Goal: Task Accomplishment & Management: Complete application form

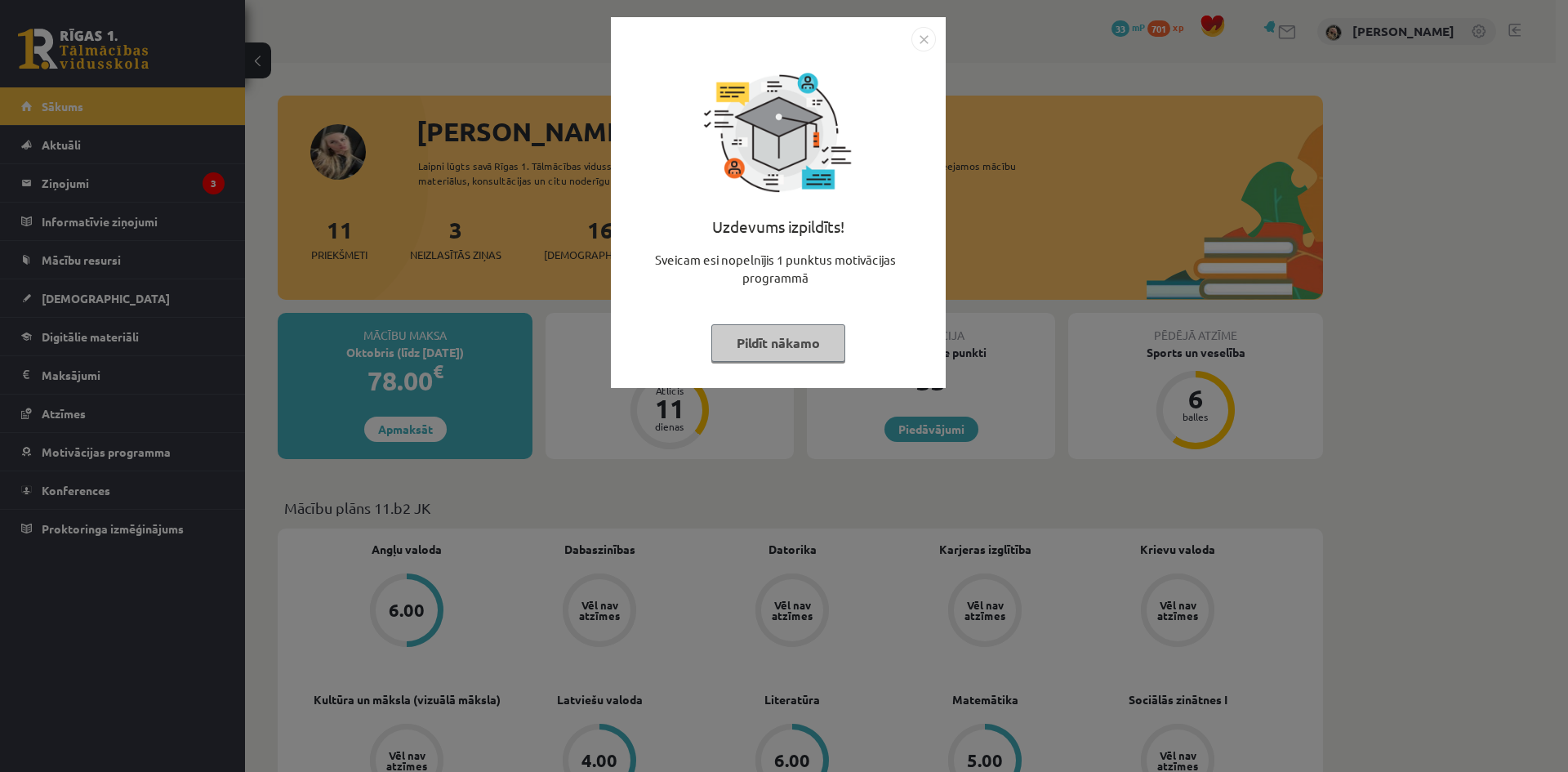
click at [776, 346] on button "Pildīt nākamo" at bounding box center [778, 343] width 134 height 38
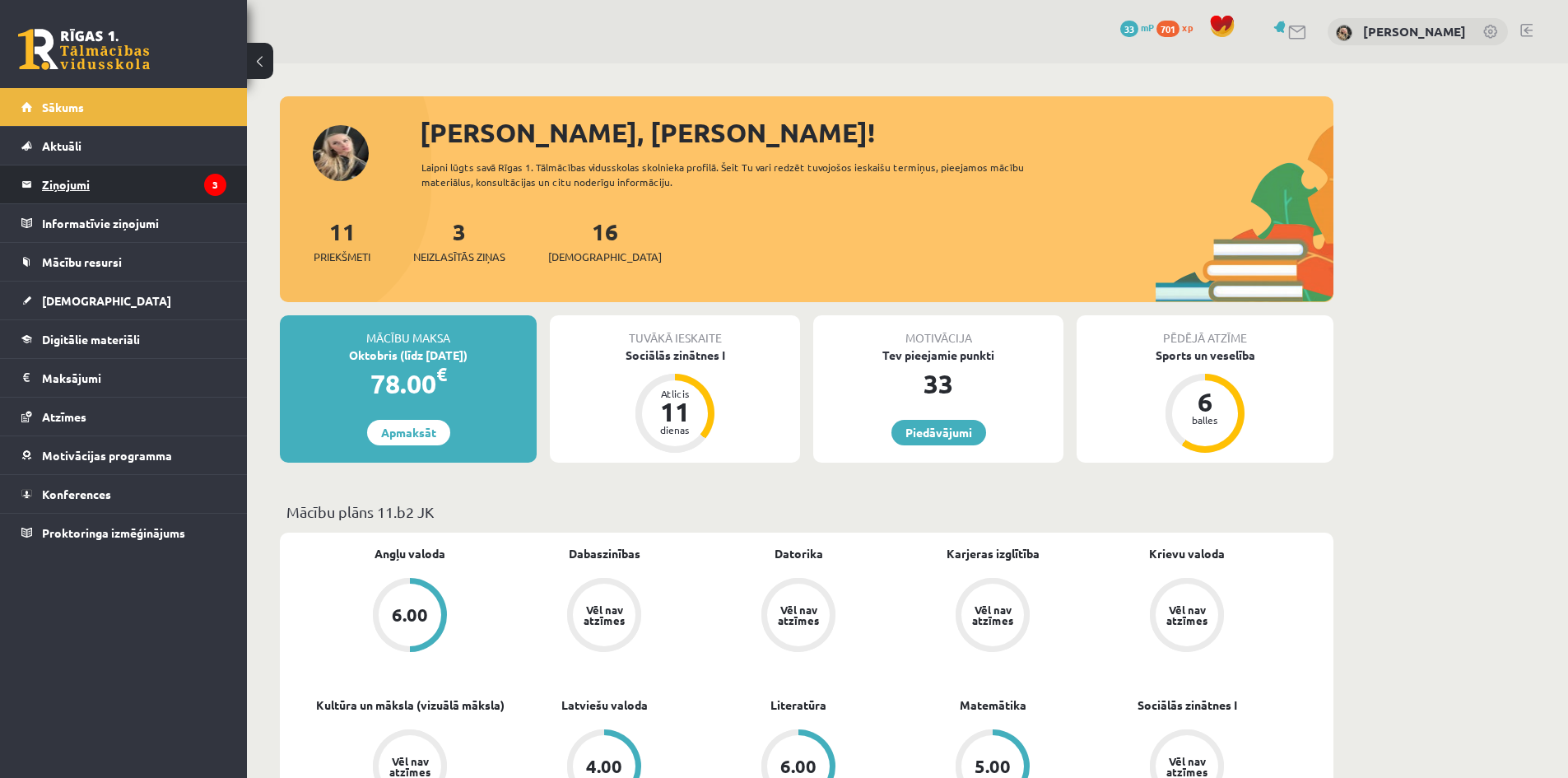
click at [143, 183] on legend "Ziņojumi 3" at bounding box center [134, 185] width 185 height 38
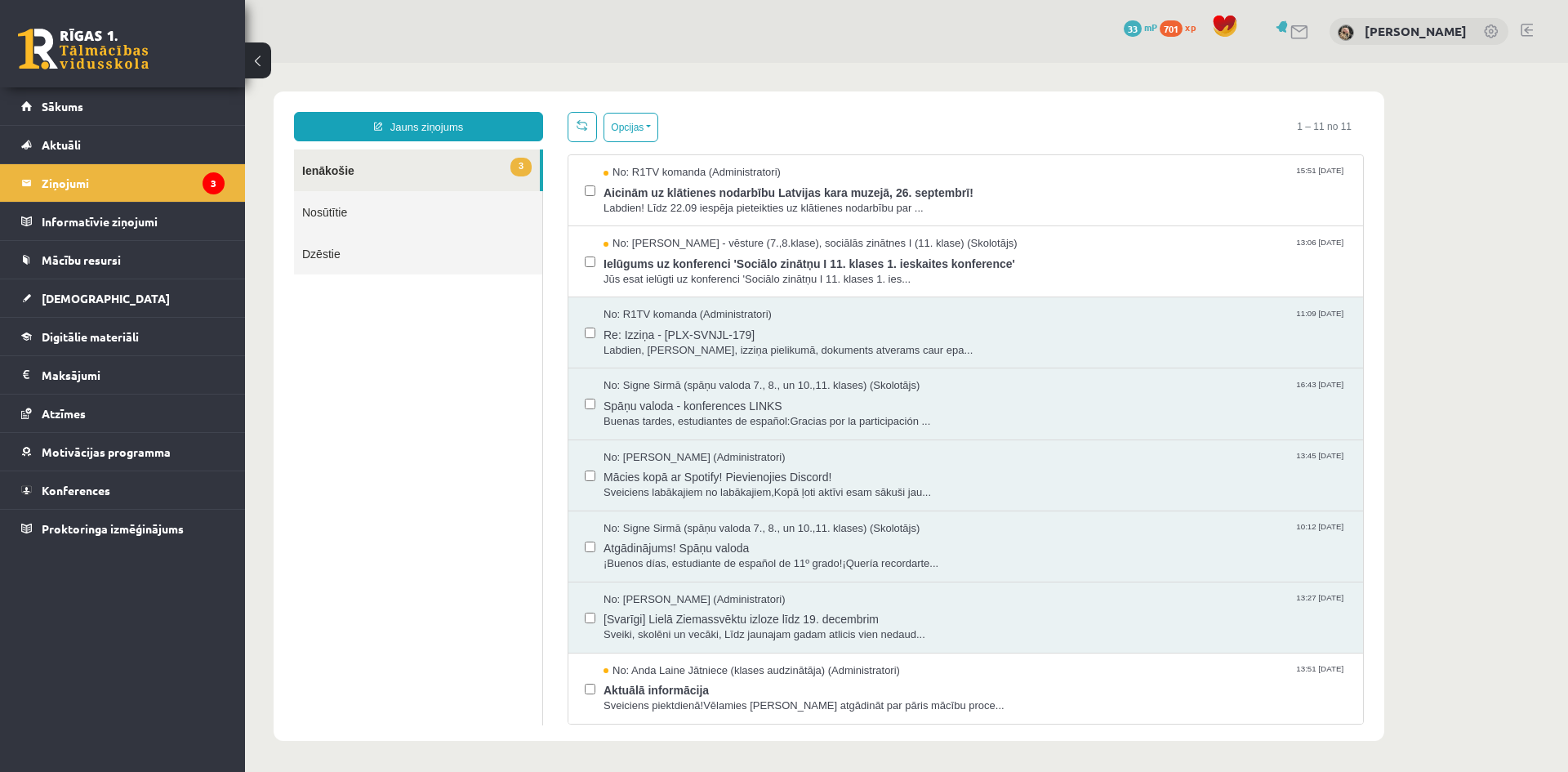
click at [513, 162] on span "3" at bounding box center [520, 167] width 21 height 19
click at [73, 406] on link "Atzīmes" at bounding box center [122, 414] width 203 height 38
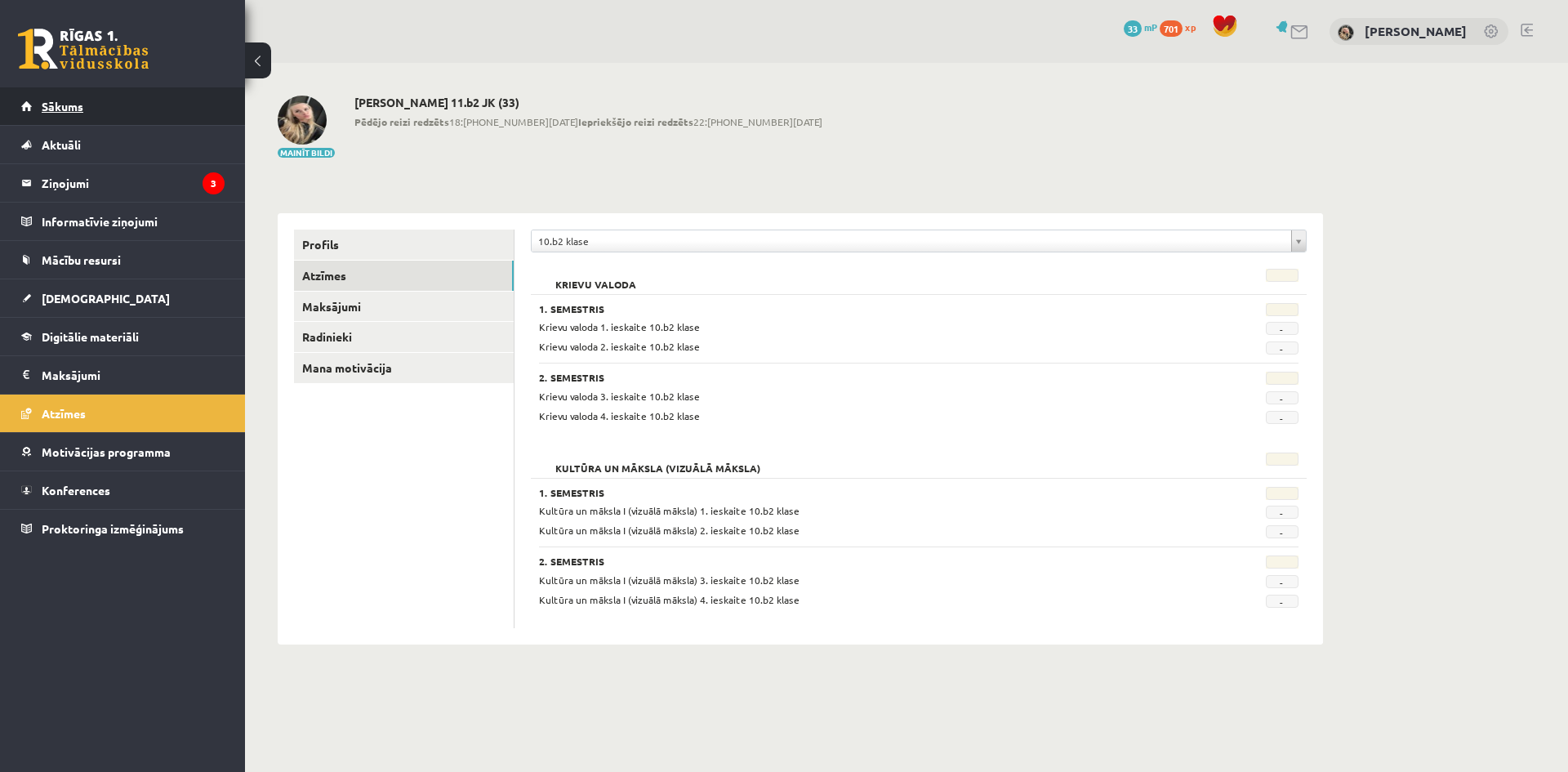
click at [95, 111] on link "Sākums" at bounding box center [122, 106] width 203 height 38
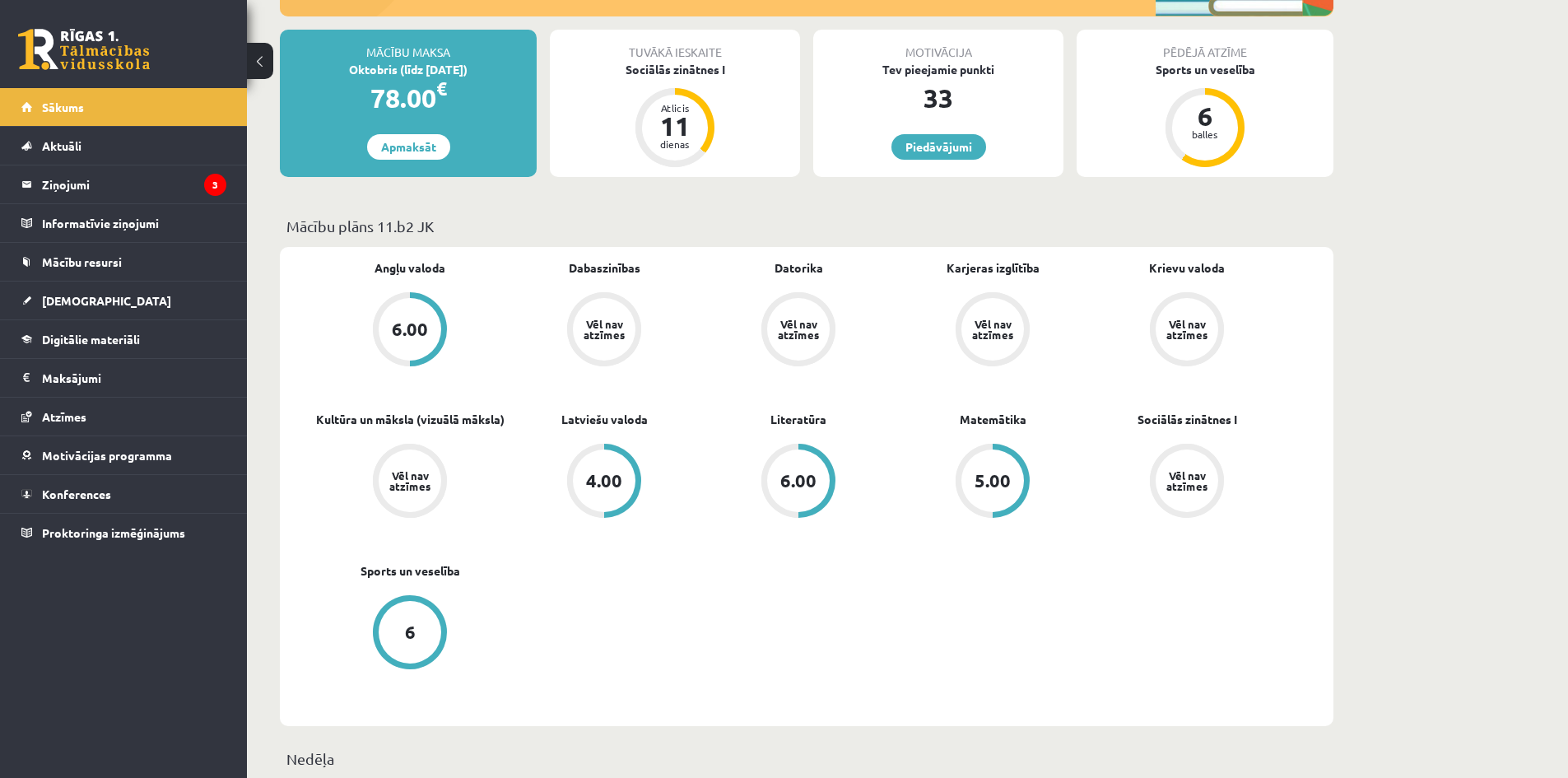
scroll to position [329, 0]
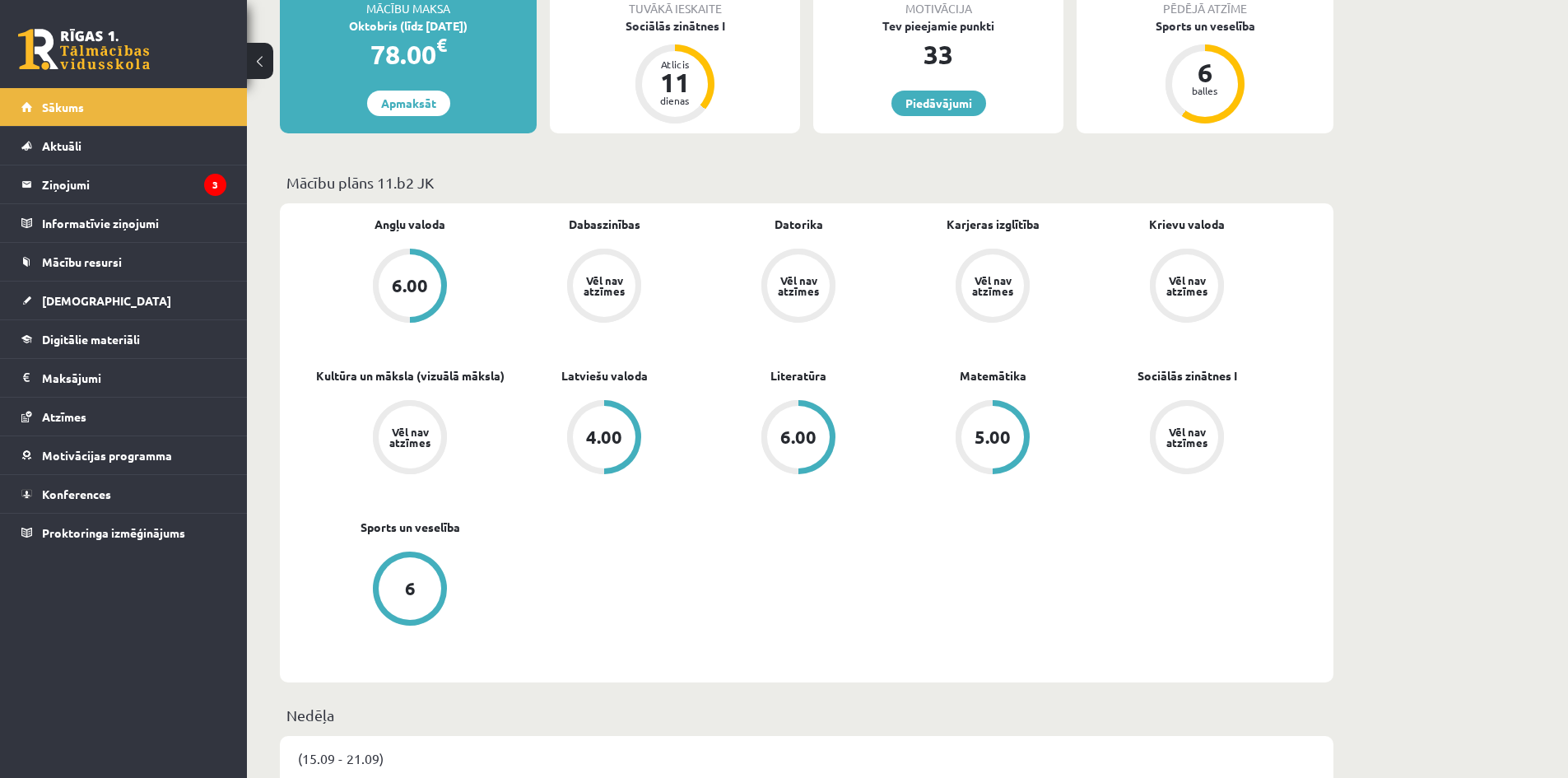
click at [403, 284] on div "6.00" at bounding box center [409, 285] width 36 height 18
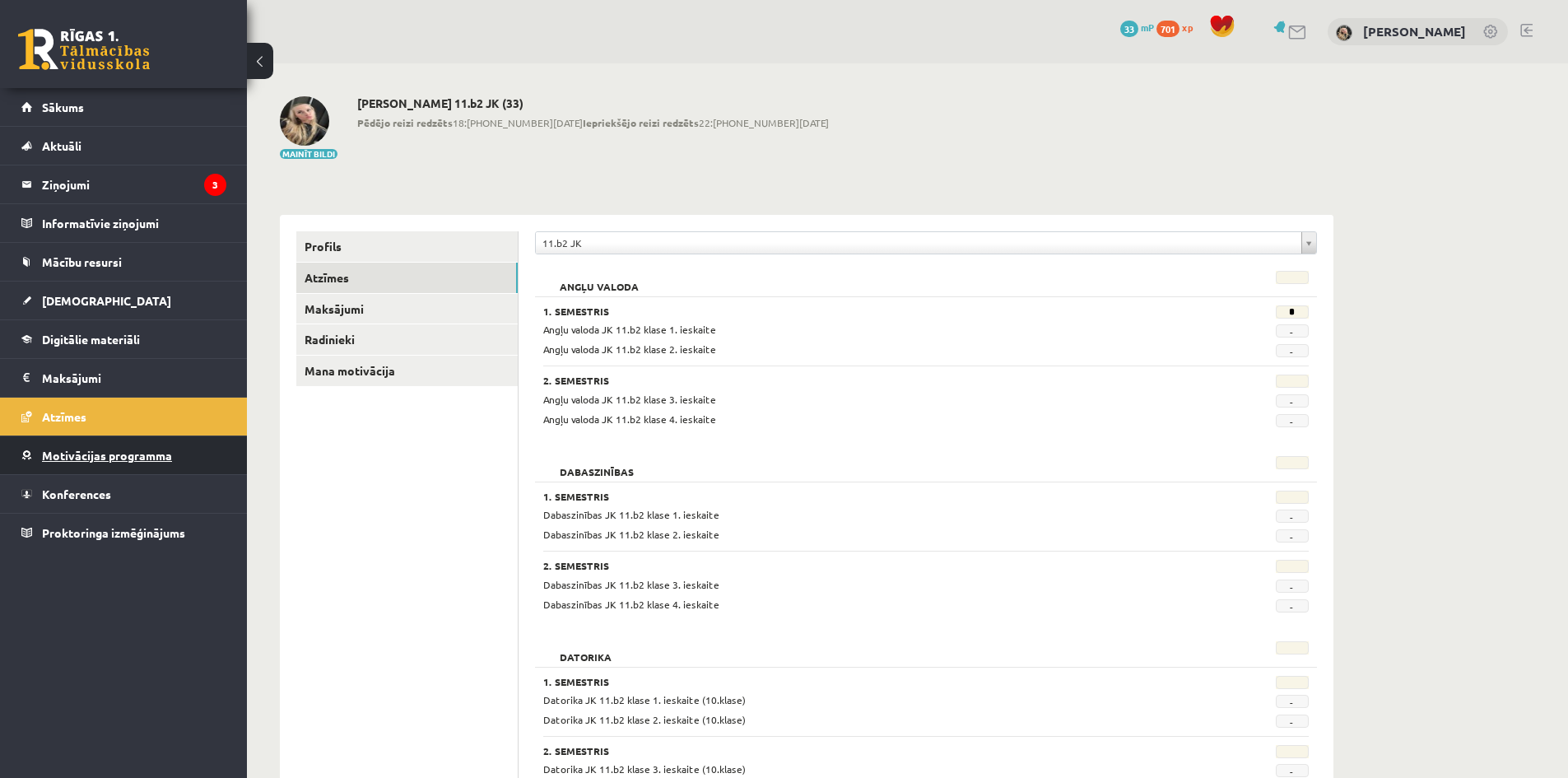
click at [129, 460] on span "Motivācijas programma" at bounding box center [107, 455] width 130 height 15
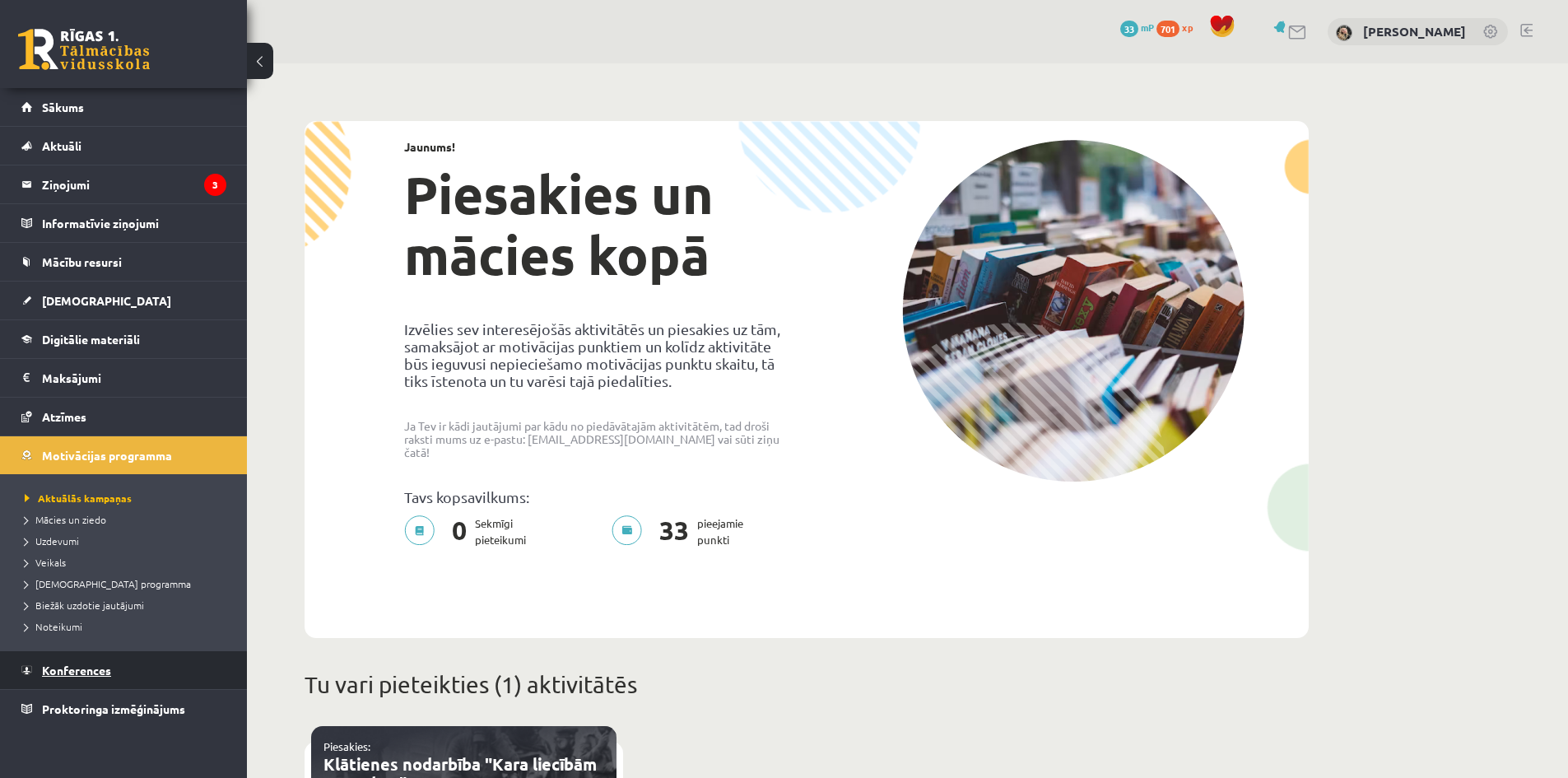
click at [88, 681] on link "Konferences" at bounding box center [123, 670] width 205 height 38
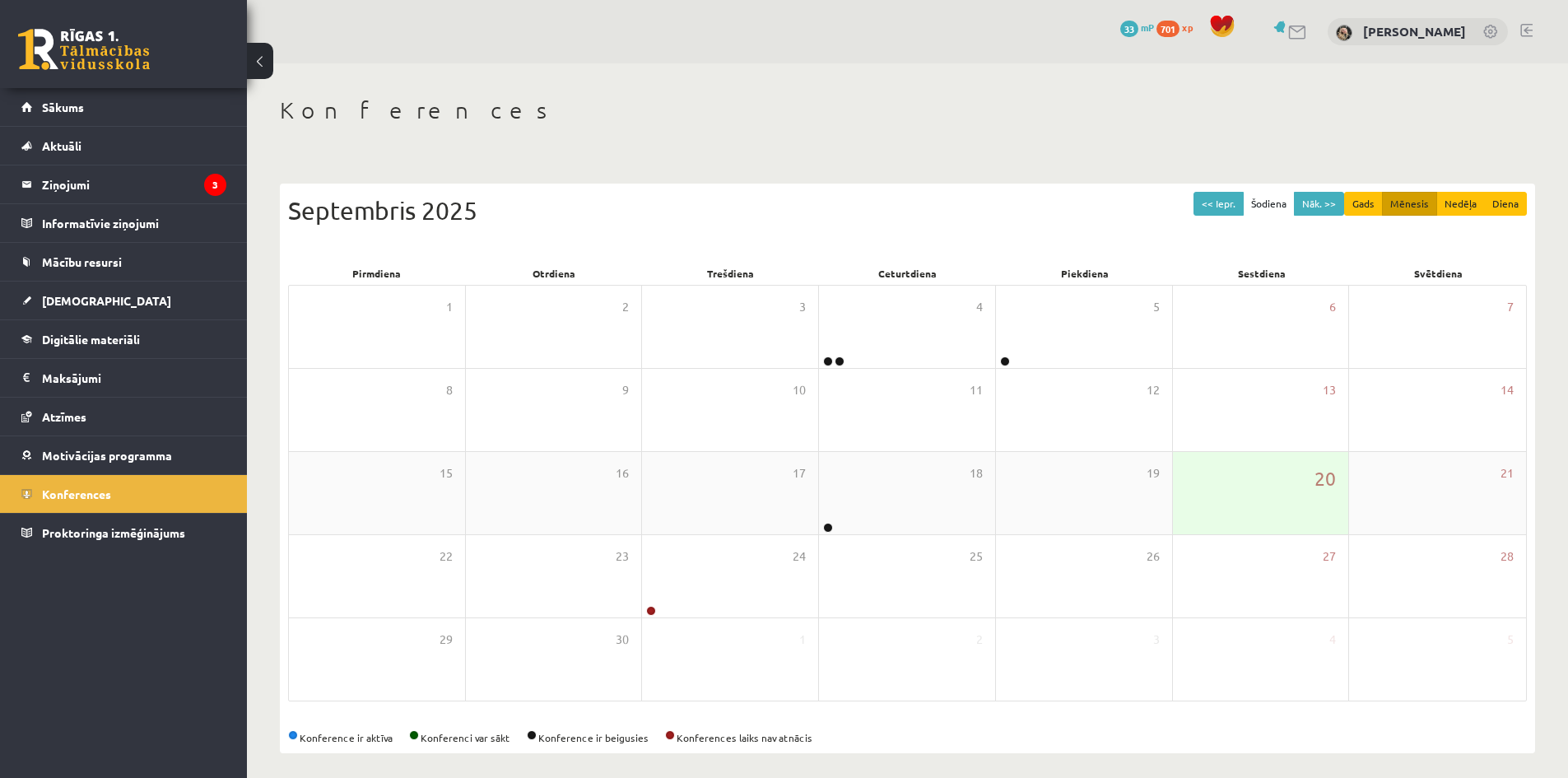
click at [1290, 502] on div "20" at bounding box center [1260, 493] width 176 height 82
click at [65, 304] on span "[DEMOGRAPHIC_DATA]" at bounding box center [107, 301] width 129 height 15
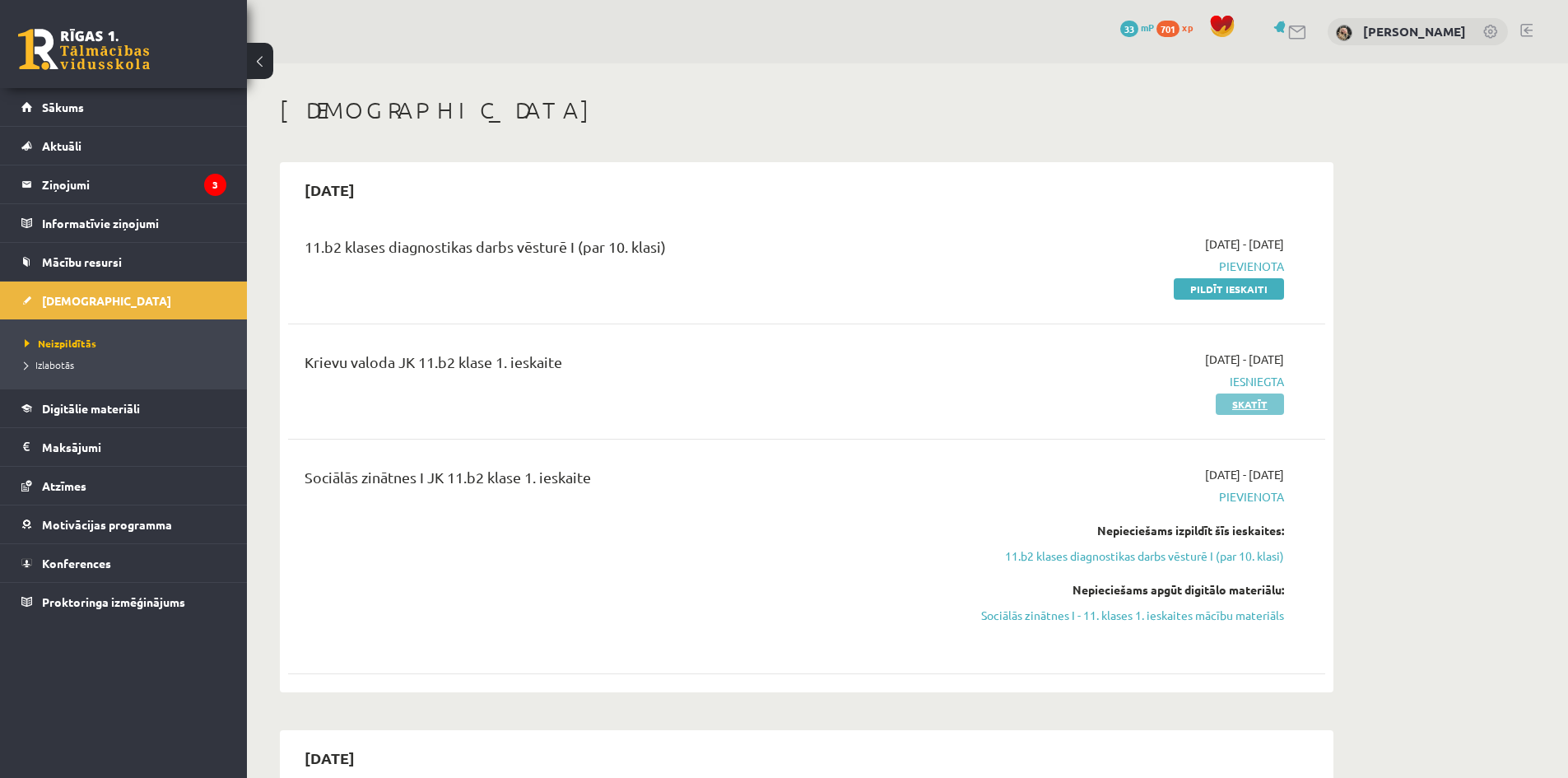
click at [1255, 398] on link "Skatīt" at bounding box center [1250, 404] width 69 height 21
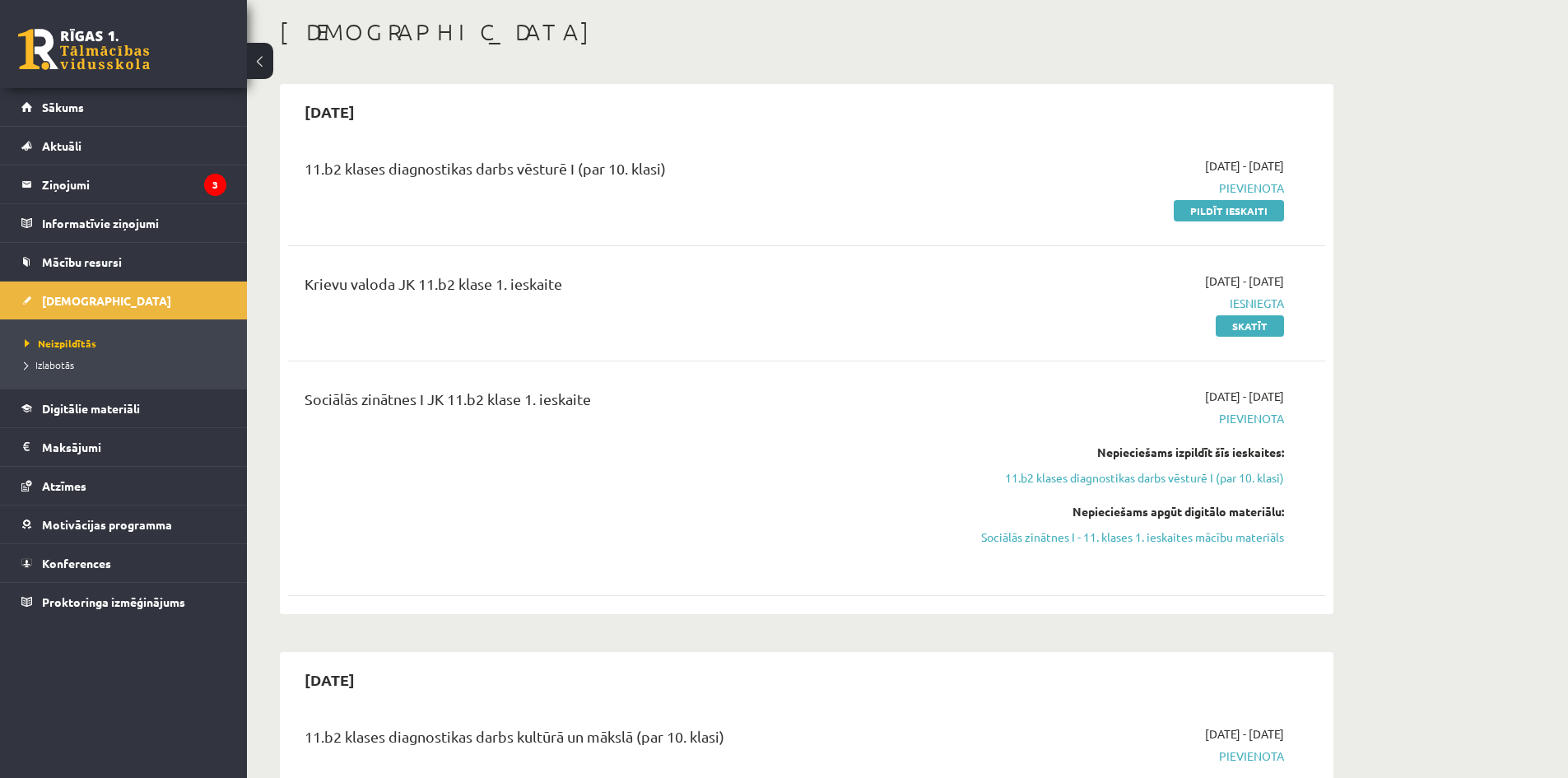
scroll to position [82, 0]
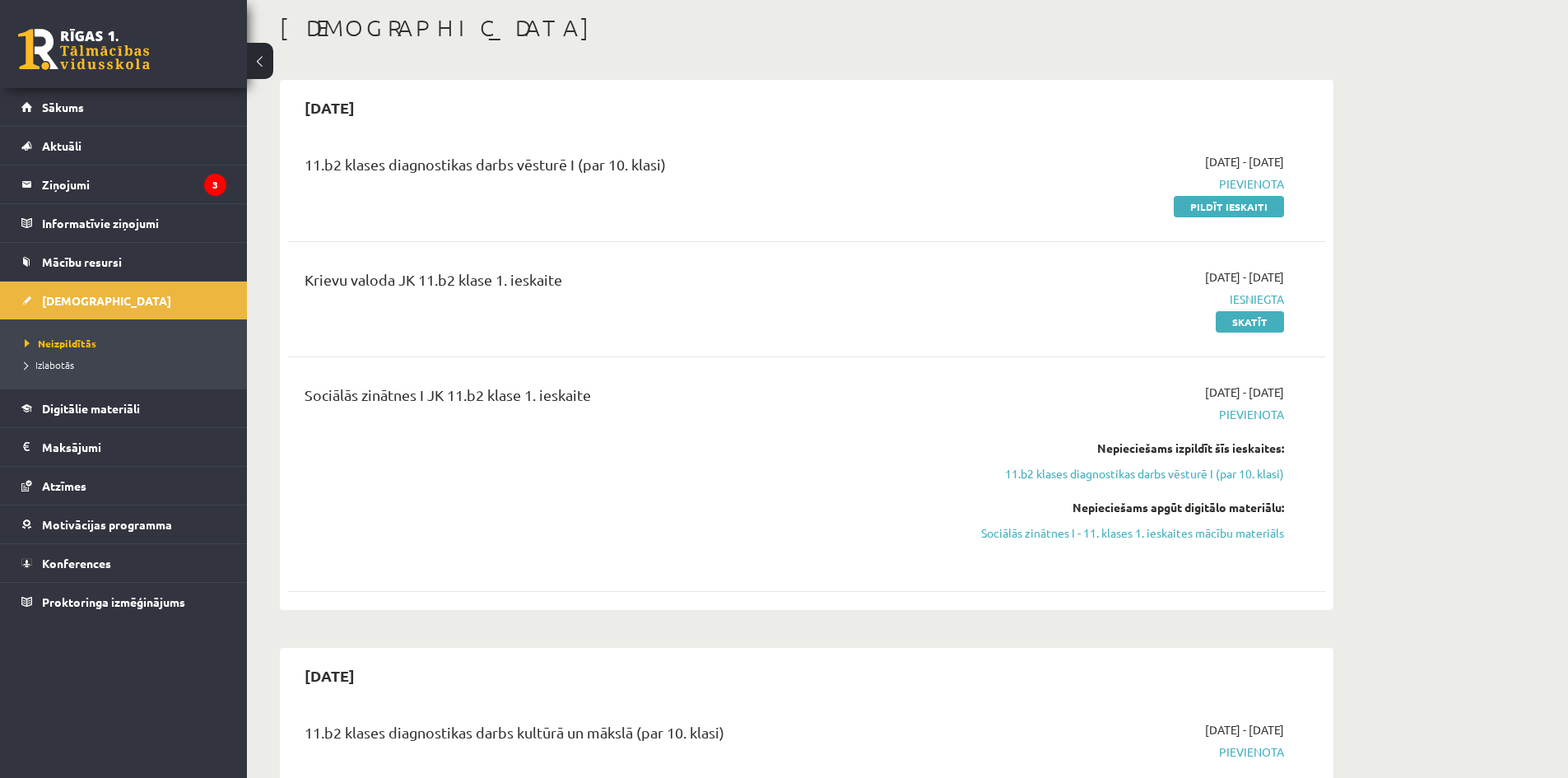
drag, startPoint x: 1121, startPoint y: 387, endPoint x: 1294, endPoint y: 397, distance: 173.3
click at [1294, 397] on div "2025-09-16 - 2025-09-30 Pievienota Nepieciešams izpildīt šīs ieskaites: 11.b2 k…" at bounding box center [1129, 474] width 335 height 181
click at [1077, 409] on span "Pievienota" at bounding box center [1129, 414] width 310 height 17
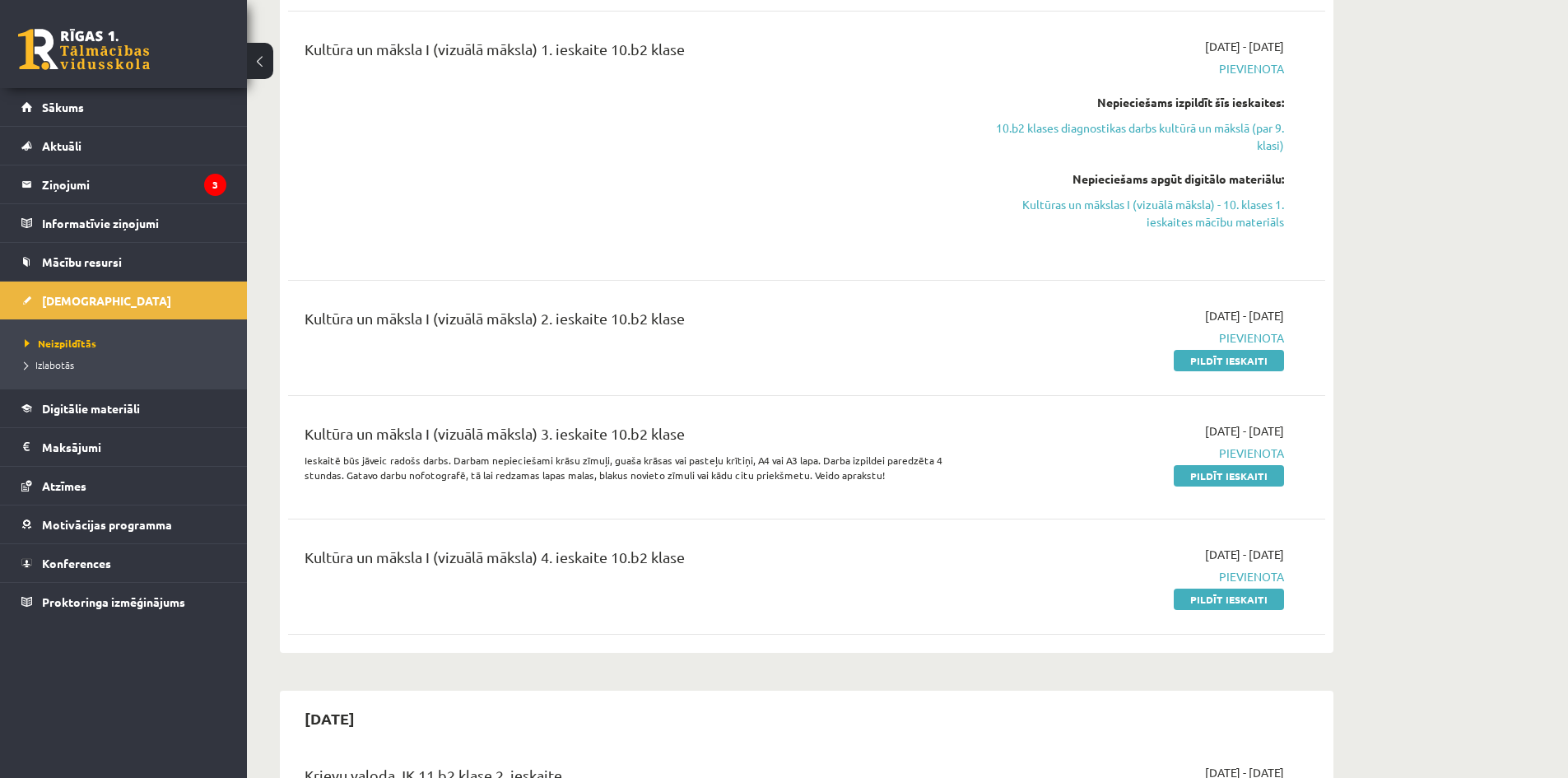
scroll to position [3786, 0]
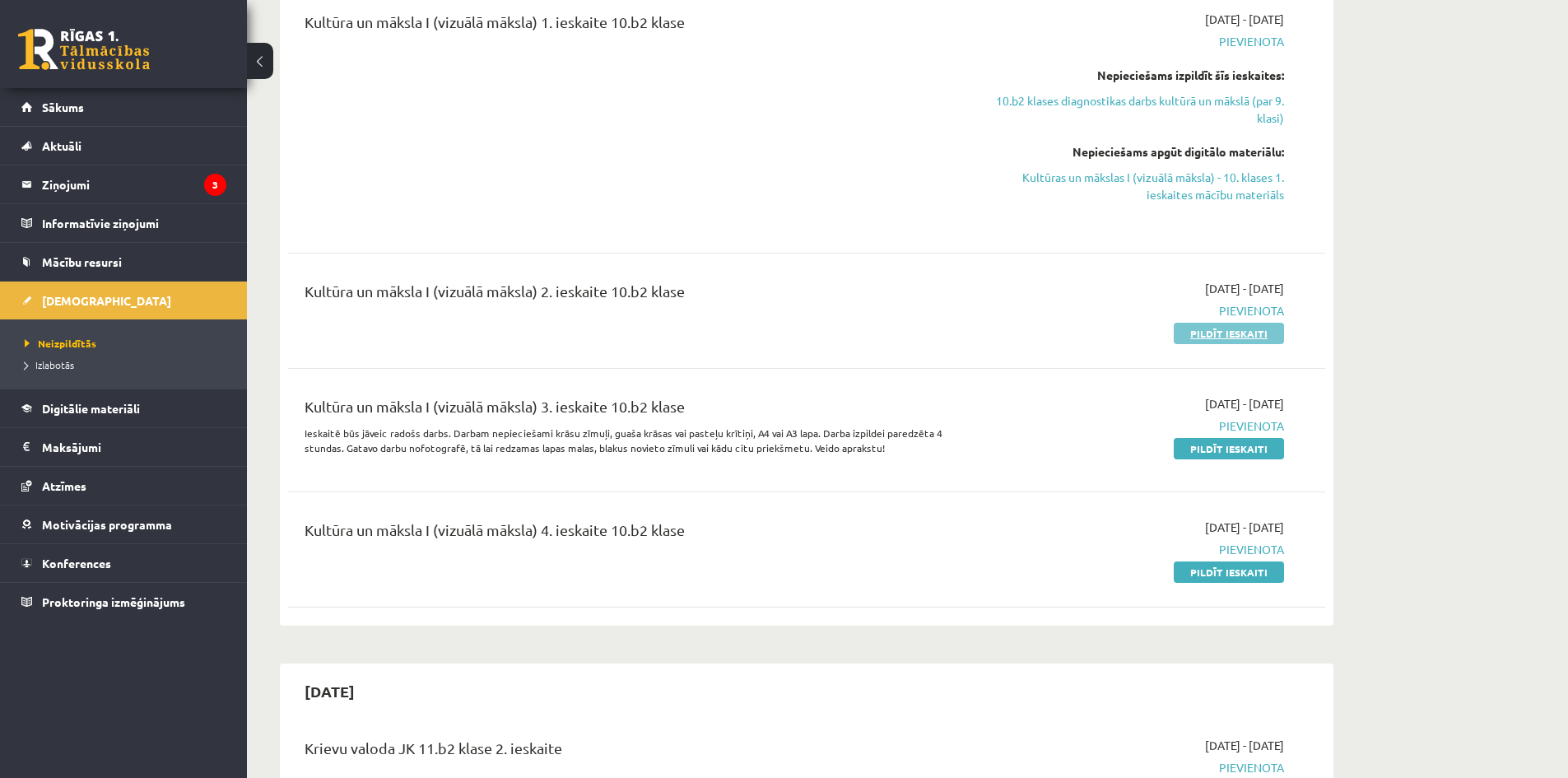
click at [1245, 323] on link "Pildīt ieskaiti" at bounding box center [1229, 333] width 110 height 21
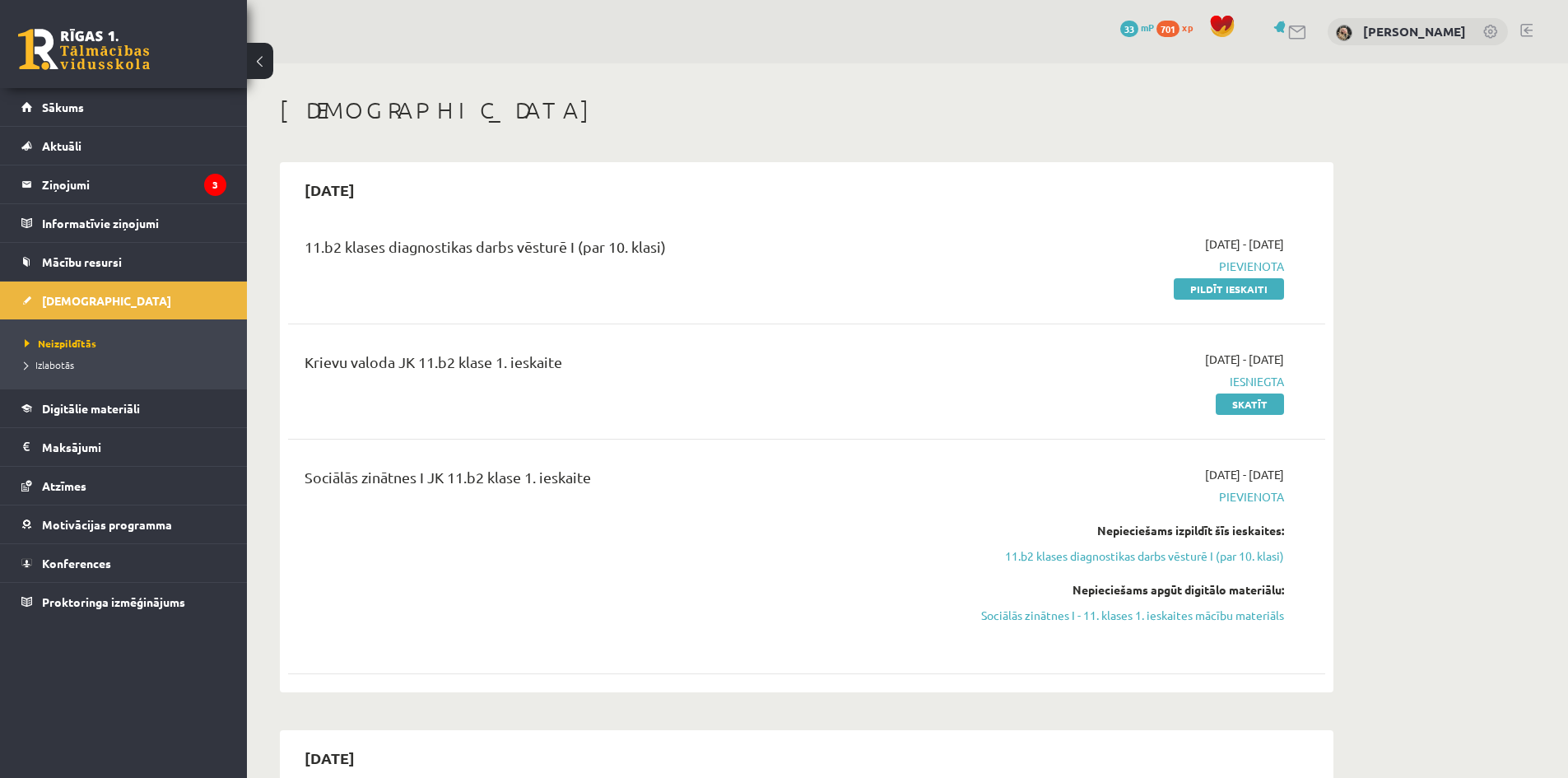
scroll to position [219, 0]
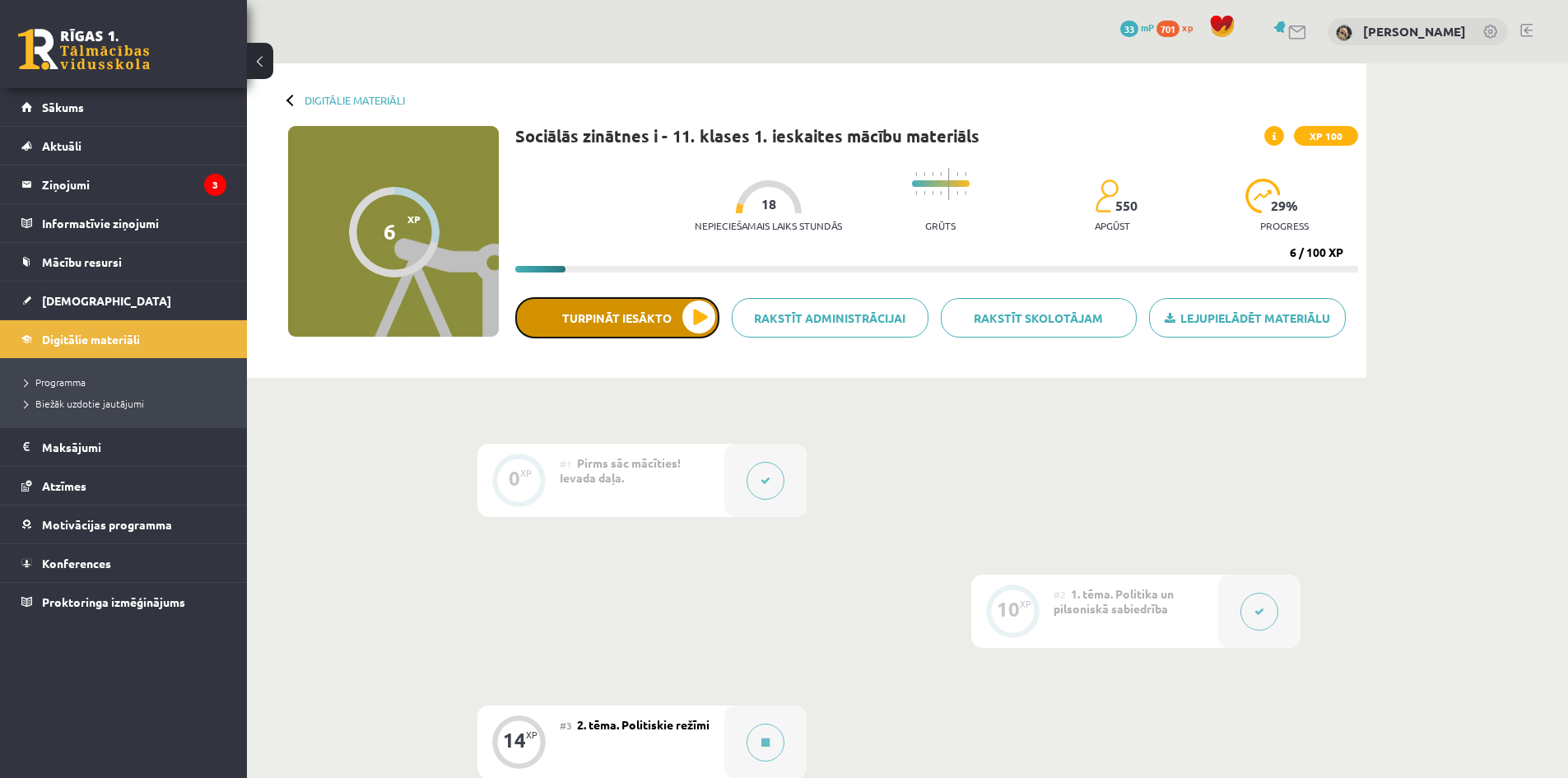
click at [694, 309] on button "Turpināt iesākto" at bounding box center [617, 317] width 204 height 41
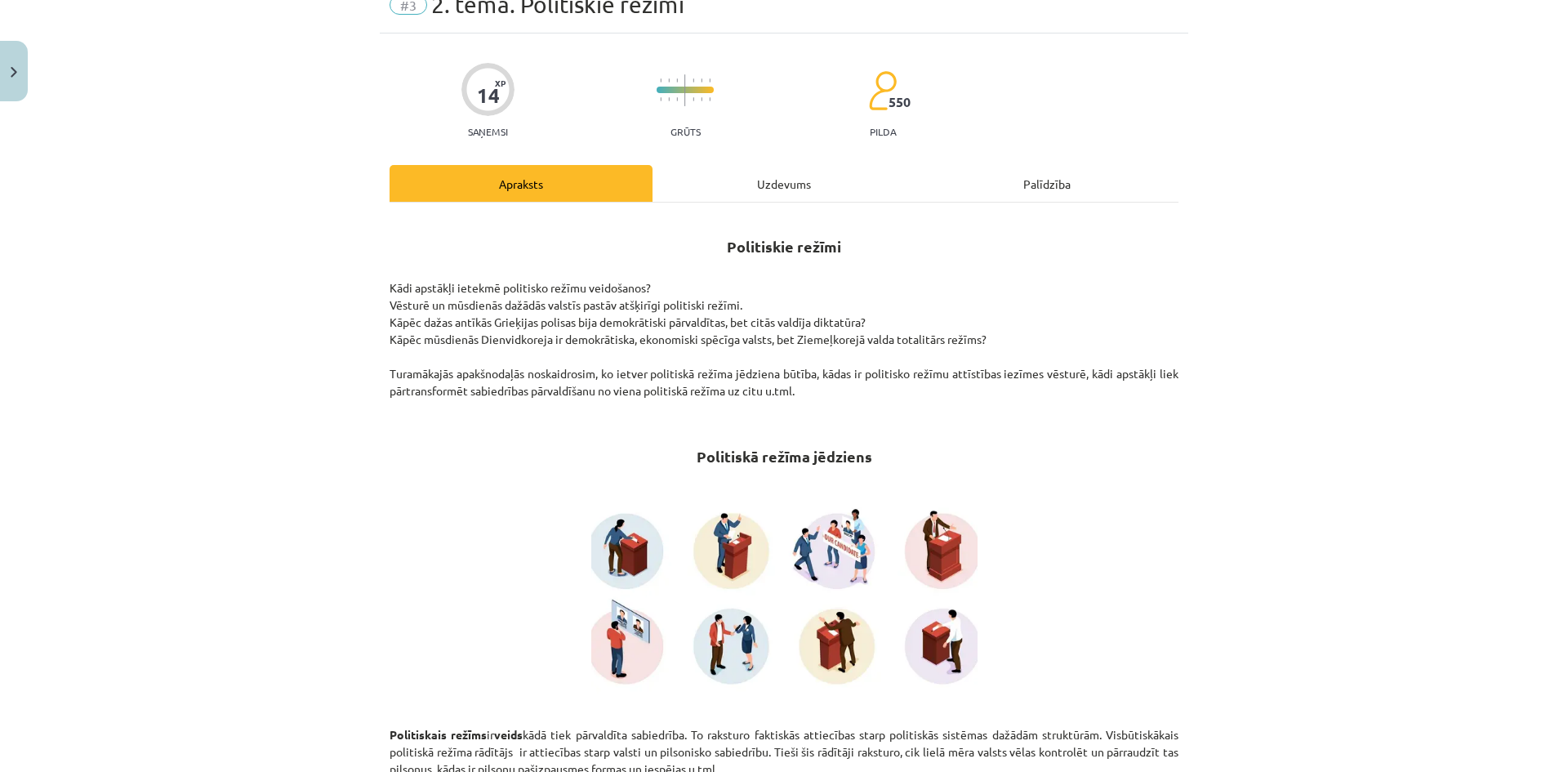
scroll to position [81, 0]
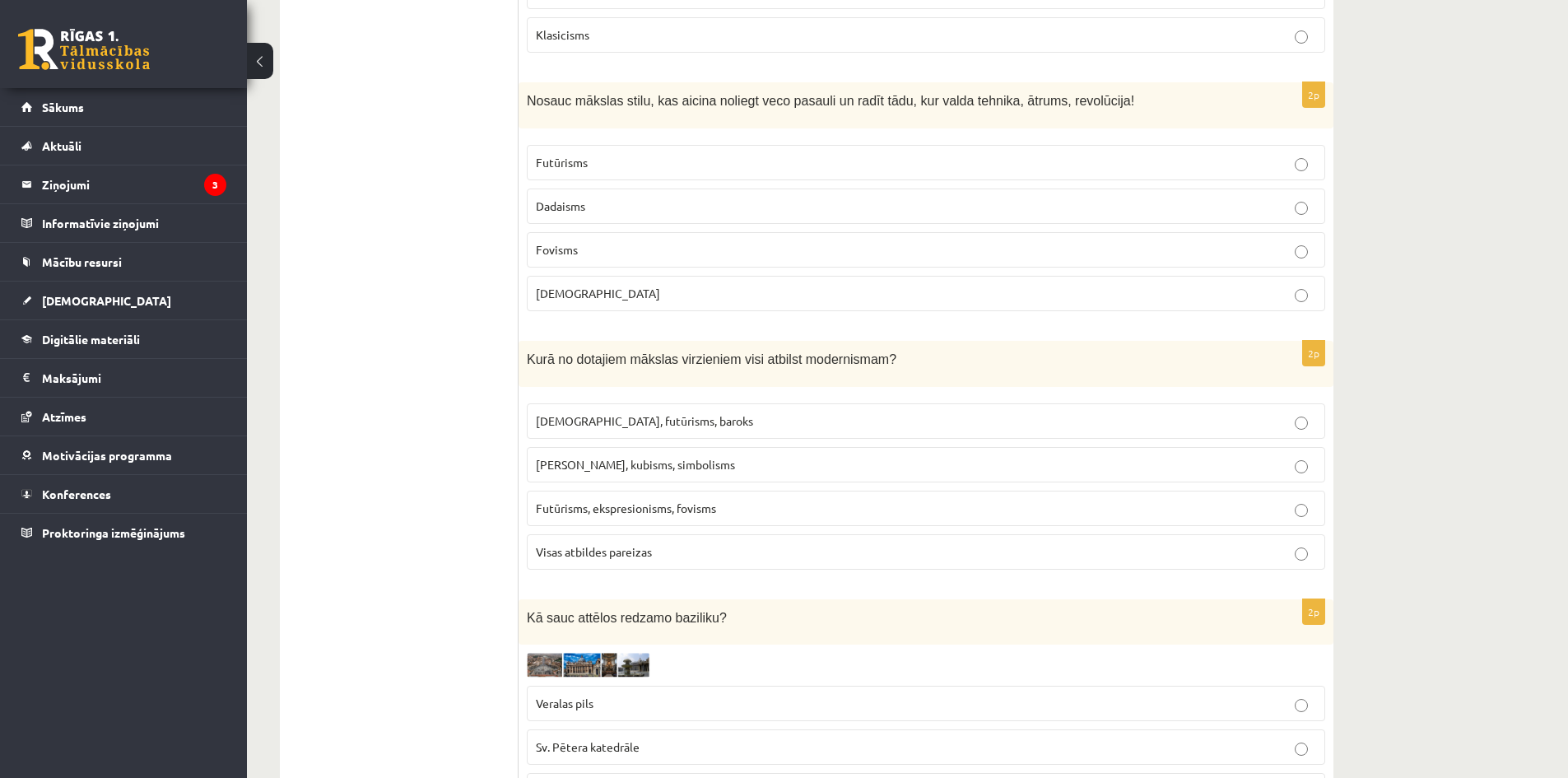
scroll to position [741, 0]
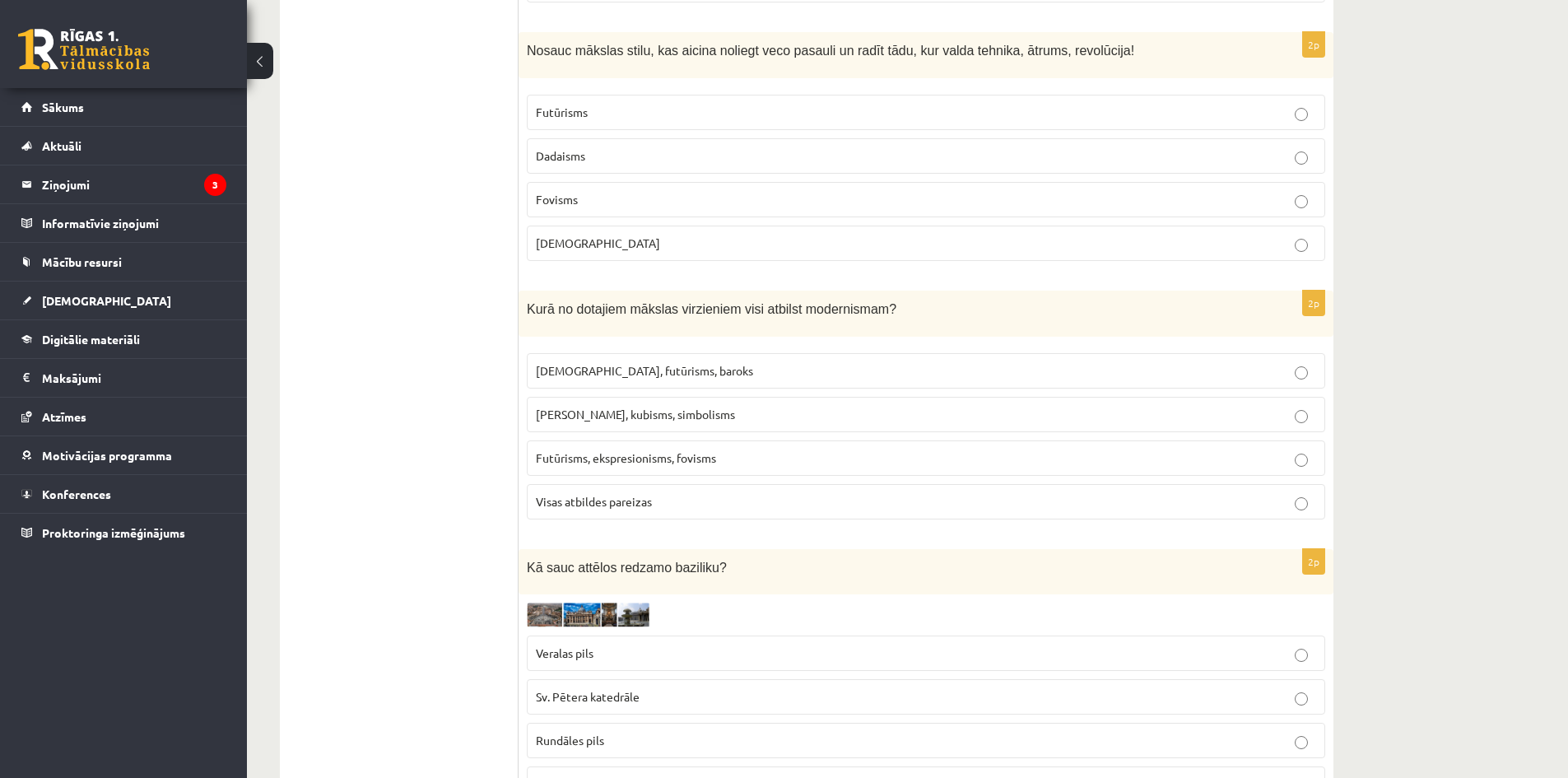
click at [749, 504] on p "Visas atbildes pareizas" at bounding box center [925, 502] width 780 height 17
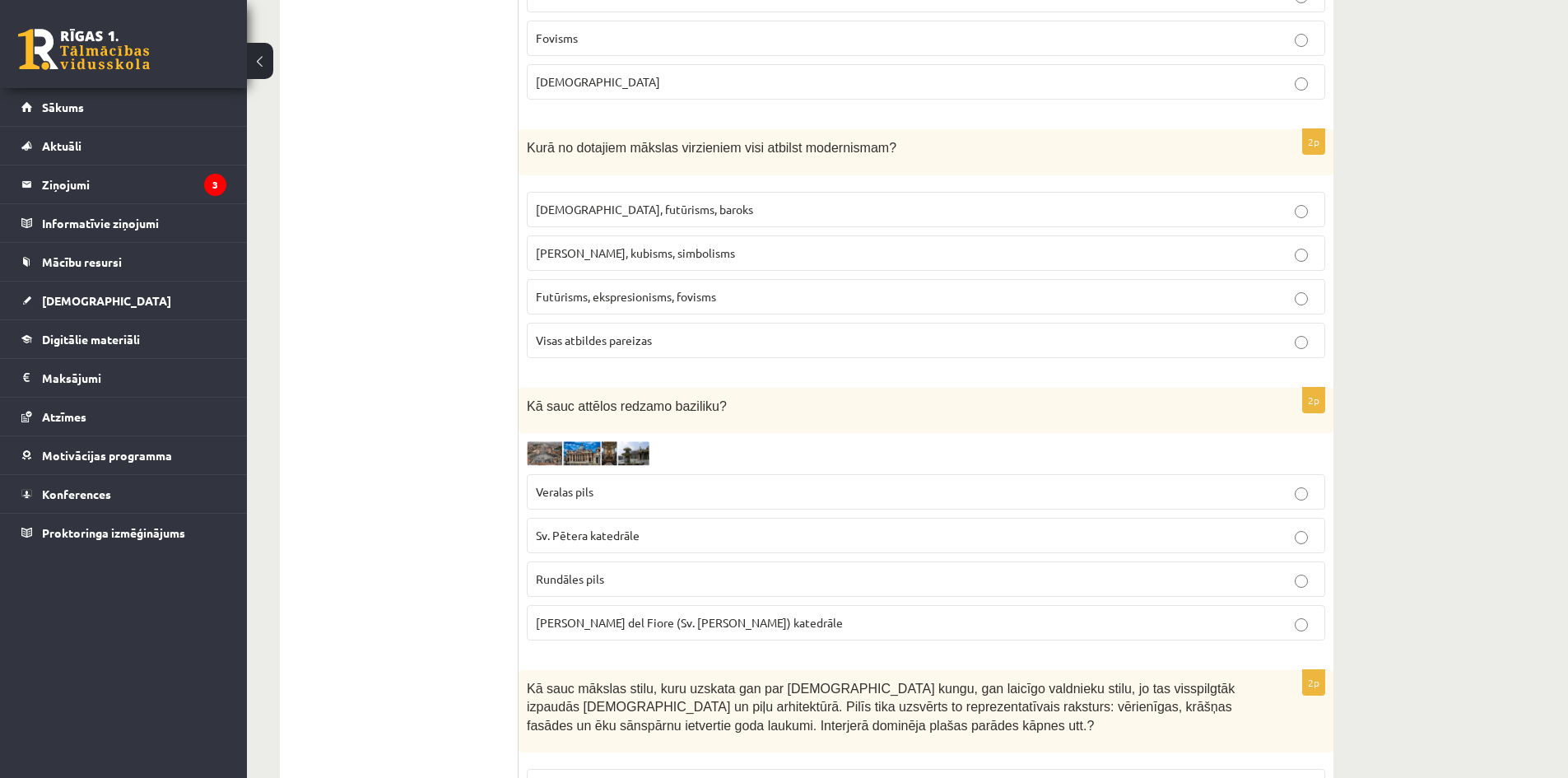
scroll to position [906, 0]
click at [546, 453] on img at bounding box center [588, 449] width 124 height 24
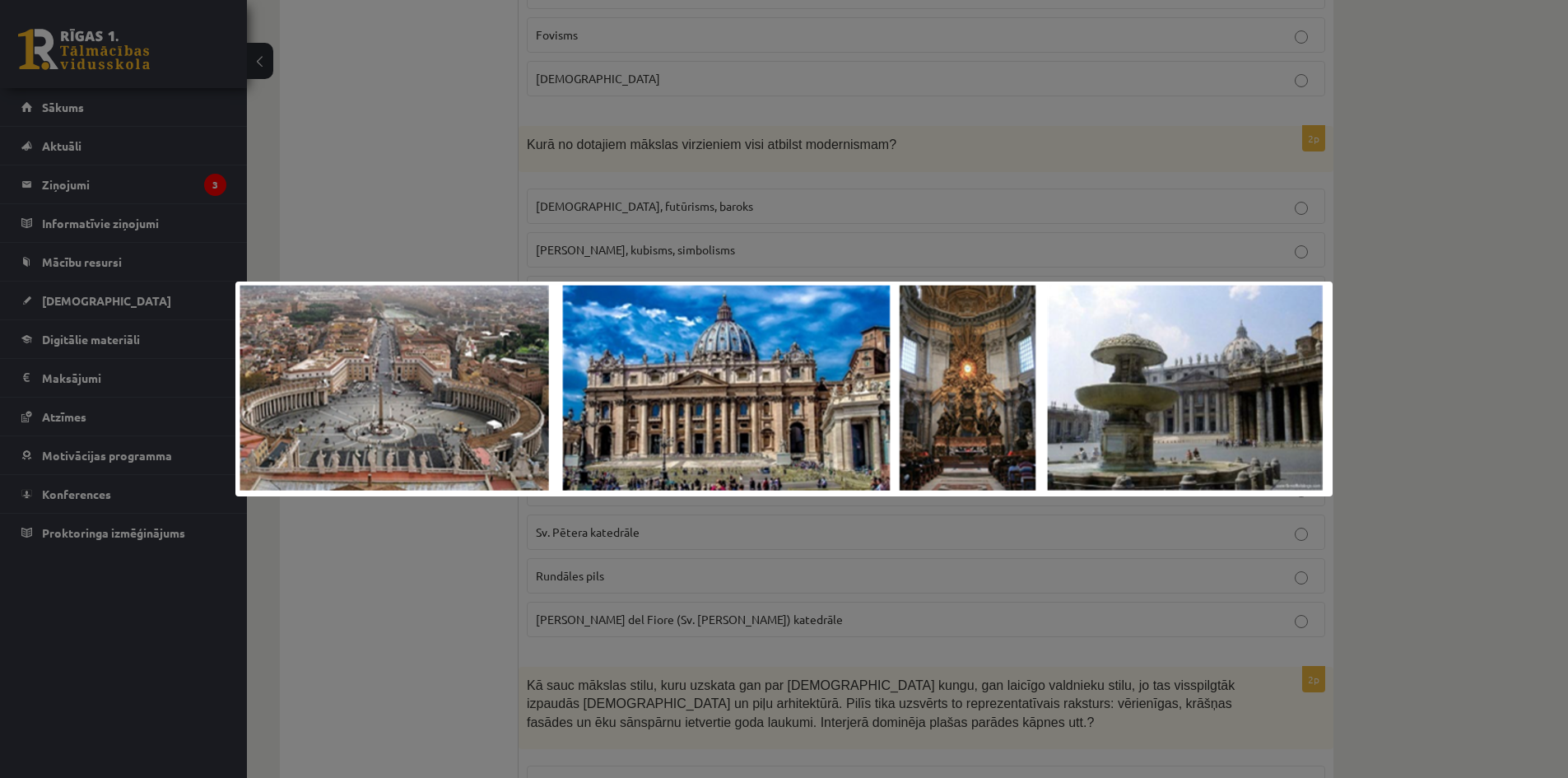
click at [1428, 420] on div at bounding box center [784, 389] width 1568 height 778
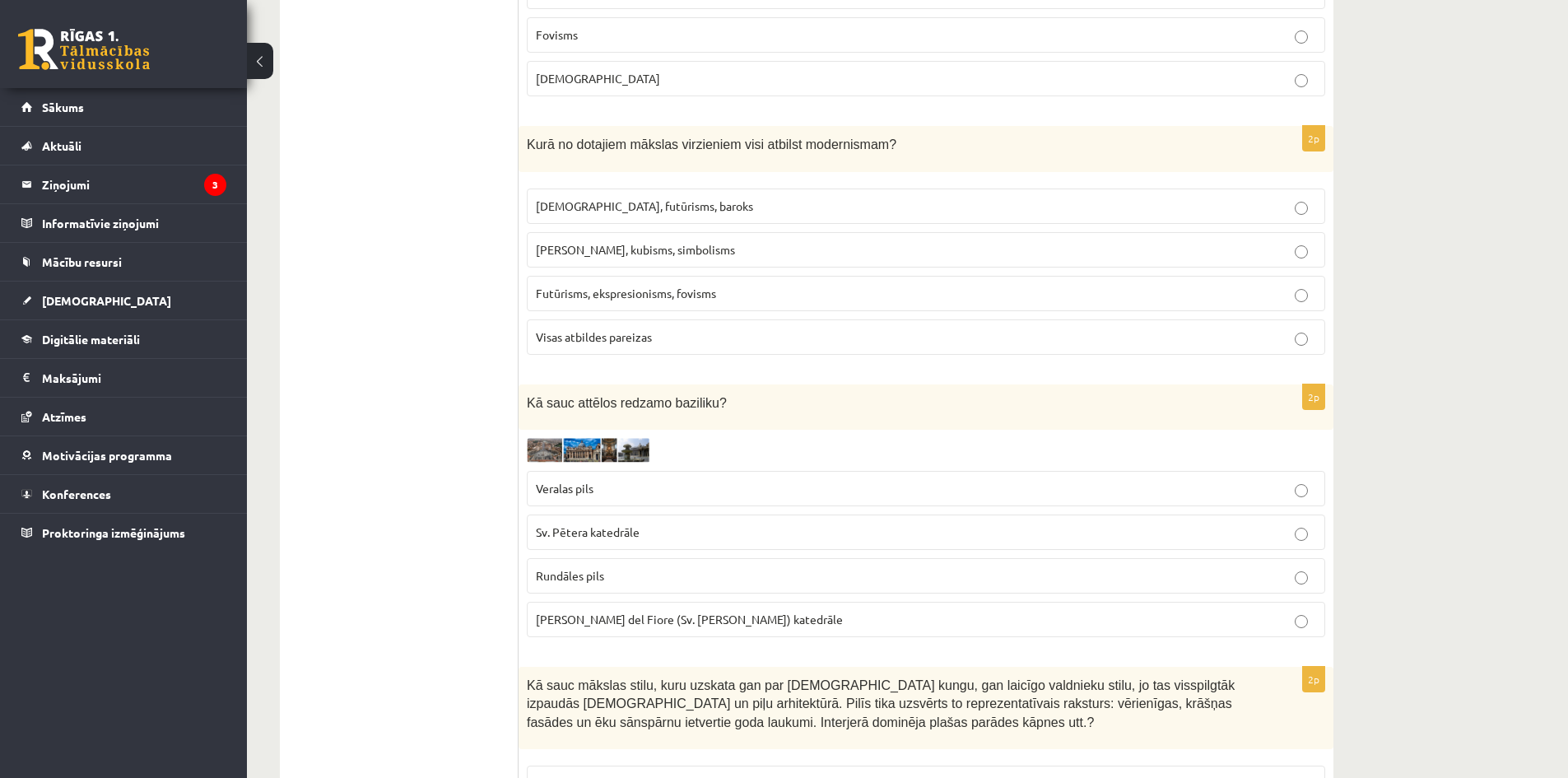
click at [536, 448] on img at bounding box center [588, 449] width 124 height 24
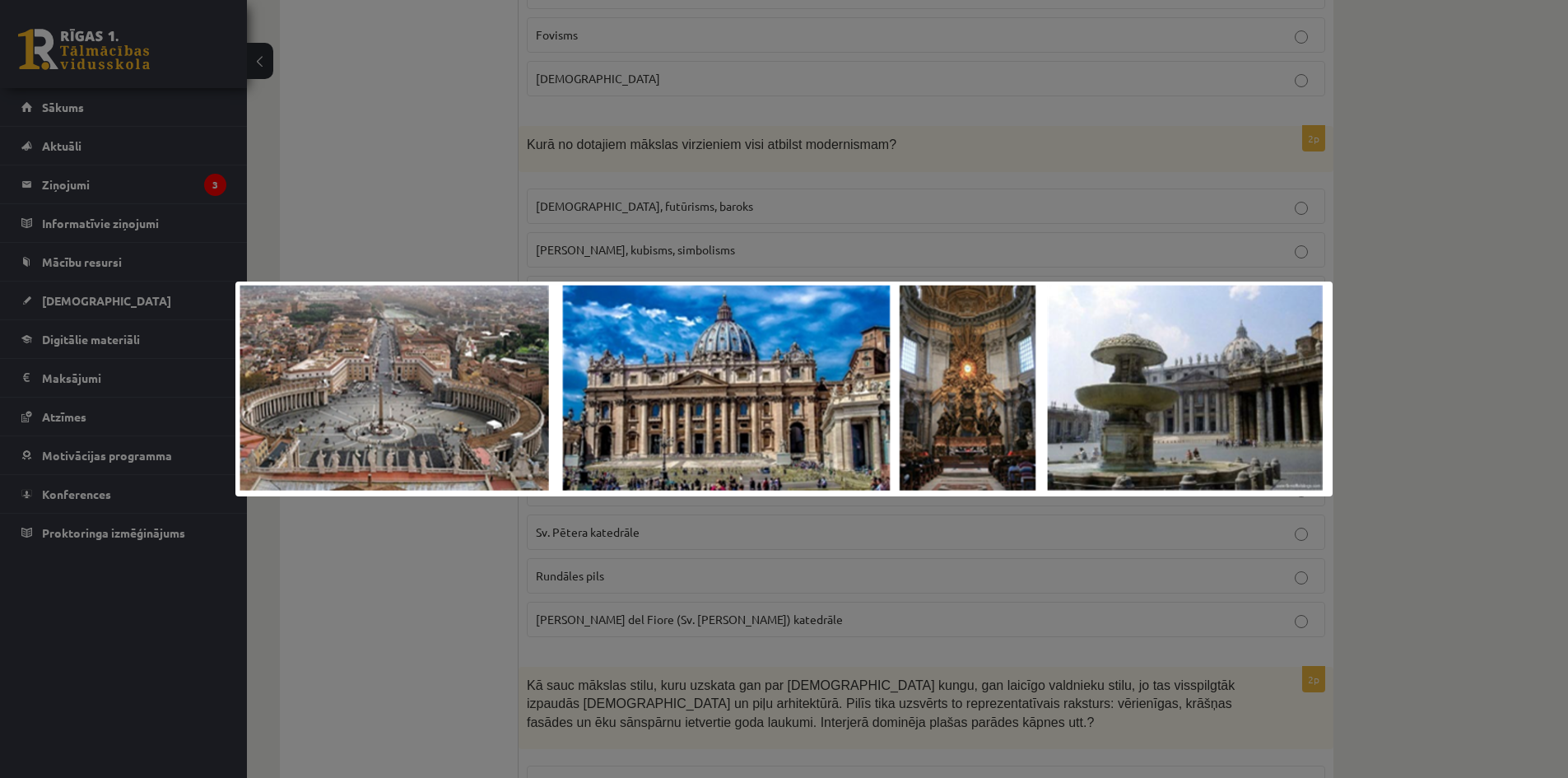
click at [1560, 346] on div at bounding box center [784, 389] width 1568 height 778
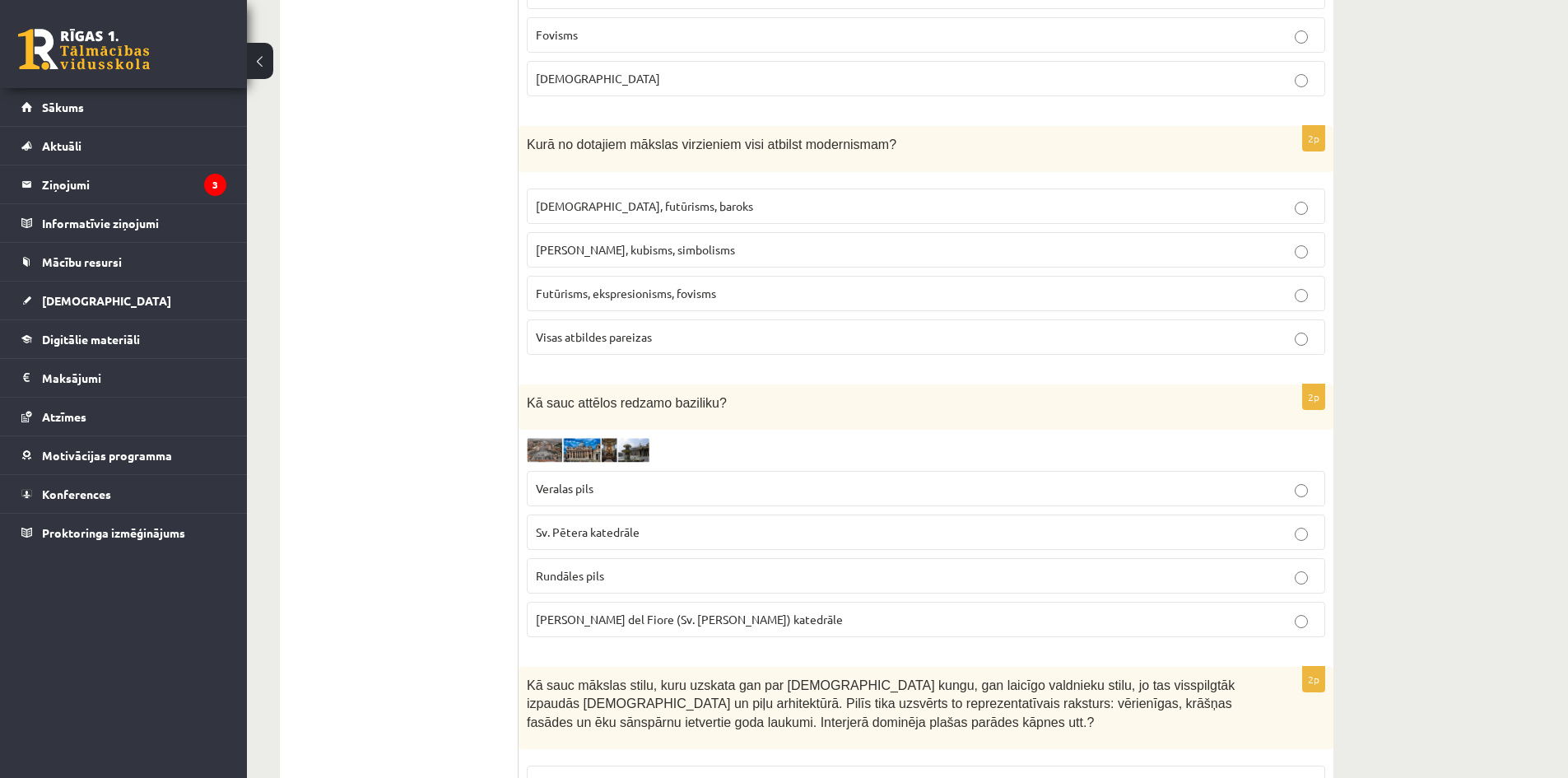
click at [547, 440] on img at bounding box center [588, 449] width 124 height 24
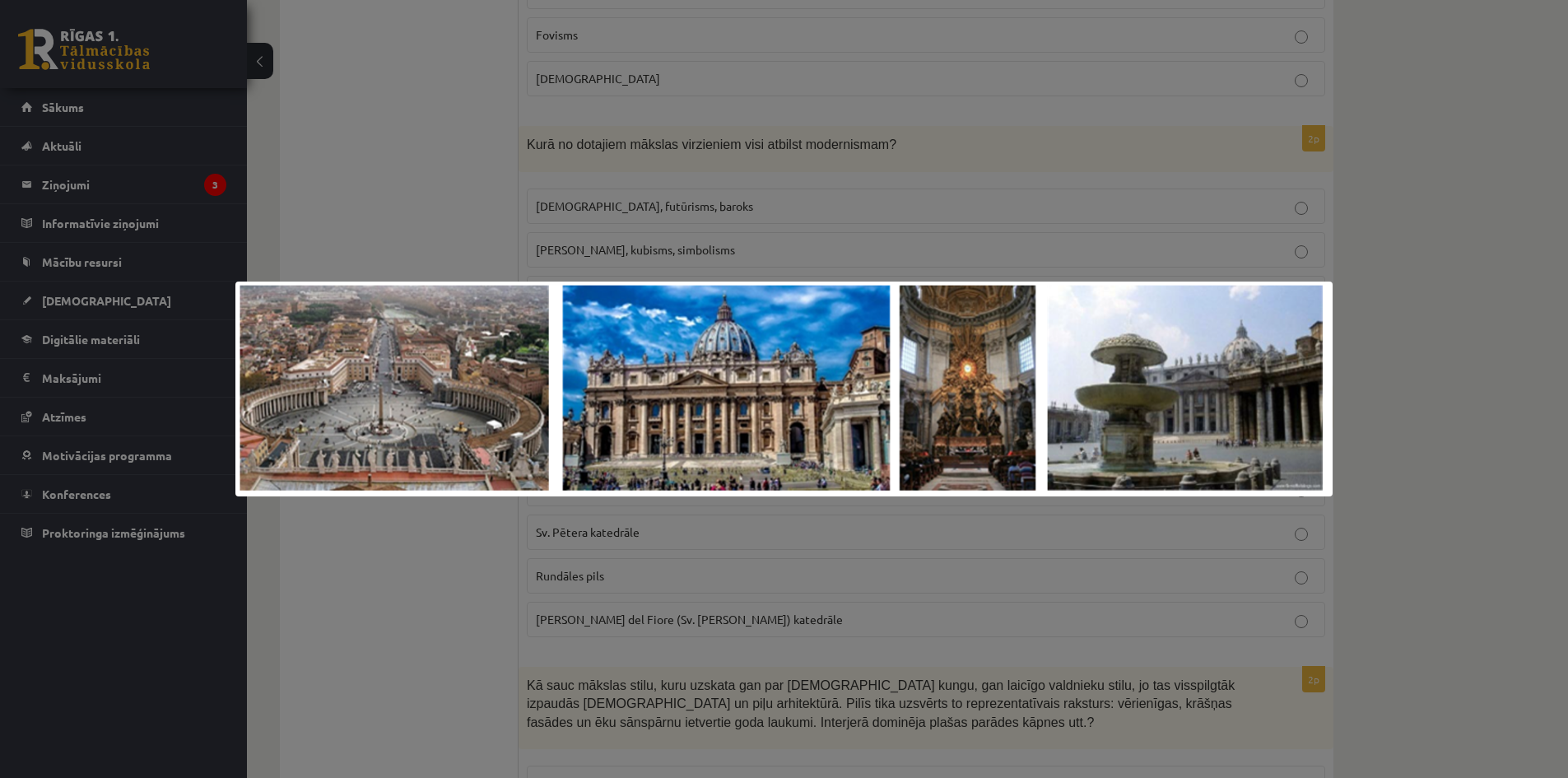
click at [1479, 389] on div at bounding box center [784, 389] width 1568 height 778
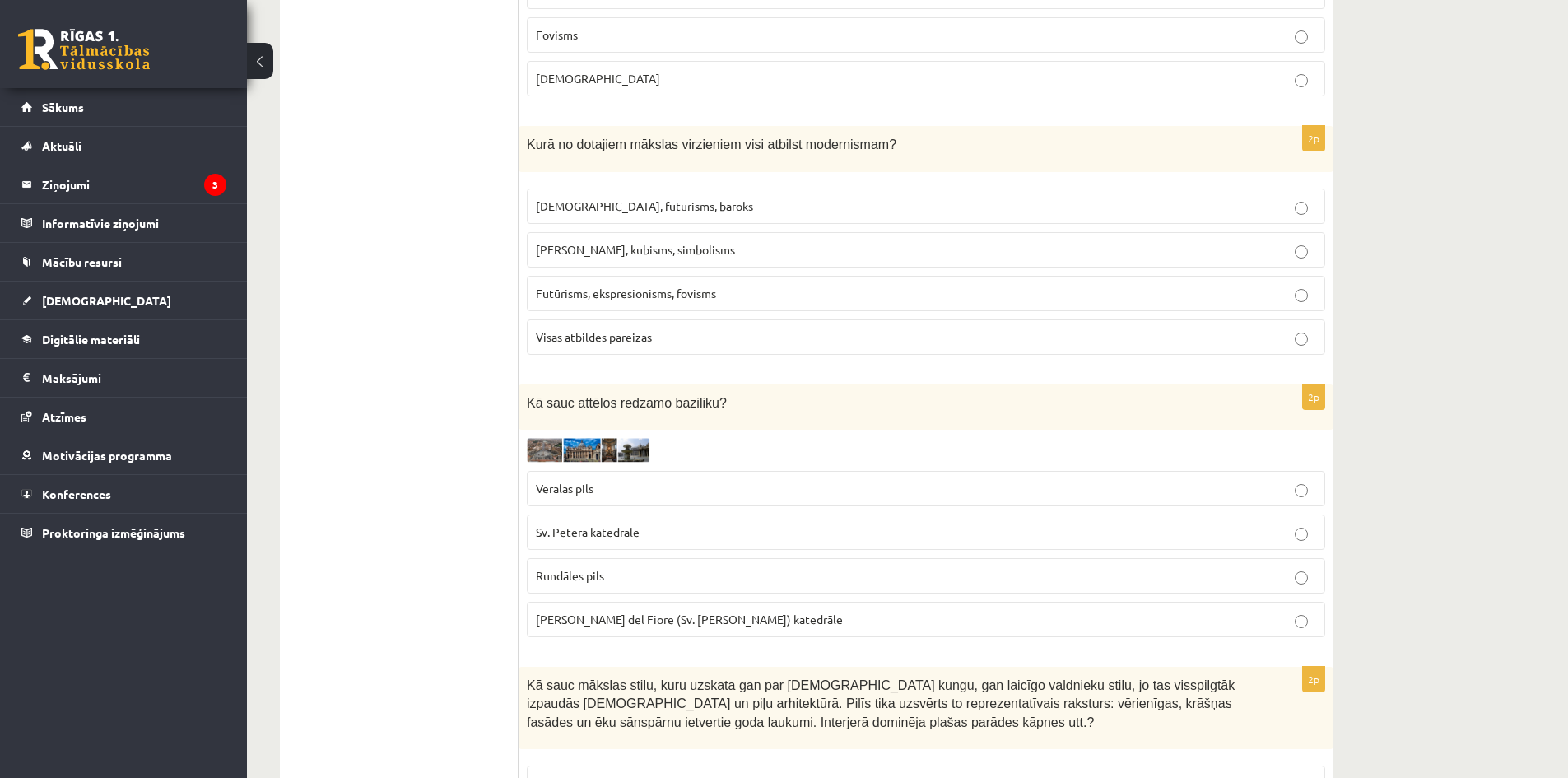
click at [624, 527] on span "Sv. Pētera katedrāle" at bounding box center [587, 532] width 104 height 15
click at [748, 488] on p "Veralas pils" at bounding box center [925, 489] width 780 height 17
click at [902, 617] on p "Santa Maria del Fiore (Sv. Marijas Ziedu) katedrāle" at bounding box center [925, 619] width 780 height 17
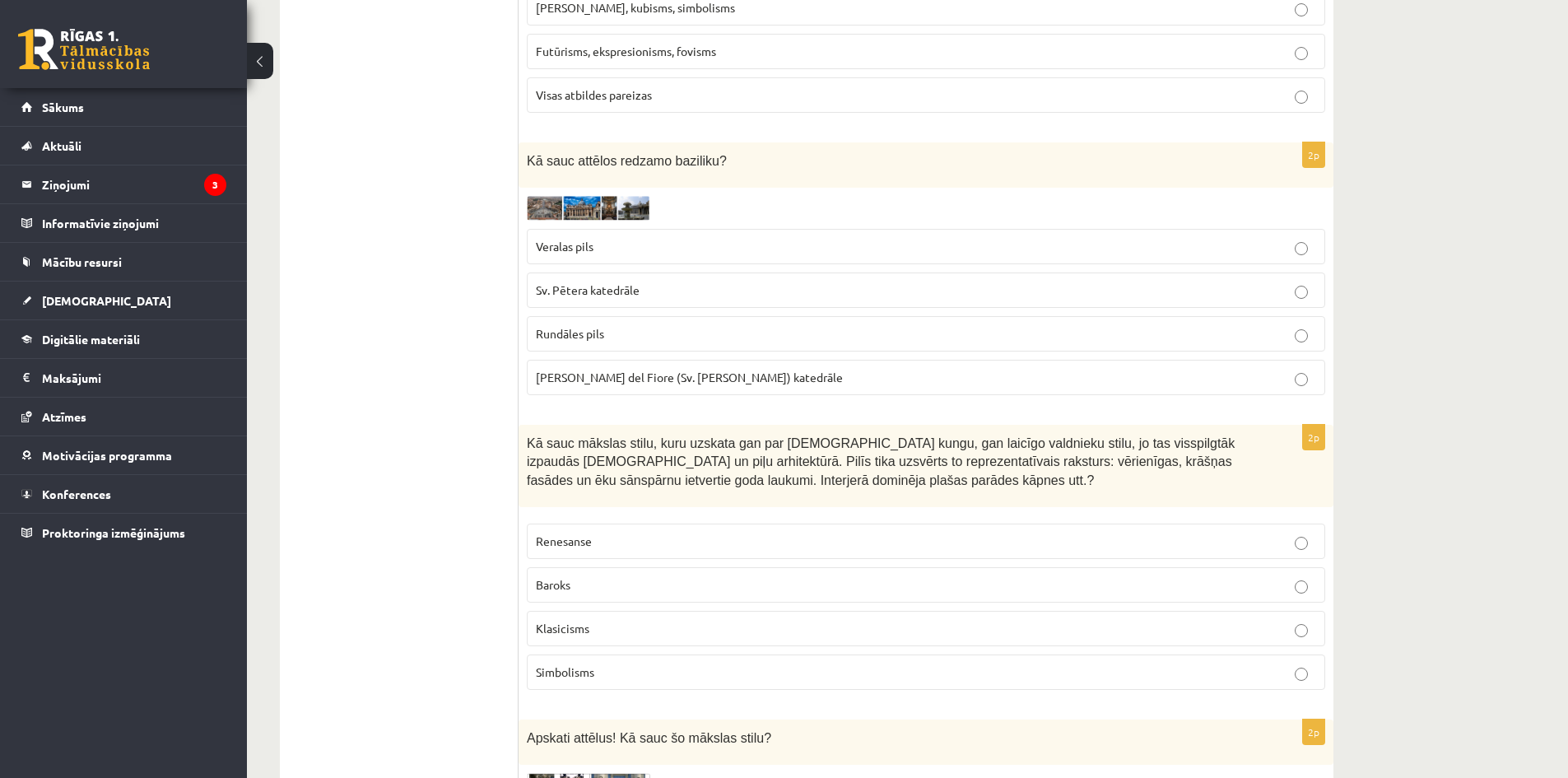
scroll to position [1152, 0]
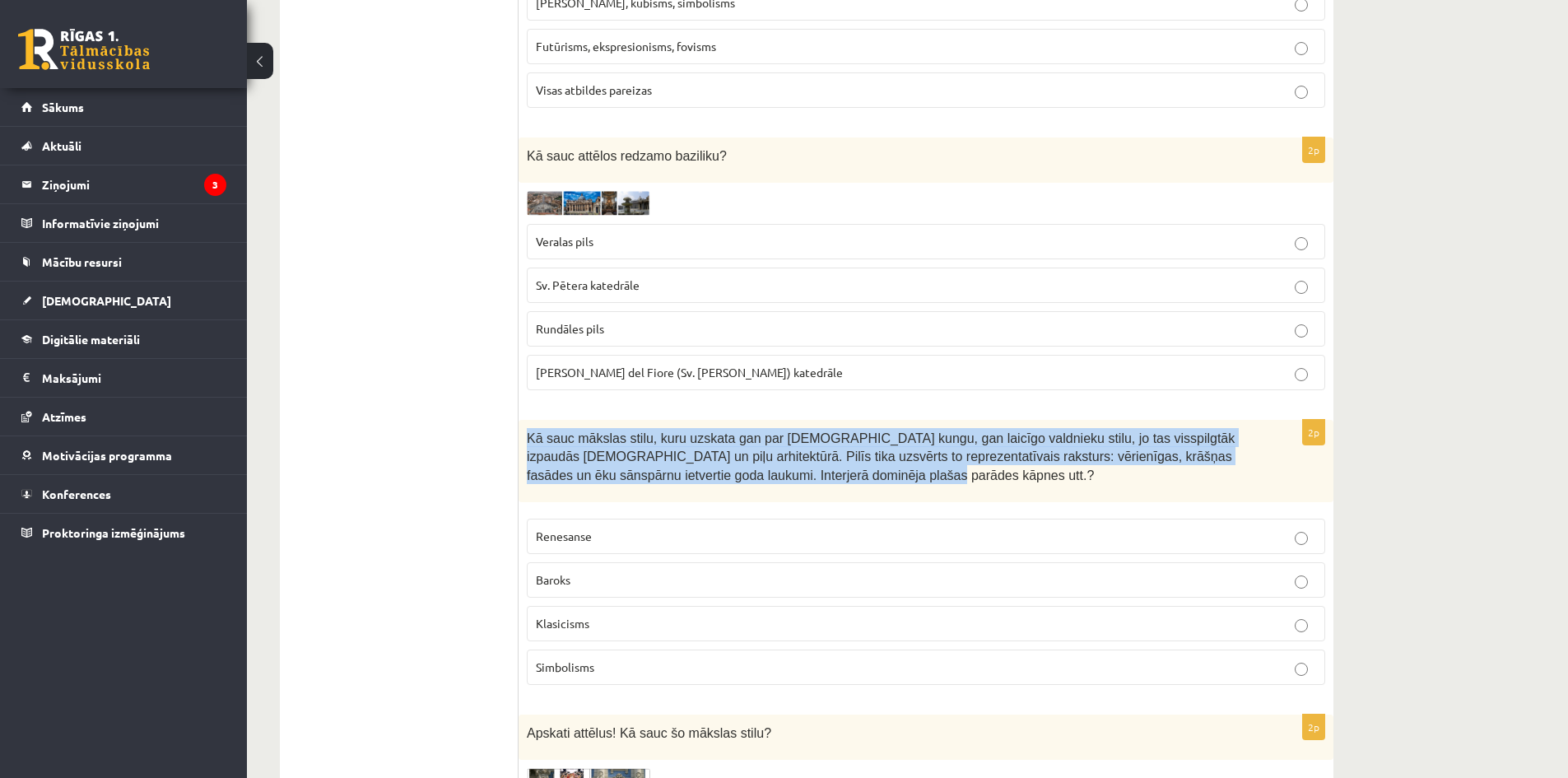
drag, startPoint x: 1414, startPoint y: 575, endPoint x: 832, endPoint y: 483, distance: 589.2
click at [832, 483] on p "Kā sauc mākslas stilu, kuru uzskata gan par baznīcas kungu, gan laicīgo valdnie…" at bounding box center [884, 455] width 716 height 56
copy span "Kā sauc mākslas stilu, kuru uzskata gan par baznīcas kungu, gan laicīgo valdnie…"
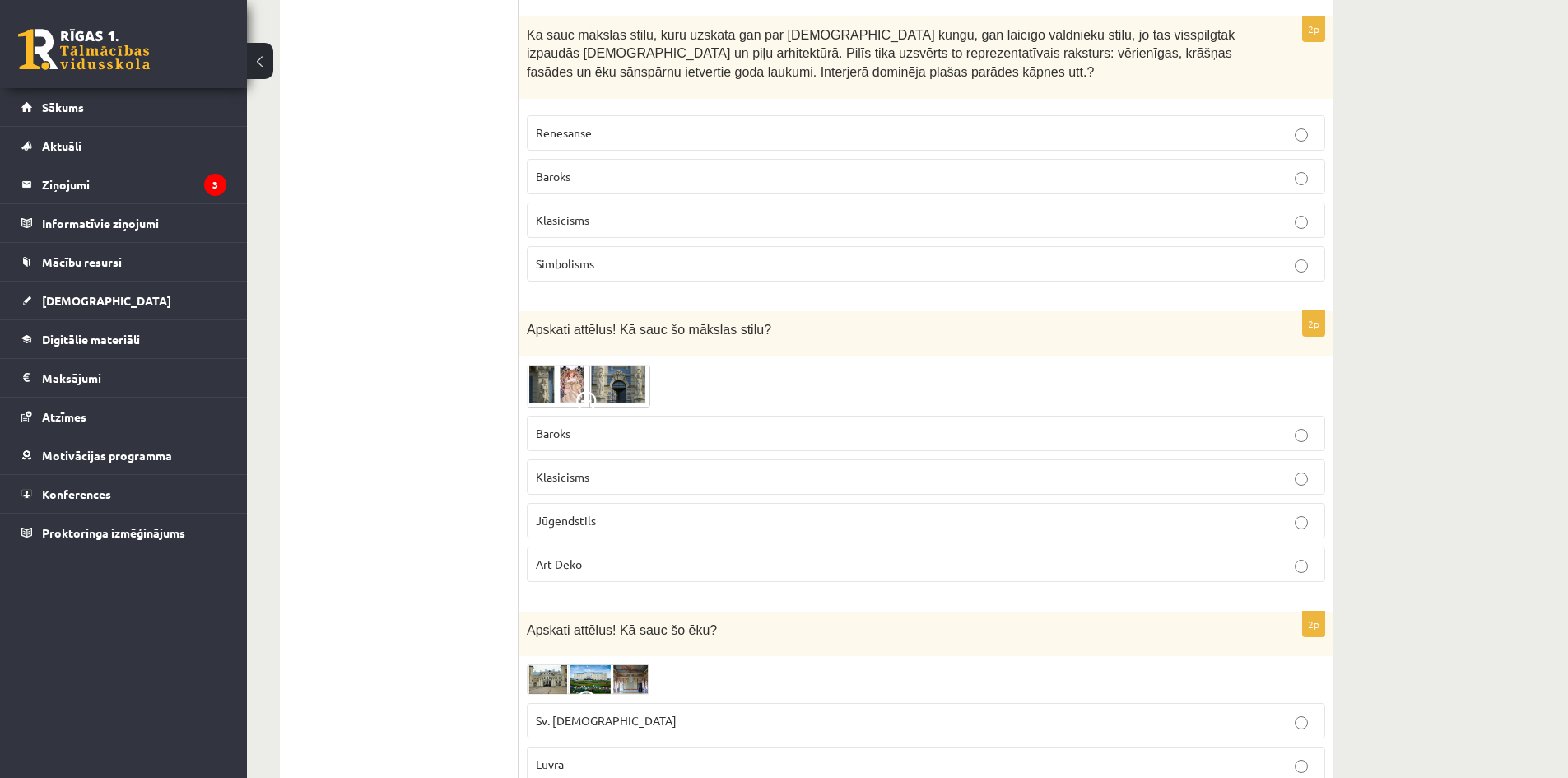
scroll to position [1564, 0]
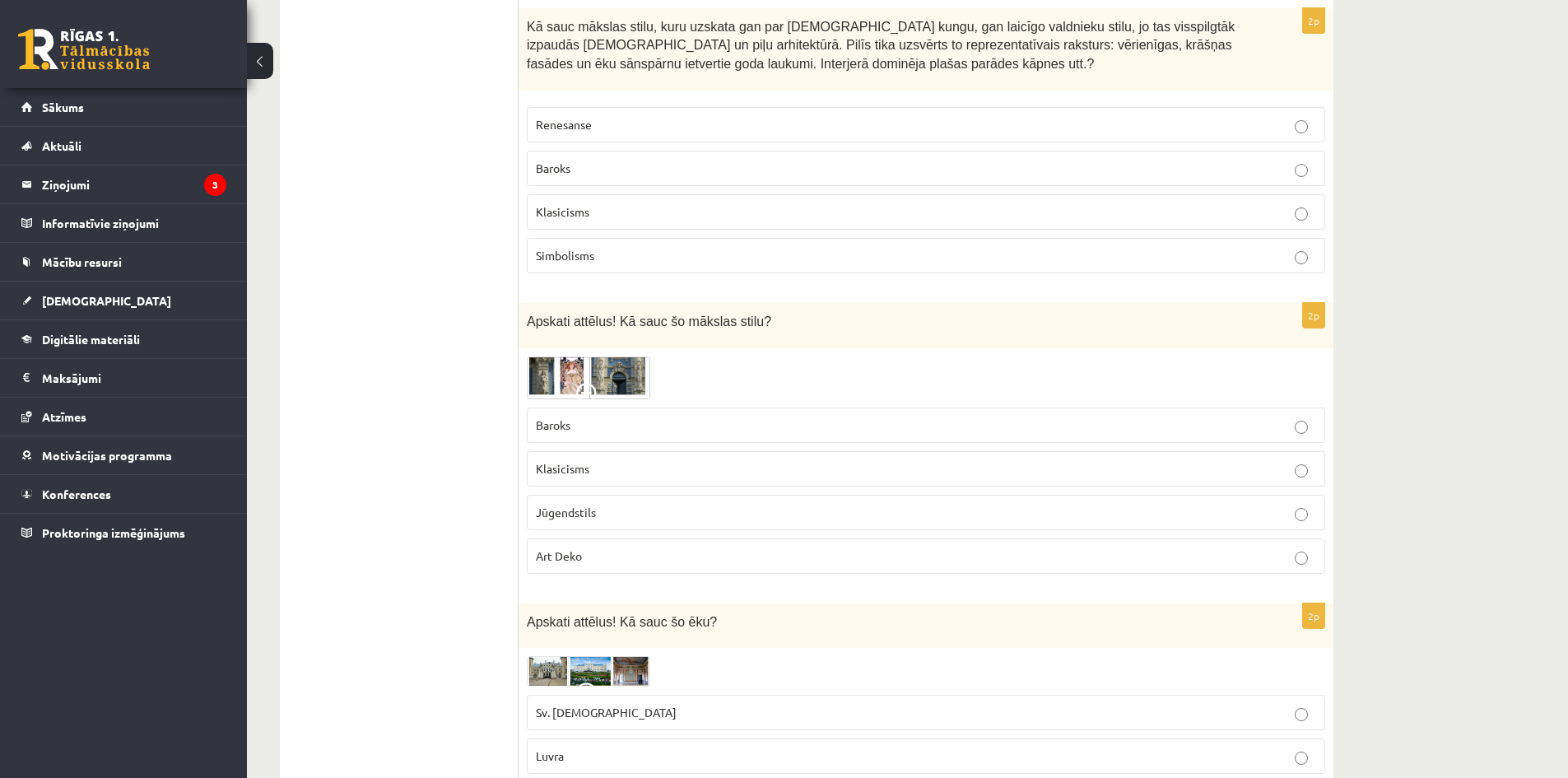
click at [552, 371] on img at bounding box center [588, 377] width 124 height 43
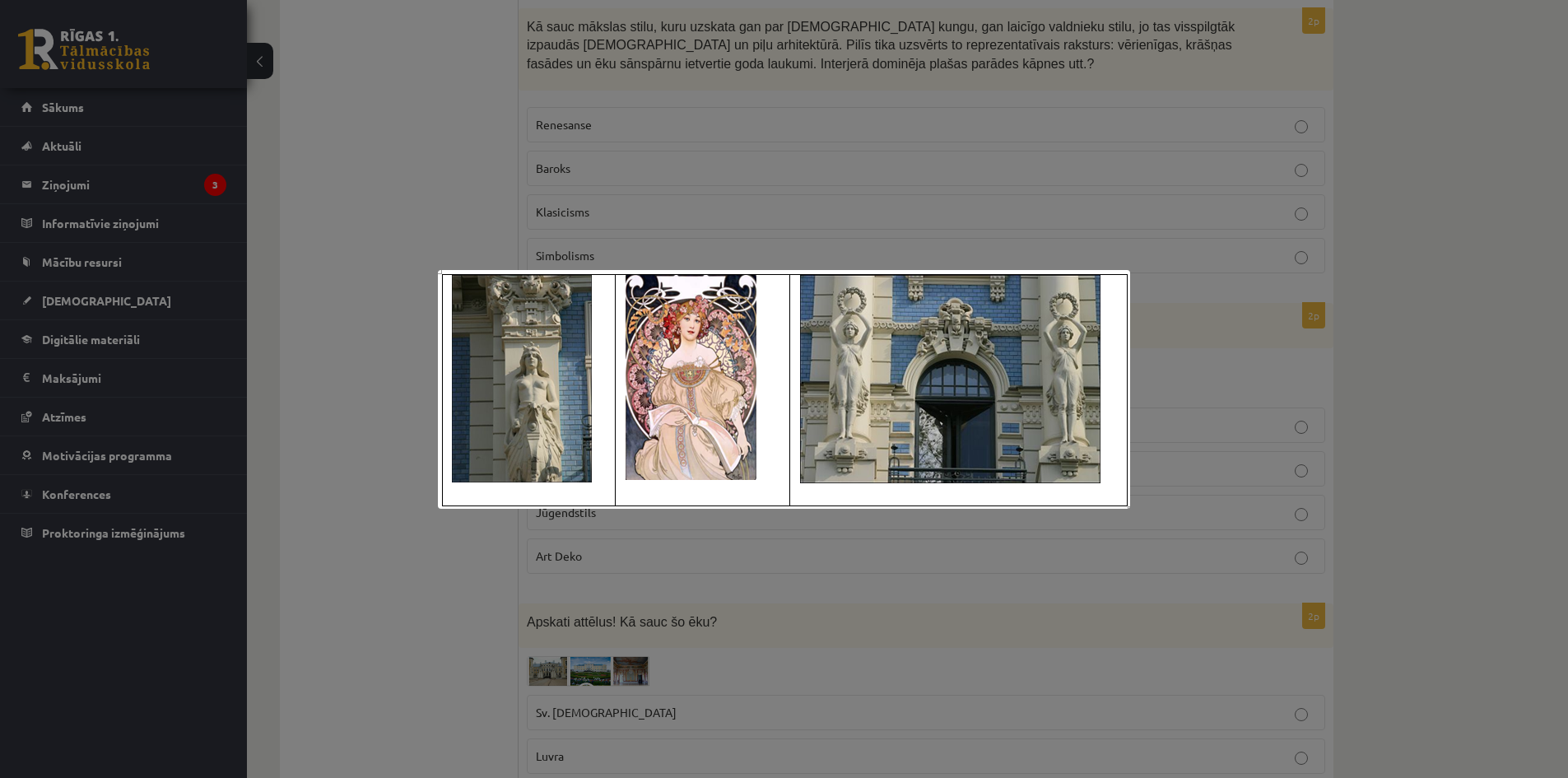
click at [368, 317] on div at bounding box center [784, 389] width 1568 height 778
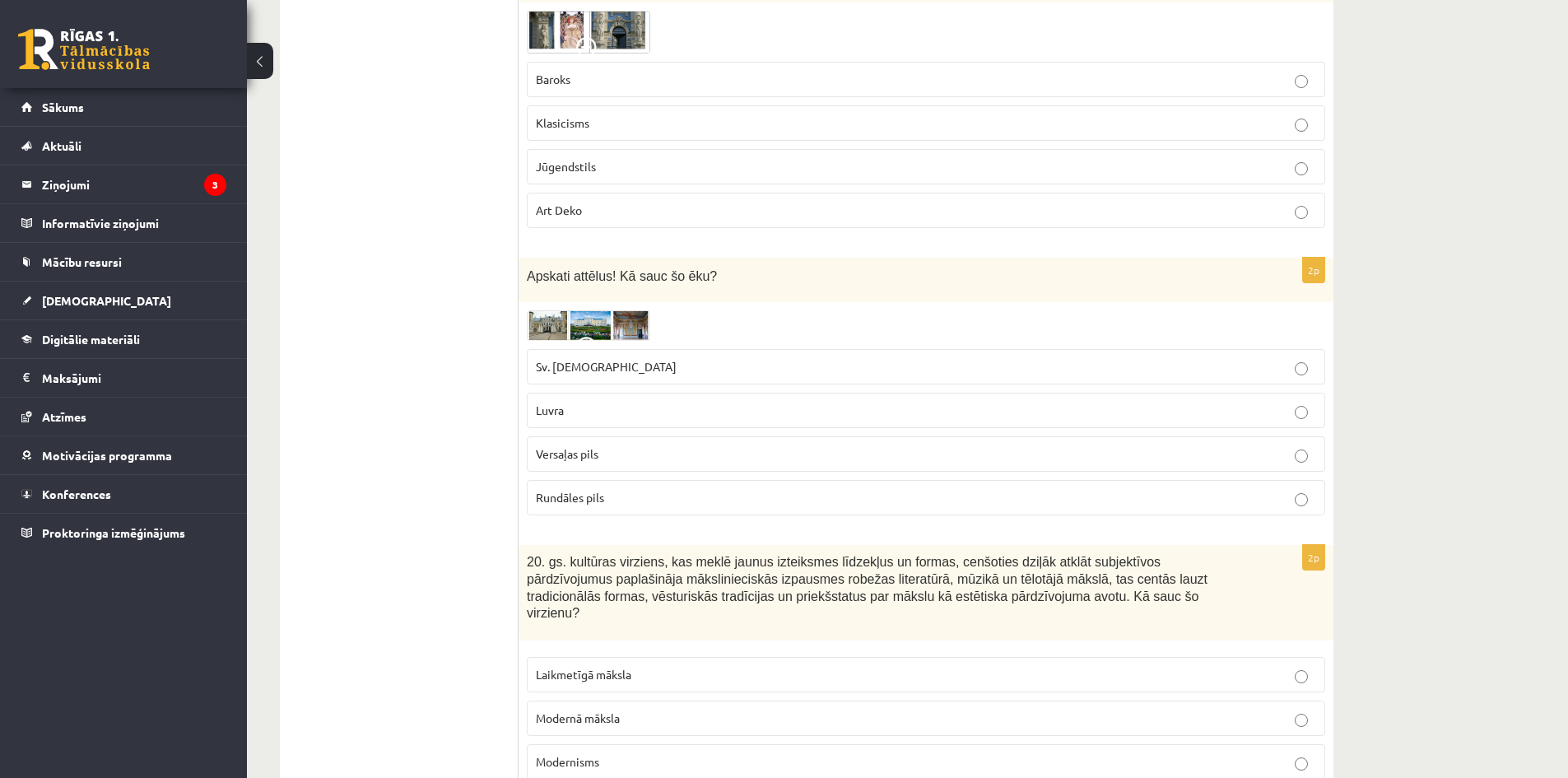
scroll to position [1976, 0]
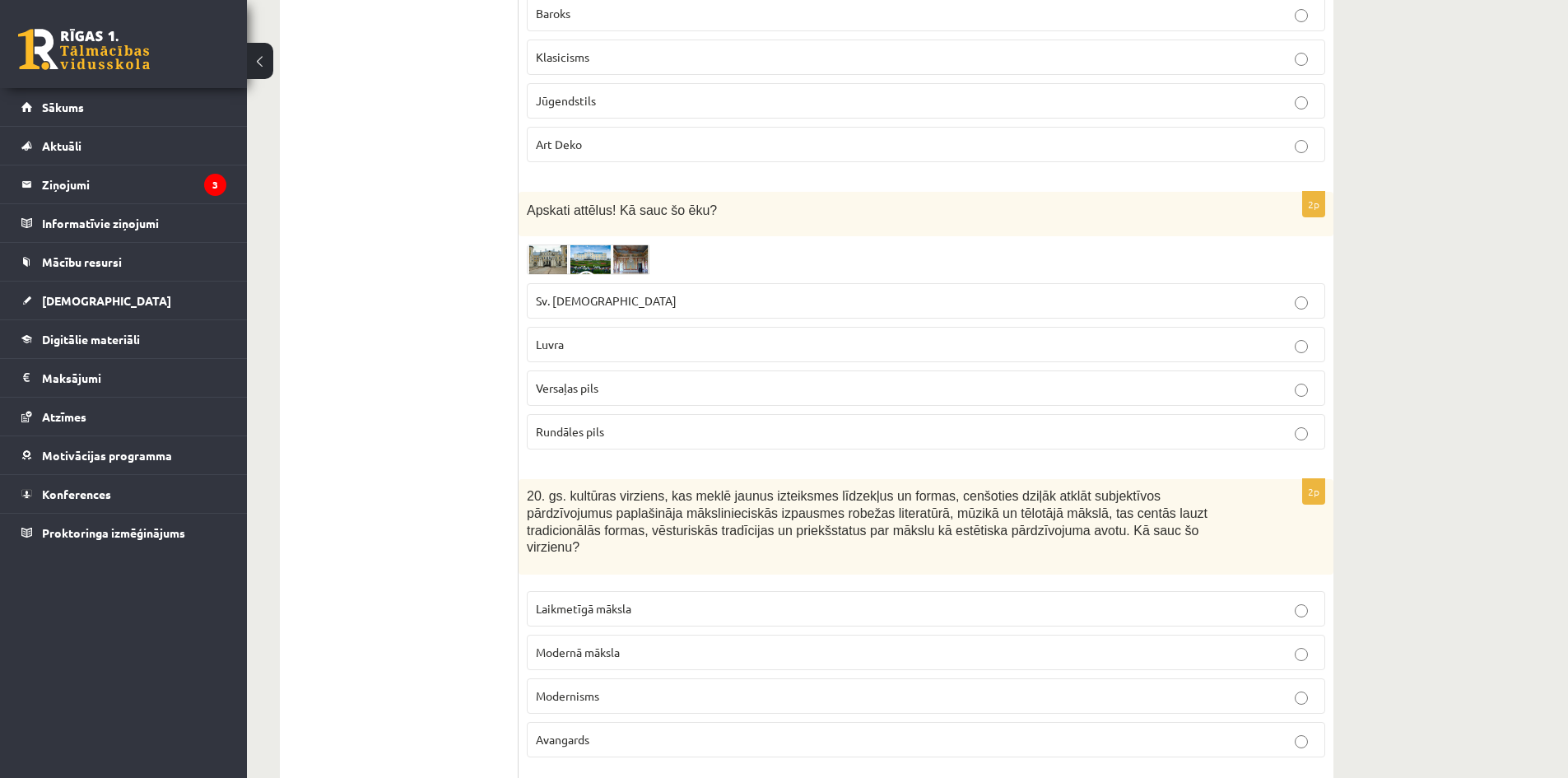
click at [549, 257] on img at bounding box center [588, 260] width 124 height 30
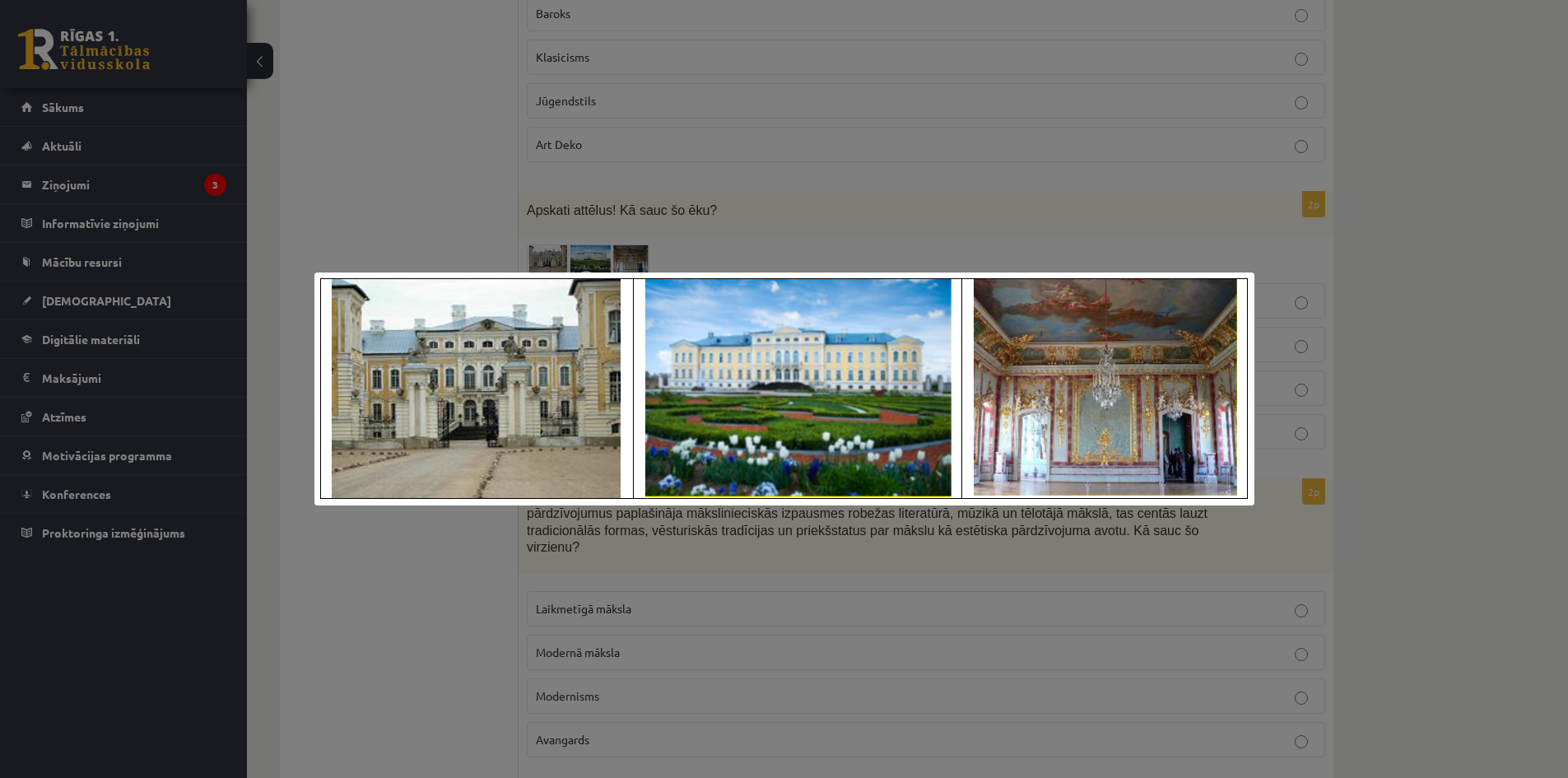
click at [1416, 398] on div at bounding box center [784, 389] width 1568 height 778
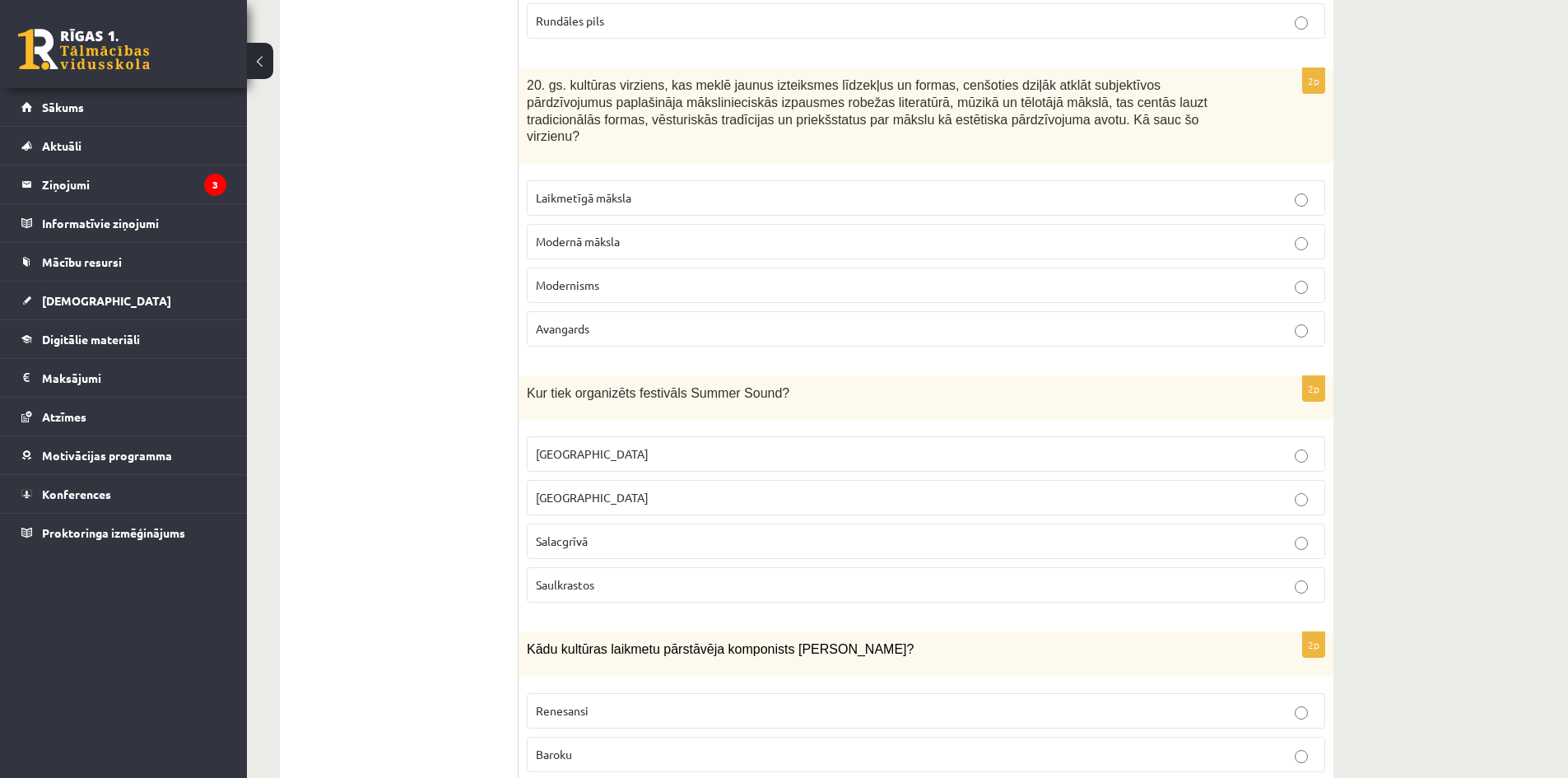
scroll to position [2387, 0]
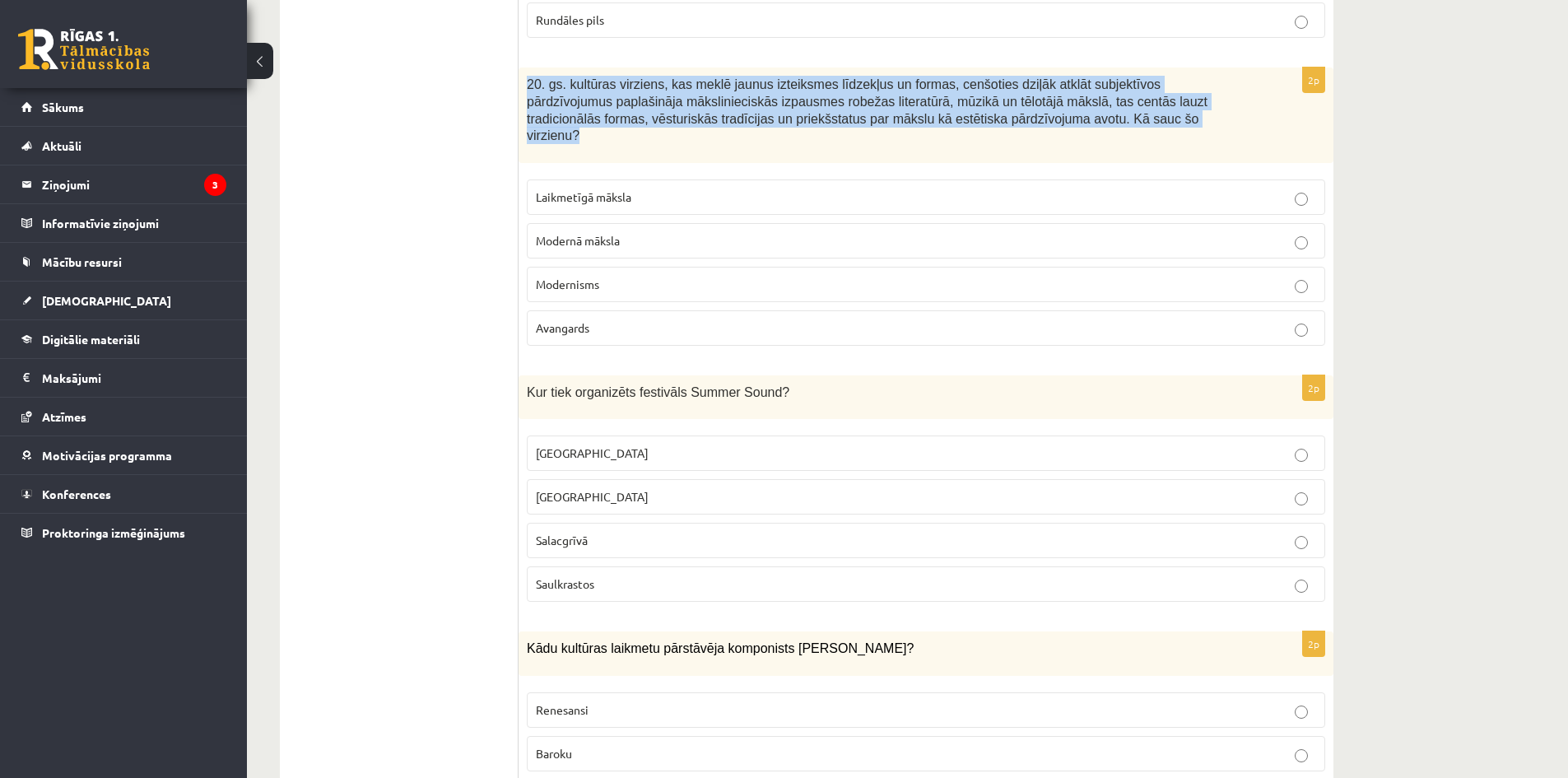
drag, startPoint x: 526, startPoint y: 82, endPoint x: 973, endPoint y: 122, distance: 448.8
click at [973, 125] on div "20. gs. kultūras virziens, kas meklē jaunus izteiksmes līdzekļus un formas, cen…" at bounding box center [926, 114] width 815 height 94
copy span "20. gs. kultūras virziens, kas meklē jaunus izteiksmes līdzekļus un formas, cen…"
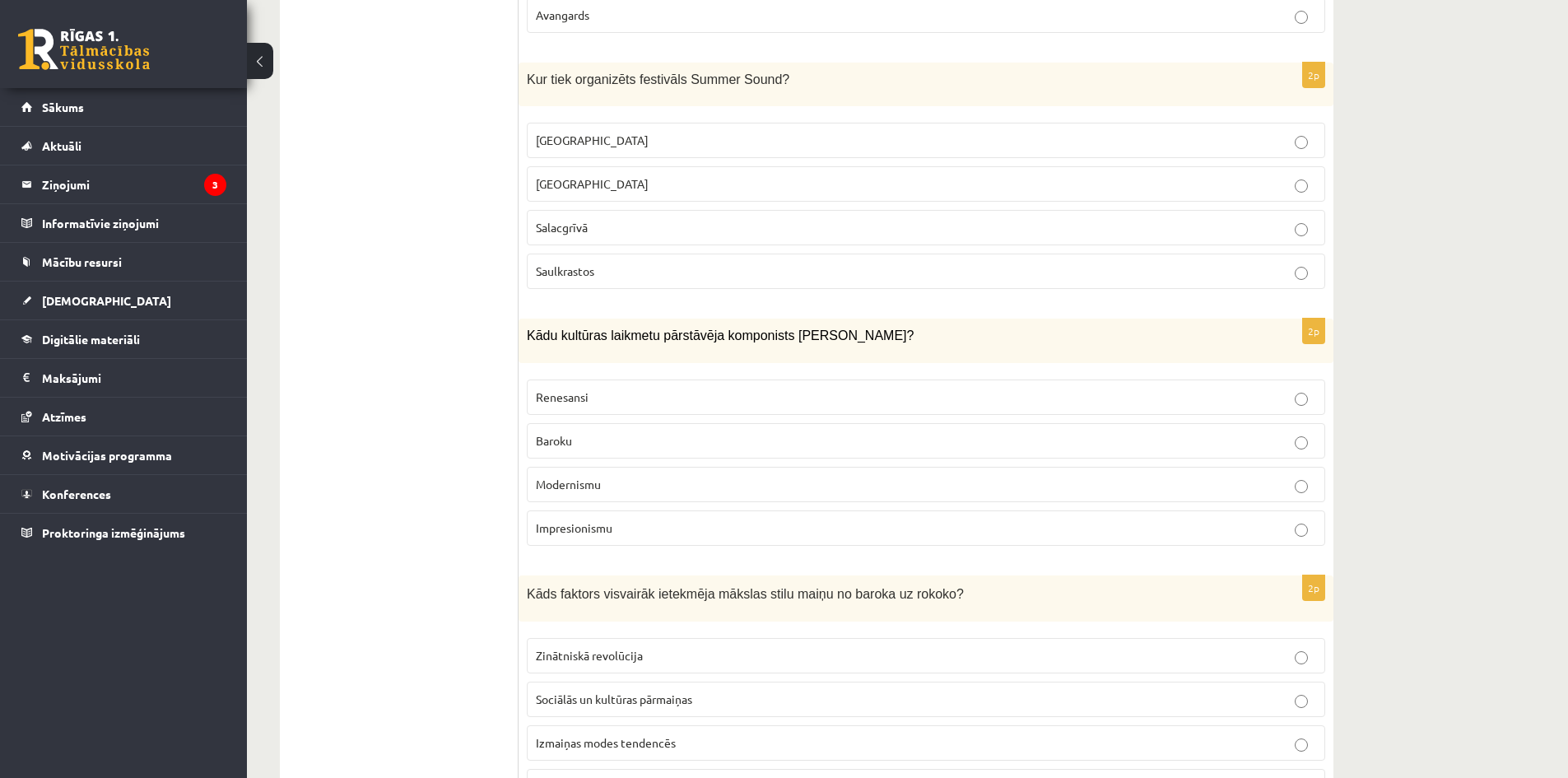
scroll to position [2717, 0]
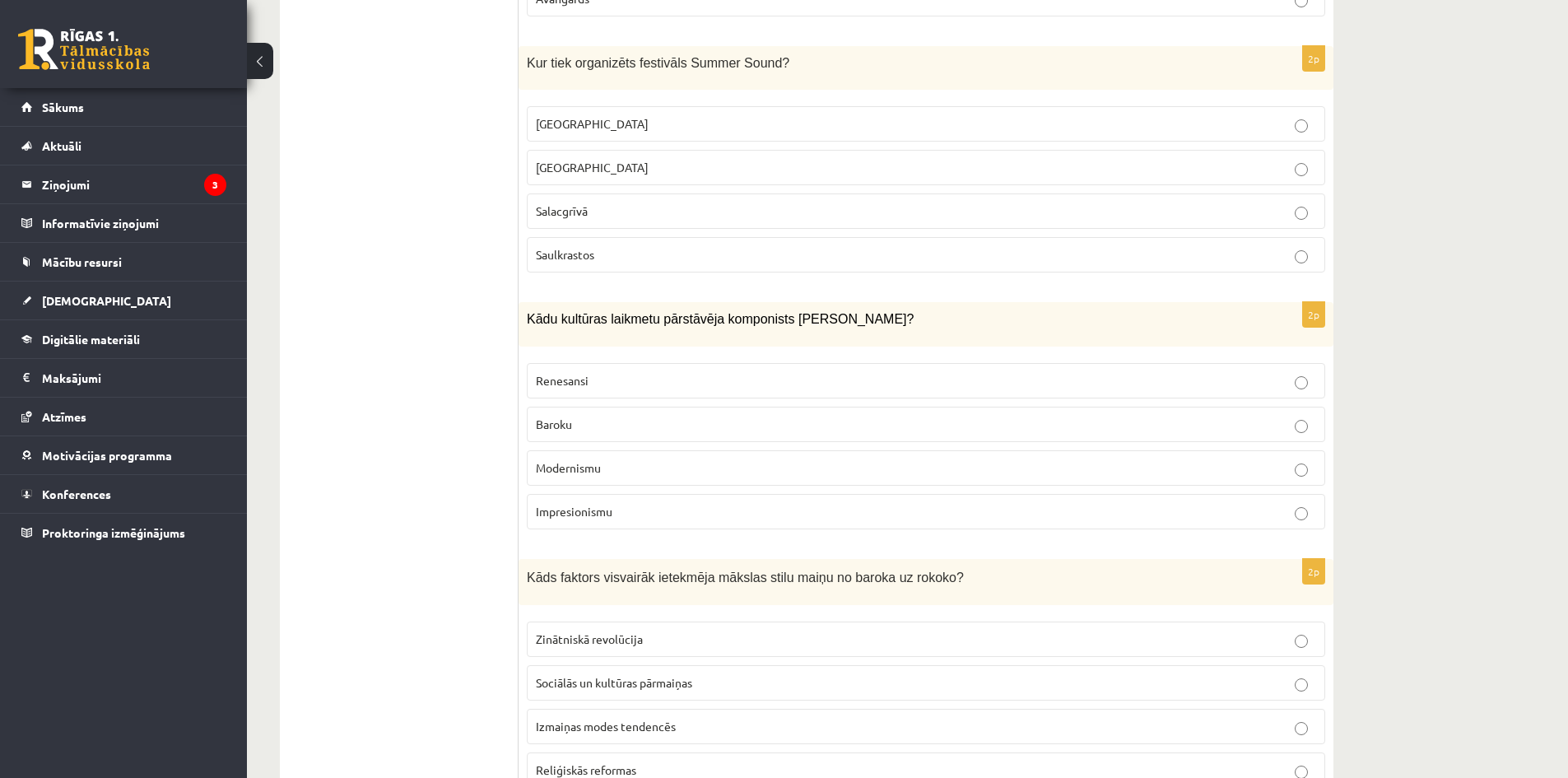
click at [1310, 160] on p "Liepājā" at bounding box center [925, 168] width 780 height 17
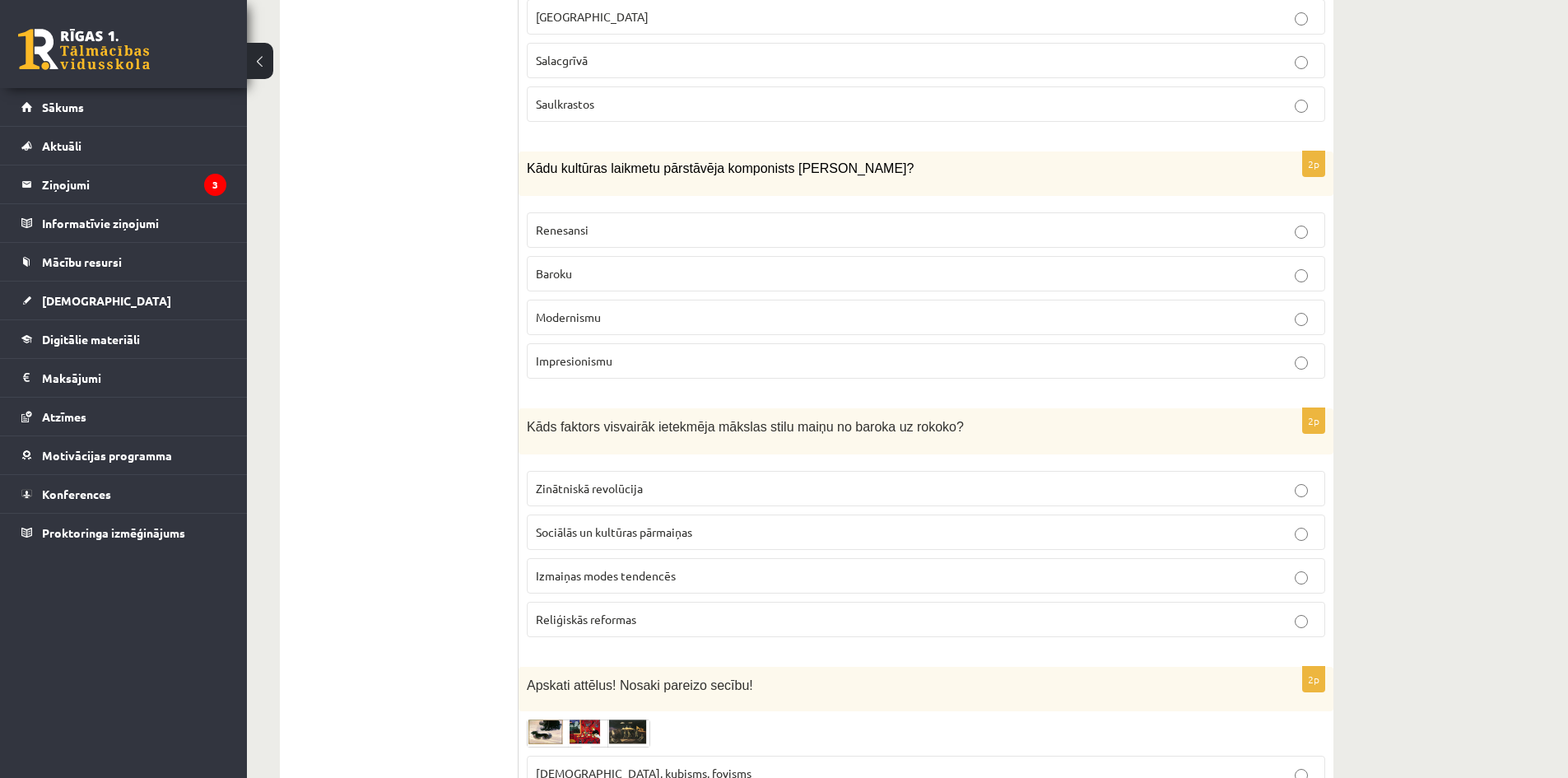
scroll to position [2881, 0]
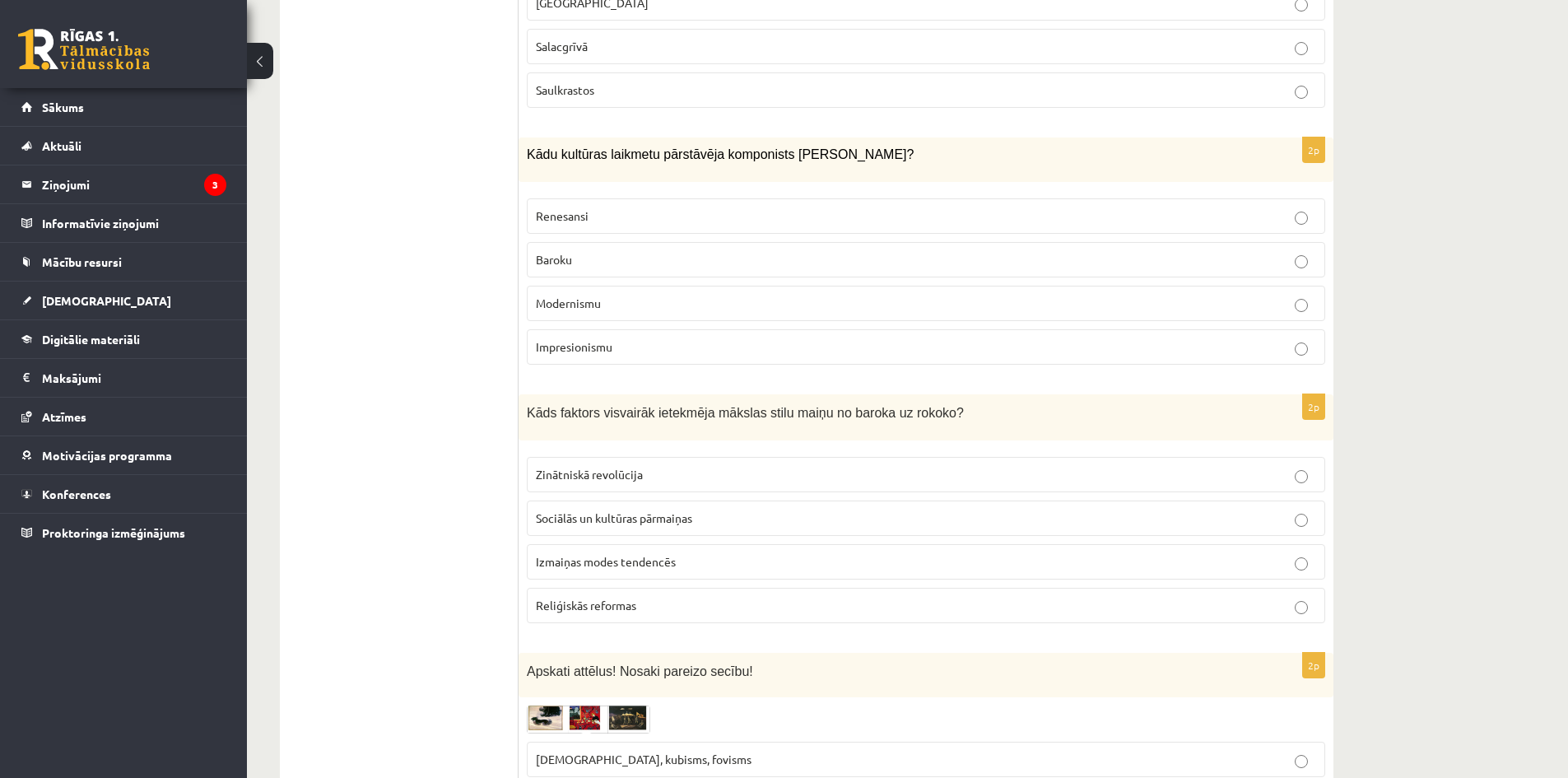
click at [856, 251] on p "Baroku" at bounding box center [925, 260] width 780 height 17
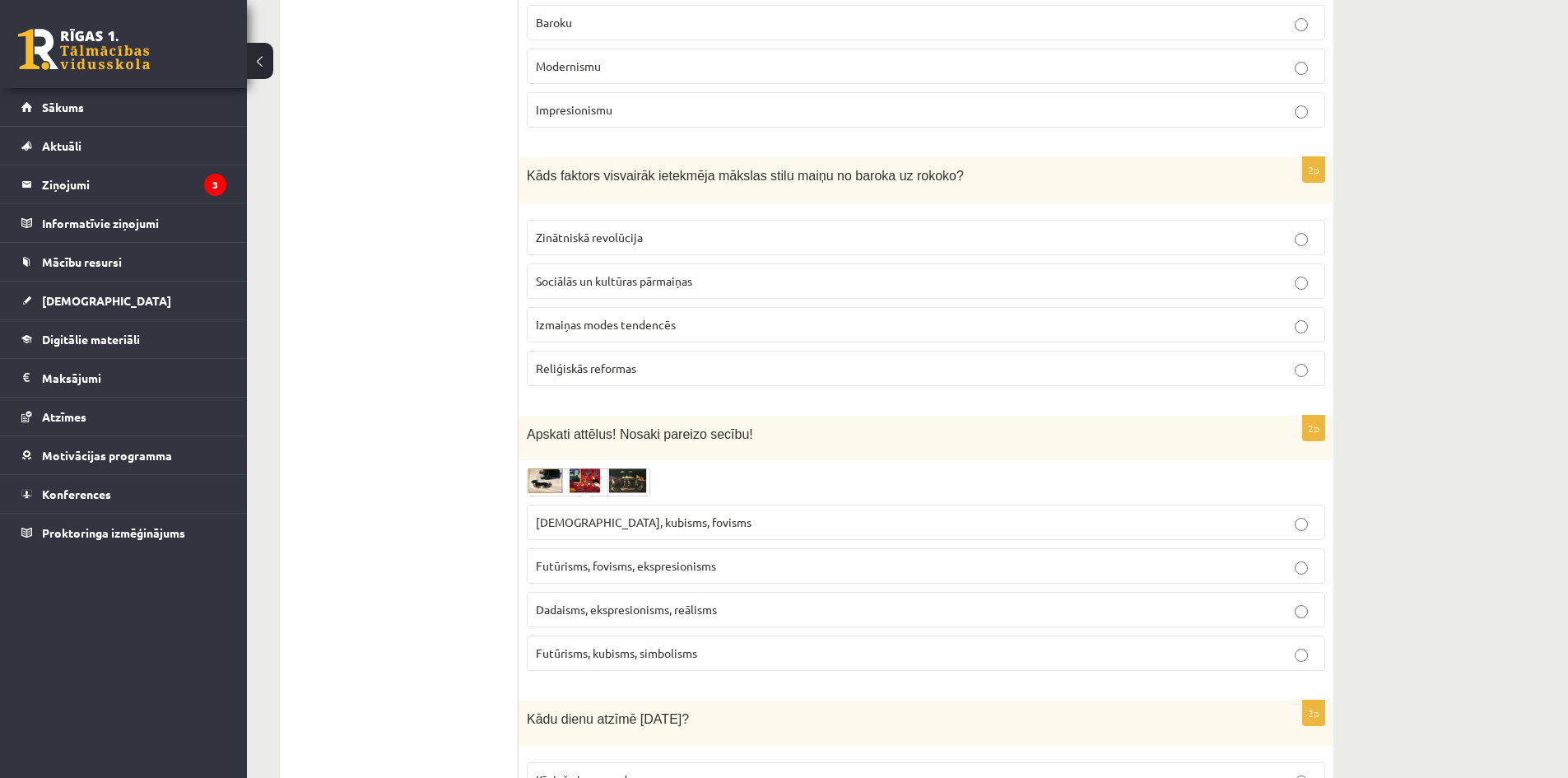
scroll to position [3128, 0]
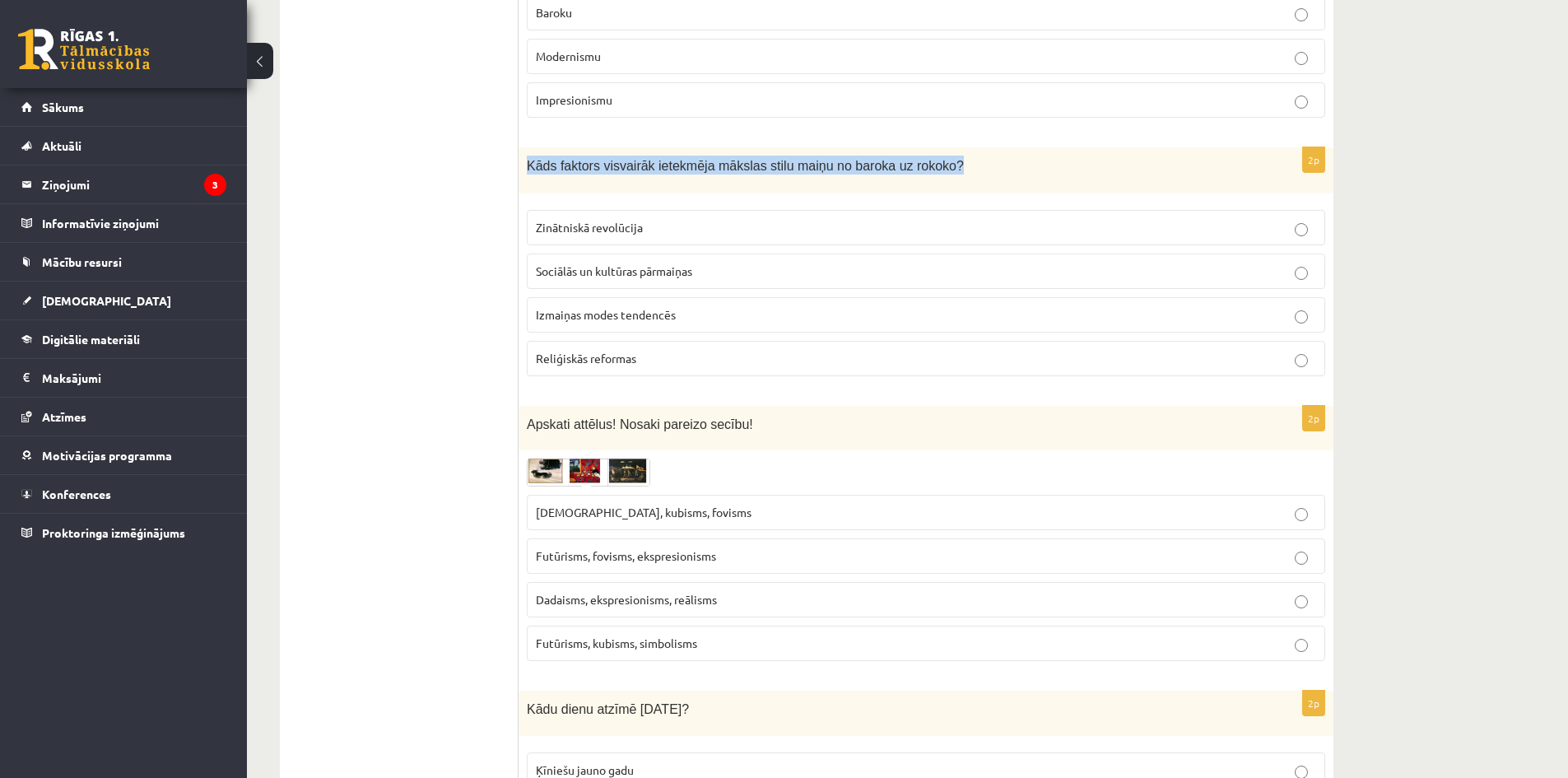
drag, startPoint x: 526, startPoint y: 146, endPoint x: 923, endPoint y: 149, distance: 397.0
click at [923, 155] on p "Kāds faktors visvairāk ietekmēja mākslas stilu maiņu no baroka uz rokoko?" at bounding box center [884, 165] width 716 height 19
copy span "Kāds faktors visvairāk ietekmēja mākslas stilu maiņu no baroka uz rokoko?"
click at [705, 263] on p "Sociālās un kultūras pārmaiņas" at bounding box center [925, 271] width 780 height 17
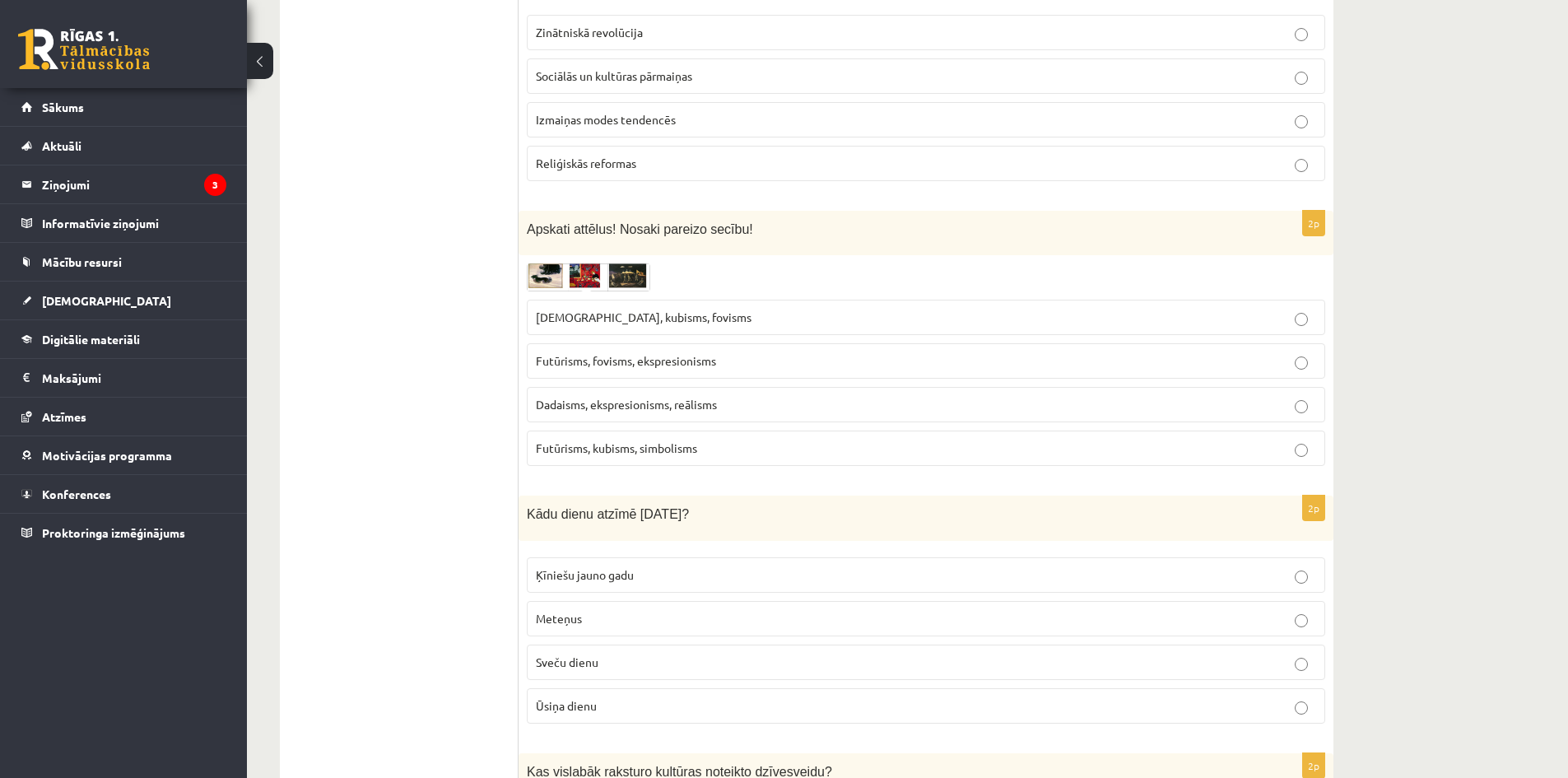
scroll to position [3375, 0]
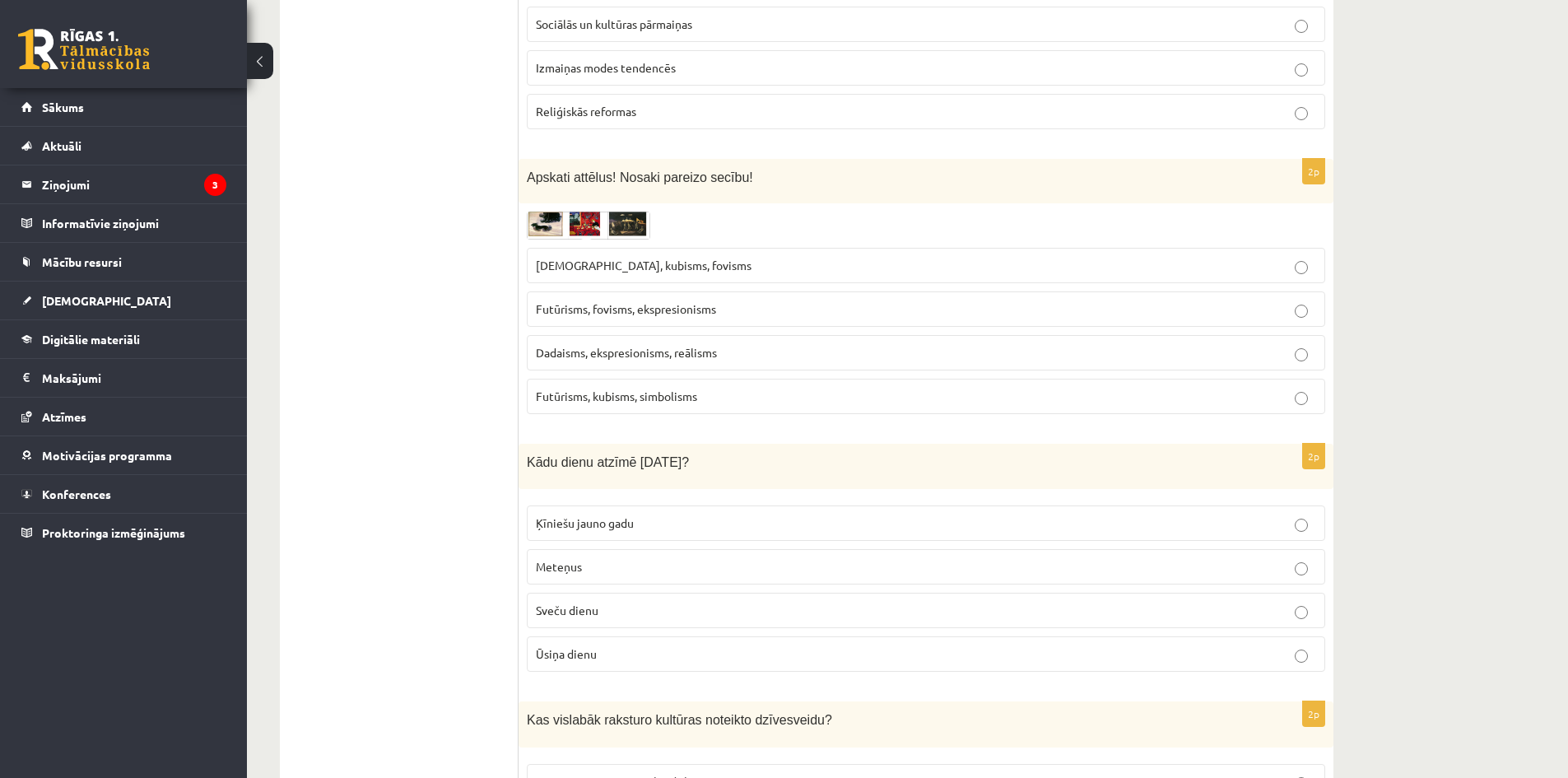
click at [541, 211] on img at bounding box center [588, 225] width 124 height 28
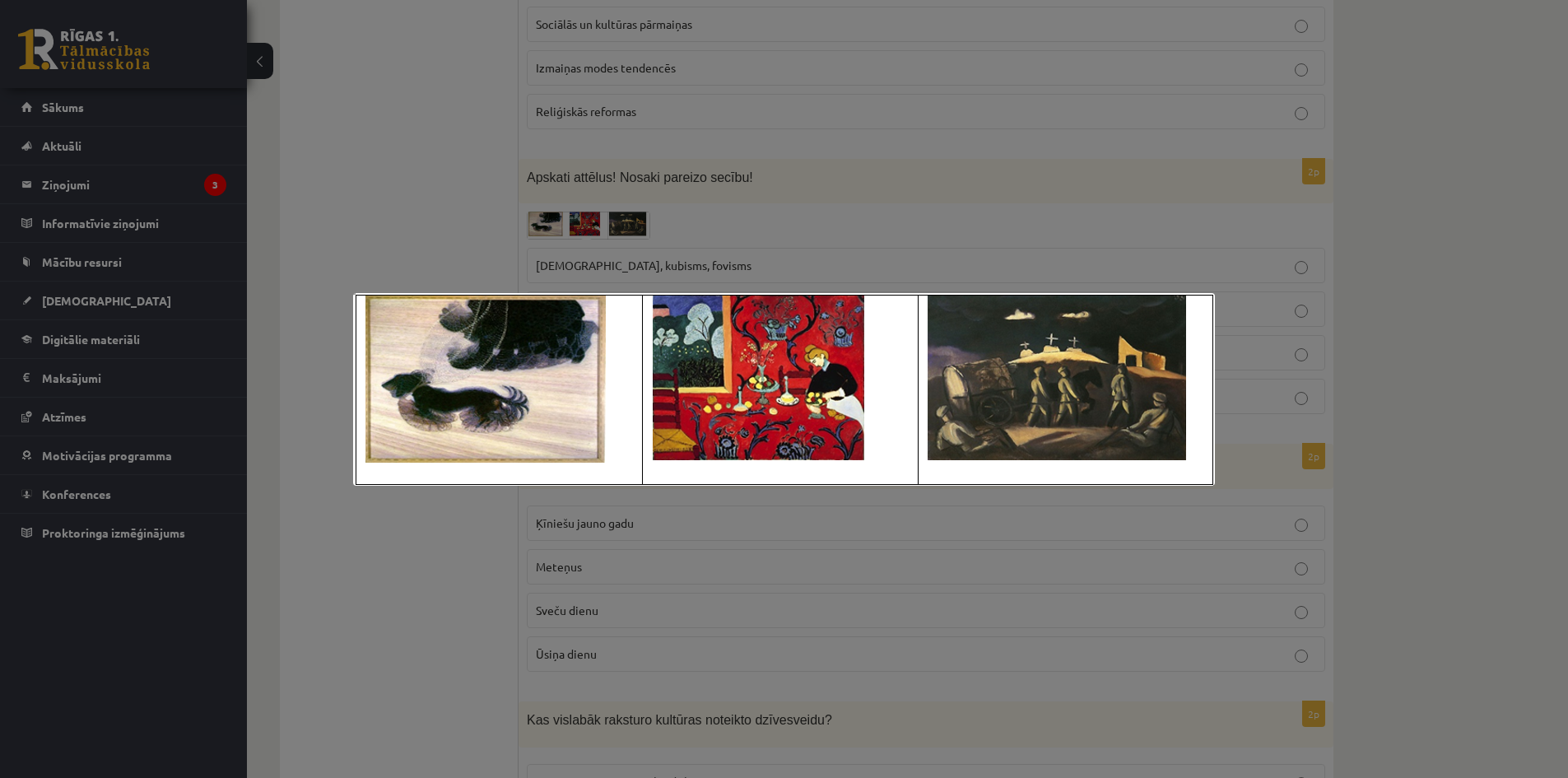
click at [1486, 487] on div at bounding box center [784, 389] width 1568 height 778
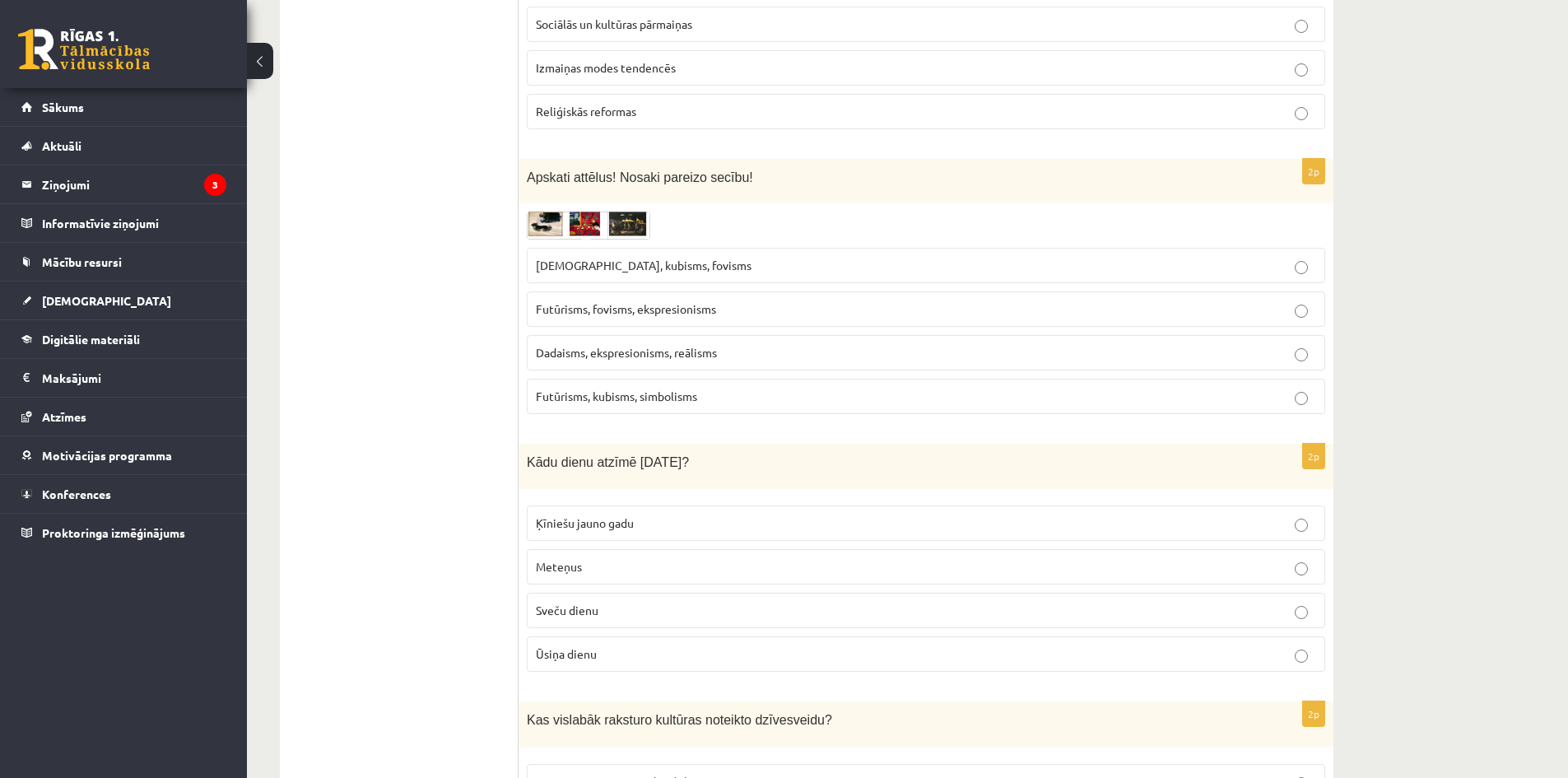
click at [628, 211] on img at bounding box center [588, 225] width 124 height 28
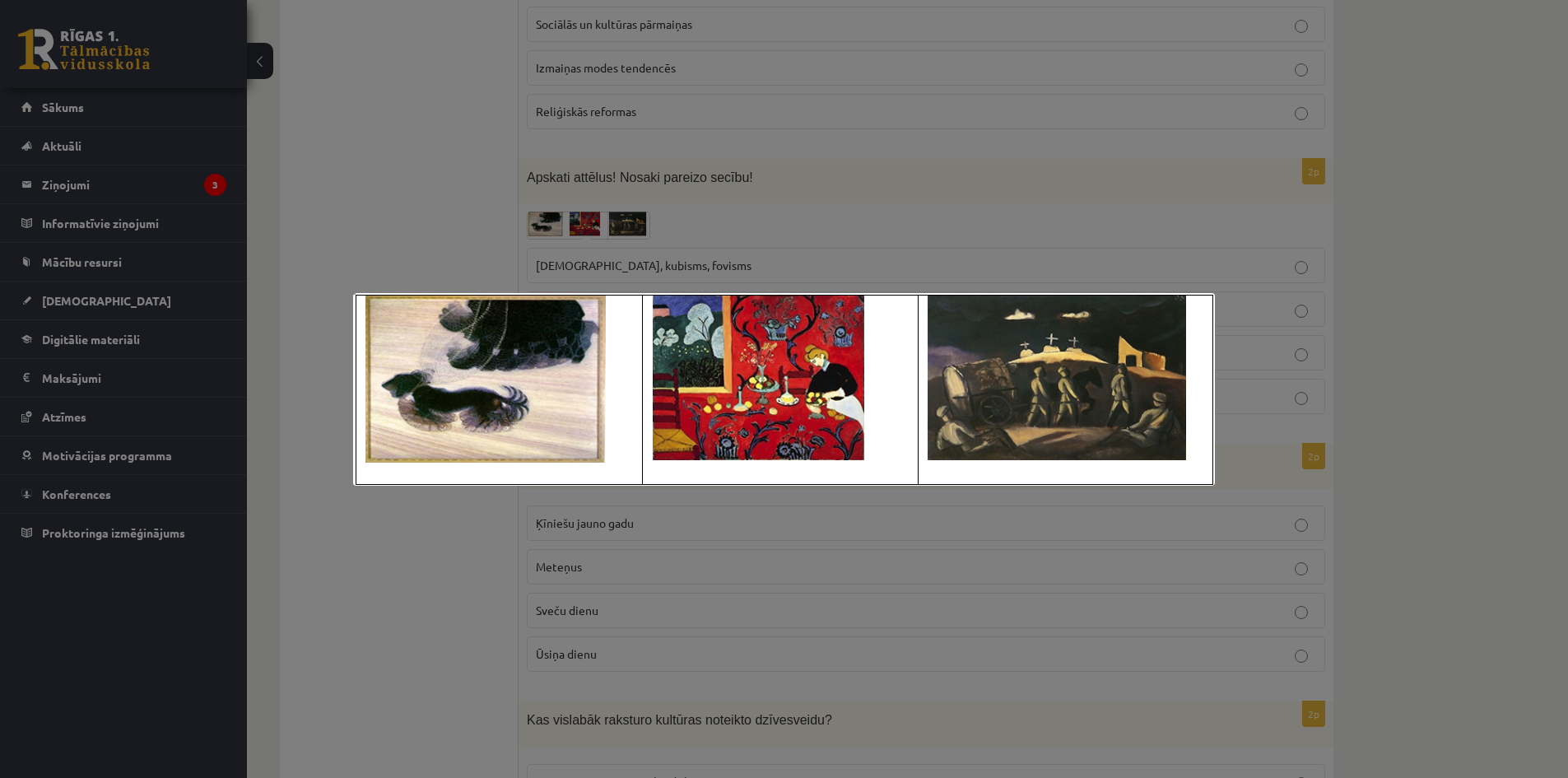
click at [798, 258] on div at bounding box center [784, 389] width 1568 height 778
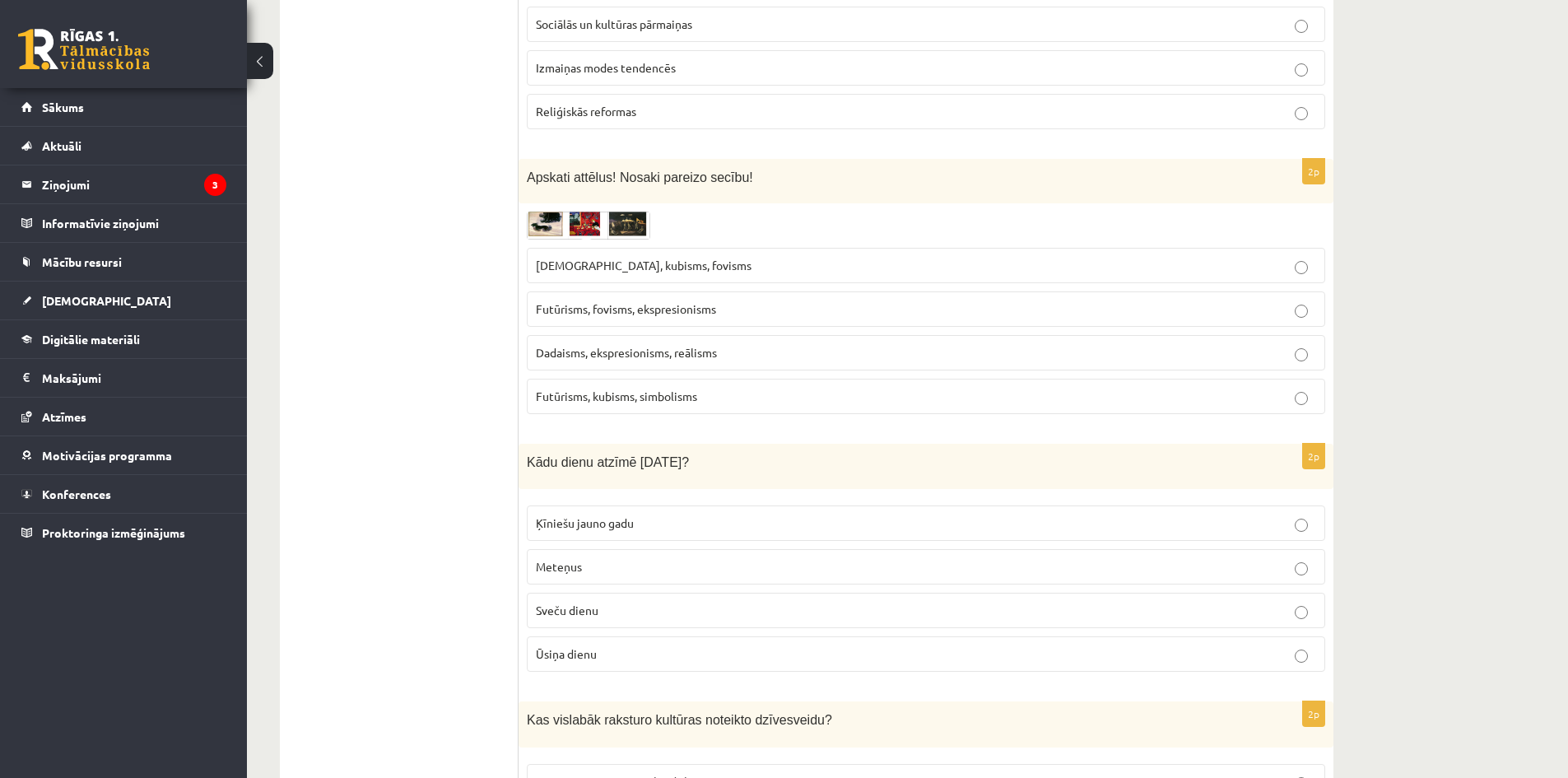
click at [548, 211] on img at bounding box center [588, 225] width 124 height 28
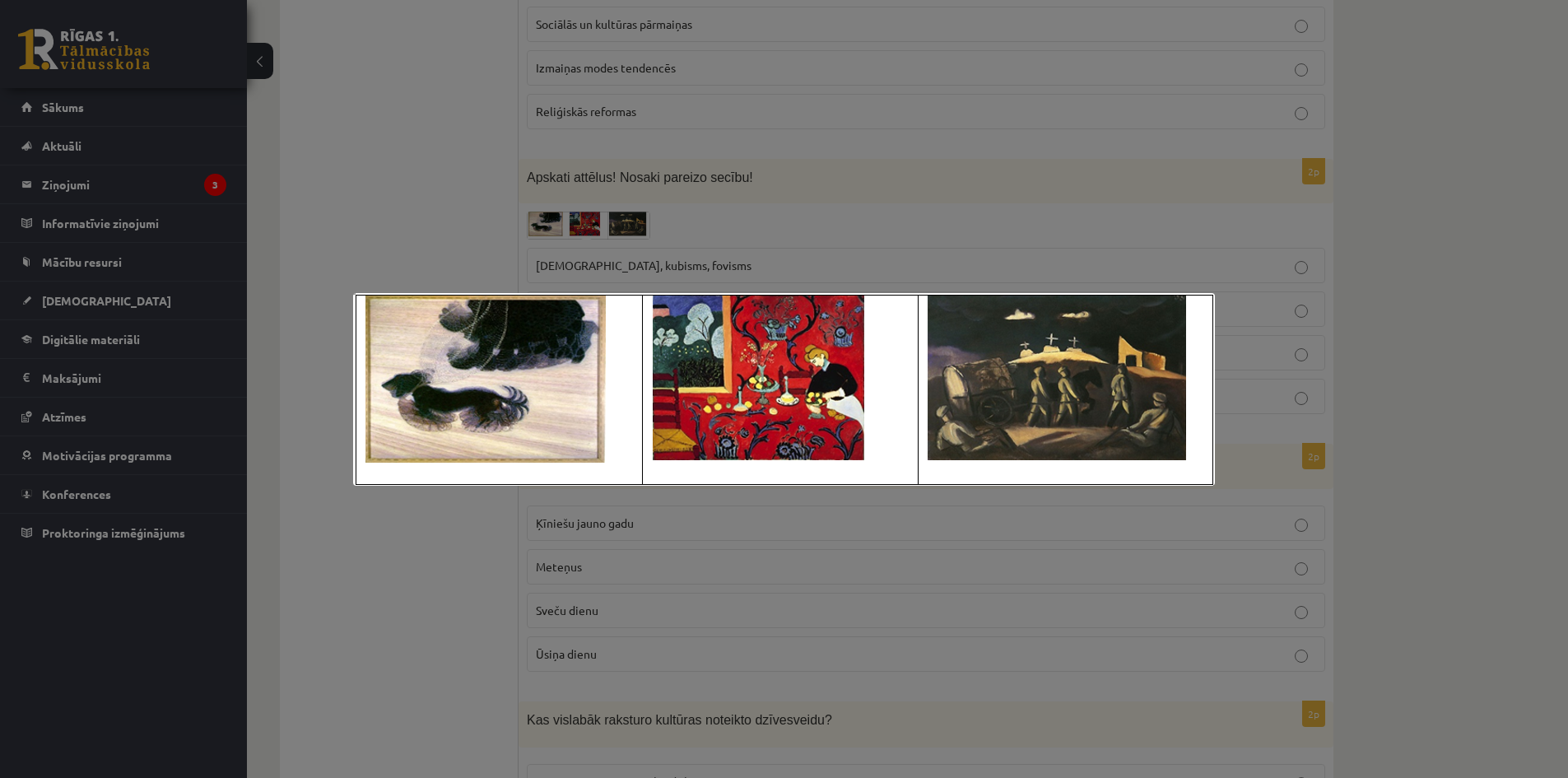
click at [703, 268] on div at bounding box center [784, 389] width 1568 height 778
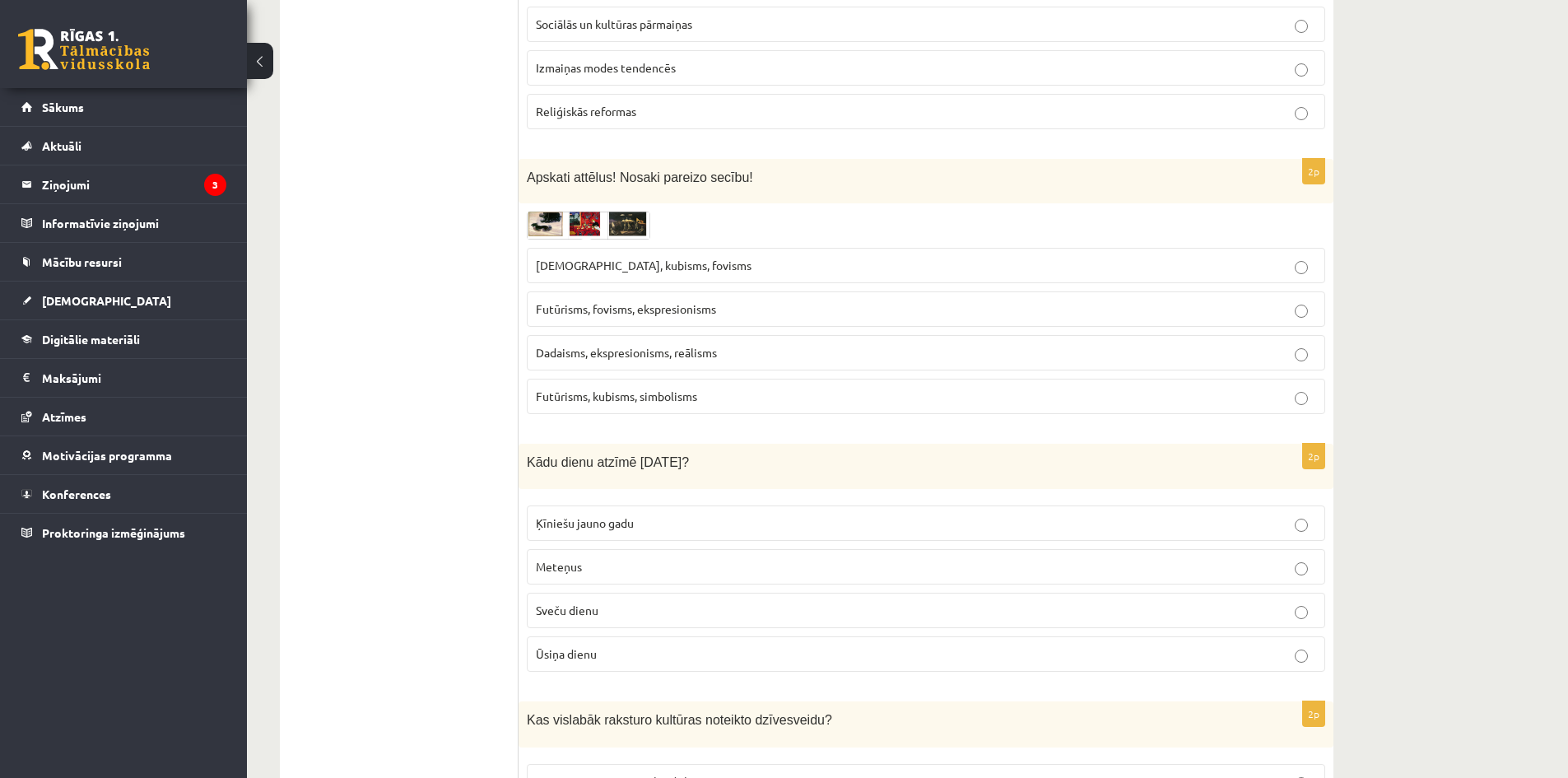
click at [647, 258] on span "Sirreālisms, kubisms, fovisms" at bounding box center [644, 266] width 215 height 15
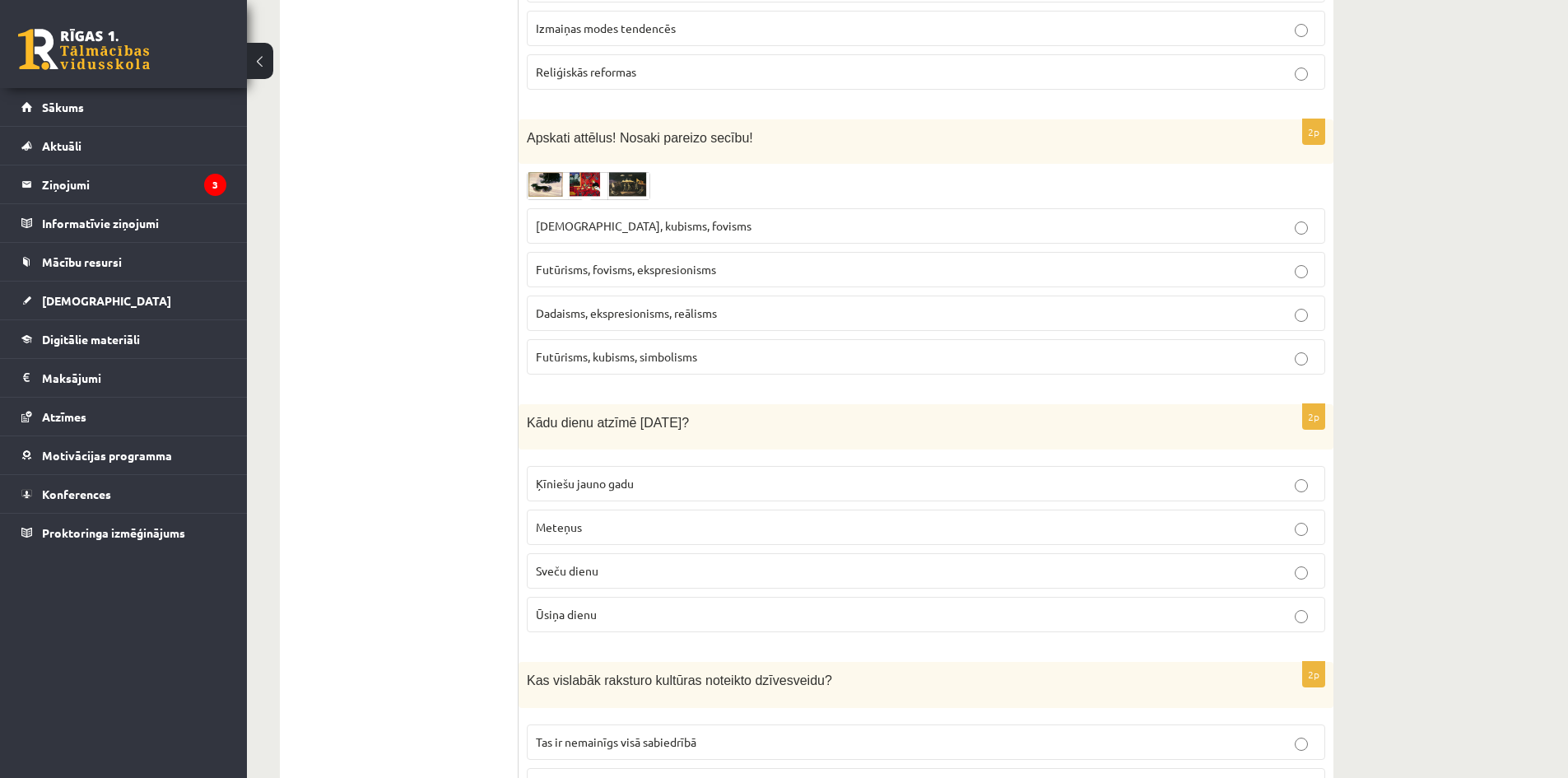
scroll to position [3540, 0]
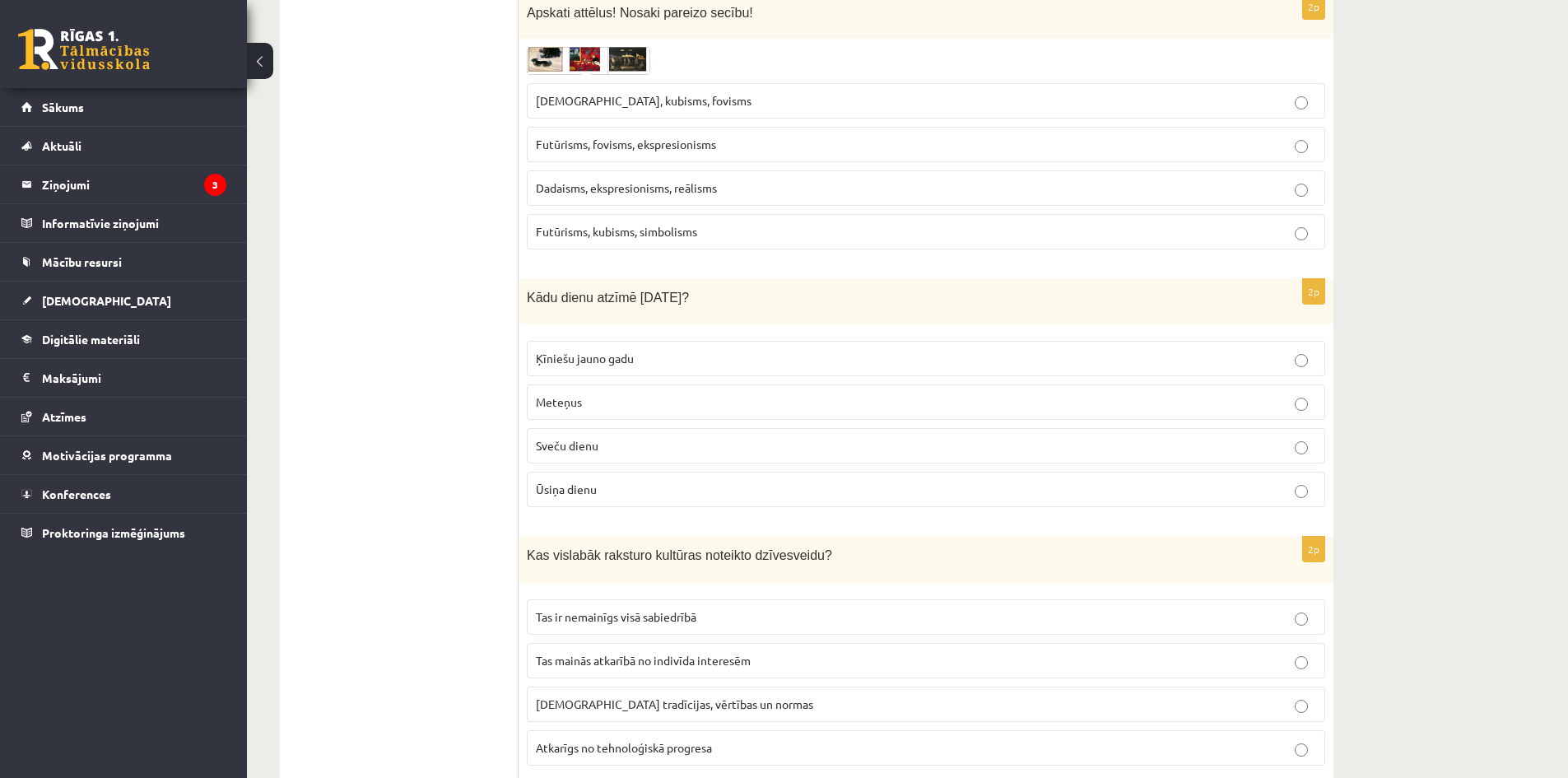
drag, startPoint x: 523, startPoint y: 282, endPoint x: 705, endPoint y: 282, distance: 182.0
click at [705, 282] on div "Kādu dienu atzīmē 2.februārī?" at bounding box center [926, 302] width 815 height 46
drag, startPoint x: 659, startPoint y: 279, endPoint x: 650, endPoint y: 276, distance: 9.5
copy span "Kādu dienu atzīmē 2.februārī?"
click at [586, 438] on span "Sveču dienu" at bounding box center [567, 446] width 63 height 15
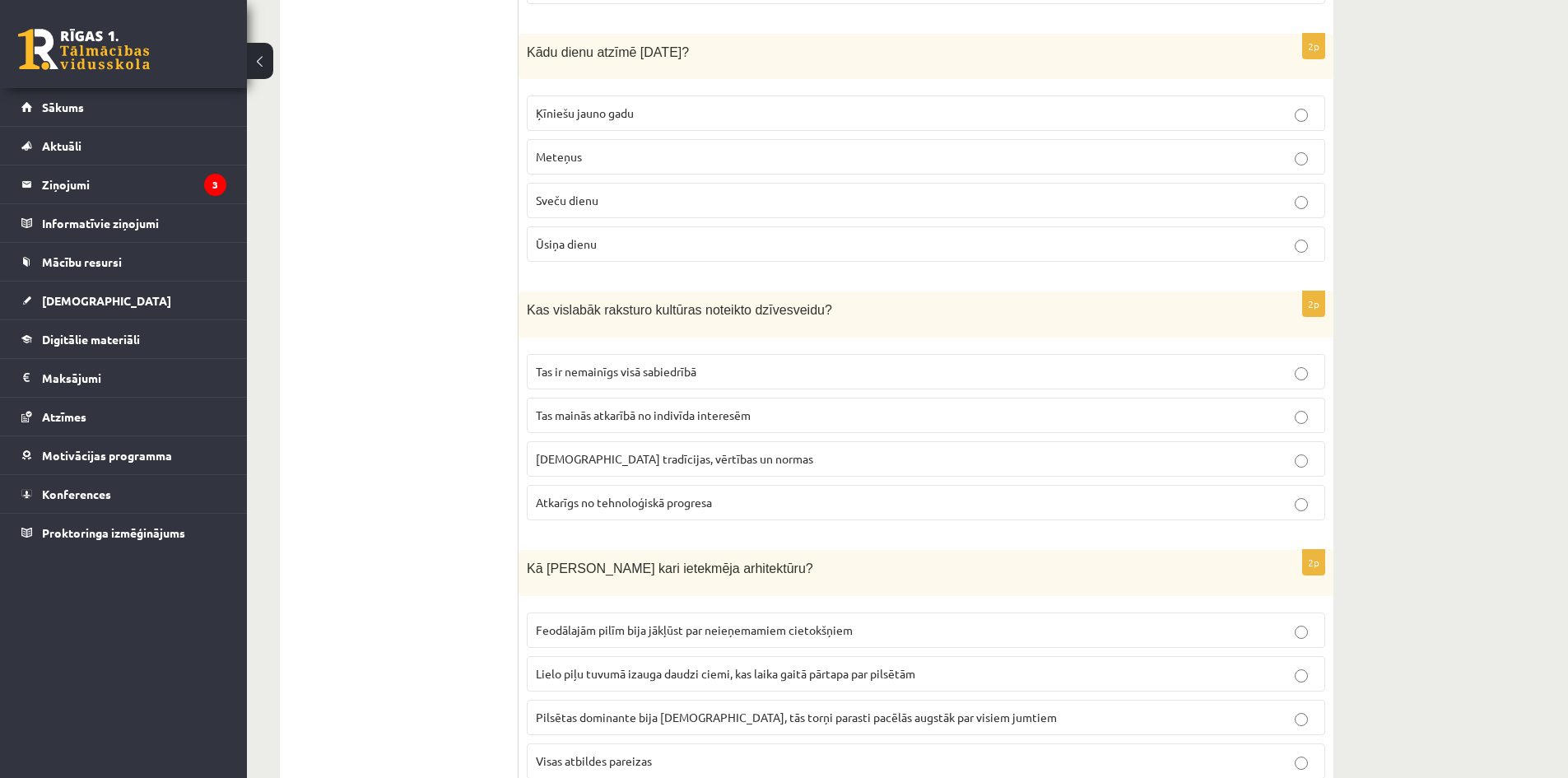
scroll to position [3786, 0]
drag, startPoint x: 520, startPoint y: 288, endPoint x: 811, endPoint y: 275, distance: 291.3
click at [811, 289] on div "Kas vislabāk raksturo kultūras noteikto dzīvesveidu?" at bounding box center [926, 312] width 815 height 46
copy span "Kas vislabāk raksturo kultūras noteikto dzīvesveidu?"
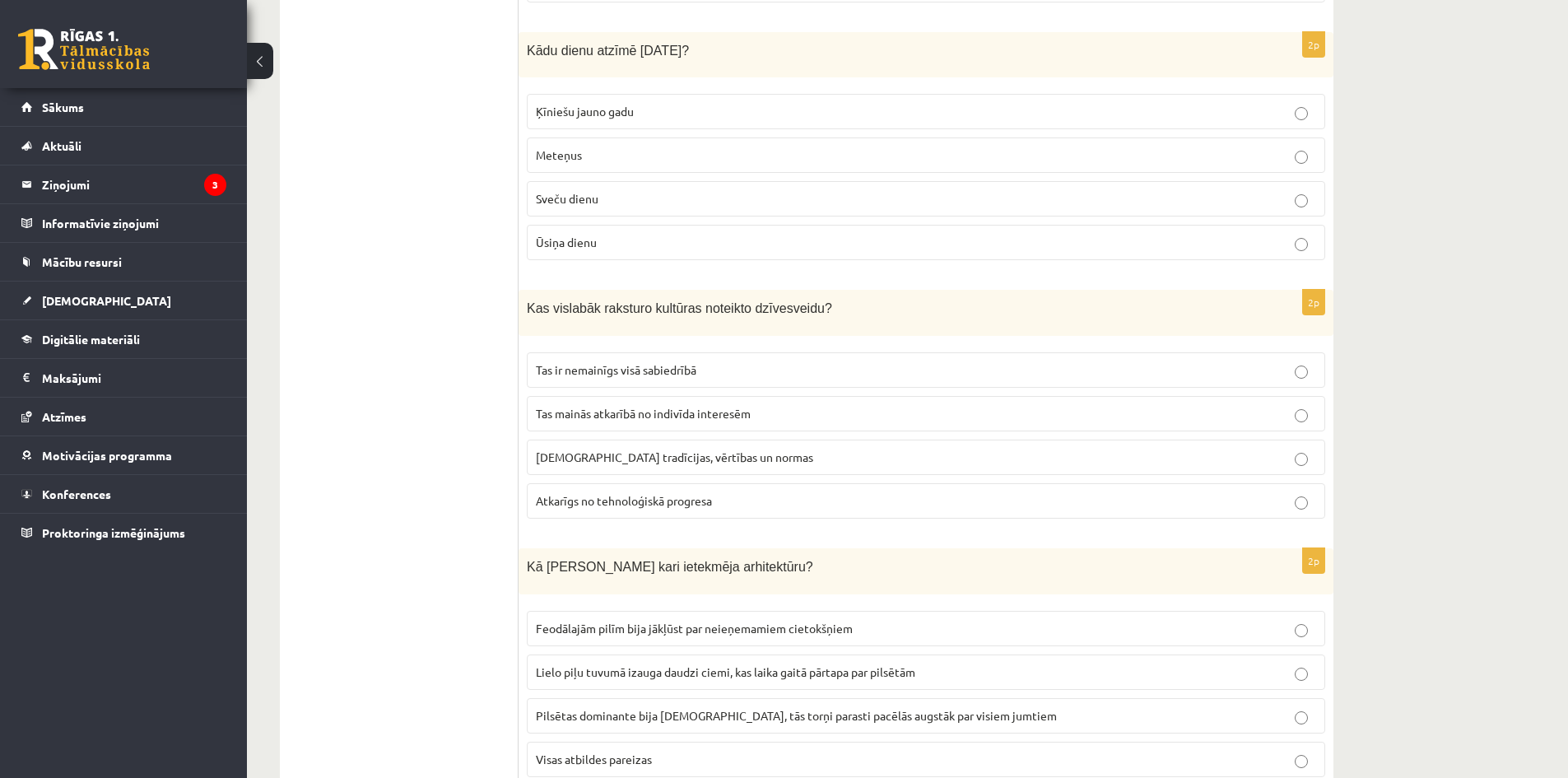
click at [768, 451] on label "Sabiedrības tradīcijas, vērtības un normas" at bounding box center [925, 457] width 798 height 35
click at [706, 406] on span "Tas mainās atkarībā no indivīda interesēm" at bounding box center [644, 413] width 215 height 15
drag, startPoint x: 803, startPoint y: 450, endPoint x: 811, endPoint y: 452, distance: 8.2
click at [804, 450] on label "Sabiedrības tradīcijas, vērtības un normas" at bounding box center [925, 457] width 798 height 35
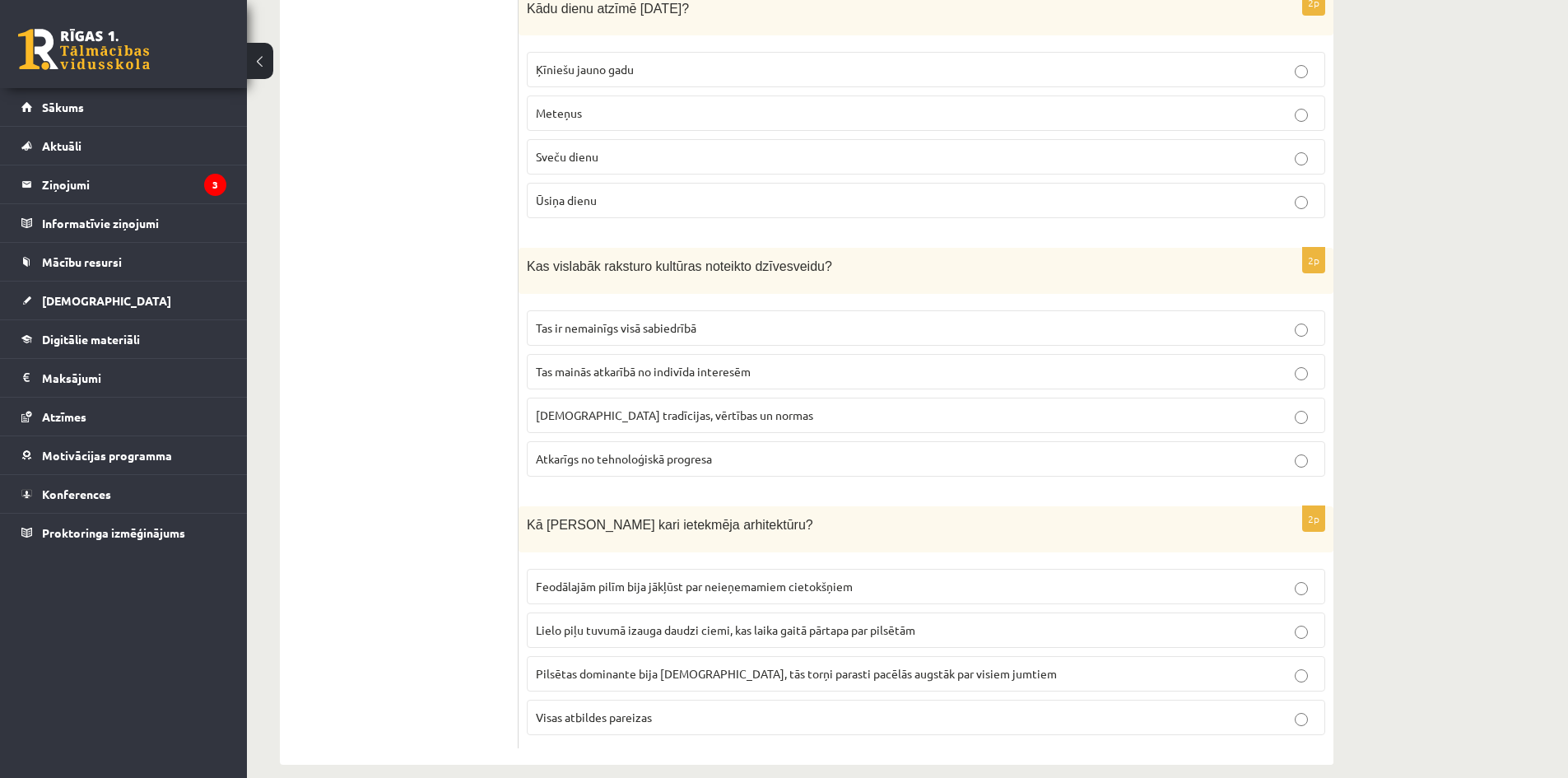
scroll to position [3832, 0]
drag, startPoint x: 523, startPoint y: 500, endPoint x: 793, endPoint y: 492, distance: 270.1
click at [792, 503] on div "Kā Viduslaikos Krusta kari ietekmēja arhitektūru?" at bounding box center [926, 526] width 815 height 46
copy span "Kā Viduslaikos Krusta kari ietekmēja arhitektūru?"
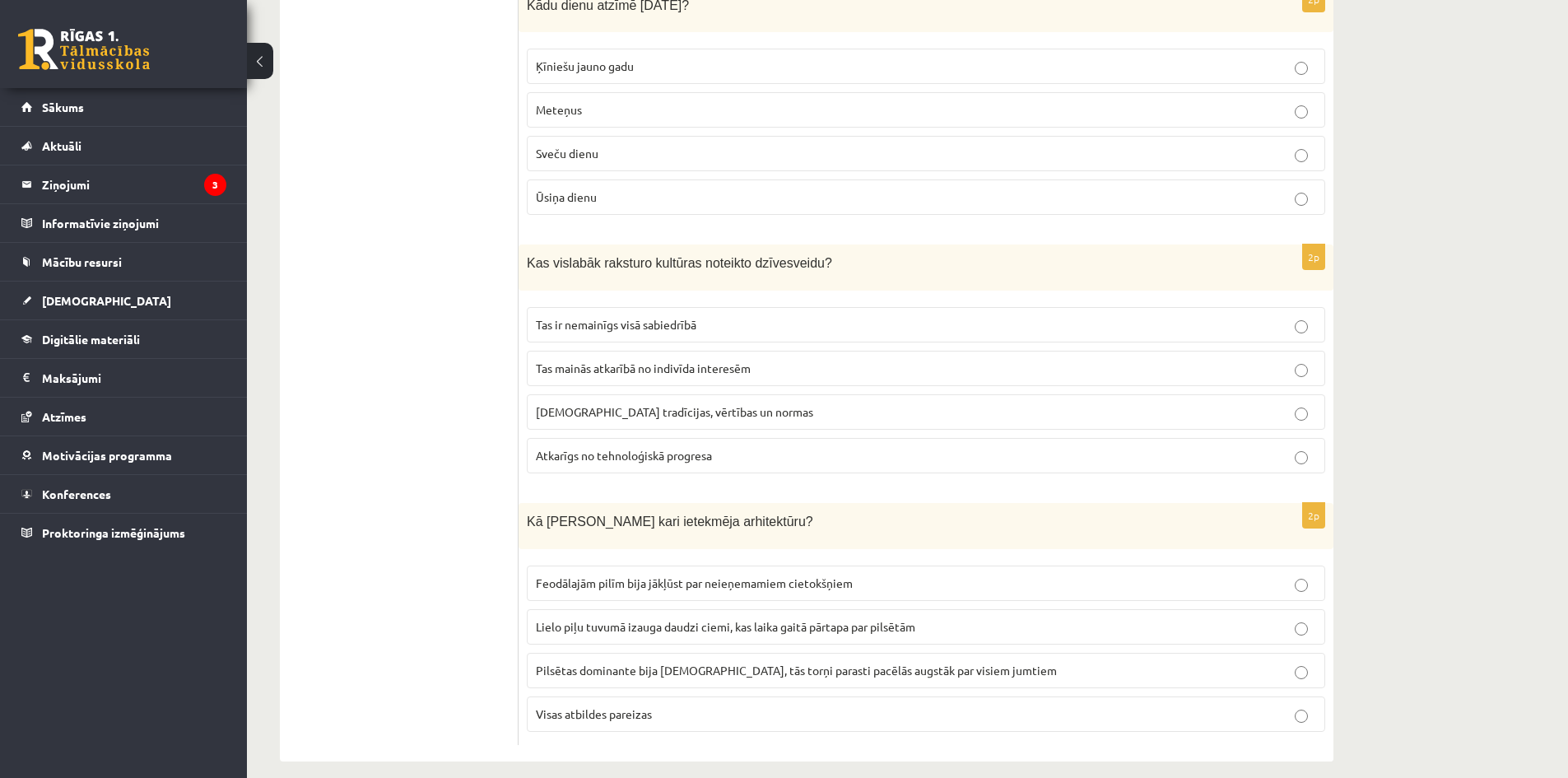
click at [766, 575] on label "Feodālajām pilīm bija jākļūst par neieņemamiem cietokšņiem" at bounding box center [925, 583] width 798 height 35
click at [707, 706] on p "Visas atbildes pareizas" at bounding box center [925, 714] width 780 height 17
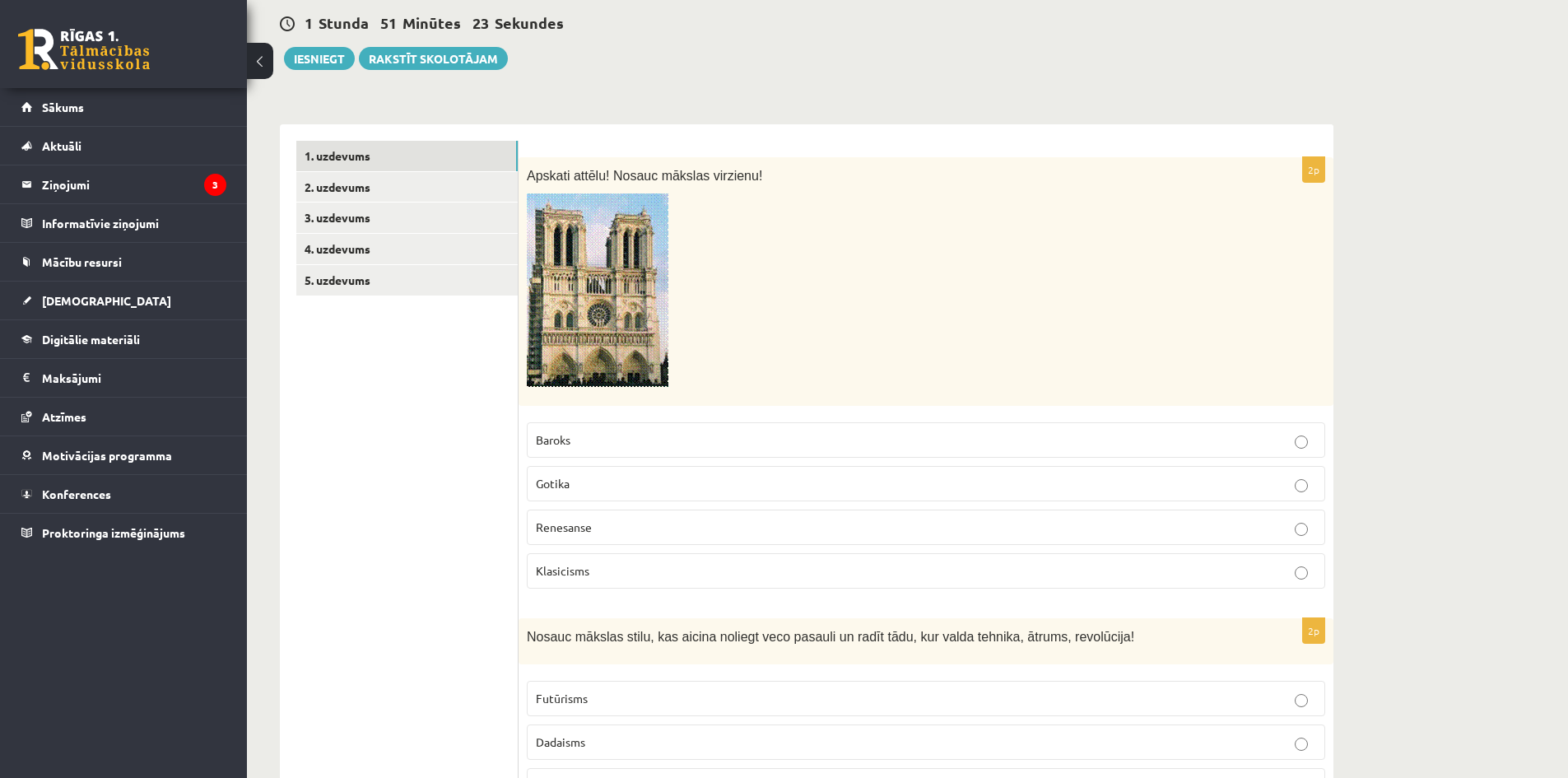
scroll to position [165, 0]
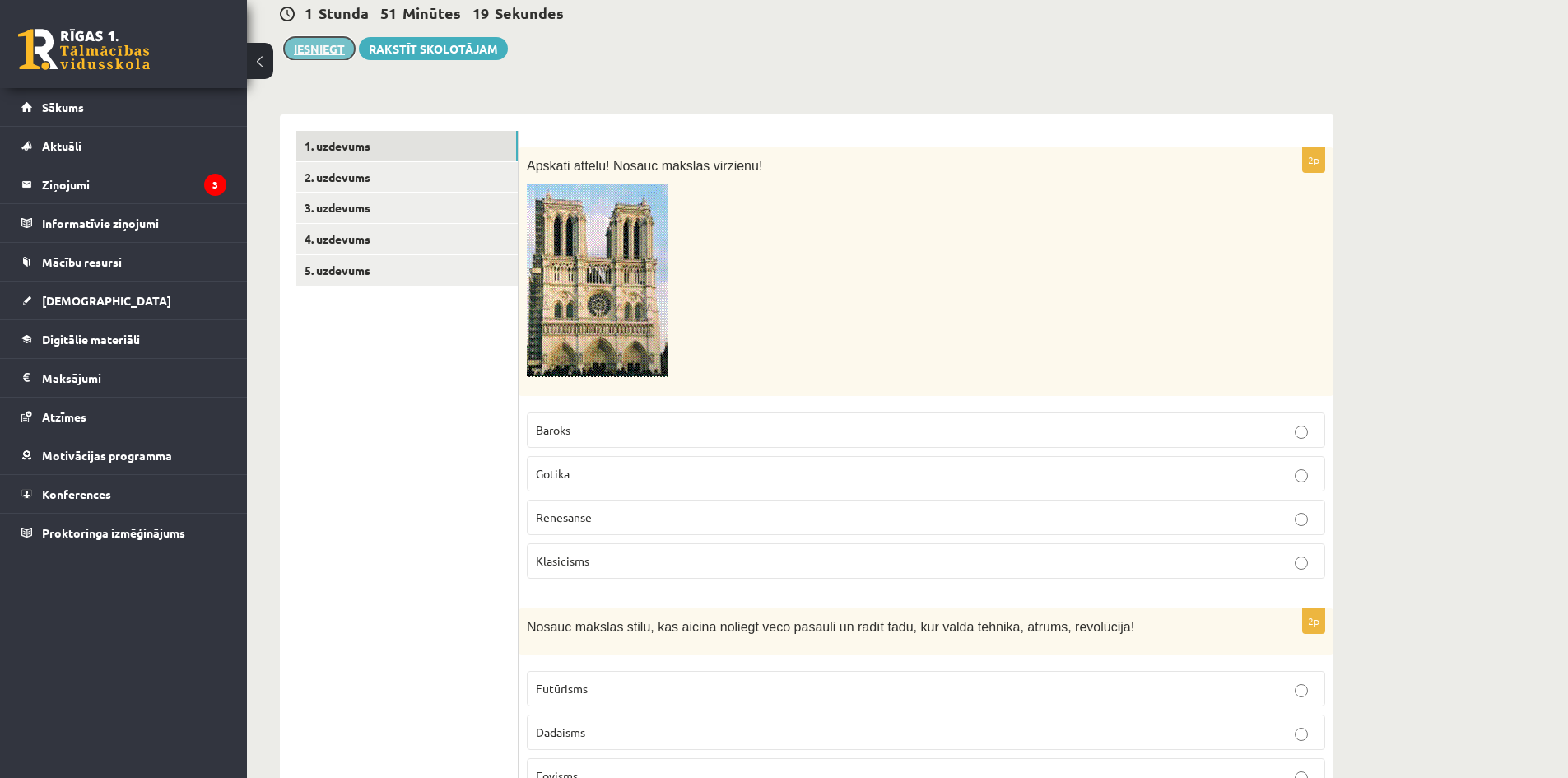
click at [308, 41] on button "Iesniegt" at bounding box center [319, 49] width 70 height 23
click at [343, 172] on link "2. uzdevums" at bounding box center [407, 177] width 222 height 30
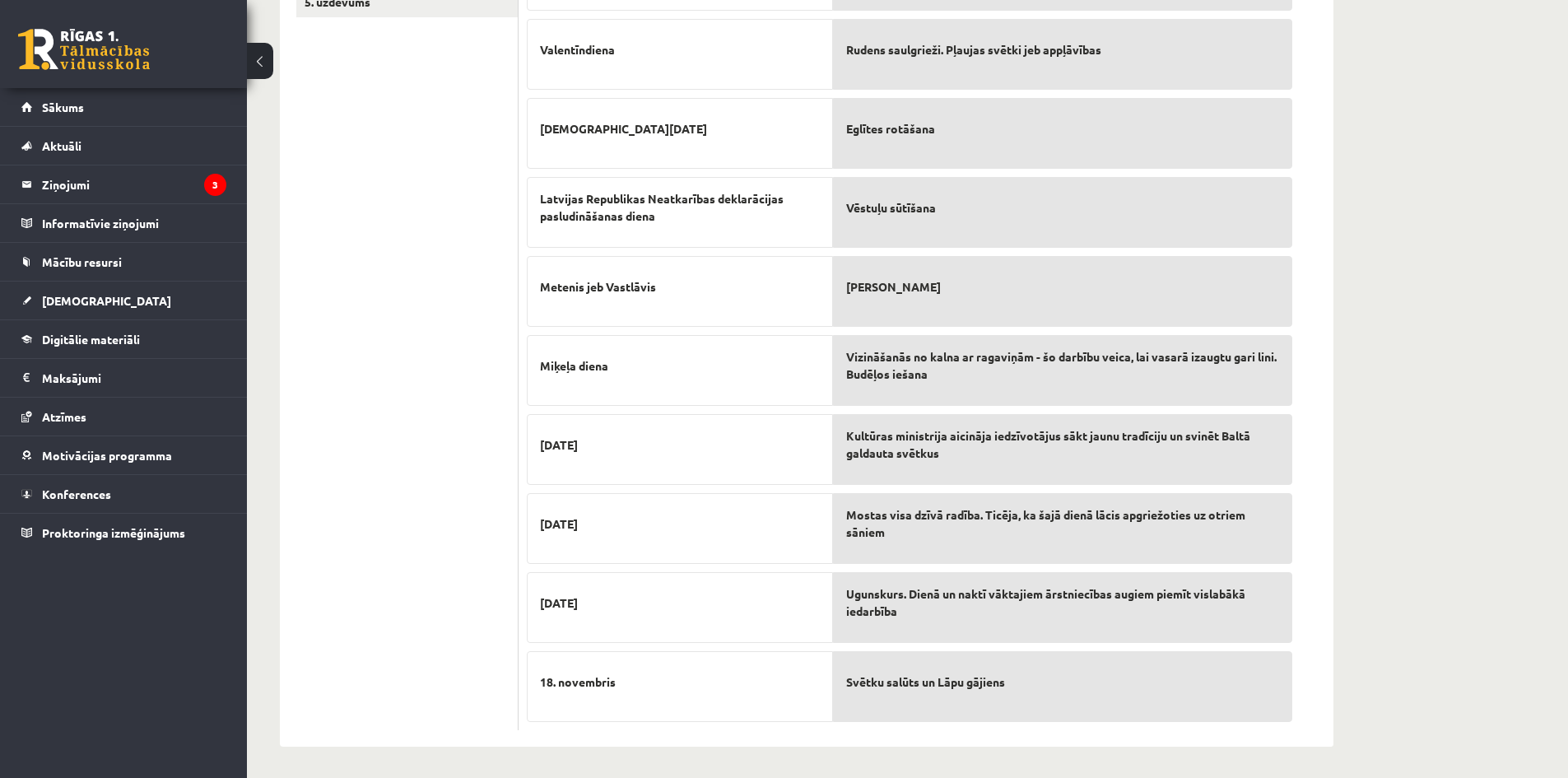
scroll to position [435, 0]
click at [712, 609] on p "Ziemassvētki" at bounding box center [680, 601] width 280 height 34
drag, startPoint x: 652, startPoint y: 608, endPoint x: 713, endPoint y: 598, distance: 61.8
click at [728, 610] on p "Ziemassvētki" at bounding box center [680, 601] width 280 height 34
click at [400, 429] on ul "1. uzdevums 2. uzdevums 3. uzdevums 4. uzdevums 5. uzdevums" at bounding box center [407, 295] width 222 height 868
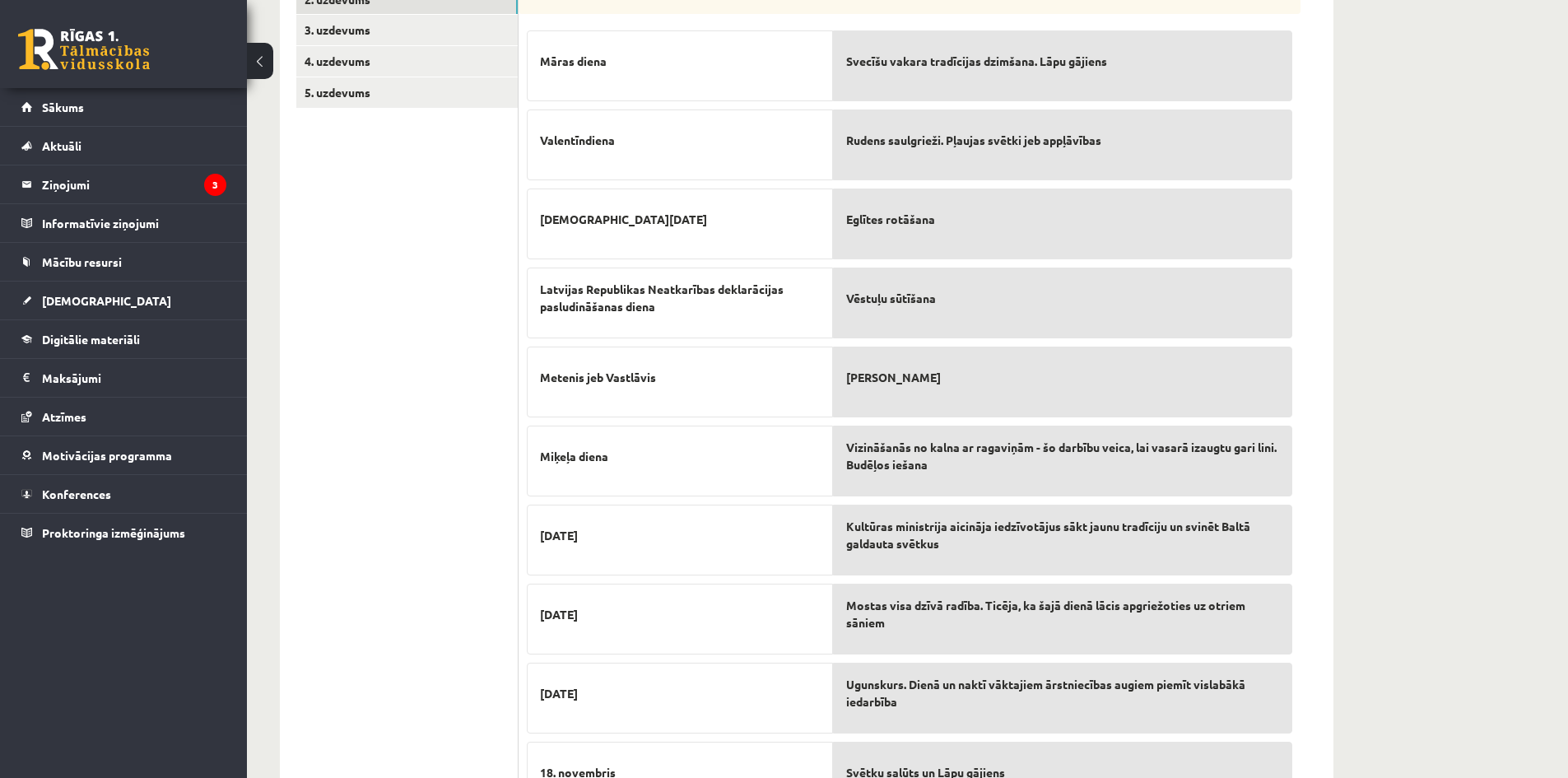
scroll to position [107, 0]
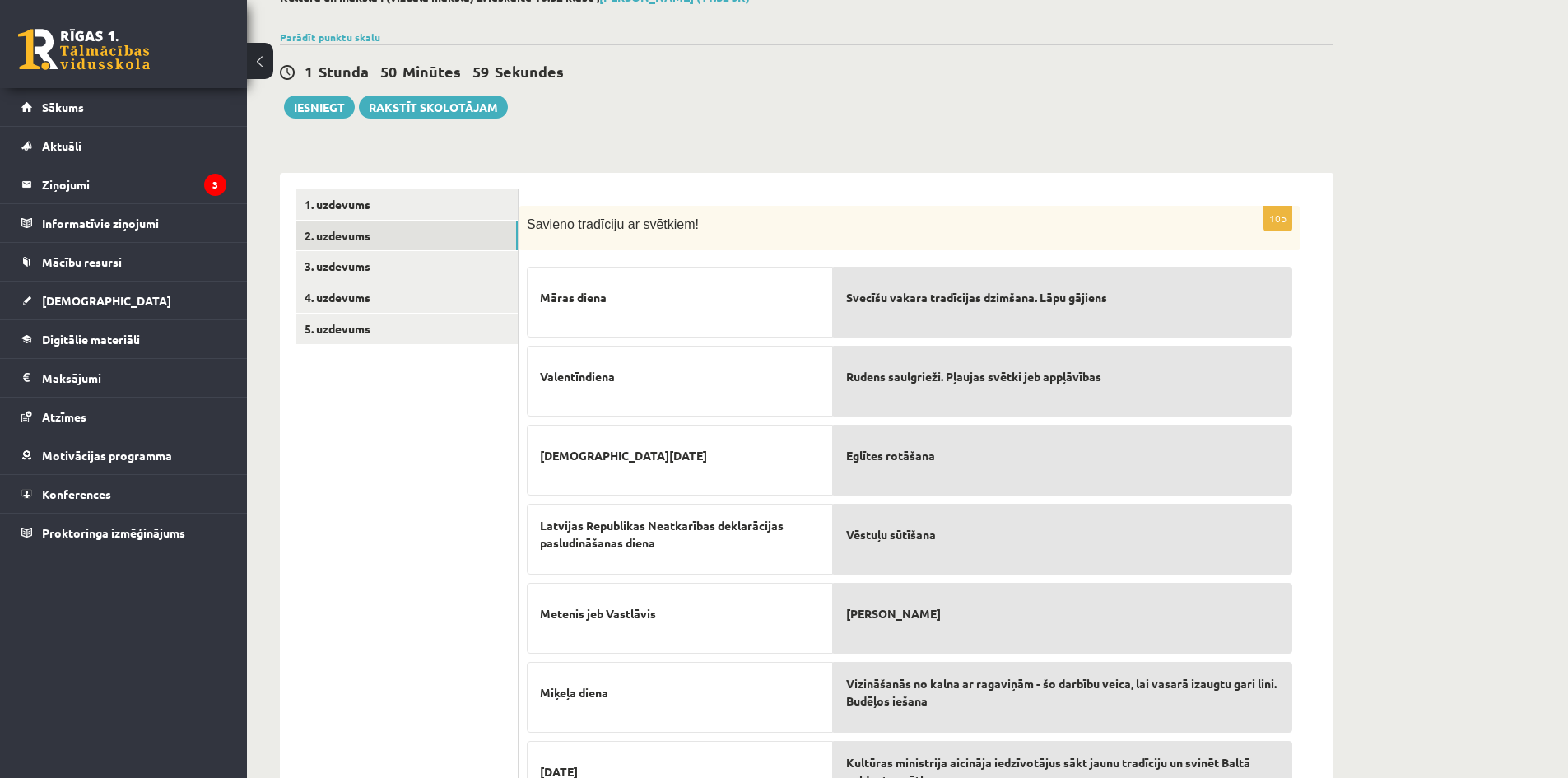
click at [893, 316] on div "Svecīšu vakara tradīcijas dzimšana. Lāpu gājiens" at bounding box center [1062, 302] width 459 height 70
click at [677, 307] on p "Māras diena" at bounding box center [680, 297] width 280 height 34
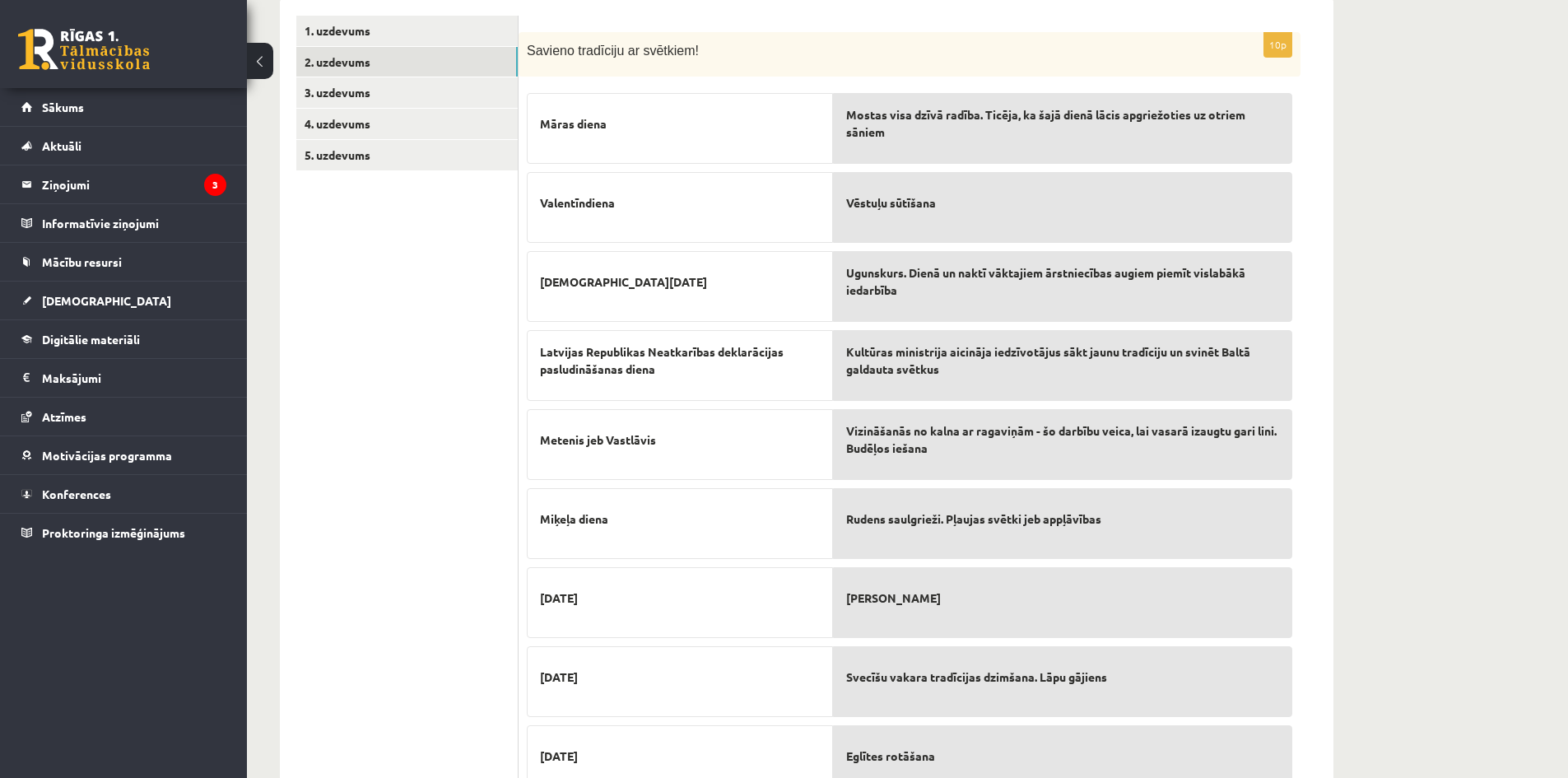
scroll to position [189, 0]
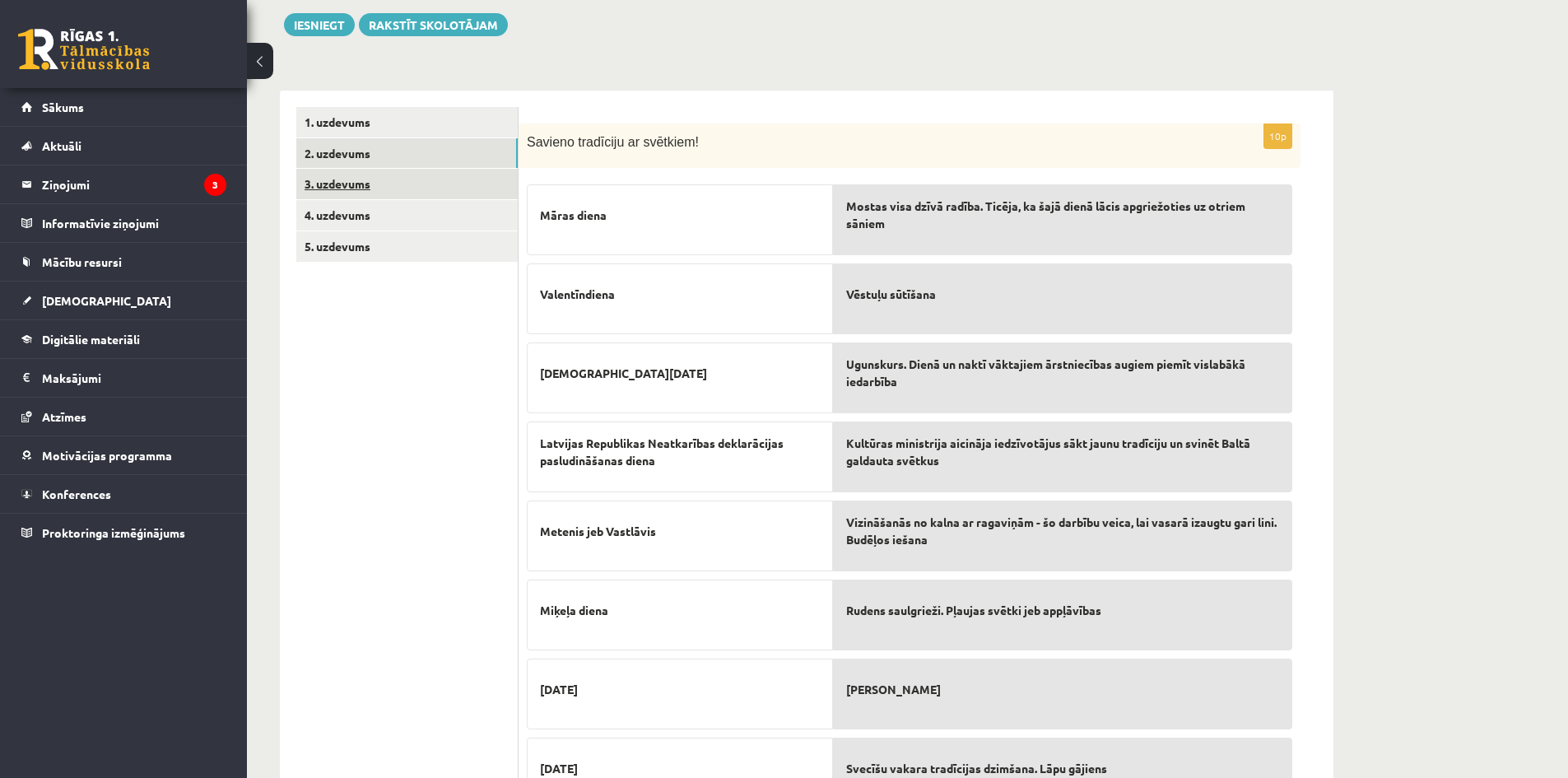
click at [338, 187] on link "3. uzdevums" at bounding box center [407, 184] width 222 height 30
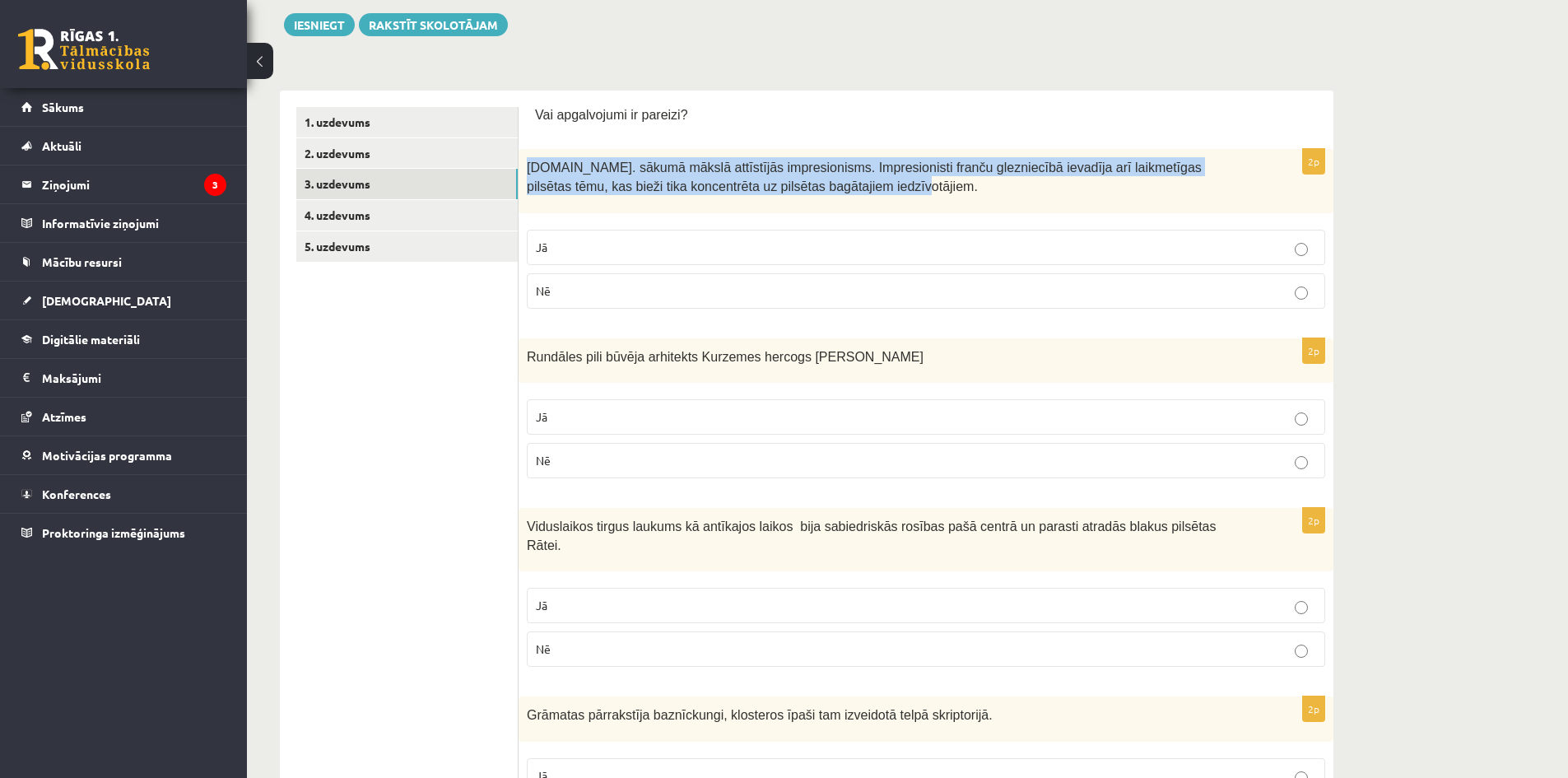
drag, startPoint x: 541, startPoint y: 181, endPoint x: 840, endPoint y: 186, distance: 299.0
click at [840, 186] on div "19.gs. sākumā mākslā attīstījās impresionisms. Impresionisti franču glezniecībā…" at bounding box center [926, 180] width 815 height 64
copy span "19.gs. sākumā mākslā attīstījās impresionisms. Impresionisti franču glezniecībā…"
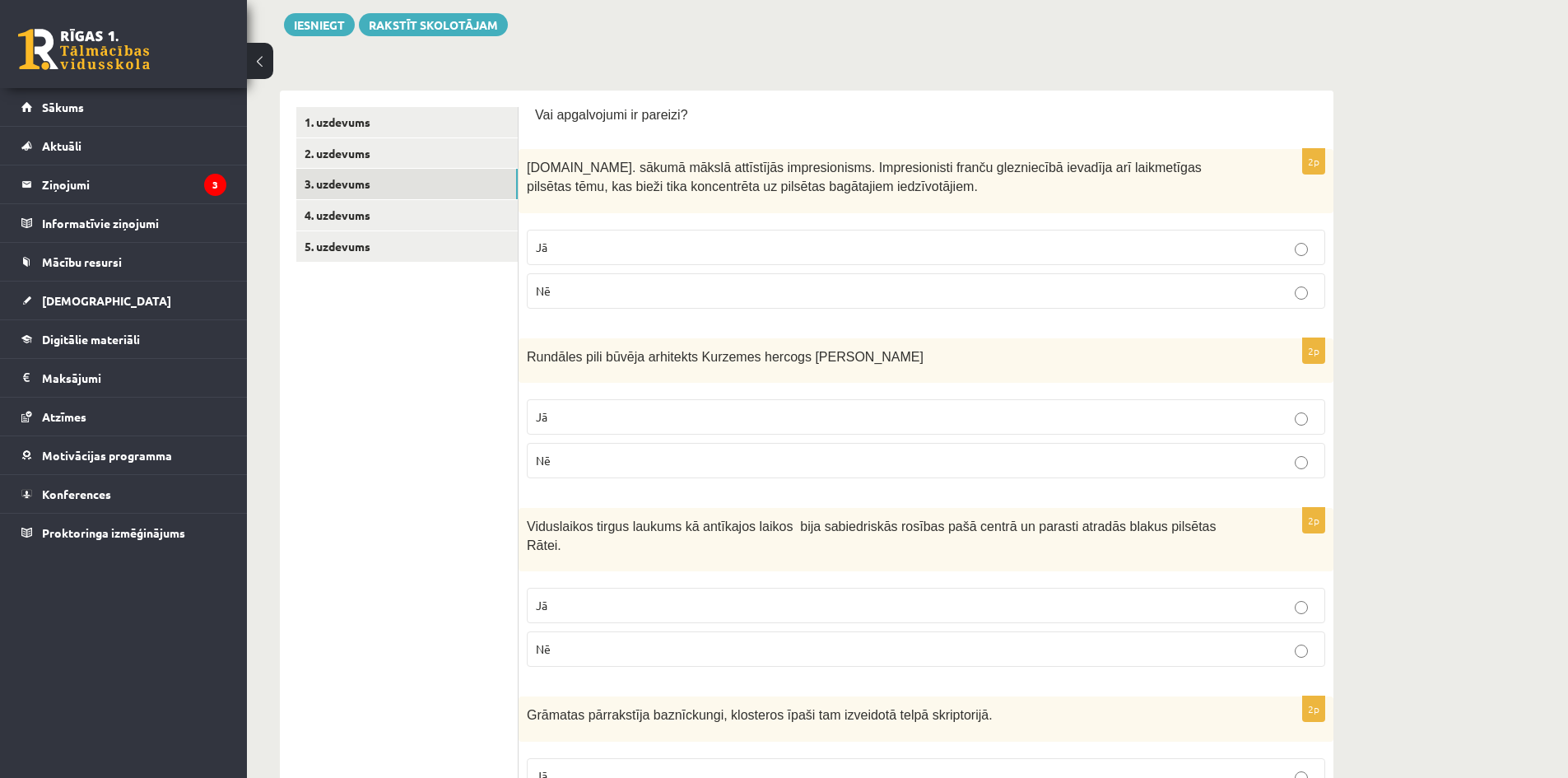
click at [545, 286] on span "Nē" at bounding box center [544, 290] width 15 height 15
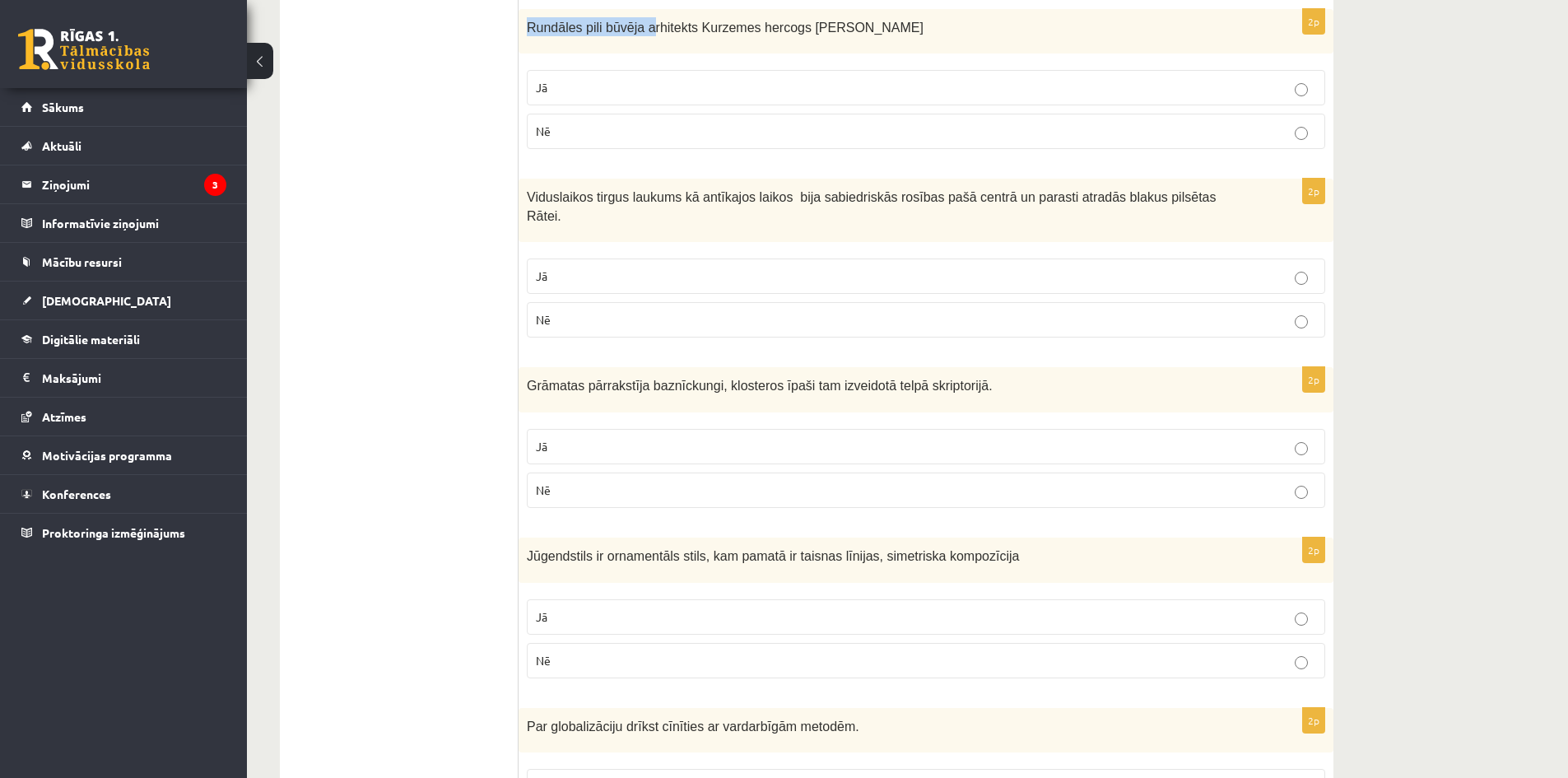
scroll to position [479, 0]
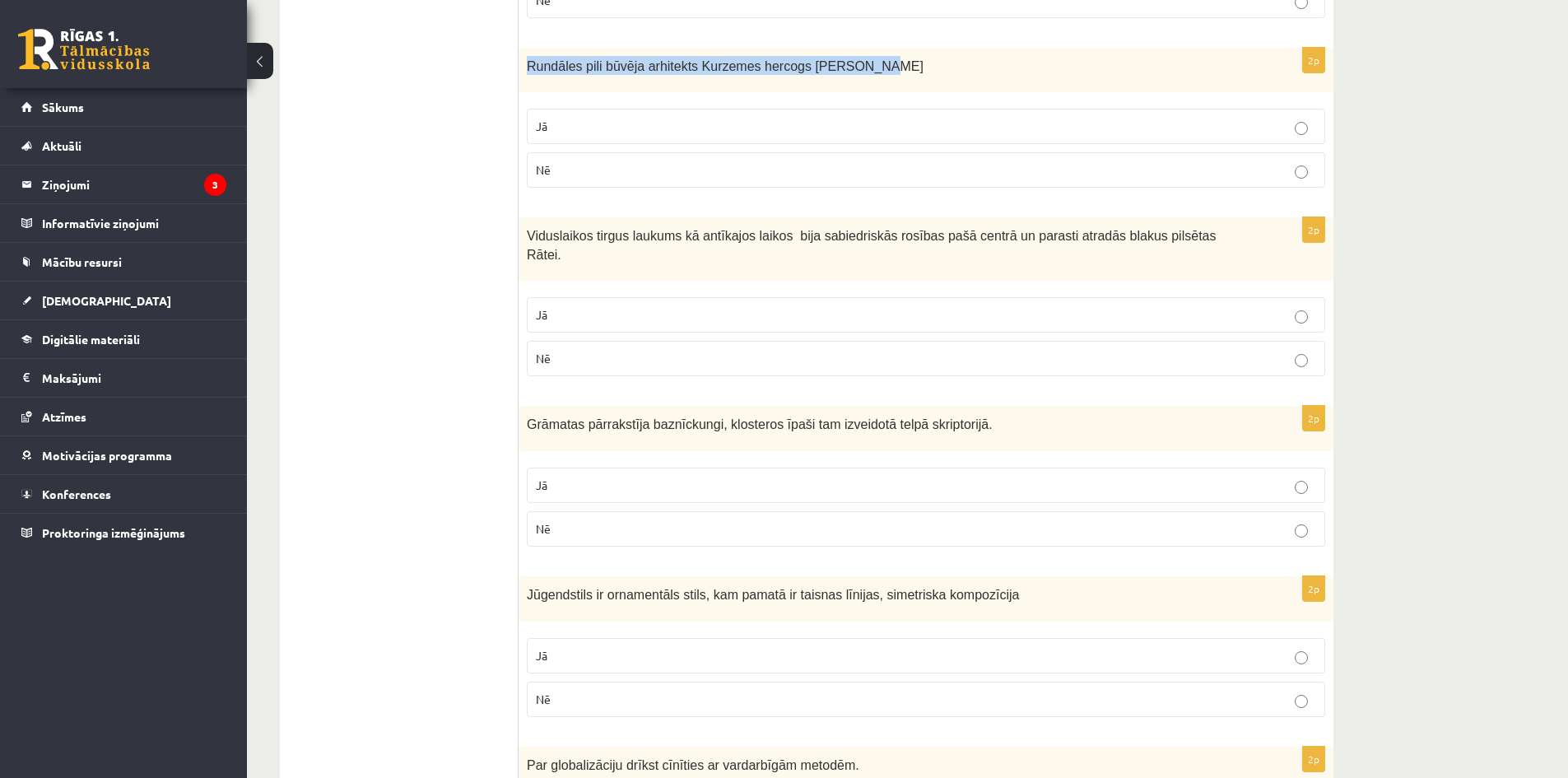
drag, startPoint x: 538, startPoint y: 24, endPoint x: 863, endPoint y: 68, distance: 328.0
click at [863, 68] on div "Rundāles pili būvēja arhitekts Kurzemes hercogs E.J Bīrons" at bounding box center [926, 70] width 815 height 46
copy span "Rundāles pili būvēja arhitekts Kurzemes hercogs E.J Bīrons"
click at [641, 180] on label "Nē" at bounding box center [925, 170] width 798 height 35
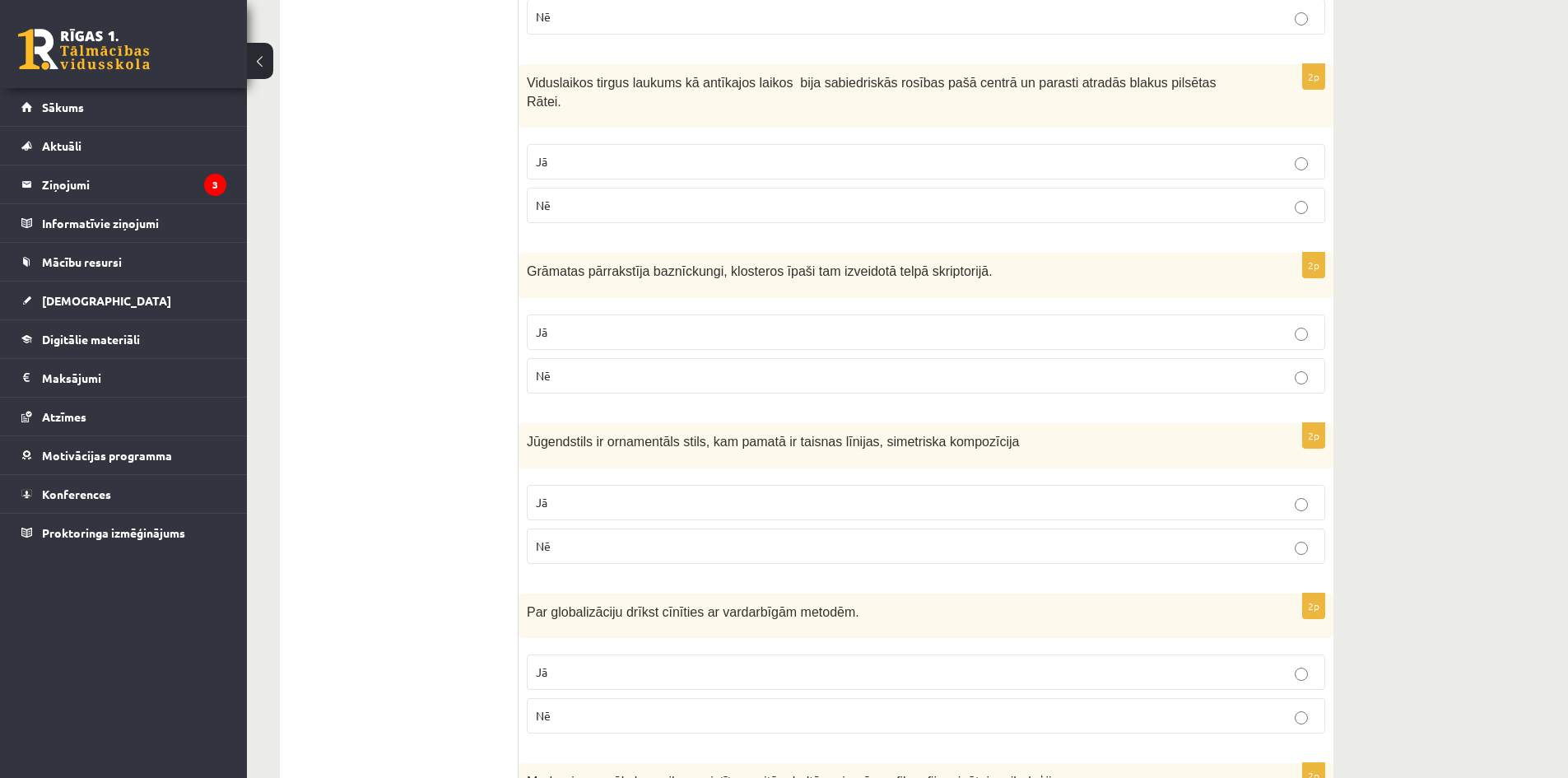
scroll to position [644, 0]
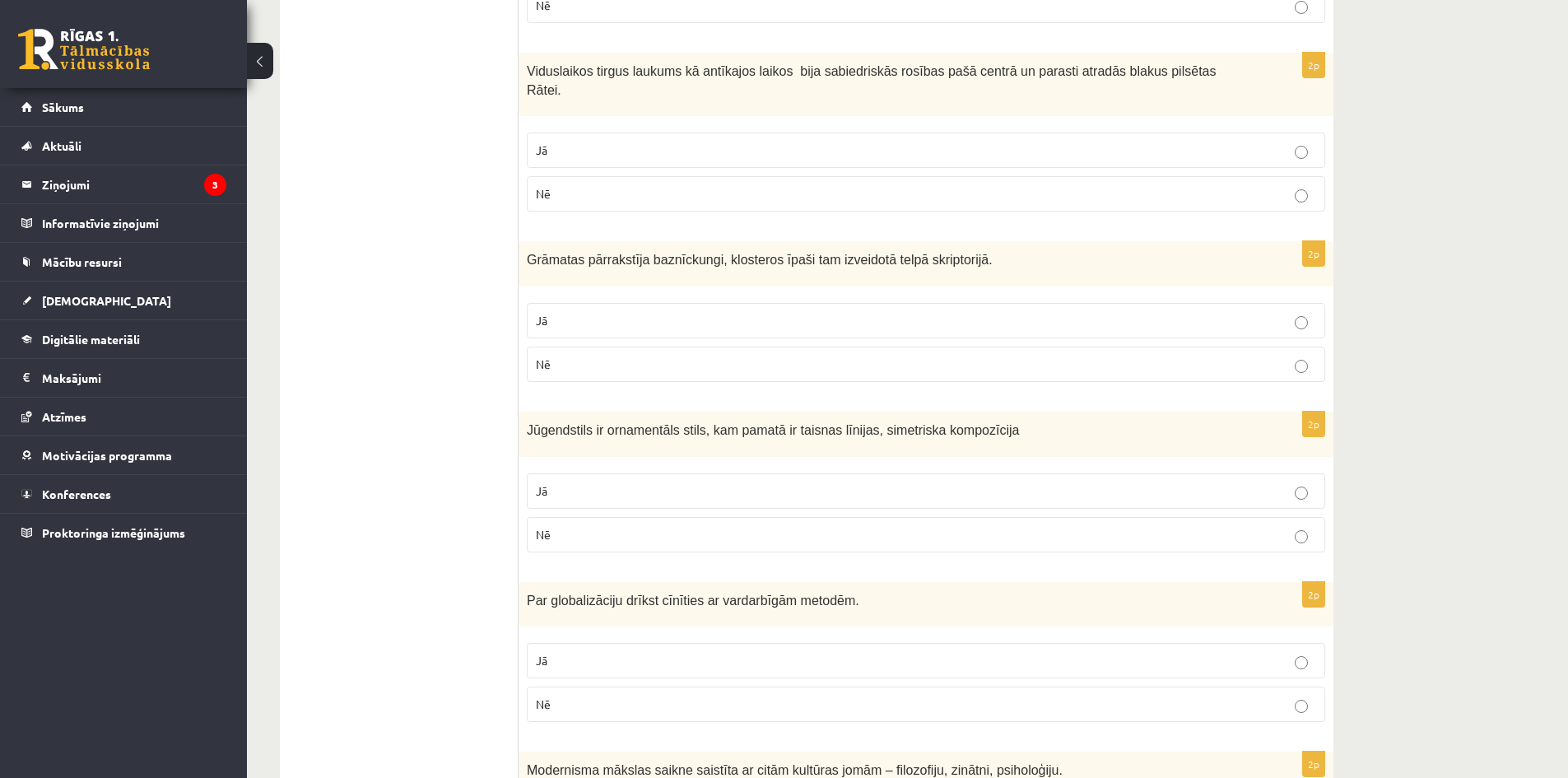
click at [811, 72] on span "Viduslaikos tirgus laukums kā antīkajos laikos bija sabiedriskās rosības pašā c…" at bounding box center [871, 80] width 689 height 33
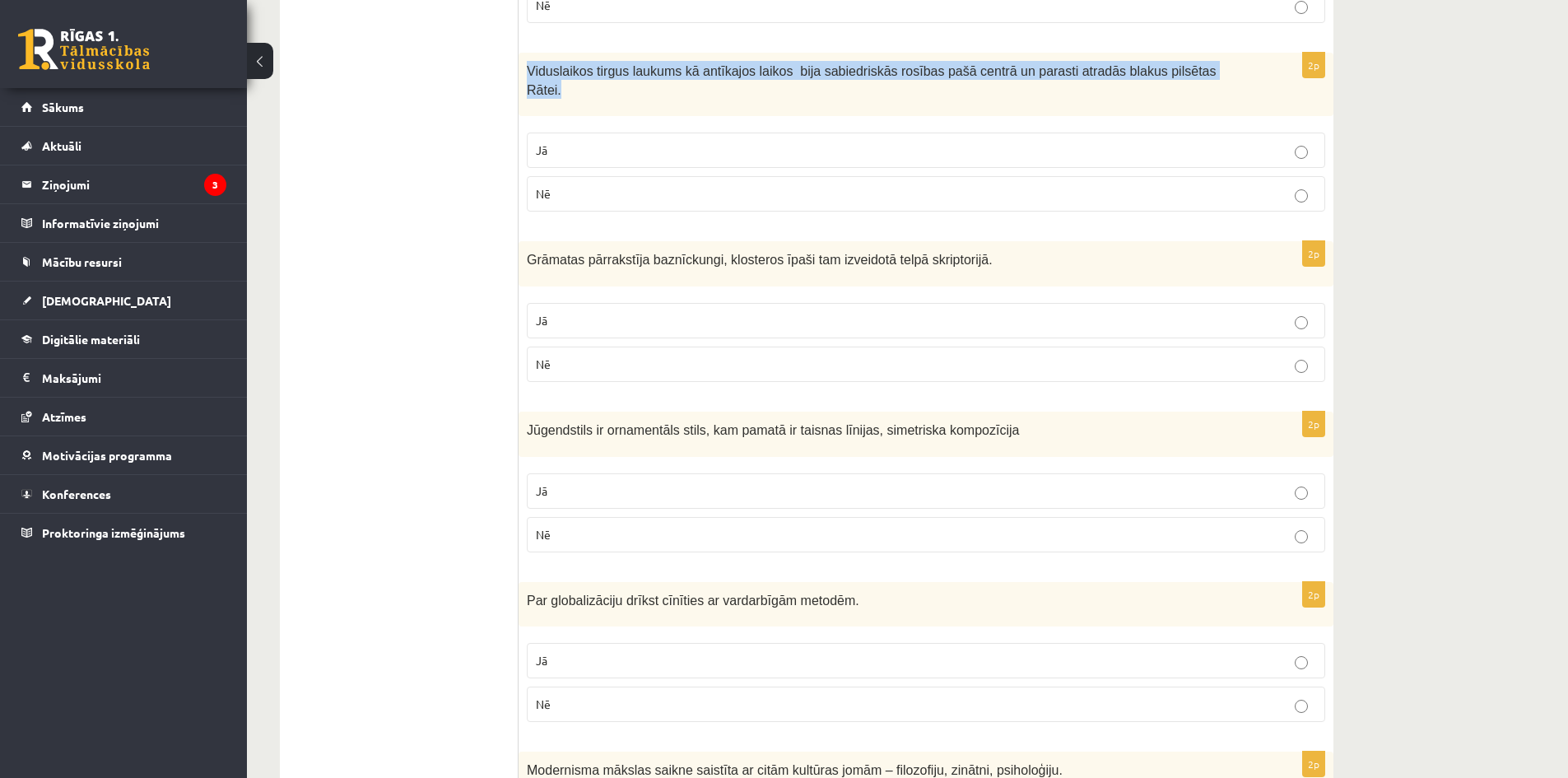
click at [811, 72] on span "Viduslaikos tirgus laukums kā antīkajos laikos bija sabiedriskās rosības pašā c…" at bounding box center [871, 80] width 689 height 33
copy div "Viduslaikos tirgus laukums kā antīkajos laikos bija sabiedriskās rosības pašā c…"
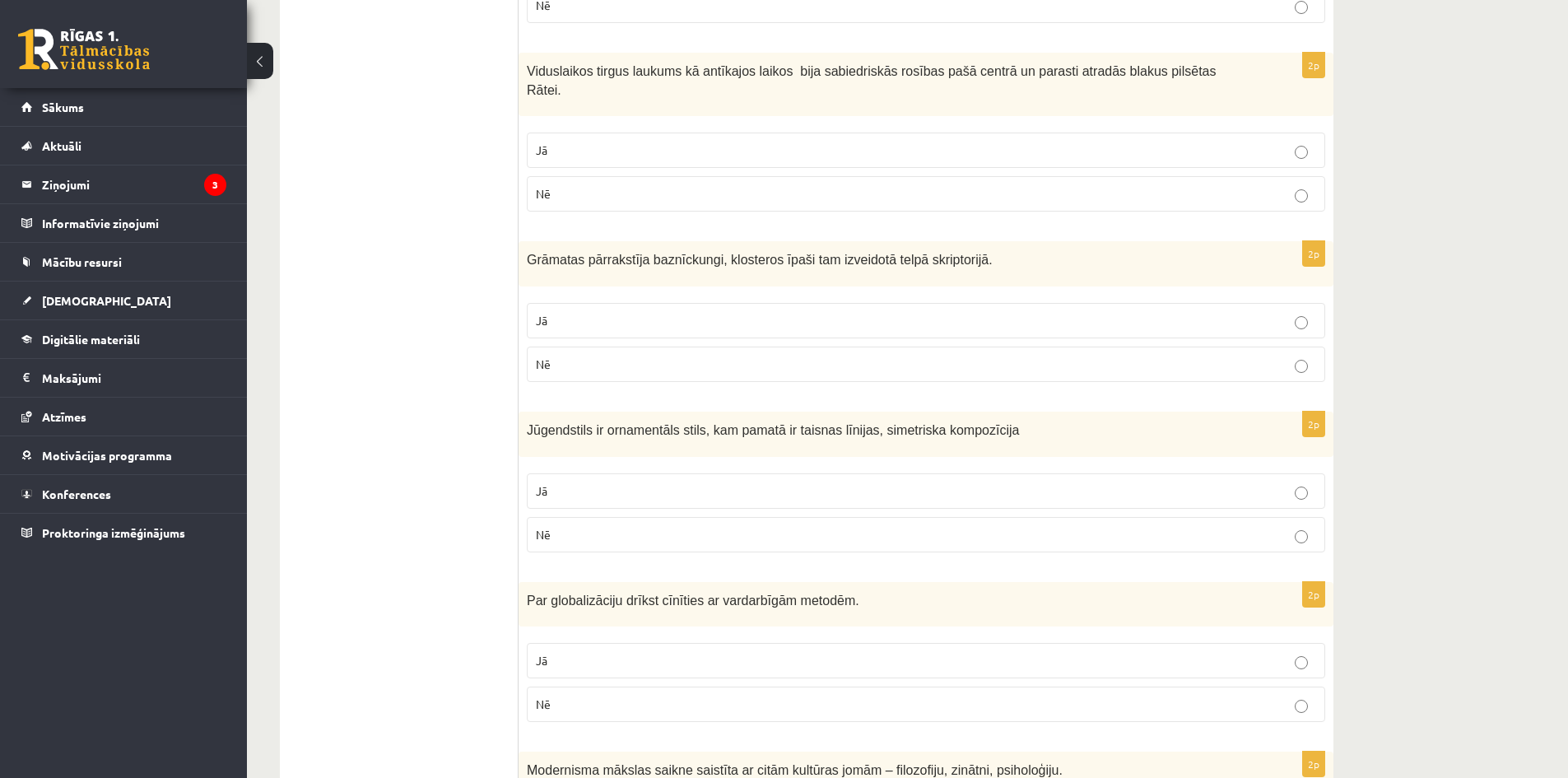
click at [590, 142] on p "Jā" at bounding box center [925, 150] width 780 height 17
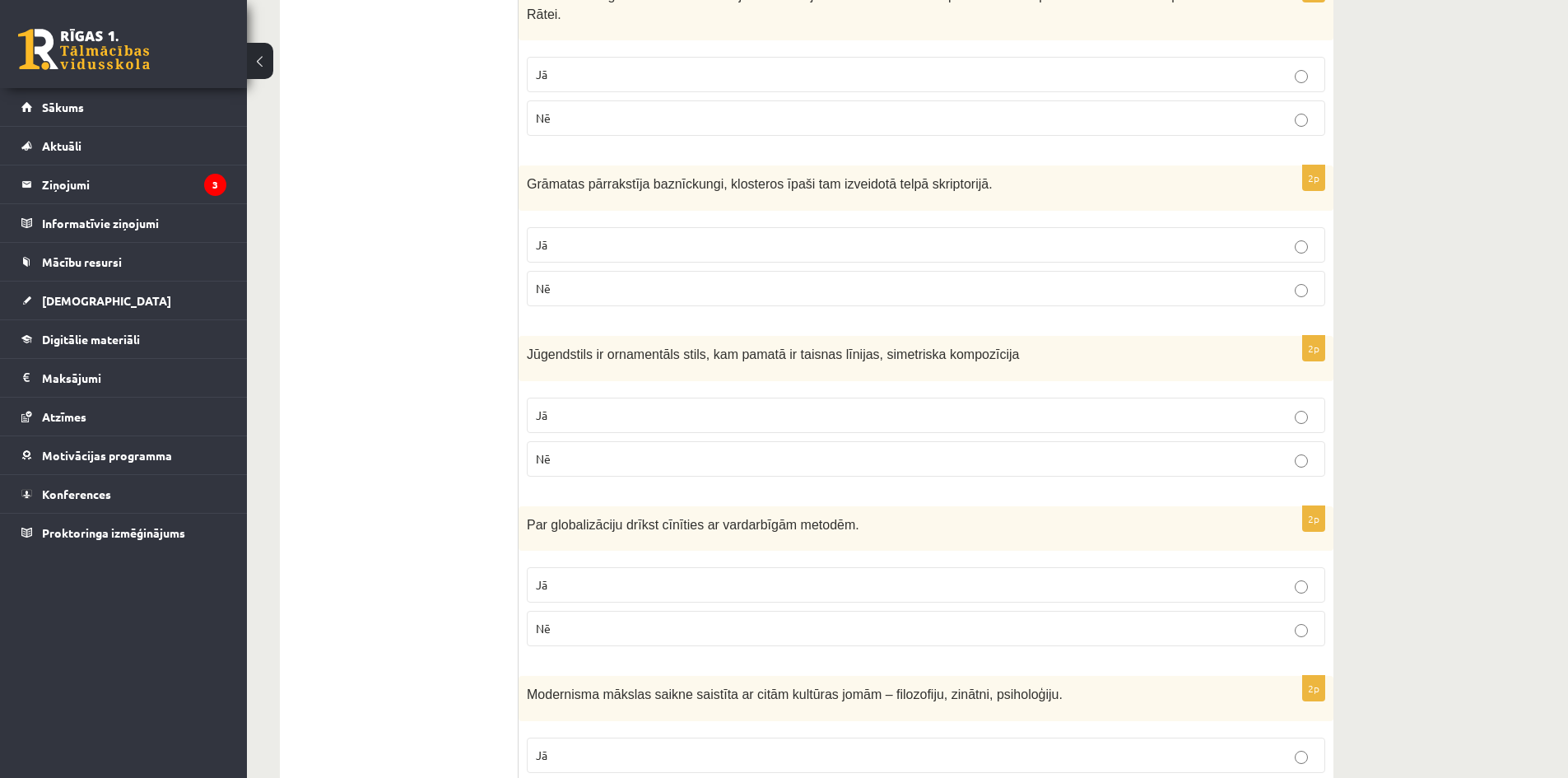
scroll to position [726, 0]
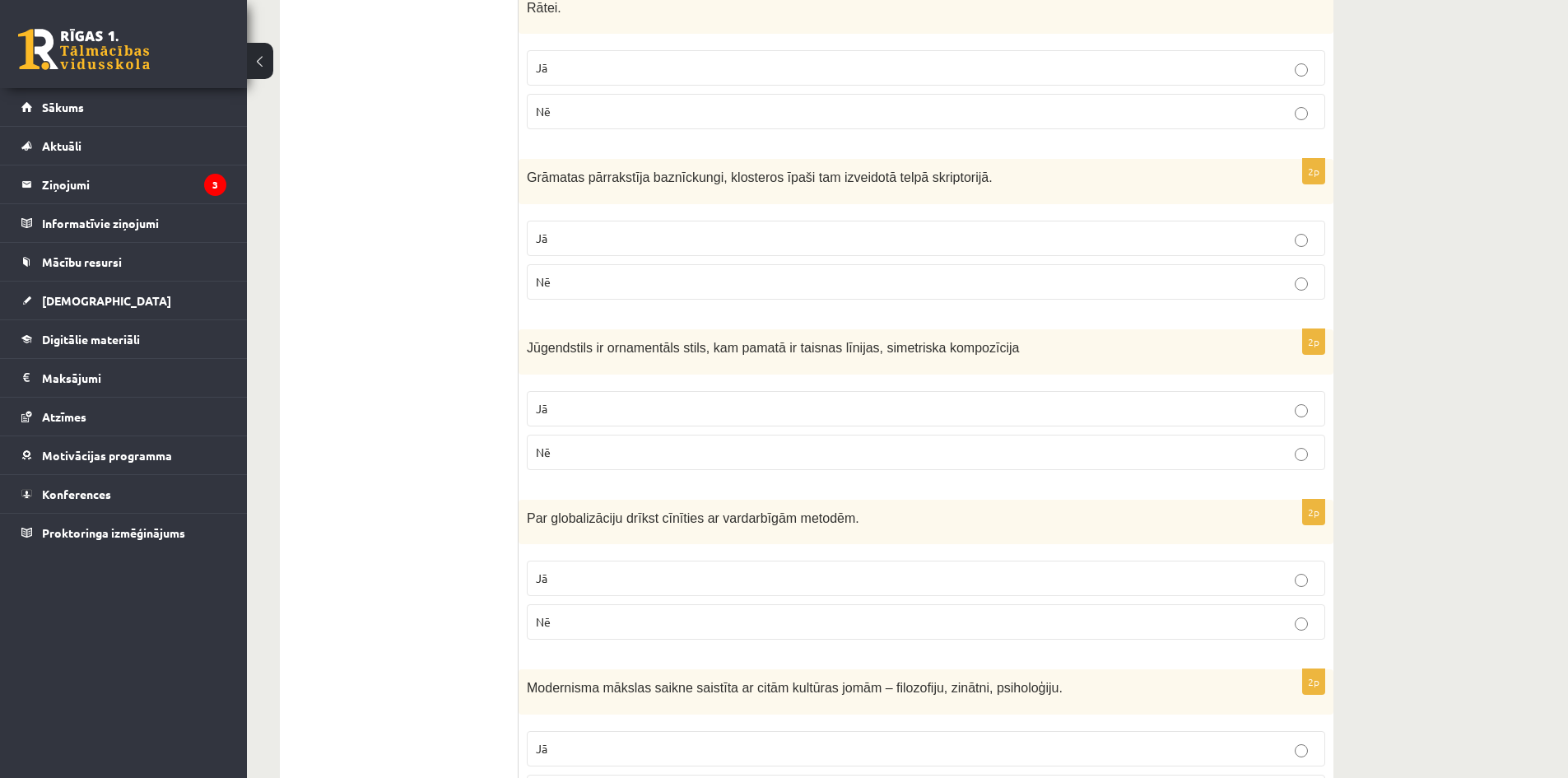
click at [735, 170] on span "Grāmatas pārrakstīja baznīckungi, klosteros īpaši tam izveidotā telpā skriptori…" at bounding box center [759, 177] width 466 height 14
drag, startPoint x: 736, startPoint y: 159, endPoint x: 1017, endPoint y: 163, distance: 281.0
click at [1017, 167] on p "Grāmatas pārrakstīja baznīckungi, klosteros īpaši tam izveidotā telpā skriptori…" at bounding box center [884, 176] width 716 height 19
click at [914, 170] on span "Grāmatas pārrakstīja baznīckungi, klosteros īpaši tam izveidotā telpā skriptori…" at bounding box center [759, 177] width 466 height 14
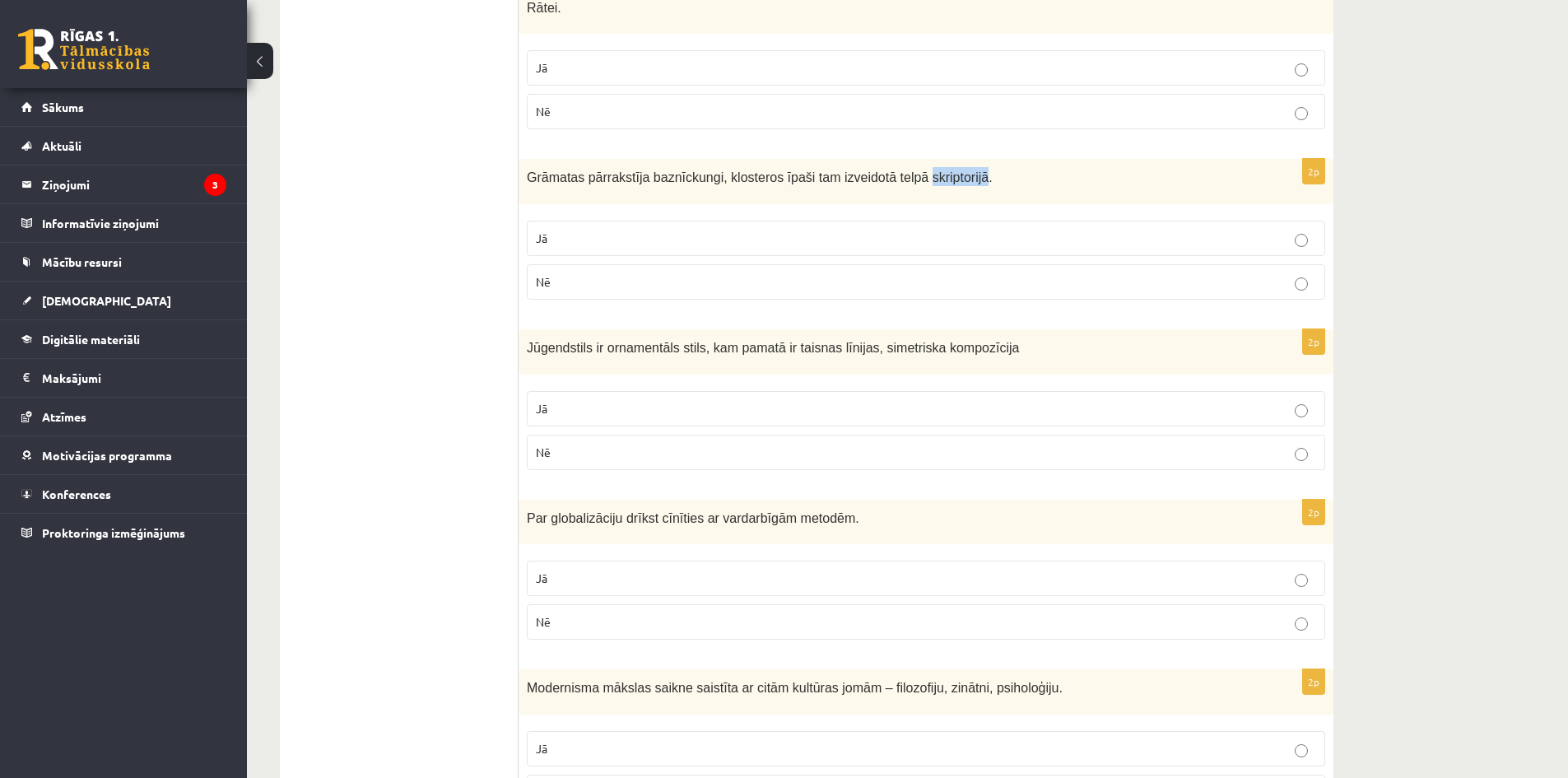
click at [914, 170] on span "Grāmatas pārrakstīja baznīckungi, klosteros īpaši tam izveidotā telpā skriptori…" at bounding box center [759, 177] width 466 height 14
copy div "Grāmatas pārrakstīja baznīckungi, klosteros īpaši tam izveidotā telpā skriptori…"
click at [592, 229] on label "Jā" at bounding box center [925, 238] width 798 height 35
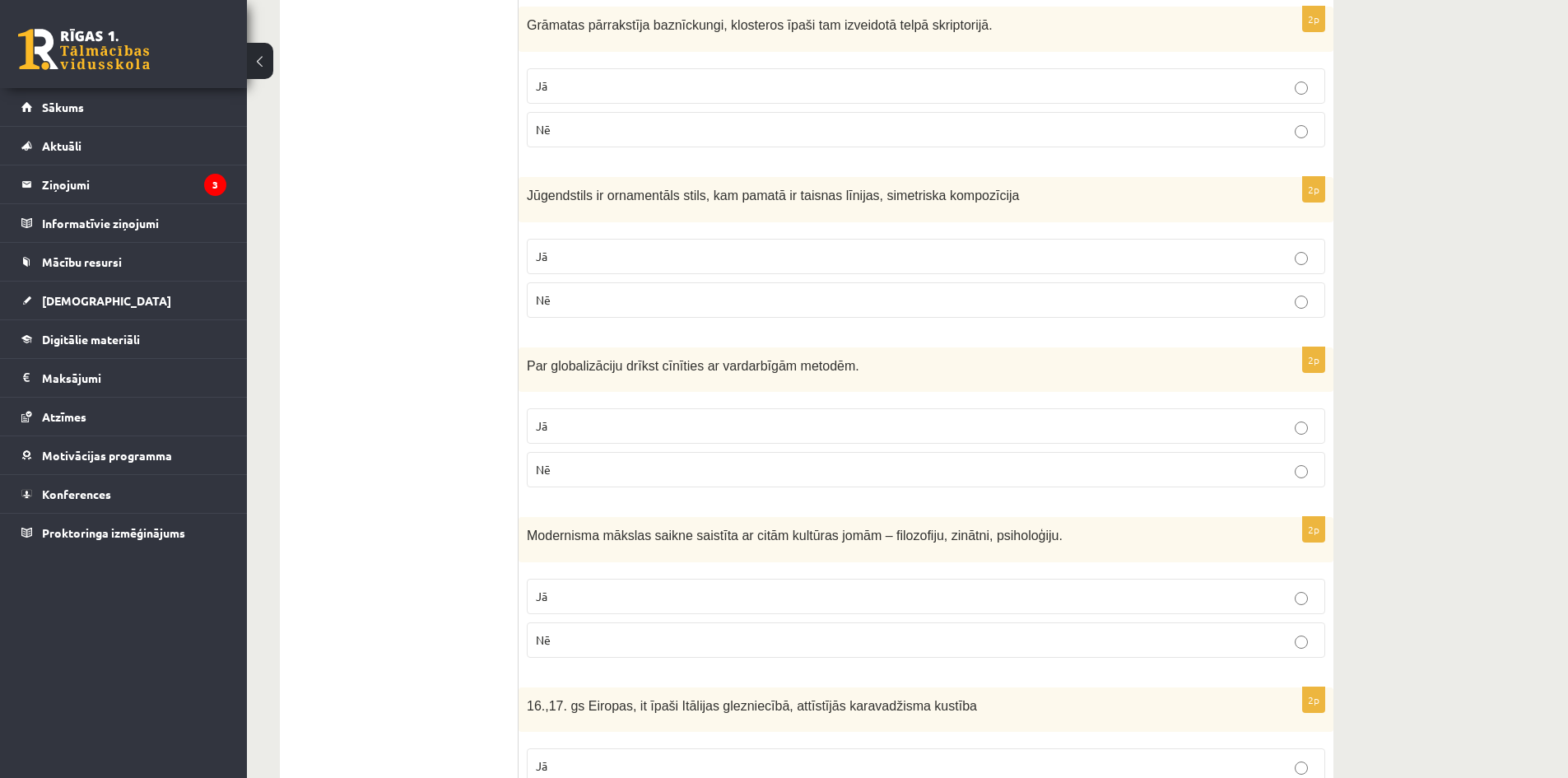
scroll to position [973, 0]
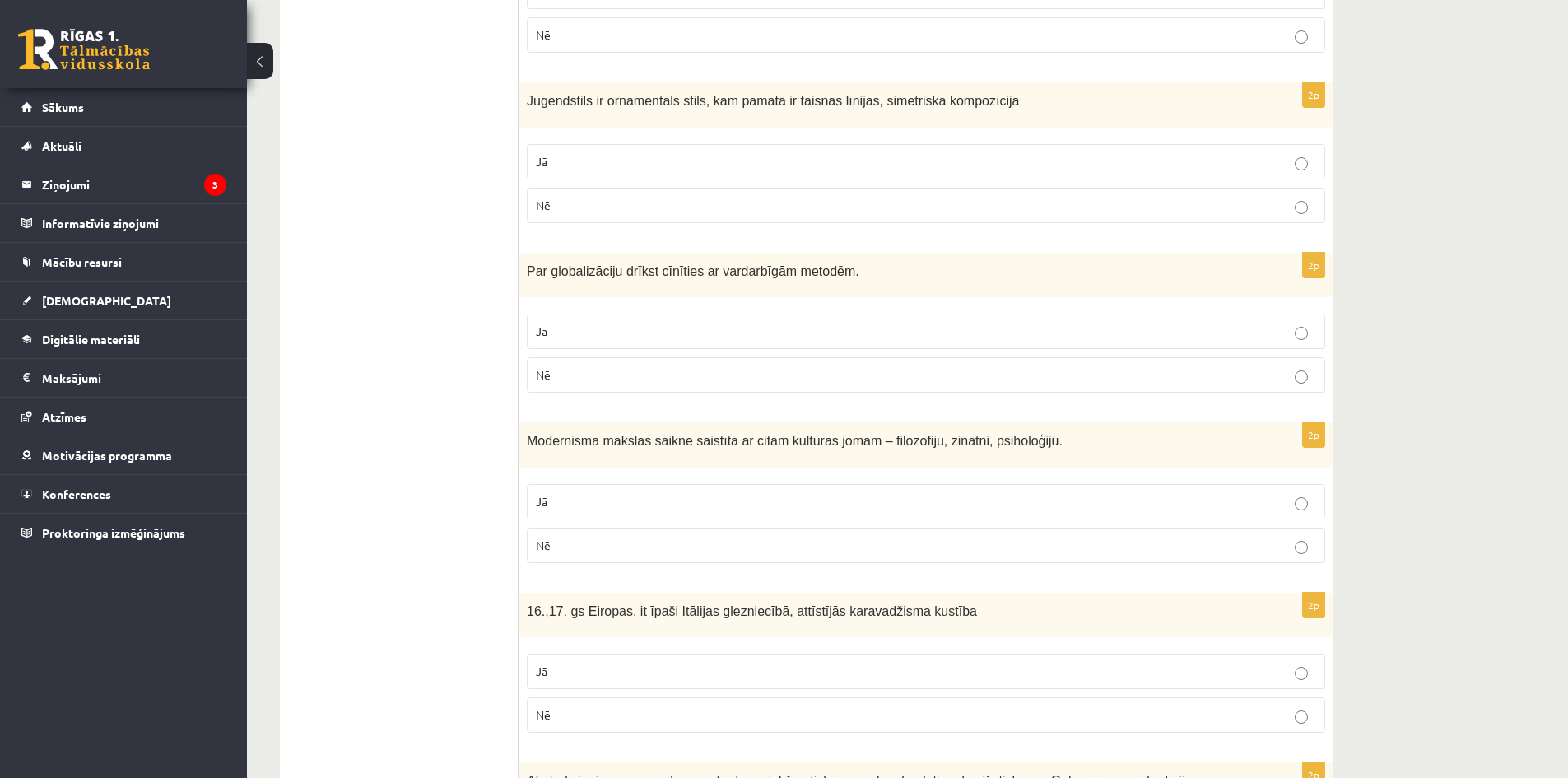
click at [648, 94] on span "Jūgendstils ir ornamentāls stils, kam pamatā ir taisnas līnijas, simetriska kom…" at bounding box center [772, 101] width 492 height 14
click at [575, 197] on p "Nē" at bounding box center [925, 206] width 780 height 17
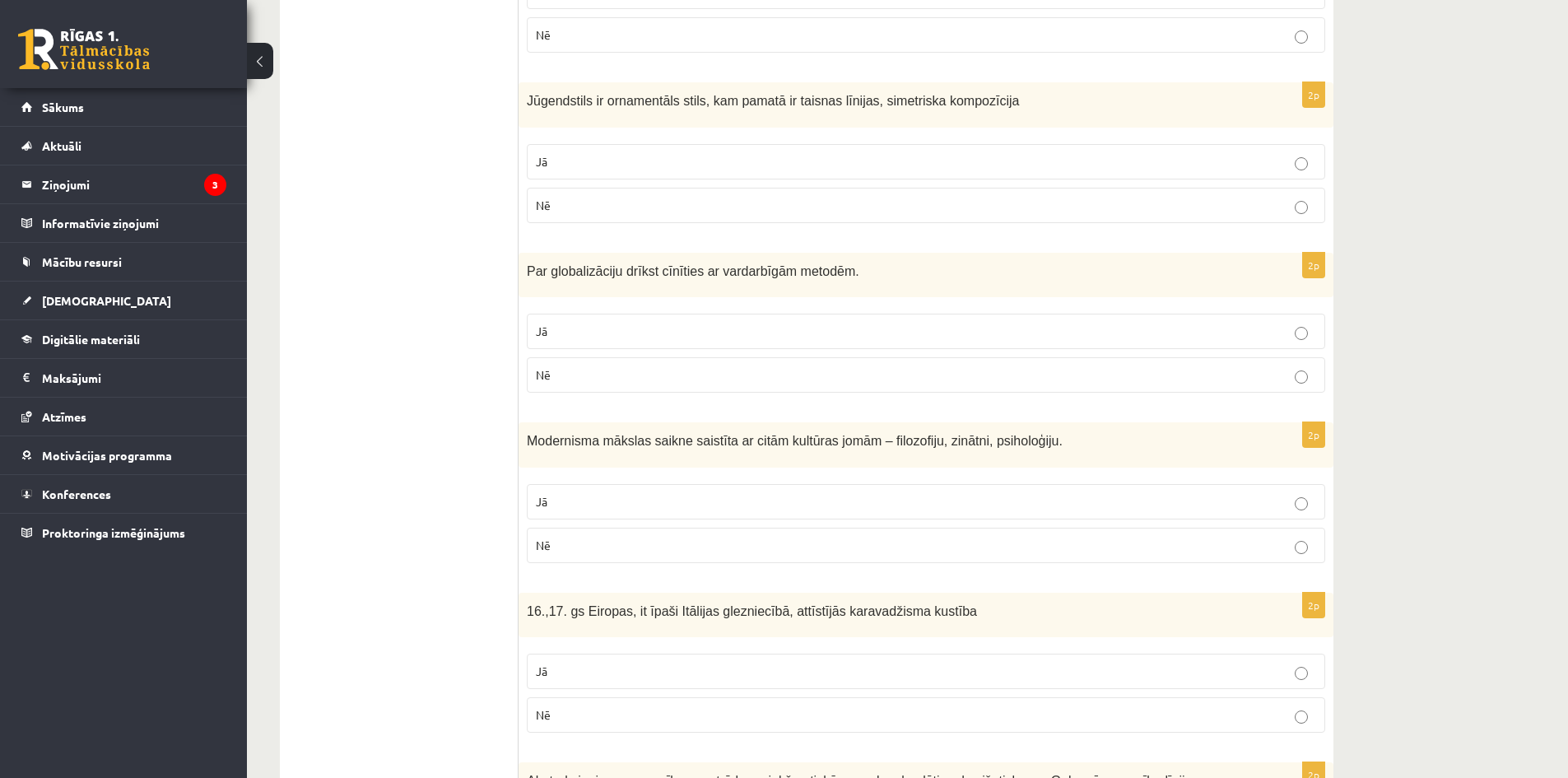
click at [641, 264] on span "Par globalizāciju drīkst cīnīties ar vardarbīgām metodēm." at bounding box center [692, 270] width 332 height 14
click at [642, 264] on span "Par globalizāciju drīkst cīnīties ar vardarbīgām metodēm." at bounding box center [692, 270] width 332 height 14
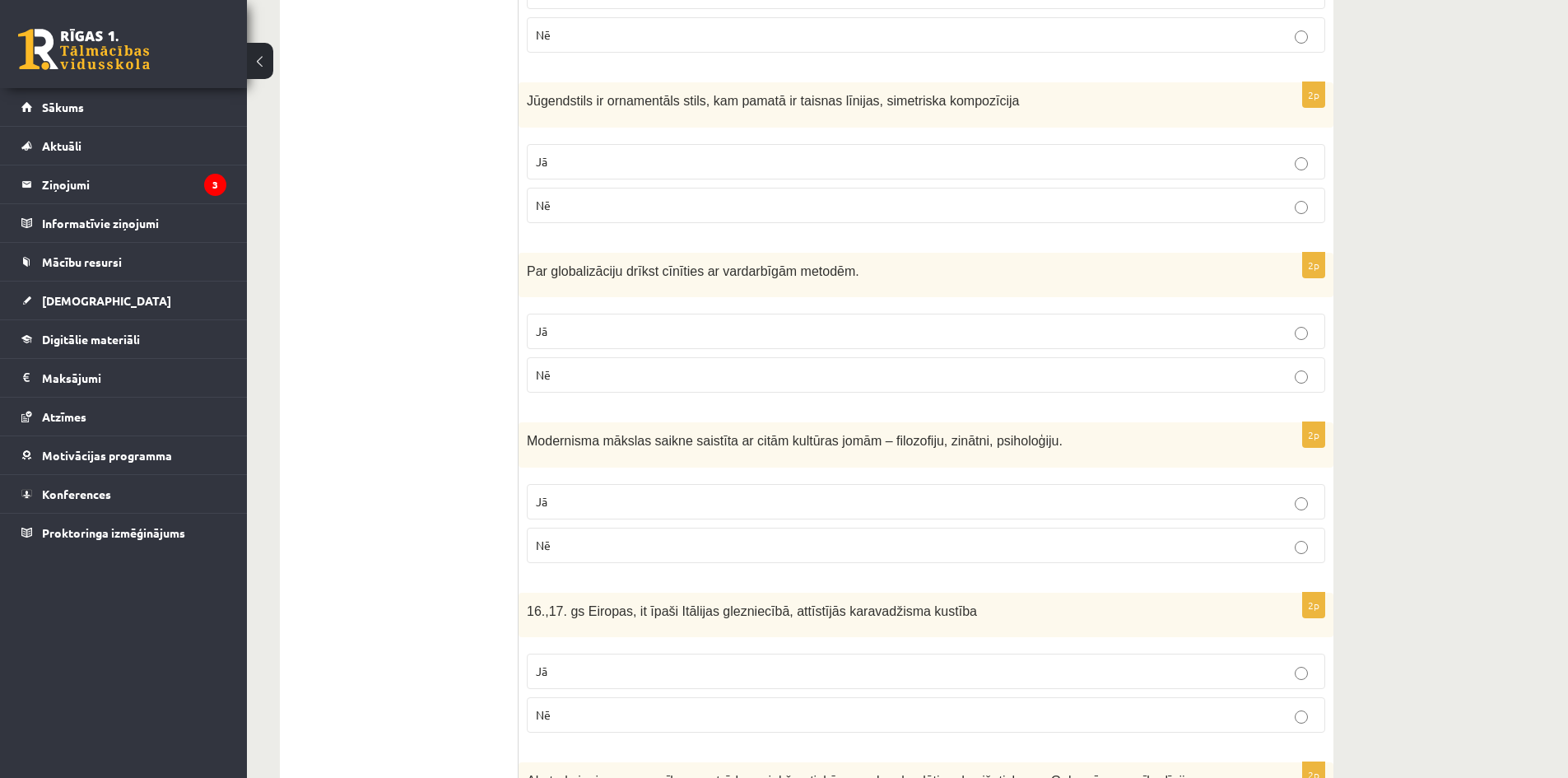
click at [555, 367] on p "Nē" at bounding box center [925, 375] width 780 height 17
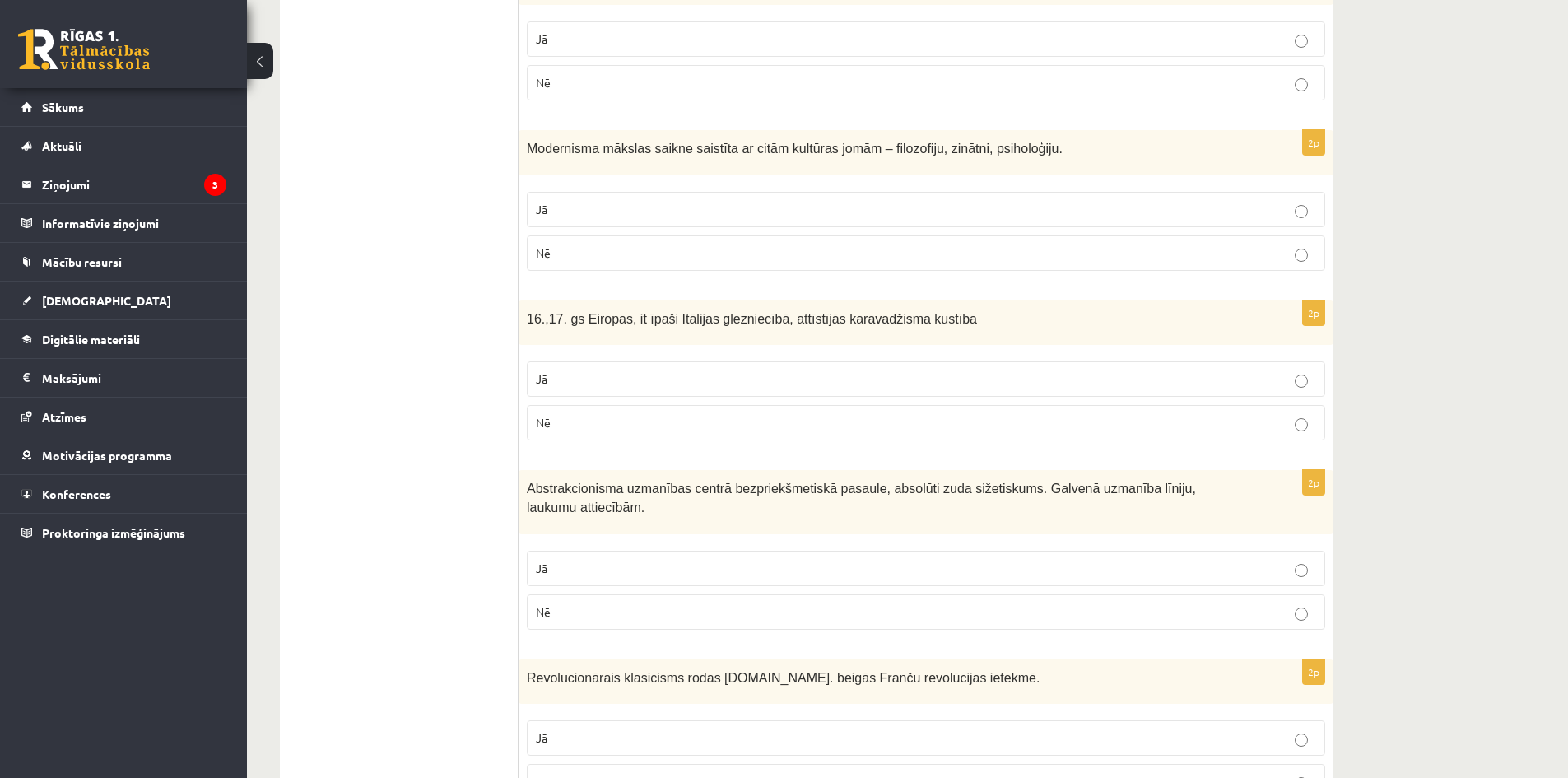
scroll to position [1385, 0]
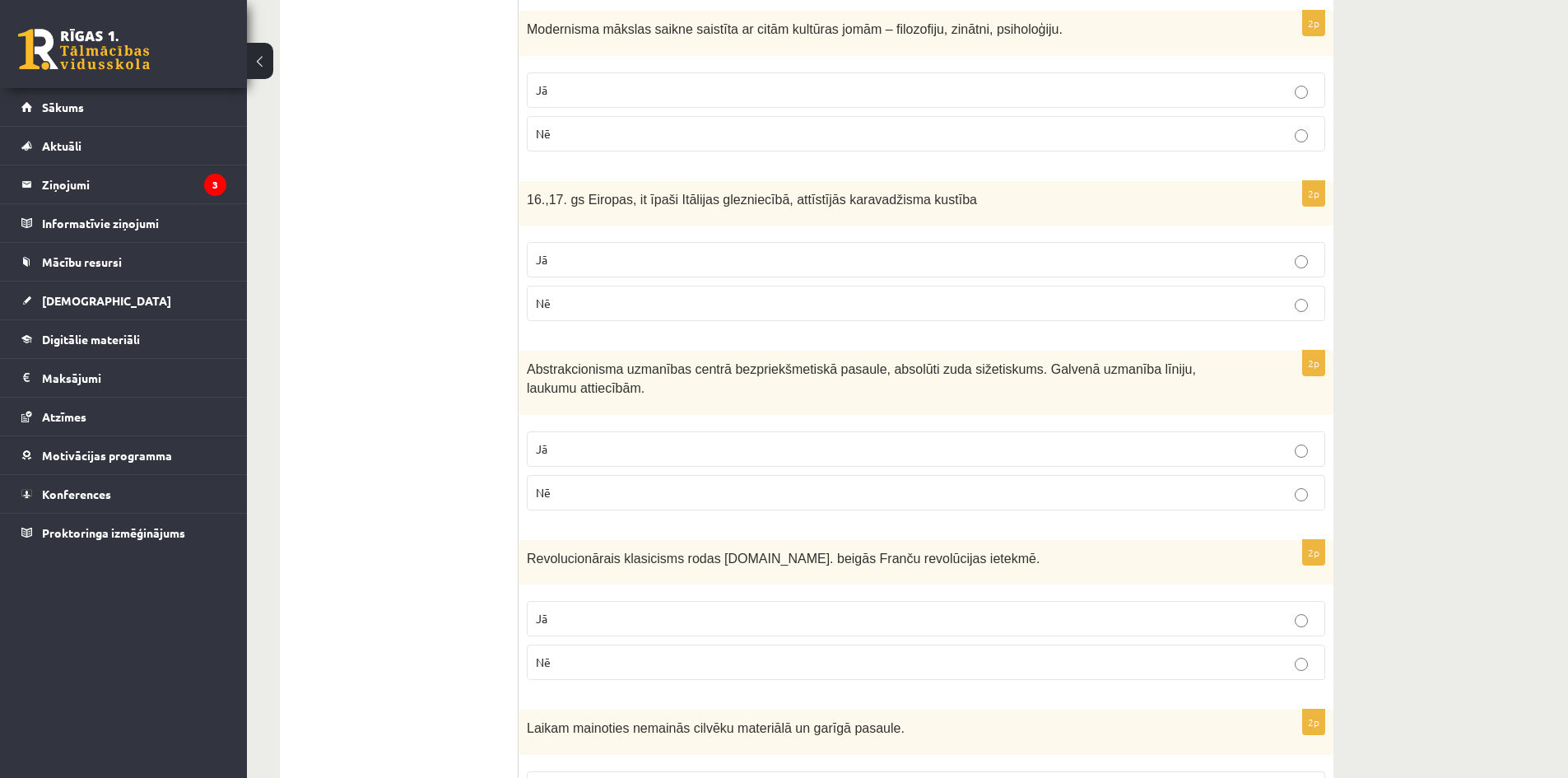
click at [632, 22] on span "Modernisma mākslas saikne saistīta ar citām kultūras jomām – filozofiju, zinātn…" at bounding box center [794, 29] width 536 height 14
drag, startPoint x: 632, startPoint y: 11, endPoint x: 488, endPoint y: 114, distance: 177.0
click at [460, 114] on ul "1. uzdevums 2. uzdevums 3. uzdevums 4. uzdevums 5. uzdevums" at bounding box center [407, 689] width 222 height 3558
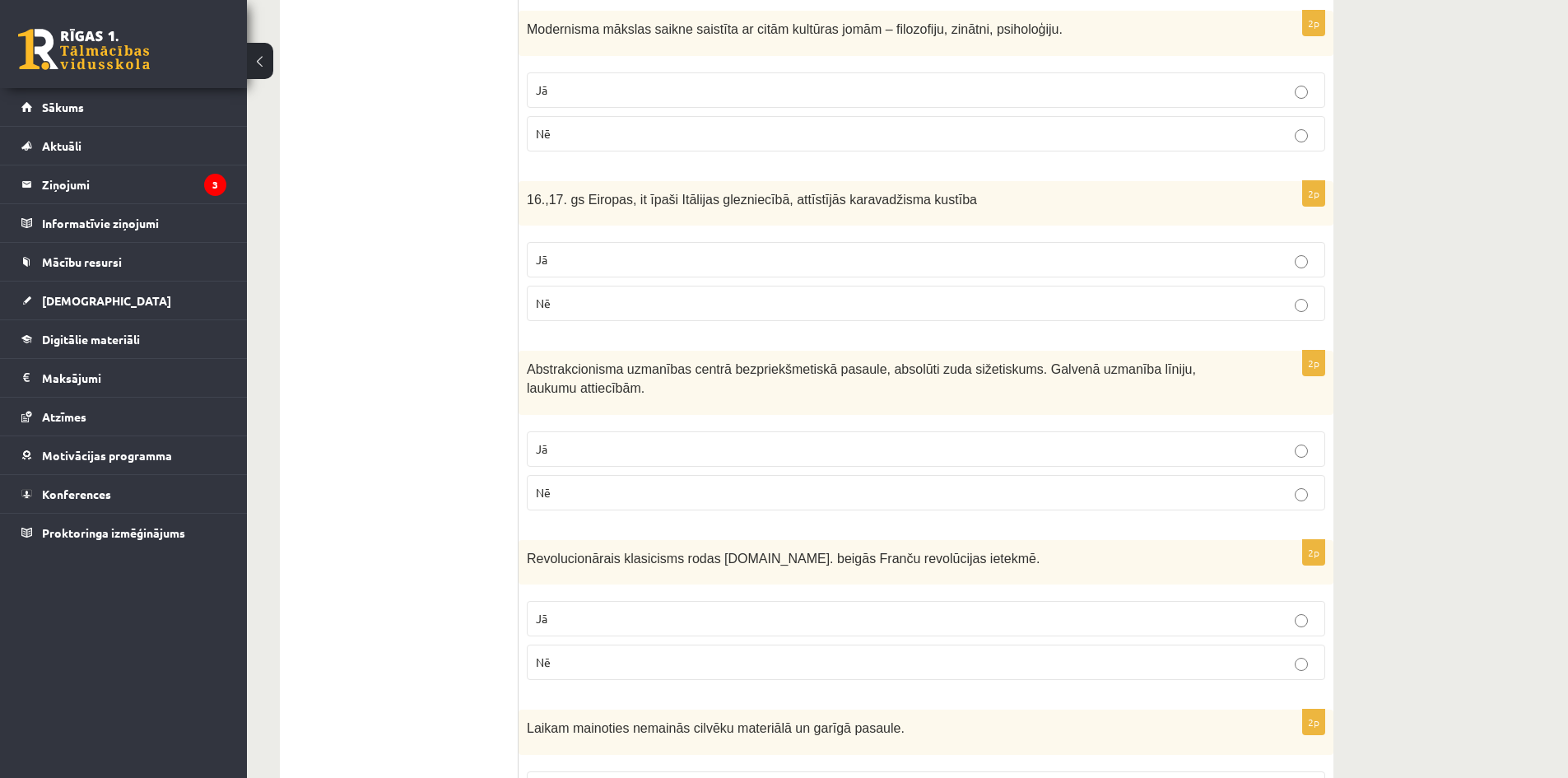
click at [593, 82] on p "Jā" at bounding box center [925, 90] width 780 height 17
click at [437, 217] on ul "1. uzdevums 2. uzdevums 3. uzdevums 4. uzdevums 5. uzdevums" at bounding box center [407, 689] width 222 height 3558
click at [889, 192] on span "16.,17. gs Eiropas, it īpaši Itālijas glezniecībā, attīstījās karavadžisma kust…" at bounding box center [751, 199] width 450 height 14
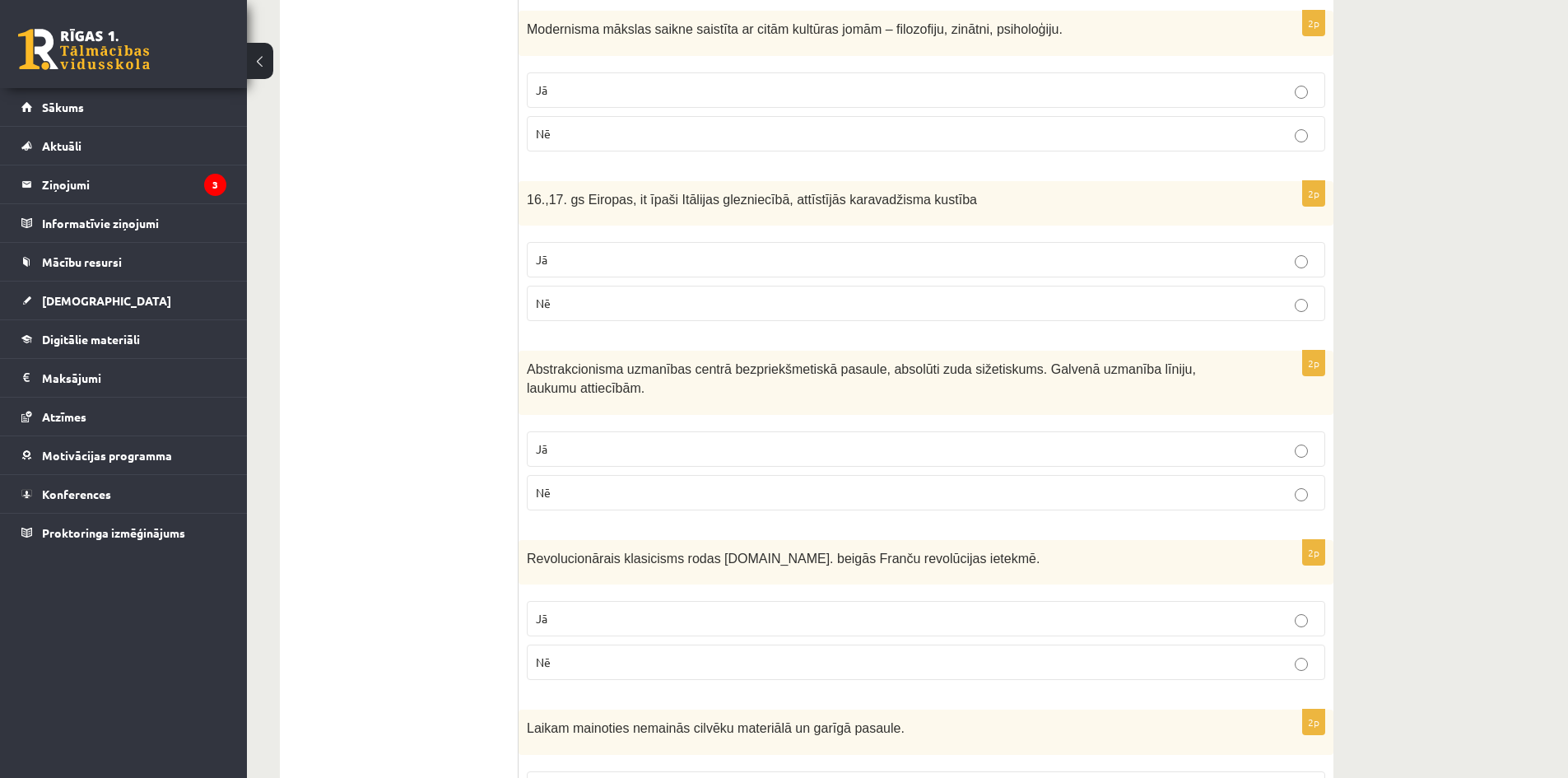
click at [352, 179] on ul "1. uzdevums 2. uzdevums 3. uzdevums 4. uzdevums 5. uzdevums" at bounding box center [407, 689] width 222 height 3558
click at [571, 251] on p "Jā" at bounding box center [925, 260] width 780 height 17
click at [441, 409] on ul "1. uzdevums 2. uzdevums 3. uzdevums 4. uzdevums 5. uzdevums" at bounding box center [407, 689] width 222 height 3558
click at [1138, 362] on span "Abstrakcionisma uzmanības centrā bezpriekšmetiskā pasaule, absolūti zuda sižeti…" at bounding box center [861, 378] width 669 height 33
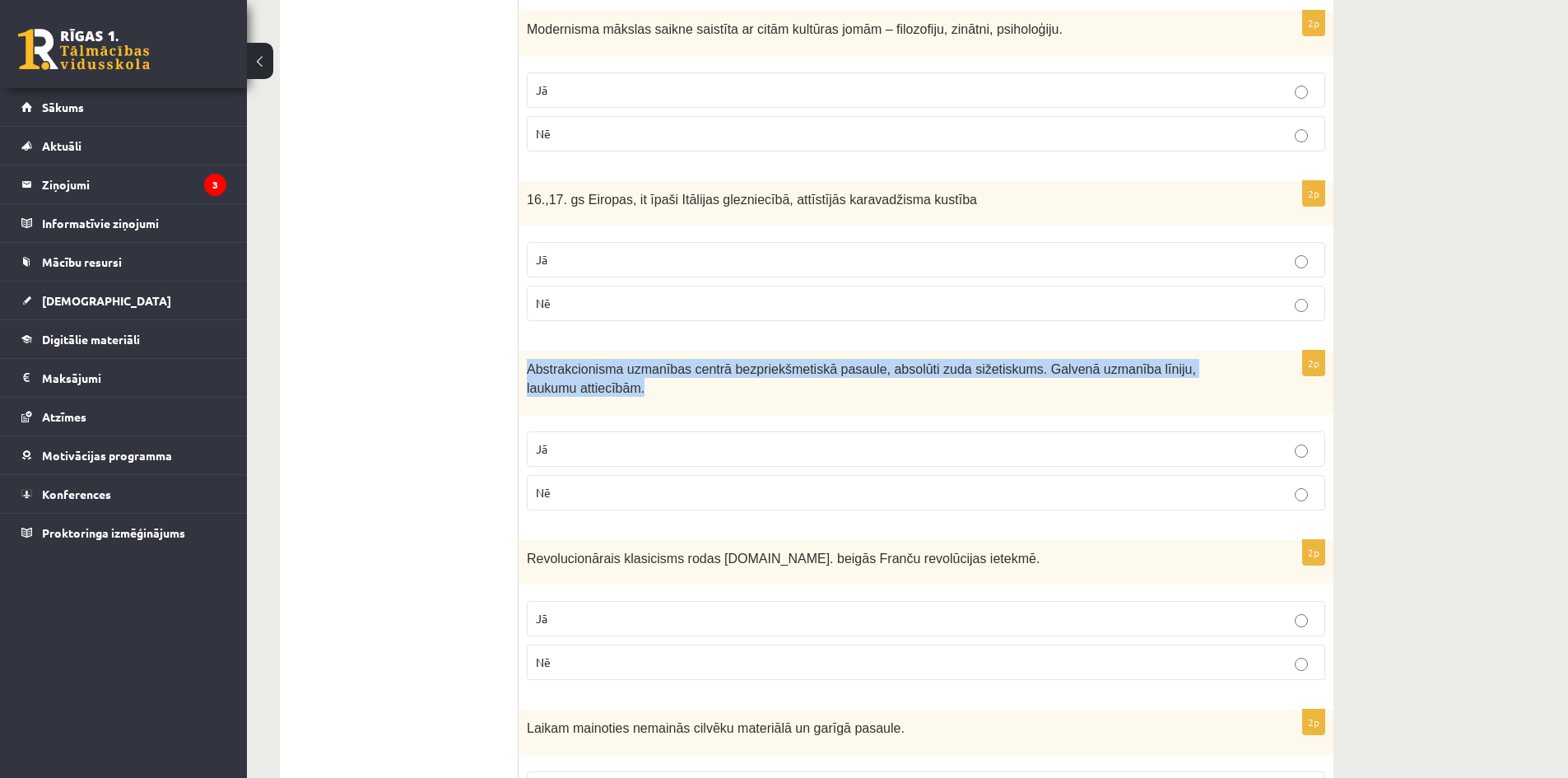
click at [1138, 362] on span "Abstrakcionisma uzmanības centrā bezpriekšmetiskā pasaule, absolūti zuda sižeti…" at bounding box center [861, 378] width 669 height 33
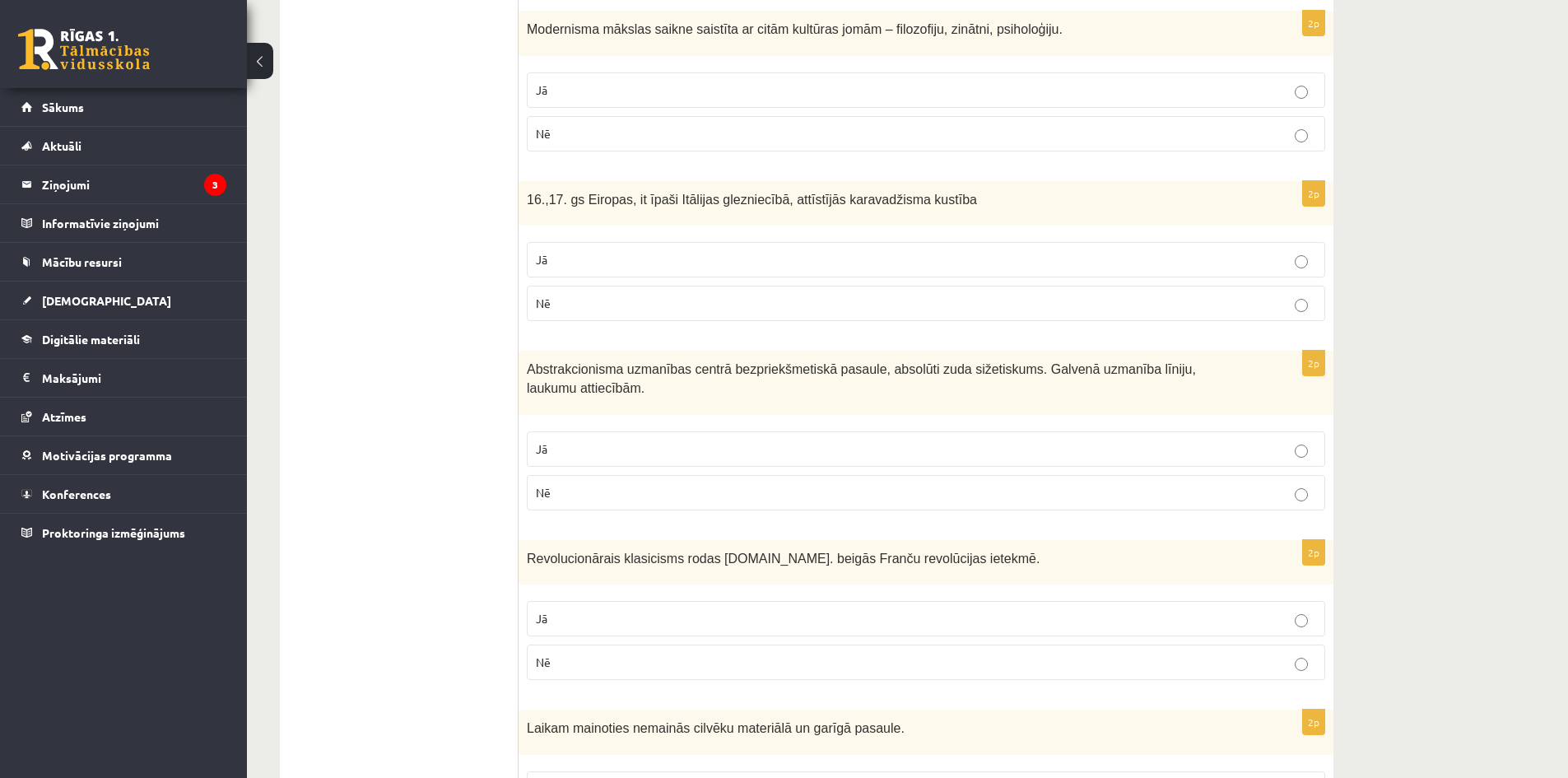
click at [355, 428] on ul "1. uzdevums 2. uzdevums 3. uzdevums 4. uzdevums 5. uzdevums" at bounding box center [407, 689] width 222 height 3558
click at [561, 431] on label "Jā" at bounding box center [925, 449] width 798 height 35
click at [422, 496] on ul "1. uzdevums 2. uzdevums 3. uzdevums 4. uzdevums 5. uzdevums" at bounding box center [407, 689] width 222 height 3558
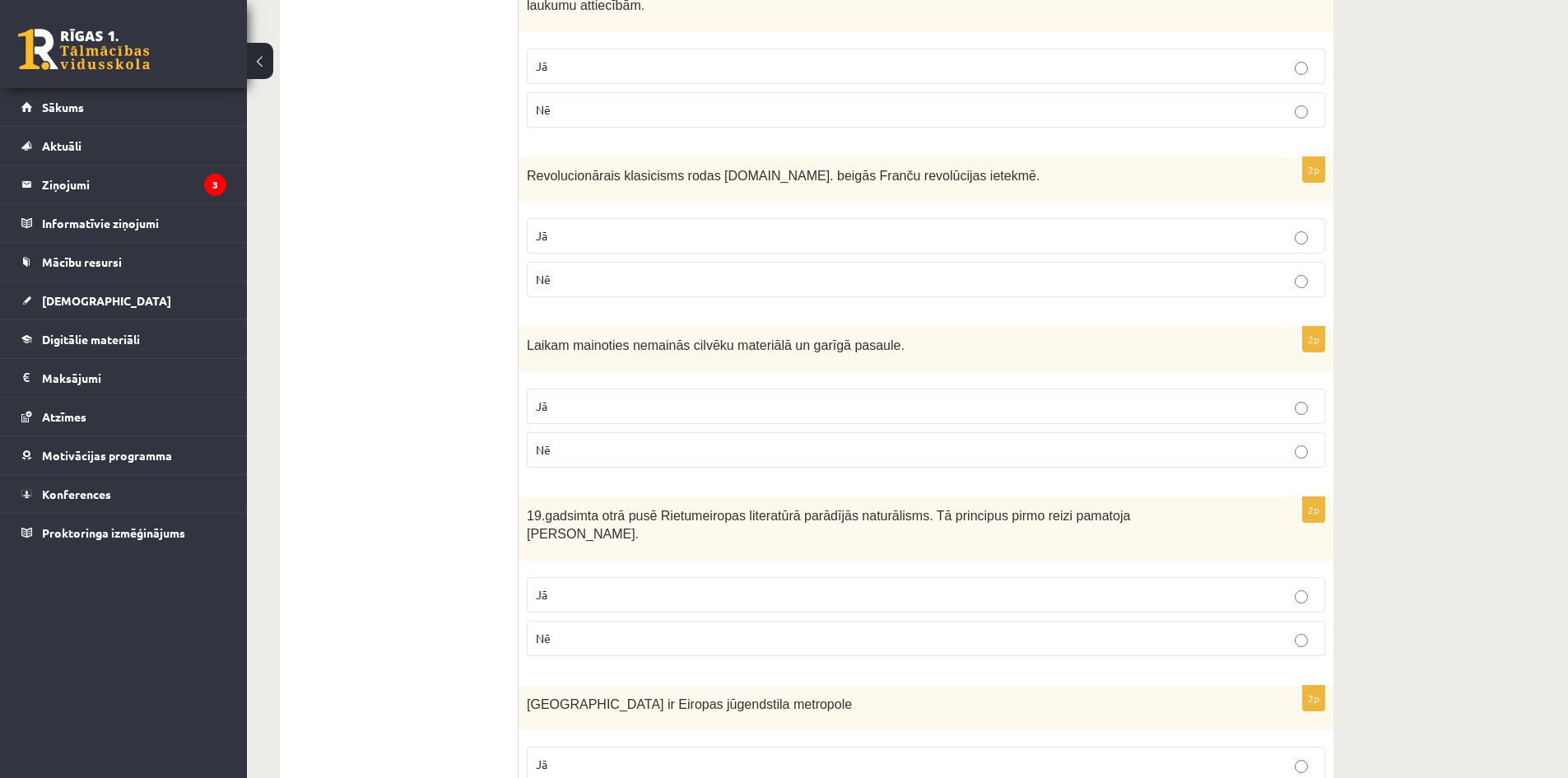
scroll to position [1796, 0]
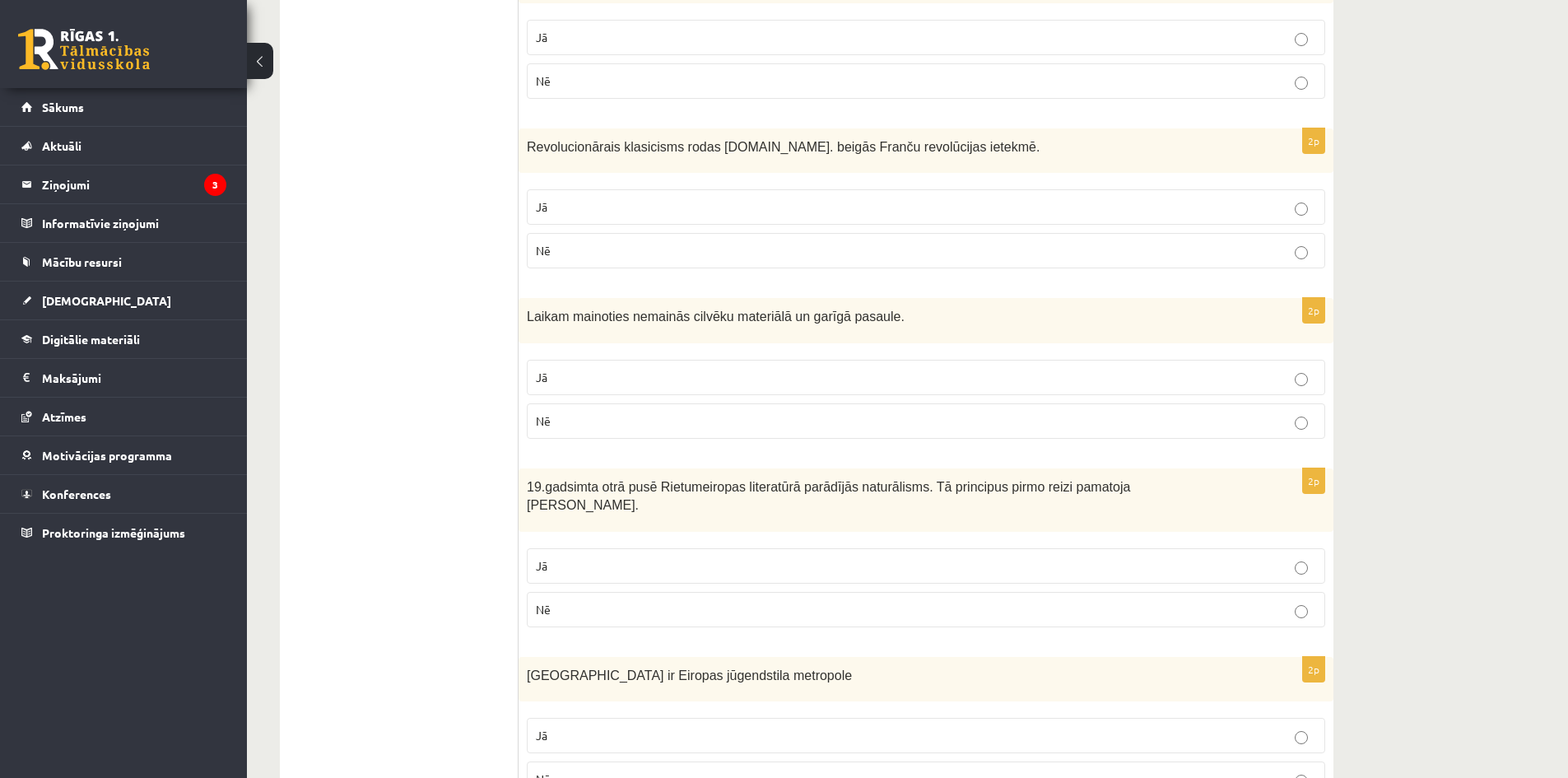
click at [886, 140] on span "Revolucionārais klasicisms rodas 18.gs. beigās Franču revolūcijas ietekmē." at bounding box center [783, 147] width 513 height 14
click at [330, 293] on ul "1. uzdevums 2. uzdevums 3. uzdevums 4. uzdevums 5. uzdevums" at bounding box center [407, 278] width 222 height 3558
click at [565, 198] on p "Jā" at bounding box center [925, 207] width 780 height 17
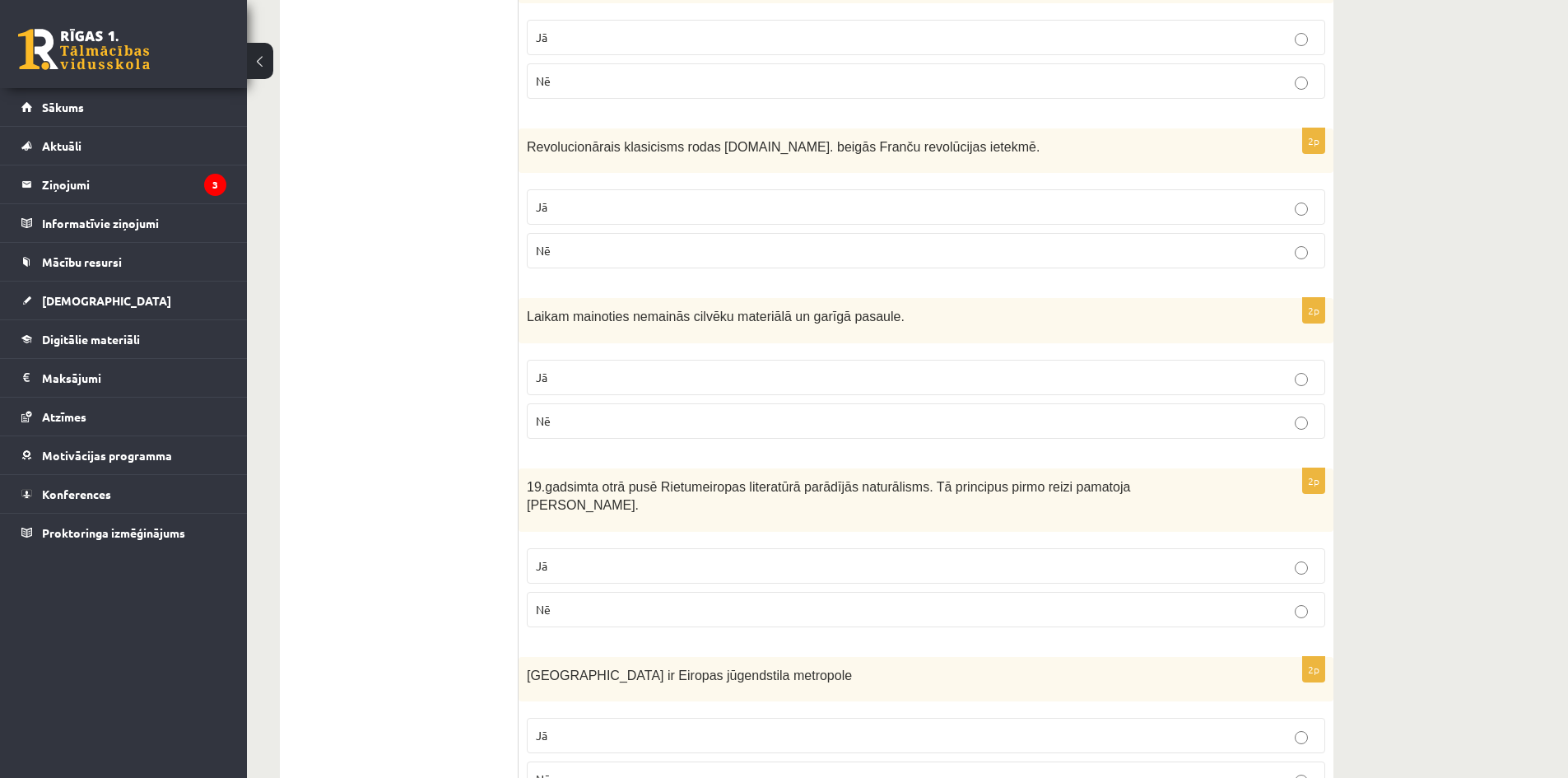
click at [446, 348] on ul "1. uzdevums 2. uzdevums 3. uzdevums 4. uzdevums 5. uzdevums" at bounding box center [407, 278] width 222 height 3558
click at [826, 309] on span "Laikam mainoties nemainās cilvēku materiālā un garīgā pasaule." at bounding box center [715, 316] width 378 height 14
click at [827, 309] on span "Laikam mainoties nemainās cilvēku materiālā un garīgā pasaule." at bounding box center [715, 316] width 378 height 14
click at [828, 309] on span "Laikam mainoties nemainās cilvēku materiālā un garīgā pasaule." at bounding box center [715, 316] width 378 height 14
drag, startPoint x: 323, startPoint y: 228, endPoint x: 427, endPoint y: 280, distance: 116.3
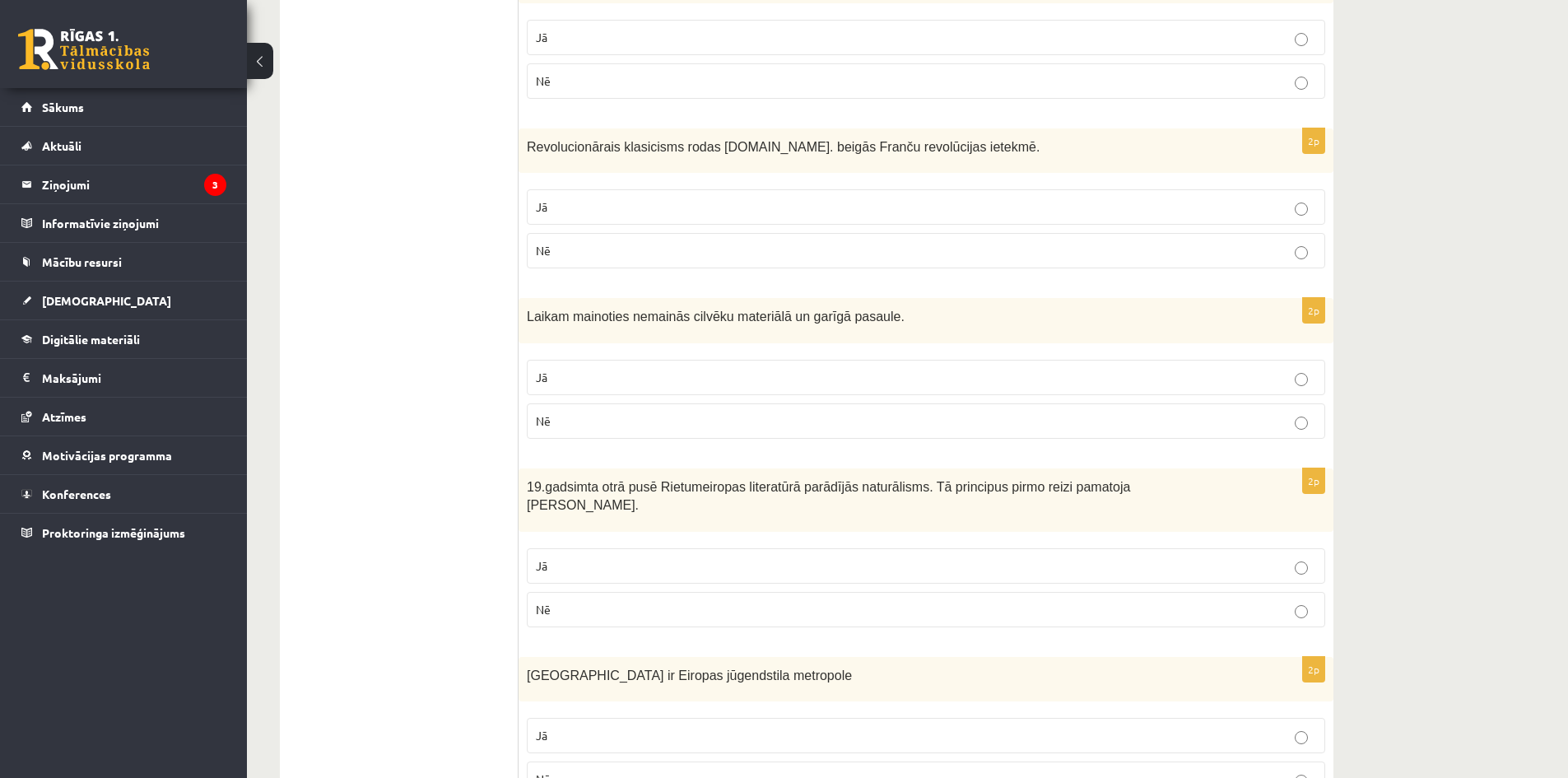
click at [325, 229] on ul "1. uzdevums 2. uzdevums 3. uzdevums 4. uzdevums 5. uzdevums" at bounding box center [407, 278] width 222 height 3558
click at [543, 413] on span "Nē" at bounding box center [544, 421] width 15 height 15
click at [368, 427] on ul "1. uzdevums 2. uzdevums 3. uzdevums 4. uzdevums 5. uzdevums" at bounding box center [407, 278] width 222 height 3558
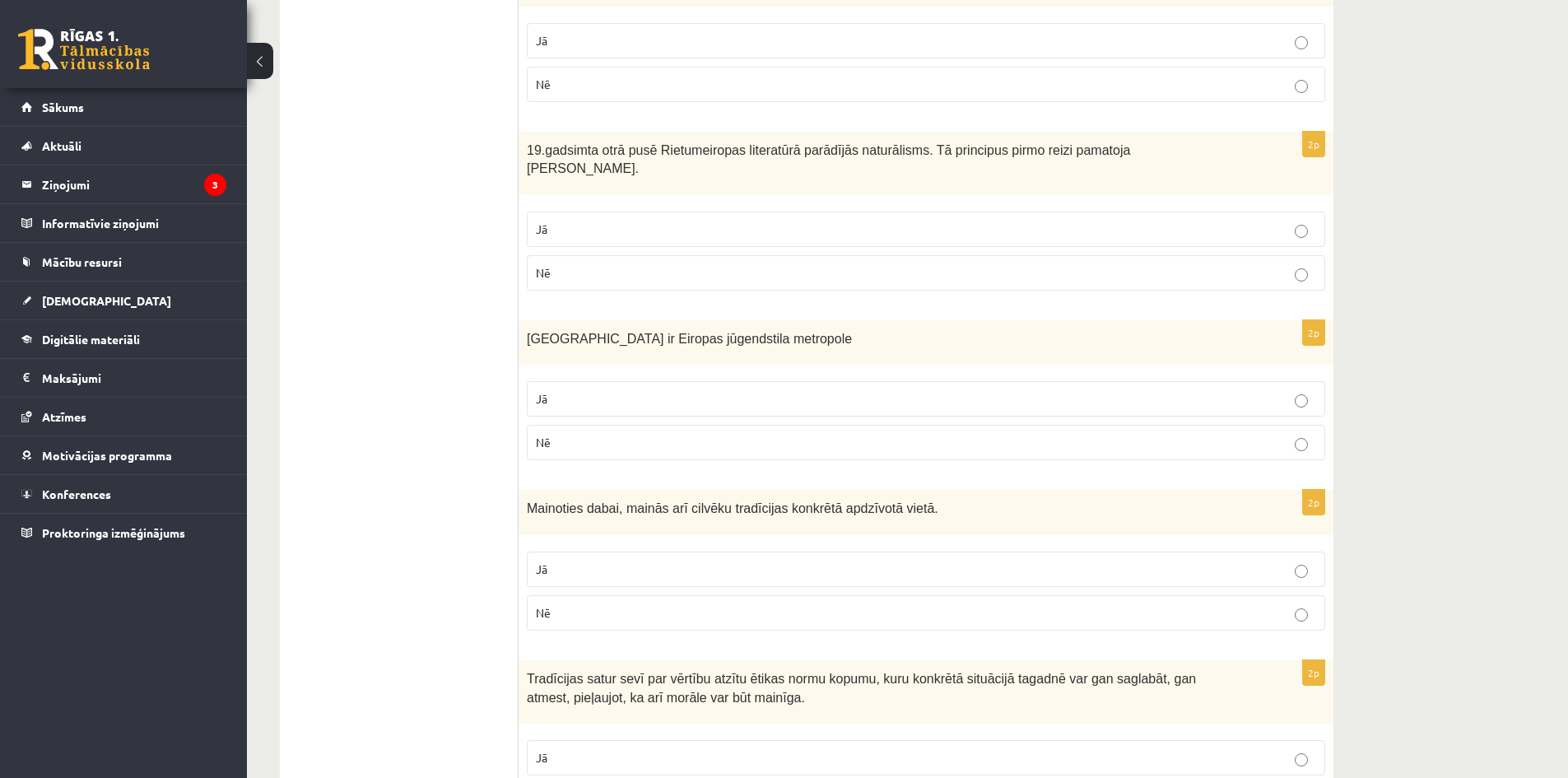
scroll to position [2125, 0]
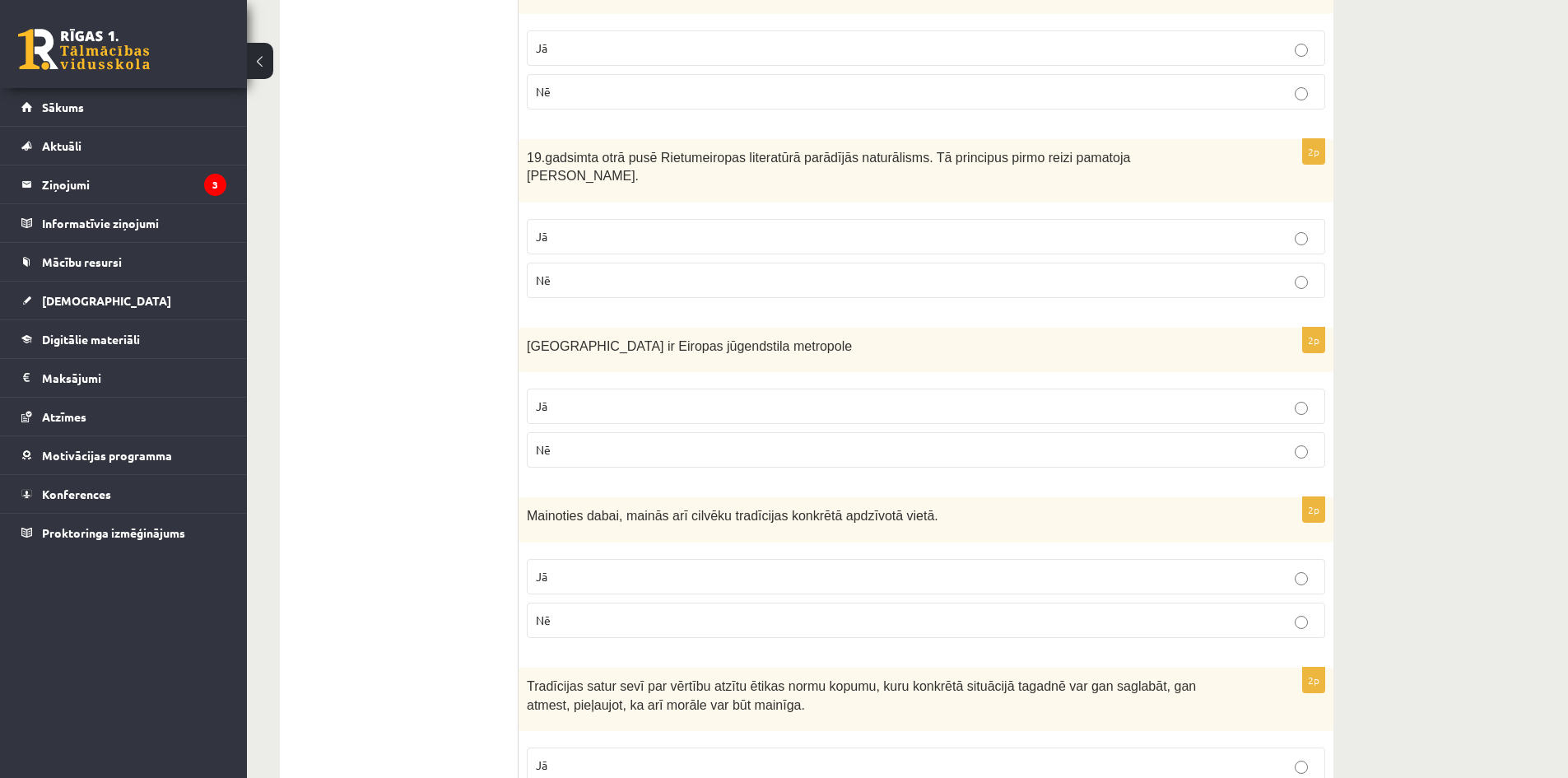
click at [902, 150] on span "19.gadsimta otrā pusē Rietumeiropas literatūrā parādījās naturālisms. Tā princi…" at bounding box center [828, 167] width 604 height 33
click at [903, 150] on span "19.gadsimta otrā pusē Rietumeiropas literatūrā parādījās naturālisms. Tā princi…" at bounding box center [828, 167] width 604 height 33
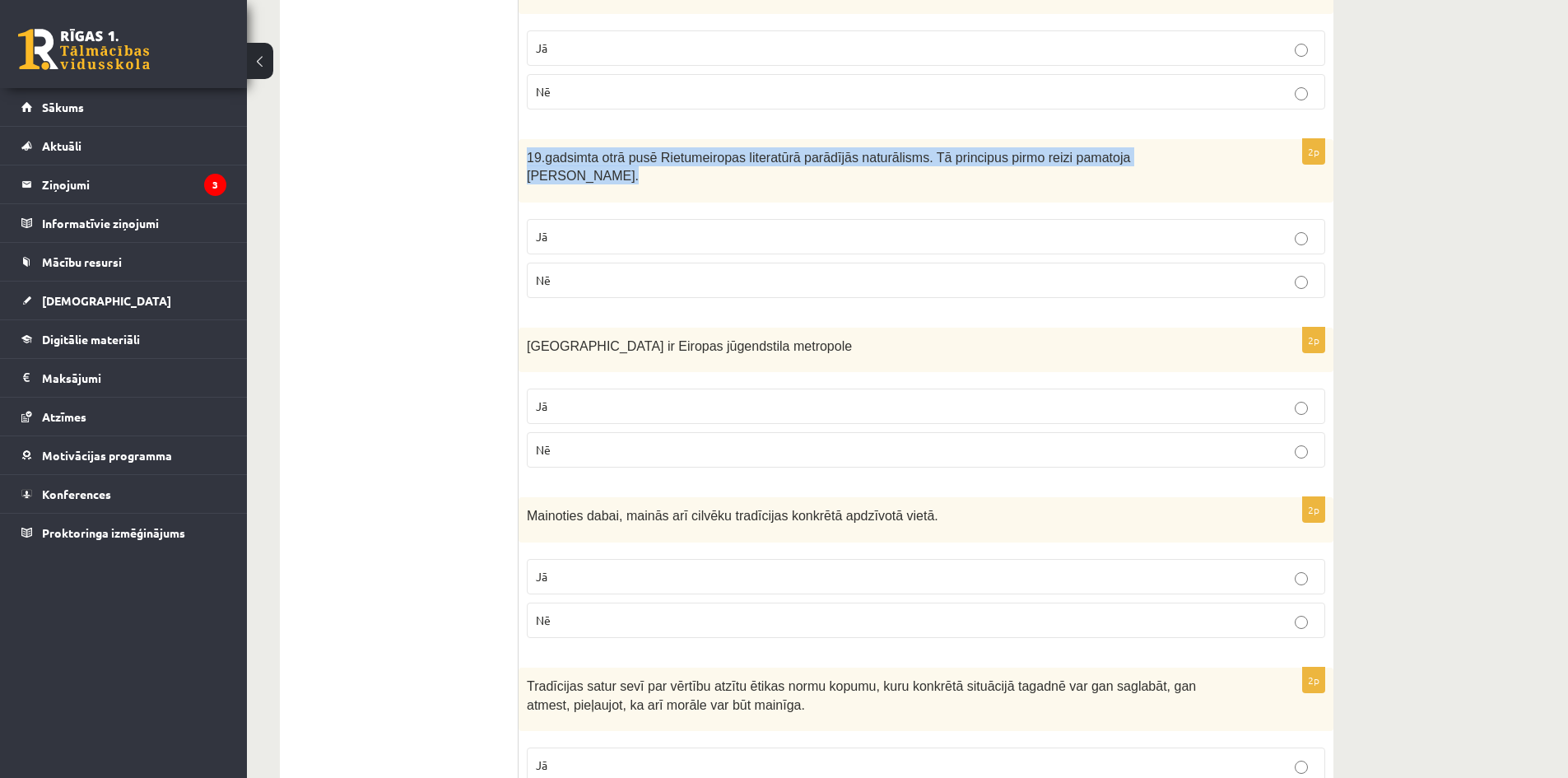
click at [903, 150] on span "19.gadsimta otrā pusē Rietumeiropas literatūrā parādījās naturālisms. Tā princi…" at bounding box center [828, 167] width 604 height 33
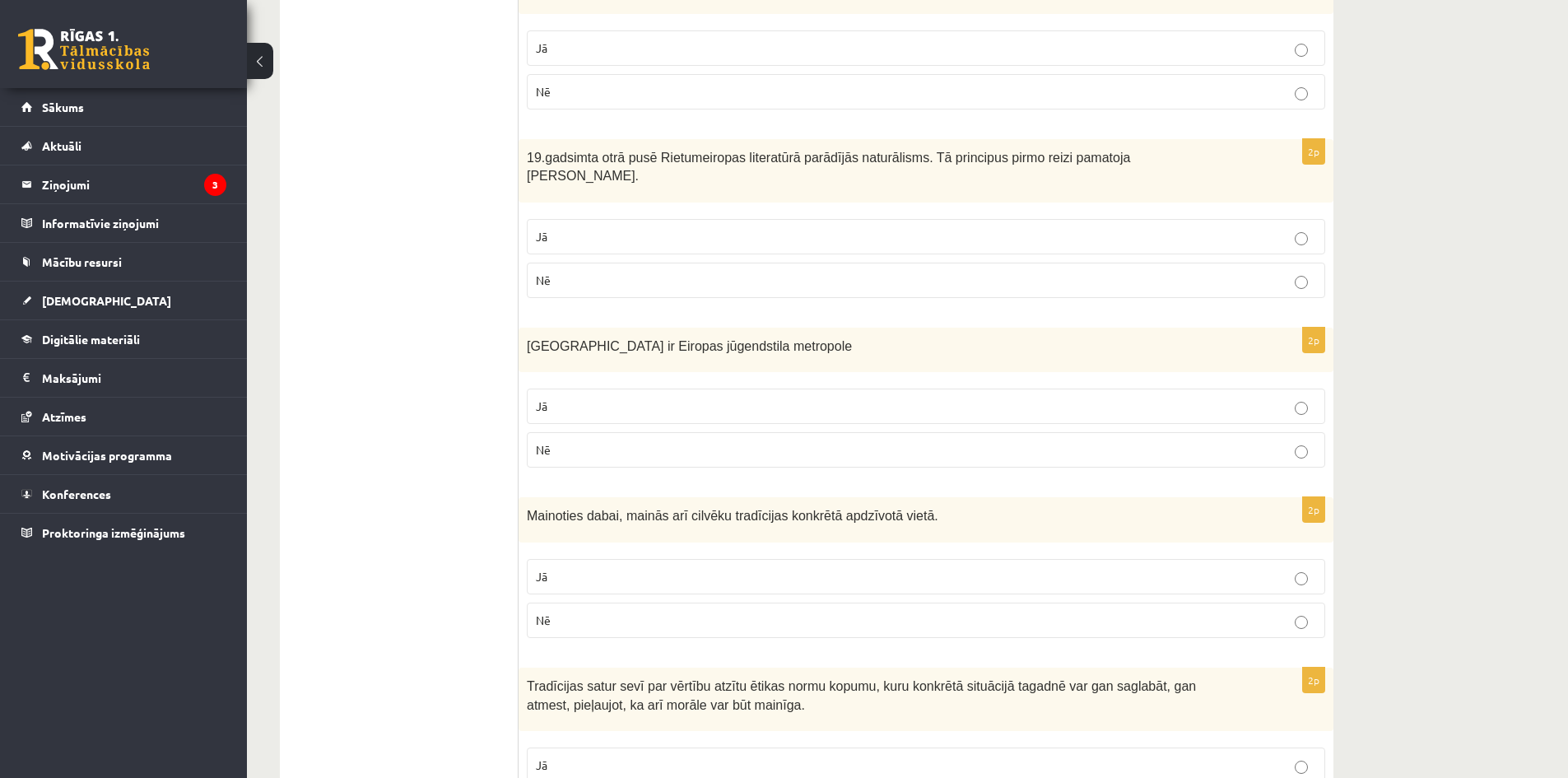
click at [562, 219] on label "Jā" at bounding box center [925, 236] width 798 height 35
click at [711, 339] on span "Rīgā ir Eiropas jūgendstila metropole" at bounding box center [688, 346] width 325 height 14
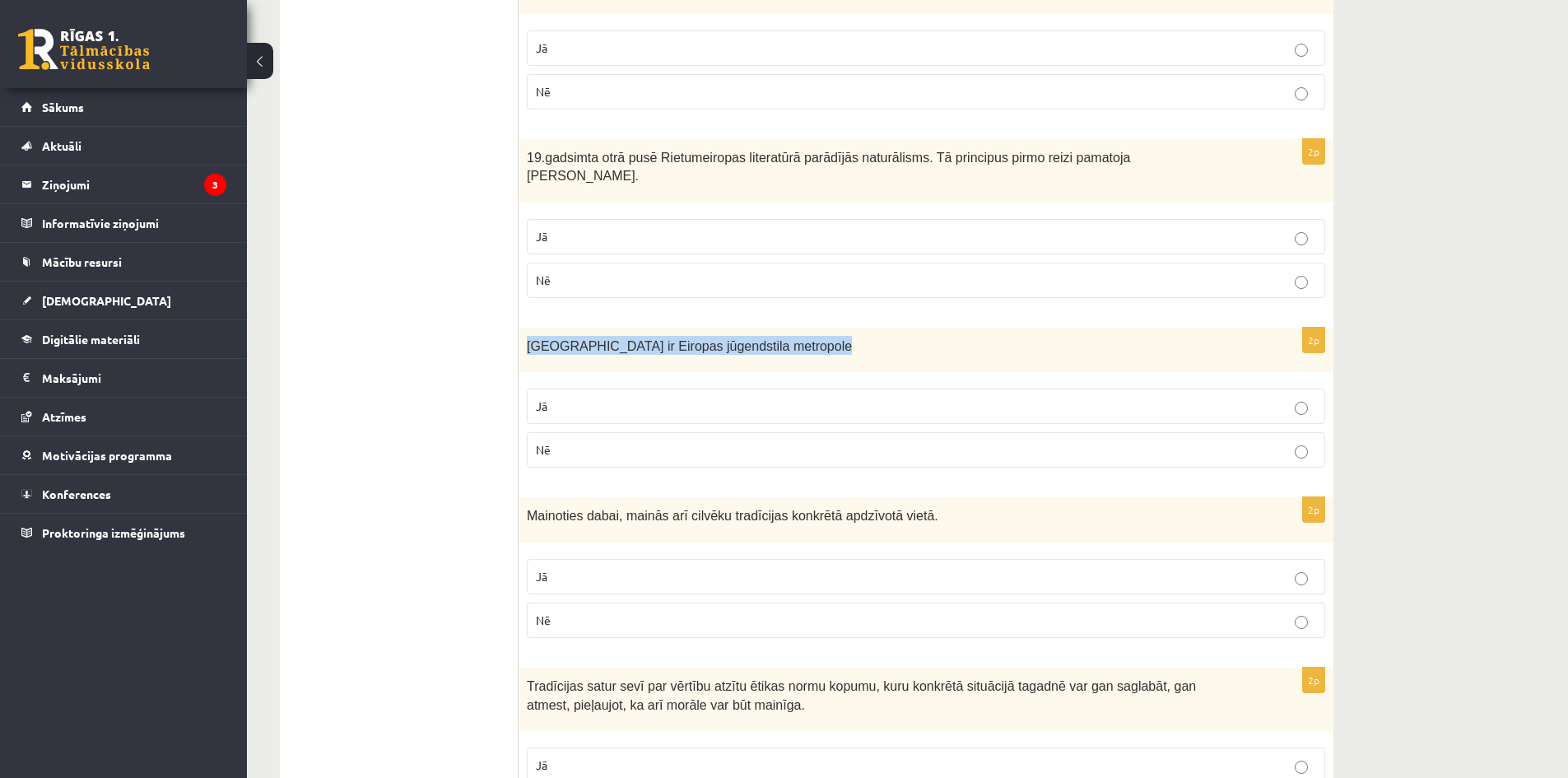
click at [711, 339] on span "Rīgā ir Eiropas jūgendstila metropole" at bounding box center [688, 346] width 325 height 14
click at [561, 398] on p "Jā" at bounding box center [925, 407] width 780 height 17
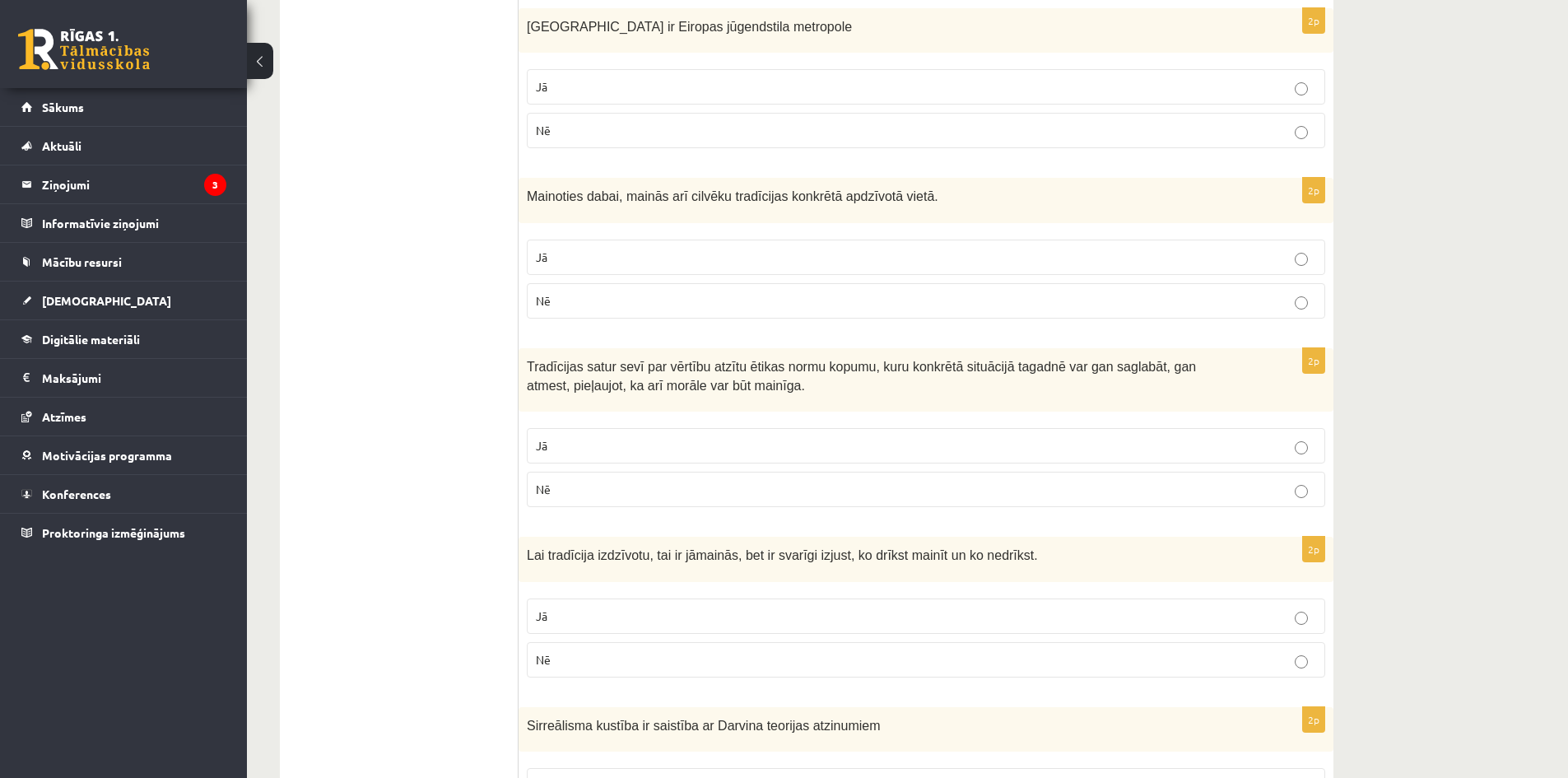
scroll to position [2455, 0]
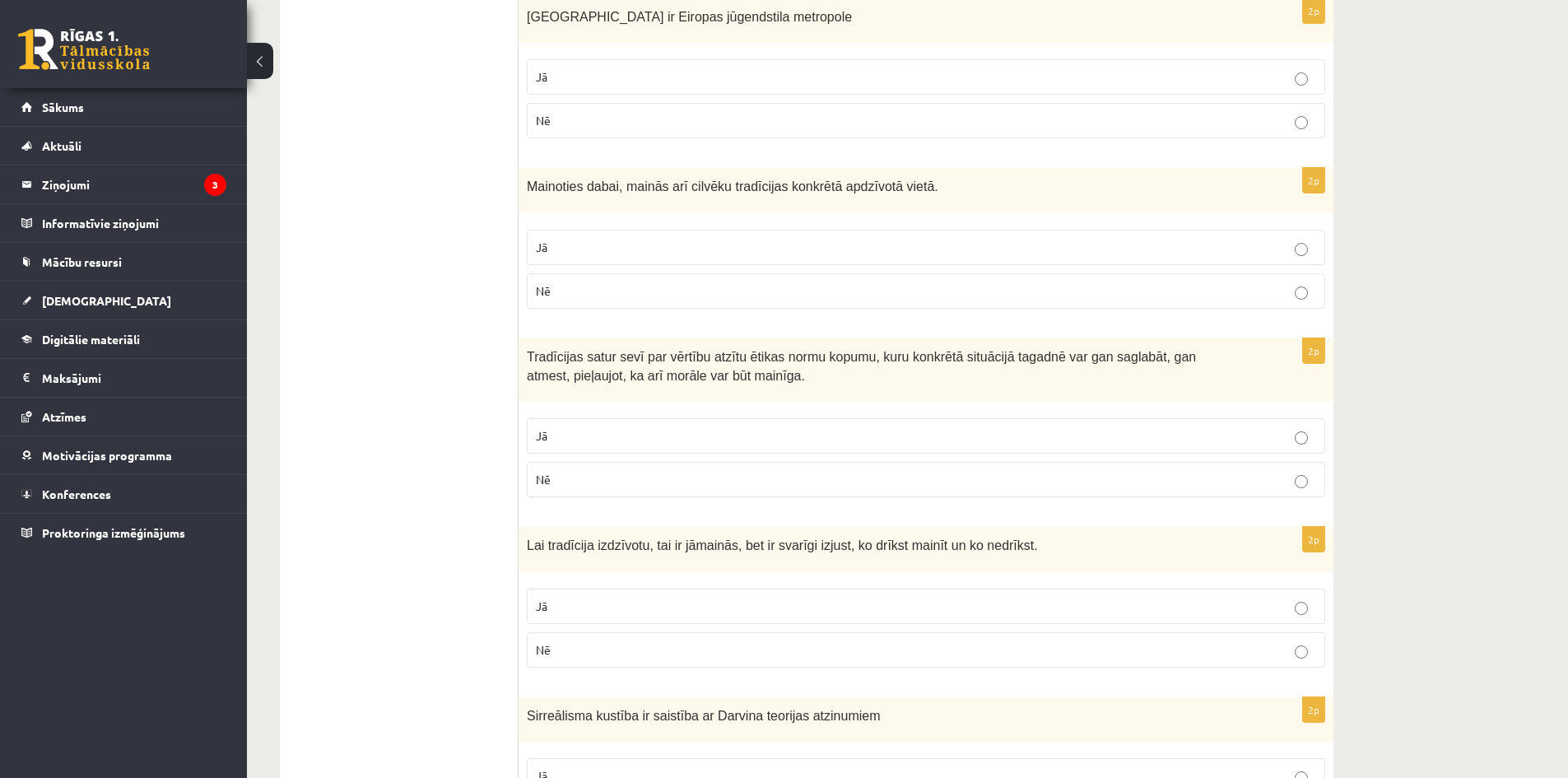
click at [594, 239] on p "Jā" at bounding box center [925, 248] width 780 height 17
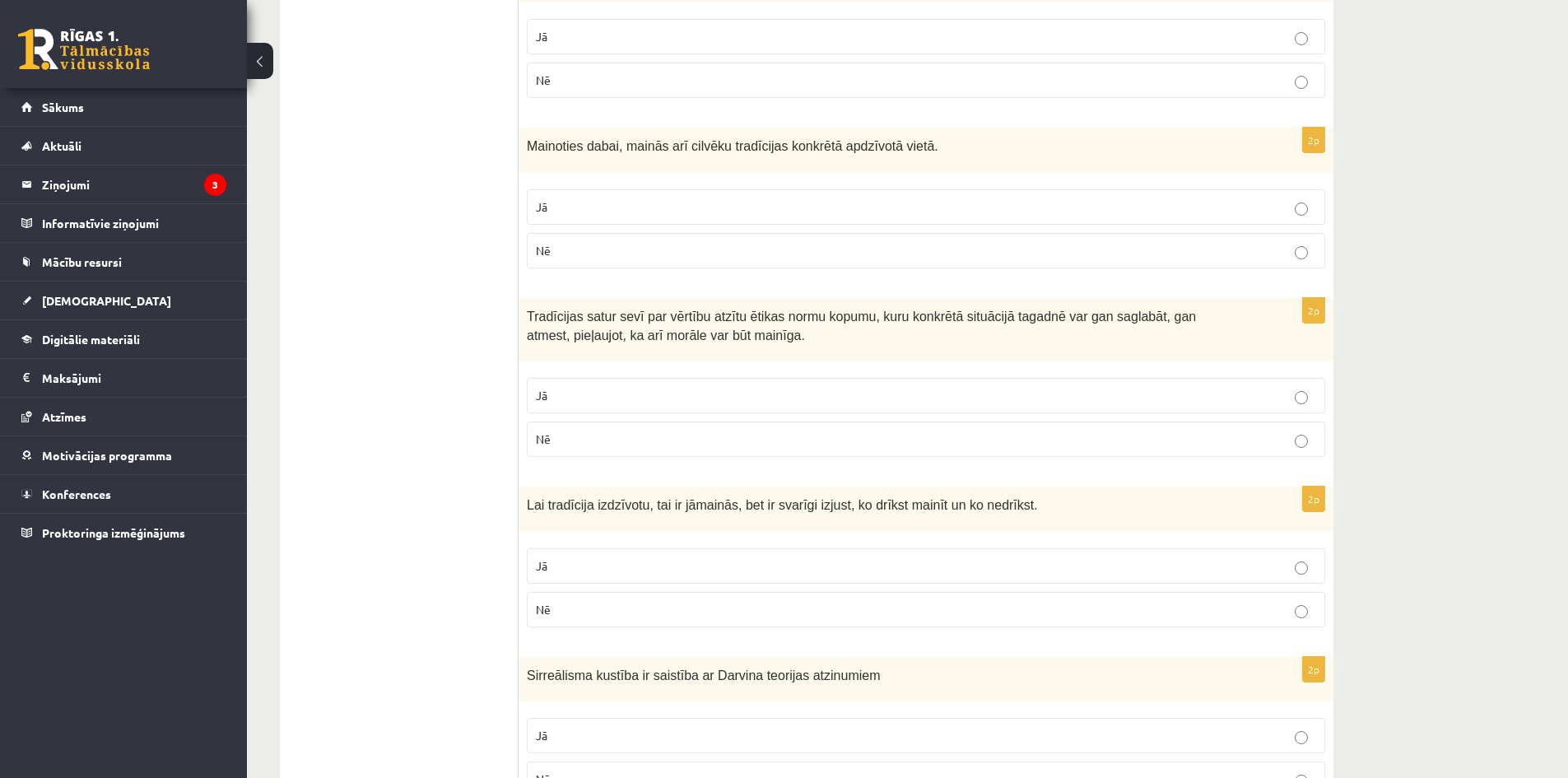
scroll to position [2702, 0]
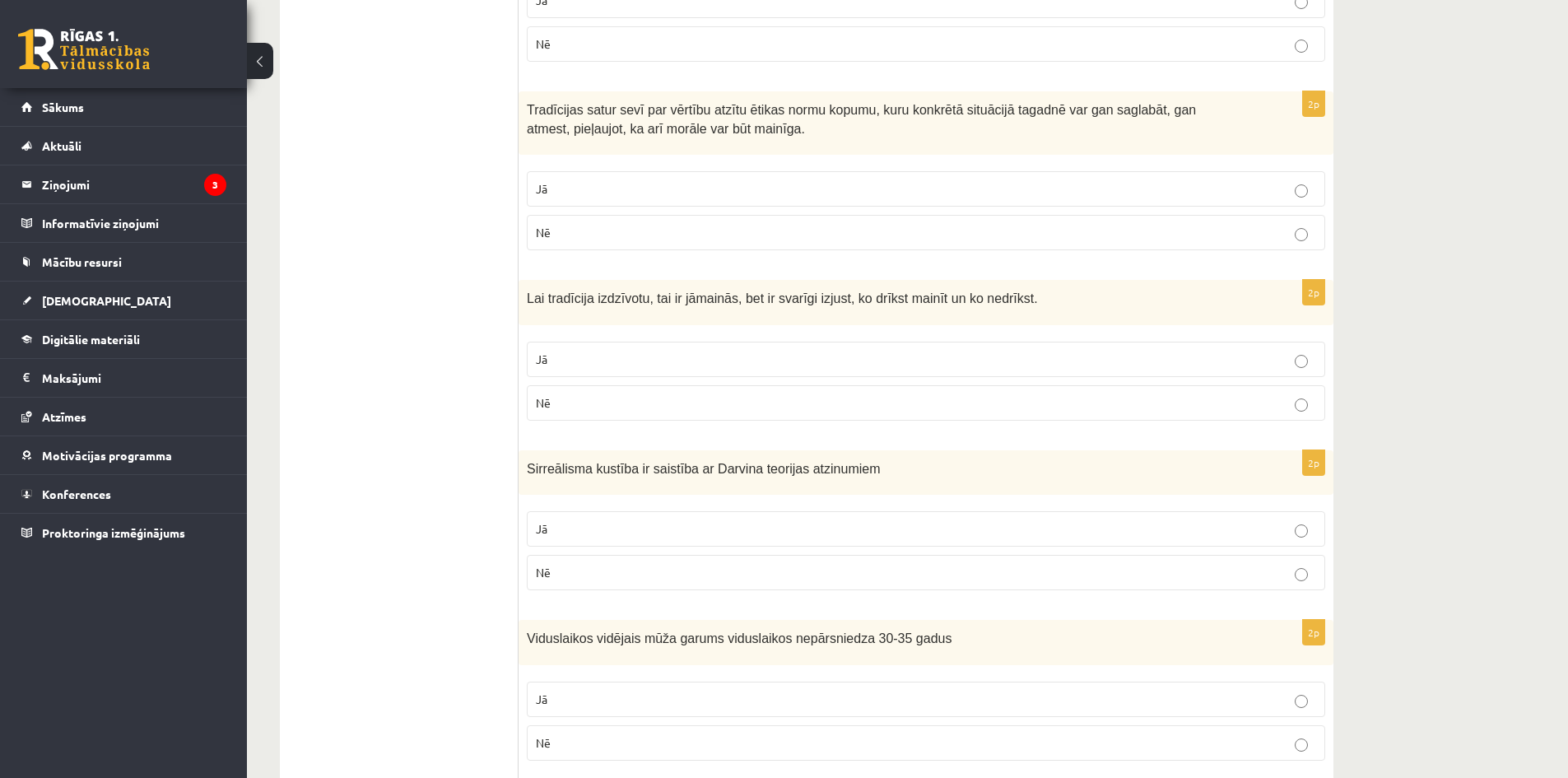
click at [634, 180] on p "Jā" at bounding box center [925, 189] width 780 height 17
click at [644, 350] on p "Jā" at bounding box center [925, 359] width 780 height 17
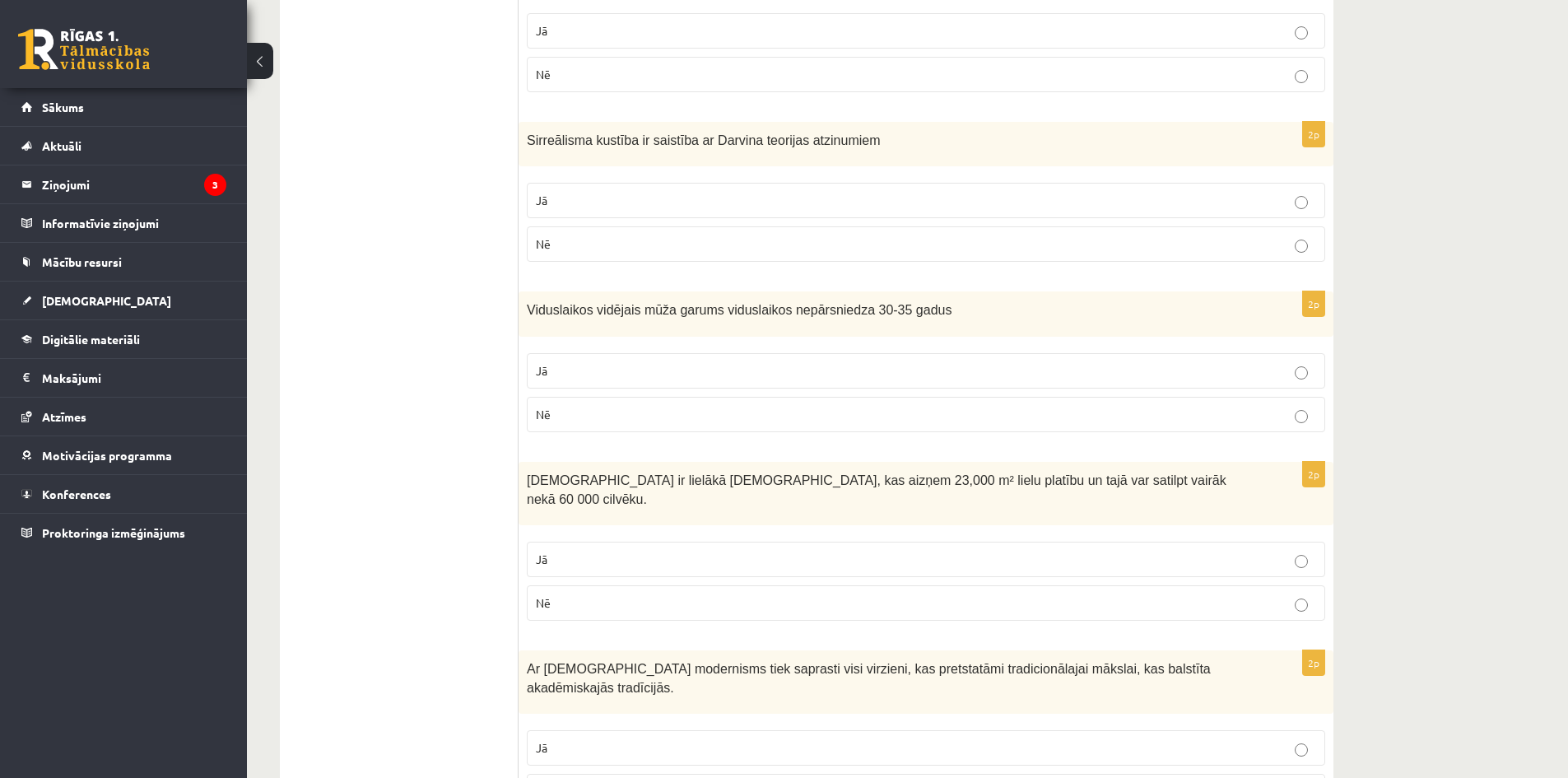
scroll to position [3031, 0]
click at [724, 132] on span "Sirreālisma kustība ir saistība ar Darvina teorijas atzinumiem" at bounding box center [703, 139] width 353 height 14
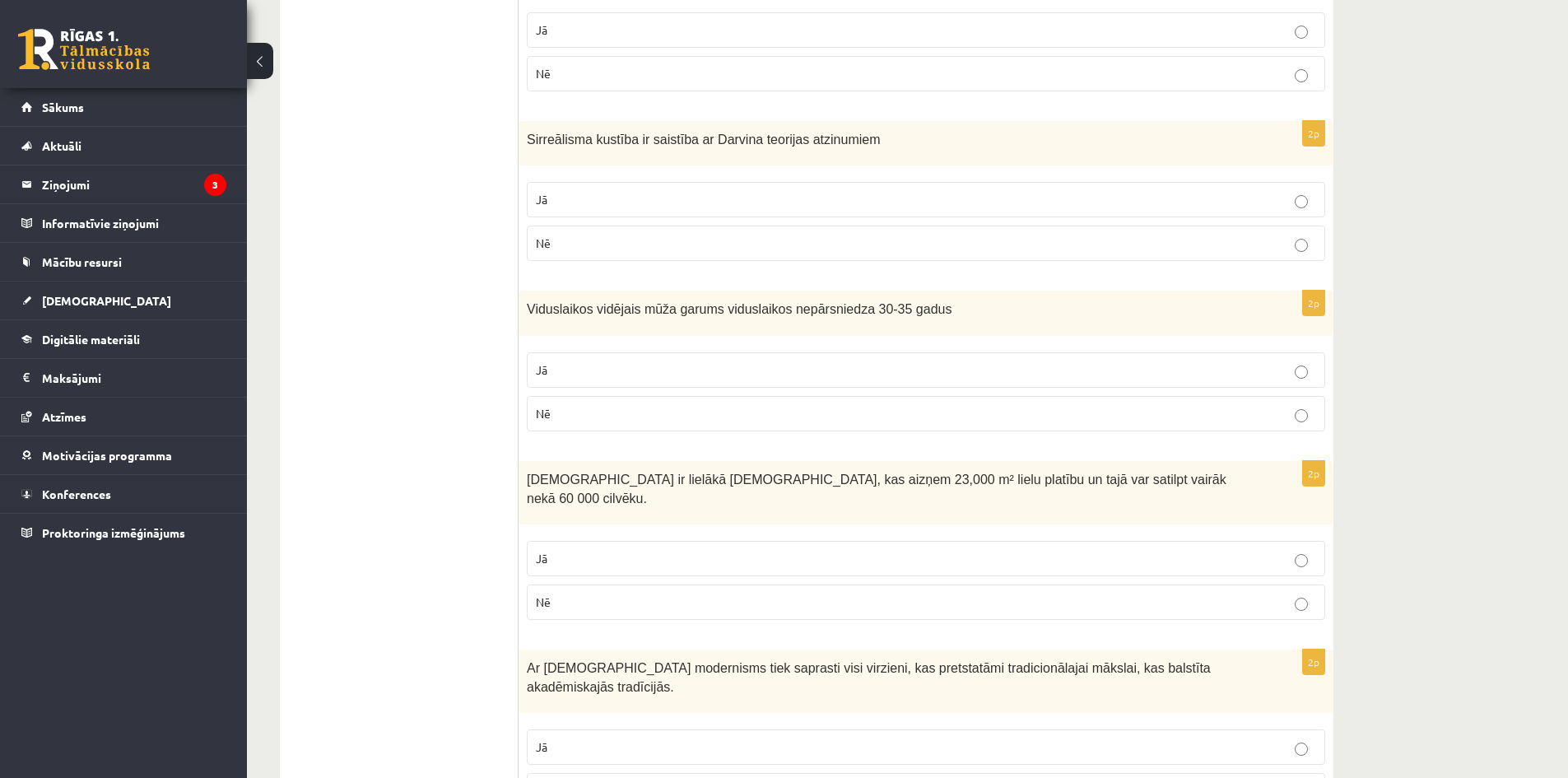
click at [567, 234] on p "Nē" at bounding box center [925, 243] width 780 height 17
click at [603, 361] on p "Jā" at bounding box center [925, 369] width 780 height 17
click at [892, 471] on span "Svētā Pētera bazilika ir lielākā kristiešu baznīca, kas aizņem 23,000 m² lielu …" at bounding box center [876, 488] width 700 height 33
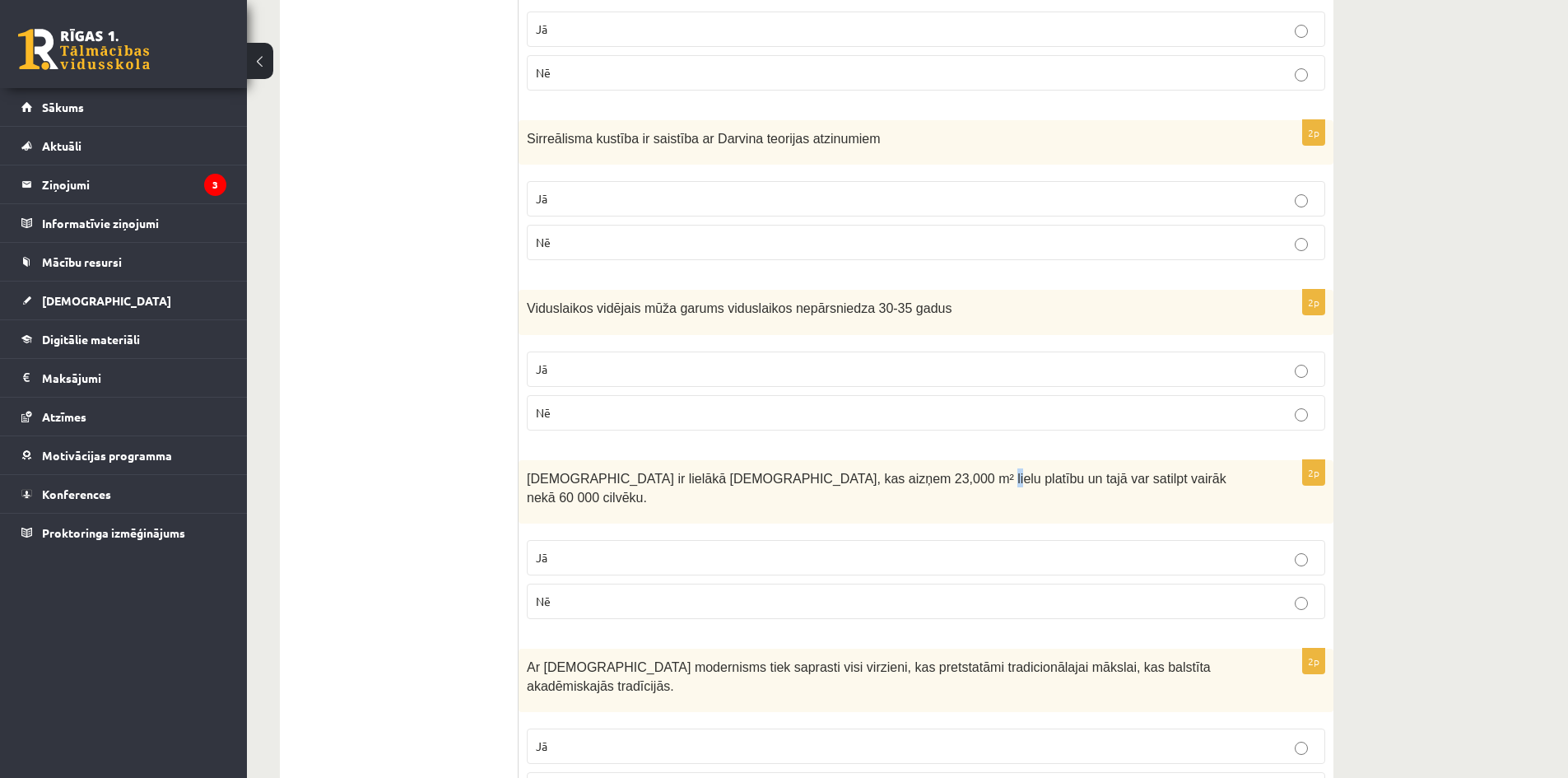
click at [893, 471] on span "Svētā Pētera bazilika ir lielākā kristiešu baznīca, kas aizņem 23,000 m² lielu …" at bounding box center [876, 488] width 700 height 33
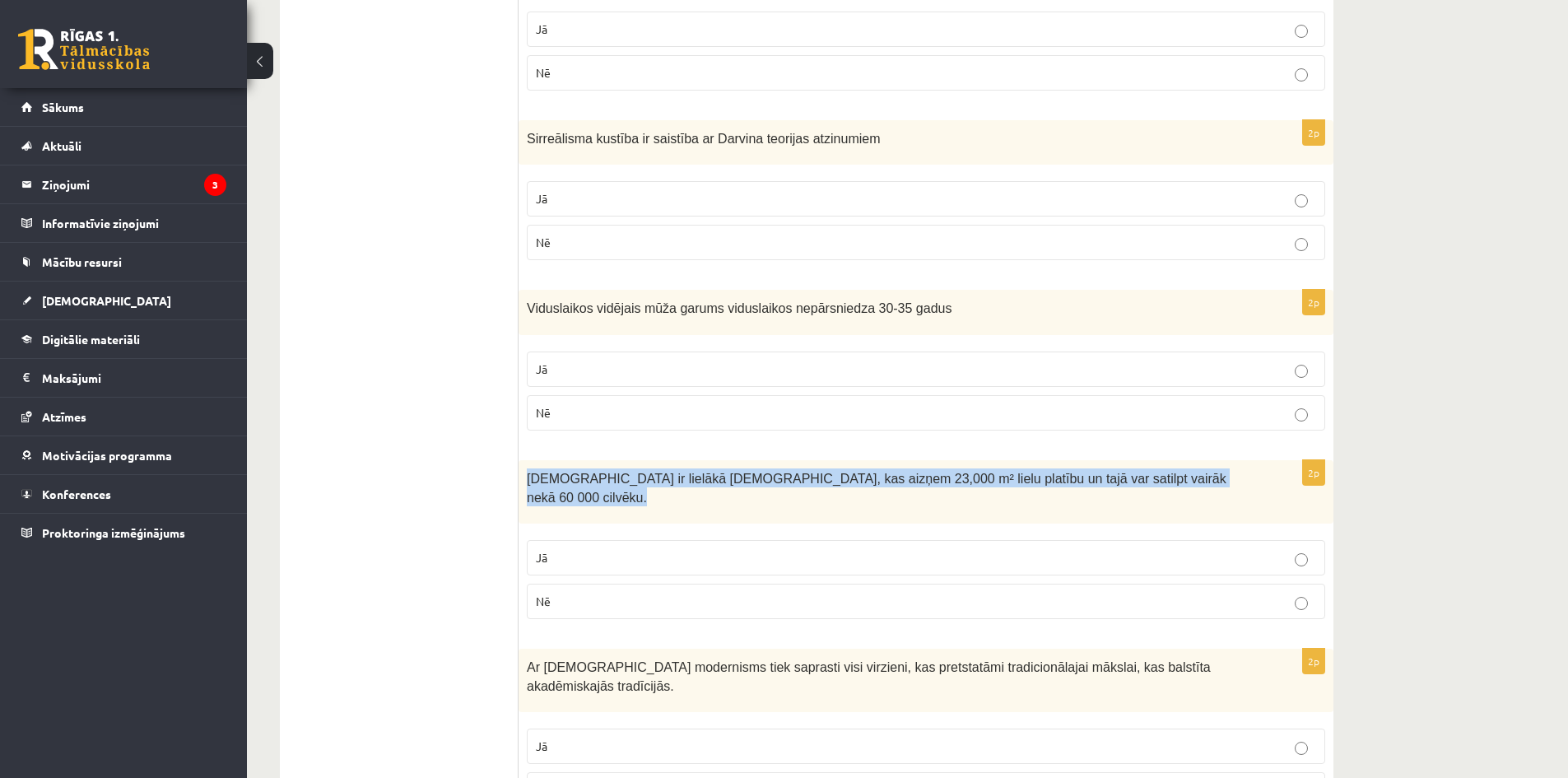
click at [894, 471] on span "Svētā Pētera bazilika ir lielākā kristiešu baznīca, kas aizņem 23,000 m² lielu …" at bounding box center [876, 488] width 700 height 33
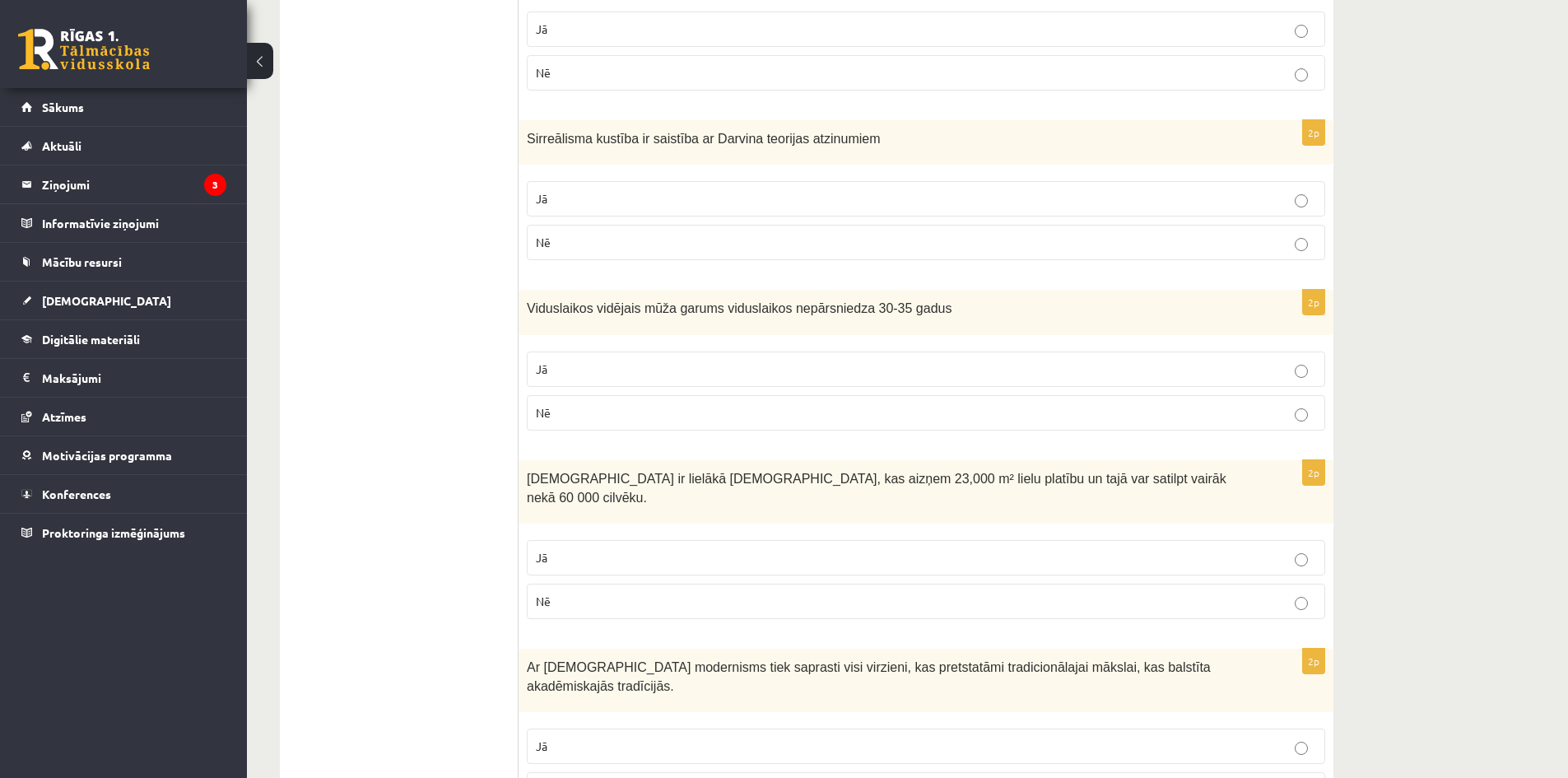
click at [537, 549] on p "Jā" at bounding box center [925, 558] width 780 height 17
click at [816, 660] on span "Ar Jēdzienu modernisms tiek saprasti visi virzieni, kas pretstatāmi tradicionāl…" at bounding box center [870, 676] width 687 height 33
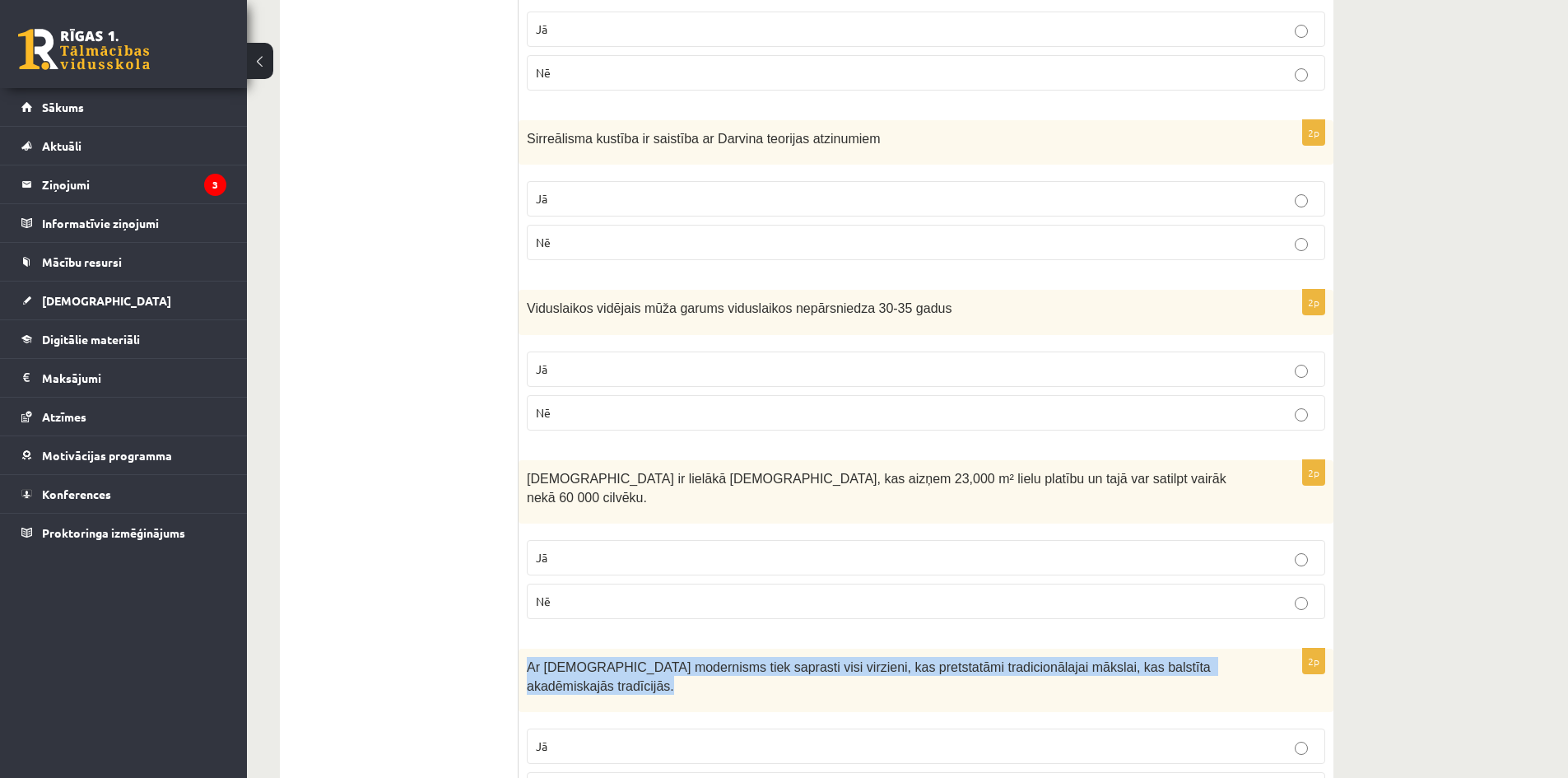
click at [816, 660] on span "Ar Jēdzienu modernisms tiek saprasti visi virzieni, kas pretstatāmi tradicionāl…" at bounding box center [870, 676] width 687 height 33
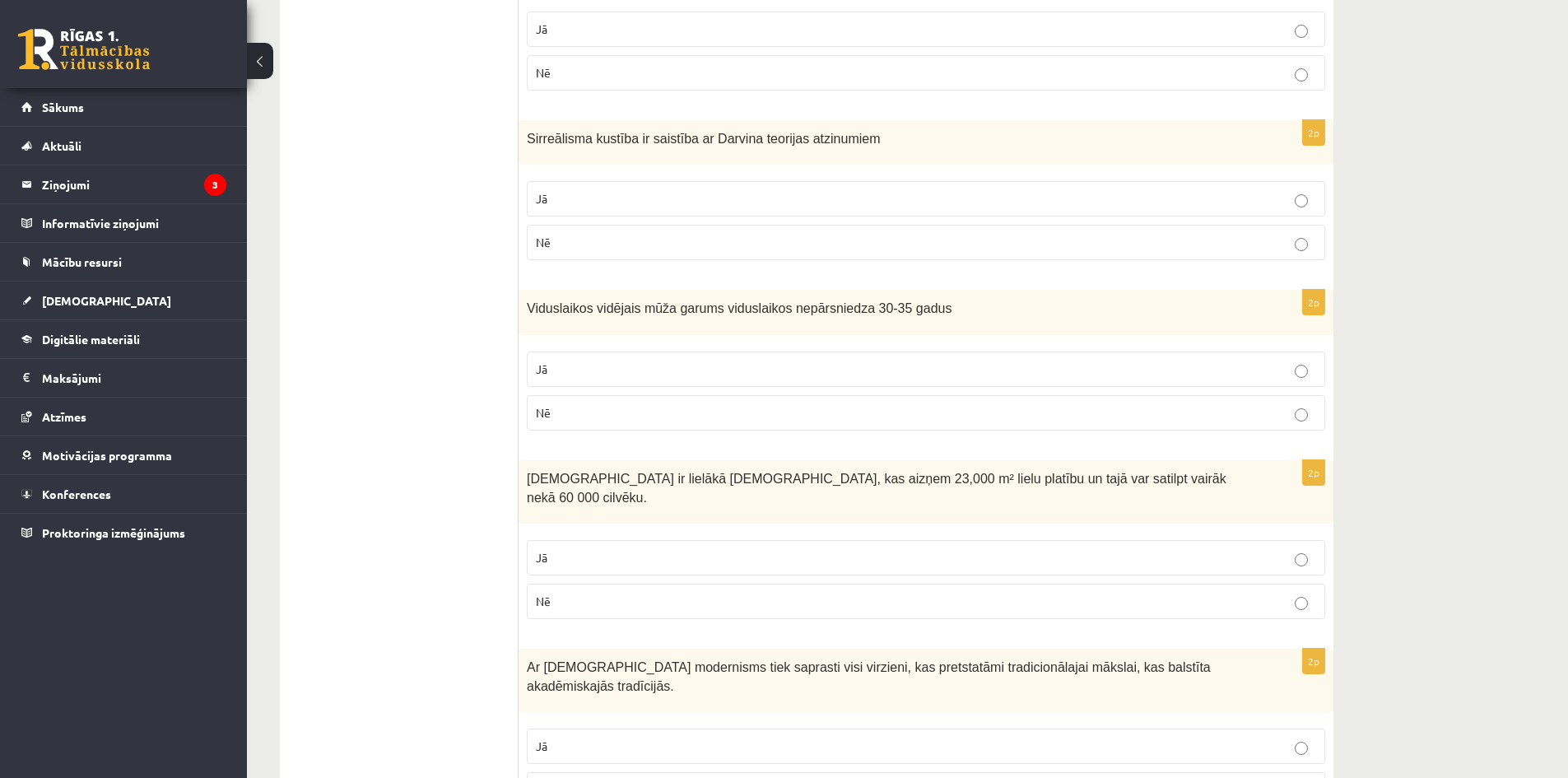
drag, startPoint x: 334, startPoint y: 361, endPoint x: 342, endPoint y: 382, distance: 22.5
click at [555, 738] on p "Jā" at bounding box center [925, 747] width 780 height 17
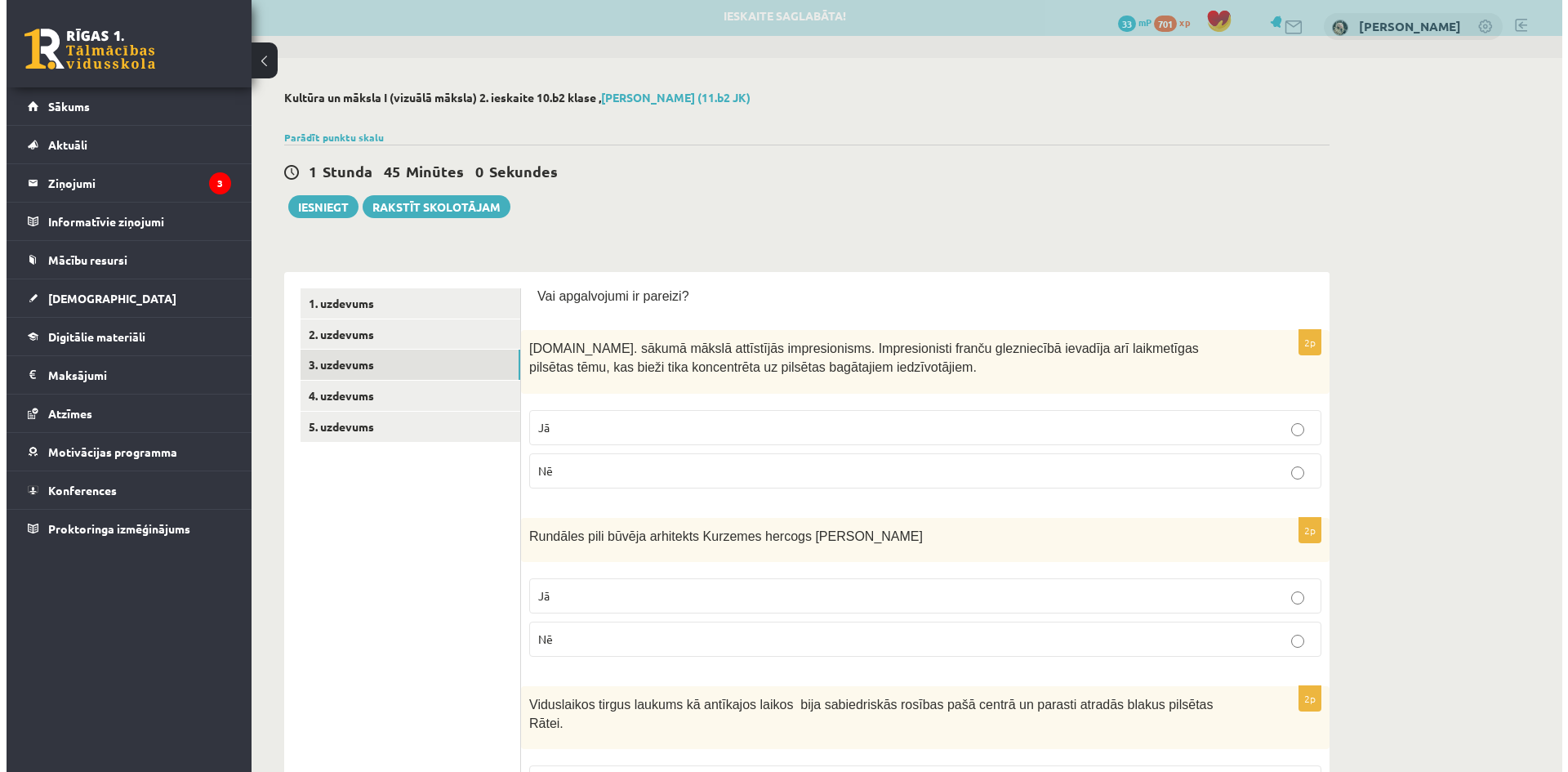
scroll to position [0, 0]
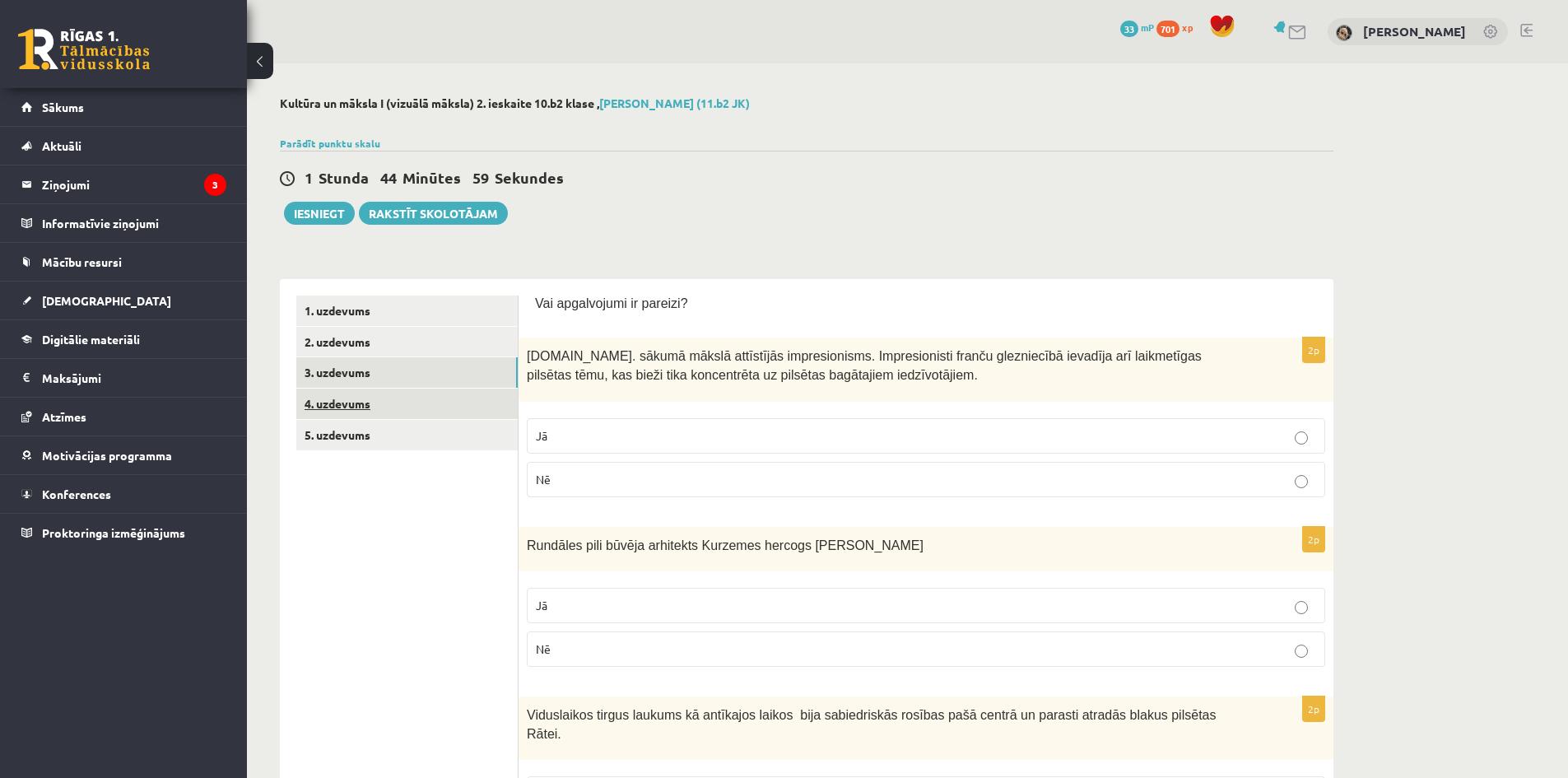
click at [365, 402] on link "4. uzdevums" at bounding box center [407, 404] width 222 height 30
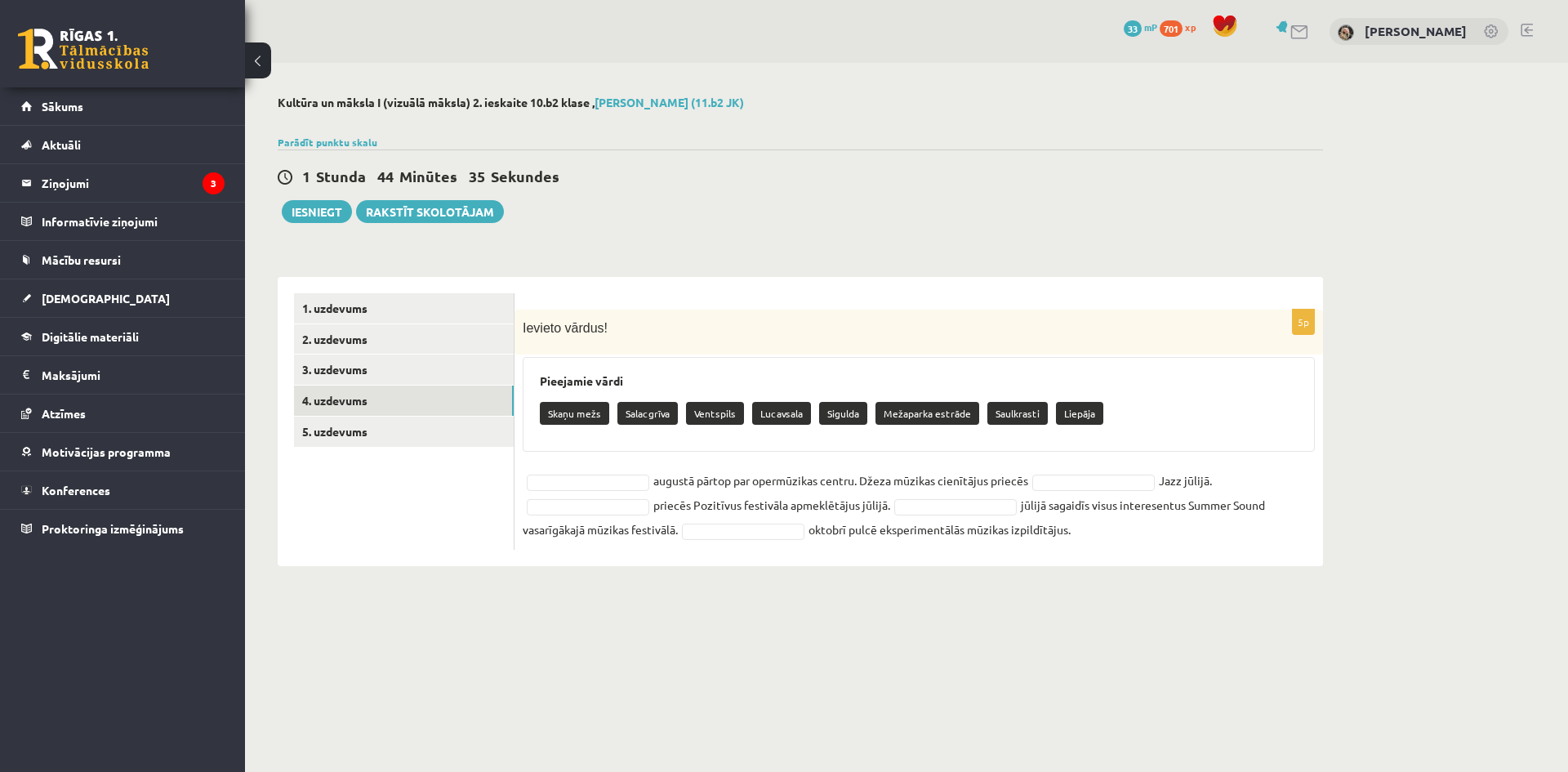
click at [783, 415] on p "Lucavsala" at bounding box center [781, 413] width 59 height 23
drag, startPoint x: 768, startPoint y: 403, endPoint x: 768, endPoint y: 413, distance: 10.0
click at [768, 413] on p "Lucavsala" at bounding box center [781, 413] width 59 height 23
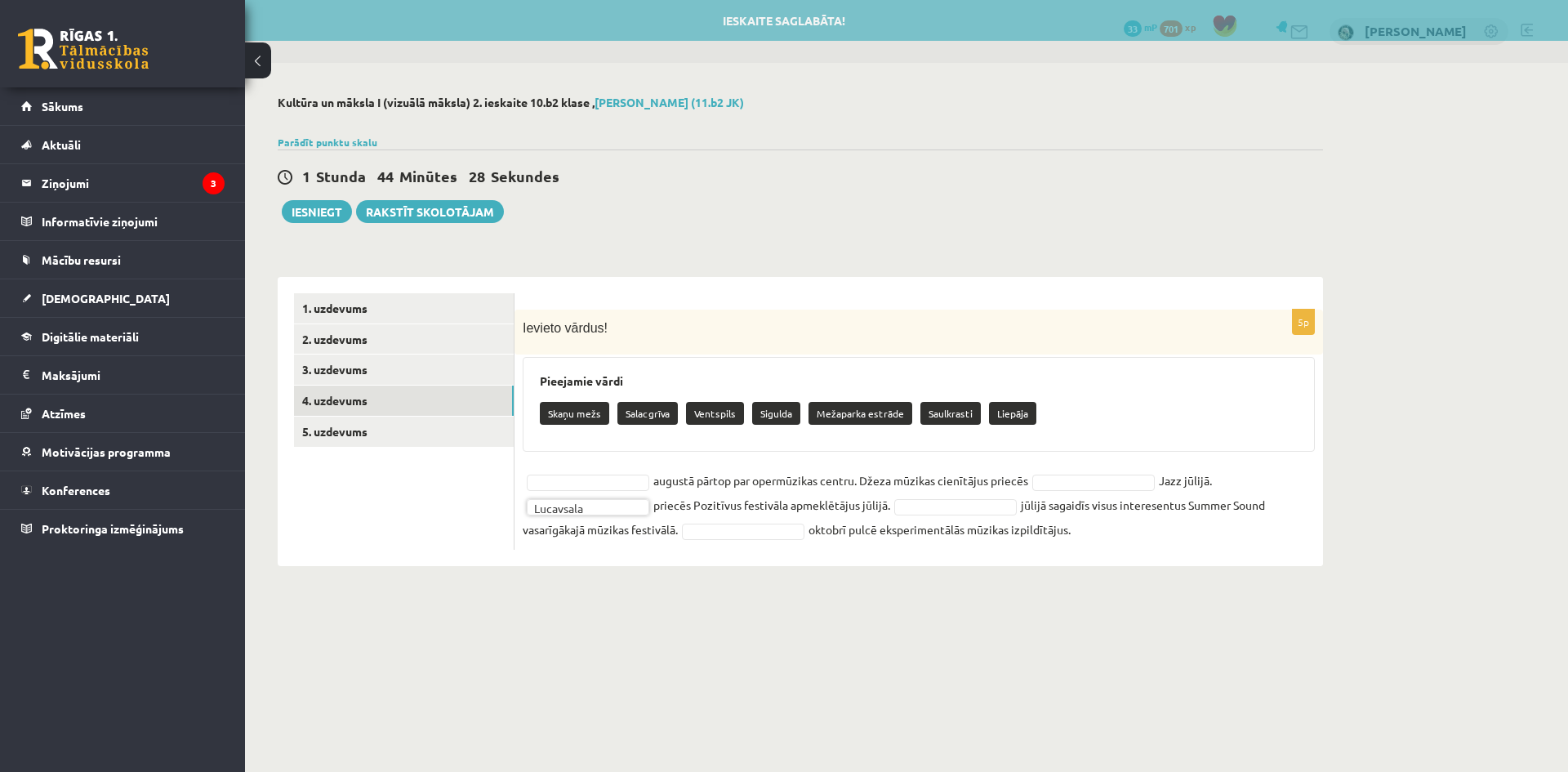
click at [1065, 619] on body "0 Dāvanas 33 mP 701 xp Krista Dalita Marka Sākums Aktuāli Kā mācīties eSKOLĀ Ko…" at bounding box center [784, 386] width 1568 height 772
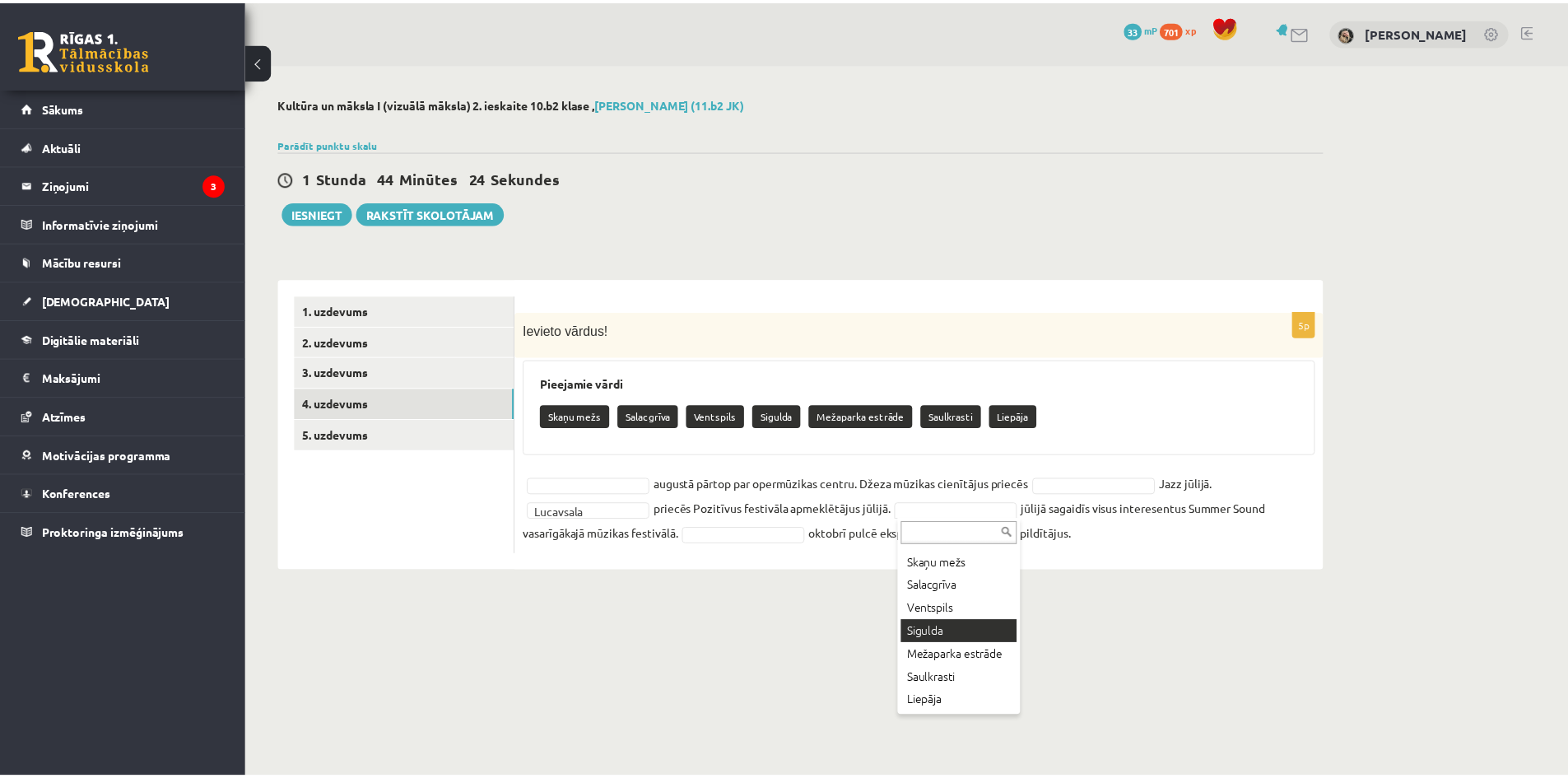
scroll to position [37, 0]
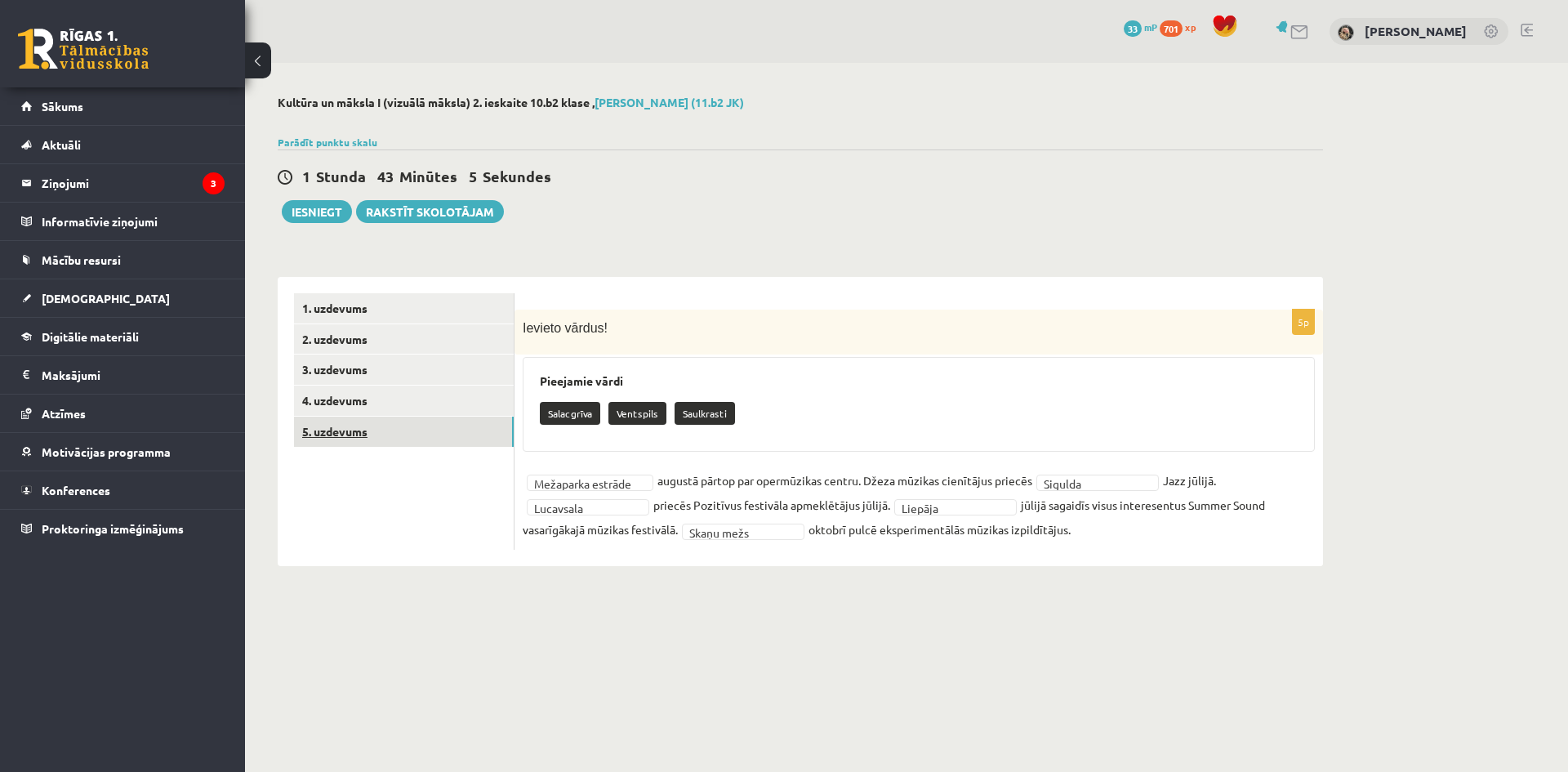
click at [350, 436] on link "5. uzdevums" at bounding box center [403, 432] width 220 height 30
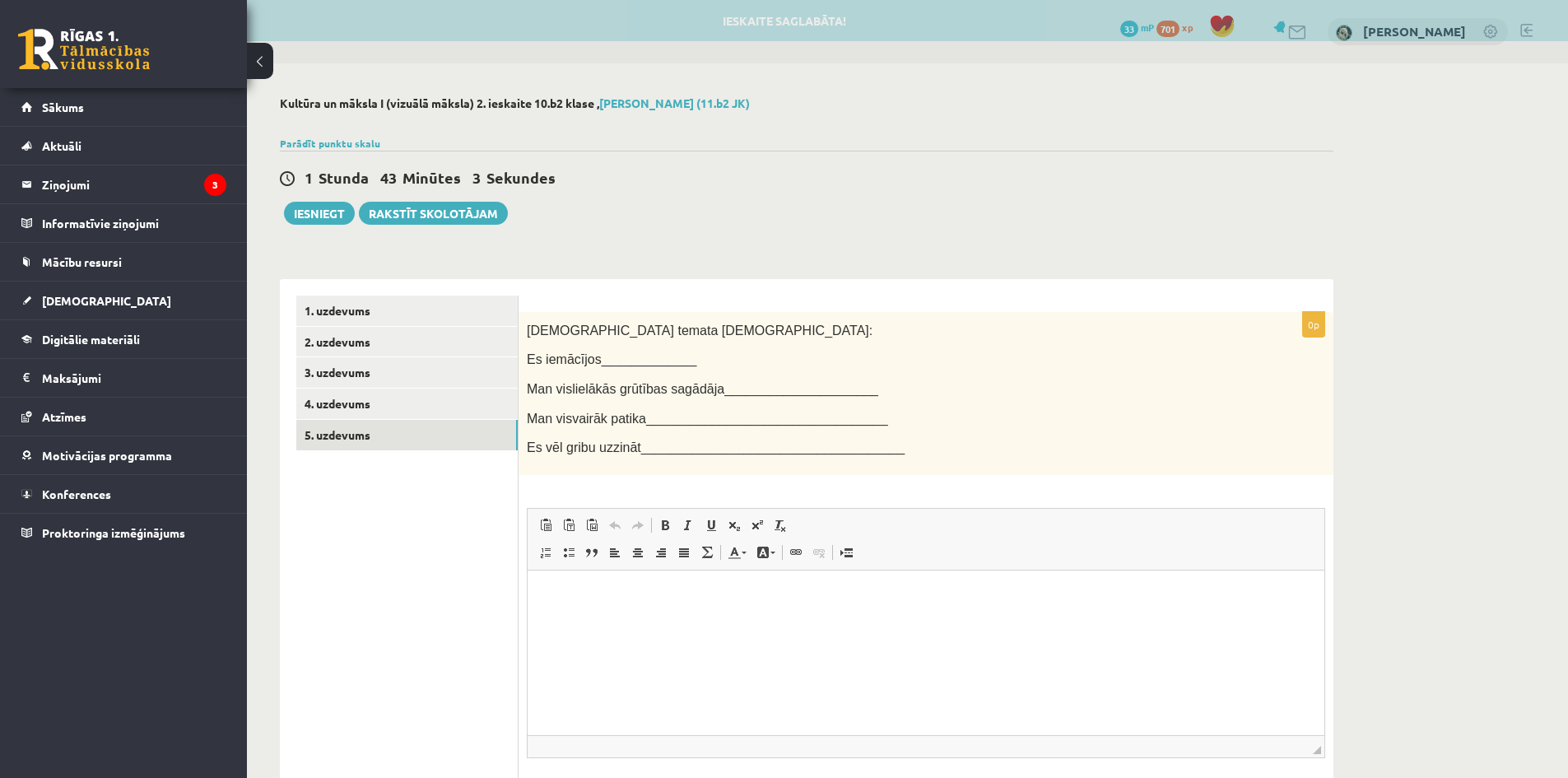
scroll to position [0, 0]
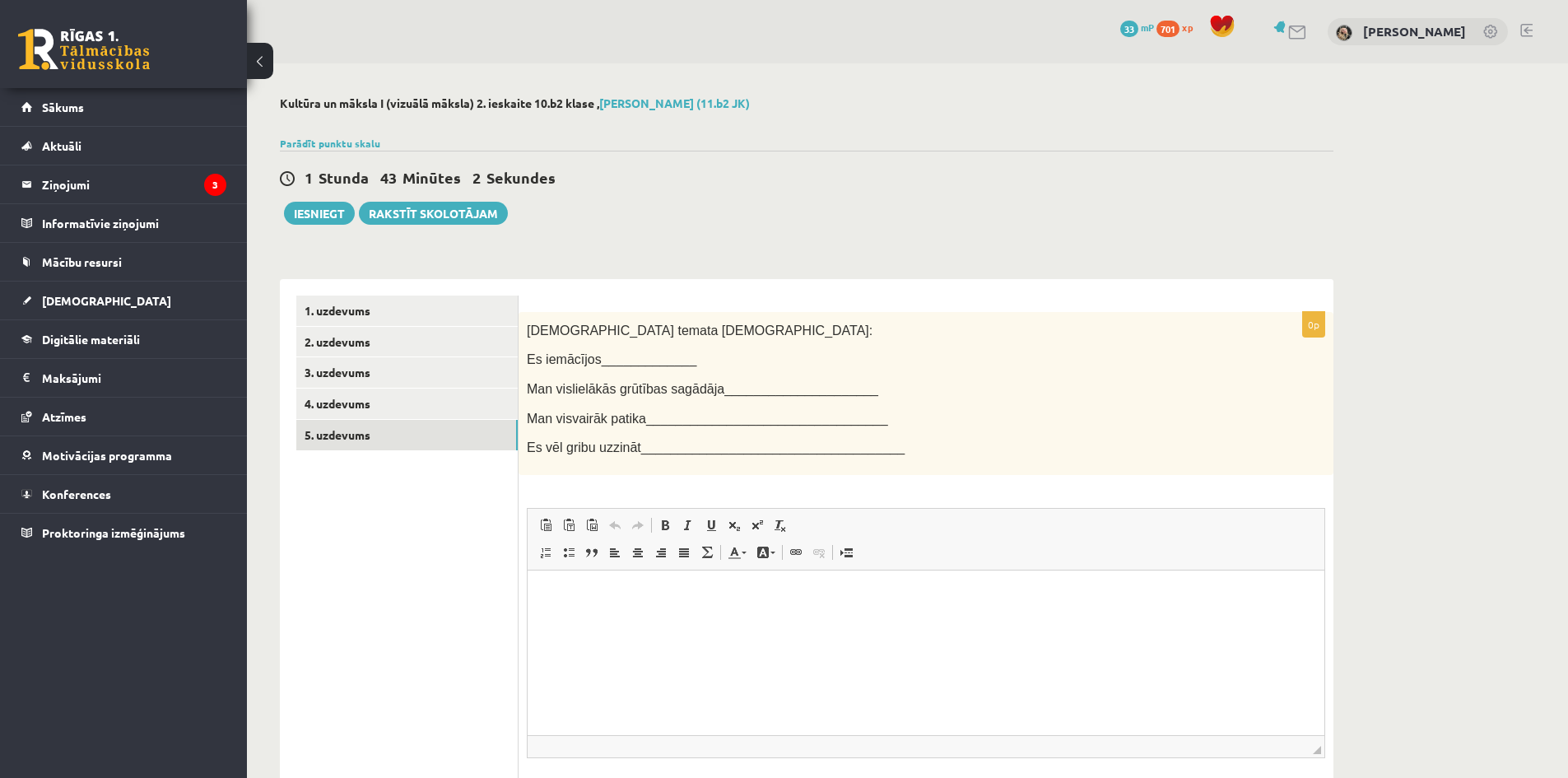
click at [664, 356] on span "Es iemācījos_____________" at bounding box center [611, 359] width 169 height 14
click at [597, 620] on html at bounding box center [925, 594] width 797 height 50
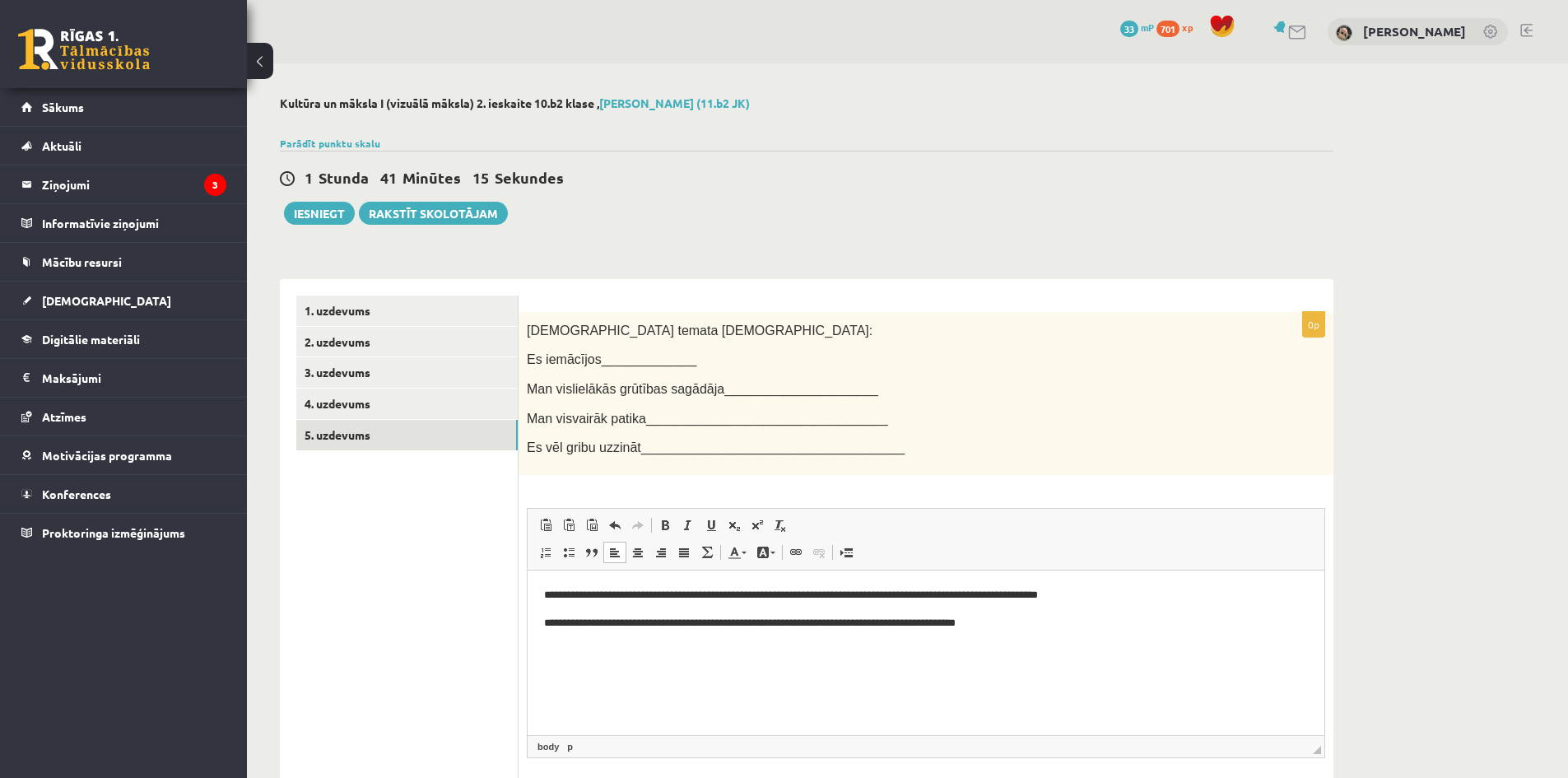
click at [1039, 631] on html "**********" at bounding box center [925, 608] width 797 height 77
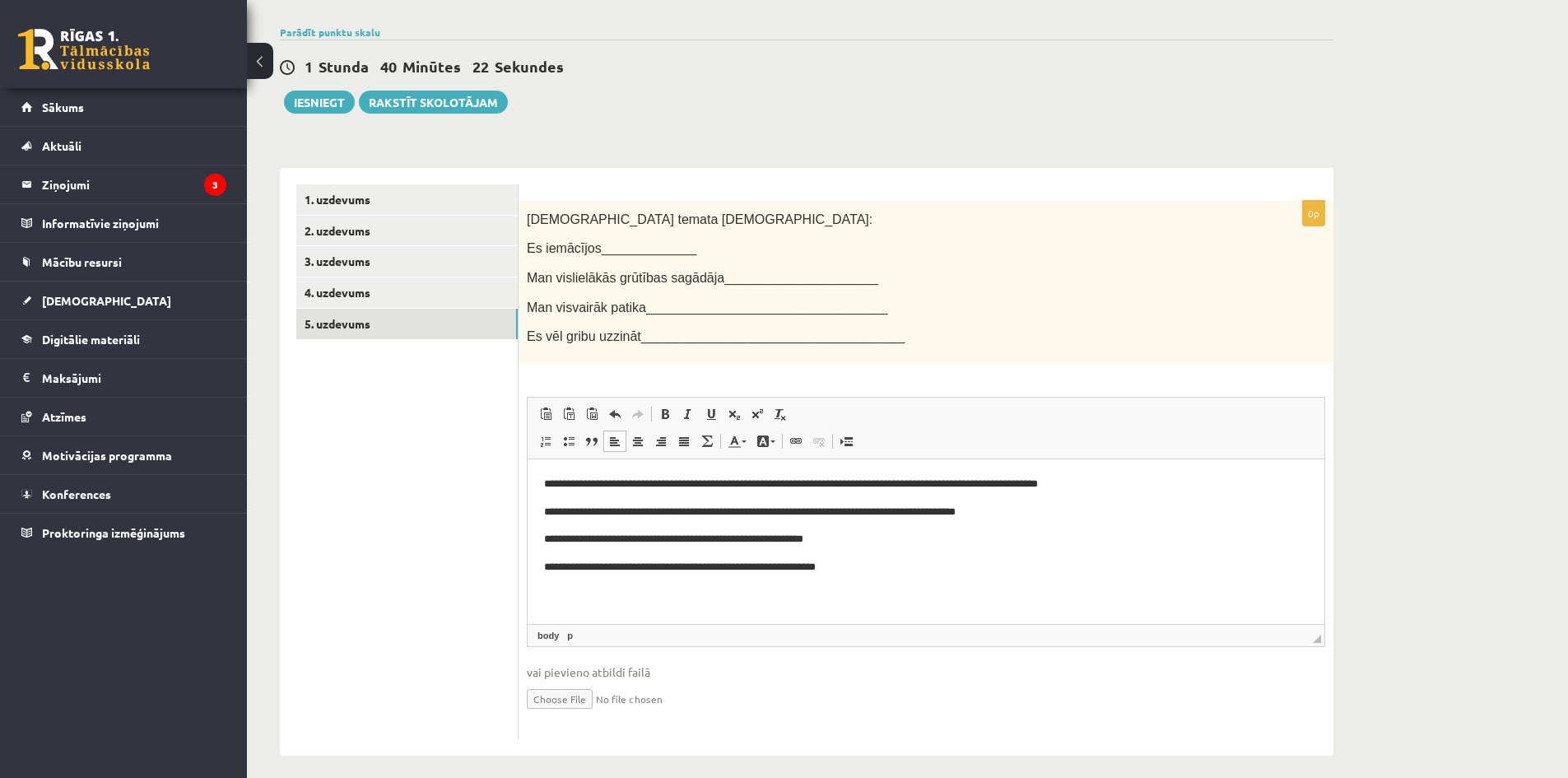
scroll to position [124, 0]
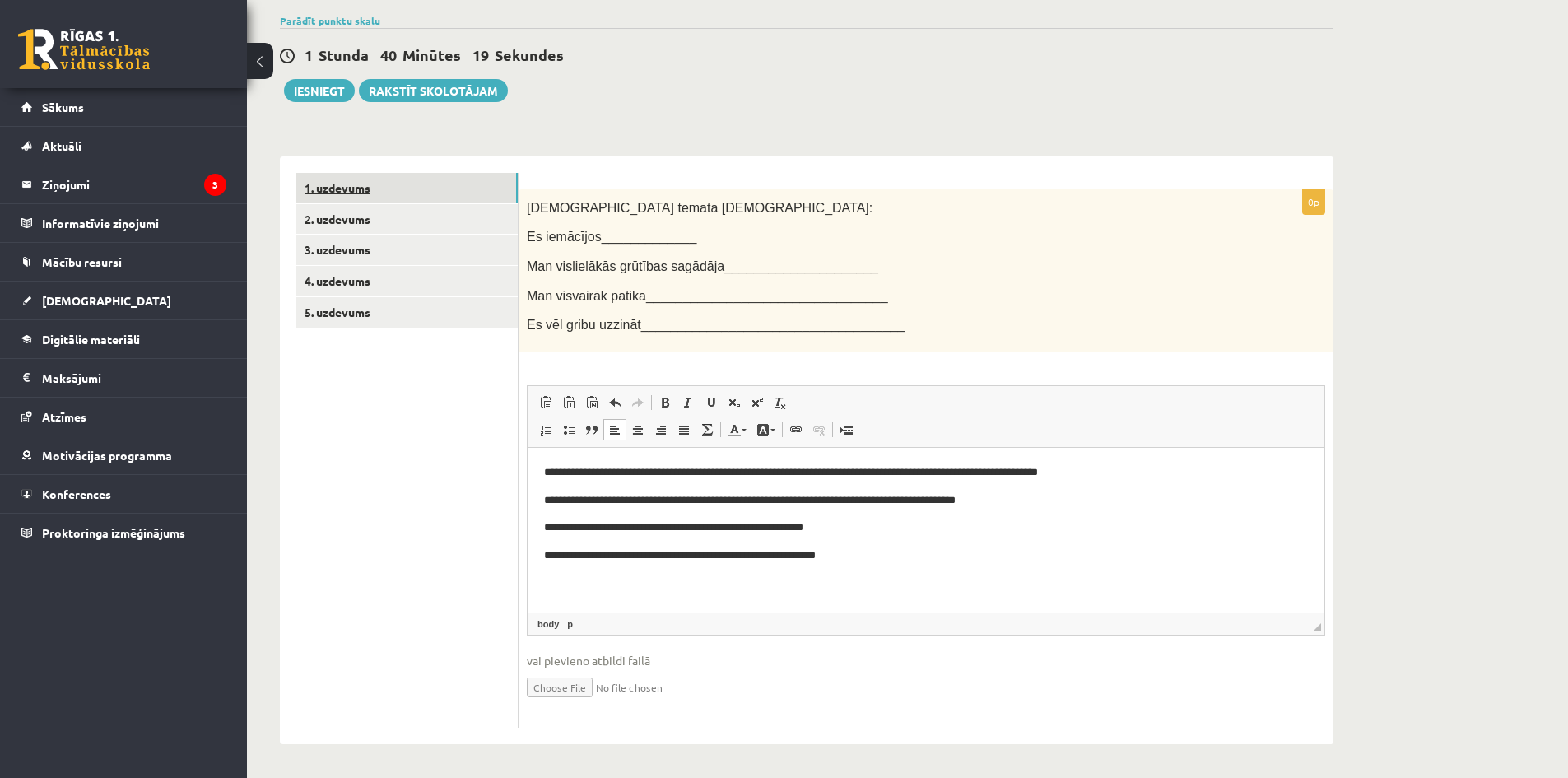
click at [373, 188] on link "1. uzdevums" at bounding box center [407, 189] width 222 height 30
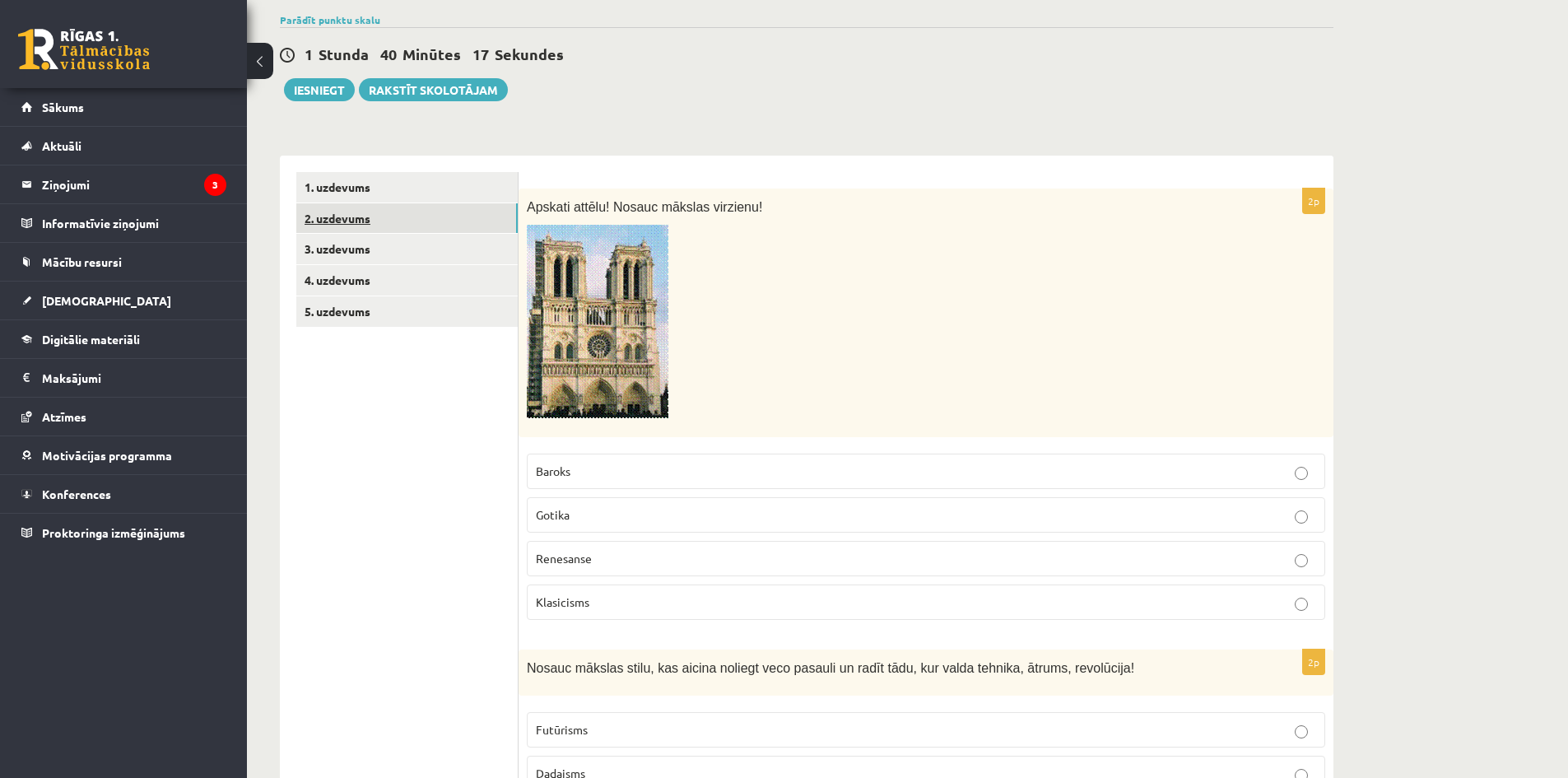
click at [366, 222] on link "2. uzdevums" at bounding box center [407, 219] width 222 height 30
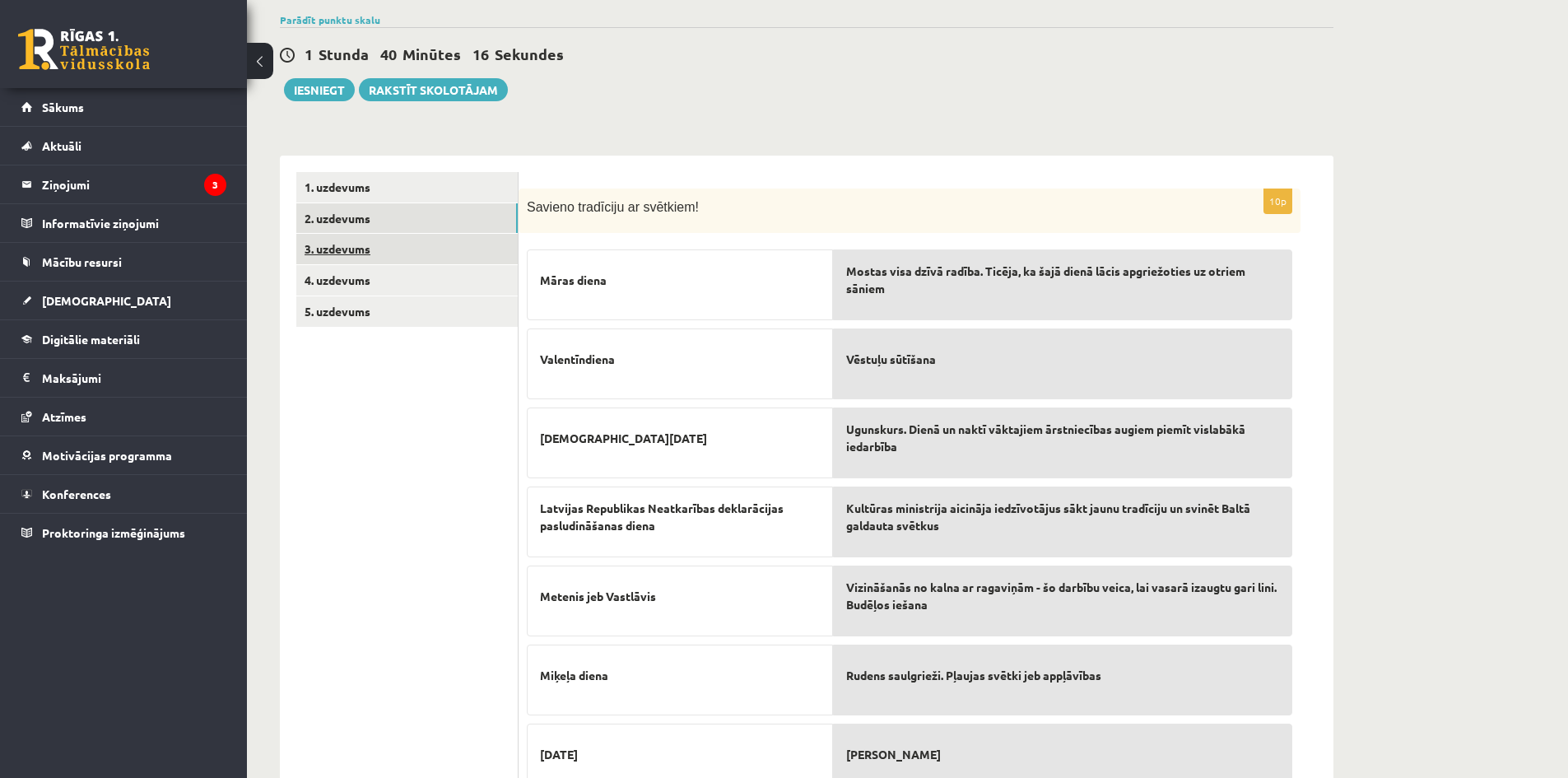
click at [367, 240] on link "3. uzdevums" at bounding box center [407, 249] width 222 height 30
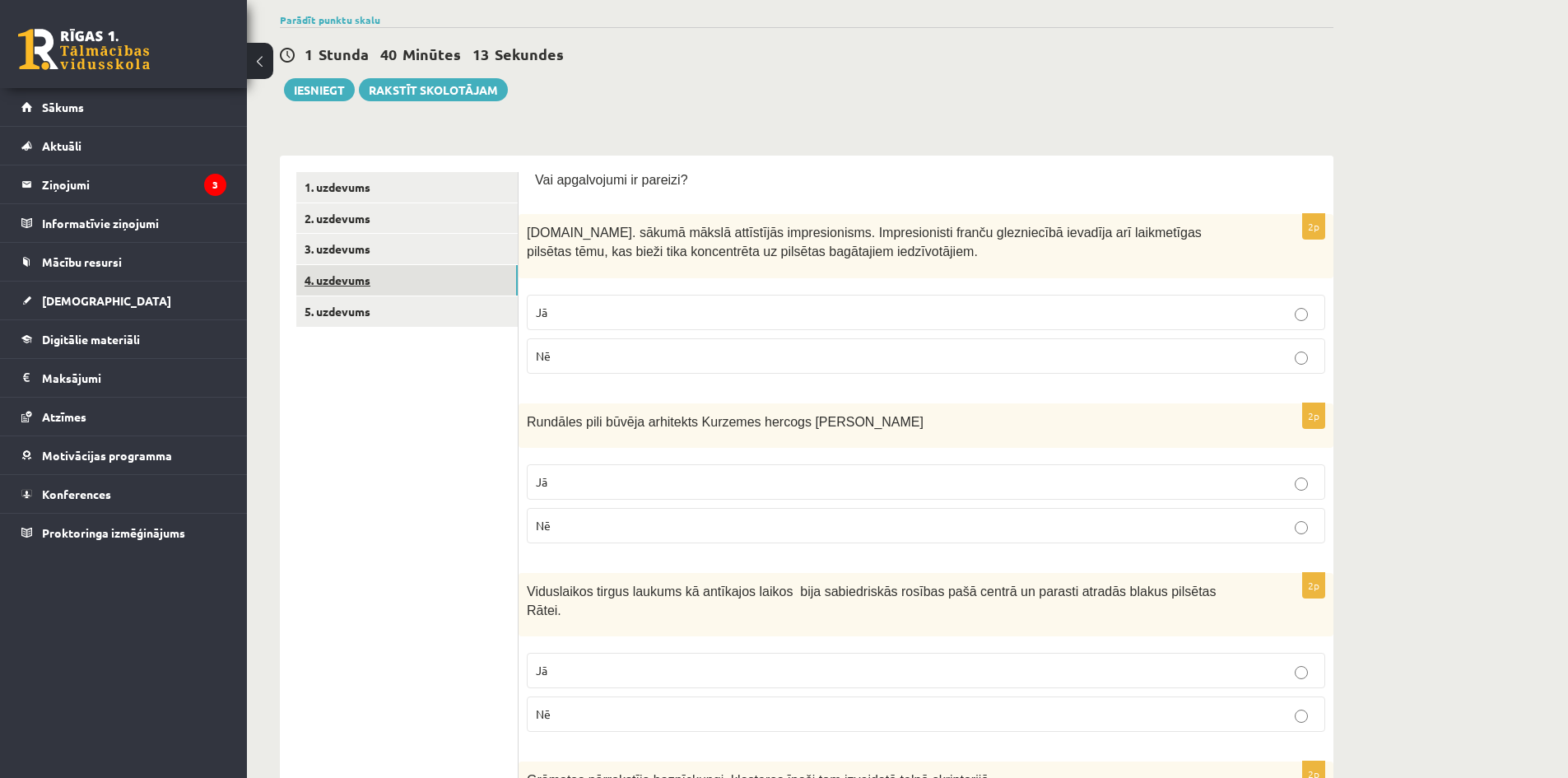
click at [361, 283] on link "4. uzdevums" at bounding box center [407, 280] width 222 height 30
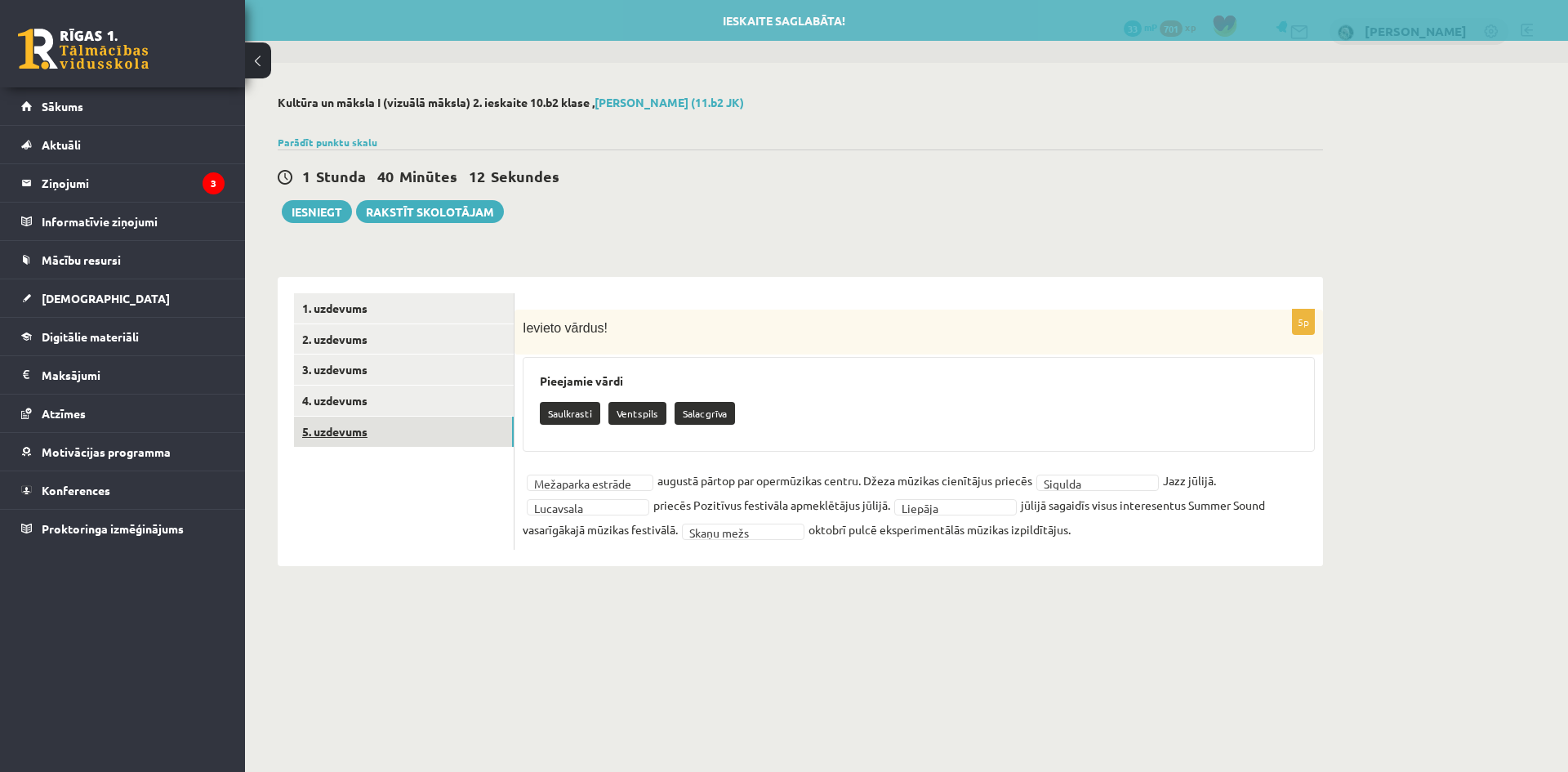
click at [362, 441] on link "5. uzdevums" at bounding box center [403, 432] width 220 height 30
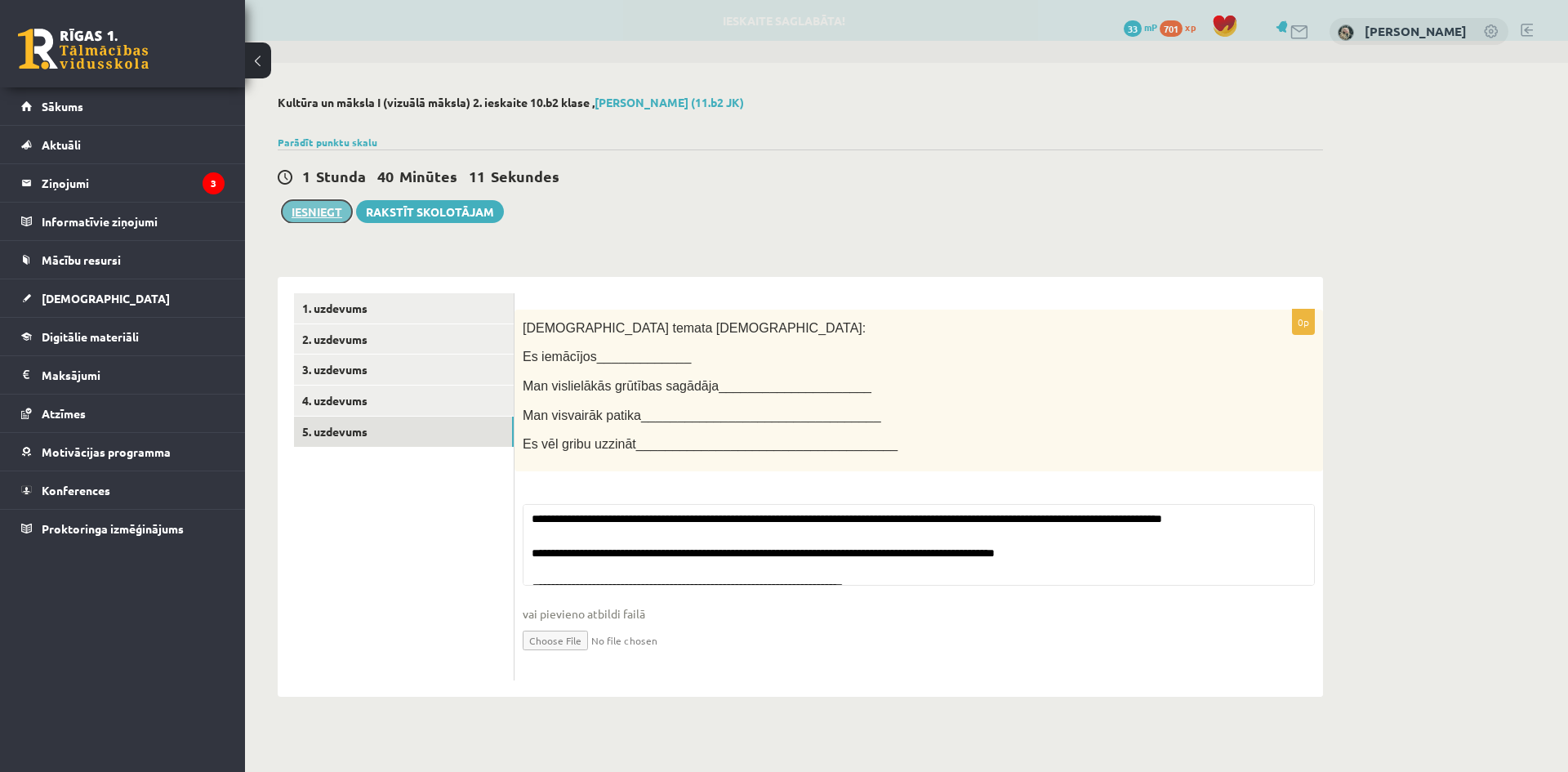
click at [328, 208] on button "Iesniegt" at bounding box center [316, 212] width 70 height 23
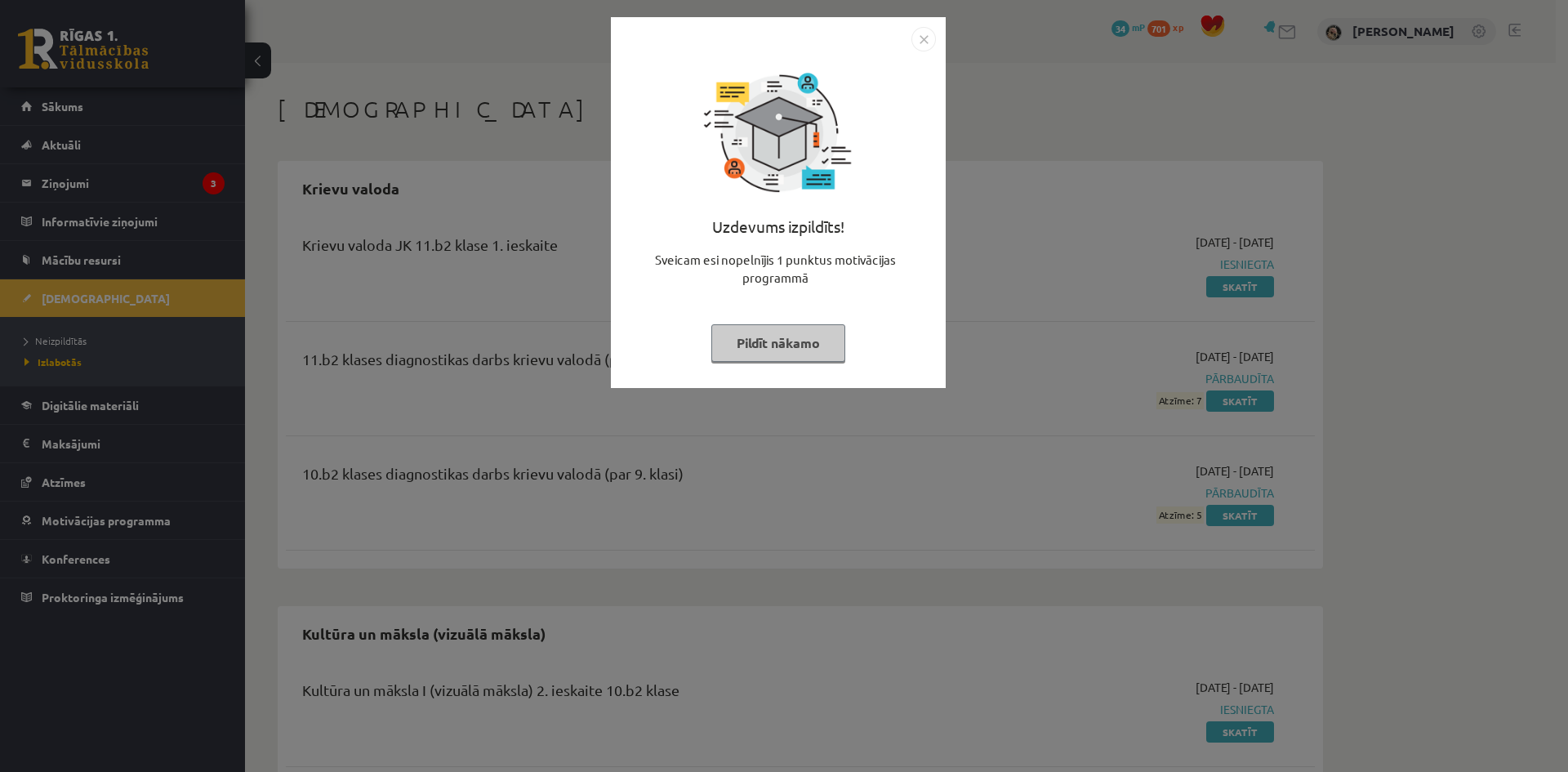
click at [765, 352] on button "Pildīt nākamo" at bounding box center [778, 343] width 134 height 38
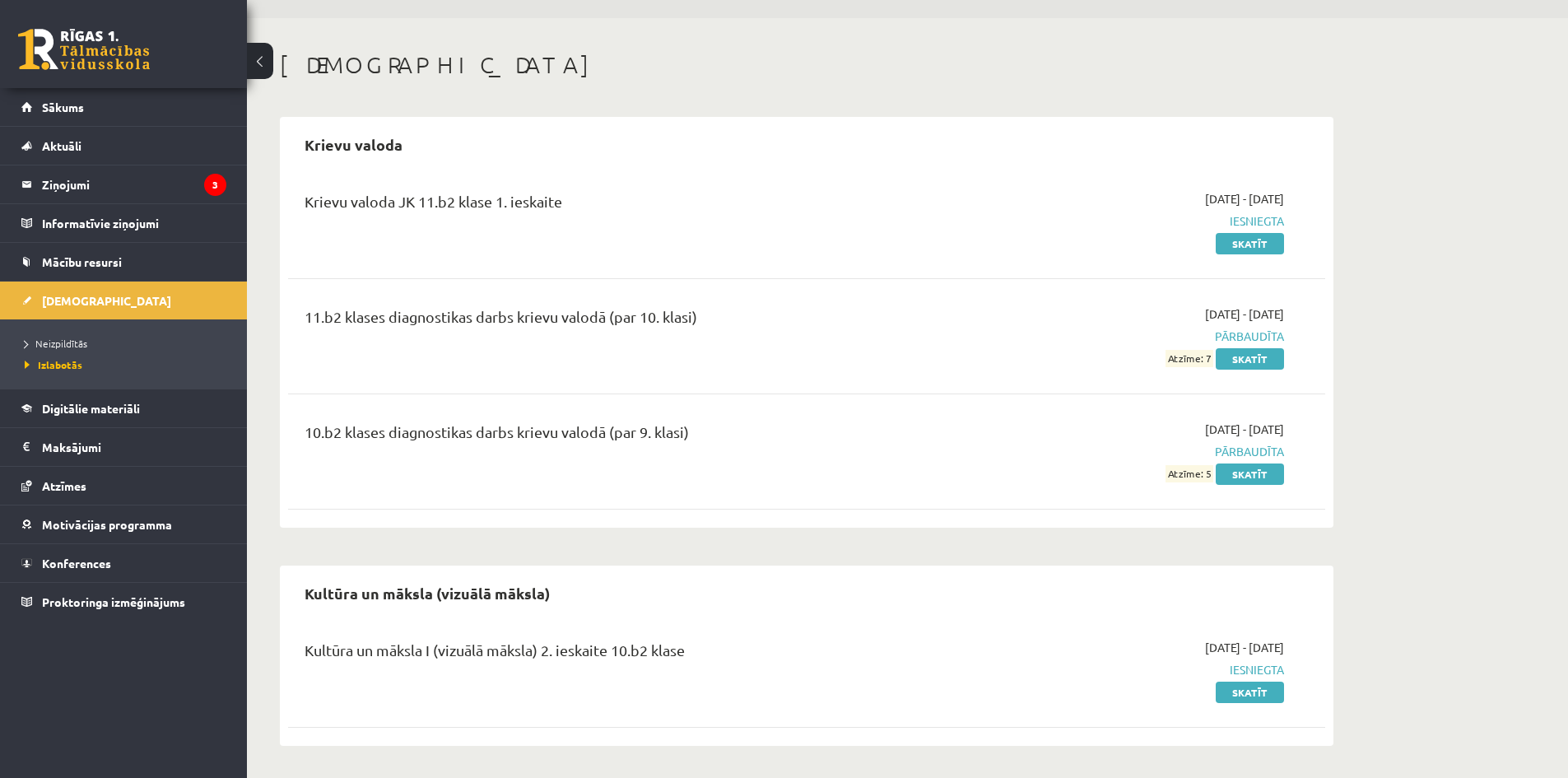
scroll to position [46, 0]
click at [58, 336] on link "Neizpildītās" at bounding box center [128, 344] width 206 height 15
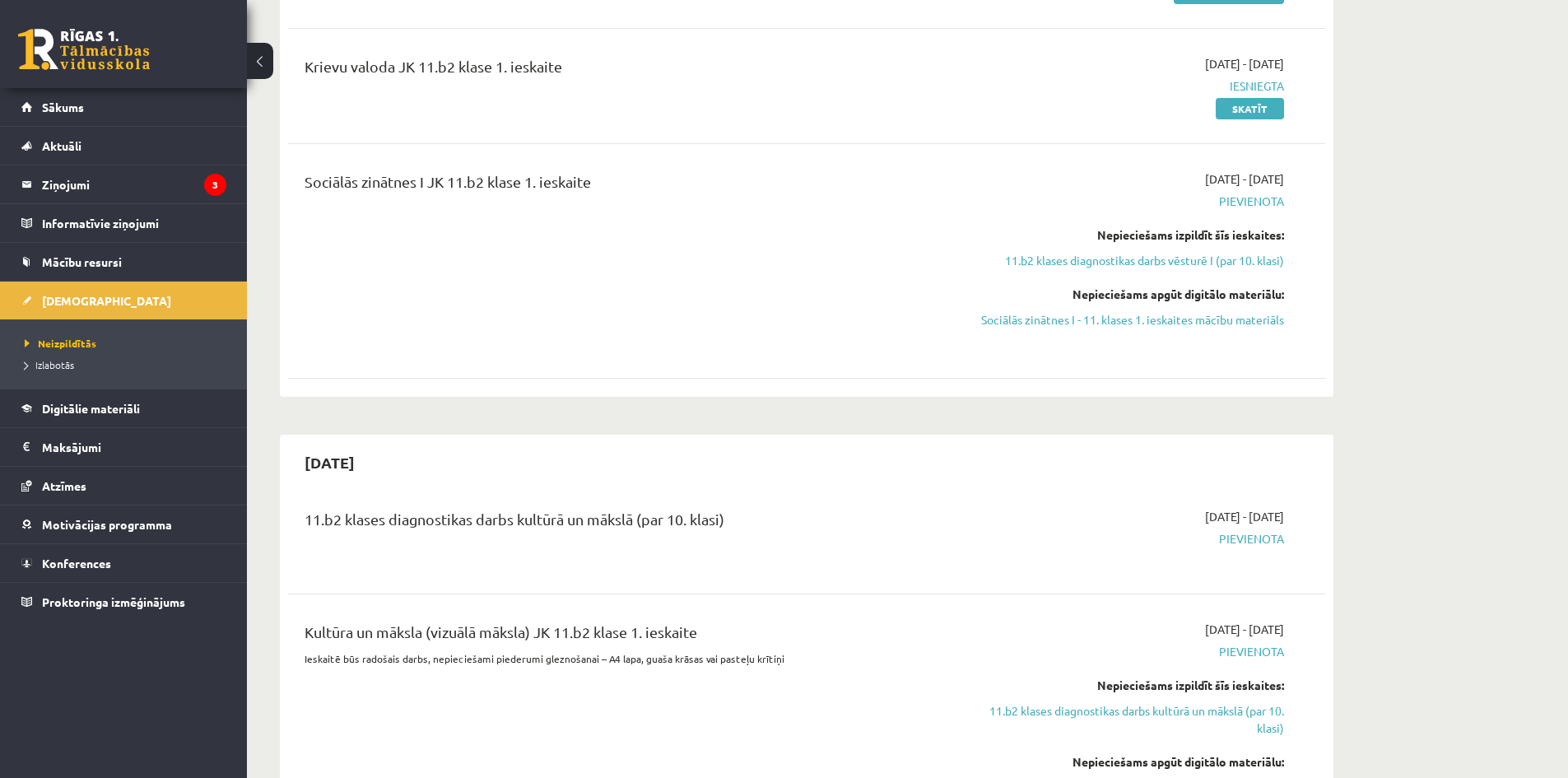
scroll to position [293, 0]
click at [1246, 260] on link "11.b2 klases diagnostikas darbs vēsturē I (par 10. klasi)" at bounding box center [1129, 263] width 310 height 17
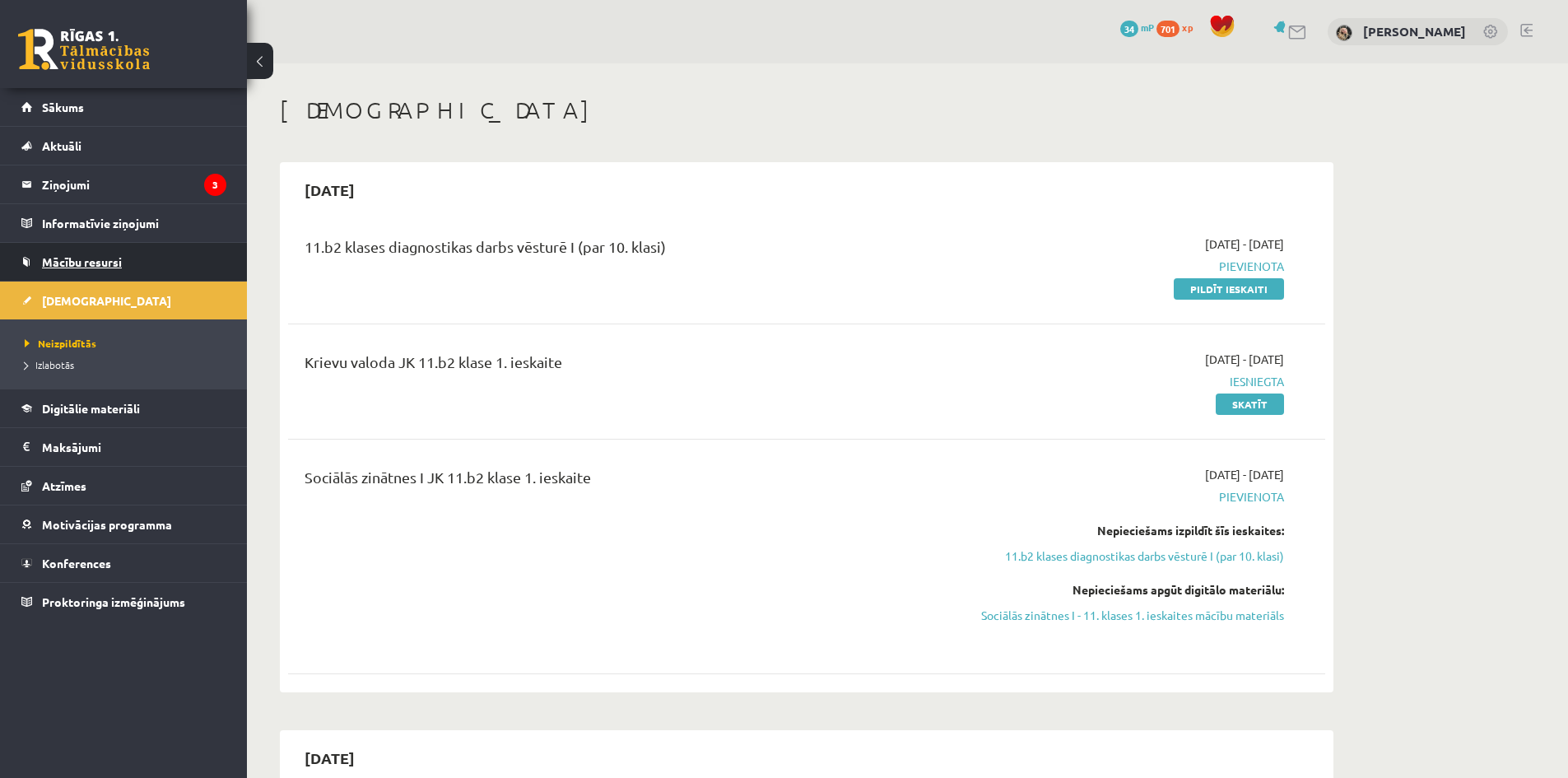
click at [87, 268] on span "Mācību resursi" at bounding box center [82, 262] width 80 height 15
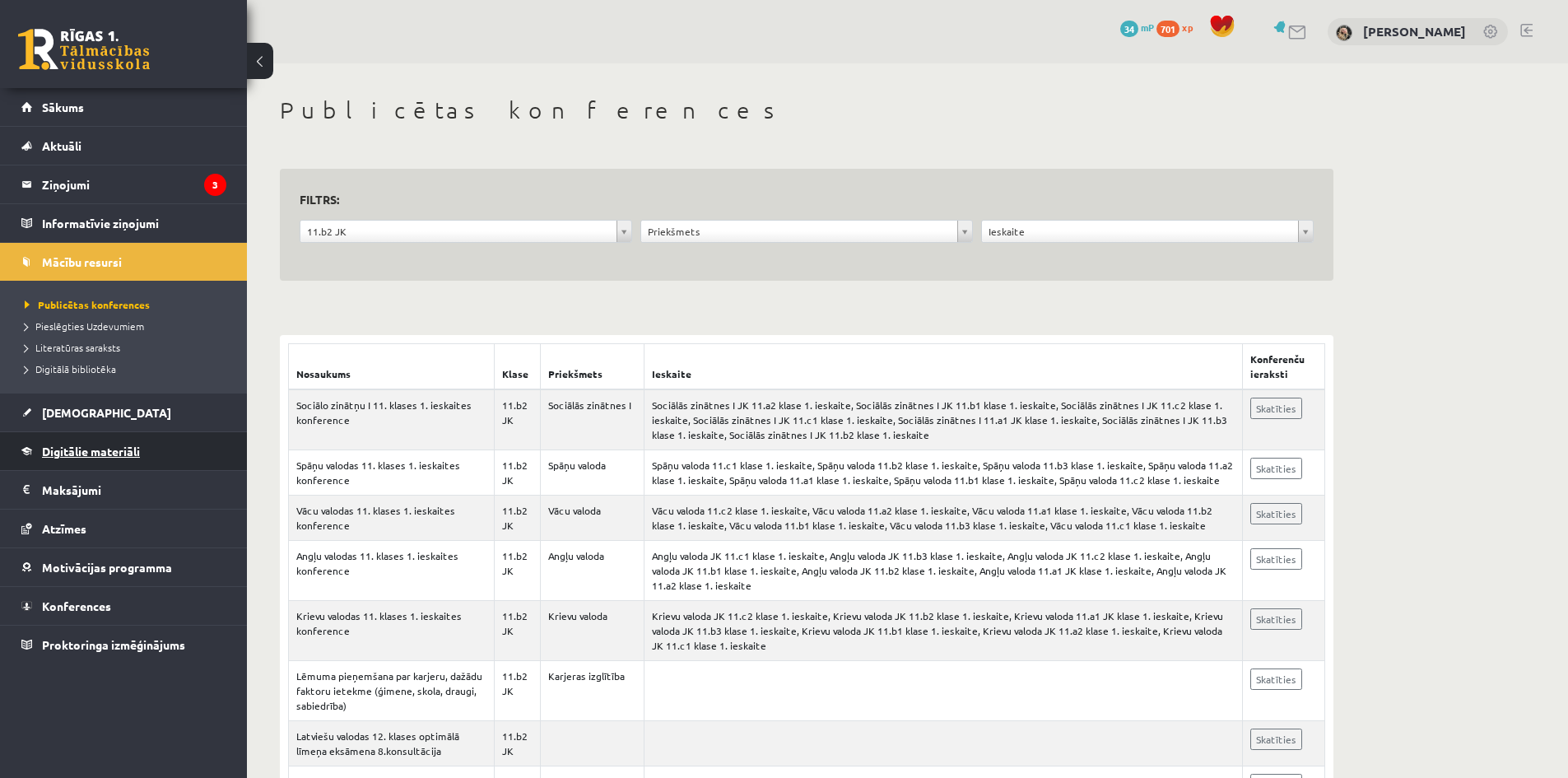
click at [98, 443] on link "Digitālie materiāli" at bounding box center [123, 451] width 205 height 38
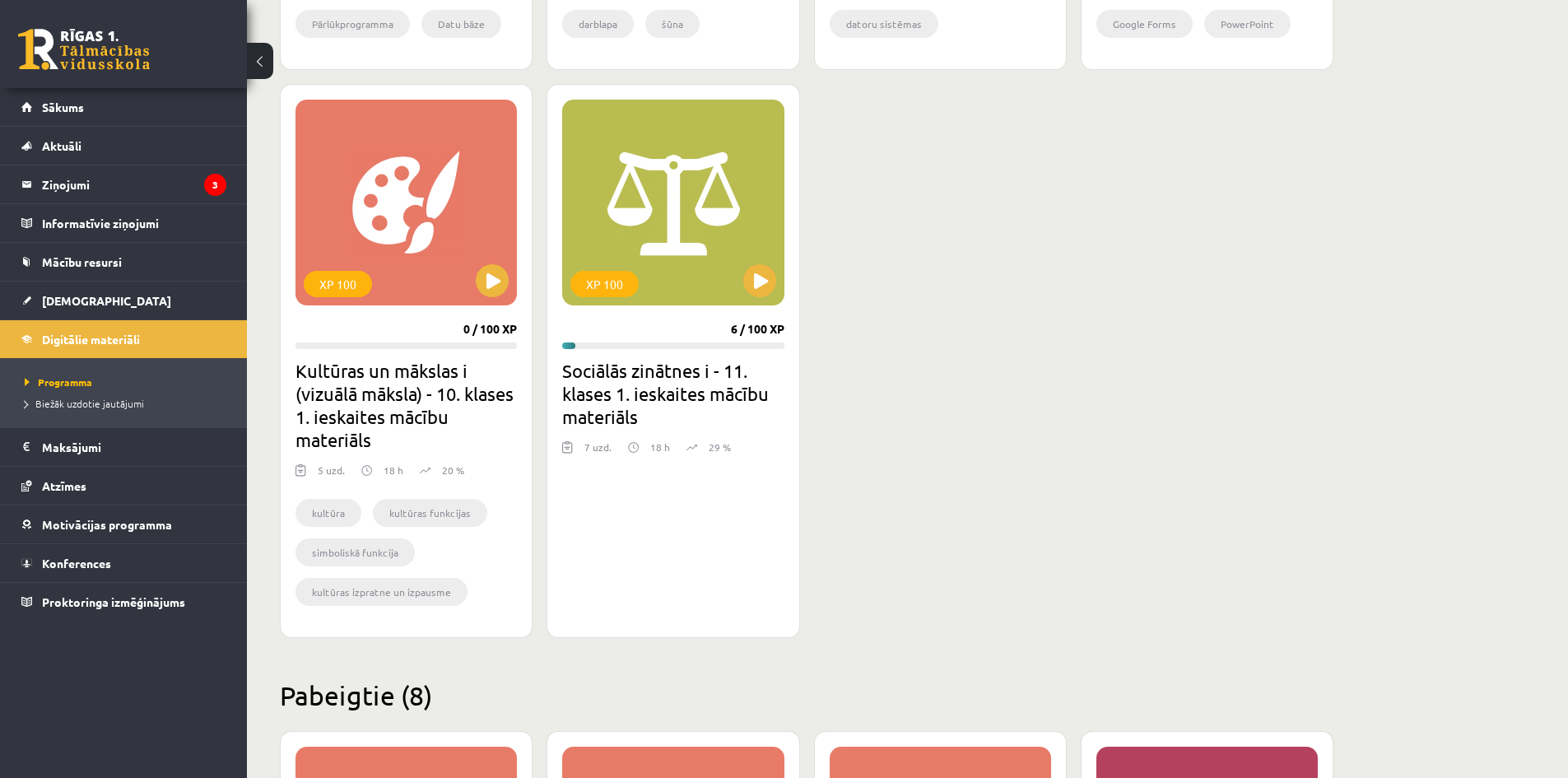
scroll to position [922, 0]
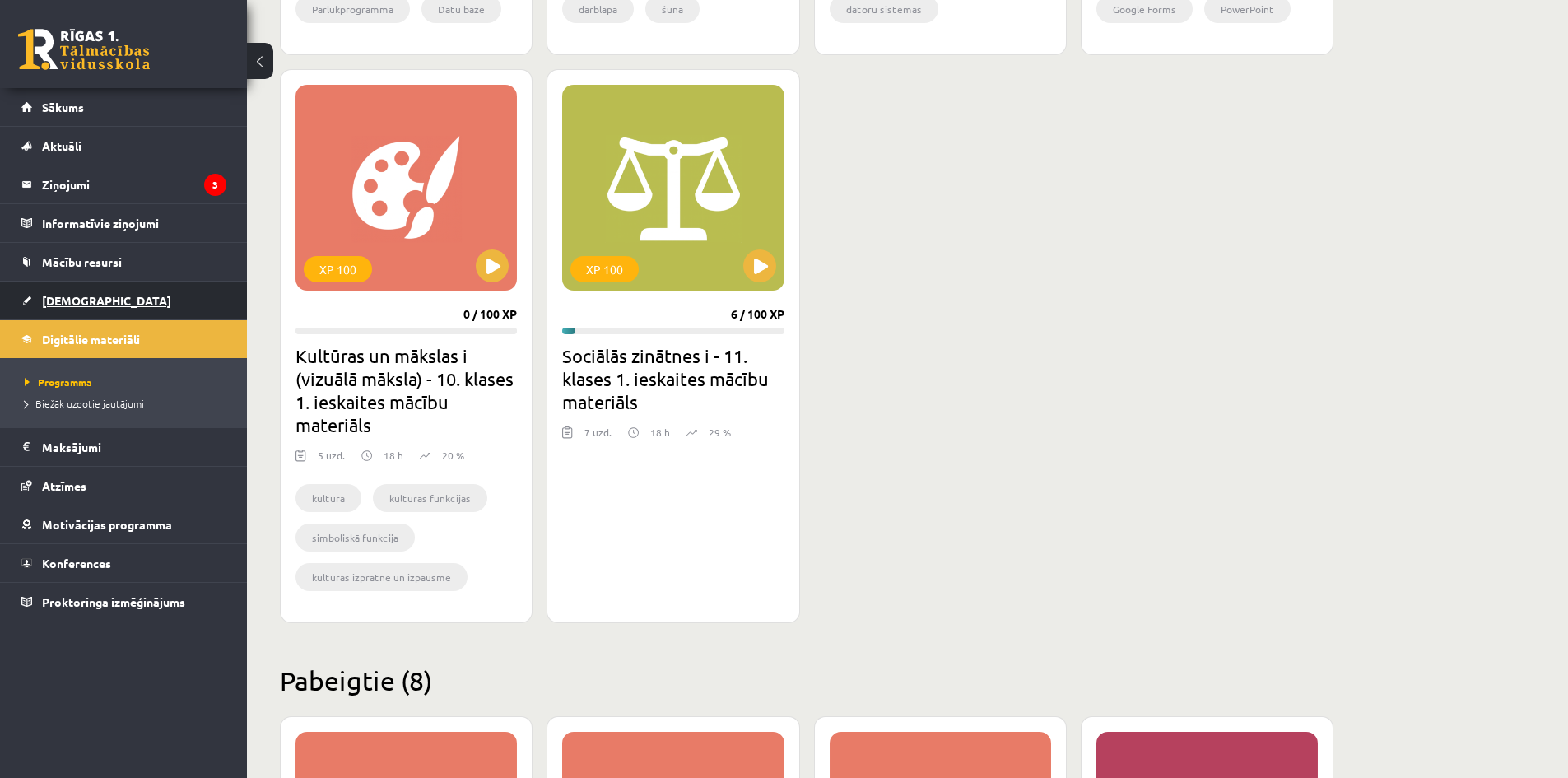
click at [84, 293] on link "[DEMOGRAPHIC_DATA]" at bounding box center [123, 301] width 205 height 38
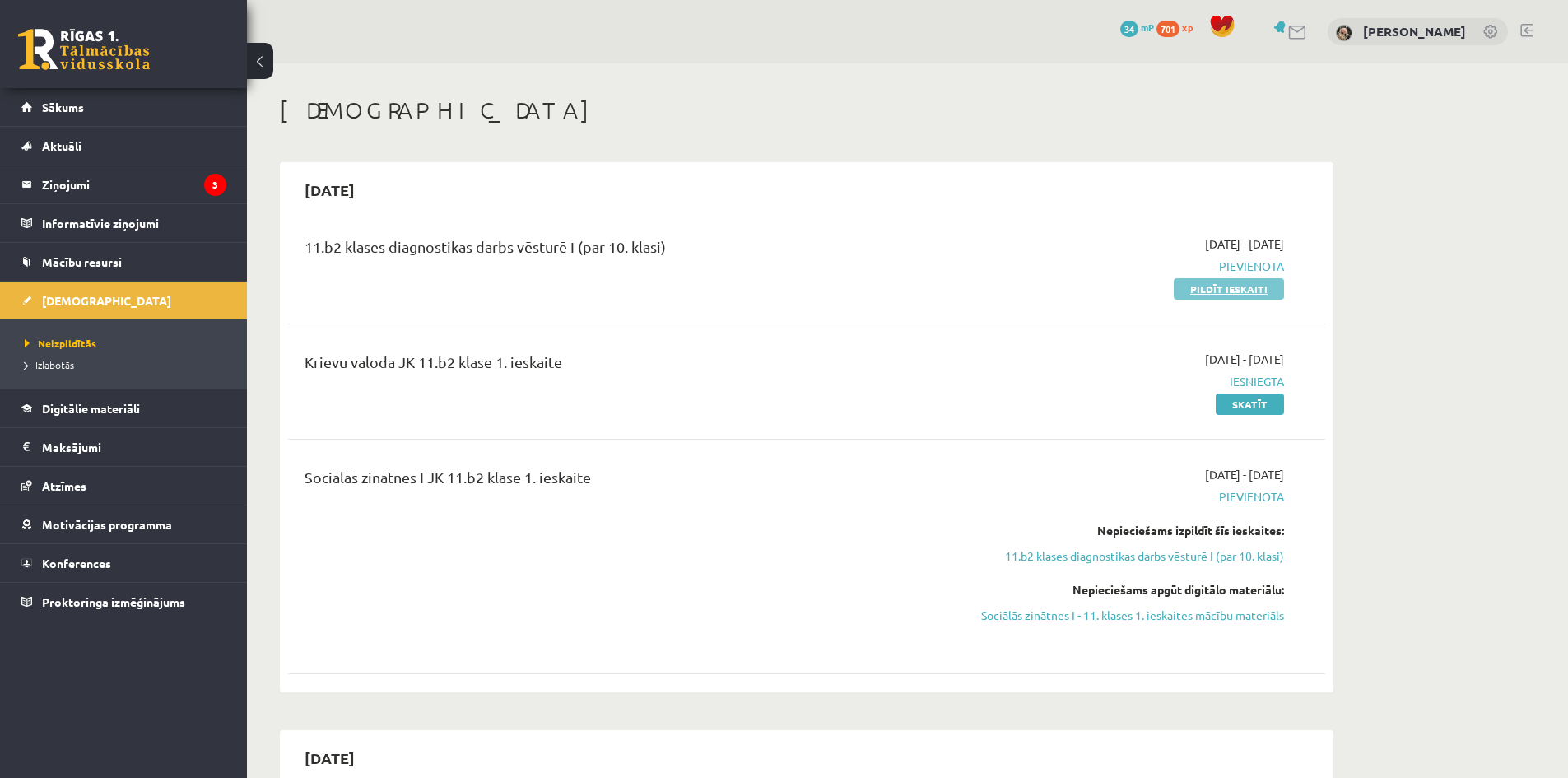
click at [1255, 293] on link "Pildīt ieskaiti" at bounding box center [1229, 289] width 110 height 21
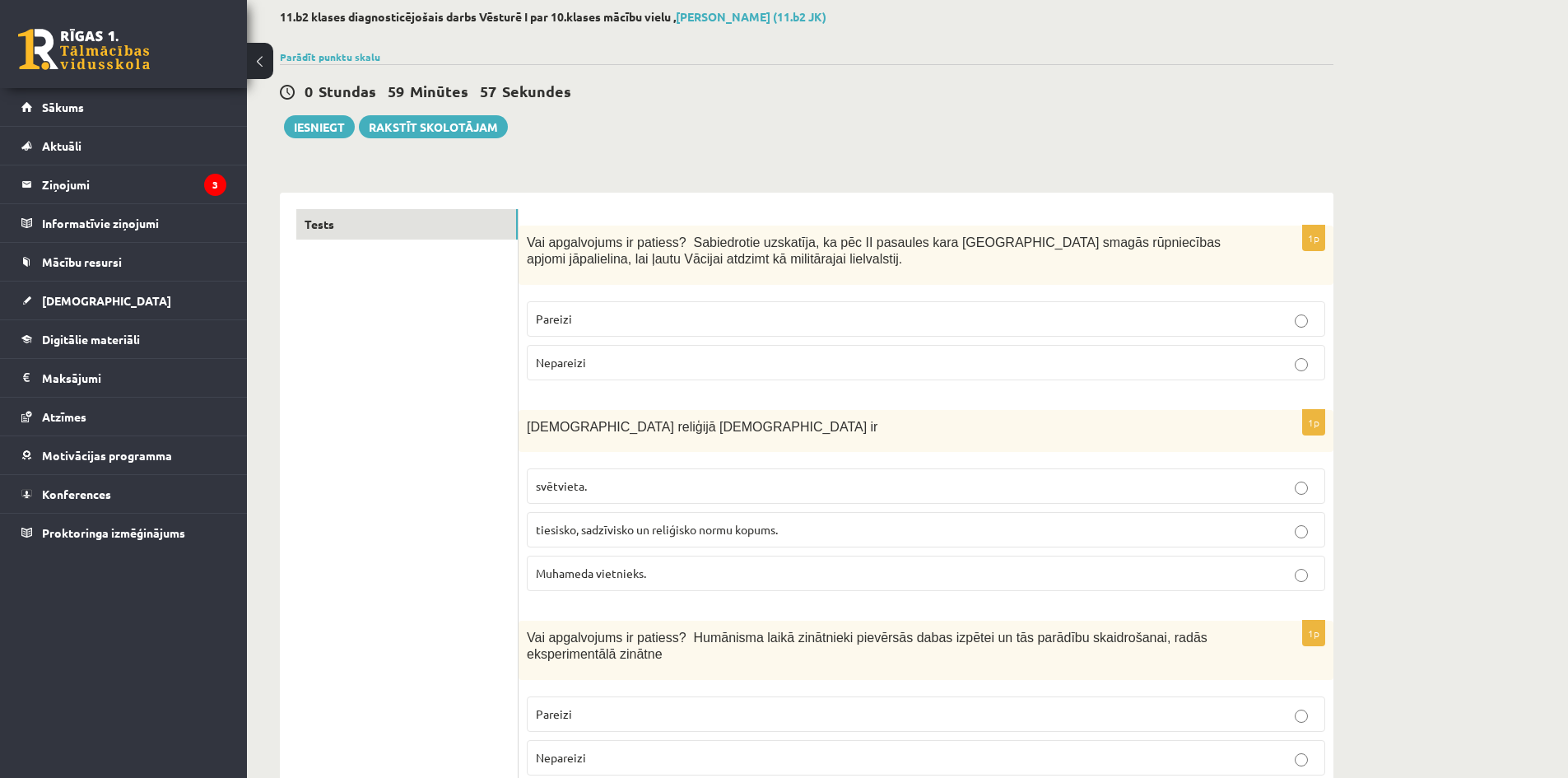
scroll to position [82, 0]
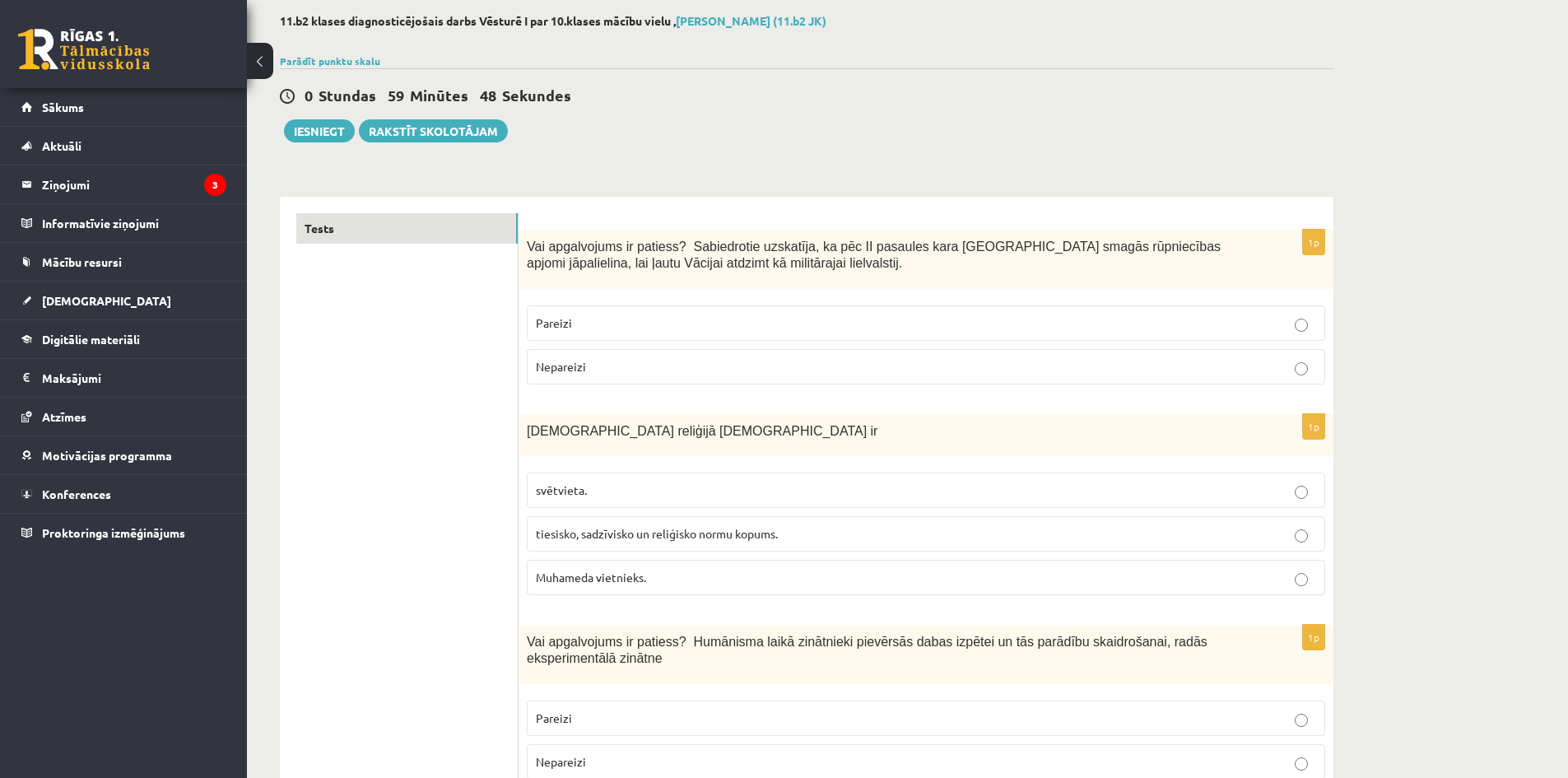
click at [740, 242] on span "Vai apgalvojums ir patiess? Sabiedrotie uzskatīja, ka pēc II pasaules kara [GEO…" at bounding box center [873, 255] width 694 height 31
click at [740, 242] on span "Vai apgalvojums ir patiess? Sabiedrotie uzskatīja, ka pēc II pasaules kara Vāci…" at bounding box center [873, 255] width 694 height 31
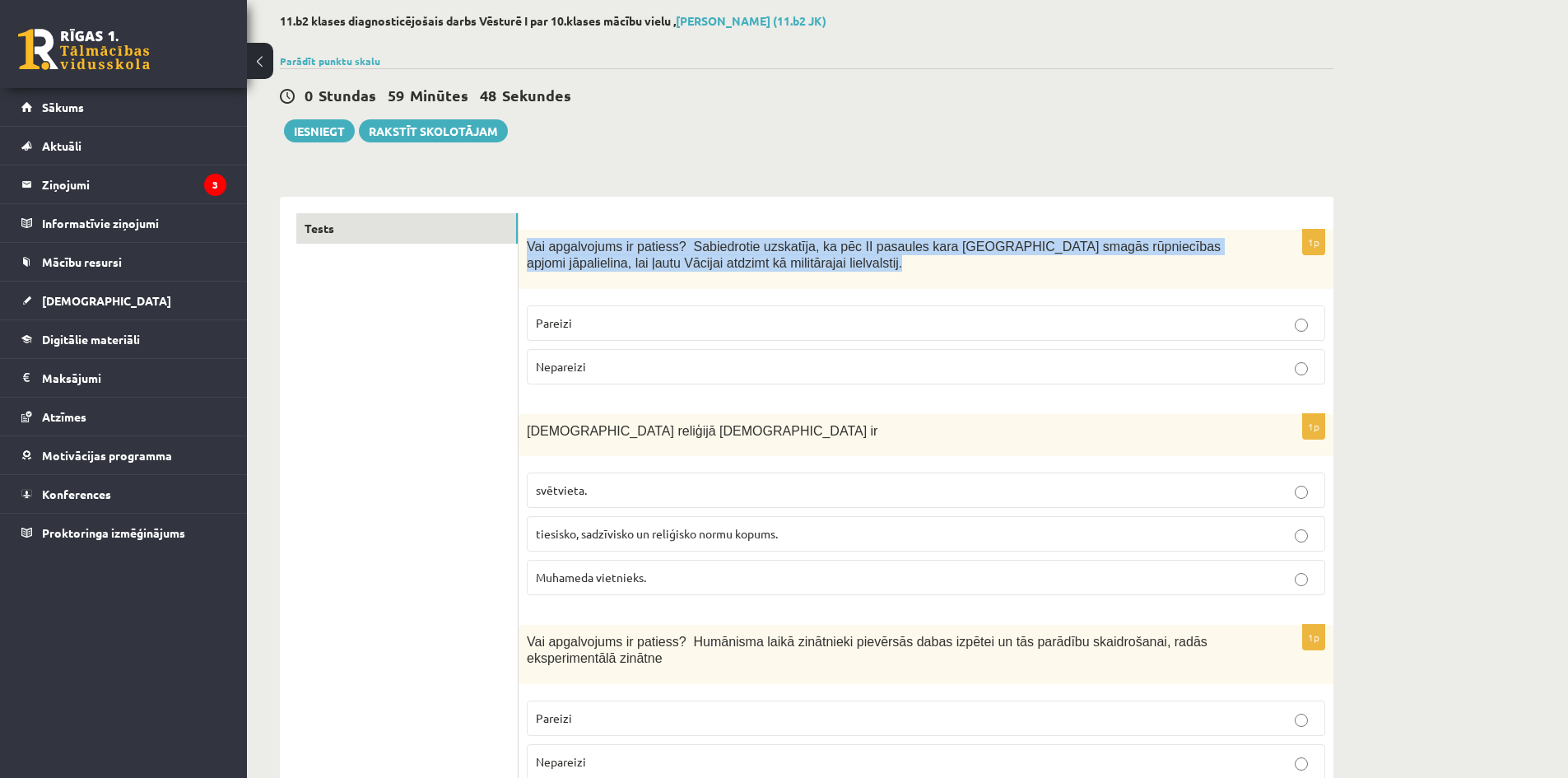
click at [740, 242] on span "Vai apgalvojums ir patiess? Sabiedrotie uzskatīja, ka pēc II pasaules kara Vāci…" at bounding box center [873, 255] width 694 height 31
copy div "Vai apgalvojums ir patiess? Sabiedrotie uzskatīja, ka pēc II pasaules kara Vāci…"
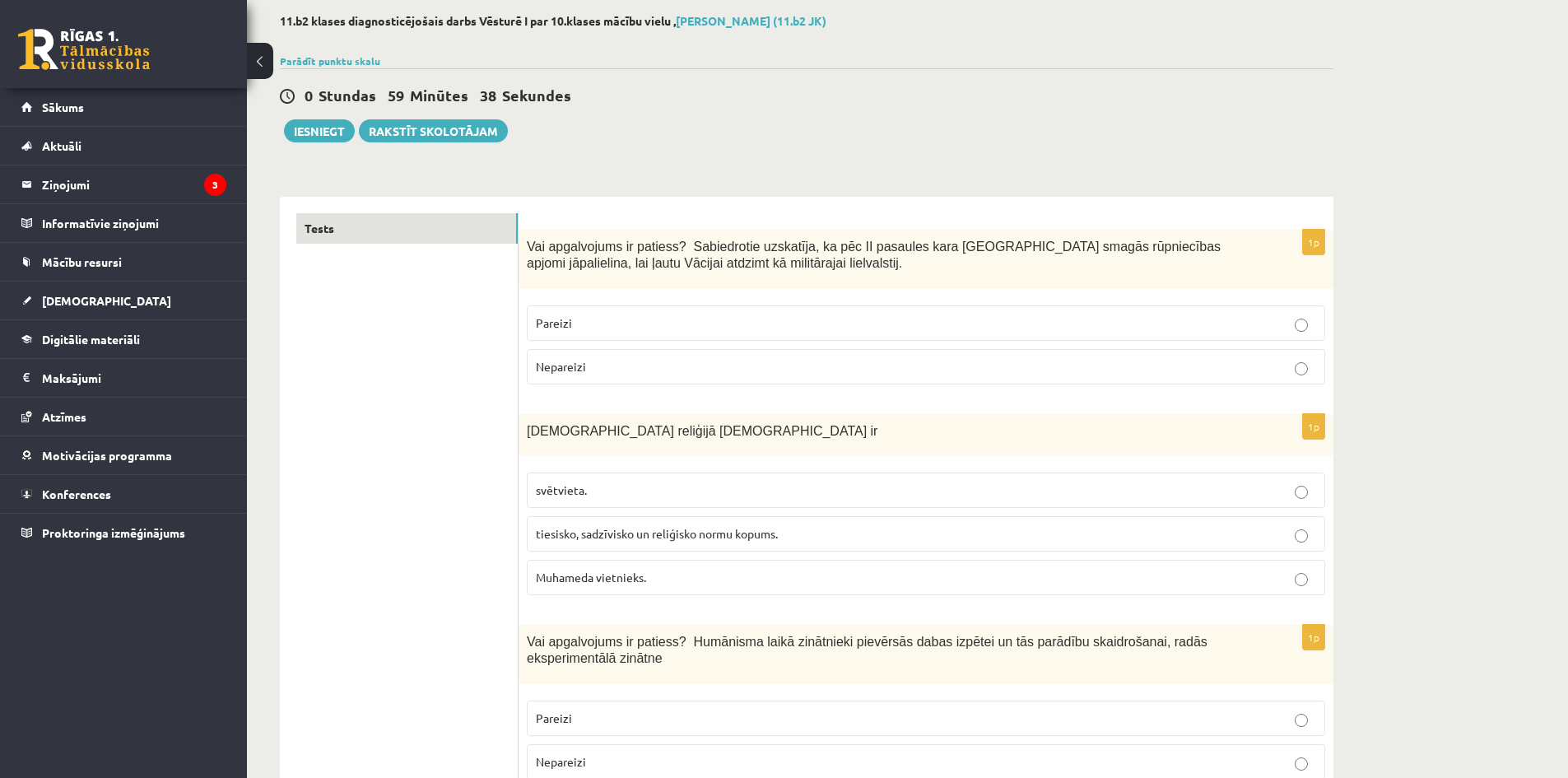
click at [572, 361] on span "Nepareizi" at bounding box center [561, 367] width 50 height 15
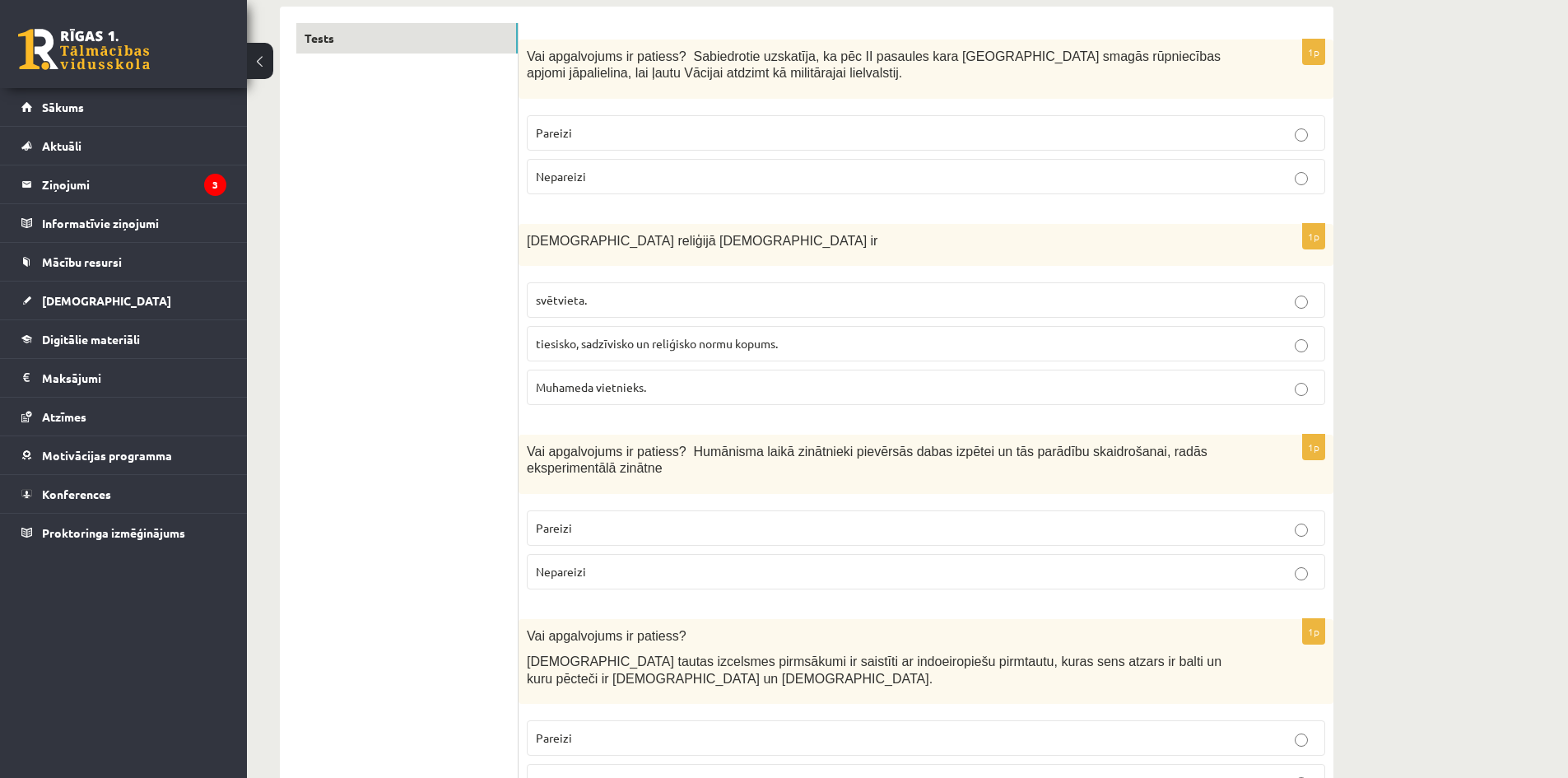
scroll to position [329, 0]
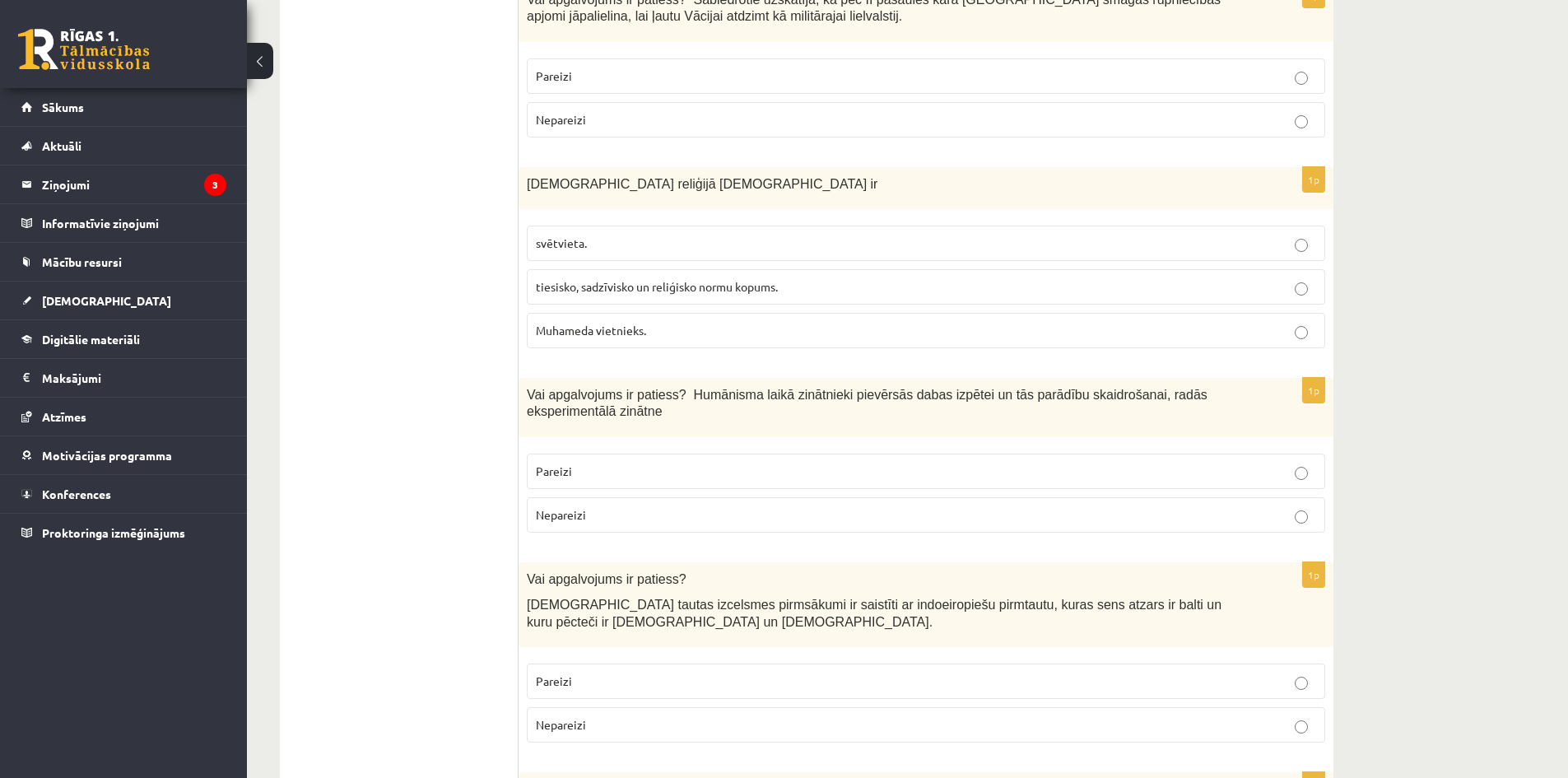
click at [594, 180] on span "Islāma reliģijā Šariata ir" at bounding box center [702, 184] width 350 height 14
click at [596, 180] on span "Islāma reliģijā Šariata ir" at bounding box center [702, 184] width 350 height 14
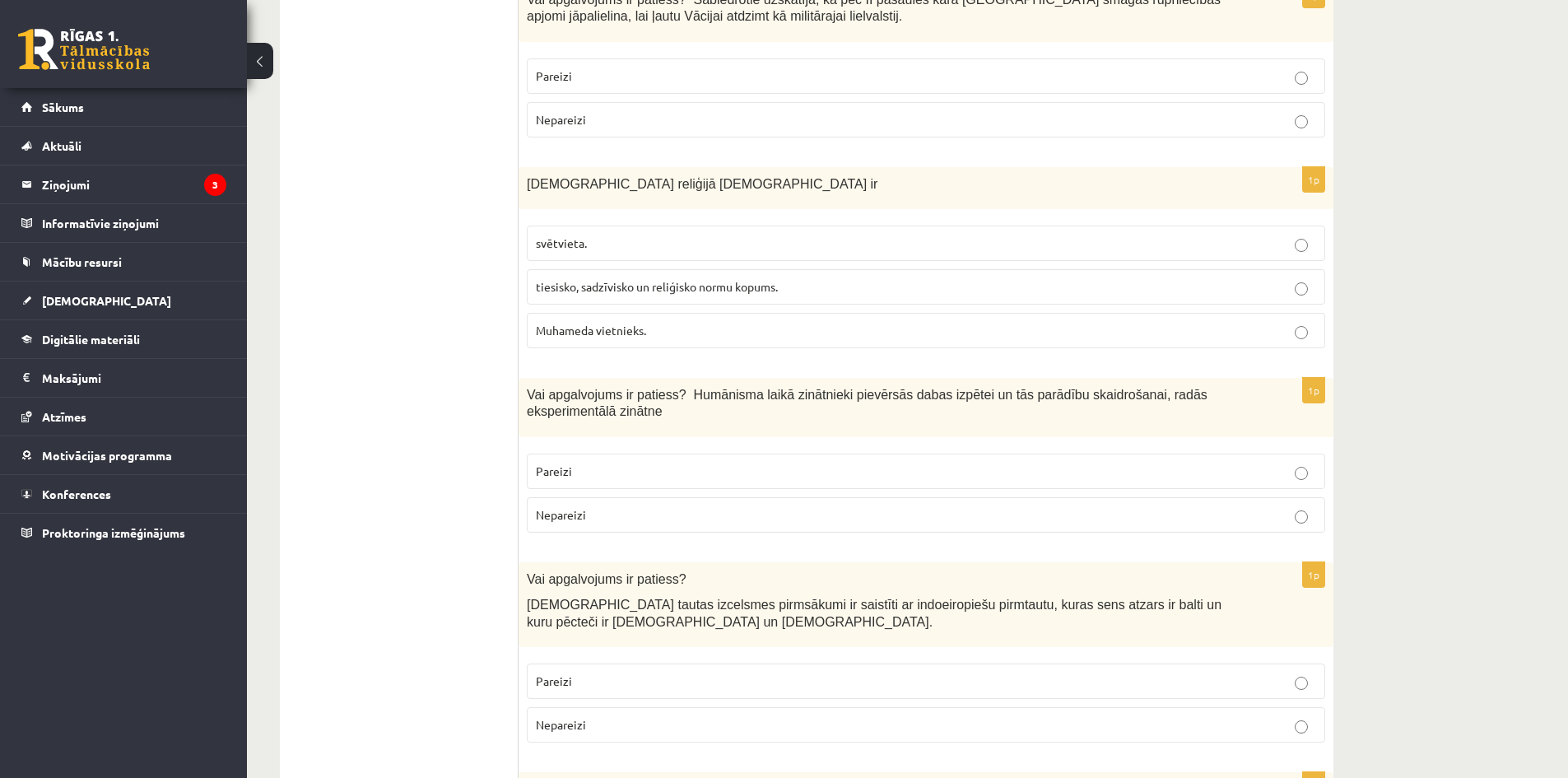
click at [578, 76] on p "Pareizi" at bounding box center [925, 76] width 780 height 17
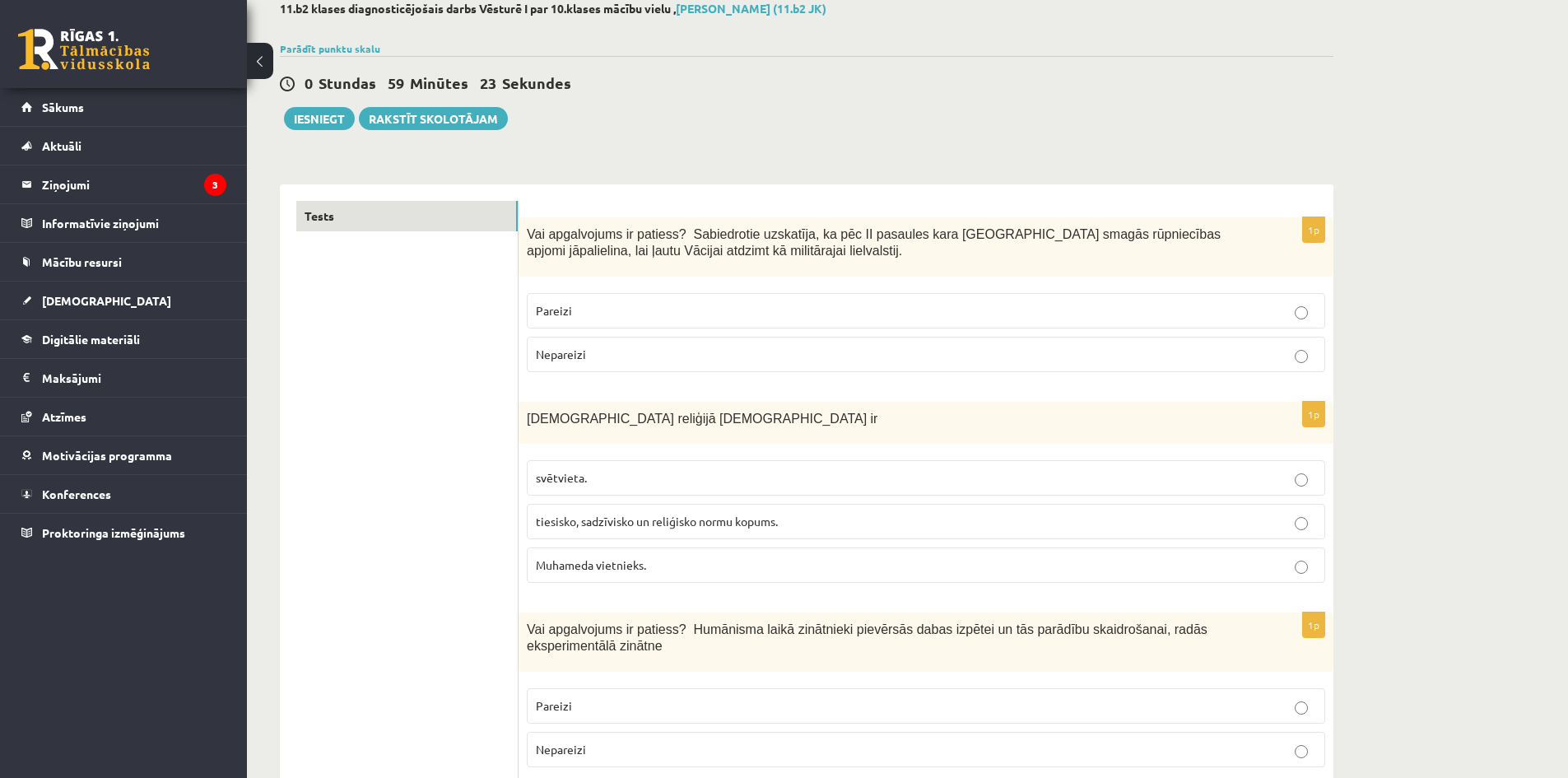
scroll to position [0, 0]
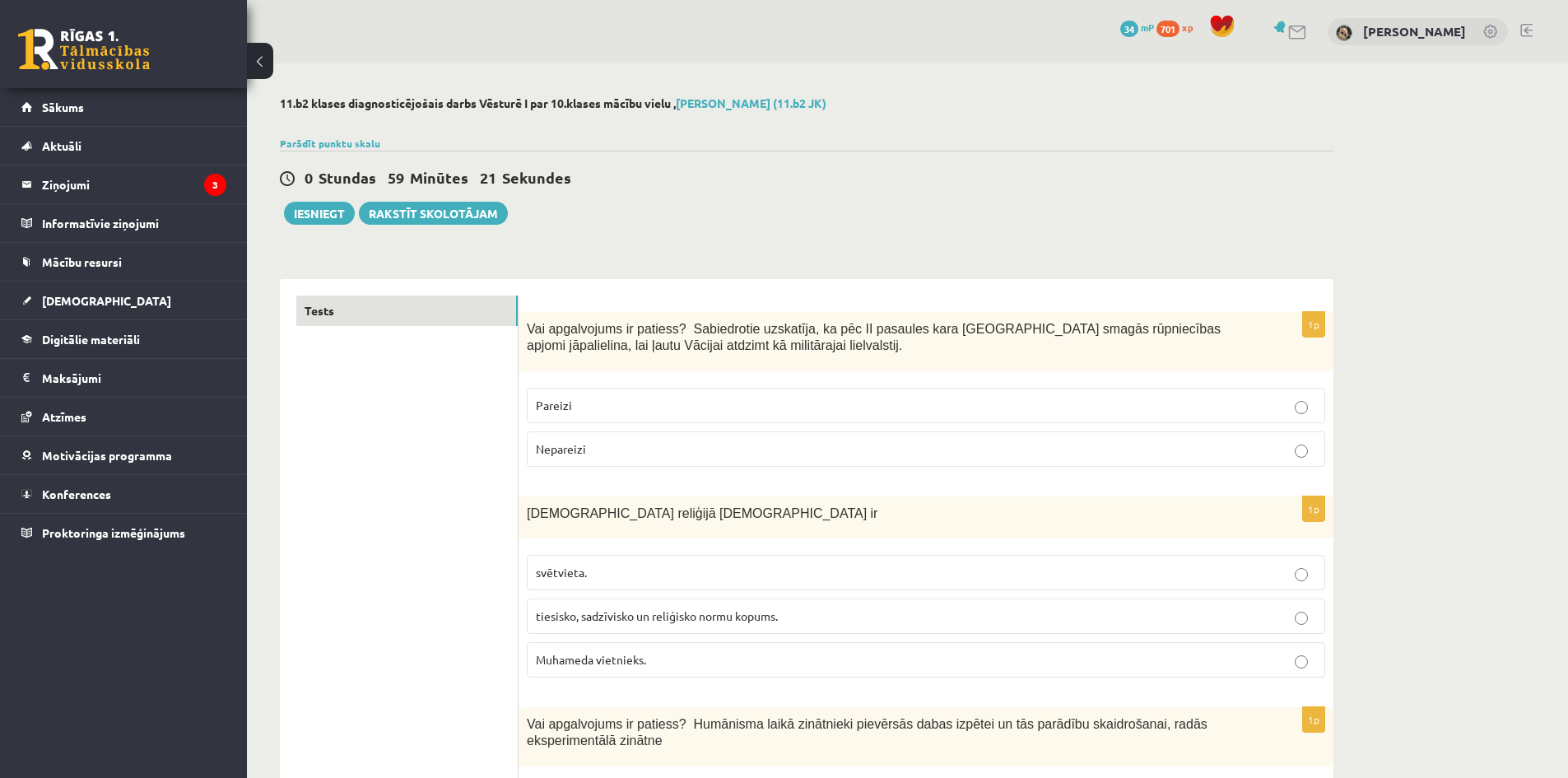
click at [743, 450] on p "Nepareizi" at bounding box center [925, 449] width 780 height 17
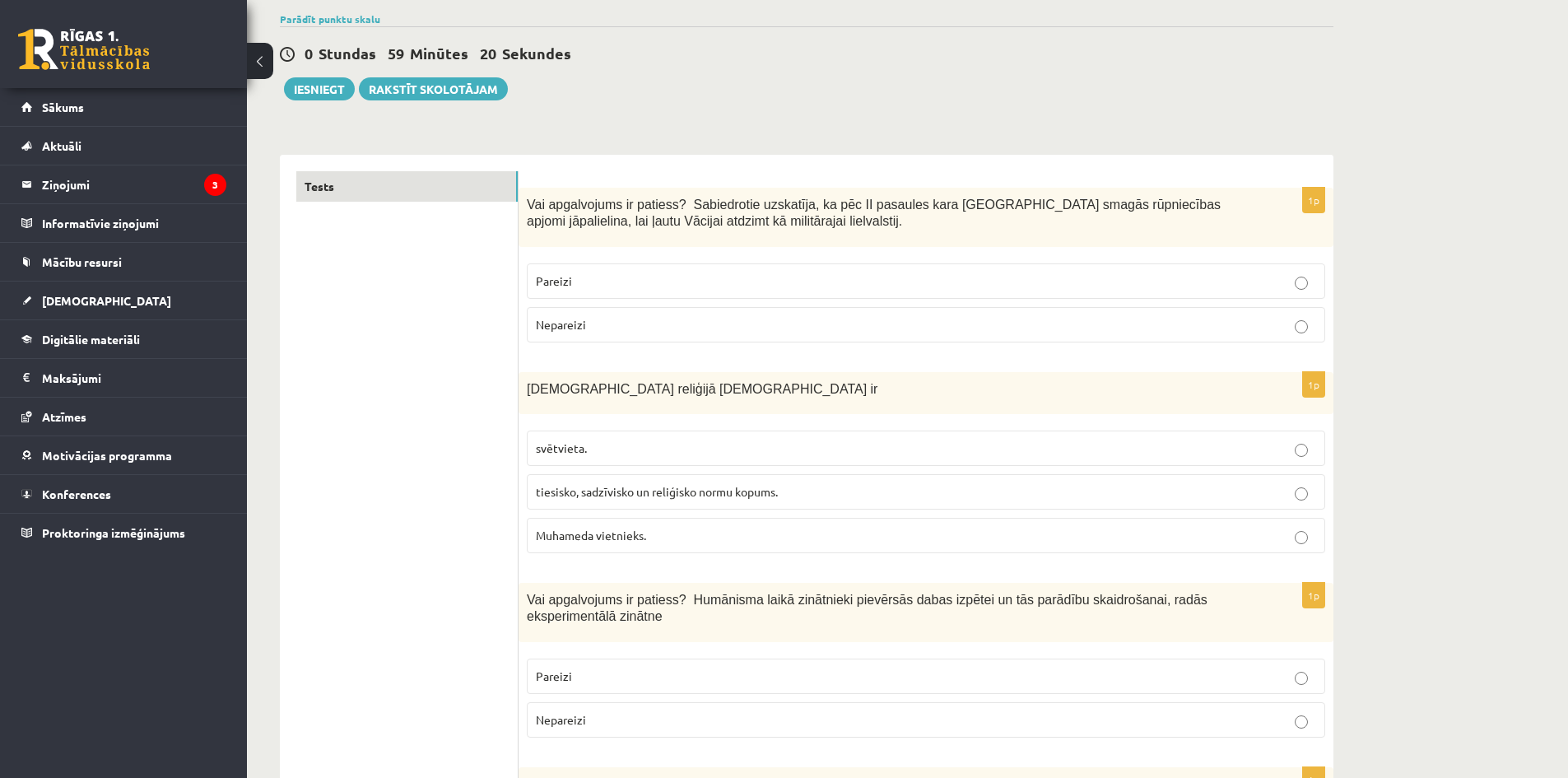
scroll to position [165, 0]
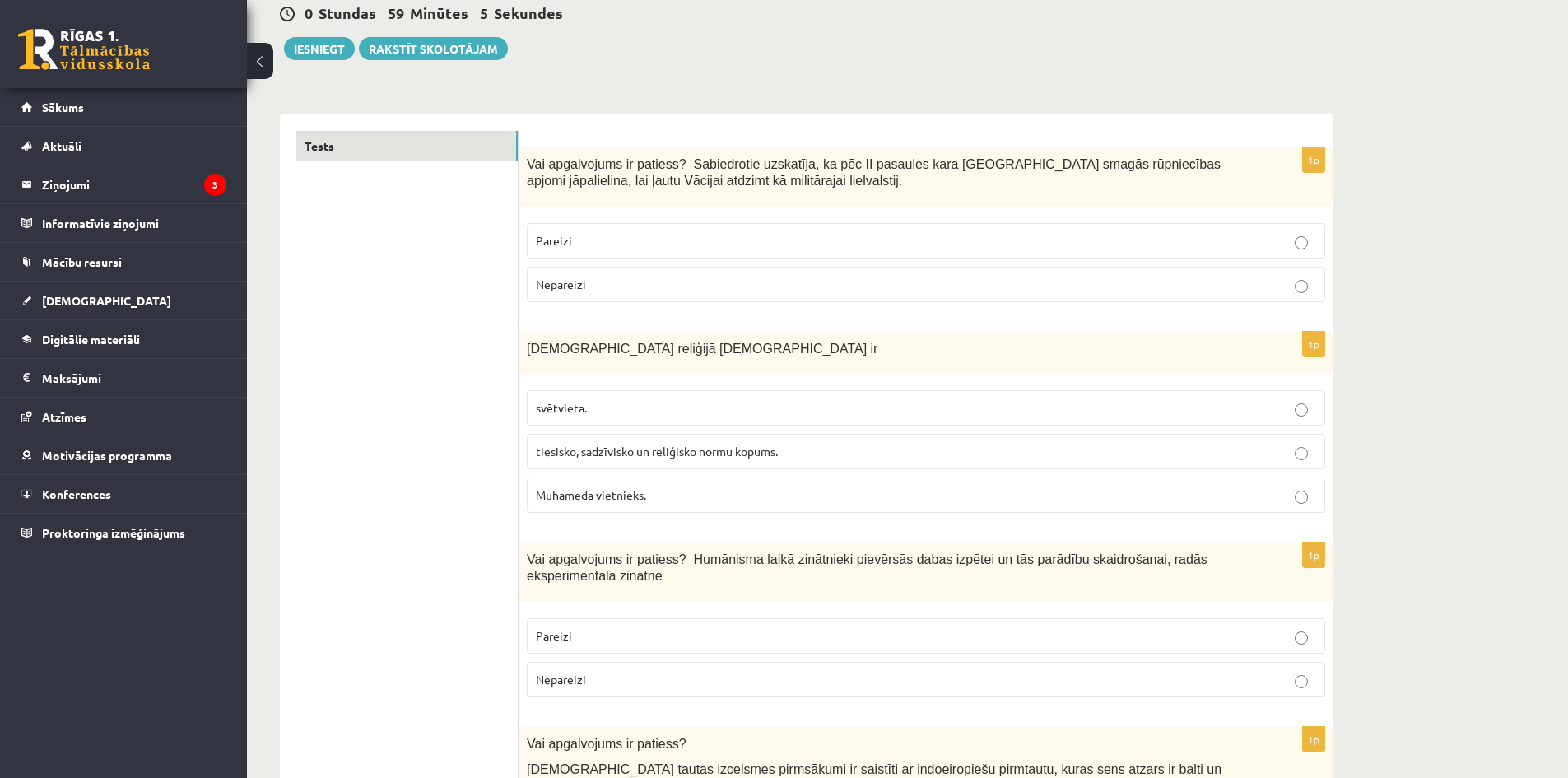
click at [803, 448] on p "tiesisko, sadzīvisko un reliģisko normu kopums." at bounding box center [925, 451] width 780 height 17
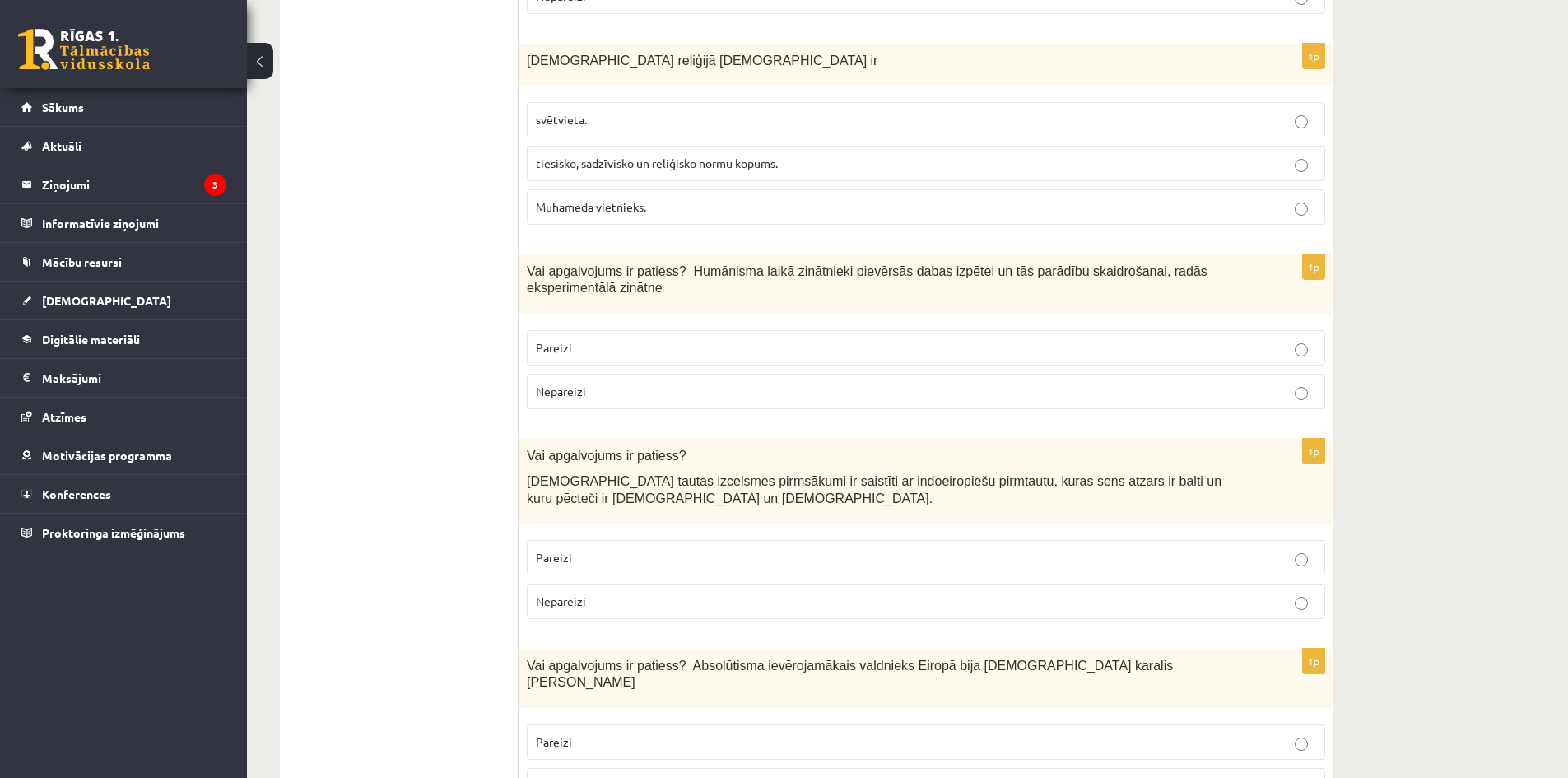
scroll to position [494, 0]
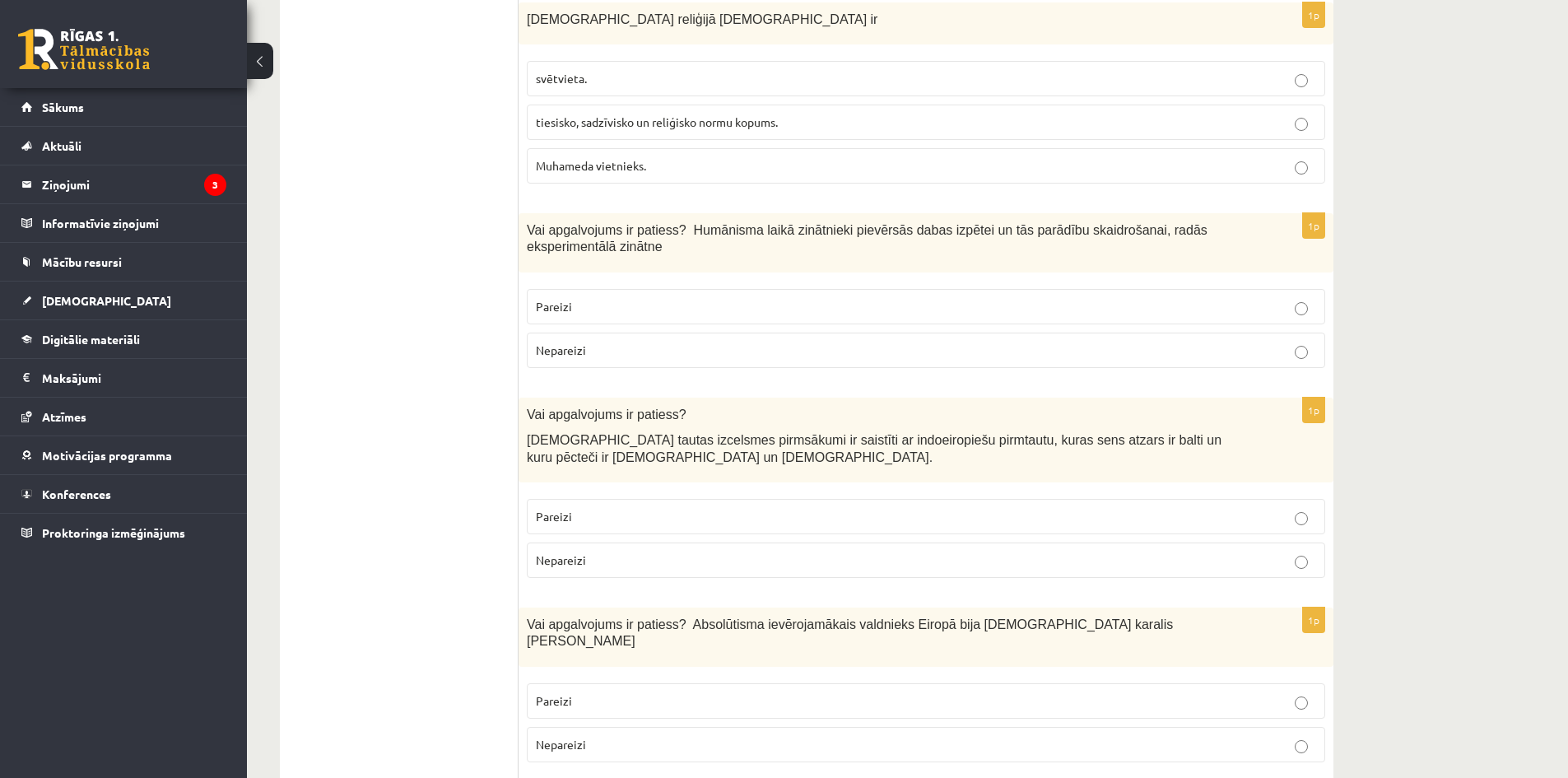
click at [1123, 232] on span "Vai apgalvojums ir patiess? Humānisma laikā zinātnieki pievērsās dabas izpētei …" at bounding box center [866, 238] width 681 height 31
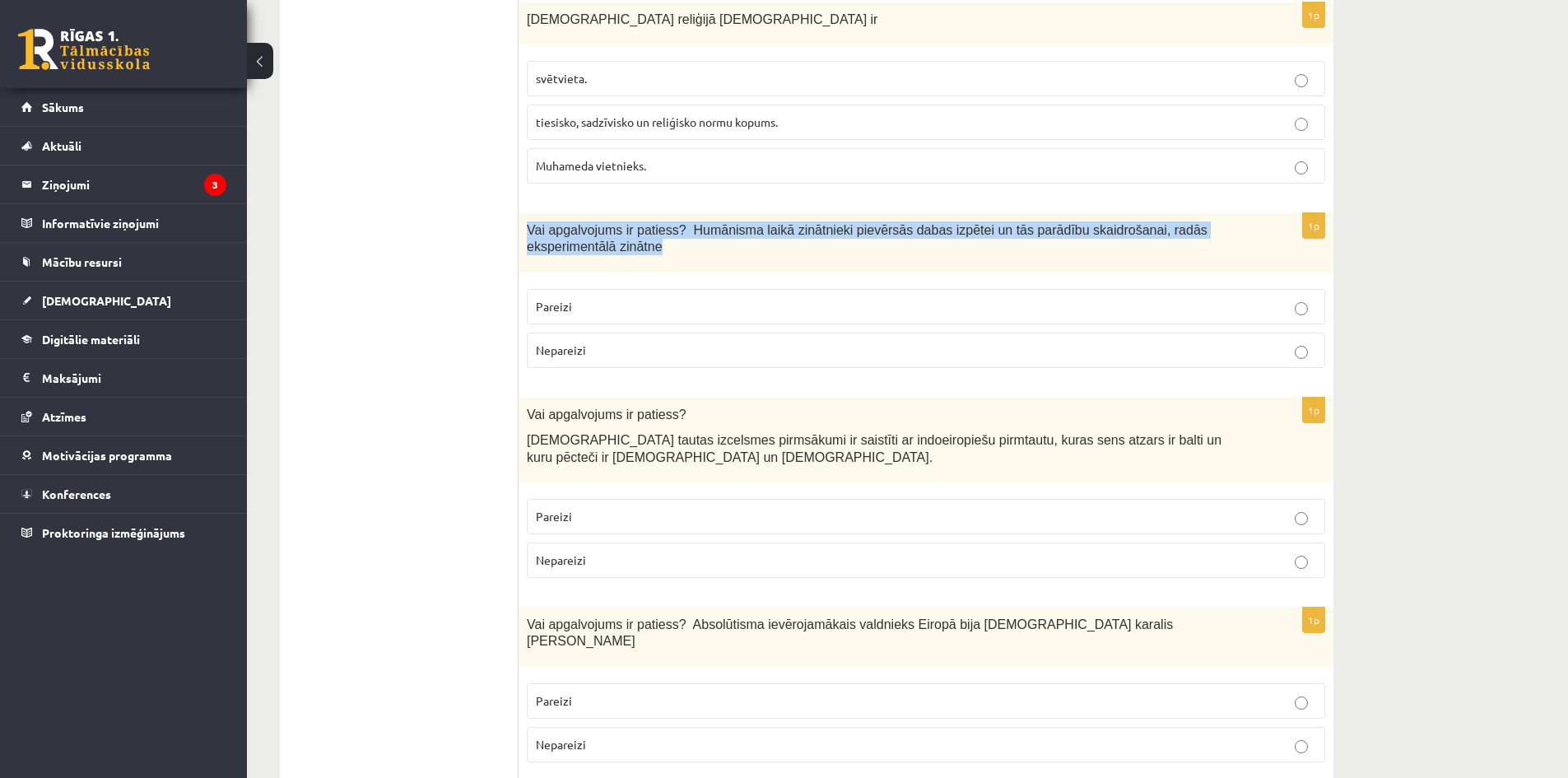
click at [1123, 232] on span "Vai apgalvojums ir patiess? Humānisma laikā zinātnieki pievērsās dabas izpētei …" at bounding box center [866, 238] width 681 height 31
copy div "Vai apgalvojums ir patiess? Humānisma laikā zinātnieki pievērsās dabas izpētei …"
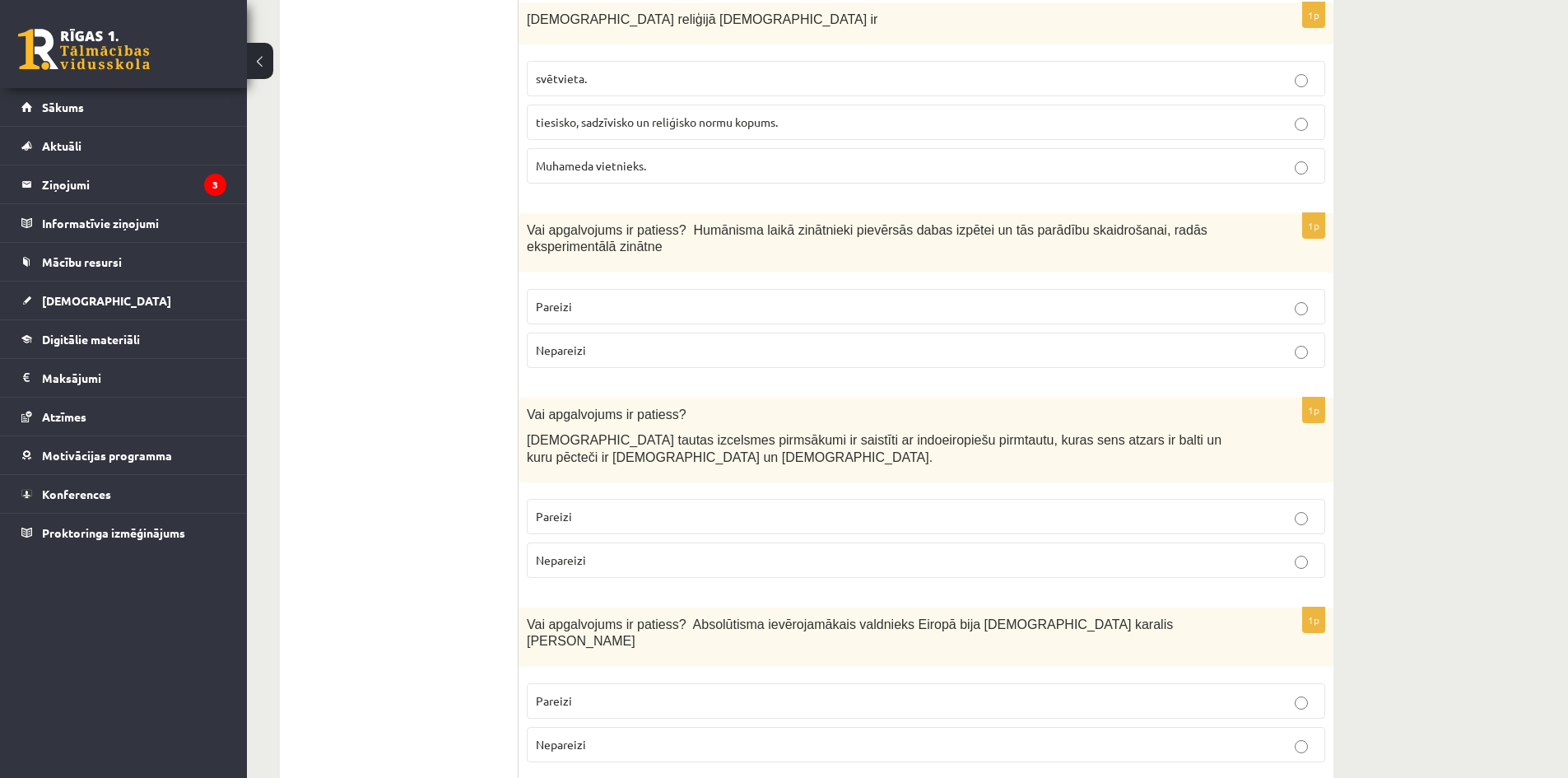
click at [594, 306] on p "Pareizi" at bounding box center [925, 307] width 780 height 17
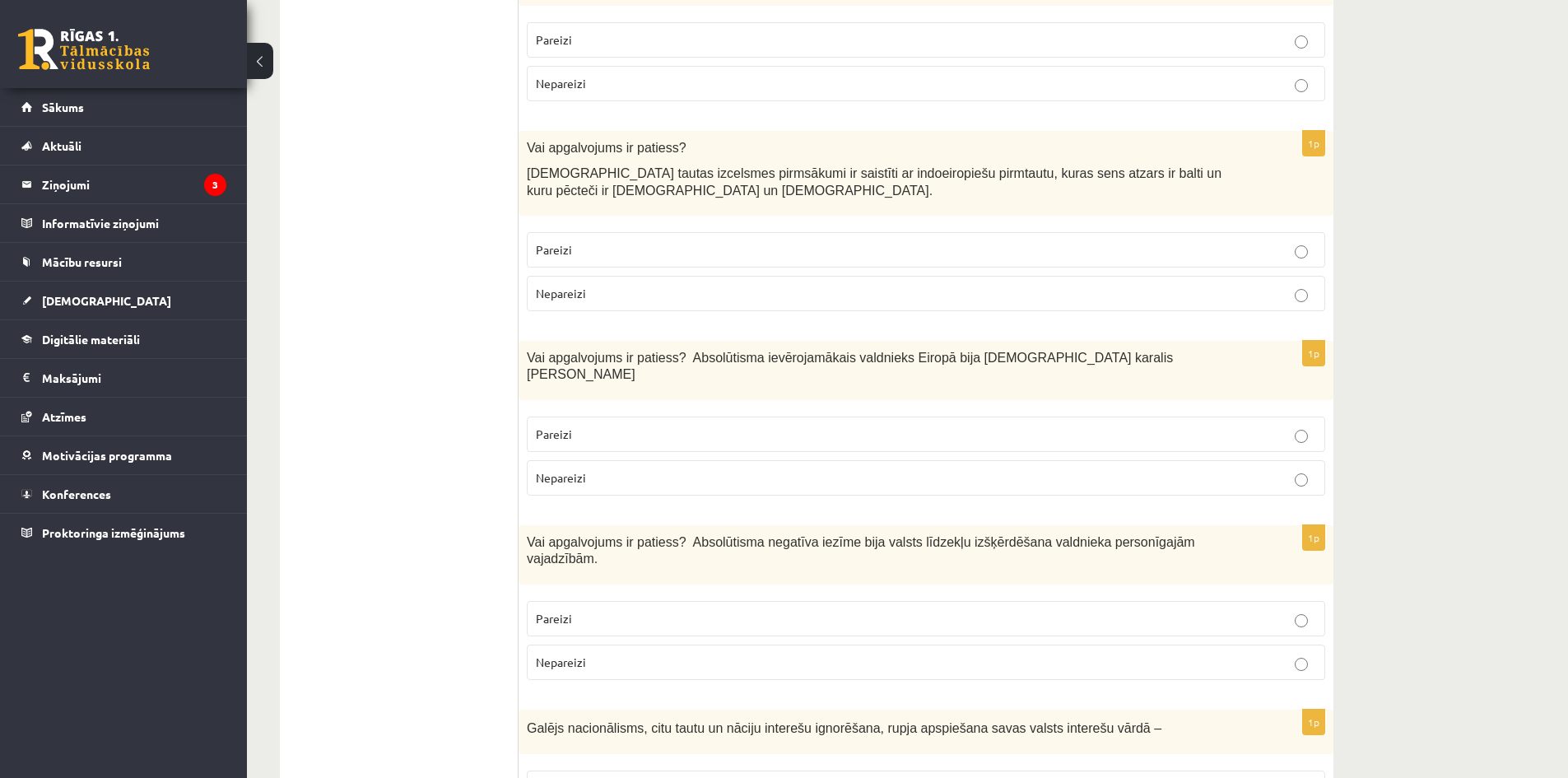
scroll to position [823, 0]
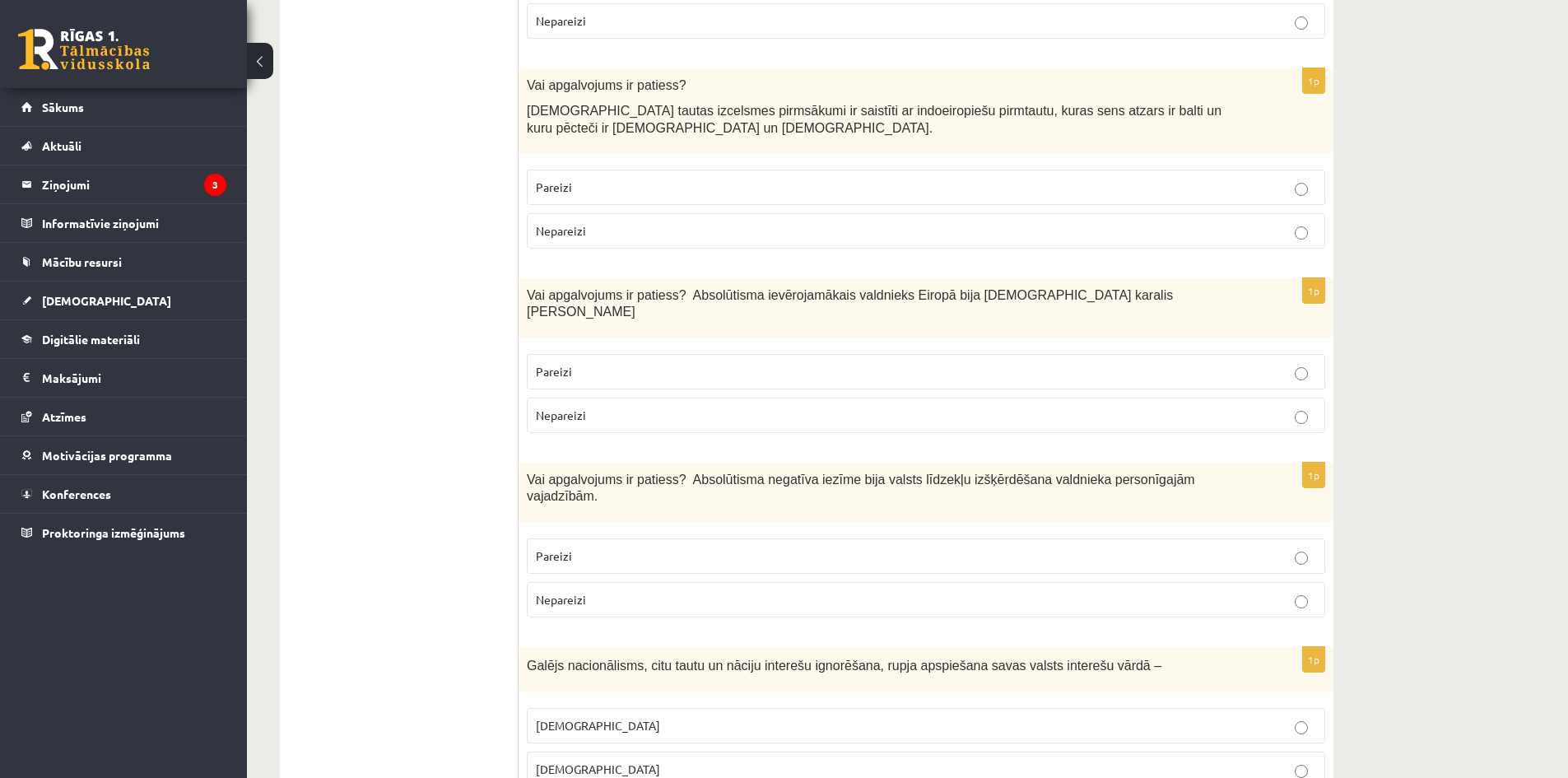
click at [1004, 114] on span "Latviešu tautas izcelsmes pirmsākumi ir saistīti ar indoeiropiešu pirmtautu, ku…" at bounding box center [874, 119] width 695 height 31
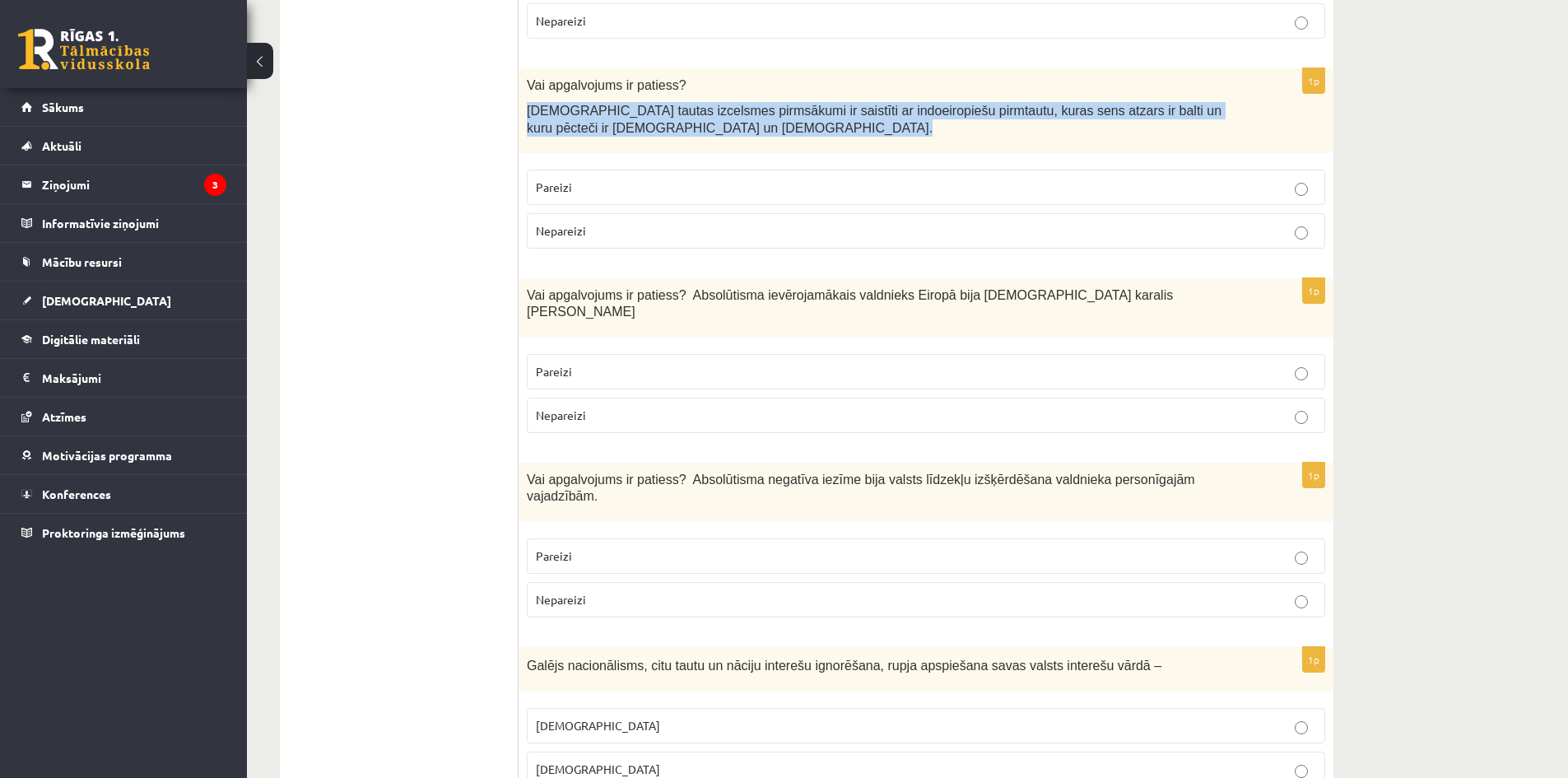
click at [1004, 114] on span "Latviešu tautas izcelsmes pirmsākumi ir saistīti ar indoeiropiešu pirmtautu, ku…" at bounding box center [874, 119] width 695 height 31
copy div "Latviešu tautas izcelsmes pirmsākumi ir saistīti ar indoeiropiešu pirmtautu, ku…"
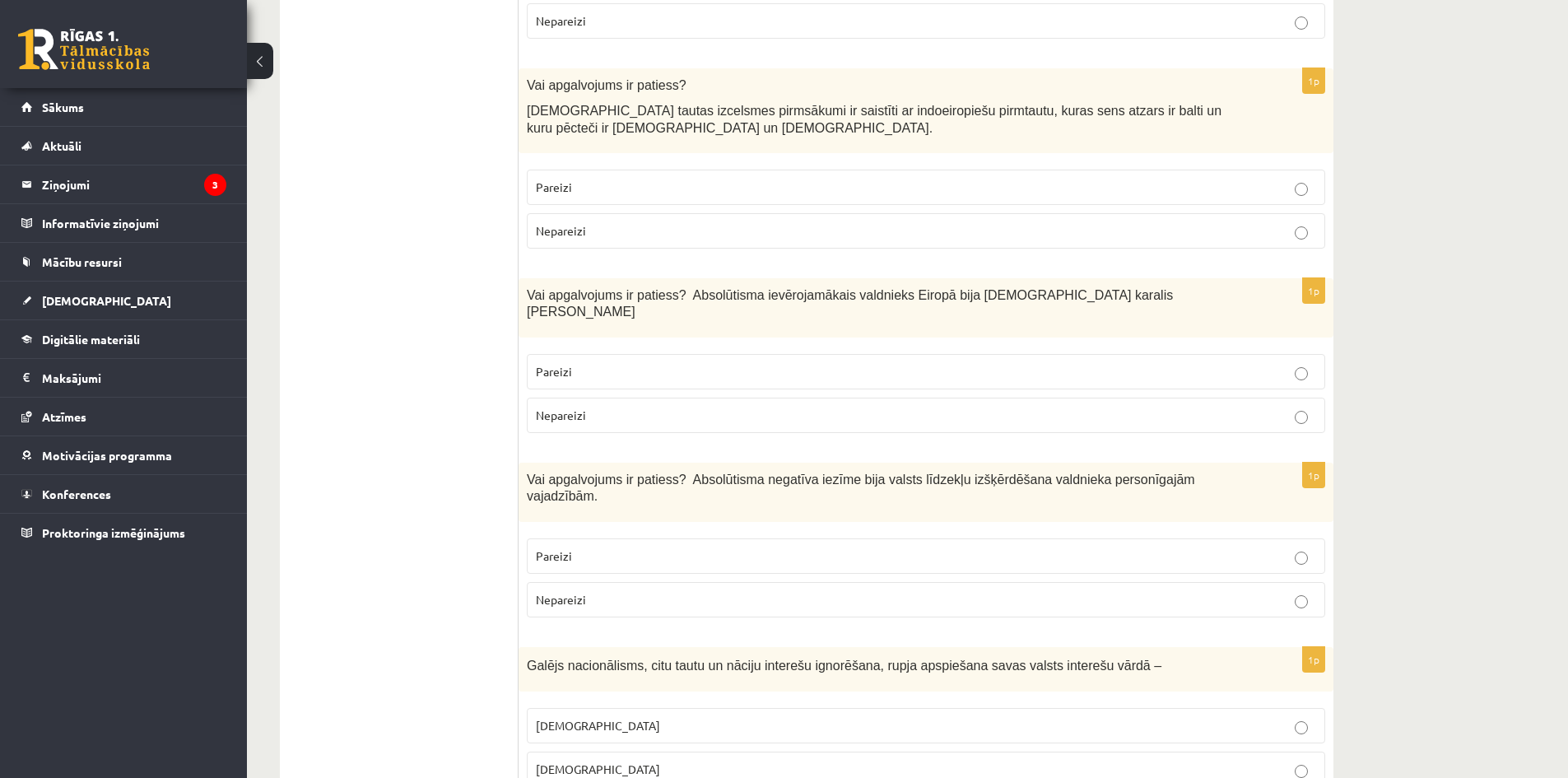
drag, startPoint x: 326, startPoint y: 235, endPoint x: 463, endPoint y: 208, distance: 139.6
click at [580, 192] on p "Pareizi" at bounding box center [925, 188] width 780 height 17
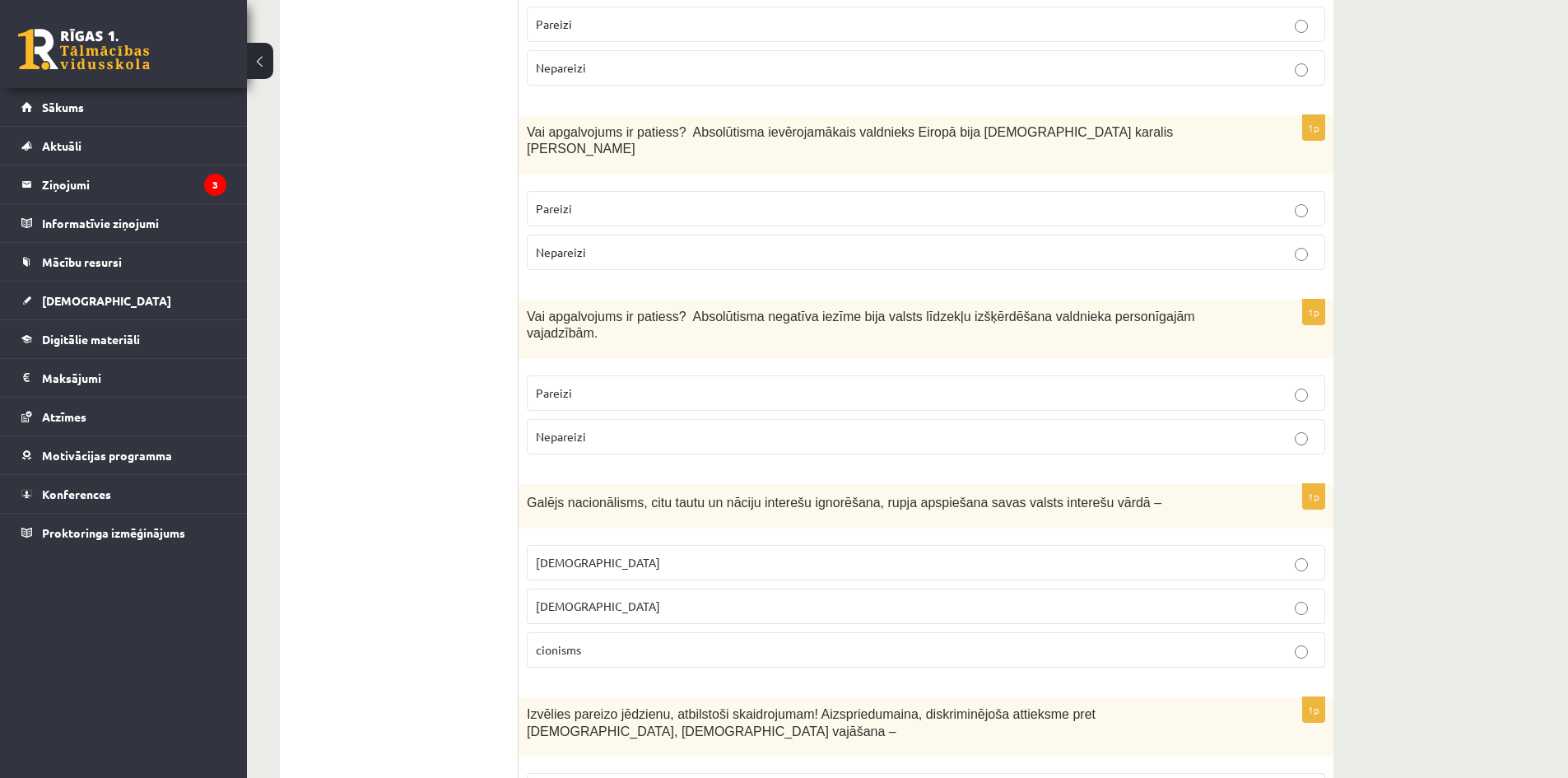
scroll to position [987, 0]
click at [902, 125] on span "Vai apgalvojums ir patiess? Absolūtisma ievērojamākais valdnieks Eiropā bija Fr…" at bounding box center [849, 139] width 646 height 31
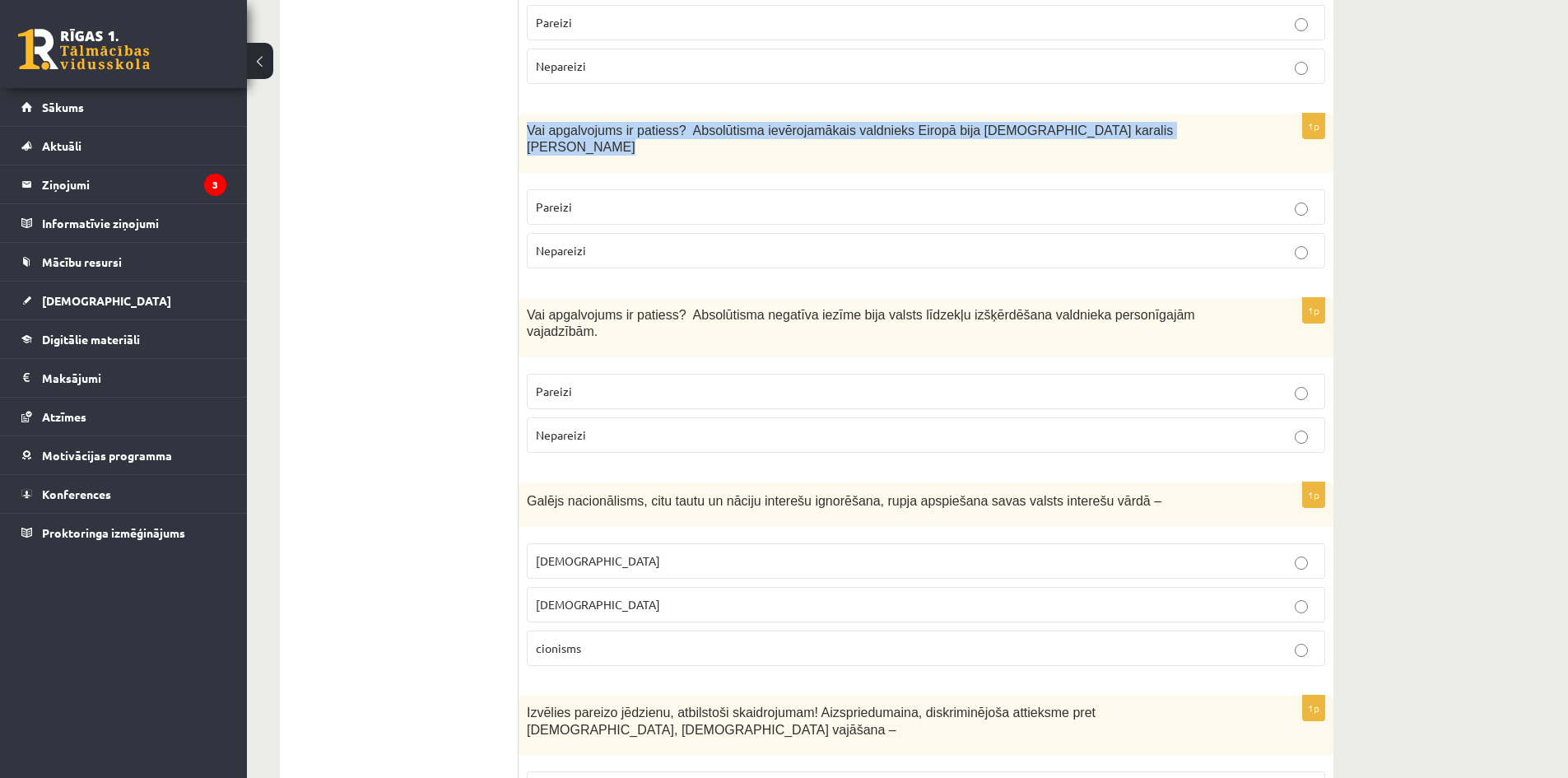
click at [902, 125] on span "Vai apgalvojums ir patiess? Absolūtisma ievērojamākais valdnieks Eiropā bija Fr…" at bounding box center [849, 139] width 646 height 31
copy div "Vai apgalvojums ir patiess? Absolūtisma ievērojamākais valdnieks Eiropā bija Fr…"
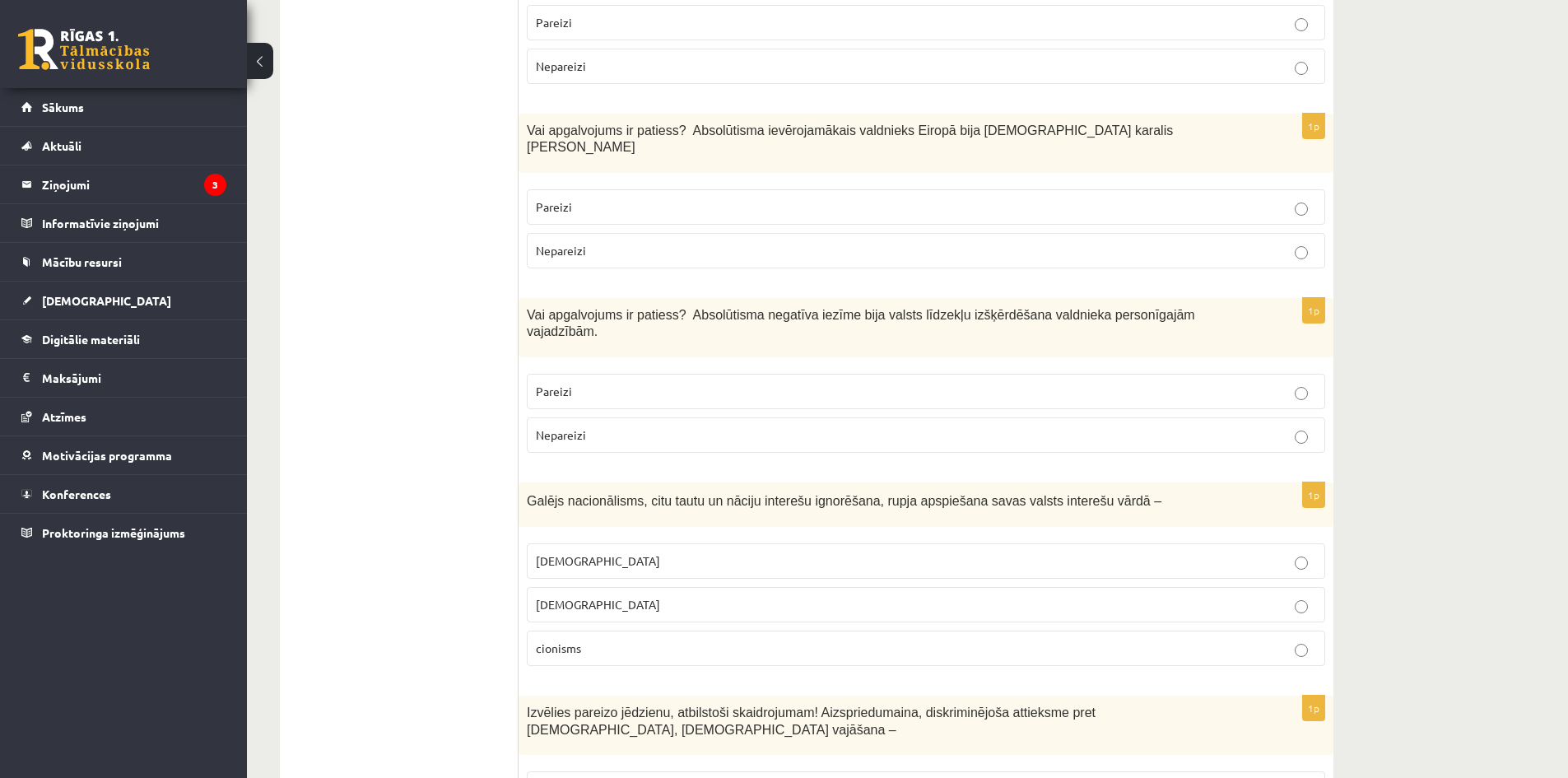
click at [592, 198] on p "Pareizi" at bounding box center [925, 207] width 780 height 17
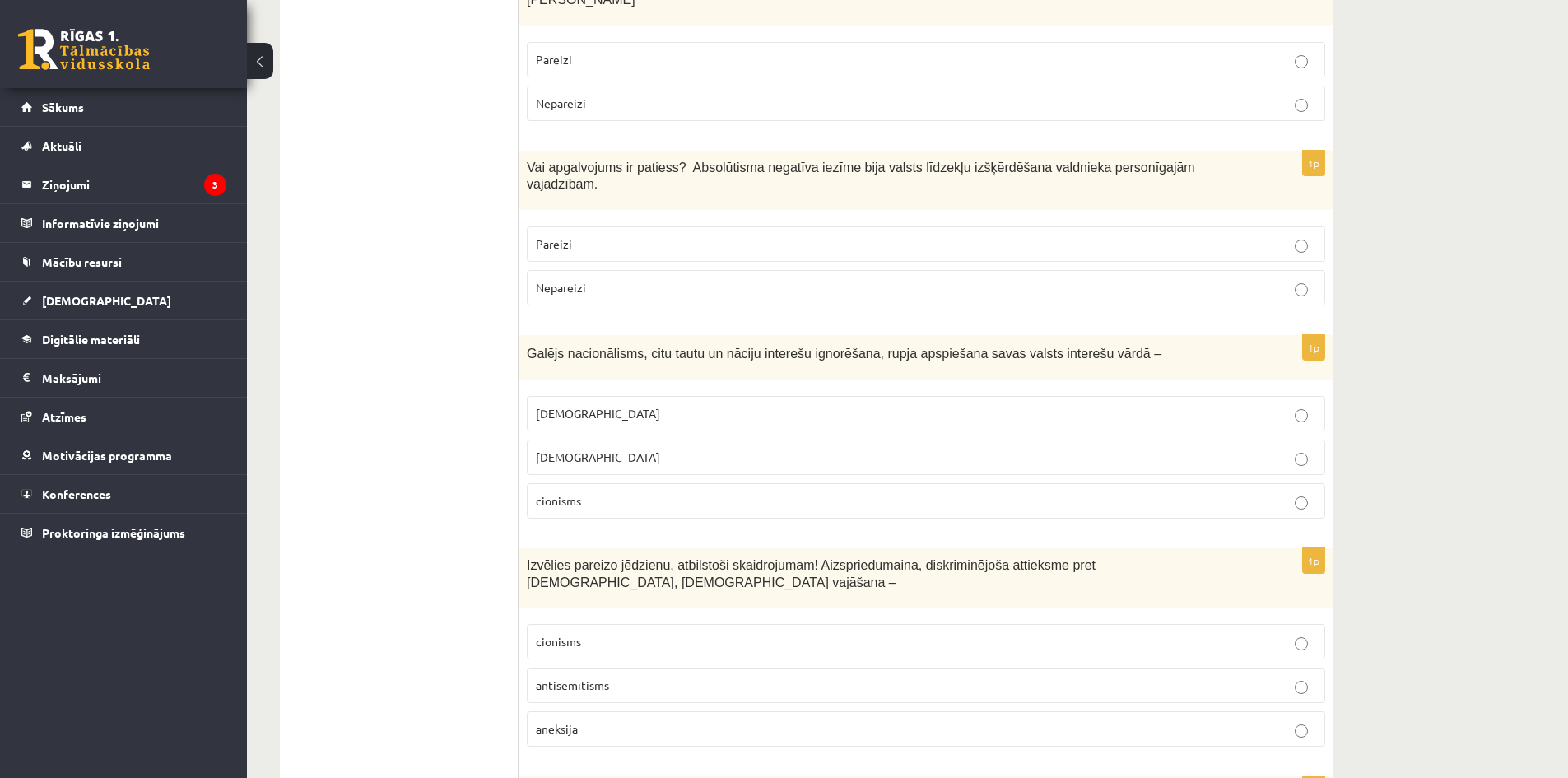
scroll to position [1152, 0]
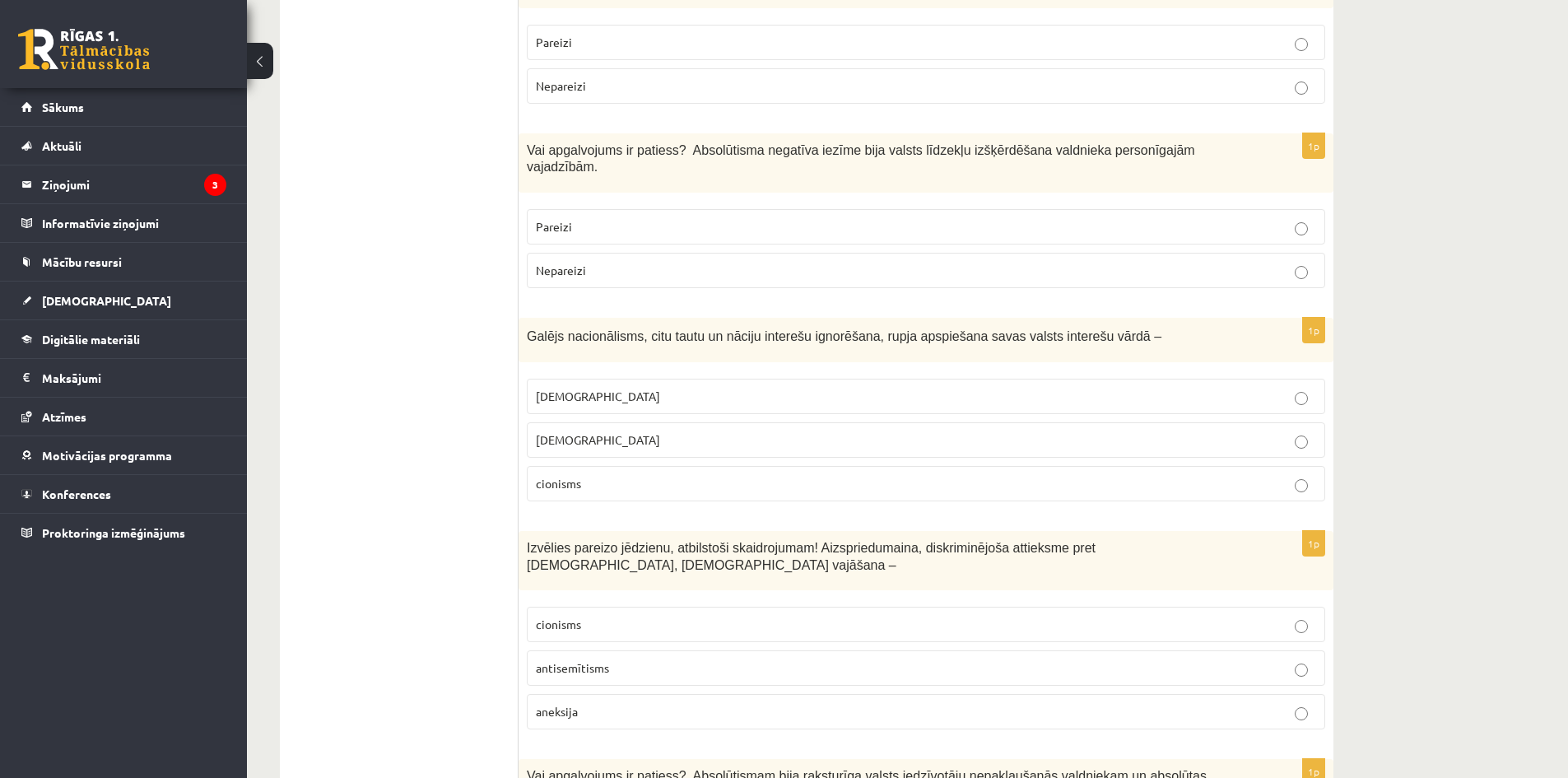
click at [1017, 143] on span "Vai apgalvojums ir patiess? Absolūtisma negatīva iezīme bija valsts līdzekļu iz…" at bounding box center [861, 158] width 668 height 31
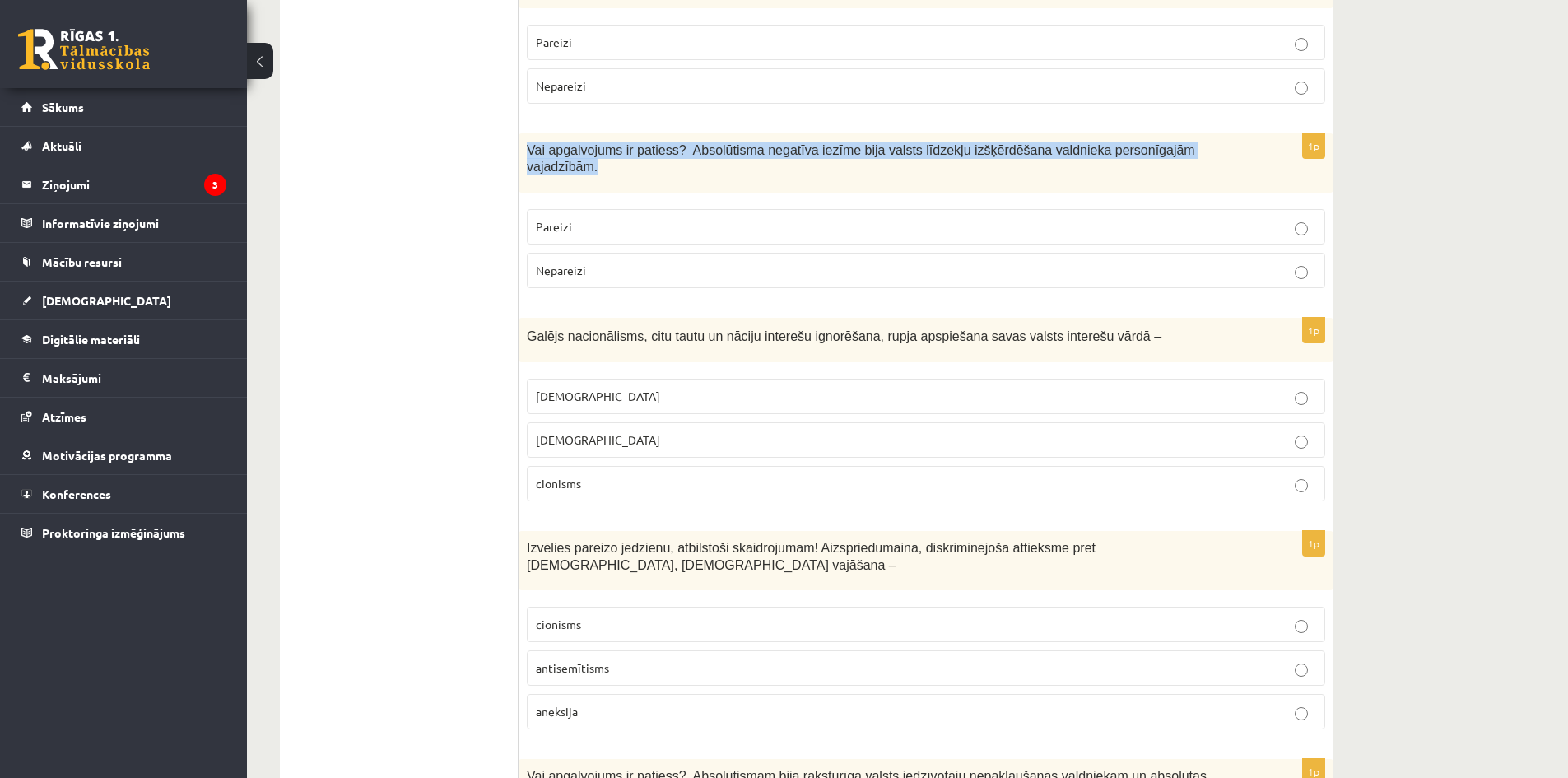
click at [1017, 143] on span "Vai apgalvojums ir patiess? Absolūtisma negatīva iezīme bija valsts līdzekļu iz…" at bounding box center [861, 158] width 668 height 31
copy div "Vai apgalvojums ir patiess? Absolūtisma negatīva iezīme bija valsts līdzekļu iz…"
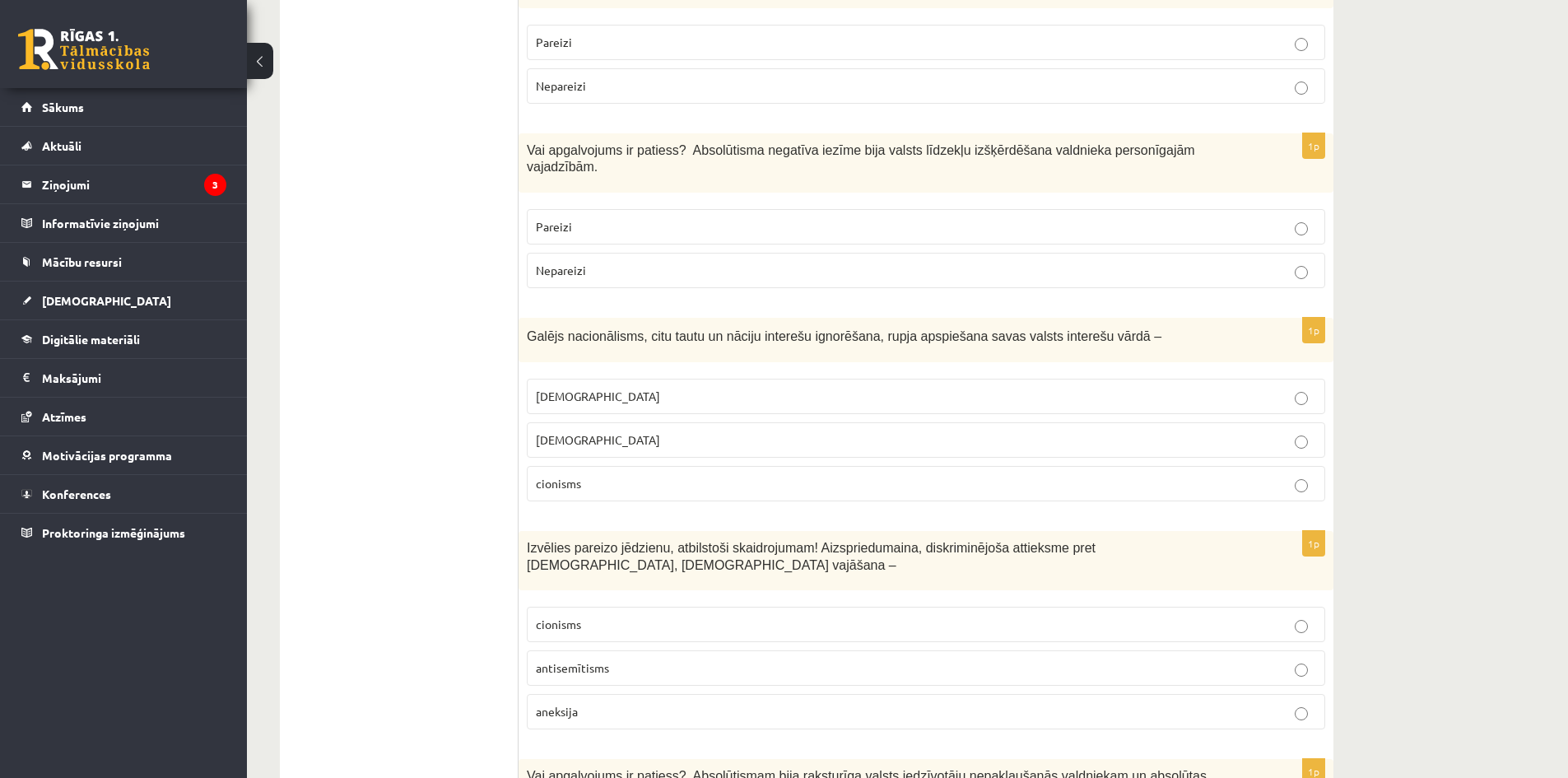
click at [555, 219] on span "Pareizi" at bounding box center [554, 227] width 36 height 15
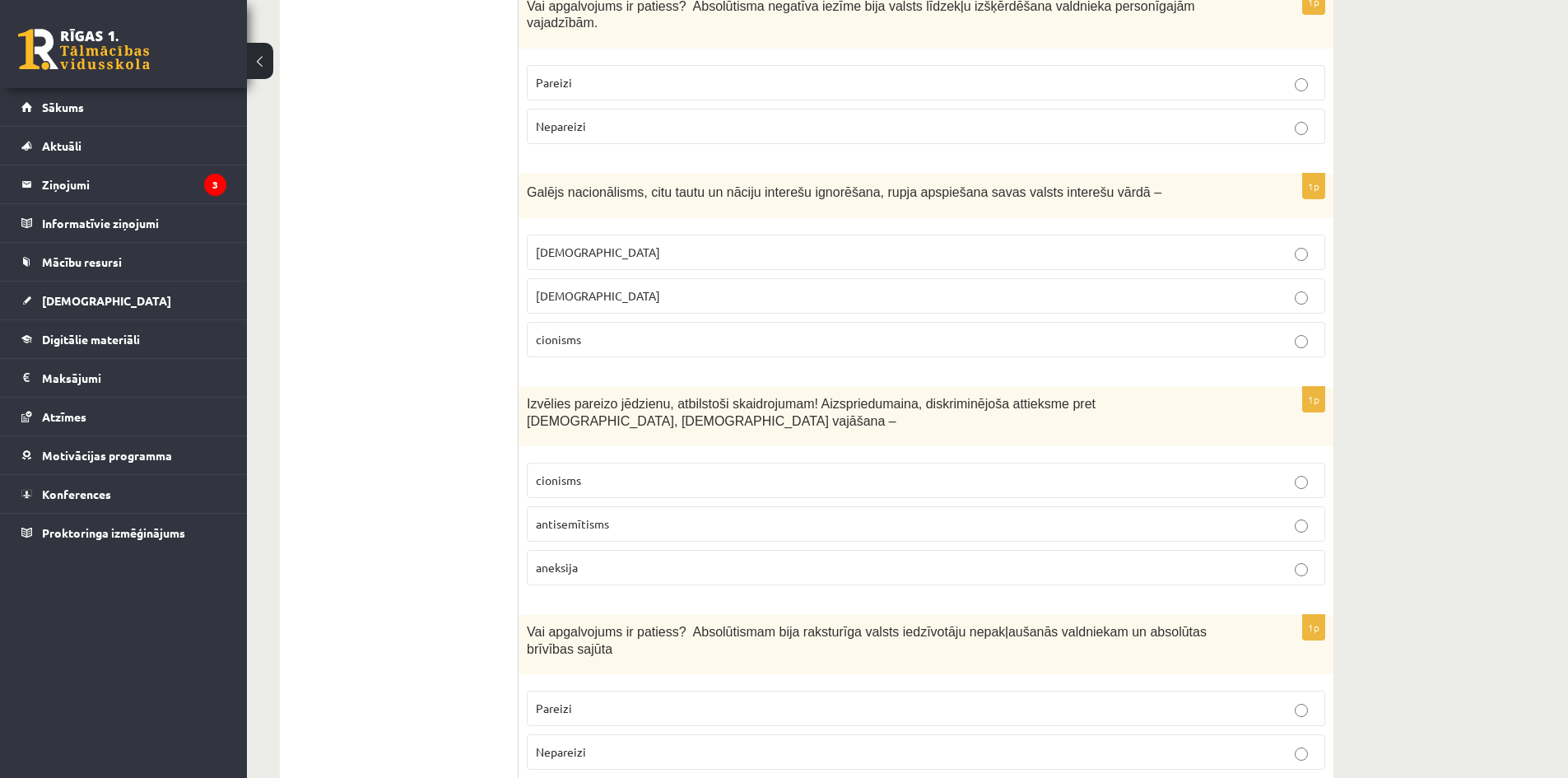
scroll to position [1317, 0]
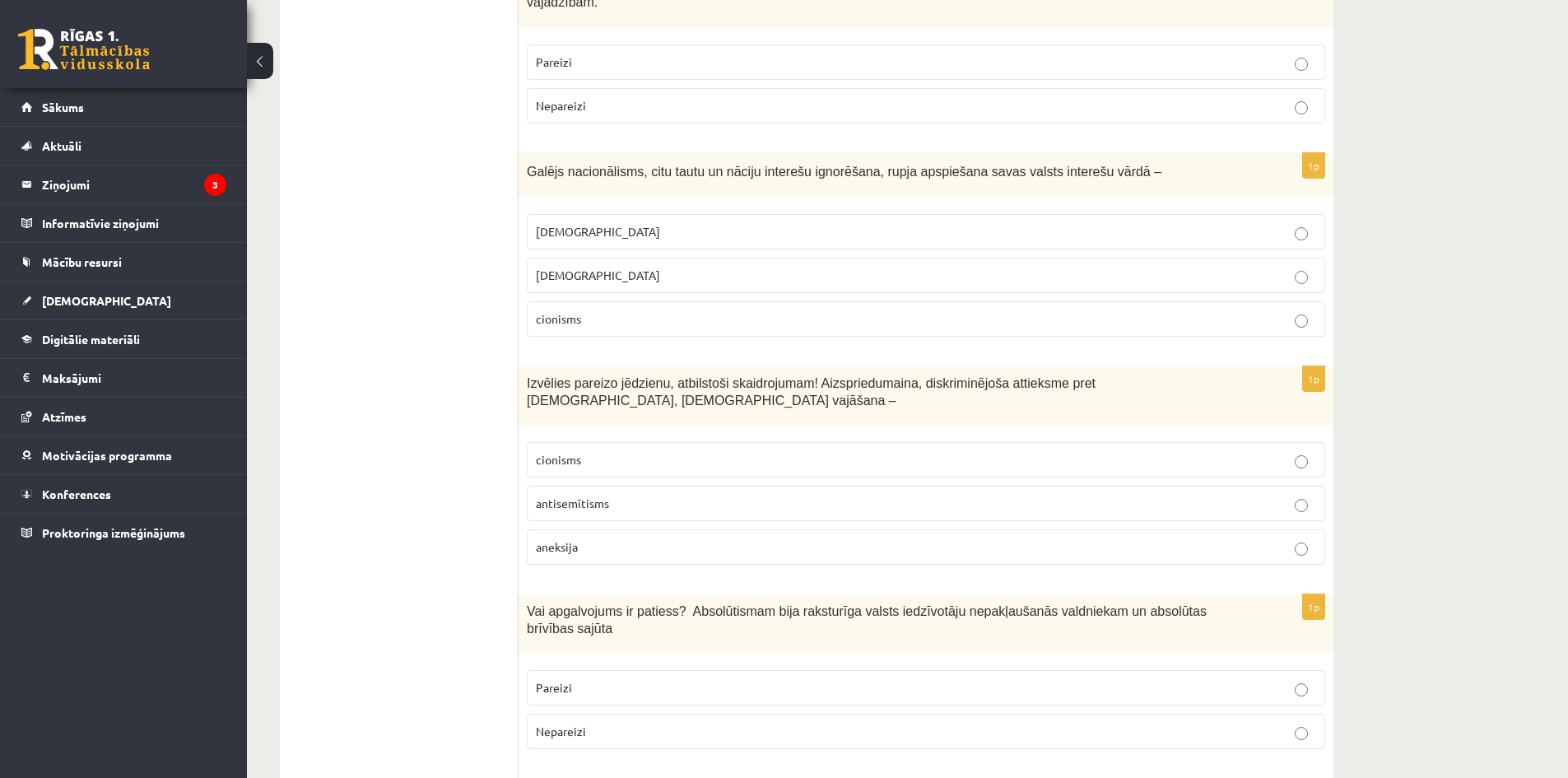
click at [688, 165] on span "Galējs nacionālisms, citu tautu un nāciju interešu ignorēšana, rupja apspiešana…" at bounding box center [844, 171] width 634 height 14
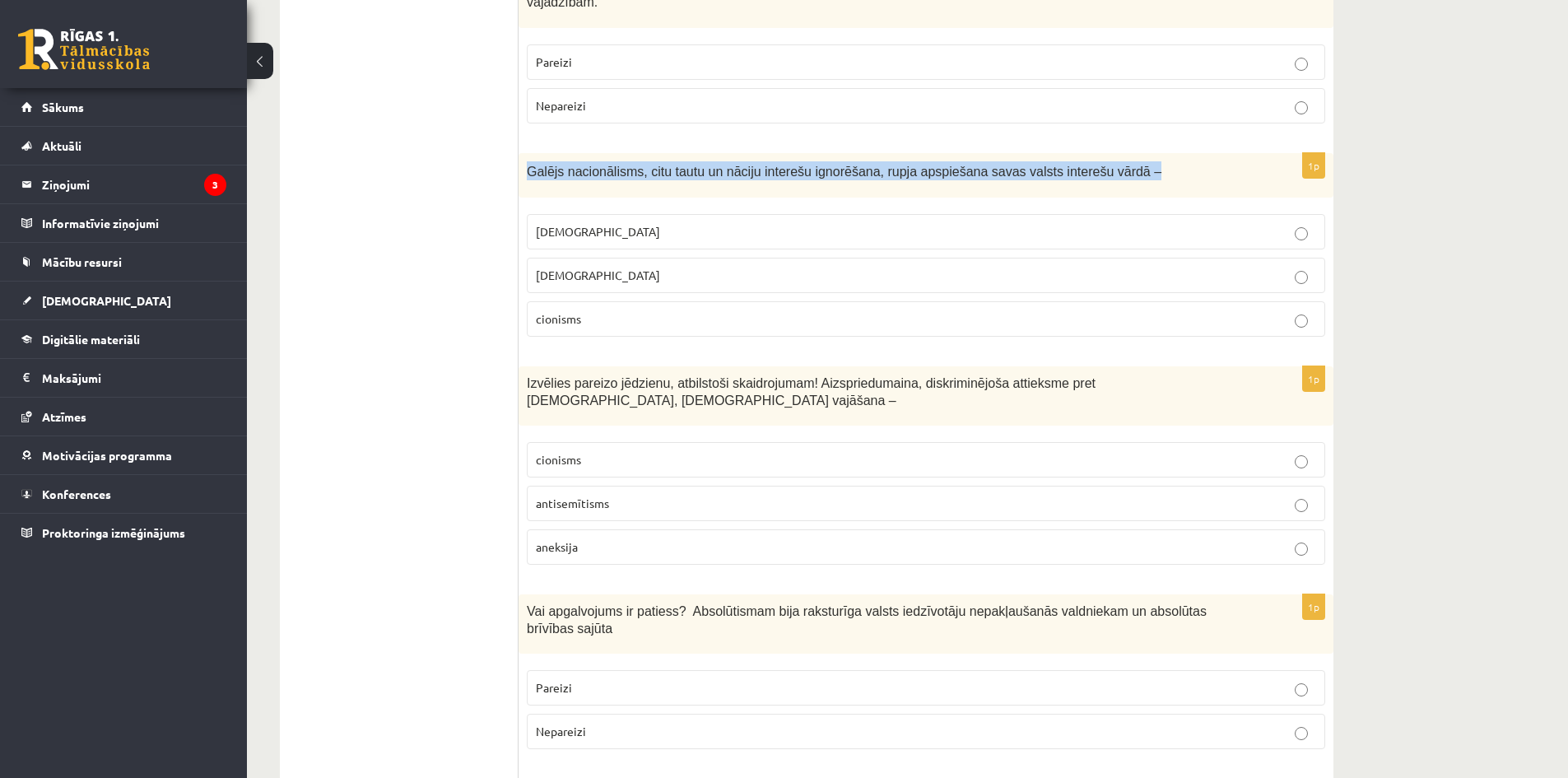
click at [688, 165] on span "Galējs nacionālisms, citu tautu un nāciju interešu ignorēšana, rupja apspiešana…" at bounding box center [844, 171] width 634 height 14
copy div "Galējs nacionālisms, citu tautu un nāciju interešu ignorēšana, rupja apspiešana…"
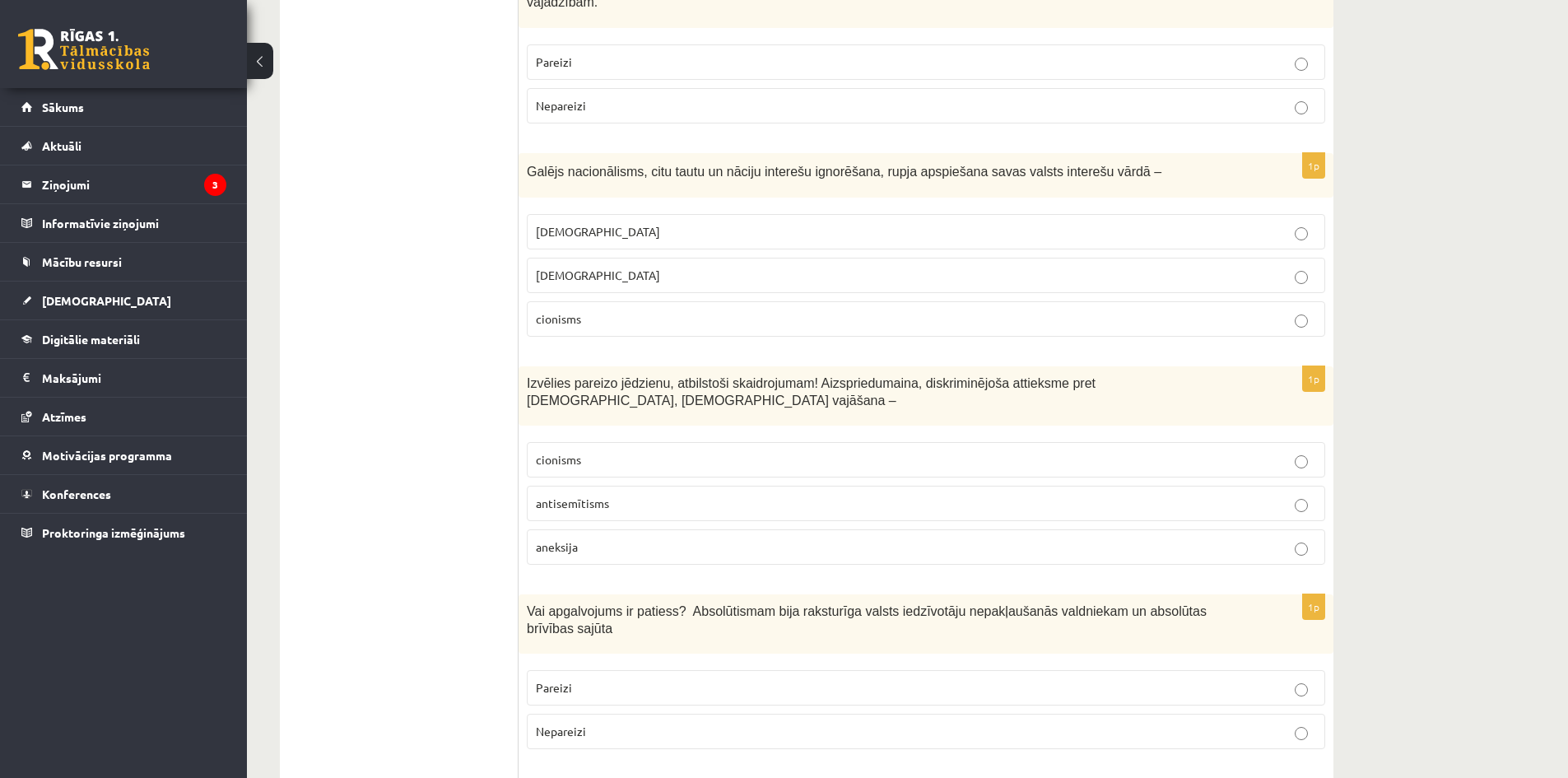
click at [565, 224] on span "šovinisms" at bounding box center [598, 231] width 125 height 15
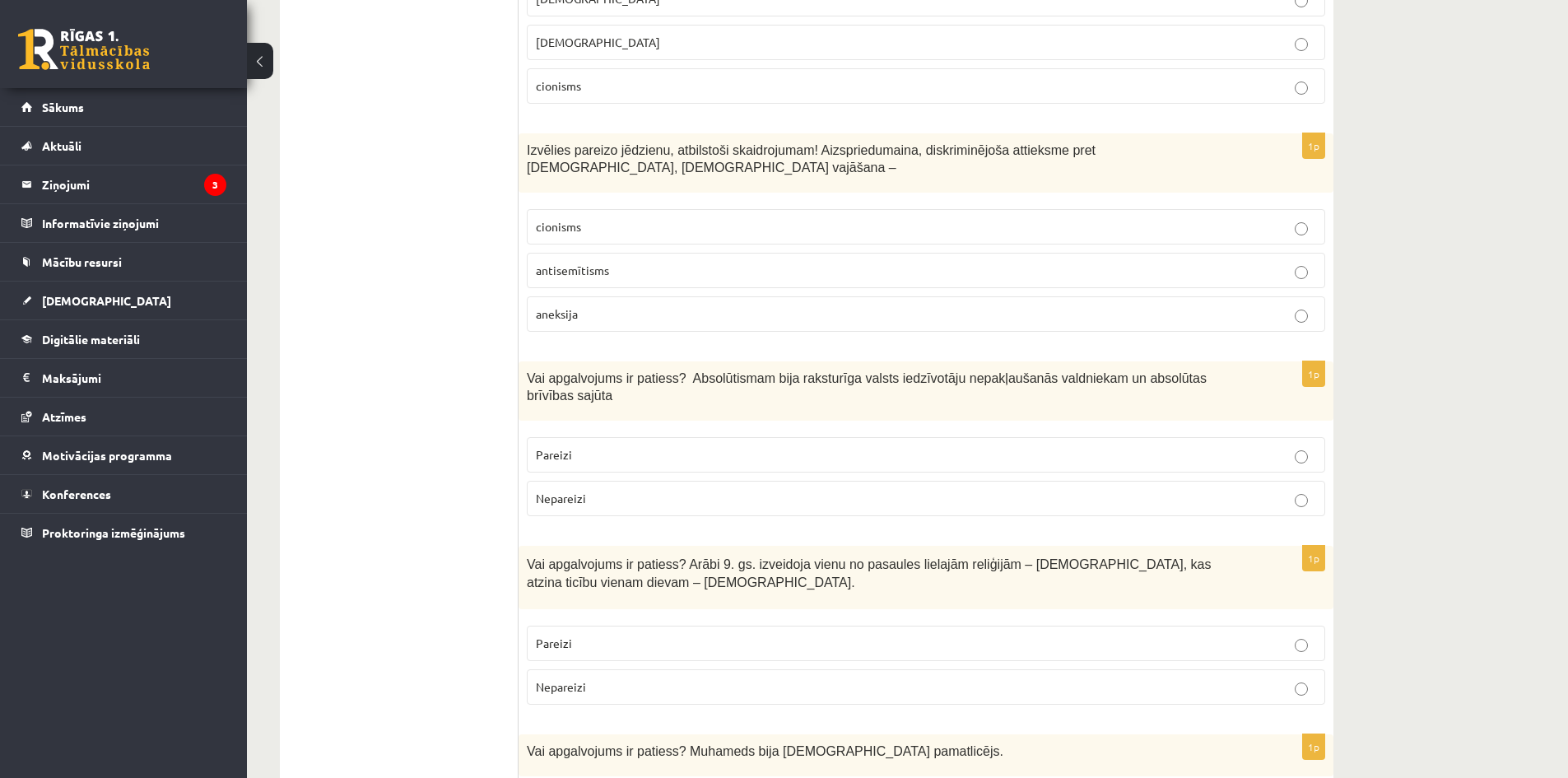
scroll to position [1564, 0]
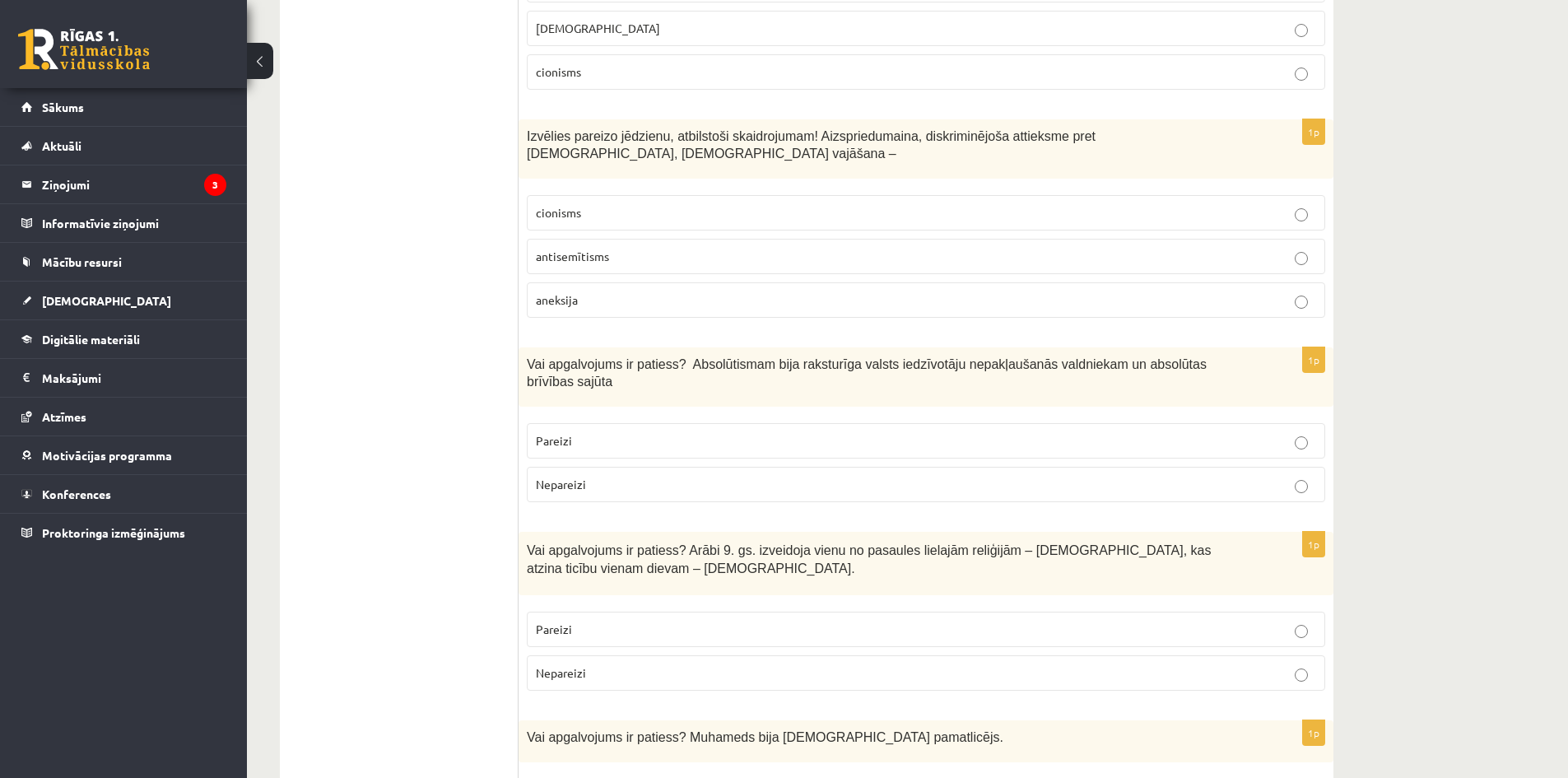
click at [869, 130] on span "Izvēlies pareizo jēdzienu, atbilstoši skaidrojumam! Aizspriedumaina, diskriminē…" at bounding box center [810, 145] width 568 height 31
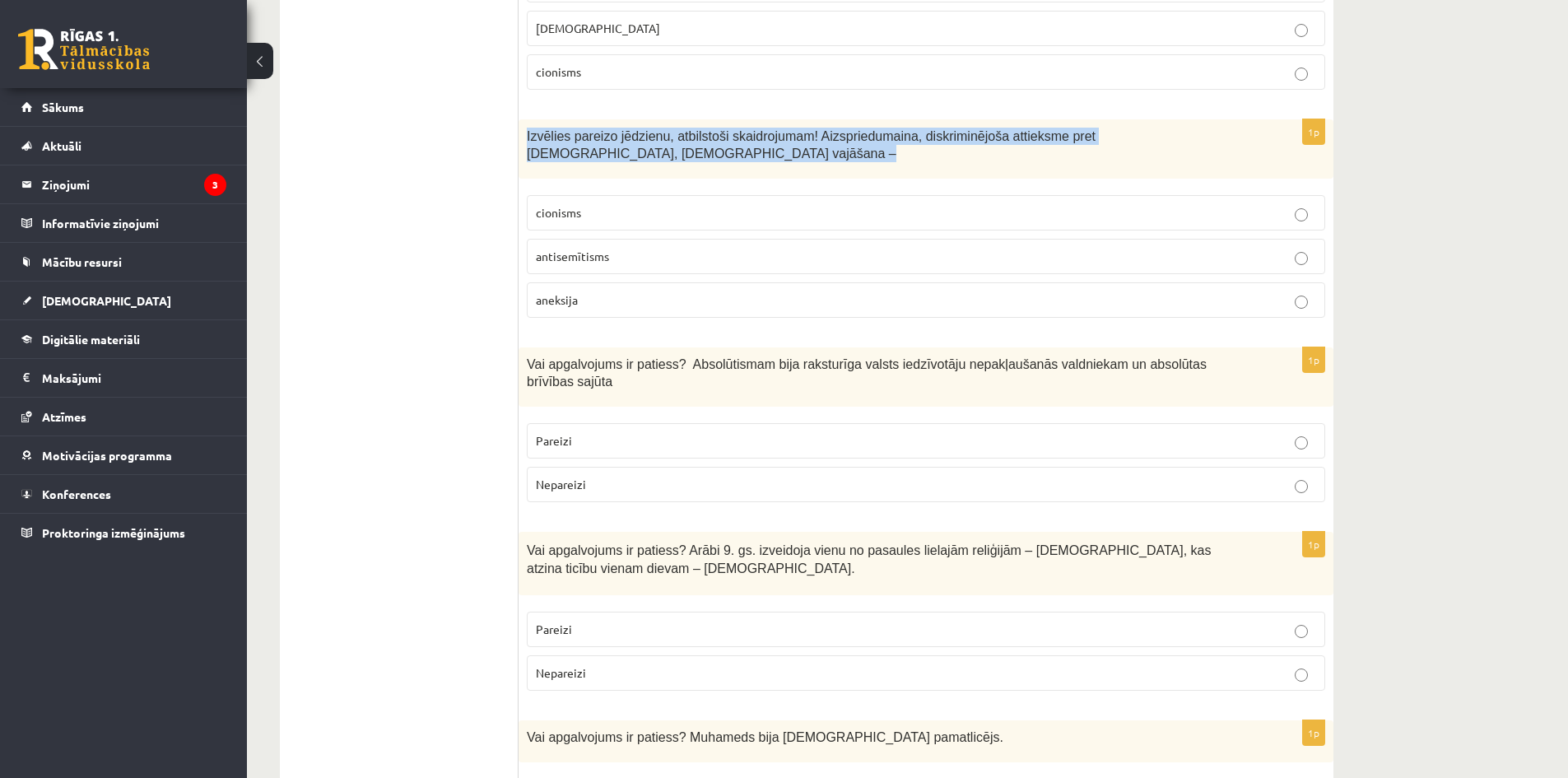
click at [869, 130] on span "Izvēlies pareizo jēdzienu, atbilstoši skaidrojumam! Aizspriedumaina, diskriminē…" at bounding box center [810, 145] width 568 height 31
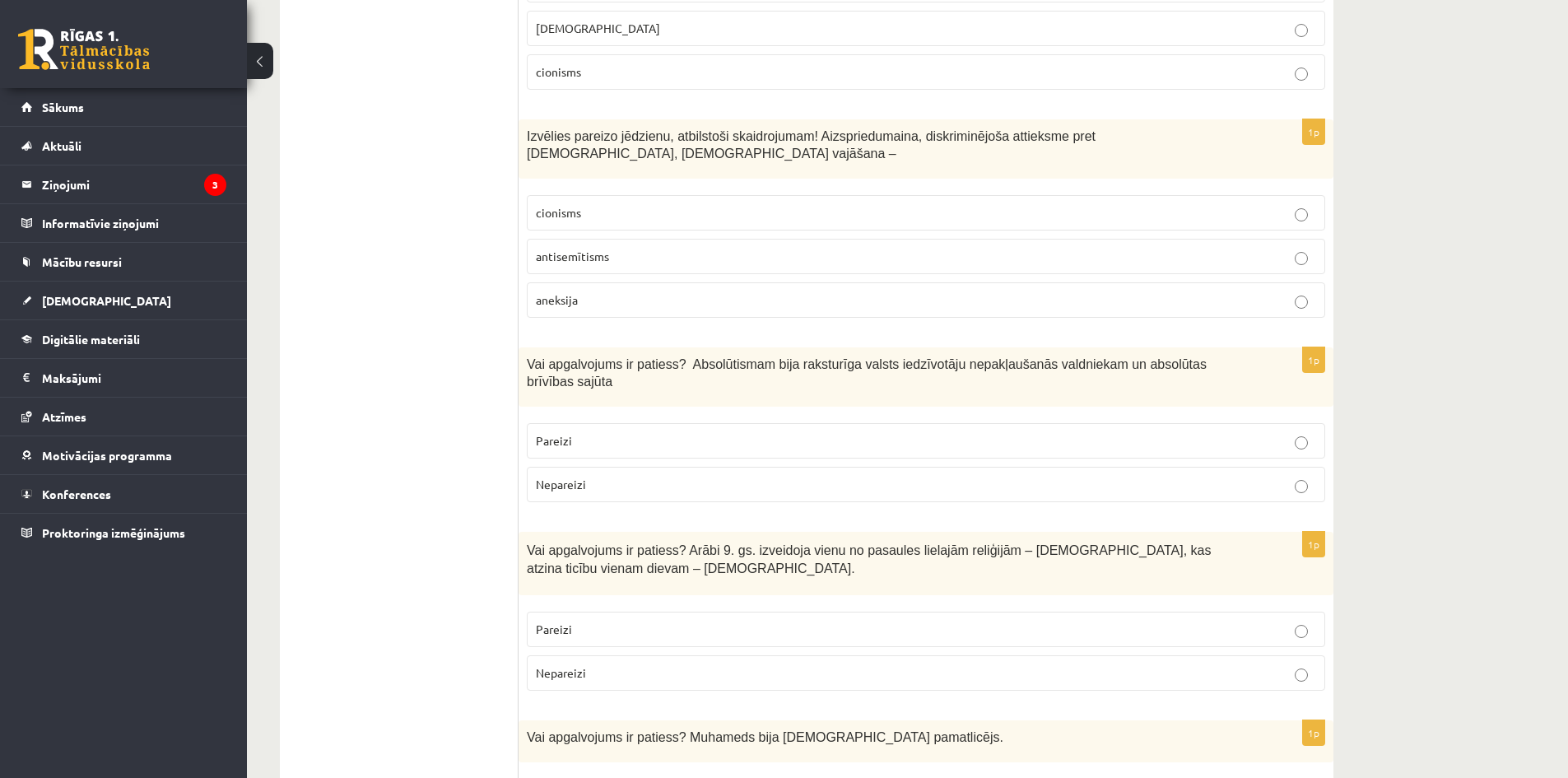
drag, startPoint x: 870, startPoint y: 108, endPoint x: 419, endPoint y: 233, distance: 468.0
click at [611, 248] on p "antisemītisms" at bounding box center [925, 256] width 780 height 17
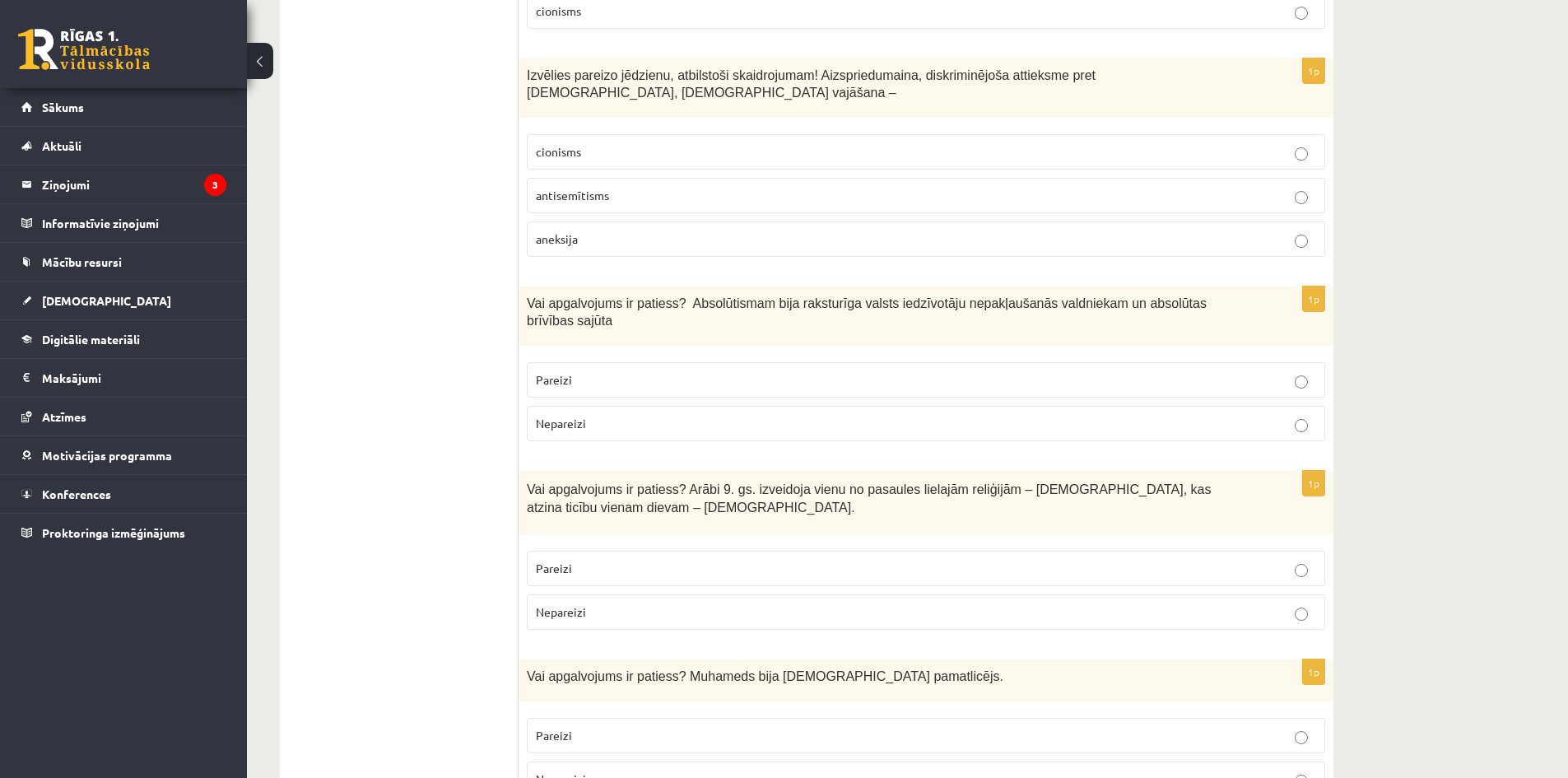
scroll to position [1811, 0]
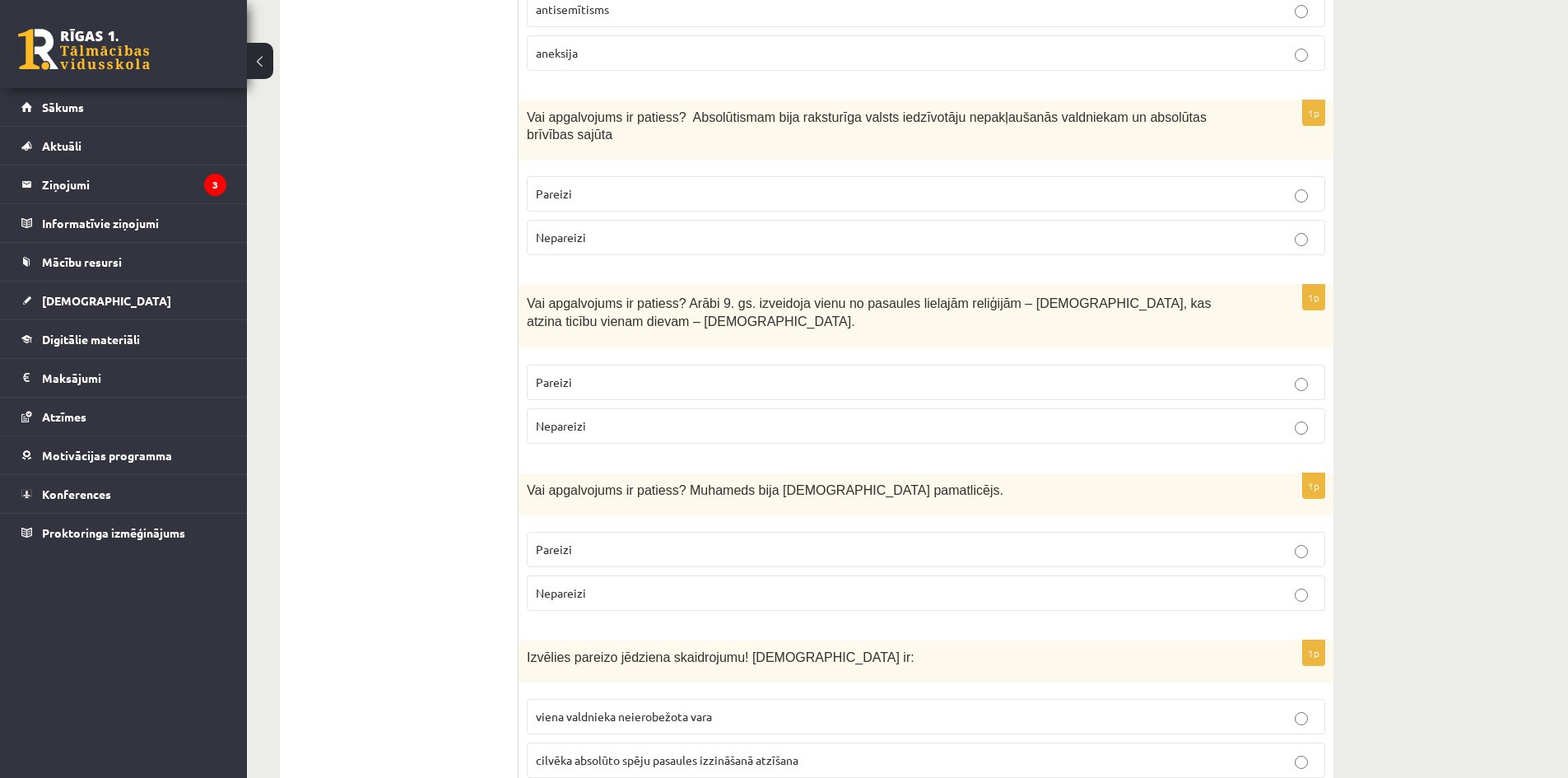
click at [1024, 110] on span "Vai apgalvojums ir patiess? Absolūtismam bija raksturīga valsts iedzīvotāju nep…" at bounding box center [866, 126] width 680 height 31
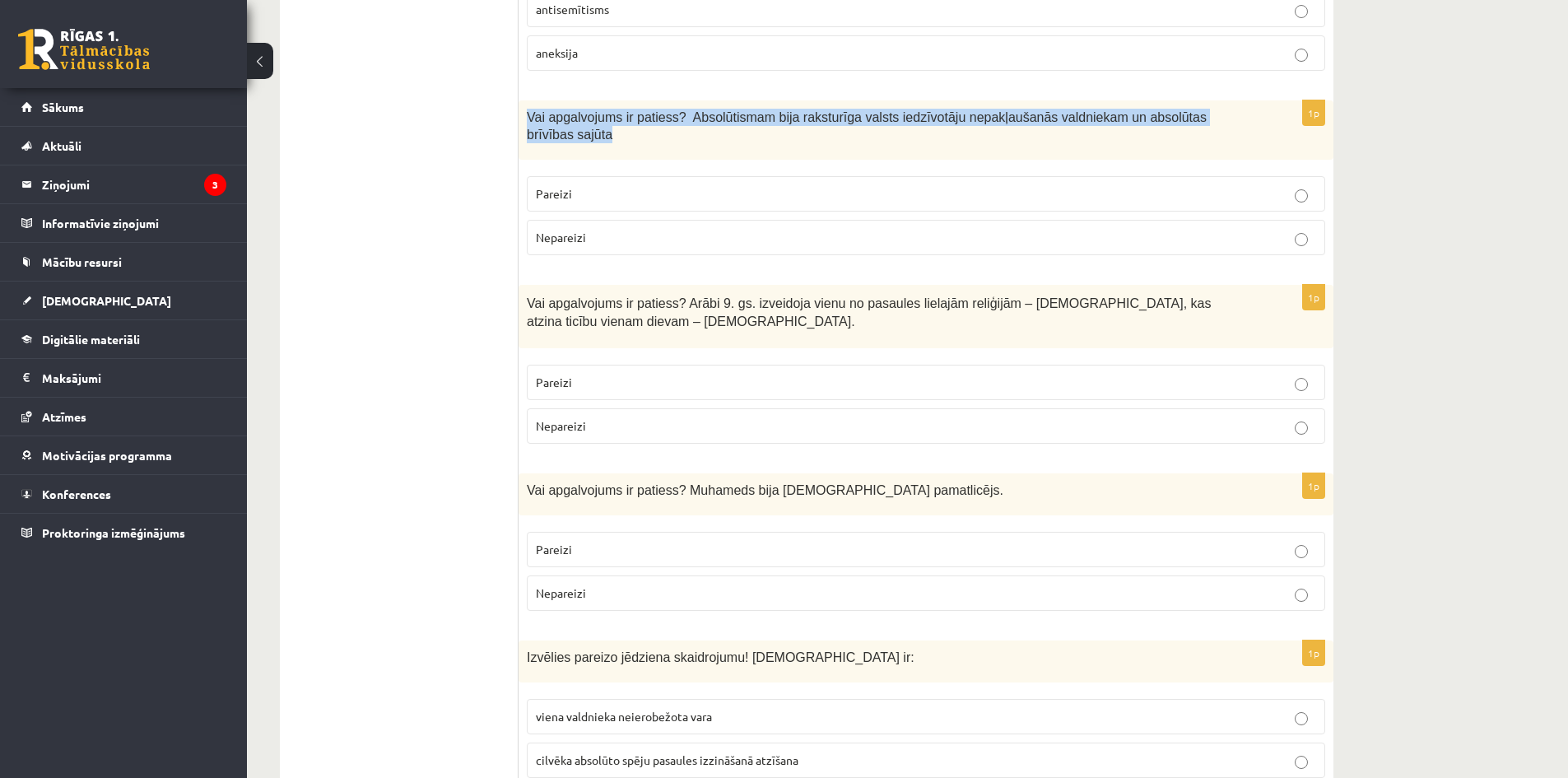
click at [1024, 110] on span "Vai apgalvojums ir patiess? Absolūtismam bija raksturīga valsts iedzīvotāju nep…" at bounding box center [866, 126] width 680 height 31
copy div "Vai apgalvojums ir patiess? Absolūtismam bija raksturīga valsts iedzīvotāju nep…"
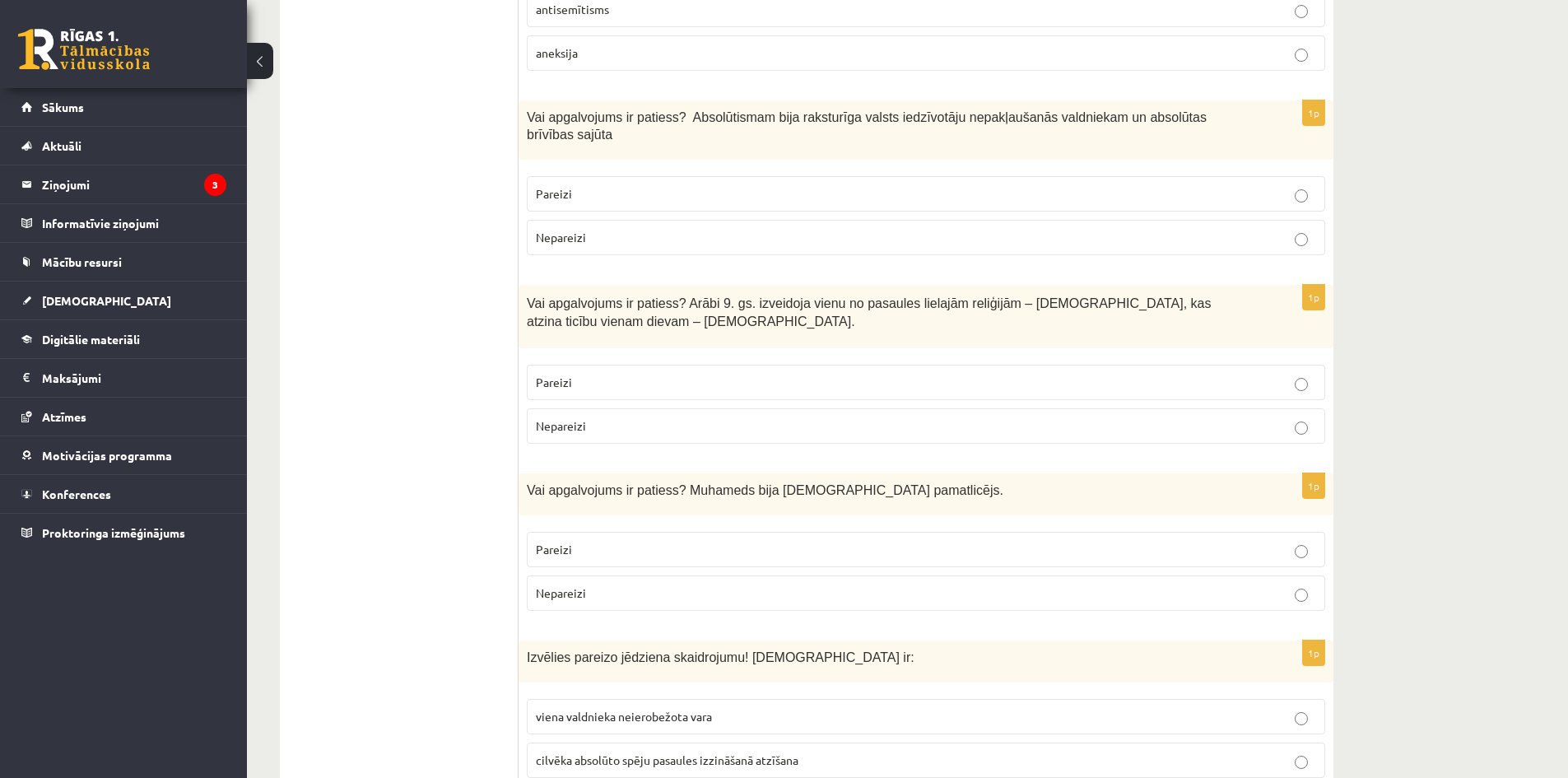
click at [615, 229] on p "Nepareizi" at bounding box center [925, 237] width 780 height 17
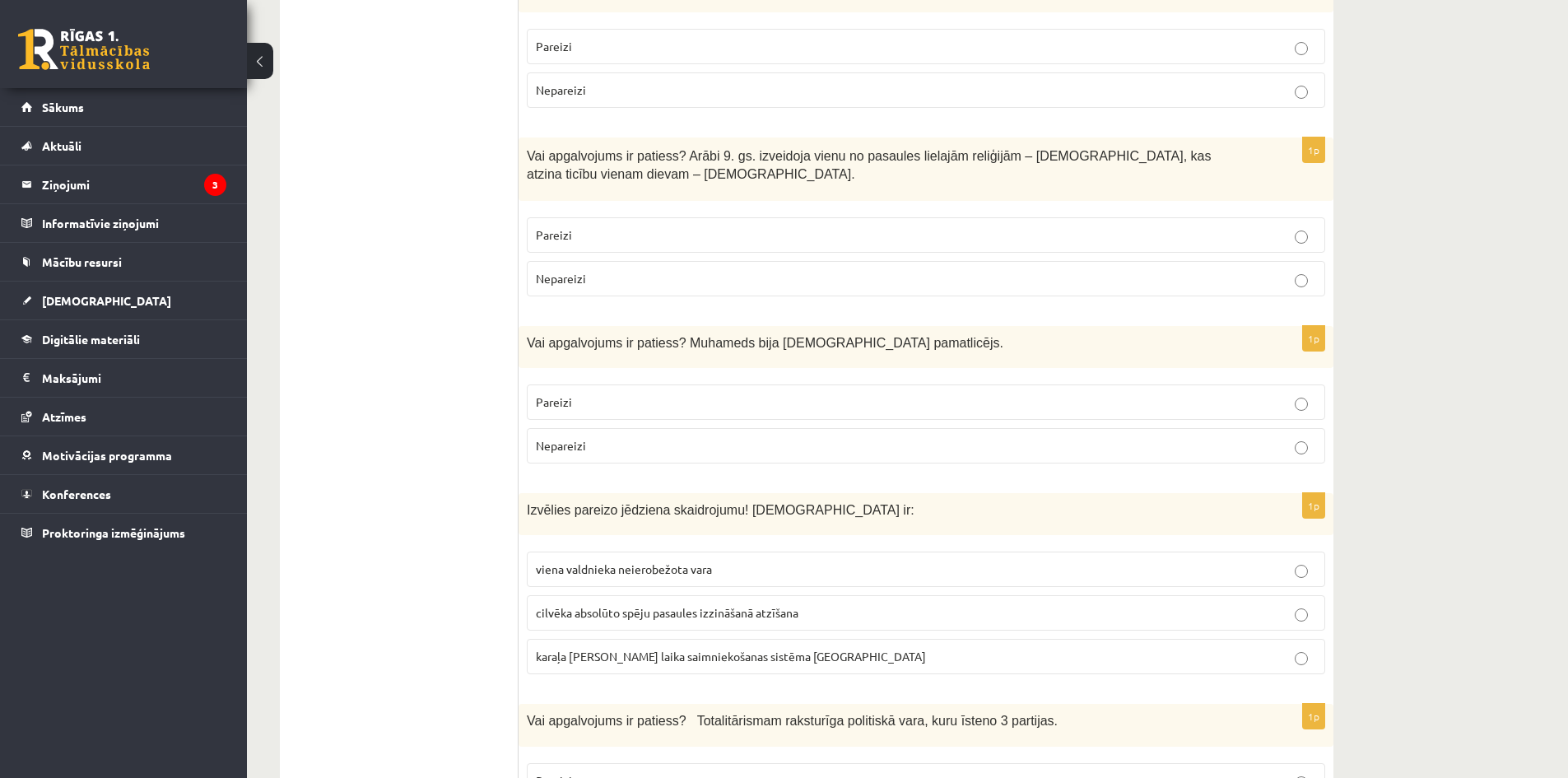
scroll to position [1976, 0]
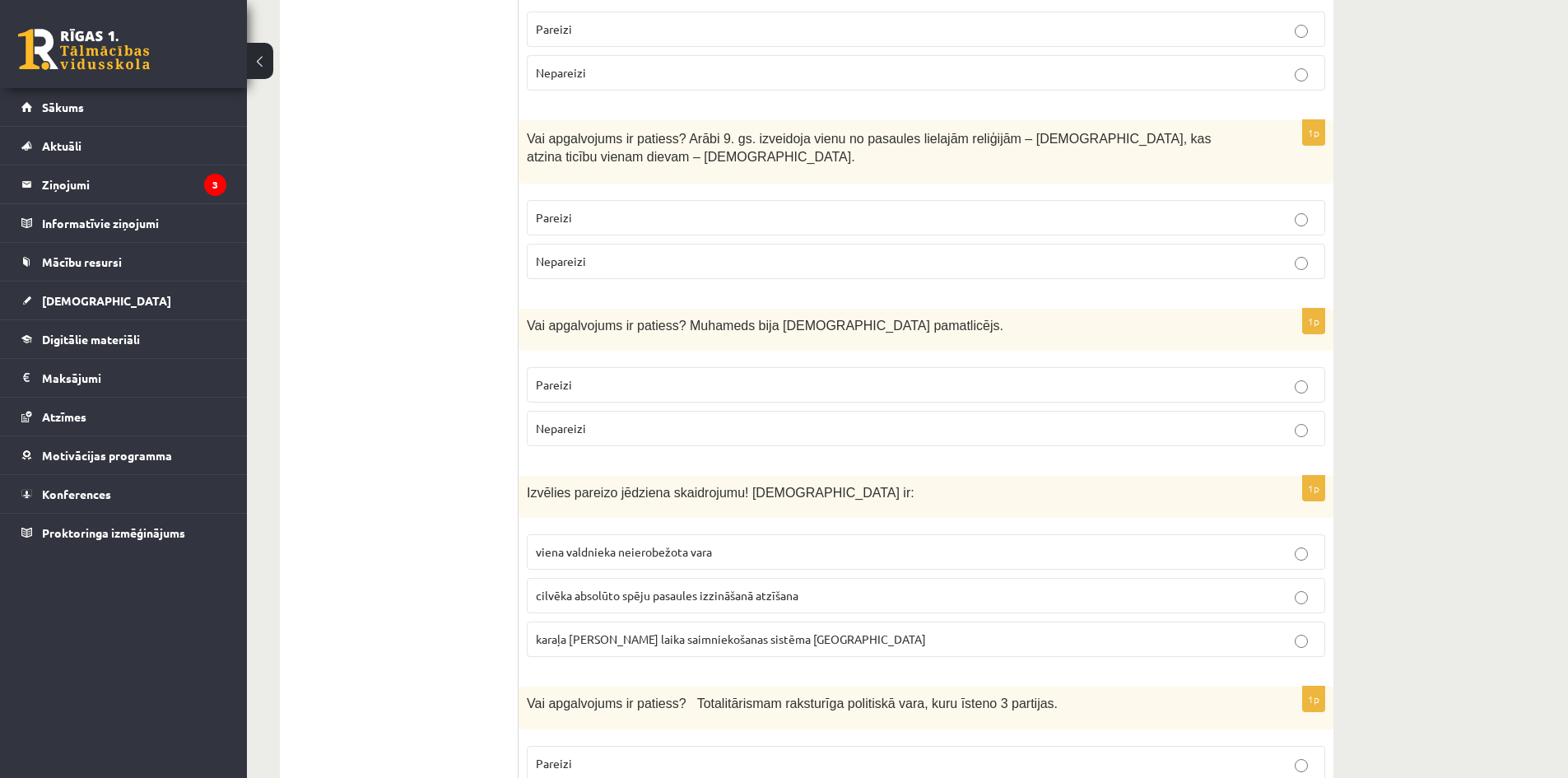
click at [930, 131] on span "Vai apgalvojums ir patiess? Arābi 9. gs. izveidoja vienu no pasaules lielajām r…" at bounding box center [868, 148] width 684 height 33
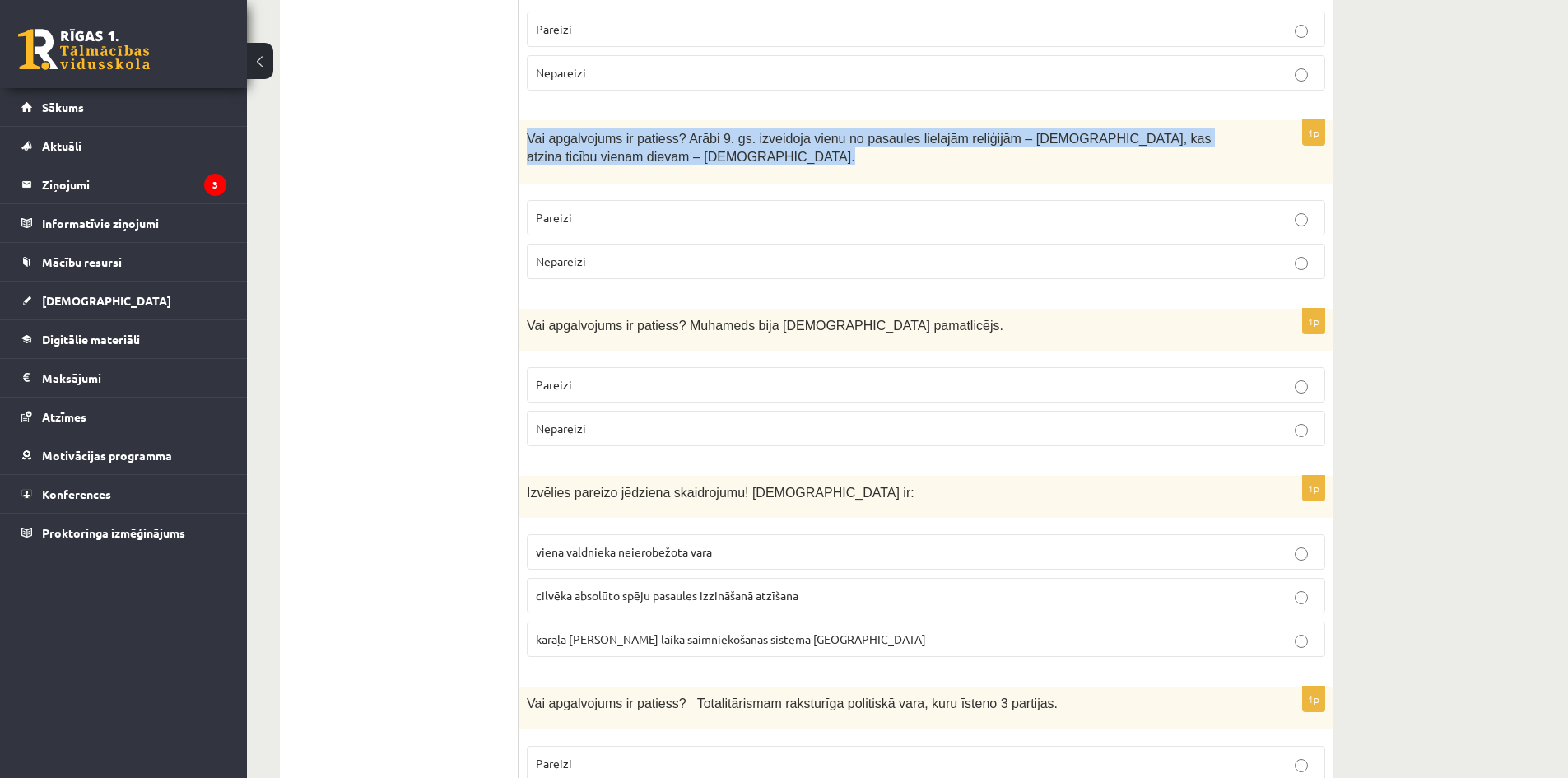
click at [930, 131] on span "Vai apgalvojums ir patiess? Arābi 9. gs. izveidoja vienu no pasaules lielajām r…" at bounding box center [868, 148] width 684 height 33
copy div "Vai apgalvojums ir patiess? Arābi 9. gs. izveidoja vienu no pasaules lielajām r…"
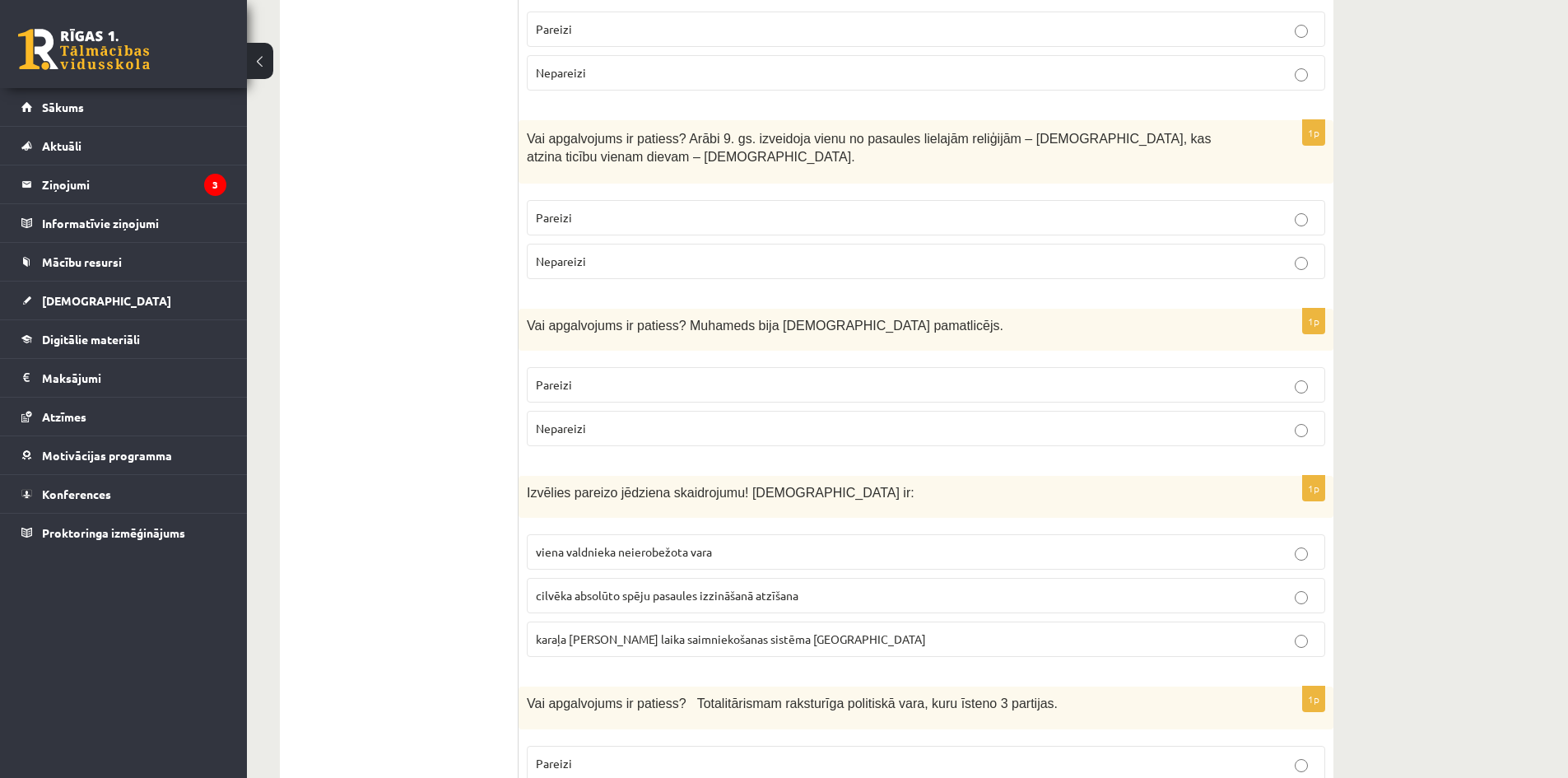
drag, startPoint x: 402, startPoint y: 175, endPoint x: 520, endPoint y: 187, distance: 118.6
click at [565, 253] on span "Nepareizi" at bounding box center [561, 261] width 50 height 15
click at [820, 319] on span "Vai apgalvojums ir patiess? Muhameds bija islāma pamatlicējs." at bounding box center [764, 326] width 476 height 14
click at [824, 319] on span "Vai apgalvojums ir patiess? Muhameds bija islāma pamatlicējs." at bounding box center [764, 326] width 476 height 14
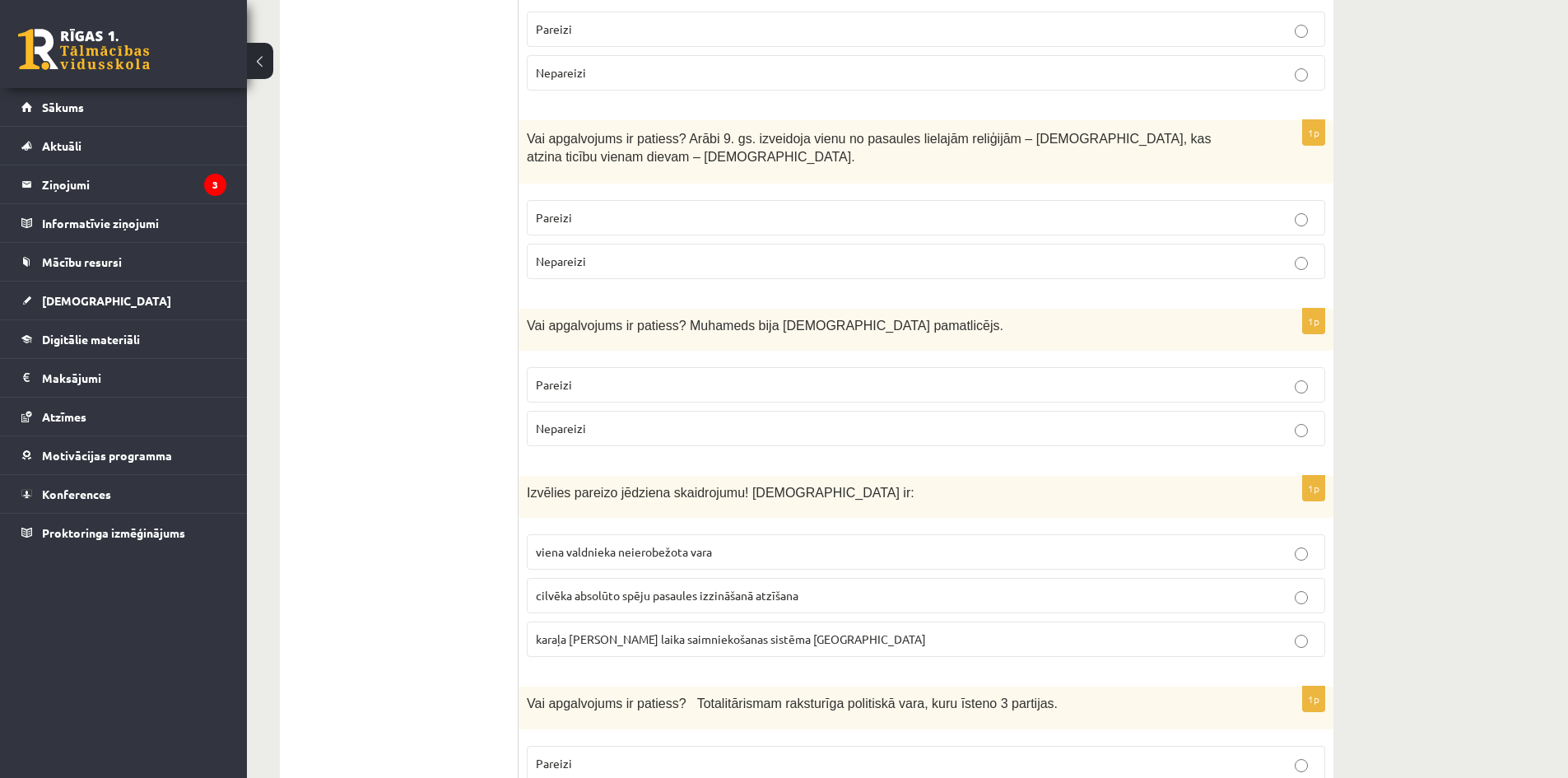
click at [826, 319] on span "Vai apgalvojums ir patiess? Muhameds bija islāma pamatlicējs." at bounding box center [764, 326] width 476 height 14
copy div "Vai apgalvojums ir patiess? Muhameds bija islāma pamatlicējs."
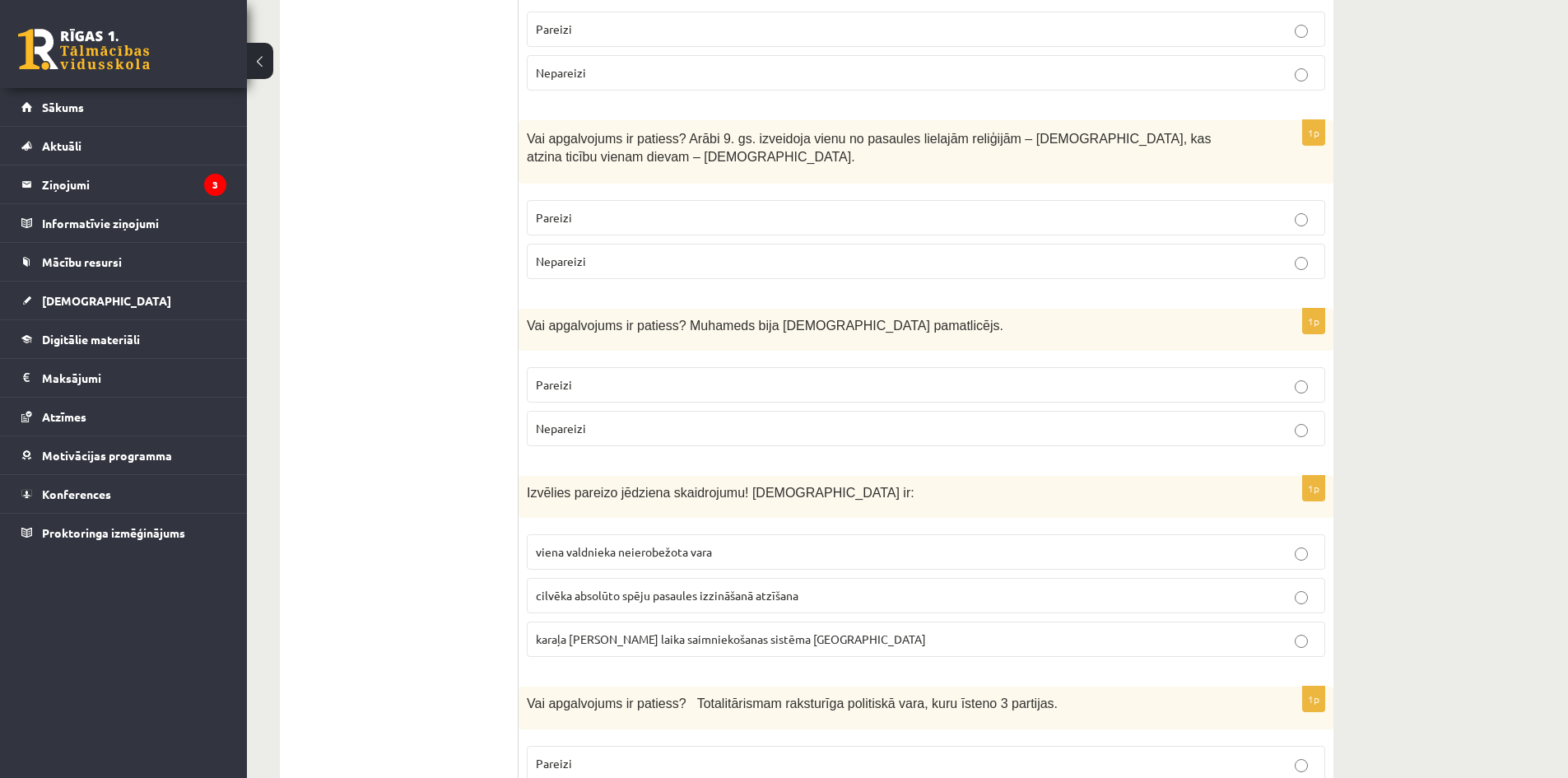
click at [580, 376] on p "Pareizi" at bounding box center [925, 385] width 780 height 17
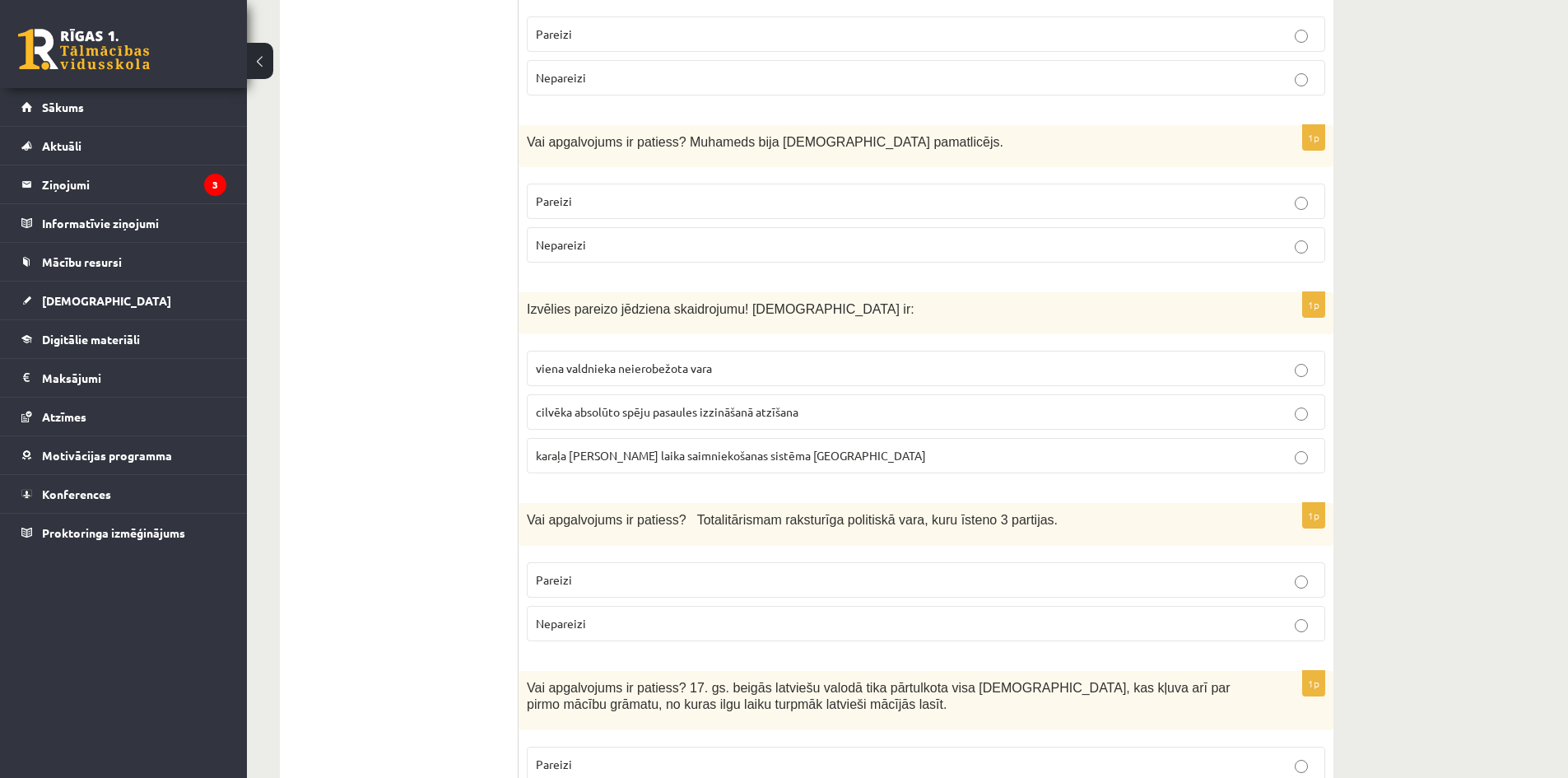
scroll to position [2223, 0]
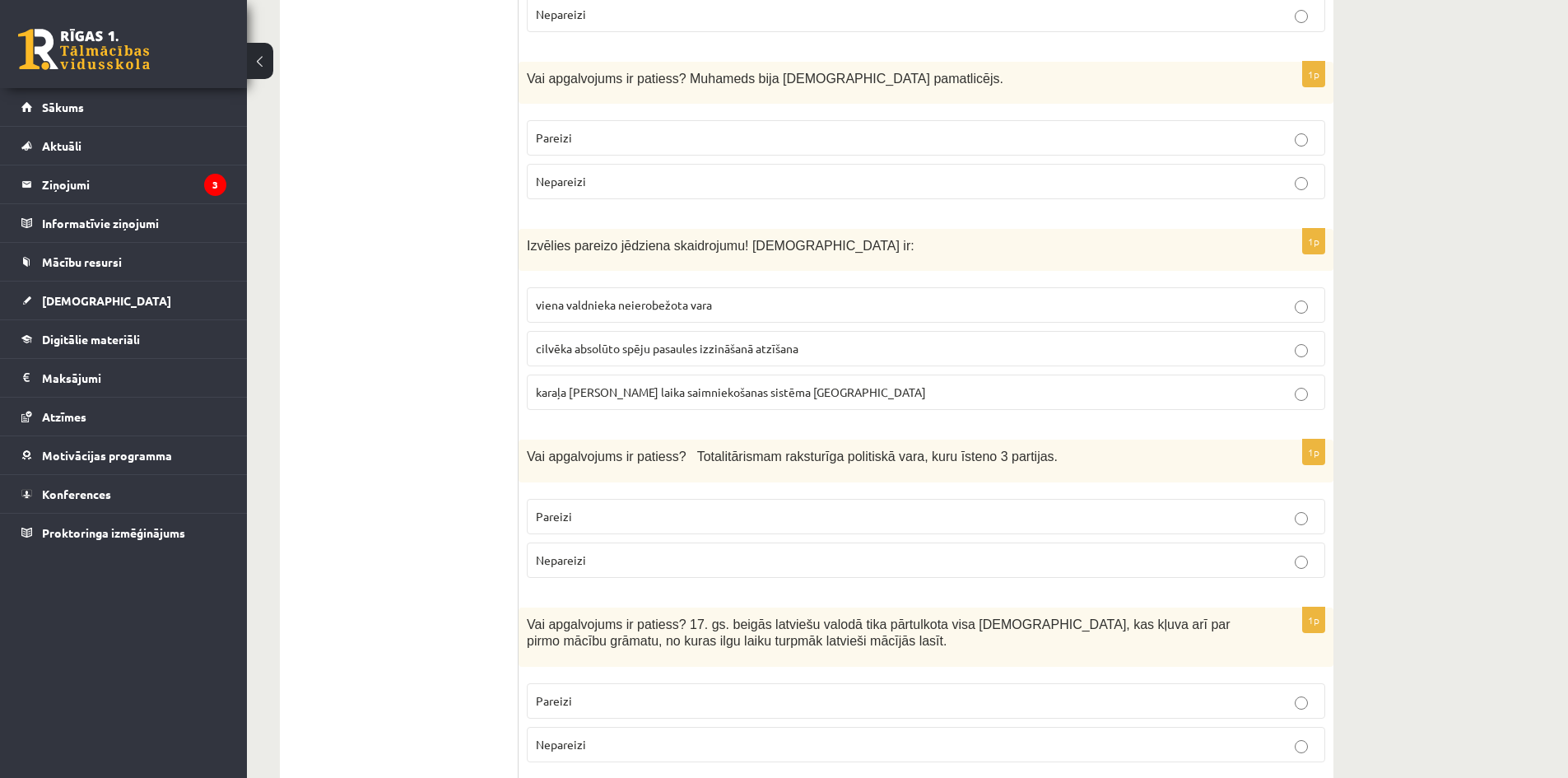
click at [701, 239] on span "Izvēlies pareizo jēdziena skaidrojumu! Absolūtisms ir:" at bounding box center [720, 246] width 387 height 14
copy div "Izvēlies pareizo jēdziena skaidrojumu! Absolūtisms ir:"
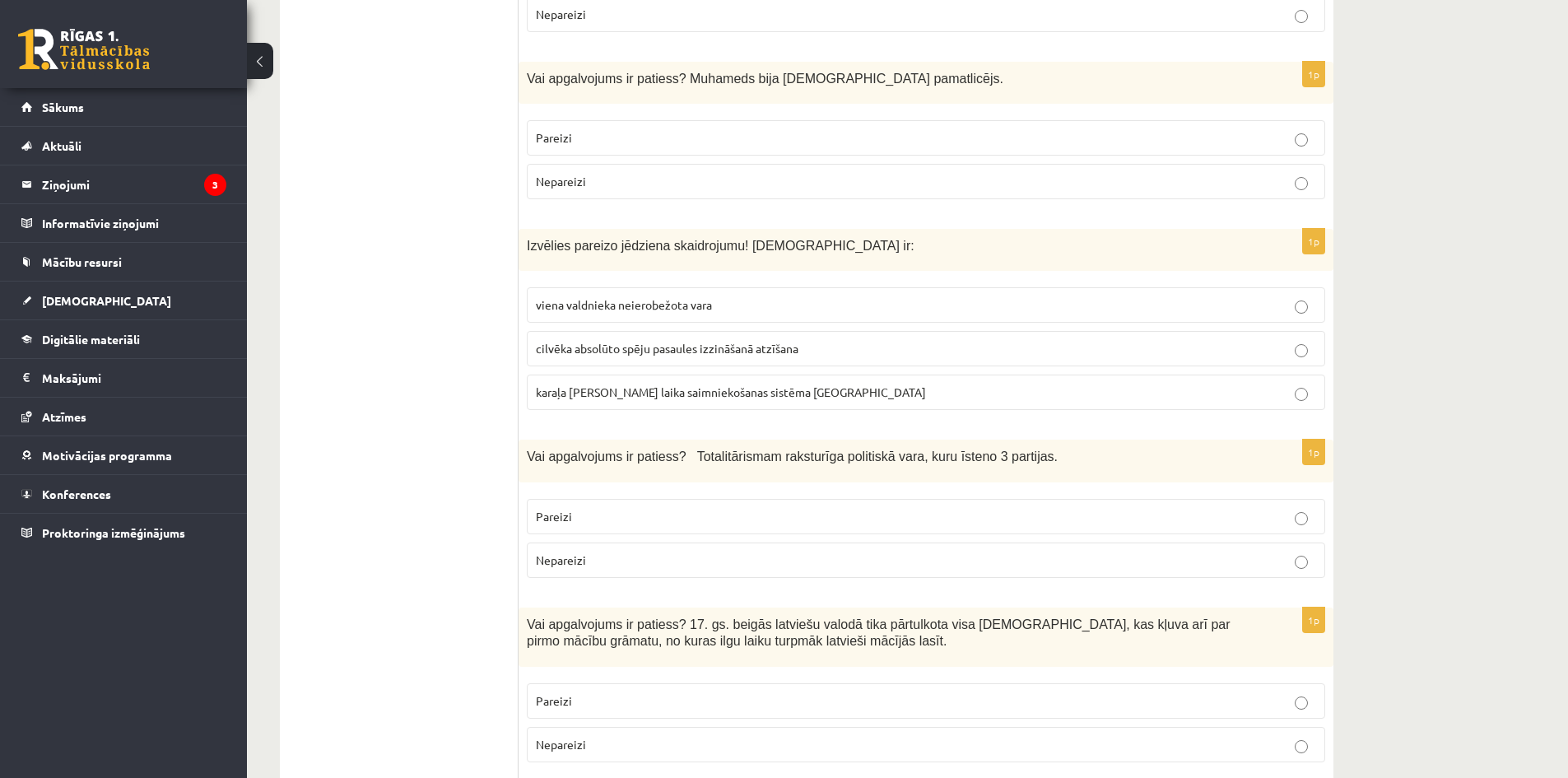
click at [605, 288] on label "viena valdnieka neierobežota vara" at bounding box center [925, 305] width 798 height 35
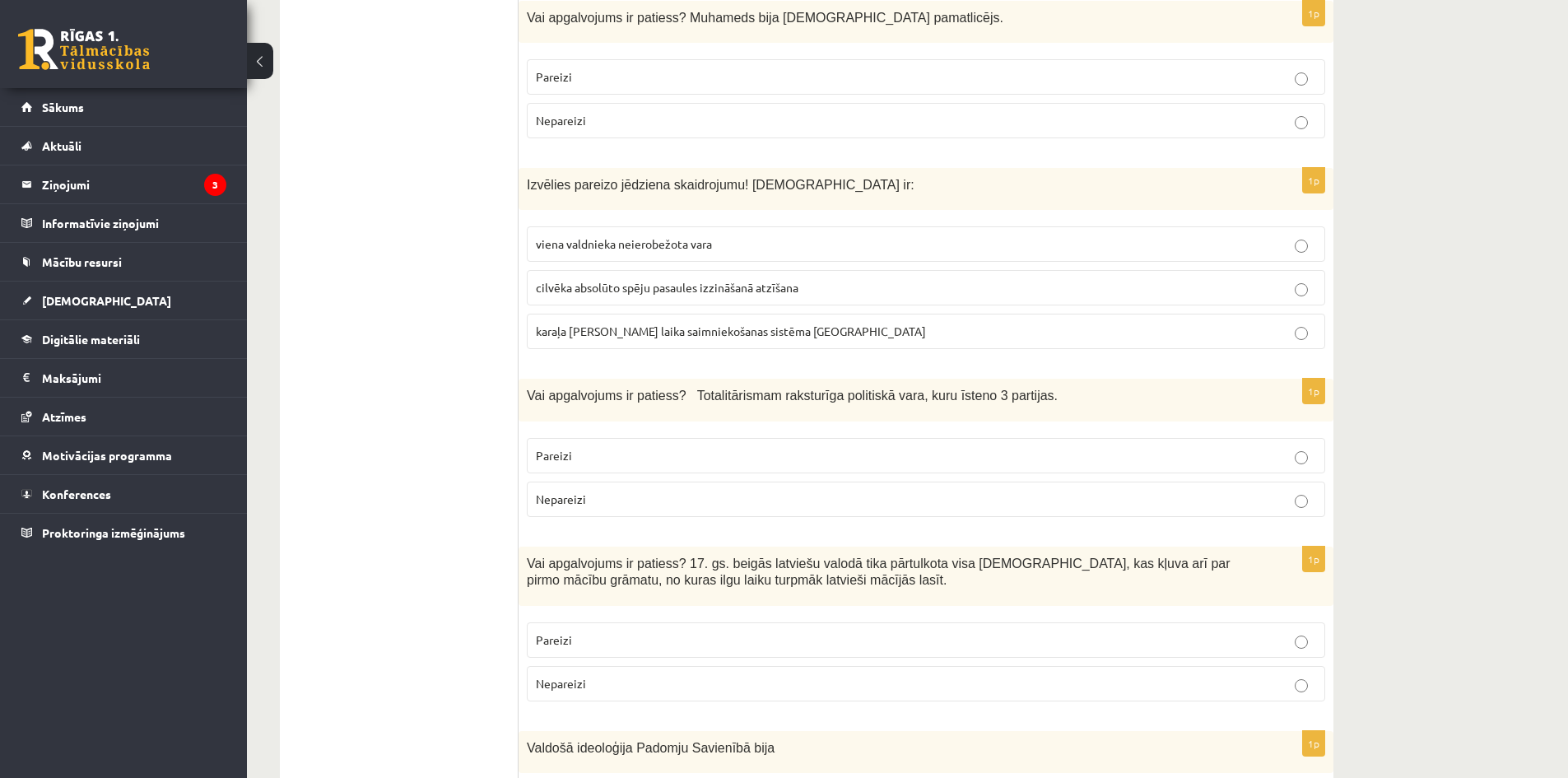
scroll to position [2469, 0]
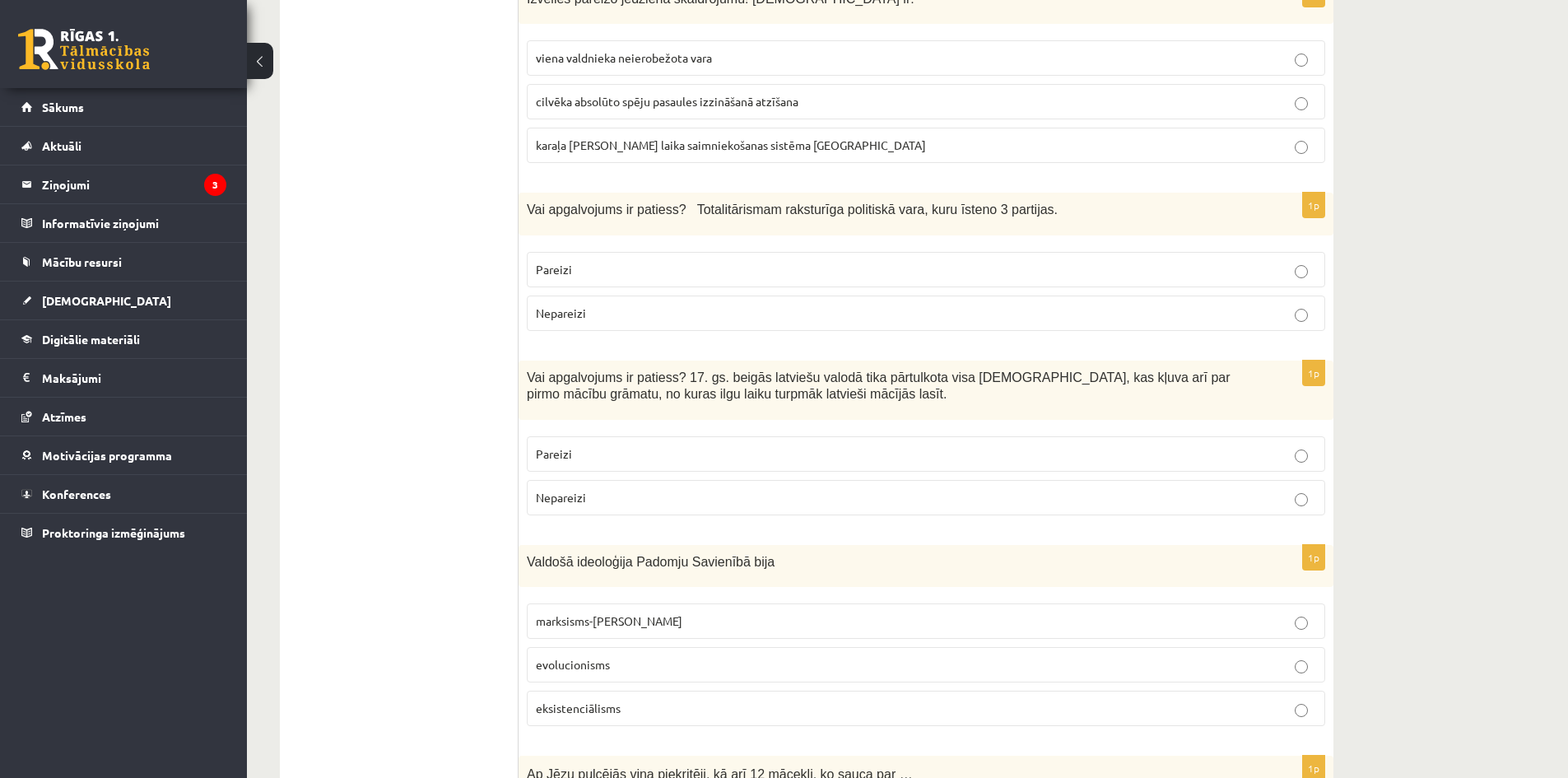
click at [923, 203] on span "Vai apgalvojums ir patiess? Totalitārismam raksturīga politiskā vara, kuru īste…" at bounding box center [792, 209] width 531 height 14
drag, startPoint x: 358, startPoint y: 307, endPoint x: 521, endPoint y: 266, distance: 168.1
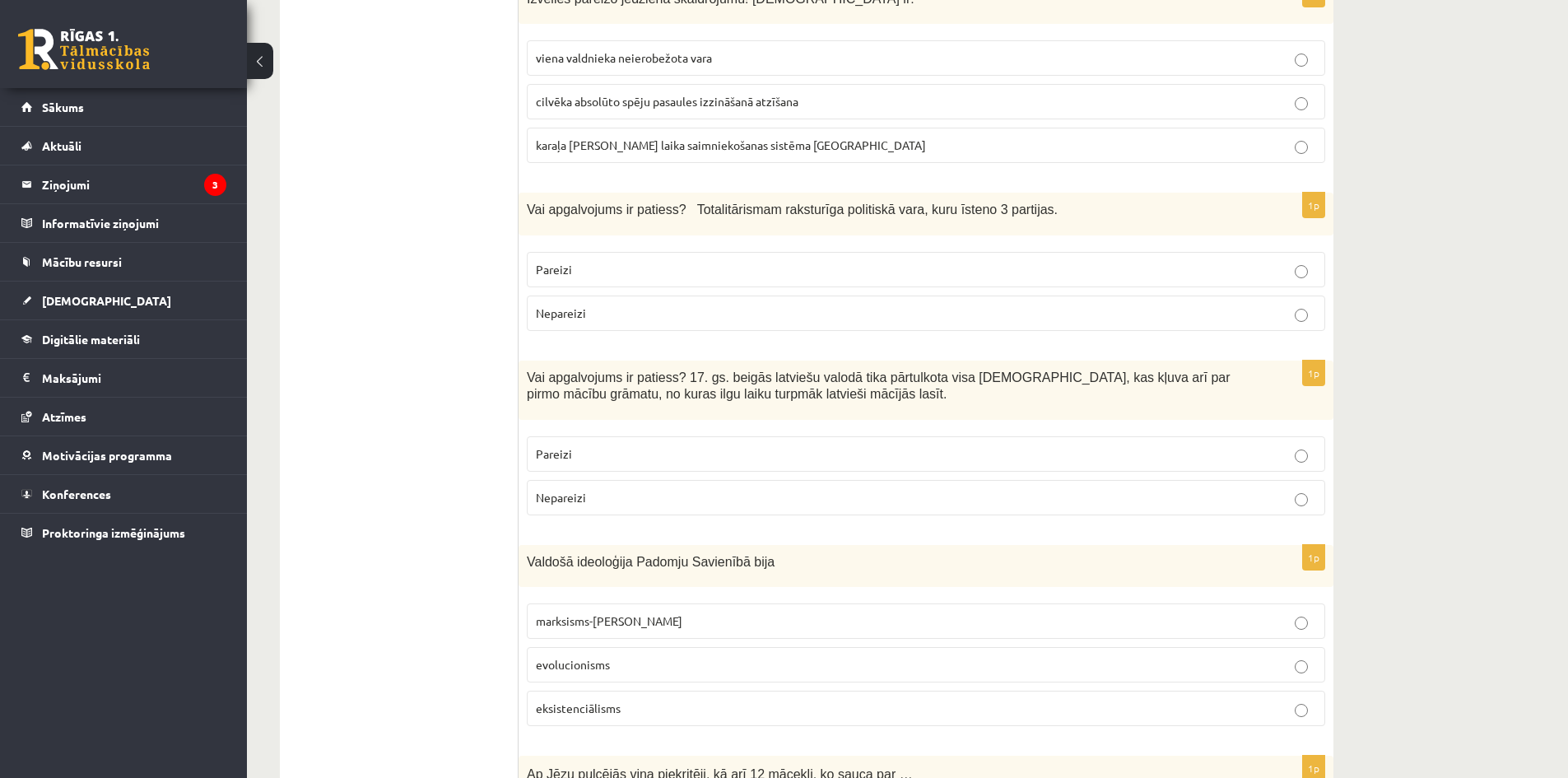
drag, startPoint x: 554, startPoint y: 246, endPoint x: 623, endPoint y: 249, distance: 69.1
click at [555, 306] on span "Nepareizi" at bounding box center [561, 313] width 50 height 15
drag, startPoint x: 1056, startPoint y: 253, endPoint x: 1106, endPoint y: 255, distance: 50.0
click at [1056, 295] on label "Nepareizi" at bounding box center [925, 312] width 798 height 35
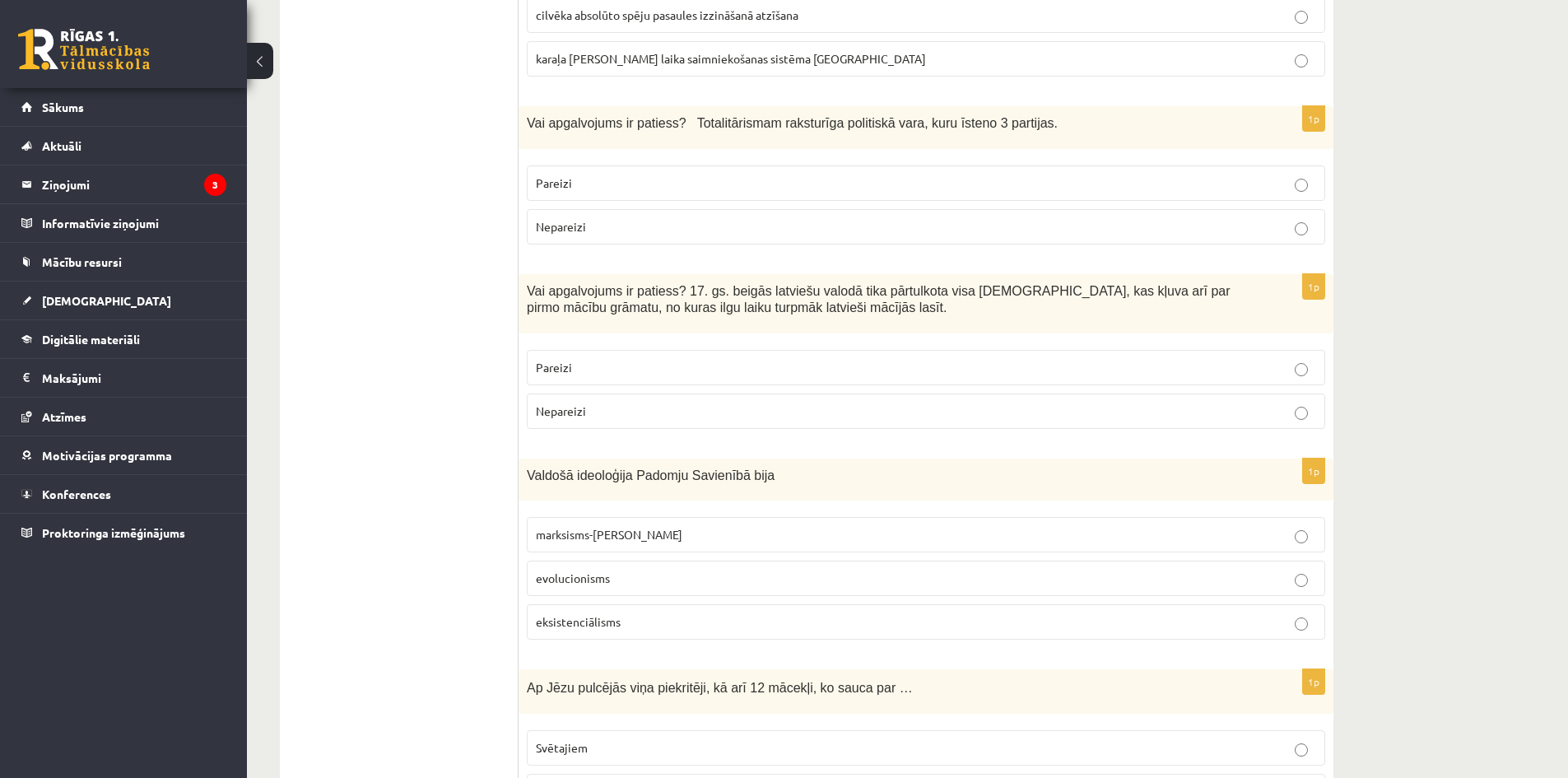
scroll to position [2634, 0]
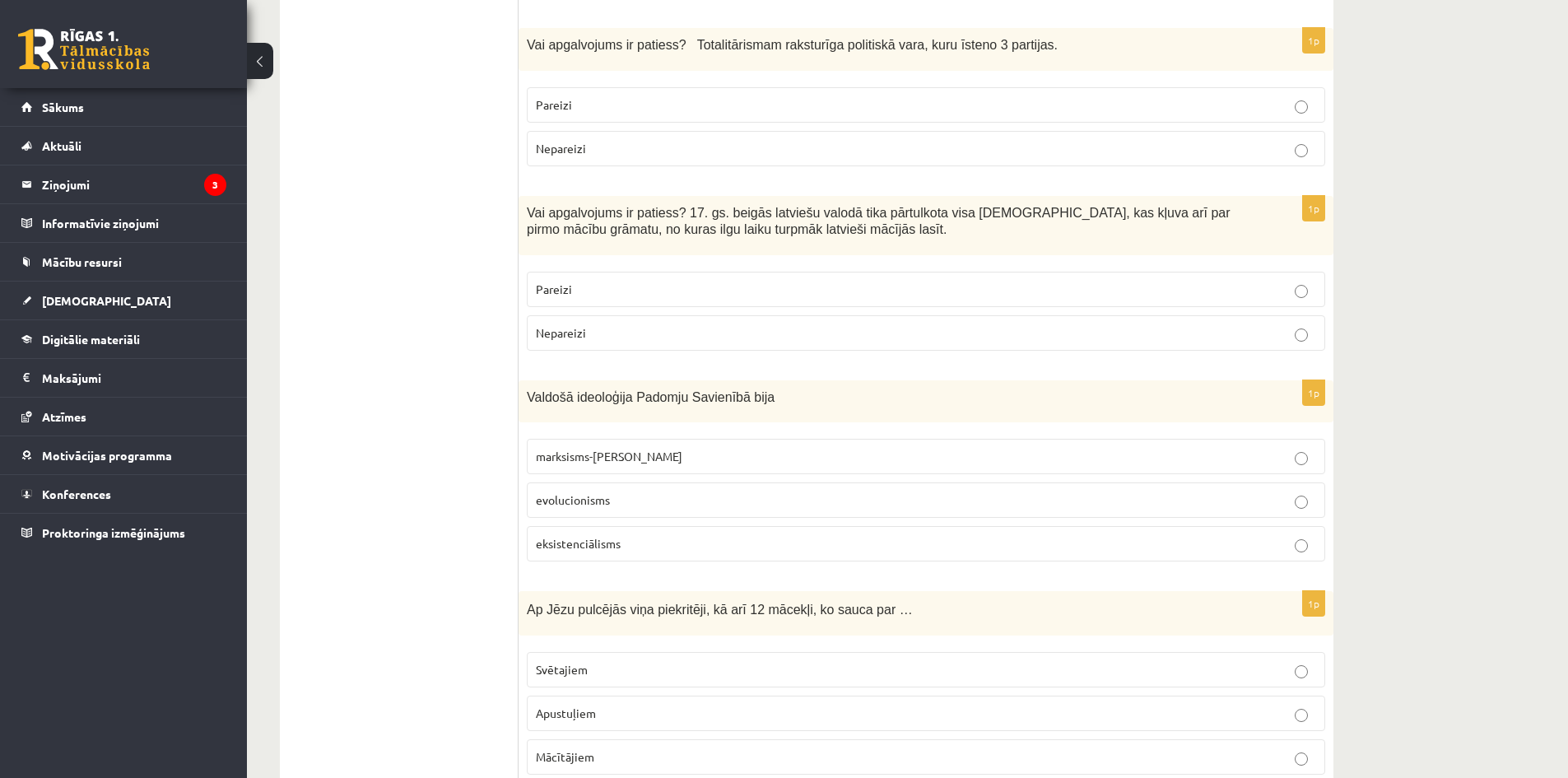
drag, startPoint x: 621, startPoint y: 222, endPoint x: 622, endPoint y: 212, distance: 10.0
click at [620, 281] on p "Pareizi" at bounding box center [925, 289] width 780 height 17
click at [638, 206] on span "Vai apgalvojums ir patiess? 17. gs. beigās latviešu valodā tika pārtulkota visa…" at bounding box center [878, 221] width 704 height 31
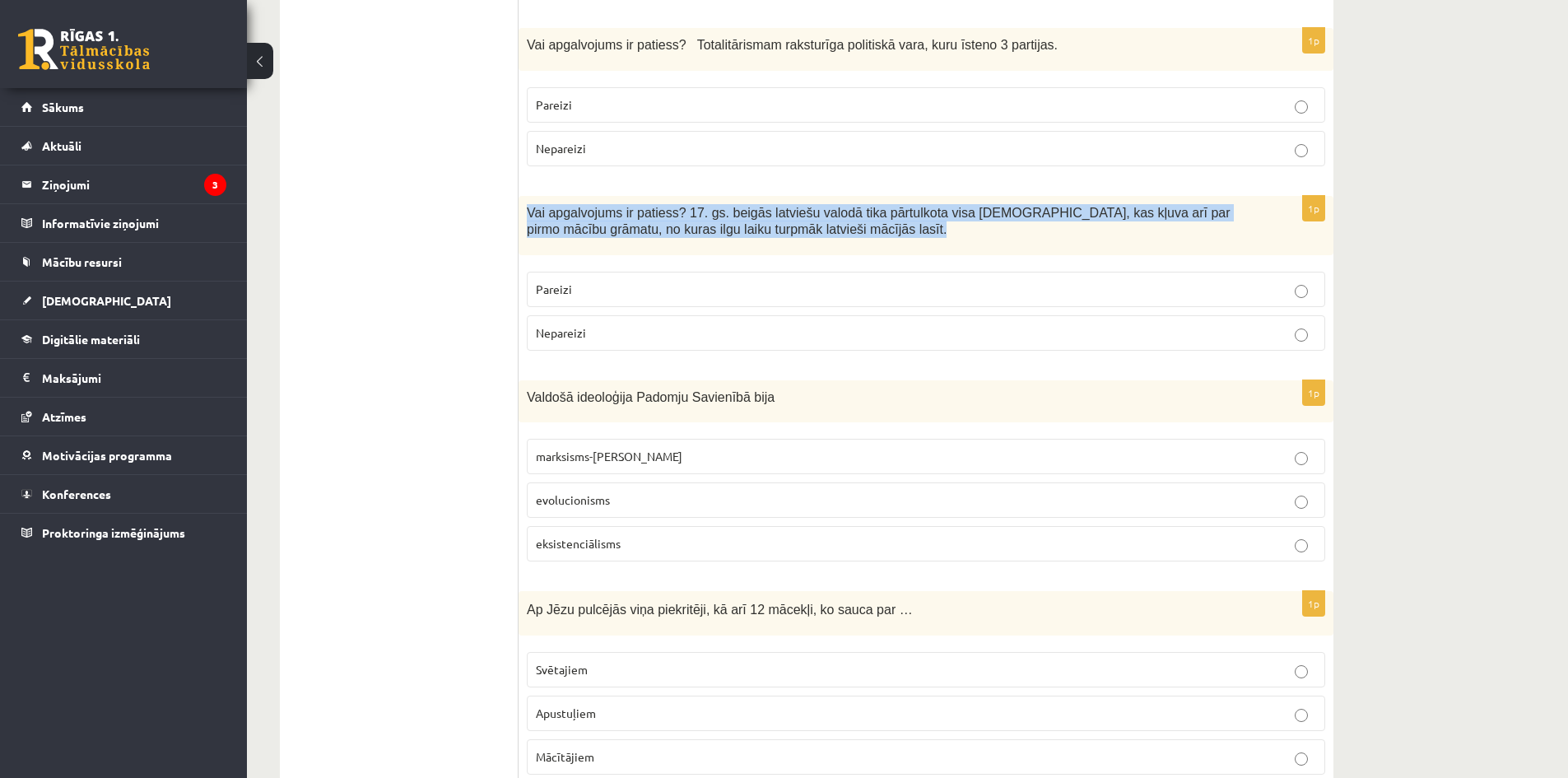
click at [638, 206] on span "Vai apgalvojums ir patiess? 17. gs. beigās latviešu valodā tika pārtulkota visa…" at bounding box center [878, 221] width 704 height 31
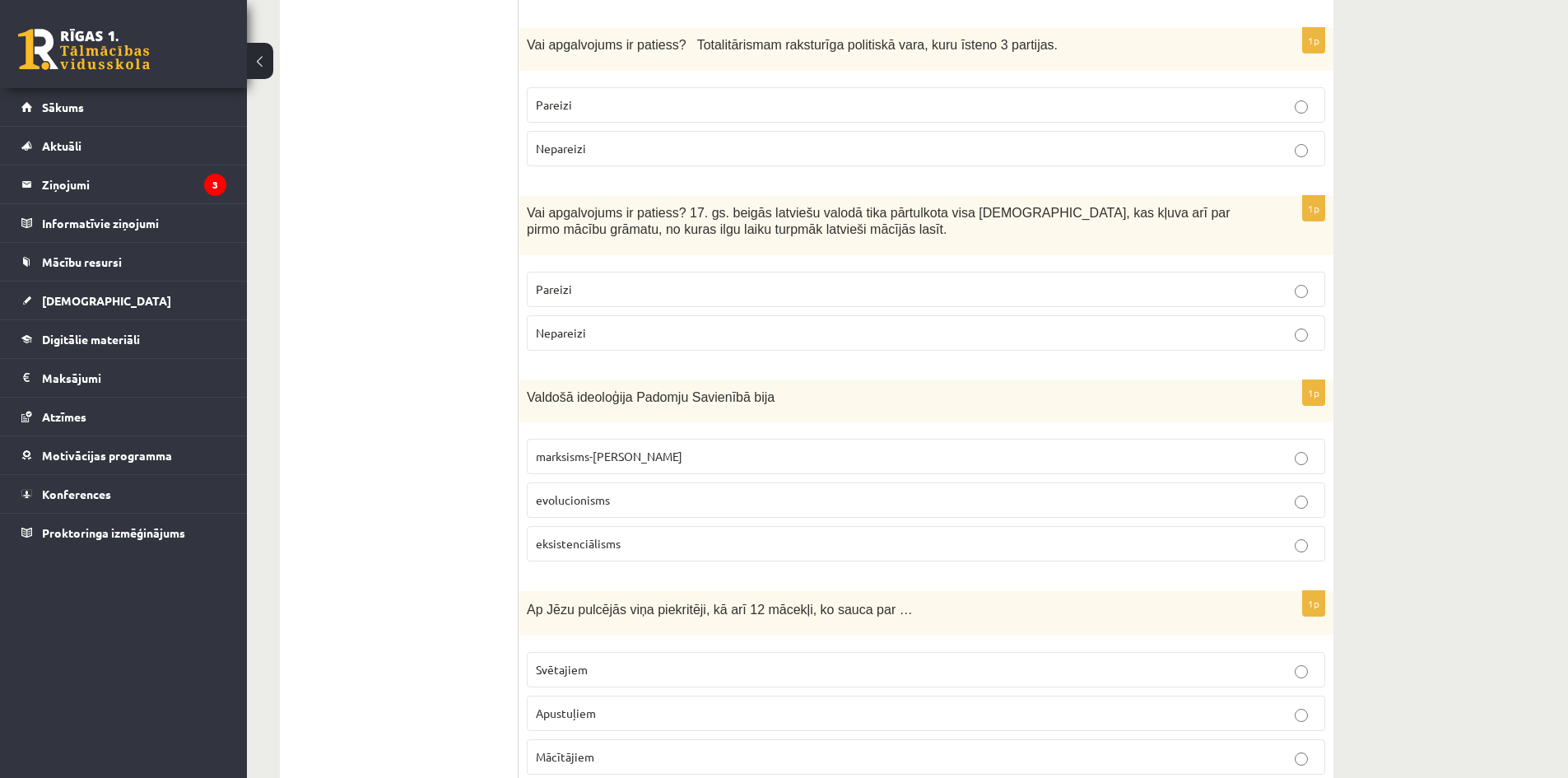
click at [398, 295] on ul "Tests" at bounding box center [407, 633] width 222 height 5945
click at [640, 439] on label "marksisms-ļeņinisms" at bounding box center [925, 456] width 798 height 35
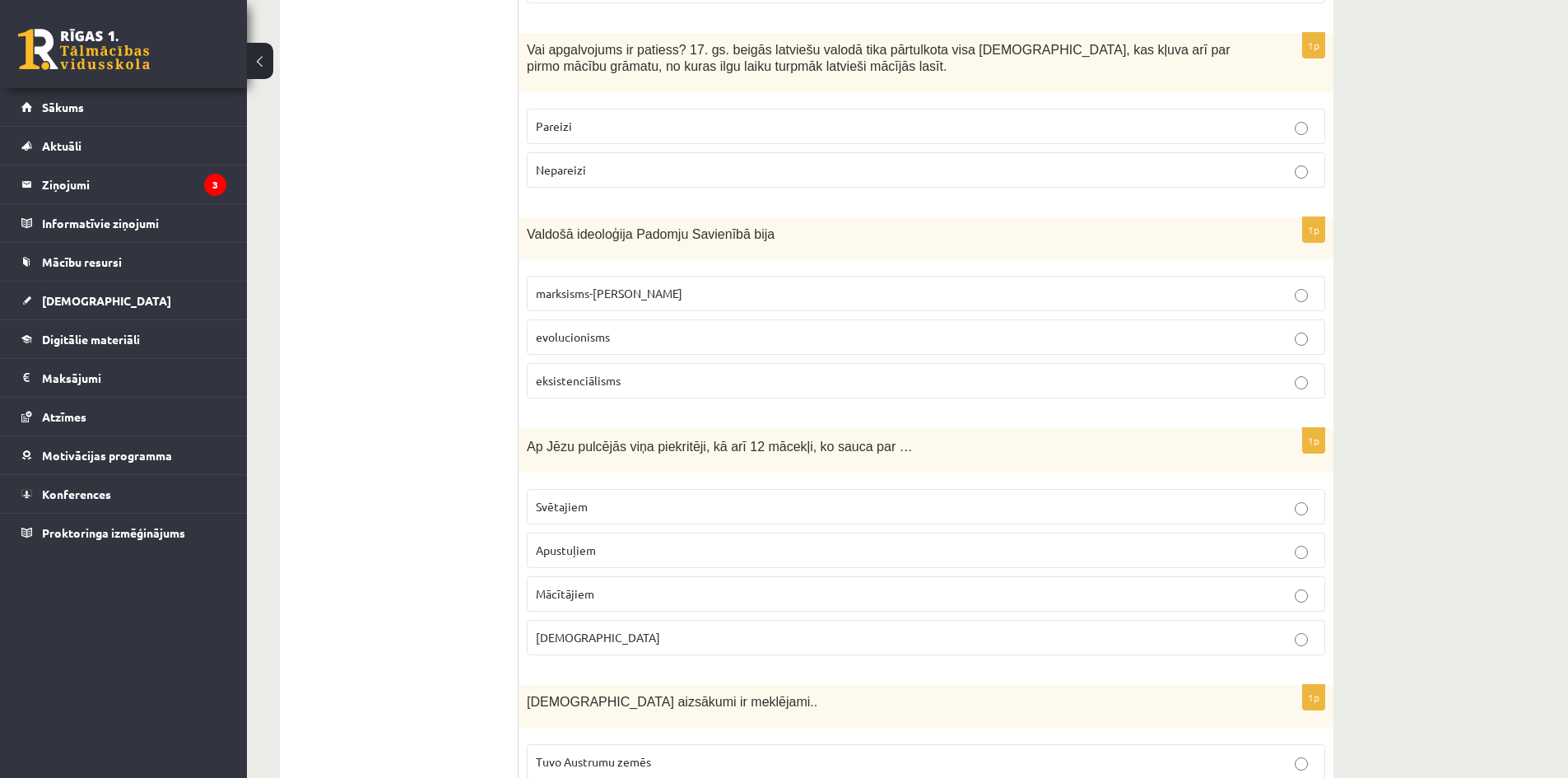
scroll to position [2799, 0]
click at [604, 438] on span "Ap Jēzu pulcējās viņa piekritēji, kā arī 12 mācekļi, ko sauca par …" at bounding box center [719, 445] width 386 height 14
click at [353, 272] on ul "Tests" at bounding box center [407, 469] width 222 height 5945
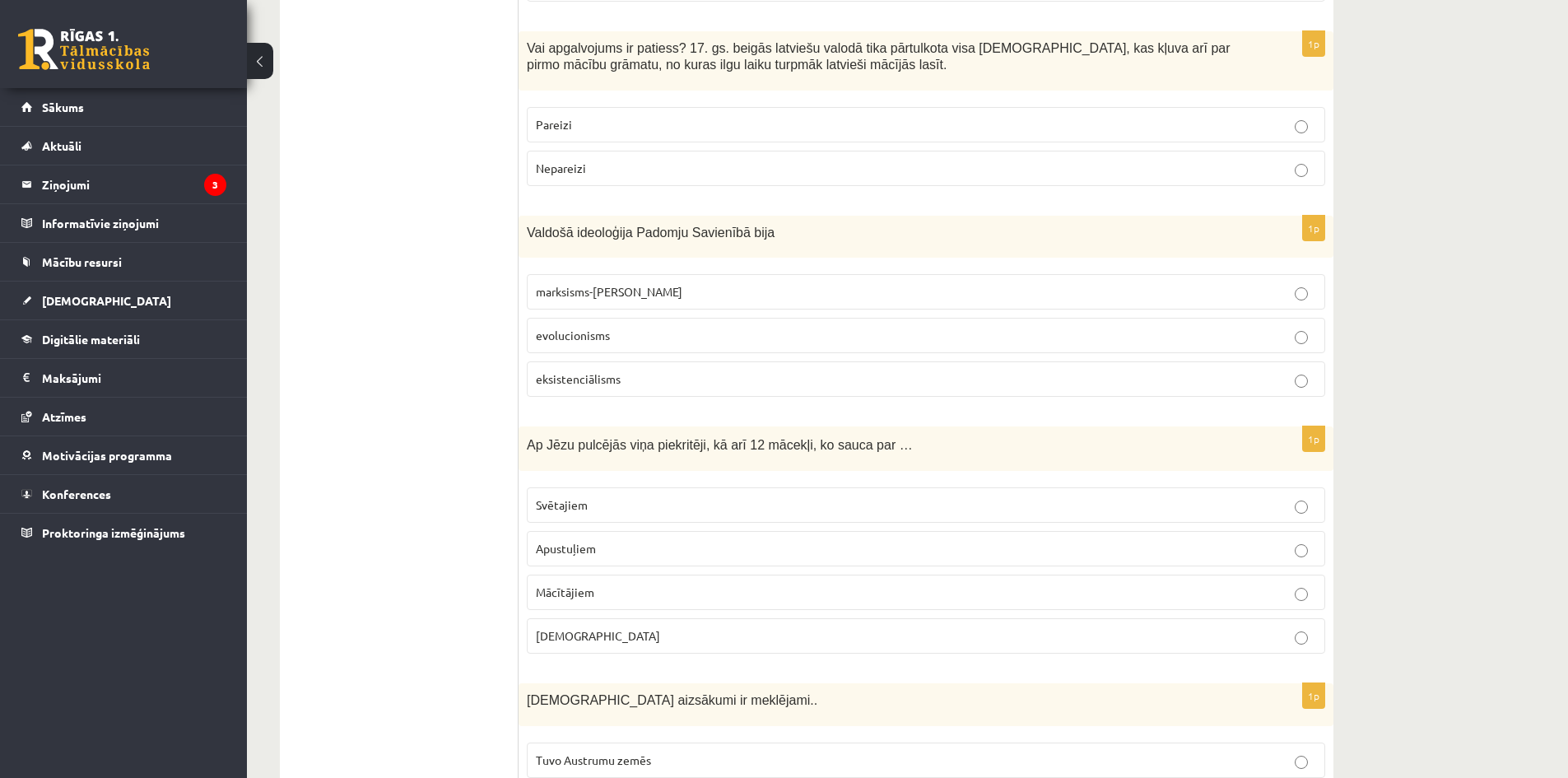
click at [592, 541] on span "Apustuļiem" at bounding box center [566, 549] width 60 height 15
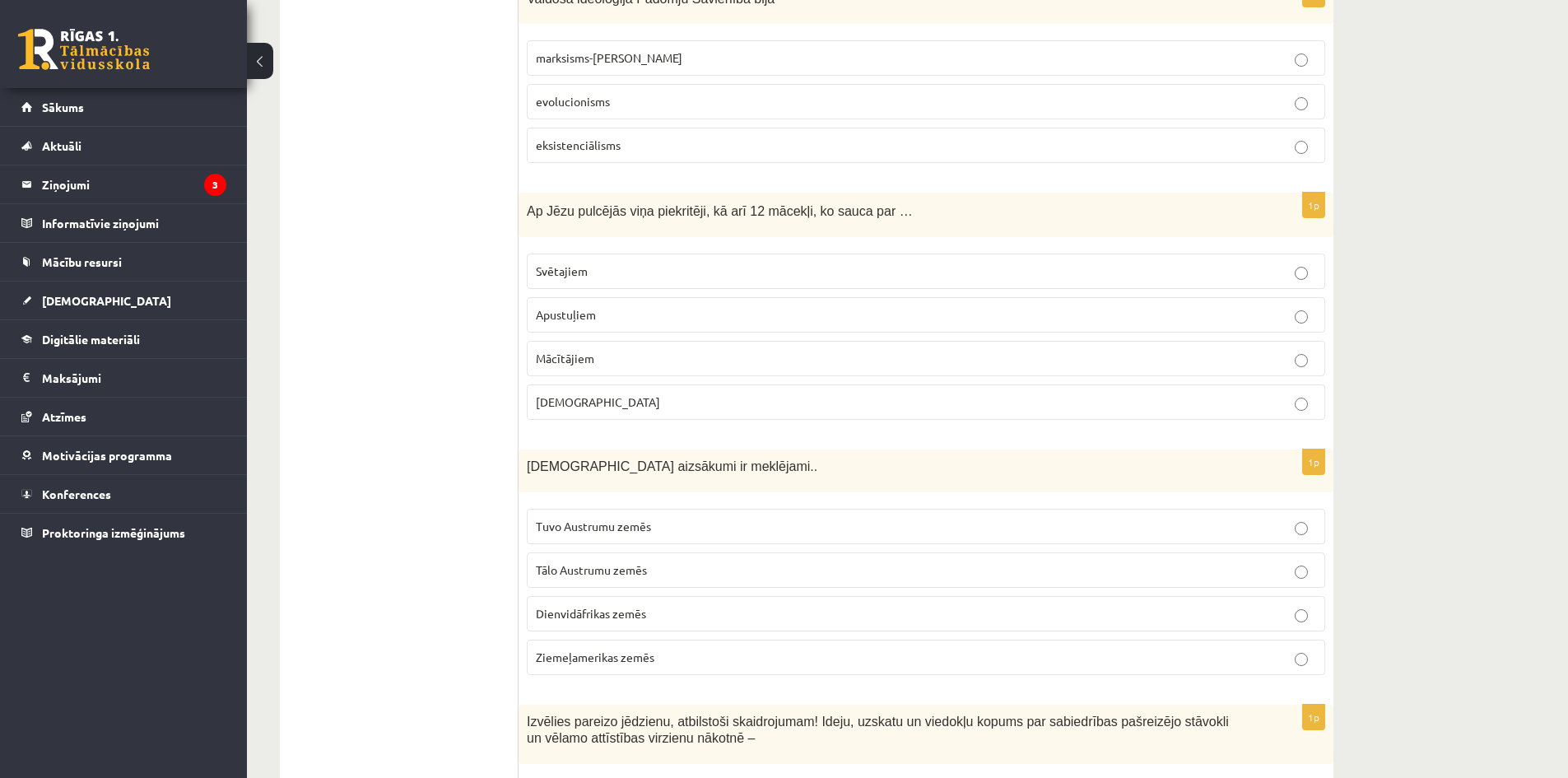
scroll to position [3045, 0]
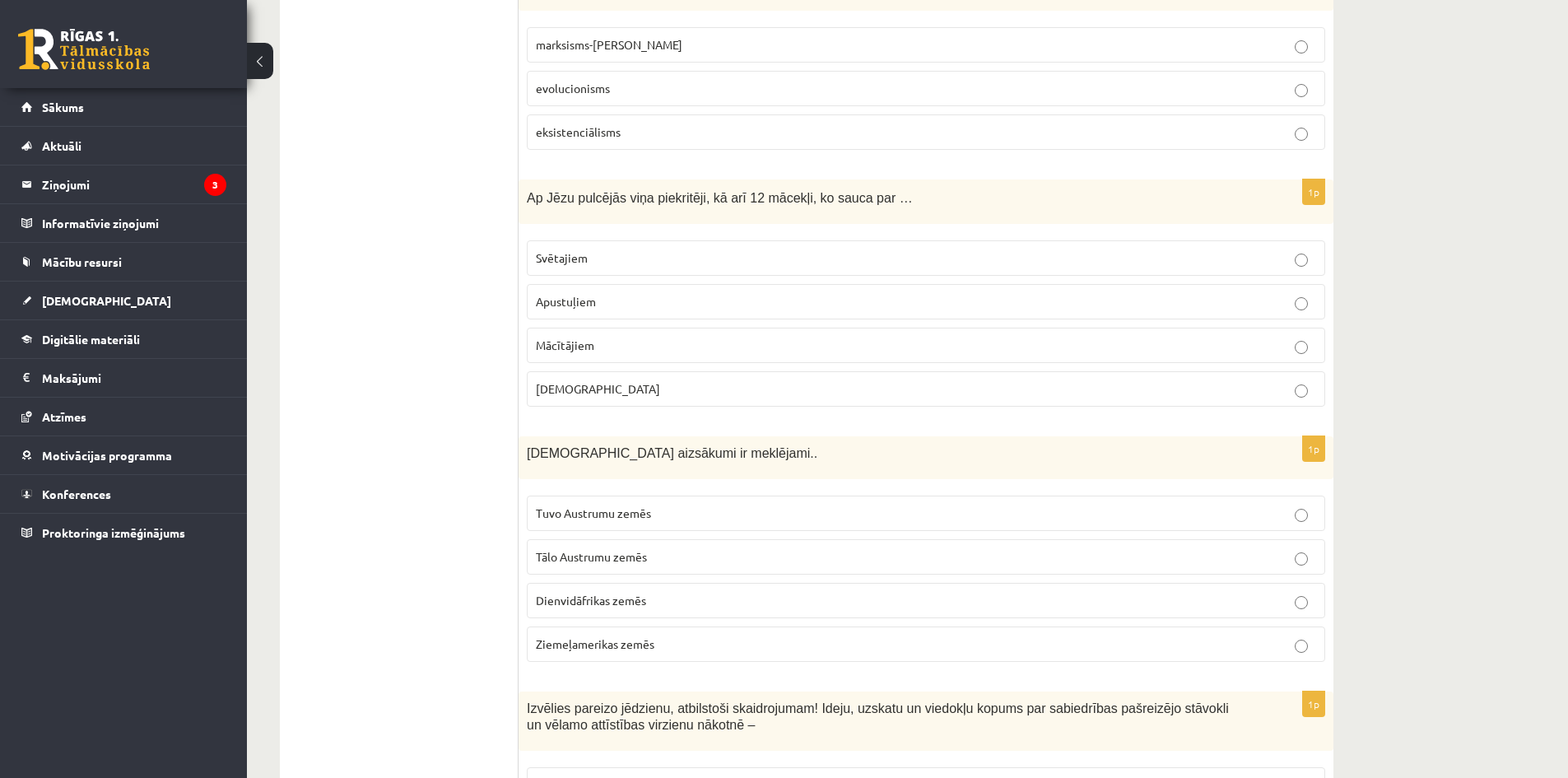
click at [613, 447] on span "Kristietības aizsākumi ir meklējami.." at bounding box center [671, 453] width 290 height 14
click at [612, 447] on span "Kristietības aizsākumi ir meklējami.." at bounding box center [671, 453] width 290 height 14
click at [404, 301] on ul "Tests" at bounding box center [407, 222] width 222 height 5945
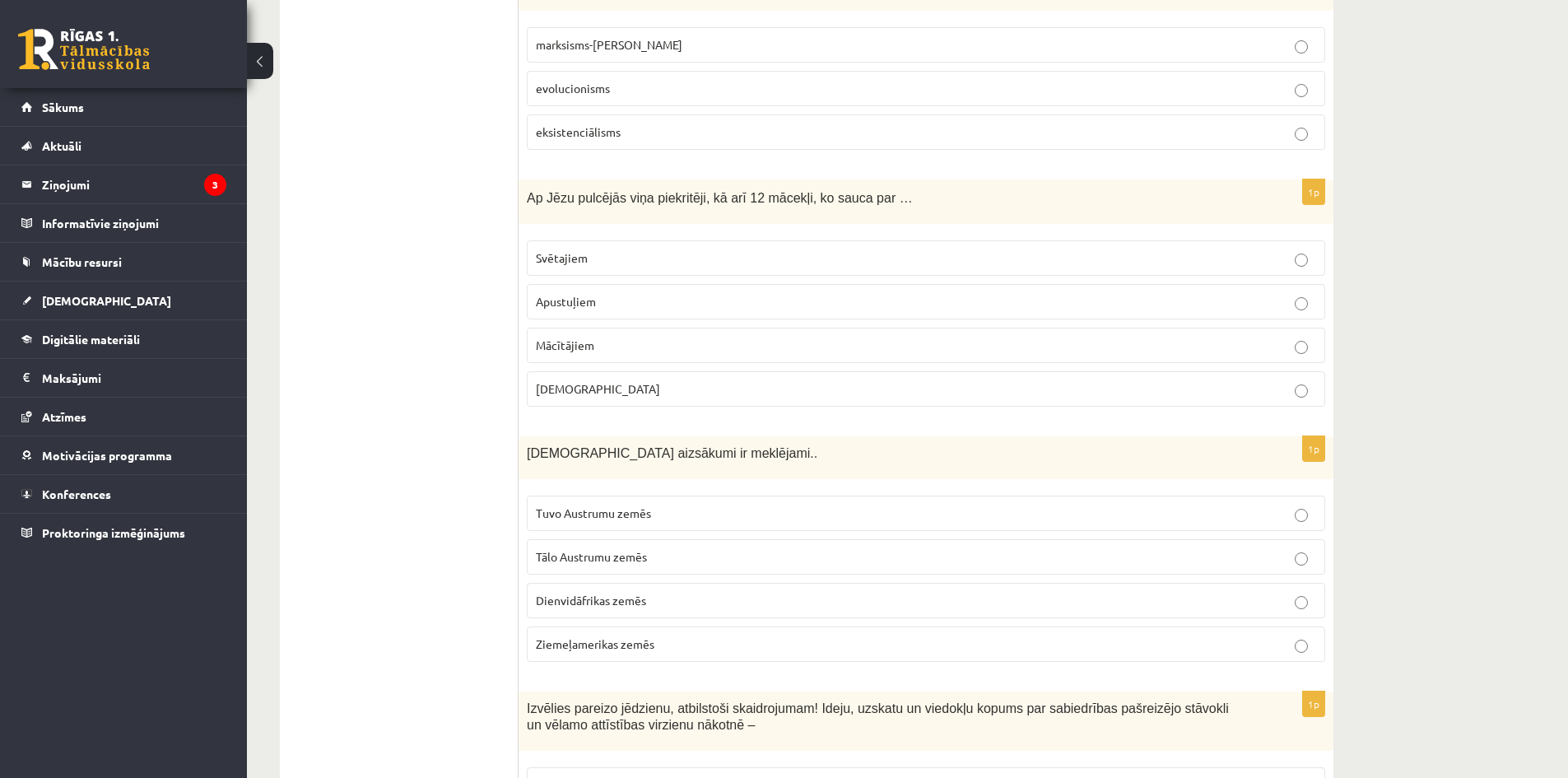
click at [665, 549] on p "Tālo Austrumu zemēs" at bounding box center [925, 557] width 780 height 17
click at [659, 505] on p "Tuvo Austrumu zemēs" at bounding box center [925, 513] width 780 height 17
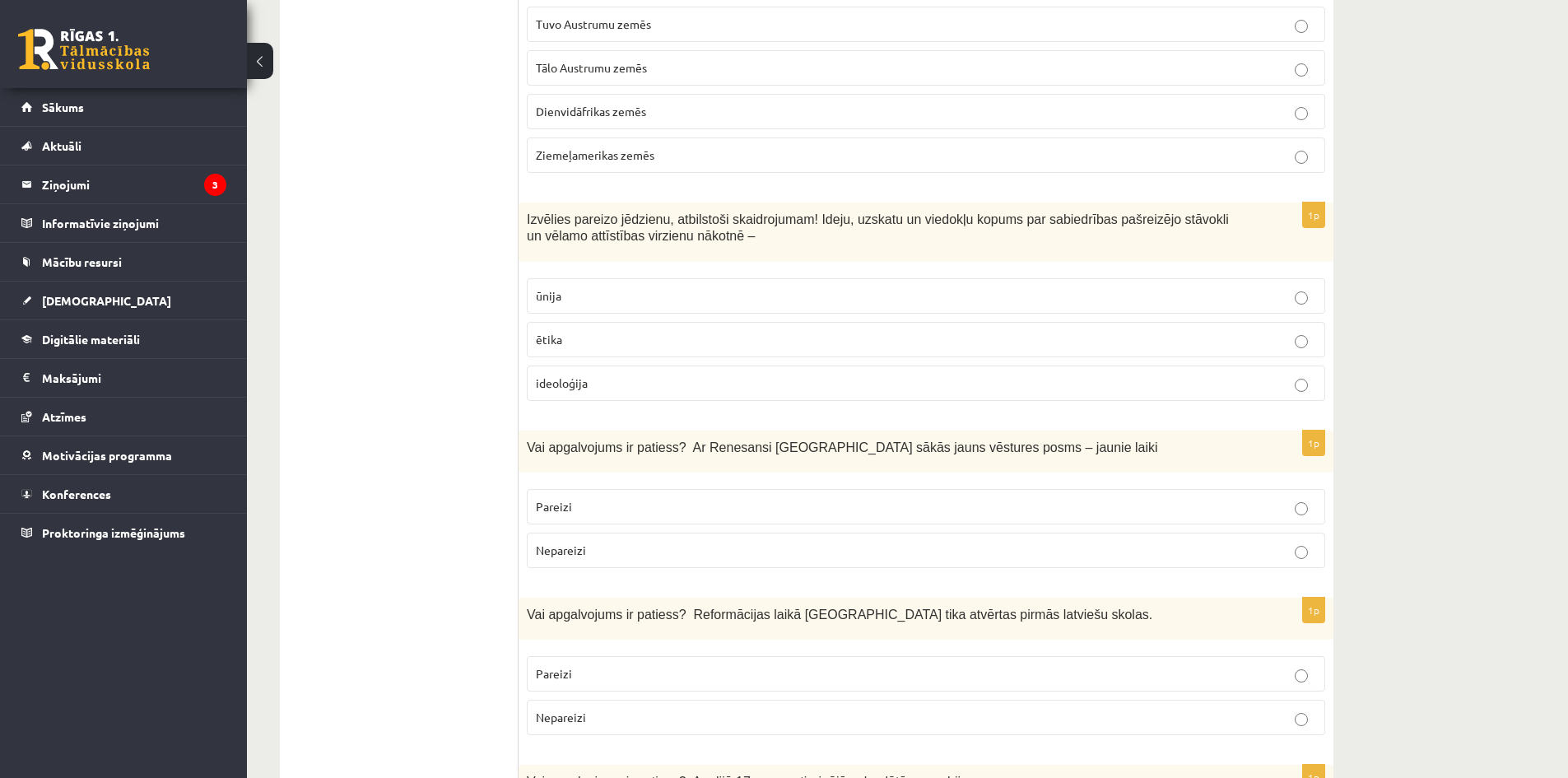
scroll to position [3621, 0]
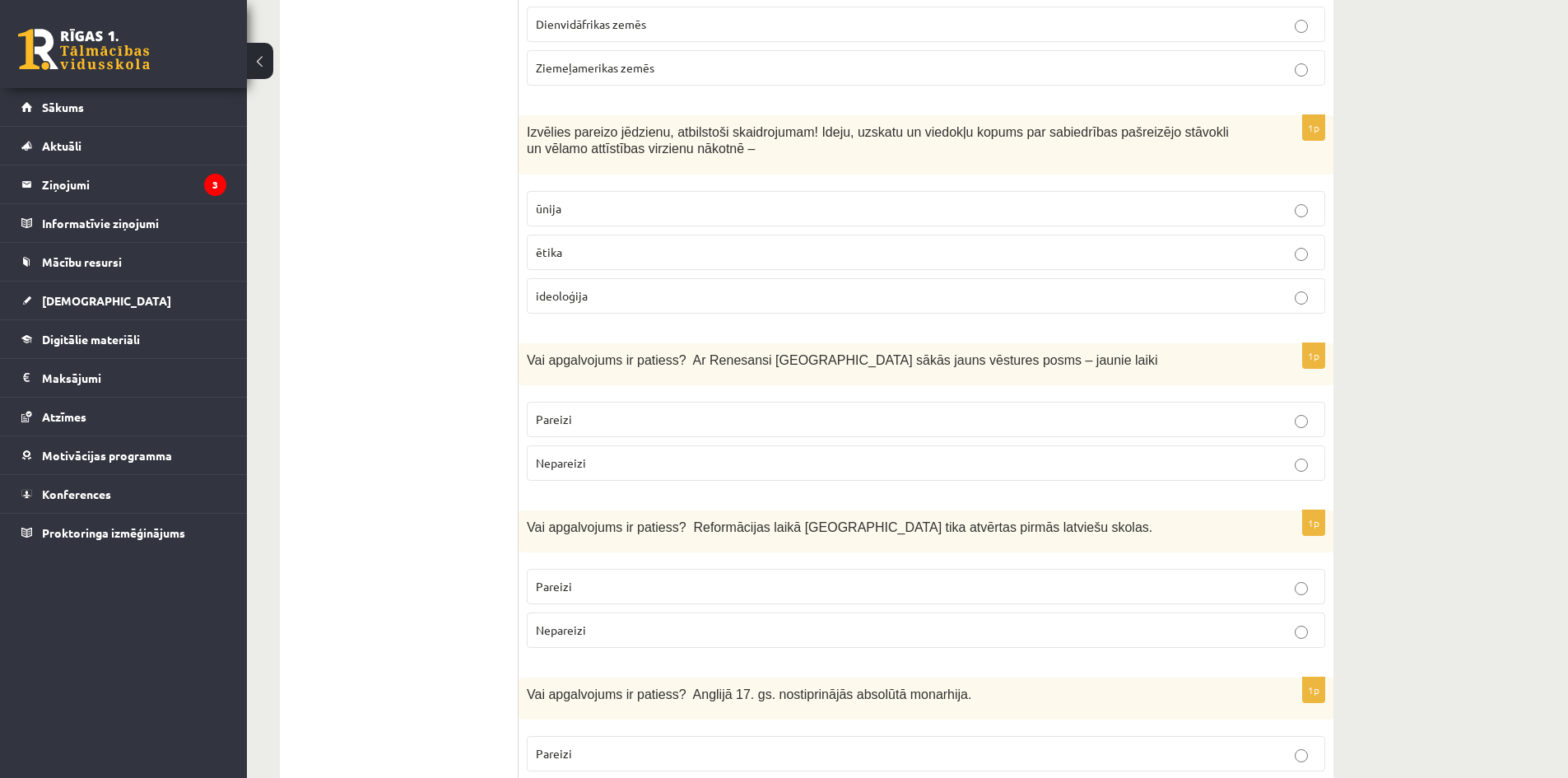
click at [576, 125] on span "Izvēlies pareizo jēdzienu, atbilstoši skaidrojumam! Ideju, uzskatu un viedokļu …" at bounding box center [877, 140] width 702 height 31
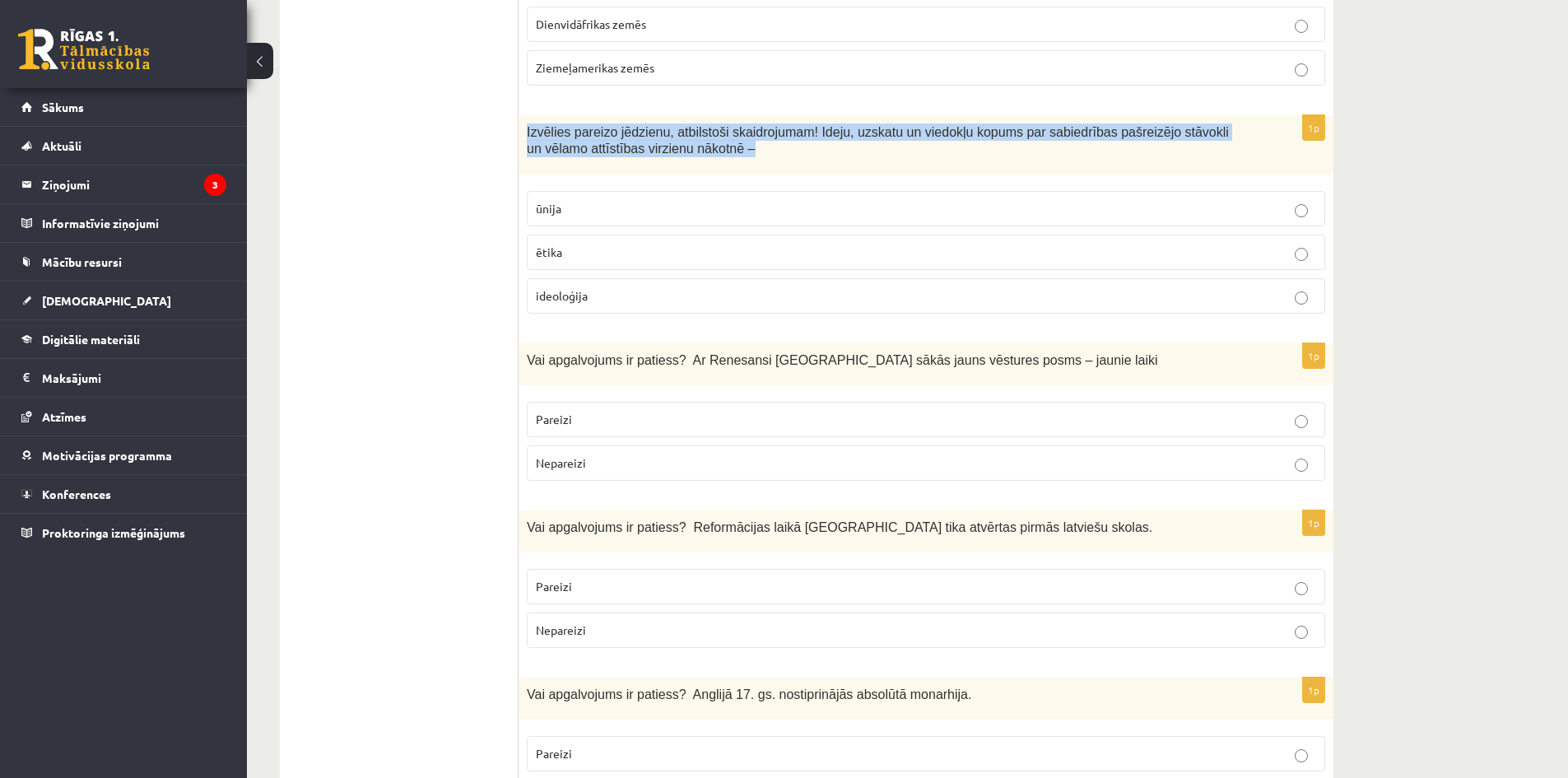
click at [577, 125] on span "Izvēlies pareizo jēdzienu, atbilstoši skaidrojumam! Ideju, uzskatu un viedokļu …" at bounding box center [877, 140] width 702 height 31
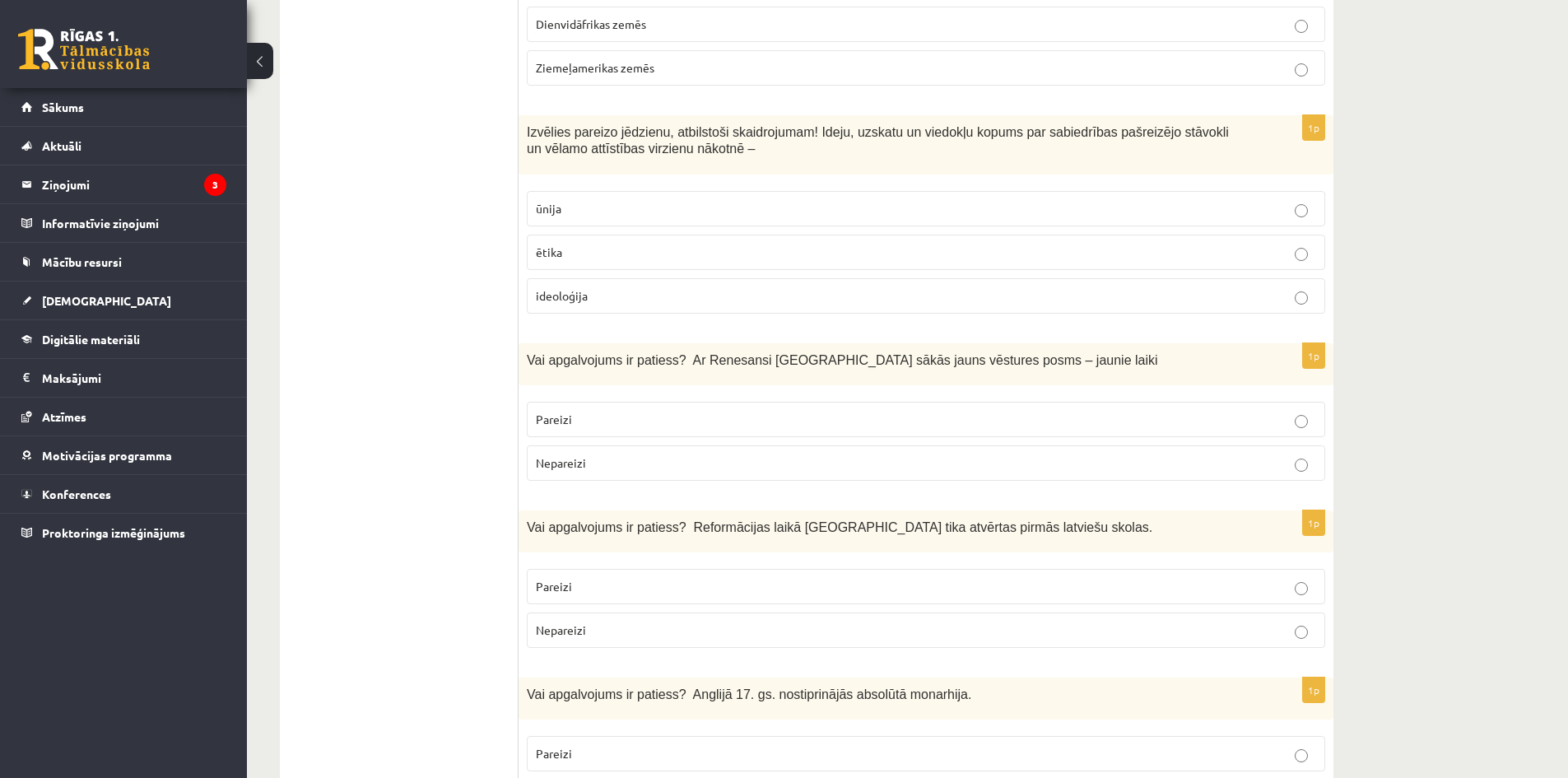
click at [551, 289] on span "ideoloģija" at bounding box center [562, 296] width 51 height 15
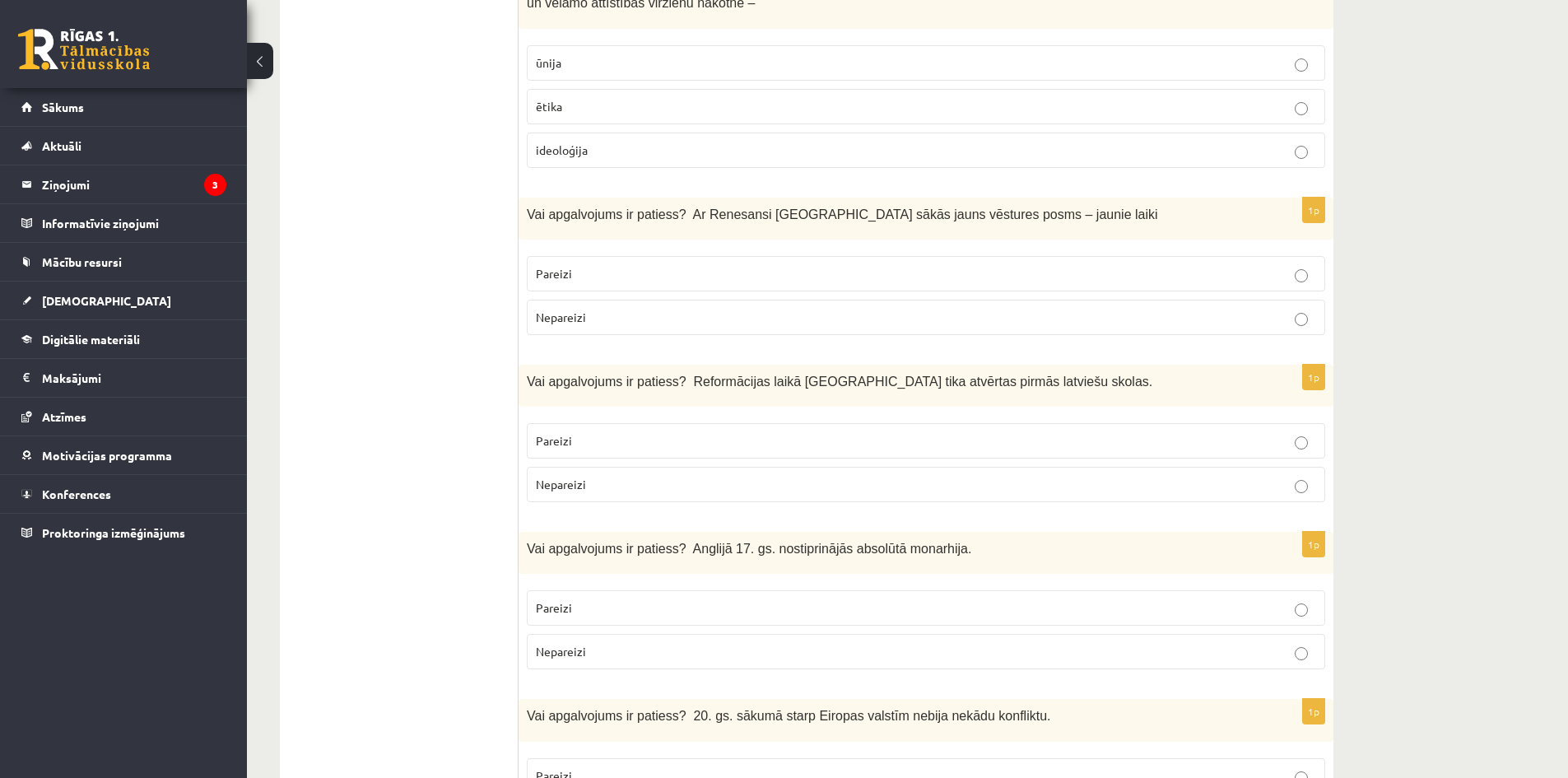
scroll to position [3786, 0]
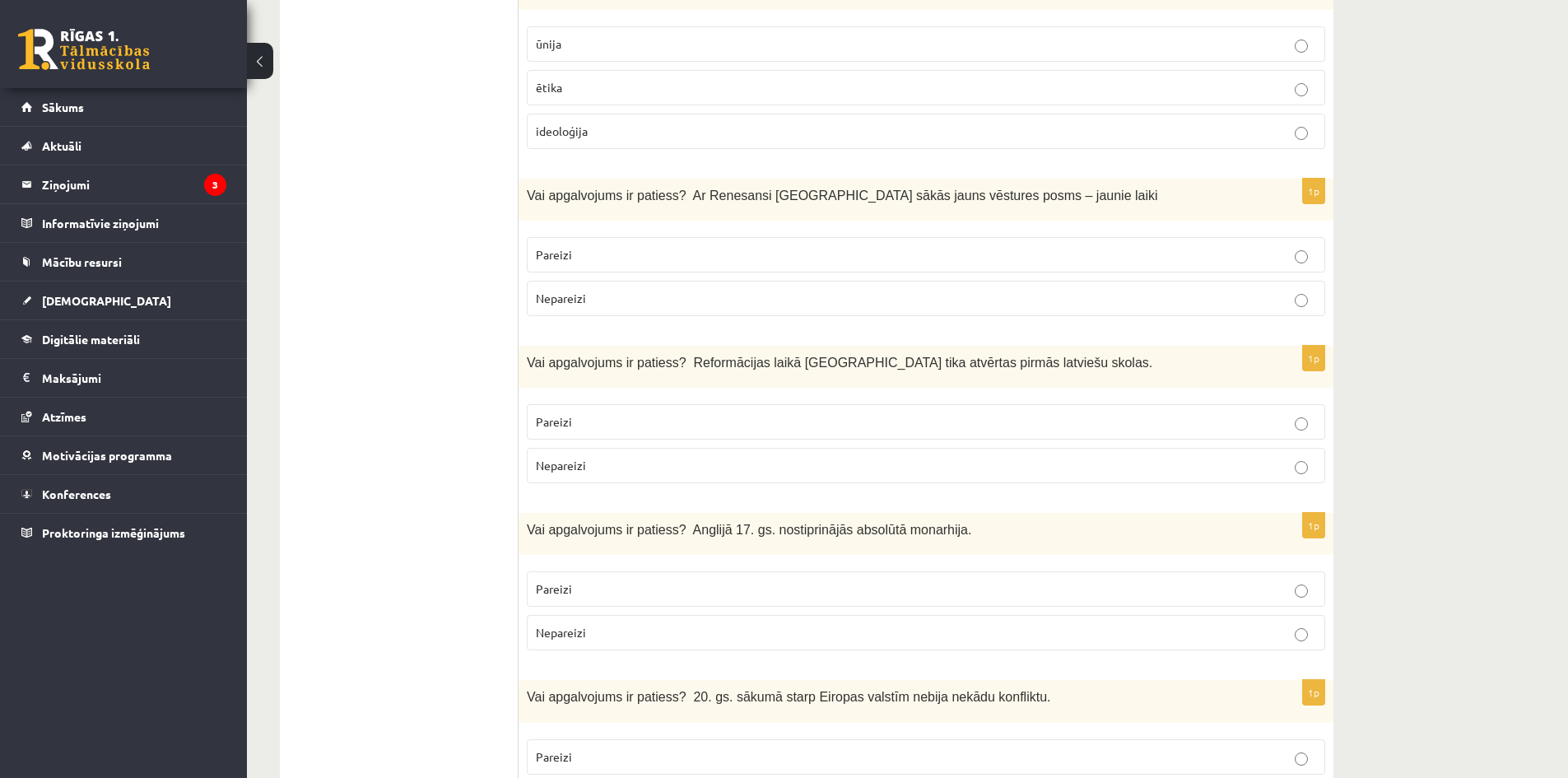
click at [859, 189] on span "Vai apgalvojums ir patiess? Ar Renesansi Eiropā sākās jauns vēstures posms – ja…" at bounding box center [842, 195] width 631 height 14
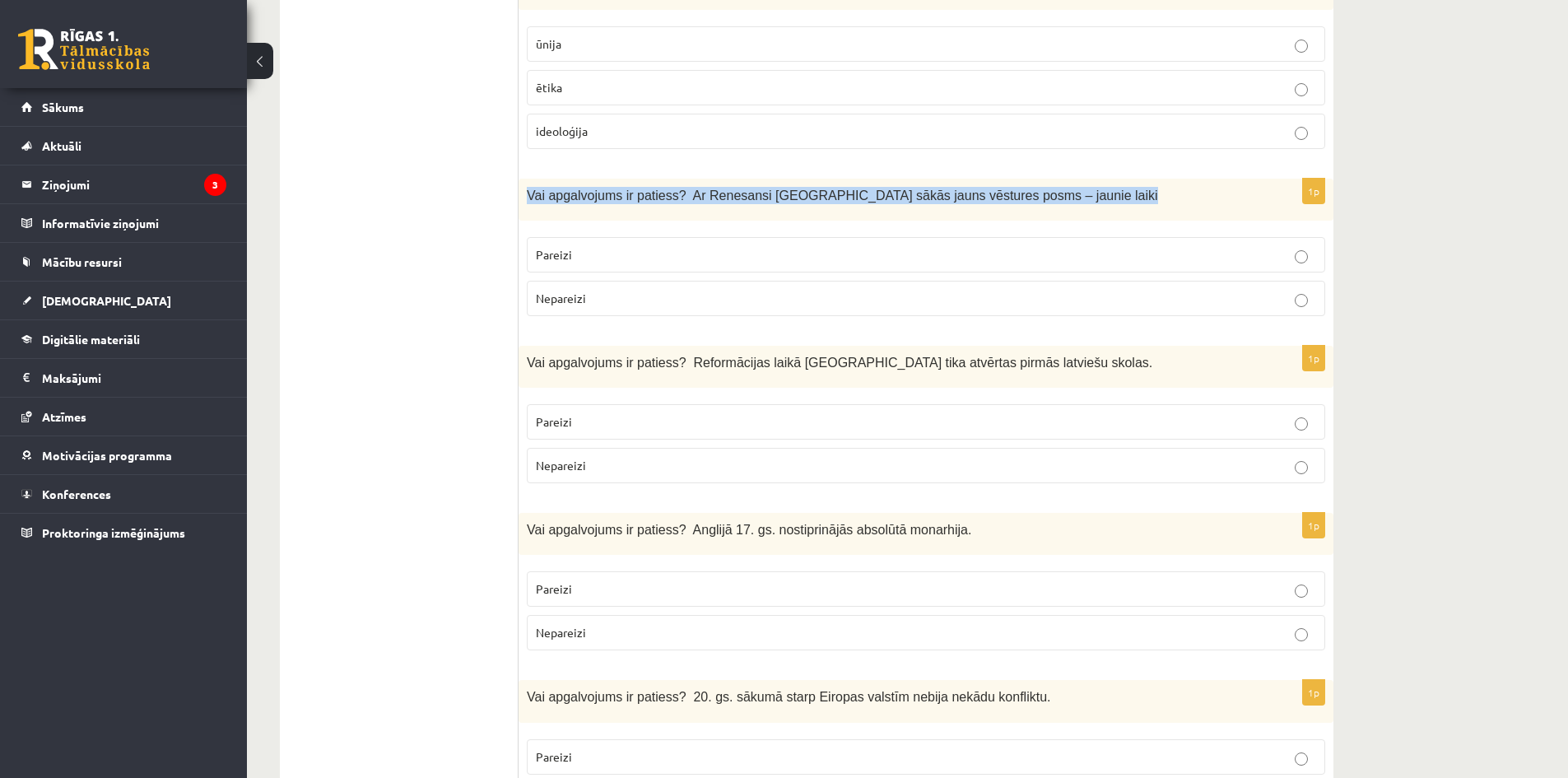
click at [859, 189] on span "Vai apgalvojums ir patiess? Ar Renesansi Eiropā sākās jauns vēstures posms – ja…" at bounding box center [842, 195] width 631 height 14
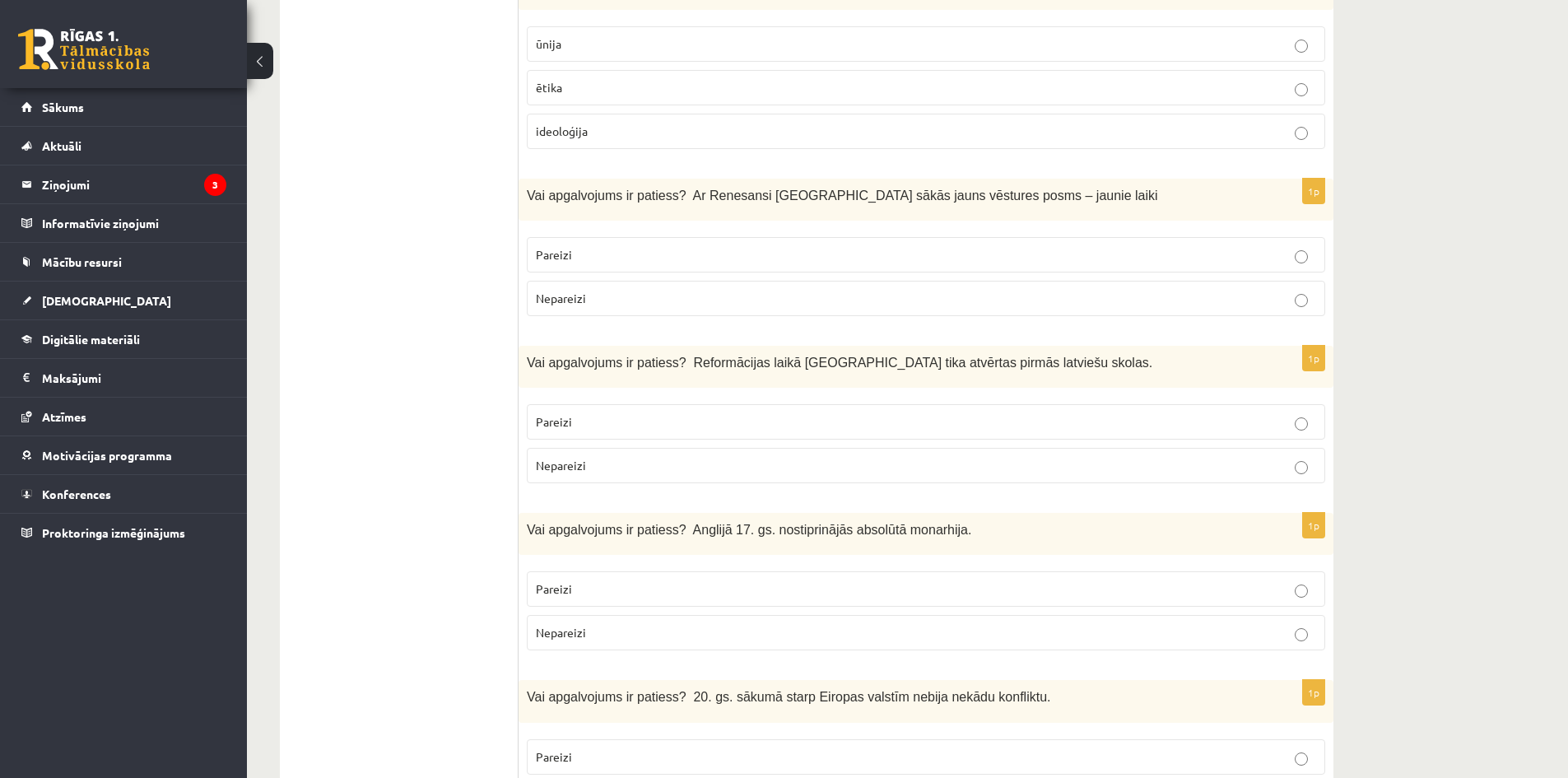
click at [564, 247] on span "Pareizi" at bounding box center [554, 254] width 36 height 15
click at [624, 413] on p "Pareizi" at bounding box center [925, 422] width 780 height 17
click at [891, 346] on div "Vai apgalvojums ir patiess? Reformācijas laikā Livonijā tika atvērtas pirmās la…" at bounding box center [926, 367] width 815 height 42
click at [893, 355] on span "Vai apgalvojums ir patiess? Reformācijas laikā Livonijā tika atvērtas pirmās la…" at bounding box center [839, 362] width 625 height 14
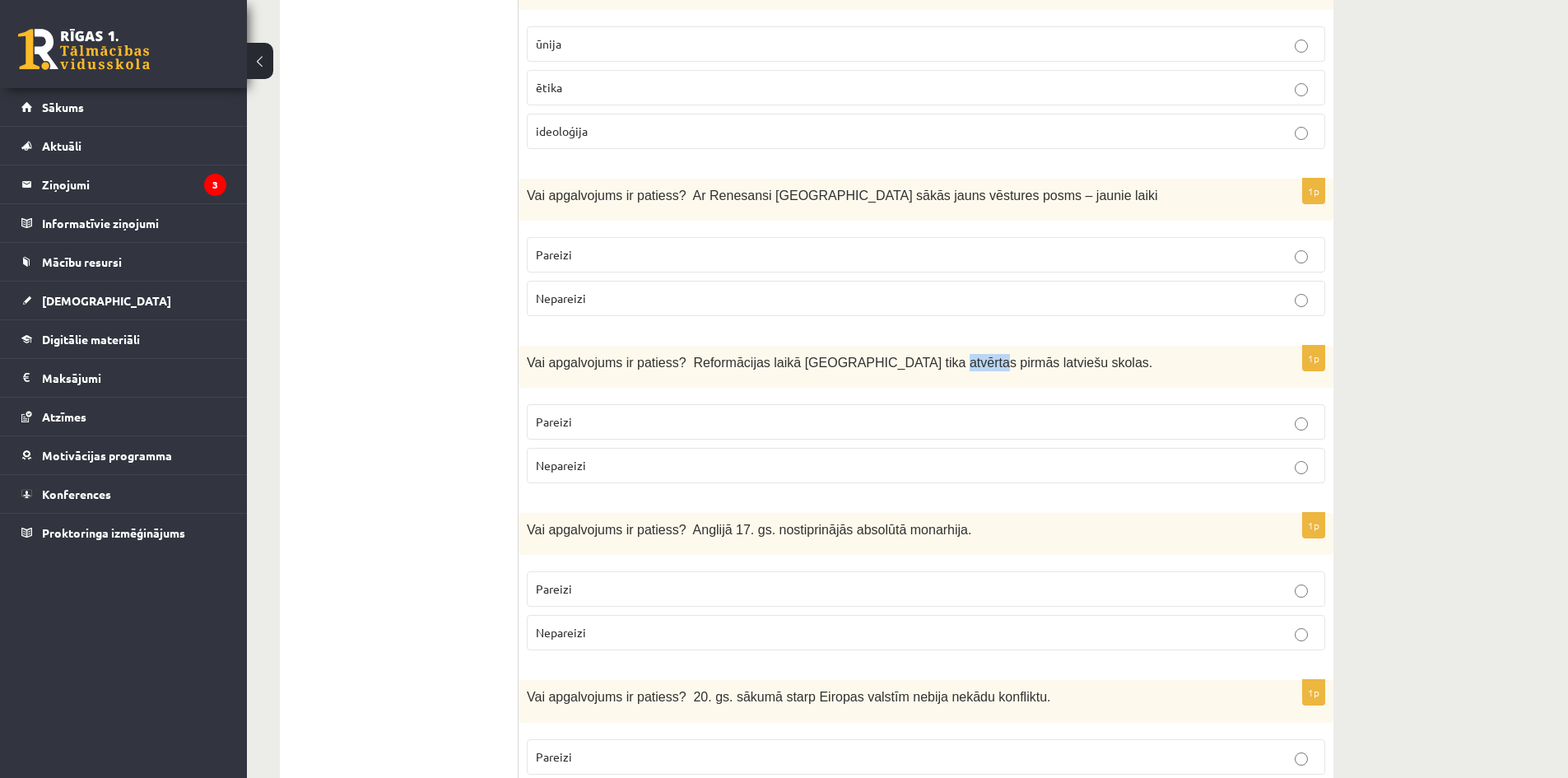
click at [893, 355] on span "Vai apgalvojums ir patiess? Reformācijas laikā Livonijā tika atvērtas pirmās la…" at bounding box center [839, 362] width 625 height 14
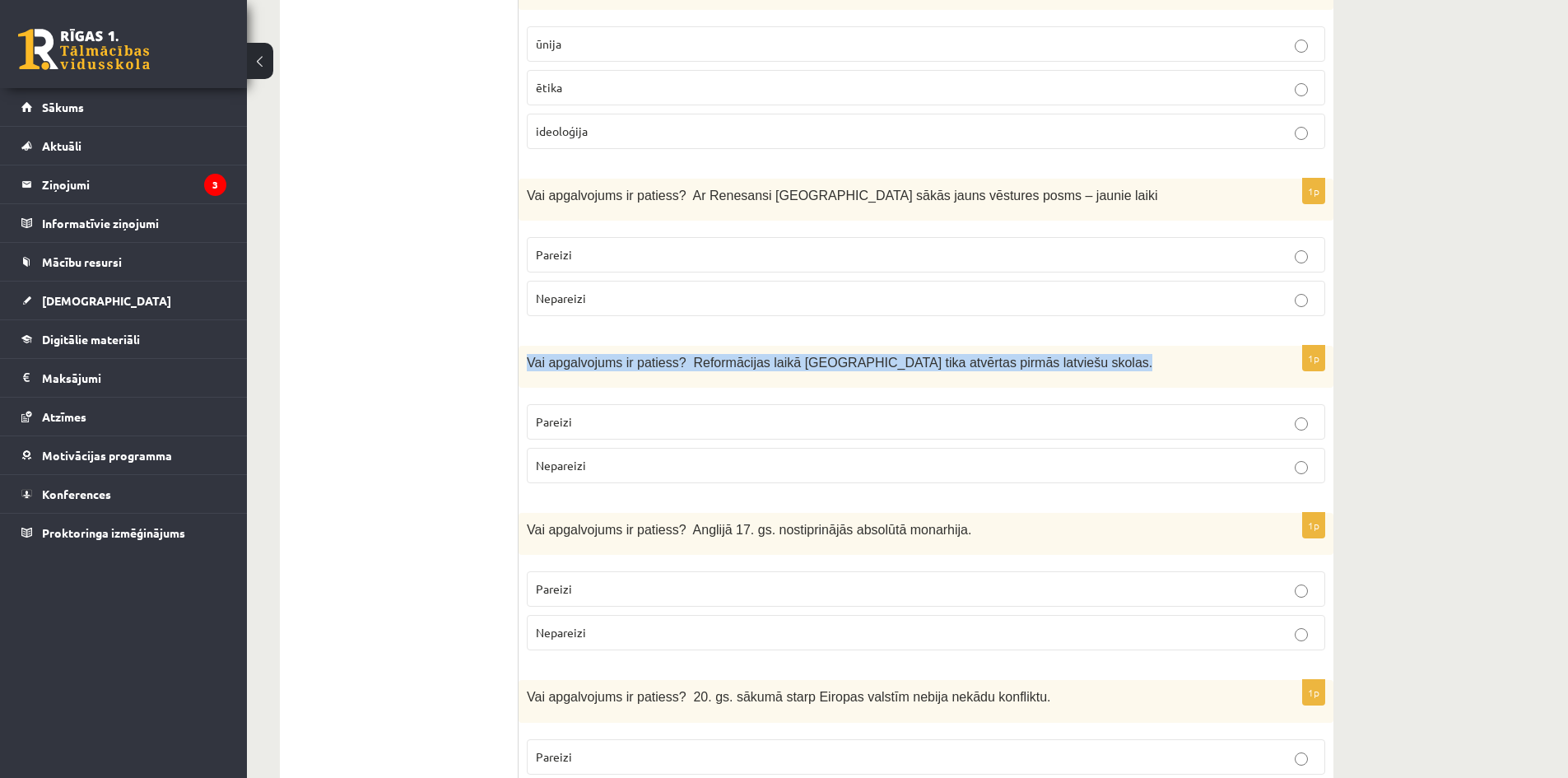
click at [893, 355] on span "Vai apgalvojums ir patiess? Reformācijas laikā Livonijā tika atvērtas pirmās la…" at bounding box center [839, 362] width 625 height 14
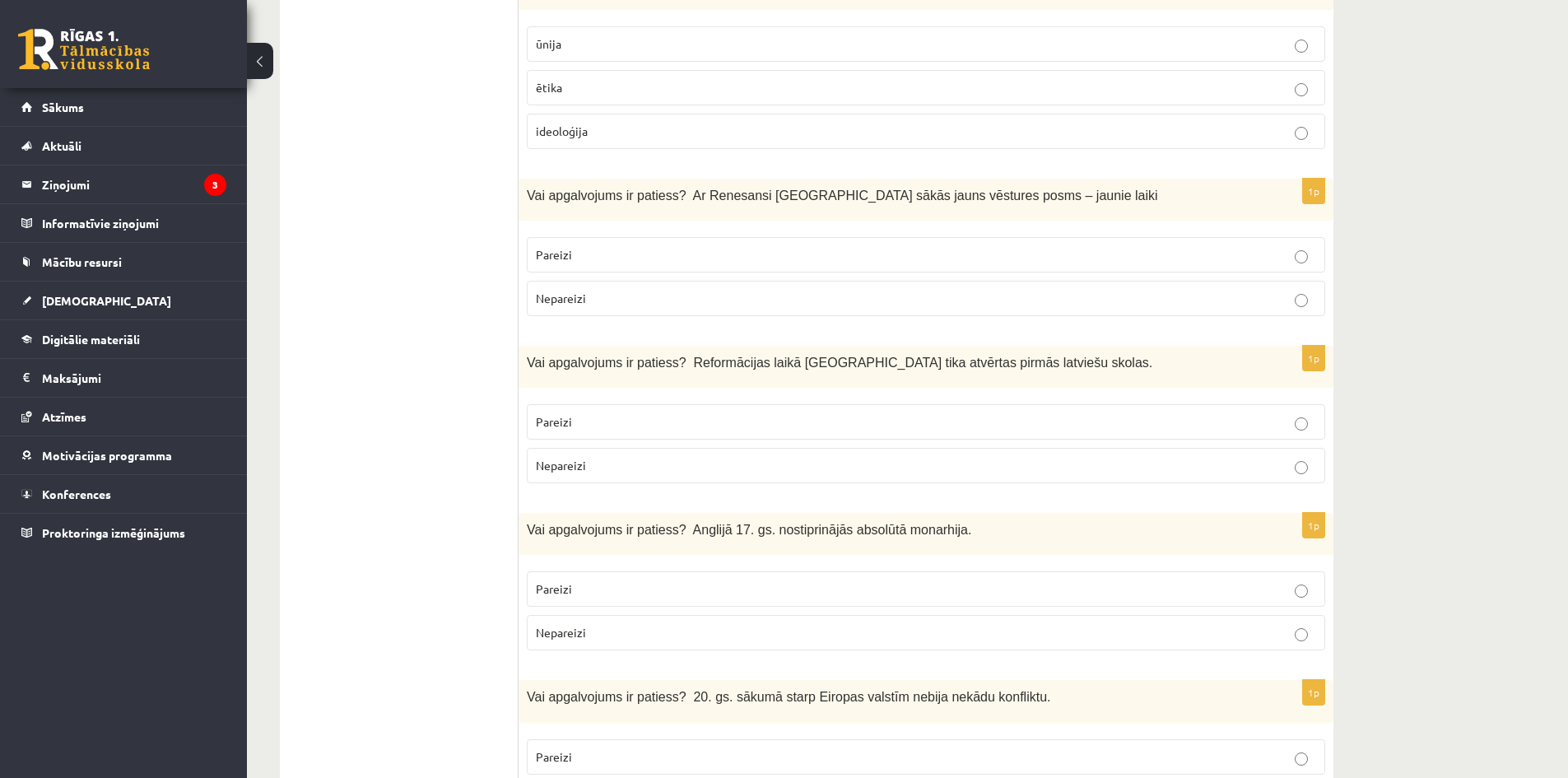
click at [805, 580] on p "Pareizi" at bounding box center [925, 588] width 780 height 17
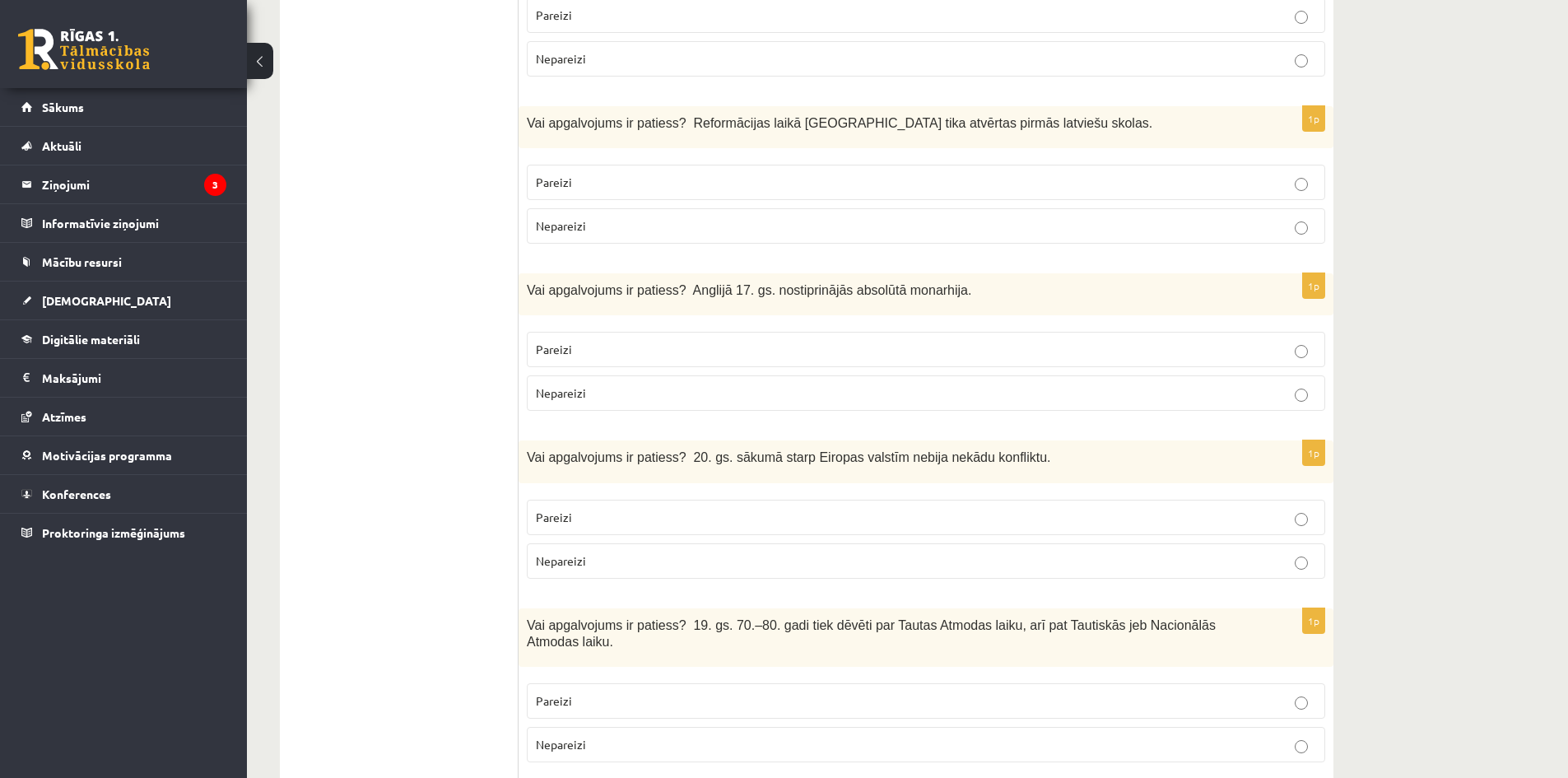
scroll to position [4034, 0]
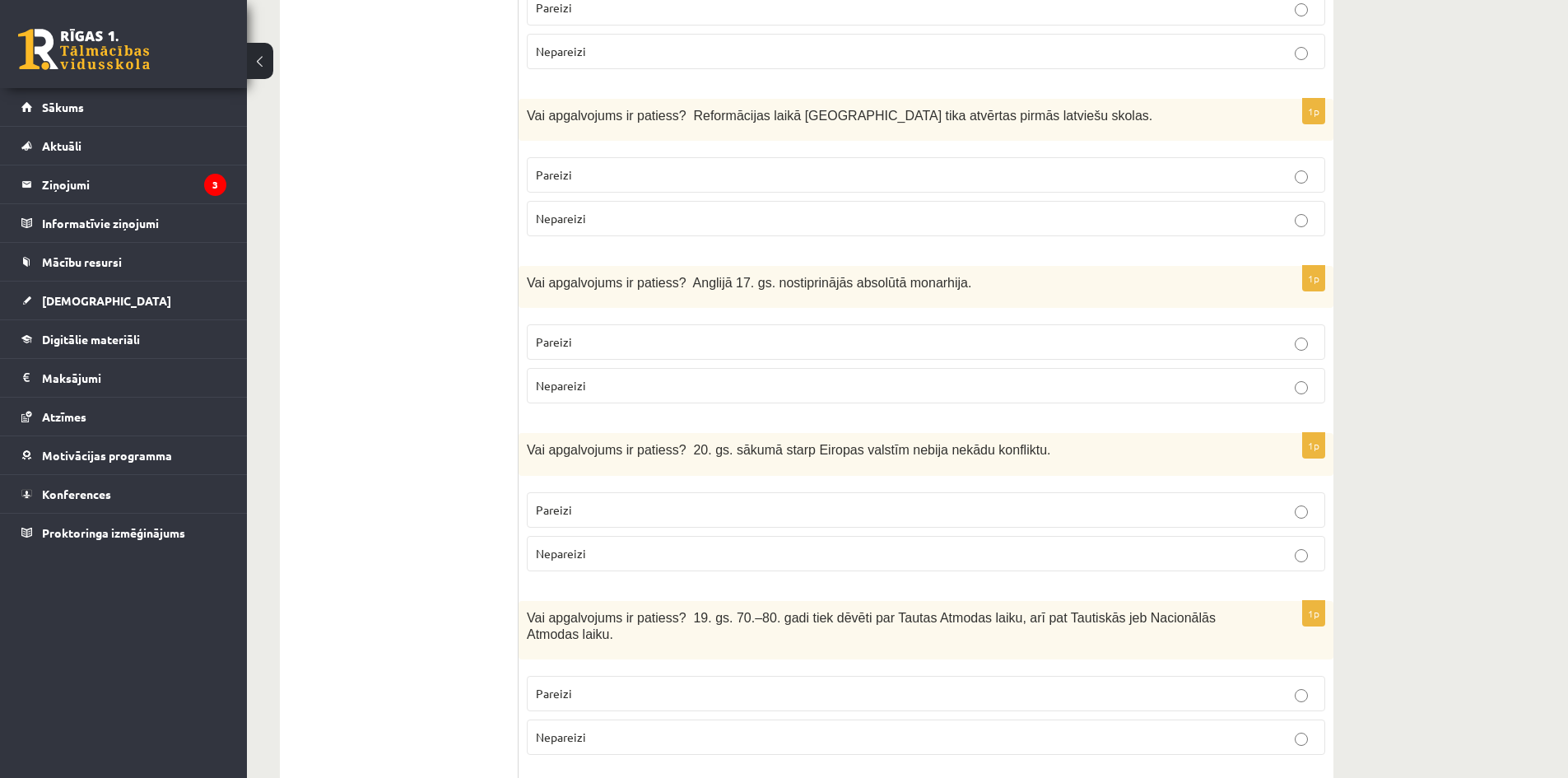
click at [858, 276] on span "Vai apgalvojums ir patiess? Anglijā 17. gs. nostiprinājās absolūtā monarhija." at bounding box center [748, 283] width 445 height 14
click at [583, 378] on span "Nepareizi" at bounding box center [561, 386] width 50 height 15
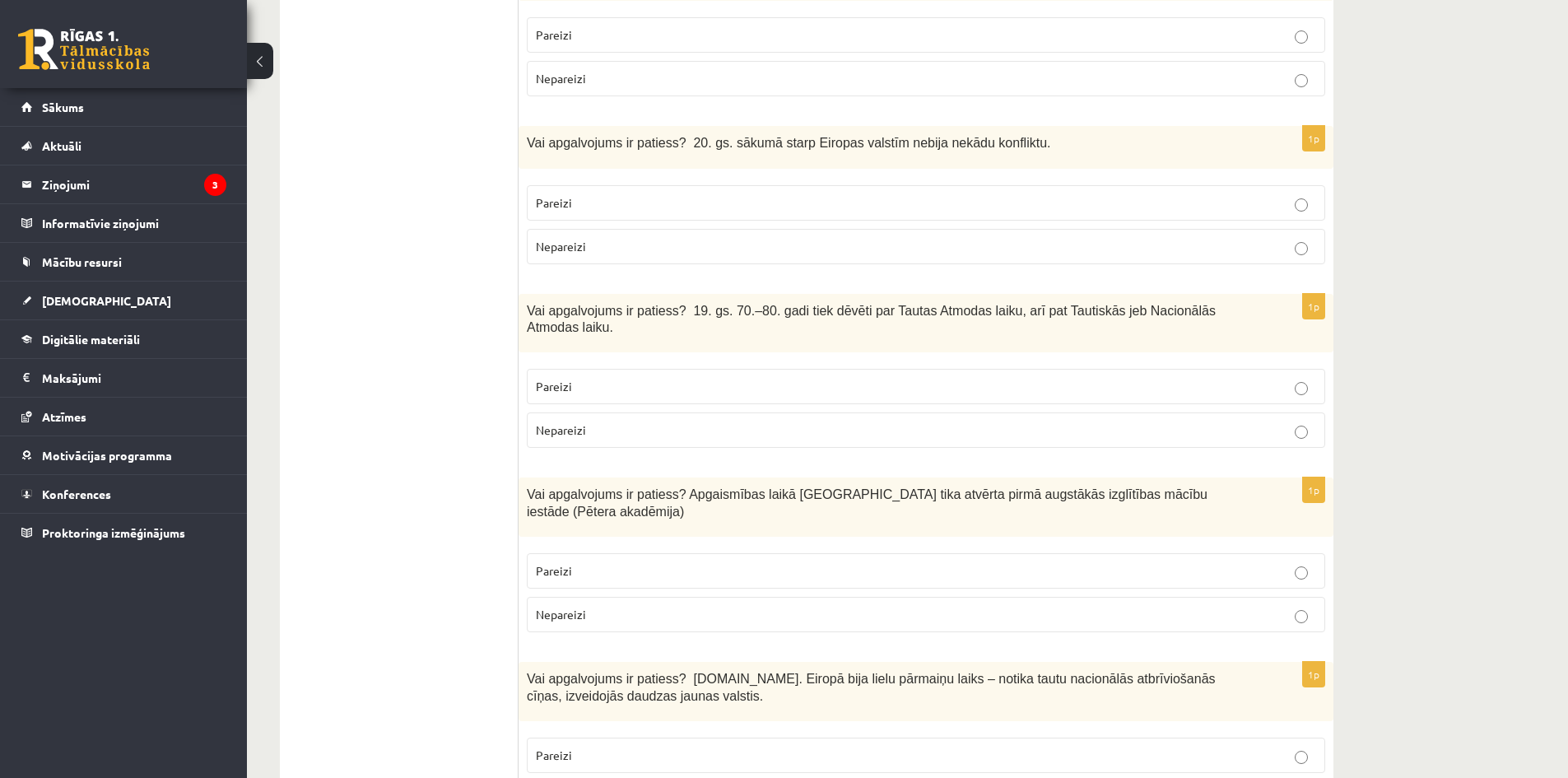
scroll to position [4362, 0]
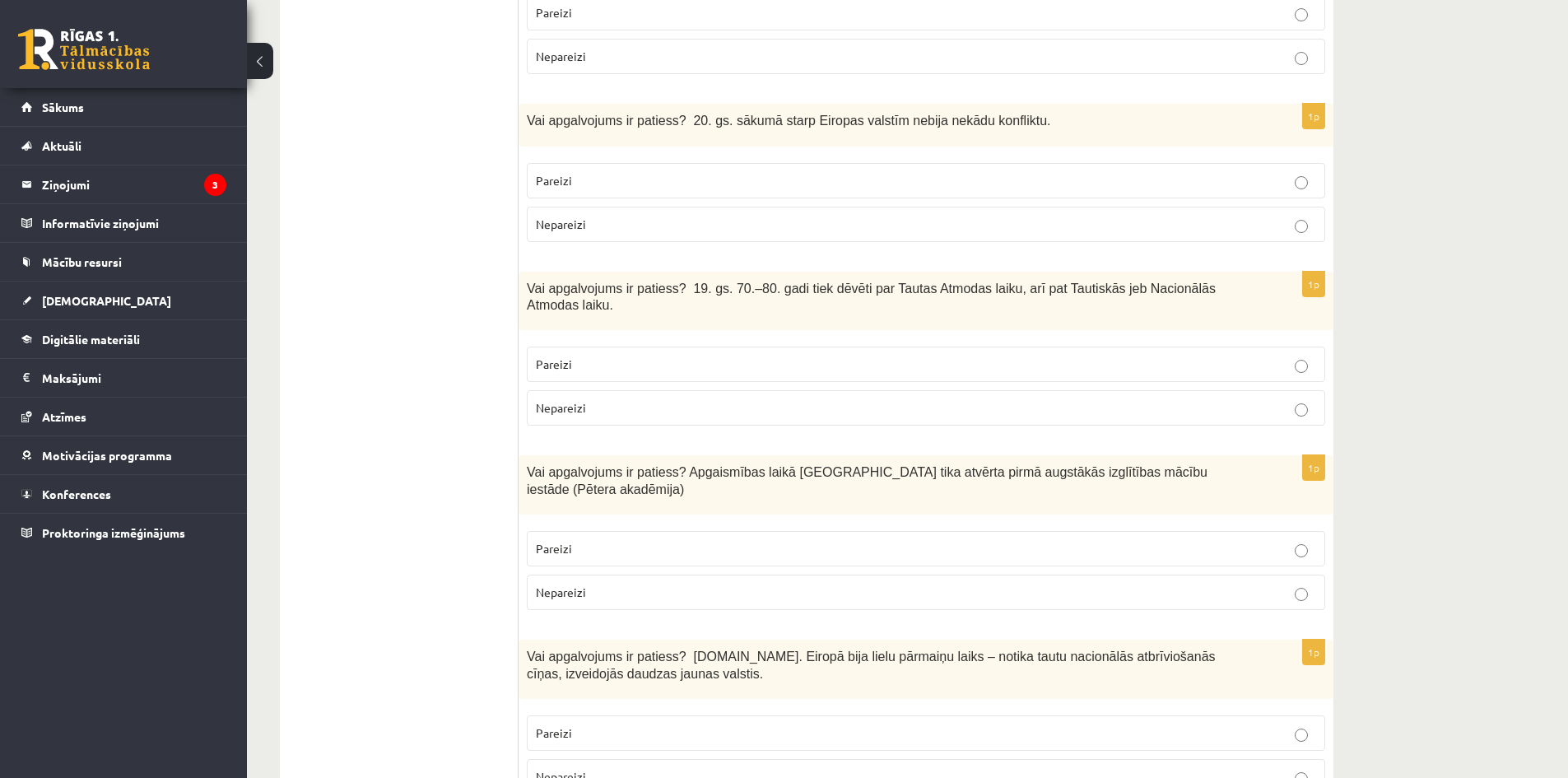
click at [573, 215] on p "Nepareizi" at bounding box center [925, 224] width 780 height 17
click at [948, 104] on div "Vai apgalvojums ir patiess? 20. gs. sākumā starp Eiropas valstīm nebija nekādu …" at bounding box center [926, 125] width 815 height 42
click at [956, 113] on span "Vai apgalvojums ir patiess? 20. gs. sākumā starp Eiropas valstīm nebija nekādu …" at bounding box center [788, 120] width 524 height 14
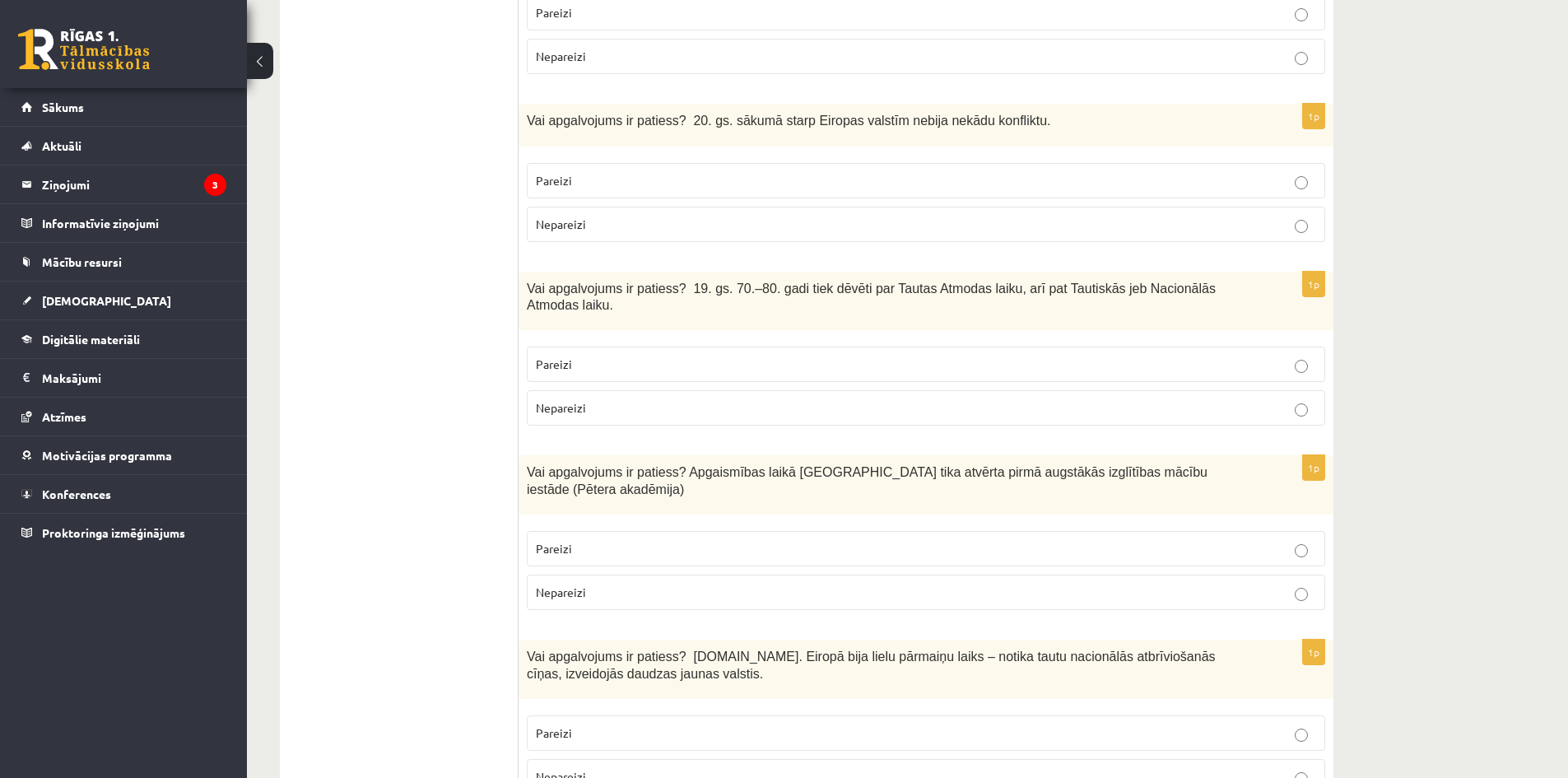
click at [693, 355] on p "Pareizi" at bounding box center [925, 364] width 780 height 17
click at [744, 282] on span "Vai apgalvojums ir patiess? 19. gs. 70.–80. gadi tiek dēvēti par Tautas Atmodas…" at bounding box center [871, 297] width 689 height 31
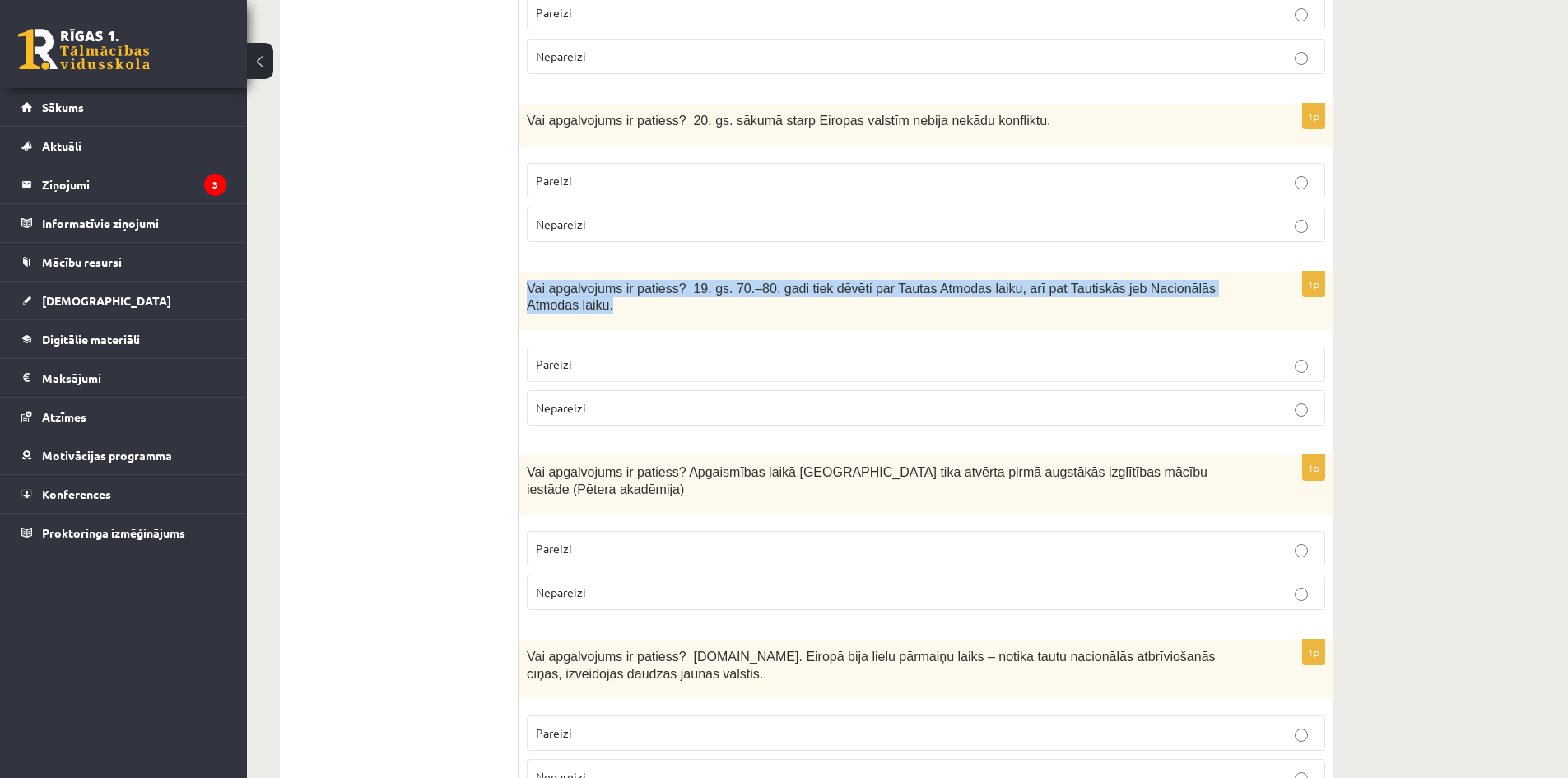
click at [744, 282] on span "Vai apgalvojums ir patiess? 19. gs. 70.–80. gadi tiek dēvēti par Tautas Atmodas…" at bounding box center [871, 297] width 689 height 31
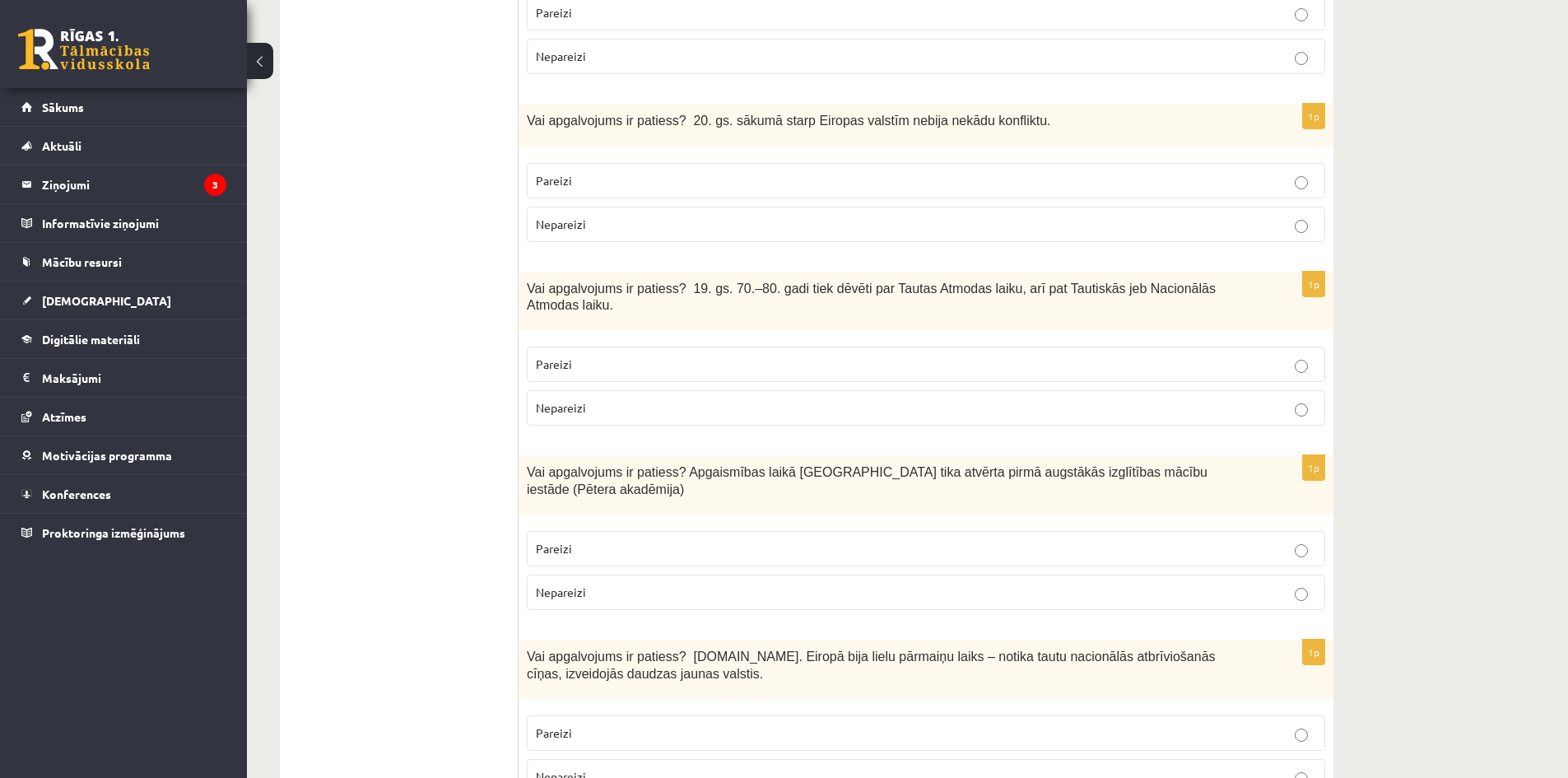
click at [1065, 465] on span "Vai apgalvojums ir patiess? Apgaismības laikā Jelgavā tika atvērta pirmā augstā…" at bounding box center [866, 480] width 681 height 31
click at [1065, 455] on div "Vai apgalvojums ir patiess? Apgaismības laikā Jelgavā tika atvērta pirmā augstā…" at bounding box center [926, 485] width 815 height 59
click at [1065, 465] on span "Vai apgalvojums ir patiess? Apgaismības laikā Jelgavā tika atvērta pirmā augstā…" at bounding box center [866, 480] width 681 height 31
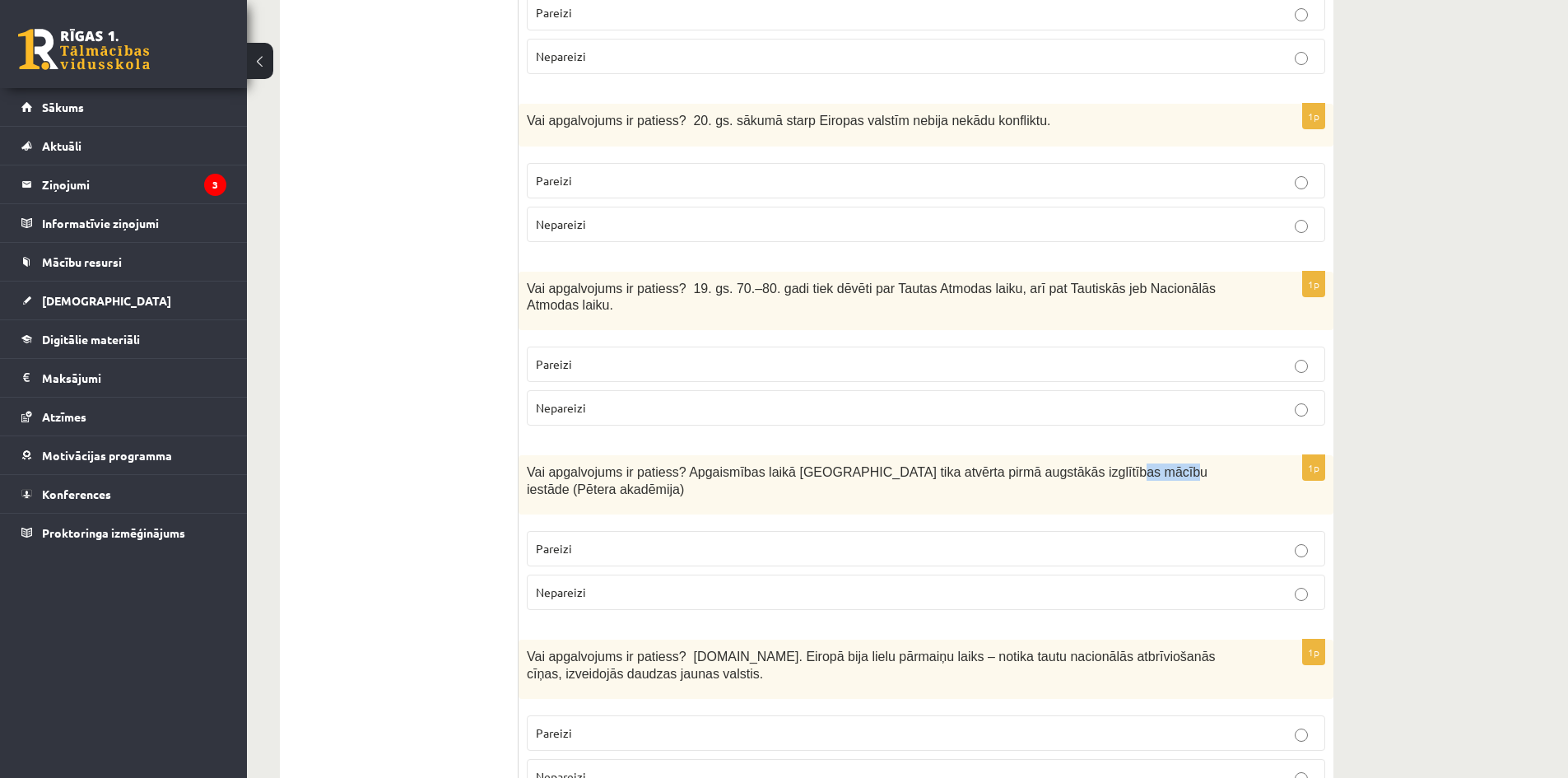
click at [1065, 465] on span "Vai apgalvojums ir patiess? Apgaismības laikā Jelgavā tika atvērta pirmā augstā…" at bounding box center [866, 480] width 681 height 31
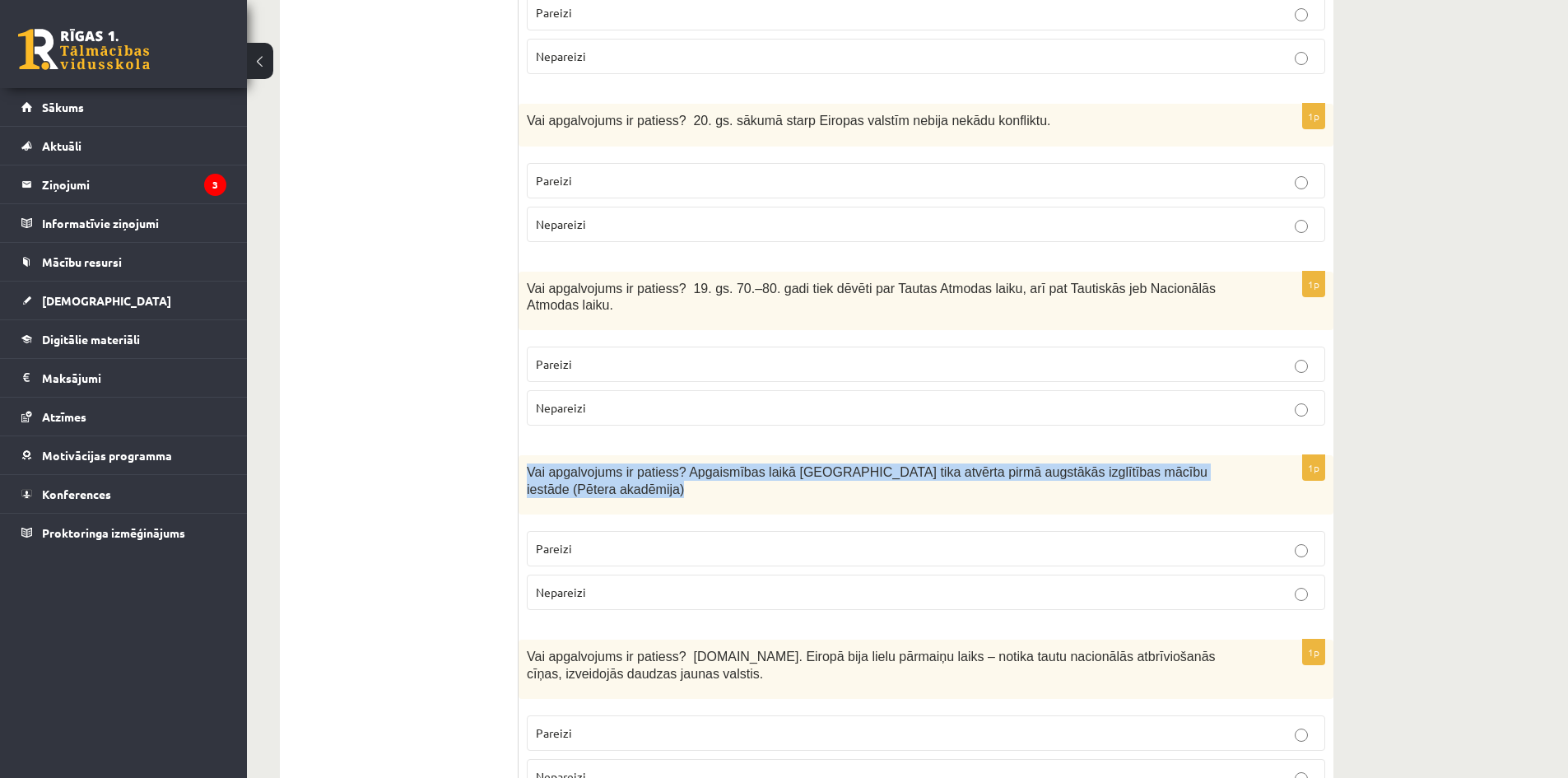
click at [1066, 465] on span "Vai apgalvojums ir patiess? Apgaismības laikā Jelgavā tika atvērta pirmā augstā…" at bounding box center [866, 480] width 681 height 31
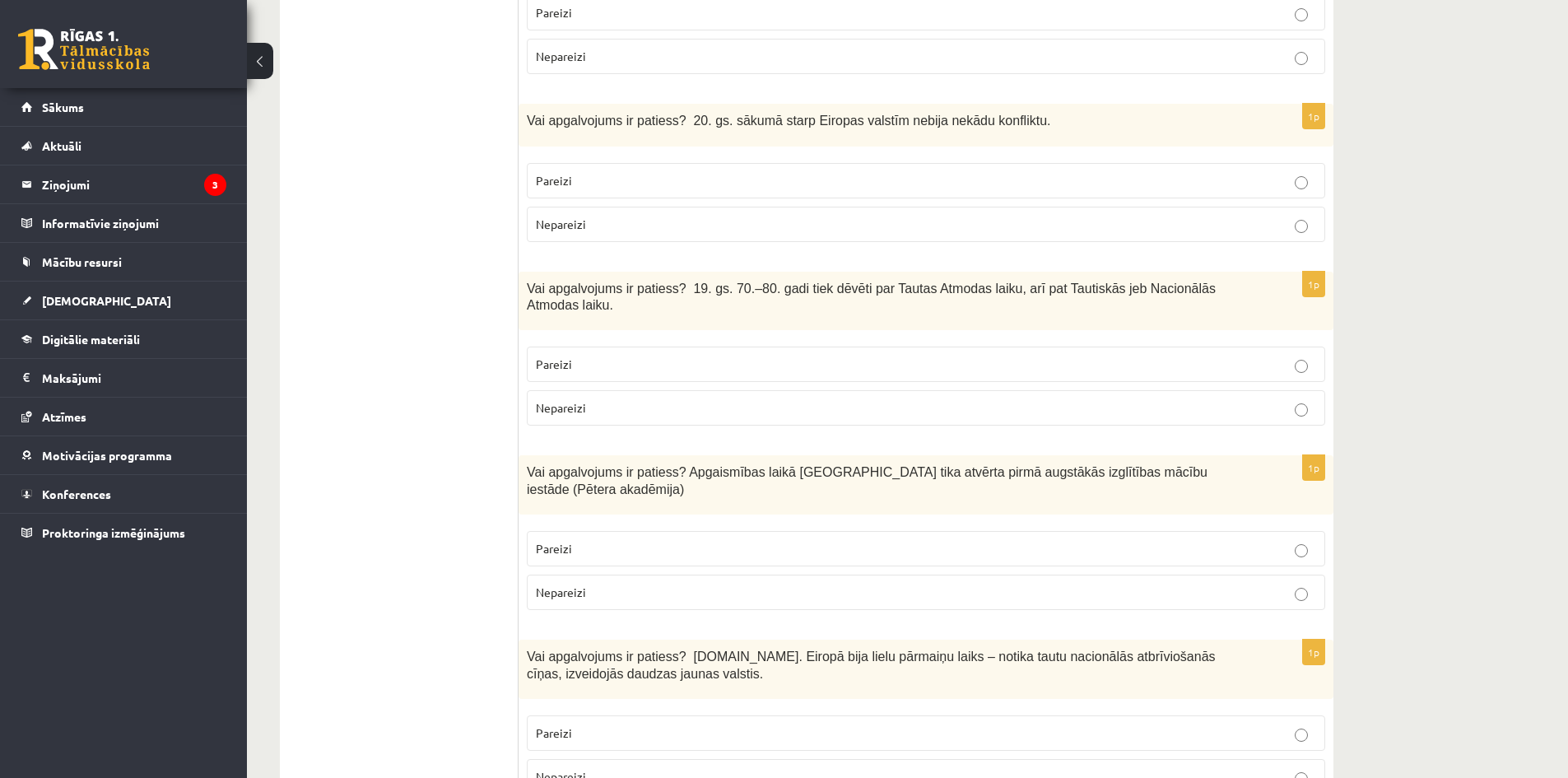
drag, startPoint x: 548, startPoint y: 447, endPoint x: 614, endPoint y: 470, distance: 69.9
click at [548, 541] on span "Pareizi" at bounding box center [554, 549] width 36 height 15
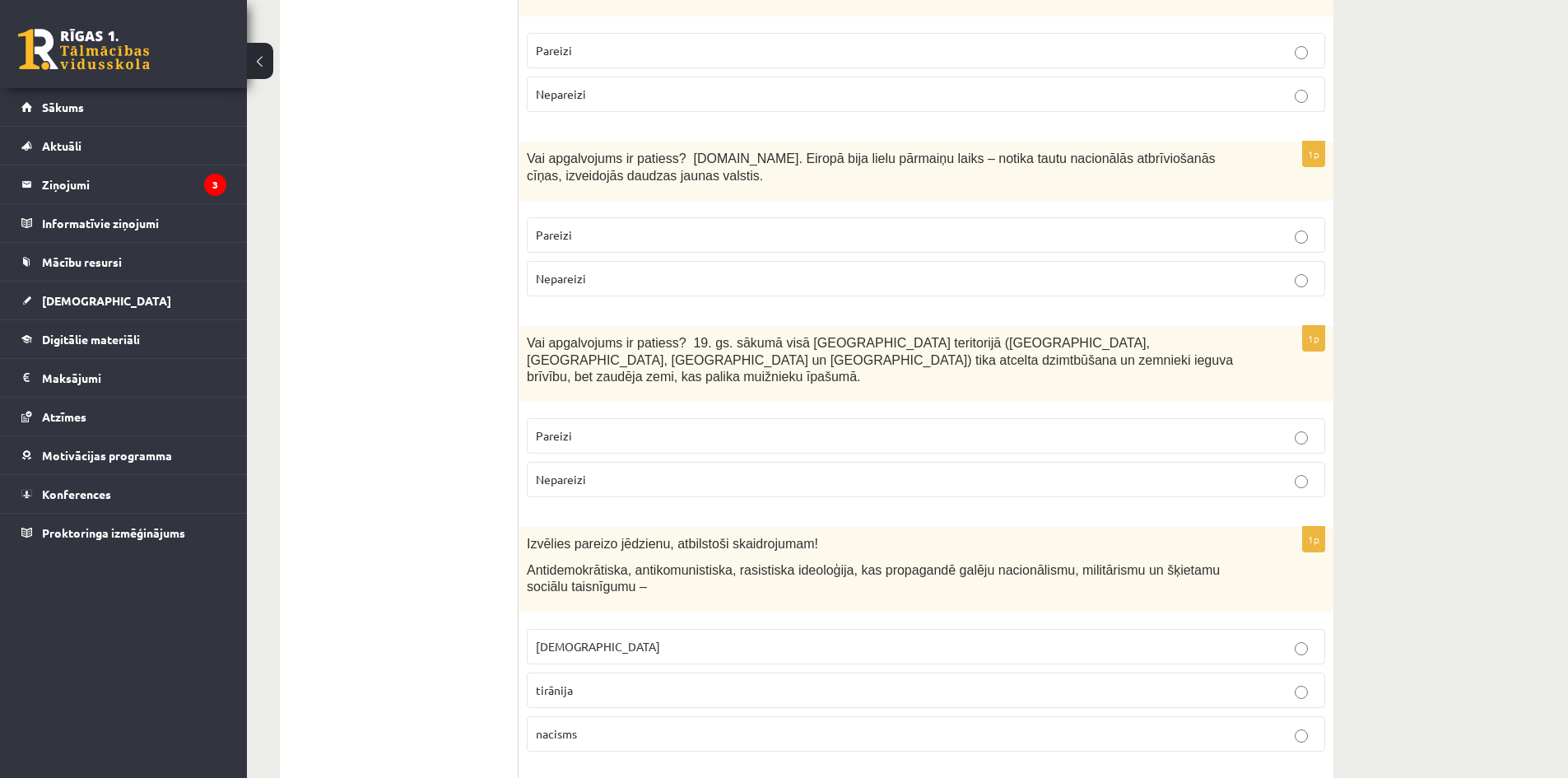
scroll to position [4857, 0]
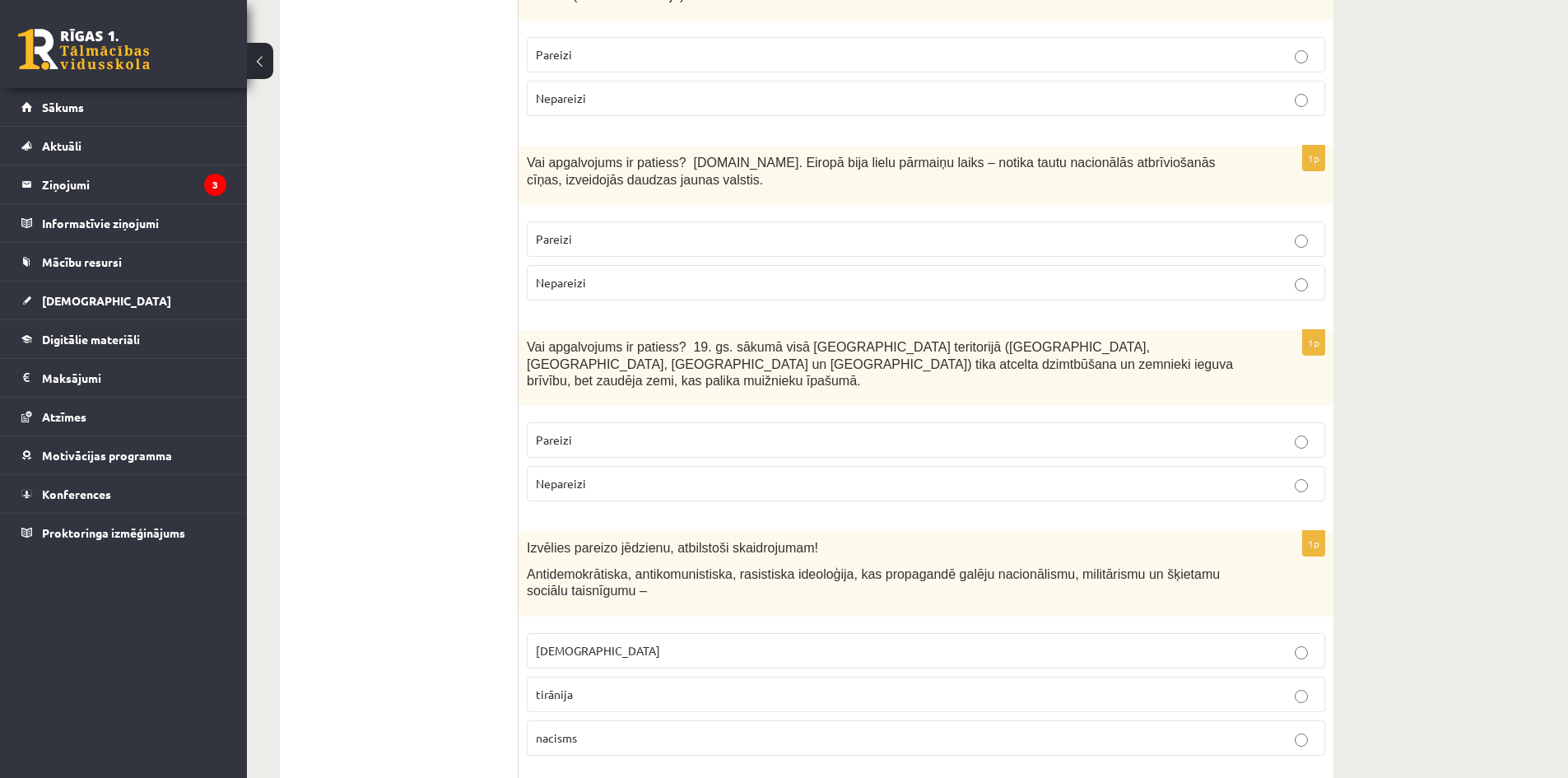
click at [598, 230] on p "Pareizi" at bounding box center [925, 239] width 780 height 17
click at [625, 155] on span "Vai apgalvojums ir patiess? 19.gs. Eiropā bija lielu pārmaiņu laiks – notika ta…" at bounding box center [871, 170] width 689 height 31
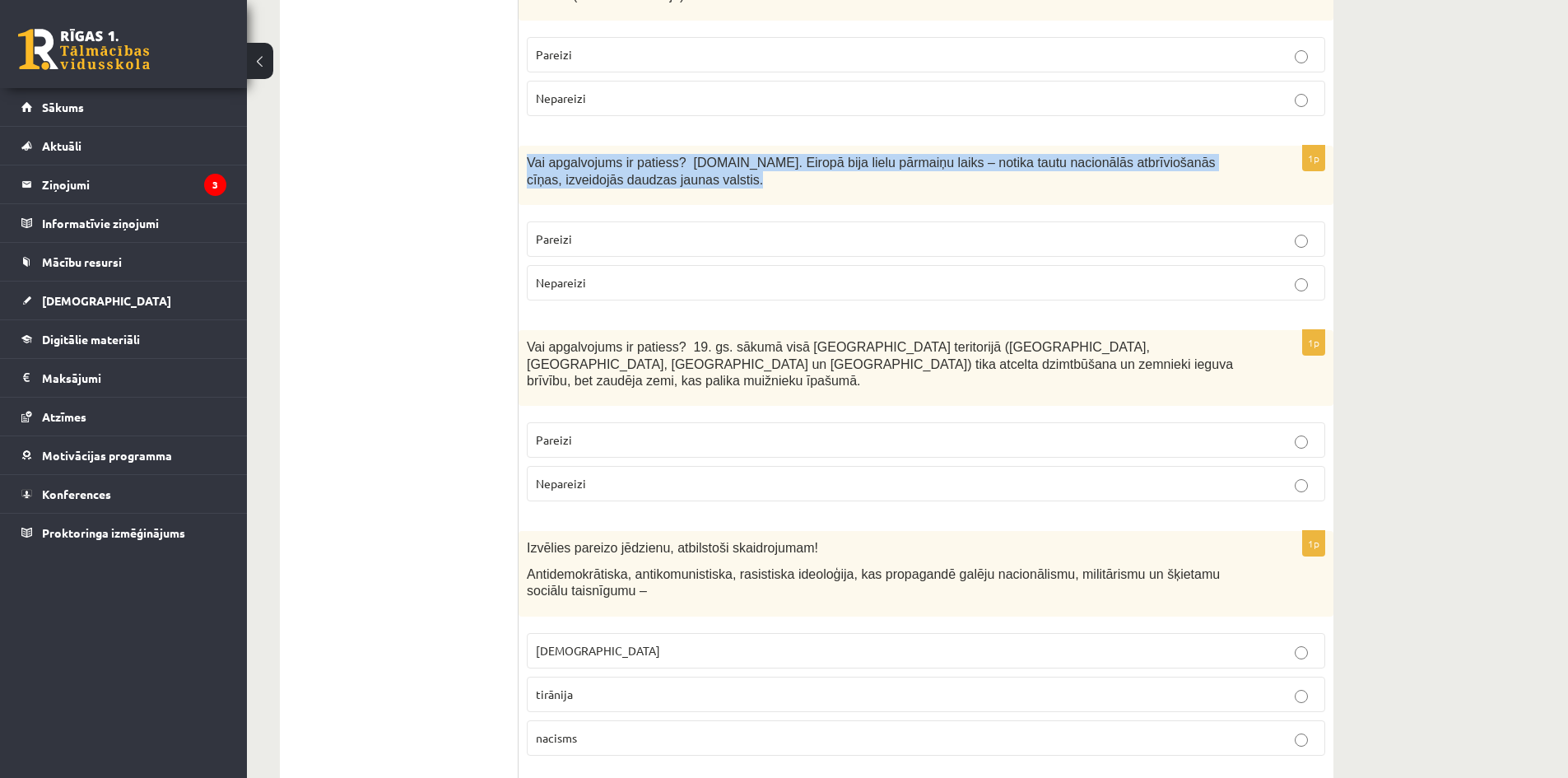
click at [625, 155] on span "Vai apgalvojums ir patiess? 19.gs. Eiropā bija lielu pārmaiņu laiks – notika ta…" at bounding box center [871, 170] width 689 height 31
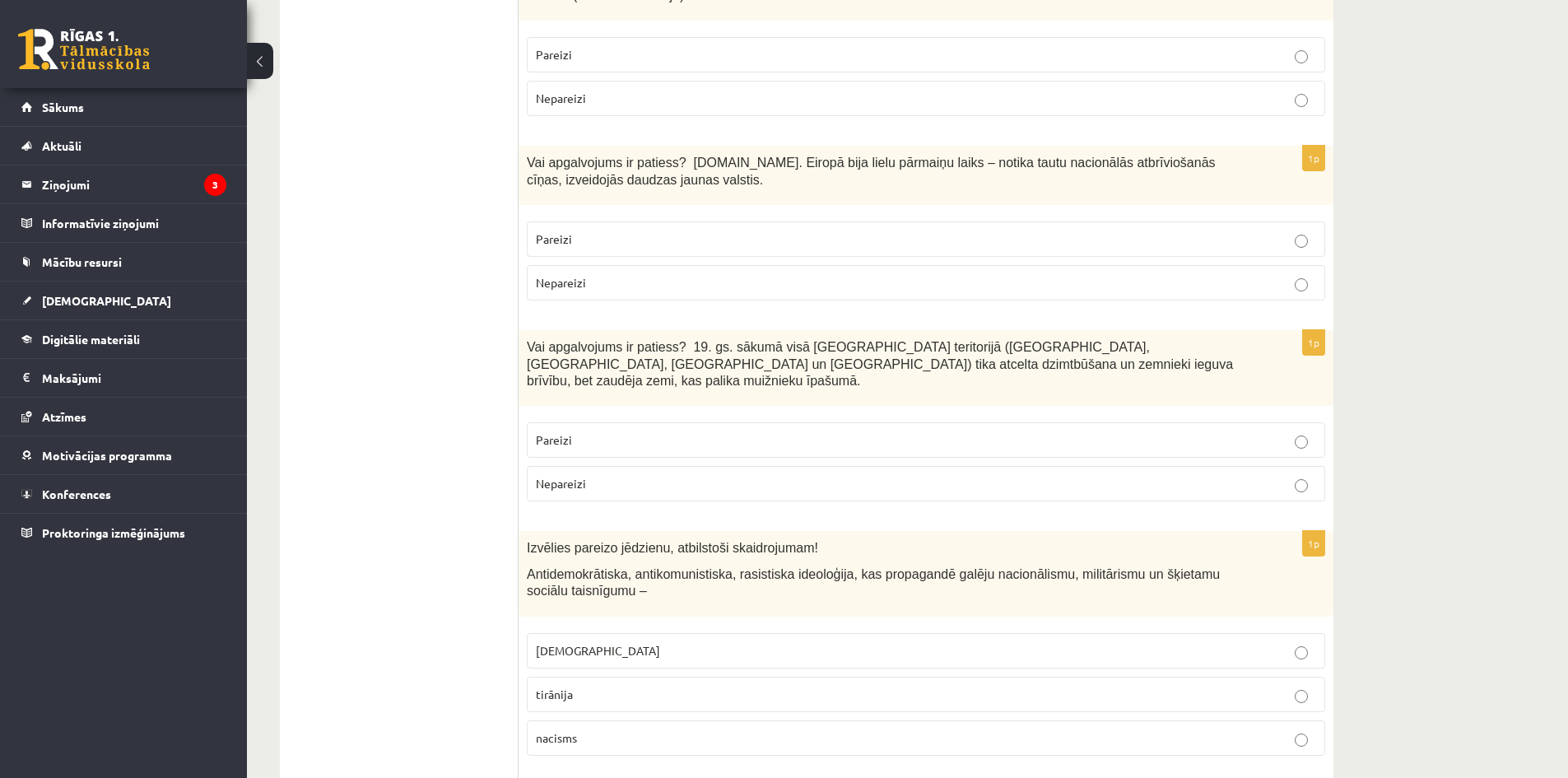
click at [664, 340] on span "Vai apgalvojums ir patiess? 19. gs. sākumā visā Latvijas teritorijā (Kurzemē, Z…" at bounding box center [880, 364] width 706 height 48
click at [665, 340] on span "Vai apgalvojums ir patiess? 19. gs. sākumā visā Latvijas teritorijā (Kurzemē, Z…" at bounding box center [880, 364] width 706 height 48
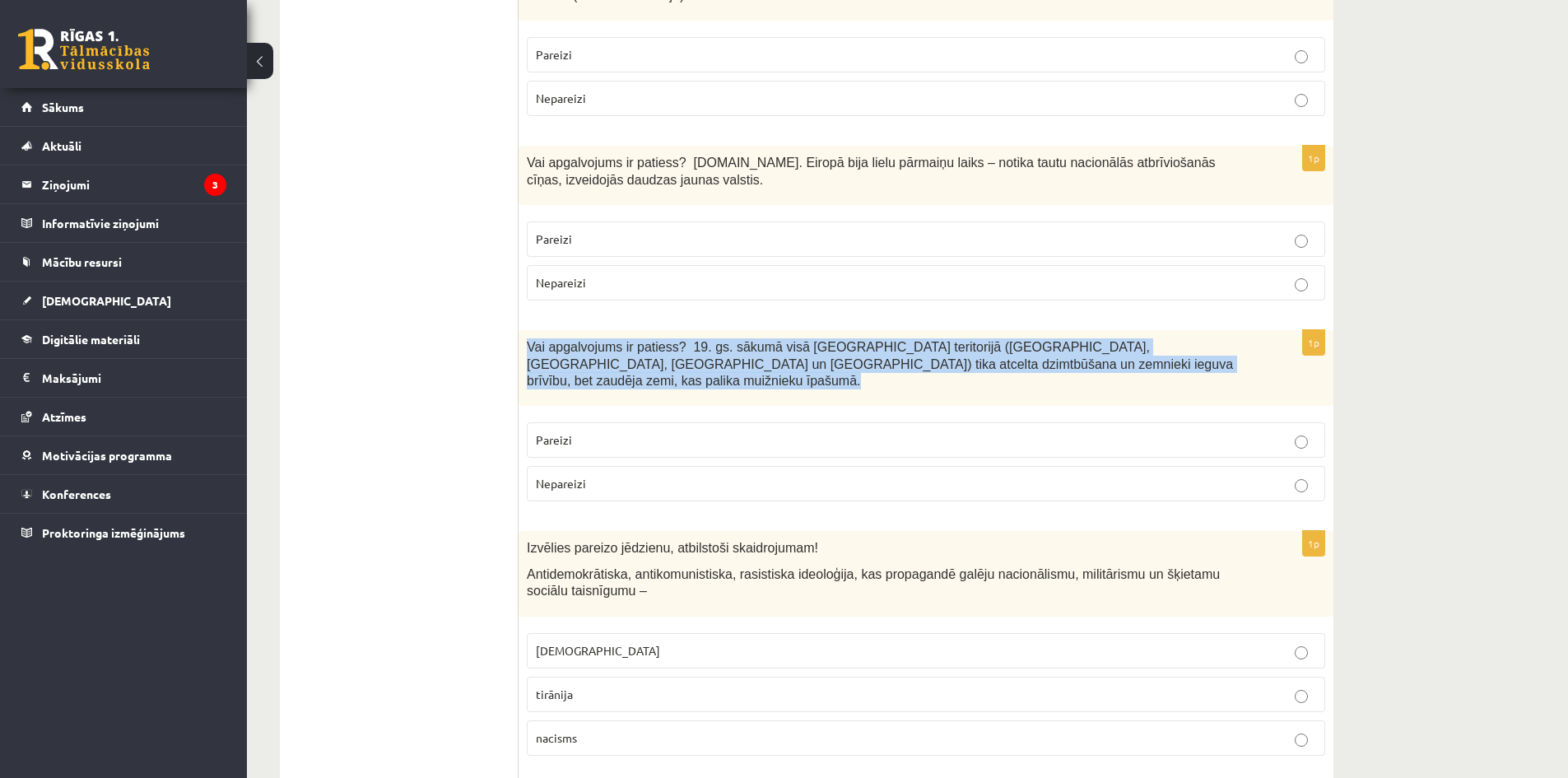
click at [665, 340] on span "Vai apgalvojums ir patiess? 19. gs. sākumā visā Latvijas teritorijā (Kurzemē, Z…" at bounding box center [880, 364] width 706 height 48
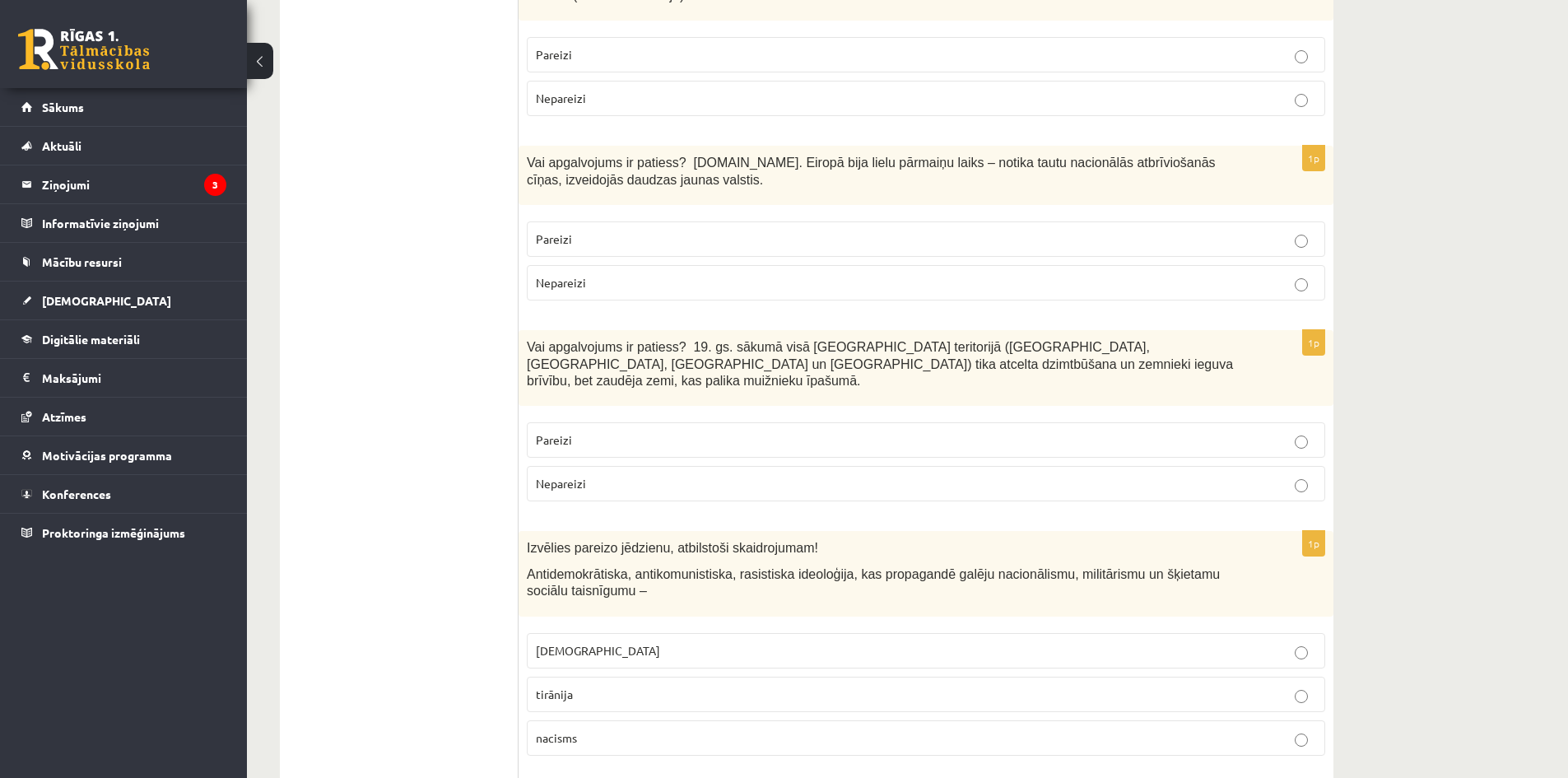
click at [655, 431] on p "Pareizi" at bounding box center [925, 440] width 780 height 17
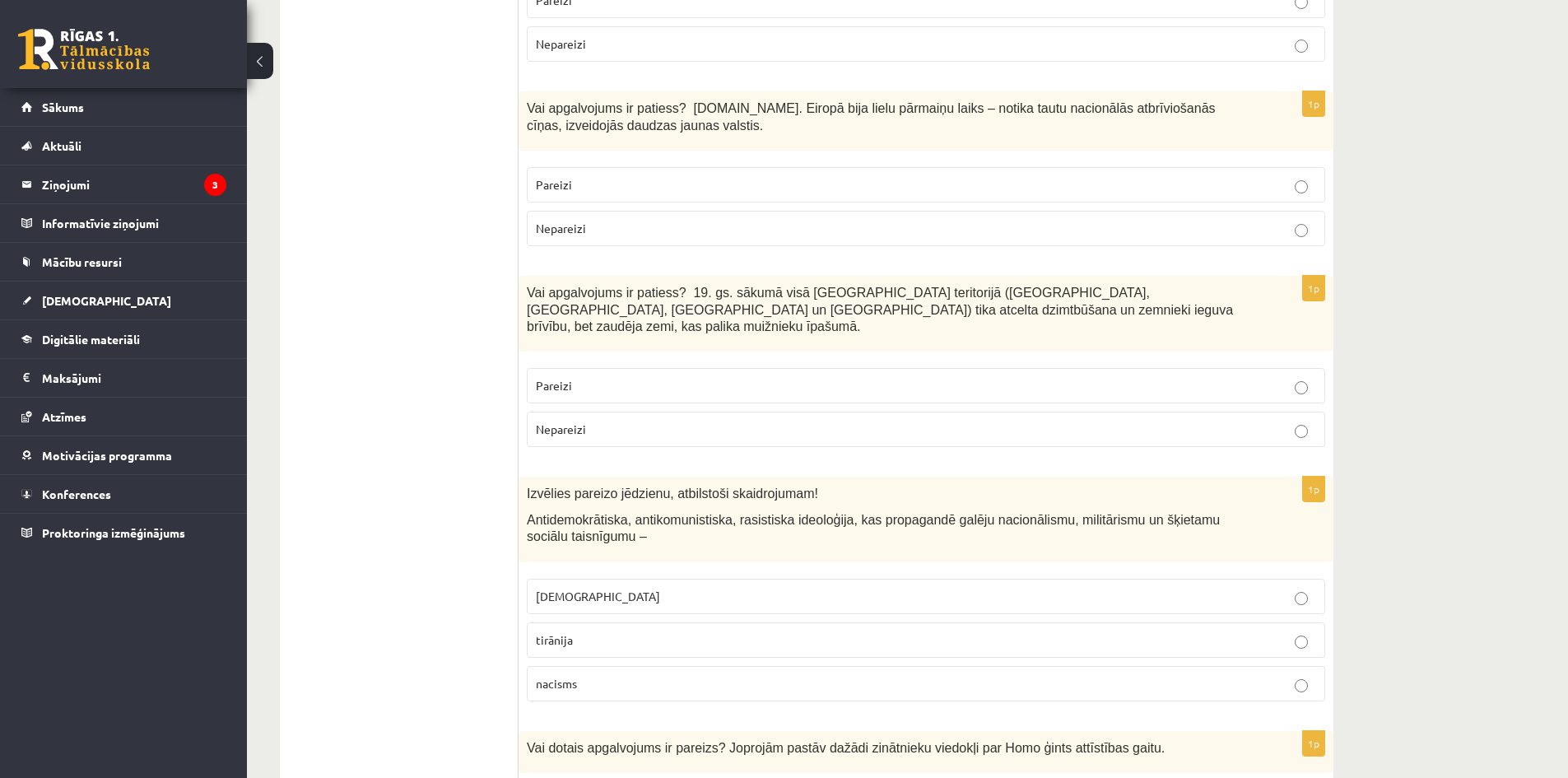
scroll to position [5103, 0]
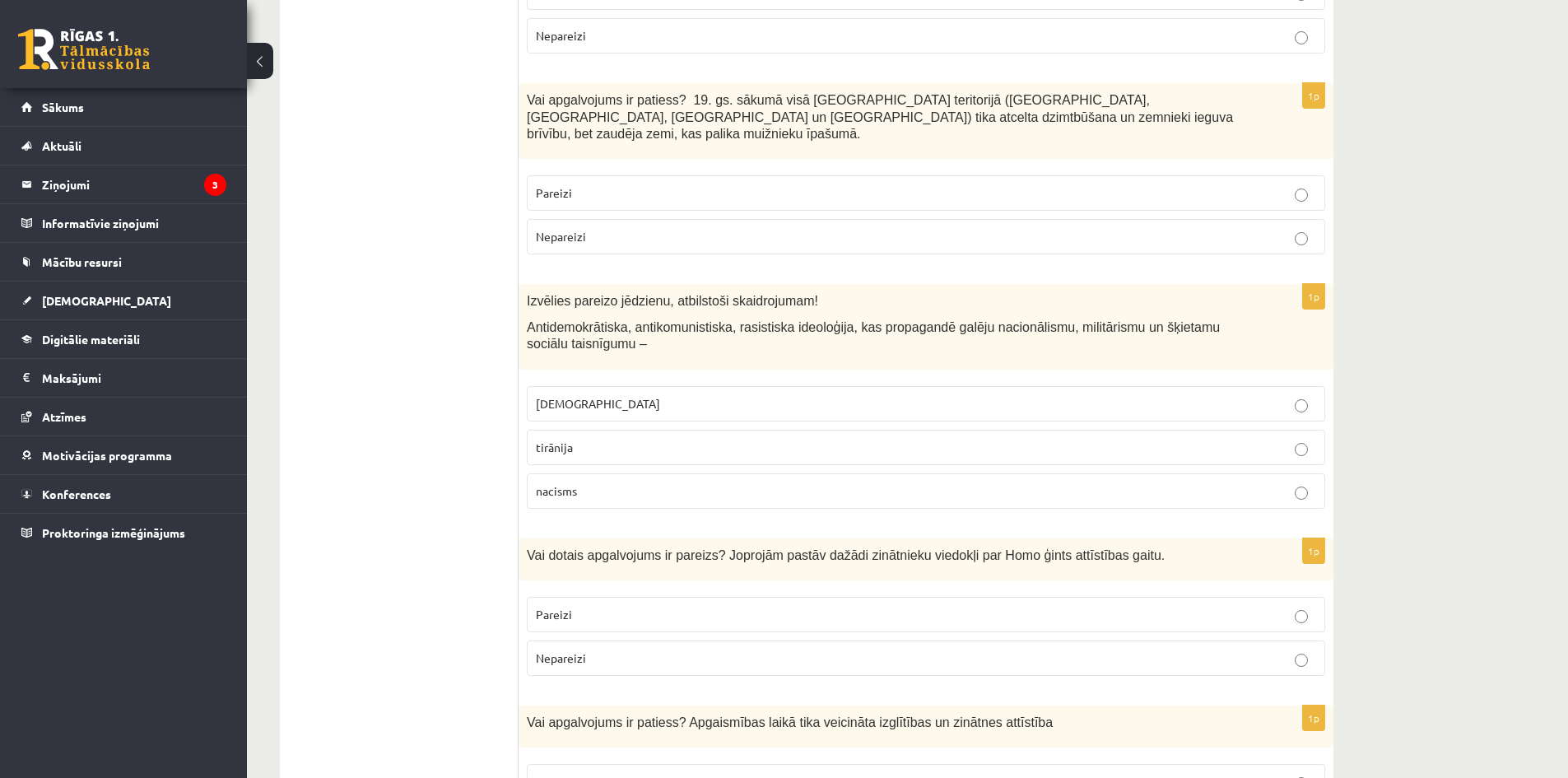
click at [604, 395] on p "fašisms" at bounding box center [925, 404] width 780 height 17
click at [665, 320] on span "Antidemokrātiska, antikomunistiska, rasistiska ideoloģija, kas propagandē galēj…" at bounding box center [873, 335] width 693 height 31
click at [670, 320] on span "Antidemokrātiska, antikomunistiska, rasistiska ideoloģija, kas propagandē galēj…" at bounding box center [873, 335] width 693 height 31
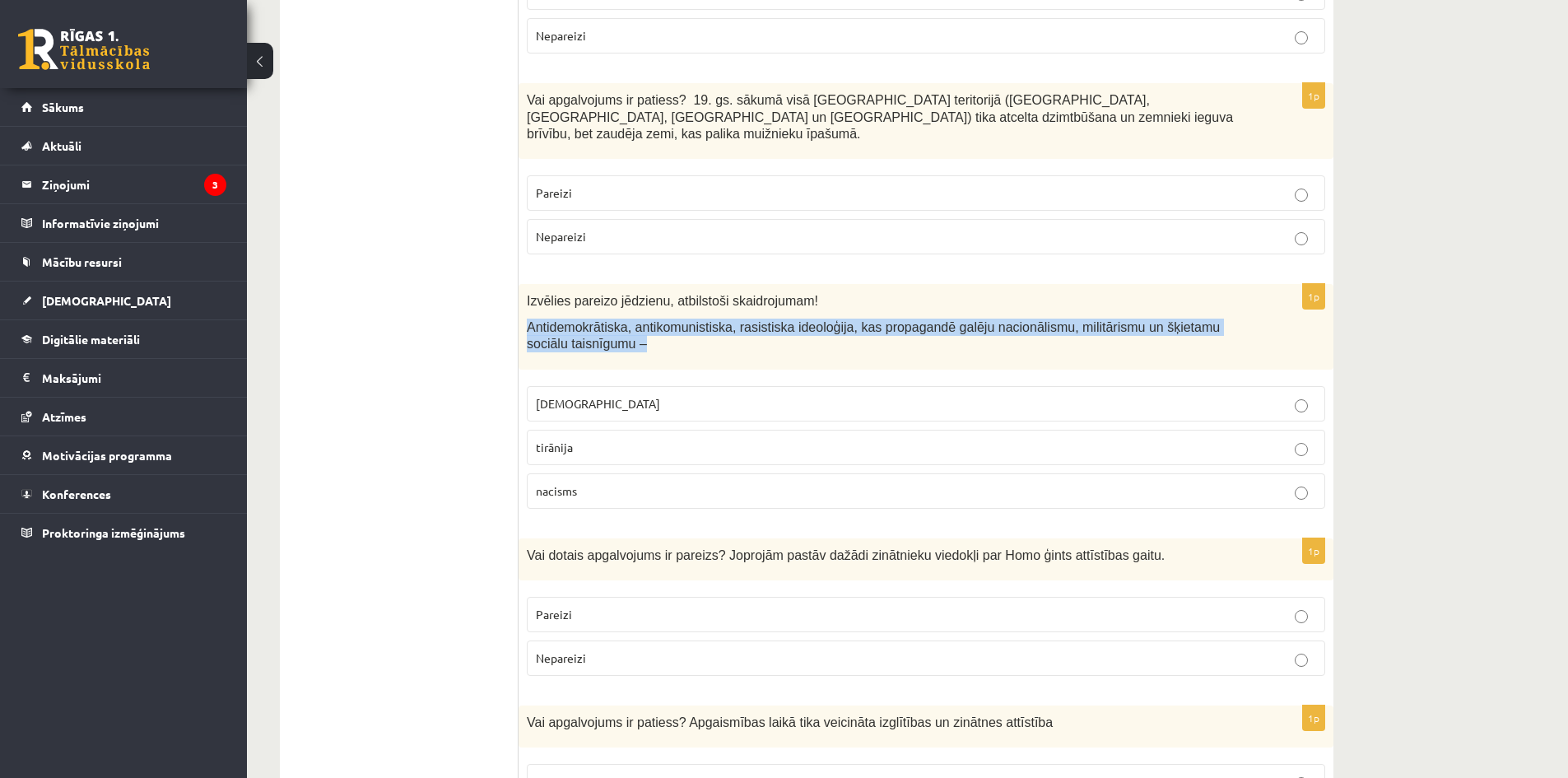
click at [670, 320] on span "Antidemokrātiska, antikomunistiska, rasistiska ideoloģija, kas propagandē galēj…" at bounding box center [873, 335] width 693 height 31
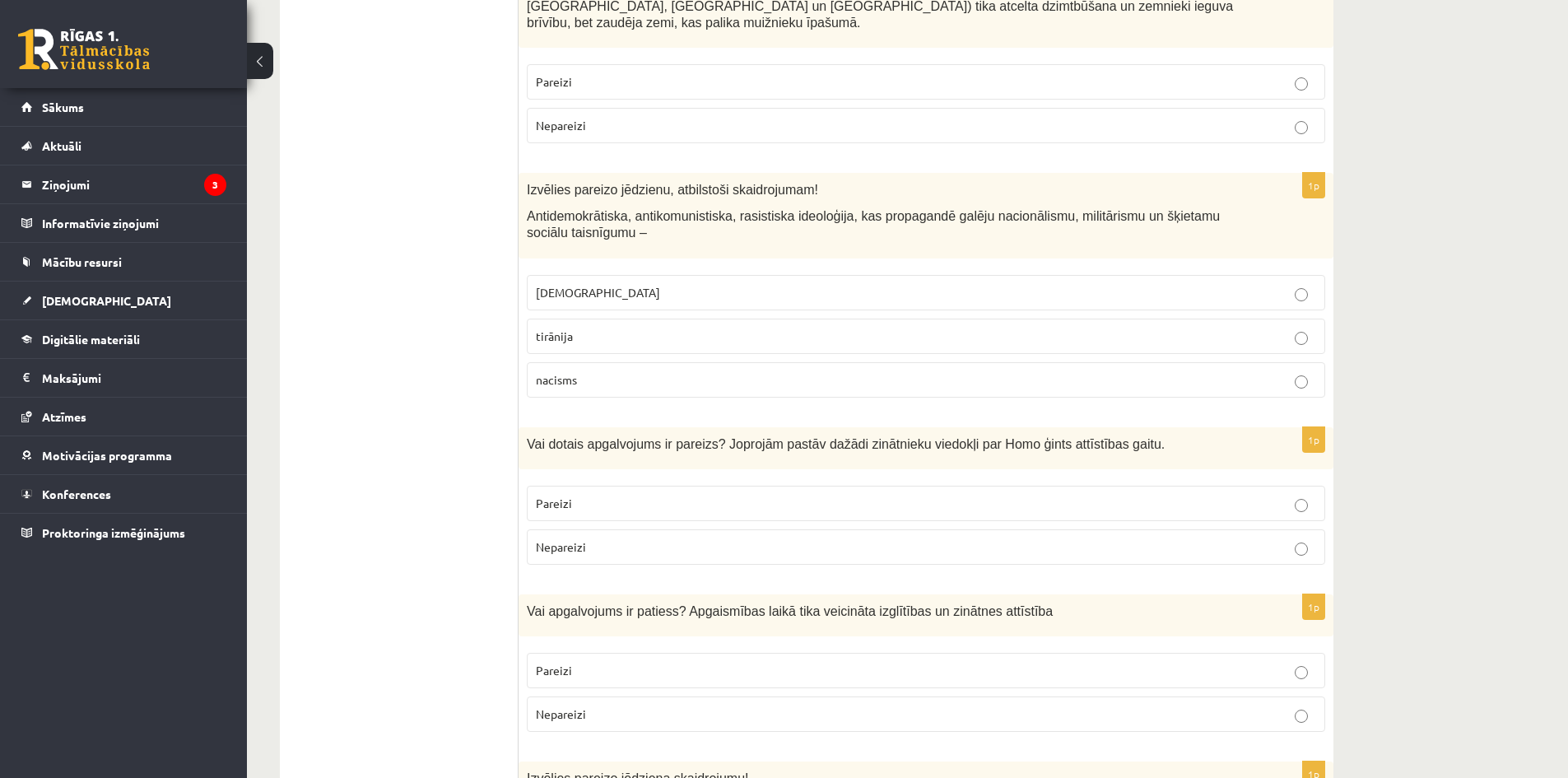
scroll to position [5268, 0]
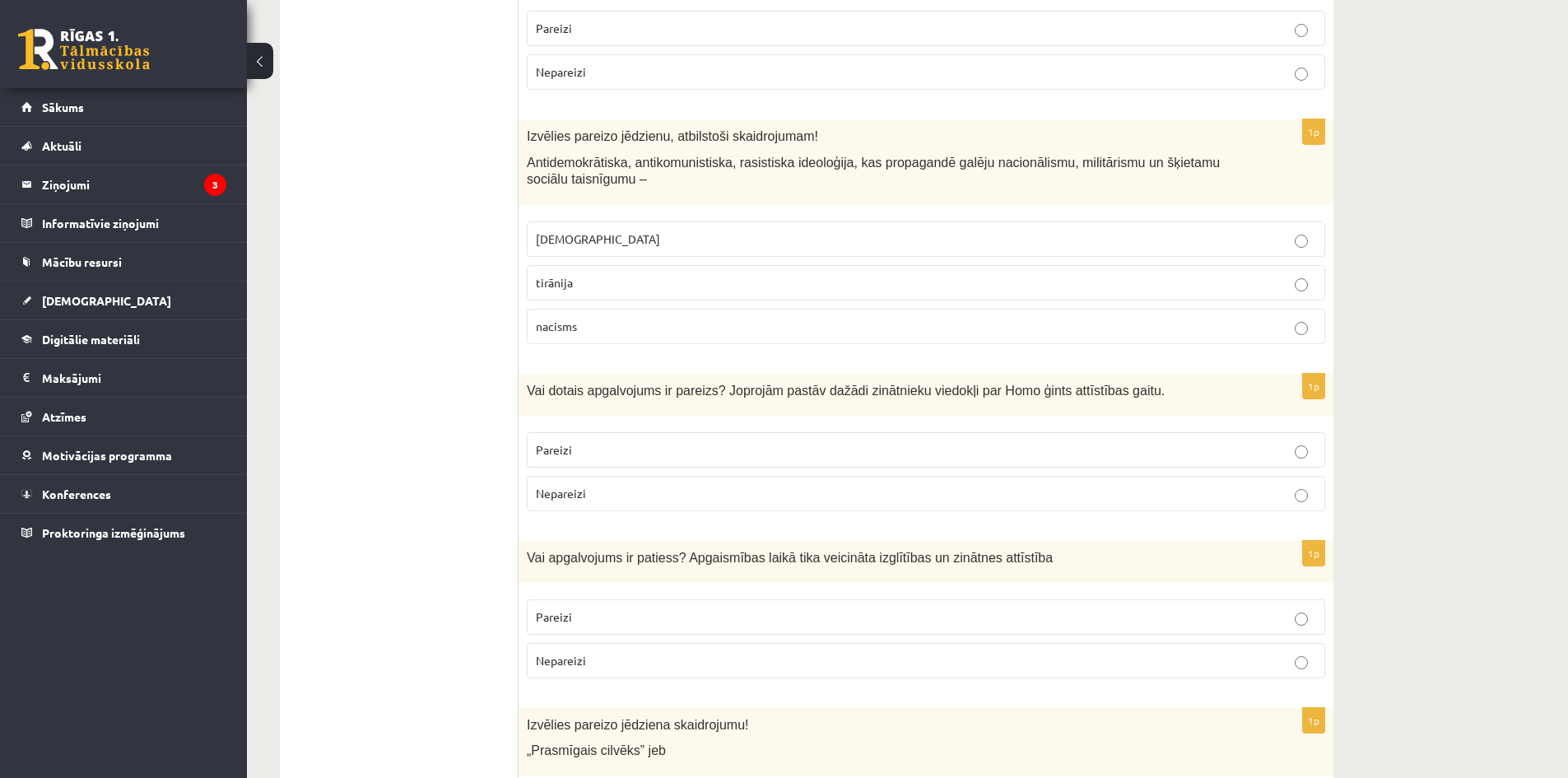
click at [571, 441] on p "Pareizi" at bounding box center [925, 449] width 780 height 17
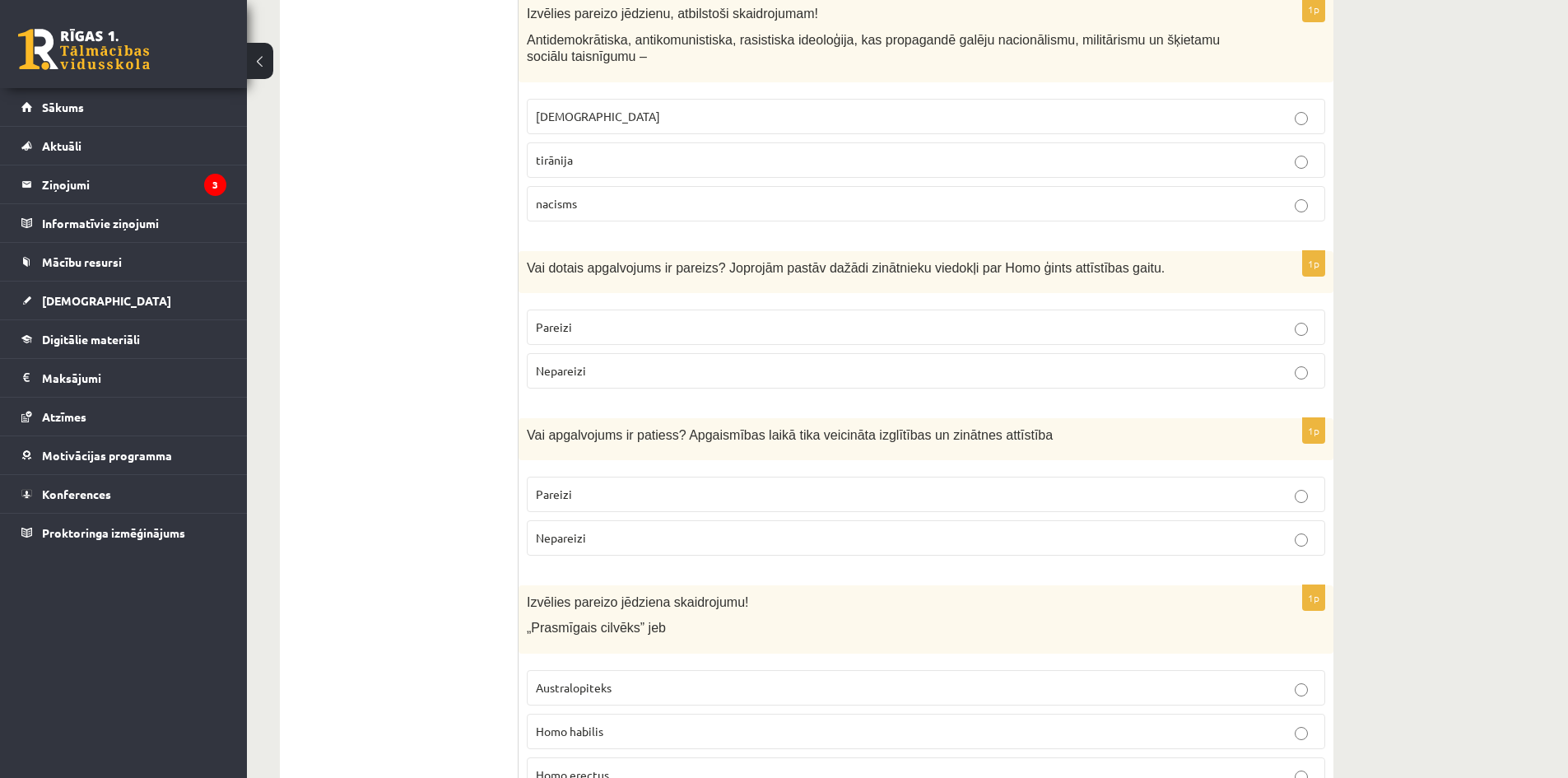
scroll to position [5394, 0]
click at [615, 483] on p "Pareizi" at bounding box center [925, 491] width 780 height 17
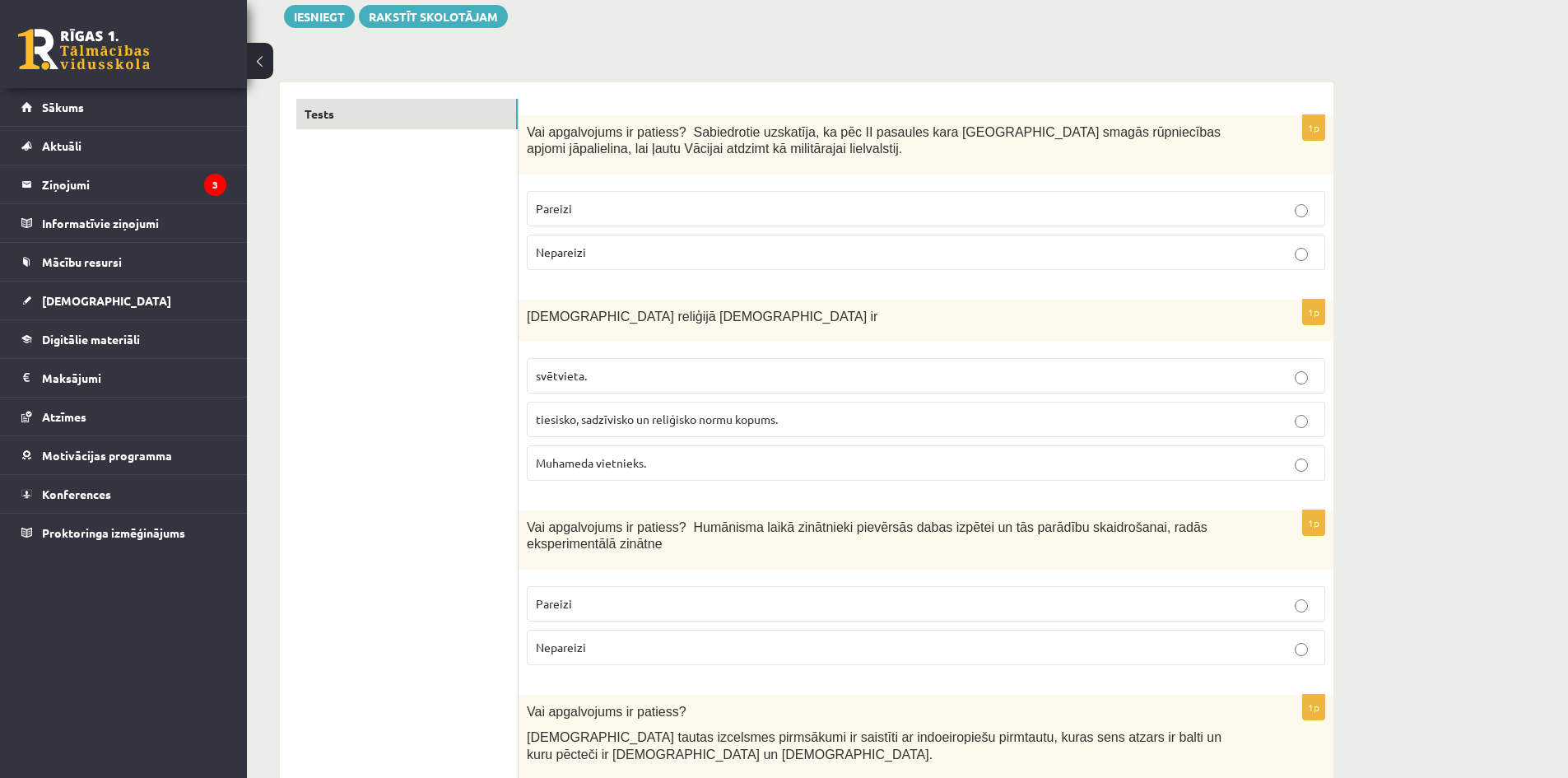
scroll to position [0, 0]
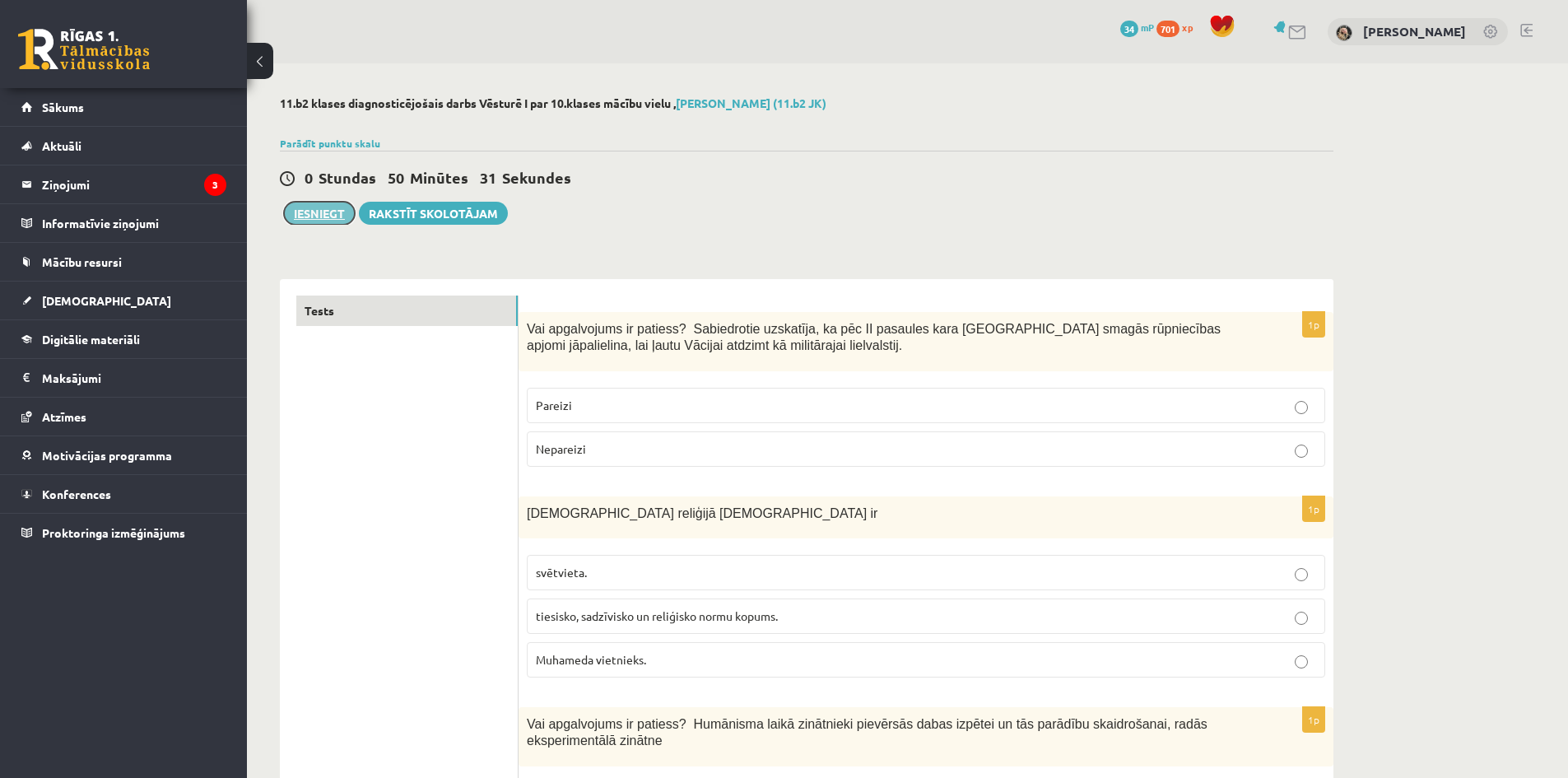
click at [312, 216] on button "Iesniegt" at bounding box center [319, 213] width 70 height 23
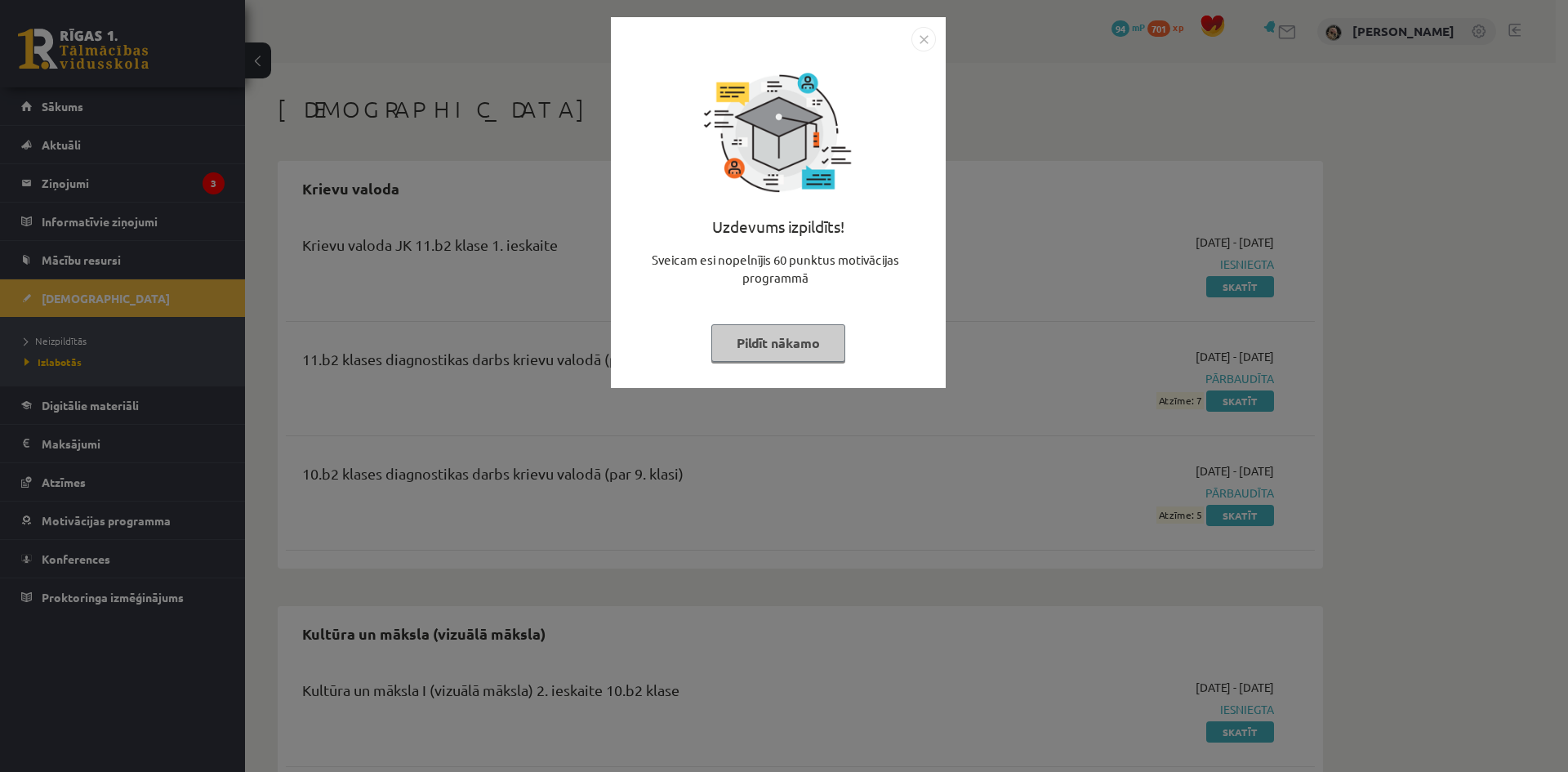
click at [808, 349] on button "Pildīt nākamo" at bounding box center [778, 343] width 134 height 38
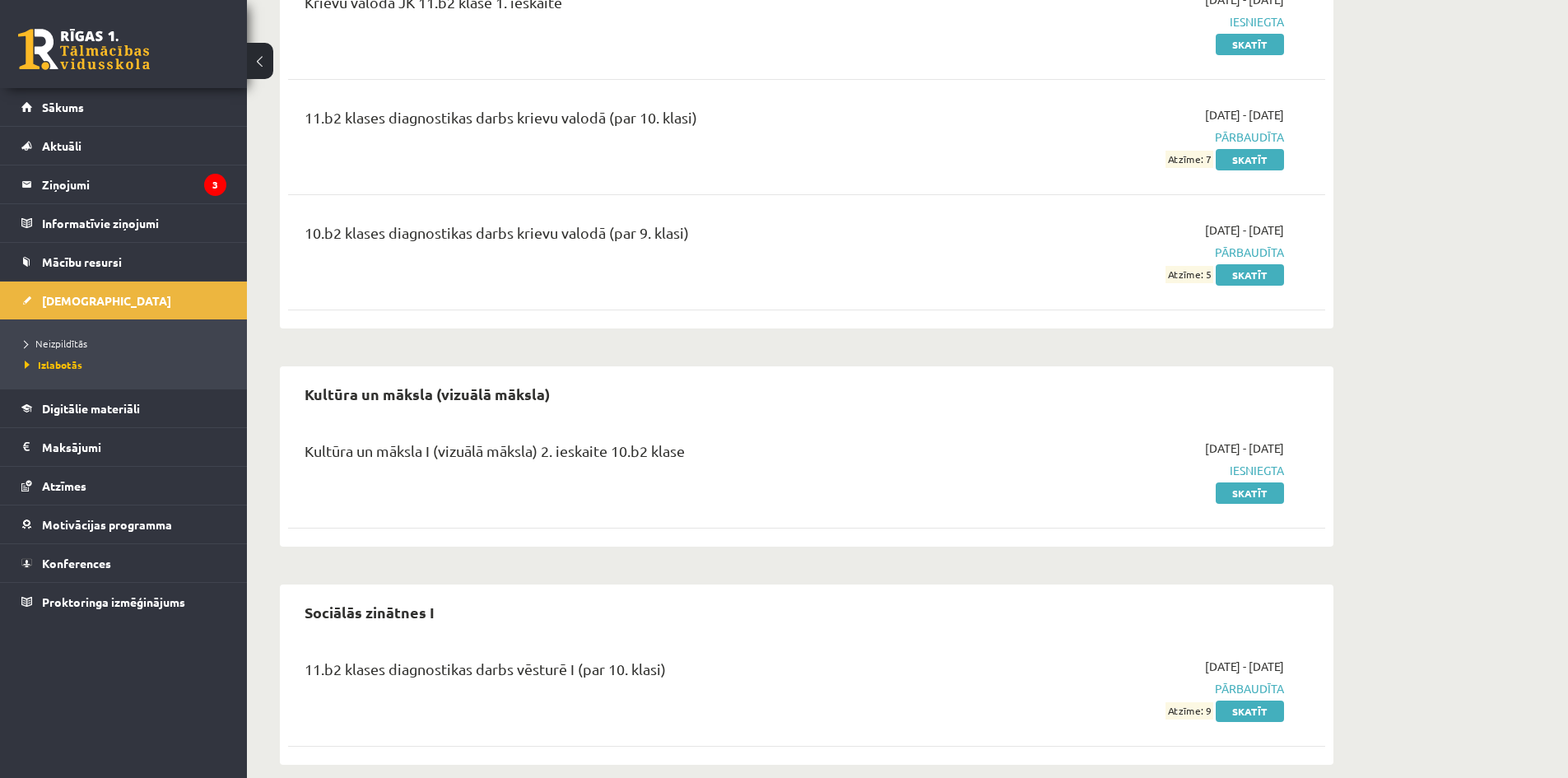
scroll to position [247, 0]
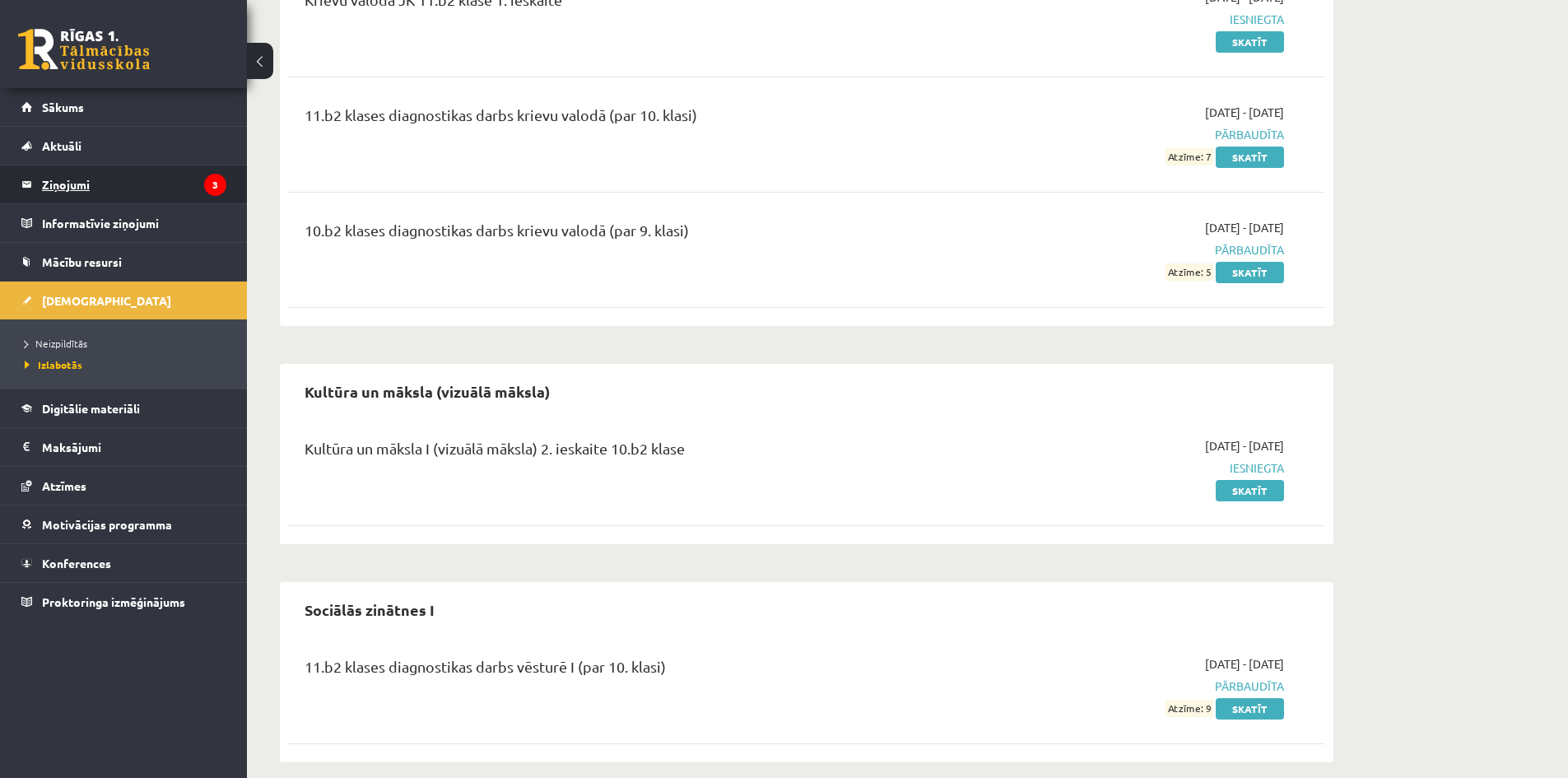
click at [132, 185] on legend "Ziņojumi 3" at bounding box center [134, 185] width 185 height 38
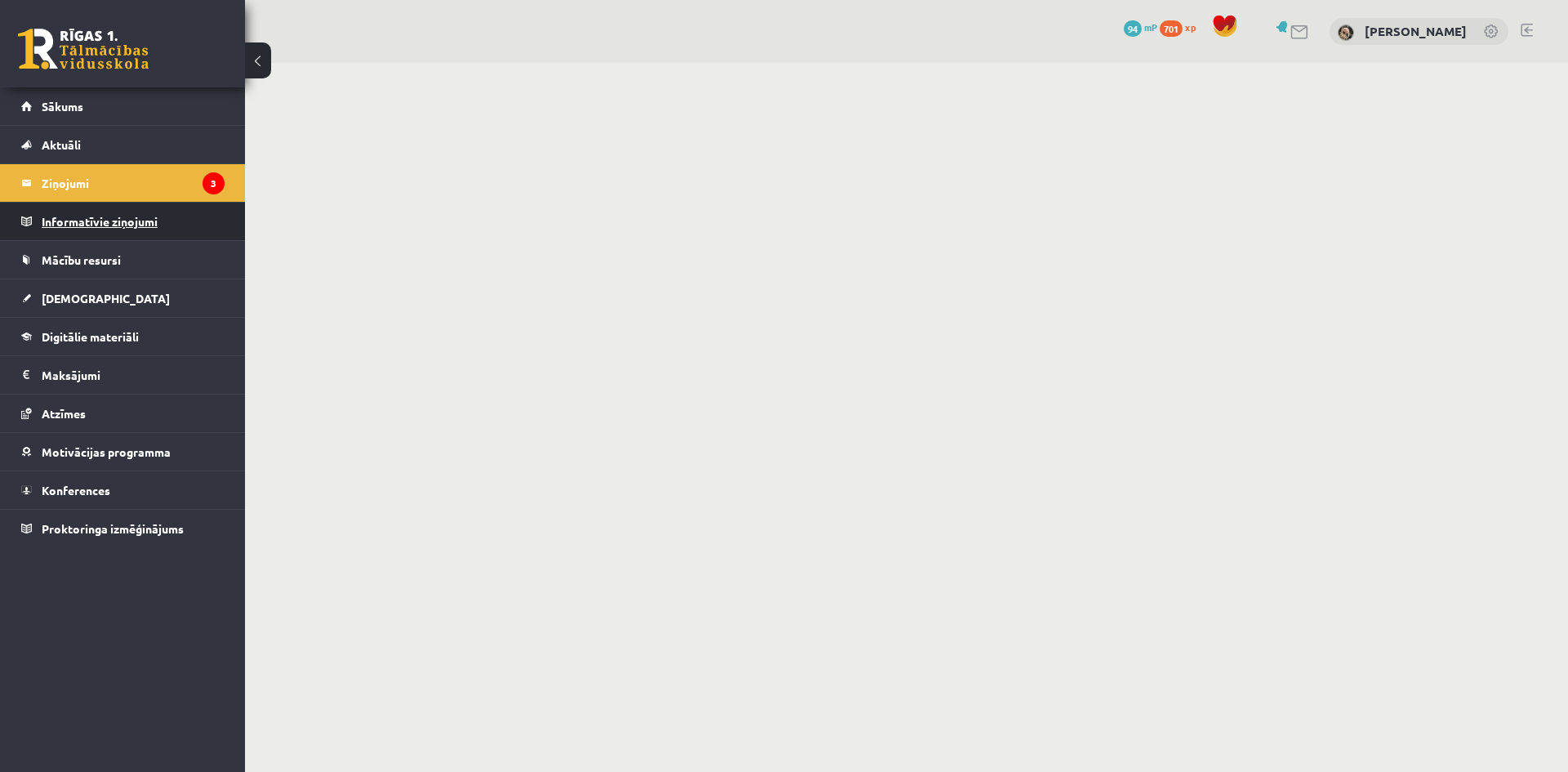
click at [127, 214] on legend "Informatīvie ziņojumi 0" at bounding box center [133, 221] width 183 height 38
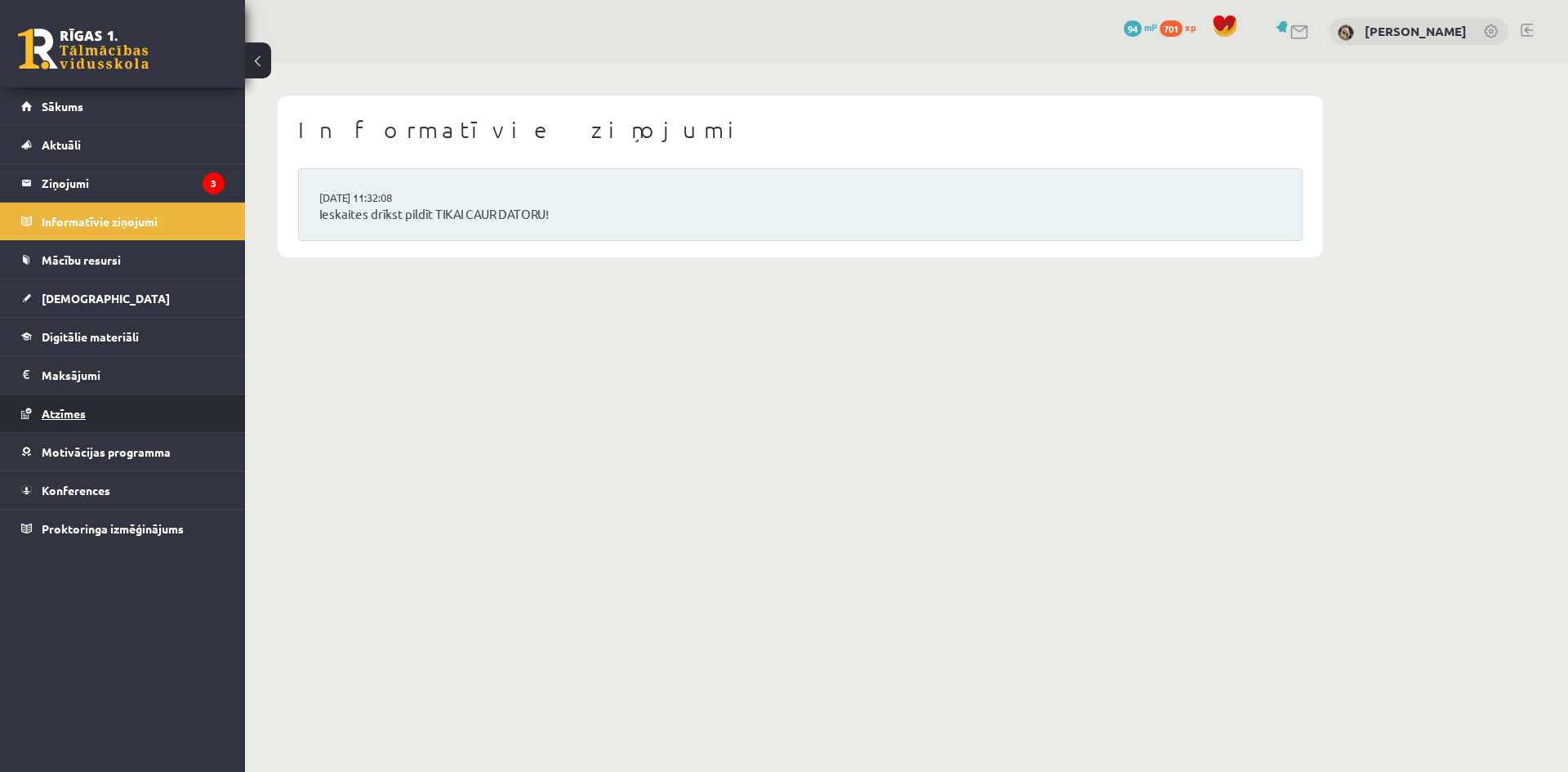
click at [64, 416] on span "Atzīmes" at bounding box center [63, 414] width 44 height 15
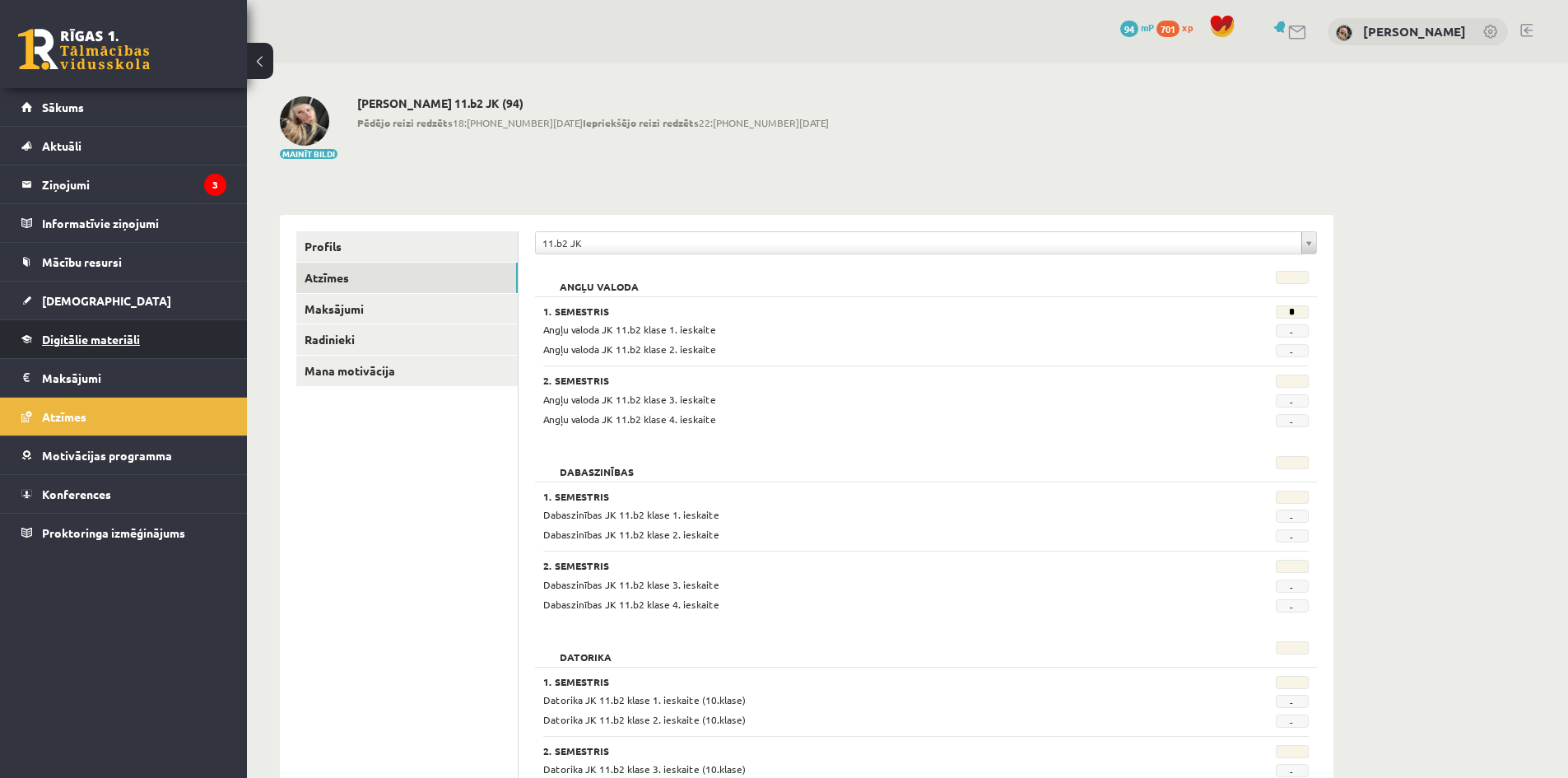
click at [94, 330] on link "Digitālie materiāli" at bounding box center [123, 339] width 205 height 38
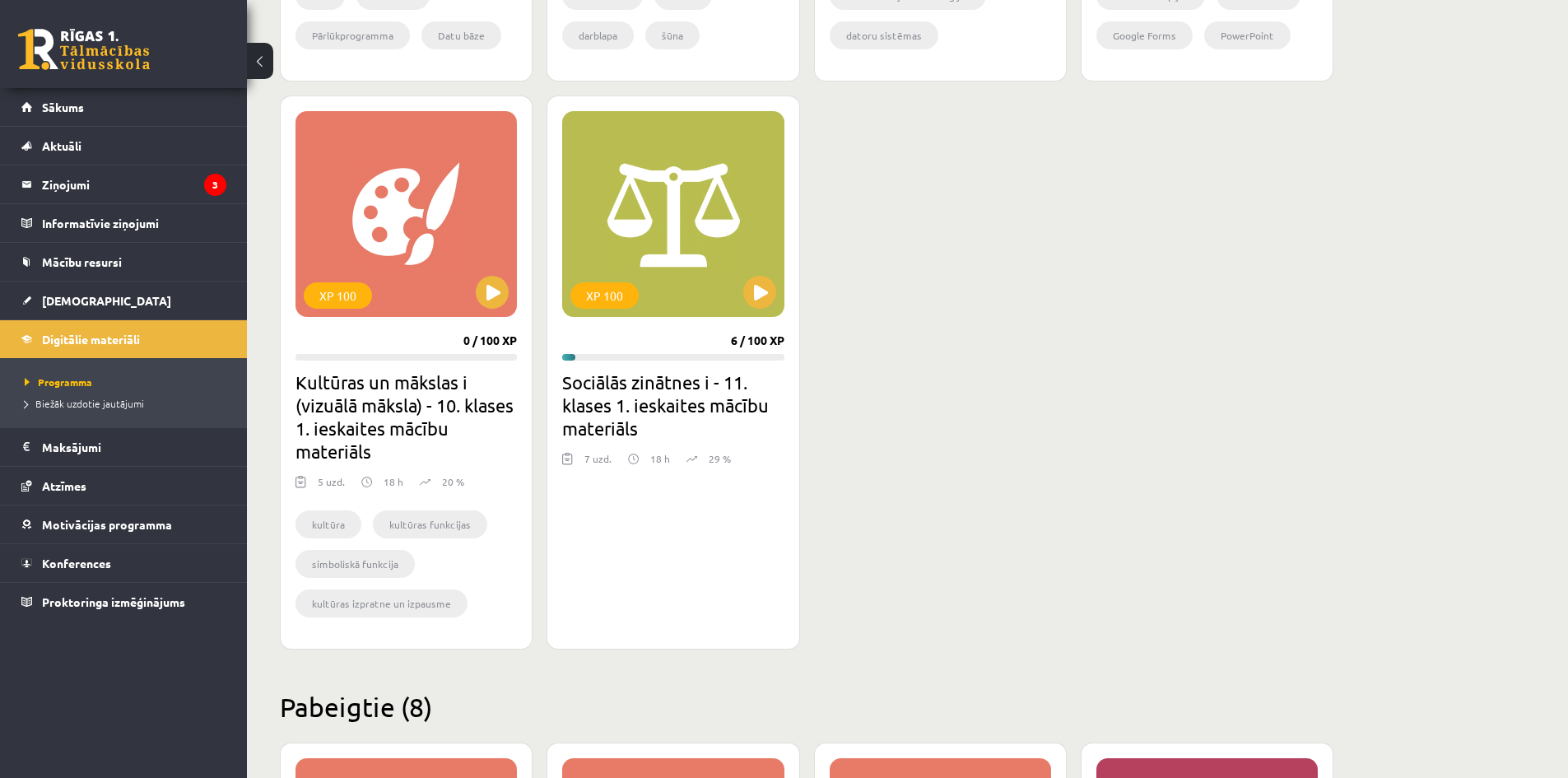
scroll to position [906, 0]
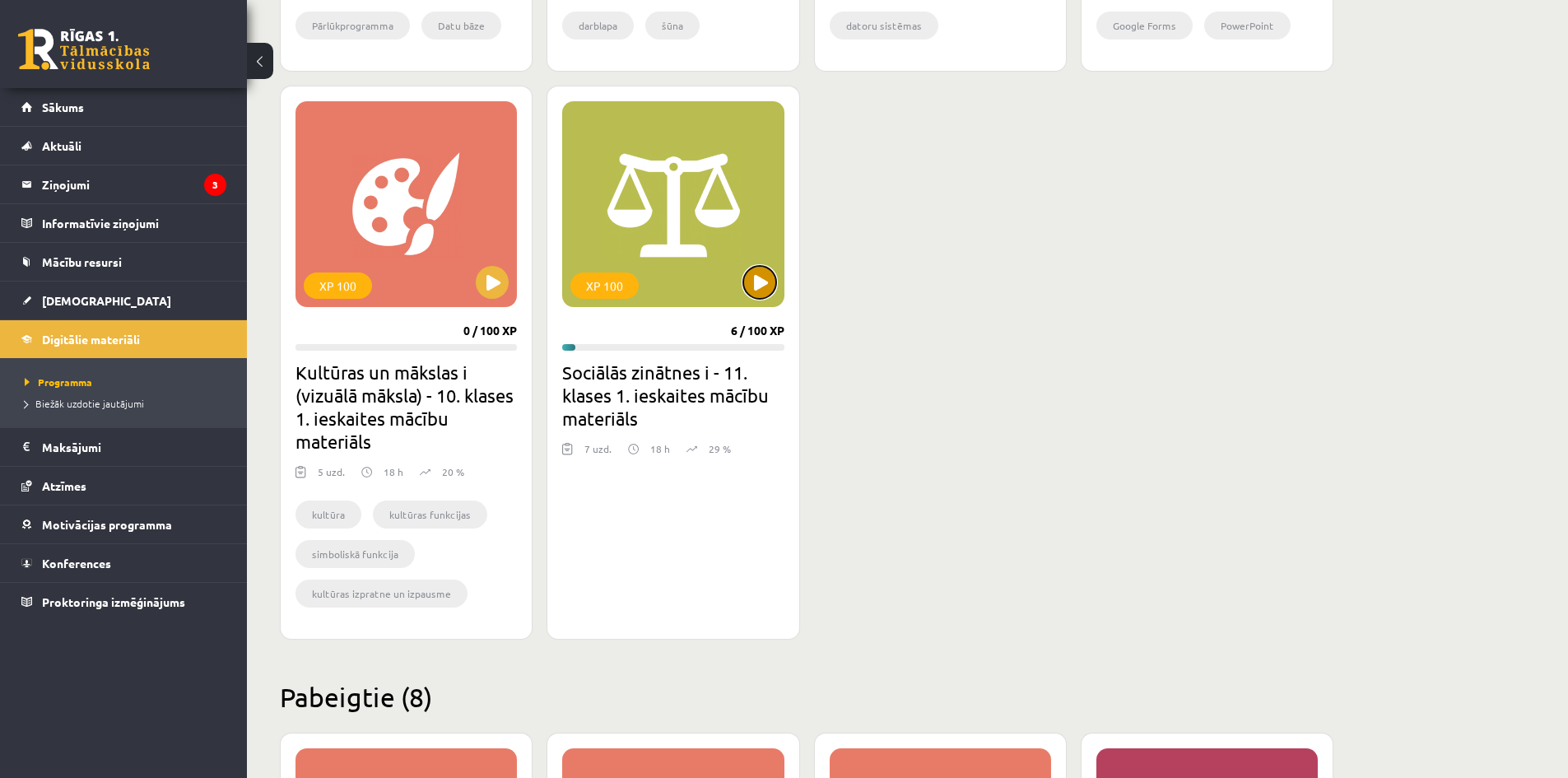
click at [765, 283] on button at bounding box center [760, 282] width 33 height 33
click at [589, 253] on div "XP 100" at bounding box center [672, 204] width 222 height 206
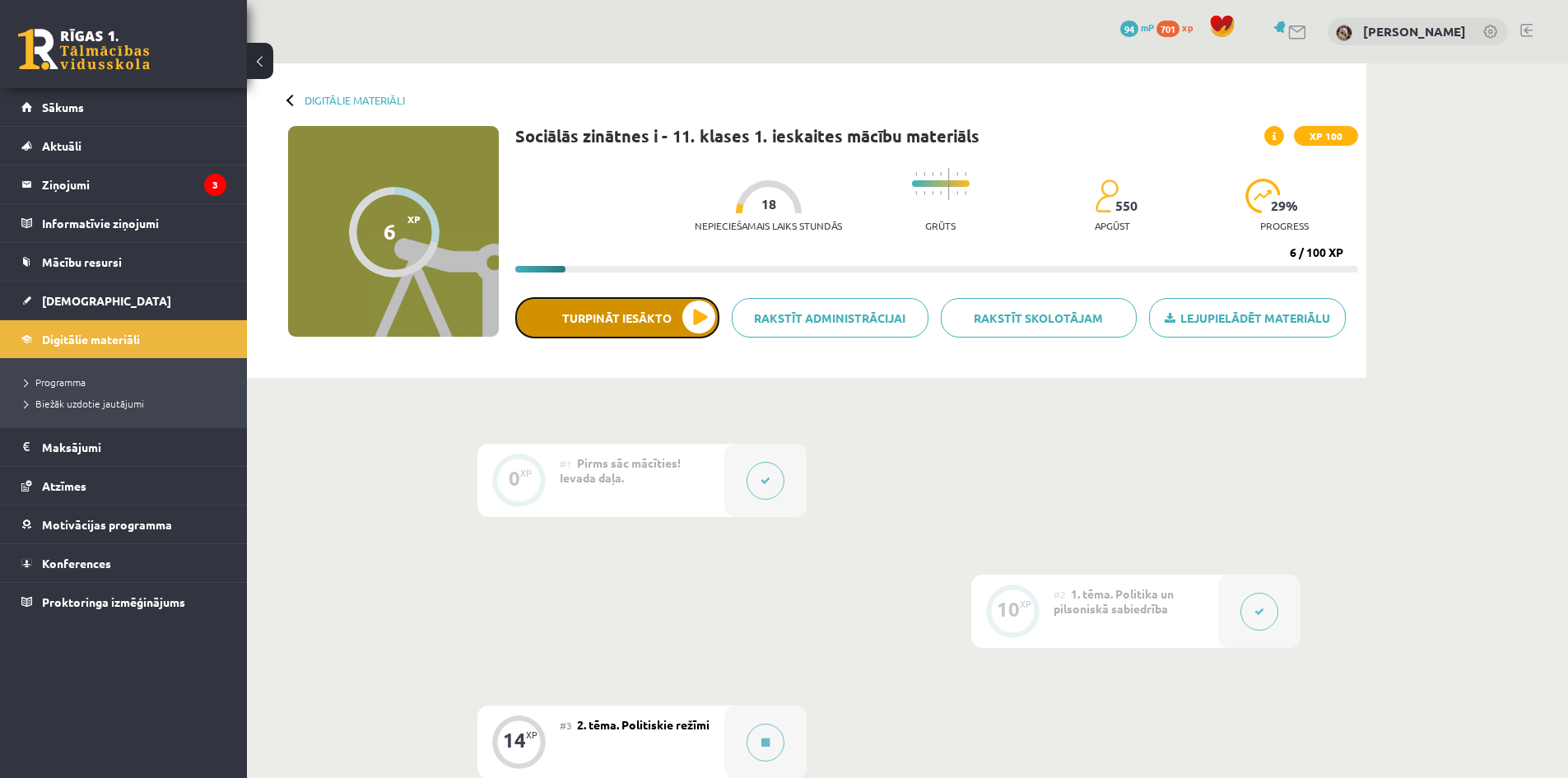
click at [686, 319] on button "Turpināt iesākto" at bounding box center [617, 317] width 204 height 41
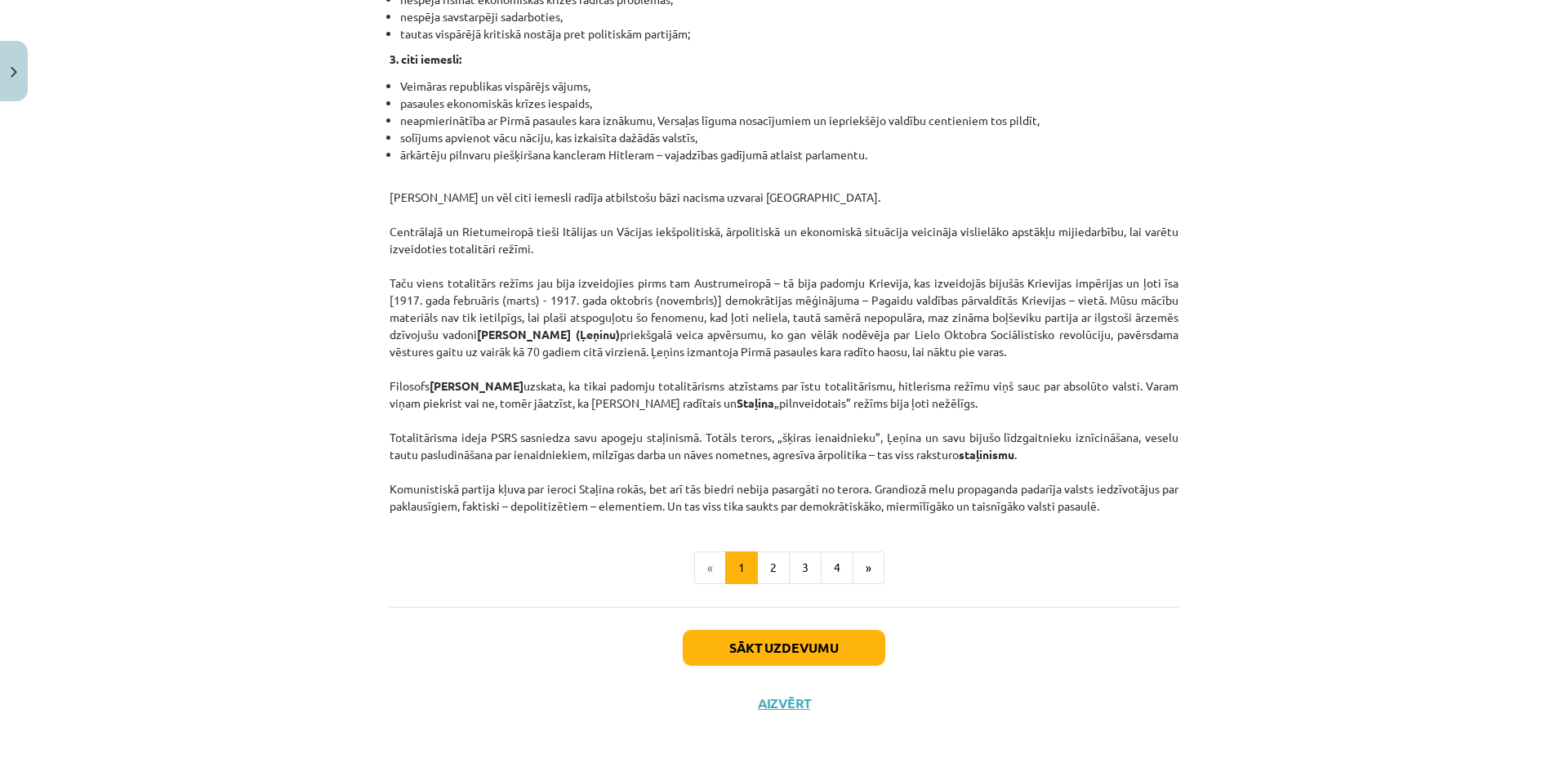
scroll to position [4046, 0]
click at [822, 641] on button "Sākt uzdevumu" at bounding box center [784, 647] width 202 height 36
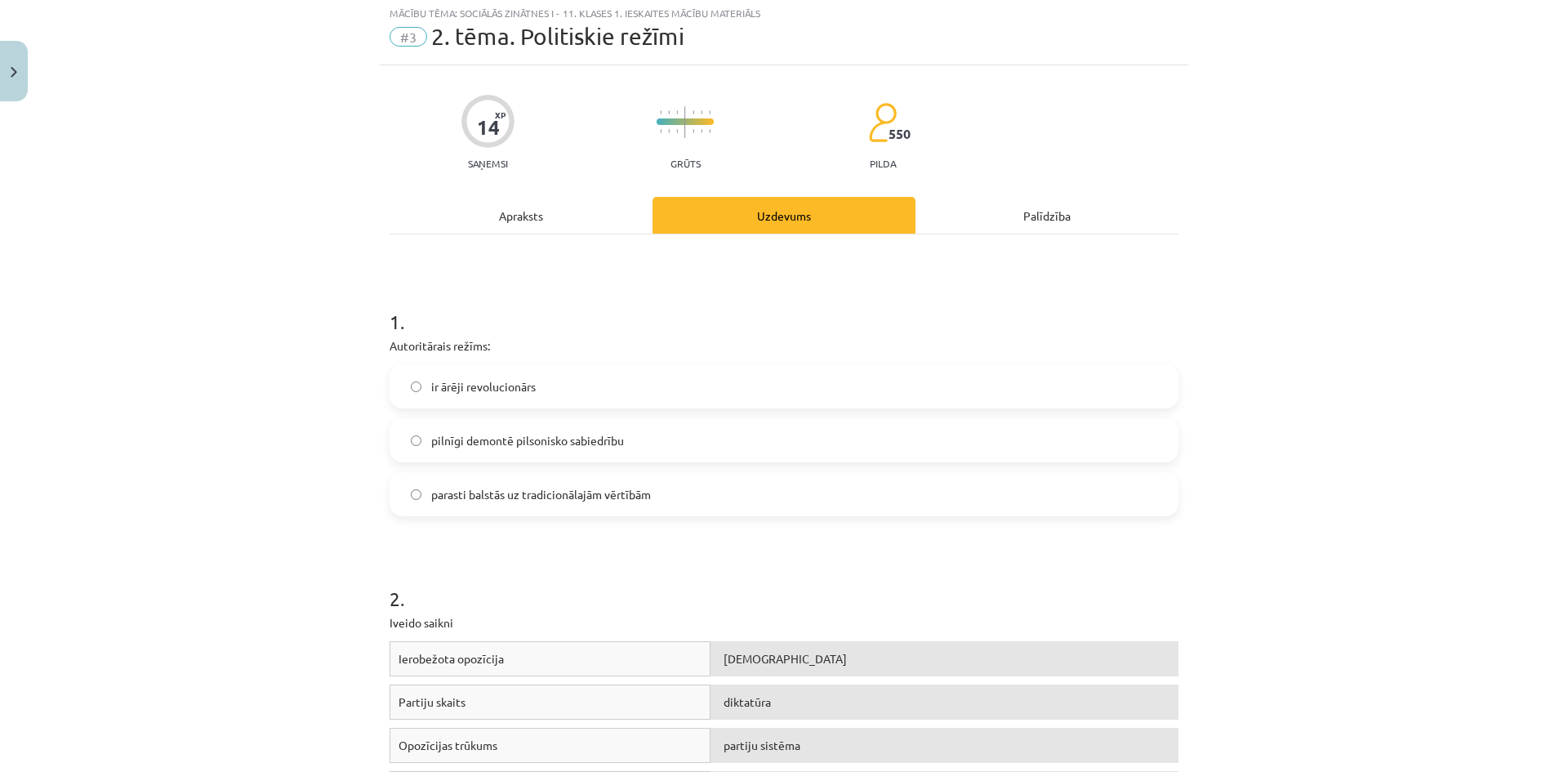
scroll to position [41, 0]
click at [447, 352] on p "Autoritārais režīms:" at bounding box center [783, 349] width 789 height 17
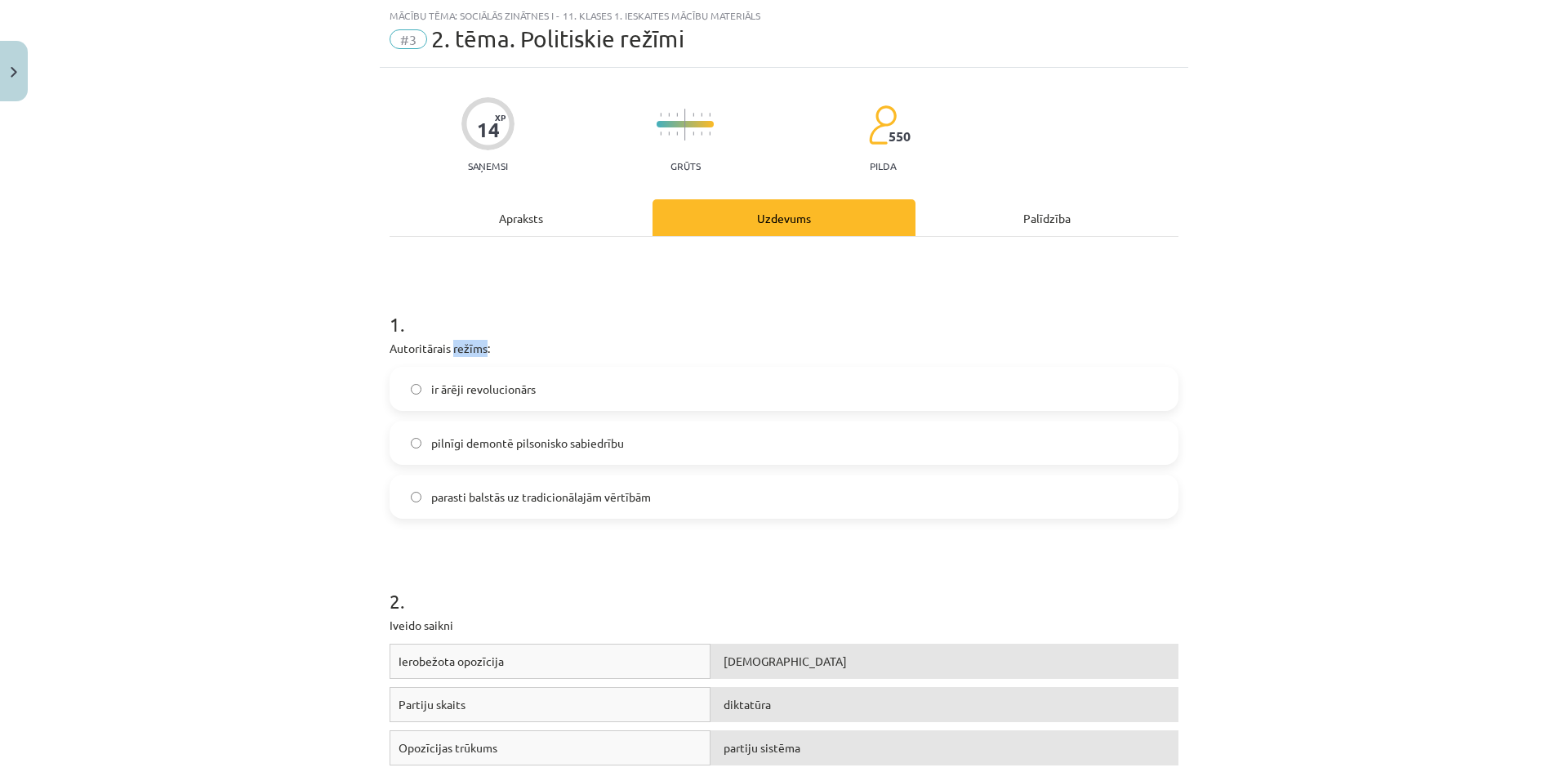
click at [447, 352] on p "Autoritārais režīms:" at bounding box center [783, 349] width 789 height 17
copy div "Autoritārais režīms:"
click at [227, 346] on div "Mācību tēma: Sociālās zinātnes i - 11. klases 1. ieskaites mācību materiāls #3 …" at bounding box center [784, 386] width 1568 height 772
click at [616, 441] on span "pilnīgi demontē pilsonisko sabiedrību" at bounding box center [527, 443] width 193 height 17
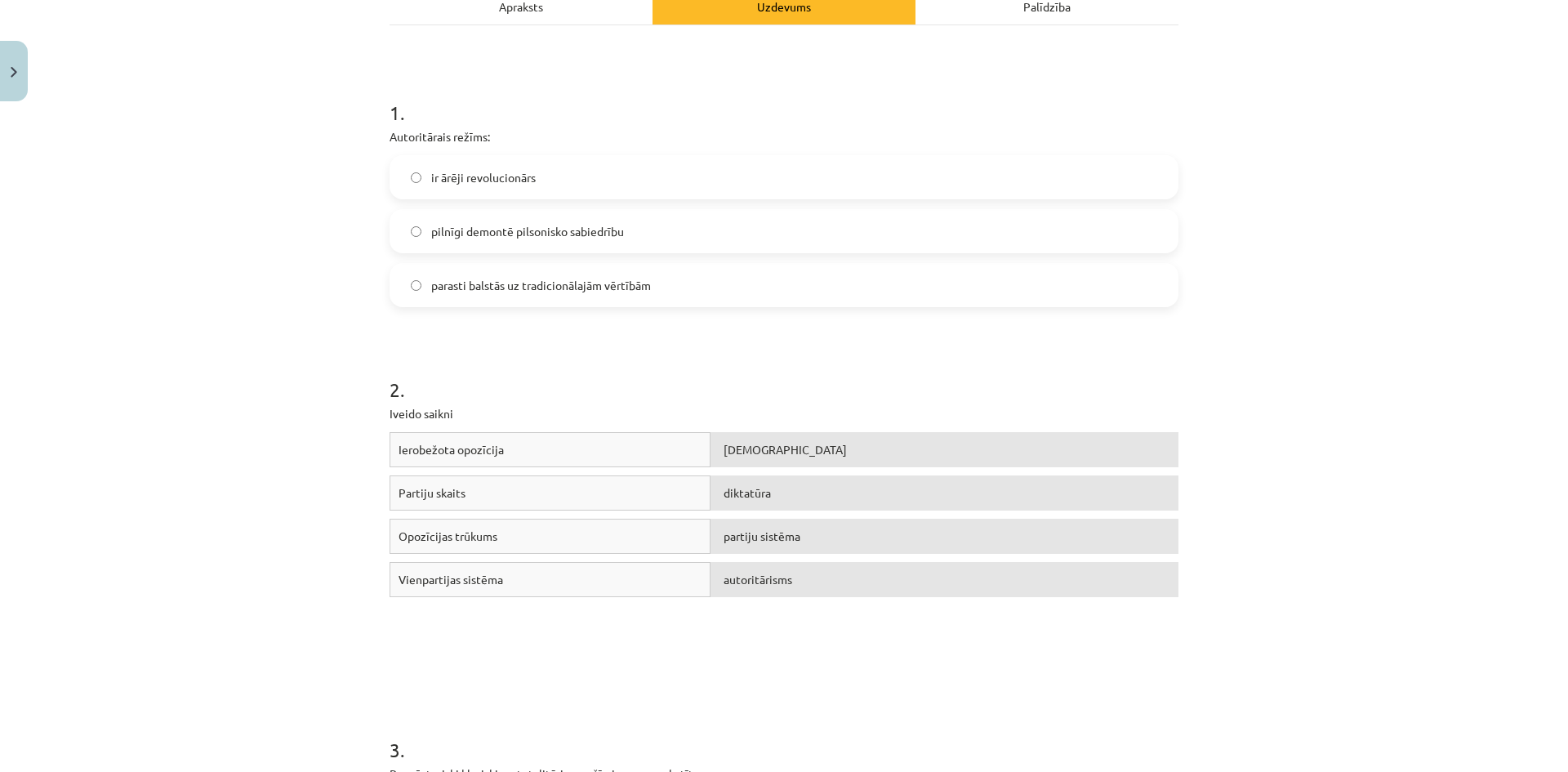
scroll to position [0, 0]
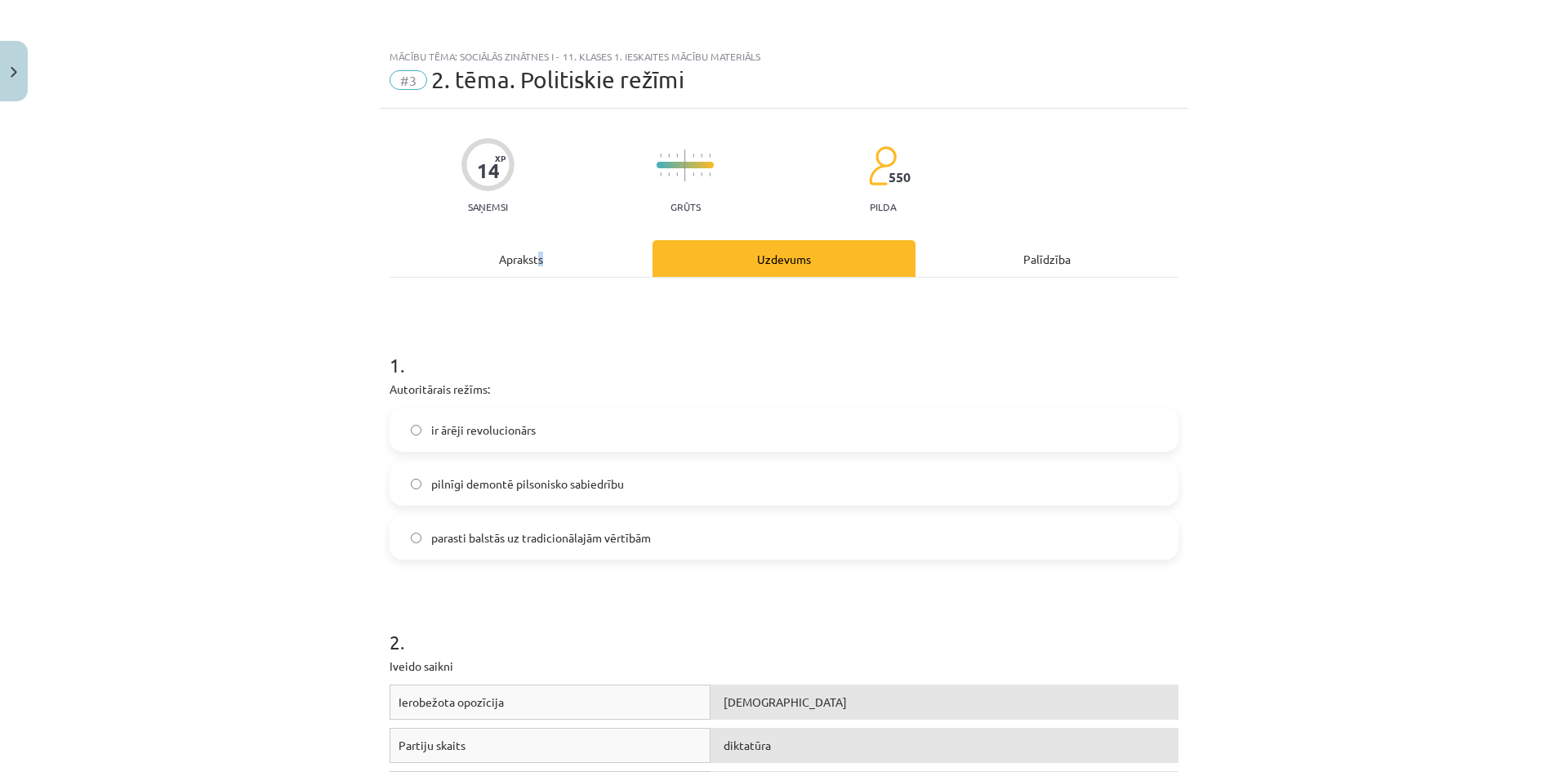
click at [534, 249] on div "Apraksts" at bounding box center [520, 258] width 263 height 37
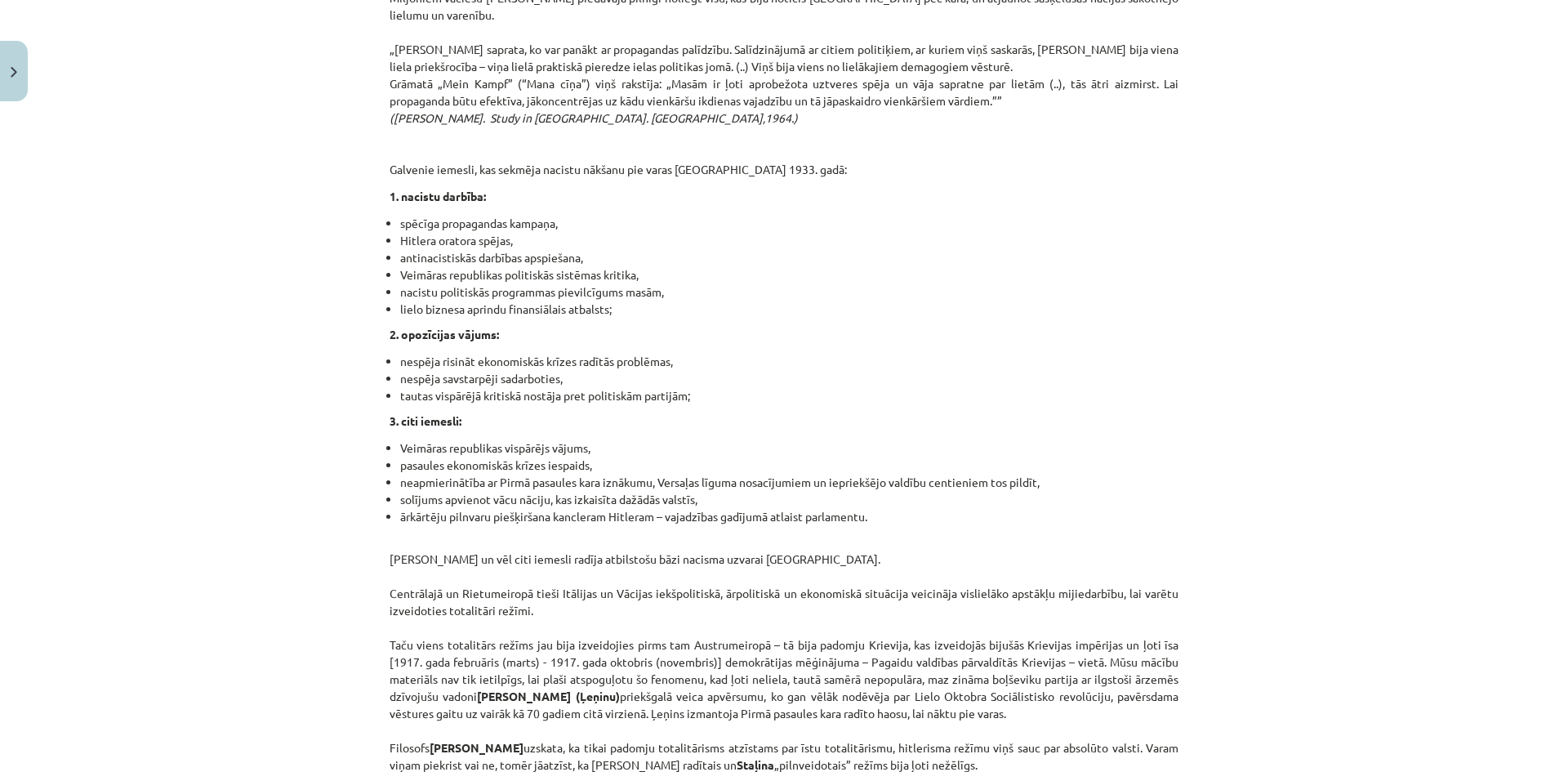
scroll to position [3961, 0]
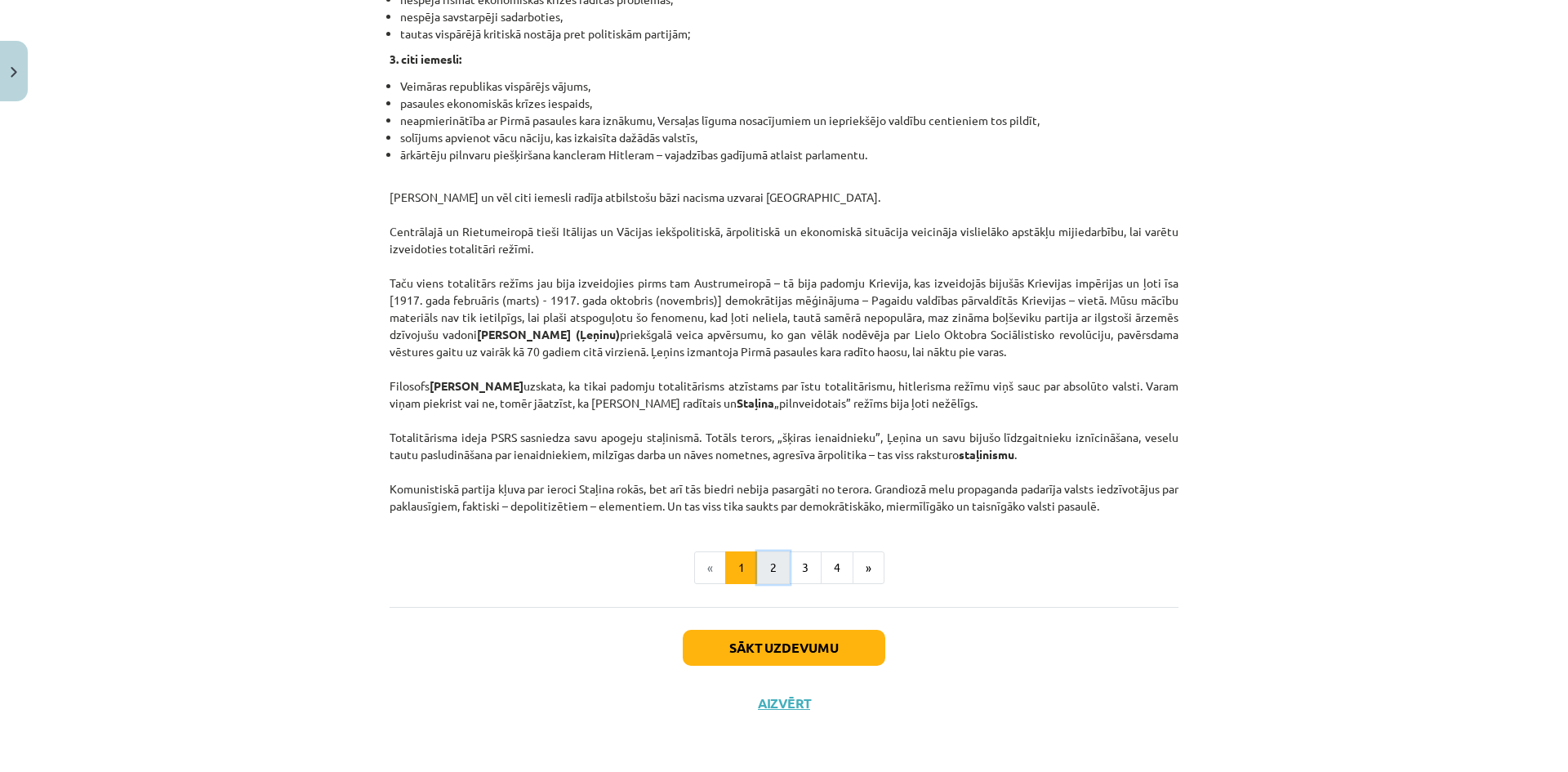
click at [768, 584] on button "2" at bounding box center [773, 567] width 33 height 33
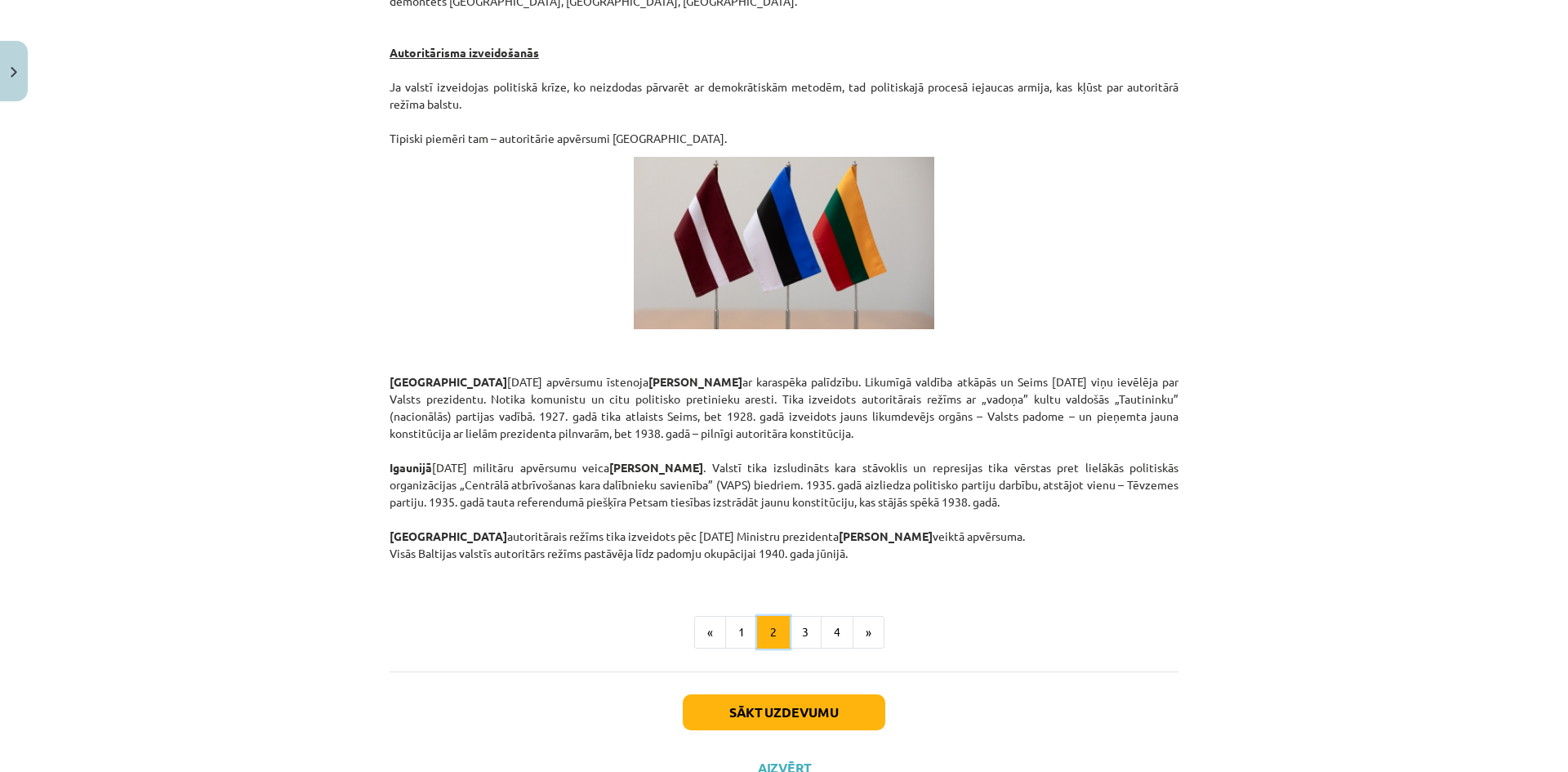
scroll to position [2662, 0]
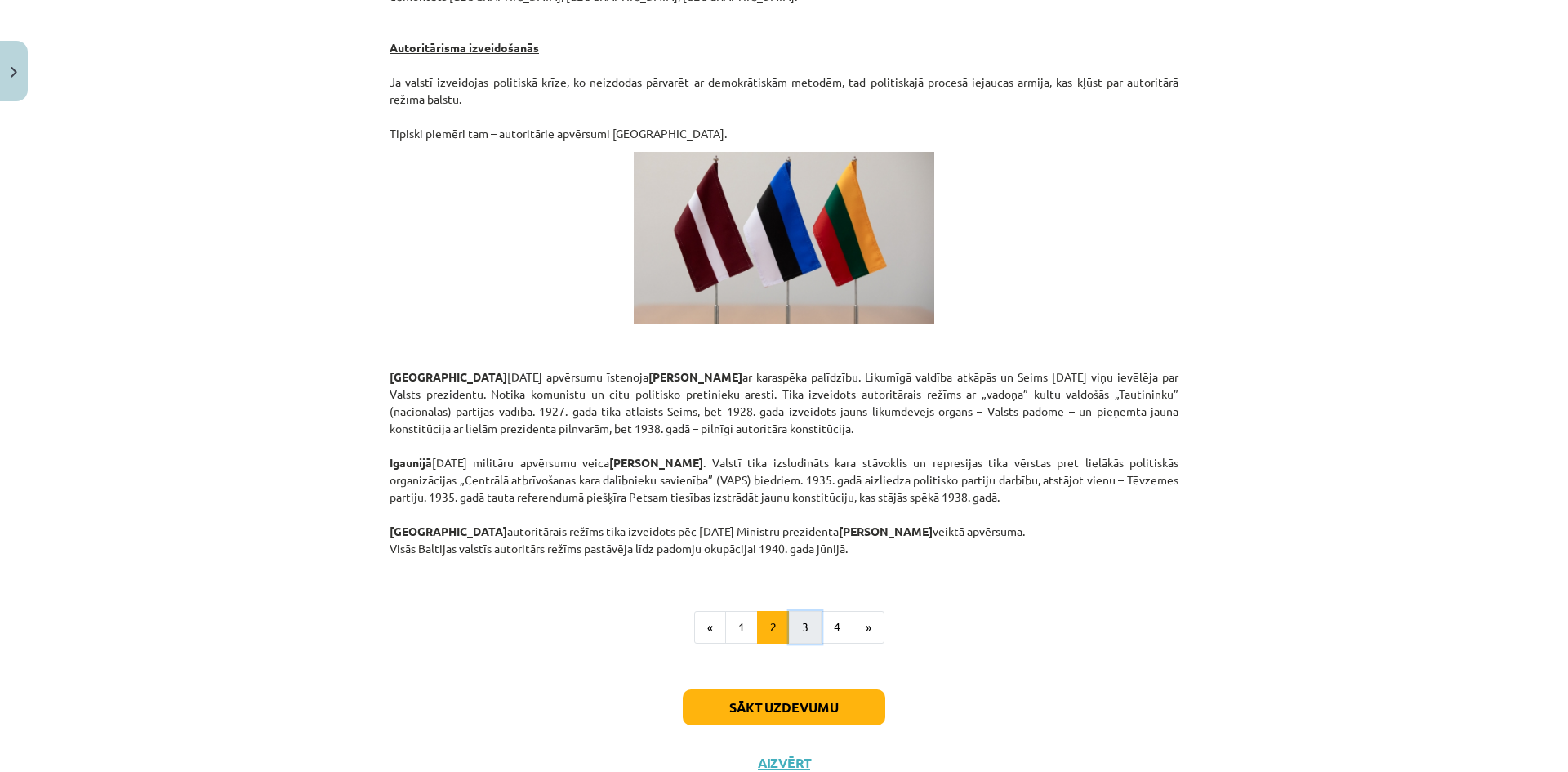
click at [797, 611] on button "3" at bounding box center [805, 627] width 33 height 33
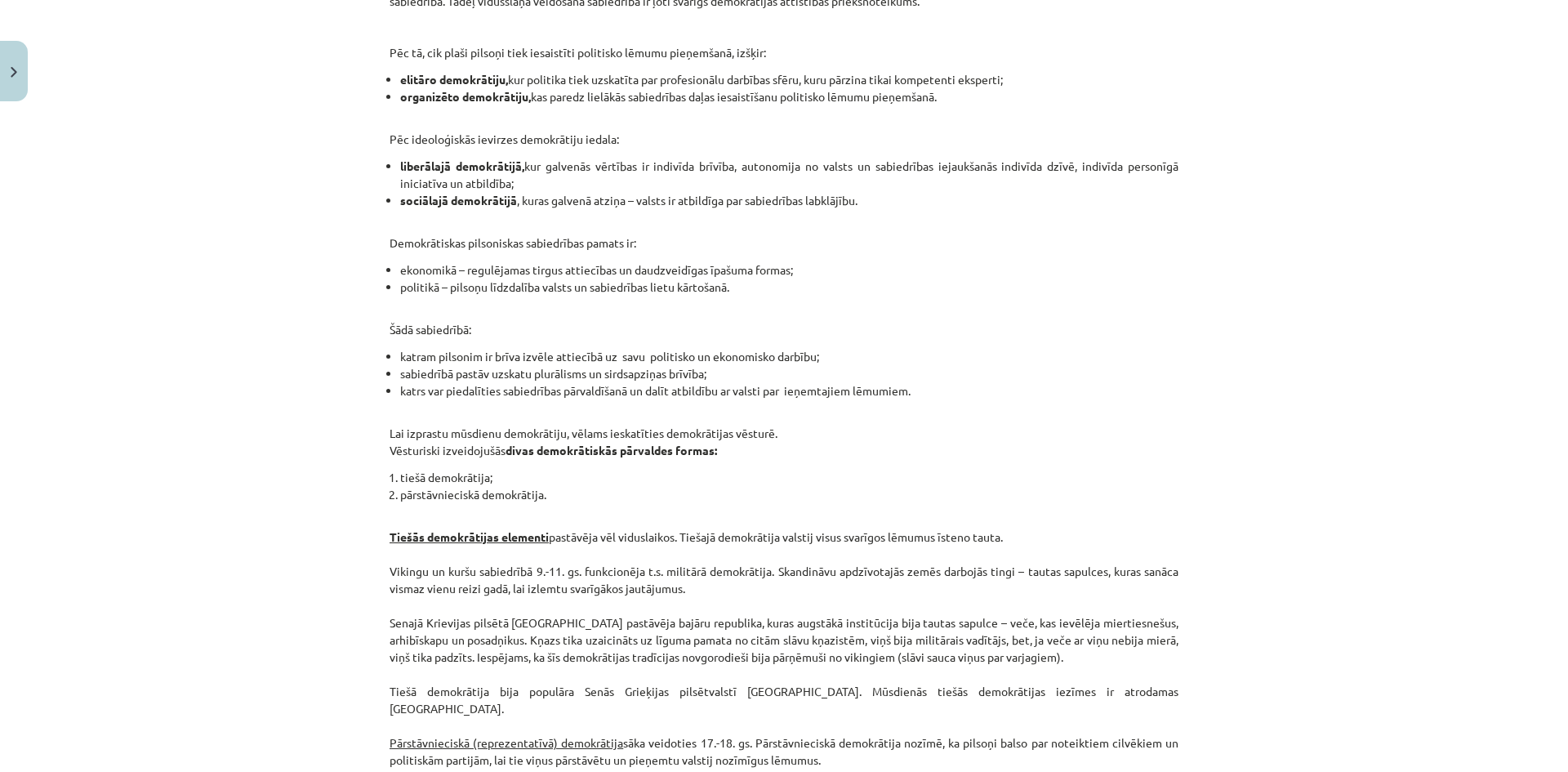
scroll to position [1400, 0]
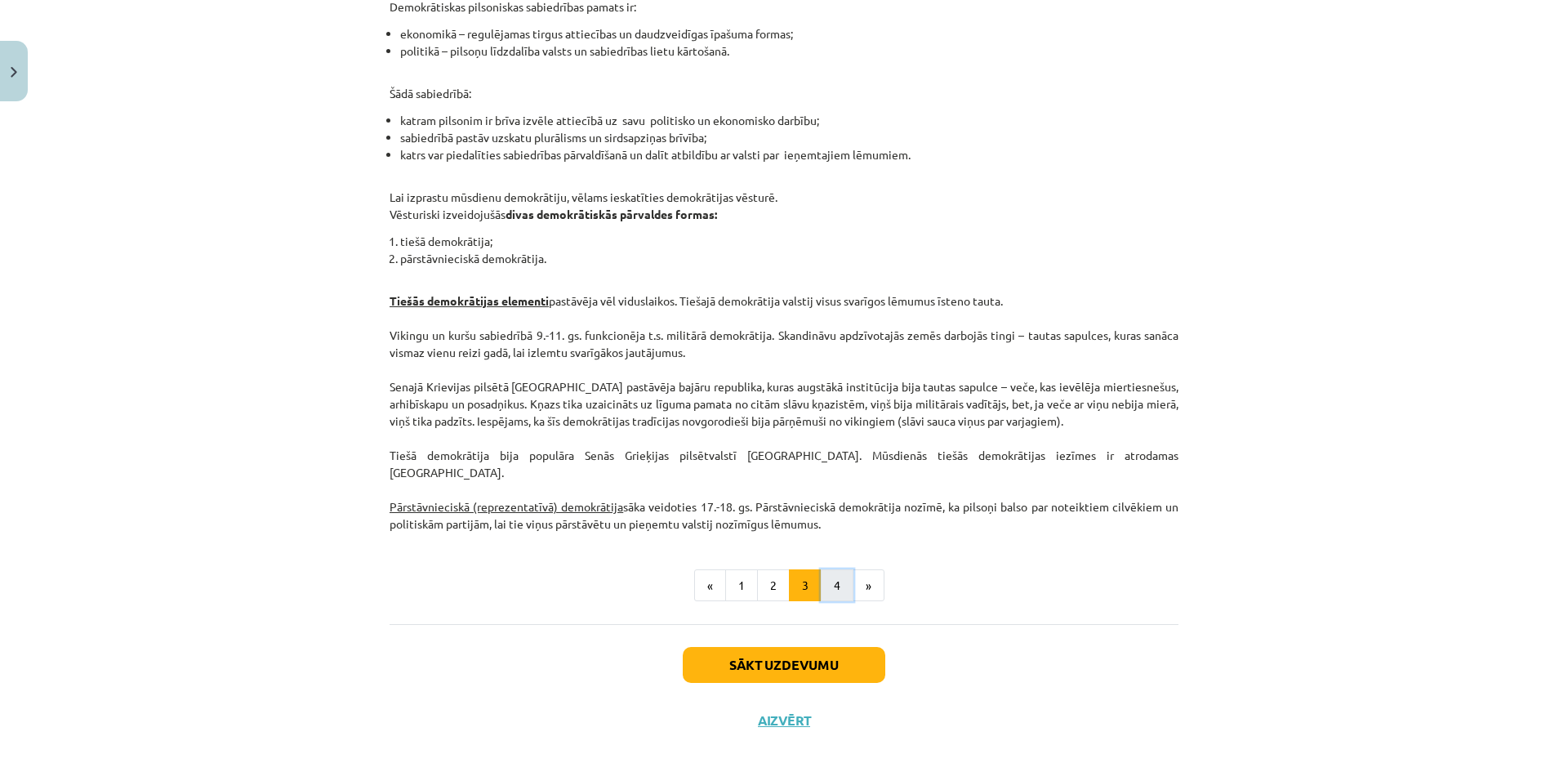
click at [833, 575] on button "4" at bounding box center [837, 585] width 33 height 33
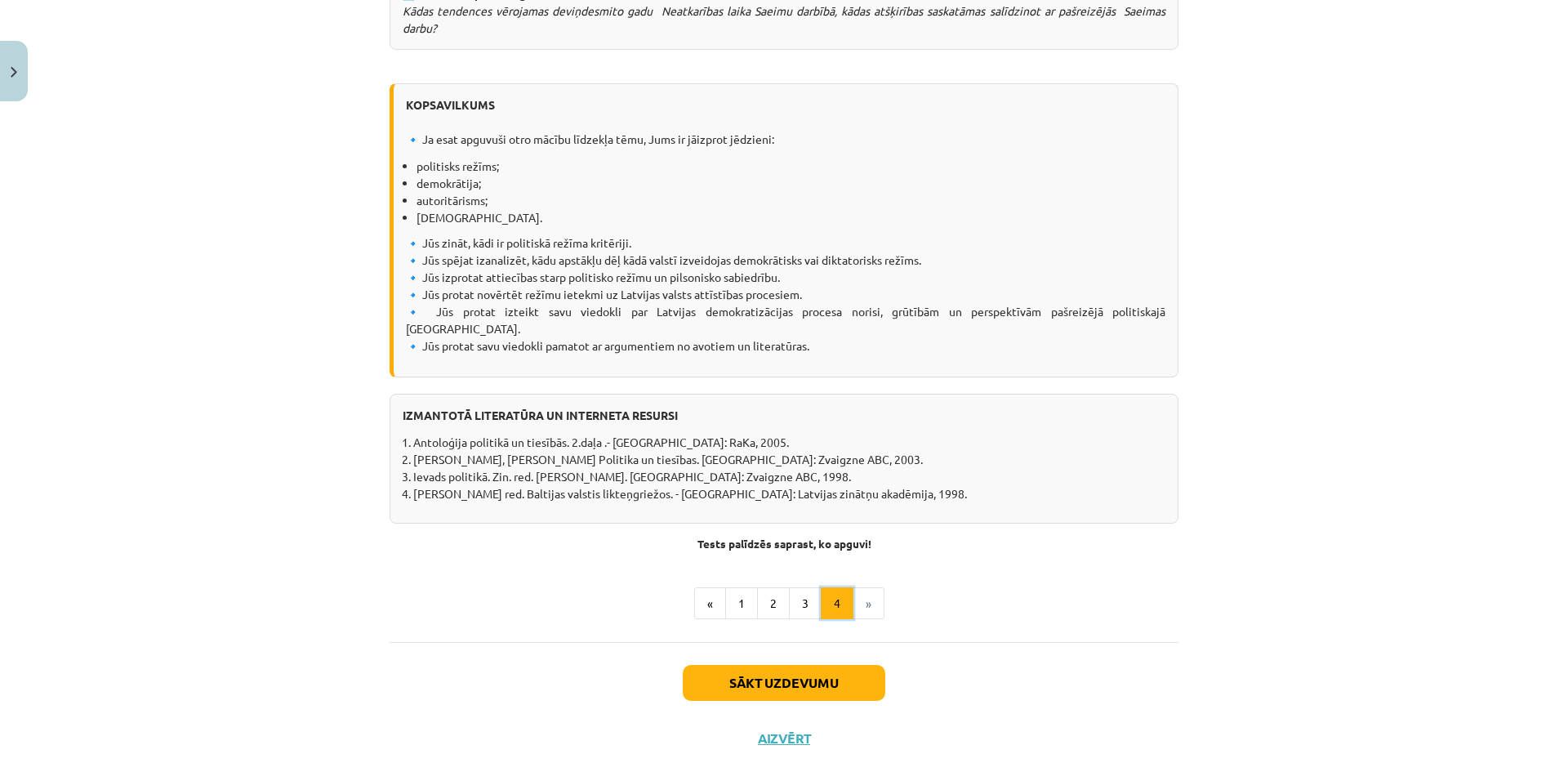
scroll to position [1896, 0]
click at [775, 664] on button "Sākt uzdevumu" at bounding box center [784, 682] width 202 height 36
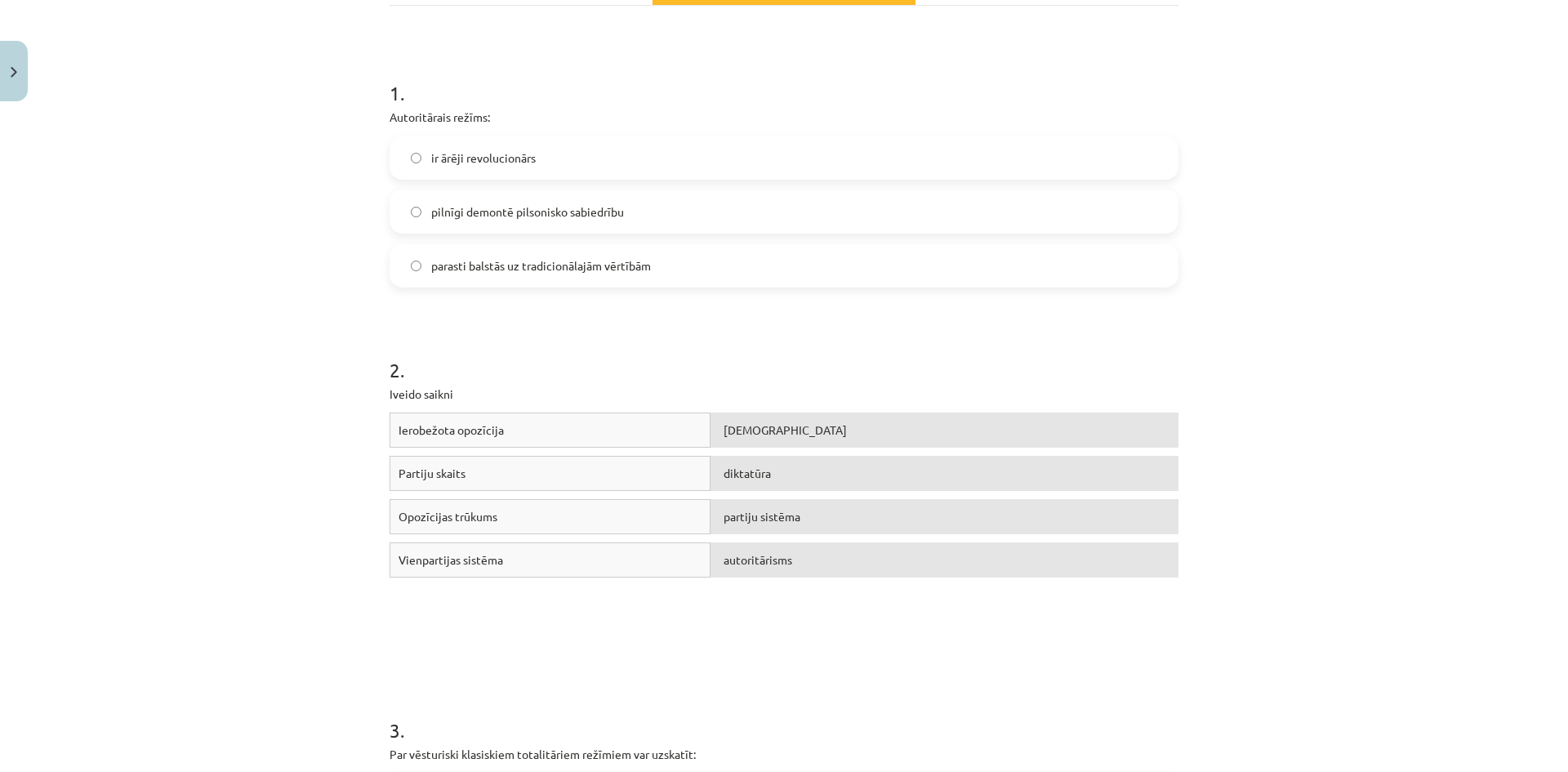
scroll to position [286, 0]
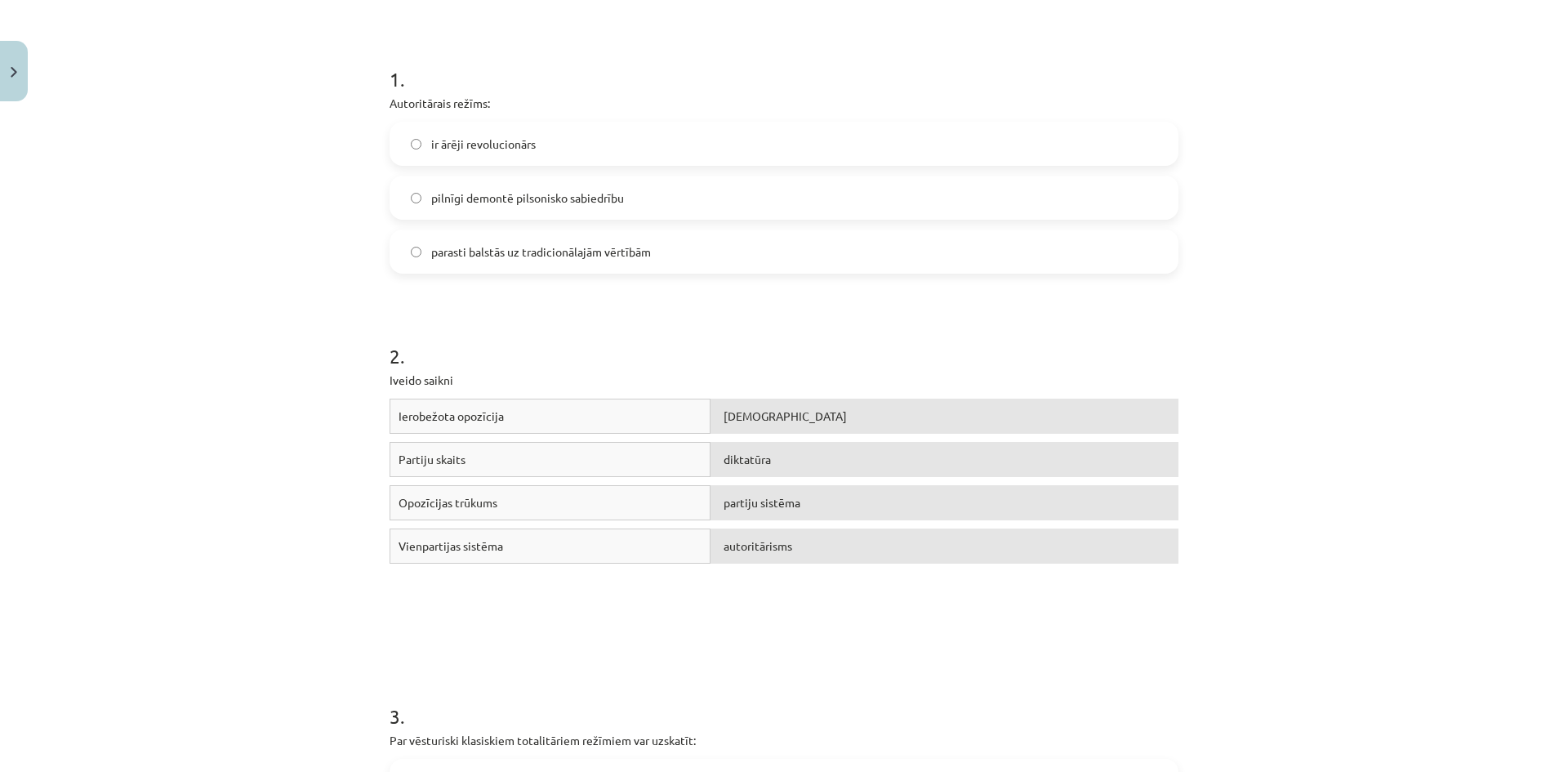
click at [458, 548] on span "Vienpartijas sistēma" at bounding box center [451, 546] width 105 height 15
click at [781, 417] on span "totalitārisms" at bounding box center [785, 416] width 124 height 15
drag, startPoint x: 781, startPoint y: 417, endPoint x: 761, endPoint y: 525, distance: 109.8
click at [778, 521] on div "Ierobežota opozīcija totalitārisms Partiju skaits diktatūra Opozīcijas trūkums …" at bounding box center [783, 521] width 789 height 245
drag, startPoint x: 619, startPoint y: 547, endPoint x: 588, endPoint y: 534, distance: 33.6
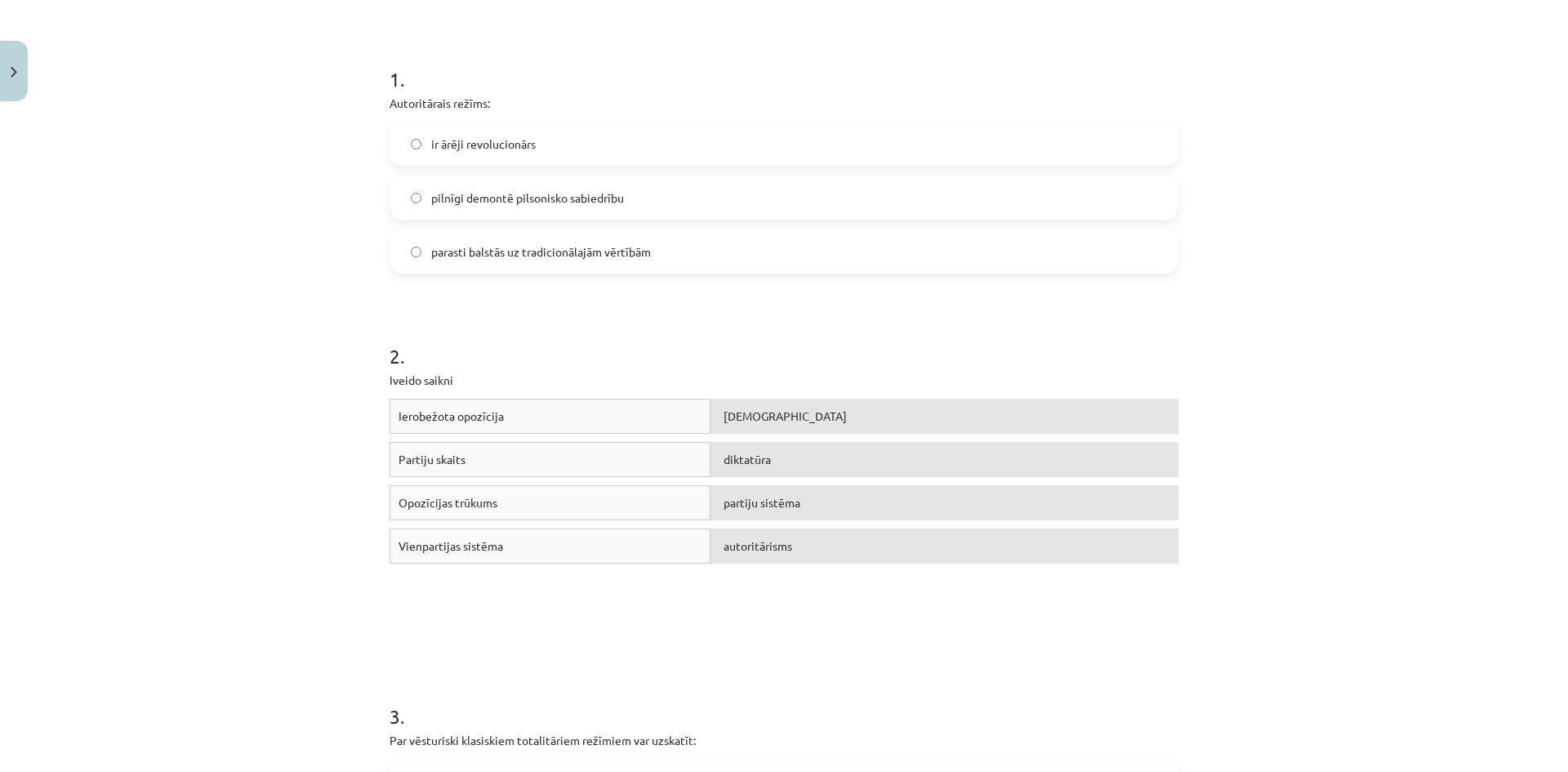
click at [588, 534] on div "Vienpartijas sistēma" at bounding box center [550, 545] width 321 height 35
click at [472, 545] on span "Vienpartijas sistēma" at bounding box center [451, 546] width 105 height 15
click at [777, 420] on span "totalitārisms" at bounding box center [785, 416] width 124 height 15
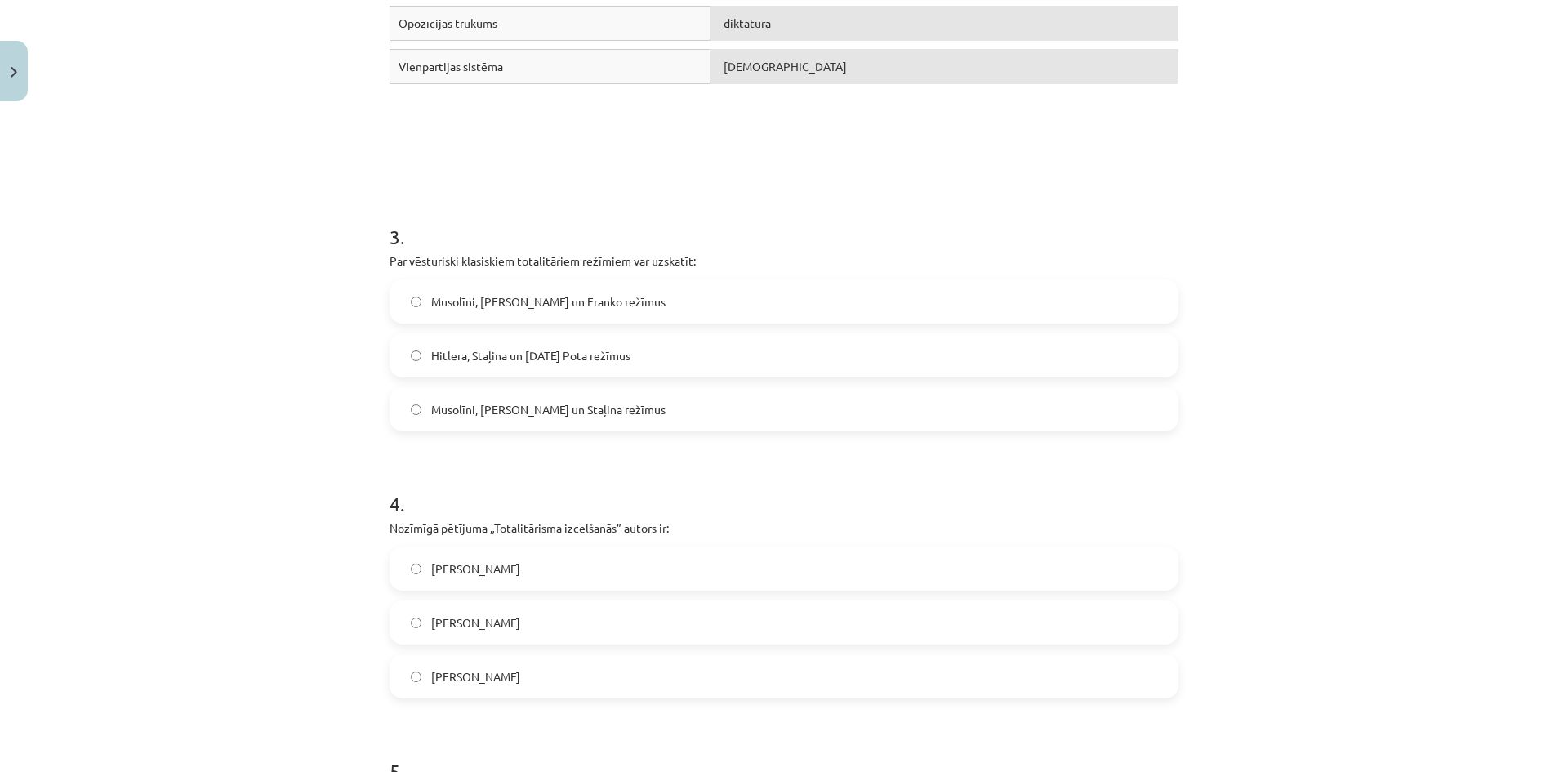
scroll to position [776, 0]
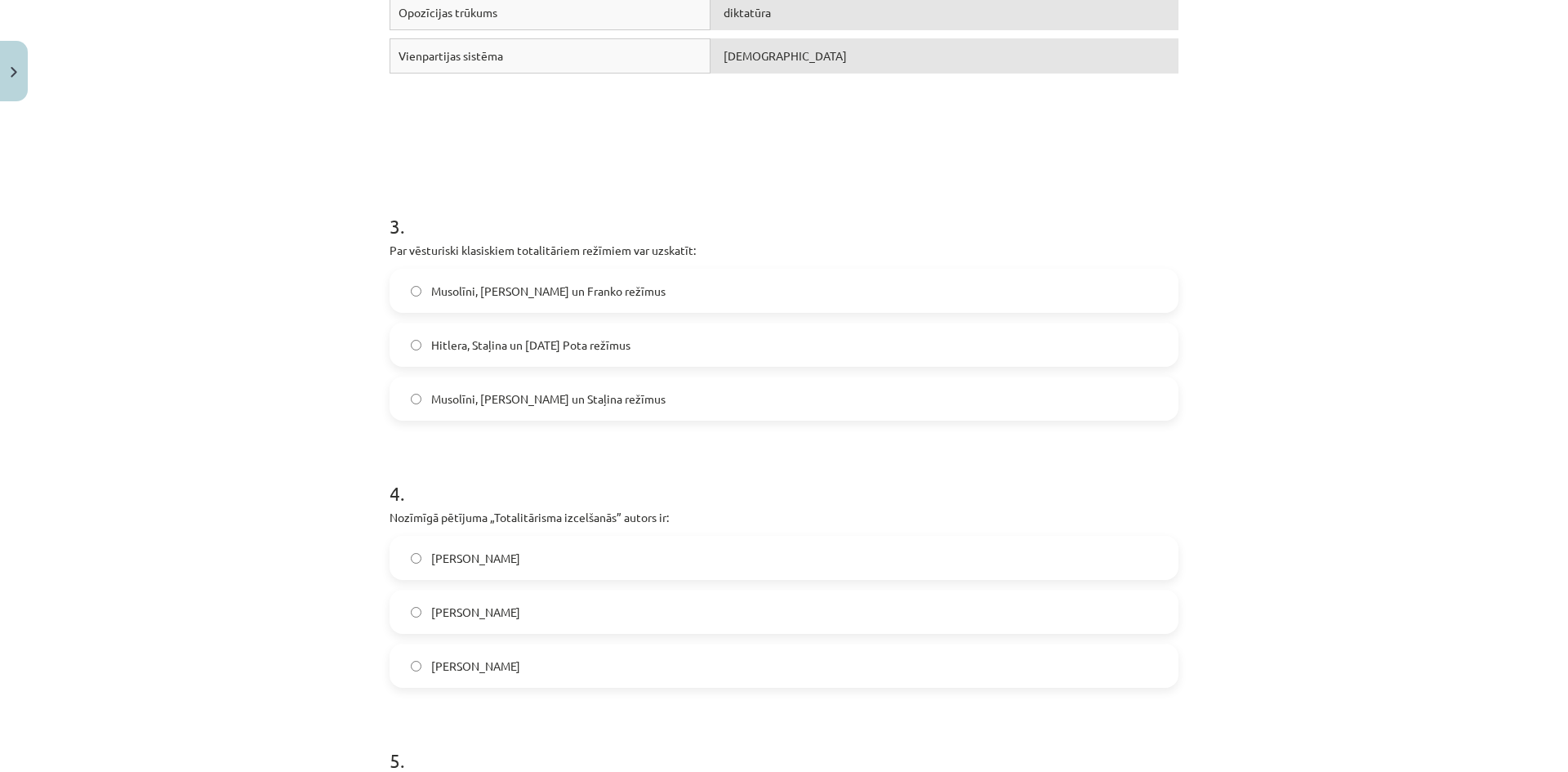
click at [607, 401] on label "Musolīni, Hitlera un Staļina režīmus" at bounding box center [784, 398] width 786 height 41
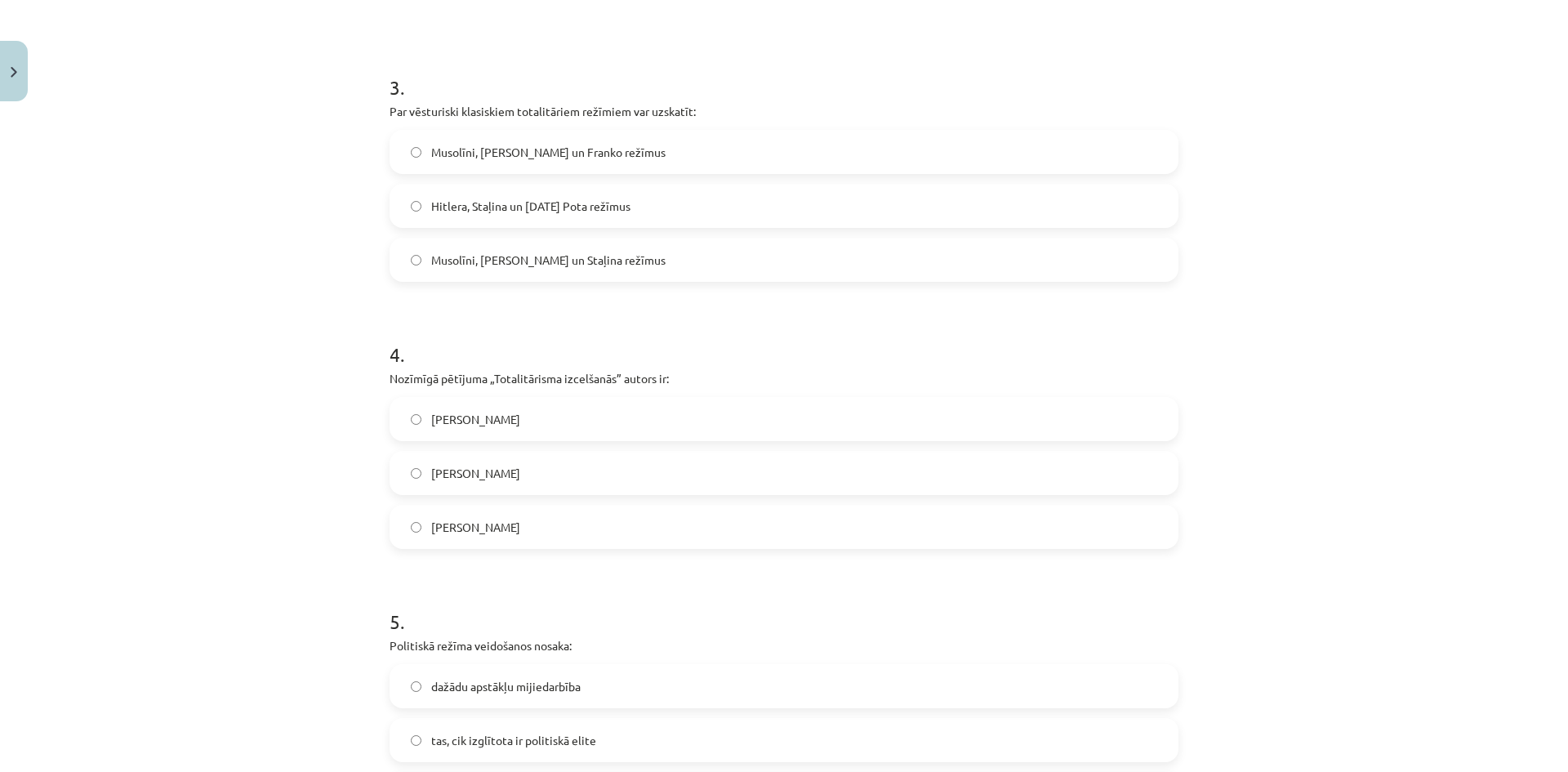
scroll to position [939, 0]
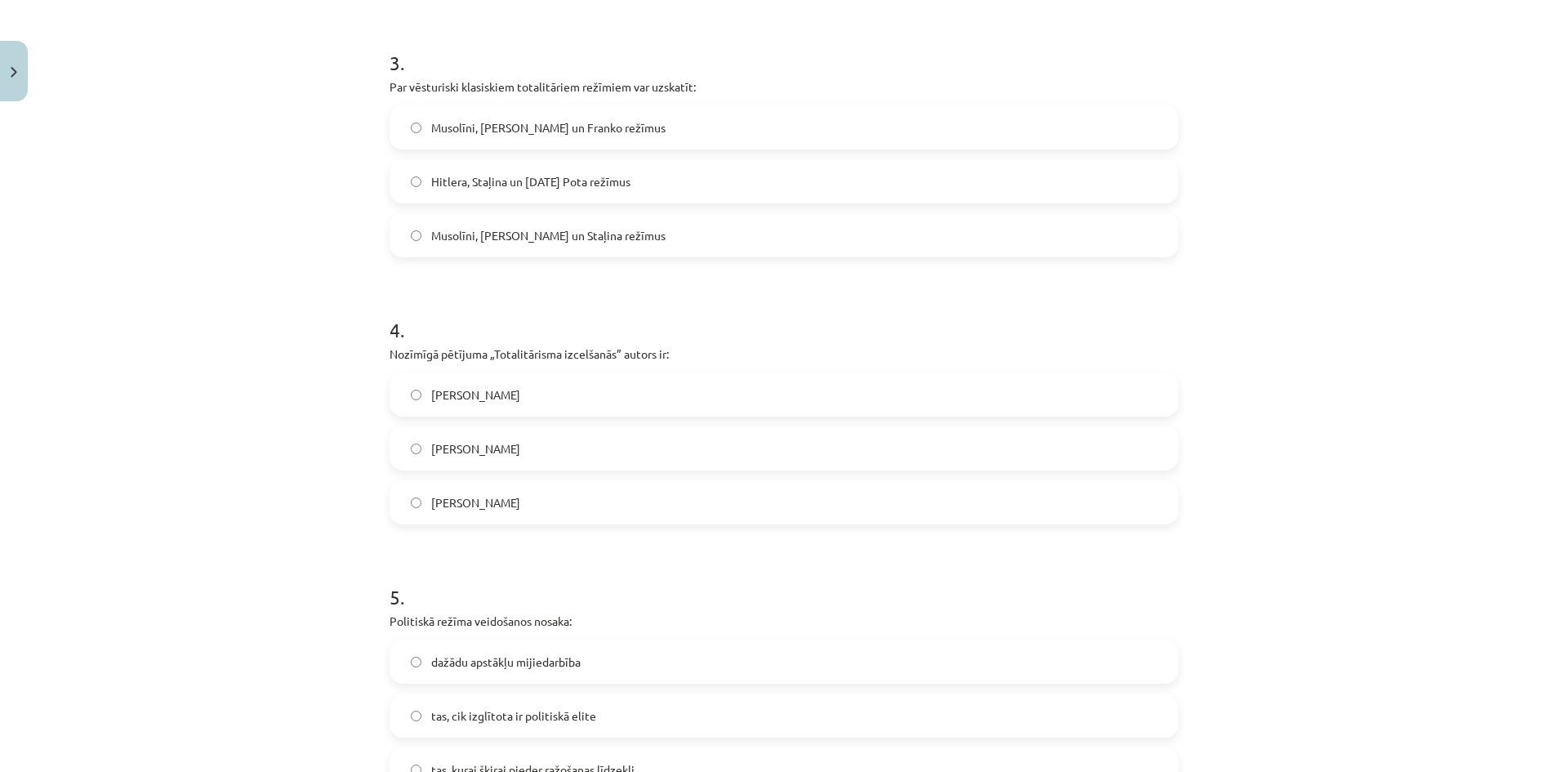
click at [484, 494] on span "Hanna Ārendte" at bounding box center [475, 503] width 89 height 17
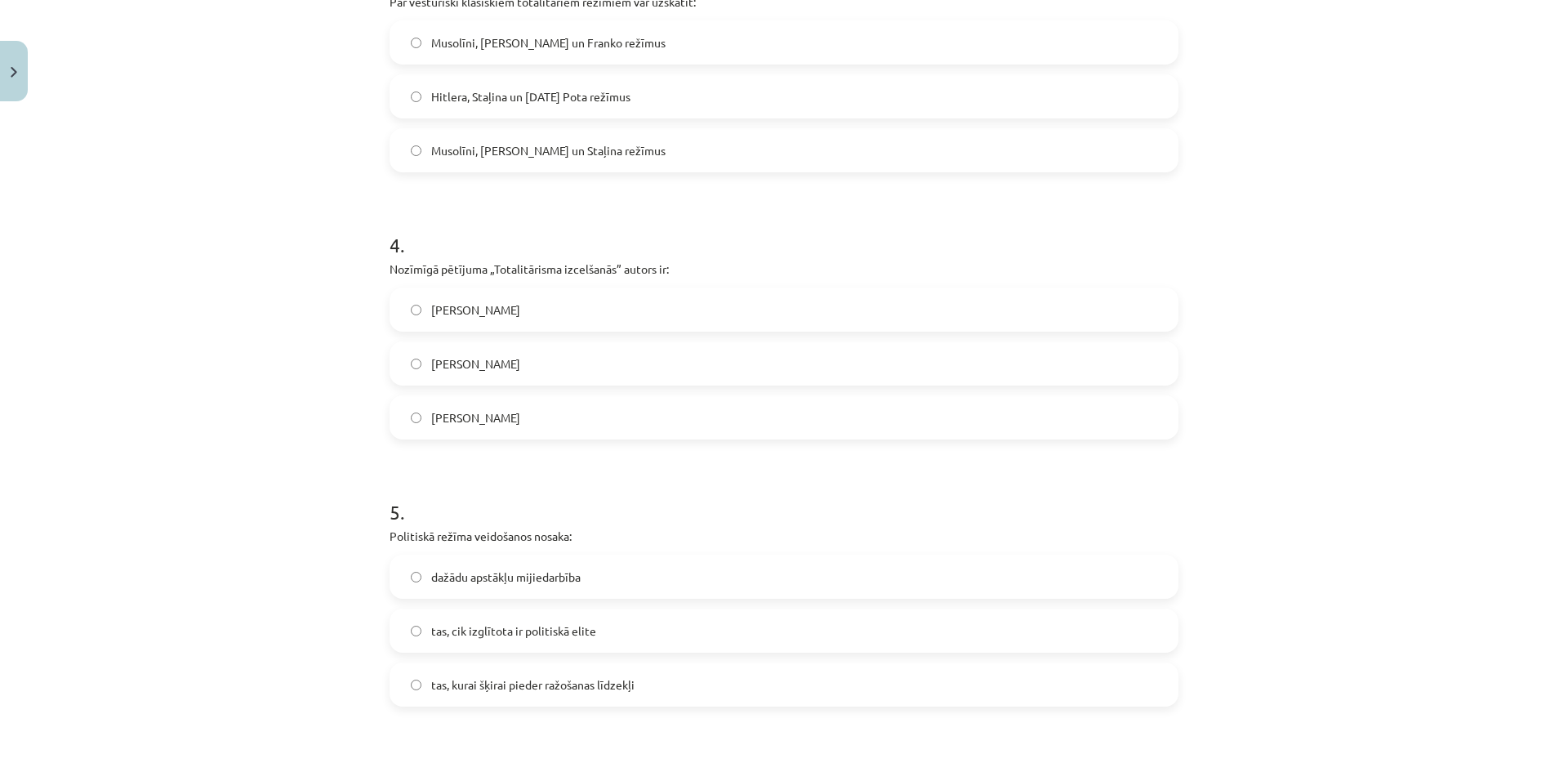
scroll to position [1266, 0]
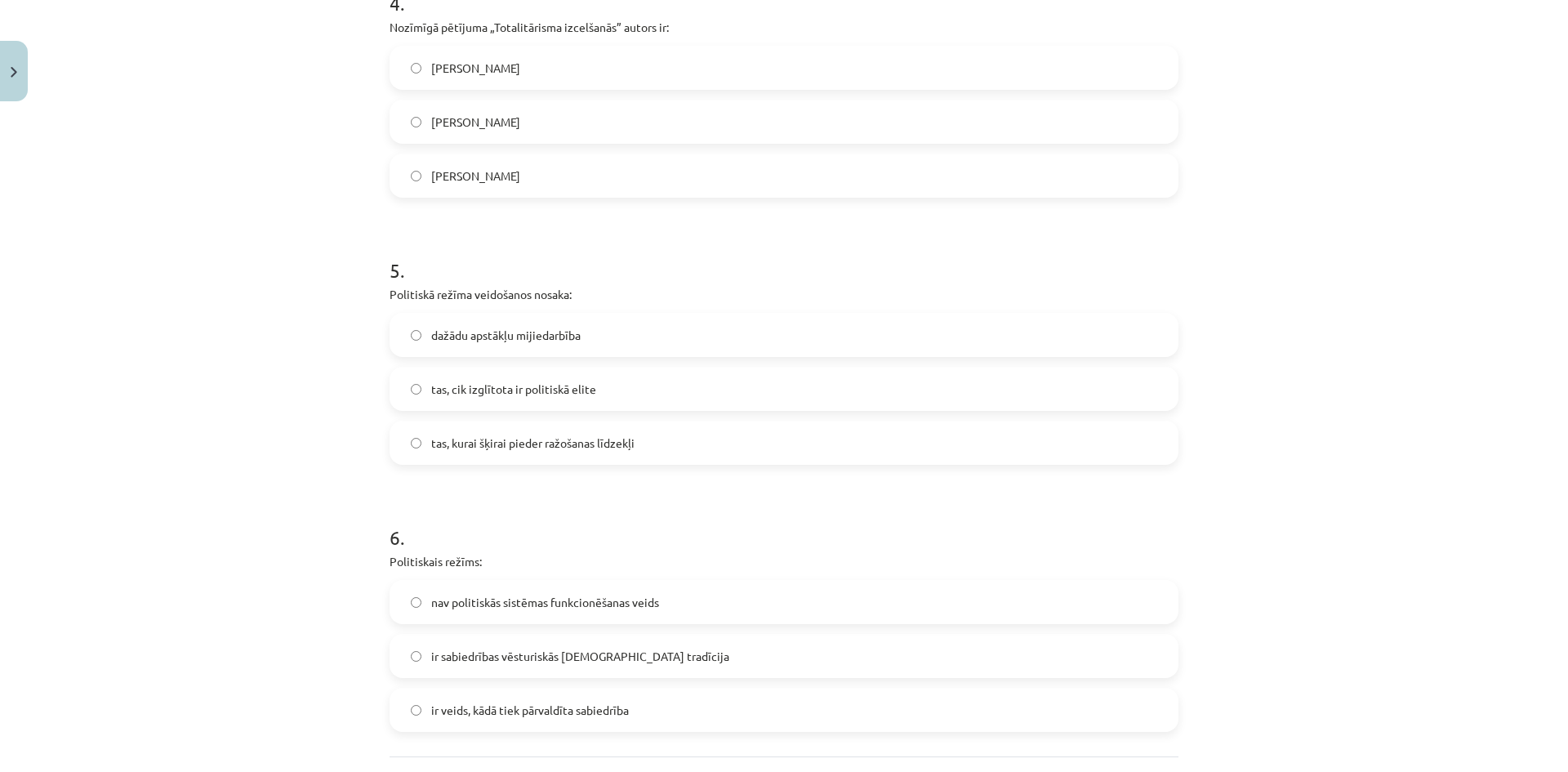
click at [554, 375] on label "tas, cik izglītota ir politiskā elite" at bounding box center [784, 388] width 786 height 41
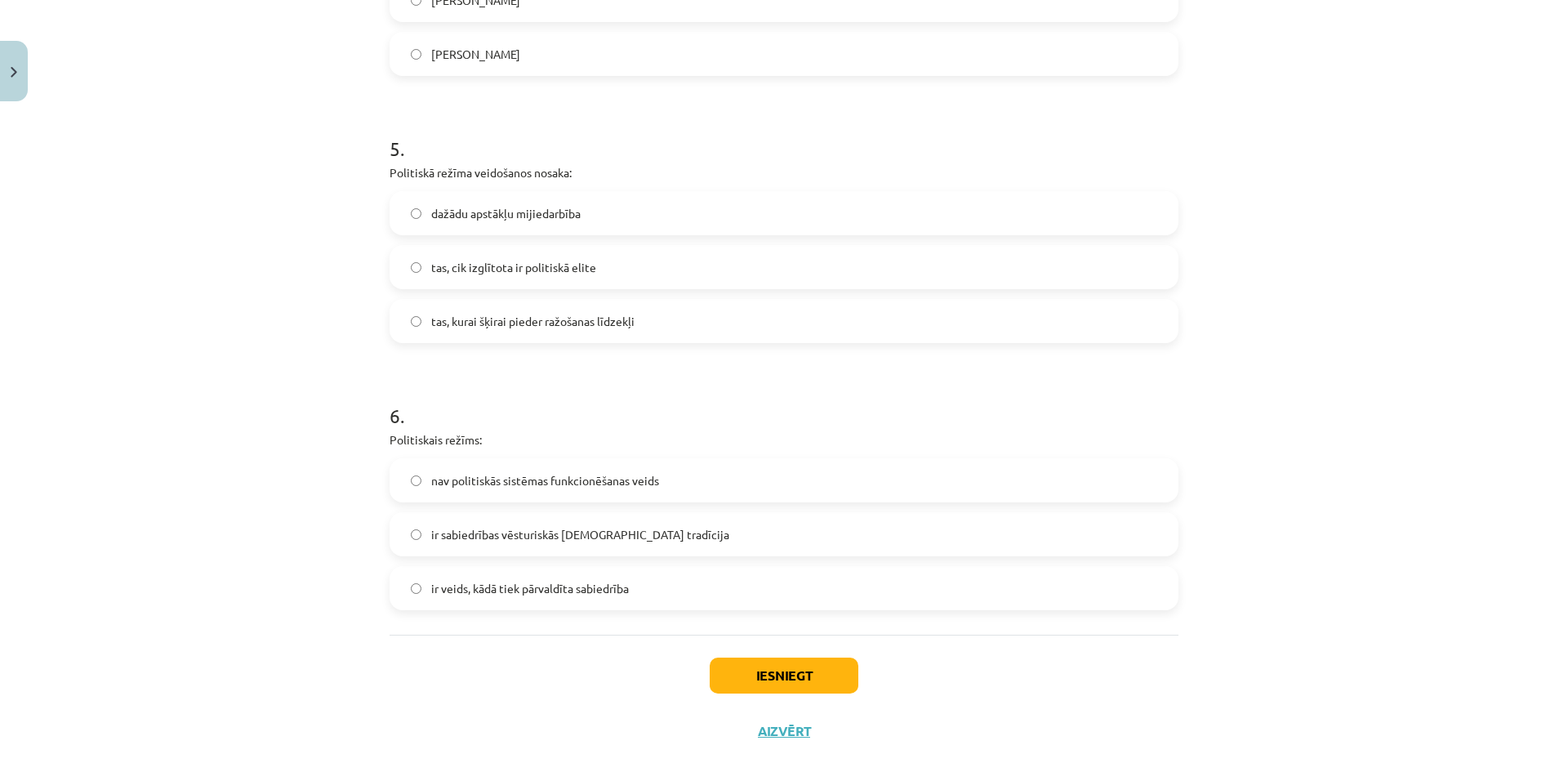
scroll to position [1415, 0]
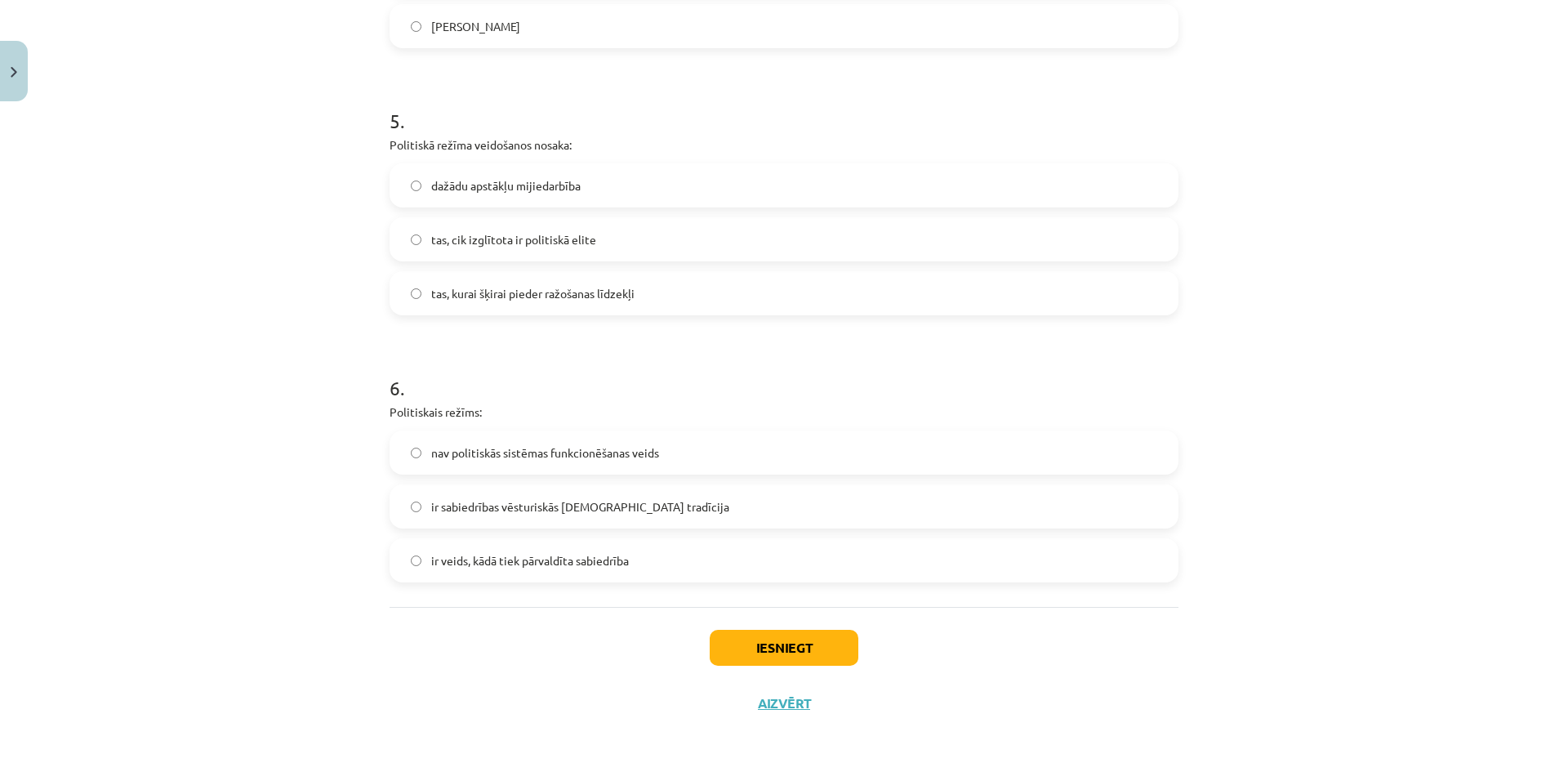
click at [520, 558] on span "ir veids, kādā tiek pārvaldīta sabiedrība" at bounding box center [529, 560] width 197 height 17
click at [775, 655] on button "Iesniegt" at bounding box center [783, 647] width 148 height 36
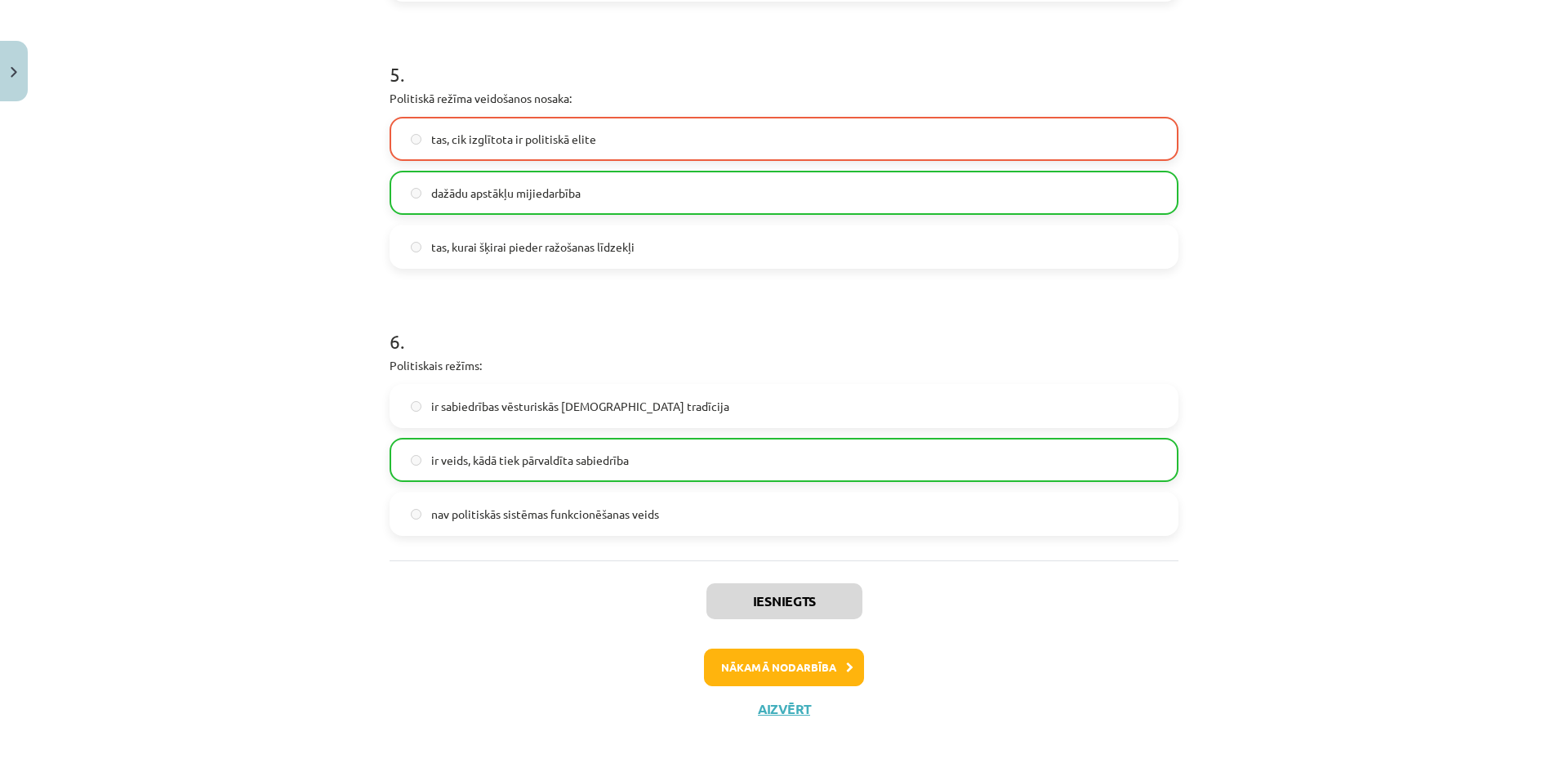
scroll to position [1467, 0]
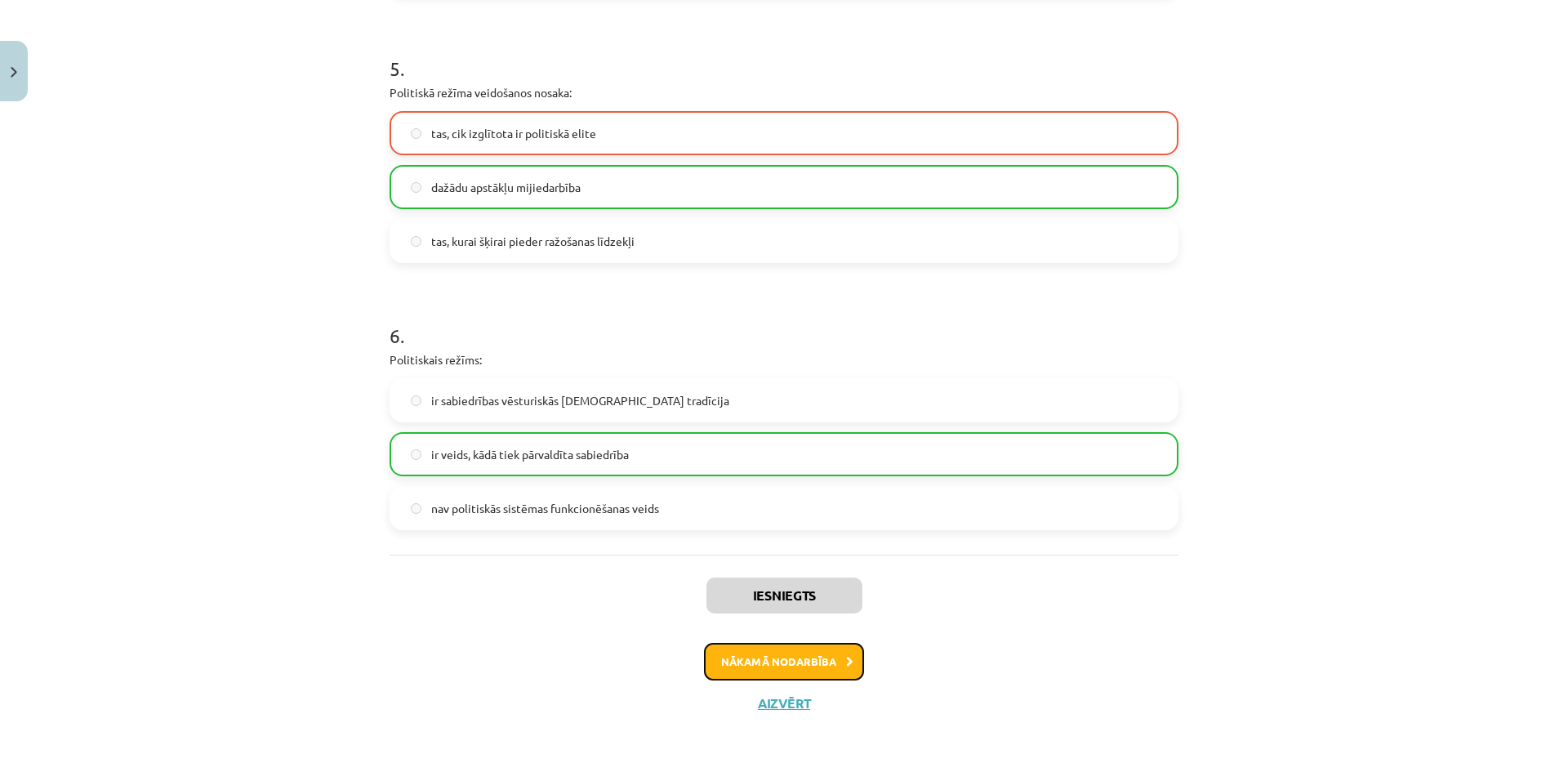
click at [822, 657] on button "Nākamā nodarbība" at bounding box center [783, 661] width 160 height 38
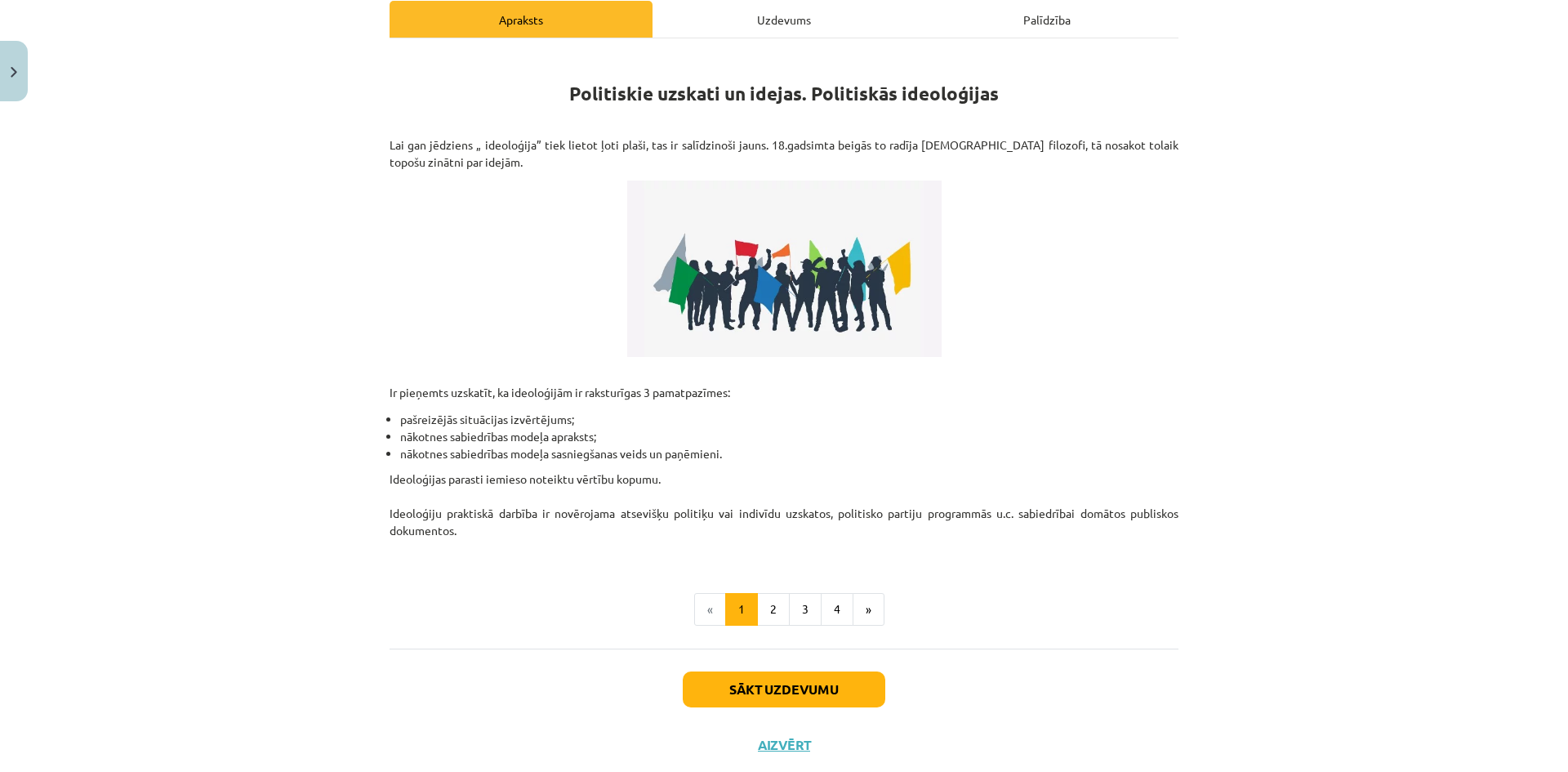
scroll to position [280, 0]
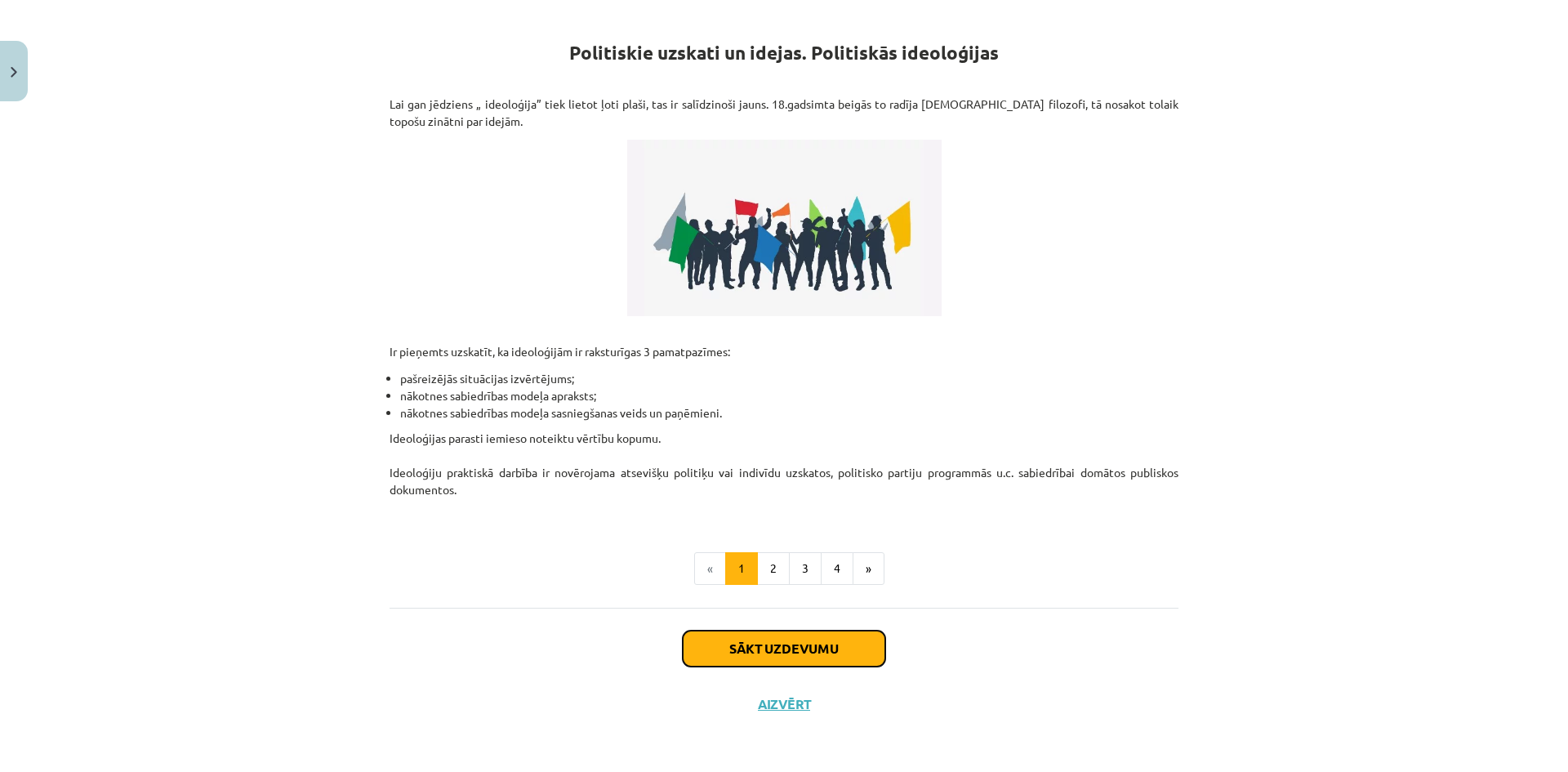
click at [851, 647] on button "Sākt uzdevumu" at bounding box center [784, 648] width 202 height 36
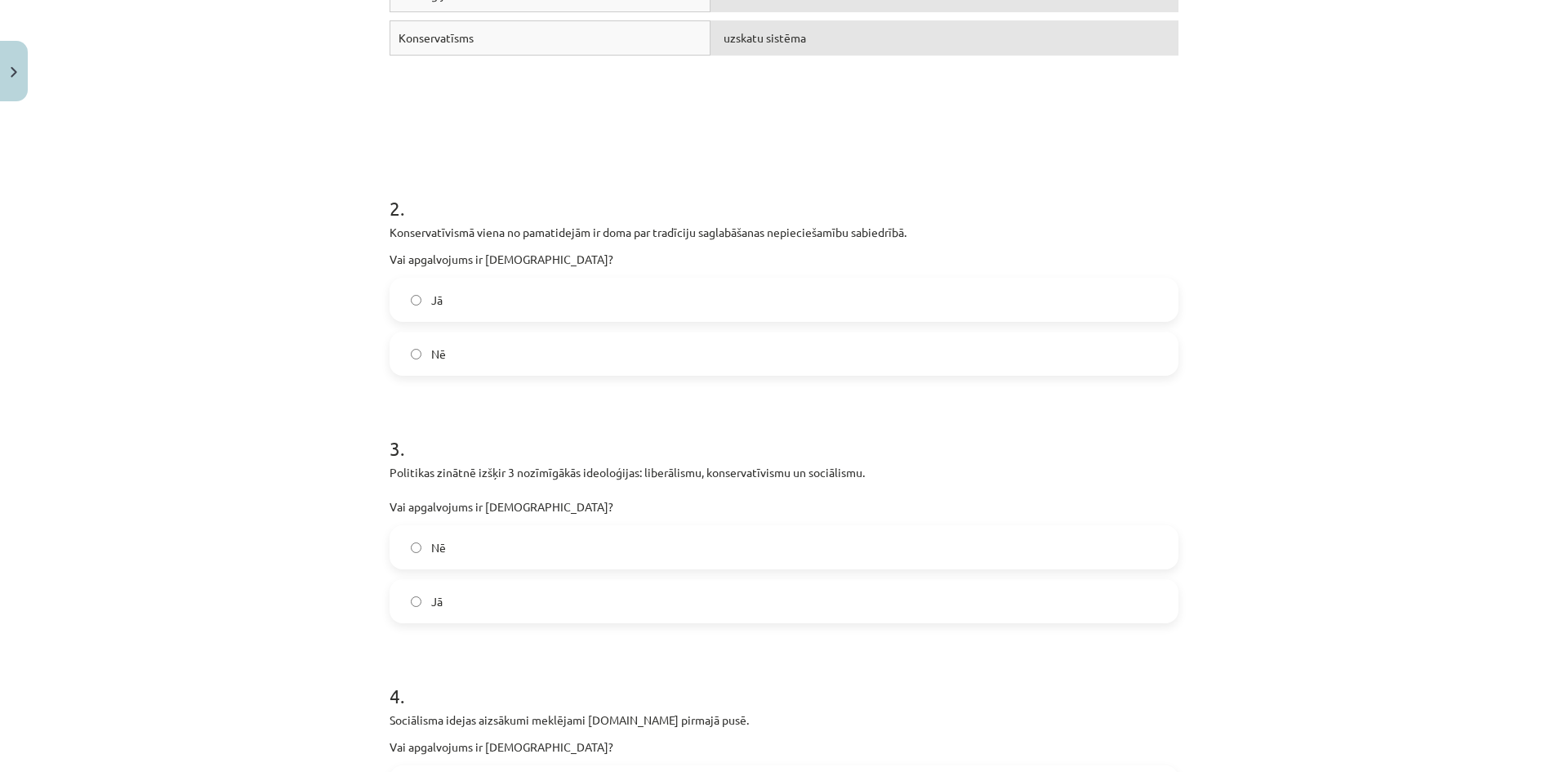
scroll to position [531, 0]
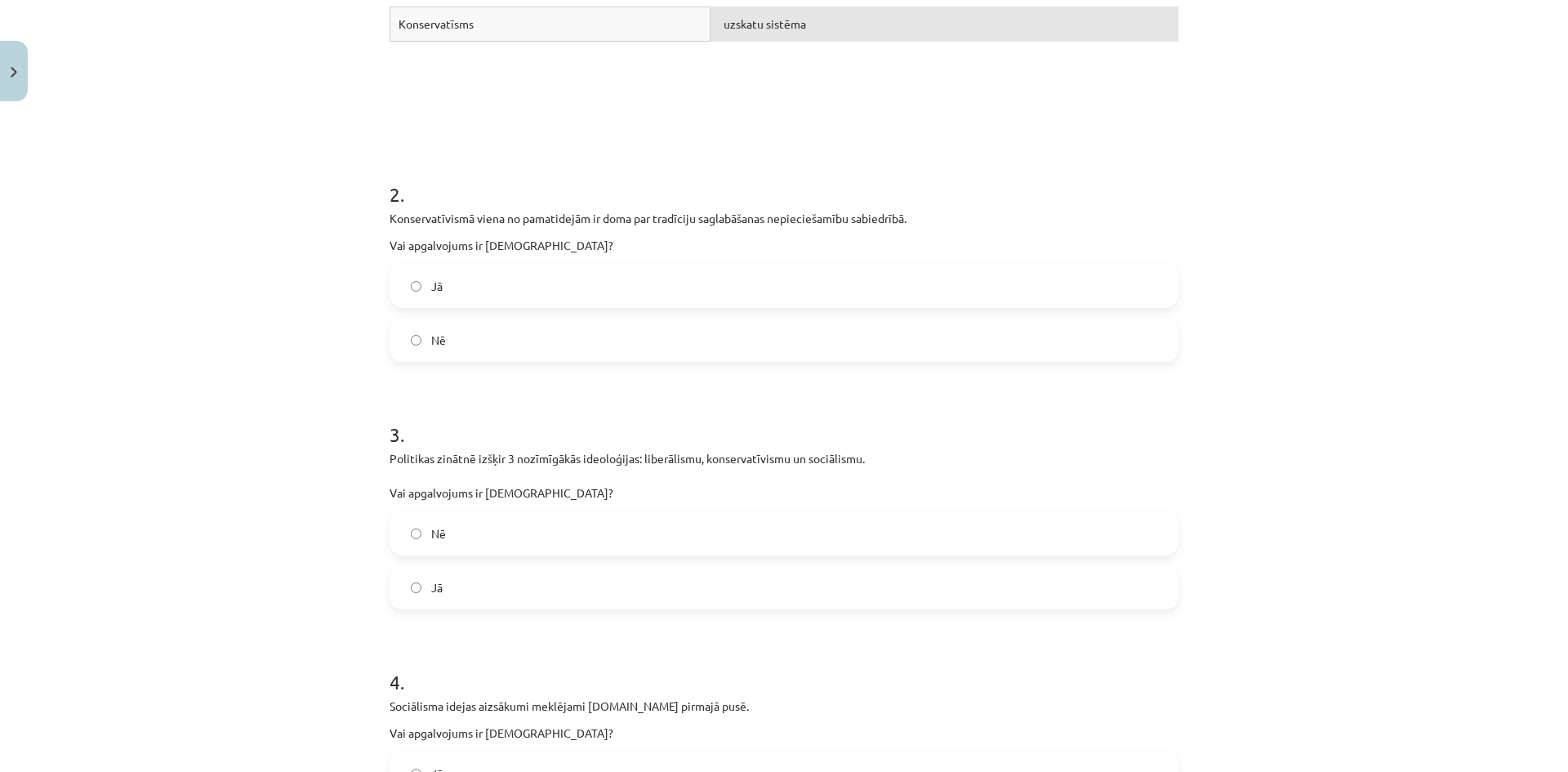
click at [401, 288] on label "Jā" at bounding box center [784, 285] width 786 height 41
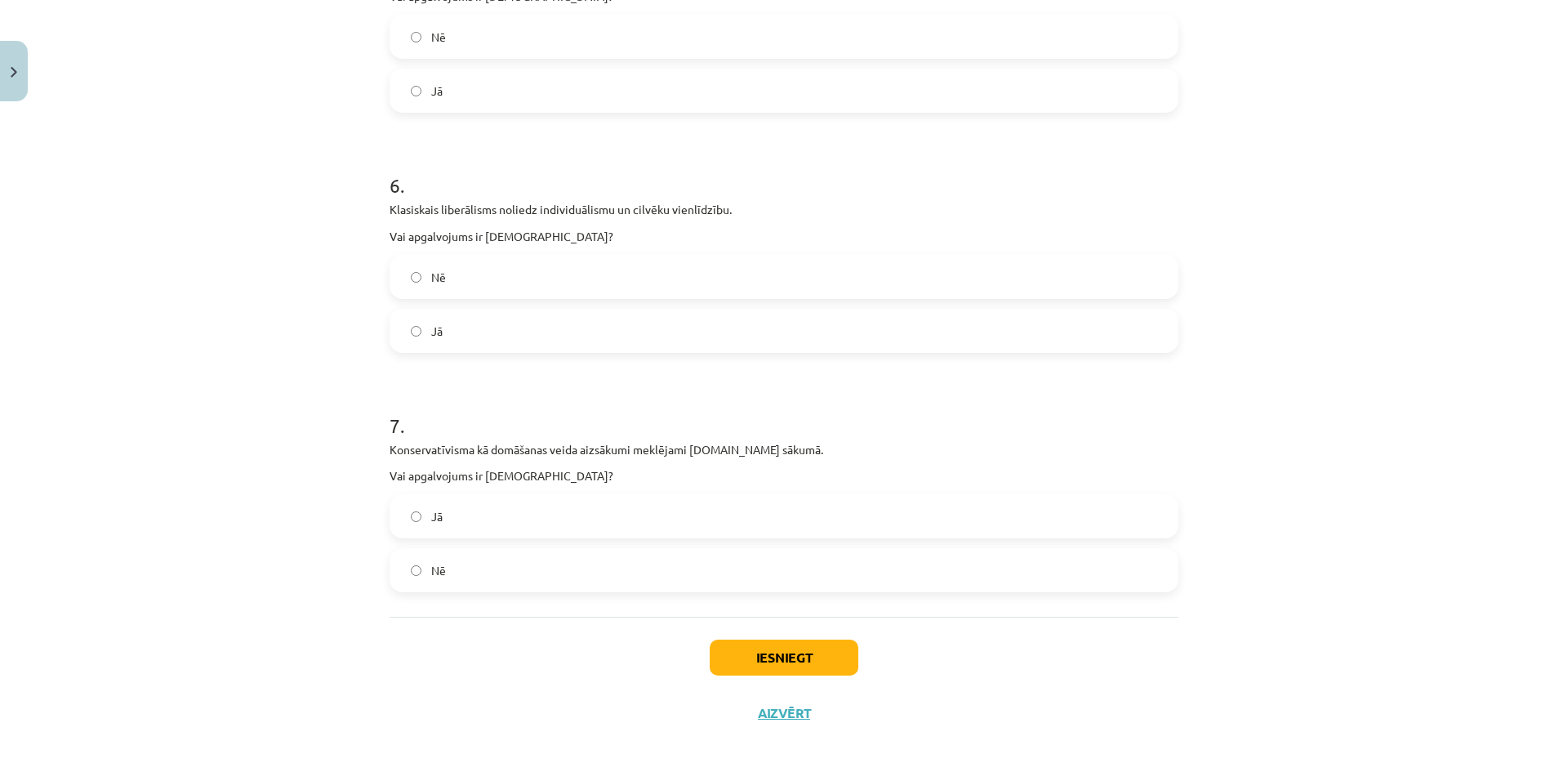
scroll to position [1525, 0]
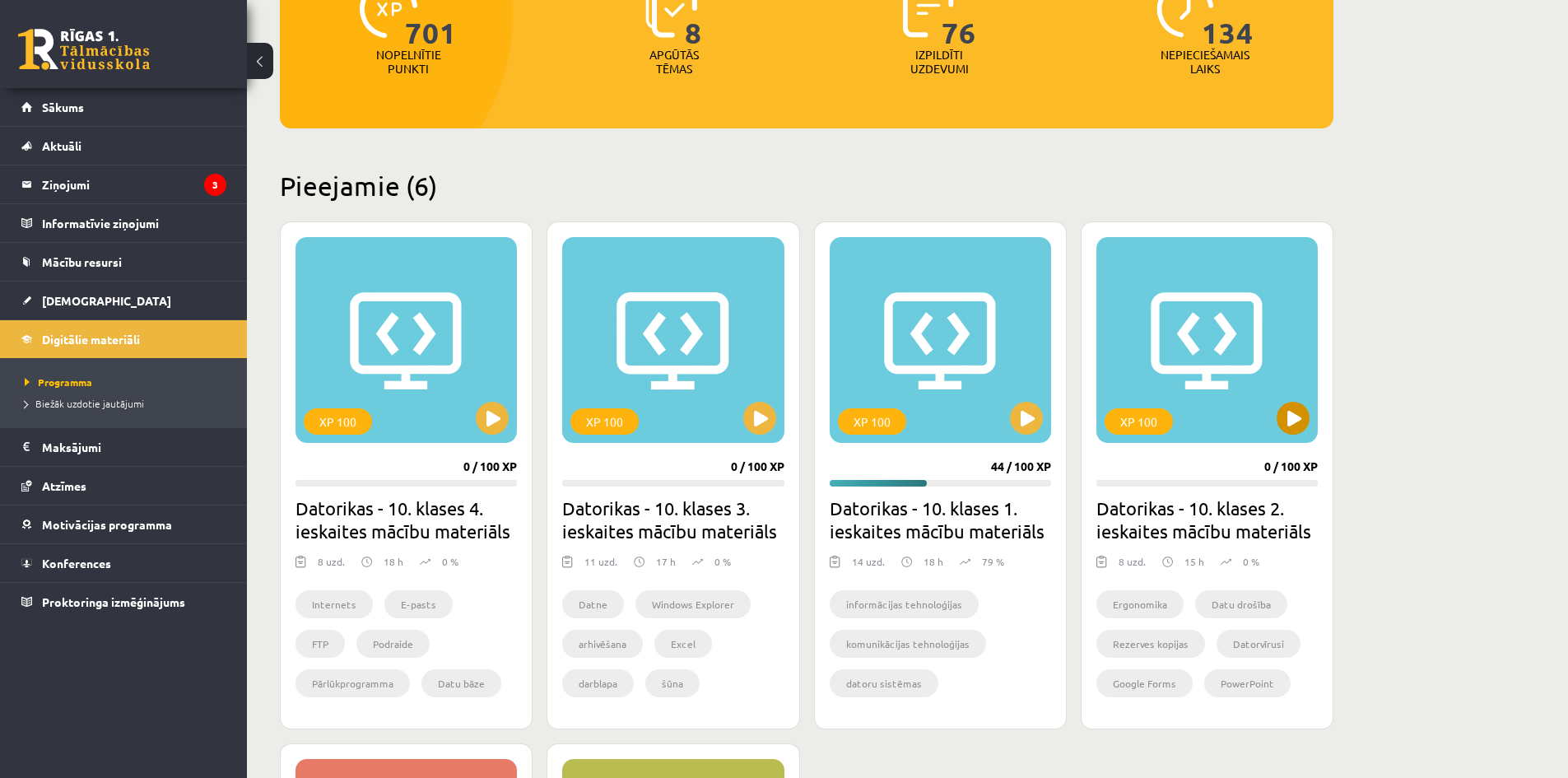
scroll to position [247, 0]
click at [82, 299] on span "[DEMOGRAPHIC_DATA]" at bounding box center [107, 301] width 129 height 15
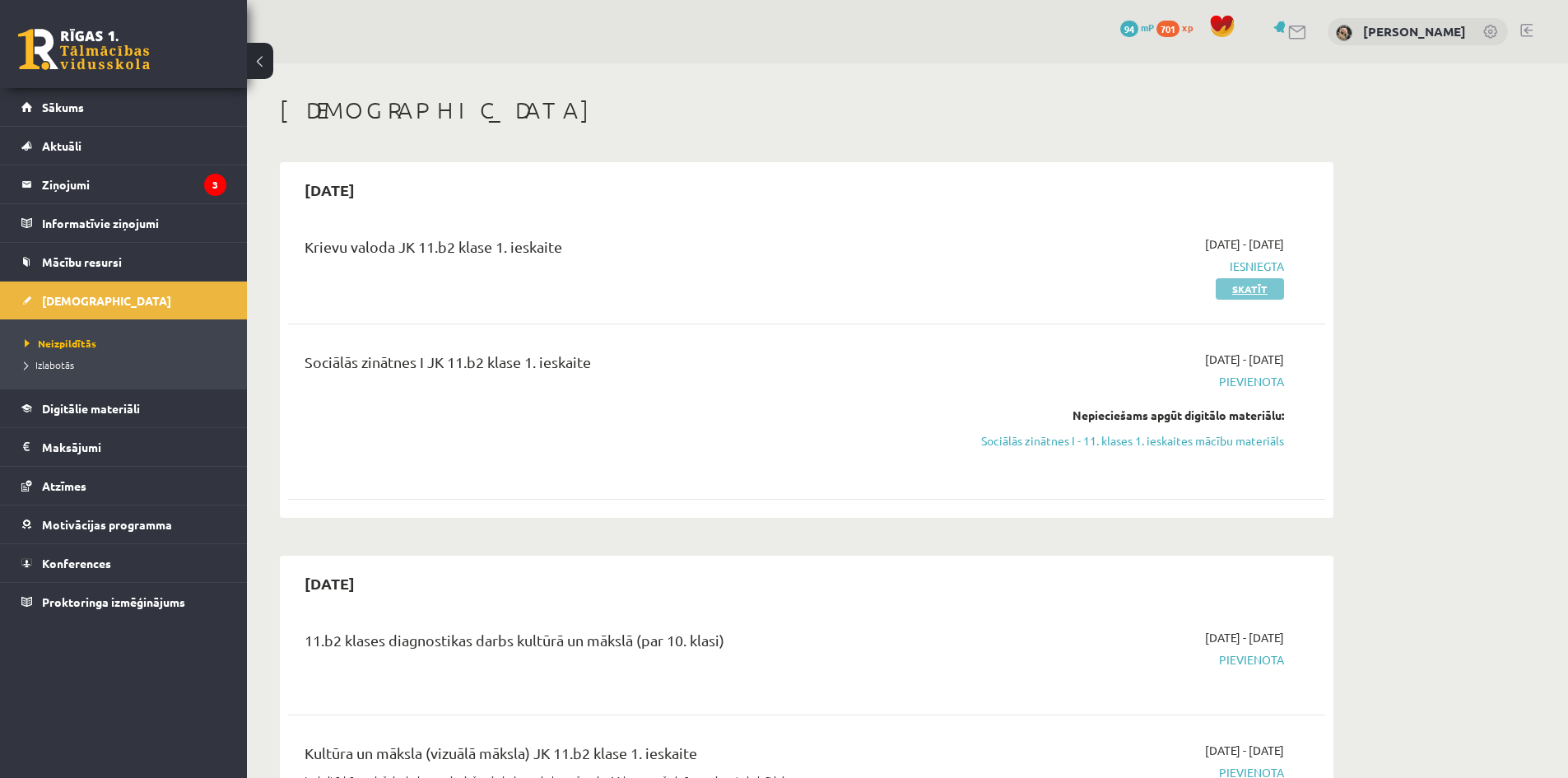
click at [1232, 290] on link "Skatīt" at bounding box center [1250, 289] width 69 height 21
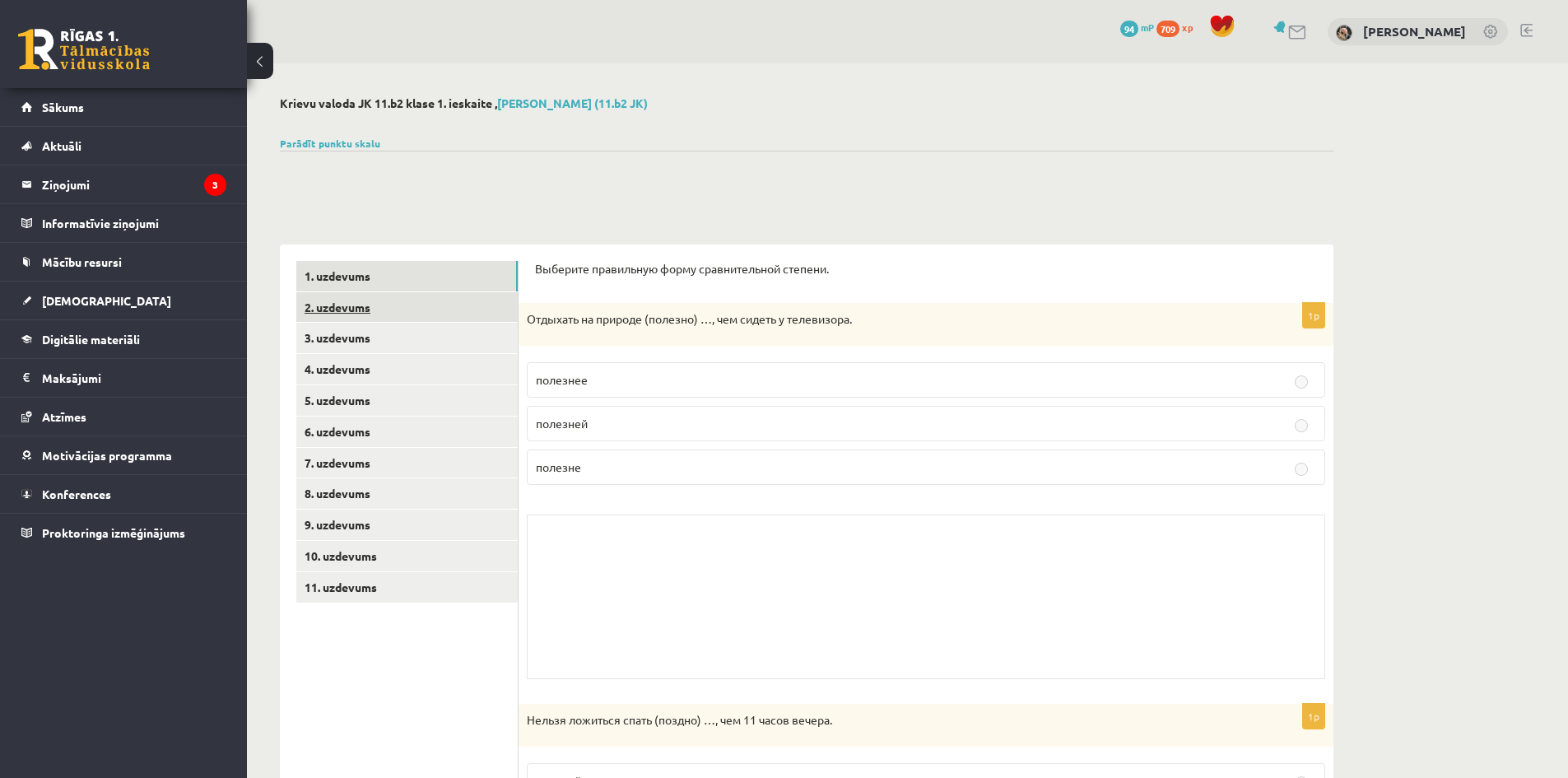
click at [386, 310] on link "2. uzdevums" at bounding box center [407, 308] width 222 height 30
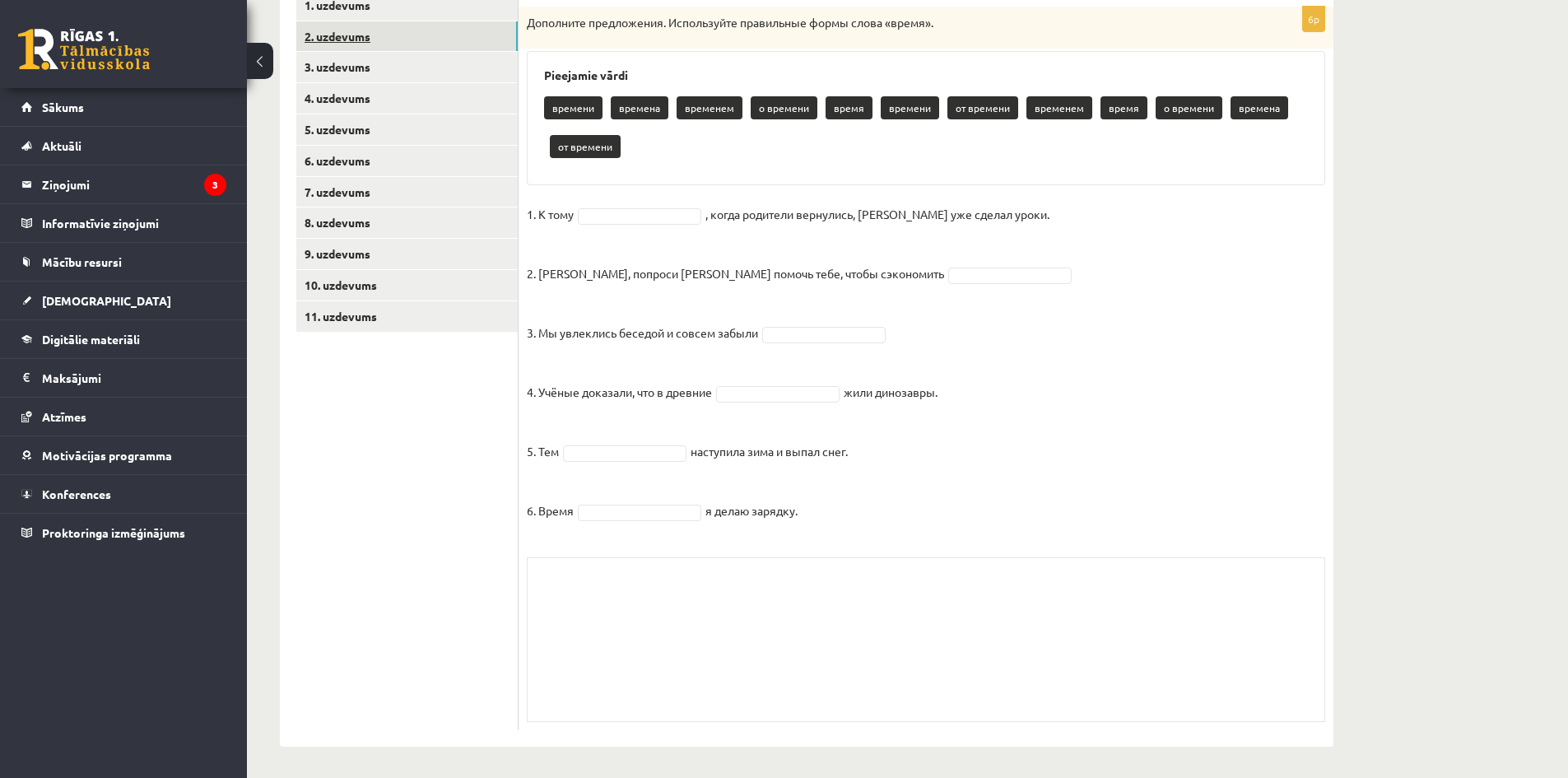
scroll to position [272, 0]
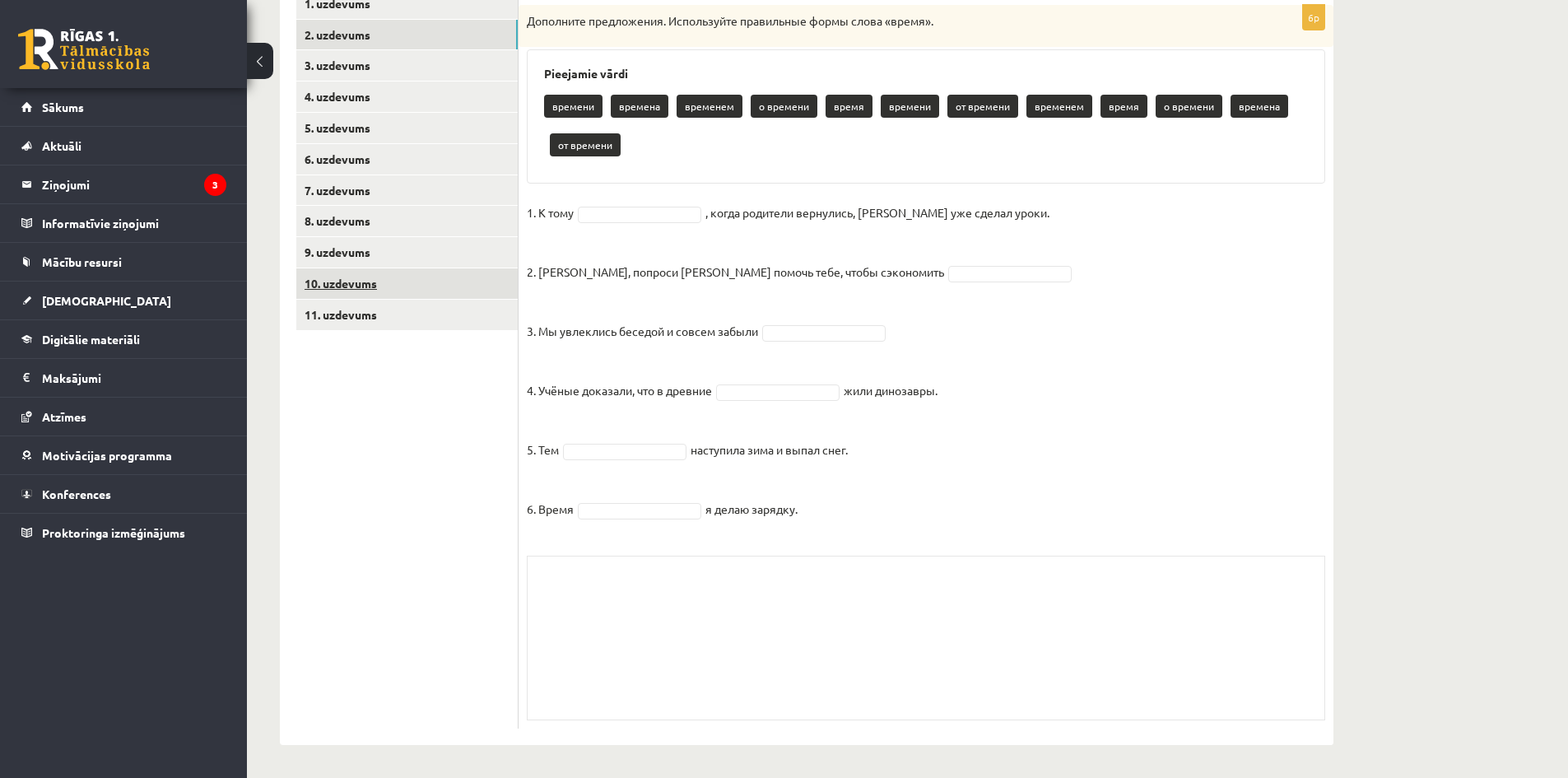
click at [347, 282] on link "10. uzdevums" at bounding box center [407, 284] width 222 height 30
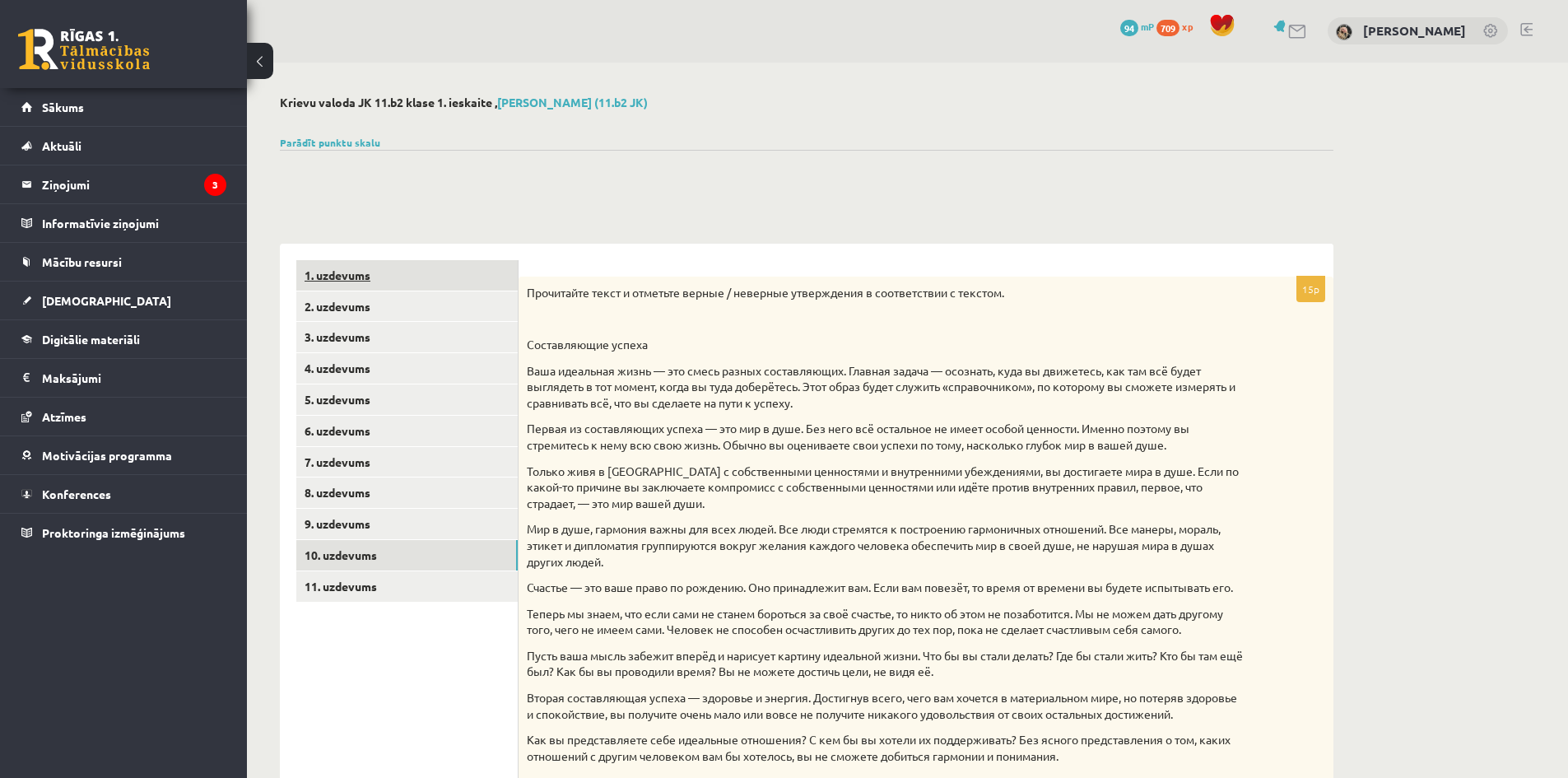
scroll to position [0, 0]
click at [252, 57] on button at bounding box center [260, 61] width 27 height 36
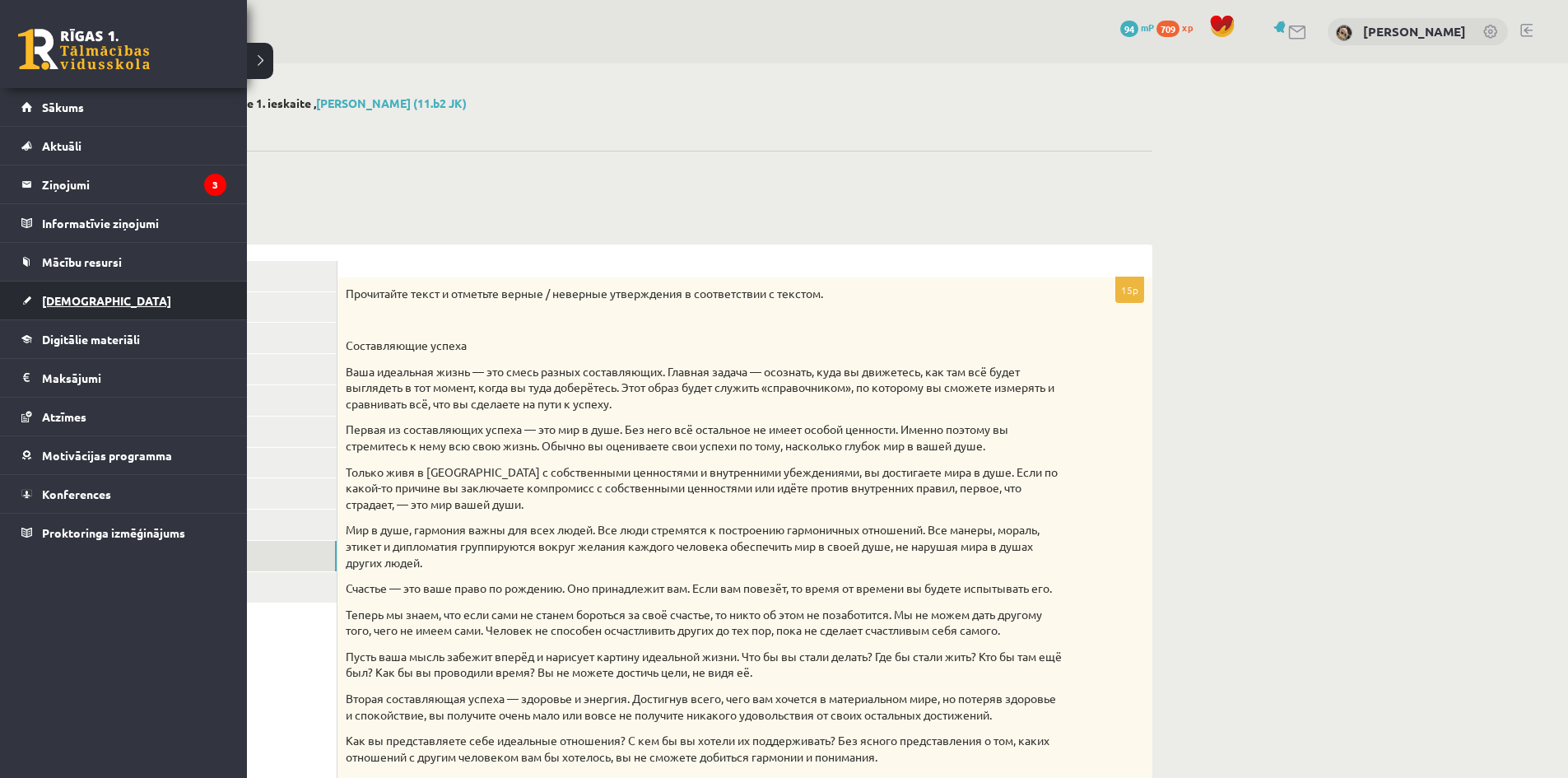
click at [69, 289] on link "[DEMOGRAPHIC_DATA]" at bounding box center [123, 301] width 205 height 38
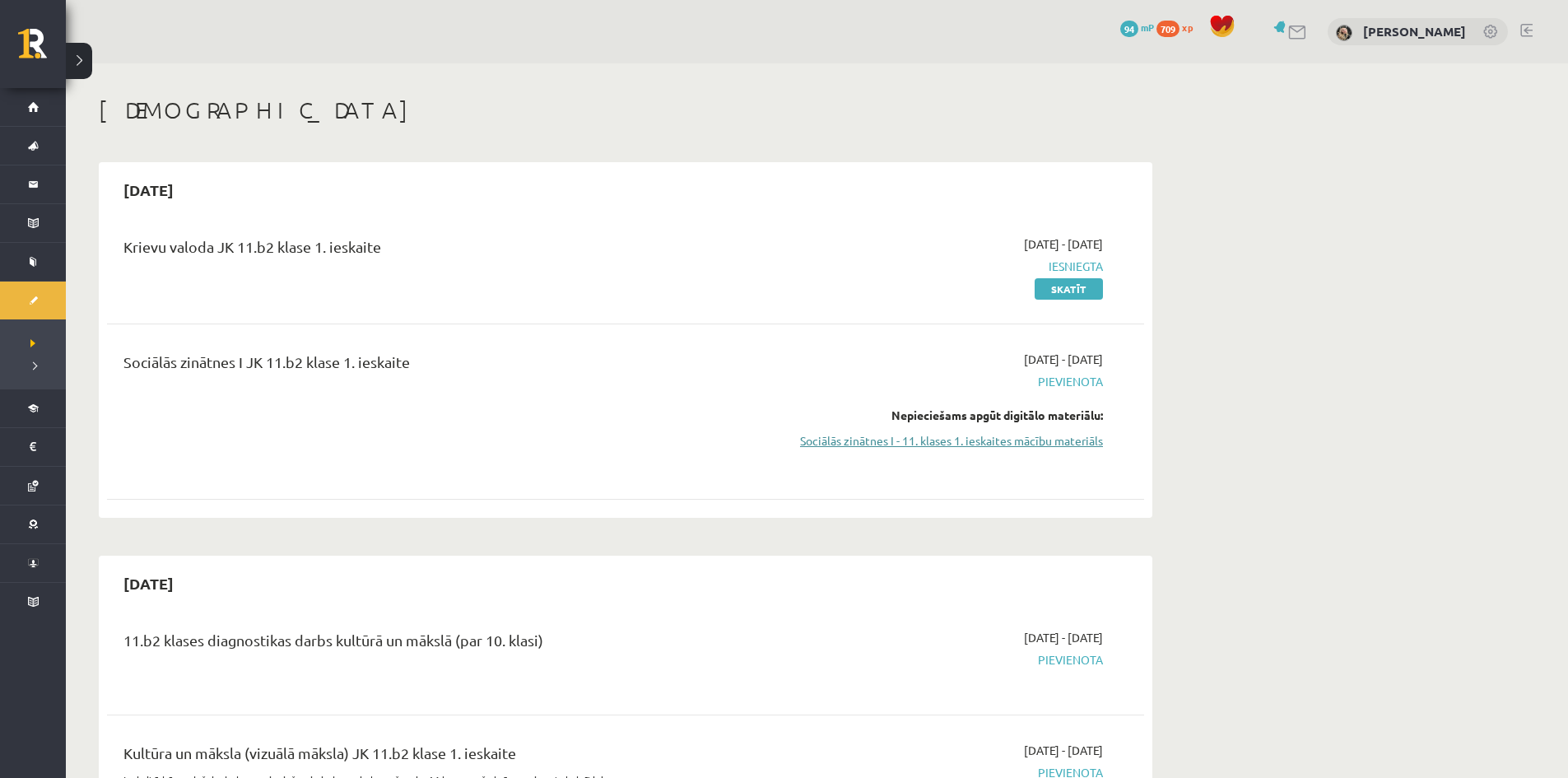
click at [1012, 447] on link "Sociālās zinātnes I - 11. klases 1. ieskaites mācību materiāls" at bounding box center [947, 441] width 310 height 17
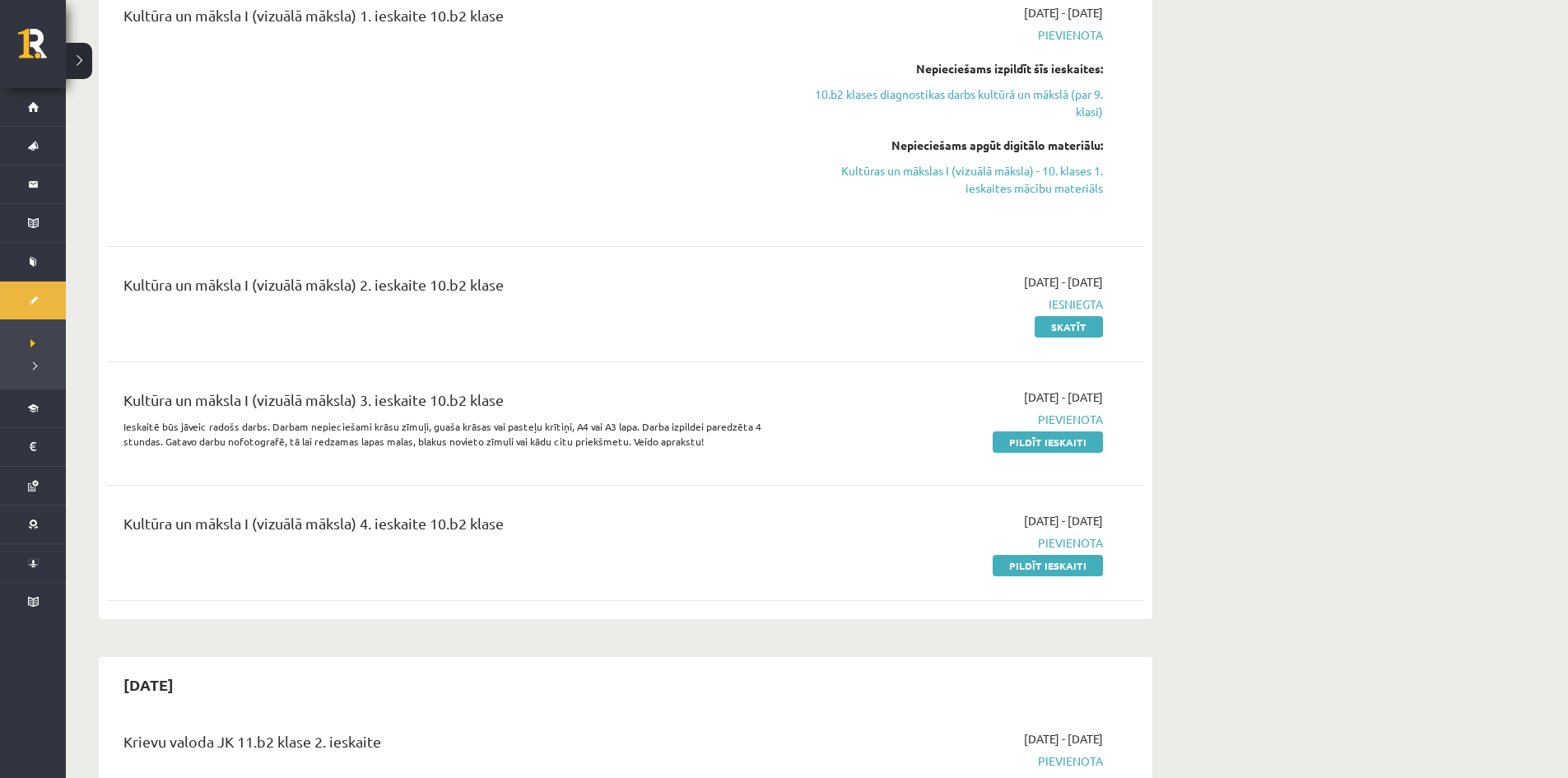
scroll to position [3621, 0]
click at [1092, 312] on link "Skatīt" at bounding box center [1069, 323] width 69 height 21
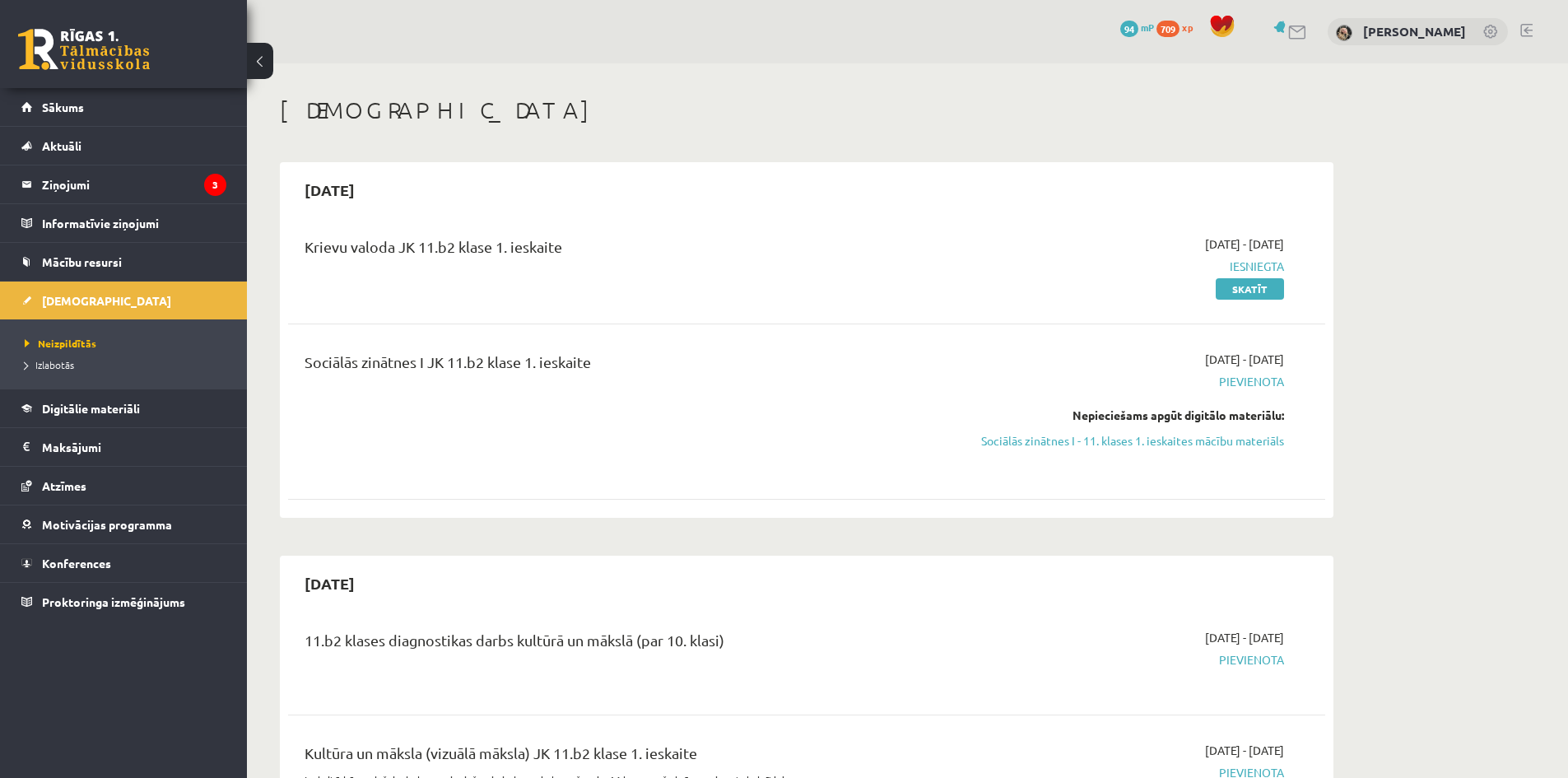
scroll to position [3620, 0]
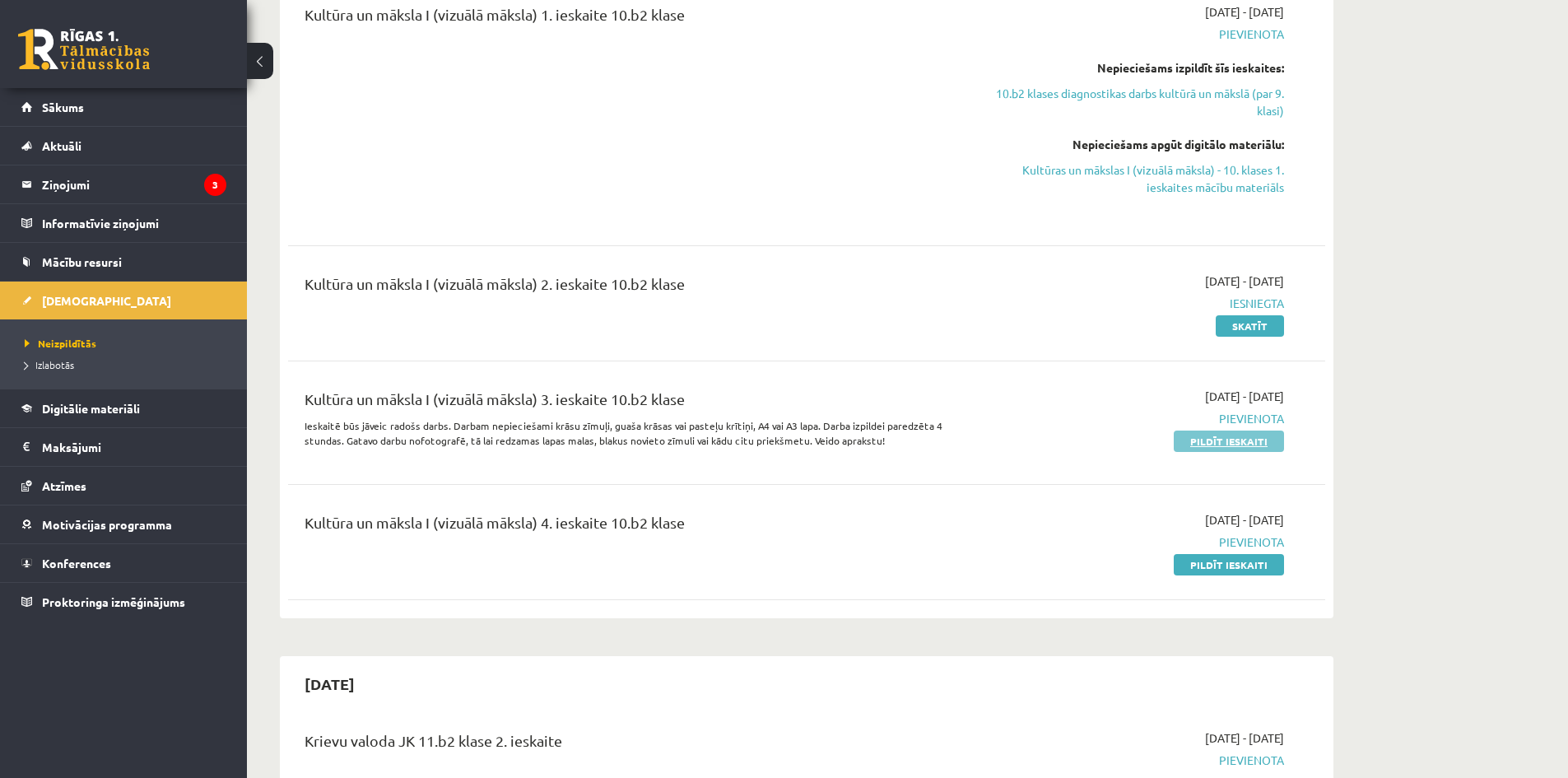
click at [1249, 430] on link "Pildīt ieskaiti" at bounding box center [1229, 441] width 110 height 21
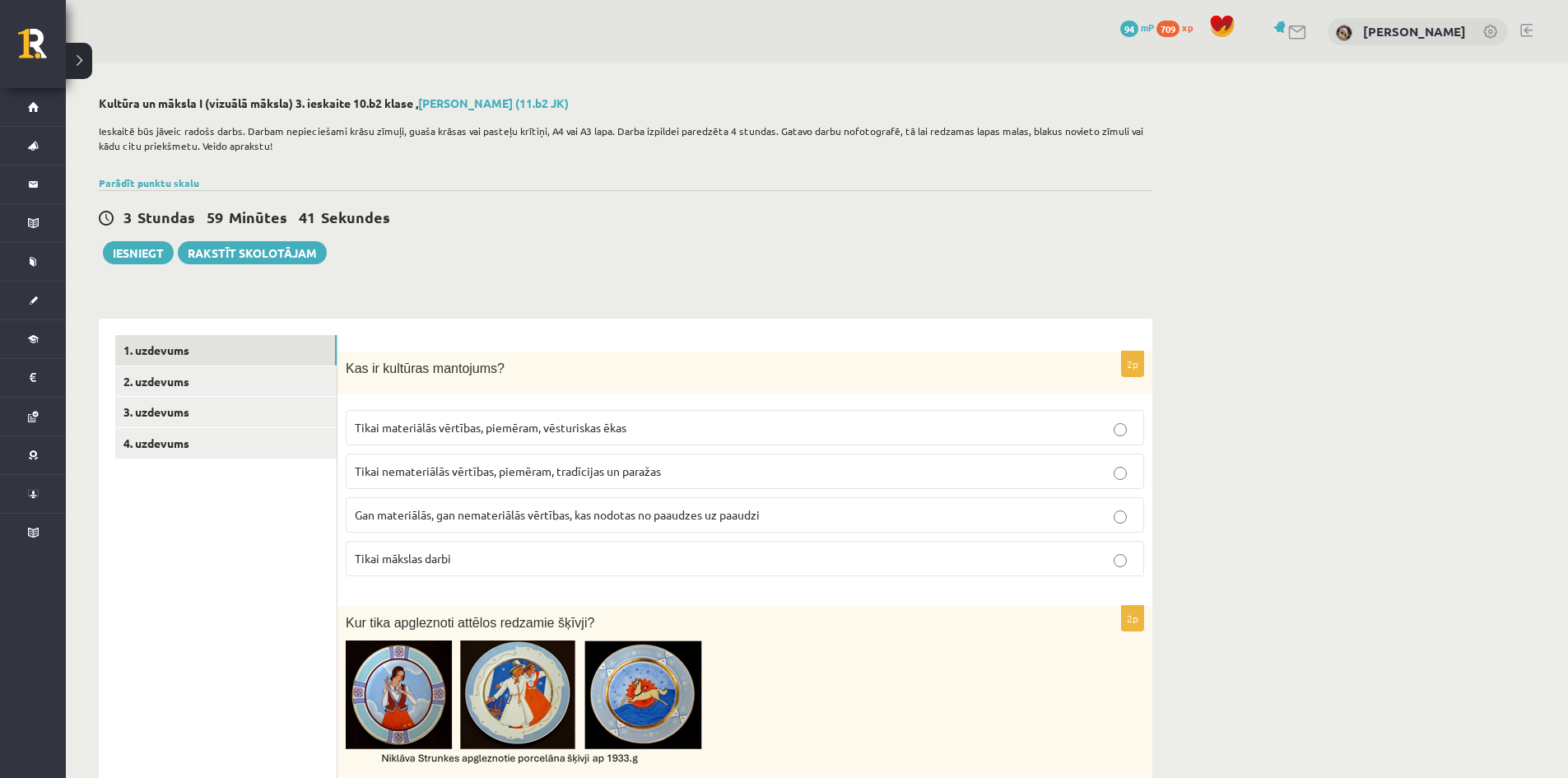
click at [413, 515] on span "Gan materiālās, gan nemateriālās vērtības, kas nodotas no paaudzes uz paaudzi" at bounding box center [557, 514] width 405 height 15
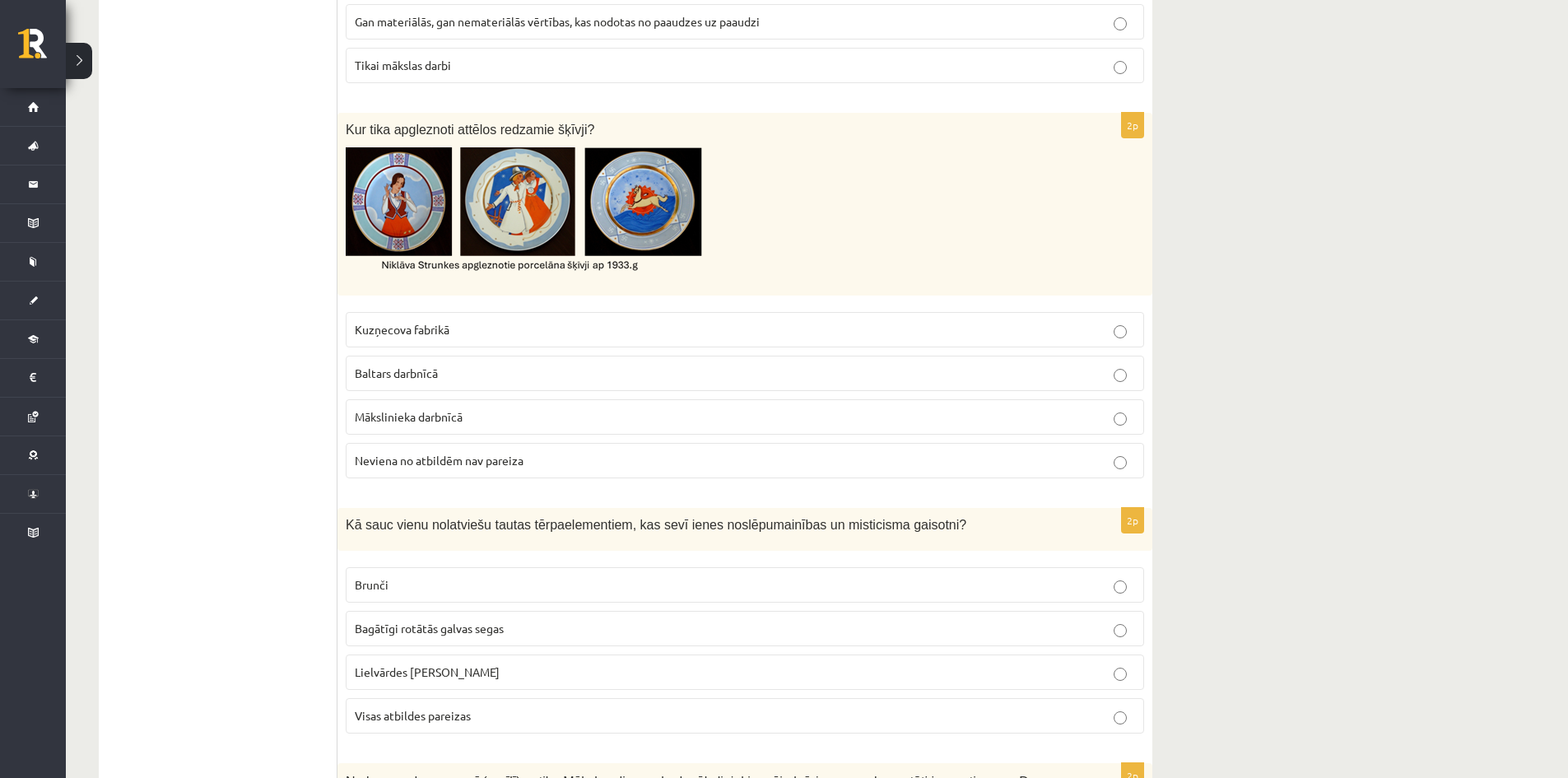
scroll to position [494, 0]
click at [406, 367] on span "Baltars darbnīcā" at bounding box center [396, 372] width 83 height 15
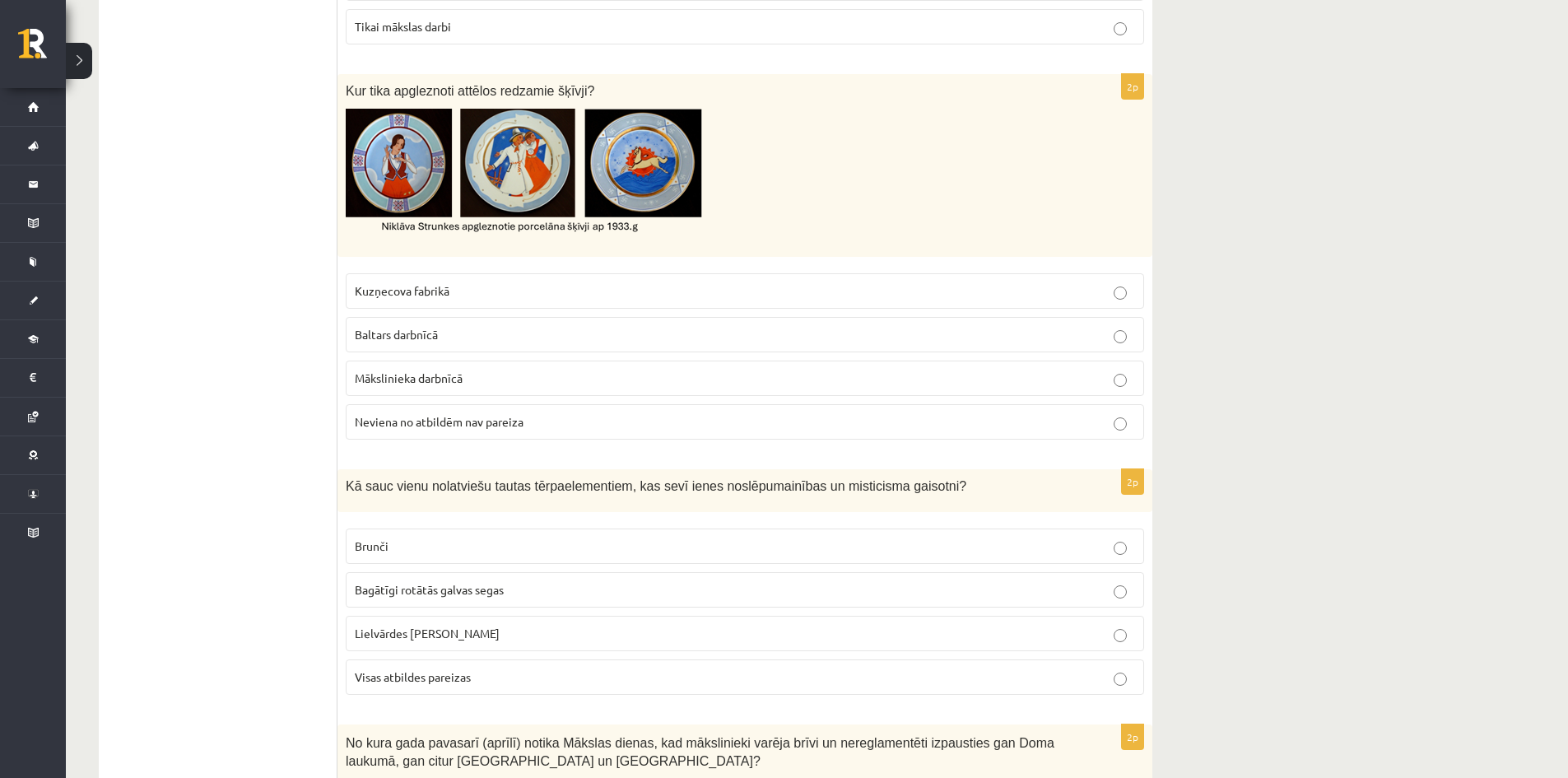
scroll to position [659, 0]
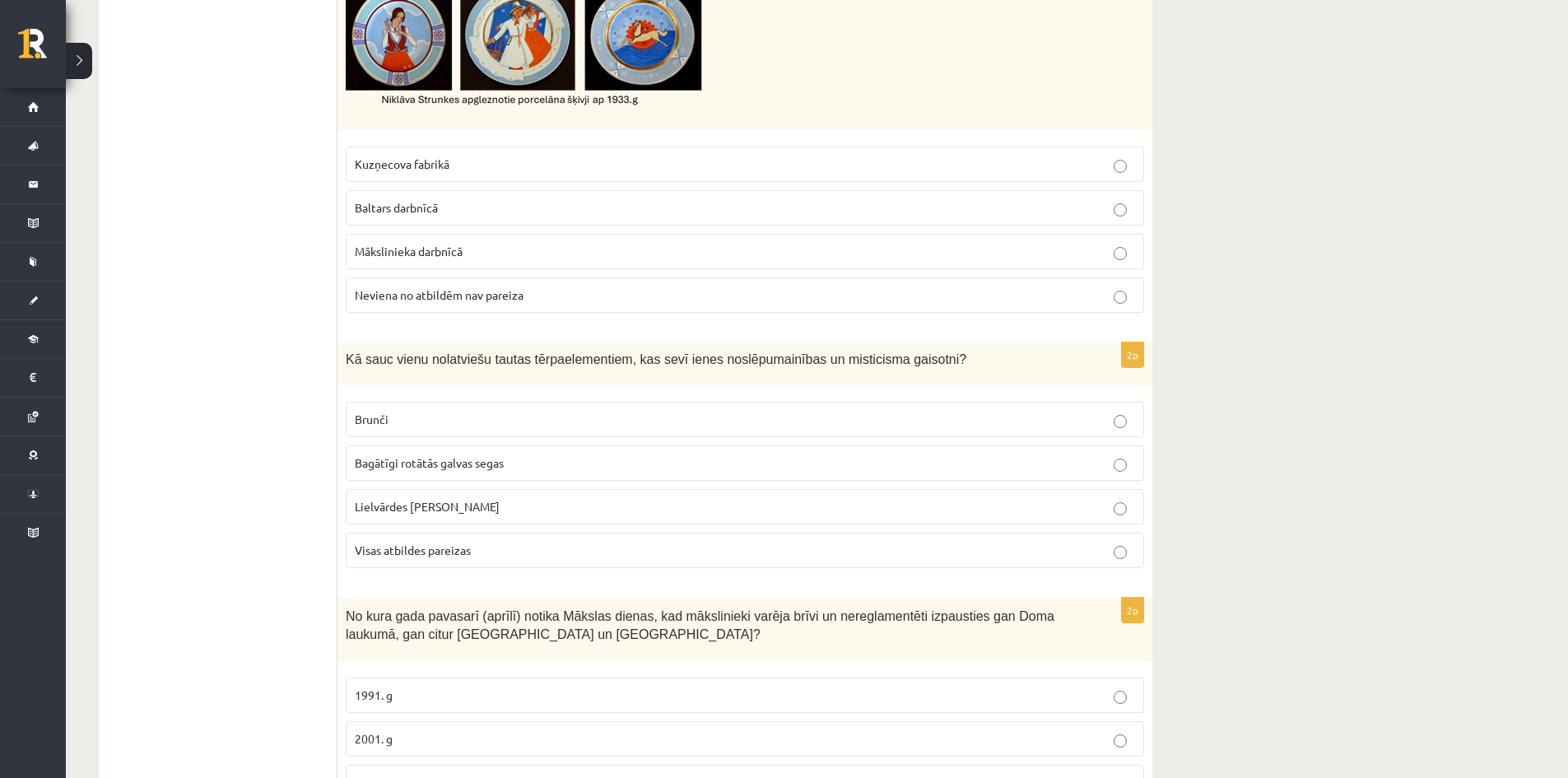
click at [491, 464] on span "Bagātīgi rotātās galvas segas" at bounding box center [429, 463] width 149 height 15
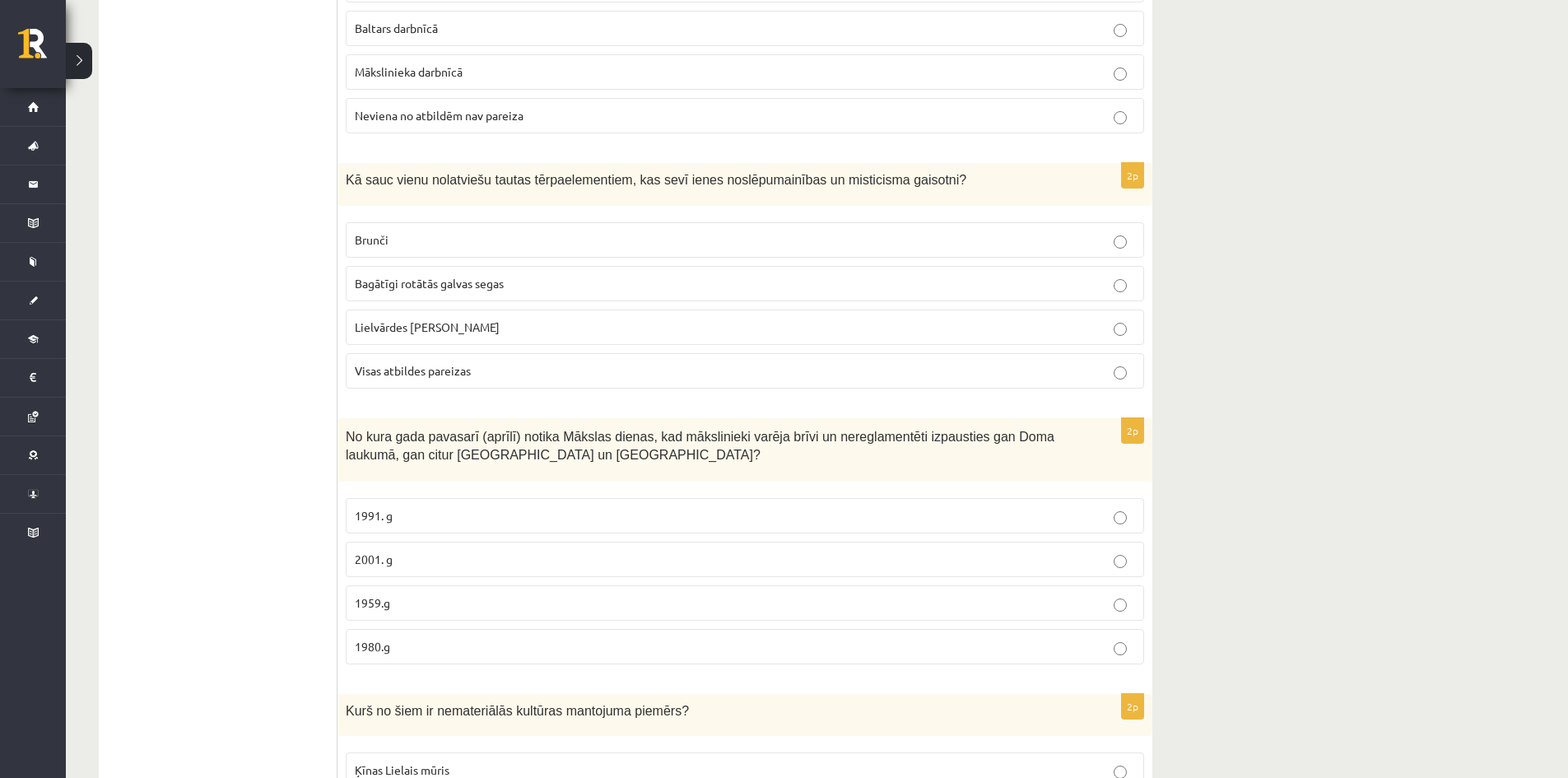
scroll to position [987, 0]
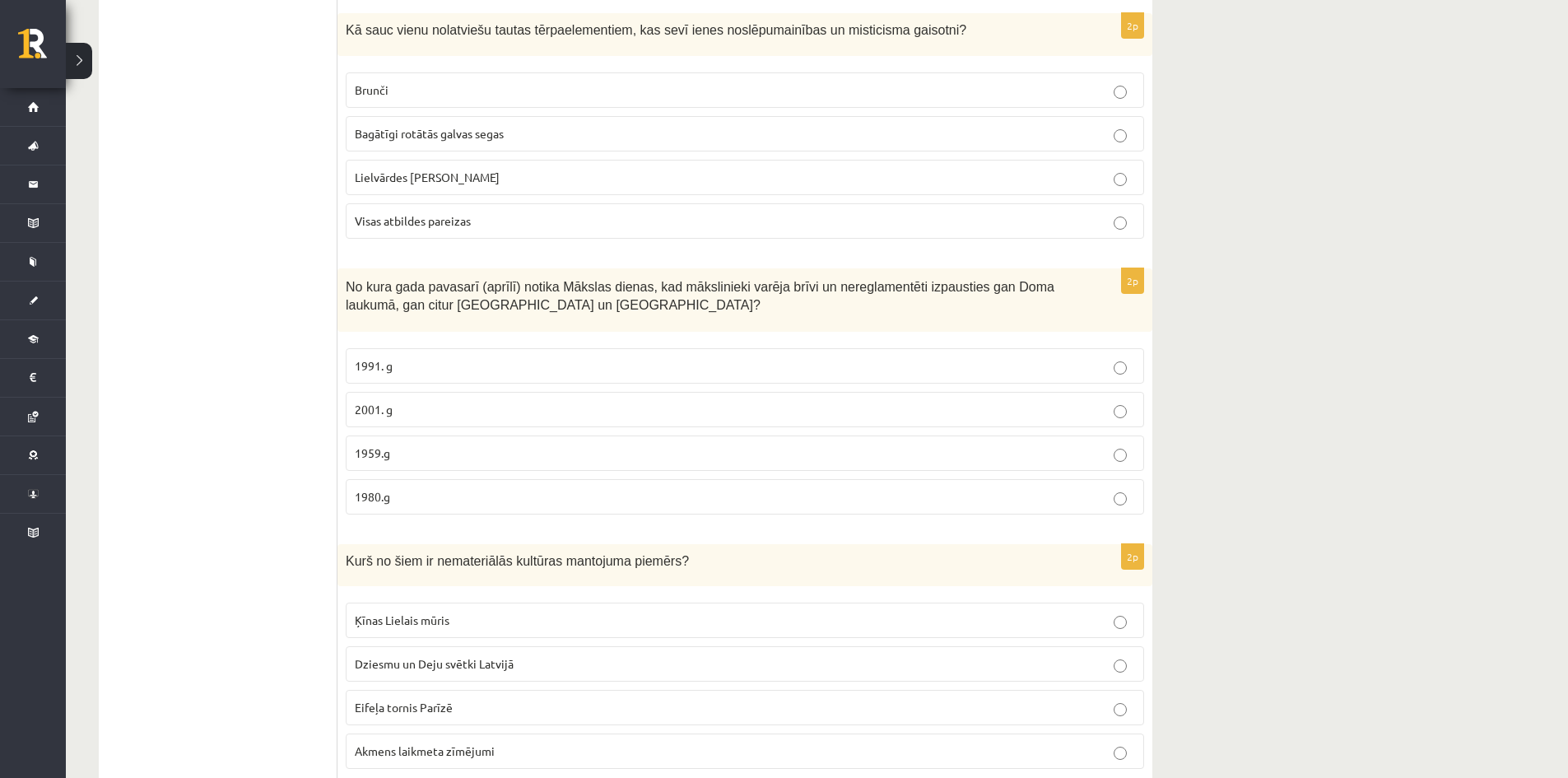
click at [449, 218] on span "Visas atbildes pareizas" at bounding box center [413, 221] width 116 height 15
click at [499, 132] on span "Bagātīgi rotātās galvas segas" at bounding box center [429, 133] width 149 height 15
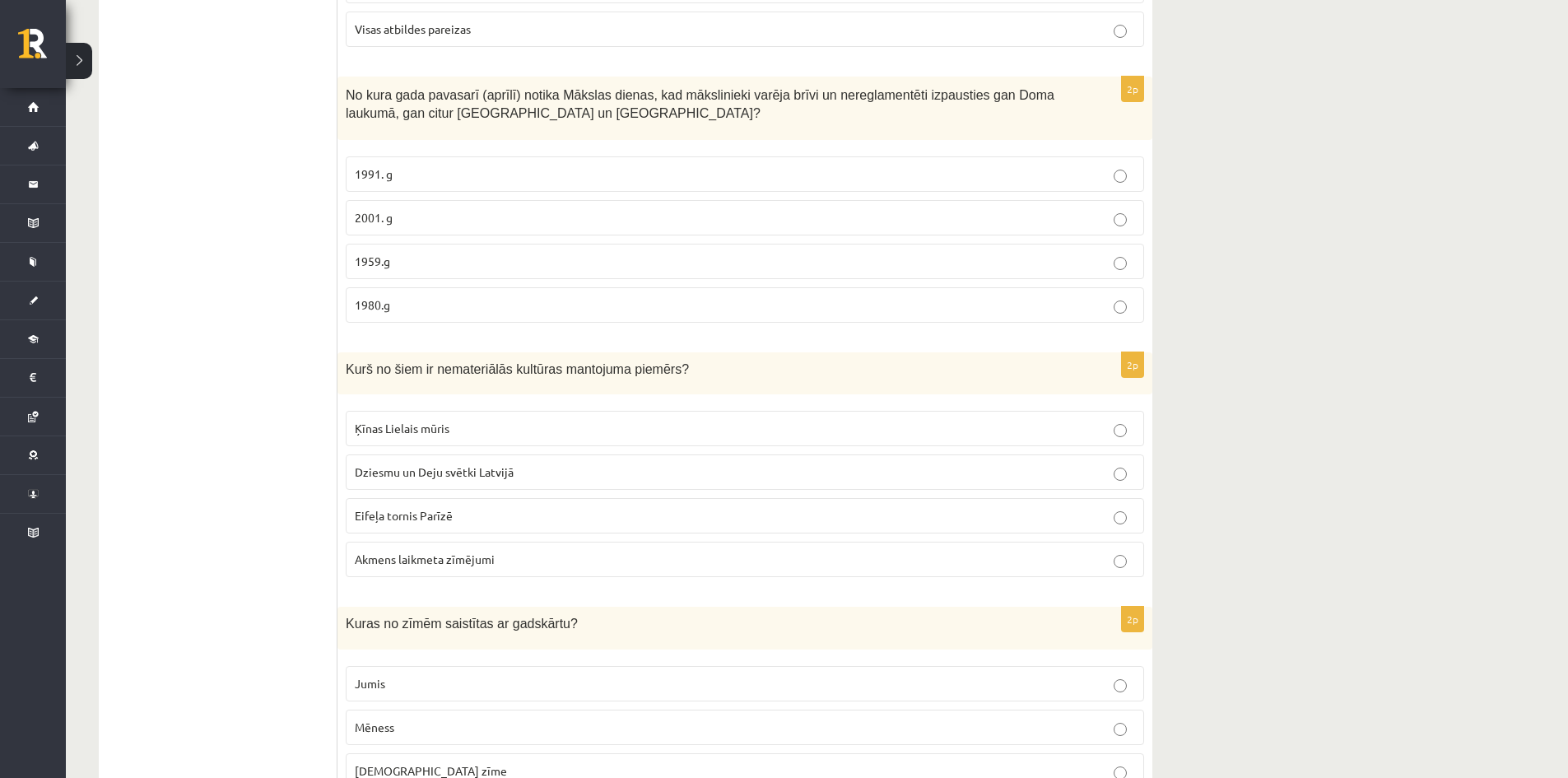
scroll to position [1235, 0]
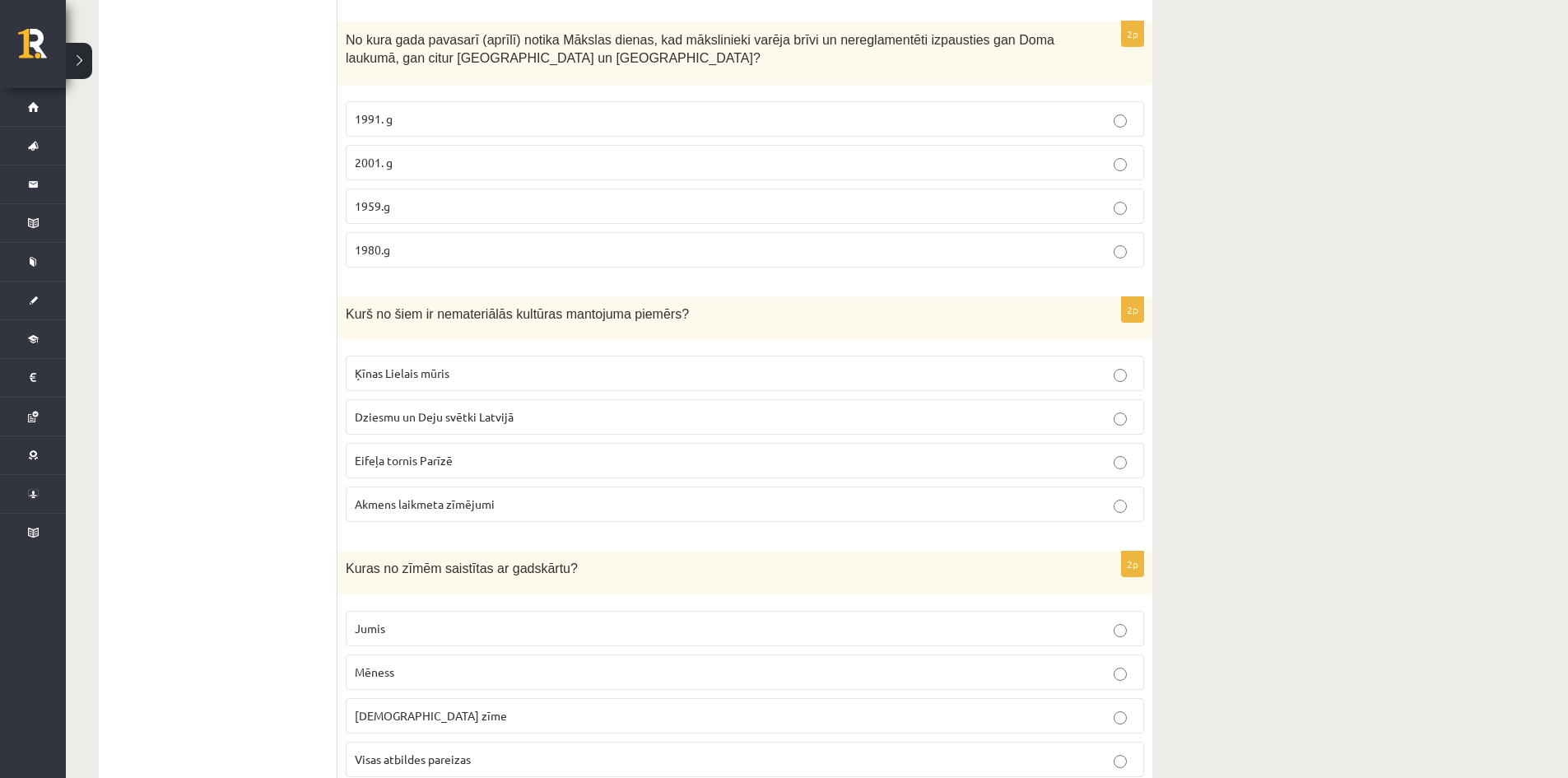
drag, startPoint x: 376, startPoint y: 209, endPoint x: 404, endPoint y: 201, distance: 29.1
click at [377, 209] on span "1959.g" at bounding box center [372, 206] width 35 height 15
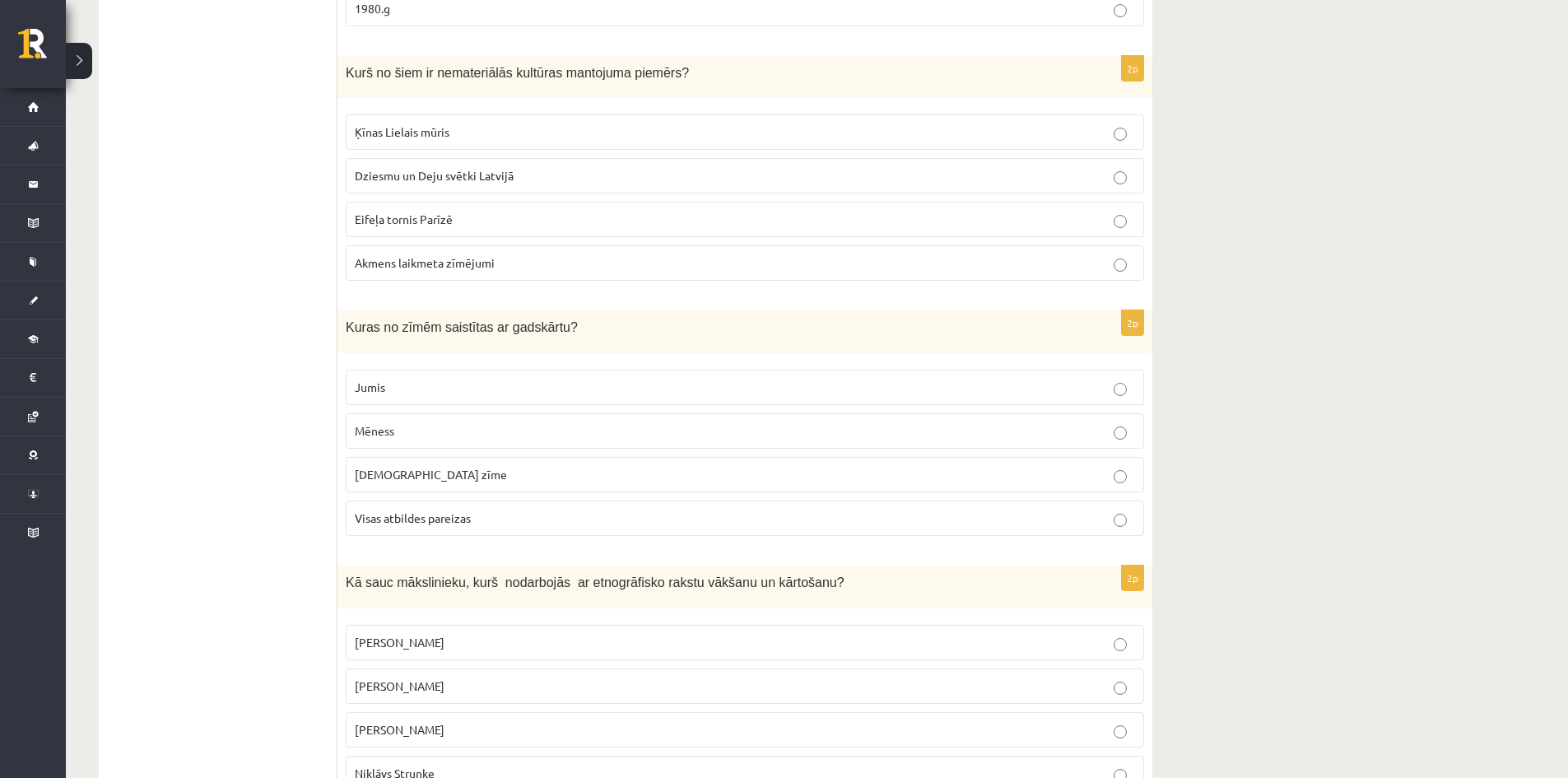
scroll to position [1482, 0]
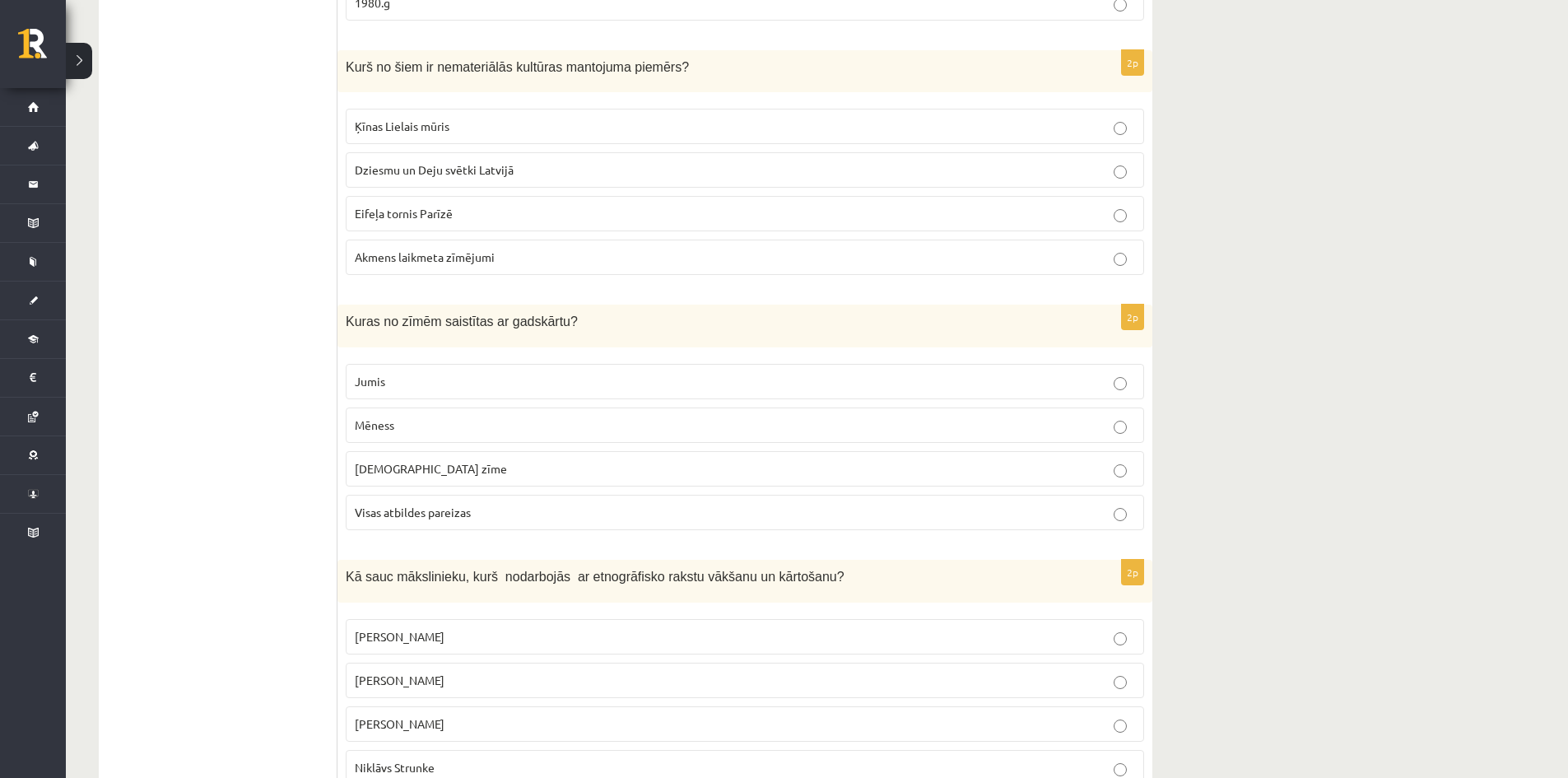
click at [451, 169] on span "Dziesmu un Deju svētki Latvijā" at bounding box center [434, 170] width 159 height 15
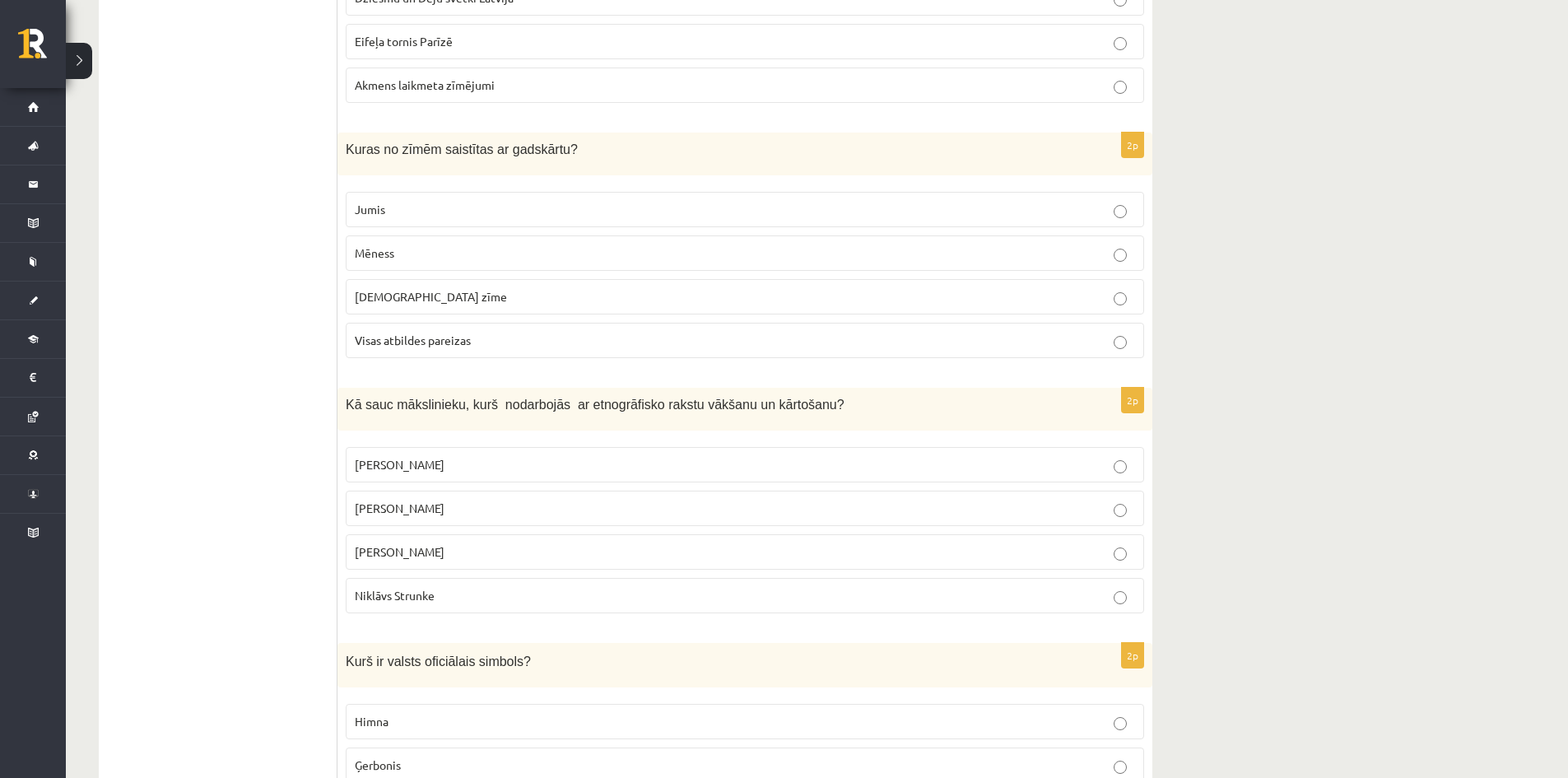
scroll to position [1728, 0]
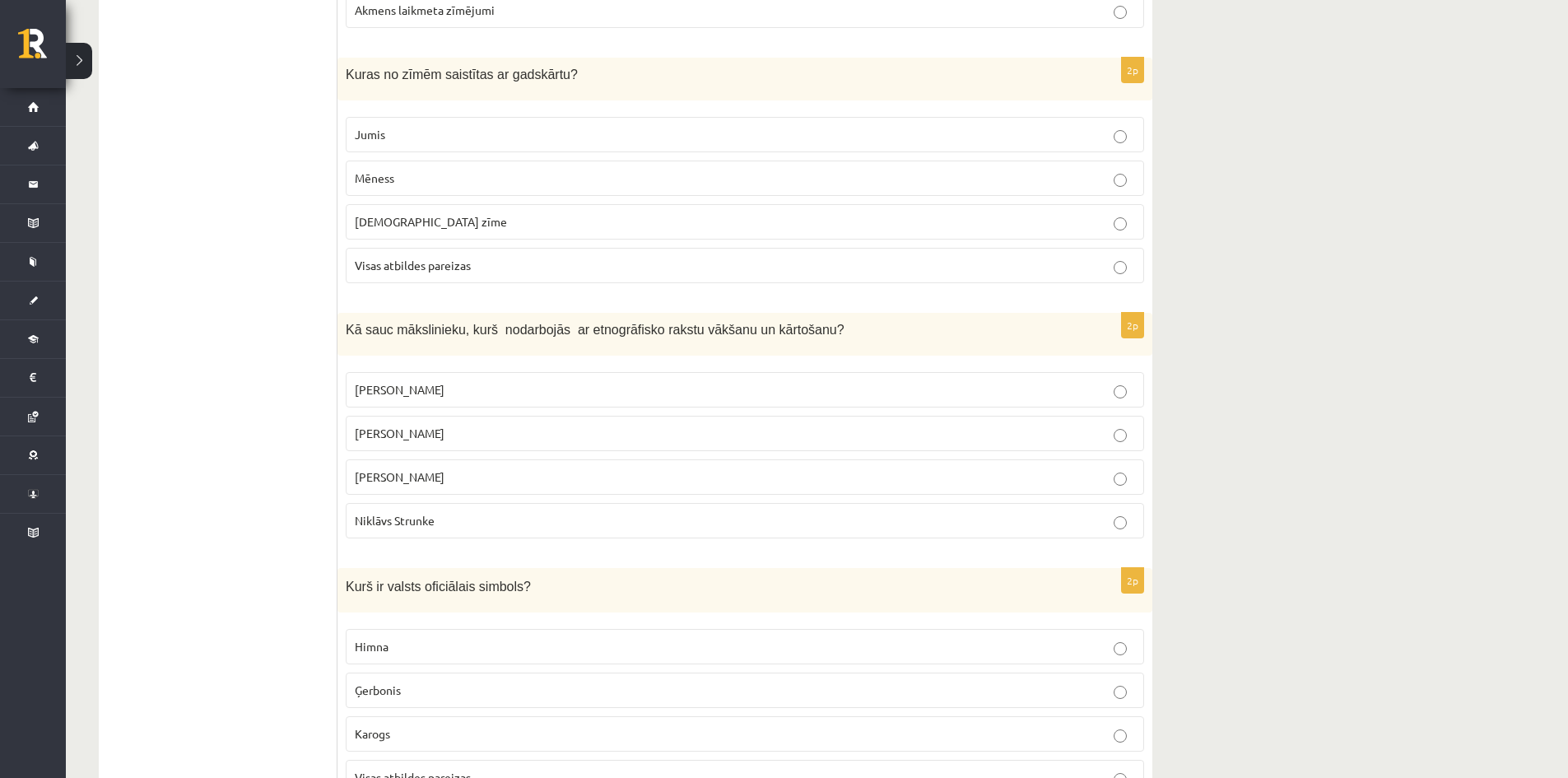
click at [393, 132] on p "Jumis" at bounding box center [744, 134] width 780 height 17
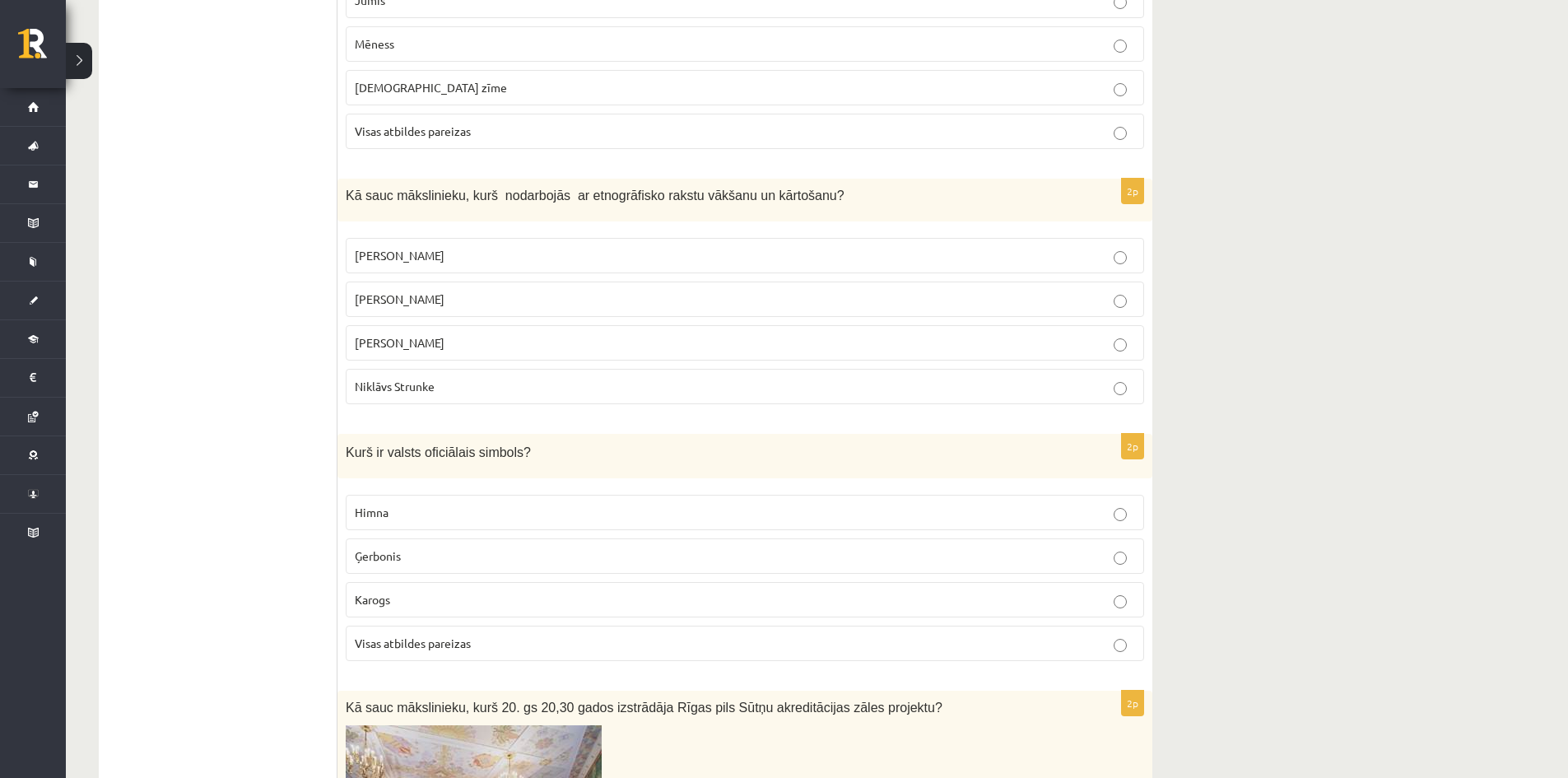
scroll to position [1893, 0]
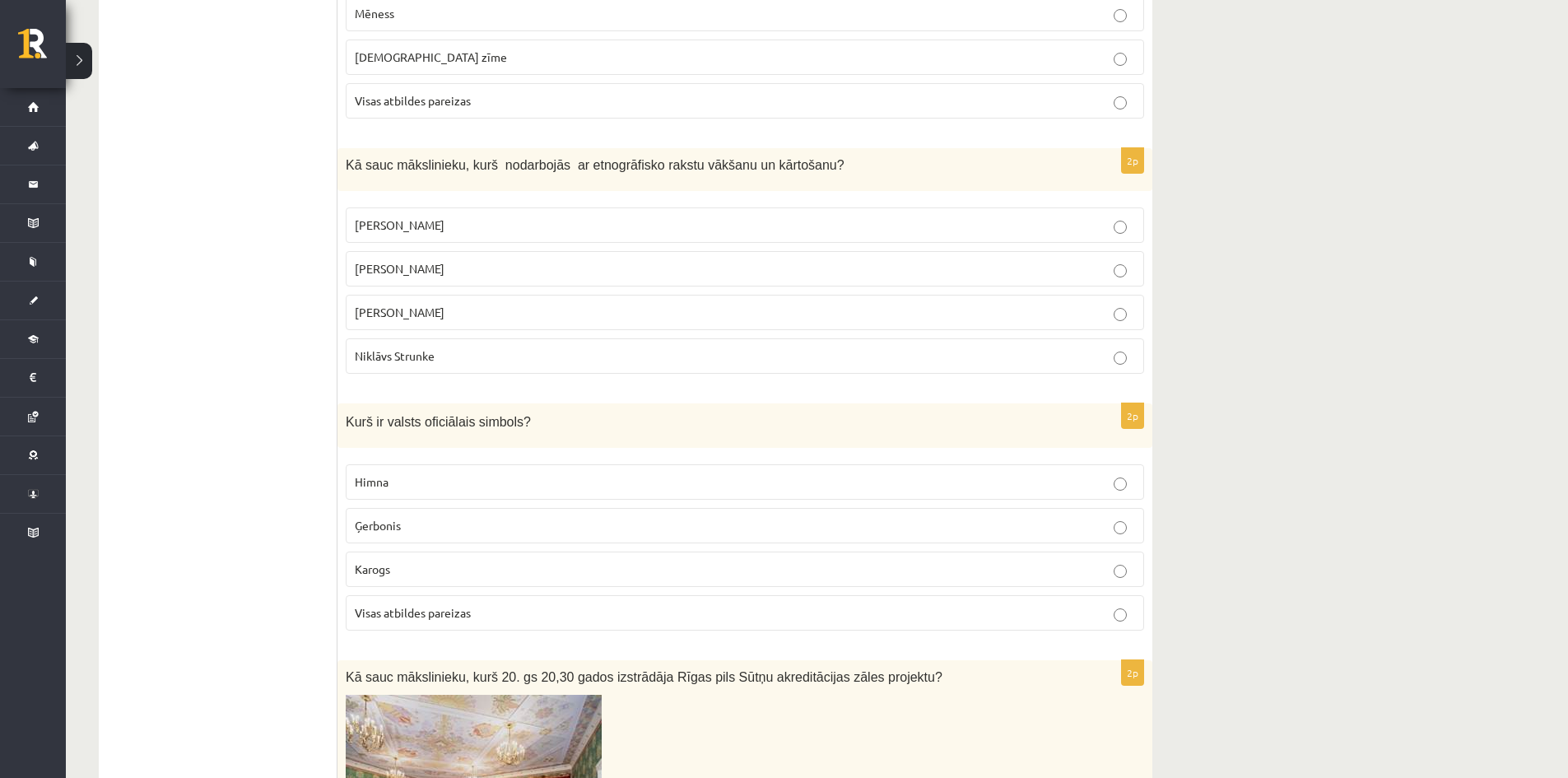
click at [457, 222] on p "Jūlijs Madernieks" at bounding box center [744, 225] width 780 height 17
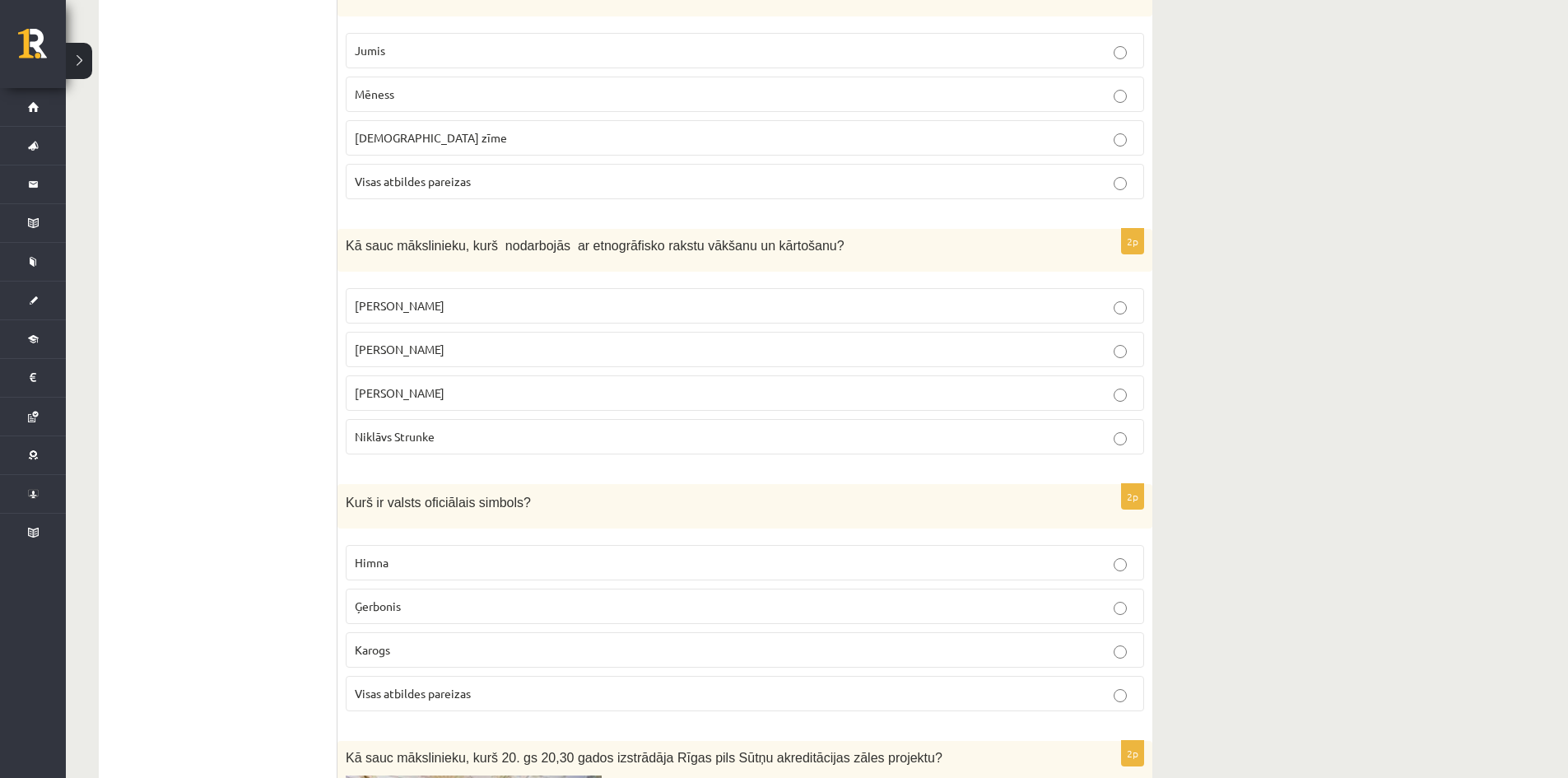
scroll to position [1811, 0]
drag, startPoint x: 349, startPoint y: 246, endPoint x: 794, endPoint y: 230, distance: 445.3
click at [794, 230] on div "Kā sauc mākslinieku, kurš nodarbojās ar etnogrāfisko rakstu vākšanu un kārtošan…" at bounding box center [744, 251] width 815 height 43
copy span "Kā sauc mākslinieku, kurš nodarbojās ar etnogrāfisko rakstu vākšanu un kārtošan…"
drag, startPoint x: 351, startPoint y: 305, endPoint x: 447, endPoint y: 436, distance: 162.4
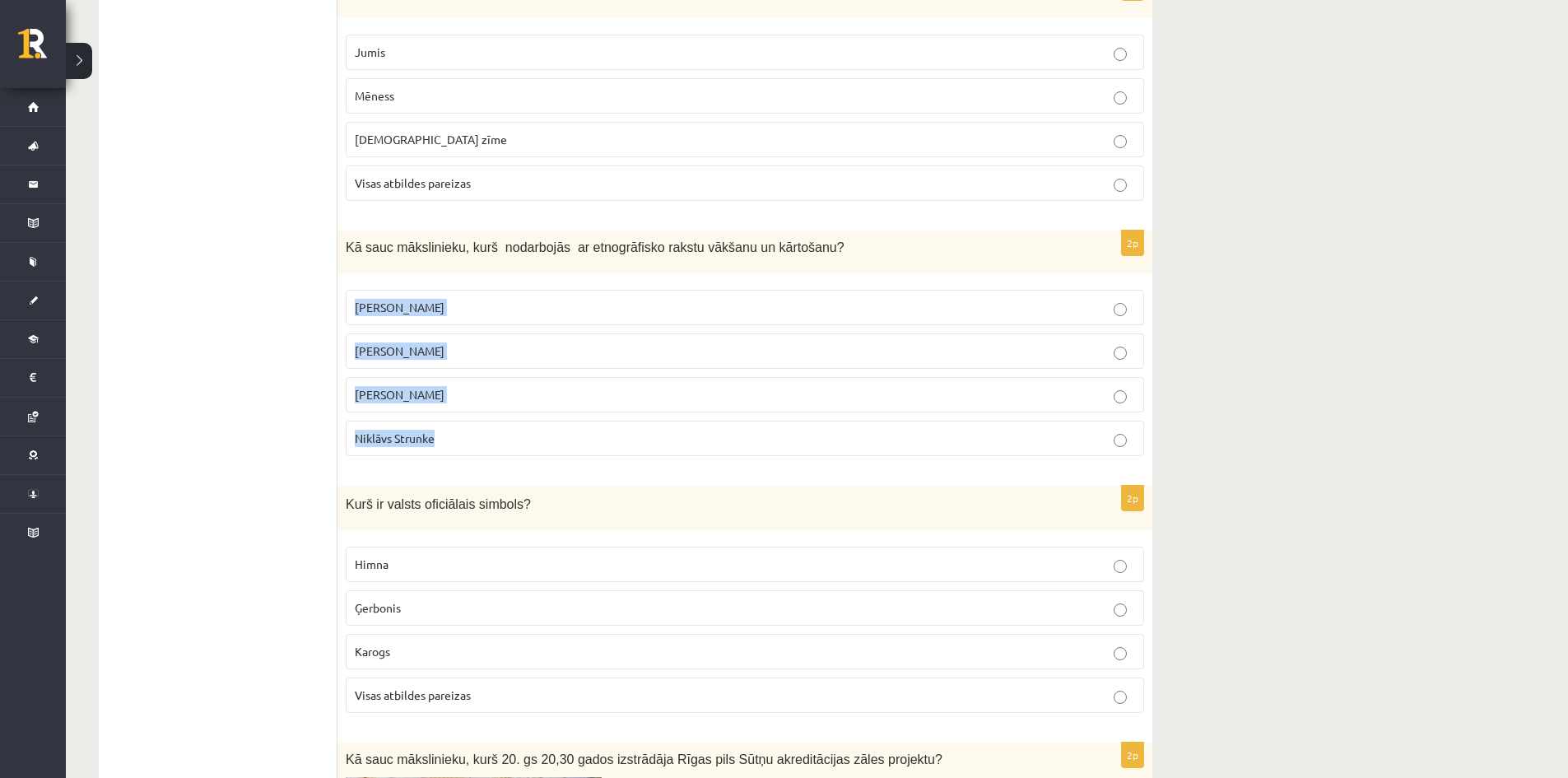
click at [447, 436] on fieldset "Jūlijs Madernieks Ansis Cīrulis Rihards Zariņš Niklāvs Strunke" at bounding box center [744, 371] width 798 height 179
copy fieldset "Jūlijs Madernieks Ansis Cīrulis Rihards Zariņš Niklāvs Strunke"
click at [1308, 293] on div "**********" at bounding box center [817, 530] width 1502 height 4556
click at [301, 365] on ul "1. uzdevums 2. uzdevums 3. uzdevums 4. uzdevums" at bounding box center [226, 641] width 222 height 4235
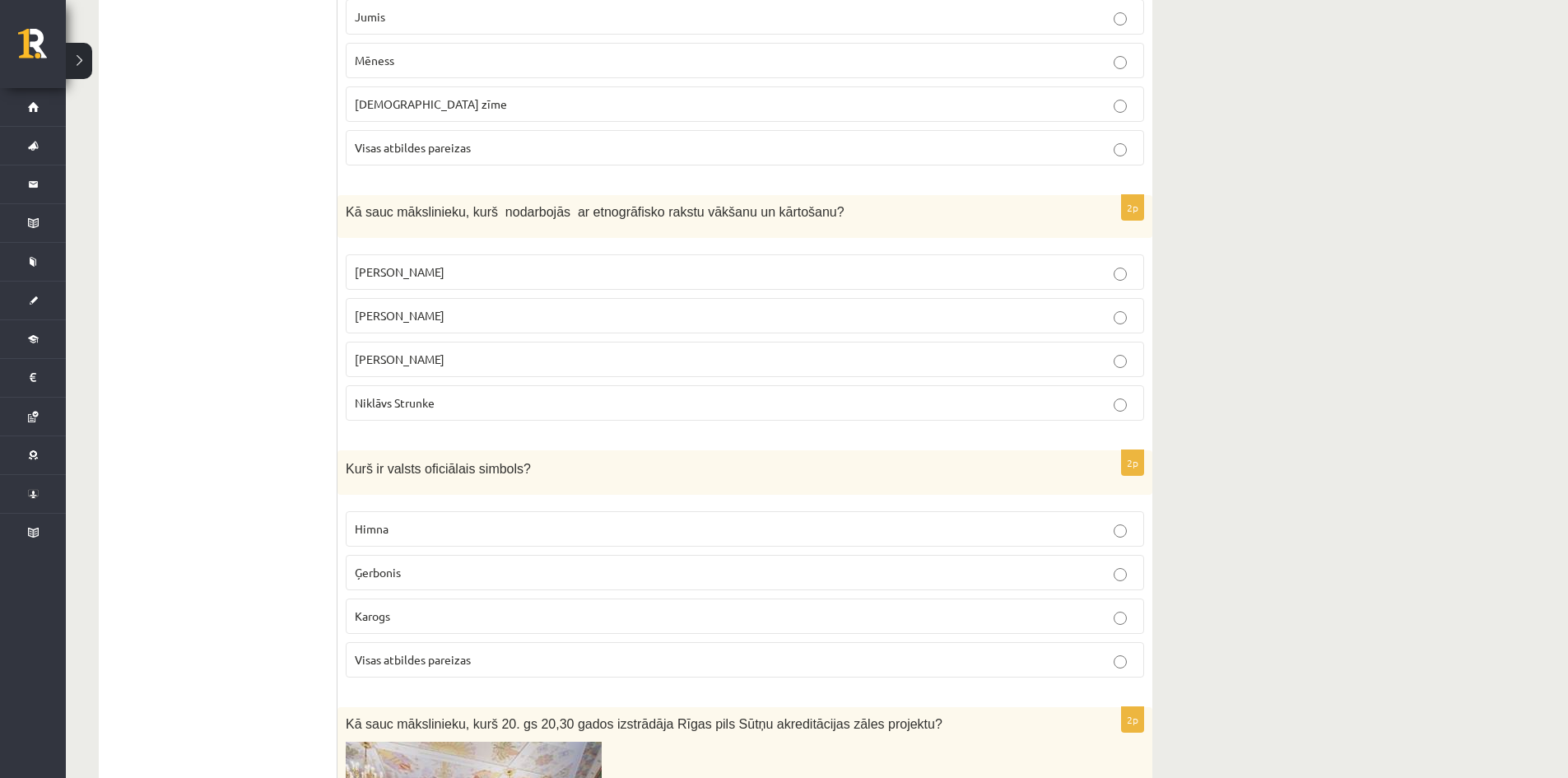
scroll to position [1976, 0]
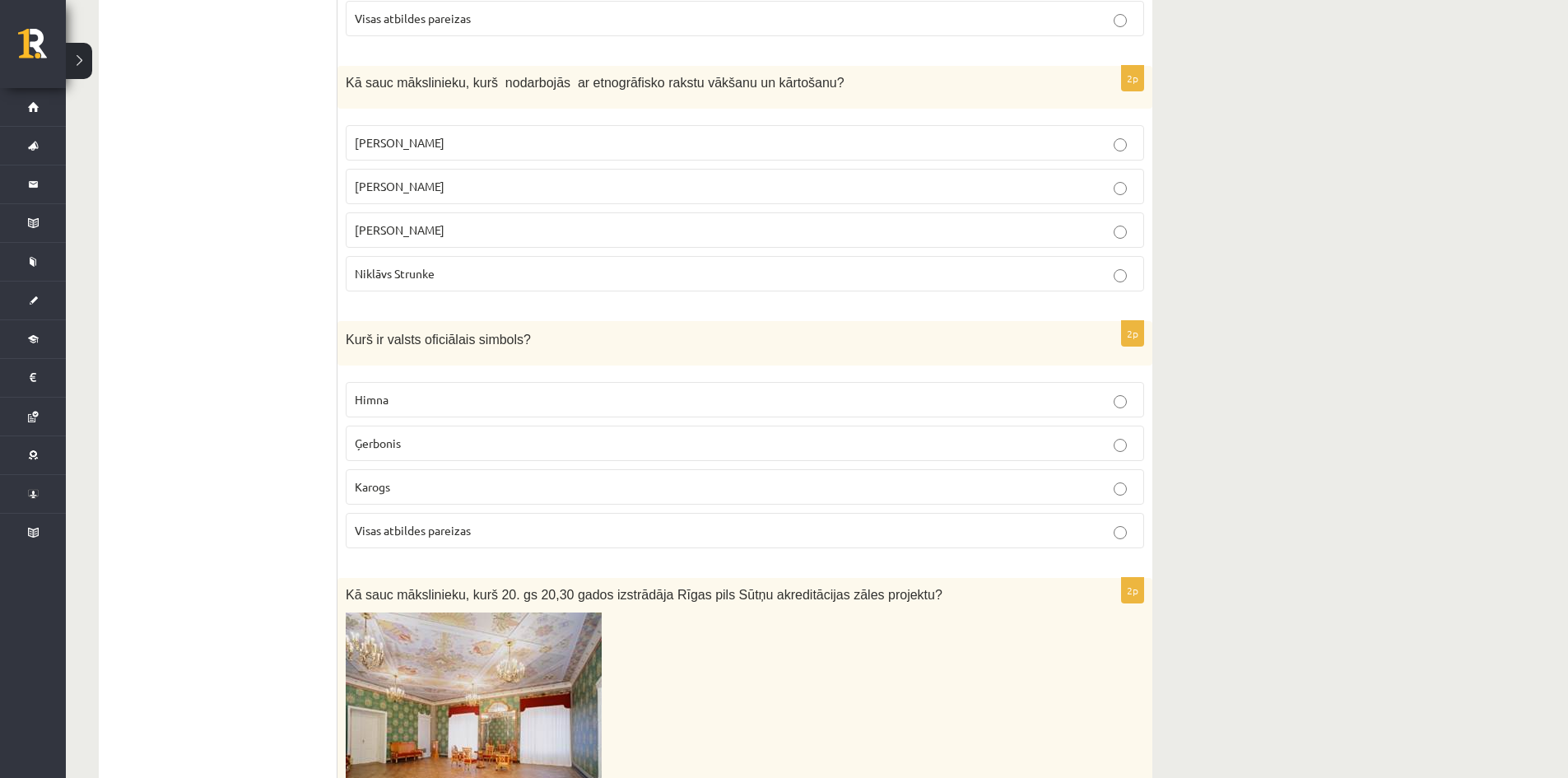
click at [440, 526] on span "Visas atbildes pareizas" at bounding box center [413, 530] width 116 height 15
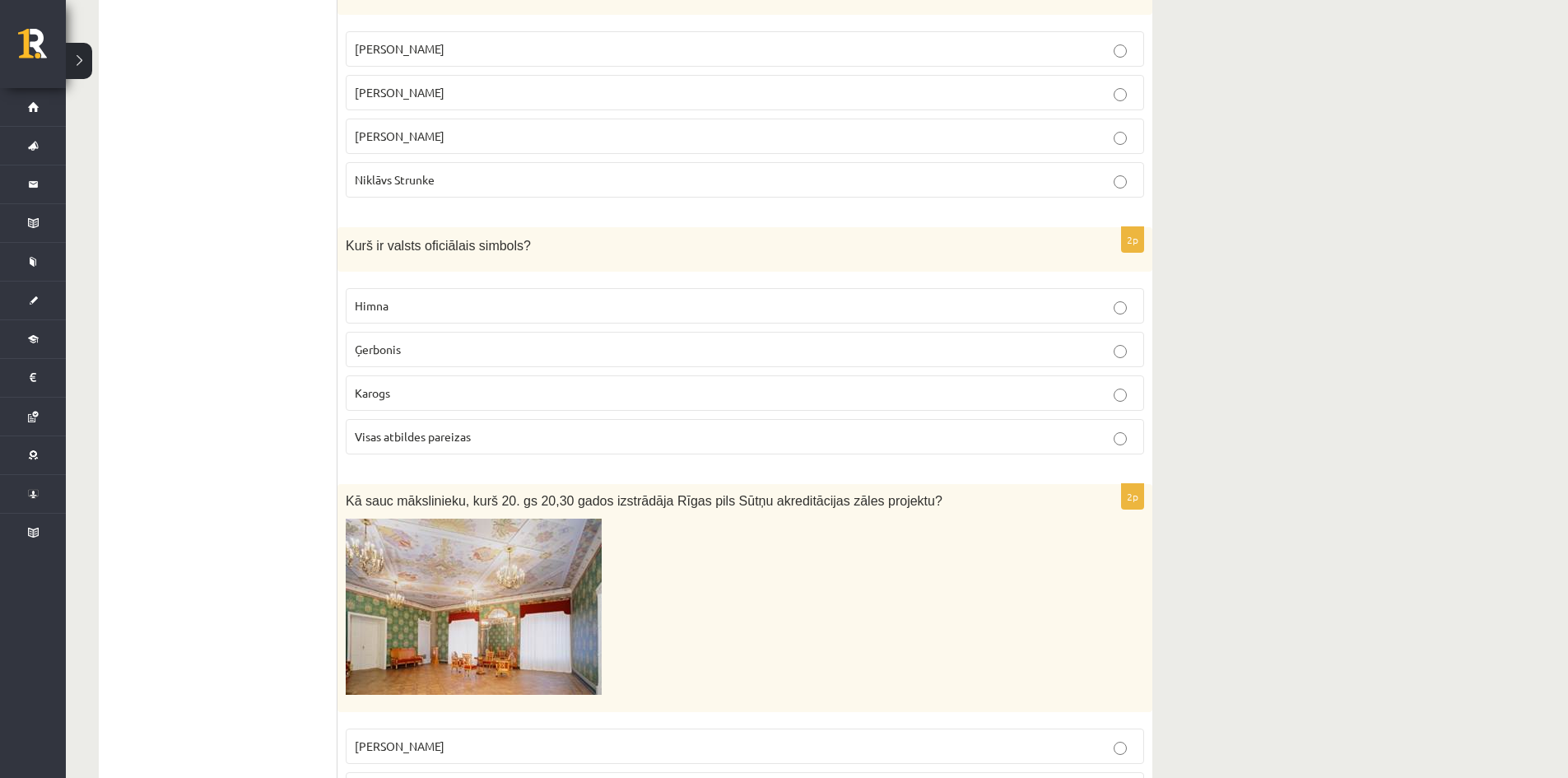
scroll to position [2304, 0]
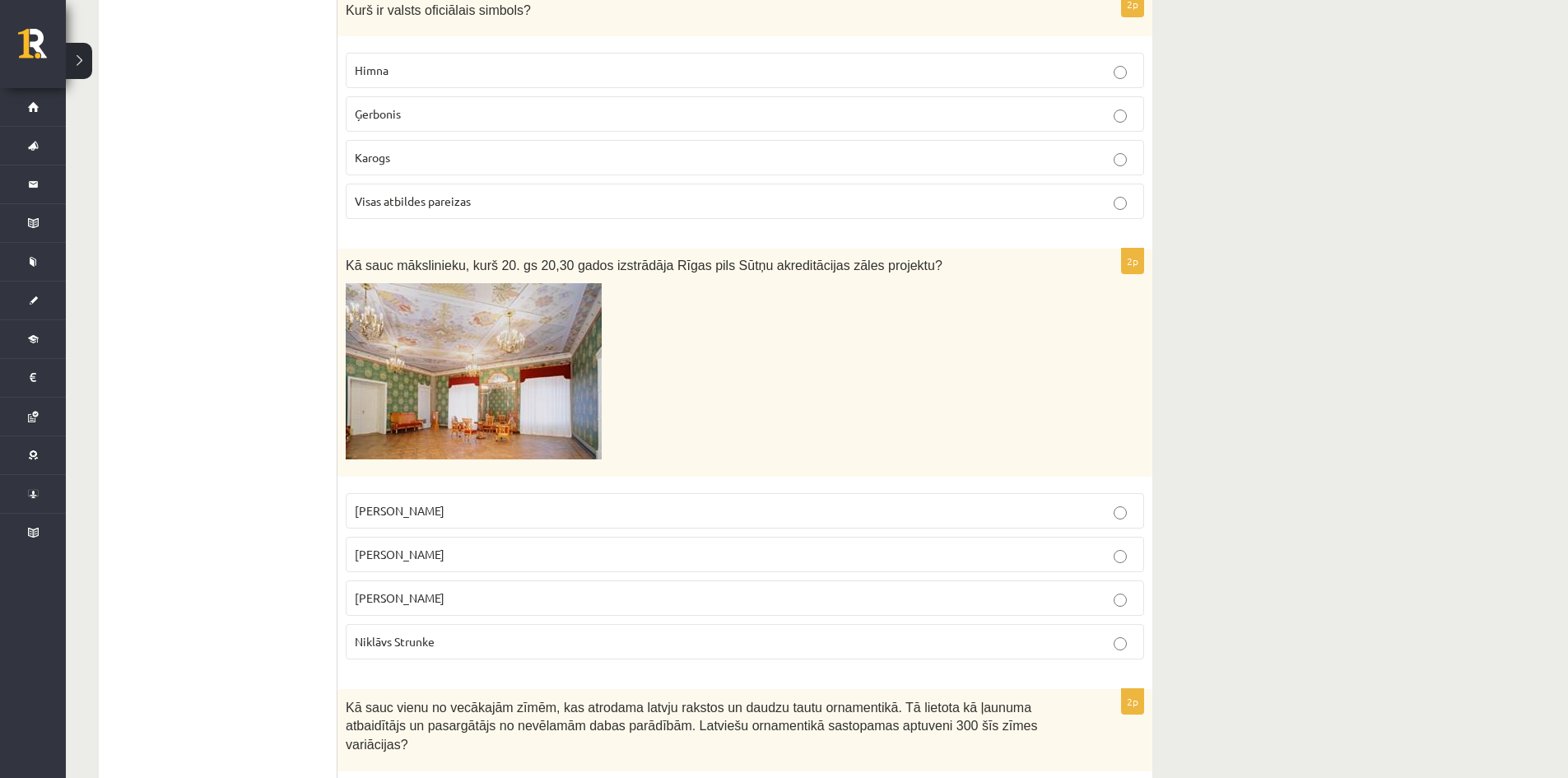
click at [386, 550] on span "Ansis Cīrulis" at bounding box center [400, 554] width 89 height 15
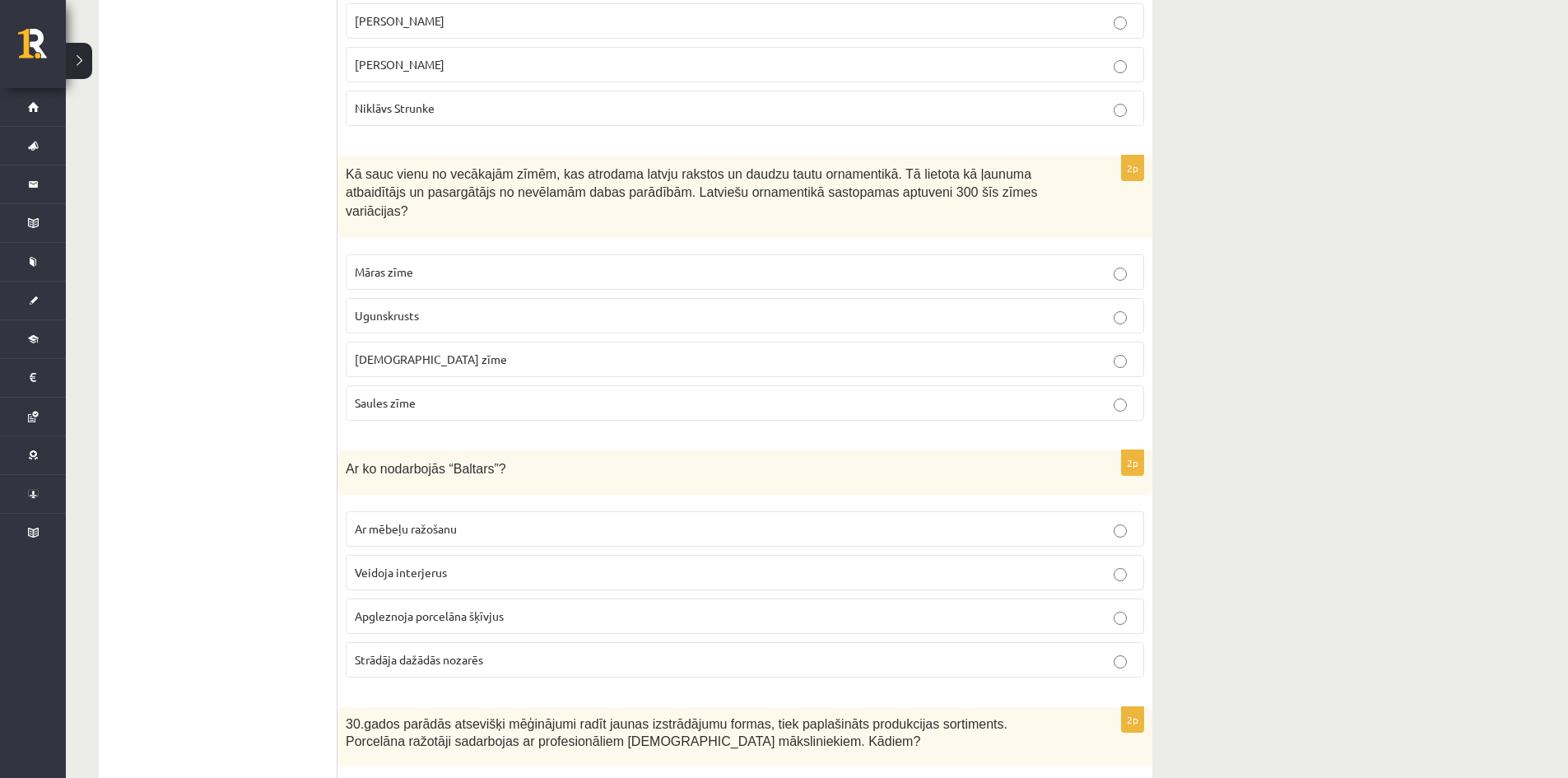
scroll to position [2881, 0]
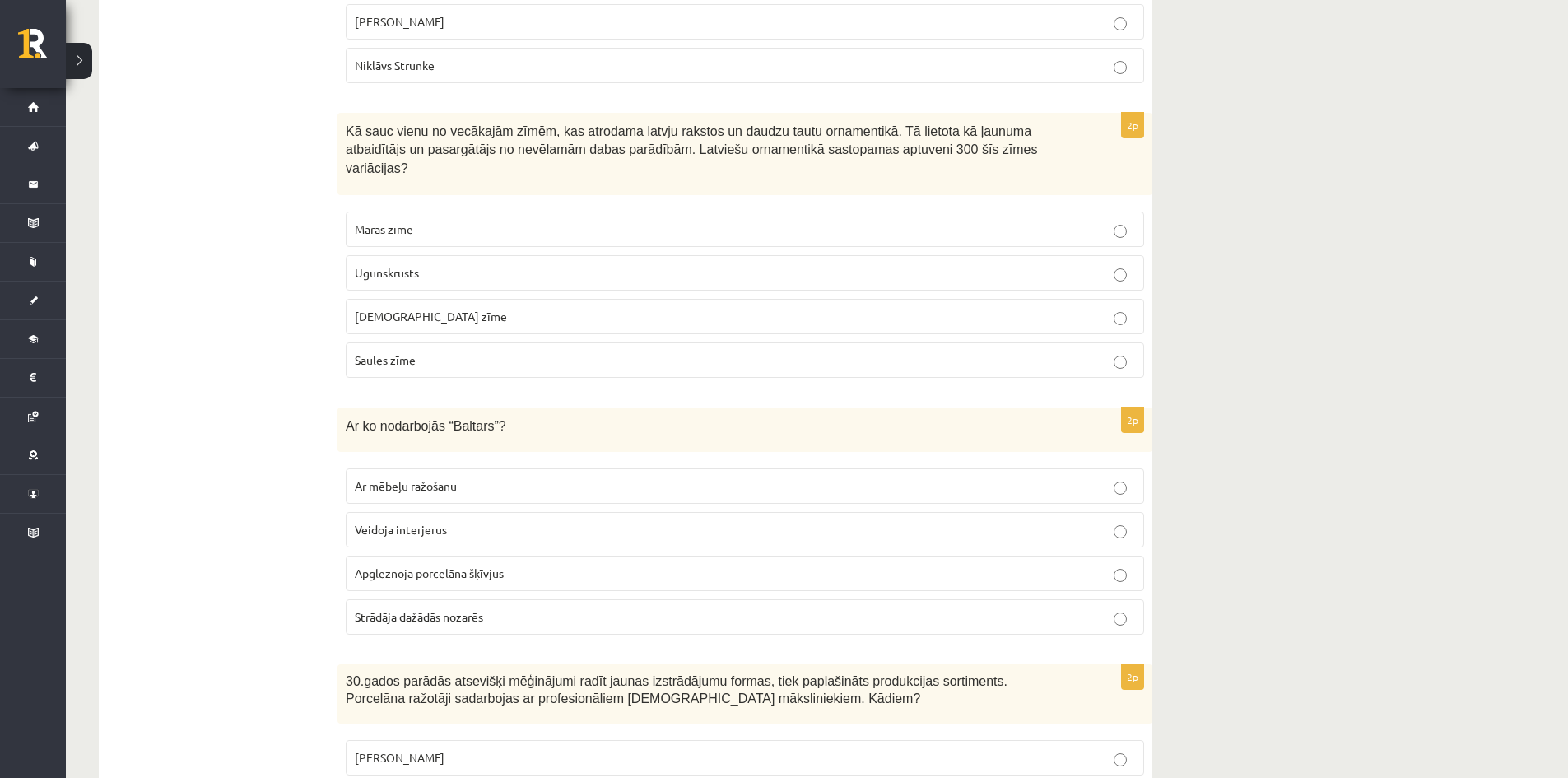
click at [398, 265] on span "Ugunskrusts" at bounding box center [387, 272] width 64 height 15
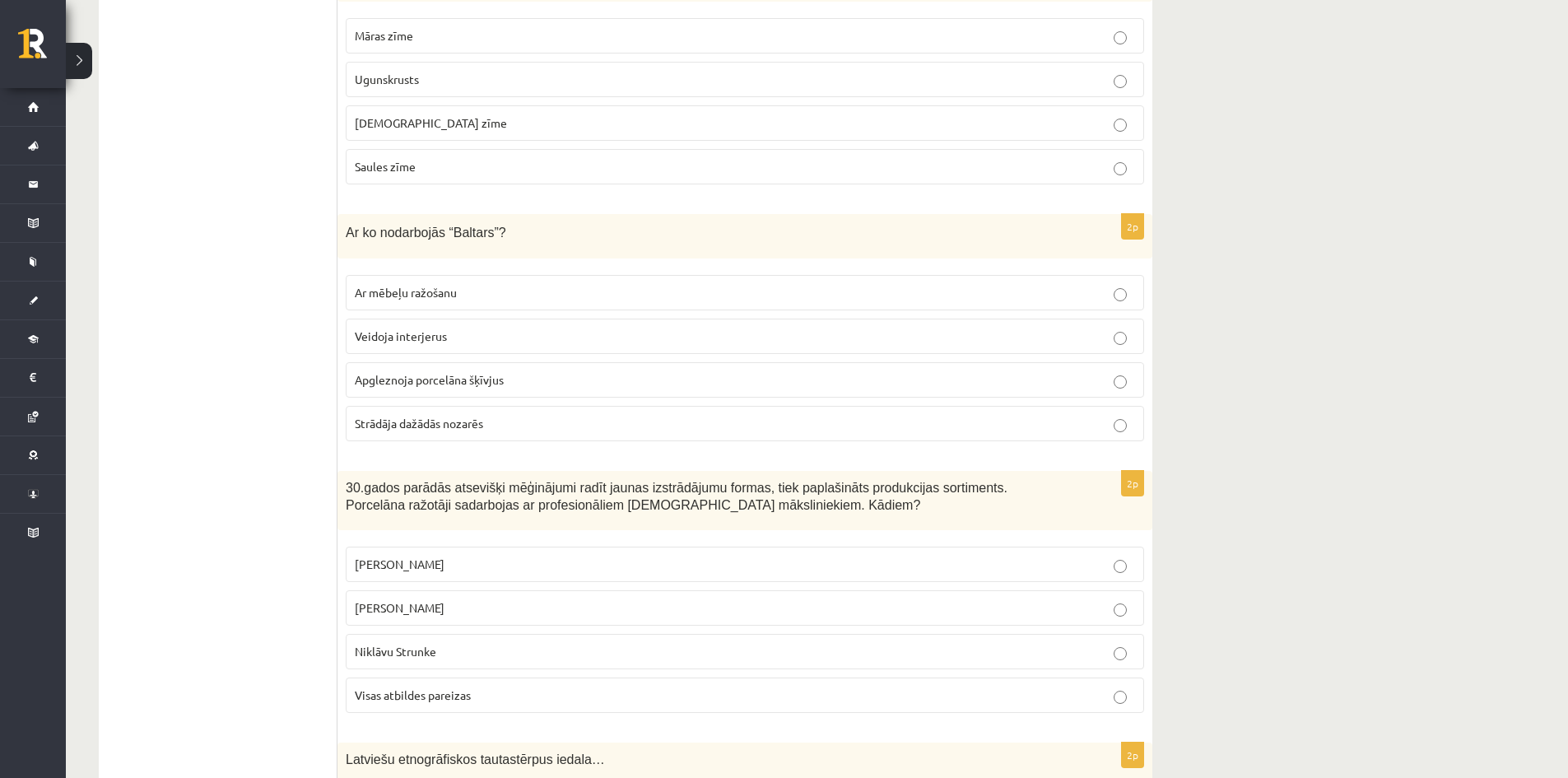
scroll to position [3128, 0]
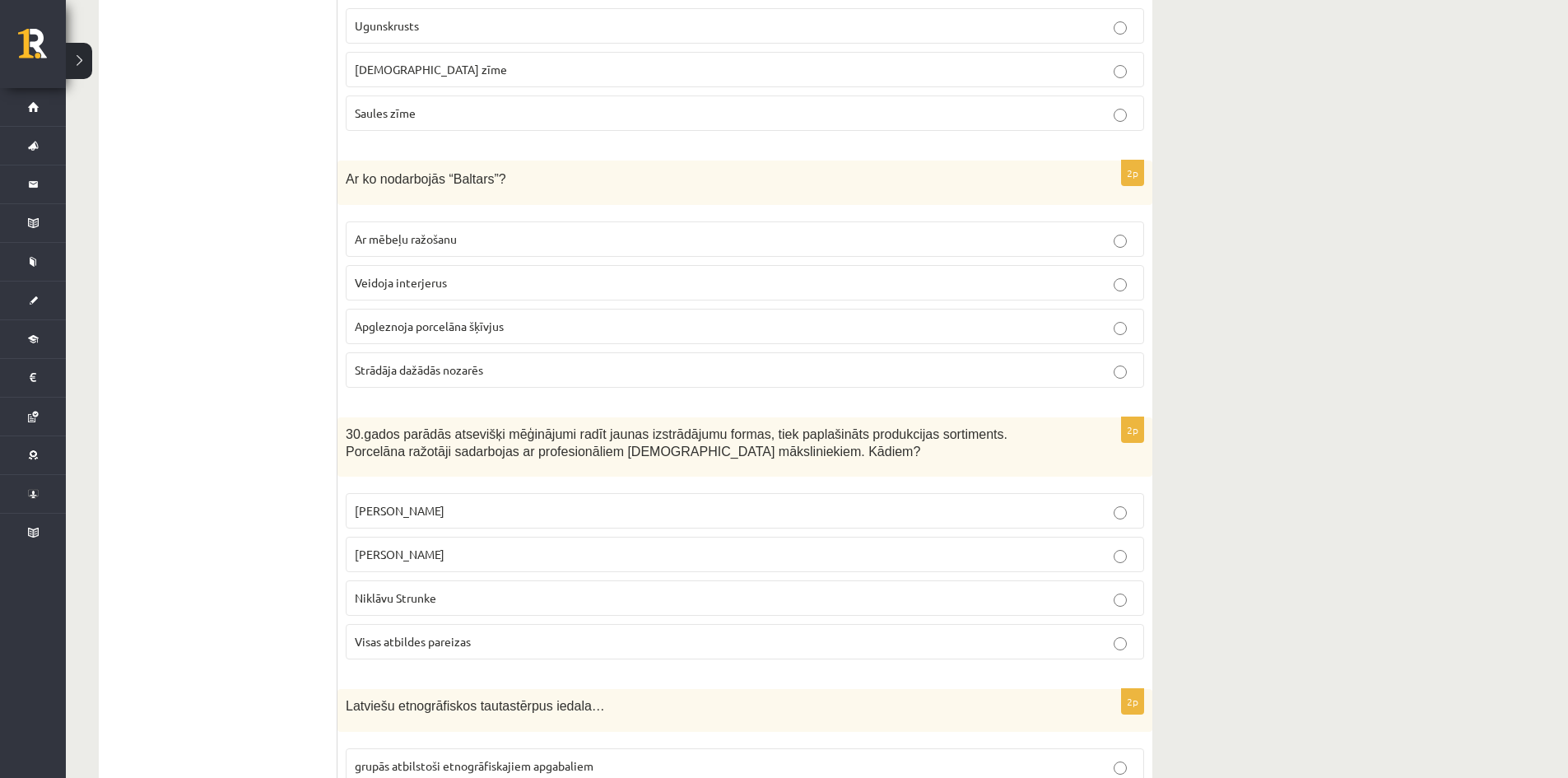
click at [498, 319] on span "Apgleznoja porcelāna šķīvjus" at bounding box center [429, 327] width 149 height 15
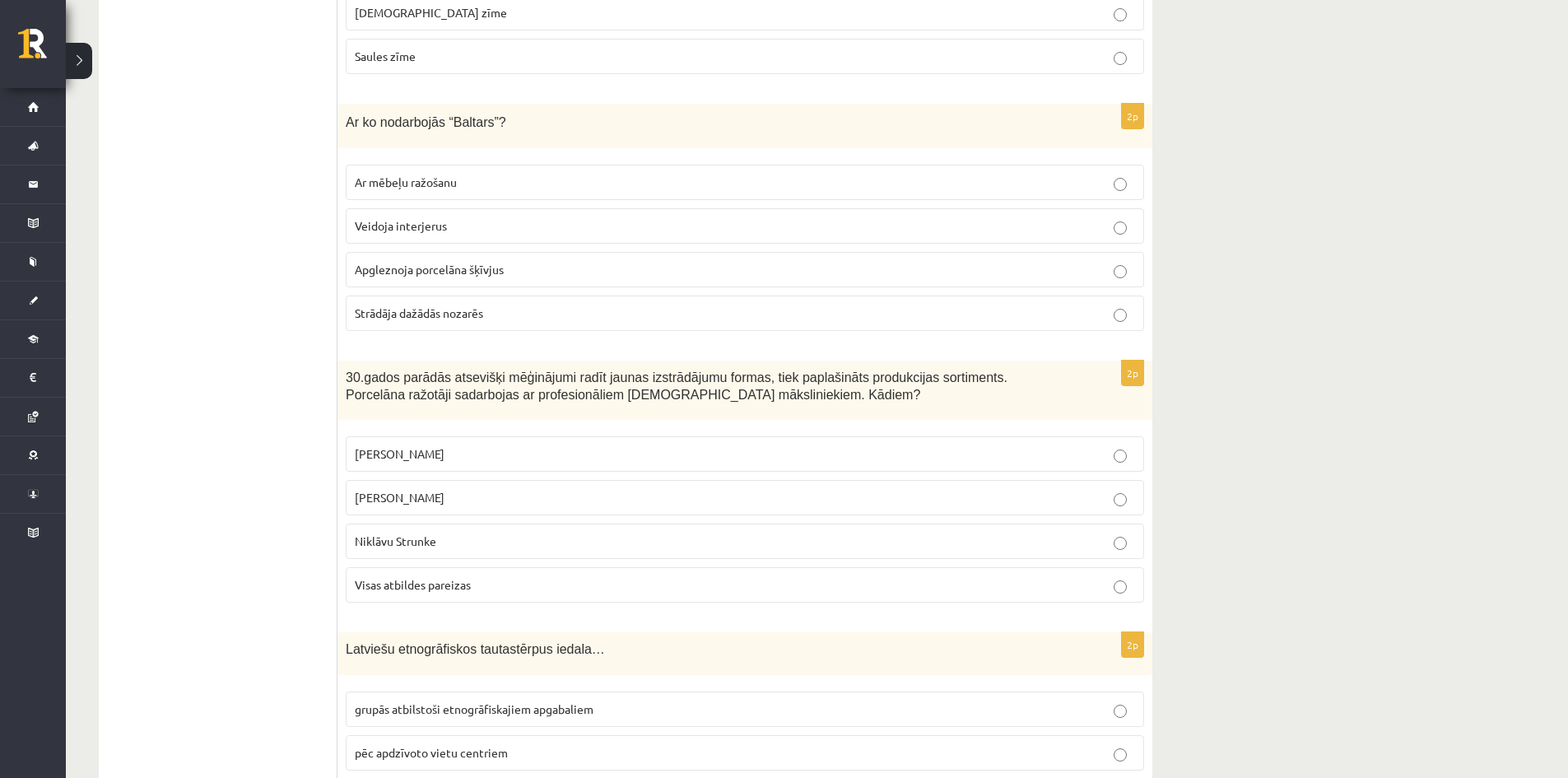
scroll to position [3375, 0]
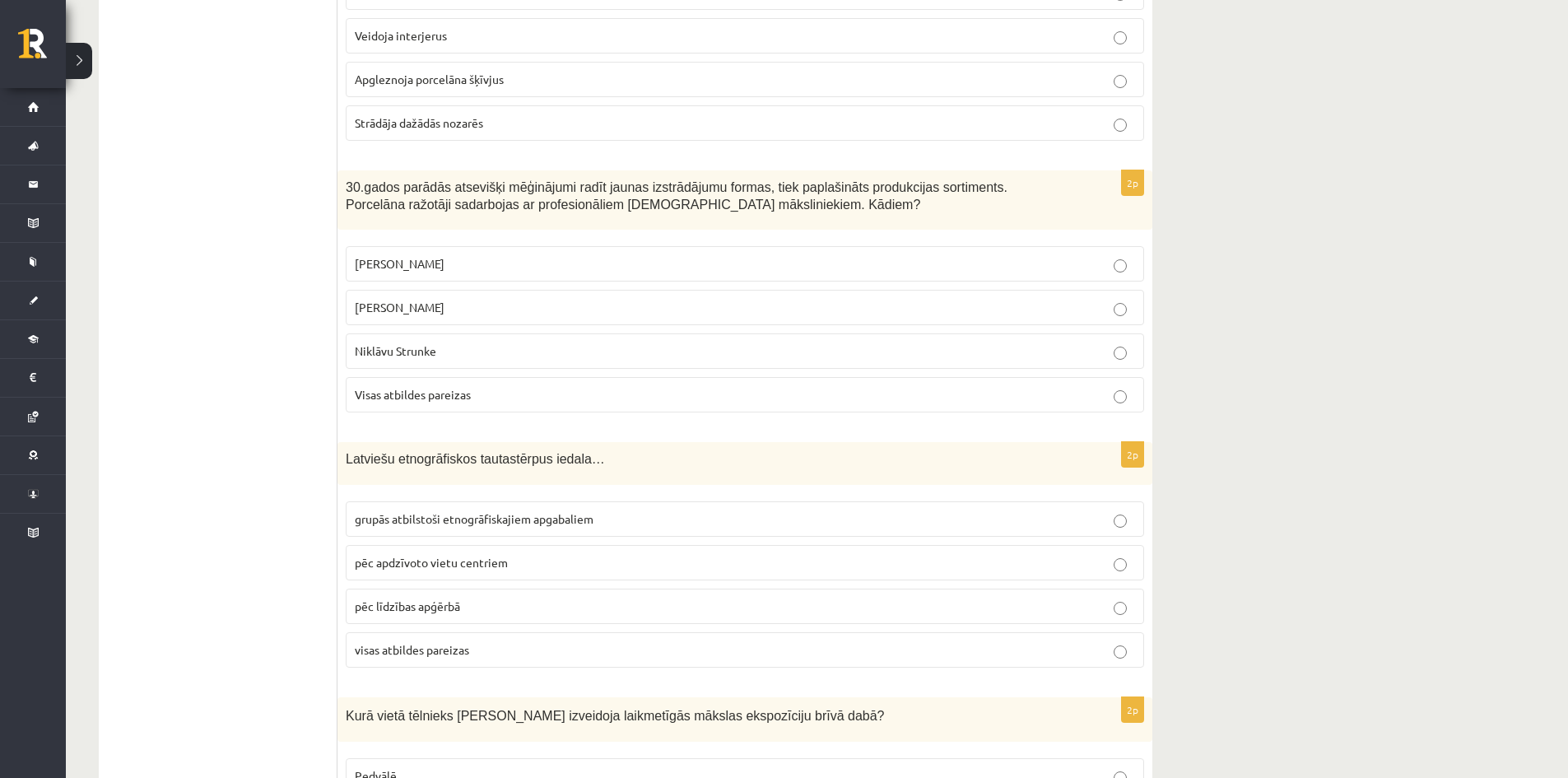
click at [433, 343] on span "Niklāvu Strunke" at bounding box center [396, 350] width 82 height 15
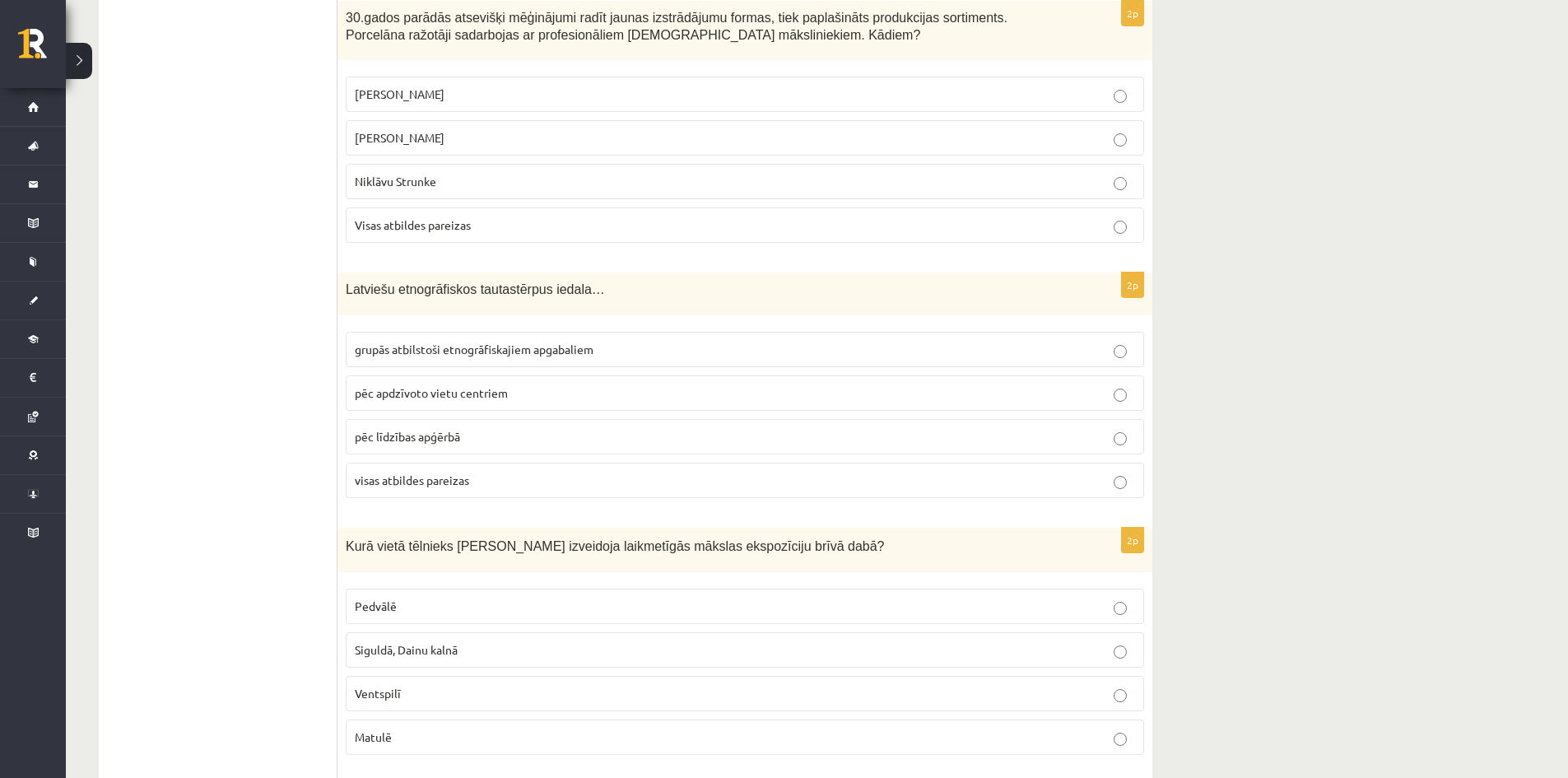
scroll to position [3621, 0]
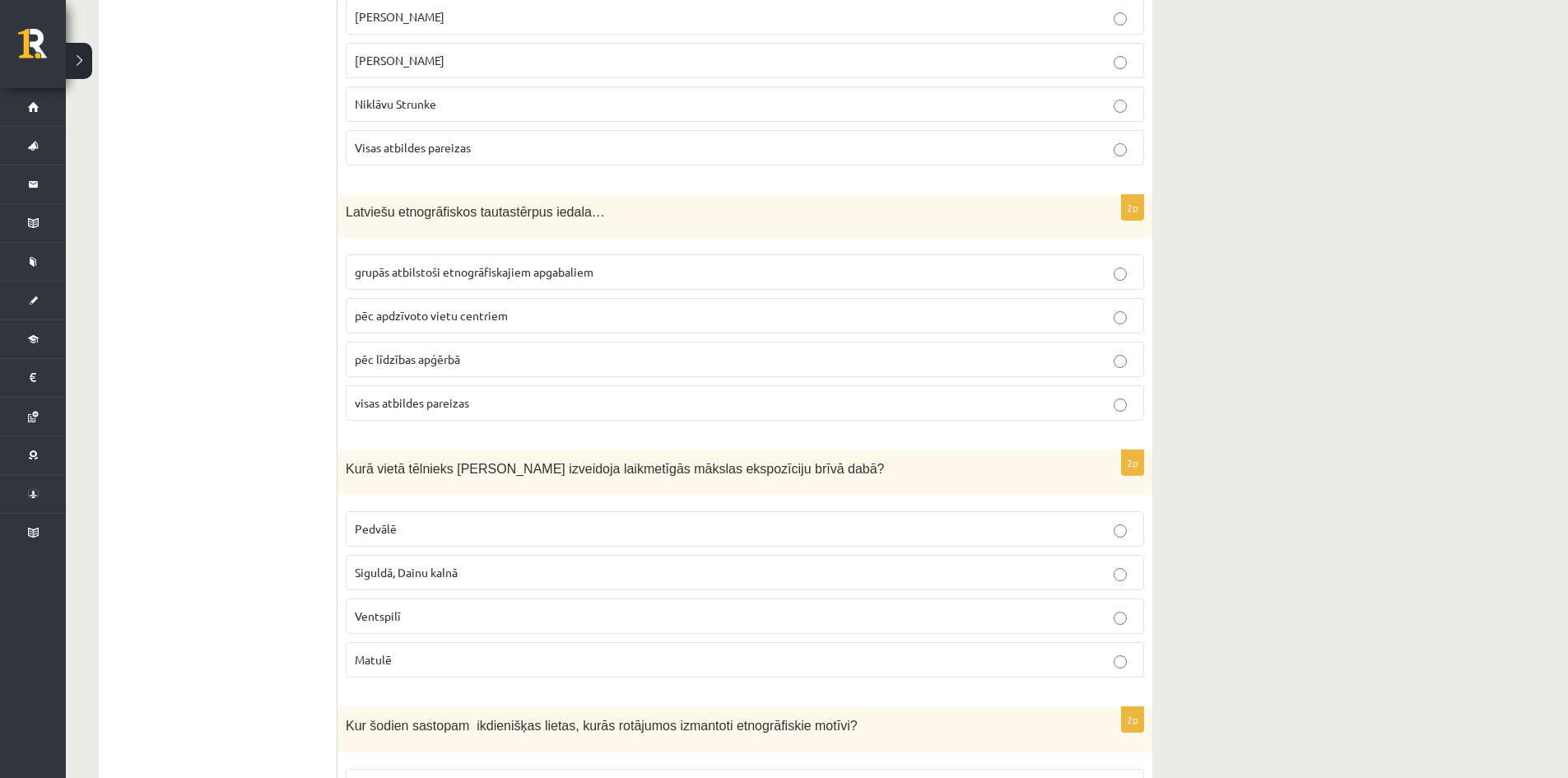
click at [427, 254] on label "grupās atbilstoši etnogrāfiskajiem apgabaliem" at bounding box center [744, 271] width 798 height 35
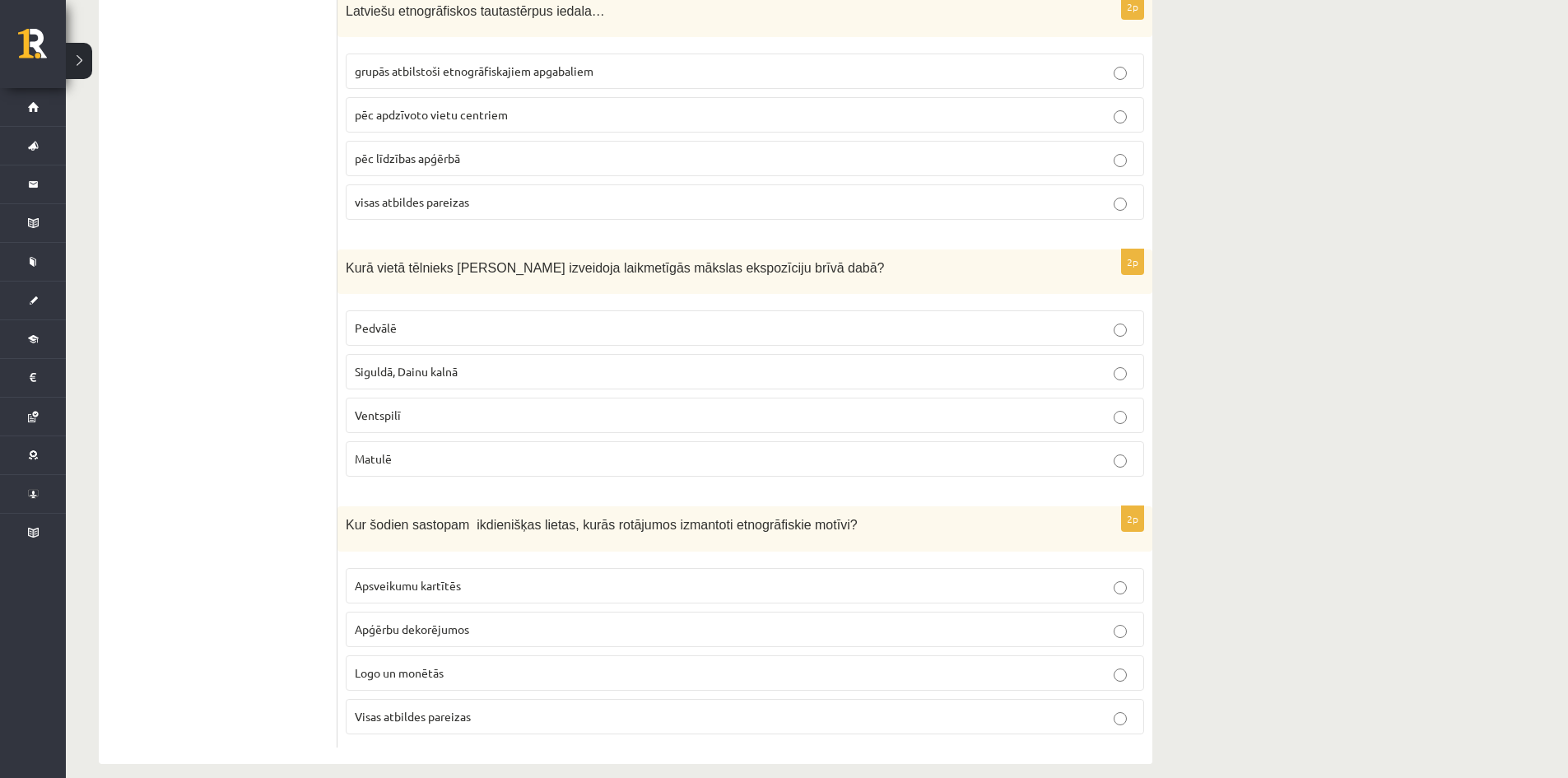
scroll to position [3823, 0]
click at [546, 260] on span "Kurā vietā tēlnieks Ojārs Feldbergs izveidoja laikmetīgās mākslas ekspozīciju b…" at bounding box center [615, 267] width 539 height 14
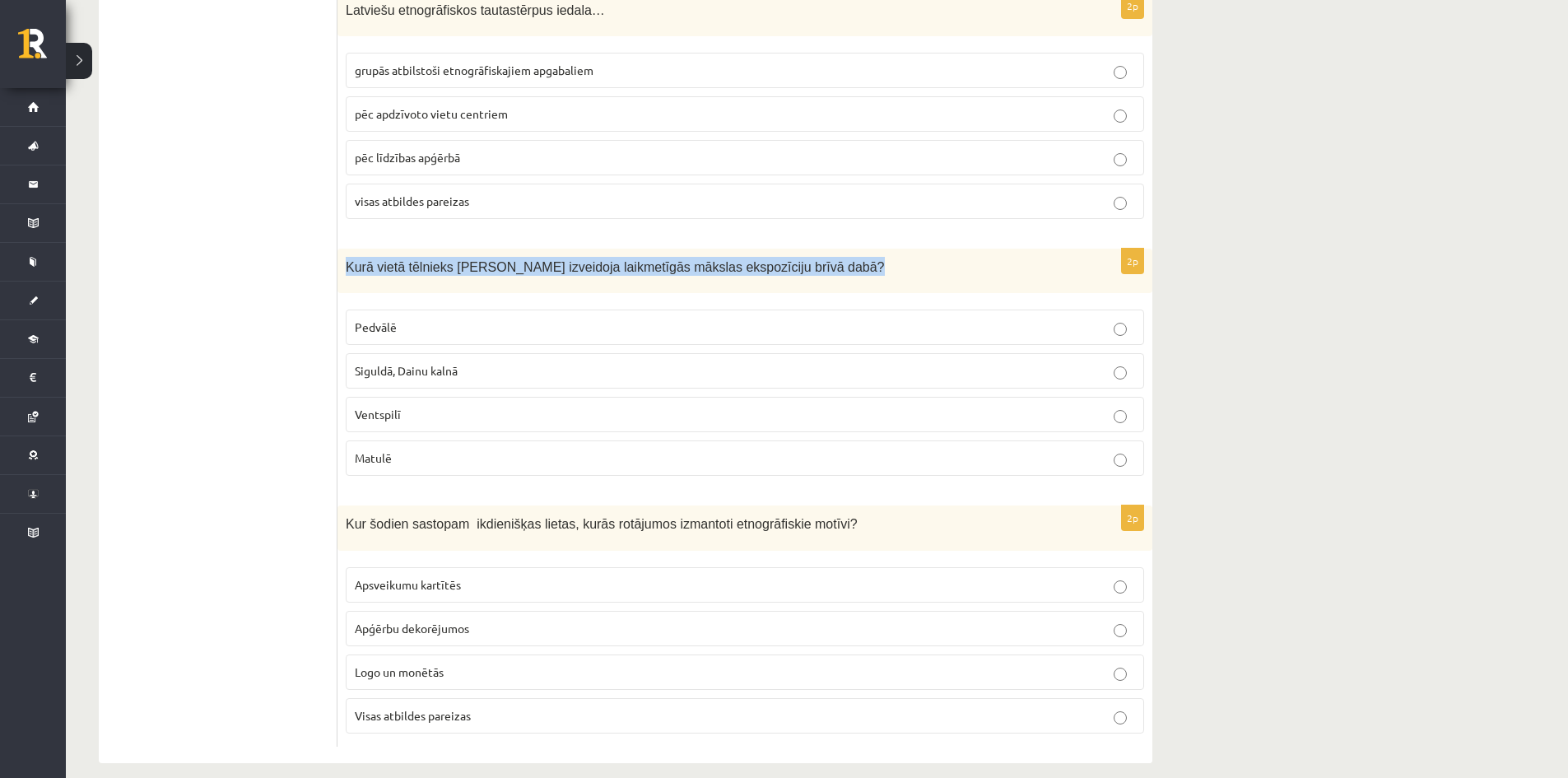
click at [546, 260] on span "Kurā vietā tēlnieks Ojārs Feldbergs izveidoja laikmetīgās mākslas ekspozīciju b…" at bounding box center [615, 267] width 539 height 14
copy div "Kurā vietā tēlnieks Ojārs Feldbergs izveidoja laikmetīgās mākslas ekspozīciju b…"
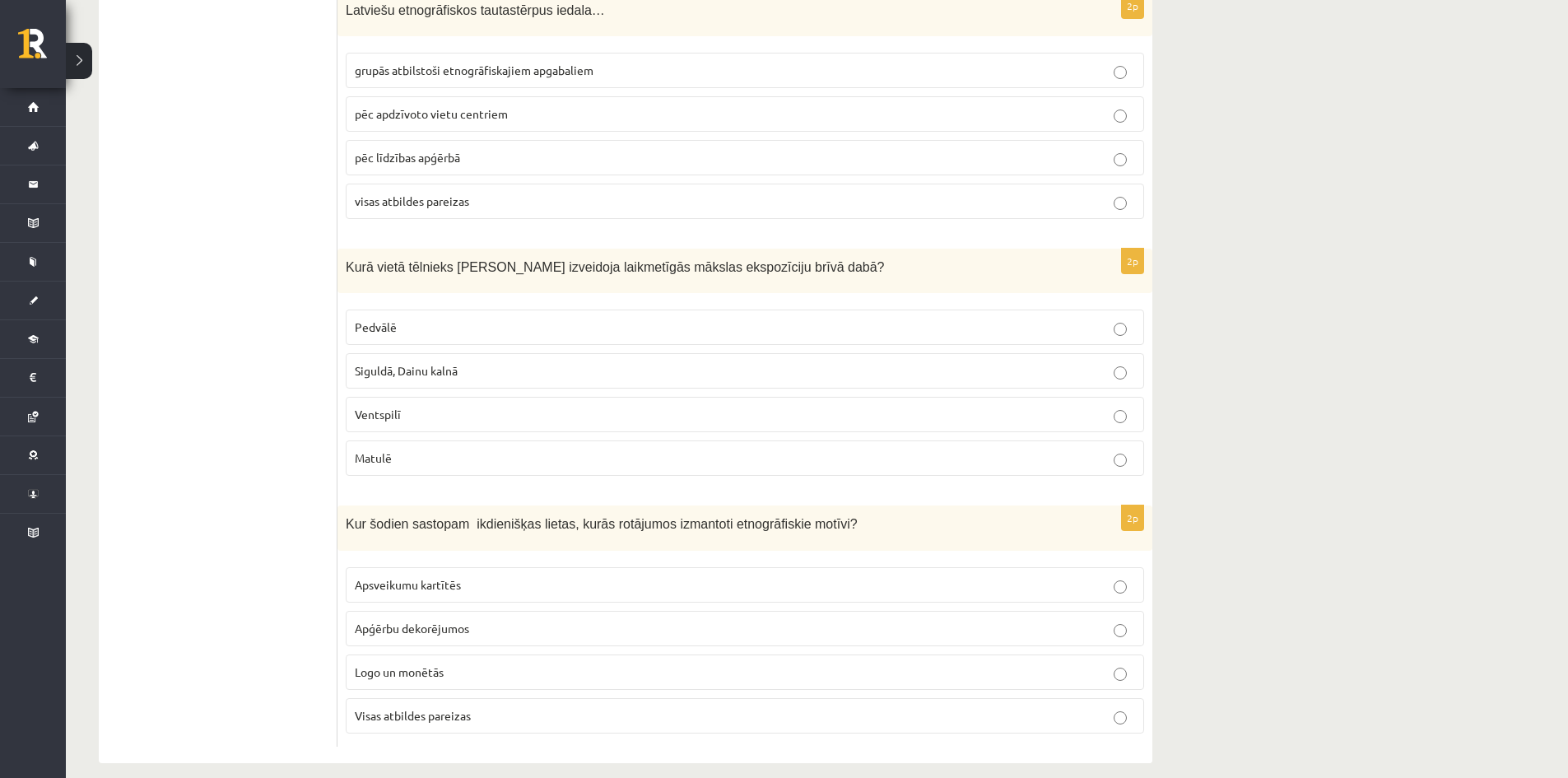
click at [463, 362] on p "Siguldā, Dainu kalnā" at bounding box center [744, 370] width 780 height 17
click at [413, 708] on span "Visas atbildes pareizas" at bounding box center [413, 715] width 116 height 15
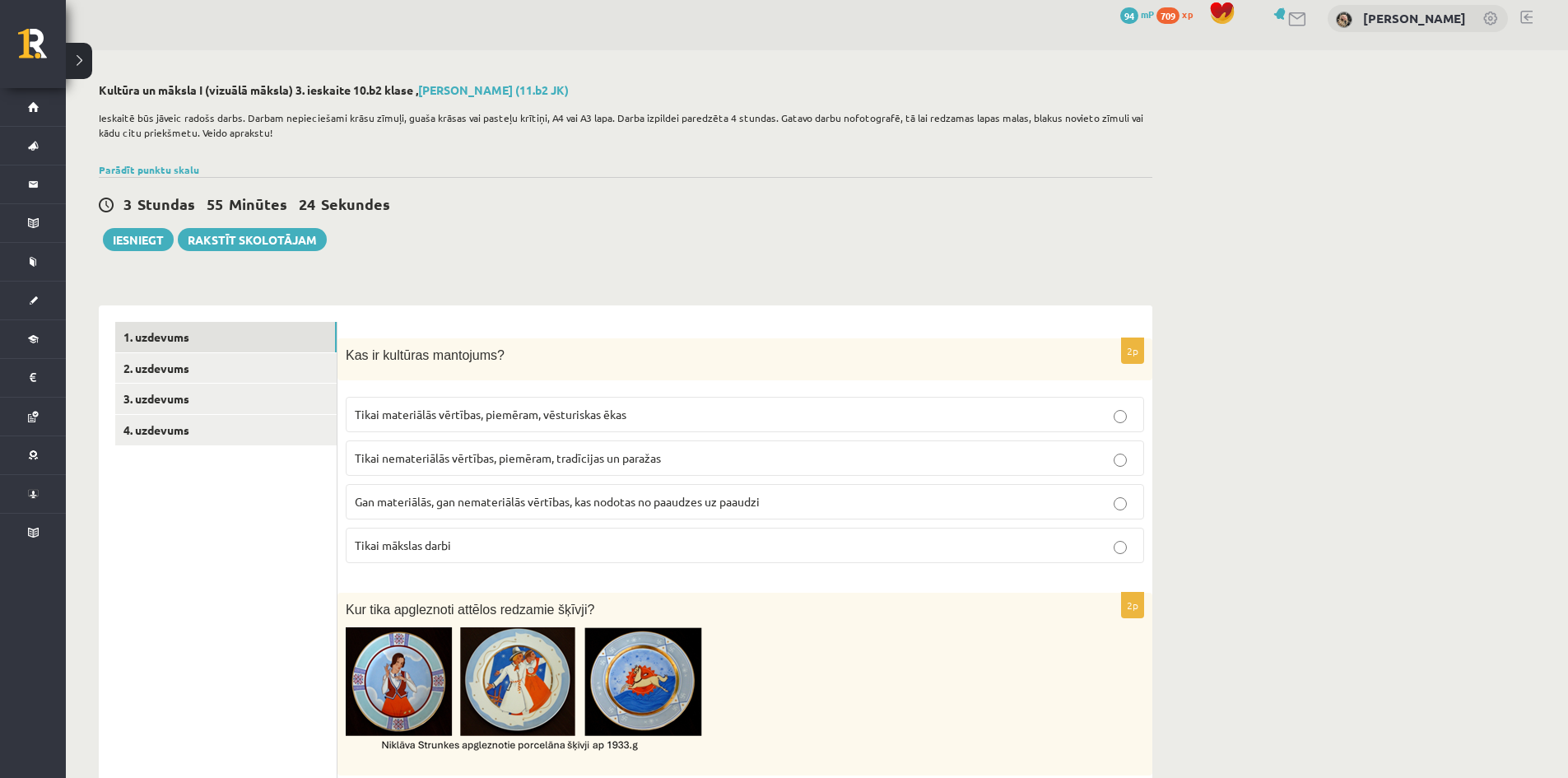
scroll to position [0, 0]
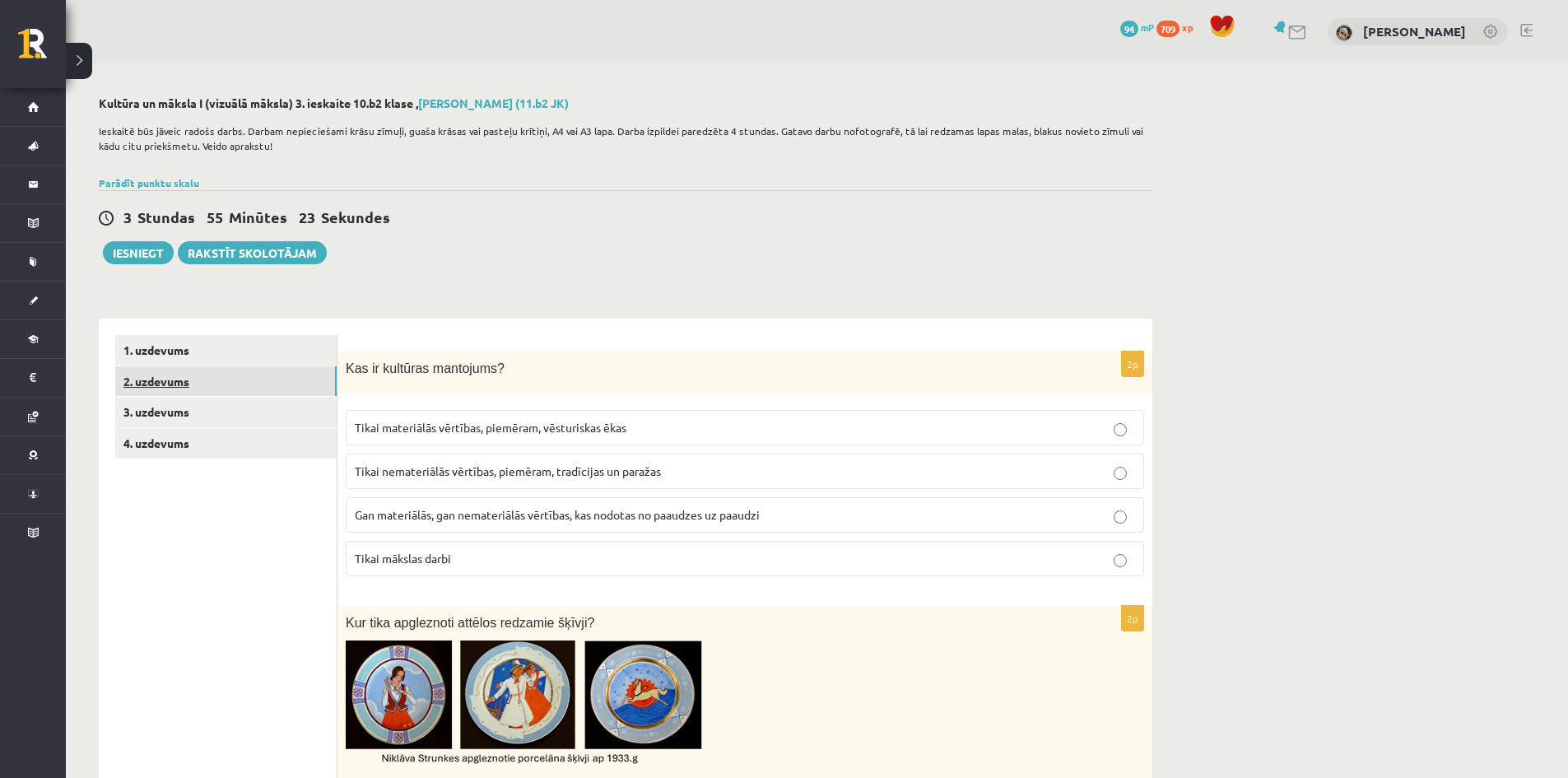
click at [155, 376] on link "2. uzdevums" at bounding box center [226, 382] width 222 height 30
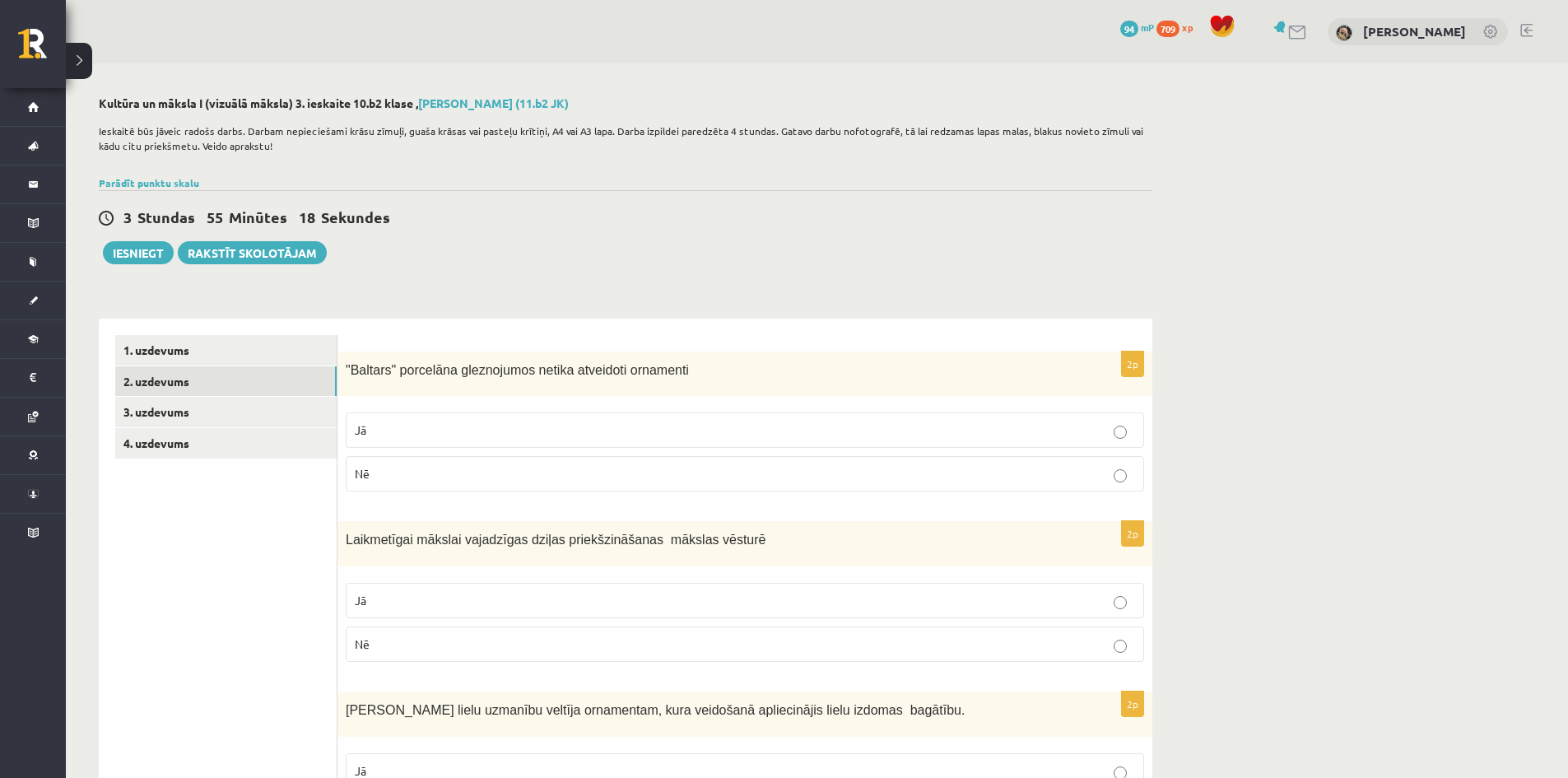
click at [1126, 477] on p "Nē" at bounding box center [744, 473] width 780 height 17
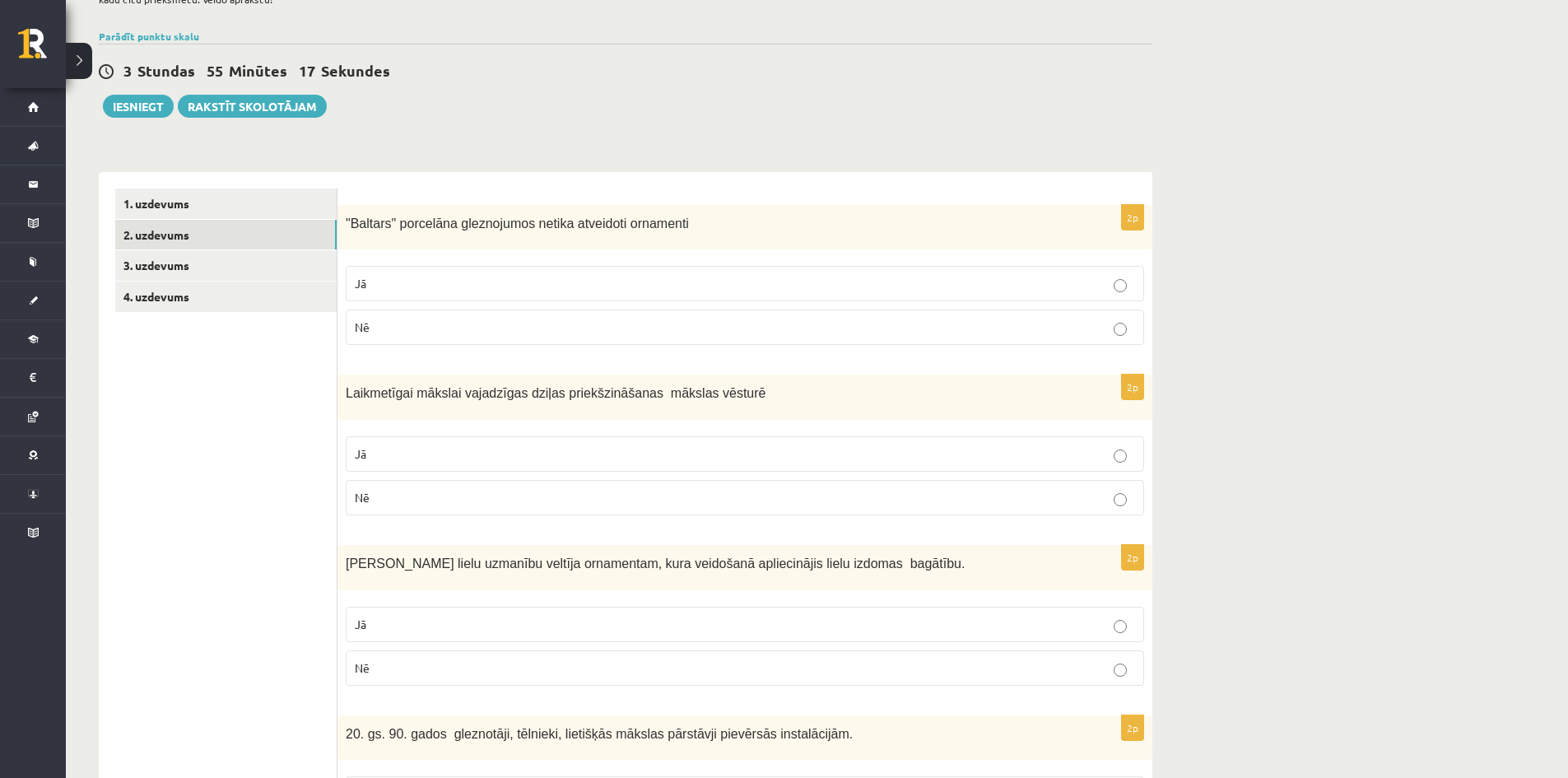
scroll to position [247, 0]
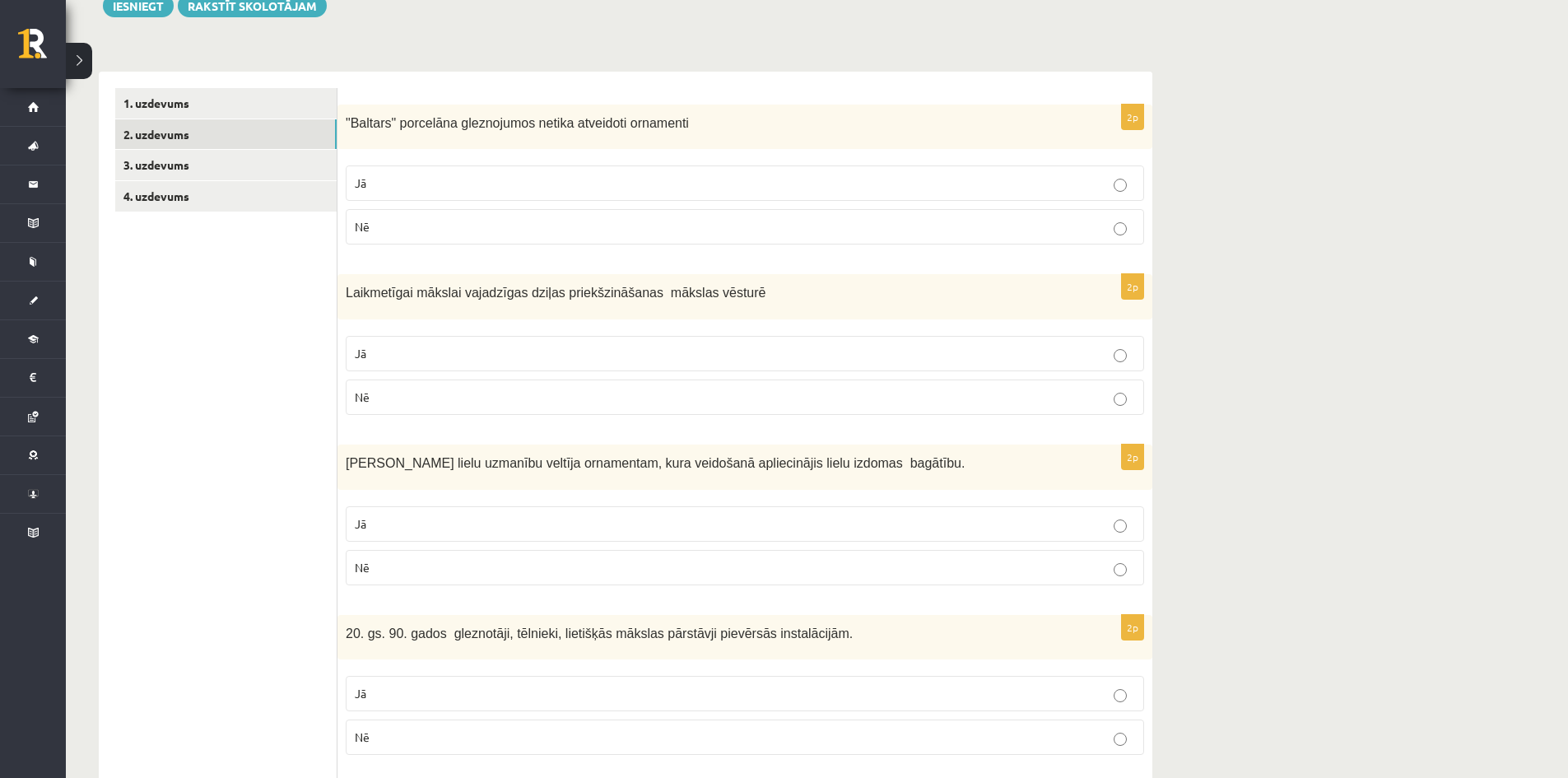
drag, startPoint x: 473, startPoint y: 392, endPoint x: 504, endPoint y: 390, distance: 31.1
click at [476, 391] on p "Nē" at bounding box center [744, 397] width 780 height 17
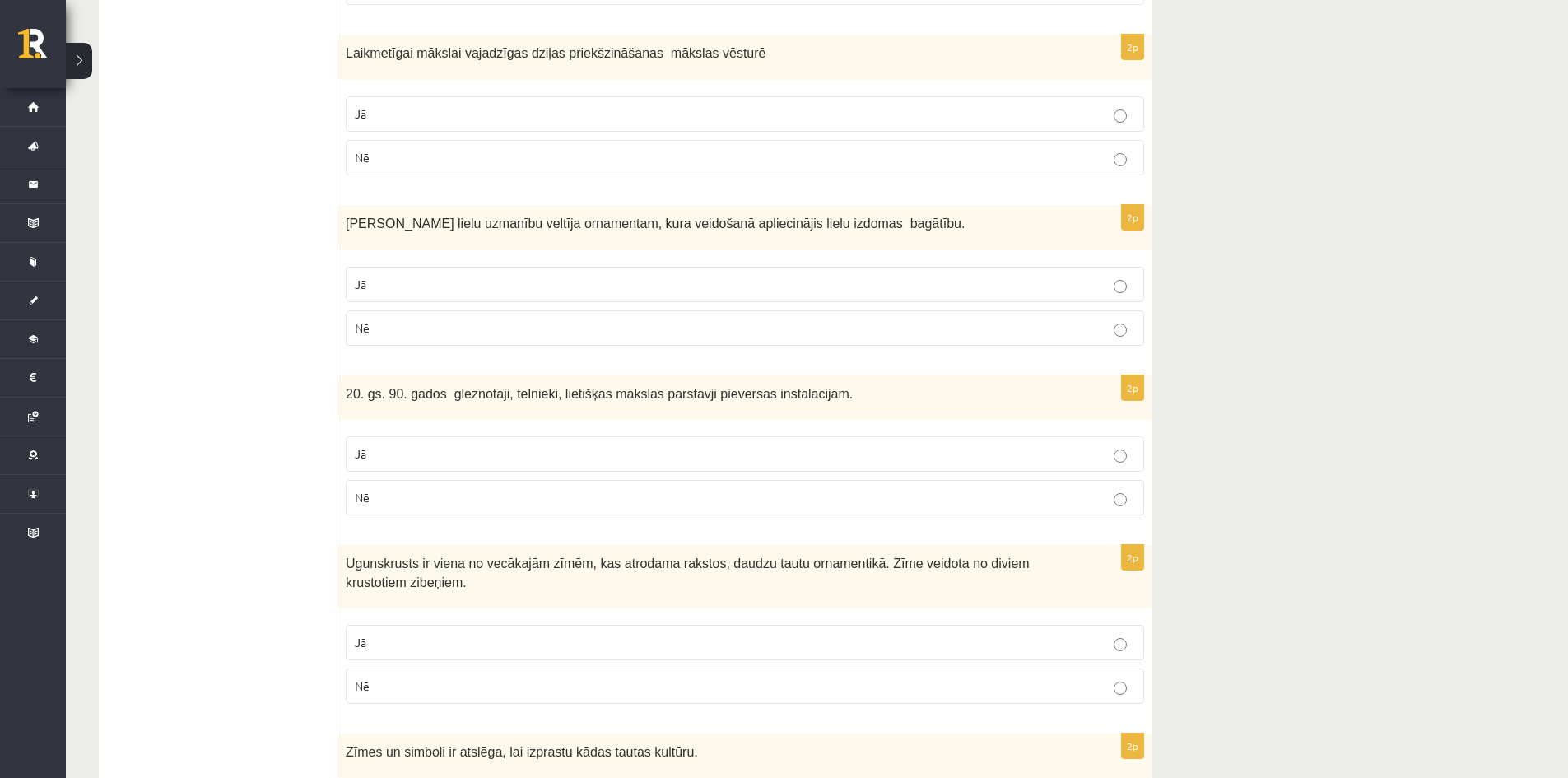
scroll to position [494, 0]
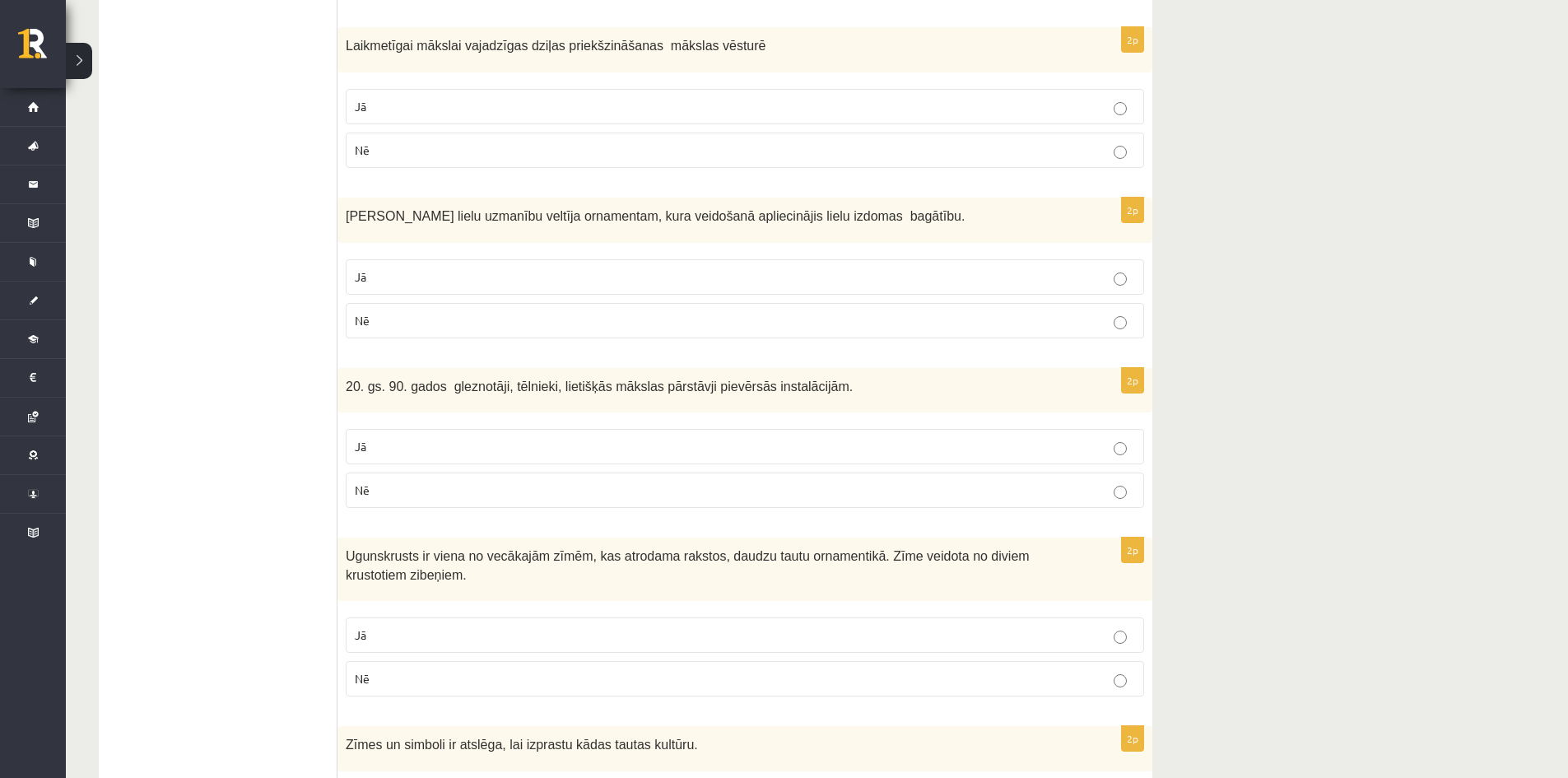
click at [376, 277] on p "Jā" at bounding box center [744, 277] width 780 height 17
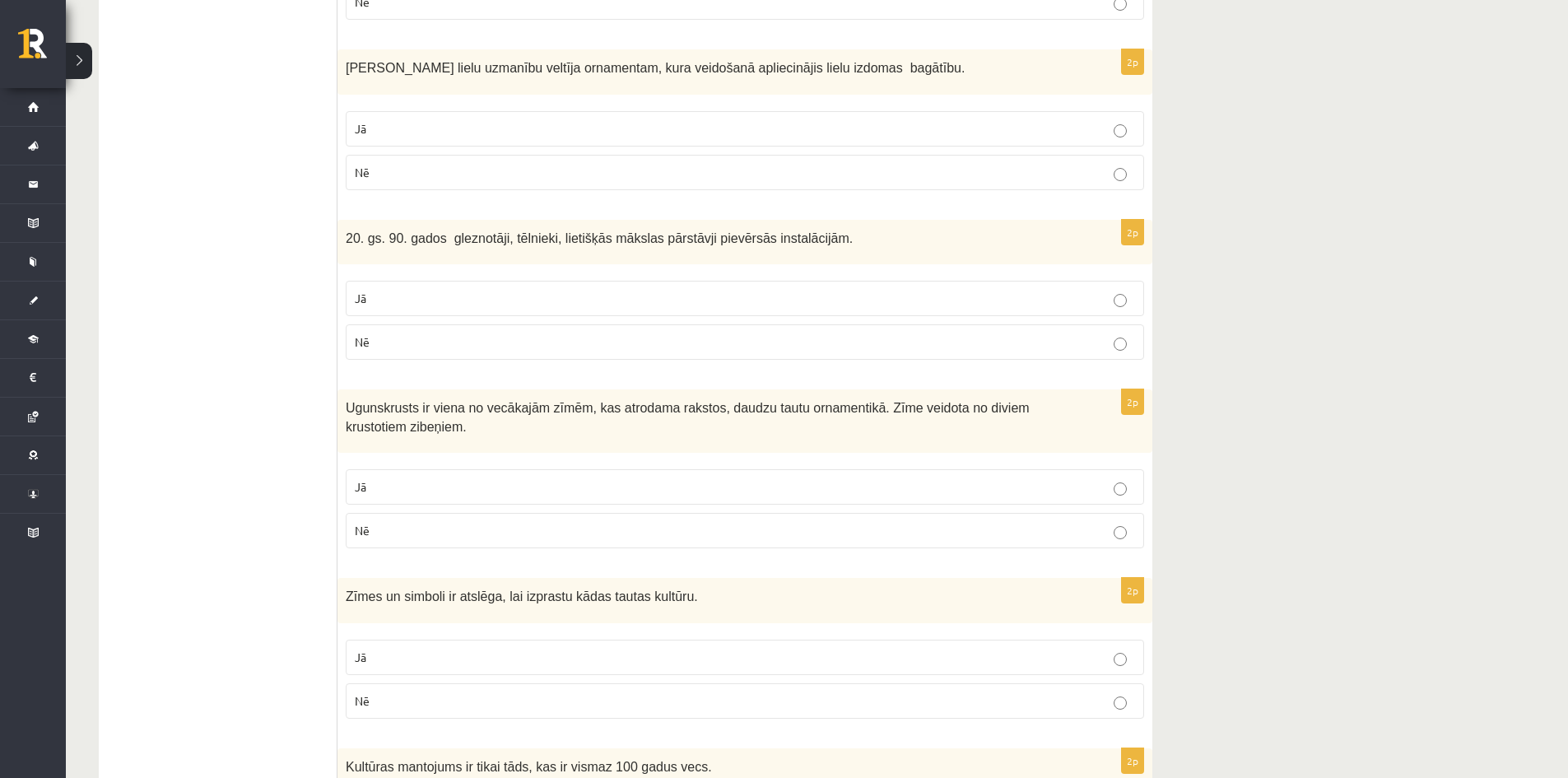
scroll to position [741, 0]
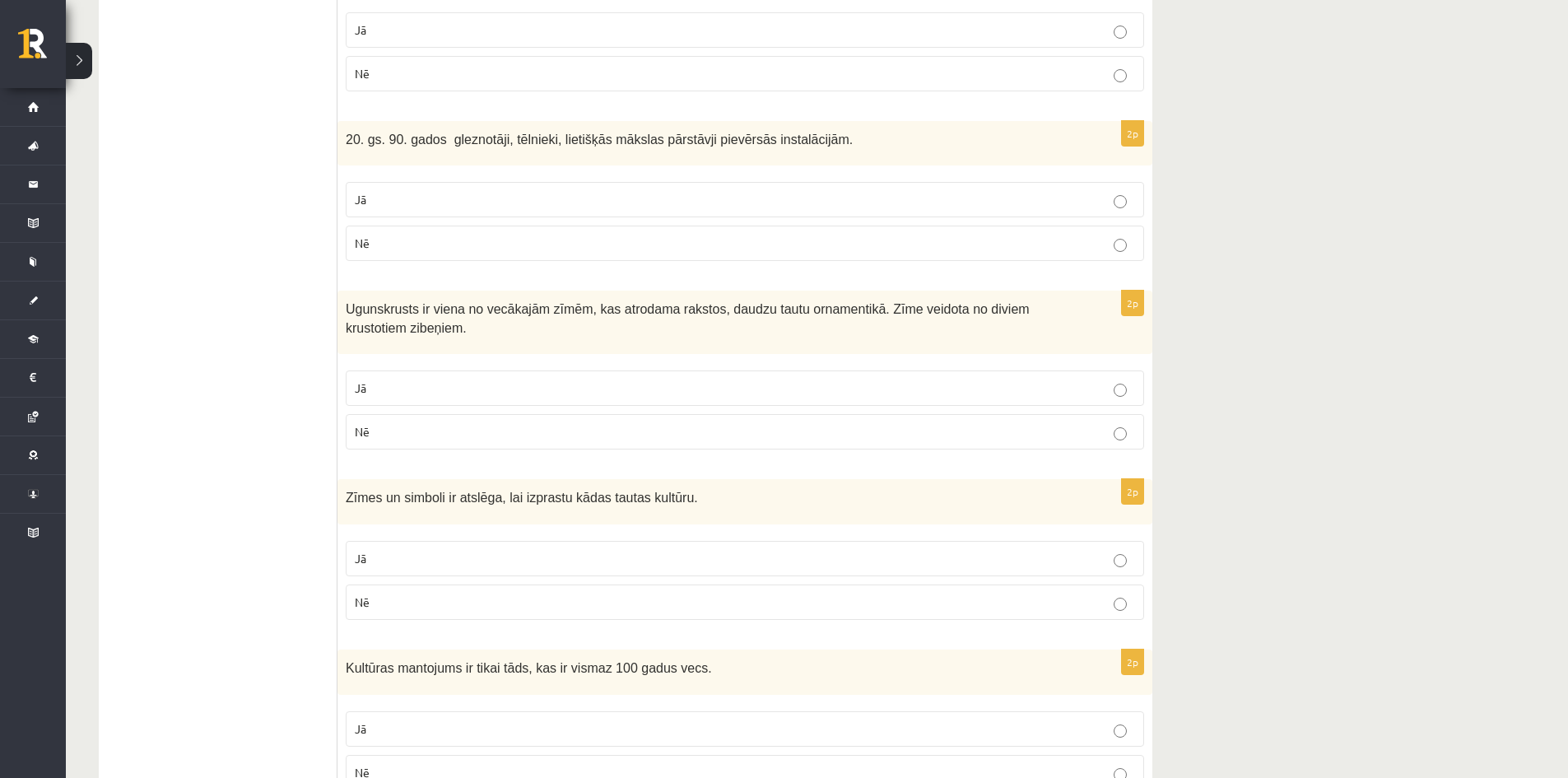
click at [731, 138] on span "20. gs. 90. gados gleznotāji, tēlnieki, lietišķās mākslas pārstāvji pievērsās i…" at bounding box center [599, 139] width 506 height 14
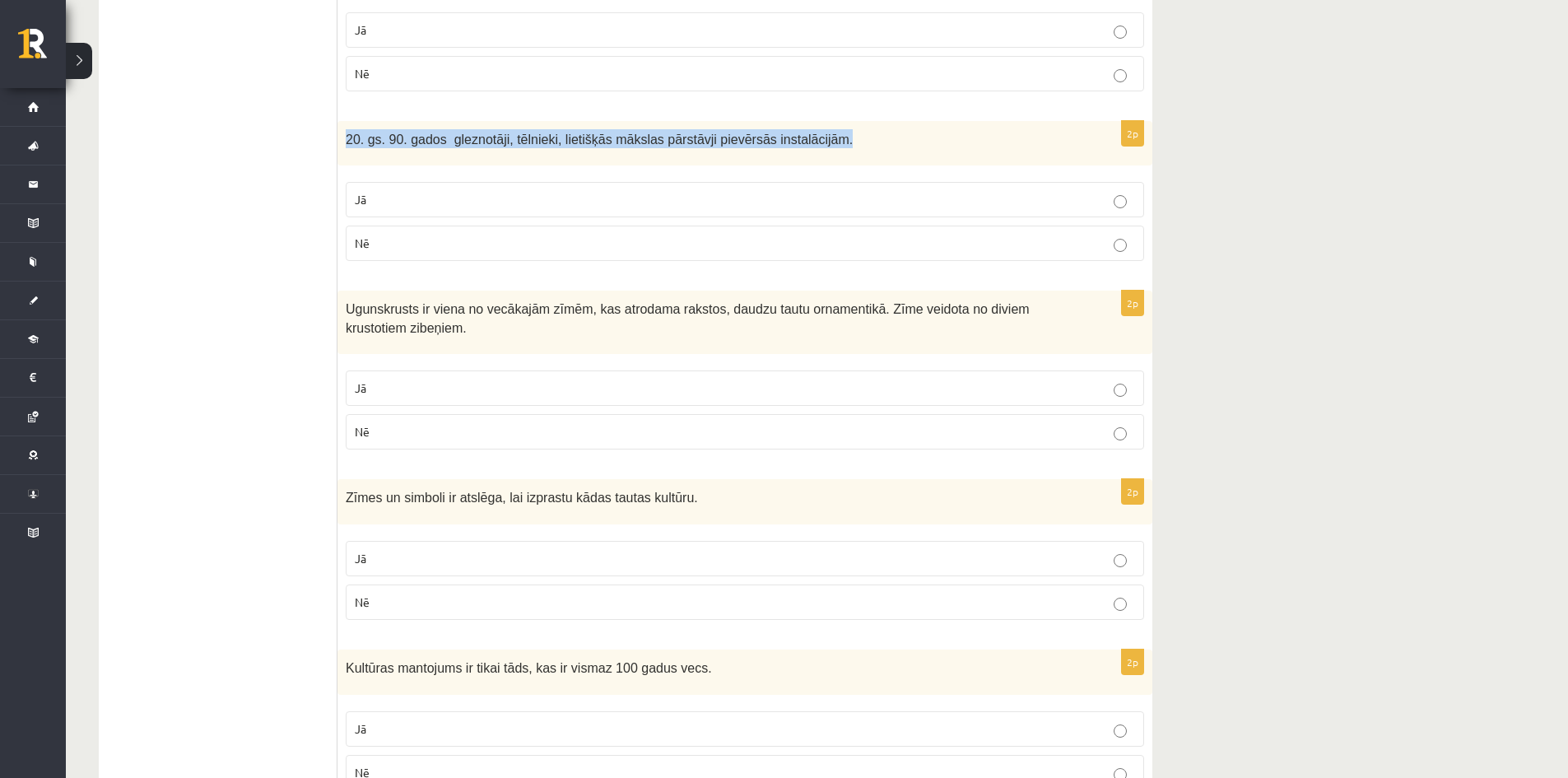
click at [731, 138] on span "20. gs. 90. gados gleznotāji, tēlnieki, lietišķās mākslas pārstāvji pievērsās i…" at bounding box center [599, 139] width 506 height 14
copy div "20. gs. 90. gados gleznotāji, tēlnieki, lietišķās mākslas pārstāvji pievērsās i…"
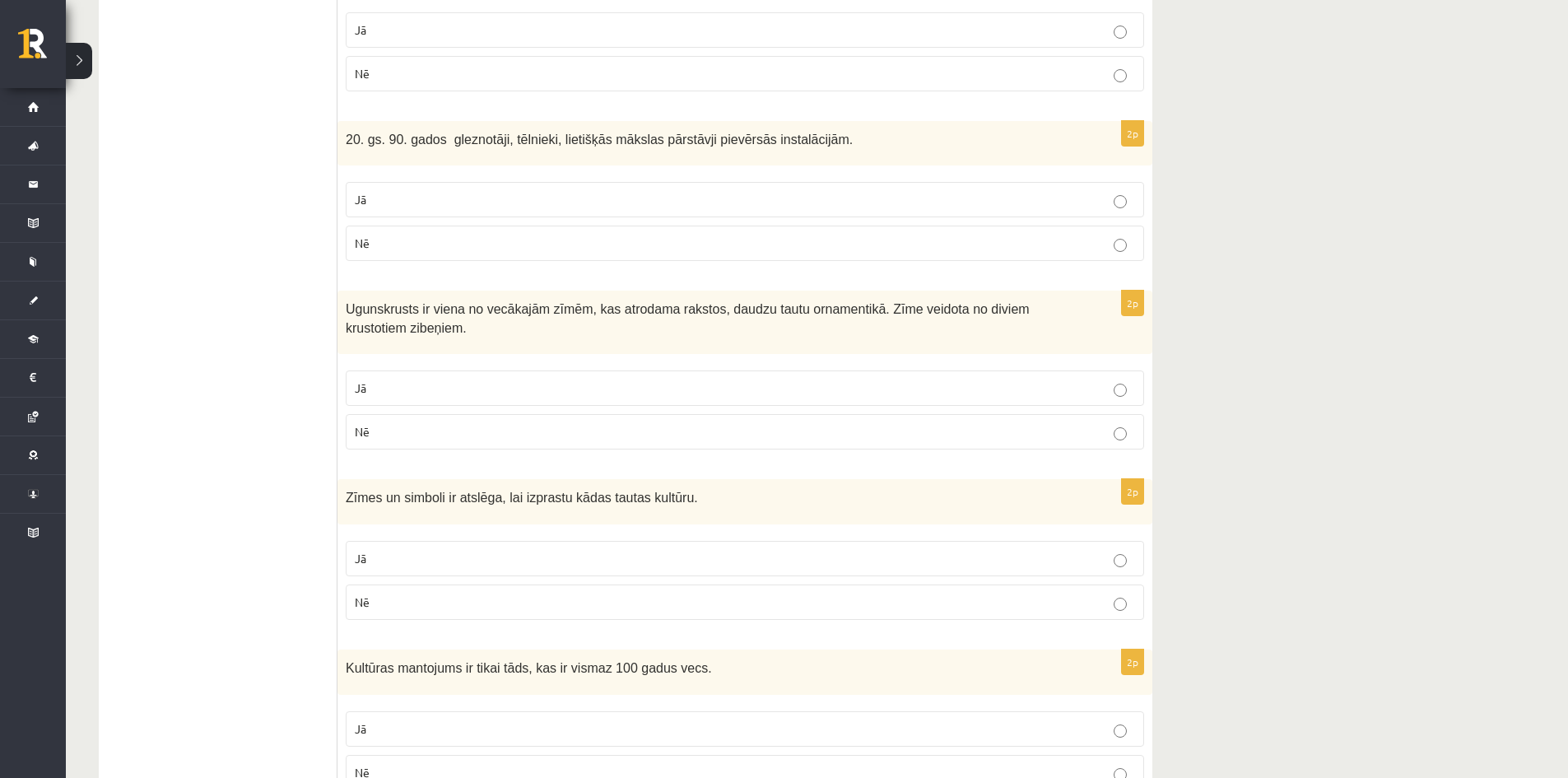
click at [233, 250] on ul "1. uzdevums 2. uzdevums 3. uzdevums 4. uzdevums" at bounding box center [226, 463] width 222 height 1738
click at [401, 197] on p "Jā" at bounding box center [744, 200] width 780 height 17
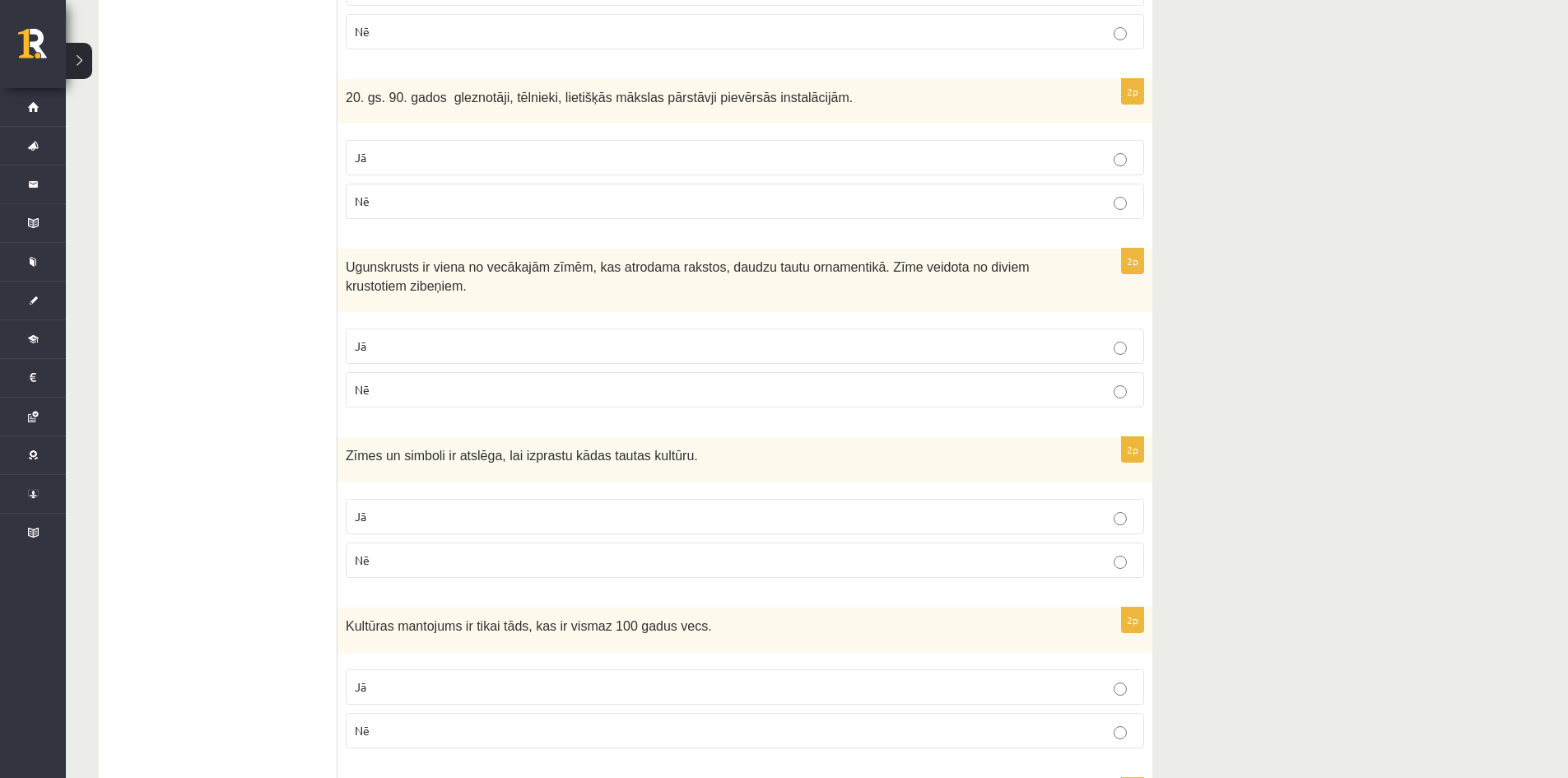
scroll to position [906, 0]
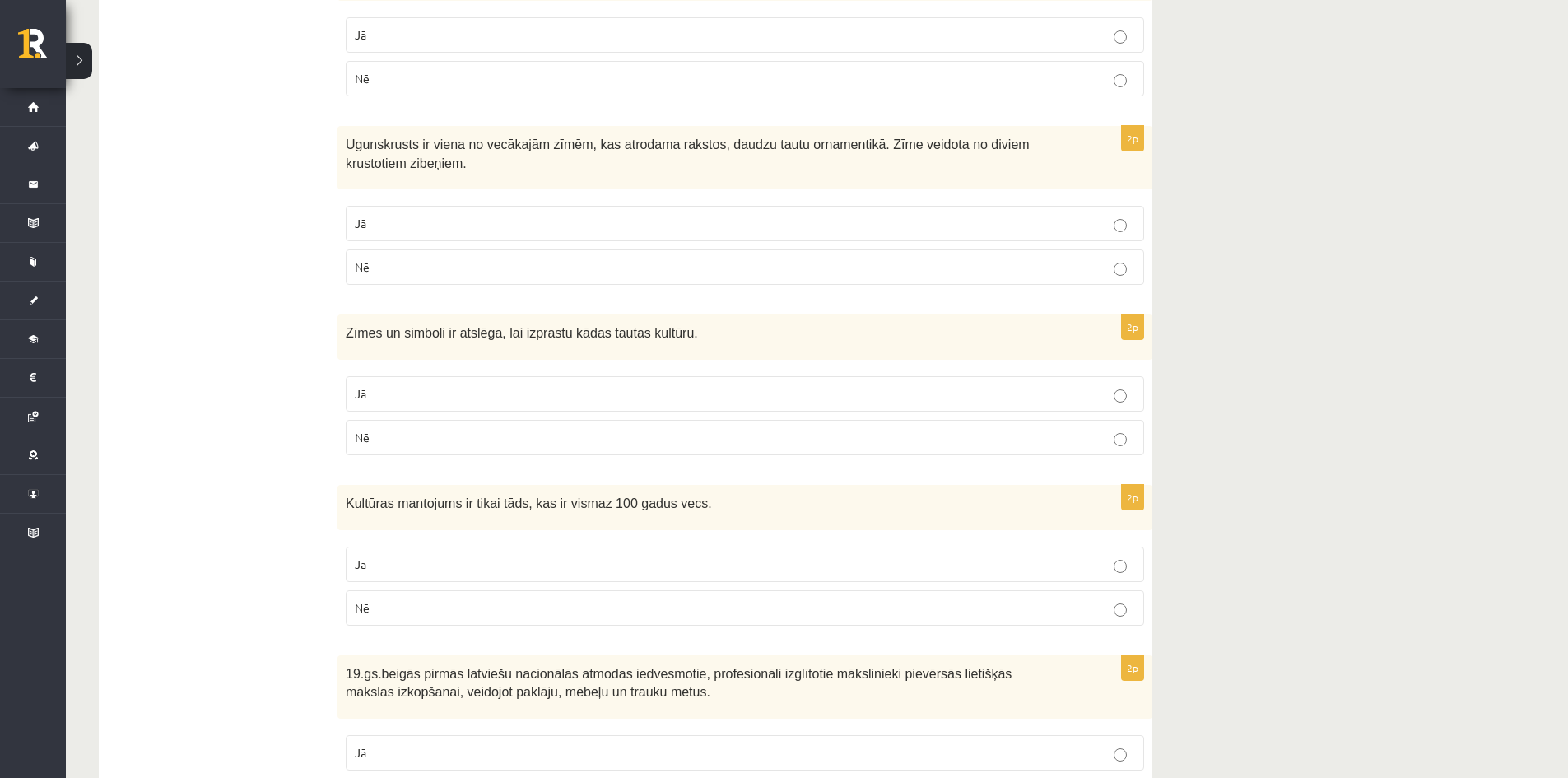
click at [476, 224] on p "Jā" at bounding box center [744, 224] width 780 height 17
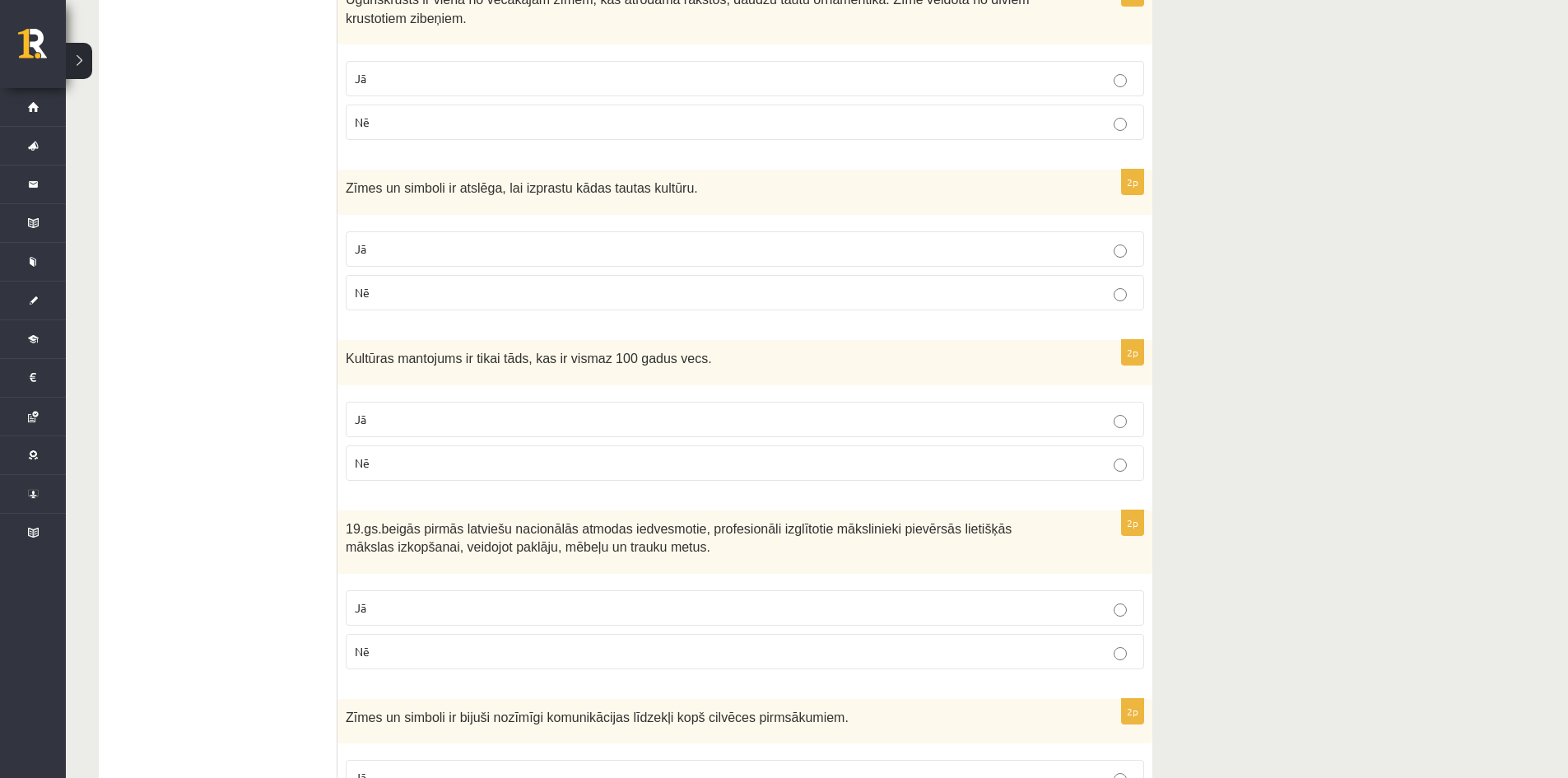
scroll to position [1070, 0]
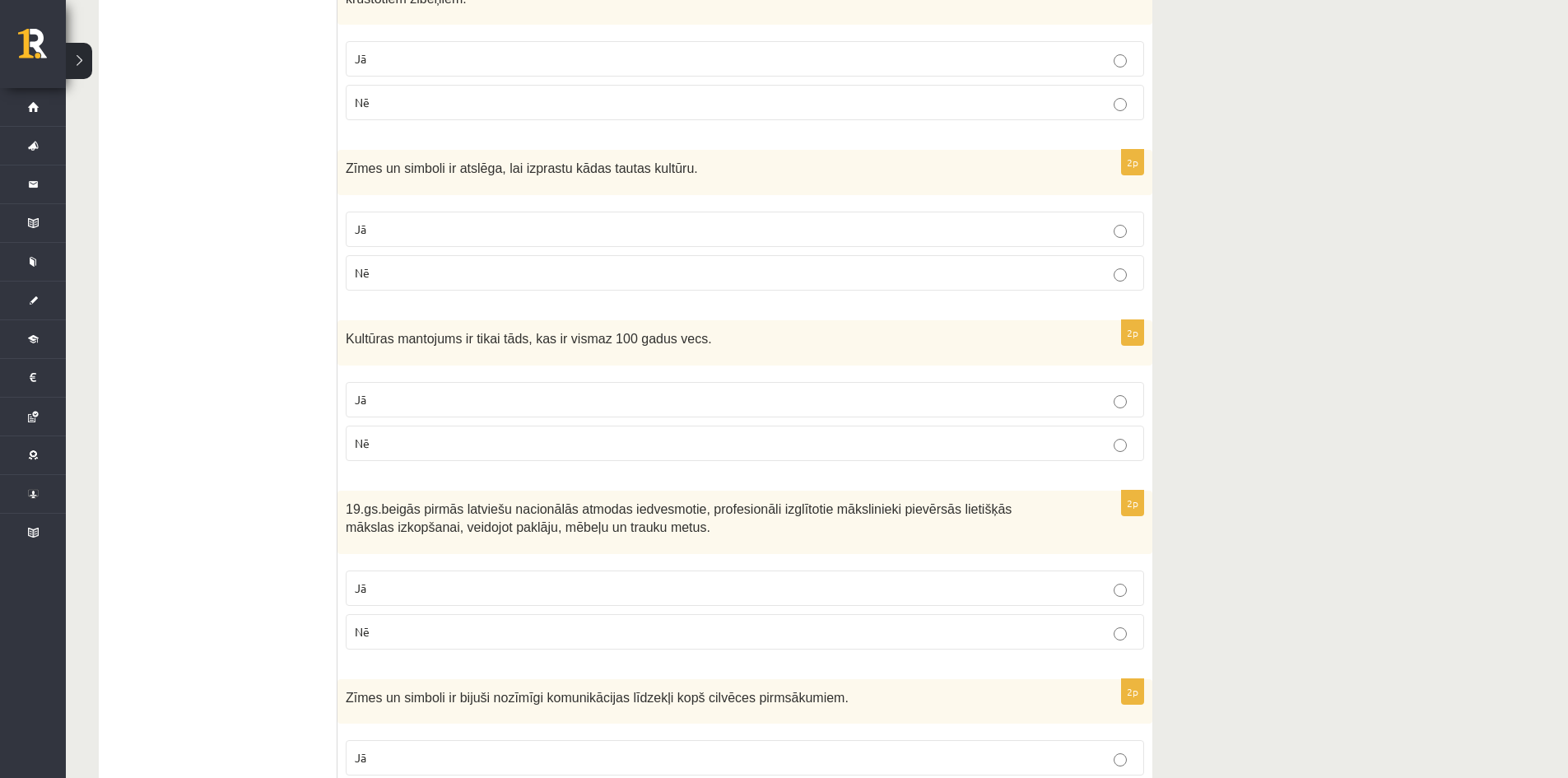
click at [501, 226] on p "Jā" at bounding box center [744, 229] width 780 height 17
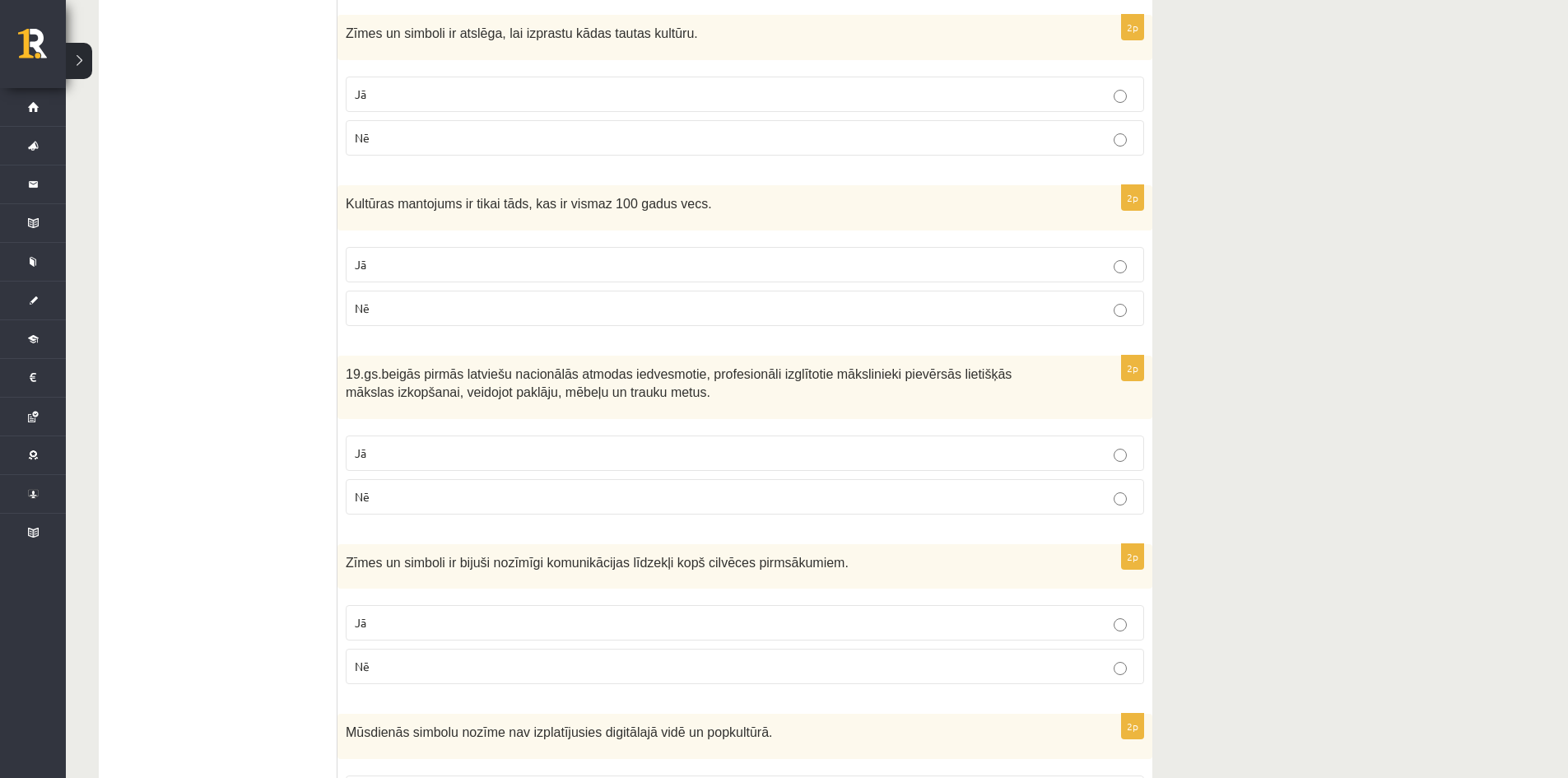
scroll to position [1235, 0]
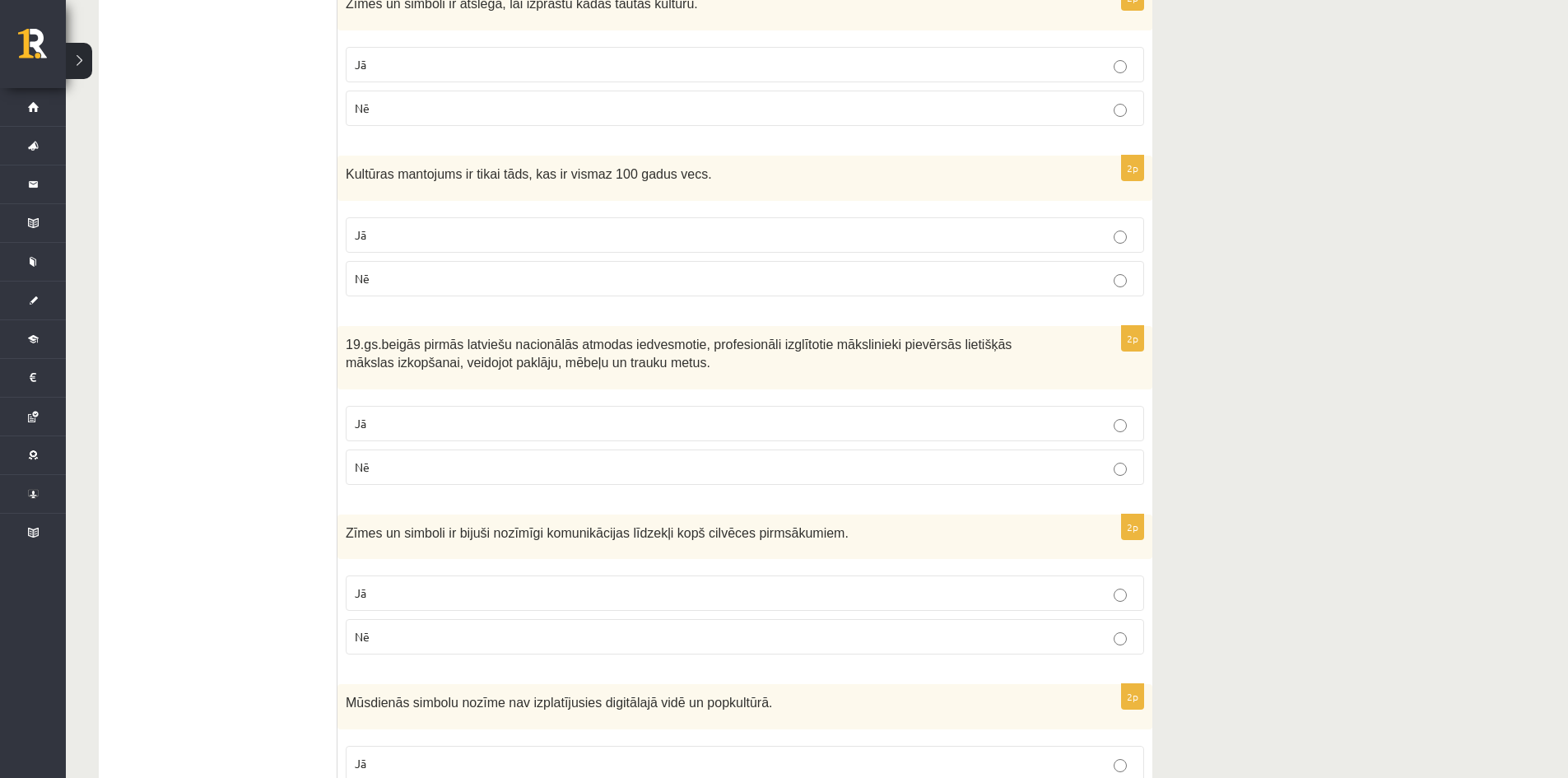
click at [417, 281] on p "Nē" at bounding box center [744, 279] width 780 height 17
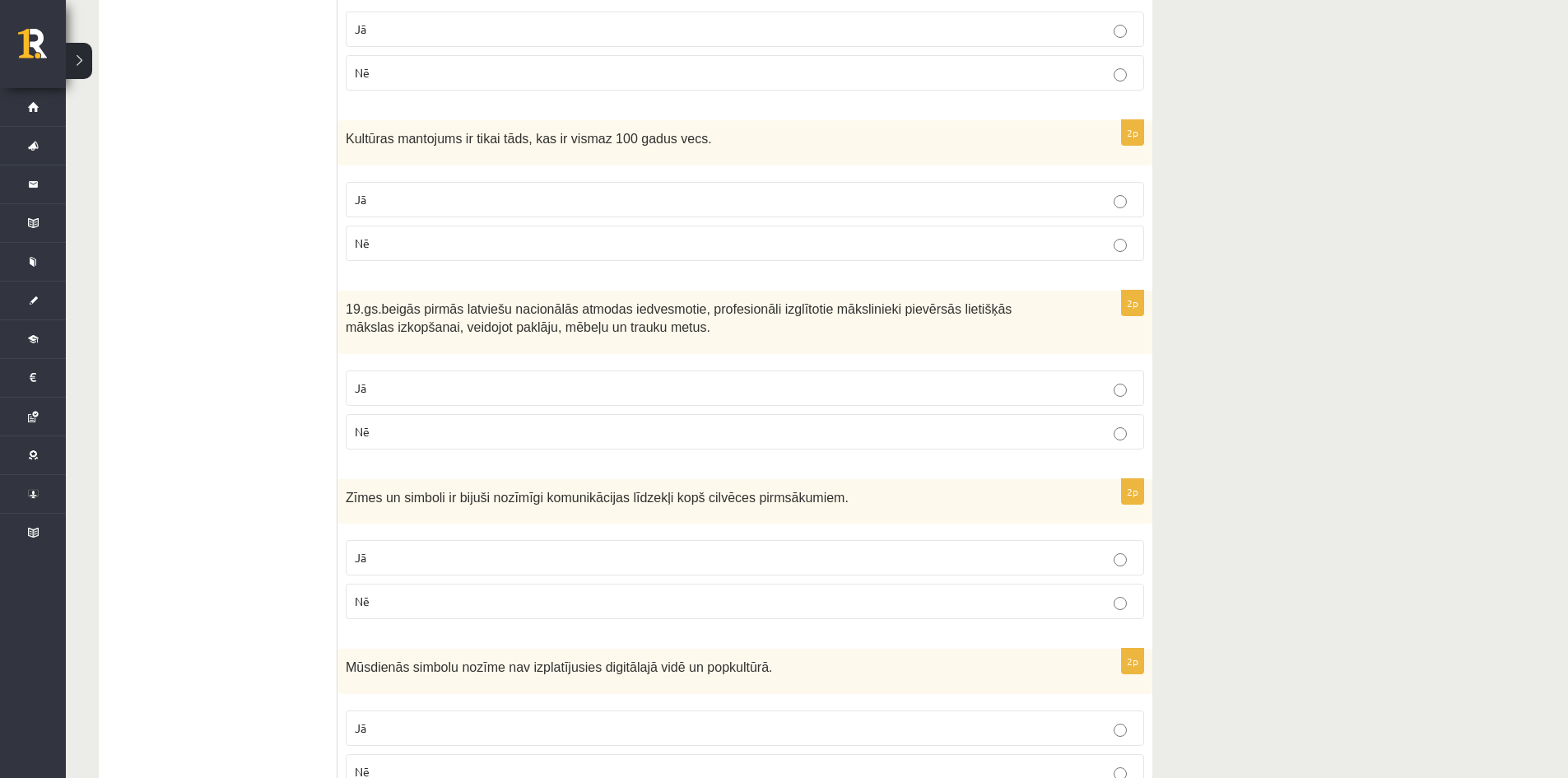
scroll to position [1345, 0]
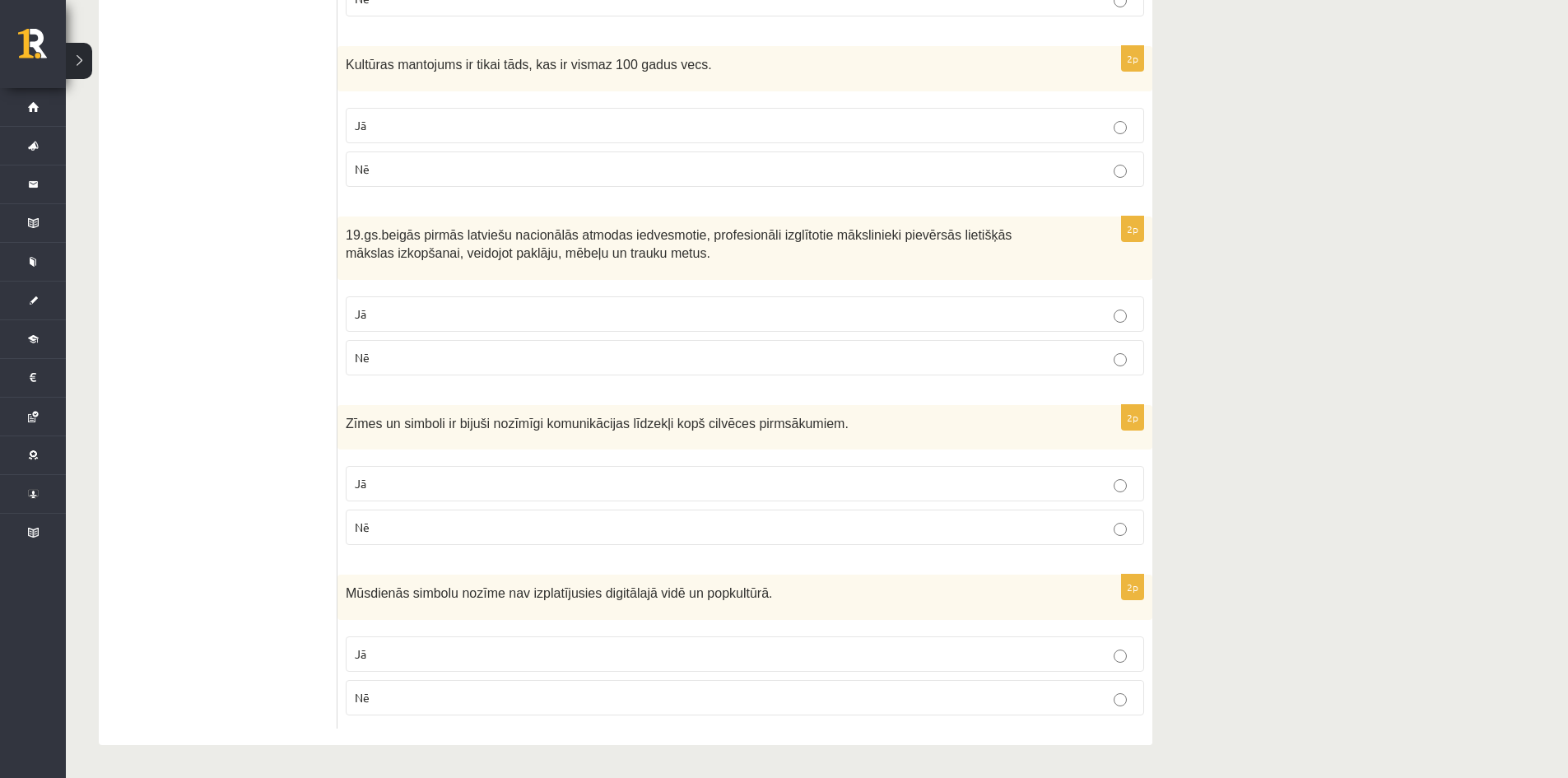
click at [415, 313] on p "Jā" at bounding box center [744, 314] width 780 height 17
click at [450, 484] on p "Jā" at bounding box center [744, 484] width 780 height 17
click at [490, 689] on p "Nē" at bounding box center [744, 698] width 780 height 17
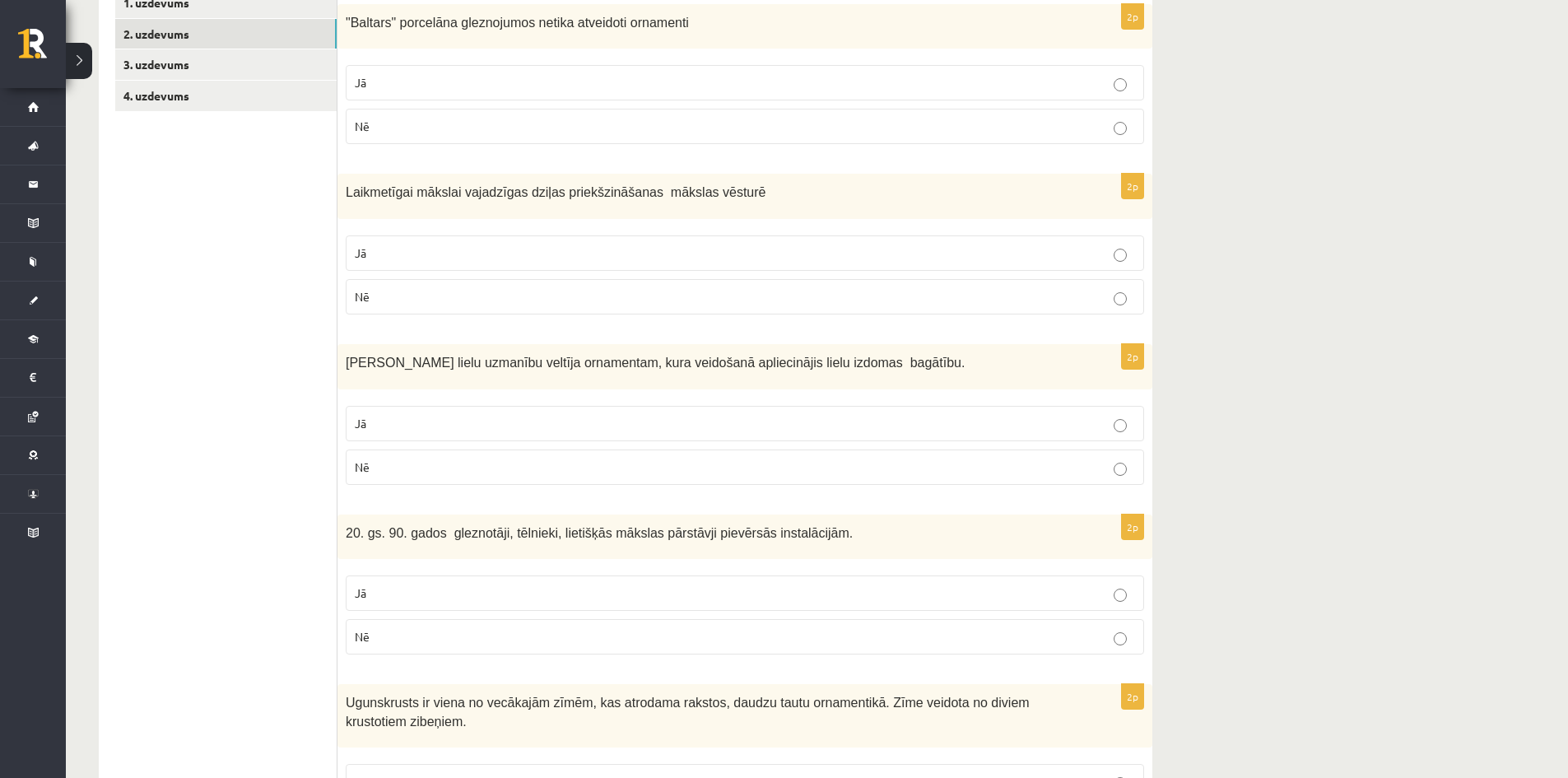
scroll to position [28, 0]
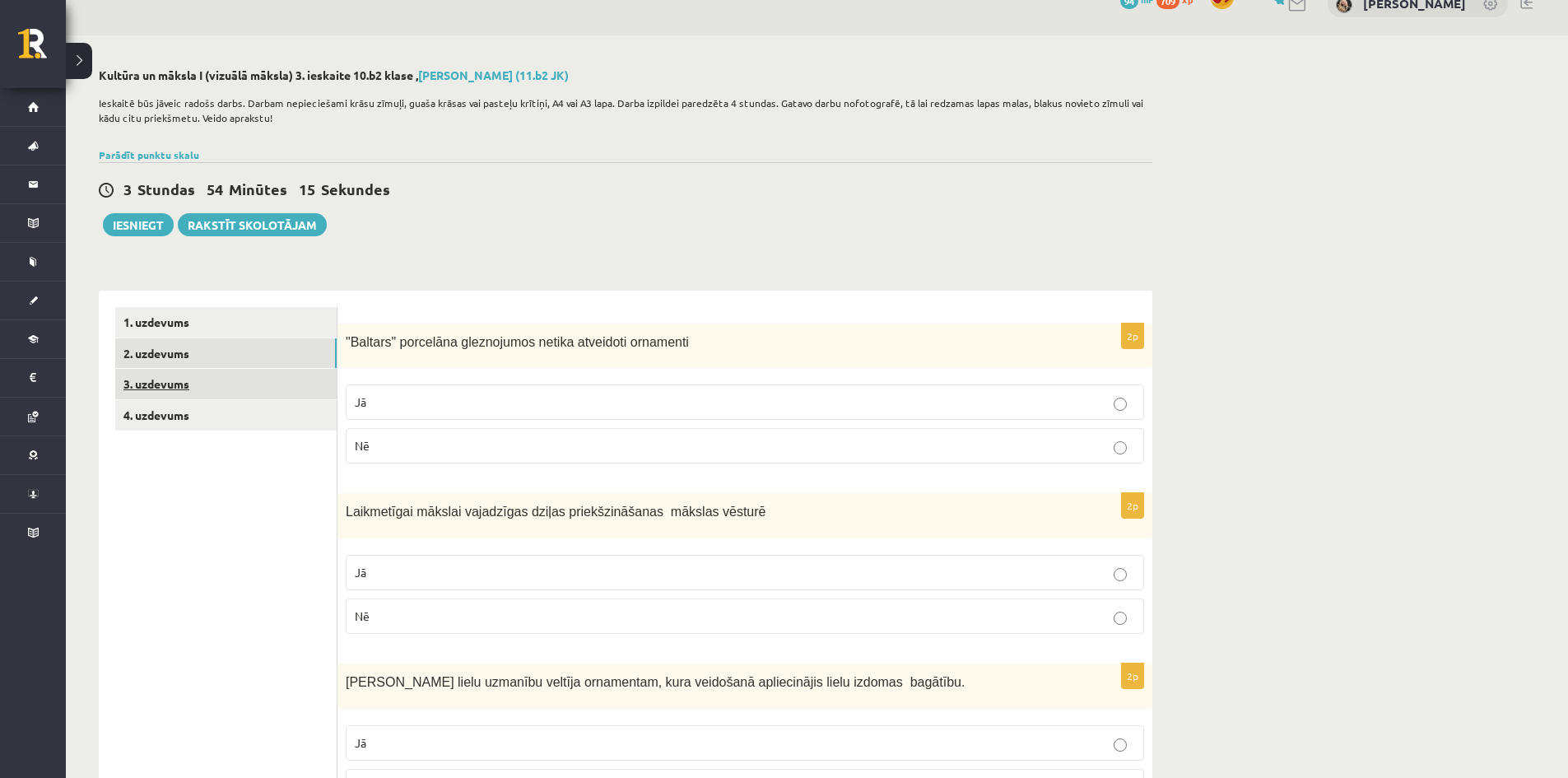
click at [143, 382] on link "3. uzdevums" at bounding box center [226, 384] width 222 height 30
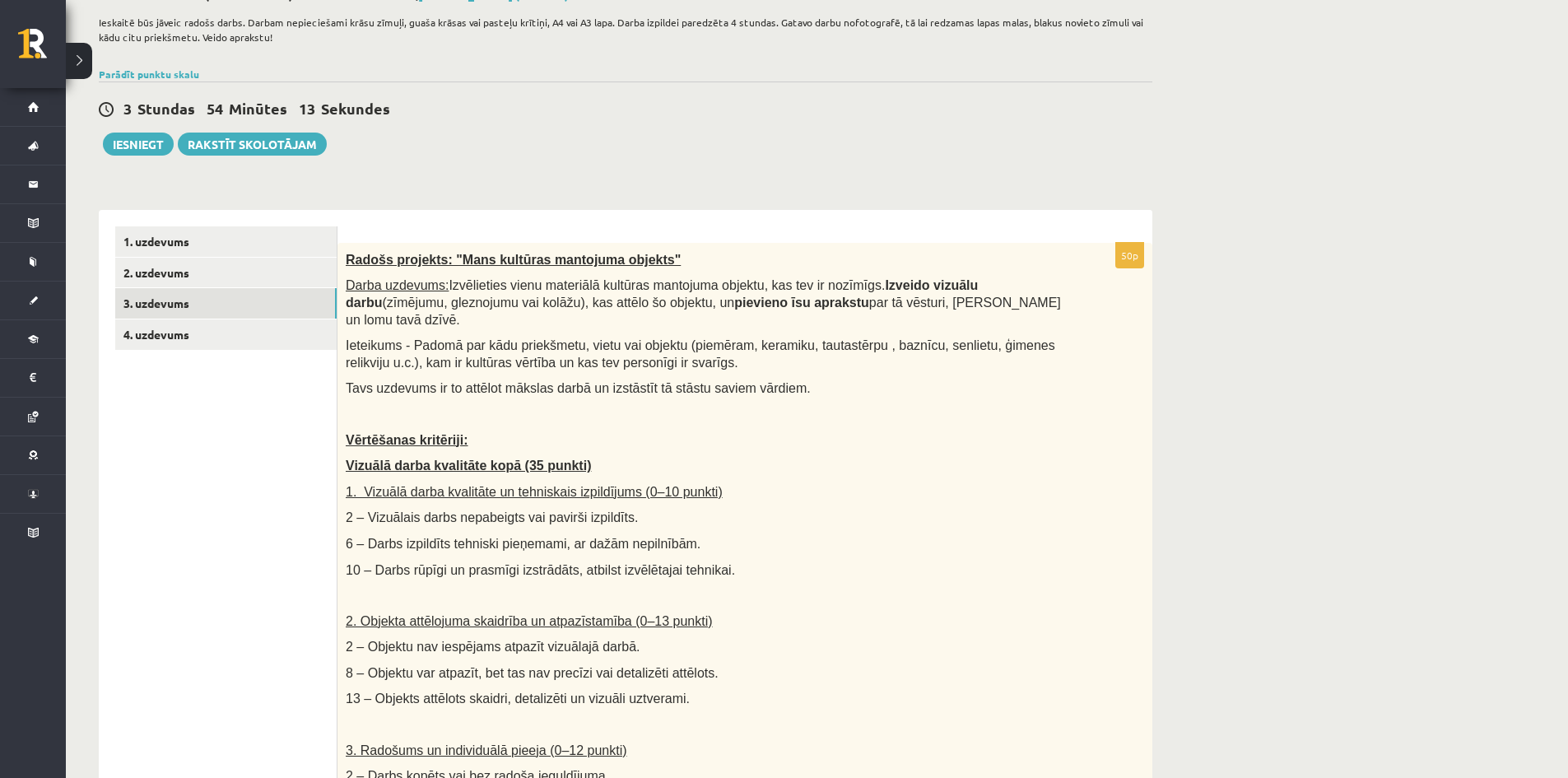
scroll to position [0, 0]
click at [181, 277] on link "2. uzdevums" at bounding box center [226, 271] width 222 height 30
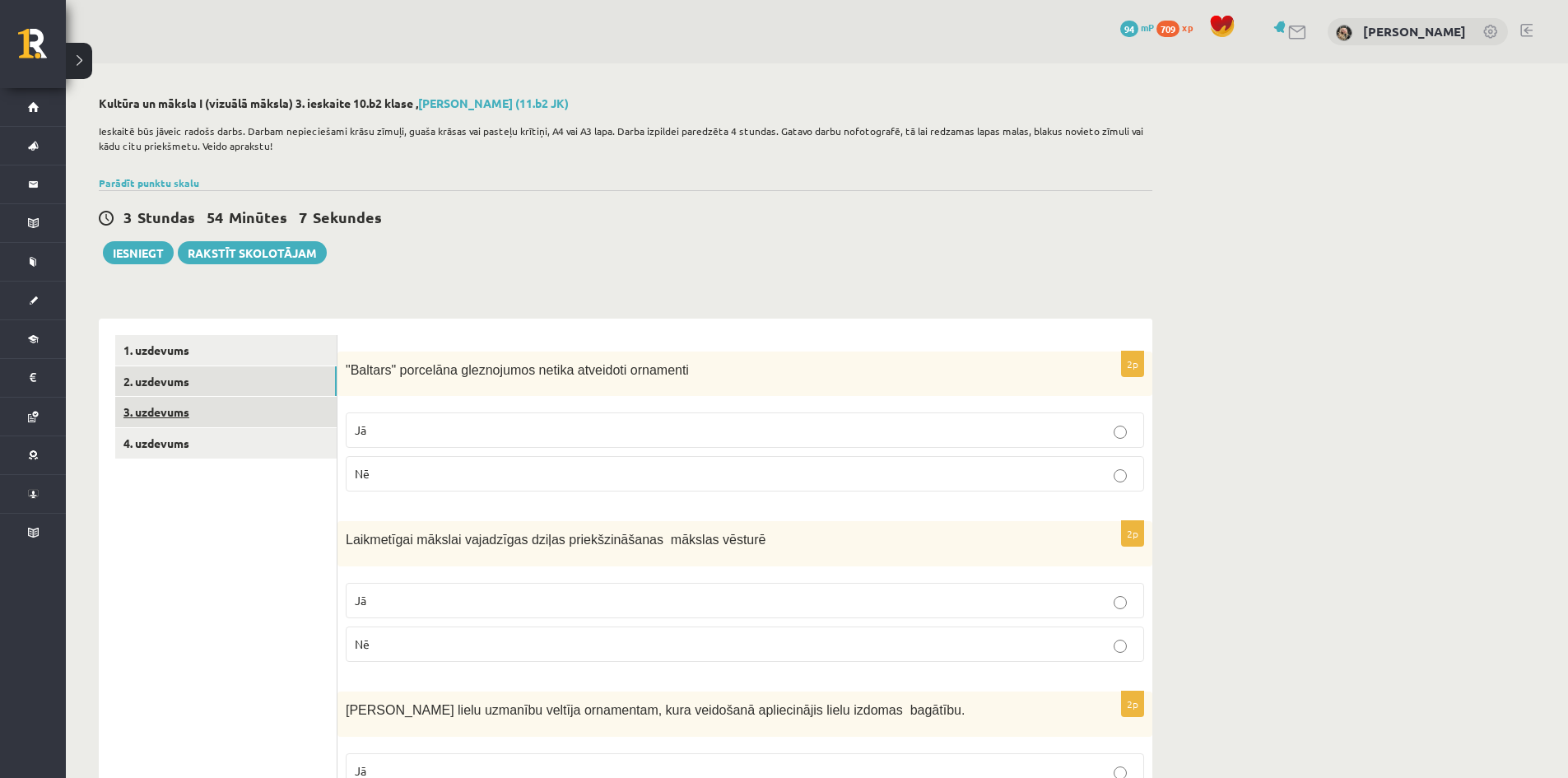
click at [191, 417] on link "3. uzdevums" at bounding box center [226, 412] width 222 height 30
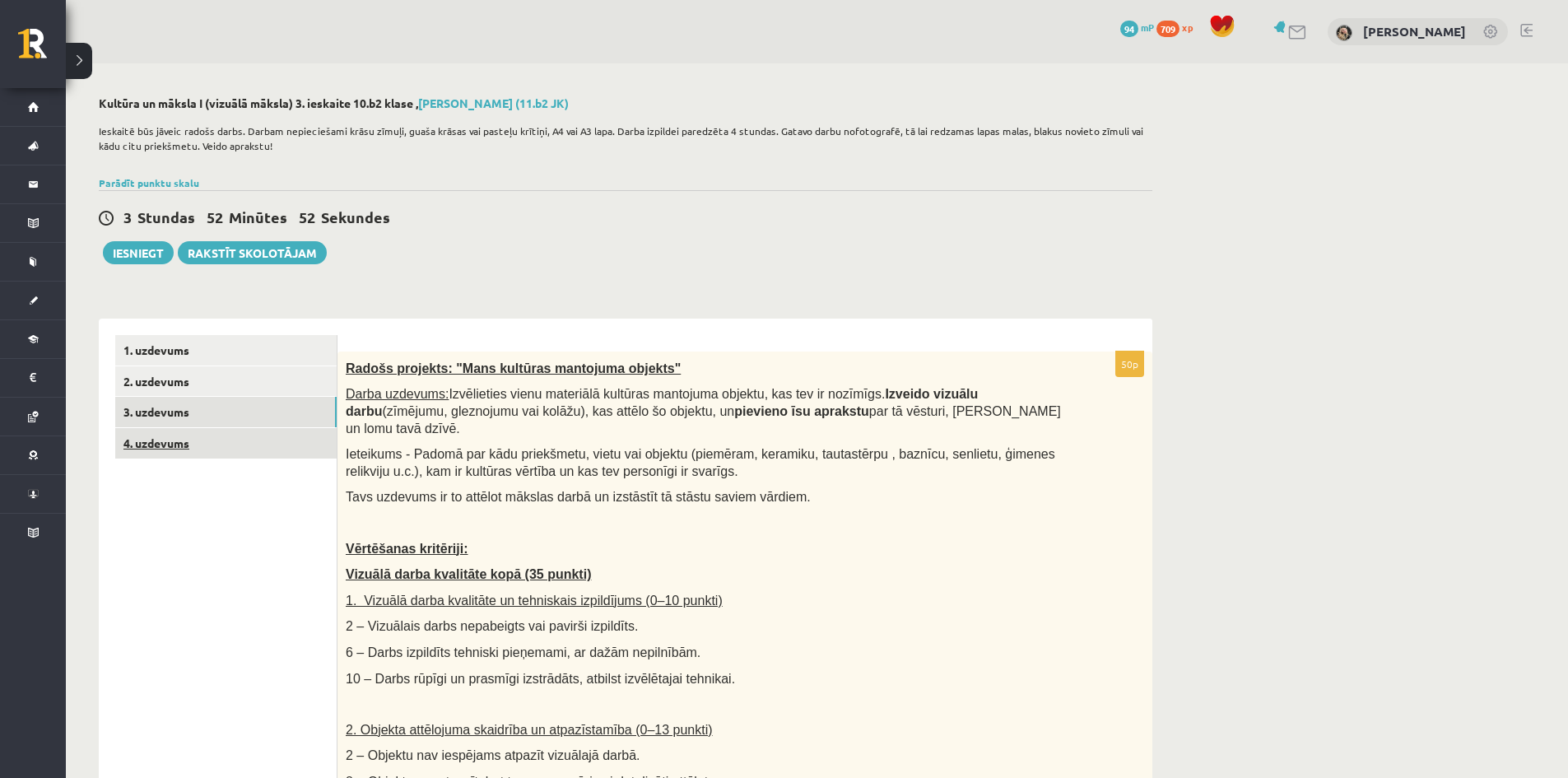
click at [191, 440] on link "4. uzdevums" at bounding box center [226, 443] width 222 height 30
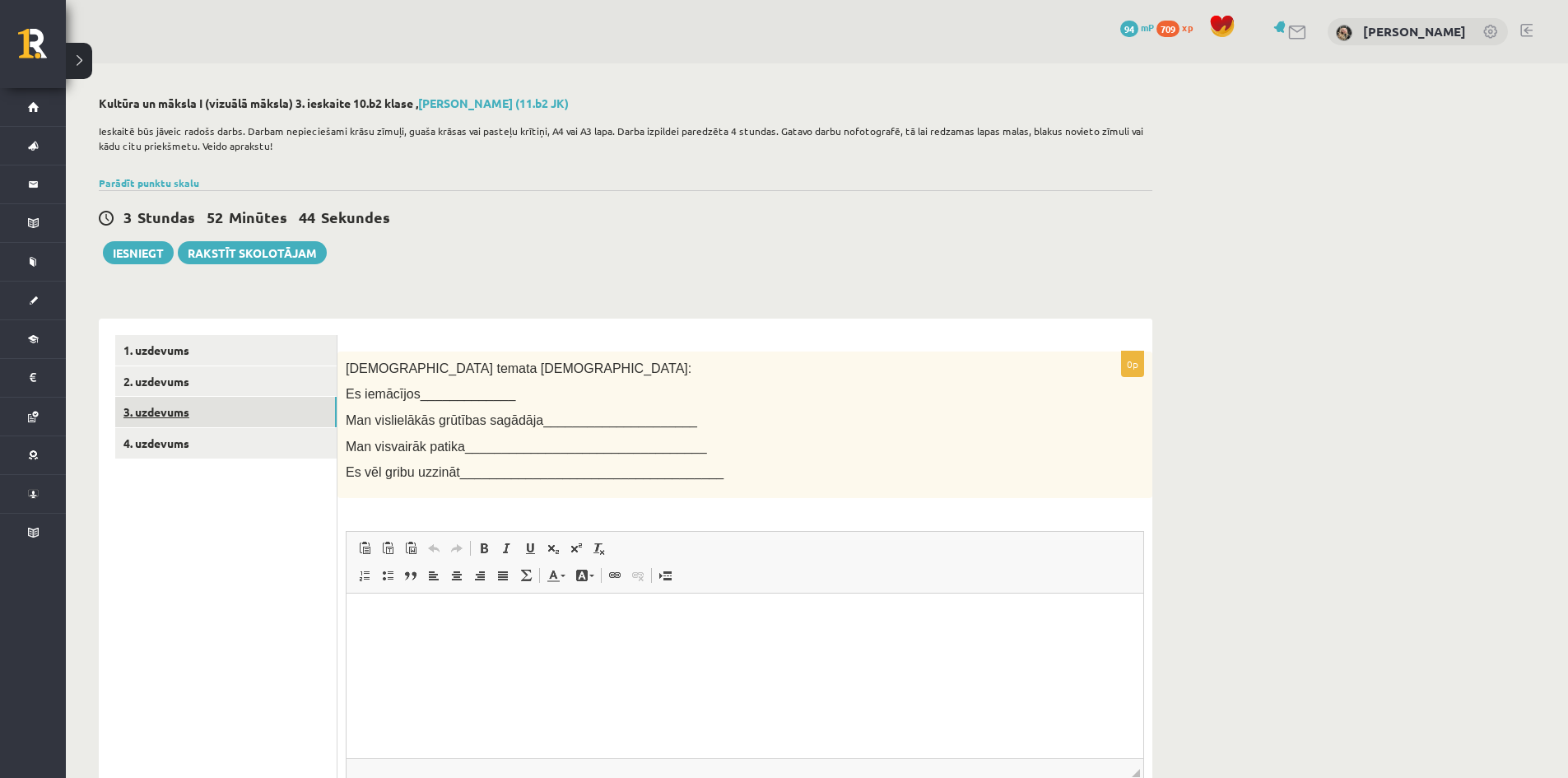
click at [171, 411] on link "3. uzdevums" at bounding box center [226, 412] width 222 height 30
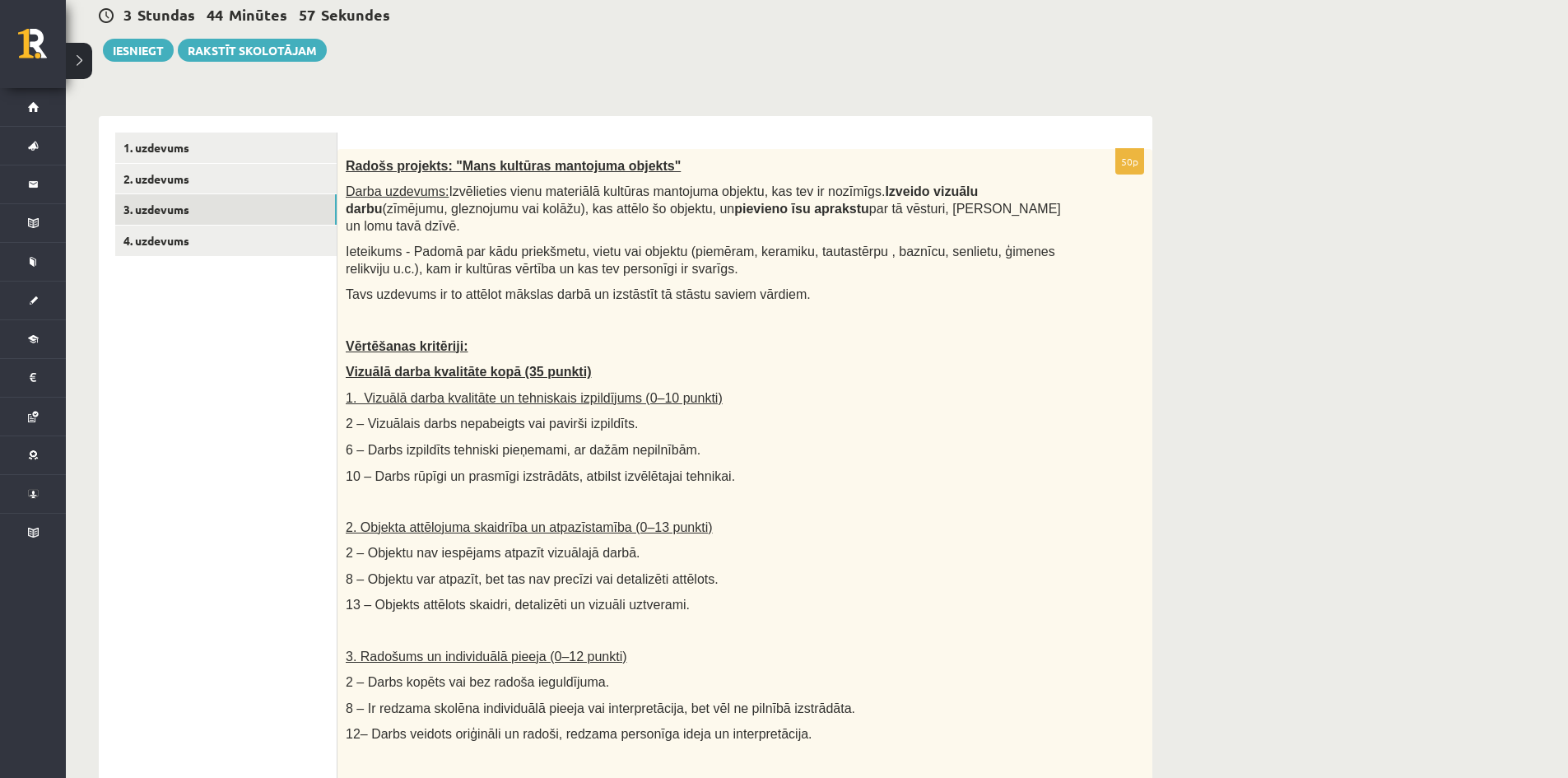
scroll to position [104, 0]
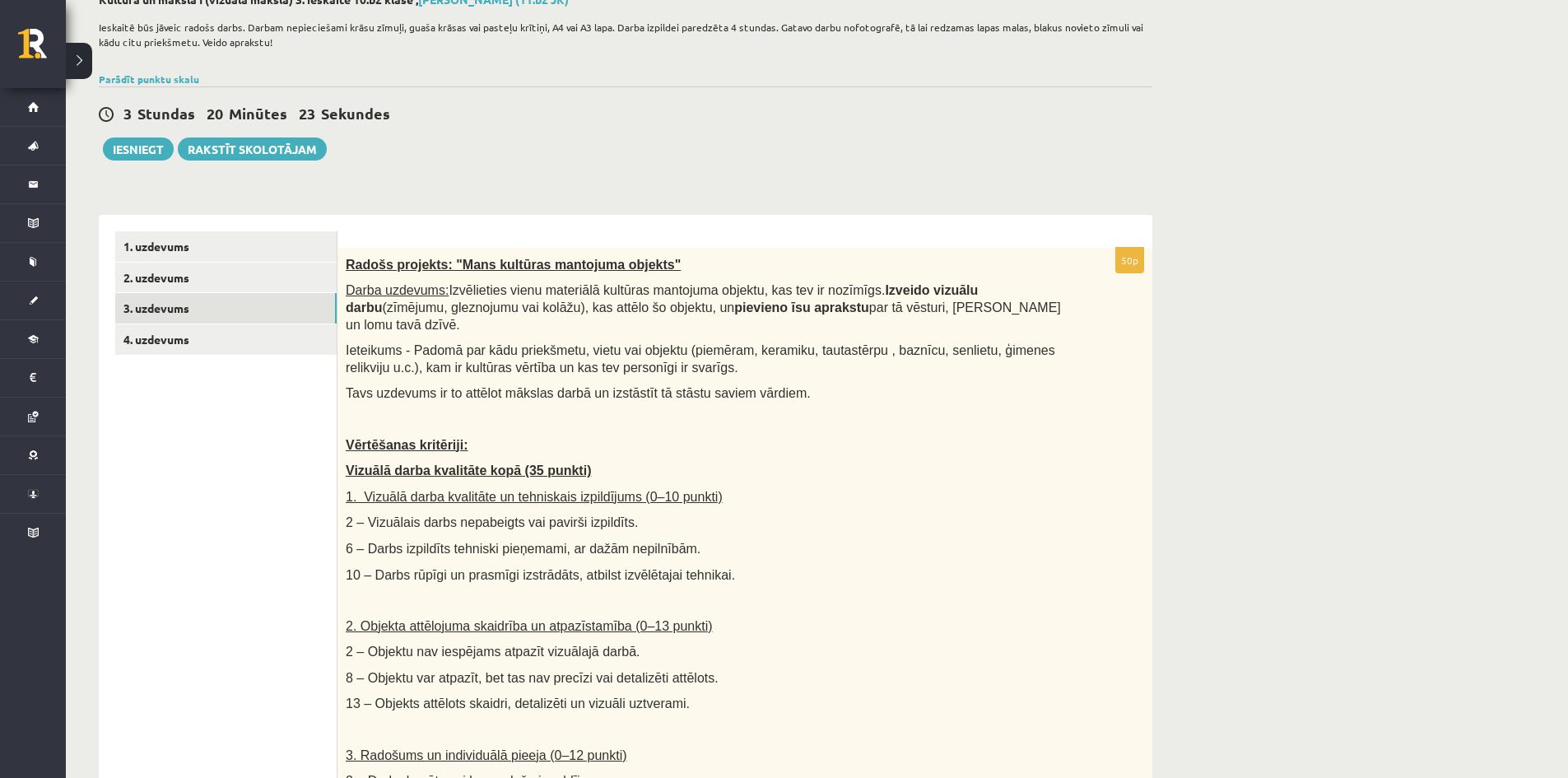
click at [1178, 140] on div "**********" at bounding box center [625, 768] width 1120 height 1615
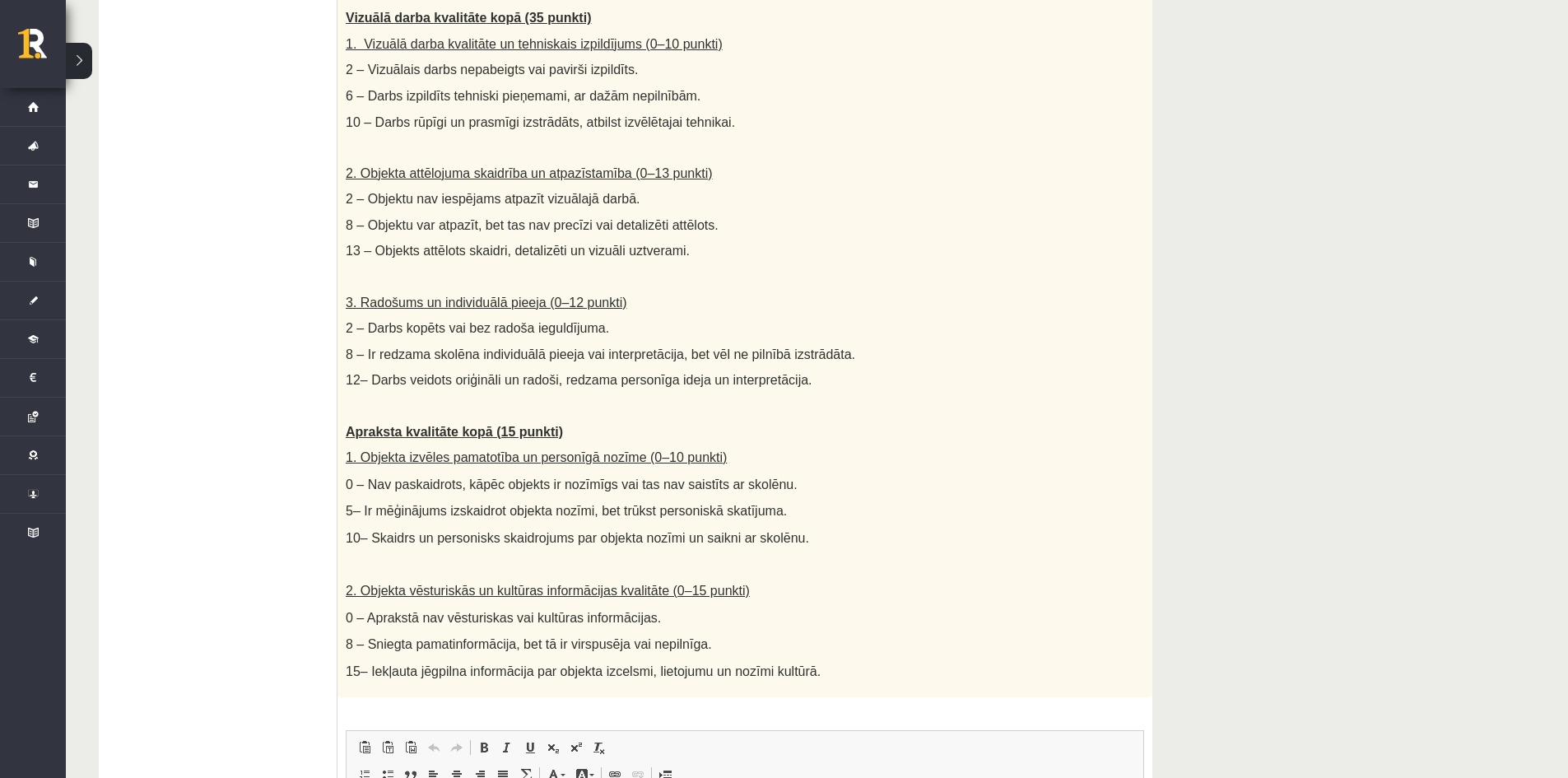
scroll to position [885, 0]
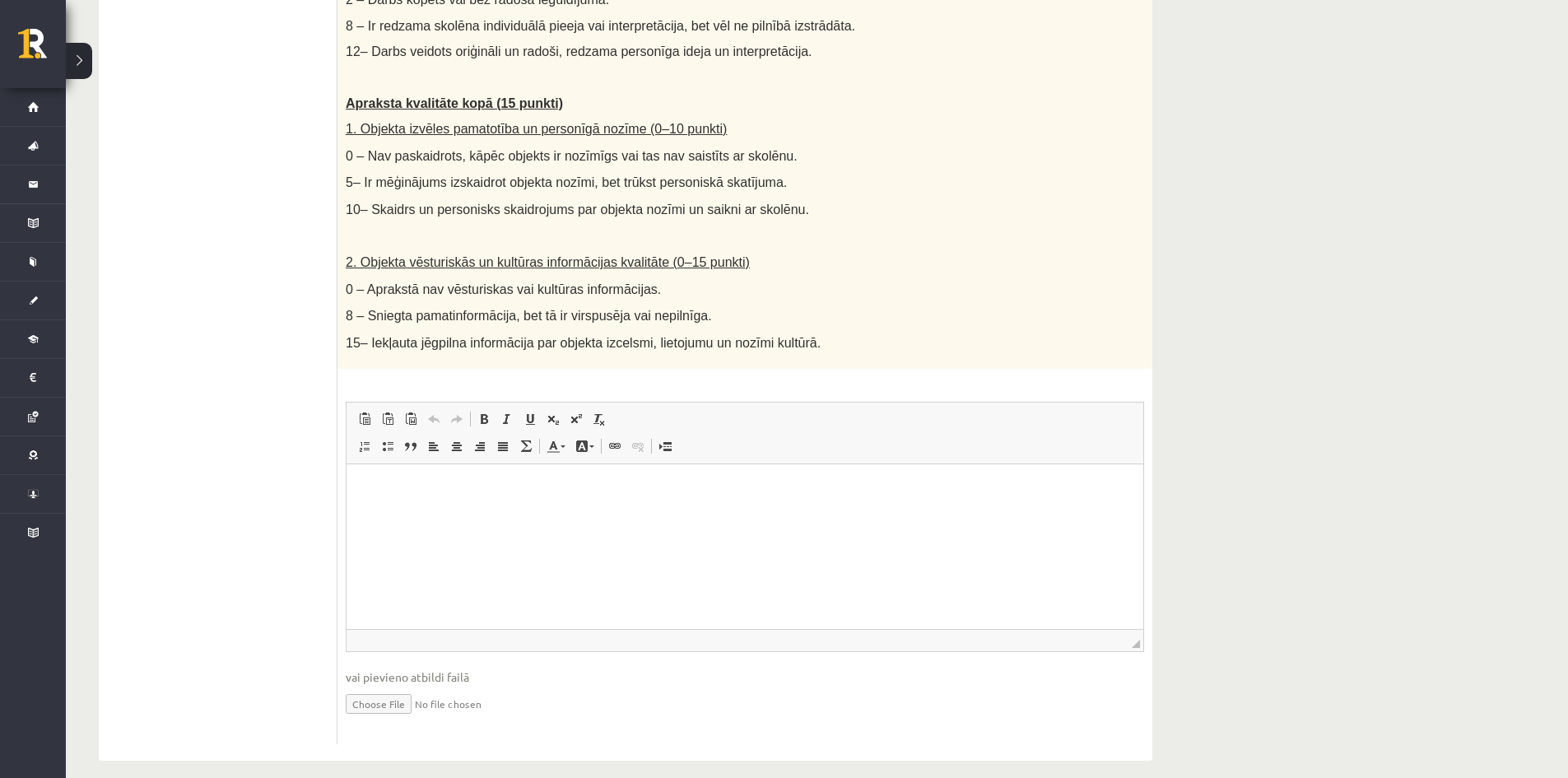
click at [379, 693] on input "file" at bounding box center [744, 702] width 798 height 33
type input "**********"
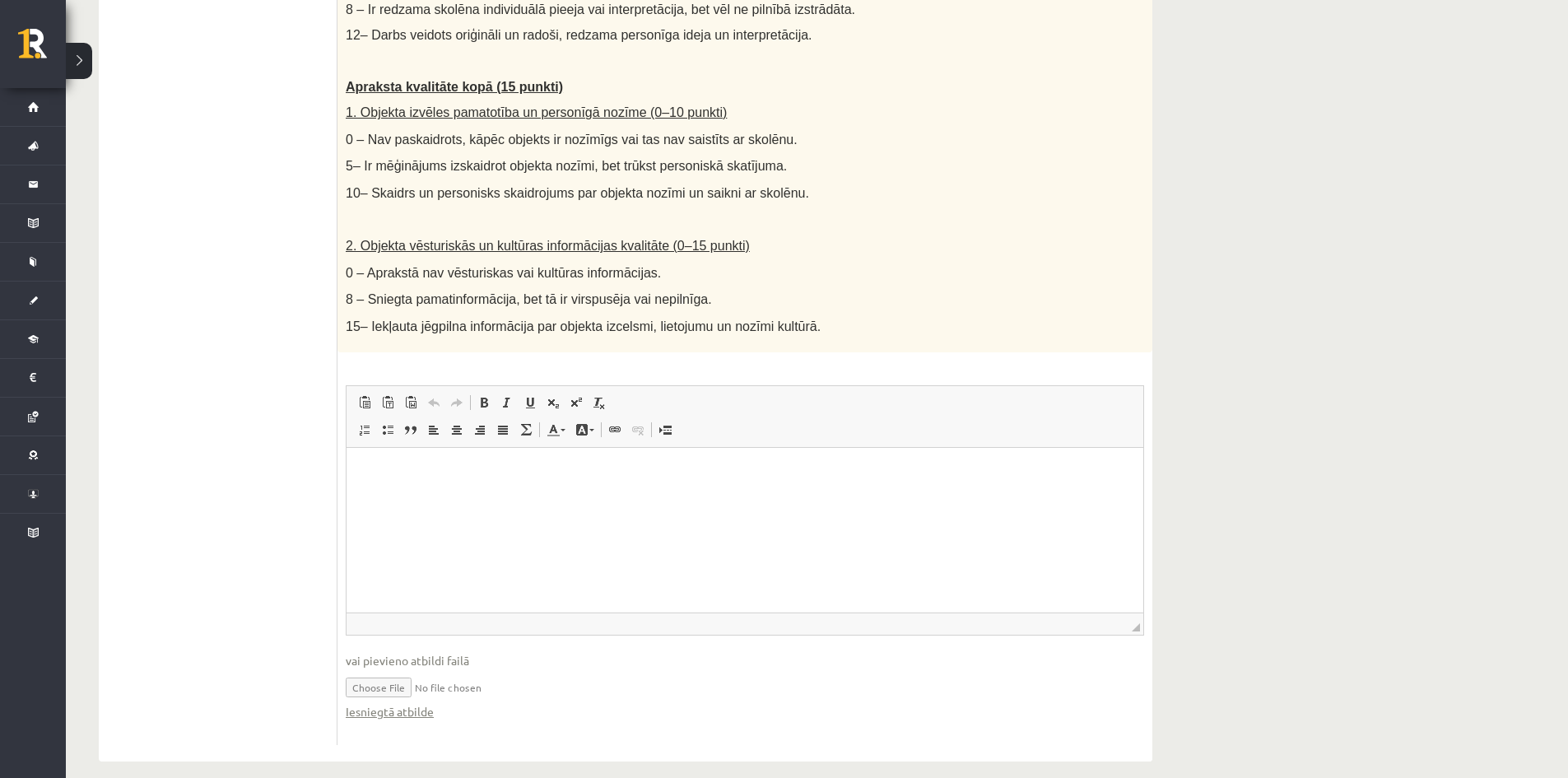
scroll to position [902, 0]
click at [536, 496] on html at bounding box center [744, 471] width 797 height 50
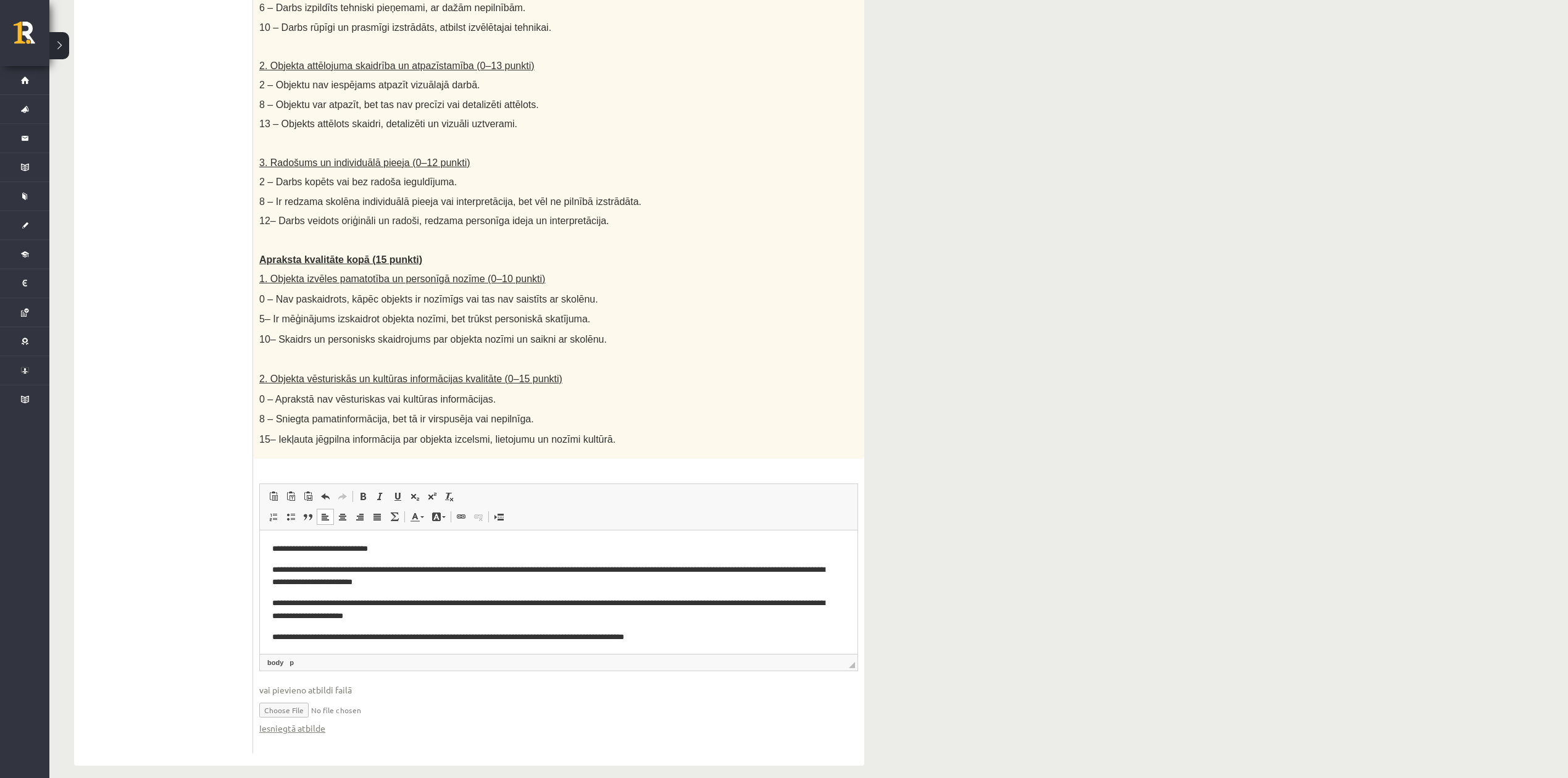
scroll to position [9, 0]
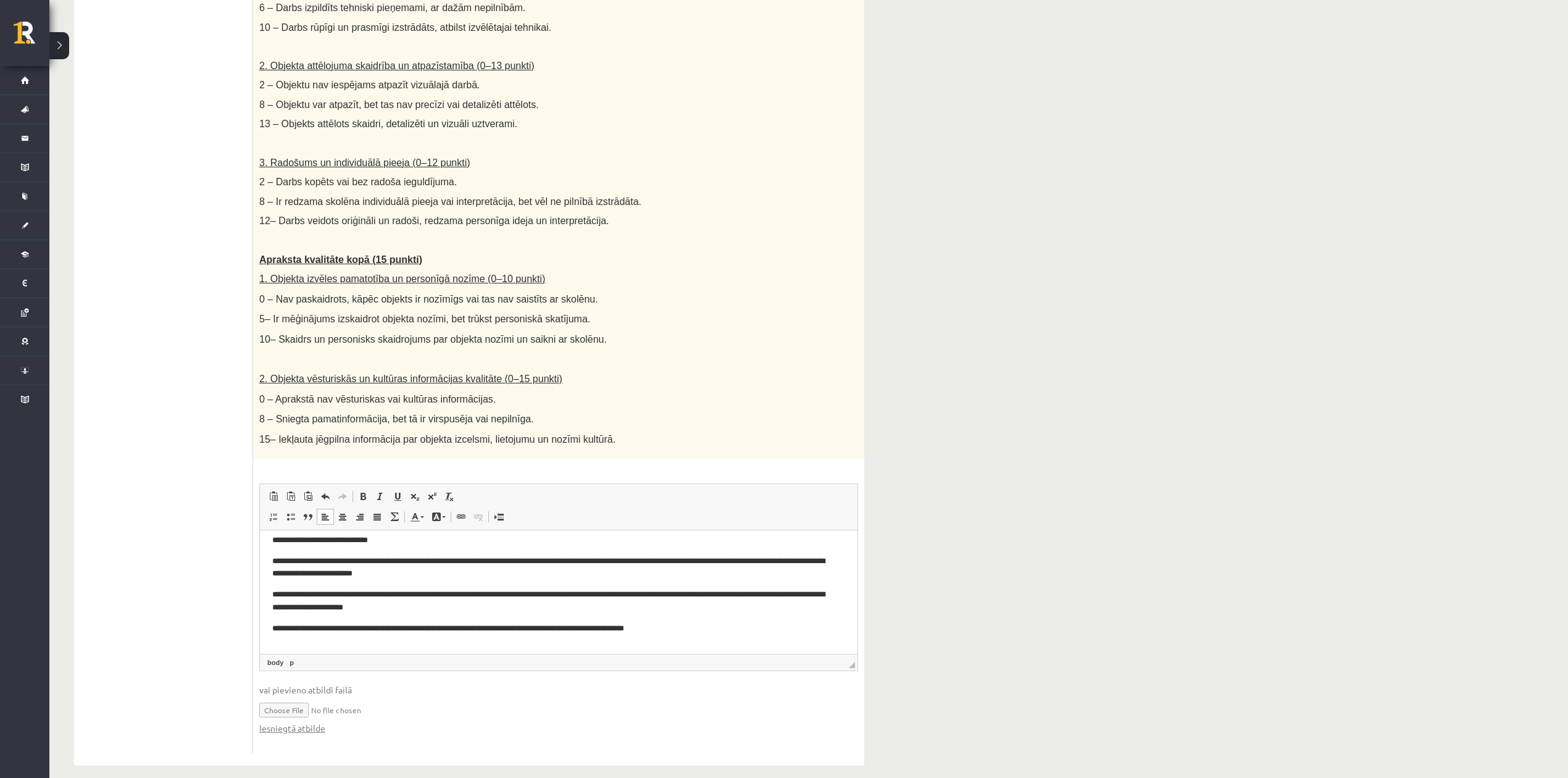
click at [372, 583] on p "**********" at bounding box center [552, 601] width 561 height 26
click at [408, 583] on p "**********" at bounding box center [552, 601] width 561 height 26
click at [384, 583] on p "**********" at bounding box center [552, 601] width 561 height 26
click at [703, 583] on body "**********" at bounding box center [558, 594] width 573 height 121
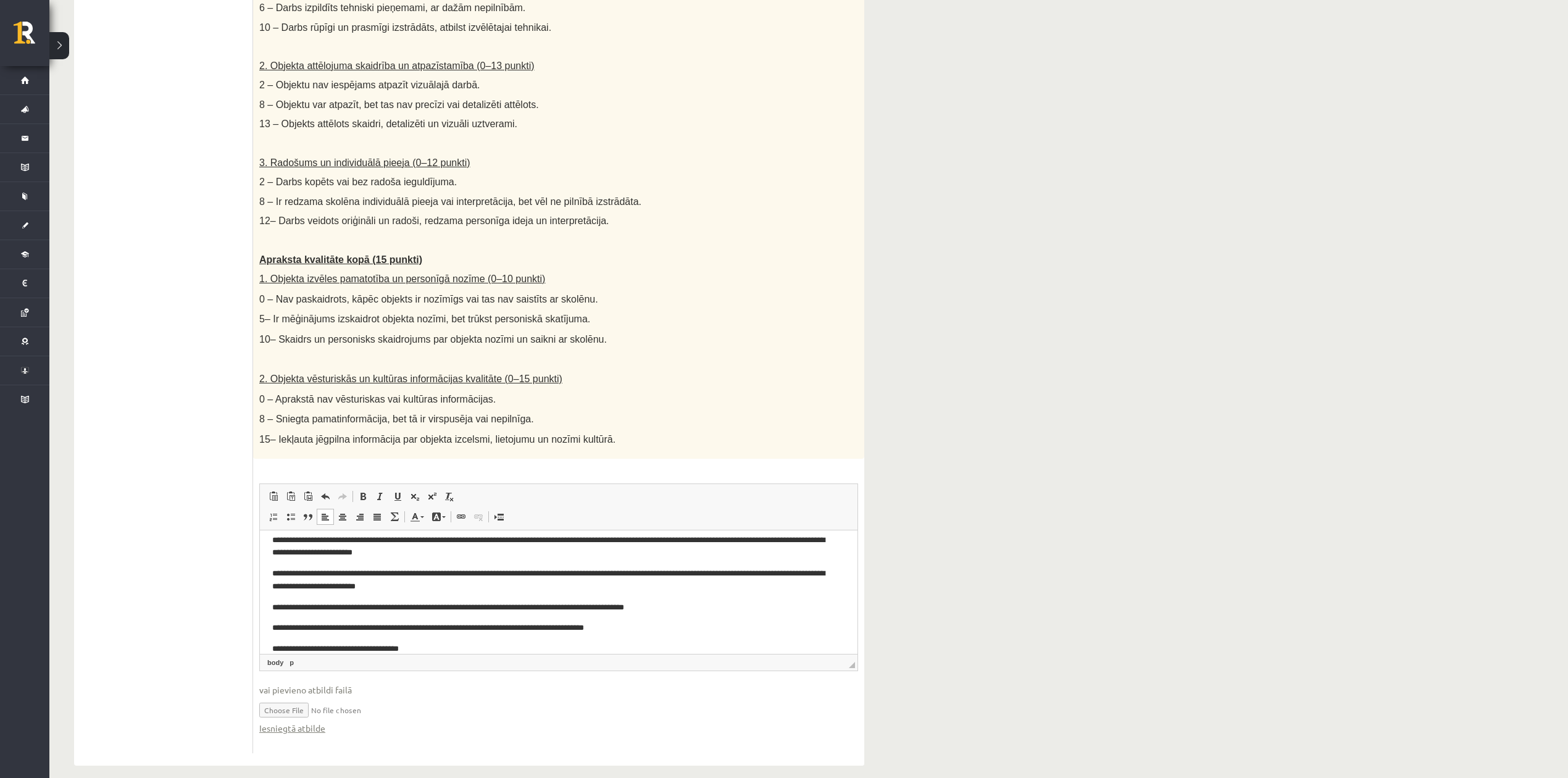
click at [418, 583] on p "**********" at bounding box center [552, 649] width 561 height 13
click at [436, 583] on p "**********" at bounding box center [552, 649] width 561 height 13
click at [436, 583] on p "**********" at bounding box center [552, 649] width 561 height 13
click at [416, 583] on p "**********" at bounding box center [552, 649] width 561 height 13
click at [418, 583] on p "**********" at bounding box center [552, 649] width 561 height 13
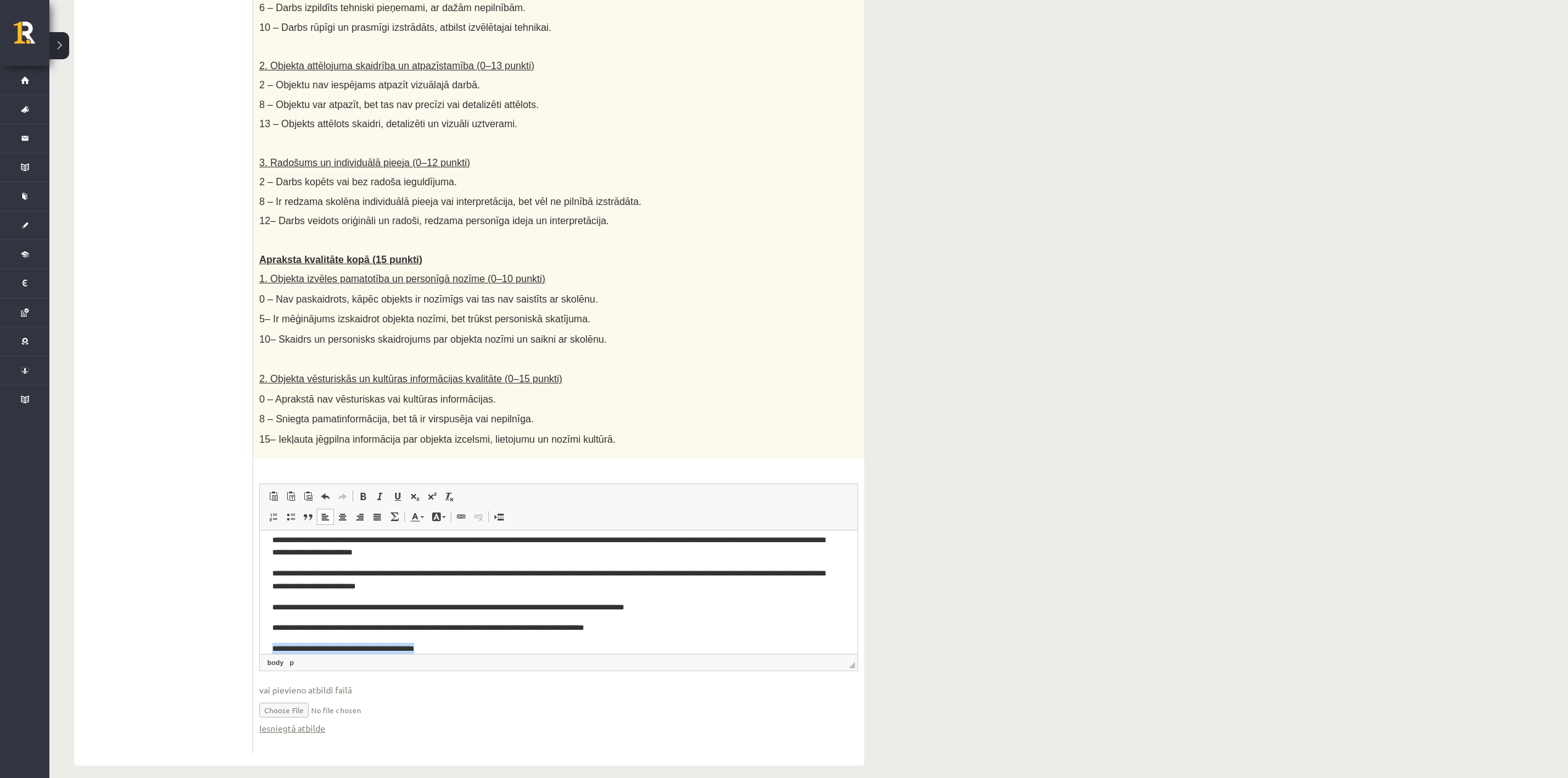
click at [418, 583] on p "**********" at bounding box center [552, 649] width 561 height 13
click at [428, 583] on p "**********" at bounding box center [552, 649] width 561 height 13
click at [418, 583] on p "**********" at bounding box center [552, 649] width 561 height 13
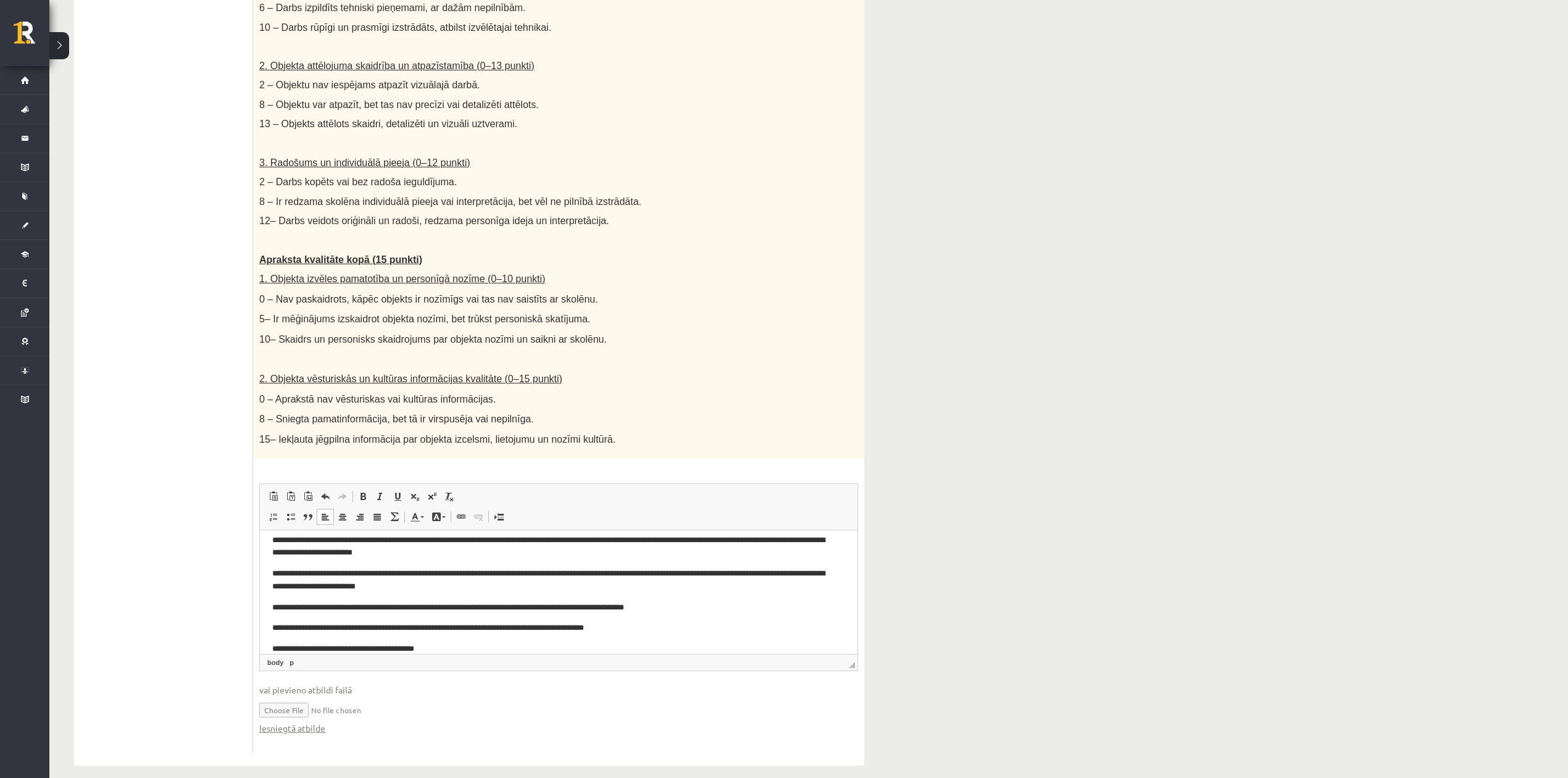
click at [444, 583] on p "**********" at bounding box center [552, 649] width 561 height 13
click at [609, 583] on span "Paste" at bounding box center [613, 637] width 39 height 18
click at [568, 583] on p "**********" at bounding box center [552, 649] width 561 height 13
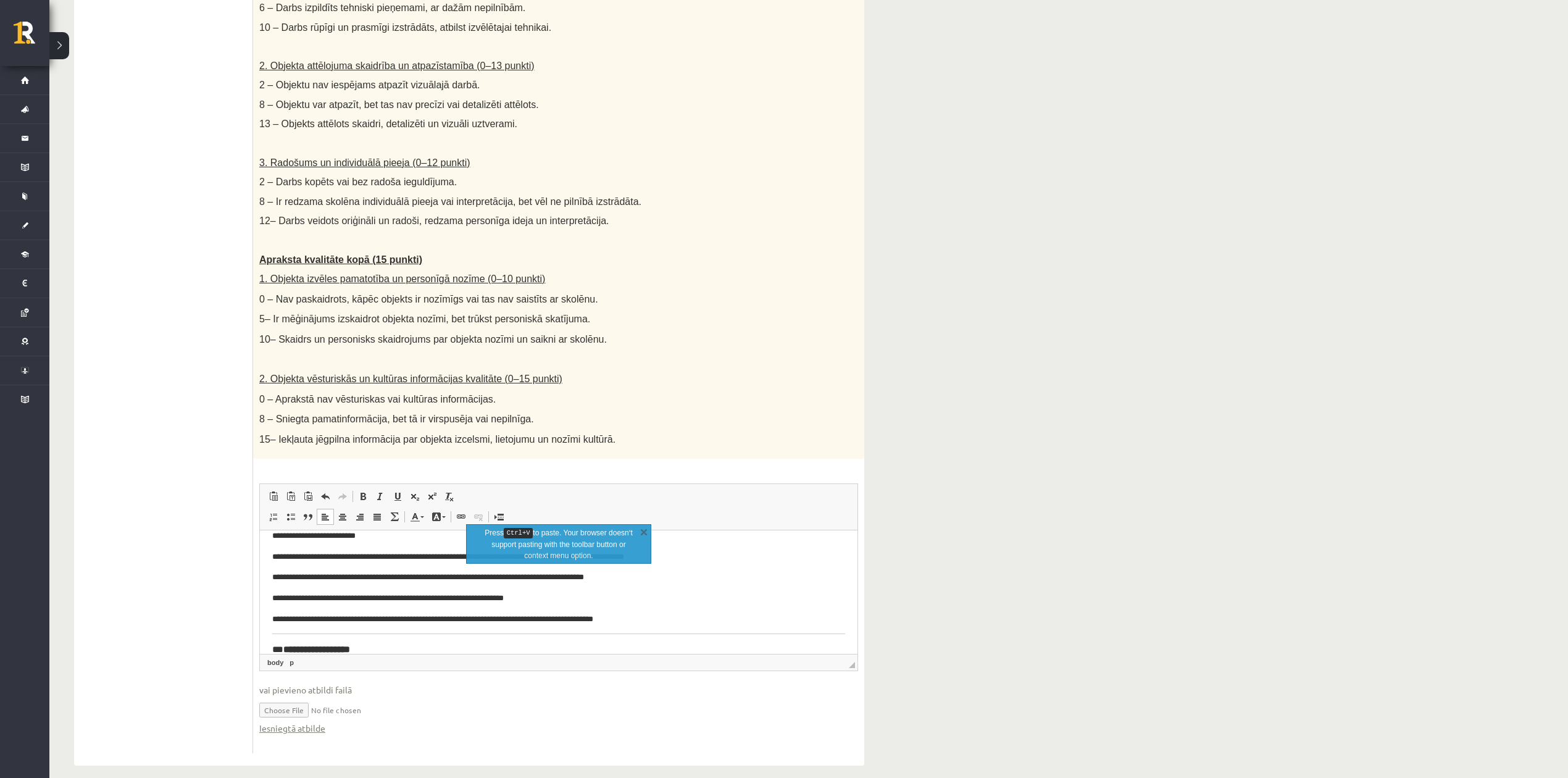
click at [270, 583] on html "**********" at bounding box center [558, 558] width 598 height 217
click at [383, 583] on h3 "**********" at bounding box center [552, 649] width 561 height 11
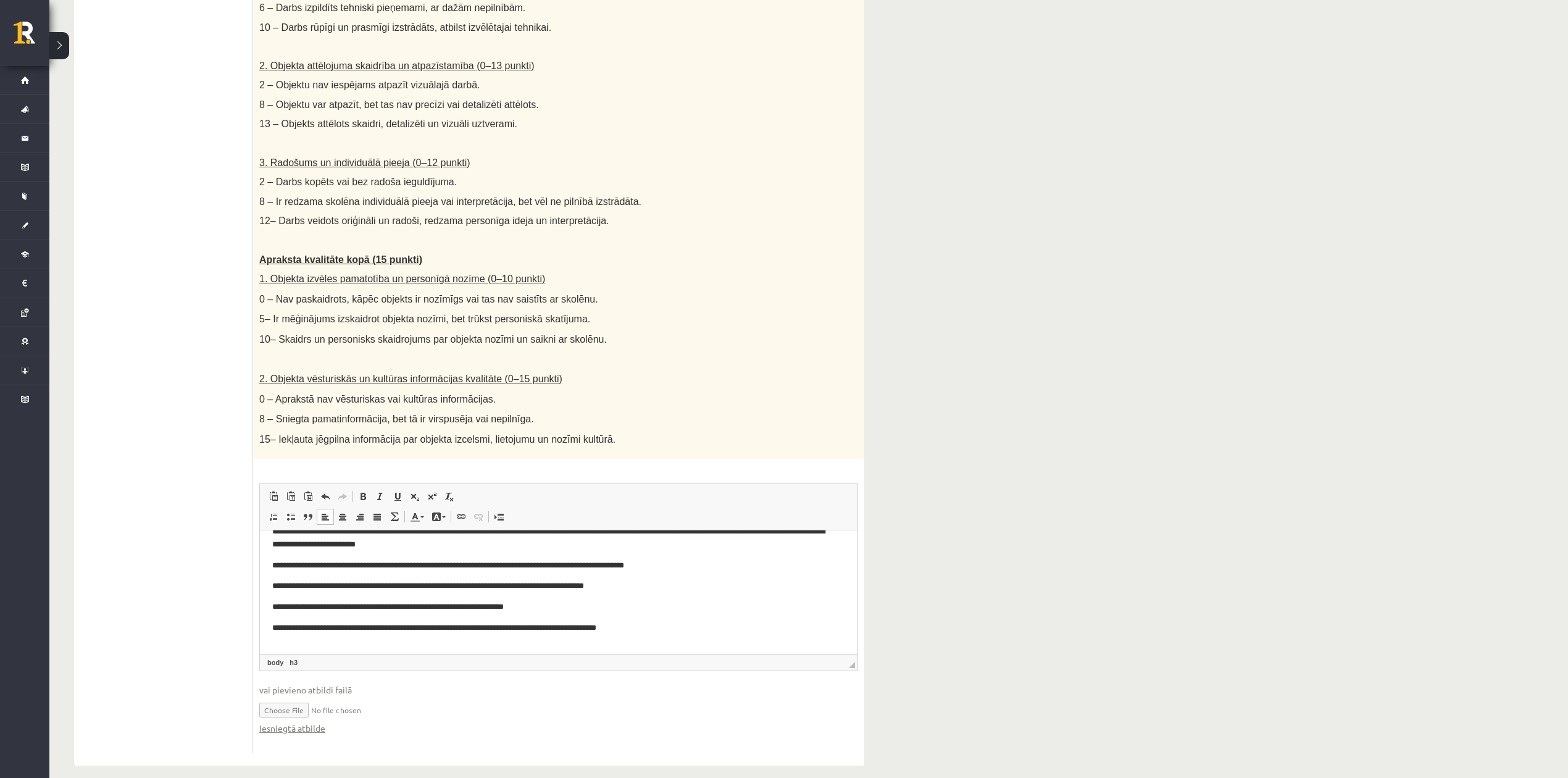
scroll to position [85, 0]
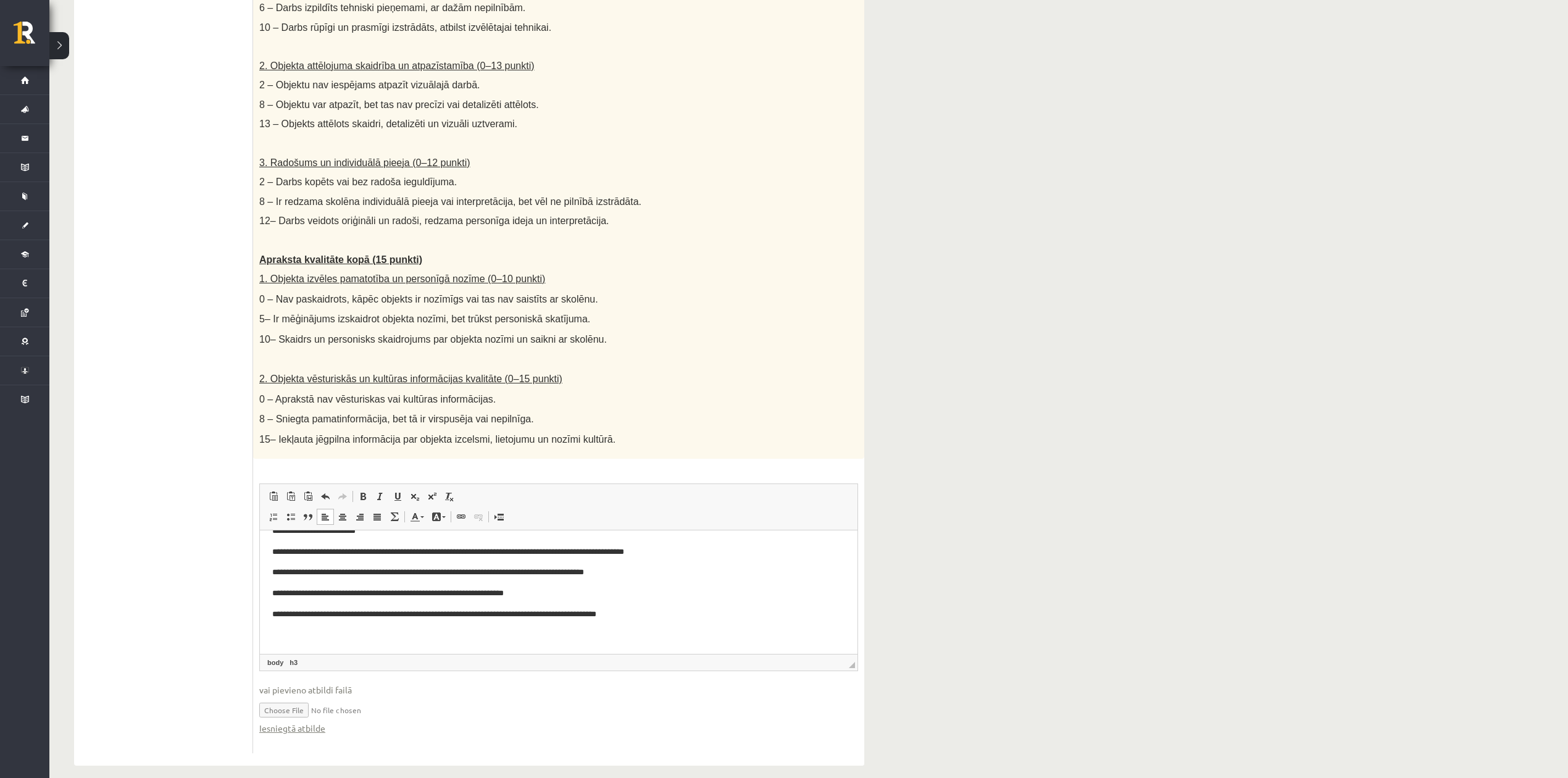
click at [675, 583] on body "**********" at bounding box center [558, 549] width 573 height 184
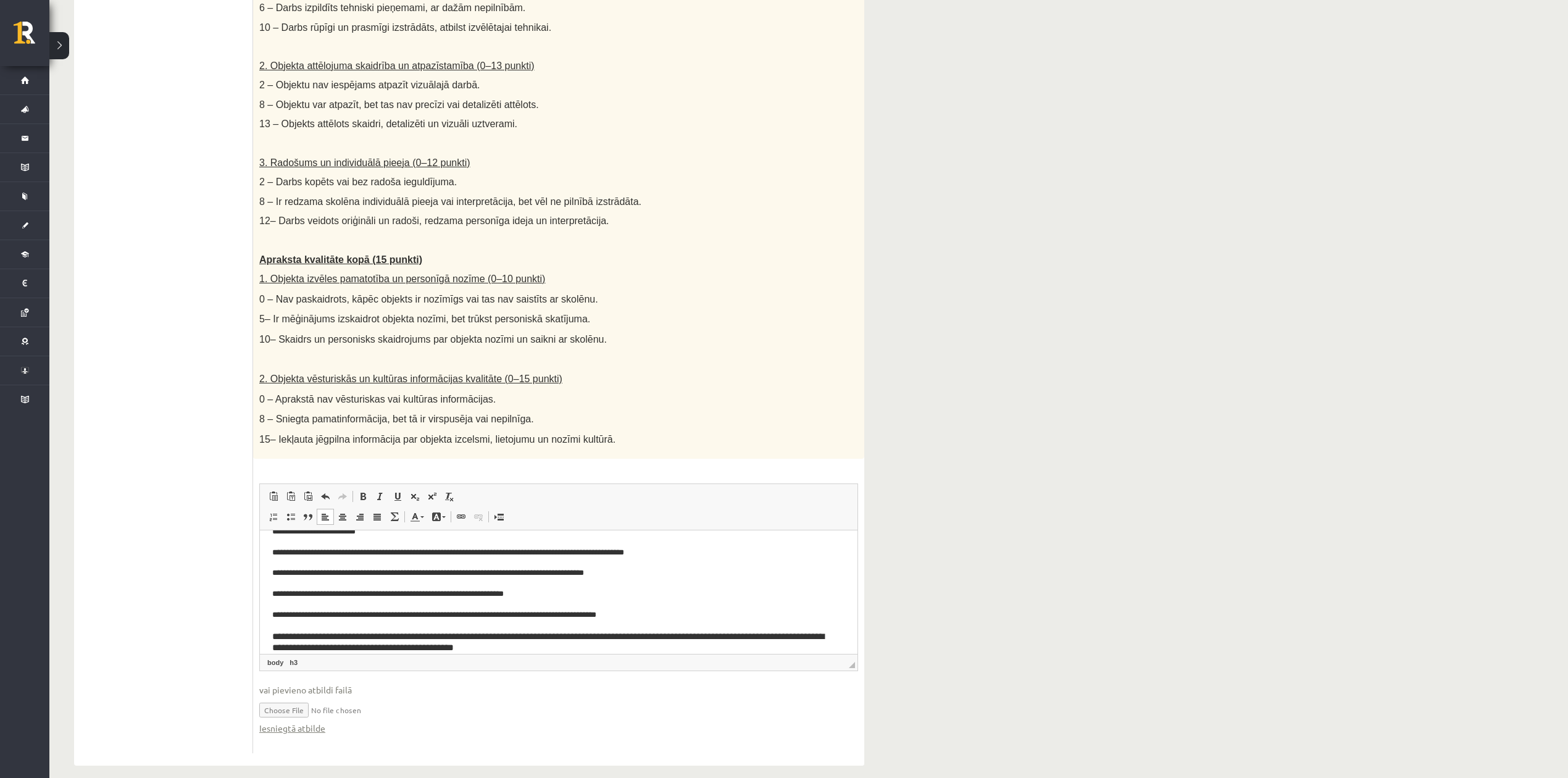
scroll to position [97, 0]
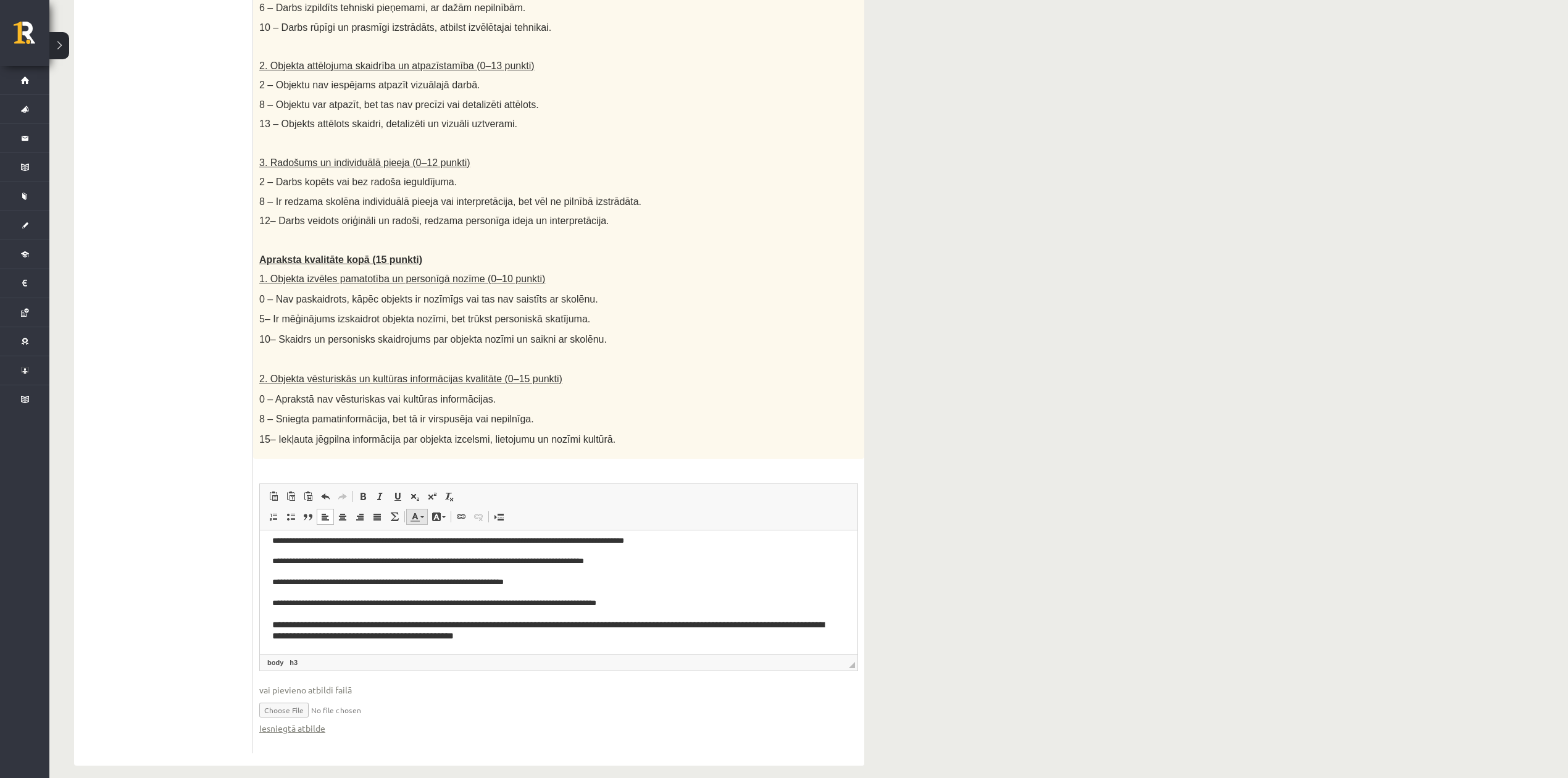
click at [425, 509] on link "Text Color" at bounding box center [417, 517] width 21 height 16
drag, startPoint x: 753, startPoint y: 619, endPoint x: 761, endPoint y: 619, distance: 8.0
click at [754, 583] on h3 "**********" at bounding box center [552, 630] width 561 height 23
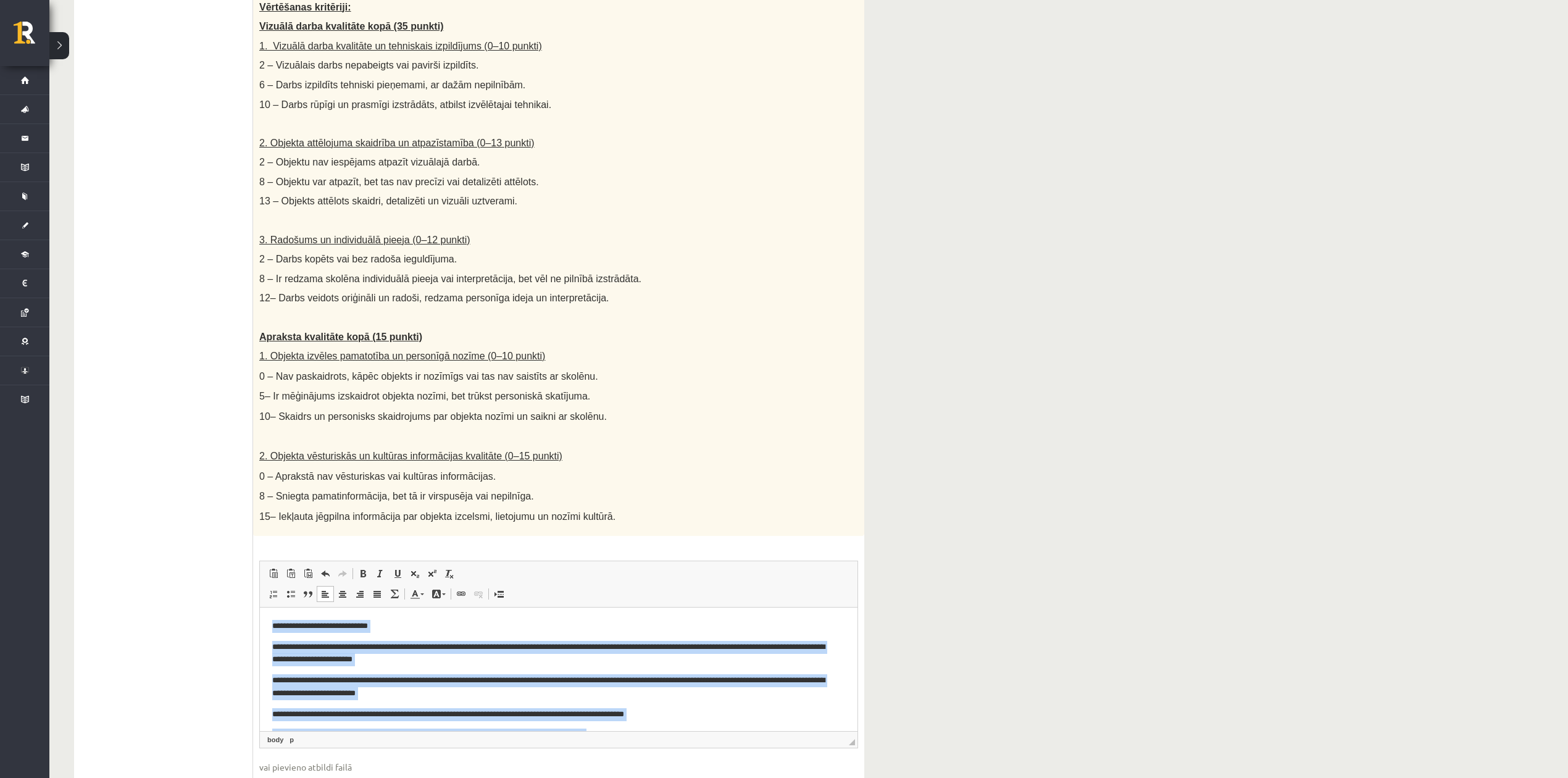
scroll to position [97, 0]
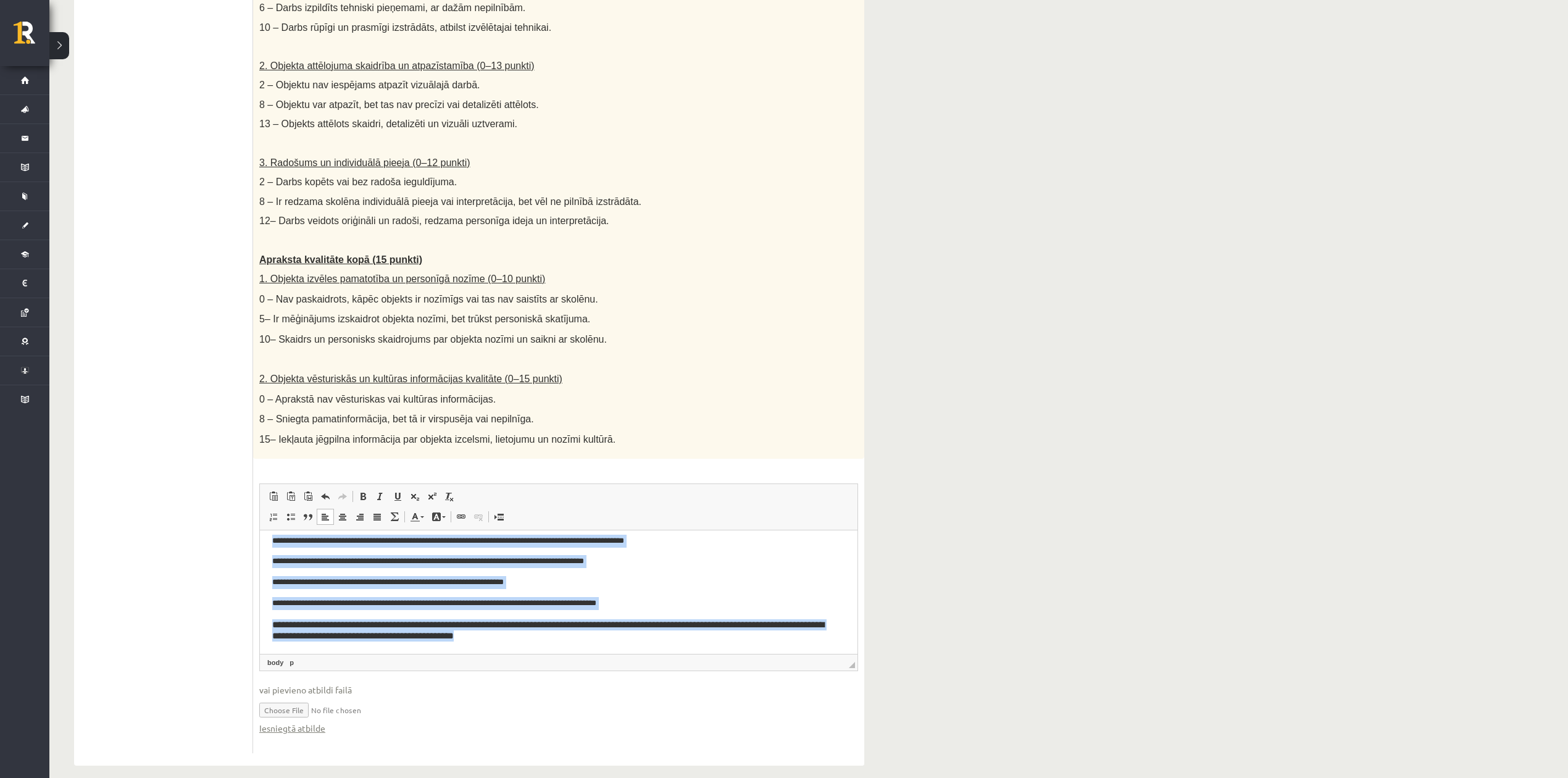
drag, startPoint x: 270, startPoint y: 539, endPoint x: 970, endPoint y: 1200, distance: 962.8
click at [721, 583] on html "**********" at bounding box center [558, 544] width 598 height 220
click at [363, 492] on span at bounding box center [363, 497] width 10 height 10
click at [386, 489] on link "Italic Keyboard shortcut Ctrl+I" at bounding box center [380, 497] width 17 height 16
click at [339, 512] on span at bounding box center [343, 517] width 10 height 10
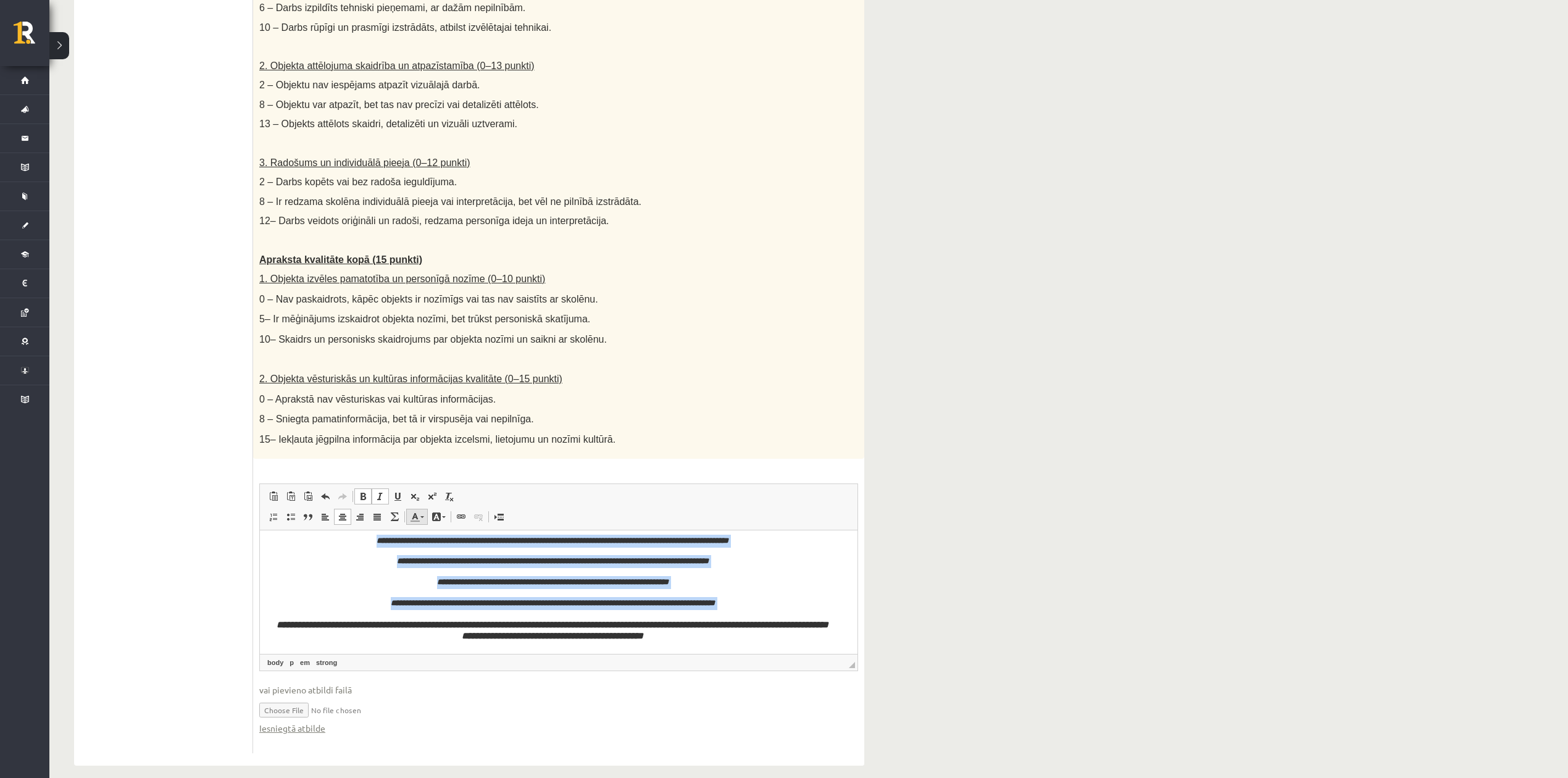
click at [426, 509] on link "Text Color" at bounding box center [417, 517] width 21 height 16
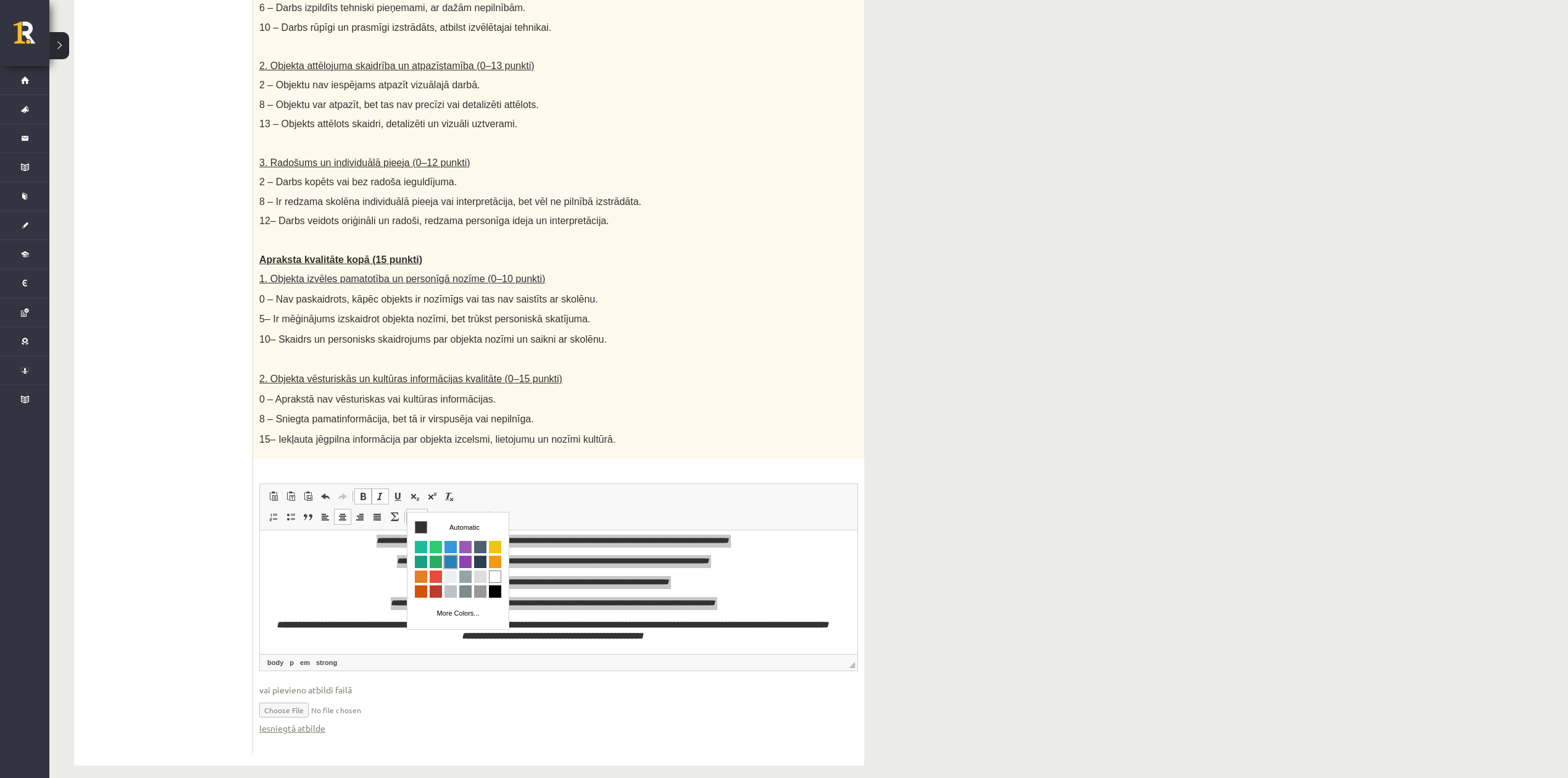
click at [455, 561] on span "Colors" at bounding box center [450, 561] width 12 height 12
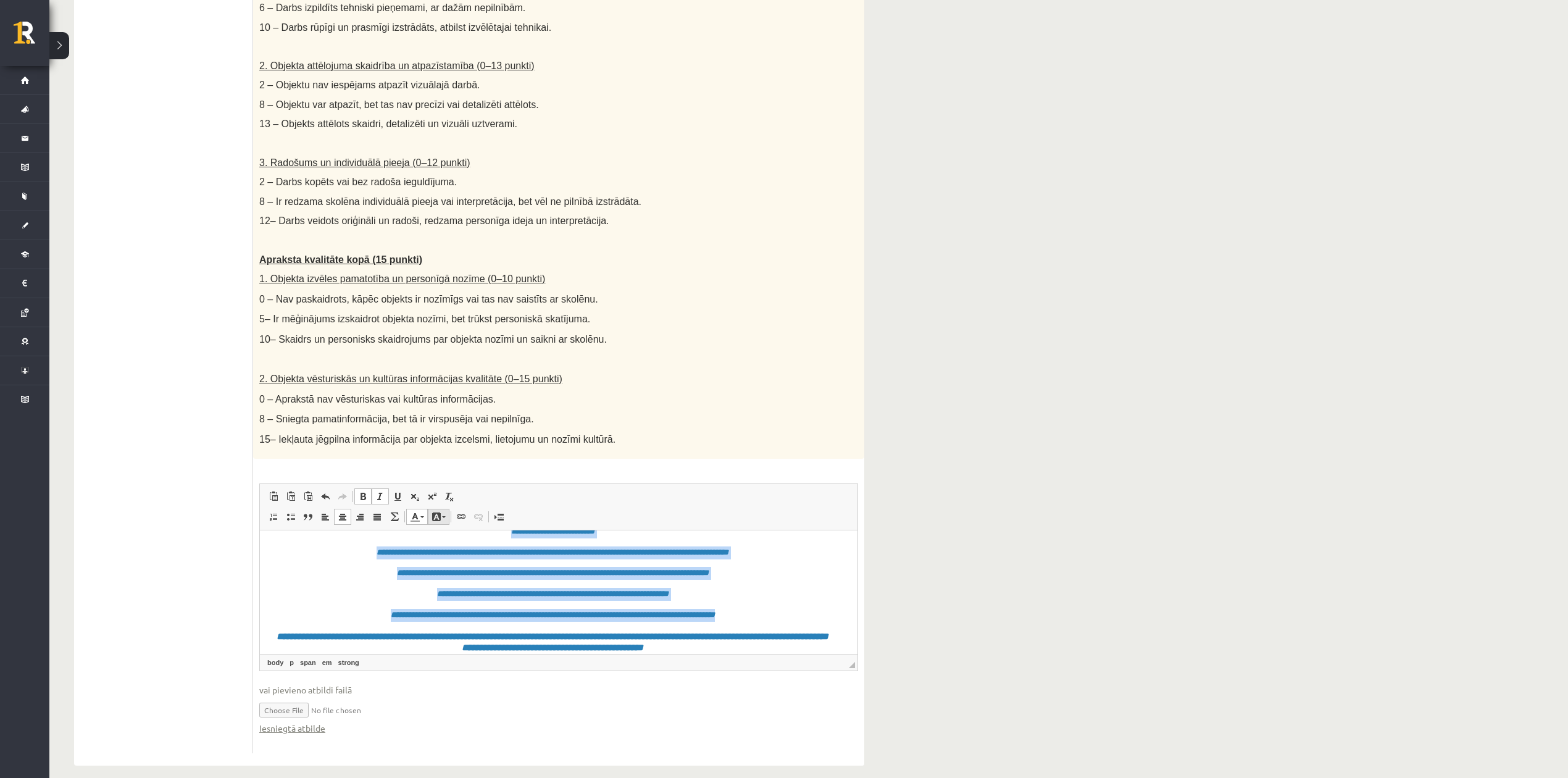
click at [439, 512] on span at bounding box center [436, 517] width 10 height 10
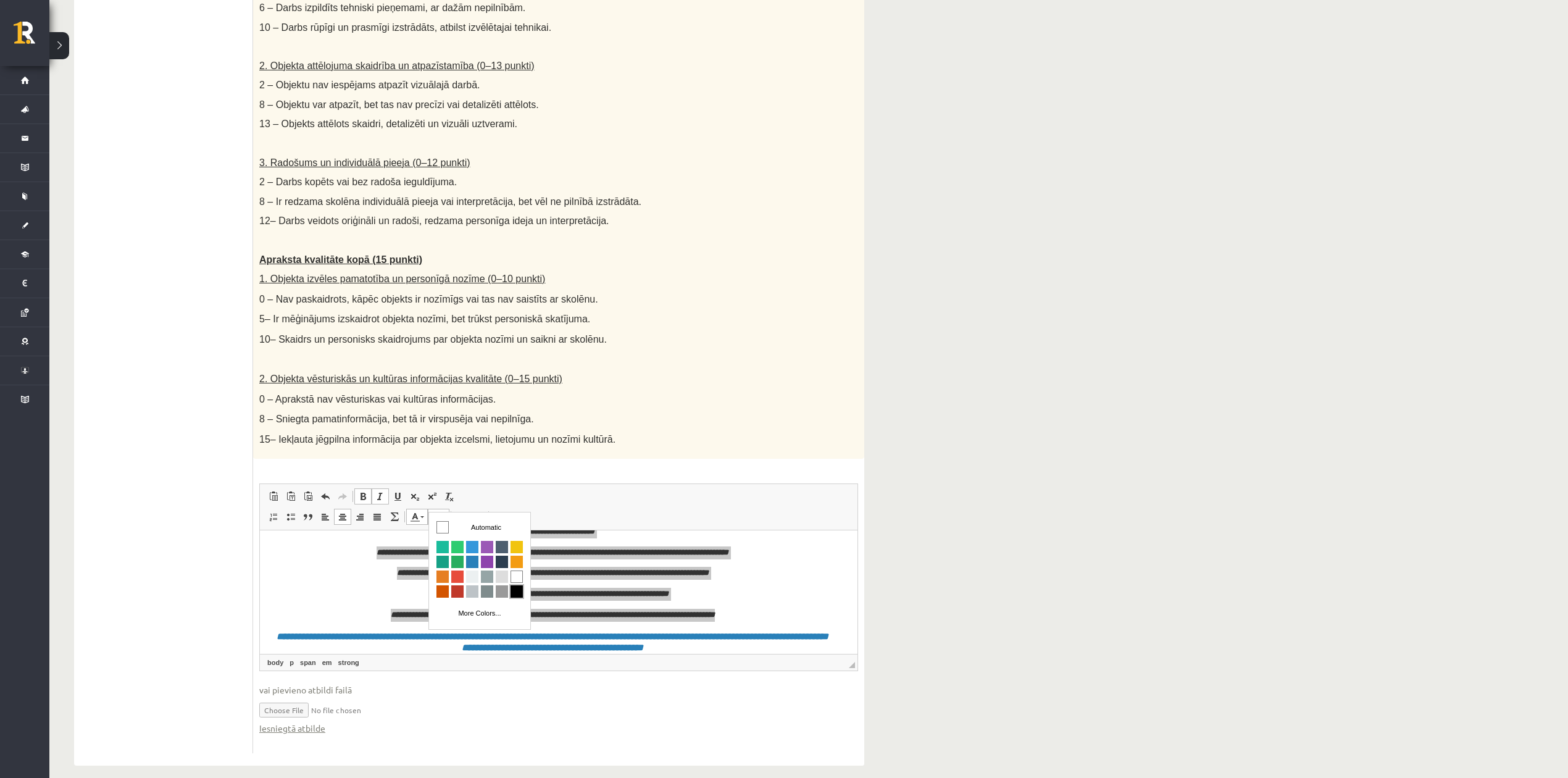
click at [521, 583] on span "Colors" at bounding box center [516, 591] width 12 height 12
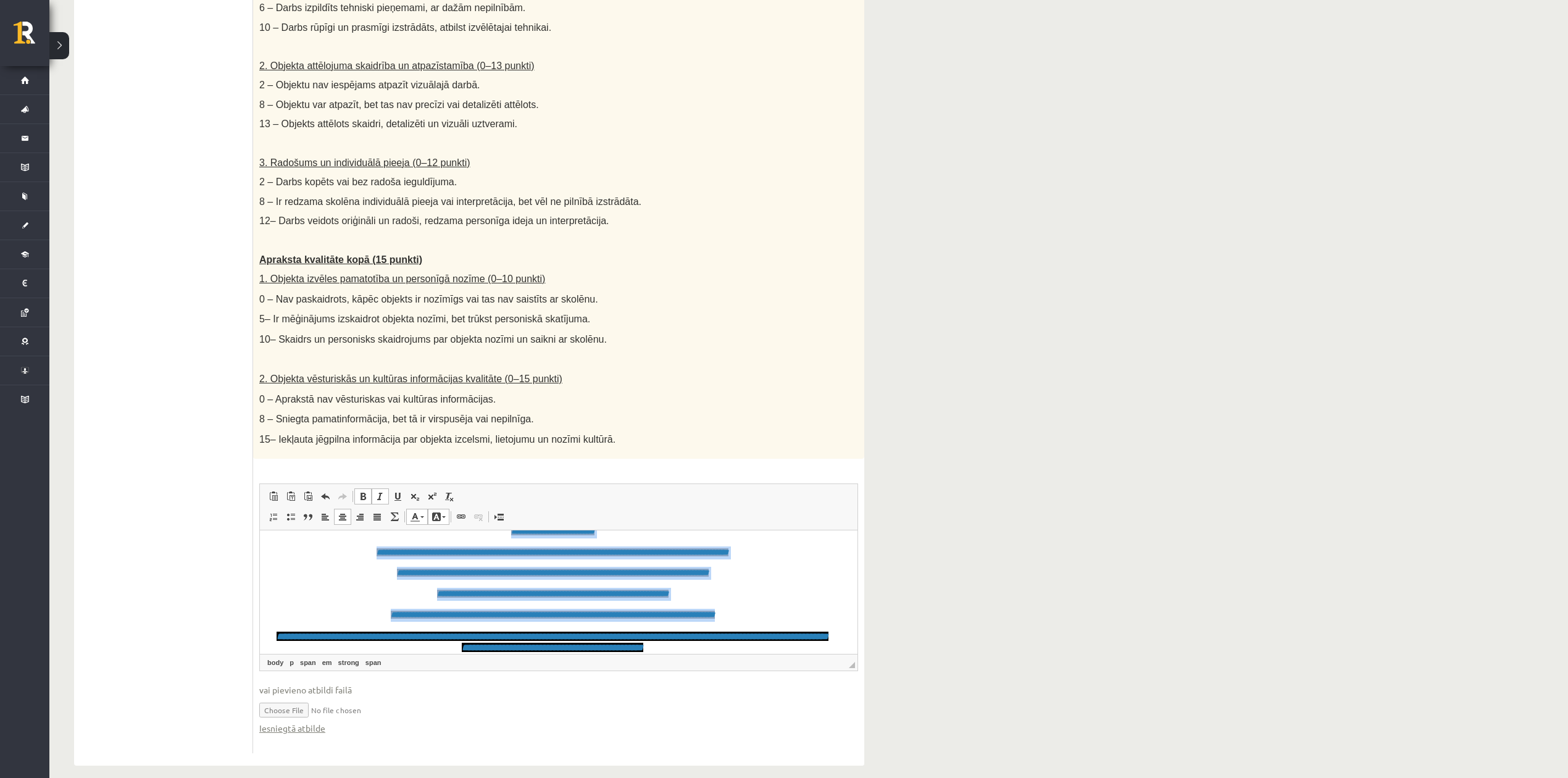
click at [799, 582] on body "**********" at bounding box center [558, 555] width 573 height 195
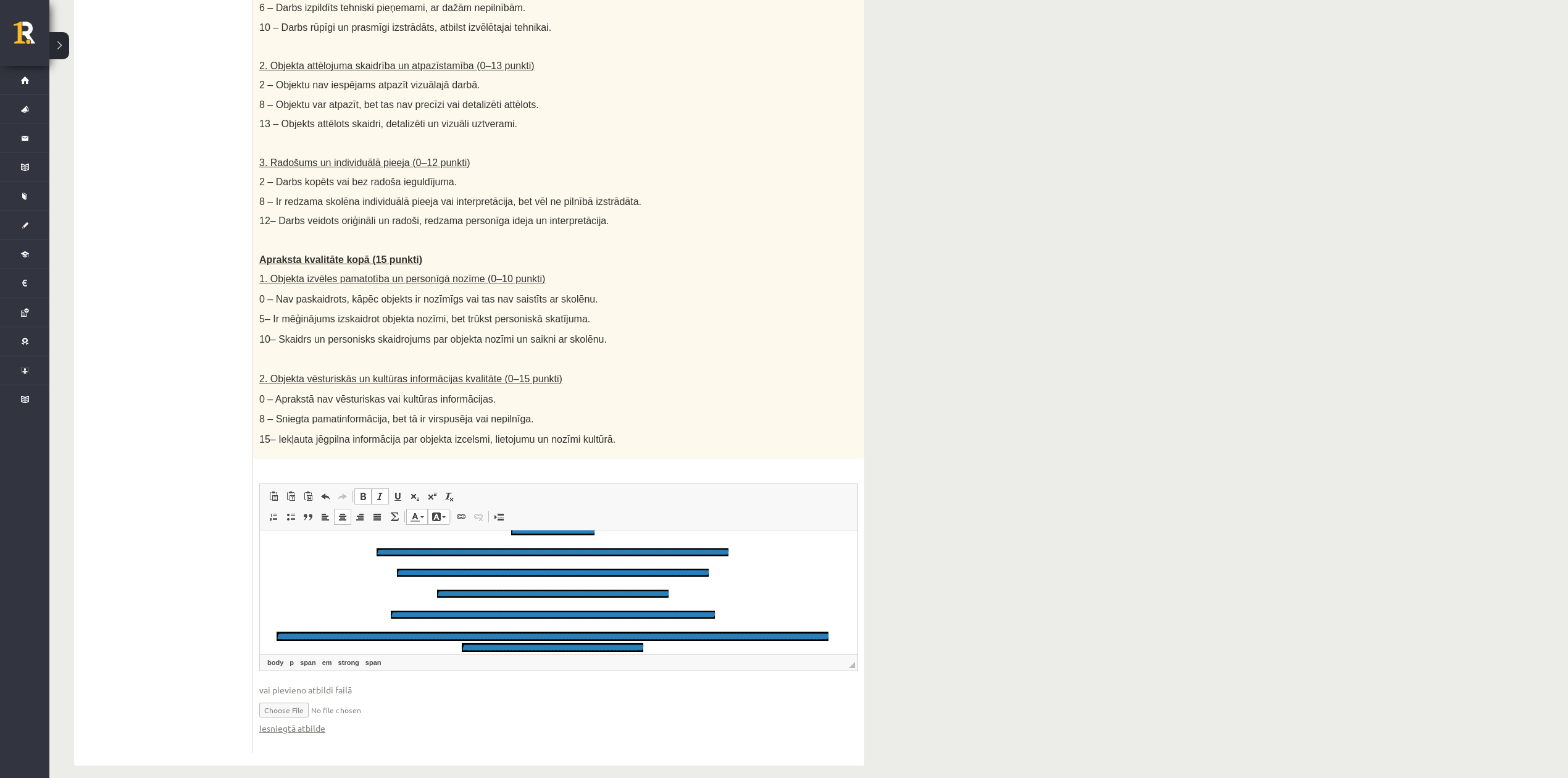
click at [446, 509] on link "Background Color" at bounding box center [438, 517] width 21 height 16
click at [444, 529] on span "Colors" at bounding box center [442, 527] width 12 height 12
click at [794, 583] on p "**********" at bounding box center [552, 594] width 561 height 13
click at [440, 512] on span at bounding box center [436, 517] width 10 height 10
click at [521, 574] on span "Colors" at bounding box center [516, 576] width 12 height 12
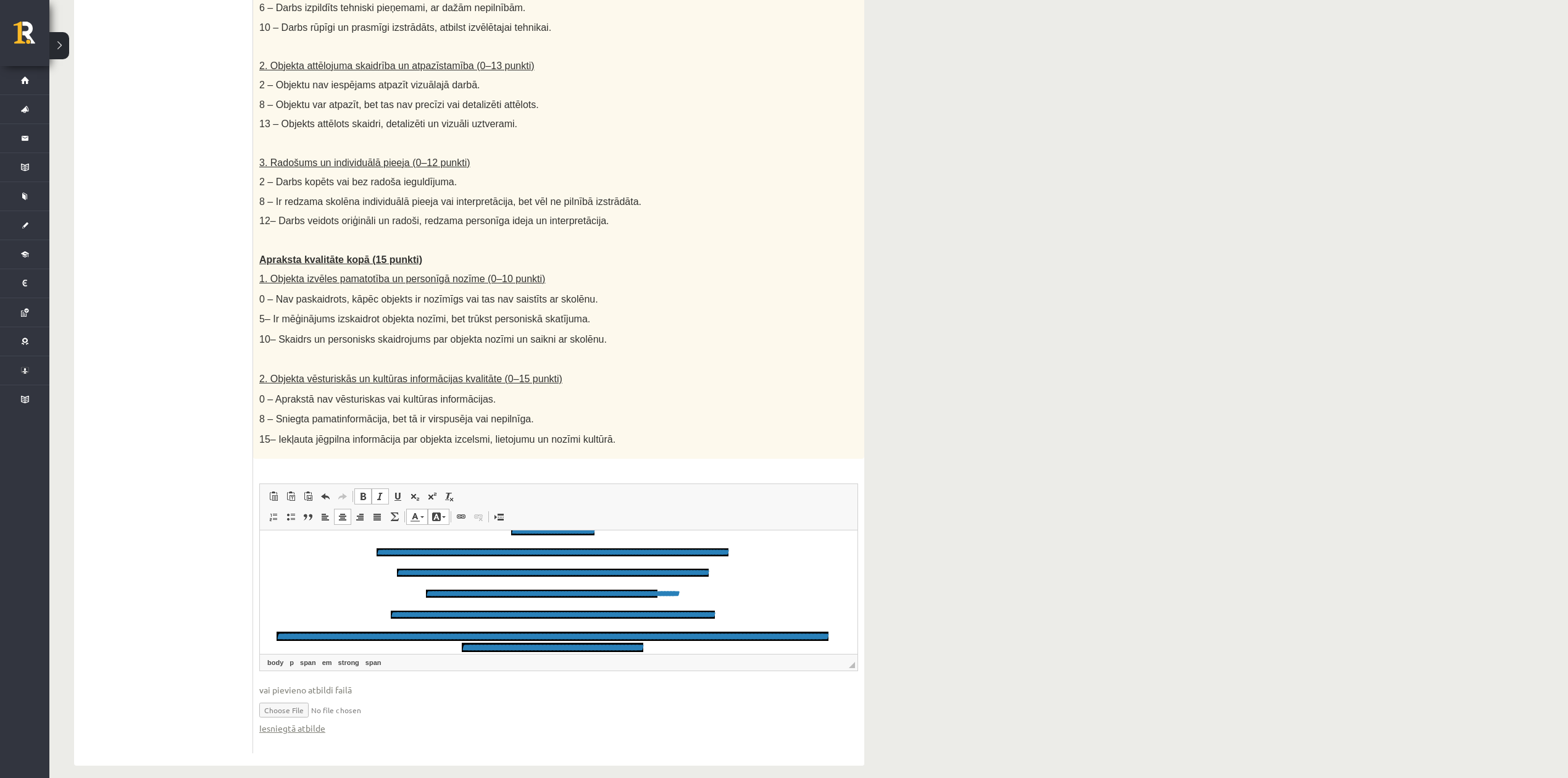
drag, startPoint x: 608, startPoint y: 637, endPoint x: 680, endPoint y: 621, distance: 73.8
click at [609, 583] on span "**********" at bounding box center [552, 641] width 552 height 21
click at [741, 583] on p "**********" at bounding box center [552, 594] width 561 height 13
click at [425, 509] on link "Text Color" at bounding box center [417, 517] width 21 height 16
click at [354, 546] on p "**********" at bounding box center [552, 552] width 561 height 13
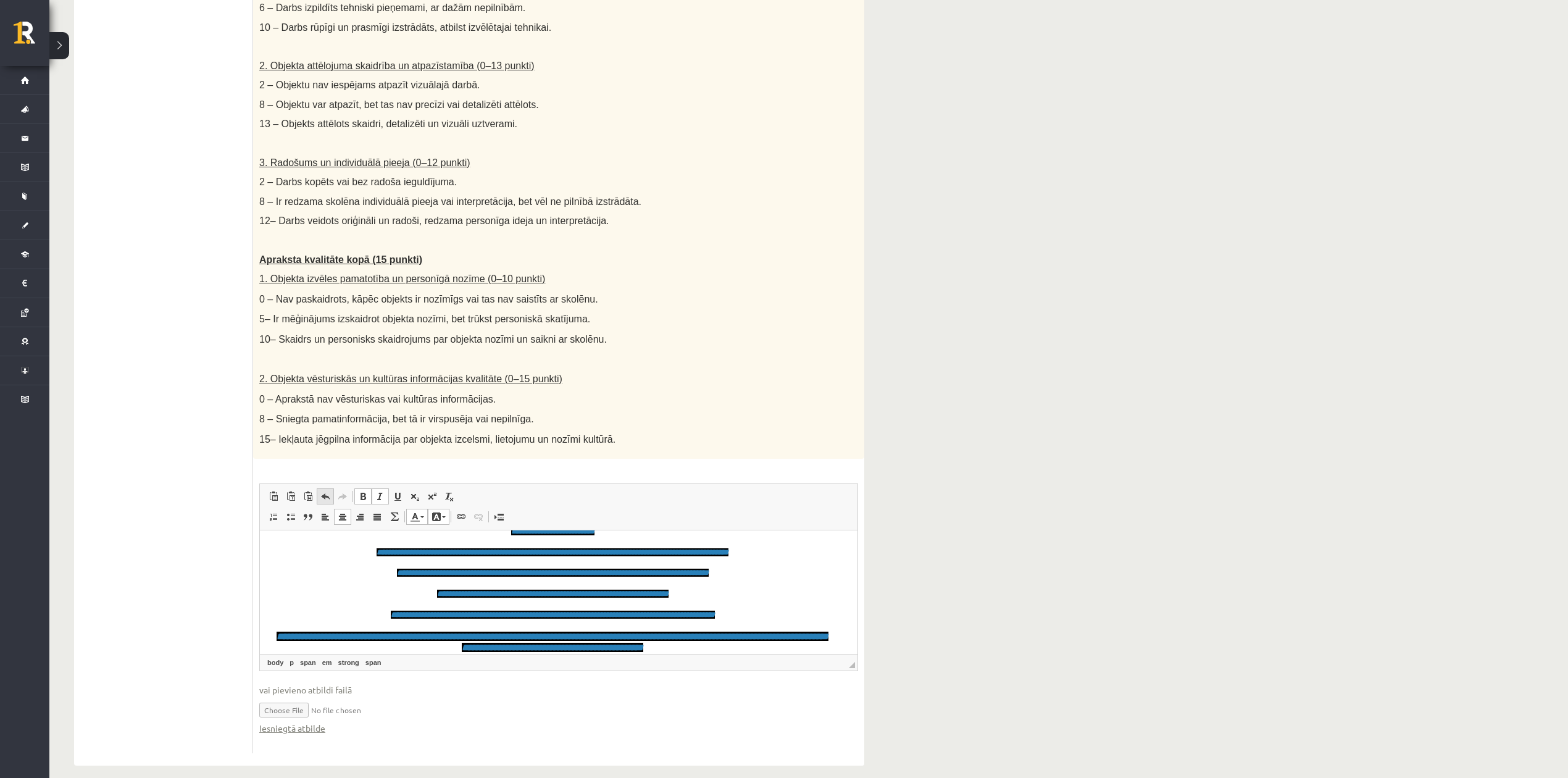
click at [325, 492] on span at bounding box center [326, 497] width 10 height 10
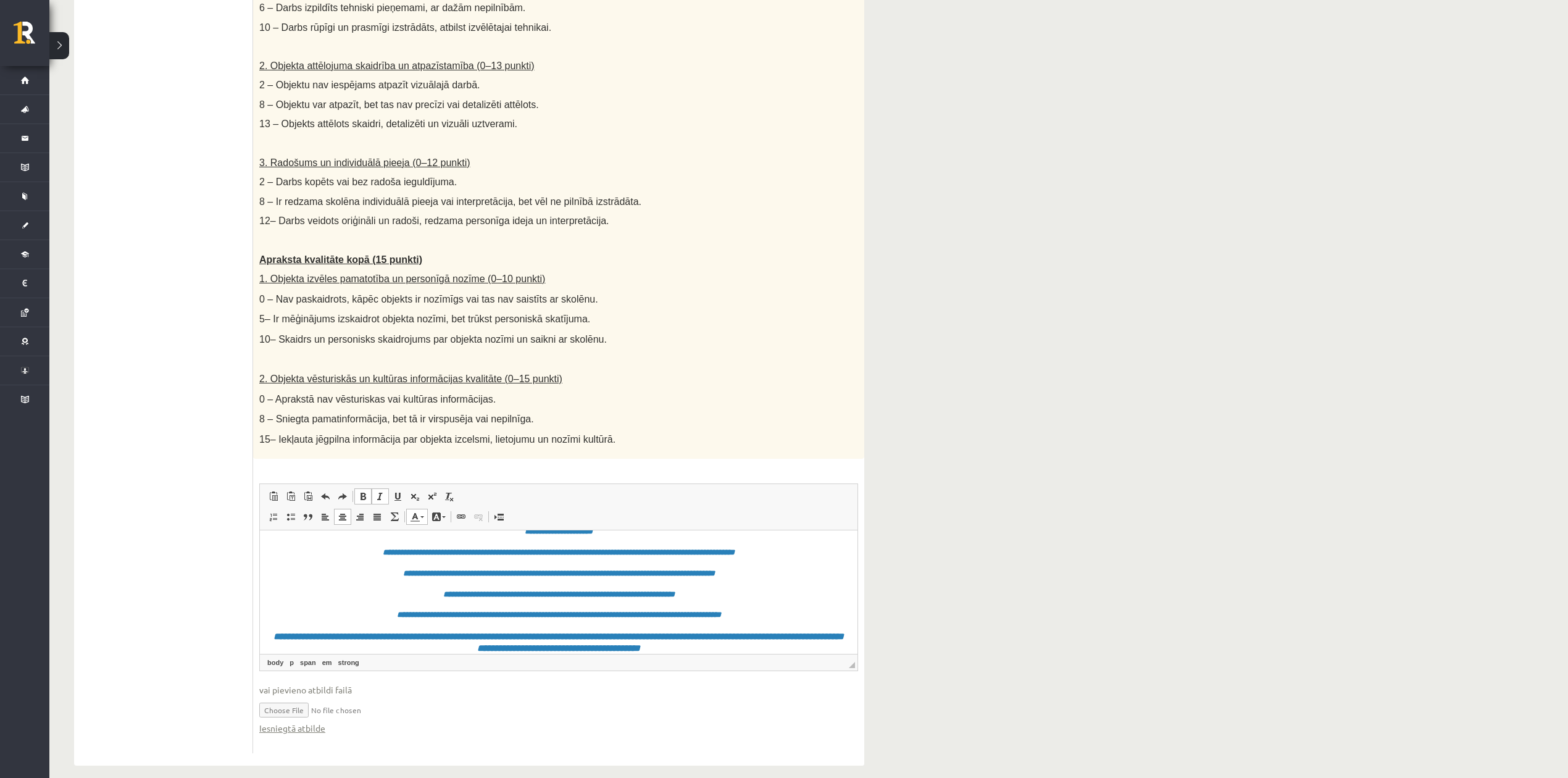
drag, startPoint x: 749, startPoint y: 591, endPoint x: 756, endPoint y: 589, distance: 7.3
click at [749, 583] on p "**********" at bounding box center [558, 594] width 573 height 13
click at [789, 583] on body "**********" at bounding box center [558, 556] width 573 height 196
click at [1038, 583] on div "**********" at bounding box center [808, 178] width 1518 height 1225
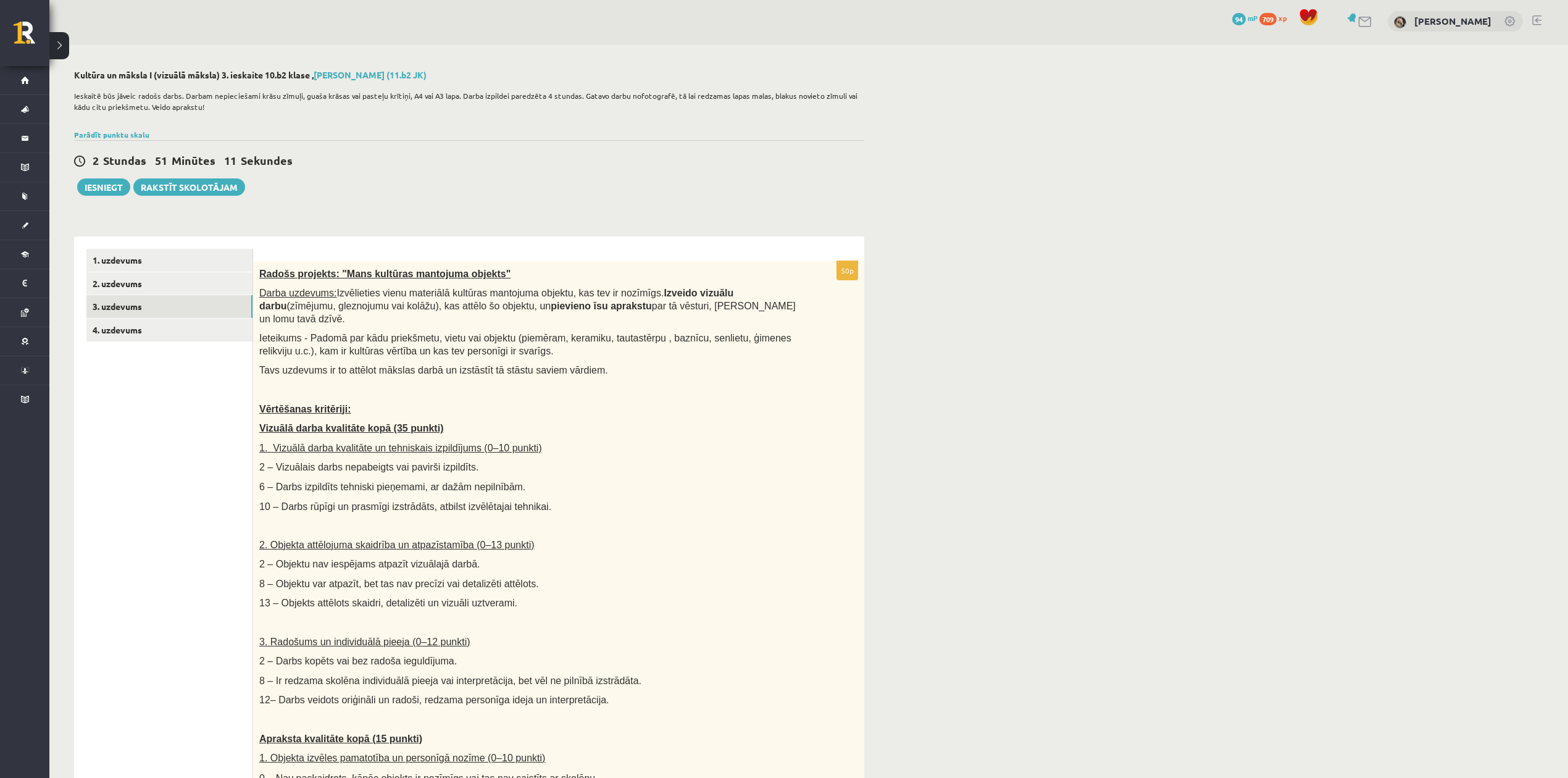
scroll to position [0, 0]
click at [106, 189] on button "Iesniegt" at bounding box center [104, 189] width 53 height 17
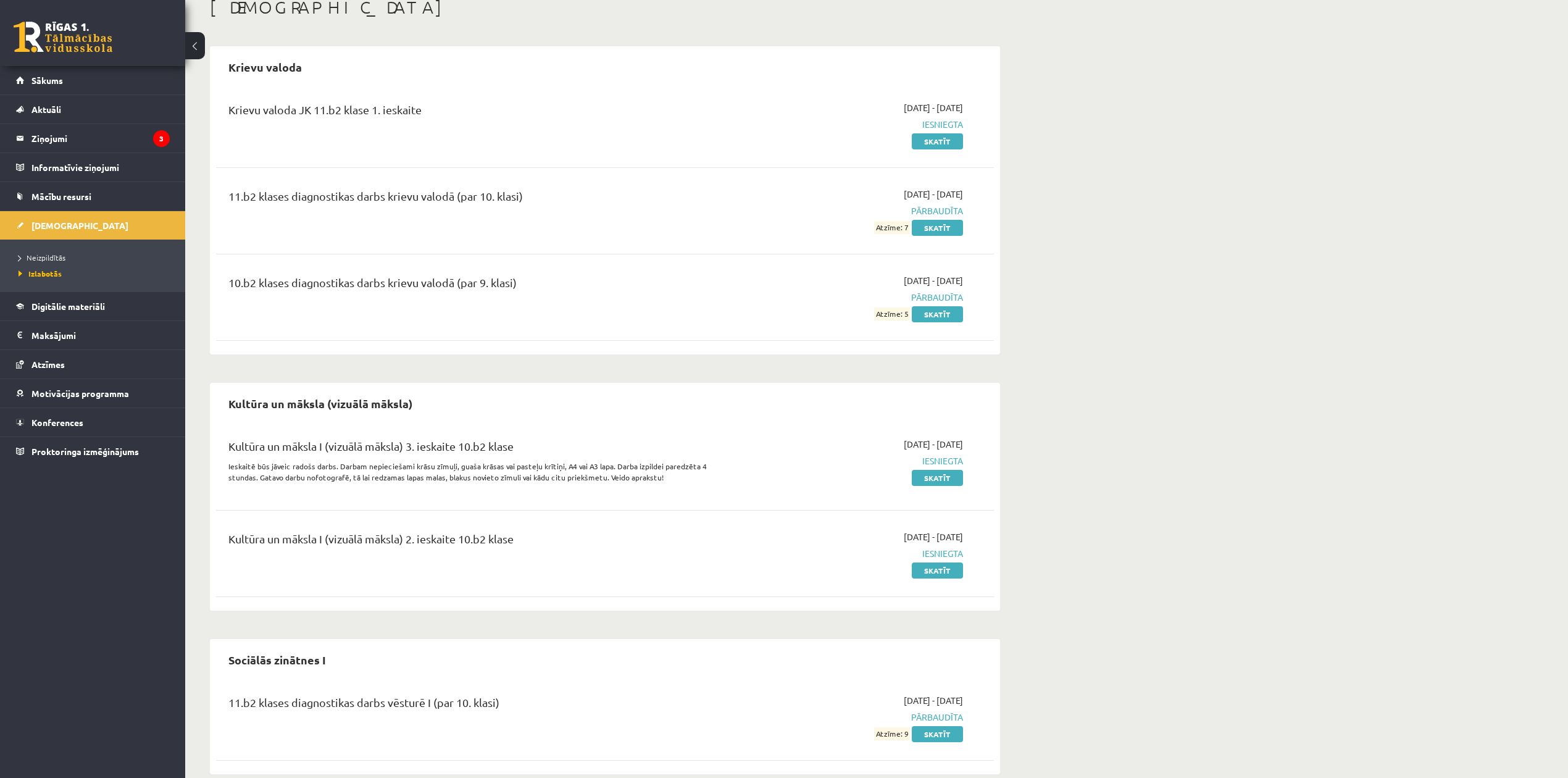
scroll to position [97, 0]
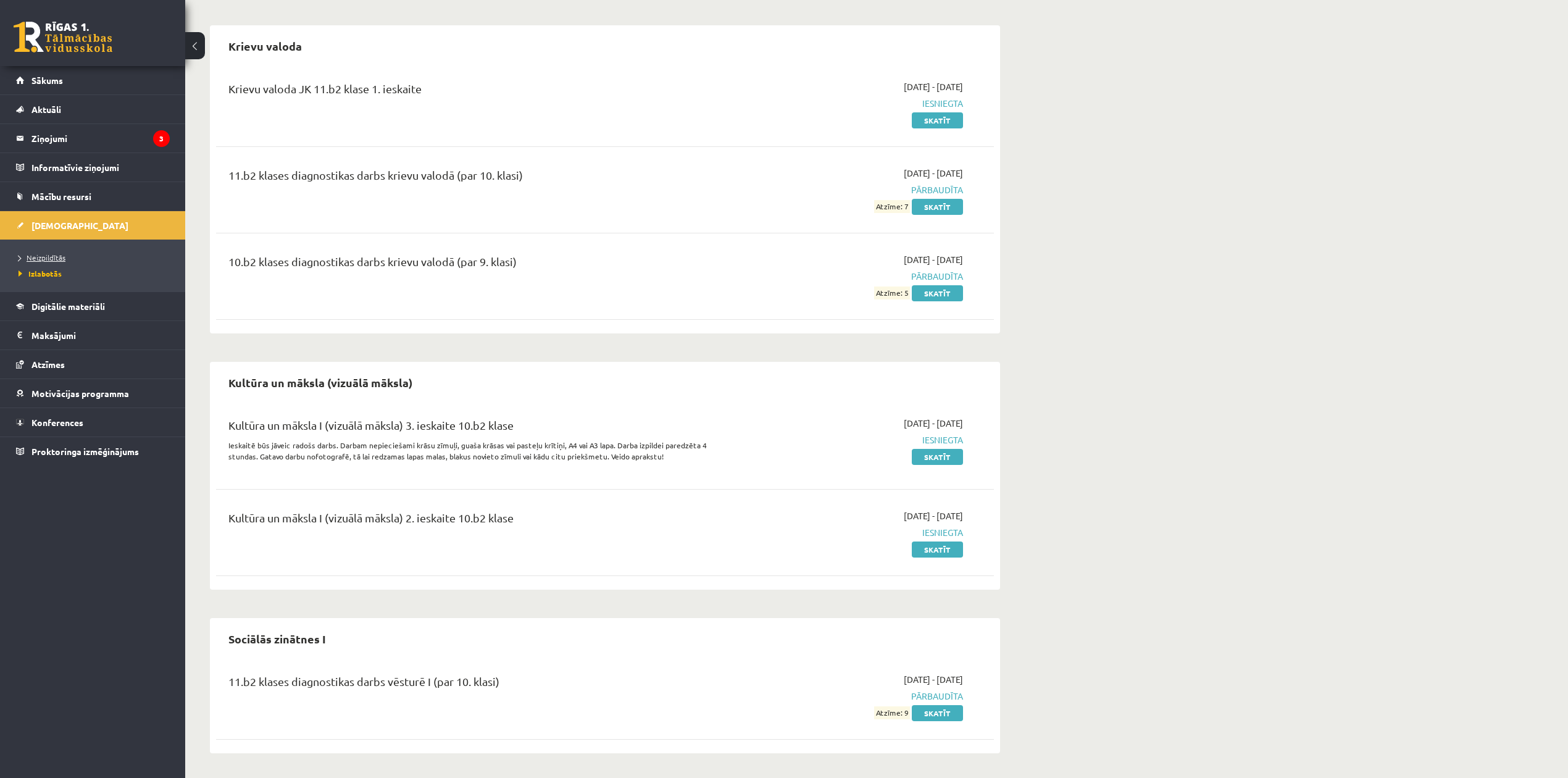
click at [52, 254] on span "Neizpildītās" at bounding box center [42, 258] width 47 height 10
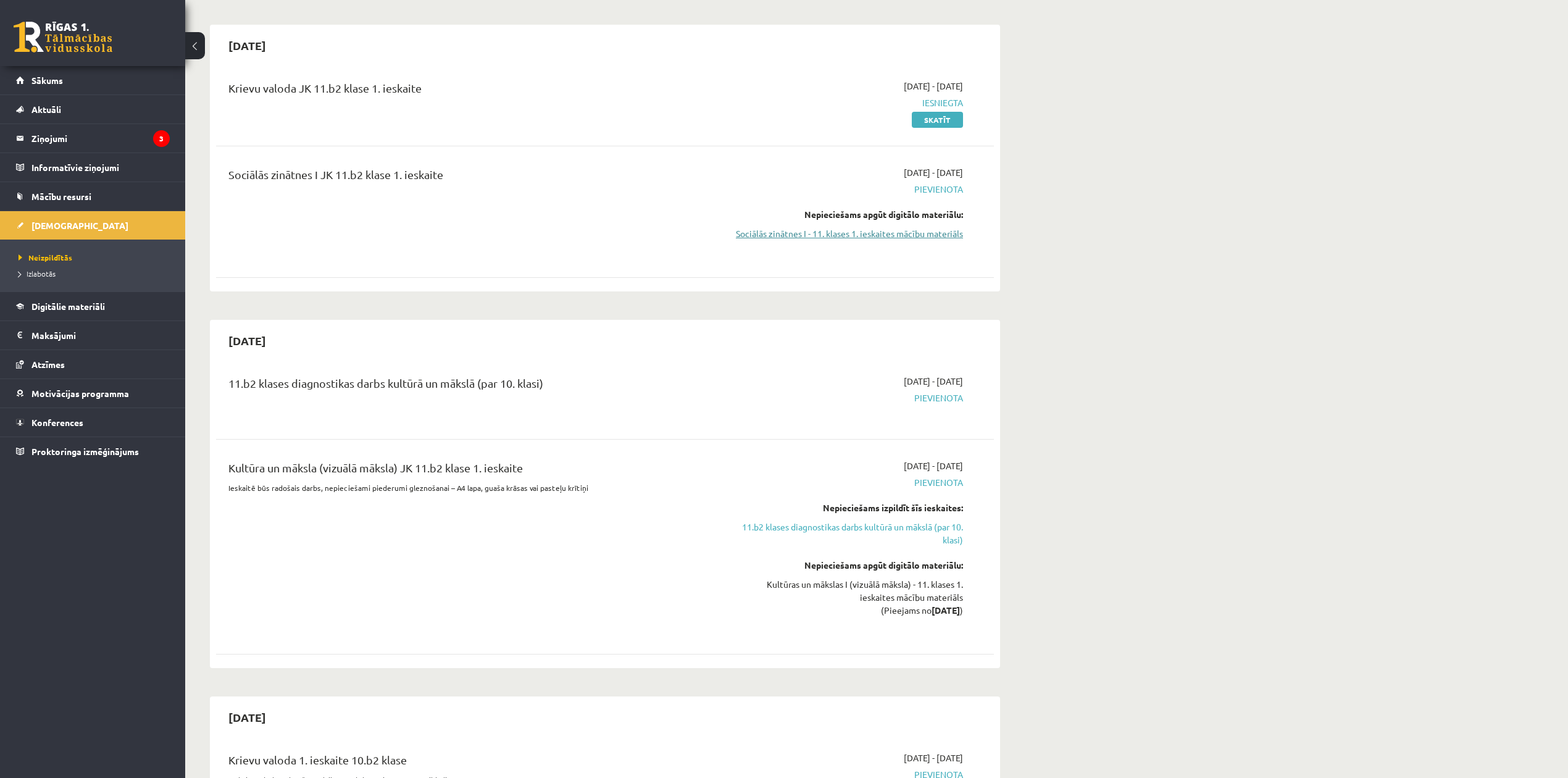
click at [919, 237] on link "Sociālās zinātnes I - 11. klases 1. ieskaites mācību materiāls" at bounding box center [847, 234] width 233 height 13
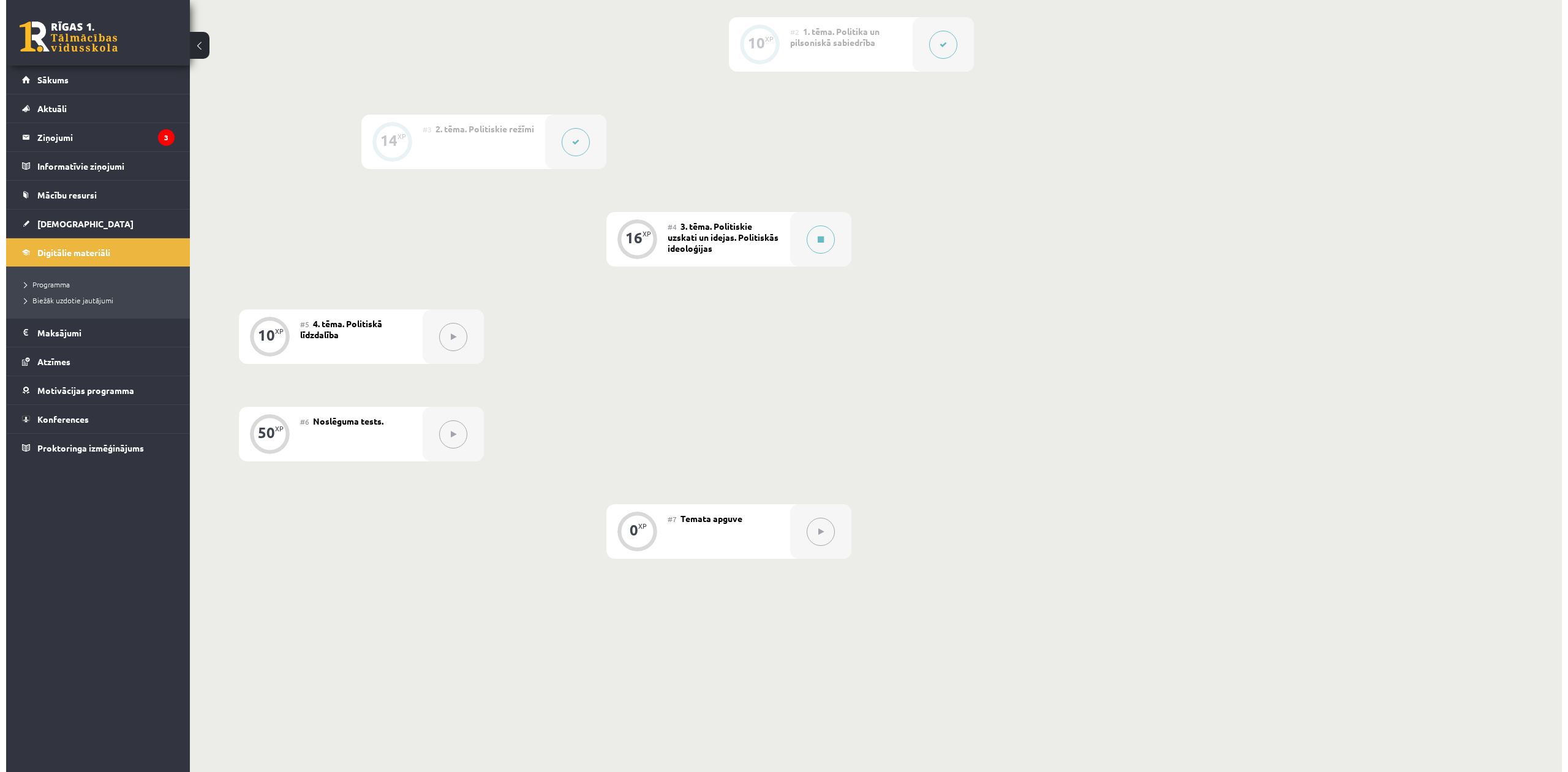
scroll to position [412, 0]
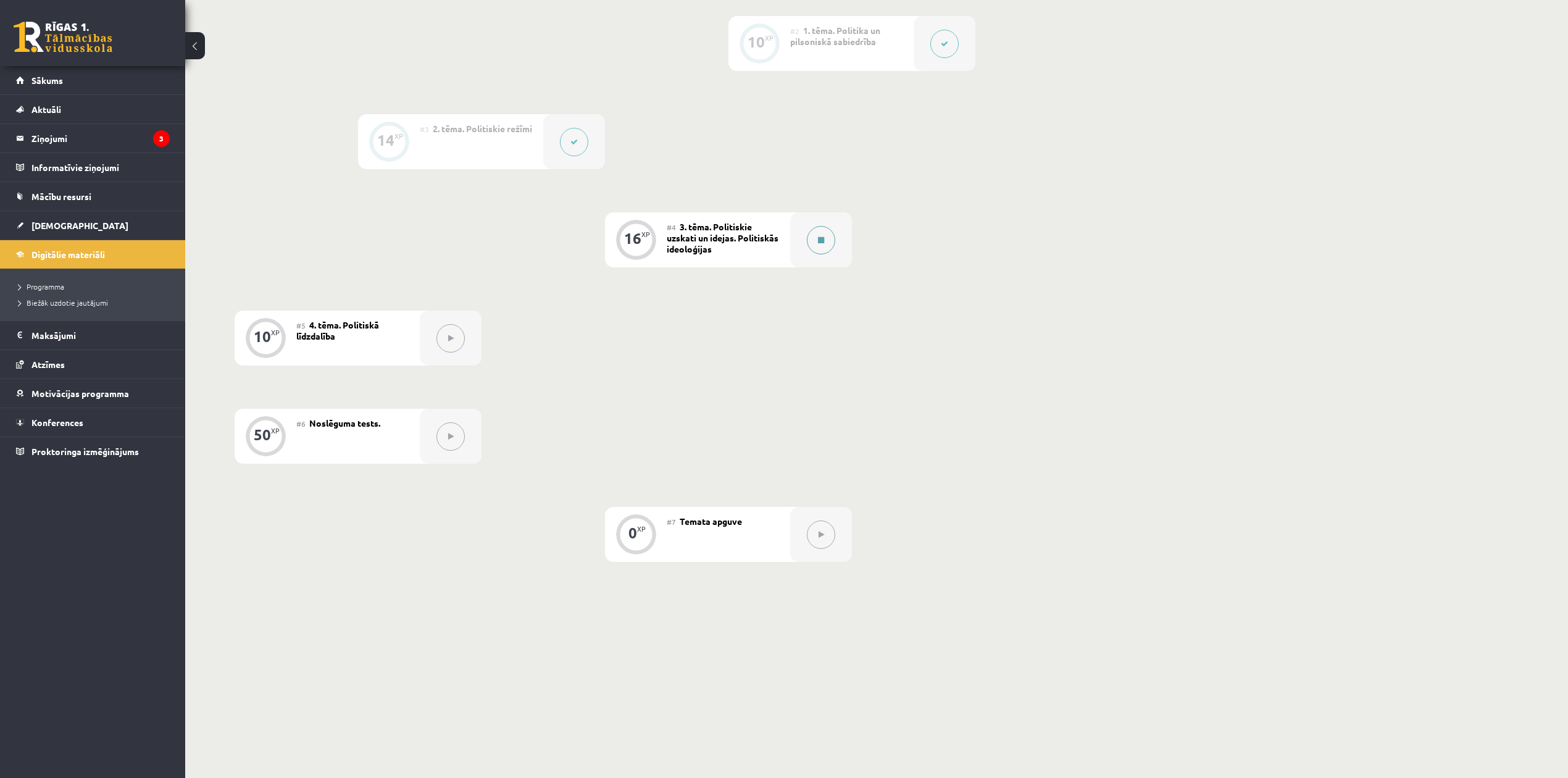
click at [817, 223] on div at bounding box center [820, 239] width 61 height 55
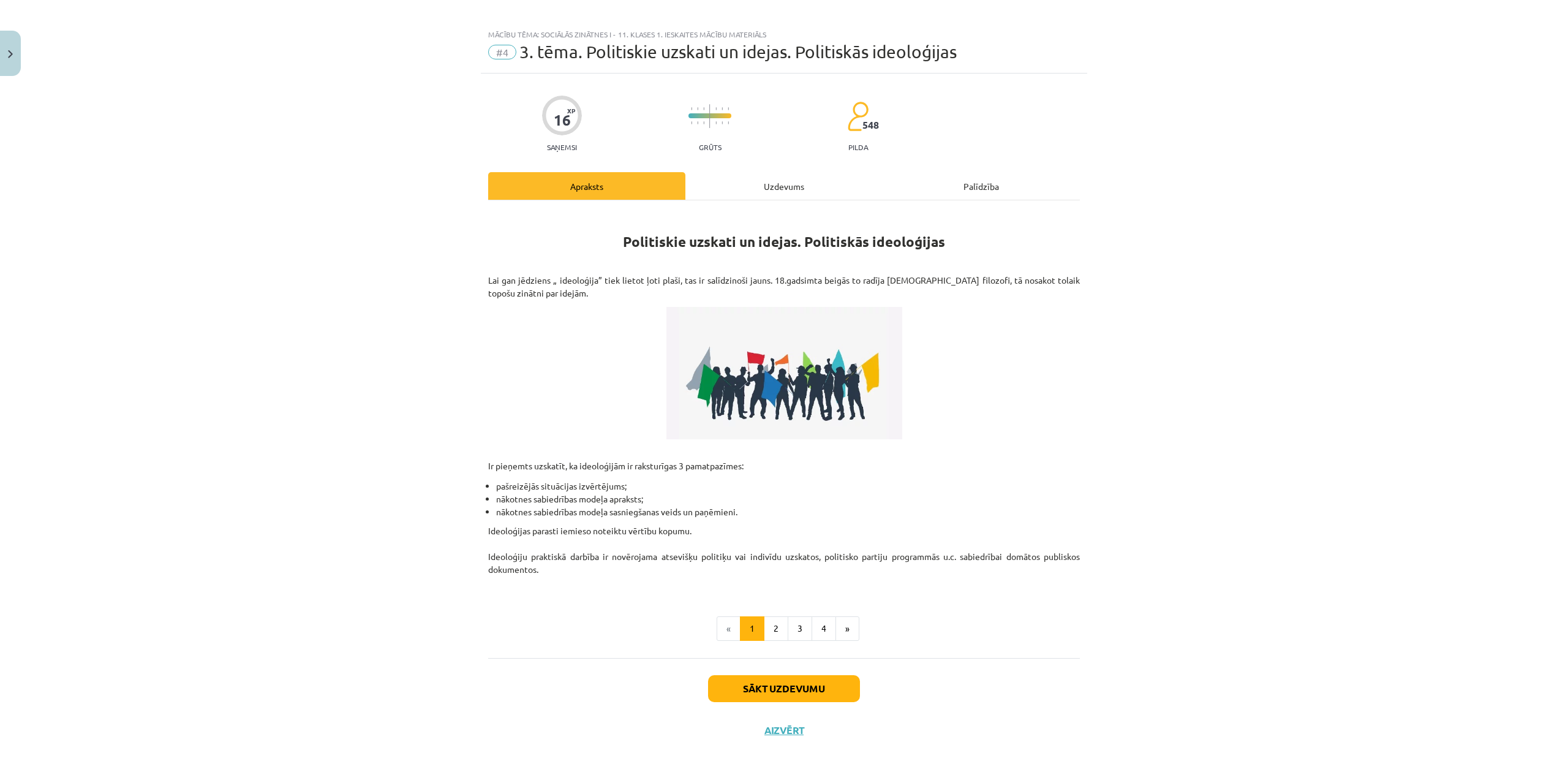
scroll to position [18, 0]
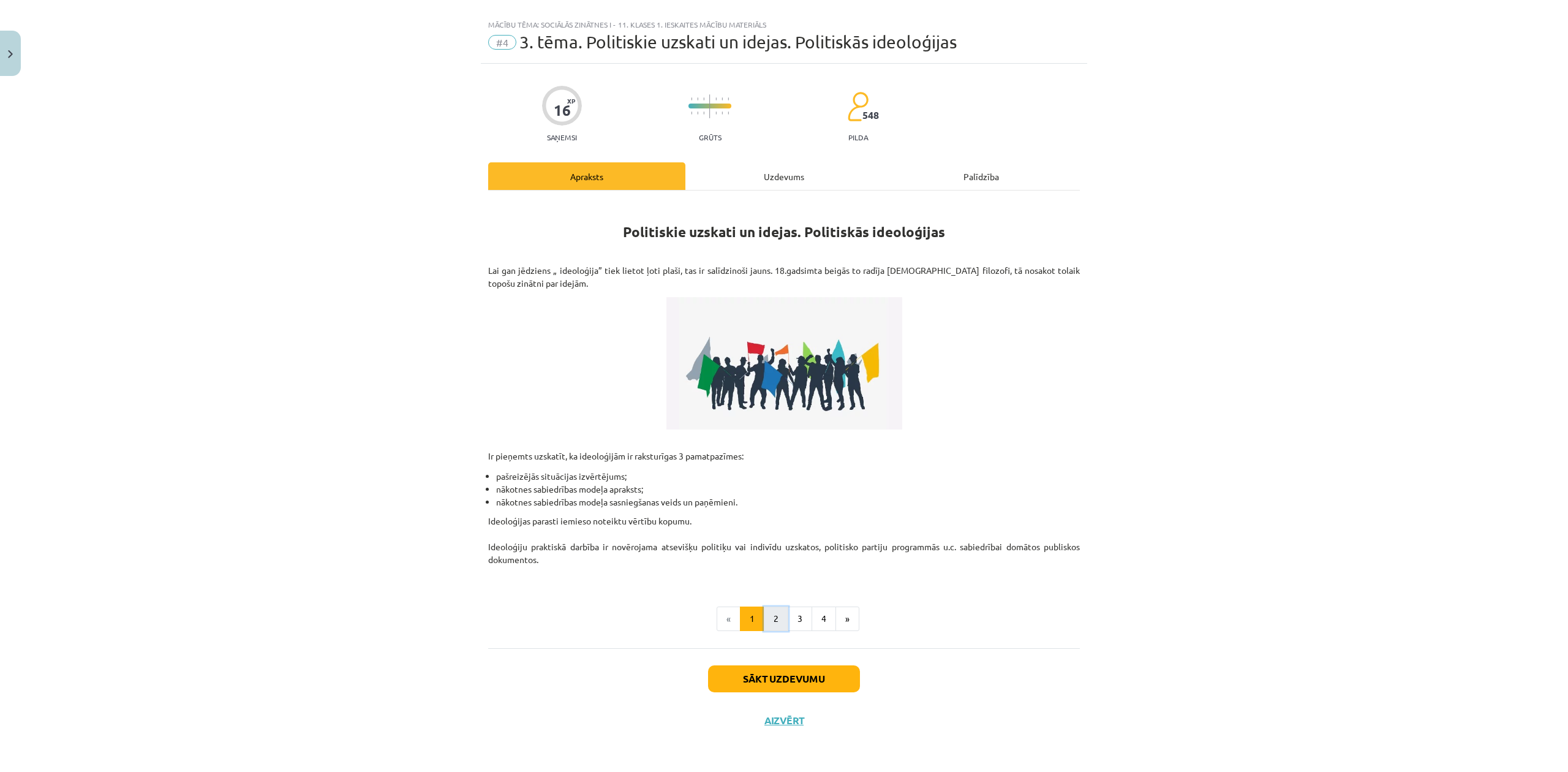
click at [764, 613] on button "2" at bounding box center [776, 619] width 25 height 25
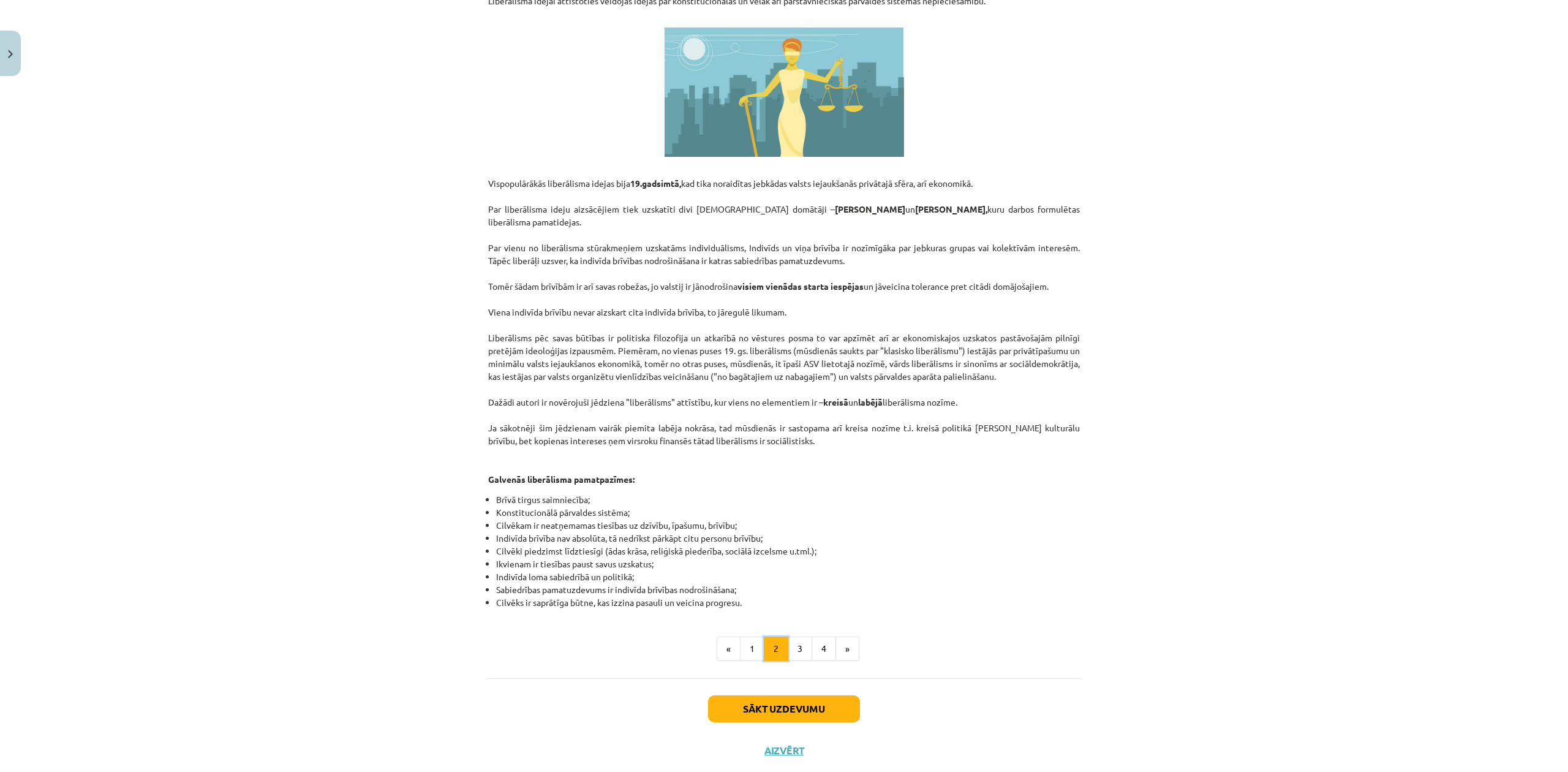
scroll to position [354, 0]
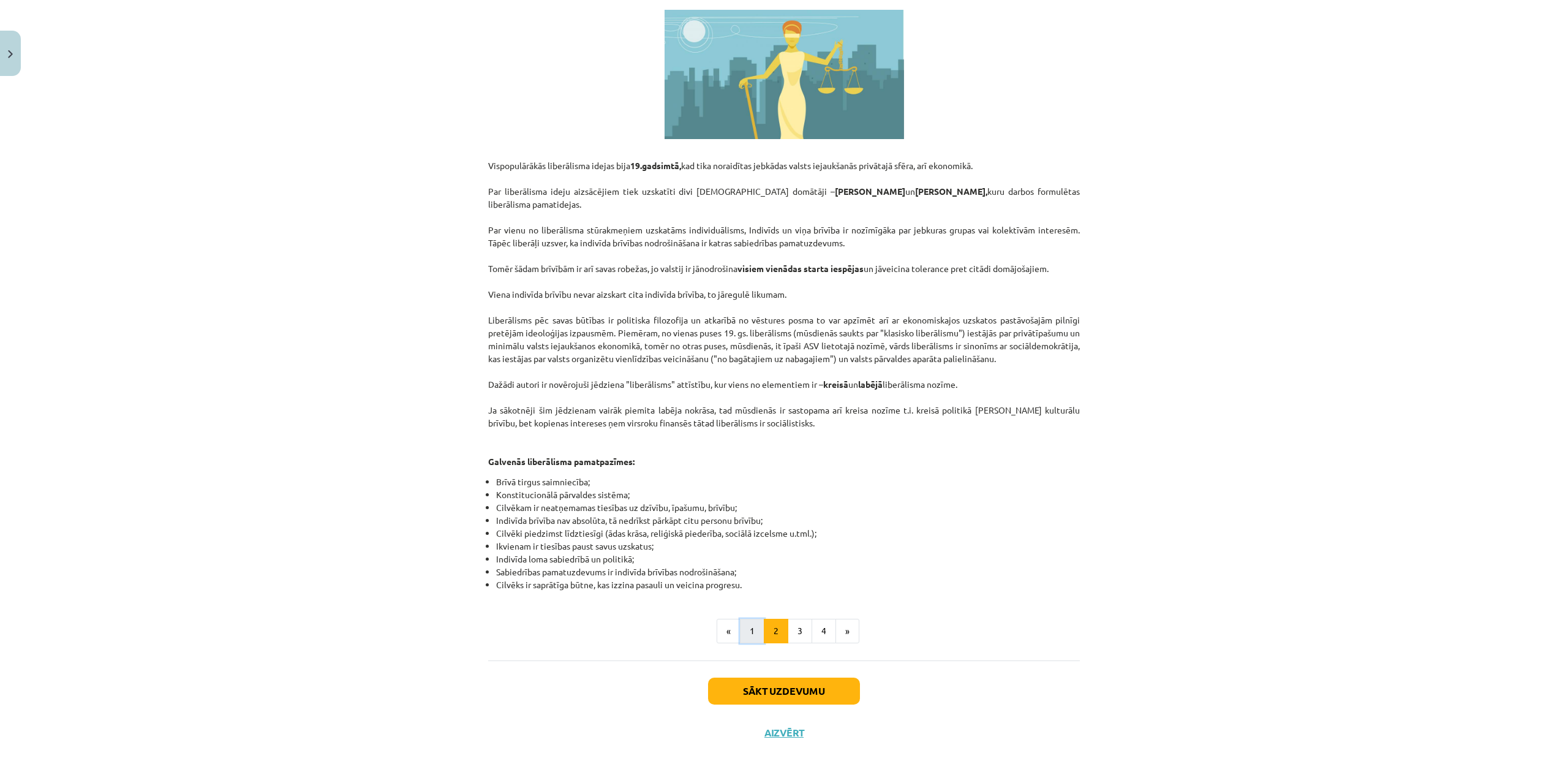
drag, startPoint x: 746, startPoint y: 623, endPoint x: 750, endPoint y: 617, distance: 7.2
click at [748, 622] on button "1" at bounding box center [752, 631] width 25 height 25
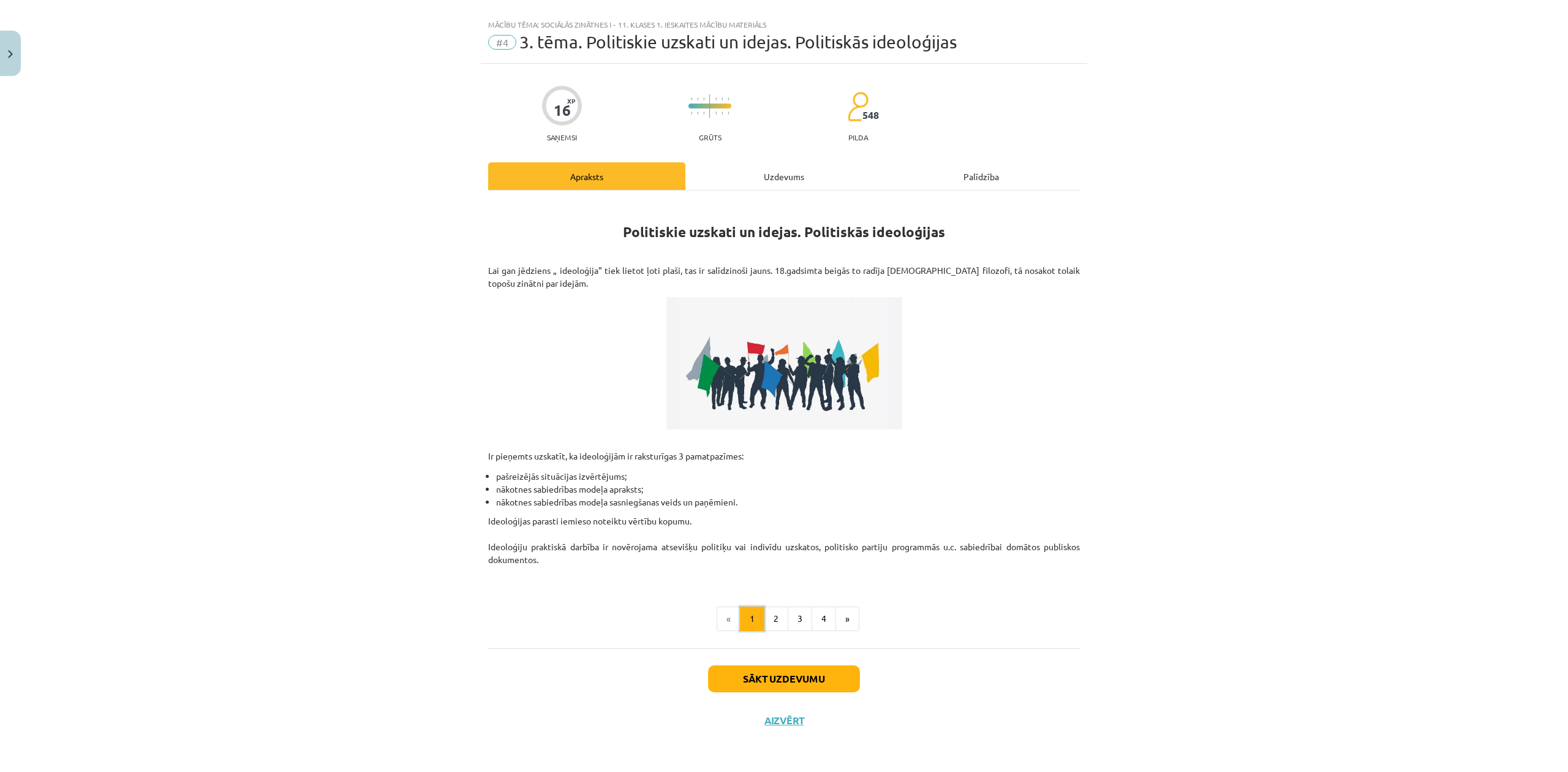
scroll to position [18, 0]
click at [797, 676] on button "Sākt uzdevumu" at bounding box center [784, 679] width 152 height 27
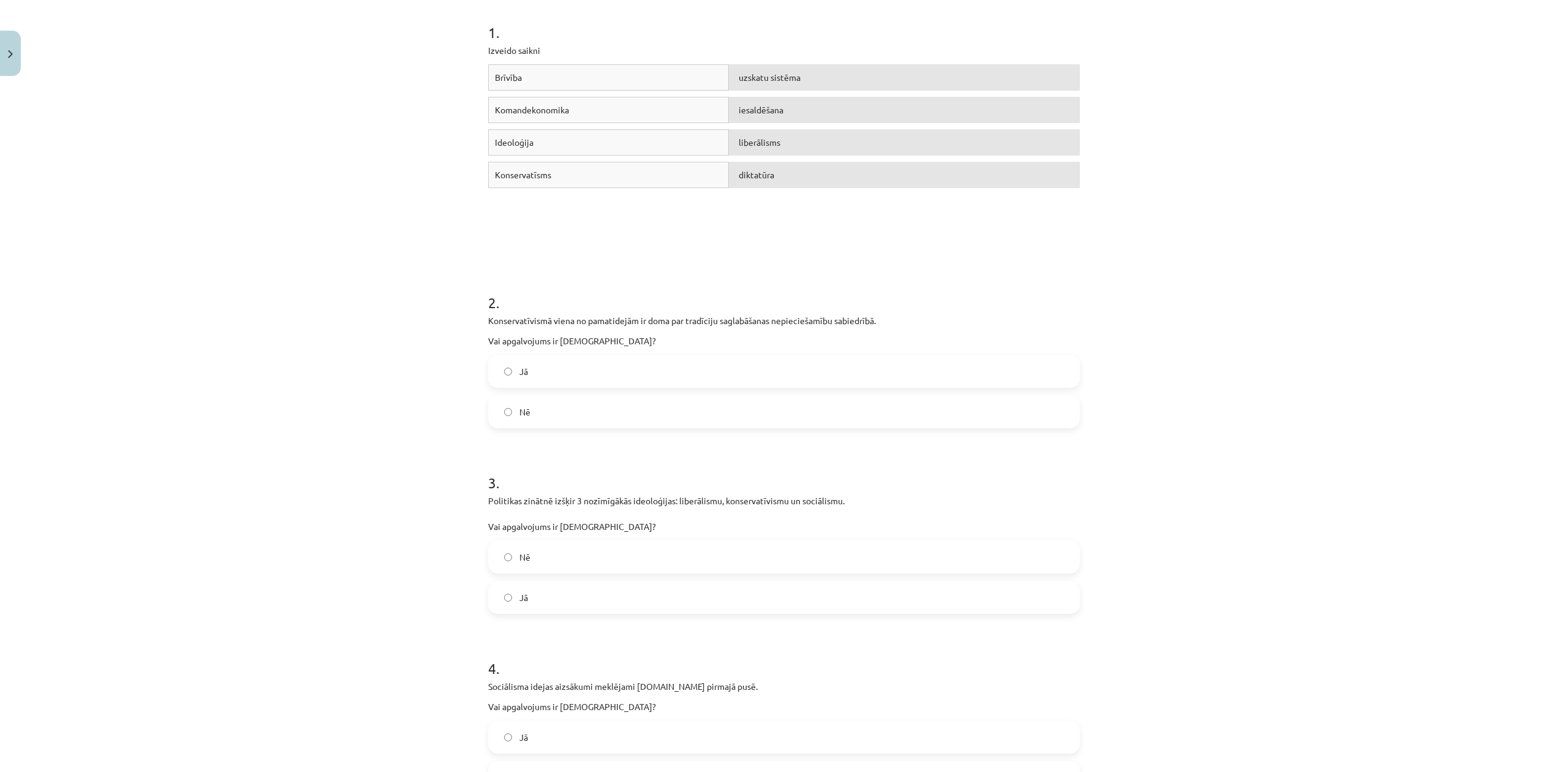
scroll to position [263, 0]
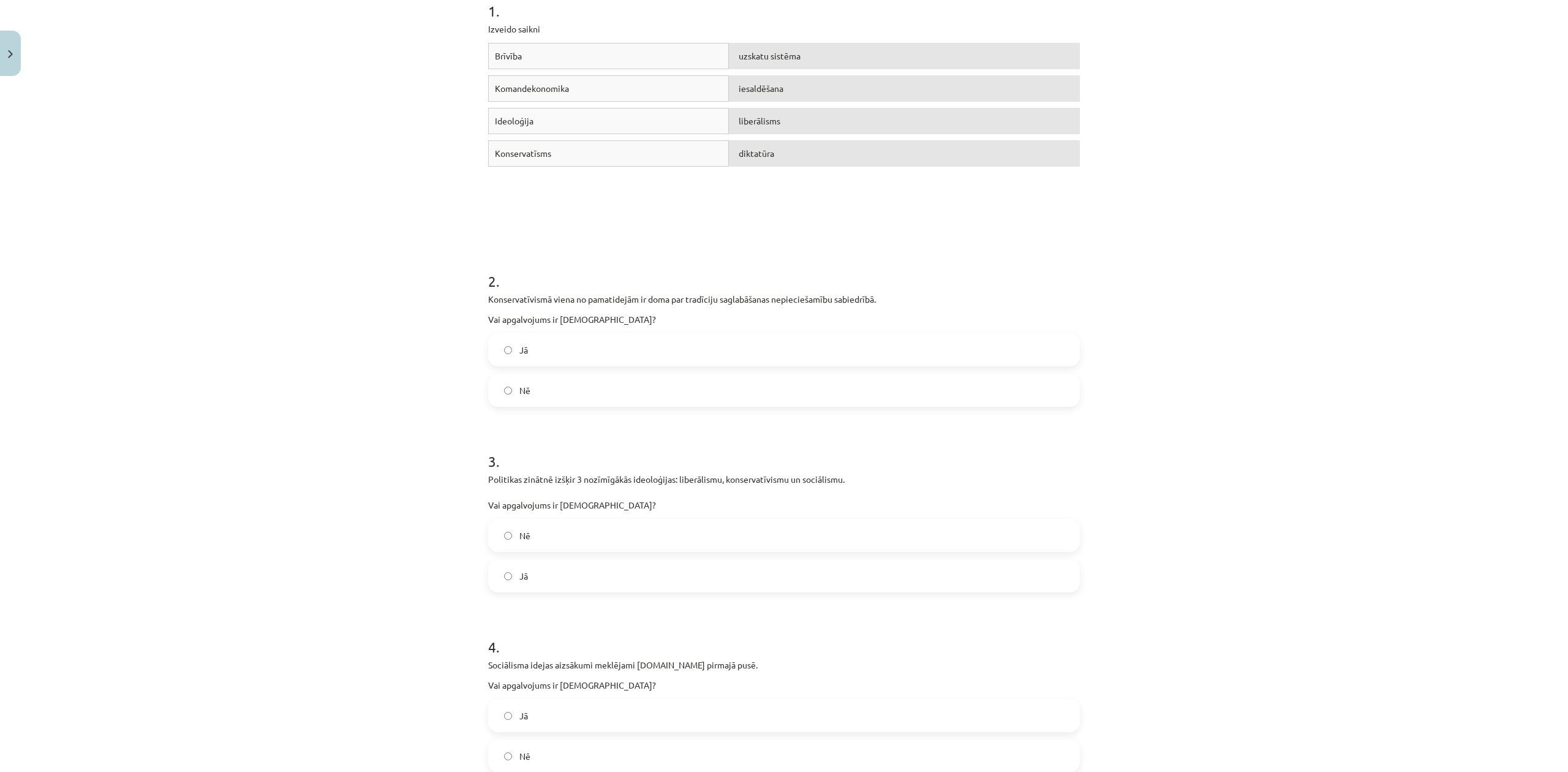
click at [612, 337] on label "Jā" at bounding box center [784, 349] width 590 height 30
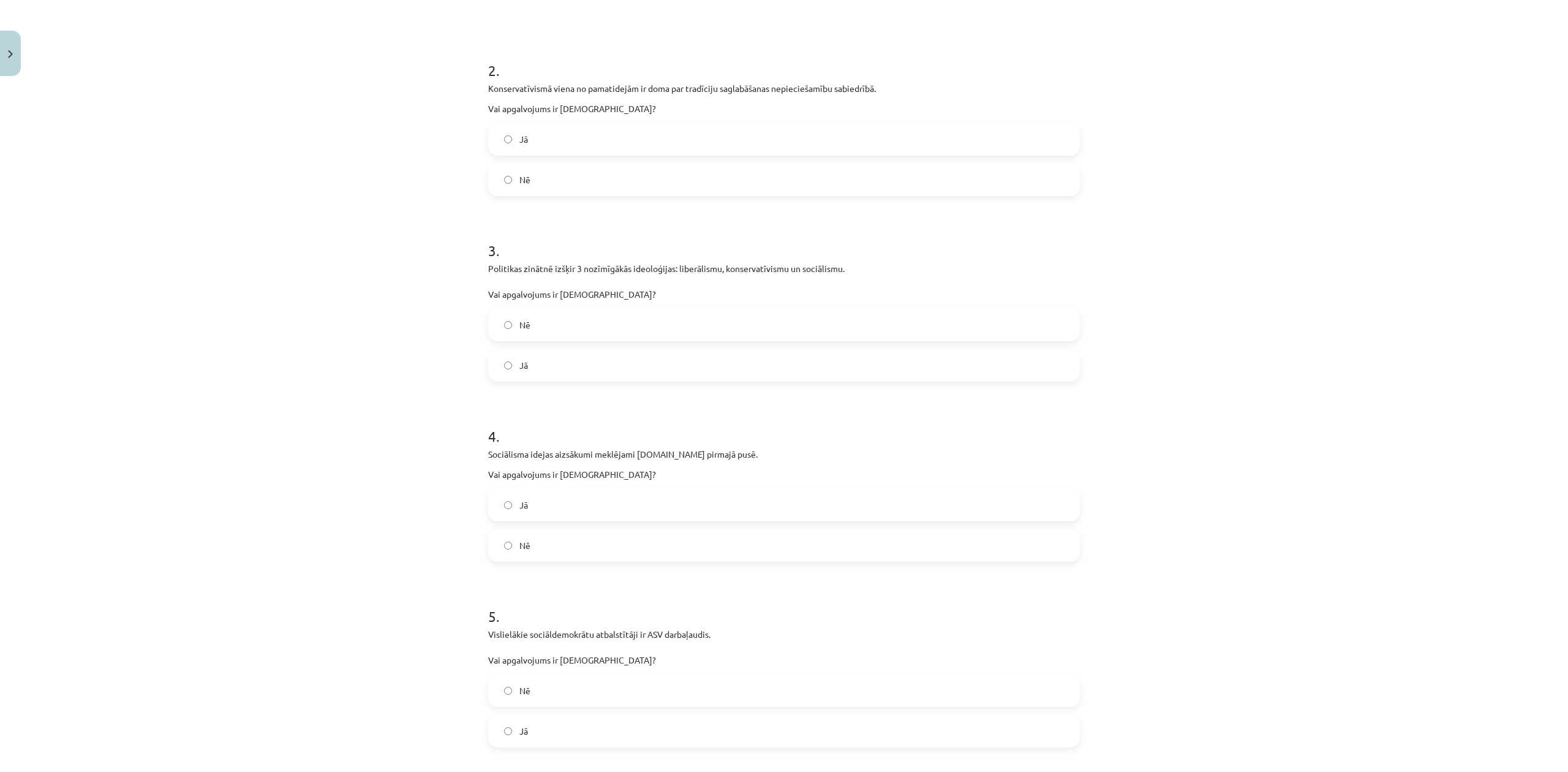
scroll to position [508, 0]
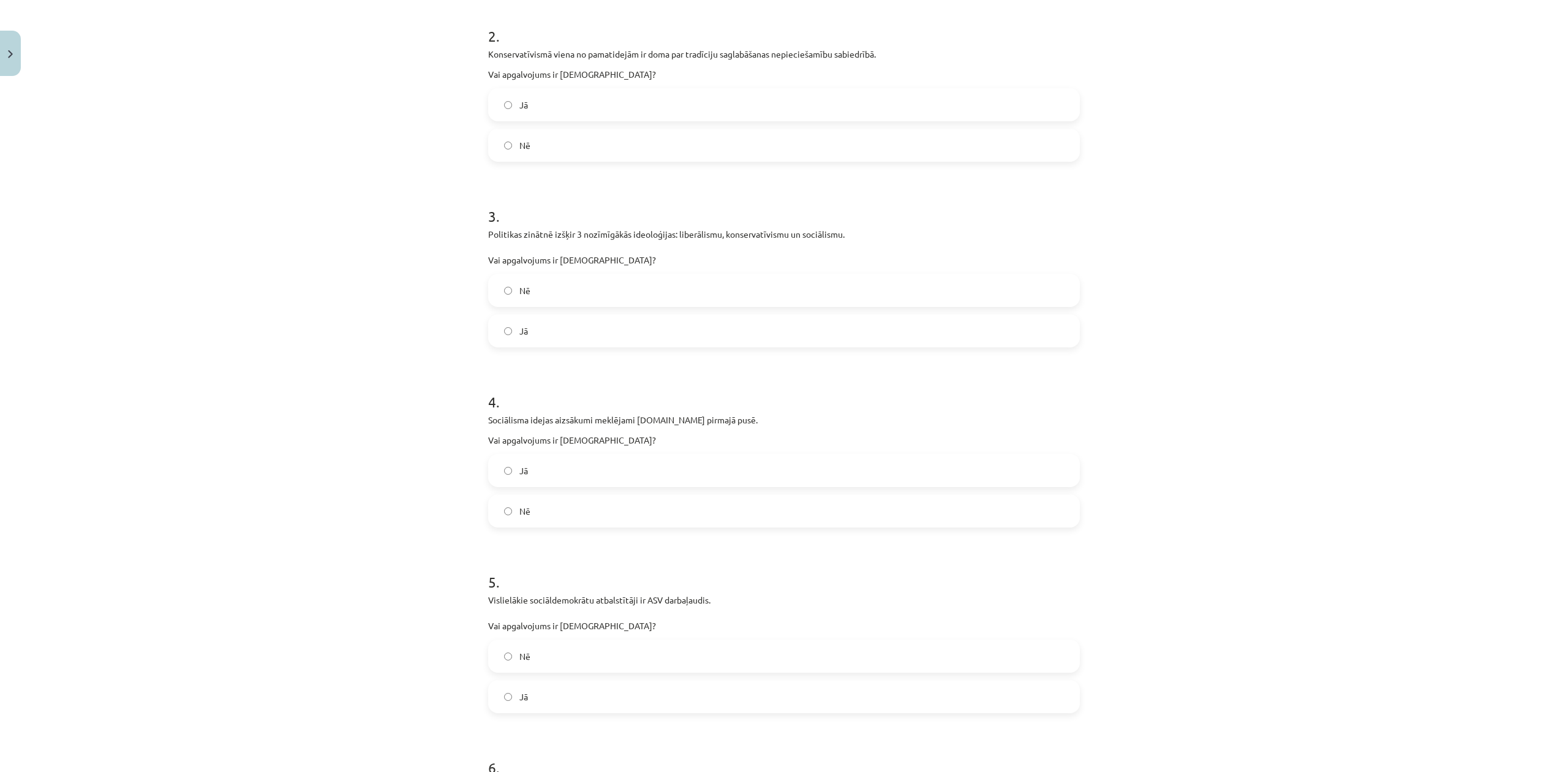
click at [540, 319] on label "Jā" at bounding box center [784, 330] width 590 height 30
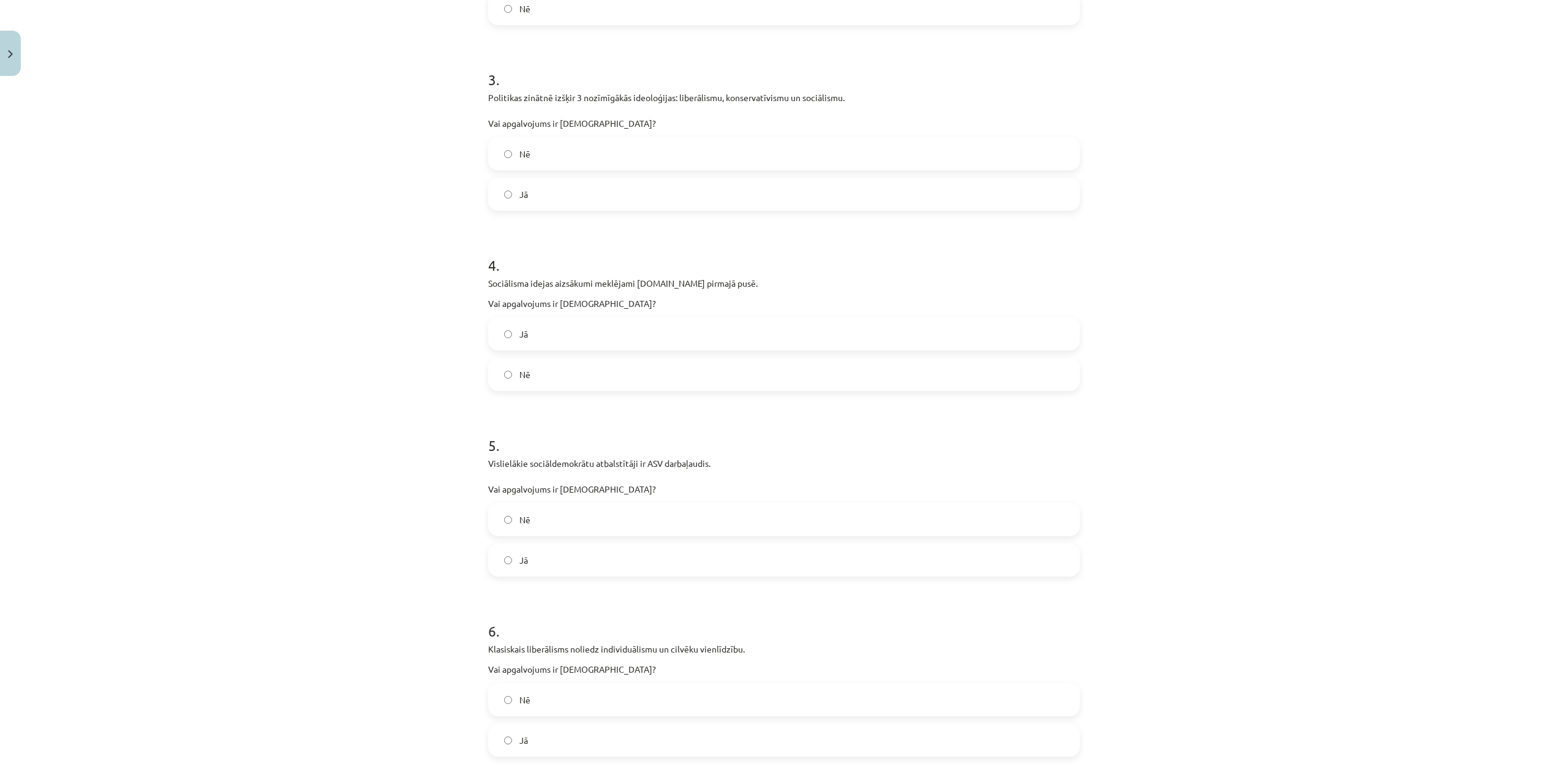
scroll to position [753, 0]
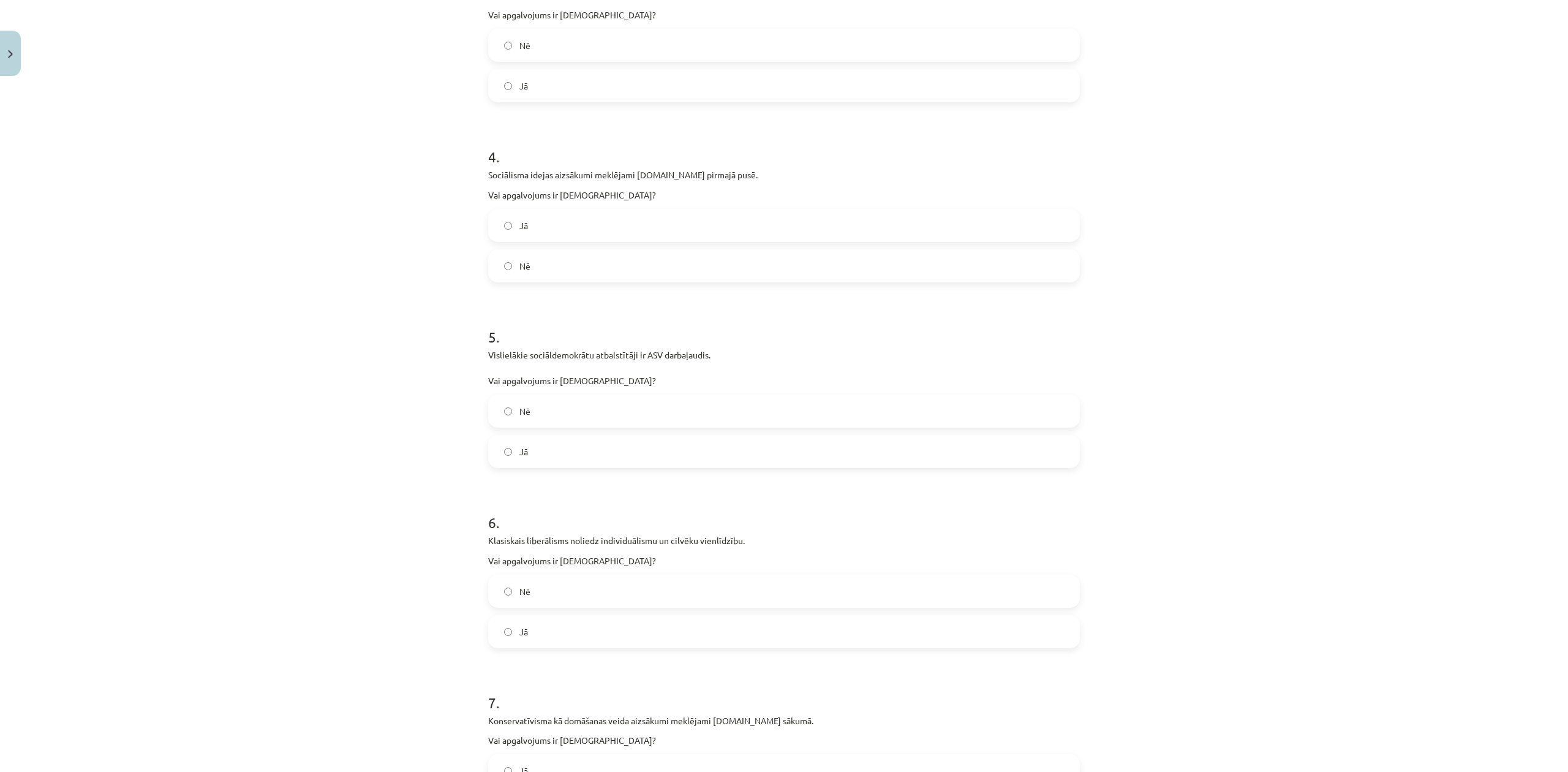
click at [519, 230] on span "Jā" at bounding box center [524, 225] width 9 height 13
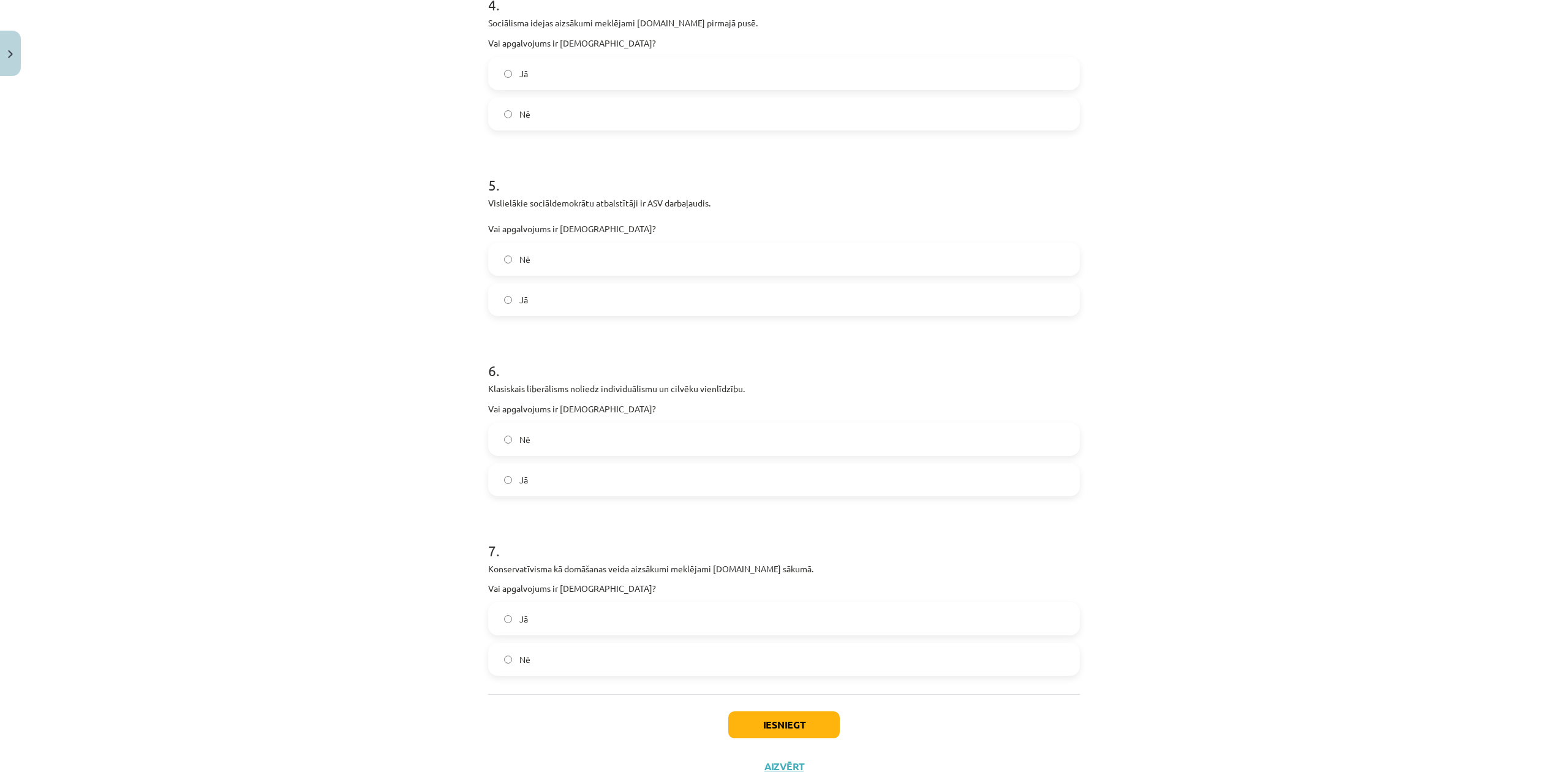
scroll to position [917, 0]
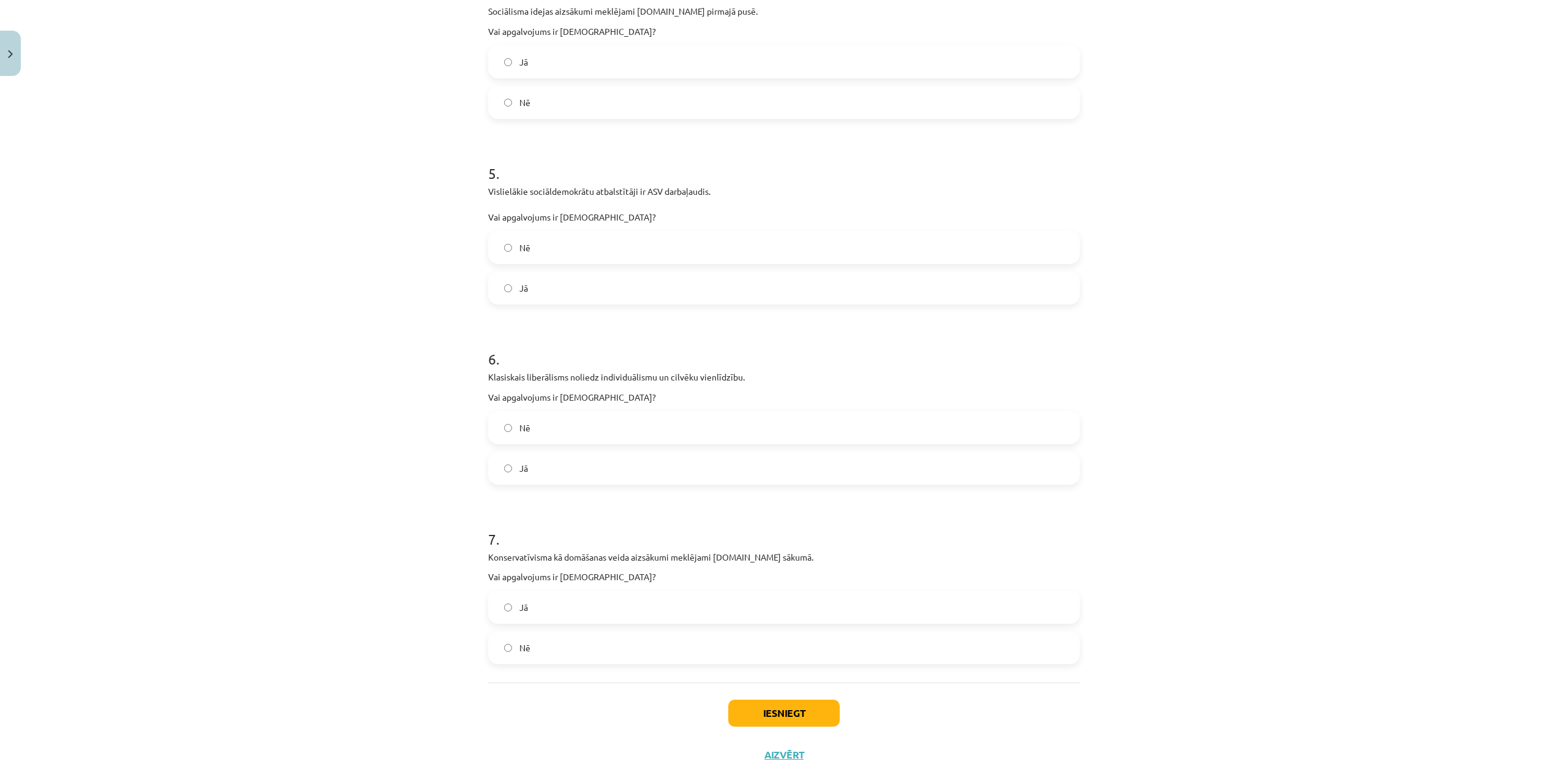
click at [606, 275] on label "Jā" at bounding box center [784, 288] width 590 height 30
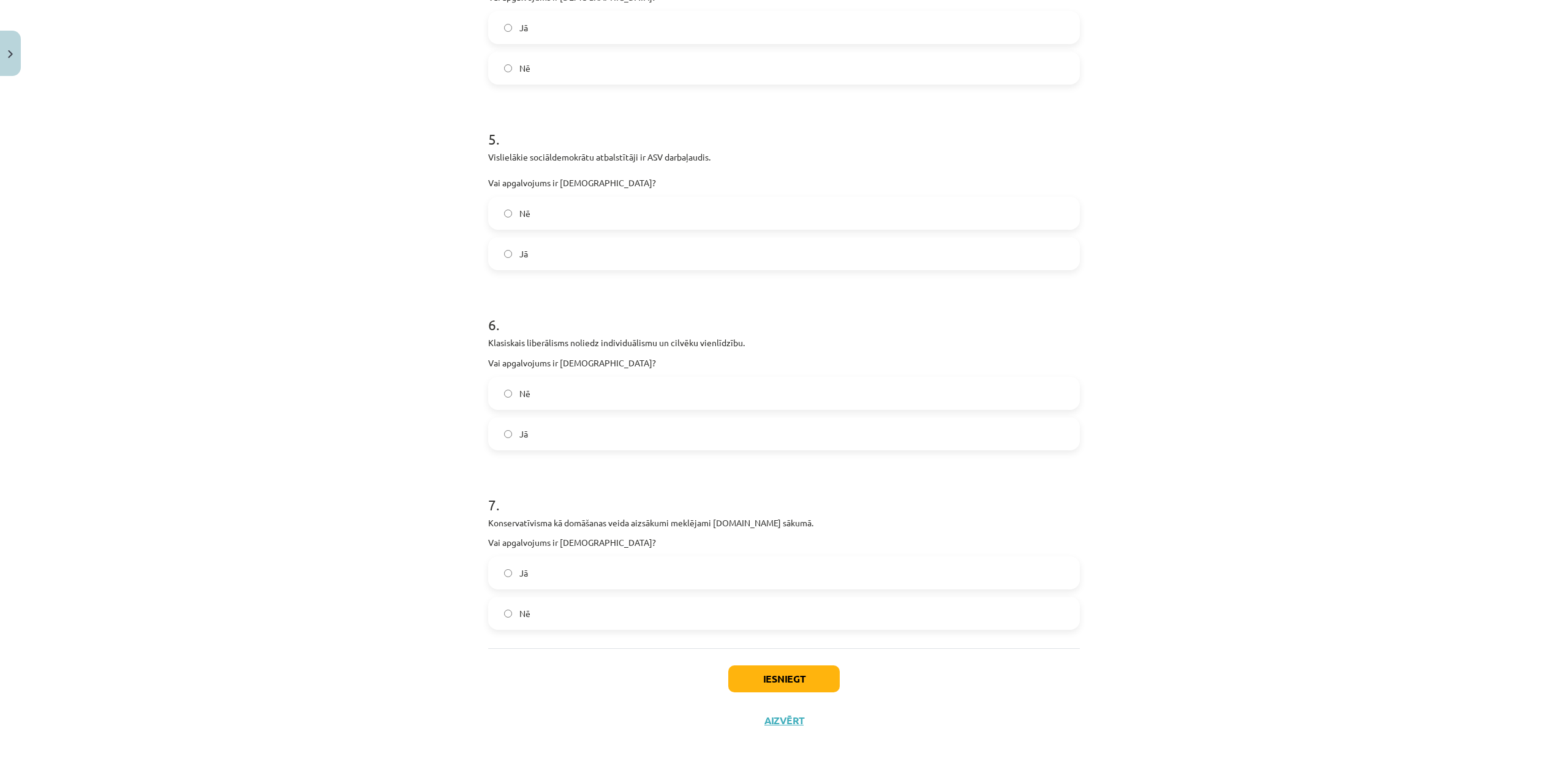
scroll to position [951, 0]
click at [643, 383] on label "Nē" at bounding box center [784, 393] width 590 height 30
click at [650, 338] on p "Klasiskais liberālisms noliedz individuālismu un cilvēku vienlīdzību." at bounding box center [784, 343] width 592 height 13
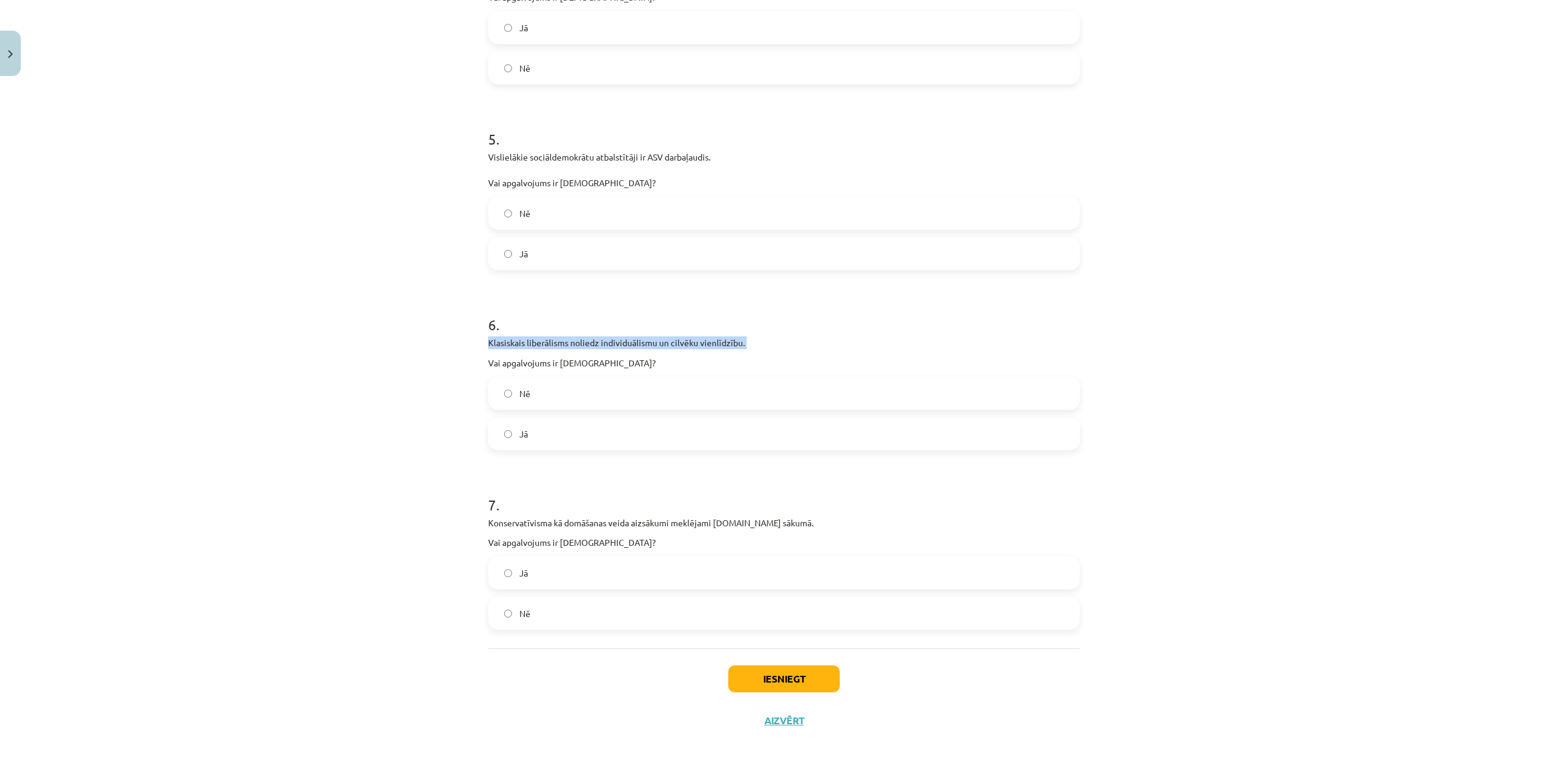
drag, startPoint x: 650, startPoint y: 338, endPoint x: 675, endPoint y: 346, distance: 26.2
click at [675, 346] on p "Klasiskais liberālisms noliedz individuālismu un cilvēku vienlīdzību." at bounding box center [784, 343] width 592 height 13
click at [674, 339] on p "Klasiskais liberālisms noliedz individuālismu un cilvēku vienlīdzību." at bounding box center [784, 343] width 592 height 13
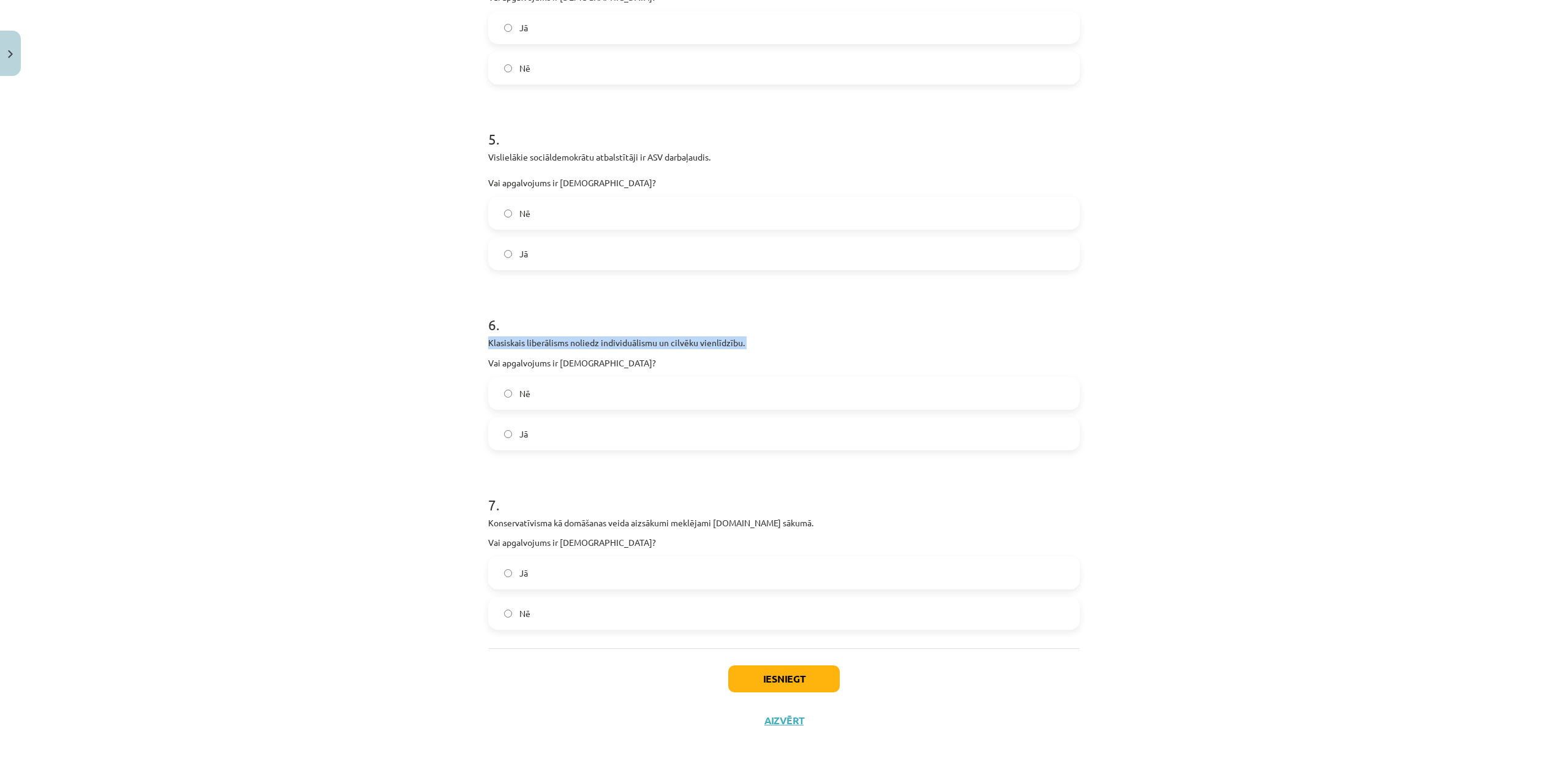
copy div "Klasiskais liberālisms noliedz individuālismu un cilvēku vienlīdzību."
click at [272, 320] on div "Mācību tēma: Sociālās zinātnes i - 11. klases 1. ieskaites mācību materiāls #4 …" at bounding box center [784, 386] width 1568 height 772
click at [555, 543] on p "Vai apgalvojums ir [DEMOGRAPHIC_DATA]?" at bounding box center [784, 542] width 592 height 11
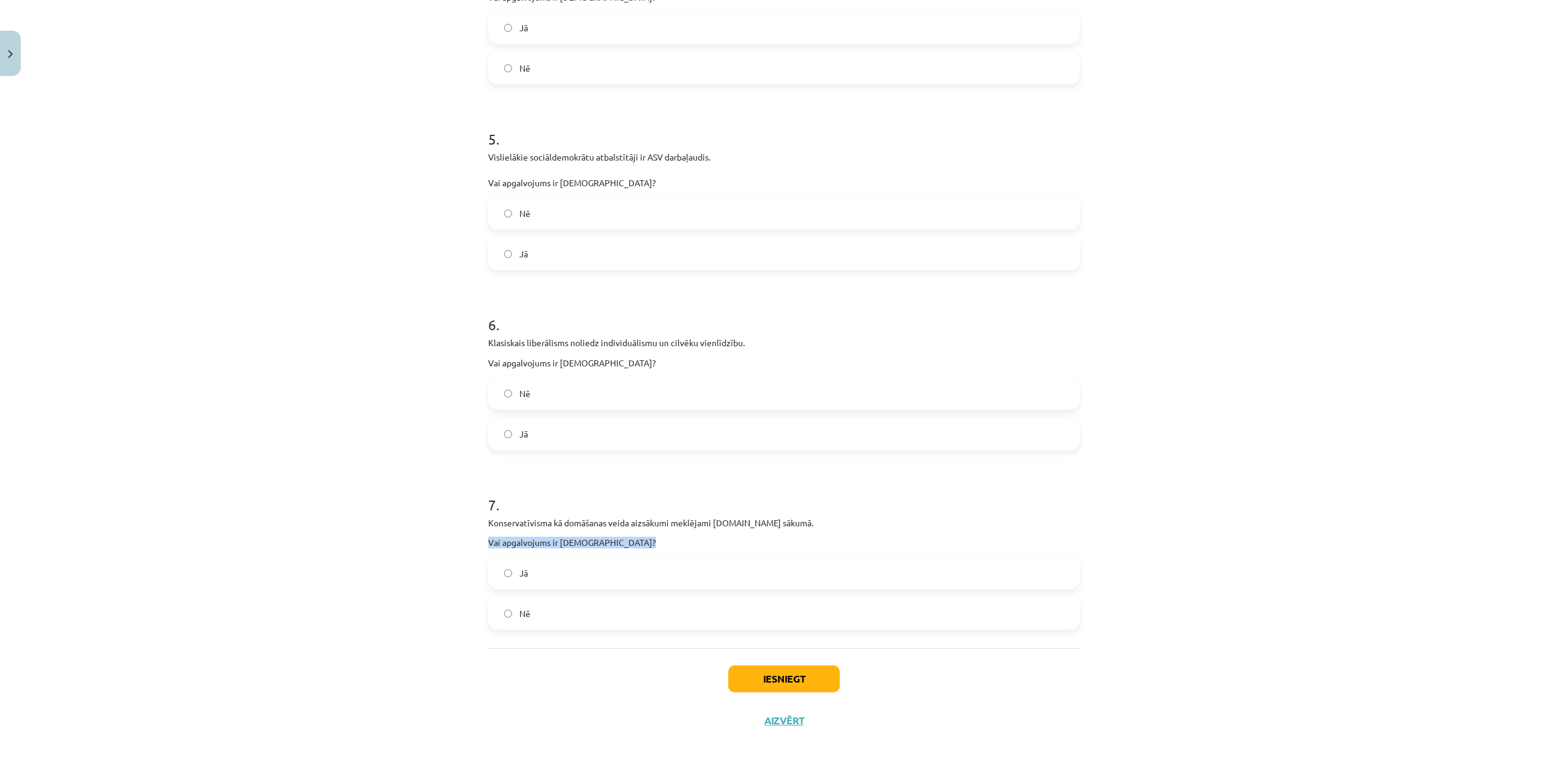
click at [555, 543] on p "Vai apgalvojums ir [DEMOGRAPHIC_DATA]?" at bounding box center [784, 542] width 592 height 11
click at [570, 520] on p "Konservatīvisma kā domāšanas veida aizsākumi meklējami [DOMAIN_NAME] sākumā." at bounding box center [784, 523] width 592 height 13
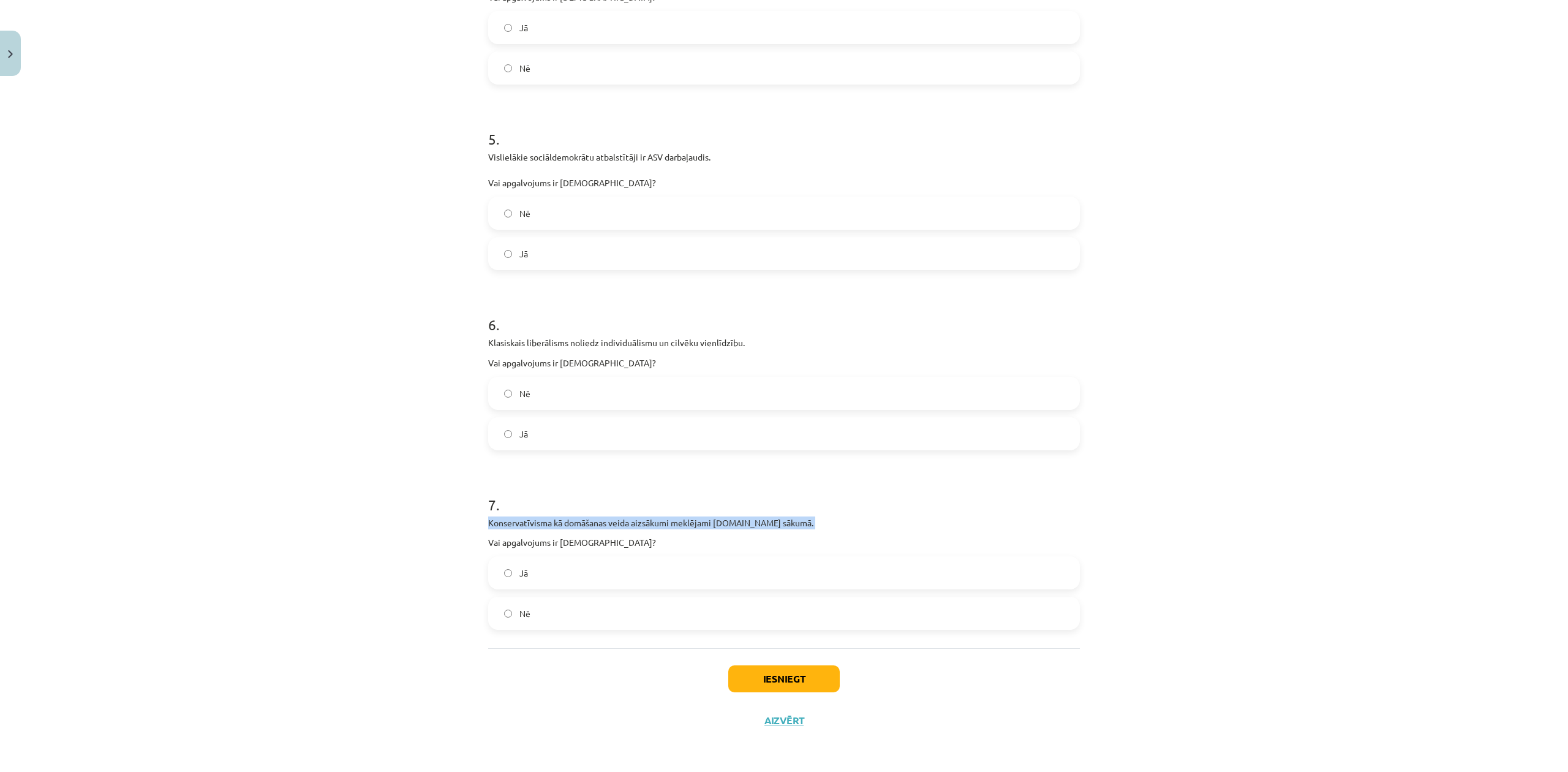
click at [571, 518] on p "Konservatīvisma kā domāšanas veida aizsākumi meklējami [DOMAIN_NAME] sākumā." at bounding box center [784, 523] width 592 height 13
copy div "Konservatīvisma kā domāšanas veida aizsākumi meklējami [DOMAIN_NAME] sākumā."
click at [506, 601] on label "Nē" at bounding box center [784, 613] width 590 height 30
click at [802, 682] on button "Iesniegt" at bounding box center [784, 679] width 111 height 27
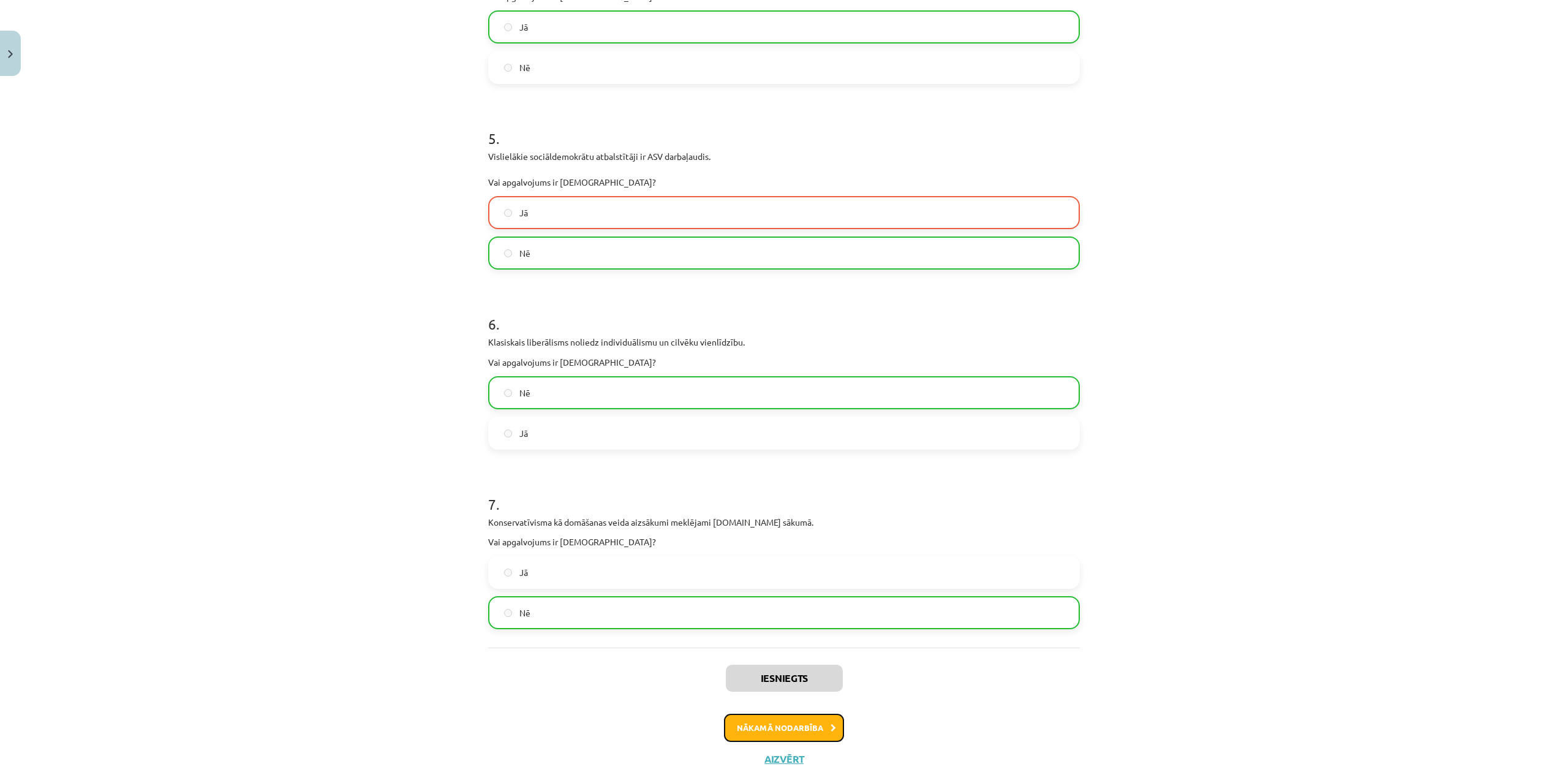
click at [830, 725] on icon at bounding box center [833, 728] width 6 height 8
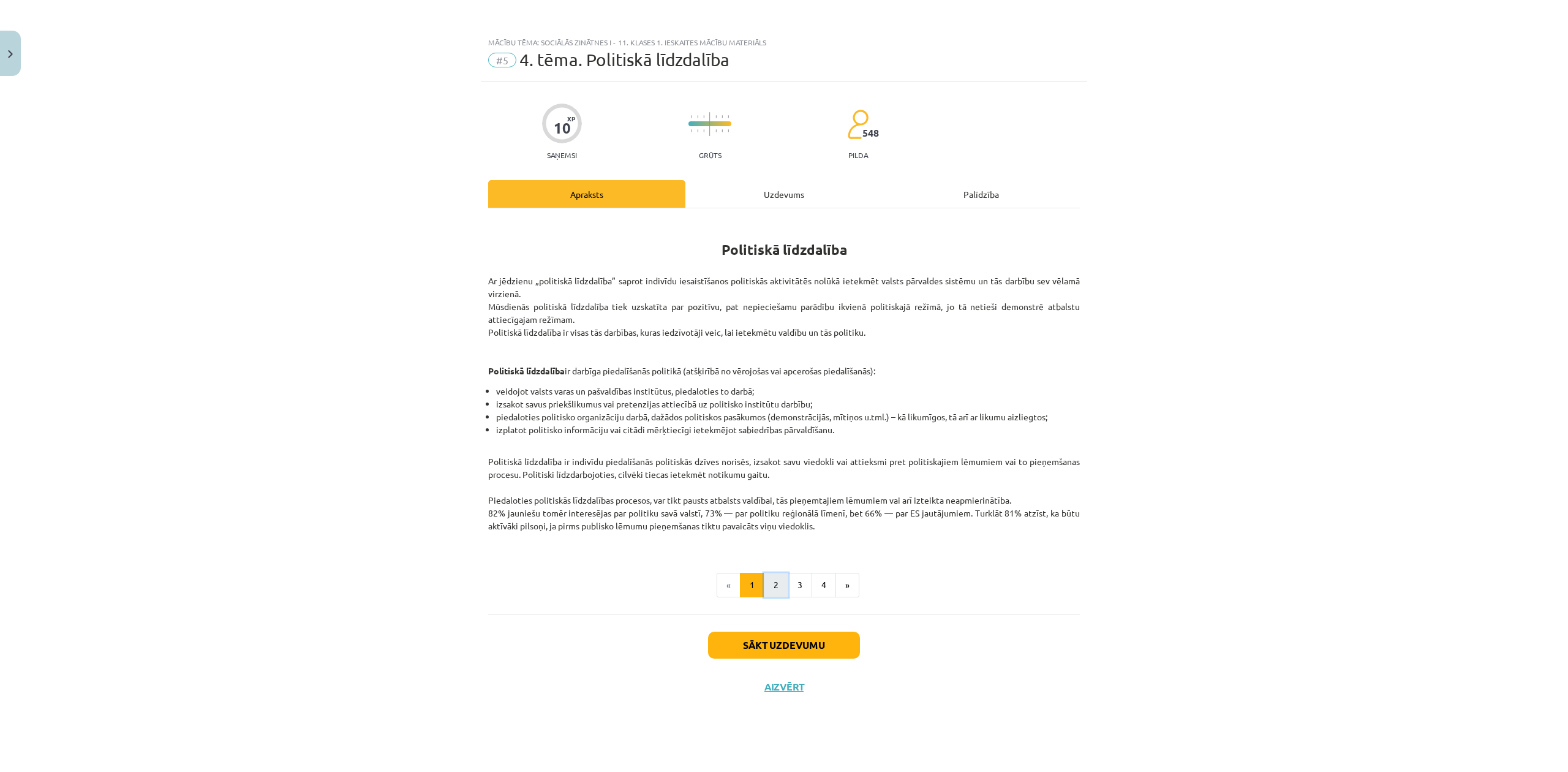
click at [780, 578] on button "2" at bounding box center [776, 585] width 25 height 25
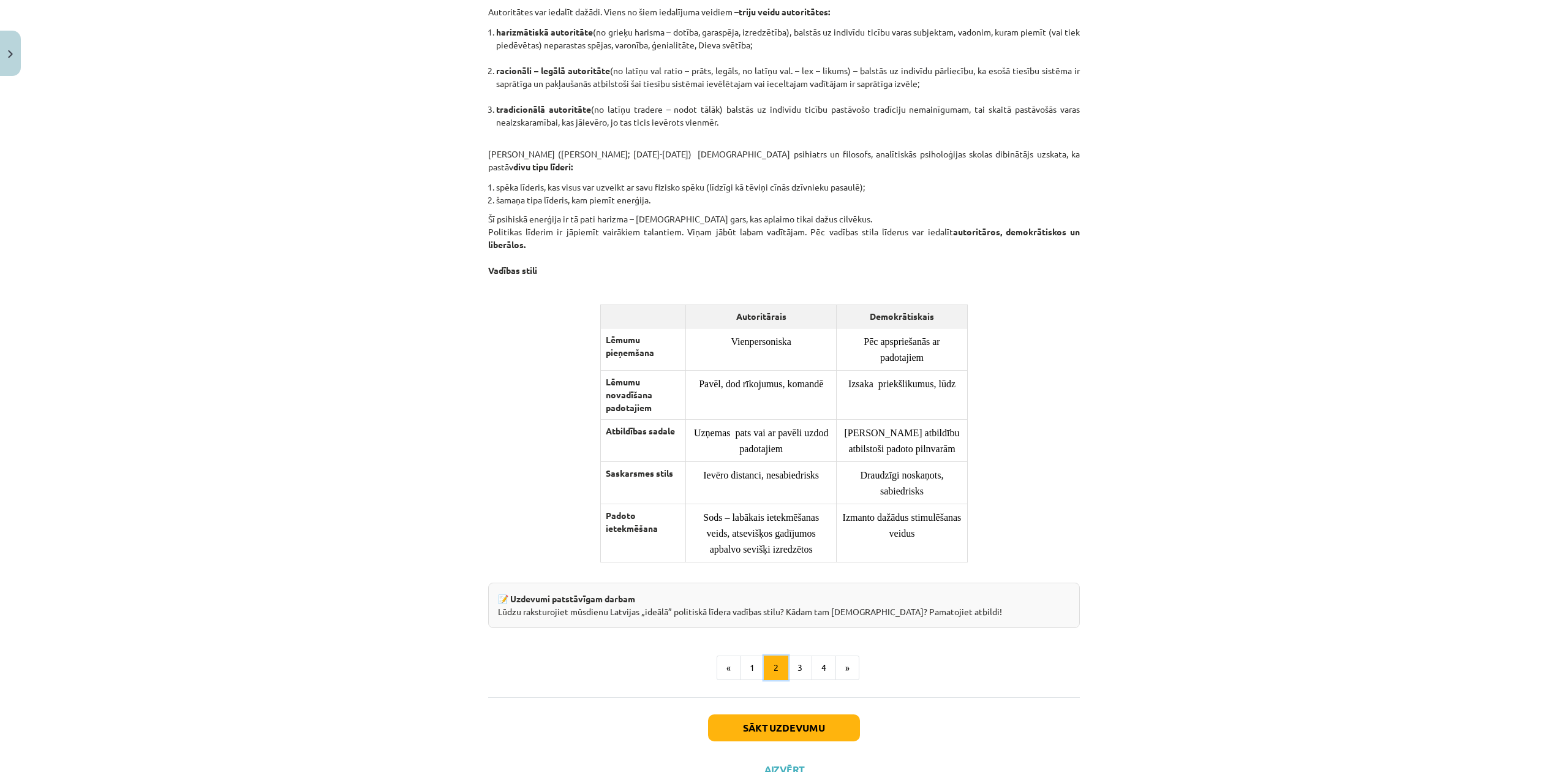
scroll to position [689, 0]
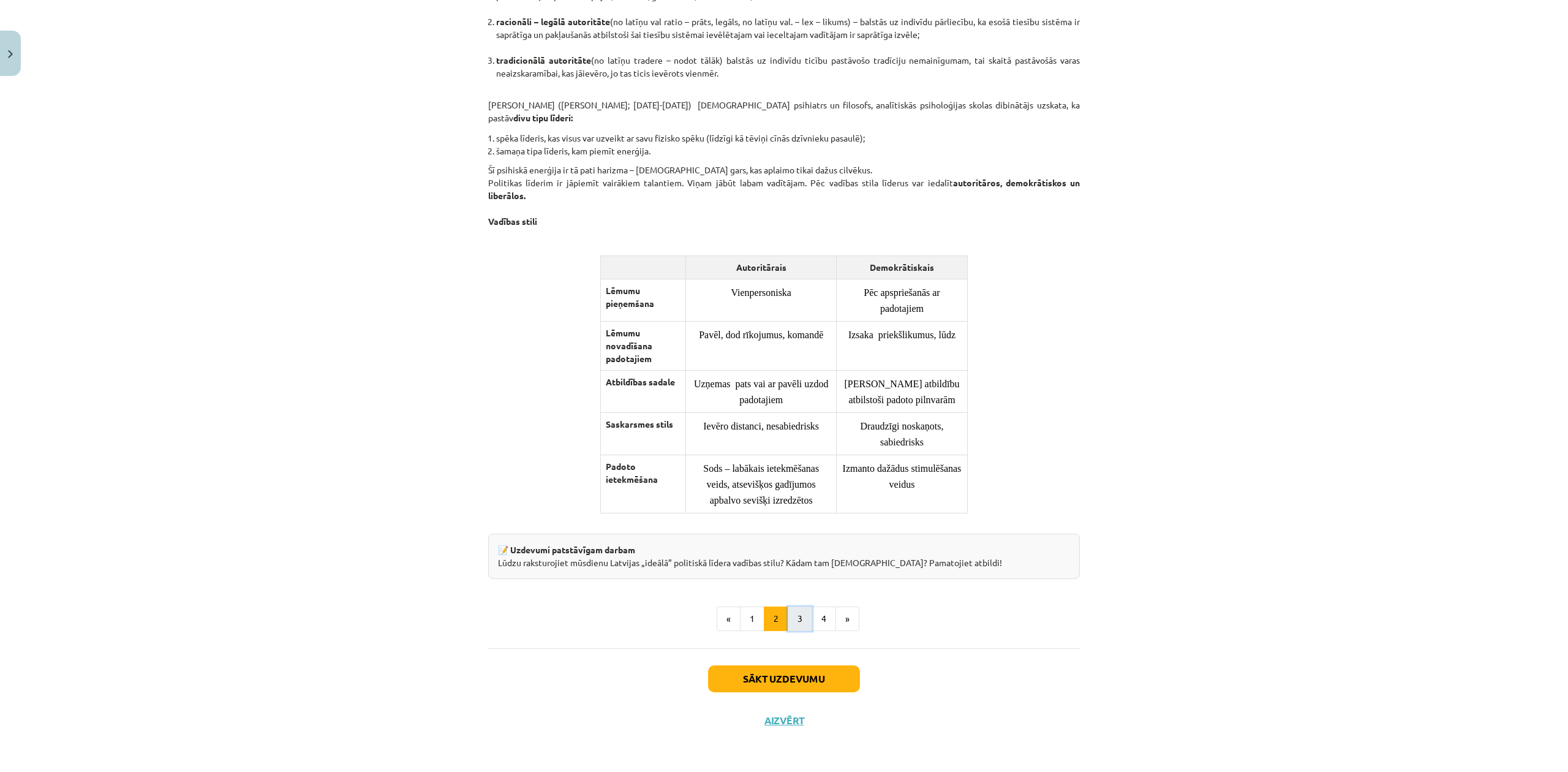
click at [793, 616] on button "3" at bounding box center [800, 619] width 25 height 25
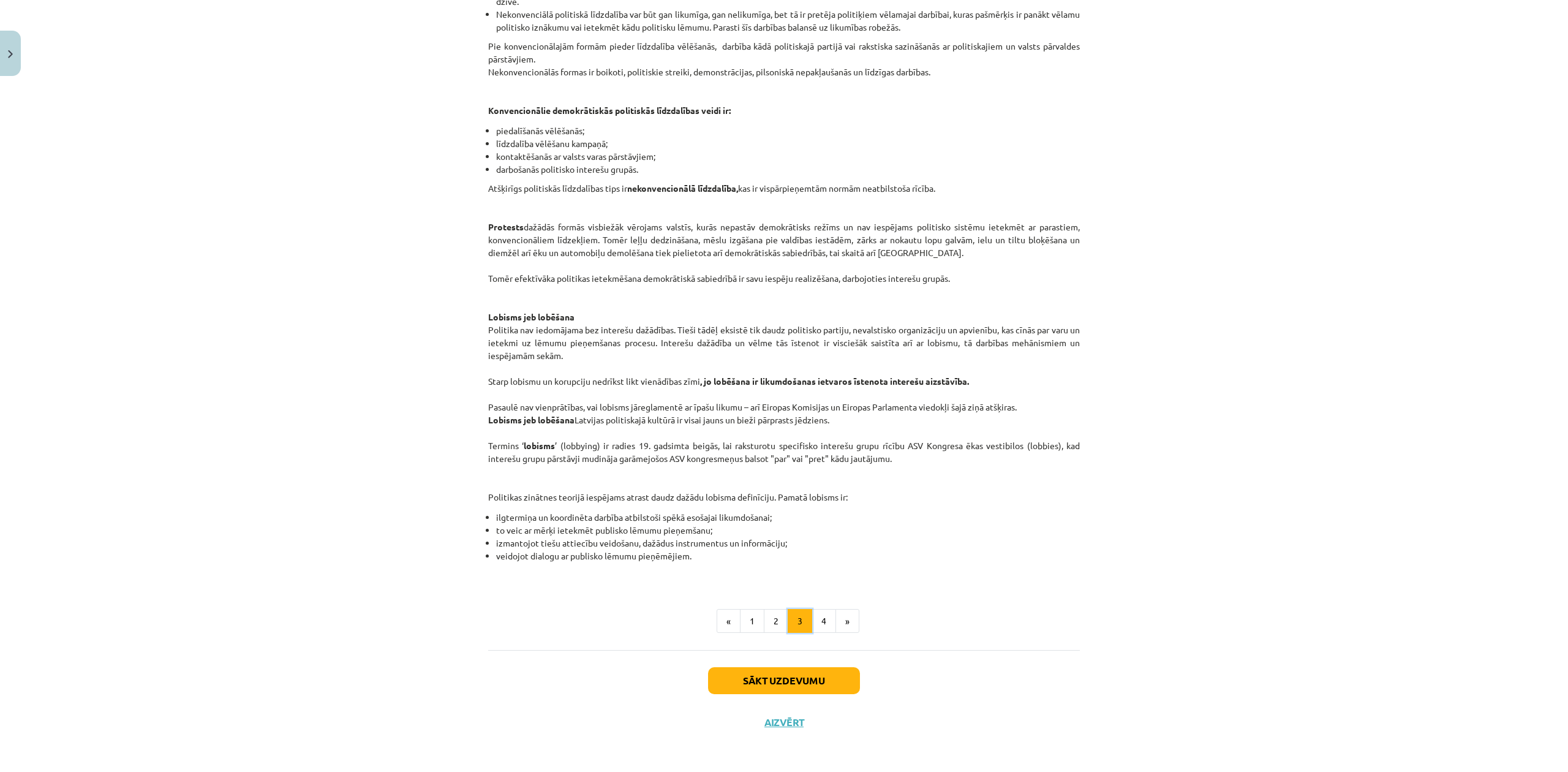
scroll to position [386, 0]
click at [815, 626] on button "4" at bounding box center [823, 620] width 25 height 25
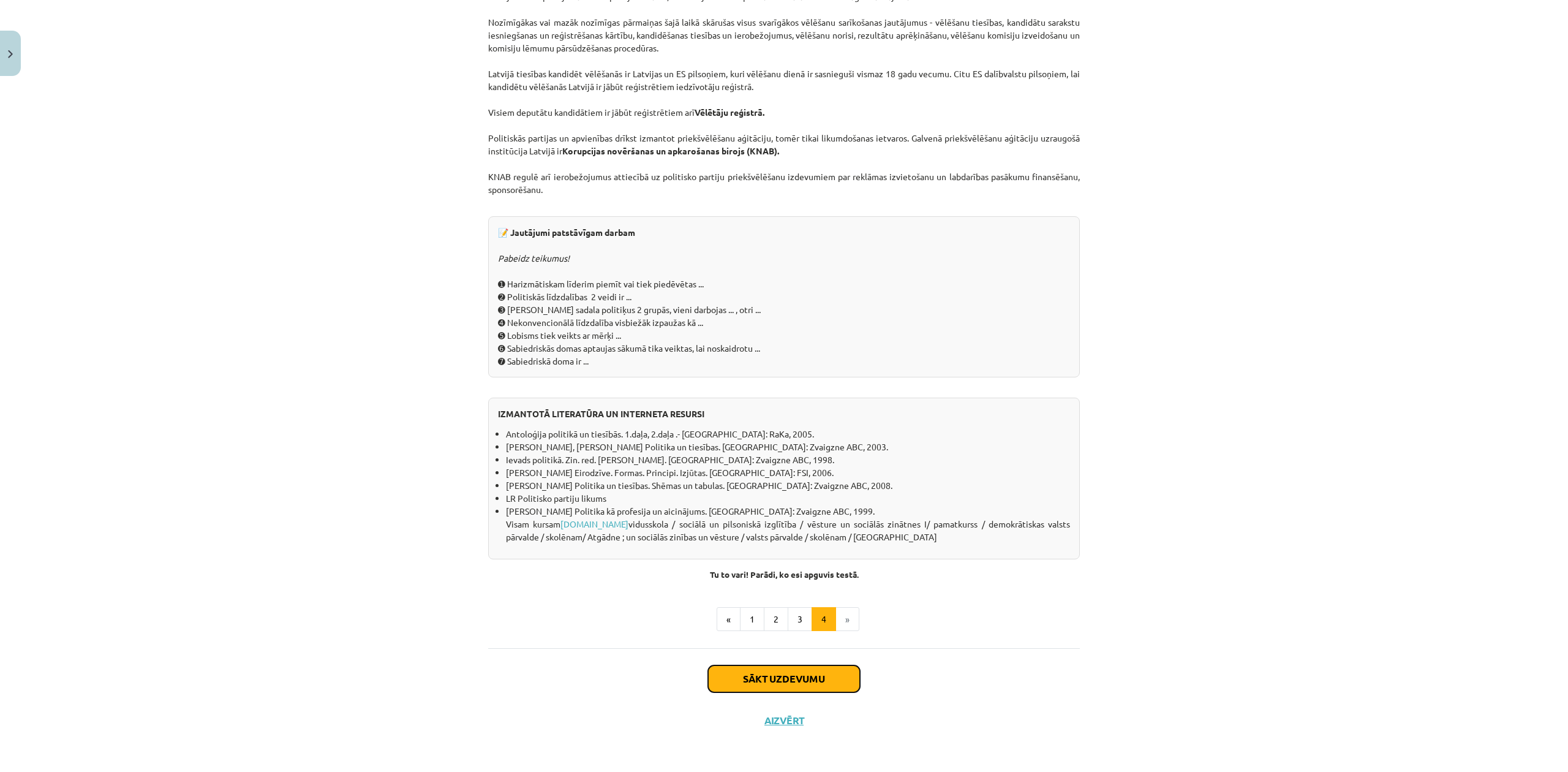
click at [782, 682] on button "Sākt uzdevumu" at bounding box center [784, 679] width 152 height 27
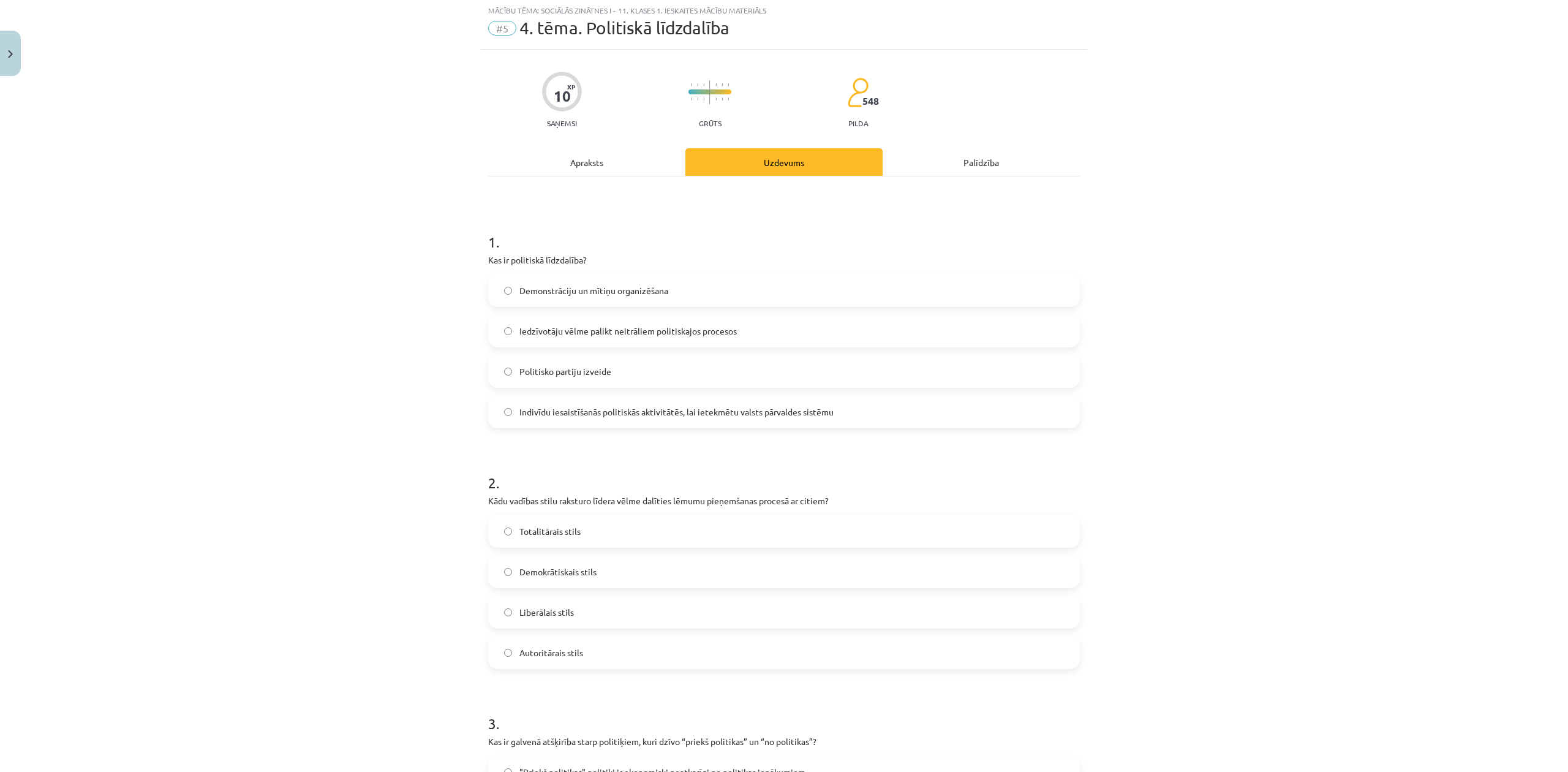
scroll to position [30, 0]
click at [740, 413] on span "Indivīdu iesaistīšanās politiskās aktivitātēs, lai ietekmētu valsts pārvaldes s…" at bounding box center [676, 413] width 314 height 13
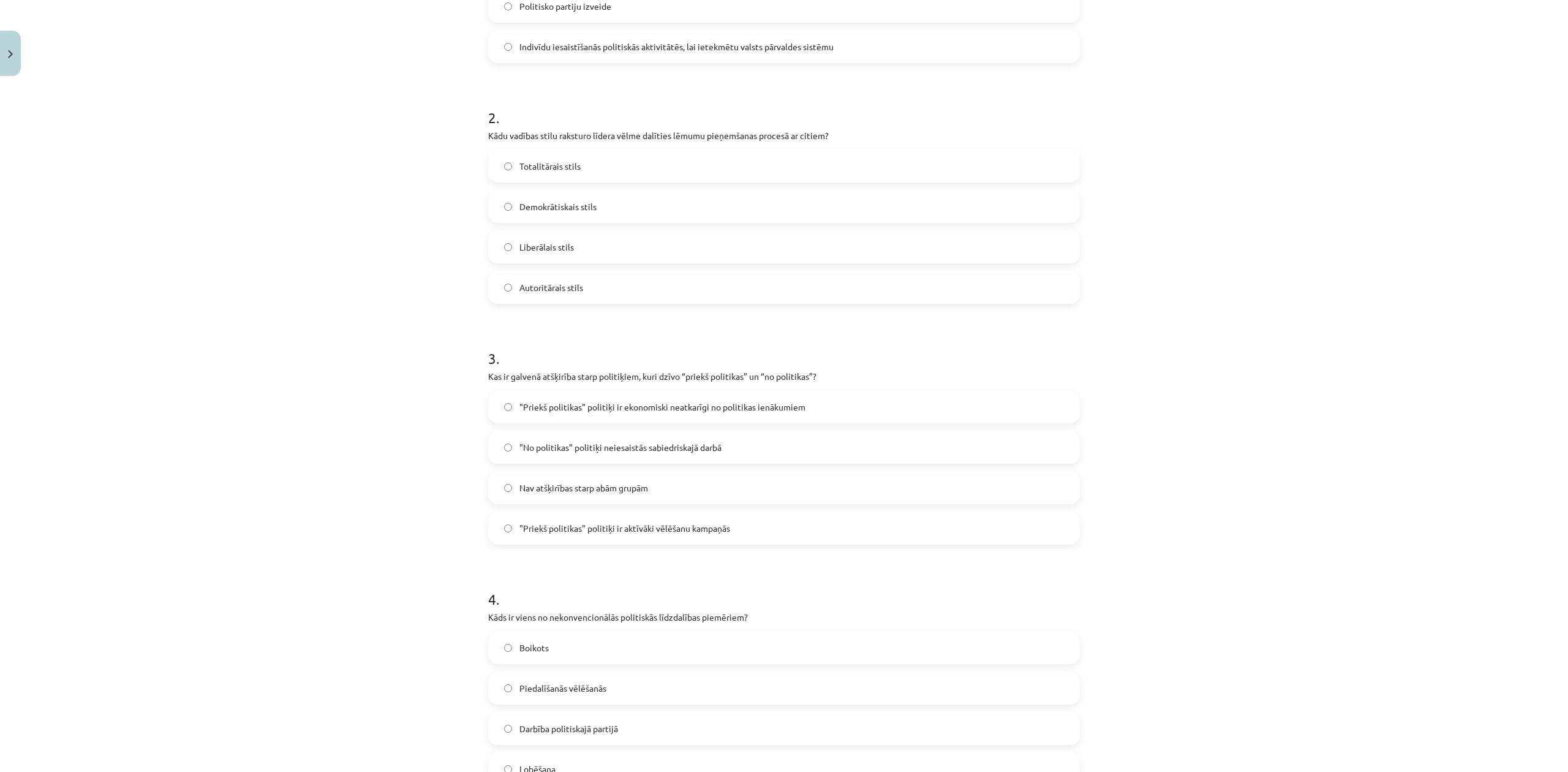
scroll to position [440, 0]
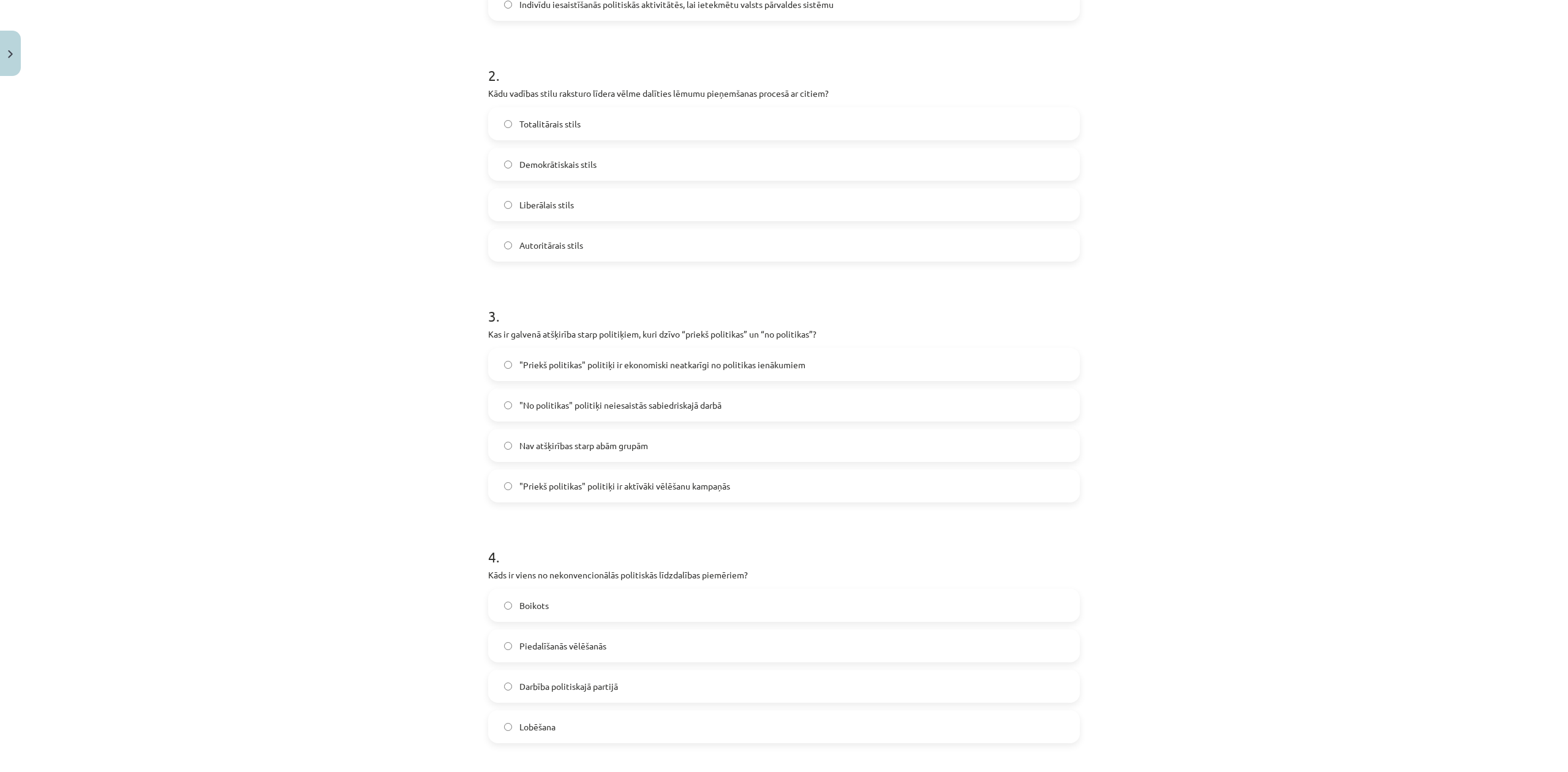
drag, startPoint x: 619, startPoint y: 242, endPoint x: 620, endPoint y: 249, distance: 7.1
click at [620, 249] on label "Autoritārais stils" at bounding box center [784, 245] width 590 height 30
click at [654, 92] on p "Kādu vadības stilu raksturo līdera vēlme dalīties lēmumu pieņemšanas procesā ar…" at bounding box center [784, 94] width 592 height 13
click at [655, 94] on p "Kādu vadības stilu raksturo līdera vēlme dalīties lēmumu pieņemšanas procesā ar…" at bounding box center [784, 94] width 592 height 13
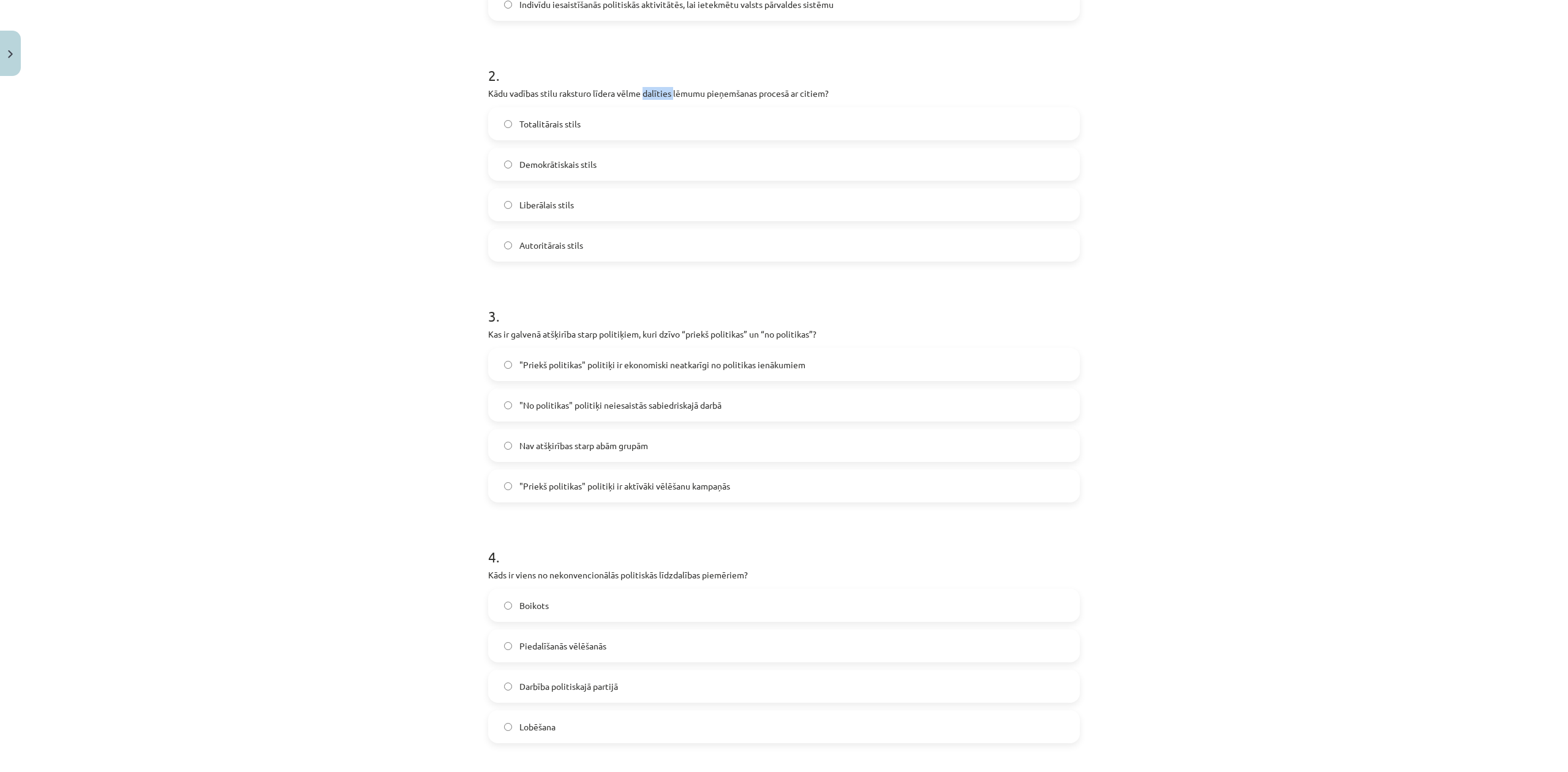
click at [655, 94] on p "Kādu vadības stilu raksturo līdera vēlme dalīties lēmumu pieņemšanas procesā ar…" at bounding box center [784, 94] width 592 height 13
click at [655, 96] on p "Kādu vadības stilu raksturo līdera vēlme dalīties lēmumu pieņemšanas procesā ar…" at bounding box center [784, 94] width 592 height 13
click at [324, 254] on div "Mācību tēma: Sociālās zinātnes i - 11. klases 1. ieskaites mācību materiāls #5 …" at bounding box center [784, 386] width 1568 height 772
click at [540, 163] on span "Demokrātiskais stils" at bounding box center [558, 164] width 77 height 13
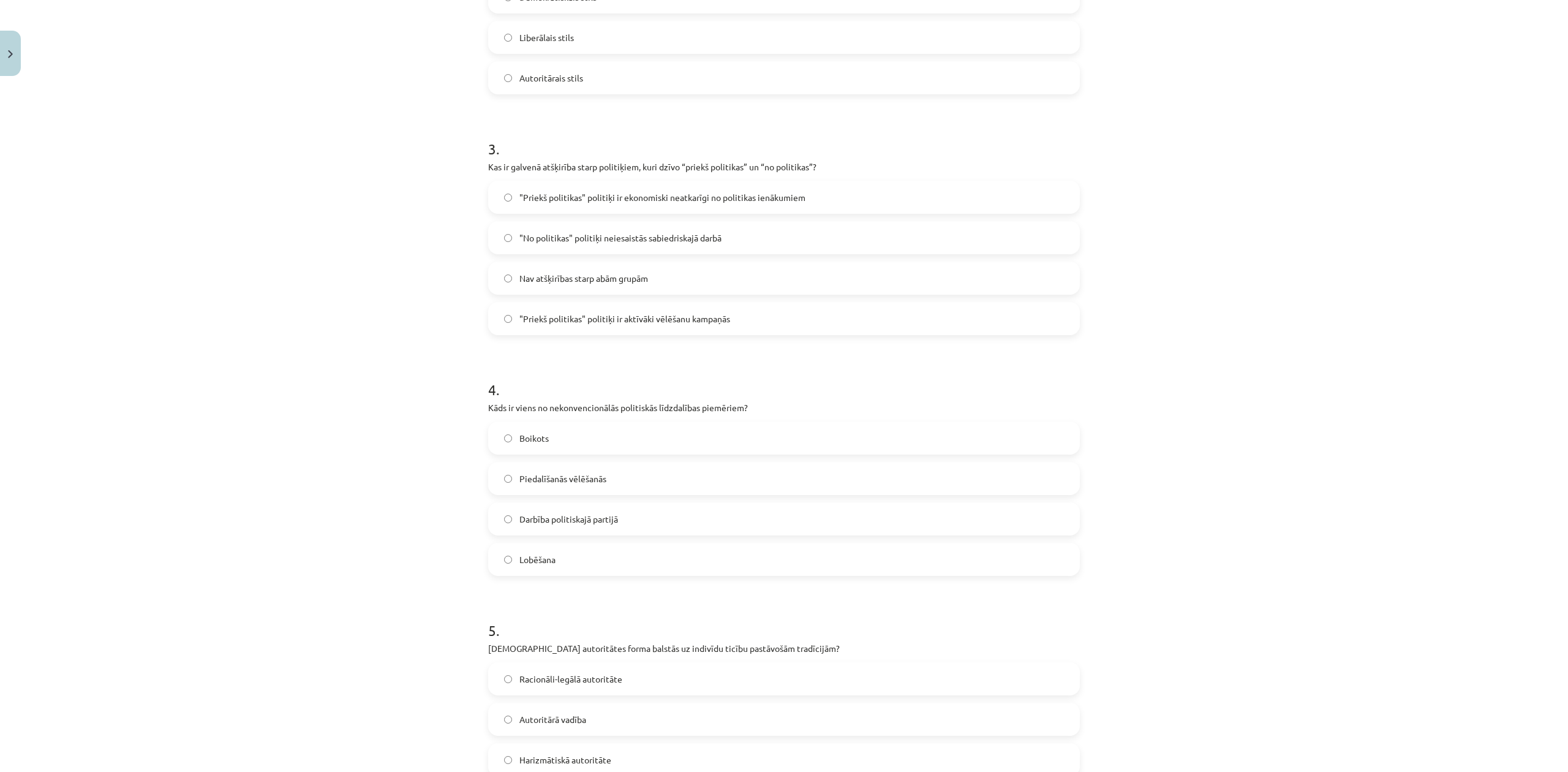
scroll to position [521, 0]
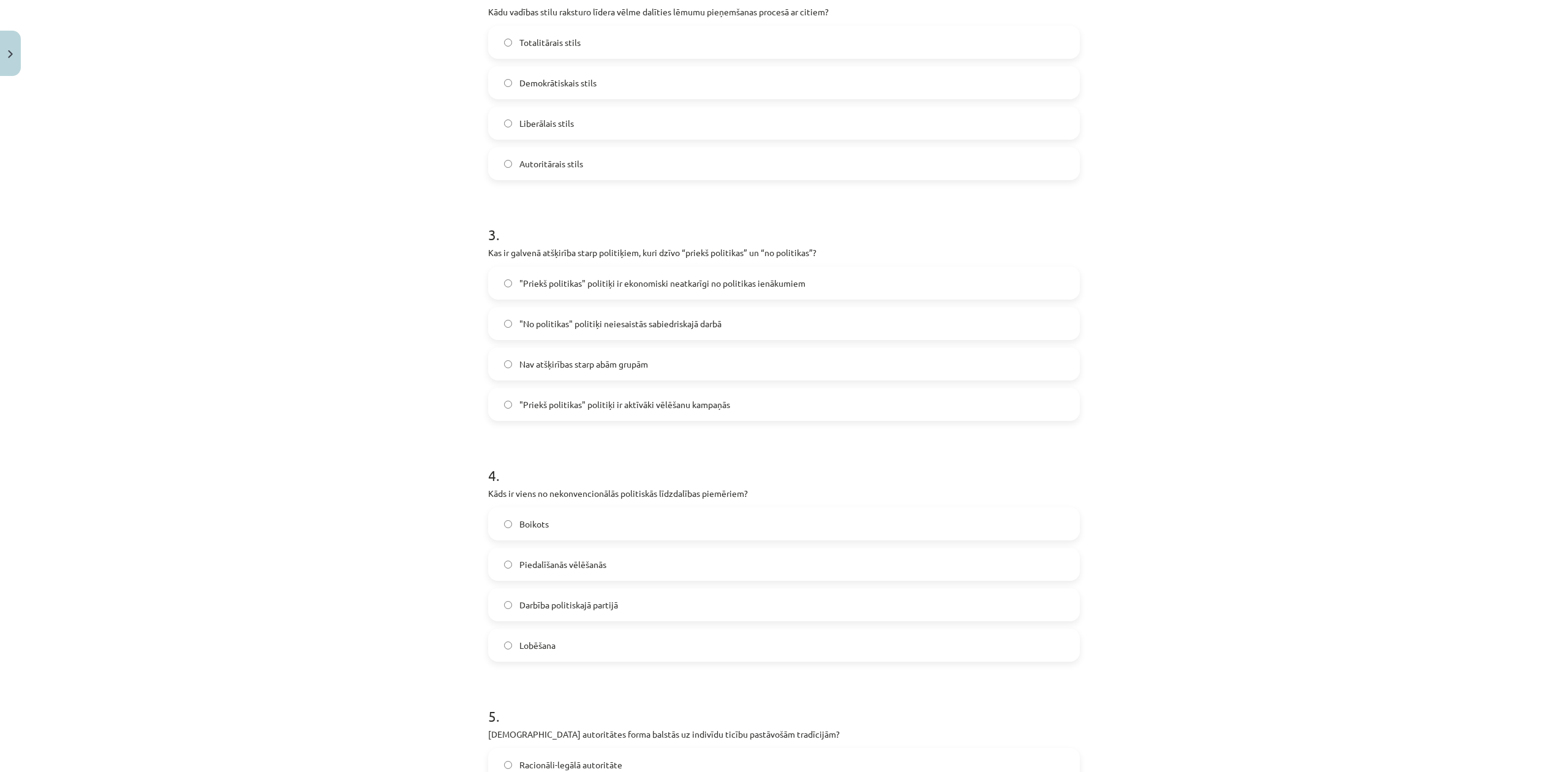
click at [753, 247] on p "Kas ir galvenā atšķirība starp politiķiem, kuri dzīvo “priekš politikas” un “no…" at bounding box center [784, 252] width 592 height 13
click at [753, 248] on p "Kas ir galvenā atšķirība starp politiķiem, kuri dzīvo “priekš politikas” un “no…" at bounding box center [784, 252] width 592 height 13
copy div "Kas ir galvenā atšķirība starp politiķiem, kuri dzīvo “priekš politikas” un “no…"
click at [319, 331] on div "Mācību tēma: Sociālās zinātnes i - 11. klases 1. ieskaites mācību materiāls #5 …" at bounding box center [784, 386] width 1568 height 772
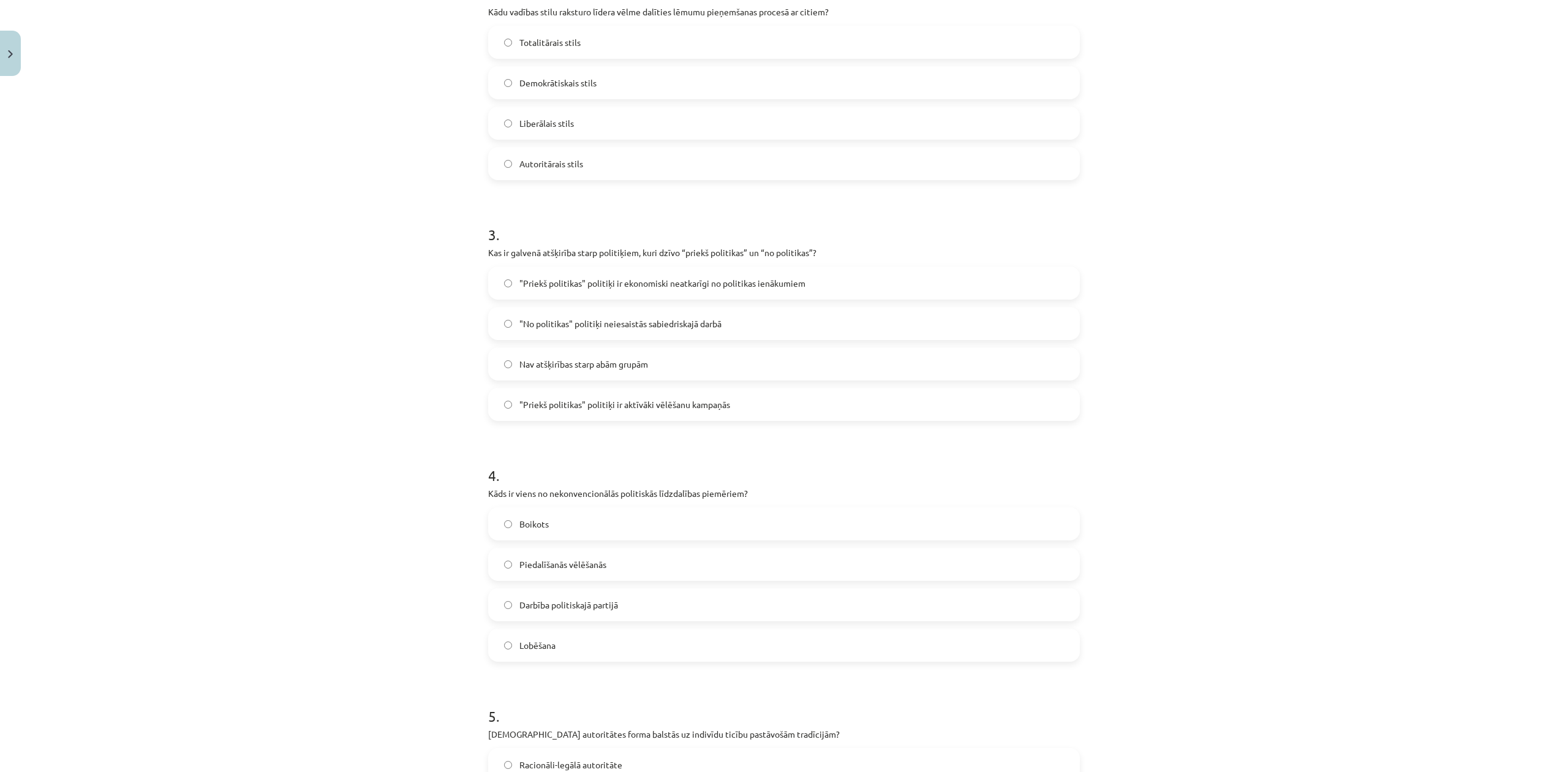
click at [578, 282] on span ""Priekš politikas" politiķi ir ekonomiski neatkarīgi no politikas ienākumiem" at bounding box center [662, 284] width 286 height 13
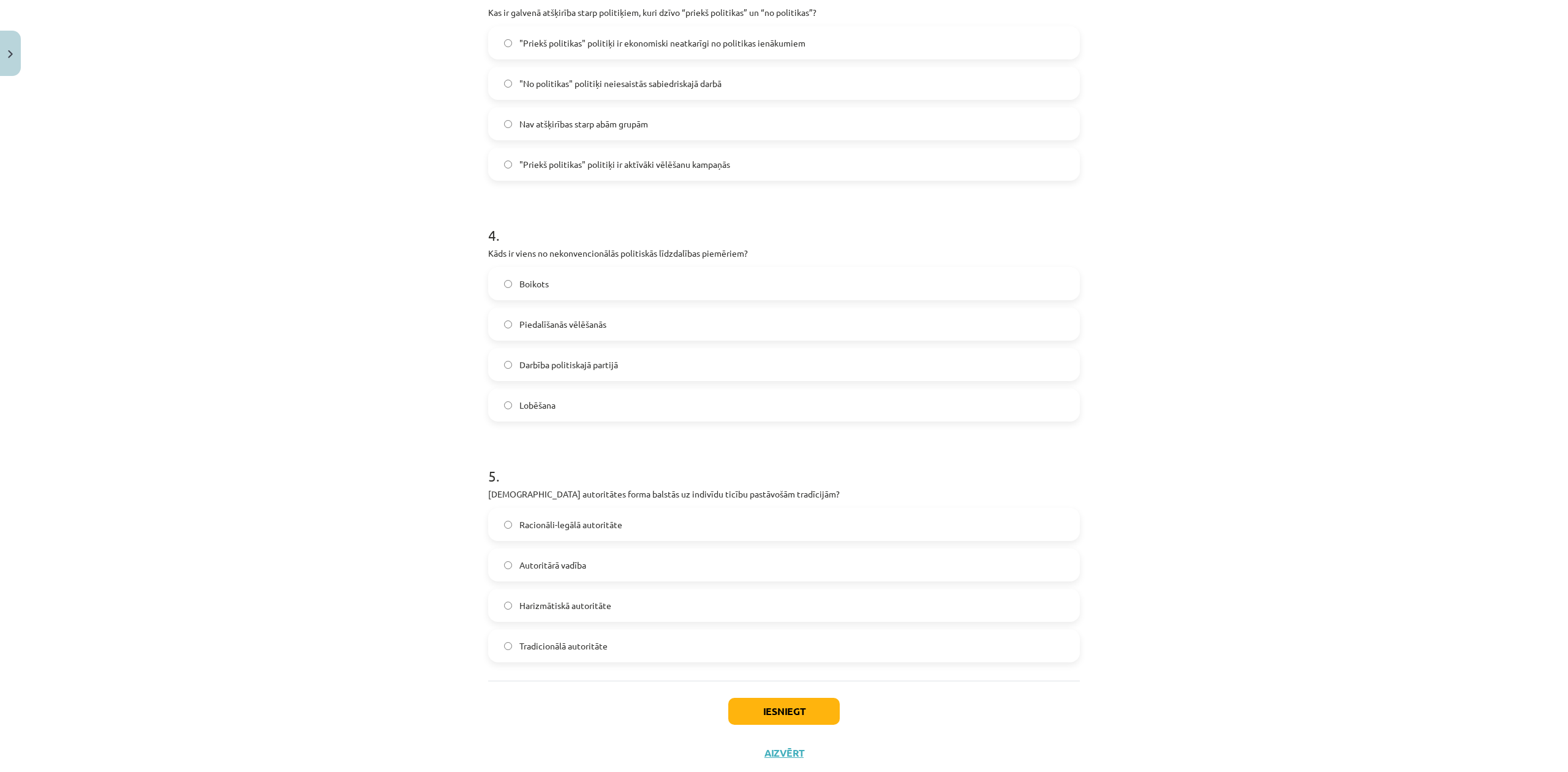
scroll to position [766, 0]
click at [580, 246] on p "Kāds ir viens no nekonvencionālās politiskās līdzdalības piemēriem?" at bounding box center [784, 248] width 592 height 13
click at [580, 247] on p "Kāds ir viens no nekonvencionālās politiskās līdzdalības piemēriem?" at bounding box center [784, 248] width 592 height 13
click at [579, 249] on p "Kāds ir viens no nekonvencionālās politiskās līdzdalības piemēriem?" at bounding box center [784, 248] width 592 height 13
copy div "Kāds ir viens no nekonvencionālās politiskās līdzdalības piemēriem?"
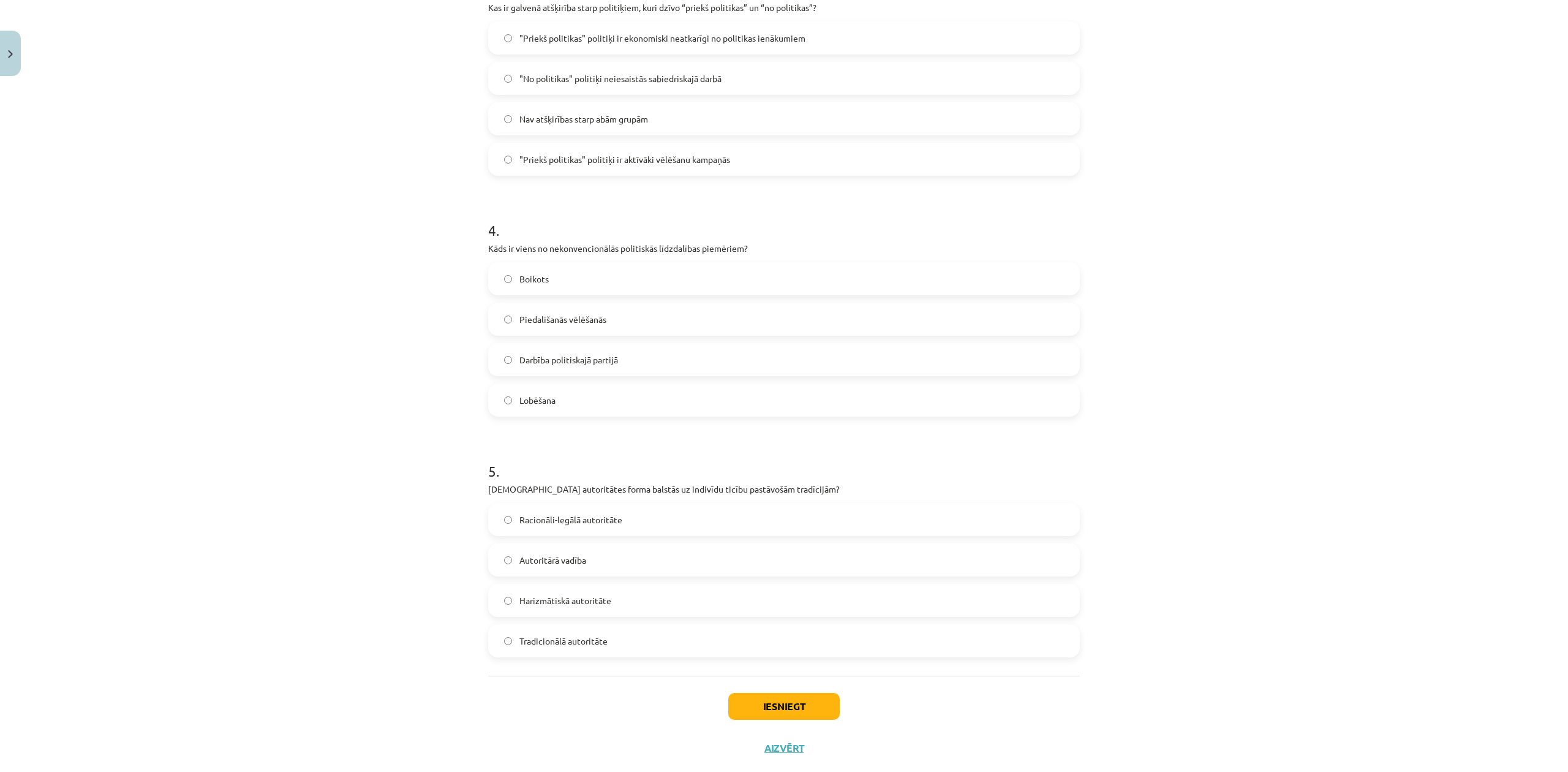
click at [1436, 427] on div "Mācību tēma: Sociālās zinātnes i - 11. klases 1. ieskaites mācību materiāls #5 …" at bounding box center [784, 386] width 1568 height 772
click at [582, 285] on label "Boikots" at bounding box center [784, 279] width 590 height 30
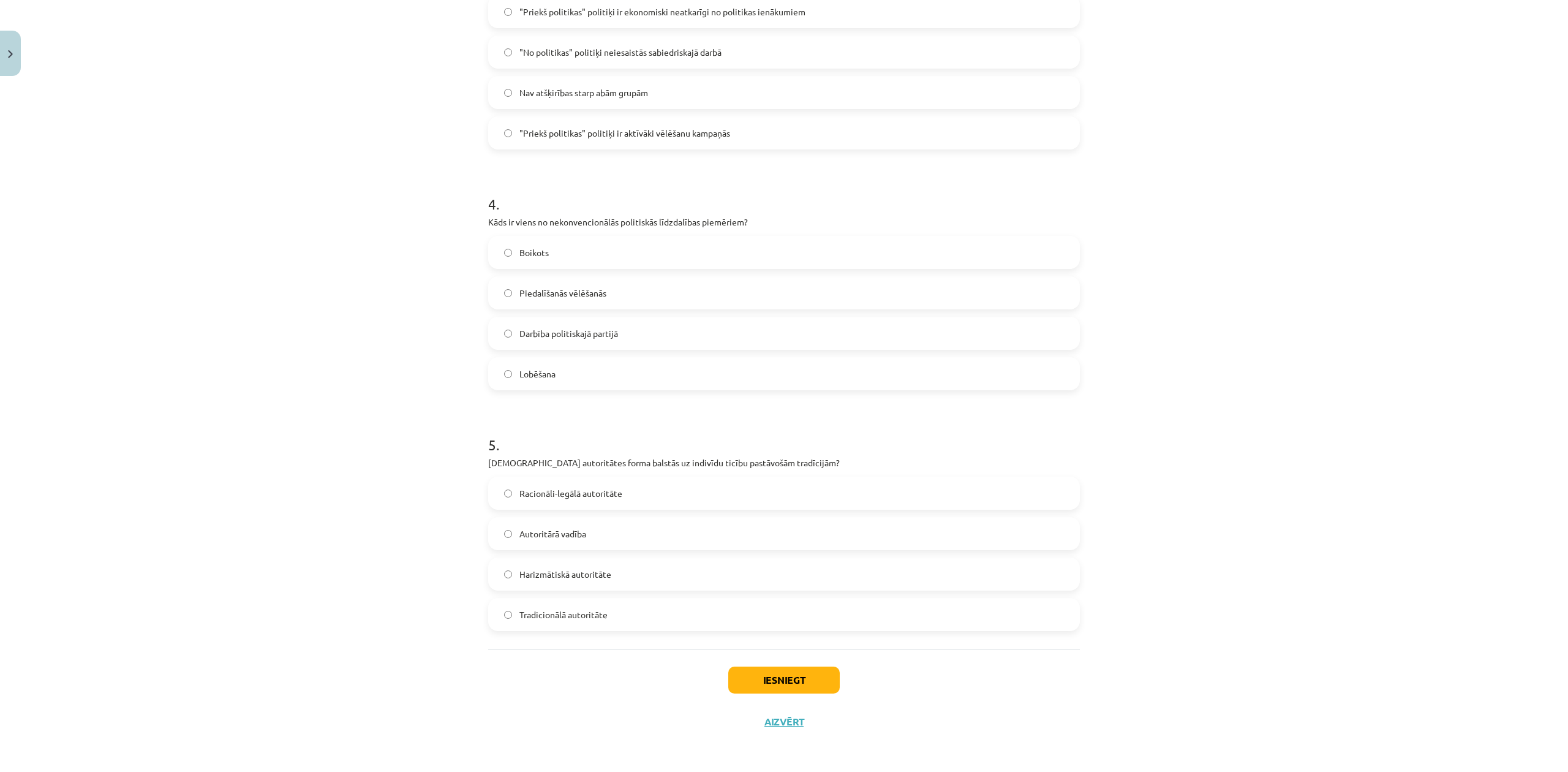
scroll to position [794, 0]
click at [586, 461] on p "Kura autoritātes forma balstās uz indivīdu ticību pastāvošām tradīcijām?" at bounding box center [784, 461] width 592 height 13
copy div "Kura autoritātes forma balstās uz indivīdu ticību pastāvošām tradīcijām?"
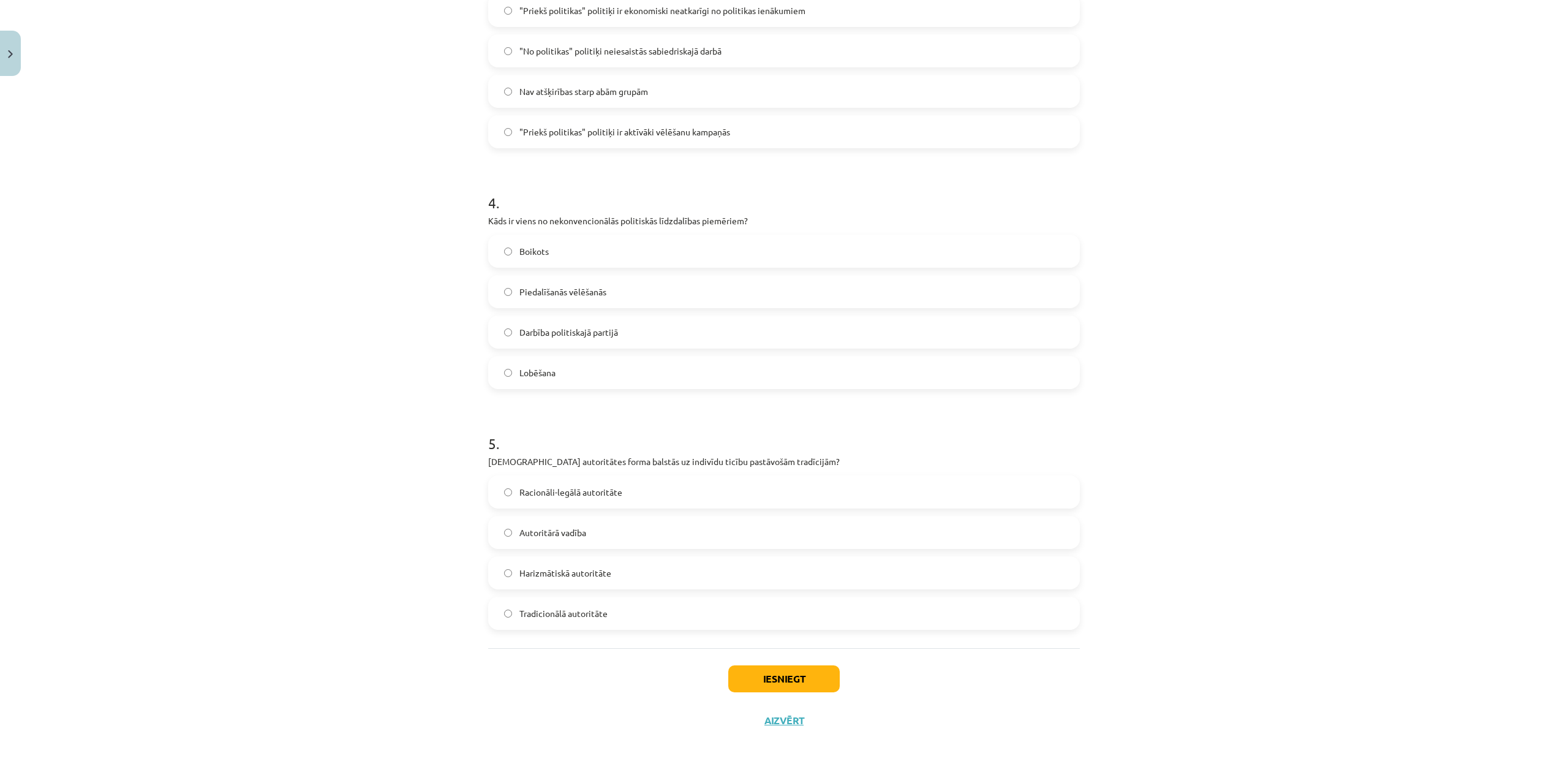
click at [260, 380] on div "Mācību tēma: Sociālās zinātnes i - 11. klases 1. ieskaites mācību materiāls #5 …" at bounding box center [784, 386] width 1568 height 772
click at [567, 618] on span "Tradicionālā autoritāte" at bounding box center [563, 614] width 88 height 13
click at [789, 684] on button "Iesniegt" at bounding box center [784, 679] width 111 height 27
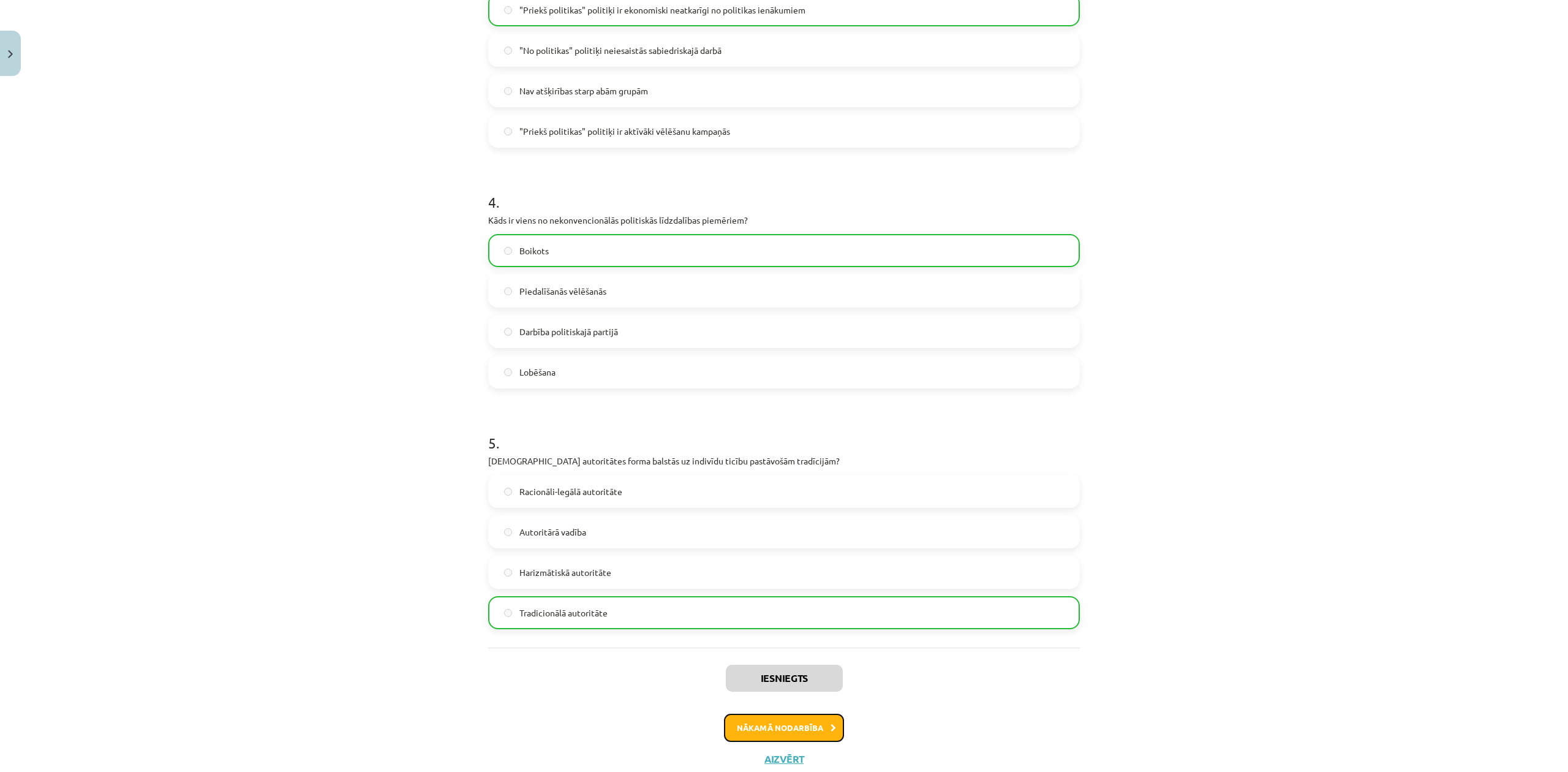
click at [767, 726] on button "Nākamā nodarbība" at bounding box center [784, 728] width 120 height 28
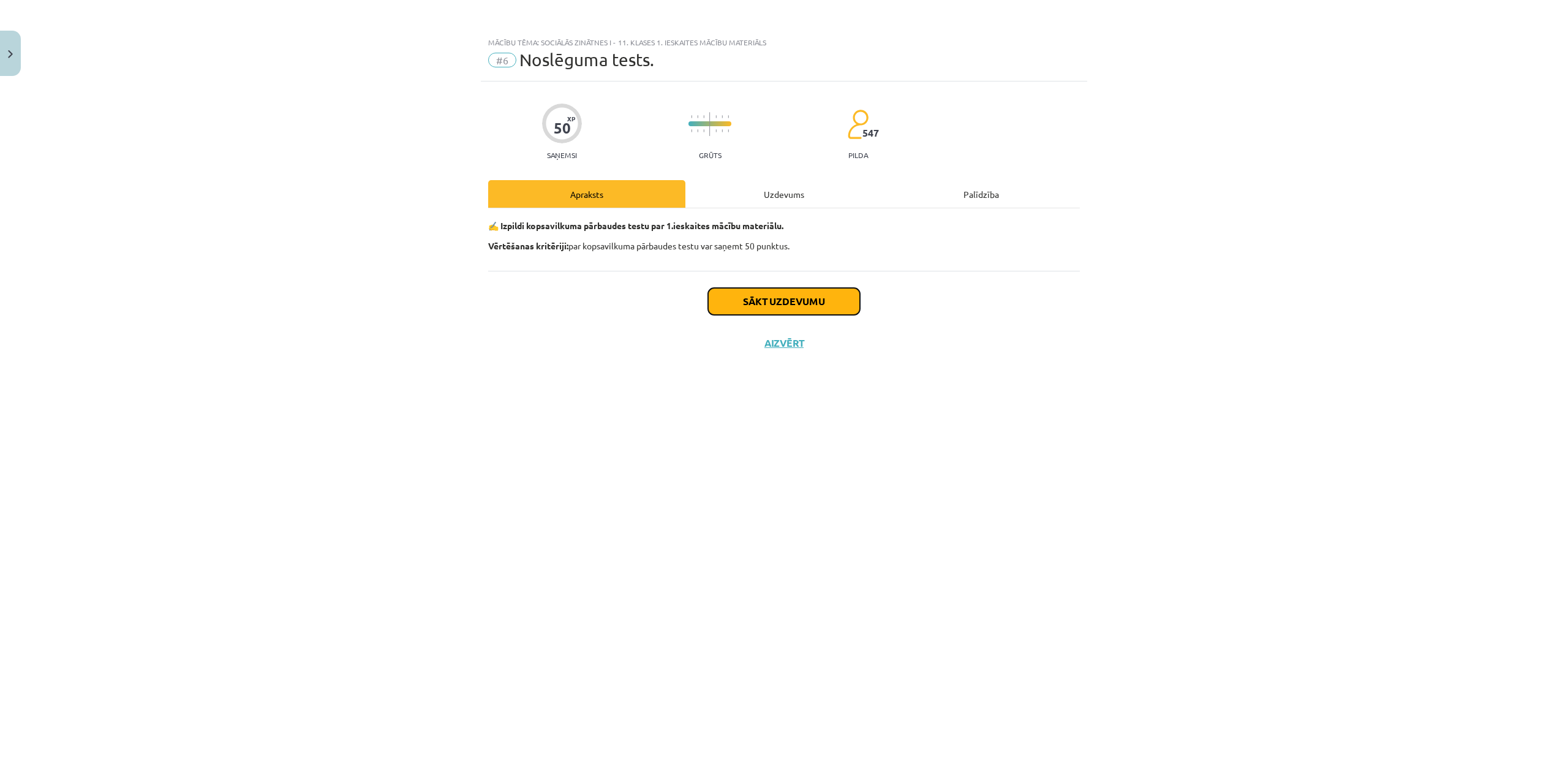
click at [762, 306] on button "Sākt uzdevumu" at bounding box center [784, 301] width 152 height 27
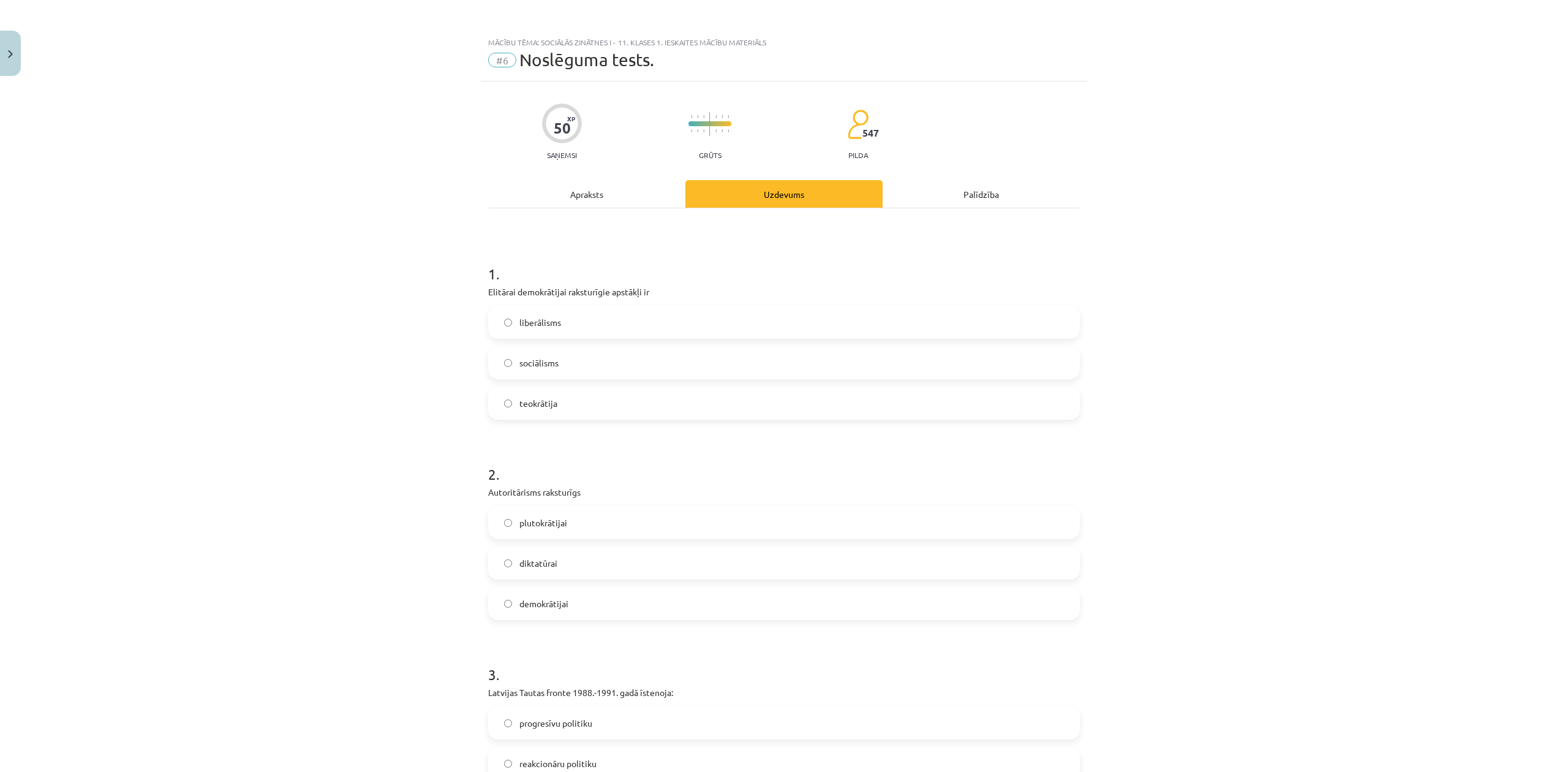
click at [589, 291] on p "Elitārai demokrātijai raksturīgie apstākļi ir" at bounding box center [784, 292] width 592 height 13
copy div "Elitārai demokrātijai raksturīgie apstākļi ir"
click at [268, 291] on div "Mācību tēma: Sociālās zinātnes i - 11. klases 1. ieskaites mācību materiāls #6 …" at bounding box center [784, 386] width 1568 height 772
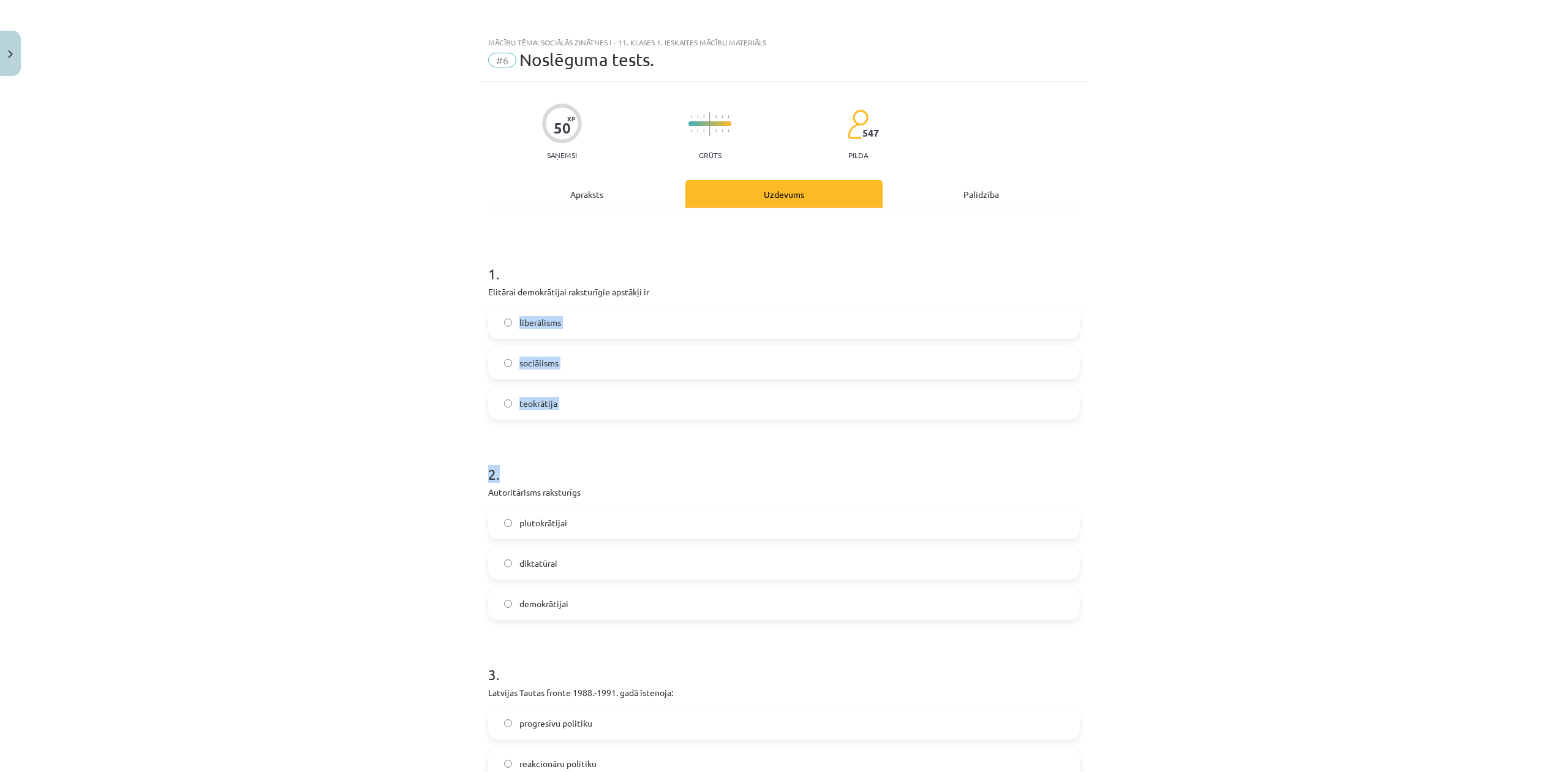
drag, startPoint x: 509, startPoint y: 313, endPoint x: 536, endPoint y: 423, distance: 113.3
copy form "liberālisms sociālisms teokrātija 2 ."
click at [346, 381] on div "Mācību tēma: Sociālās zinātnes i - 11. klases 1. ieskaites mācību materiāls #6 …" at bounding box center [784, 386] width 1568 height 772
click at [490, 320] on label "liberālisms" at bounding box center [784, 322] width 590 height 30
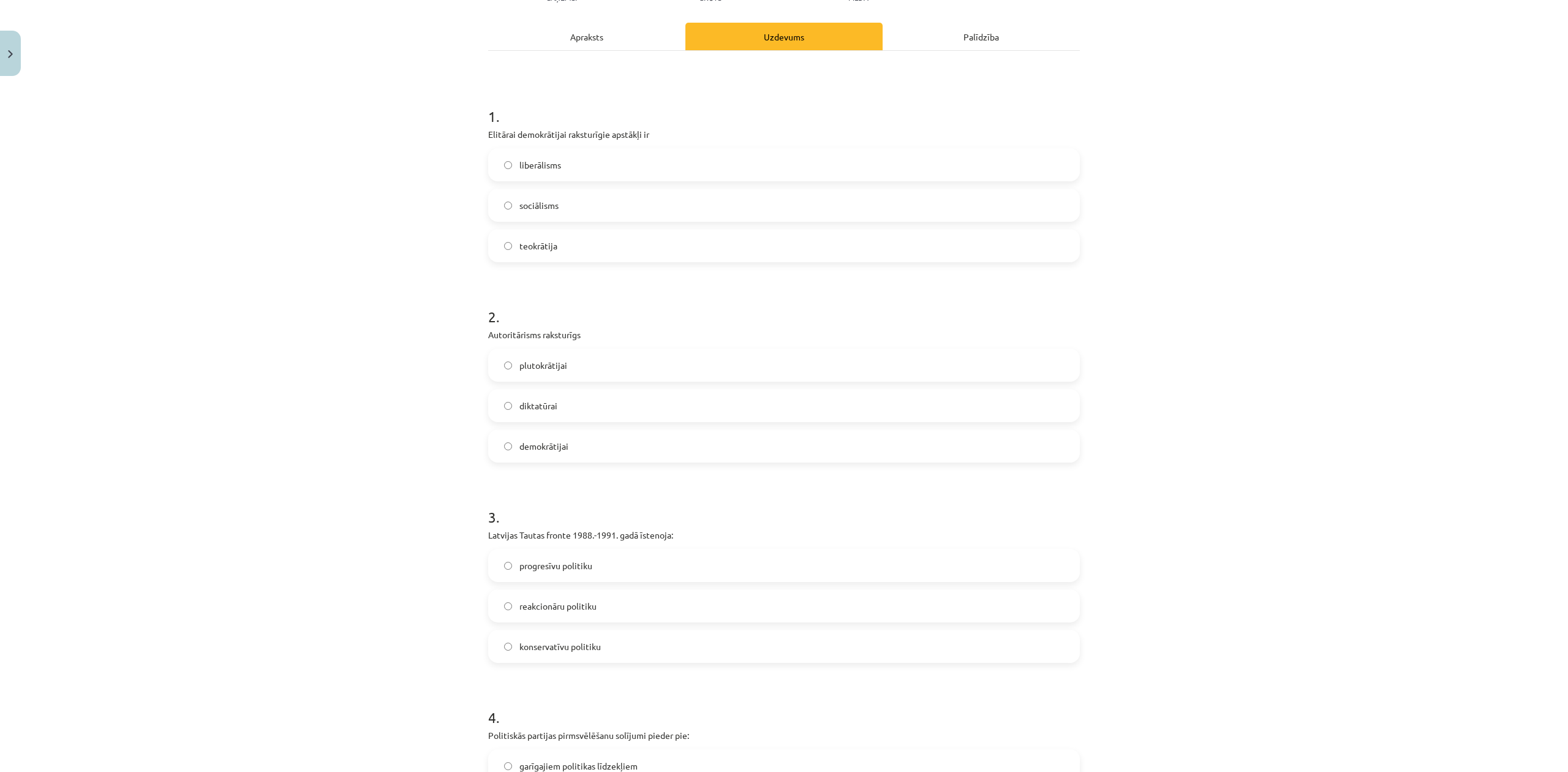
scroll to position [163, 0]
click at [564, 325] on p "Autoritārisms raksturīgs" at bounding box center [784, 330] width 592 height 13
copy div "Autoritārisms raksturīgs"
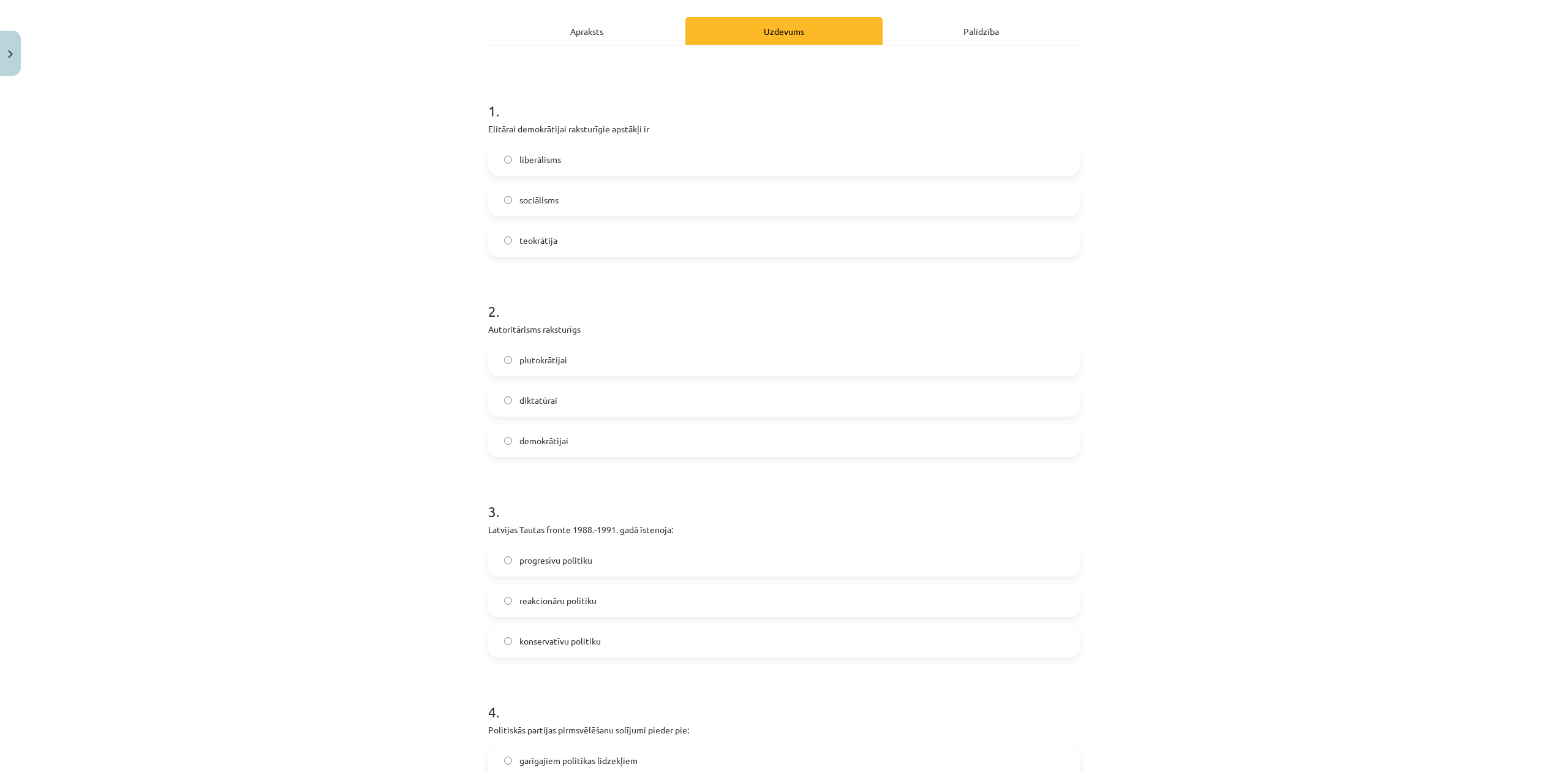
click at [323, 312] on div "Mācību tēma: Sociālās zinātnes i - 11. klases 1. ieskaites mācību materiāls #6 …" at bounding box center [784, 386] width 1568 height 772
click at [551, 409] on label "diktatūrai" at bounding box center [784, 400] width 590 height 30
click at [581, 525] on p "Latvijas Tautas fronte 1988.-1991. gadā īstenoja:" at bounding box center [784, 530] width 592 height 13
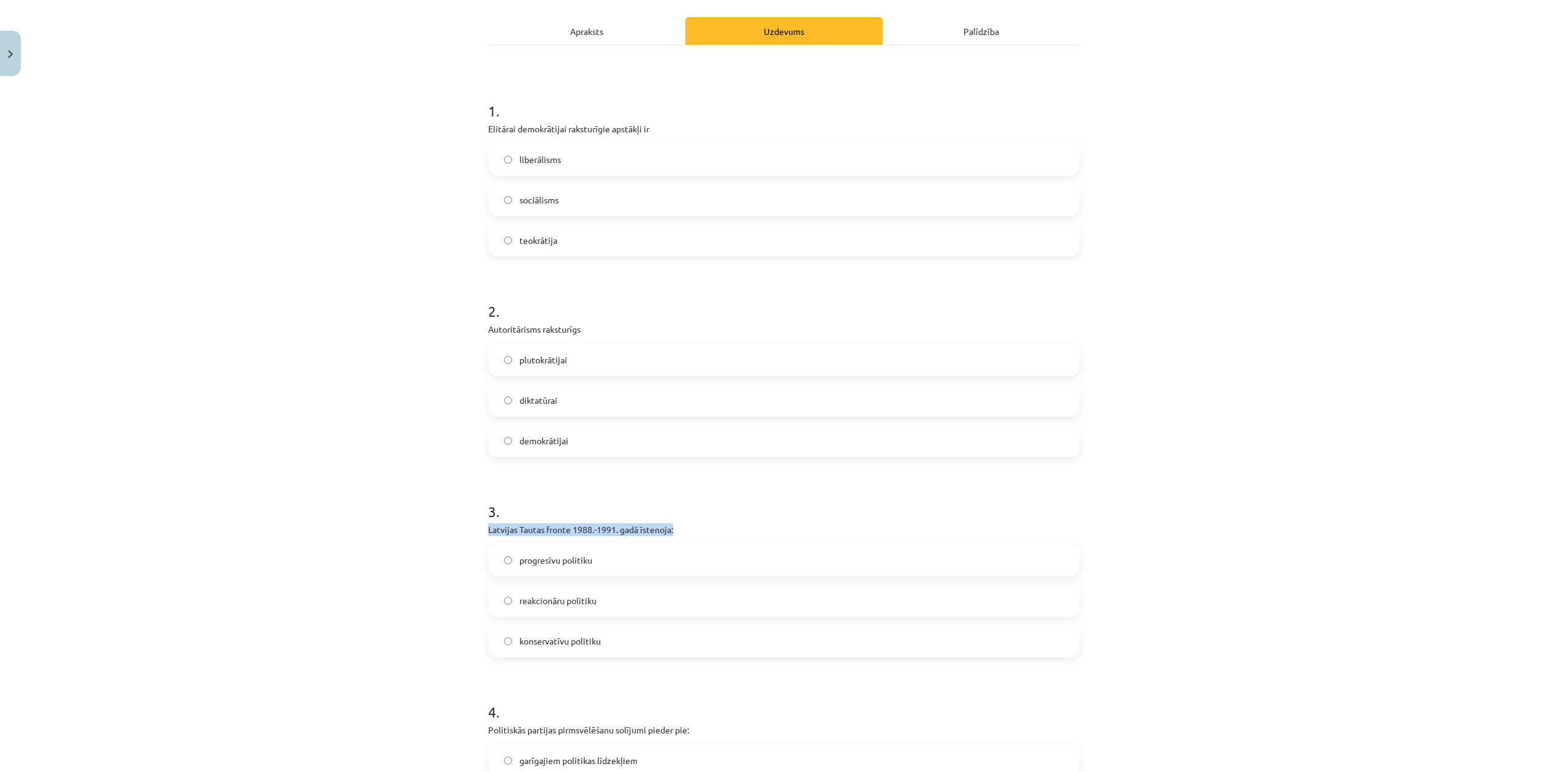
copy div "Latvijas Tautas fronte 1988.-1991. gadā īstenoja:"
click at [283, 239] on div "Mācību tēma: Sociālās zinātnes i - 11. klases 1. ieskaites mācību materiāls #6 …" at bounding box center [784, 386] width 1568 height 772
drag, startPoint x: 589, startPoint y: 560, endPoint x: 590, endPoint y: 566, distance: 6.1
click at [590, 566] on label "progresīvu politiku" at bounding box center [784, 559] width 590 height 30
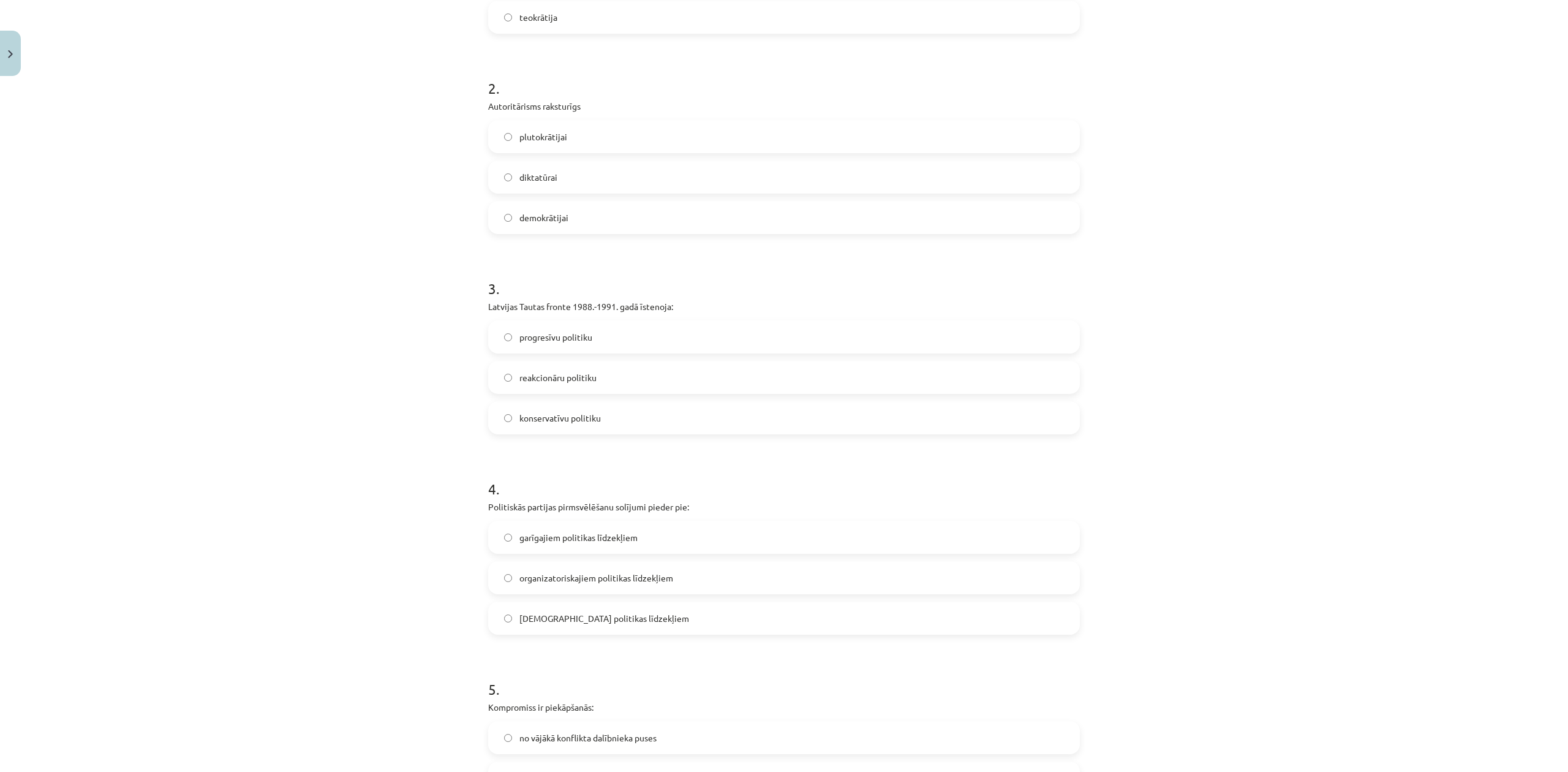
scroll to position [408, 0]
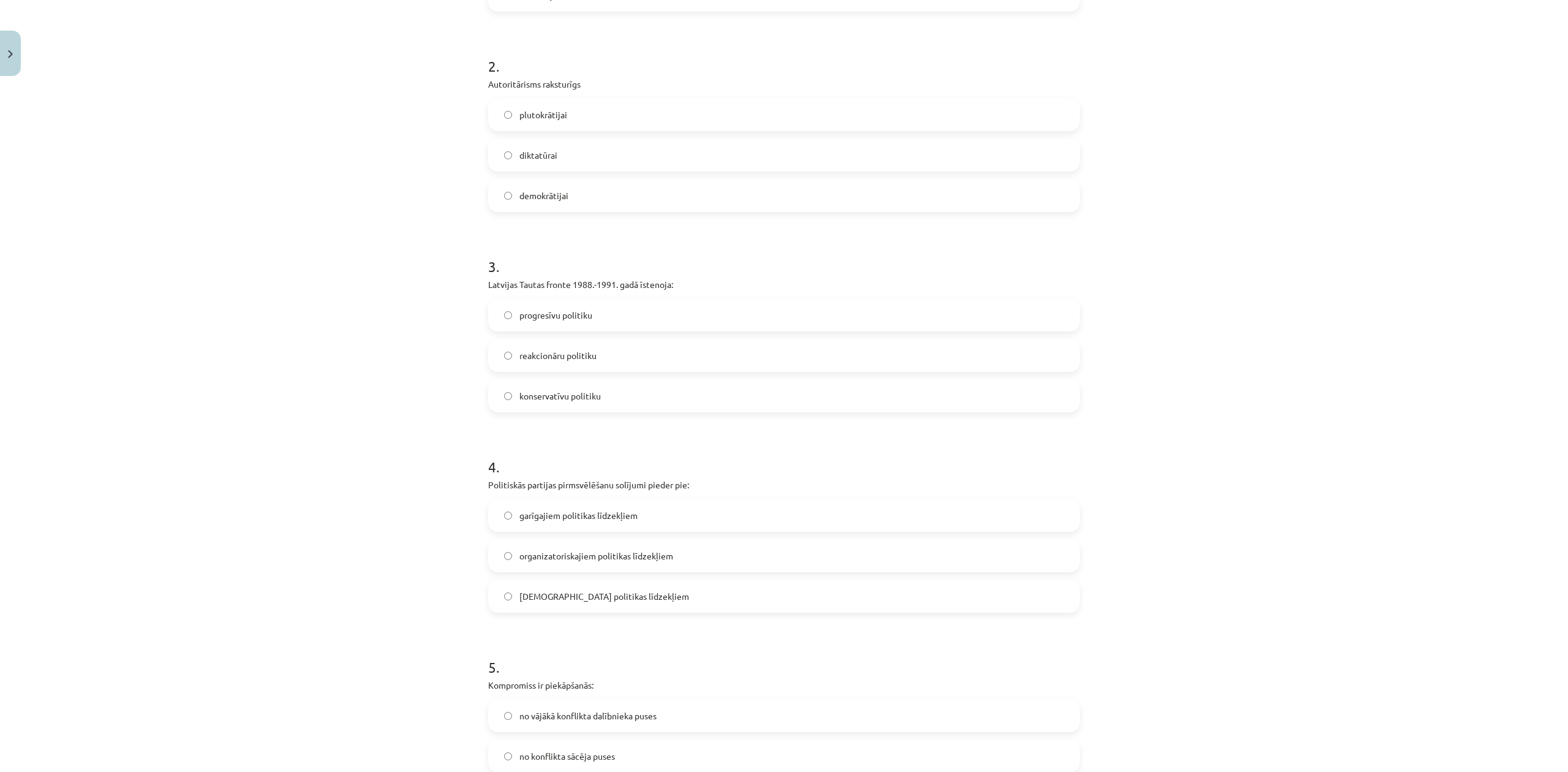
click at [598, 590] on span "lietiskajiem politikas līdzekļiem" at bounding box center [604, 596] width 169 height 13
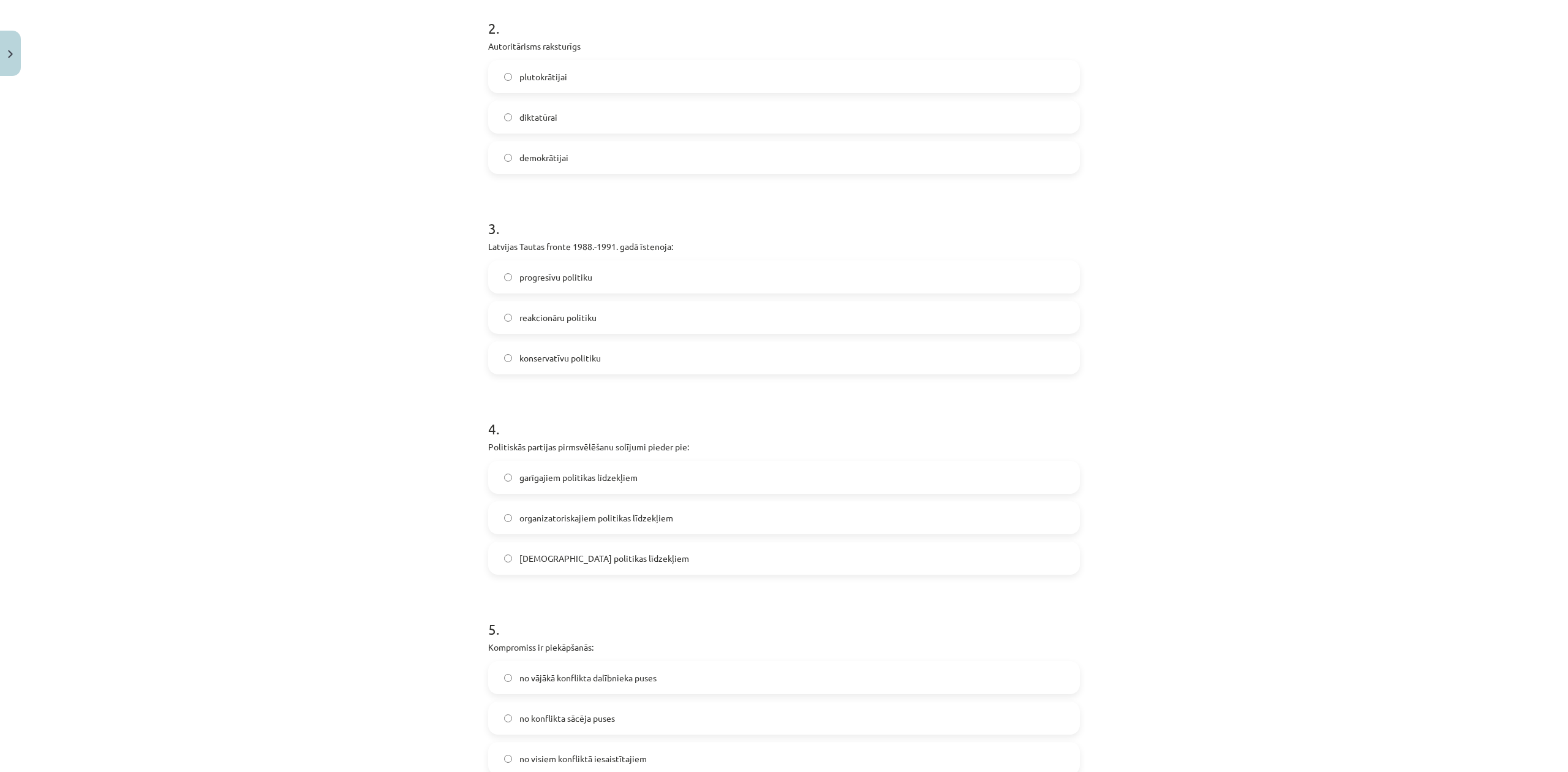
scroll to position [571, 0]
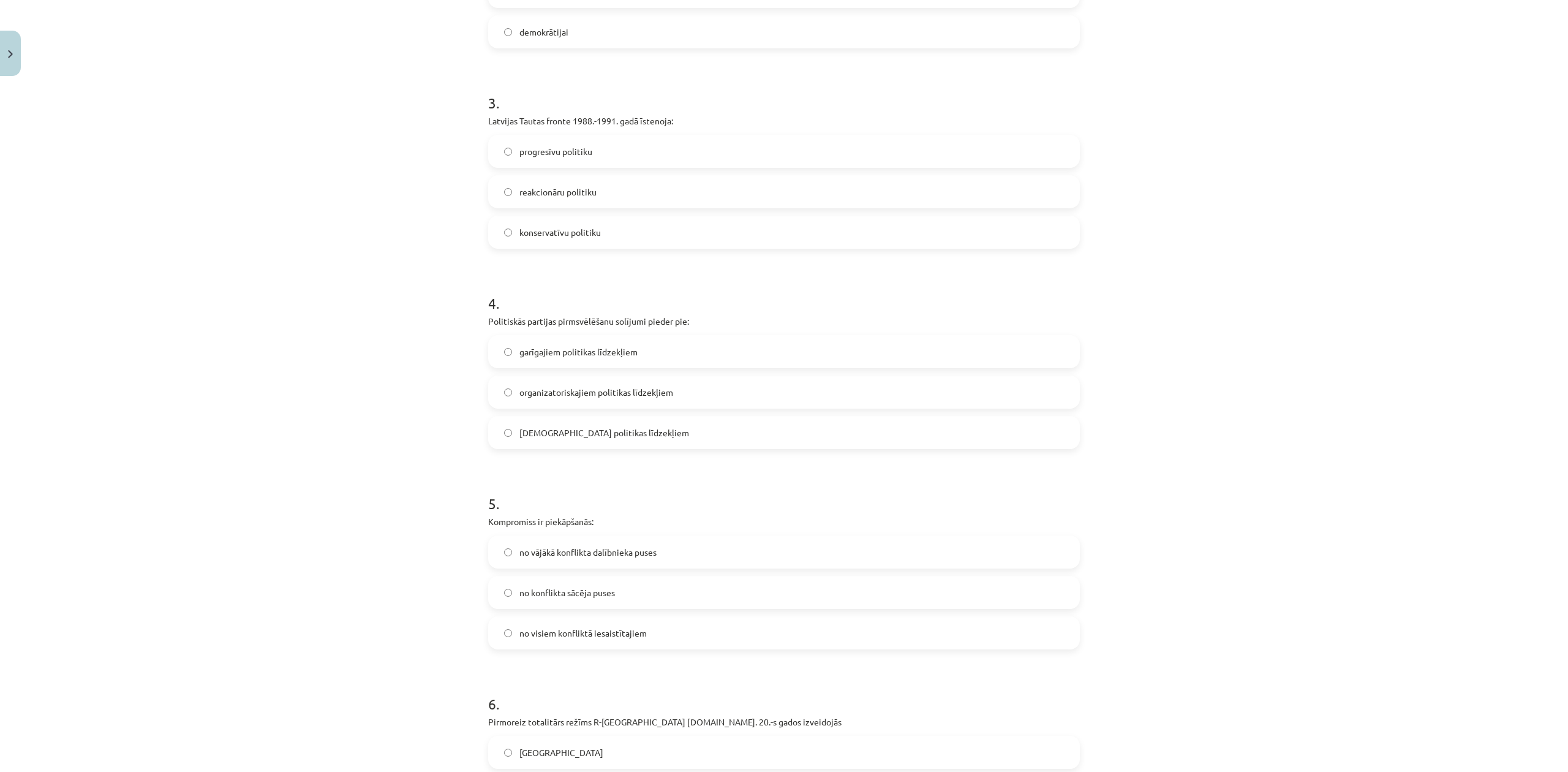
click at [547, 380] on label "organizatoriskajiem politikas līdzekļiem" at bounding box center [784, 392] width 590 height 30
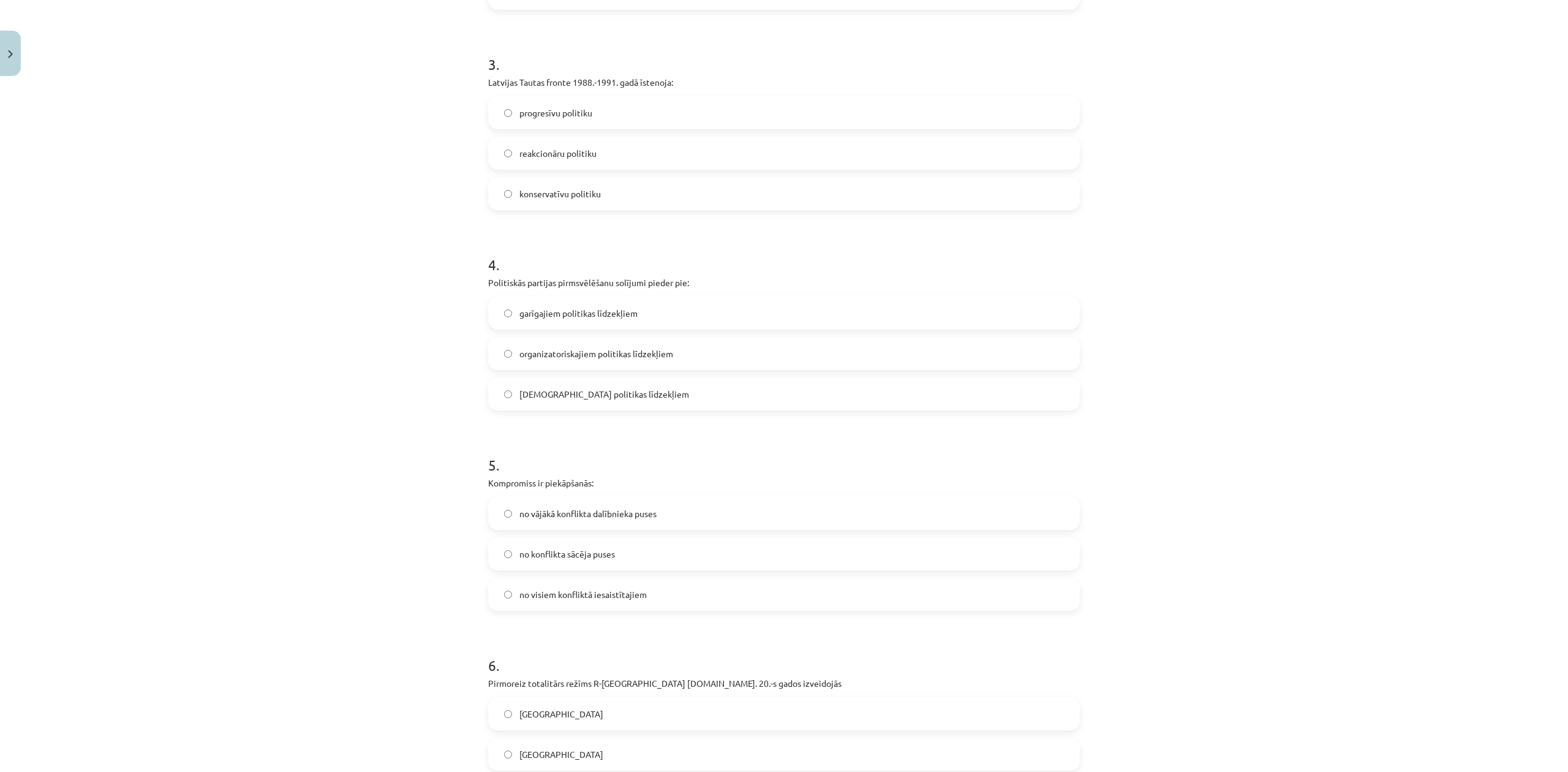
scroll to position [735, 0]
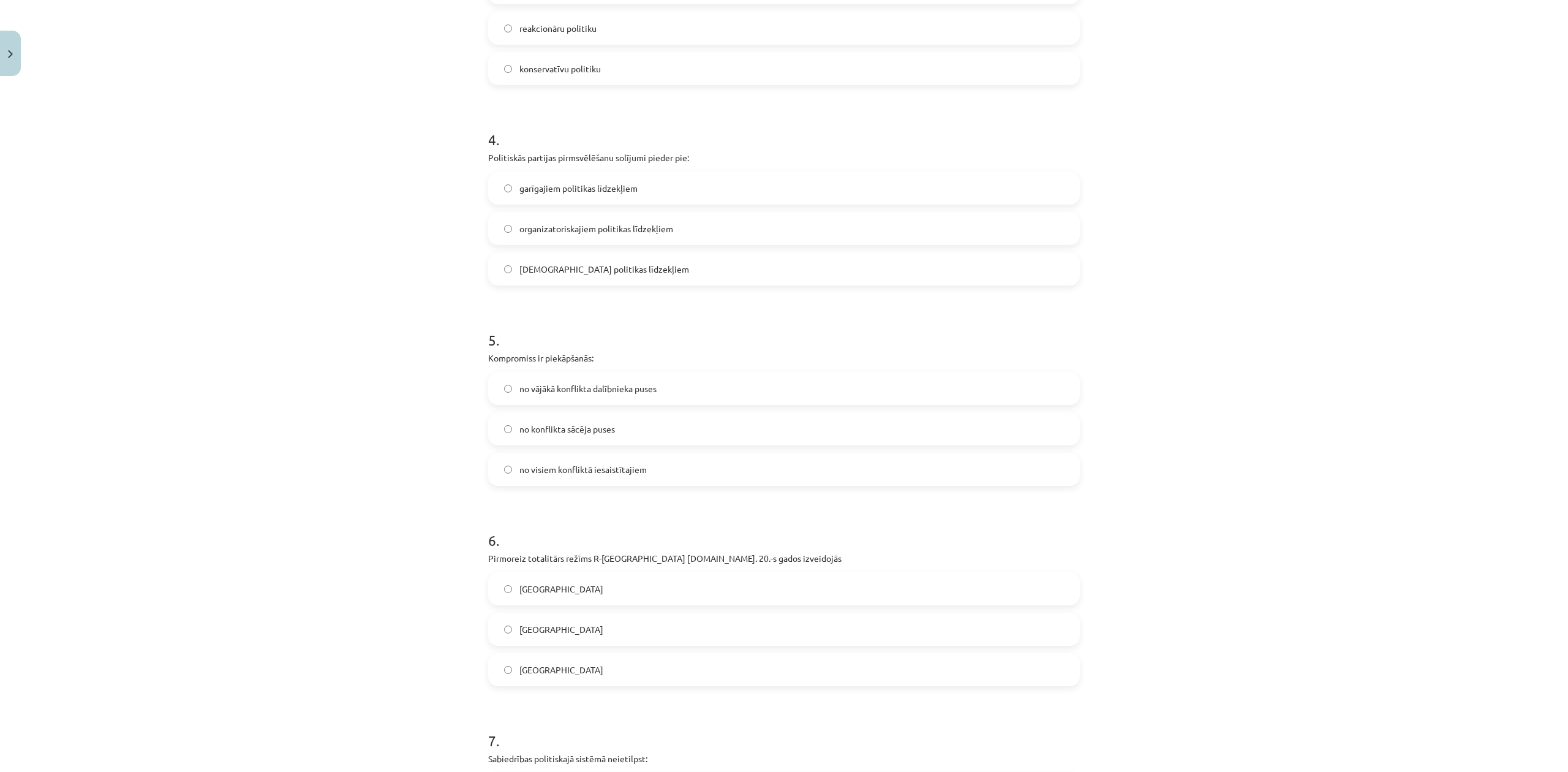
click at [606, 481] on label "no visiem konfliktā iesaistītajiem" at bounding box center [784, 469] width 590 height 30
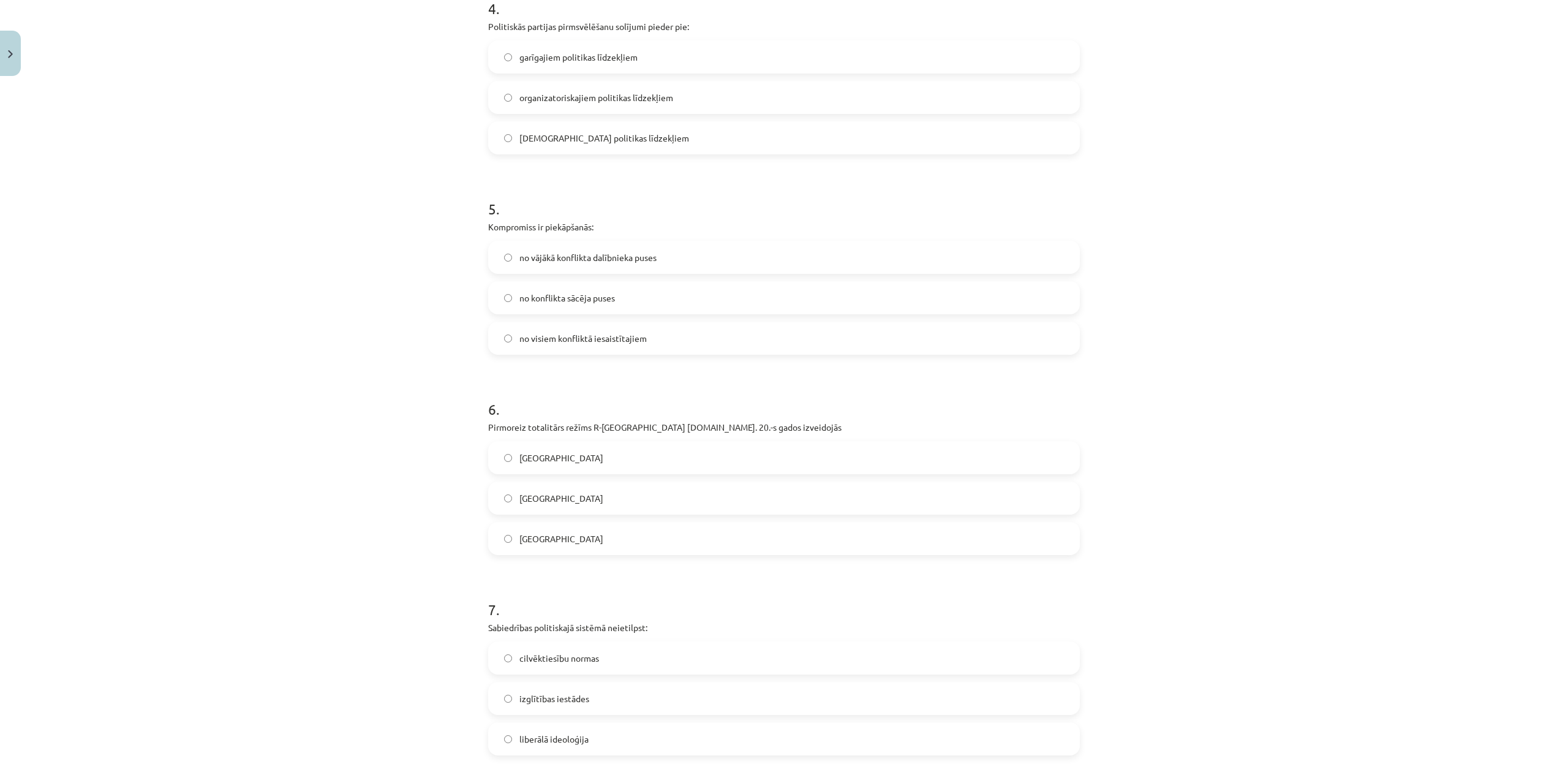
scroll to position [898, 0]
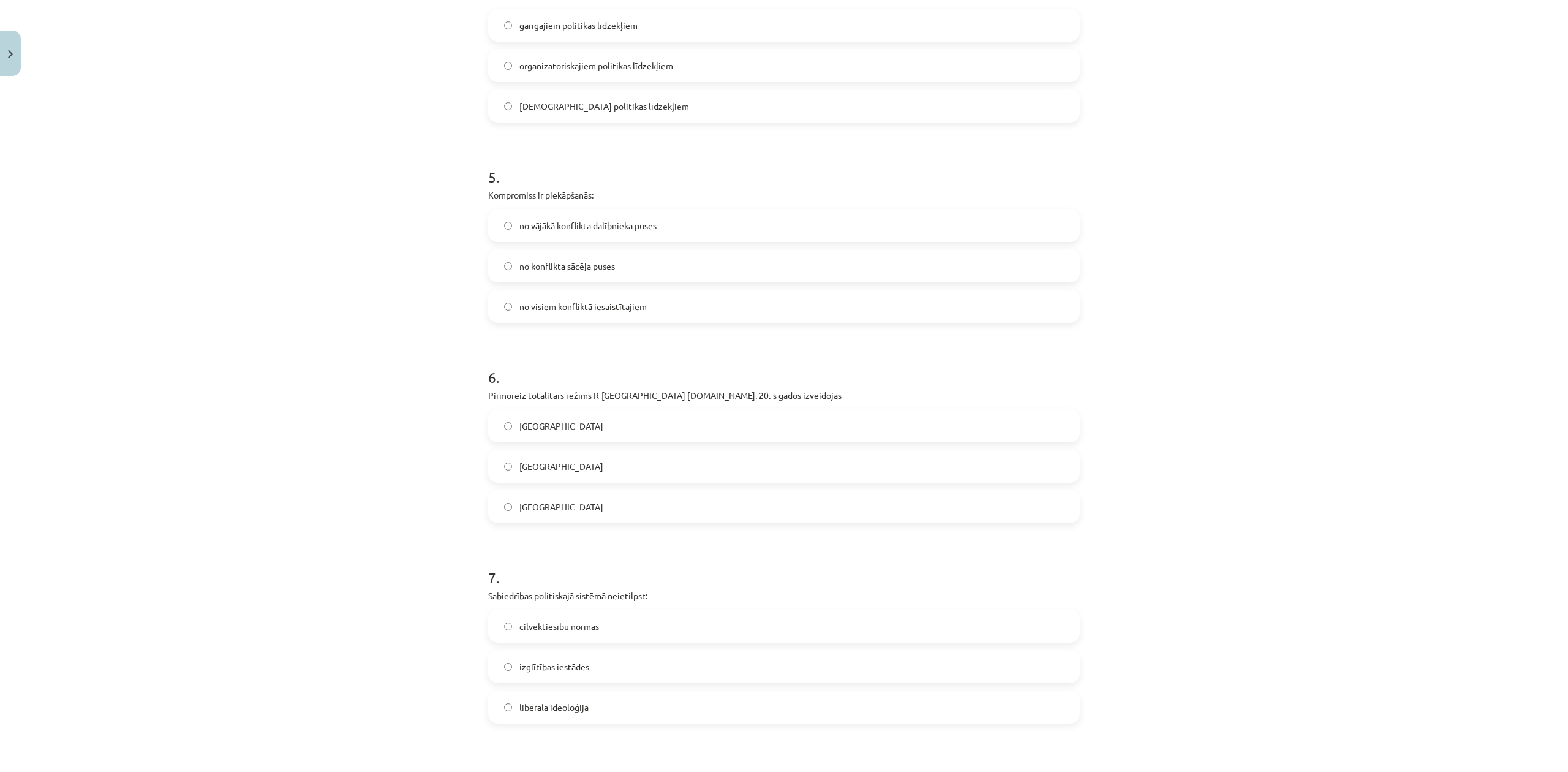
click at [539, 185] on div "5 . Kompromiss ir piekāpšanās: no vājākā konflikta dalībnieka puses no konflikt…" at bounding box center [784, 235] width 592 height 176
click at [543, 196] on p "Kompromiss ir piekāpšanās:" at bounding box center [784, 195] width 592 height 13
click at [544, 196] on p "Kompromiss ir piekāpšanās:" at bounding box center [784, 195] width 592 height 13
copy div "Kompromiss ir piekāpšanās:"
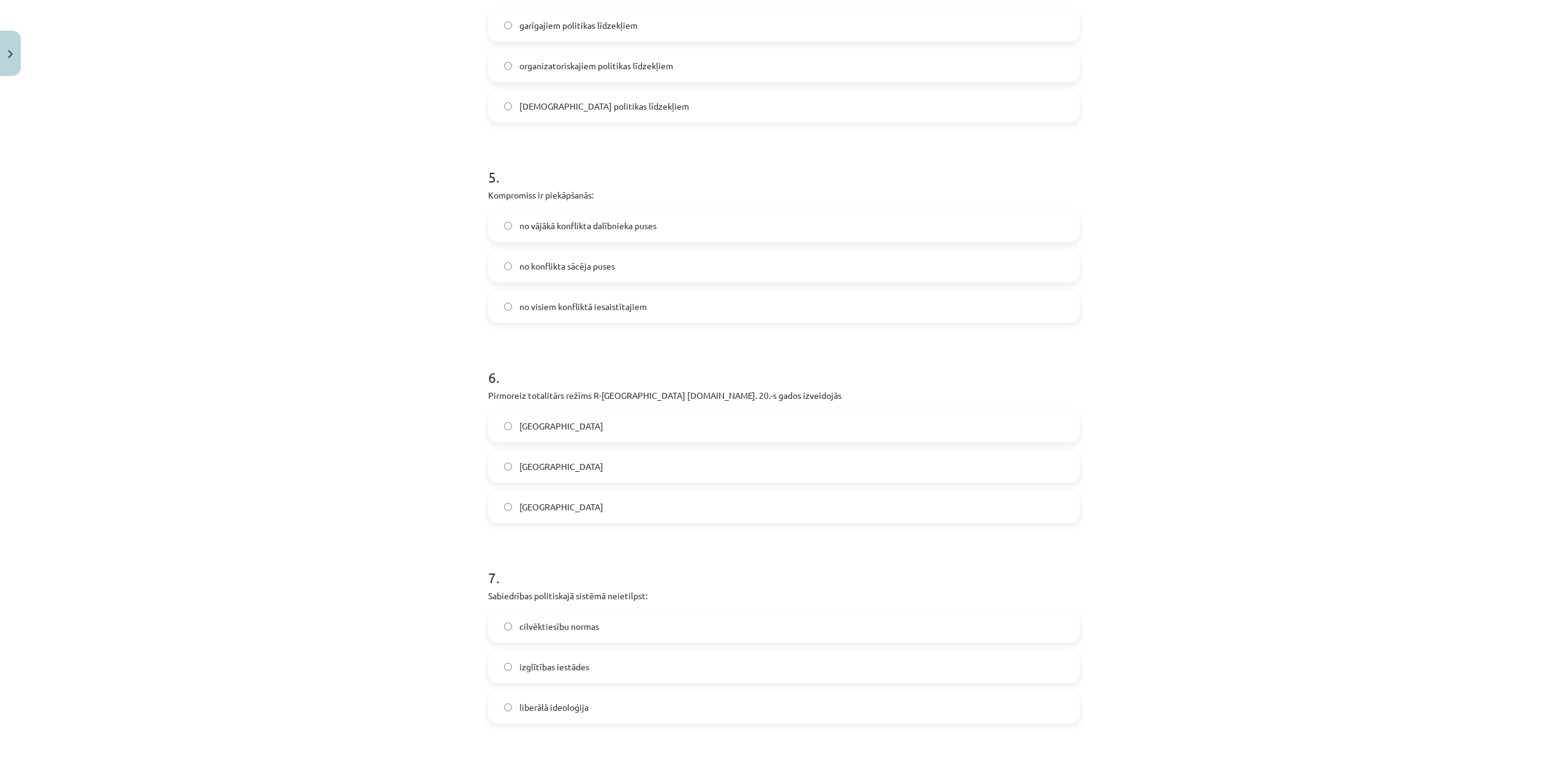
click at [1341, 542] on div "Mācību tēma: Sociālās zinātnes i - 11. klases 1. ieskaites mācību materiāls #6 …" at bounding box center [784, 386] width 1568 height 772
click at [614, 393] on p "Pirmoreiz totalitārs režīms R-Eiropā 20.gs. 20.-s gados izveidojās" at bounding box center [784, 396] width 592 height 13
drag, startPoint x: 223, startPoint y: 397, endPoint x: 466, endPoint y: 440, distance: 246.8
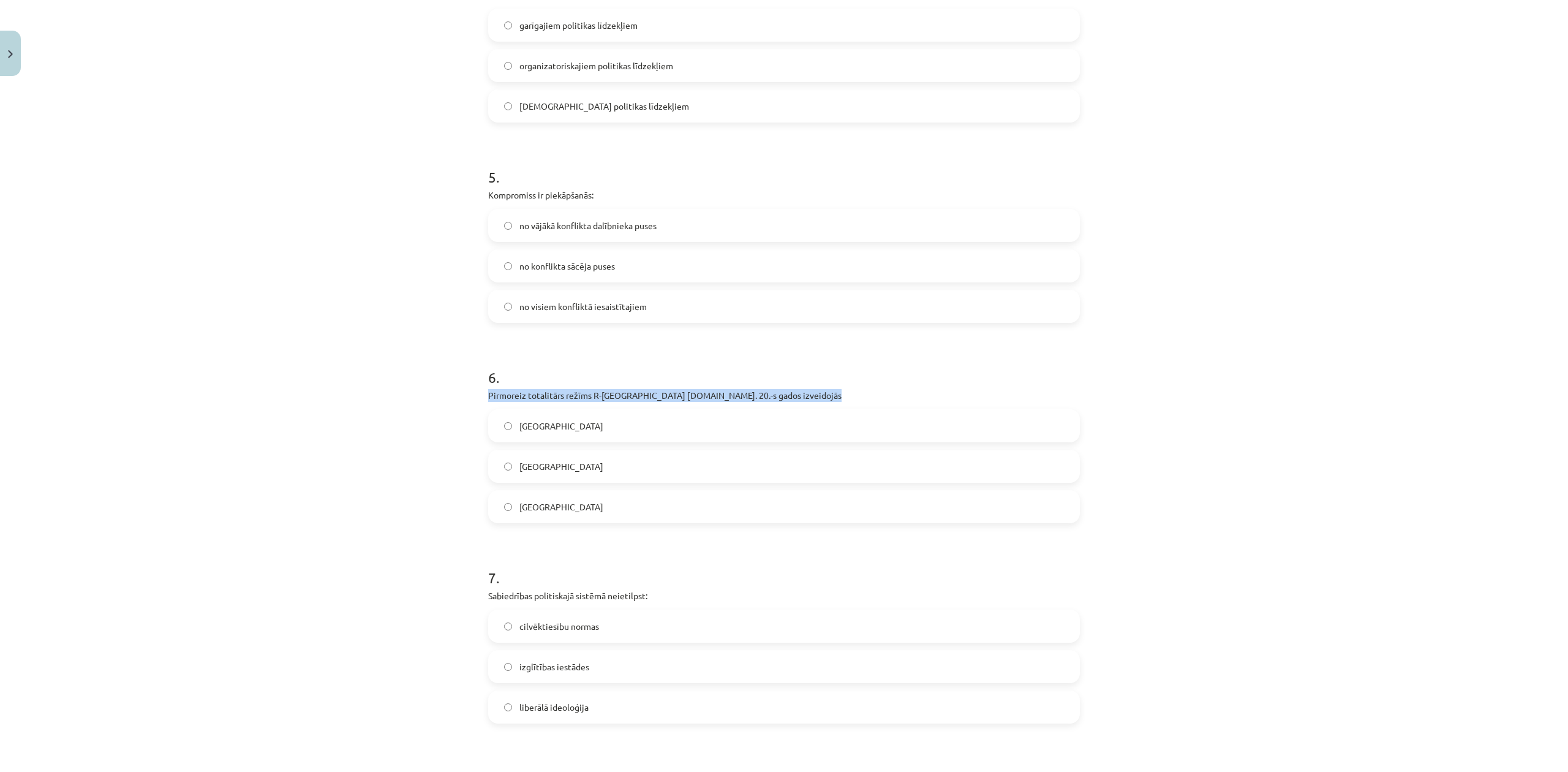
click at [223, 396] on div "Mācību tēma: Sociālās zinātnes i - 11. klases 1. ieskaites mācību materiāls #6 …" at bounding box center [784, 386] width 1568 height 772
click at [537, 432] on label "Itālijā" at bounding box center [784, 425] width 590 height 30
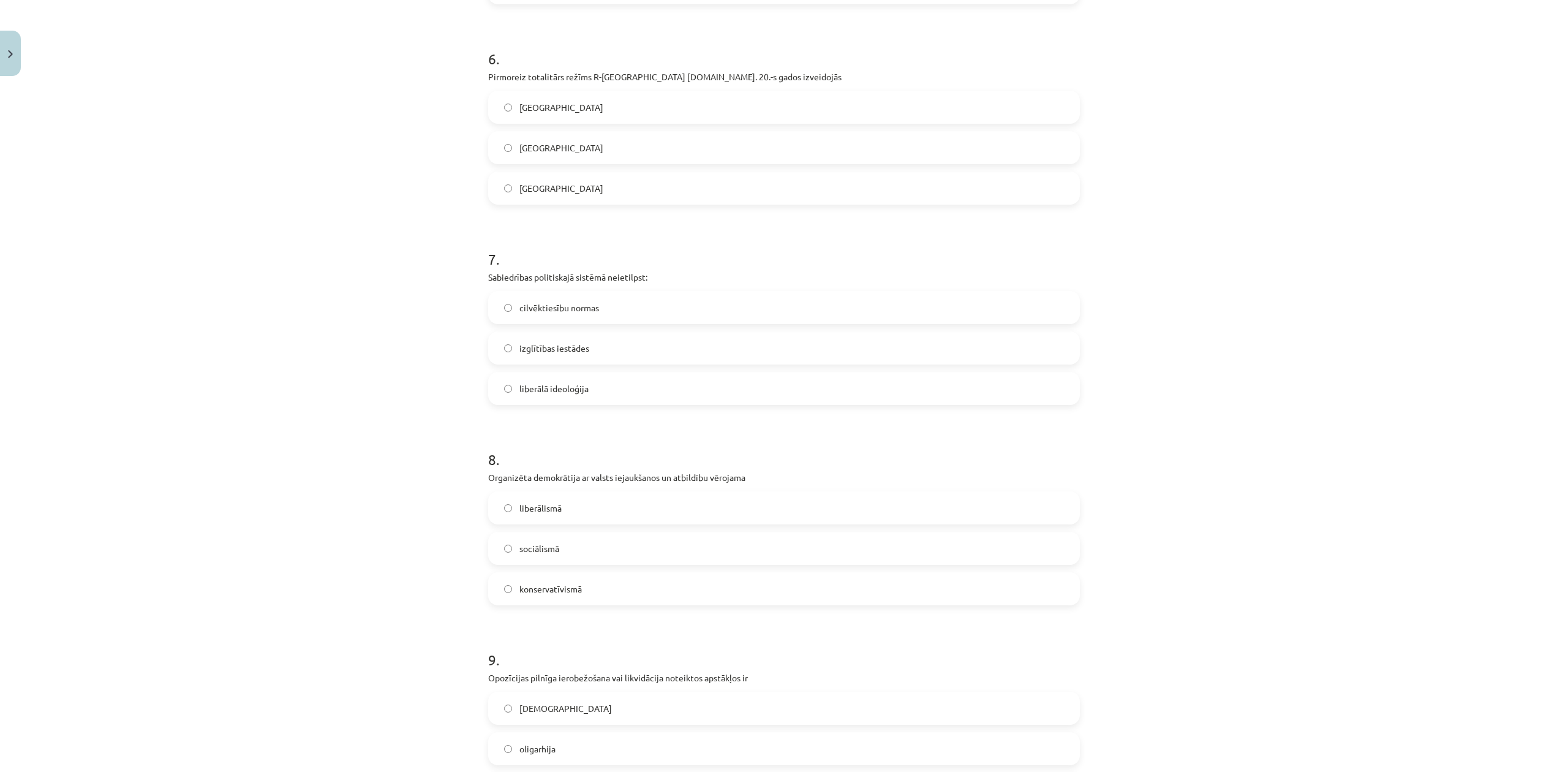
scroll to position [1226, 0]
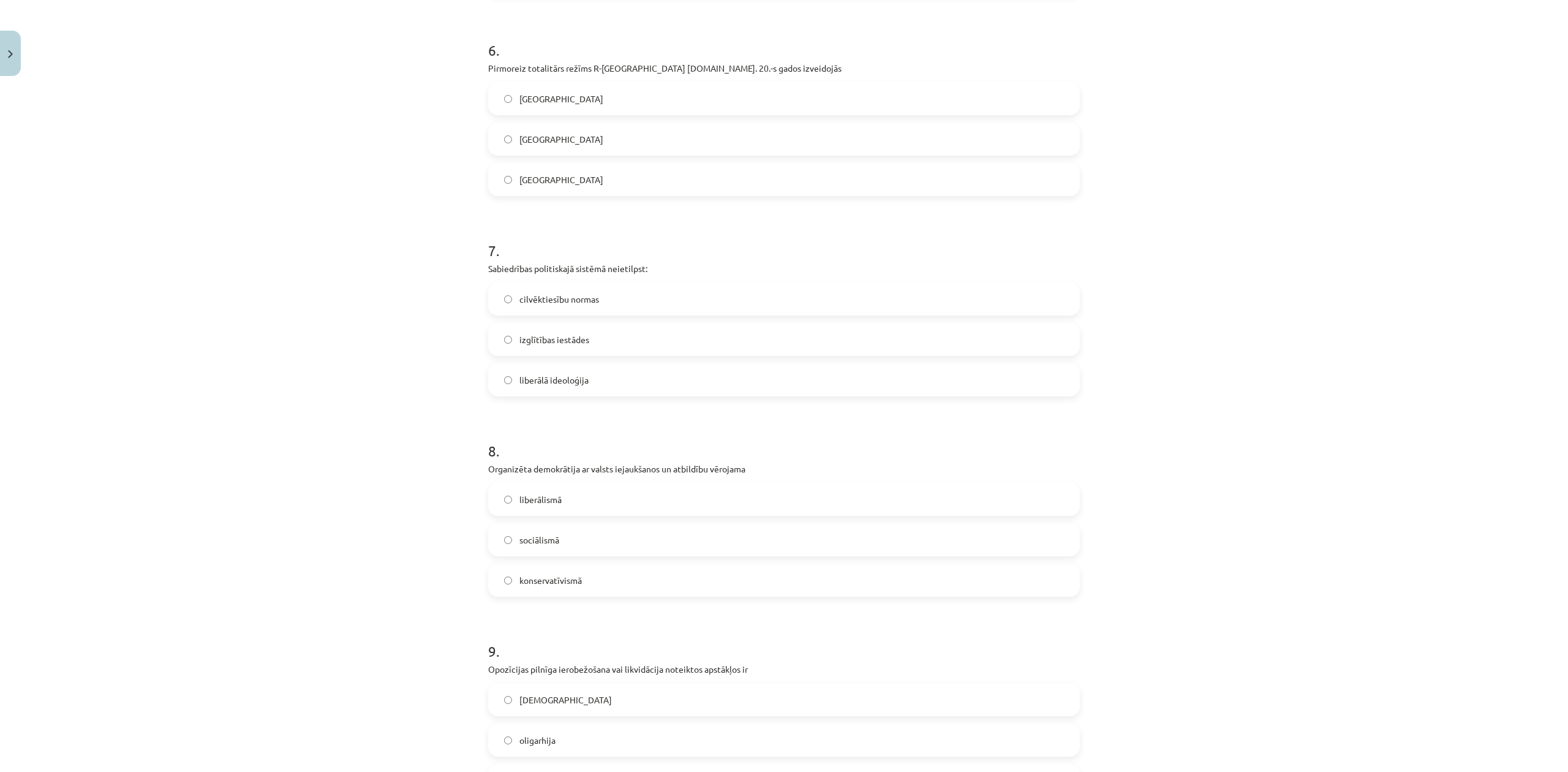
click at [555, 269] on p "Sabiedrības politiskajā sistēmā neietilpst:" at bounding box center [784, 269] width 592 height 13
click at [301, 188] on div "Mācību tēma: Sociālās zinātnes i - 11. klases 1. ieskaites mācību materiāls #6 …" at bounding box center [784, 386] width 1568 height 772
click at [631, 287] on label "cilvēktiesību normas" at bounding box center [784, 298] width 590 height 30
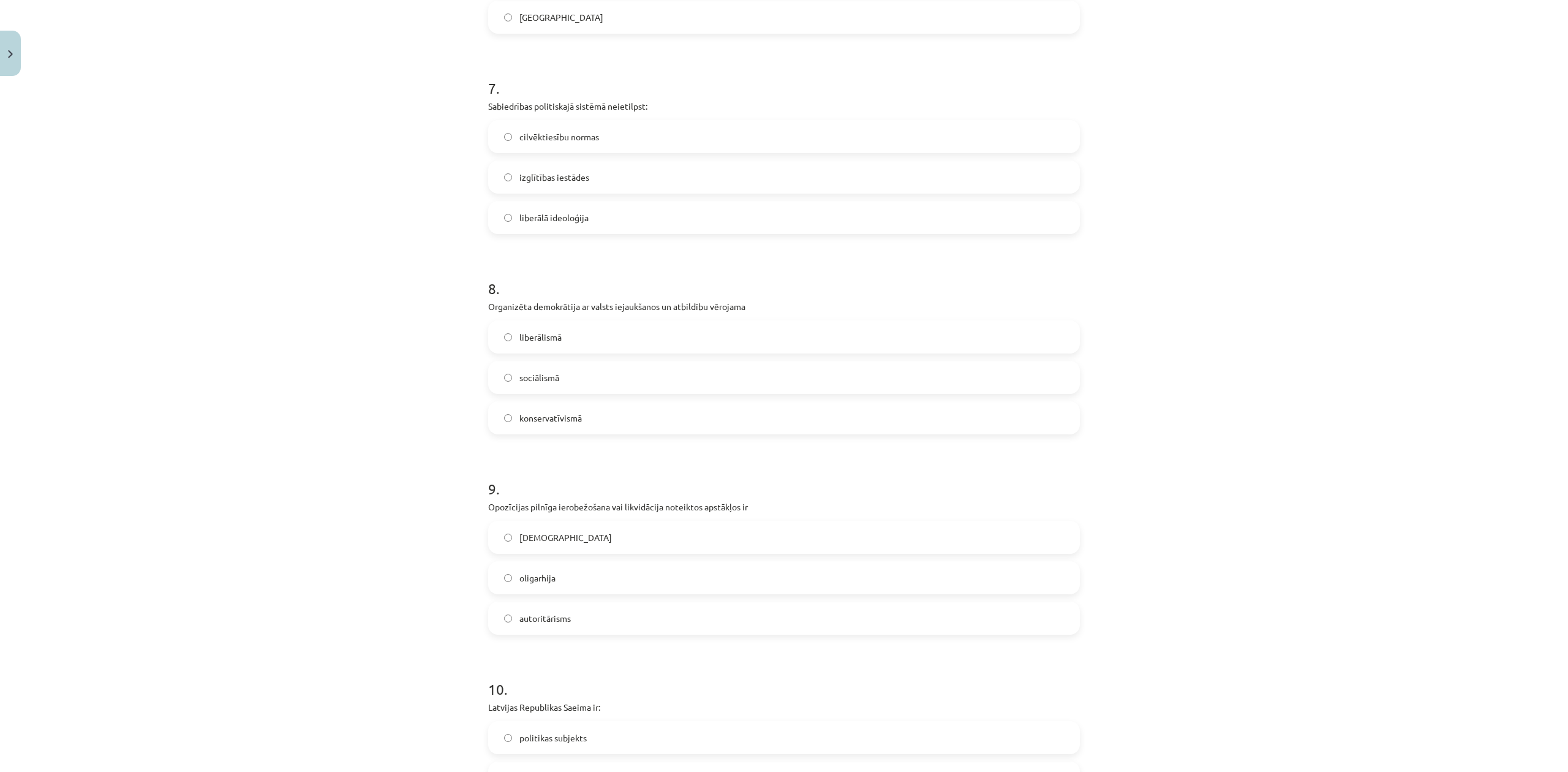
scroll to position [1471, 0]
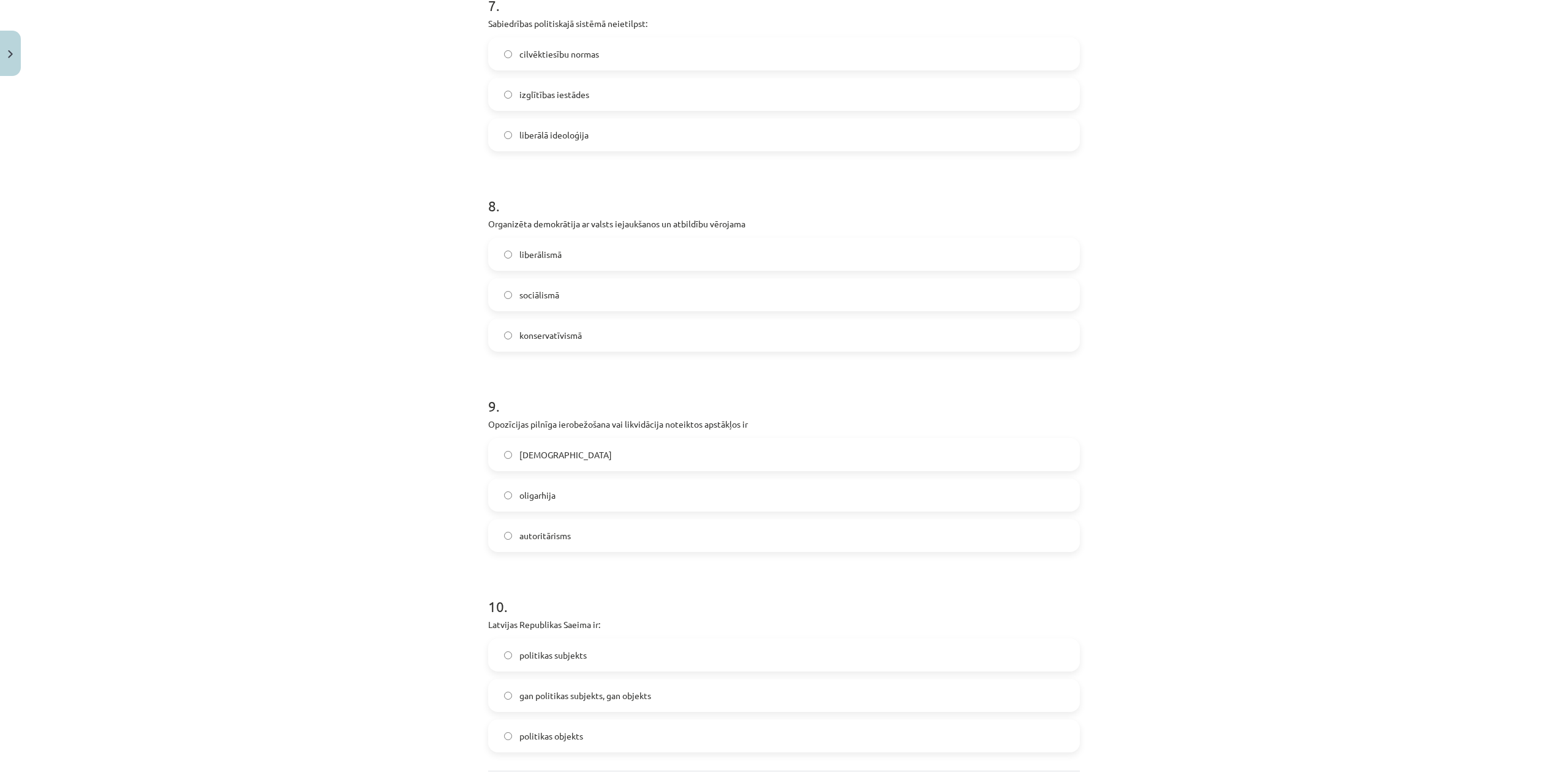
click at [585, 291] on label "sociālismā" at bounding box center [784, 294] width 590 height 30
click at [799, 254] on label "liberālismā" at bounding box center [784, 254] width 590 height 30
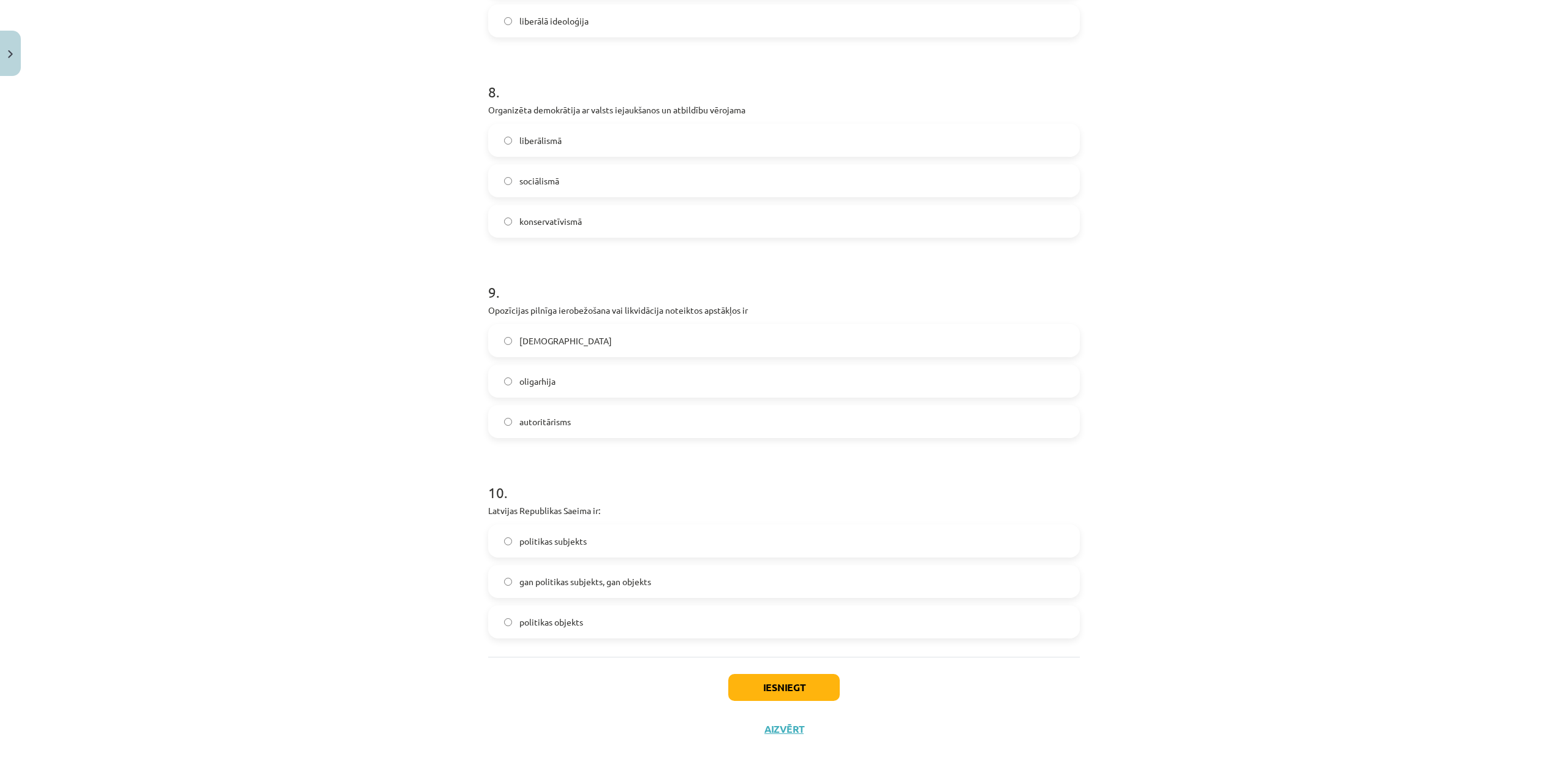
scroll to position [1594, 0]
click at [534, 368] on span "oligarhija" at bounding box center [537, 373] width 36 height 13
click at [698, 574] on label "gan politikas subjekts, gan objekts" at bounding box center [784, 573] width 590 height 30
click at [760, 686] on button "Iesniegt" at bounding box center [784, 679] width 111 height 27
click at [558, 413] on span "autoritārisms" at bounding box center [545, 413] width 52 height 13
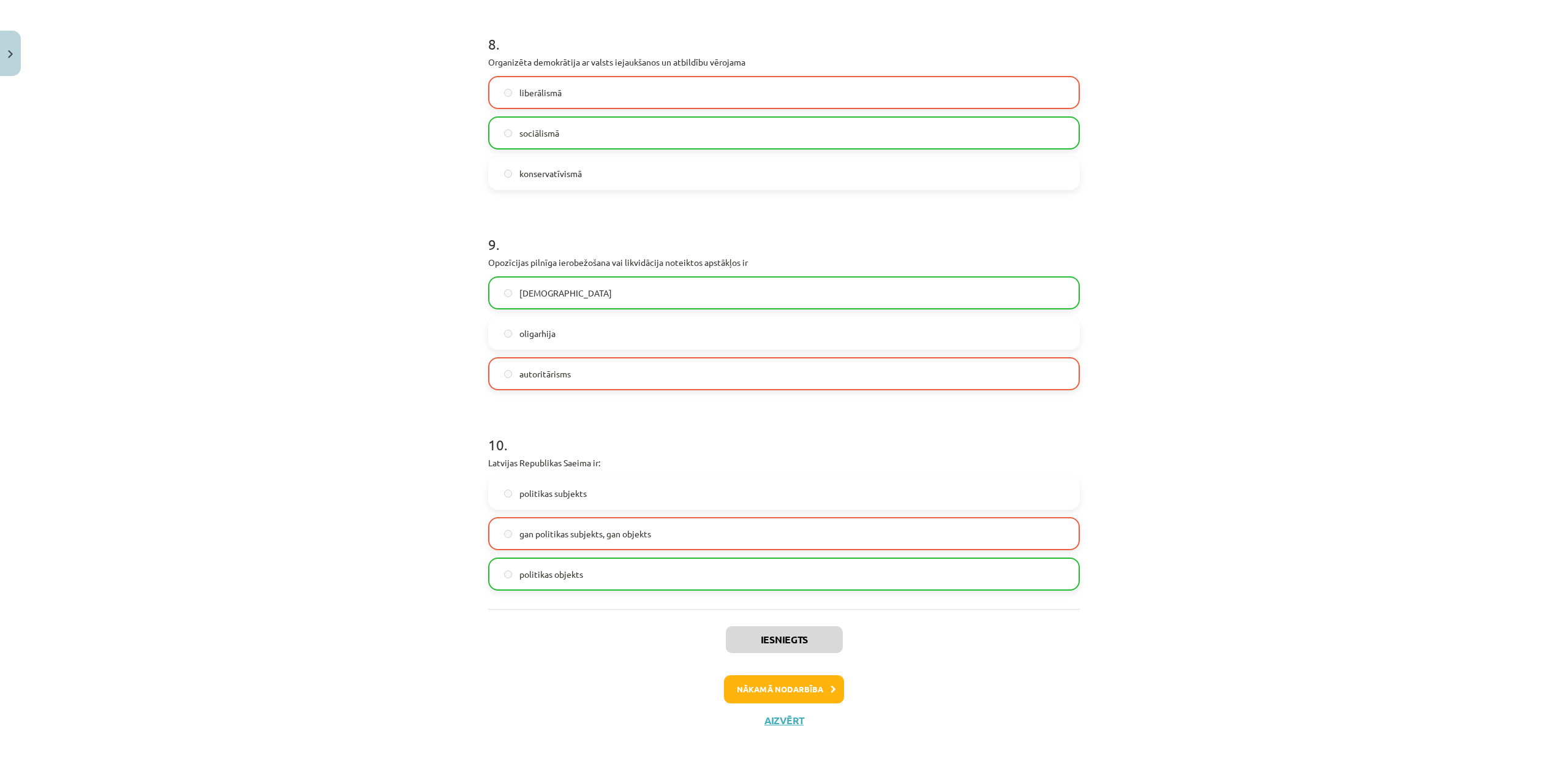
scroll to position [1633, 0]
click at [799, 692] on button "Nākamā nodarbība" at bounding box center [784, 690] width 120 height 28
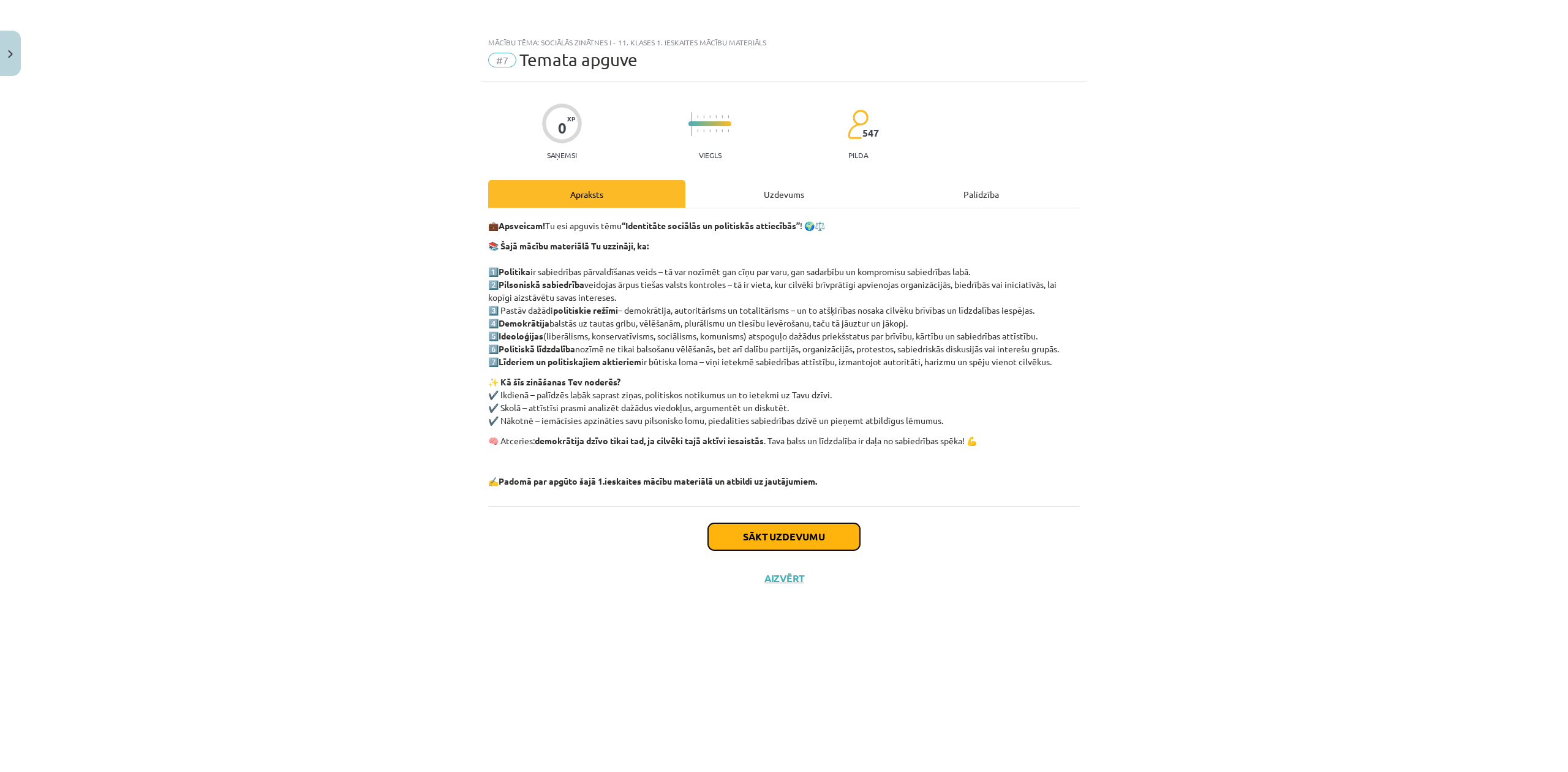
click at [767, 540] on button "Sākt uzdevumu" at bounding box center [784, 537] width 152 height 27
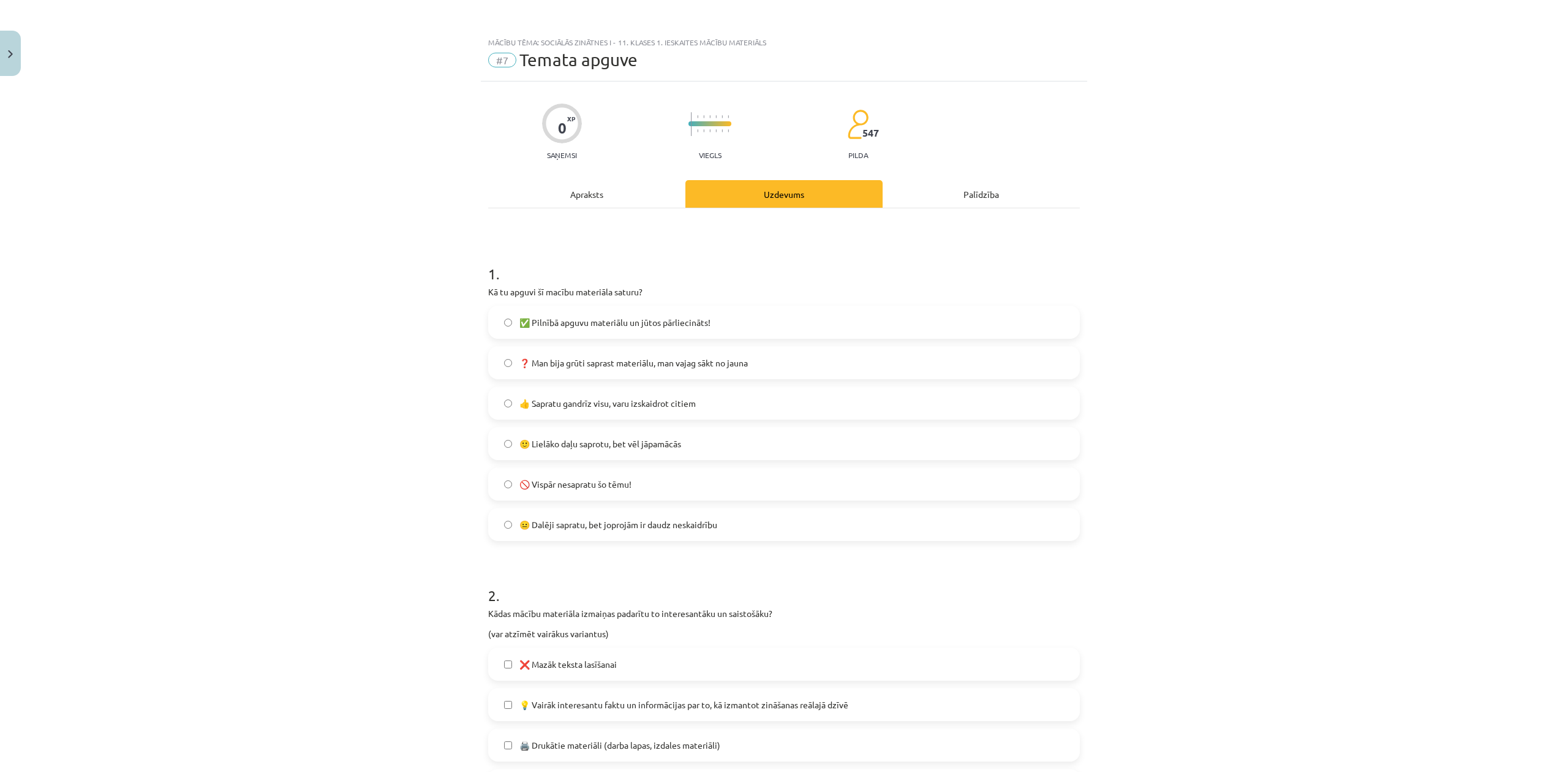
click at [711, 435] on label "🙂 Lielāko daļu saprotu, bet vēl jāpamācās" at bounding box center [784, 443] width 590 height 30
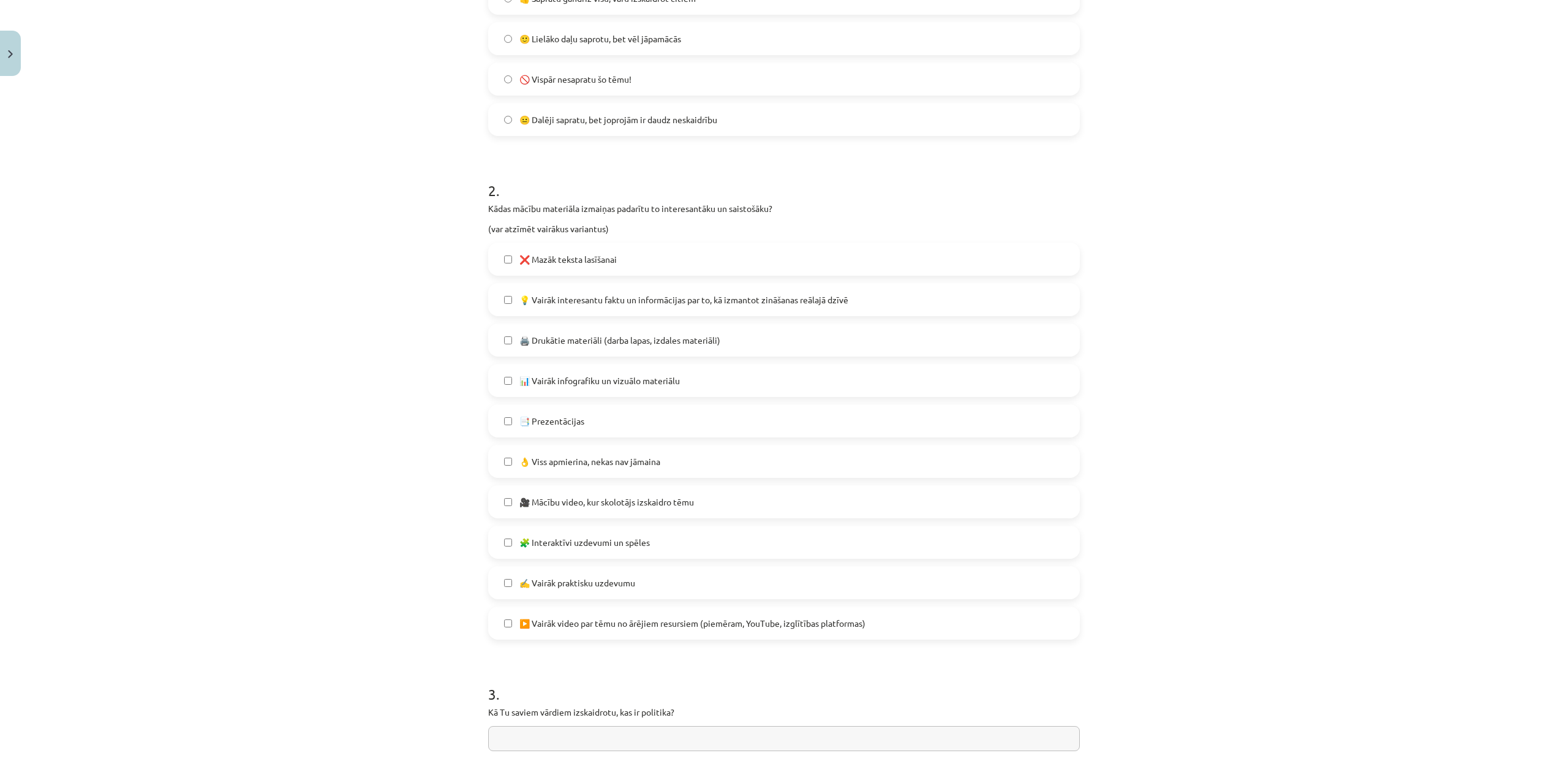
scroll to position [408, 0]
click at [775, 297] on span "💡 Vairāk interesantu faktu un informācijas par to, kā izmantot zināšanas reālaj…" at bounding box center [684, 297] width 329 height 13
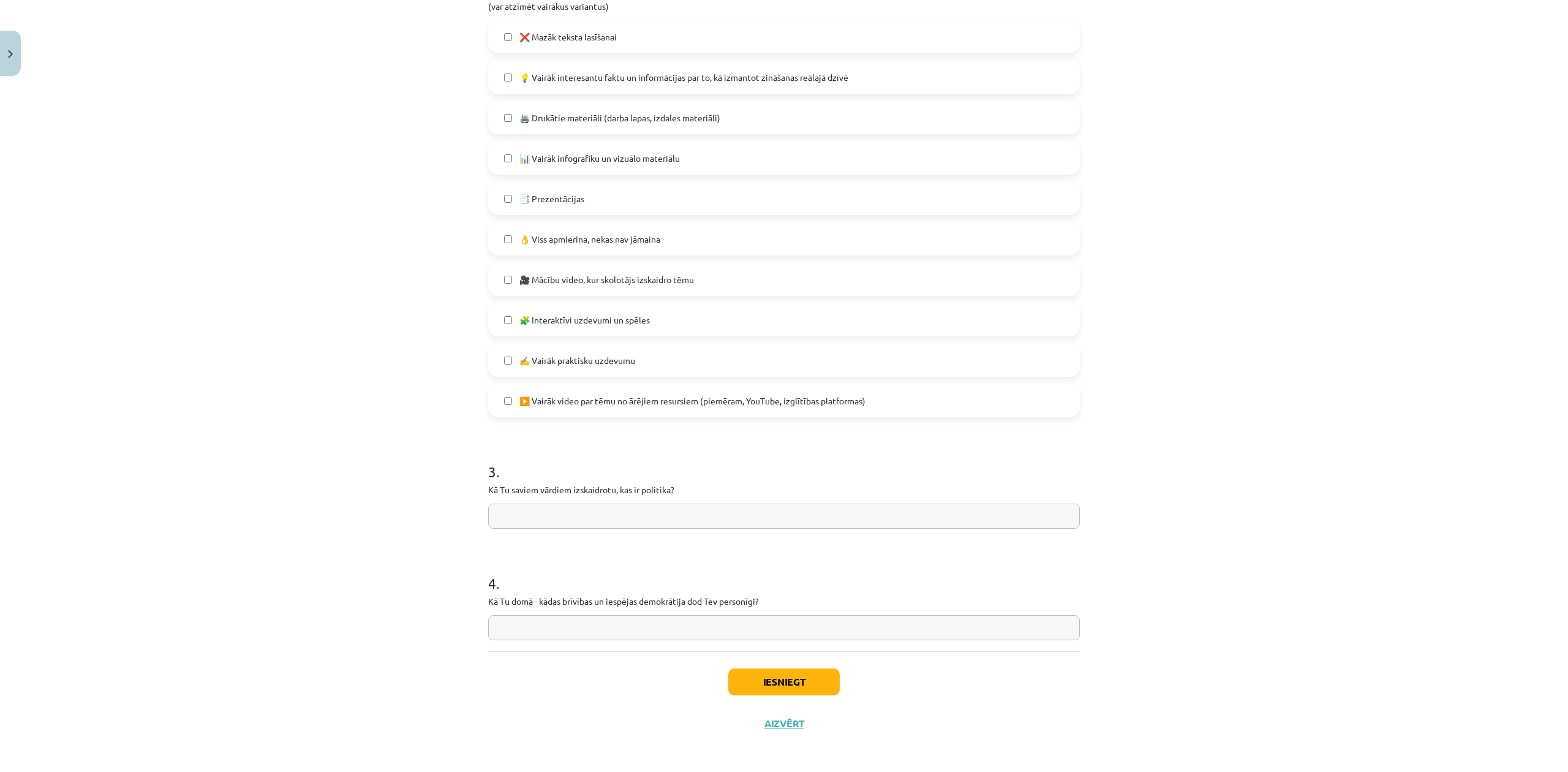
scroll to position [631, 0]
click at [628, 237] on span "👌 Viss apmierina, nekas nav jāmaina" at bounding box center [590, 236] width 141 height 13
drag, startPoint x: 474, startPoint y: 483, endPoint x: 689, endPoint y: 486, distance: 215.0
click at [689, 486] on div "0 XP Saņemsi Viegls 547 pilda Apraksts Uzdevums Palīdzība 1 . Kā tu apguvi šī m…" at bounding box center [784, 96] width 607 height 1290
click at [599, 513] on input "text" at bounding box center [784, 513] width 592 height 25
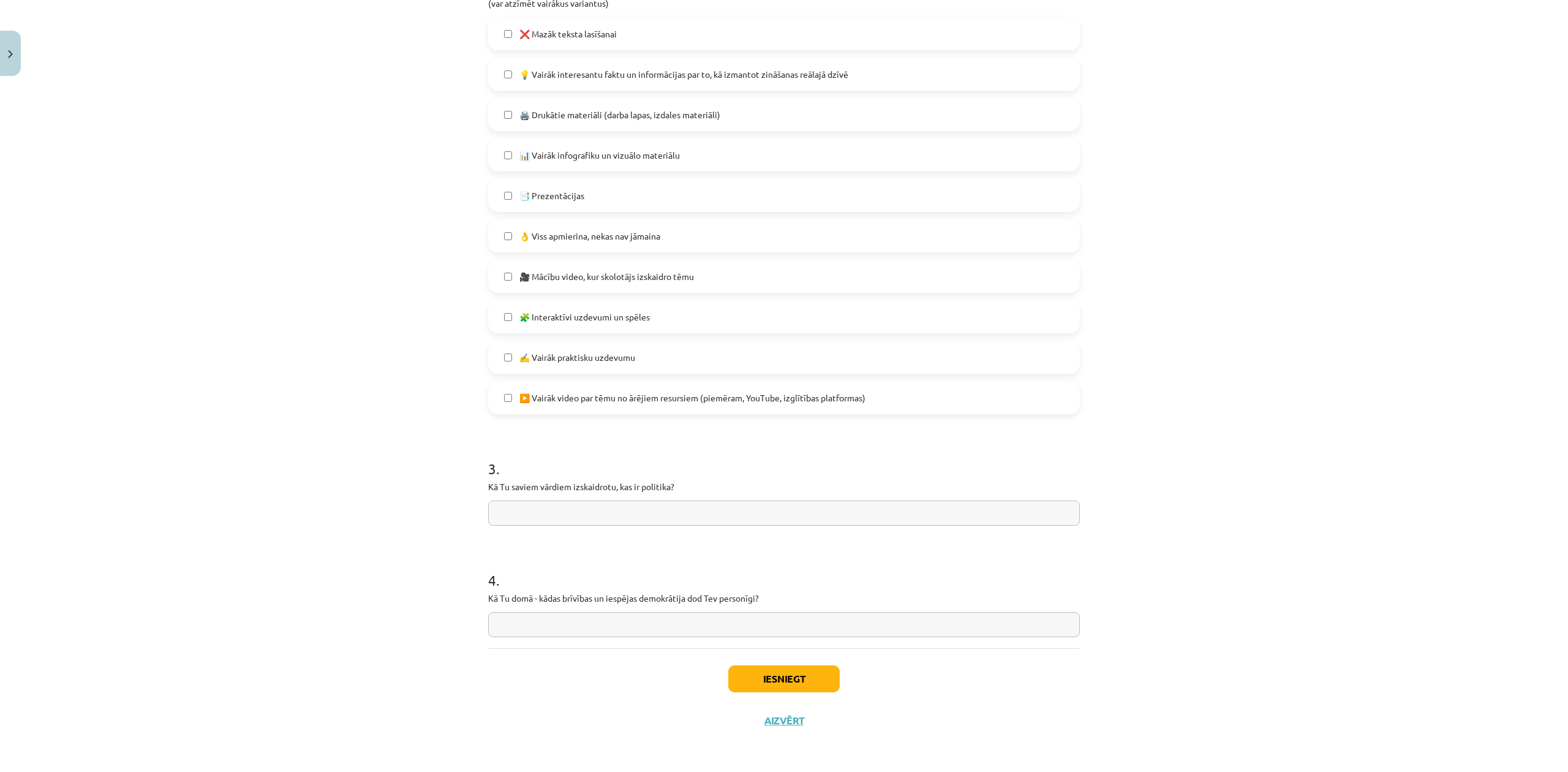
paste input "**********"
type input "**********"
drag, startPoint x: 473, startPoint y: 600, endPoint x: 772, endPoint y: 596, distance: 299.0
click at [772, 596] on div "Mācību tēma: Sociālās zinātnes i - 11. klases 1. ieskaites mācību materiāls #7 …" at bounding box center [784, 386] width 1568 height 772
click at [590, 610] on div "4 . Kā Tu domā - kādas brīvības un iespējas demokrātija dod Tev personīgi?" at bounding box center [784, 593] width 592 height 87
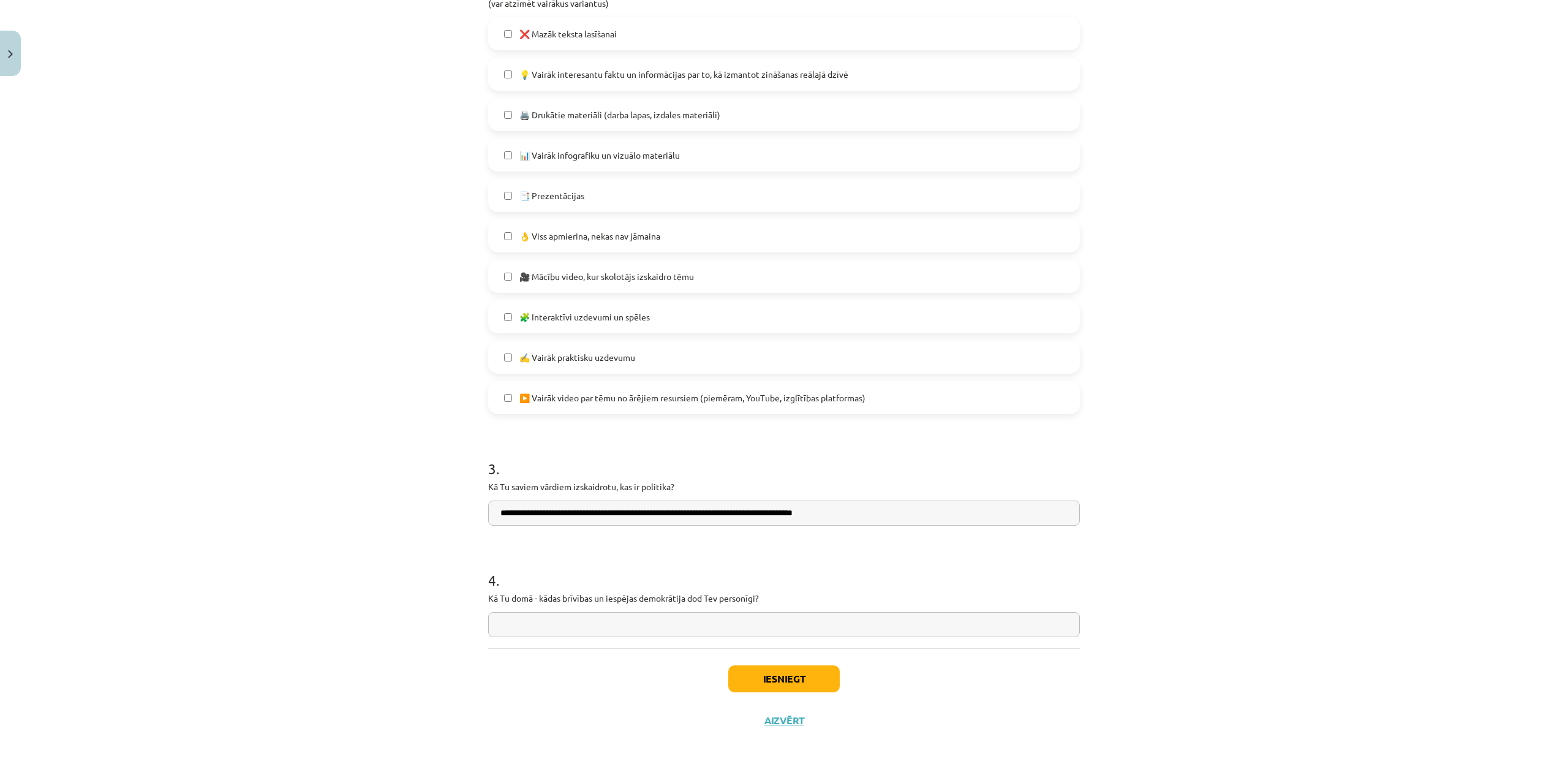
click at [597, 627] on input "text" at bounding box center [784, 625] width 592 height 25
type input "**********"
click at [801, 692] on div "Iesniegt Aizvērt" at bounding box center [784, 691] width 592 height 86
click at [802, 682] on button "Iesniegt" at bounding box center [784, 679] width 111 height 27
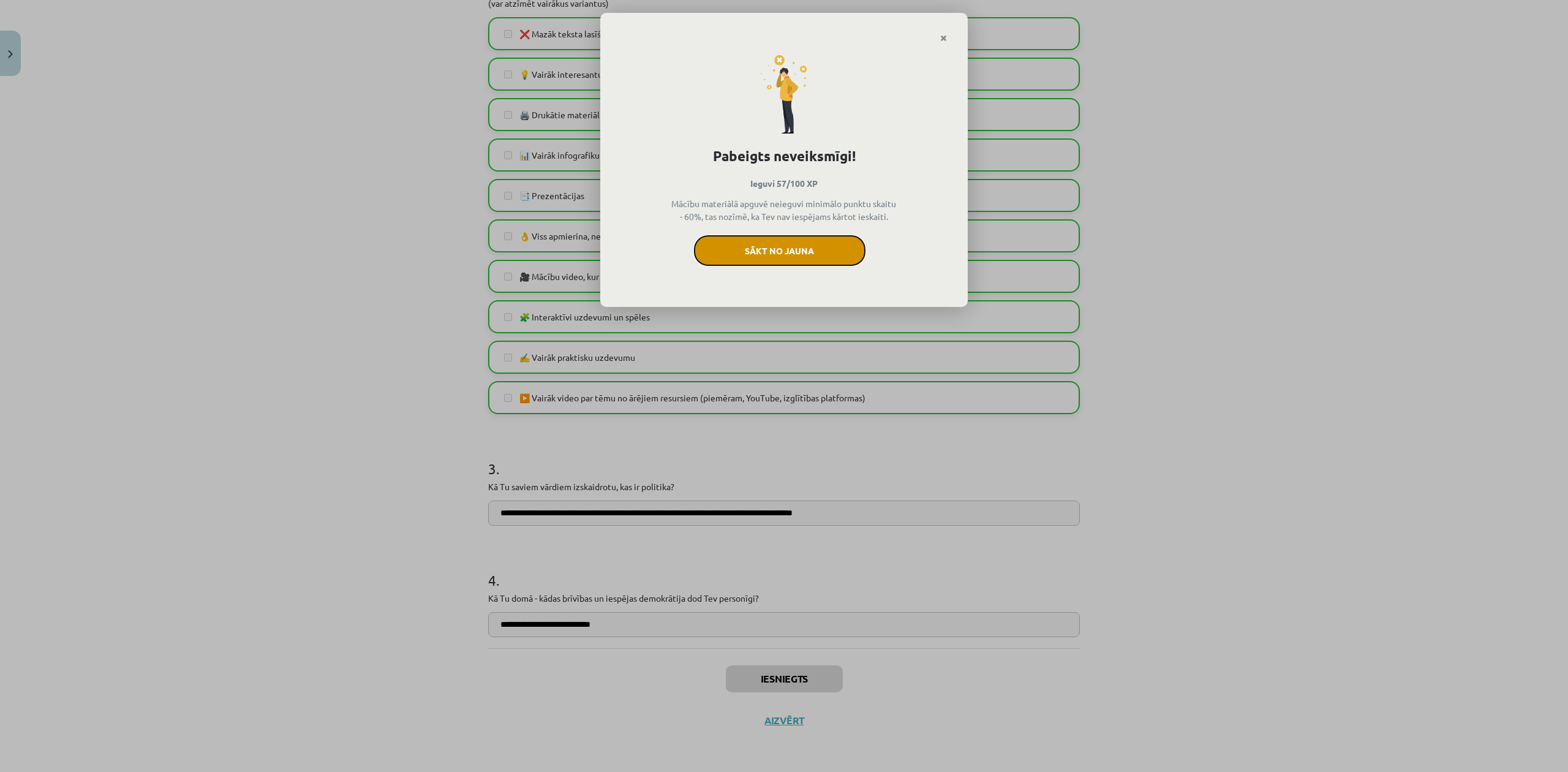
click at [827, 246] on button "Sākt no jauna" at bounding box center [779, 250] width 171 height 30
click at [805, 259] on button "Sākt no jauna" at bounding box center [779, 250] width 171 height 30
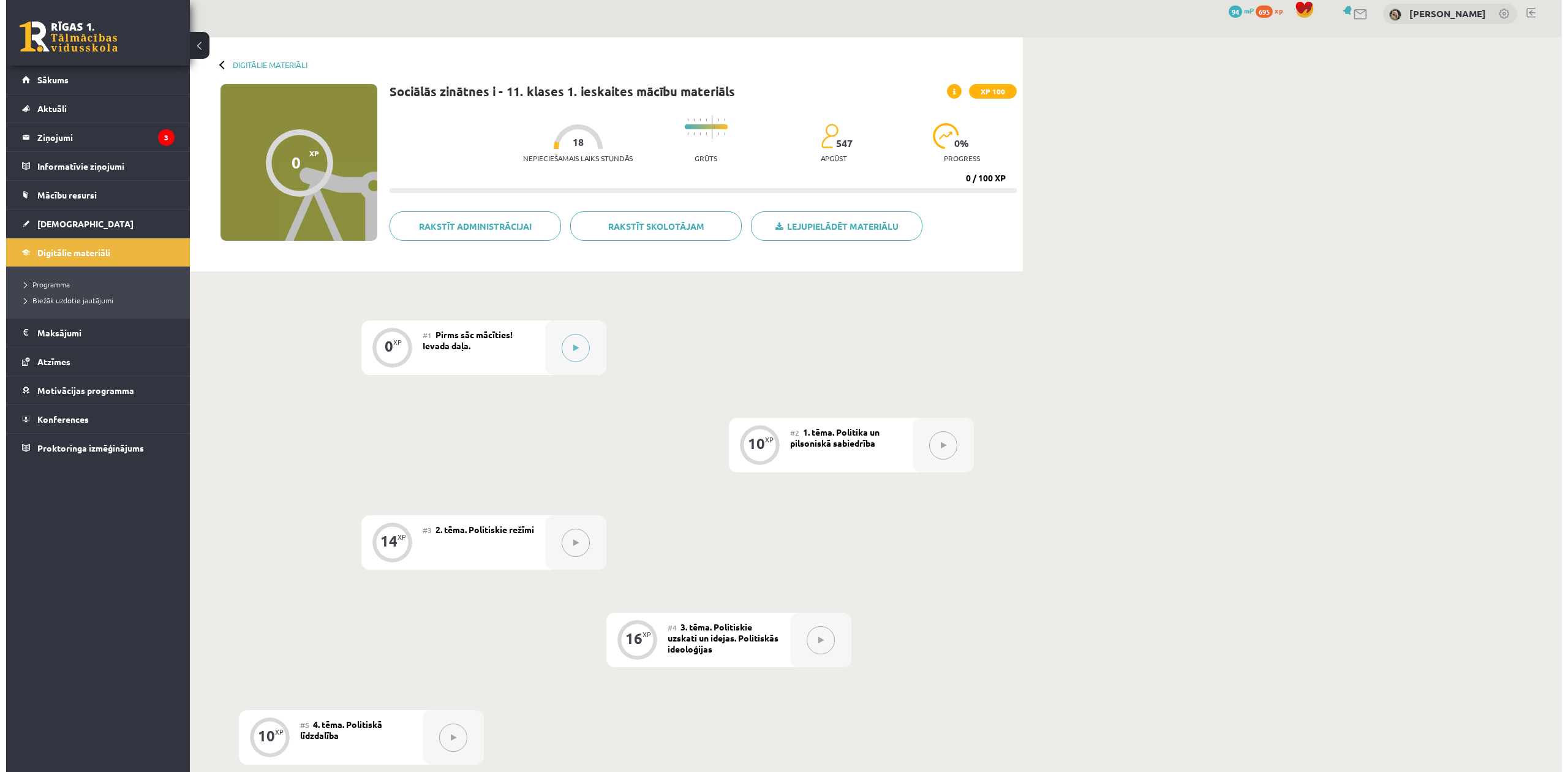
scroll to position [3, 0]
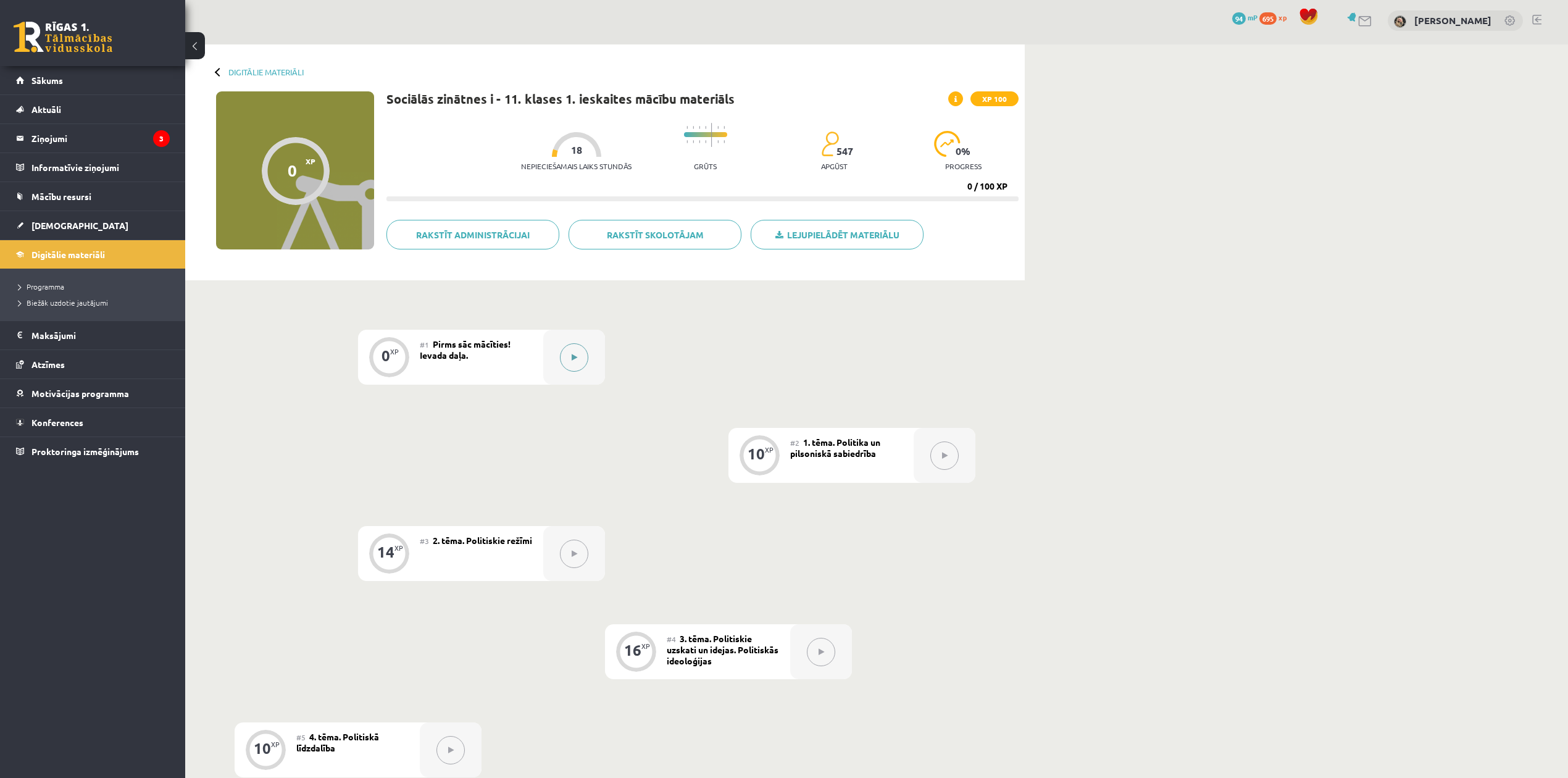
click at [566, 353] on button at bounding box center [574, 358] width 29 height 29
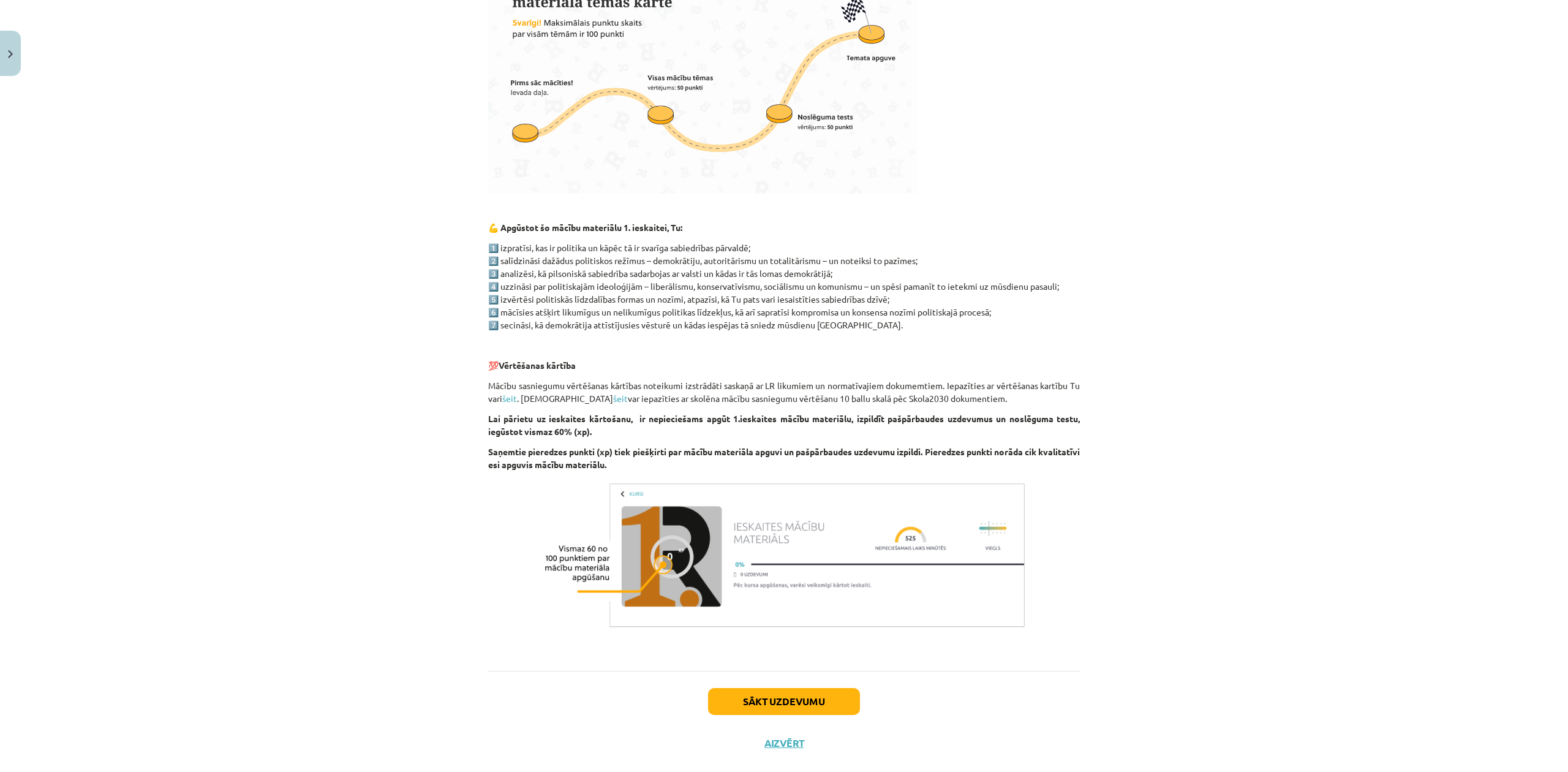
scroll to position [459, 0]
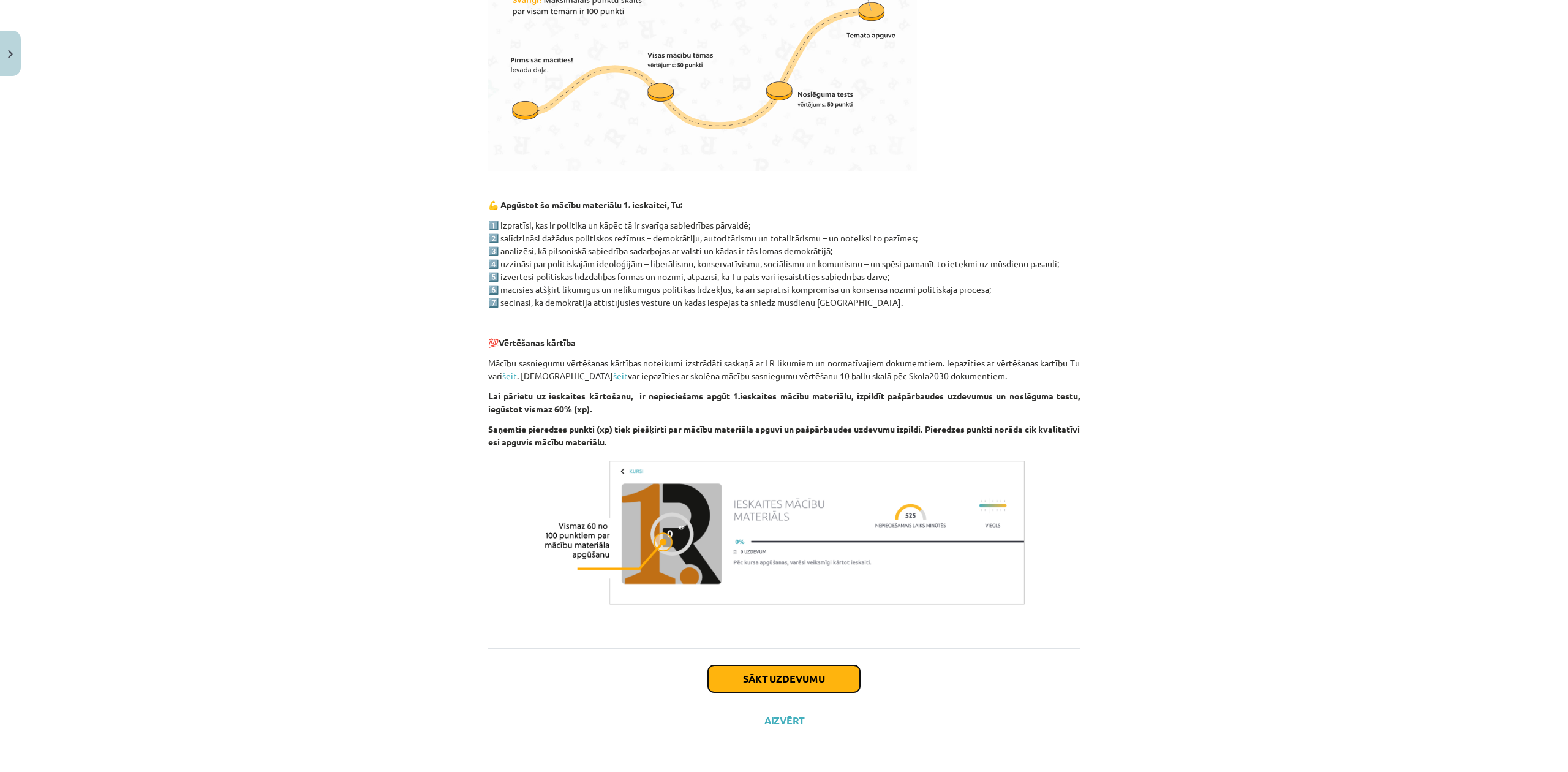
click at [830, 672] on button "Sākt uzdevumu" at bounding box center [784, 679] width 152 height 27
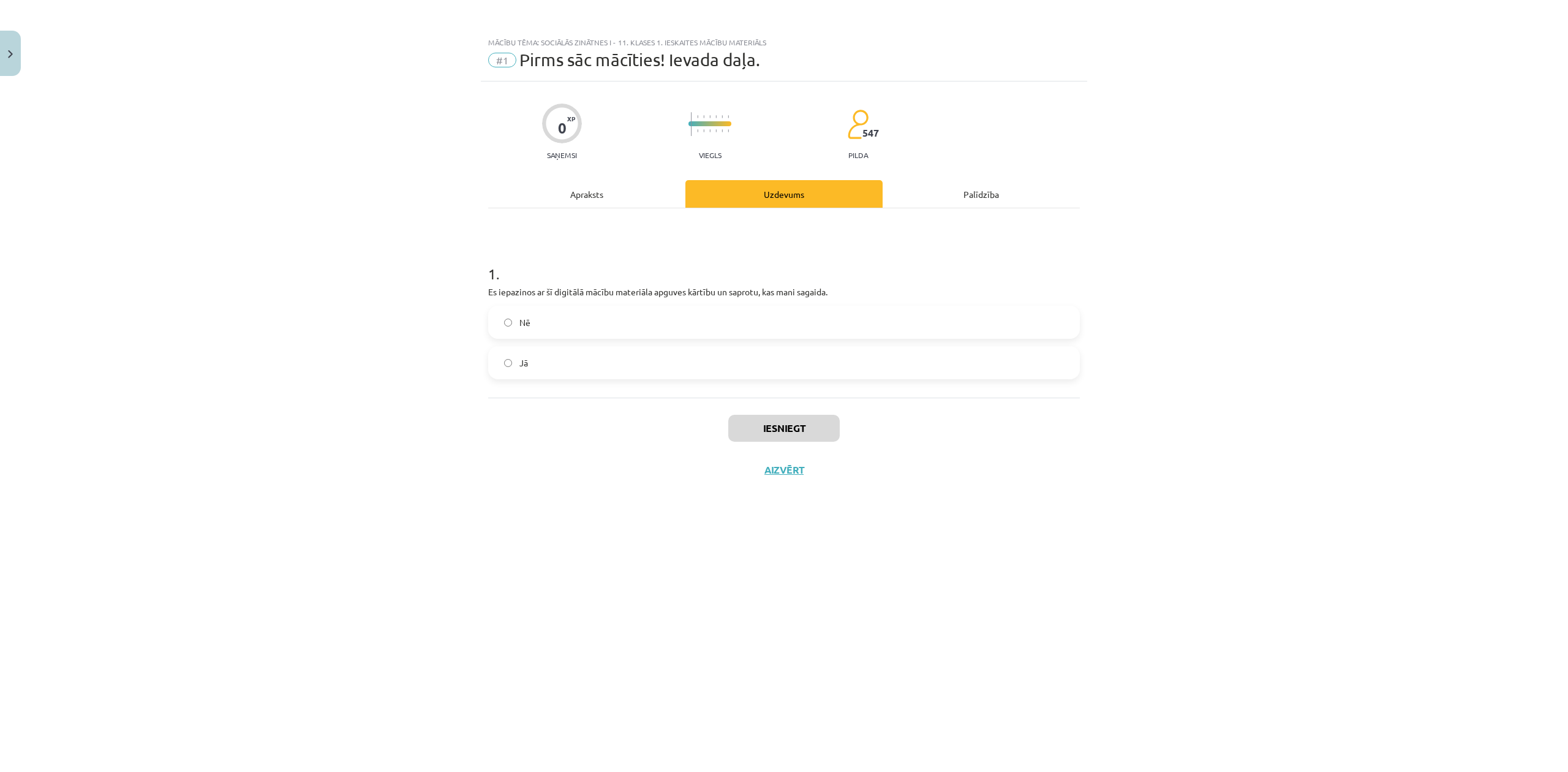
scroll to position [0, 0]
click at [554, 362] on label "Jā" at bounding box center [784, 362] width 590 height 30
click at [773, 427] on button "Iesniegt" at bounding box center [784, 428] width 111 height 27
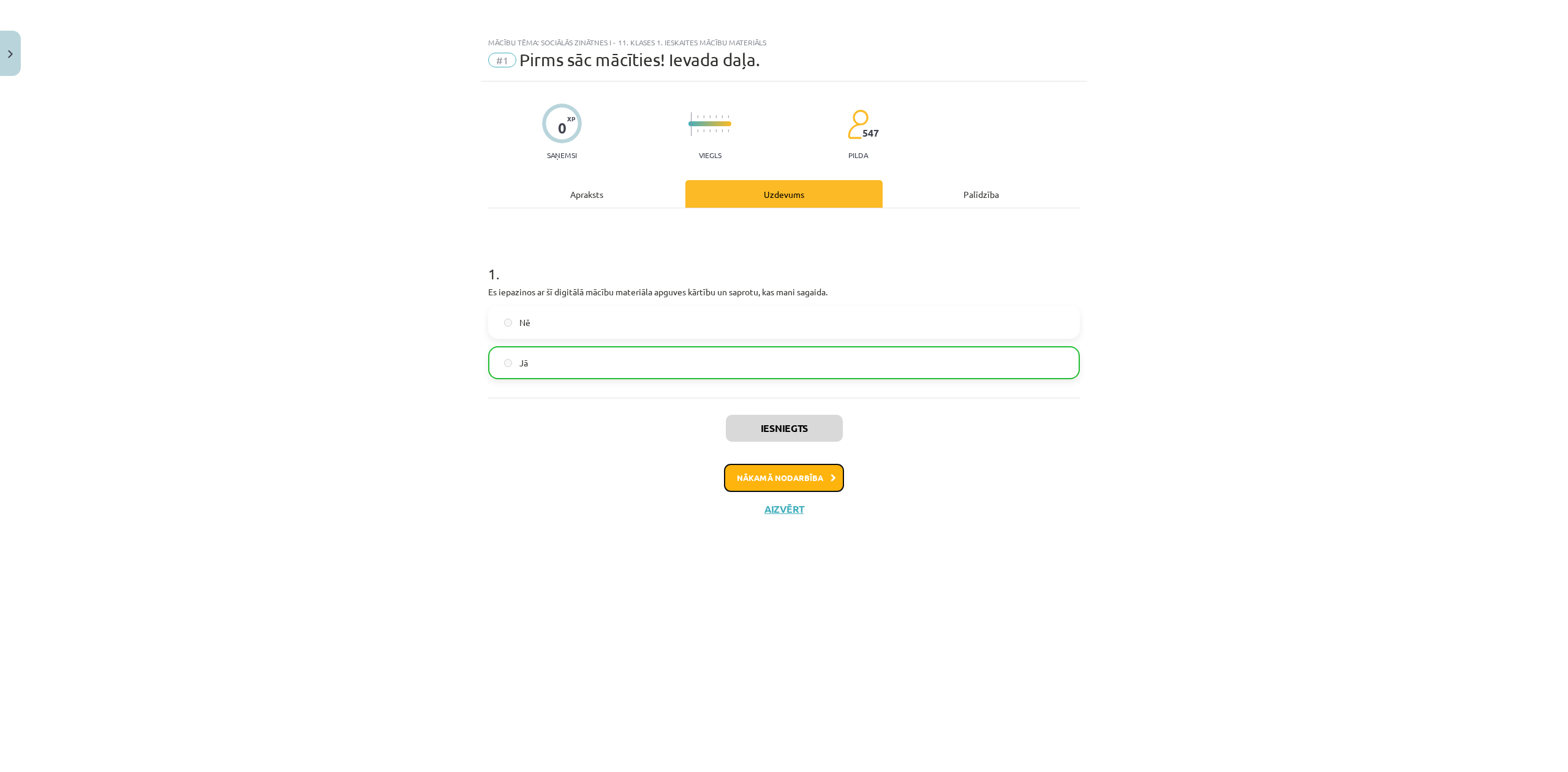
click at [806, 472] on button "Nākamā nodarbība" at bounding box center [784, 478] width 120 height 28
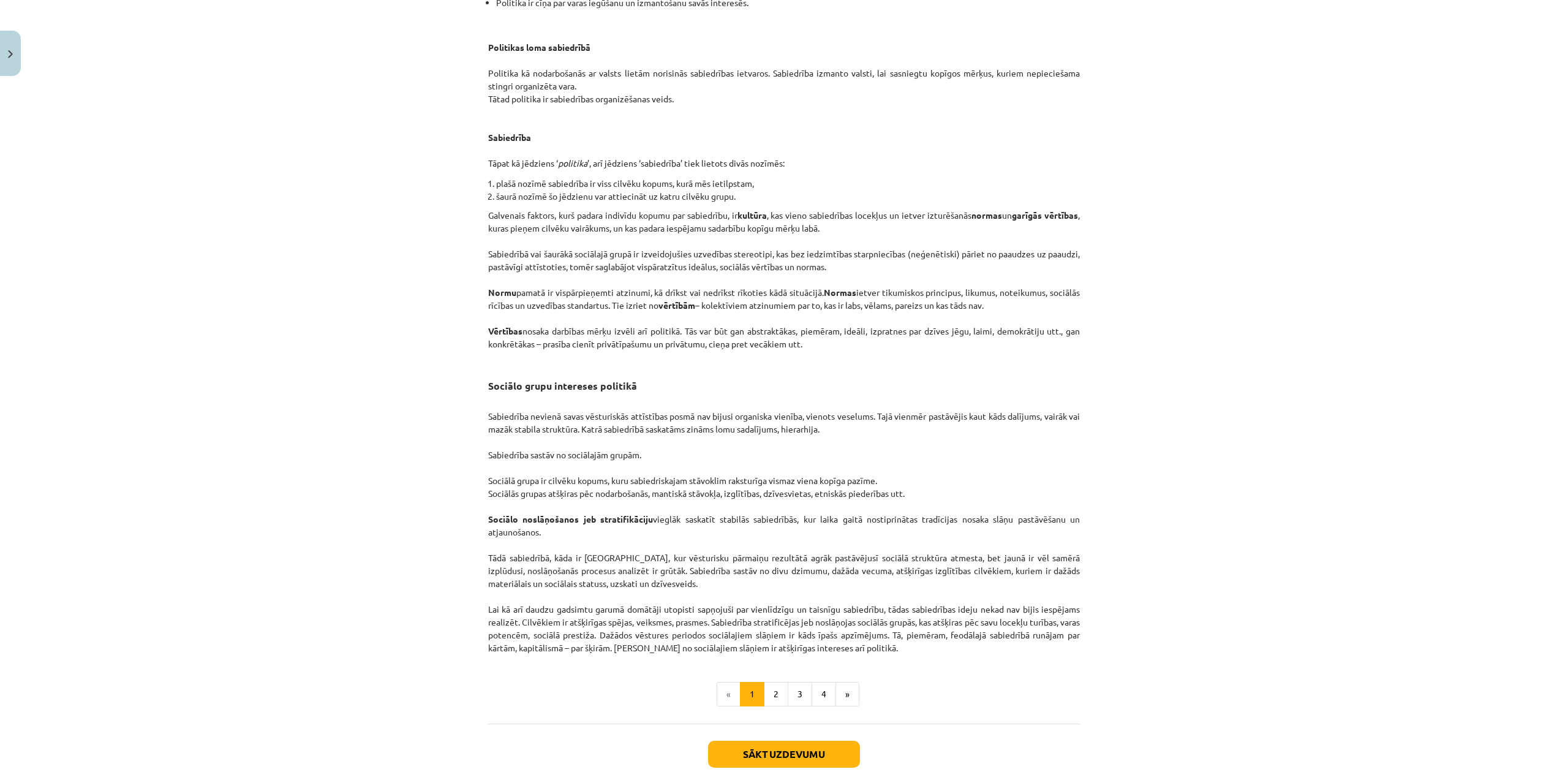
scroll to position [1594, 0]
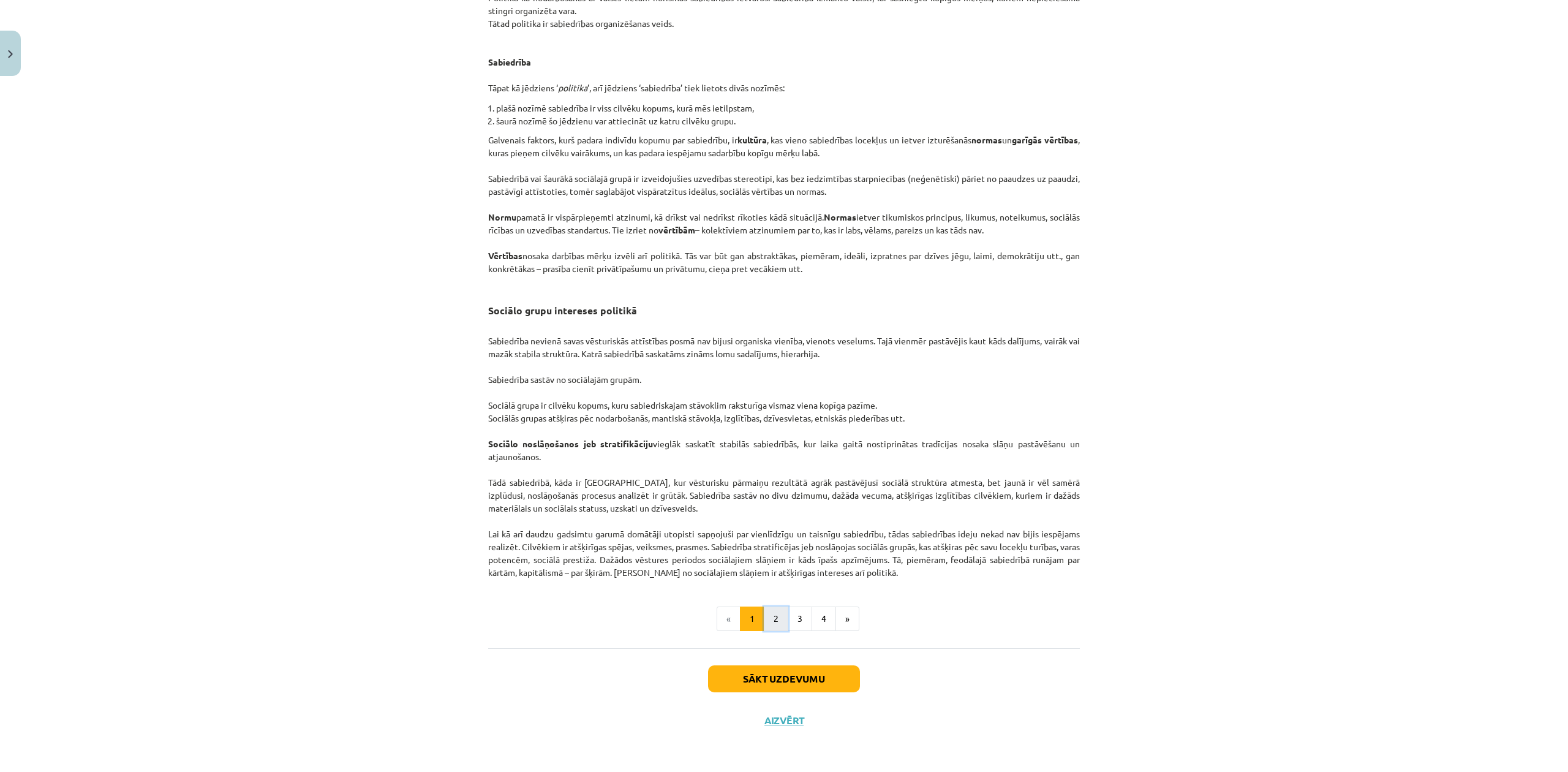
click at [769, 617] on button "2" at bounding box center [776, 619] width 25 height 25
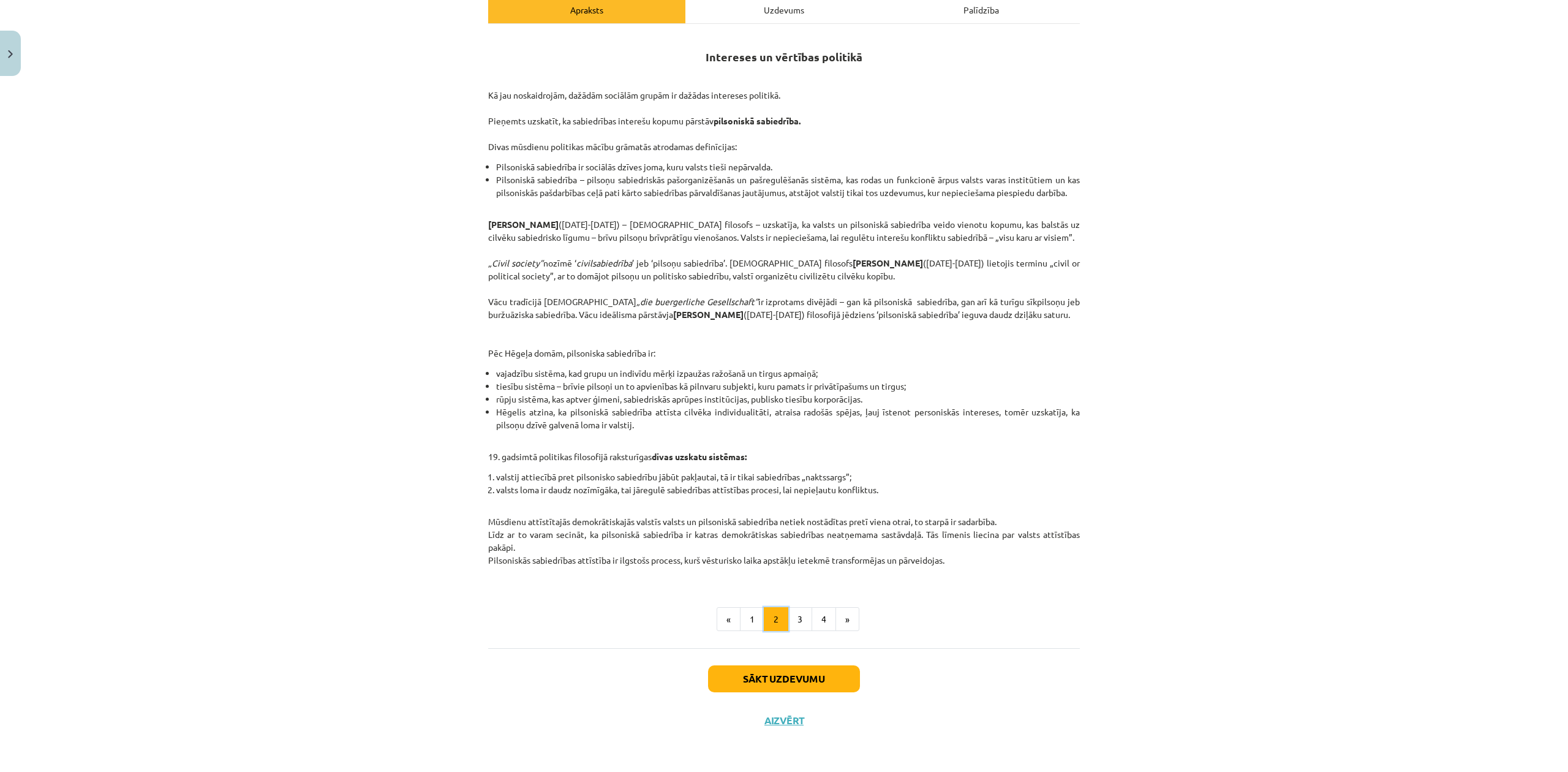
scroll to position [198, 0]
click at [793, 619] on button "3" at bounding box center [800, 620] width 25 height 25
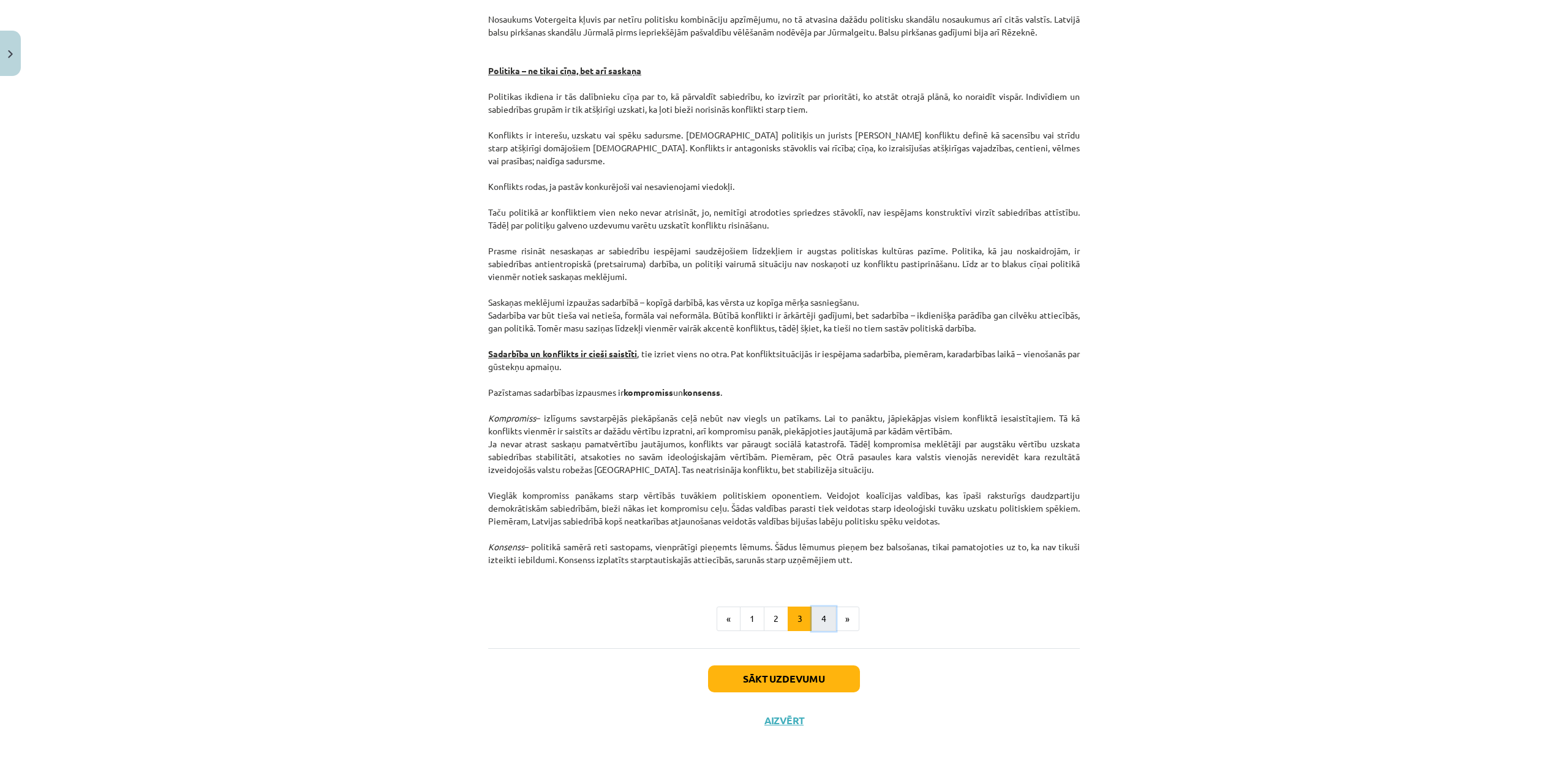
click at [820, 626] on button "4" at bounding box center [823, 619] width 25 height 25
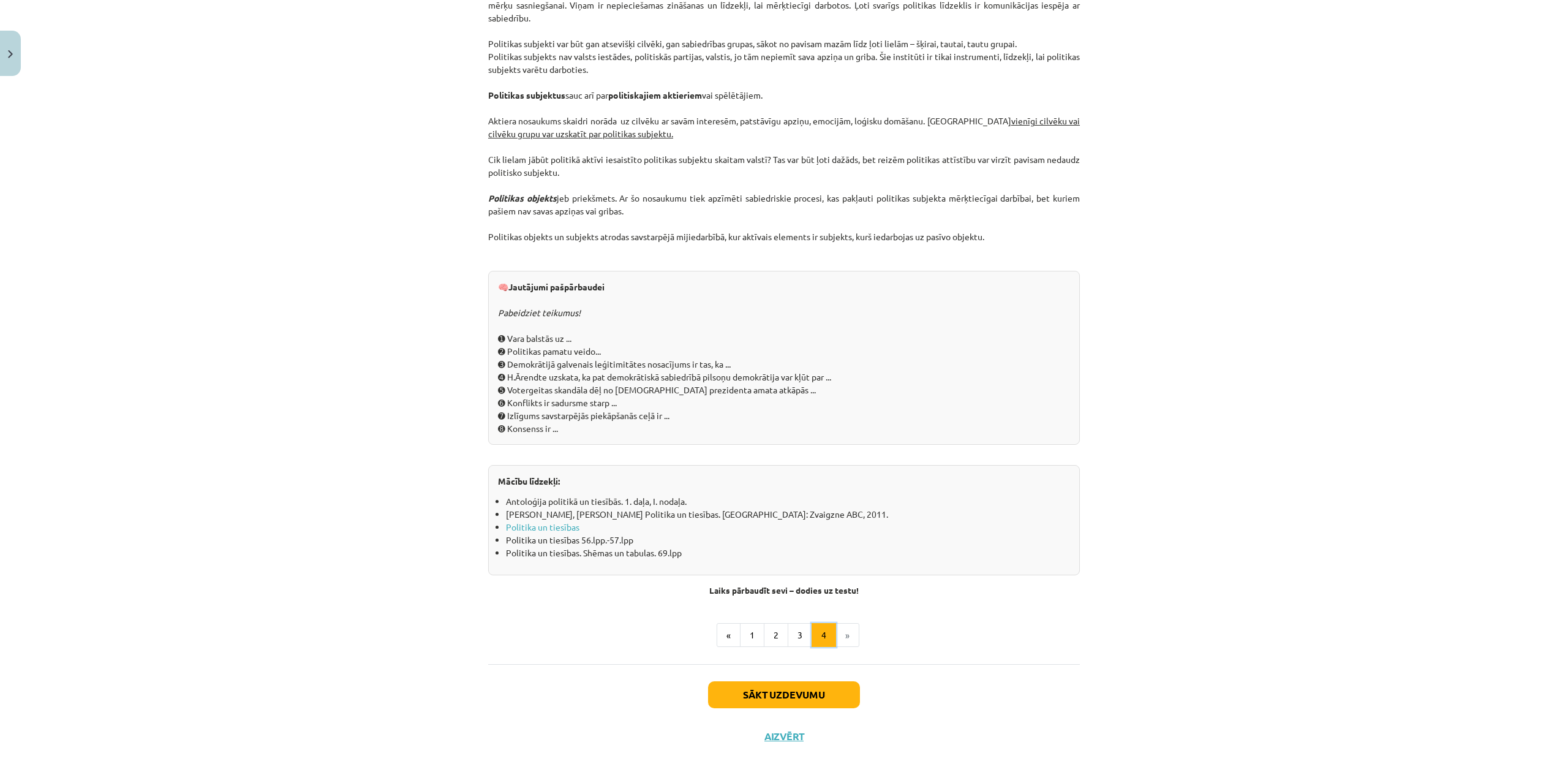
scroll to position [1056, 0]
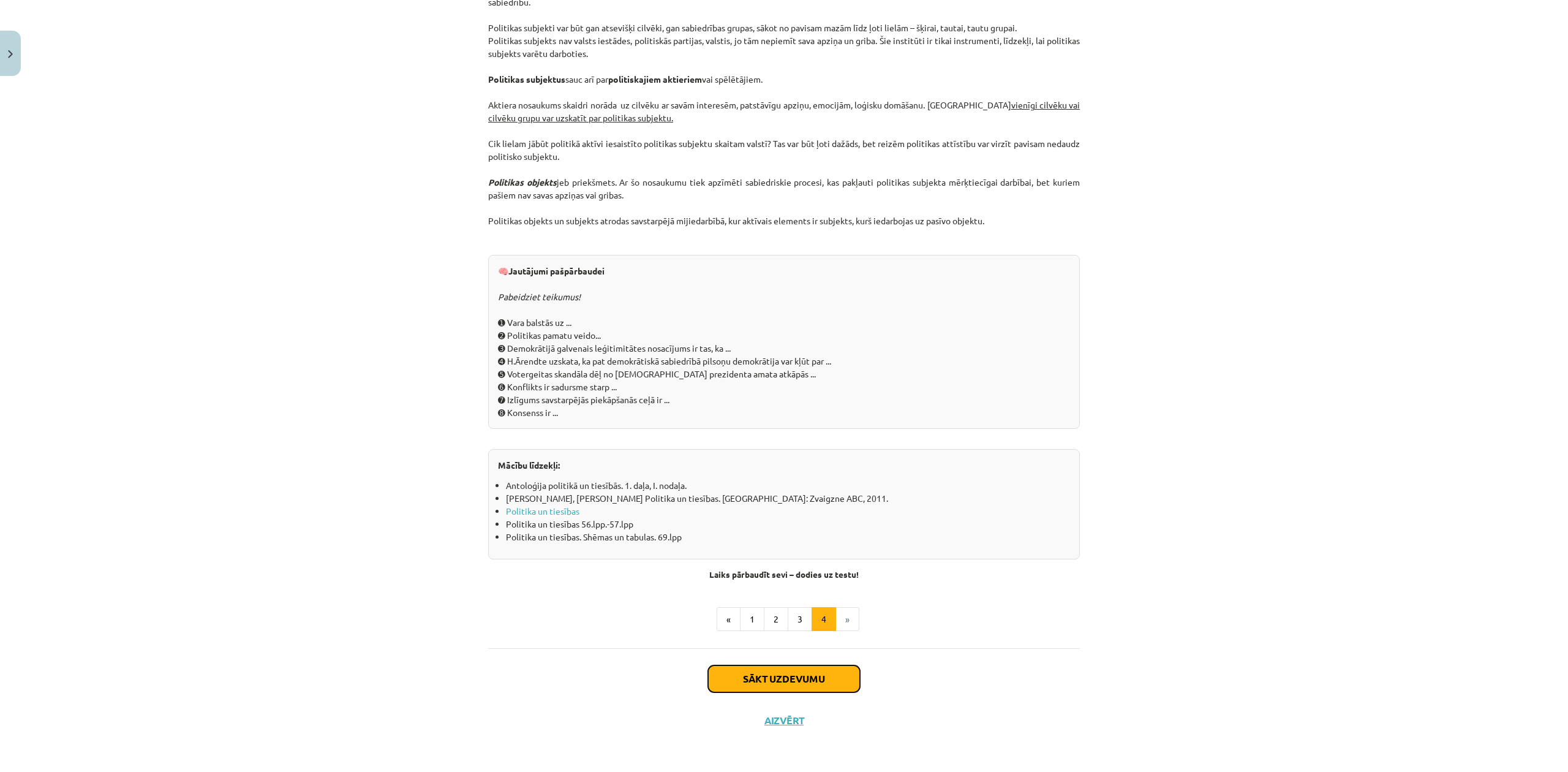
click at [755, 671] on button "Sākt uzdevumu" at bounding box center [784, 679] width 152 height 27
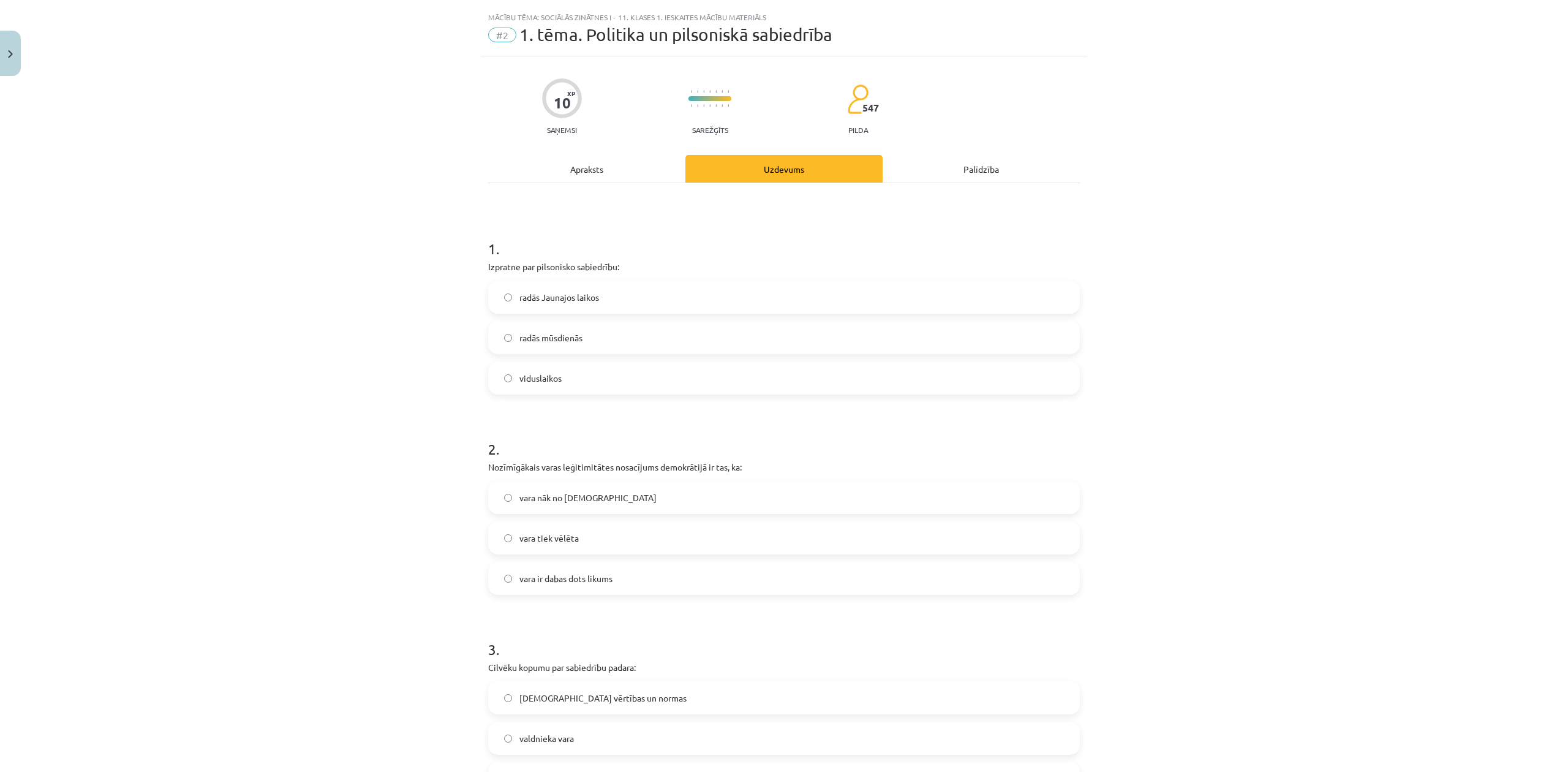
scroll to position [21, 0]
click at [552, 259] on h1 "1 ." at bounding box center [784, 243] width 592 height 38
click at [553, 259] on h1 "1 ." at bounding box center [784, 243] width 592 height 38
click at [582, 267] on p "Izpratne par pilsonisko sabiedrību:" at bounding box center [784, 272] width 592 height 13
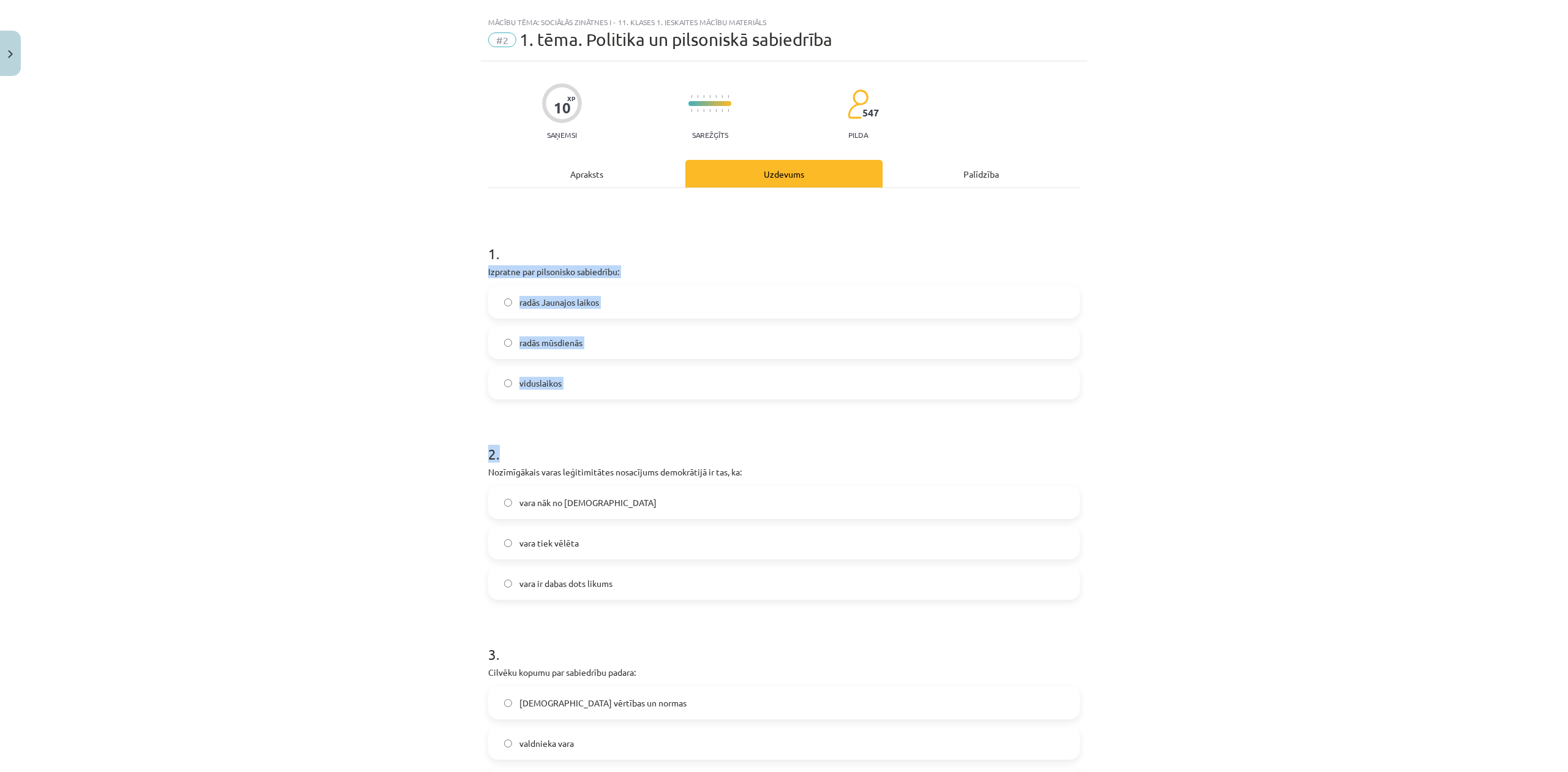
drag, startPoint x: 506, startPoint y: 246, endPoint x: 585, endPoint y: 405, distance: 177.5
click at [585, 405] on form "1 . Izpratne par pilsonisko sabiedrību: radās Jaunajos laikos radās mūsdienās v…" at bounding box center [784, 712] width 592 height 978
copy form "Izpratne par pilsonisko sabiedrību: radās Jaunajos laikos radās mūsdienās vidus…"
click at [495, 305] on label "radās Jaunajos laikos" at bounding box center [784, 302] width 590 height 30
click at [405, 387] on div "Mācību tēma: Sociālās zinātnes i - 11. klases 1. ieskaites mācību materiāls #2 …" at bounding box center [784, 386] width 1568 height 772
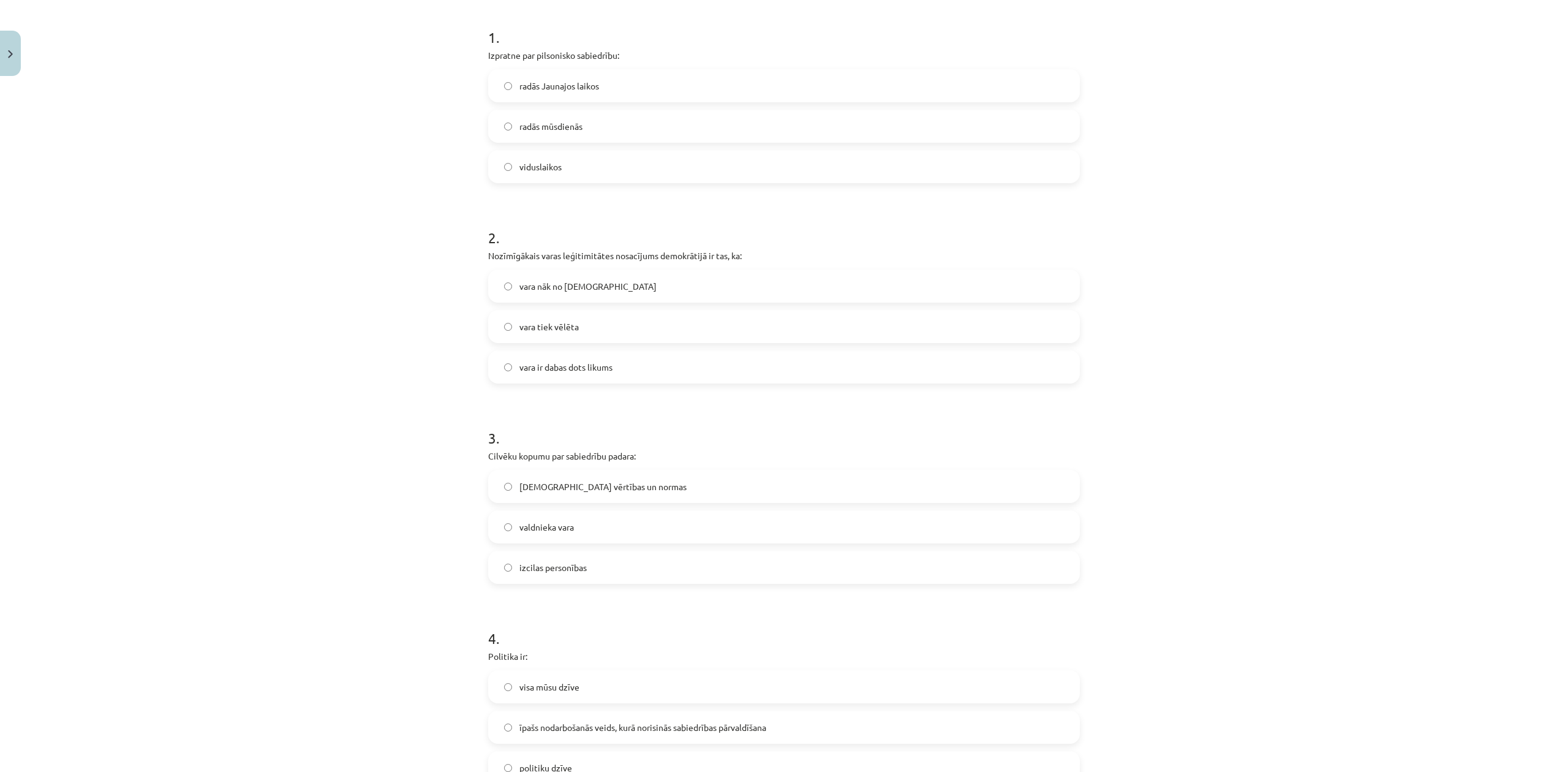
scroll to position [265, 0]
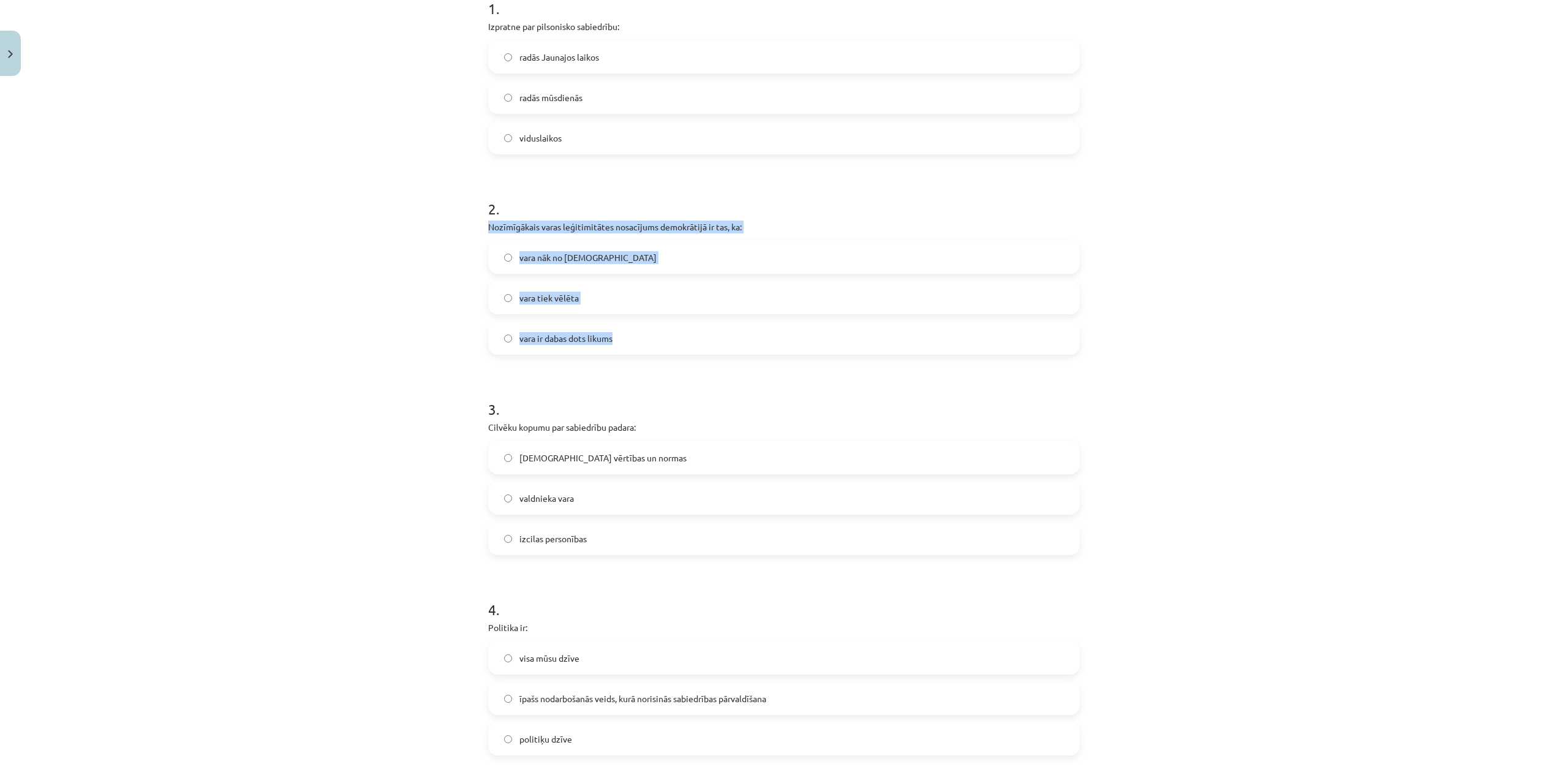
drag, startPoint x: 473, startPoint y: 219, endPoint x: 662, endPoint y: 345, distance: 227.1
click at [662, 345] on div "Mācību tēma: Sociālās zinātnes i - 11. klases 1. ieskaites mācību materiāls #2 …" at bounding box center [784, 386] width 1568 height 772
copy div "Nozīmīgākais varas leģitimitātes nosacījums demokrātijā ir tas, ka: vara nāk no…"
click at [276, 301] on div "Mācību tēma: Sociālās zinātnes i - 11. klases 1. ieskaites mācību materiāls #2 …" at bounding box center [784, 386] width 1568 height 772
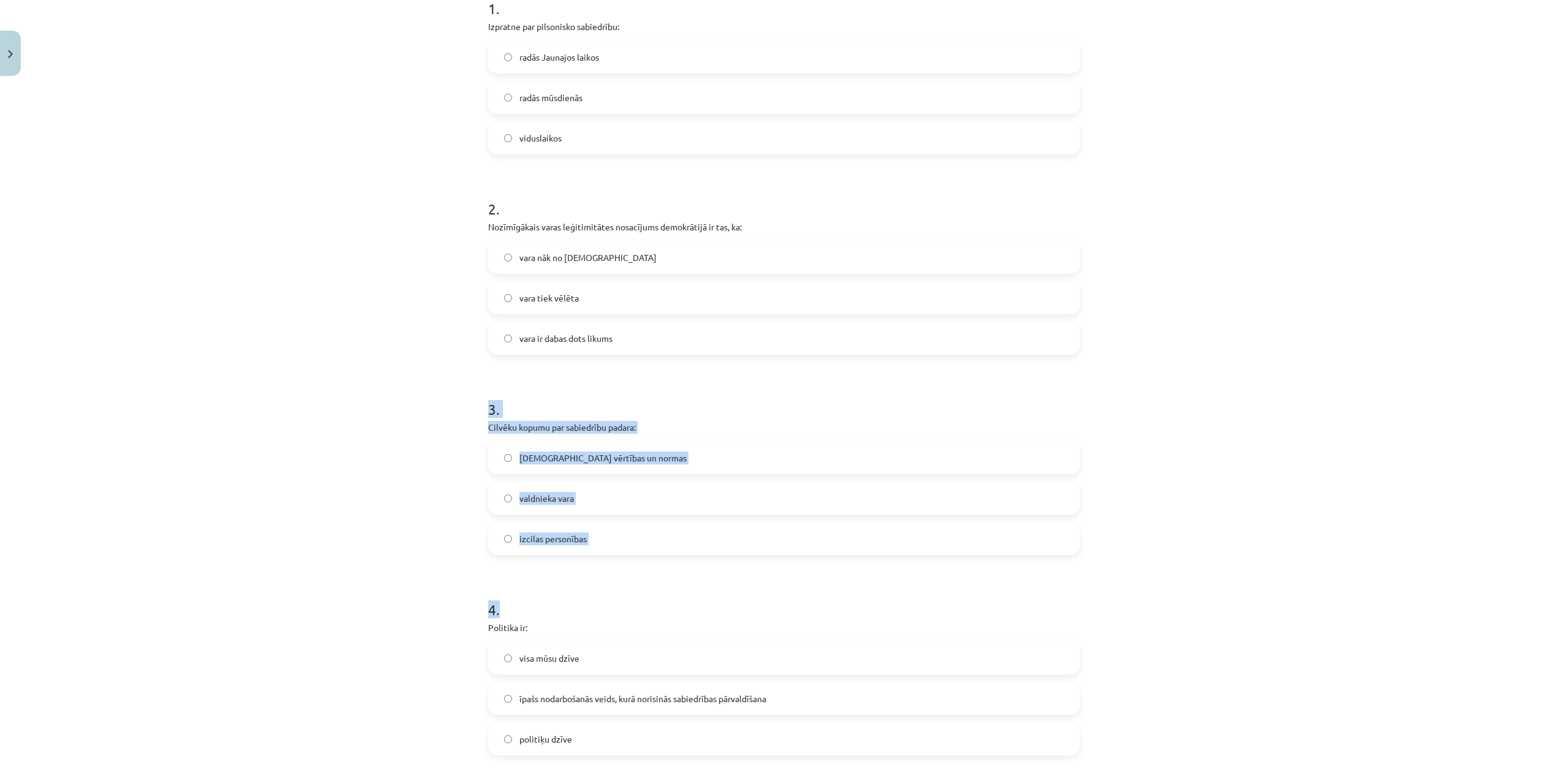
drag, startPoint x: 469, startPoint y: 415, endPoint x: 623, endPoint y: 567, distance: 216.4
click at [623, 567] on div "Mācību tēma: Sociālās zinātnes i - 11. klases 1. ieskaites mācību materiāls #2 …" at bounding box center [784, 386] width 1568 height 772
copy form "3 . Cilvēku kopumu par sabiedrību padara: kopīgās vērtības un normas valdnieka …"
click at [233, 355] on div "Mācību tēma: Sociālās zinātnes i - 11. klases 1. ieskaites mācību materiāls #2 …" at bounding box center [784, 386] width 1568 height 772
click at [503, 452] on label "kopīgās vērtības un normas" at bounding box center [784, 457] width 590 height 30
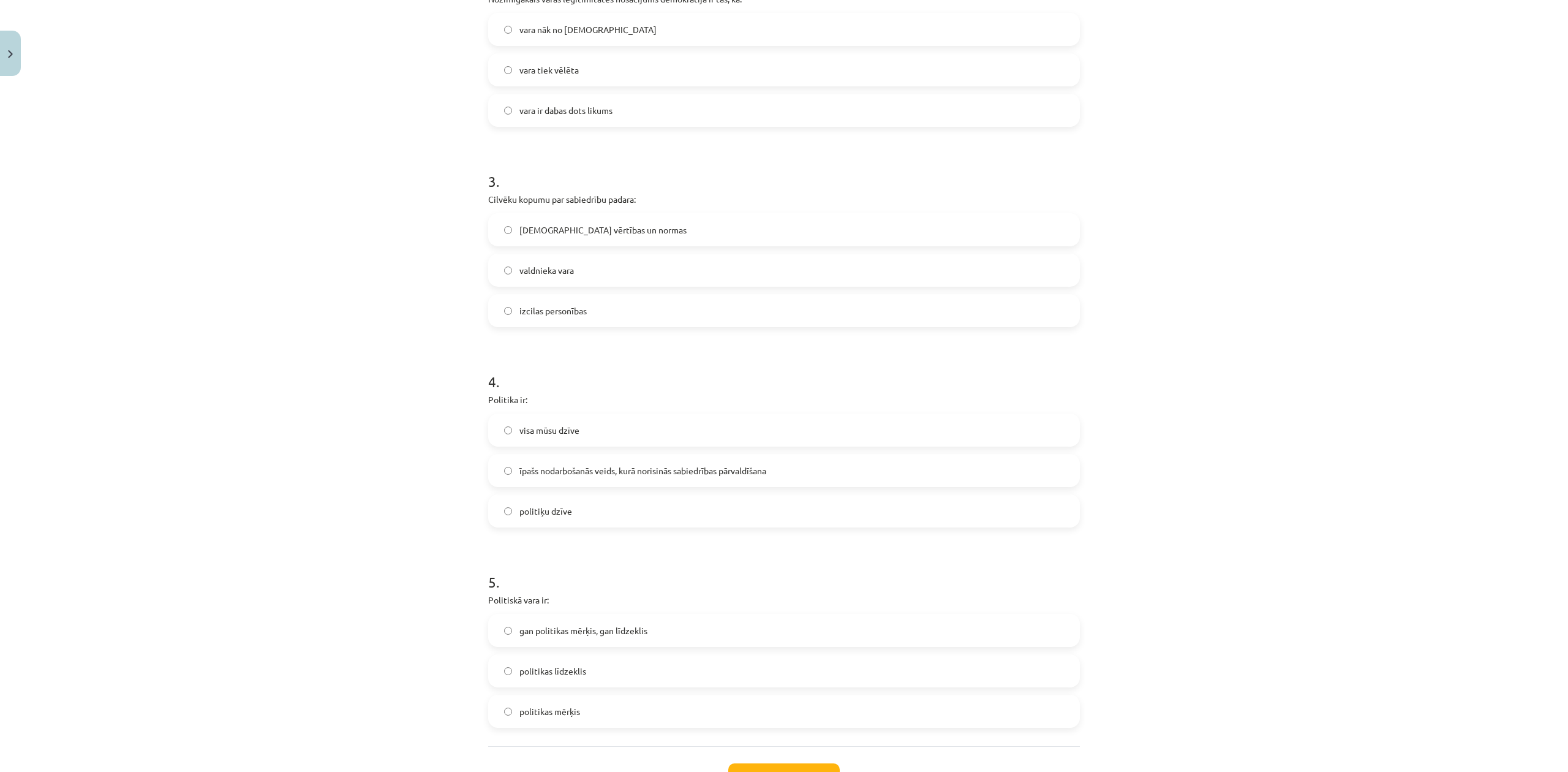
scroll to position [510, 0]
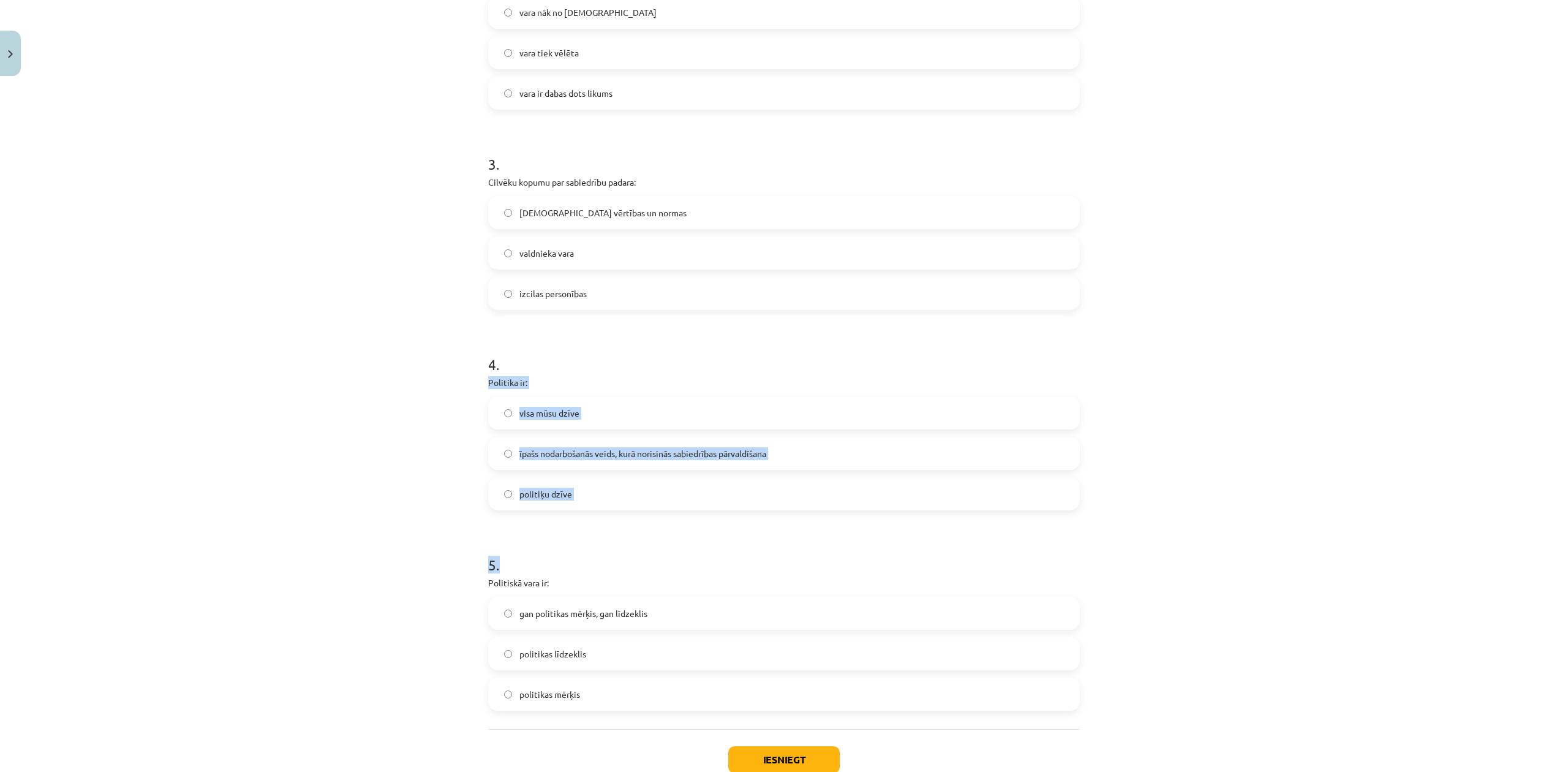
drag, startPoint x: 478, startPoint y: 376, endPoint x: 677, endPoint y: 530, distance: 251.6
click at [677, 530] on div "10 XP Saņemsi Sarežģīts 547 pilda Apraksts Uzdevums Palīdzība 1 . Izpratne par …" at bounding box center [784, 196] width 607 height 1251
copy form "Politika ir: visa mūsu dzīve īpašs nodarbošanās veids, kurā norisinās sabiedrīb…"
click at [257, 408] on div "Mācību tēma: Sociālās zinātnes i - 11. klases 1. ieskaites mācību materiāls #2 …" at bounding box center [784, 386] width 1568 height 772
click at [501, 446] on label "īpašs nodarbošanās veids, kurā norisinās sabiedrības pārvaldīšana" at bounding box center [784, 453] width 590 height 30
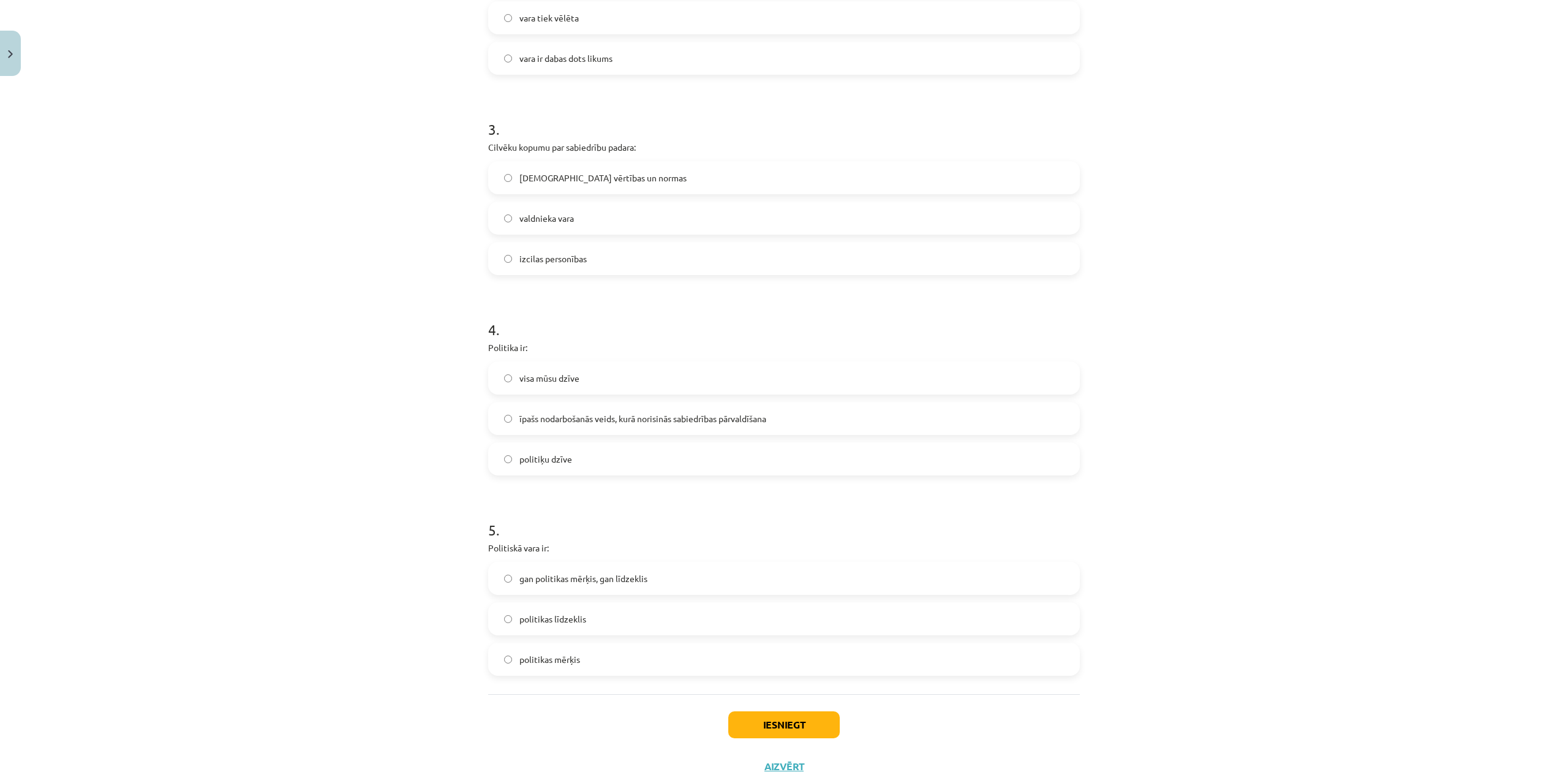
scroll to position [592, 0]
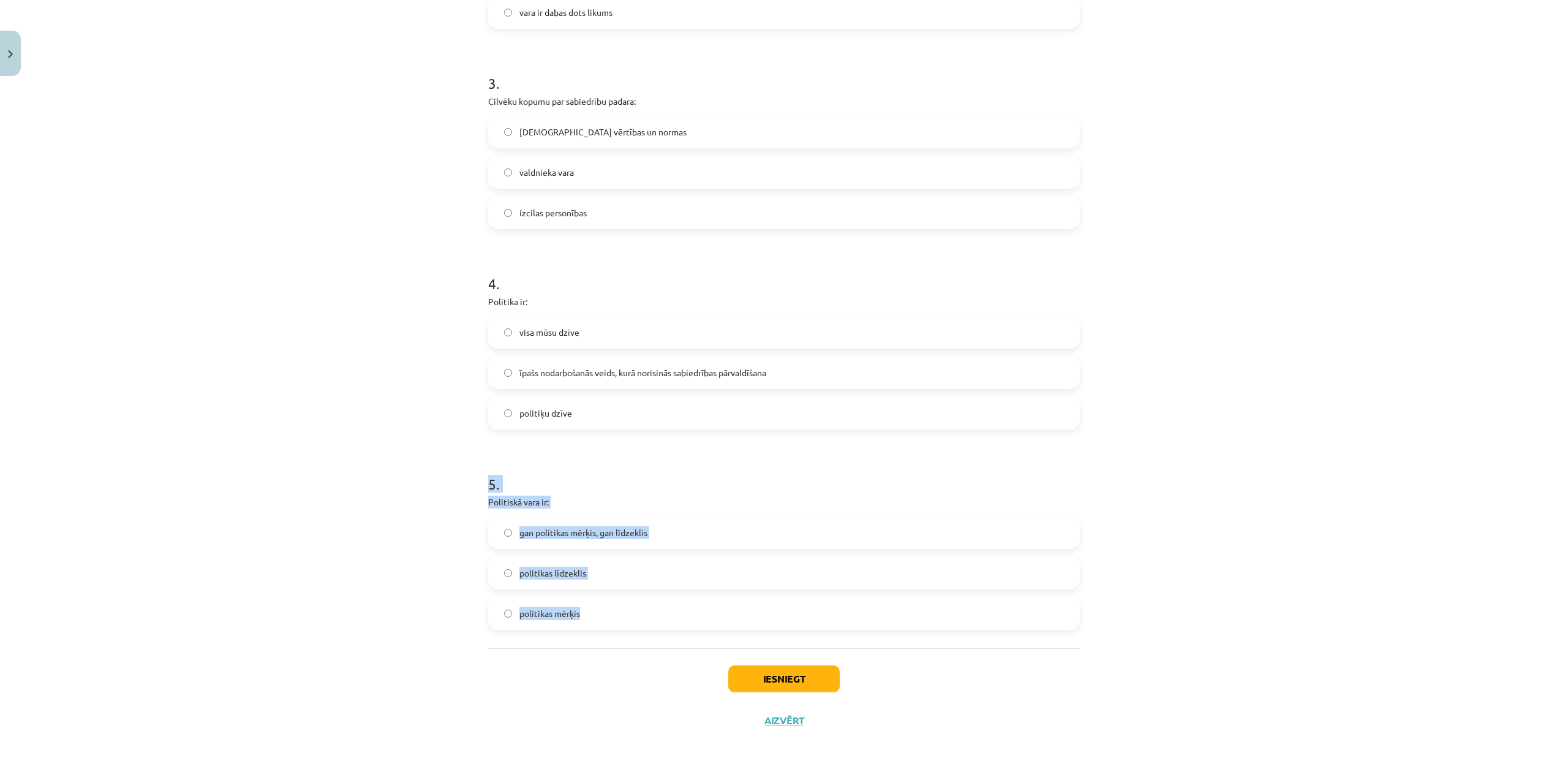
drag, startPoint x: 480, startPoint y: 488, endPoint x: 637, endPoint y: 628, distance: 210.4
click at [637, 628] on div "10 XP Saņemsi Sarežģīts 547 pilda Apraksts Uzdevums Palīdzība 1 . Izpratne par …" at bounding box center [784, 116] width 607 height 1251
copy div "5 . Politiskā vara ir: gan politikas mērķis, gan līdzeklis politikas līdzeklis …"
click at [308, 371] on div "Mācību tēma: Sociālās zinātnes i - 11. klases 1. ieskaites mācību materiāls #2 …" at bounding box center [784, 386] width 1568 height 772
click at [509, 525] on label "gan politikas mērķis, gan līdzeklis" at bounding box center [784, 532] width 590 height 30
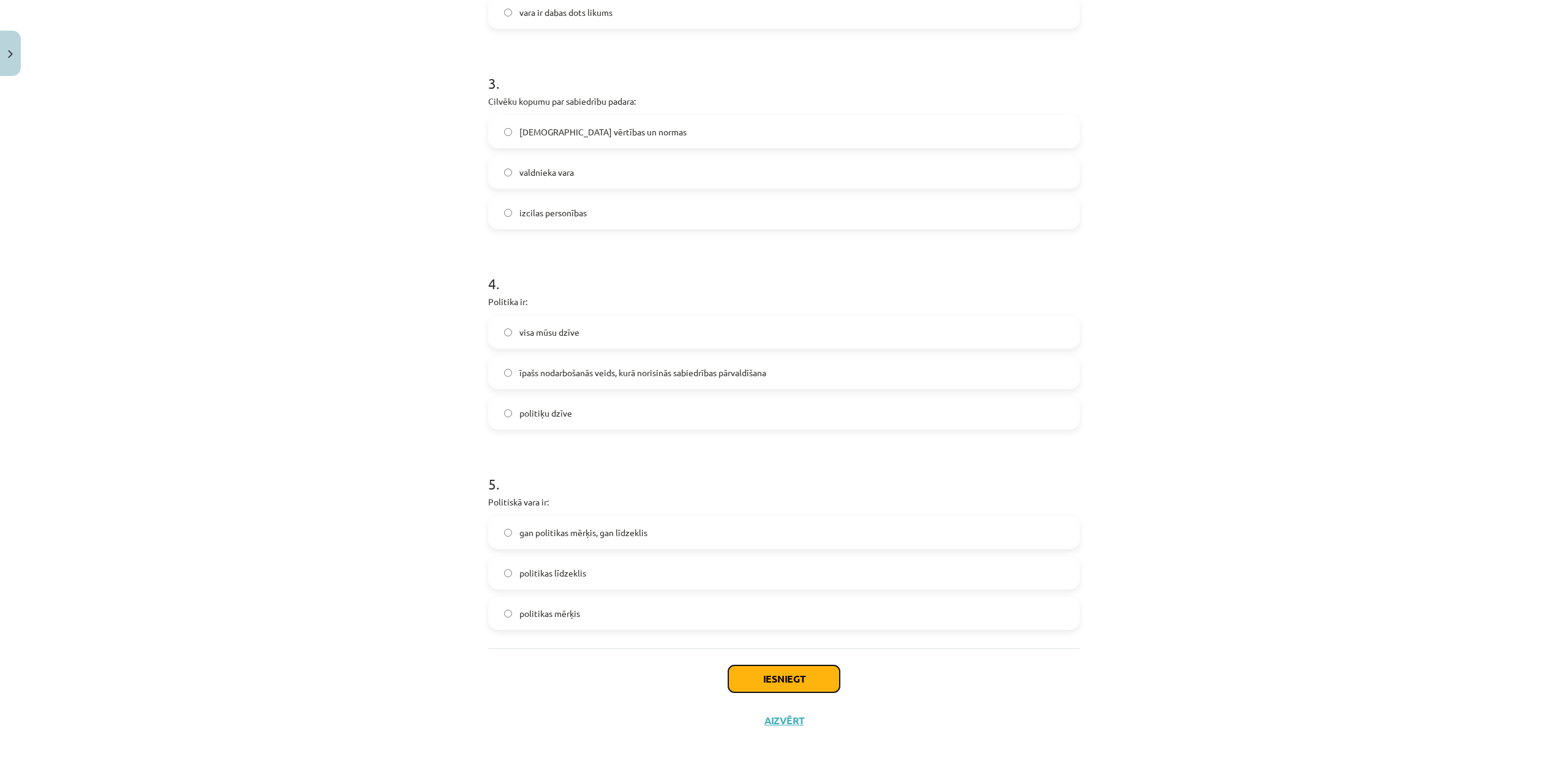
click at [807, 679] on button "Iesniegt" at bounding box center [784, 679] width 111 height 27
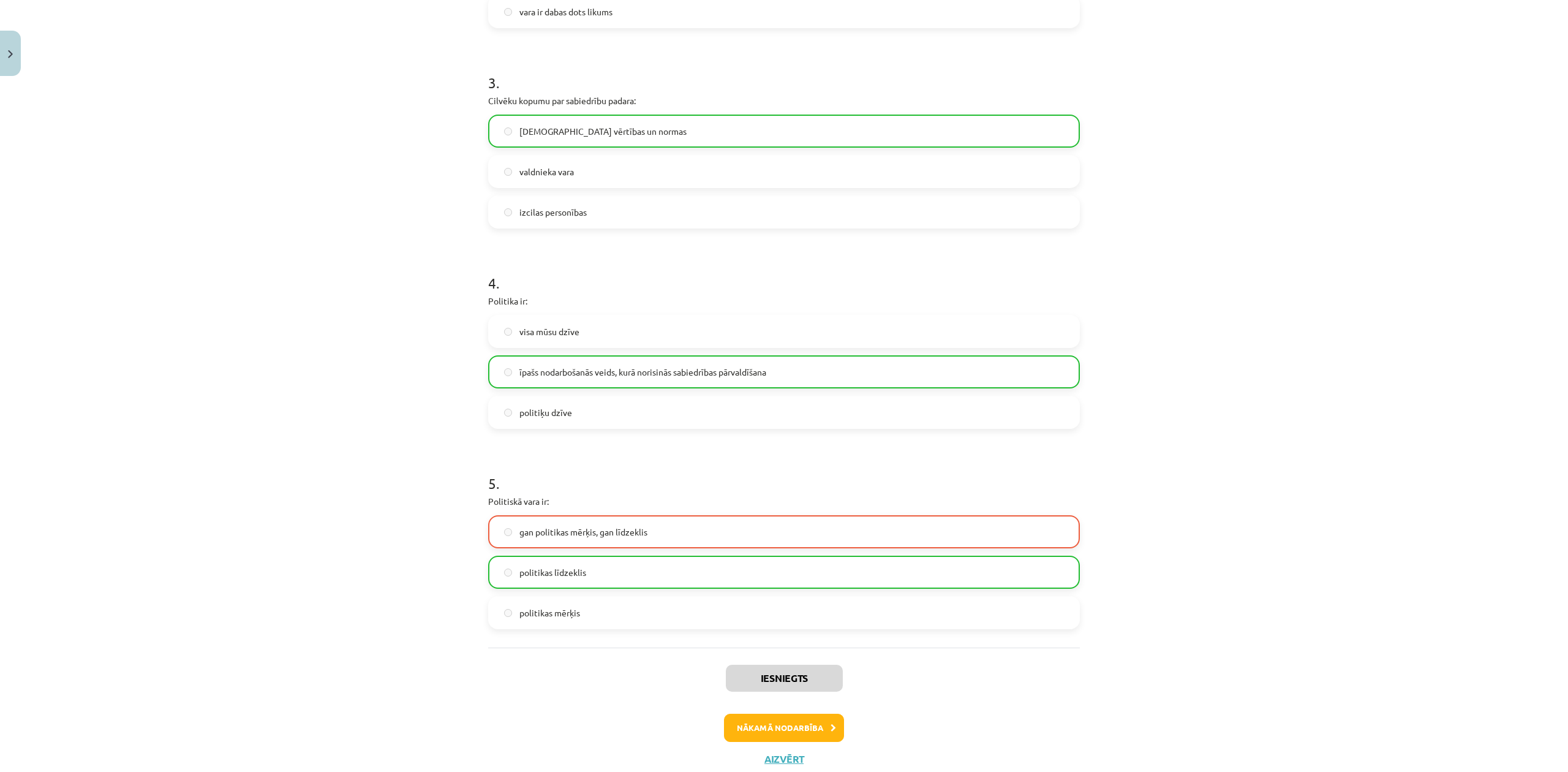
click at [549, 539] on label "gan politikas mērķis, gan līdzeklis" at bounding box center [784, 532] width 590 height 30
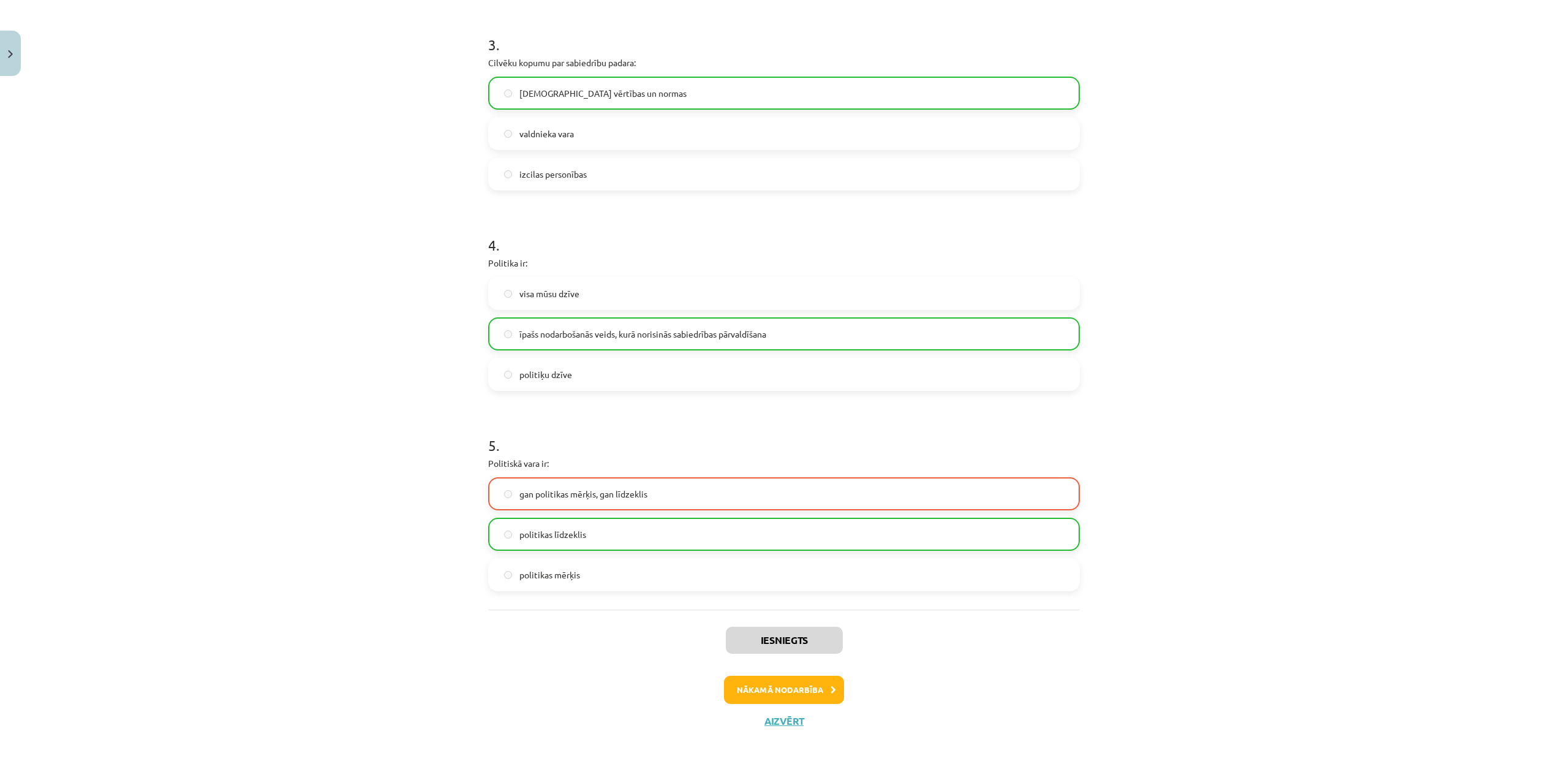
scroll to position [631, 0]
click at [814, 689] on button "Nākamā nodarbība" at bounding box center [784, 690] width 120 height 28
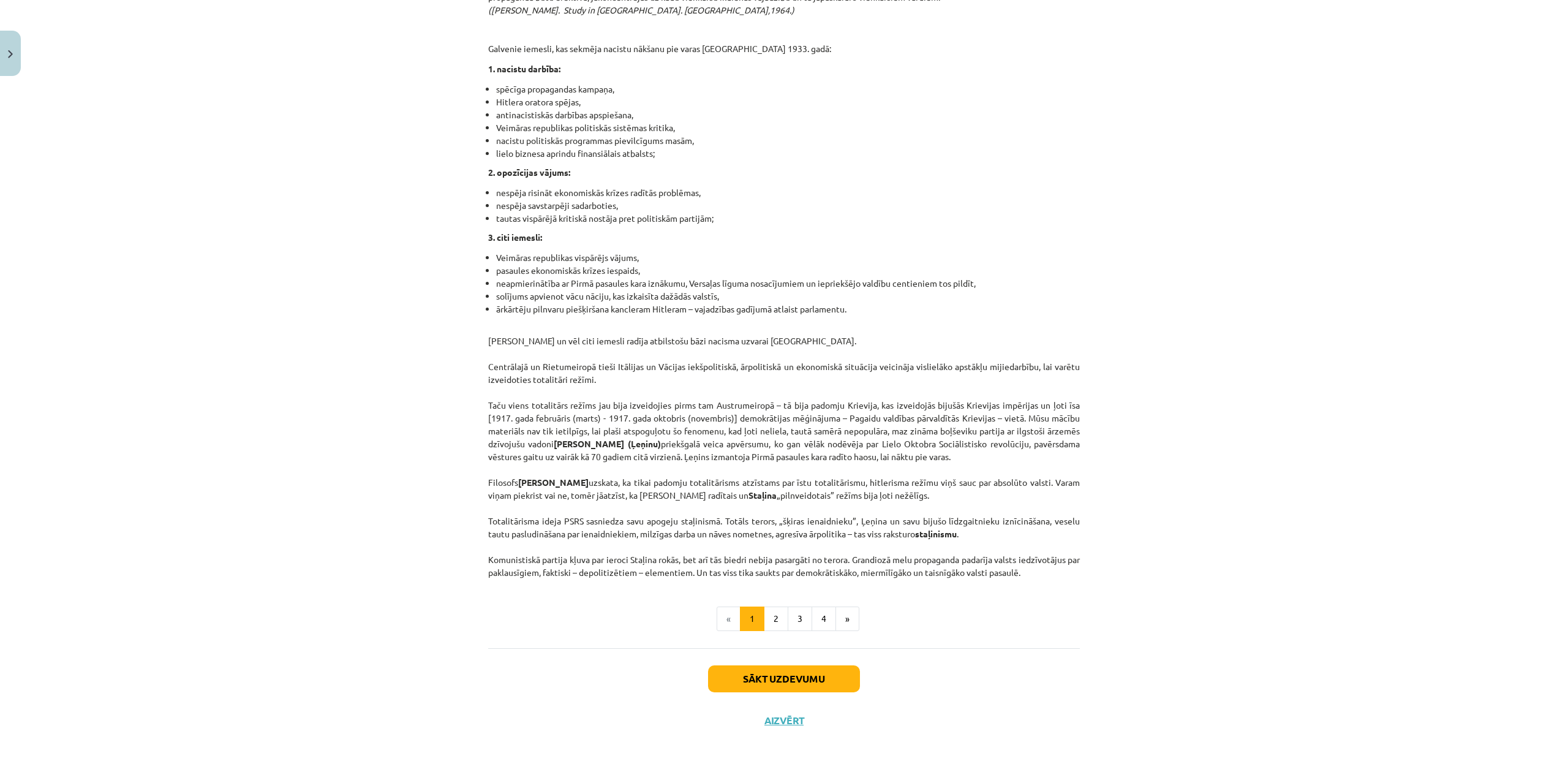
scroll to position [2845, 0]
click at [764, 624] on button "2" at bounding box center [776, 619] width 25 height 25
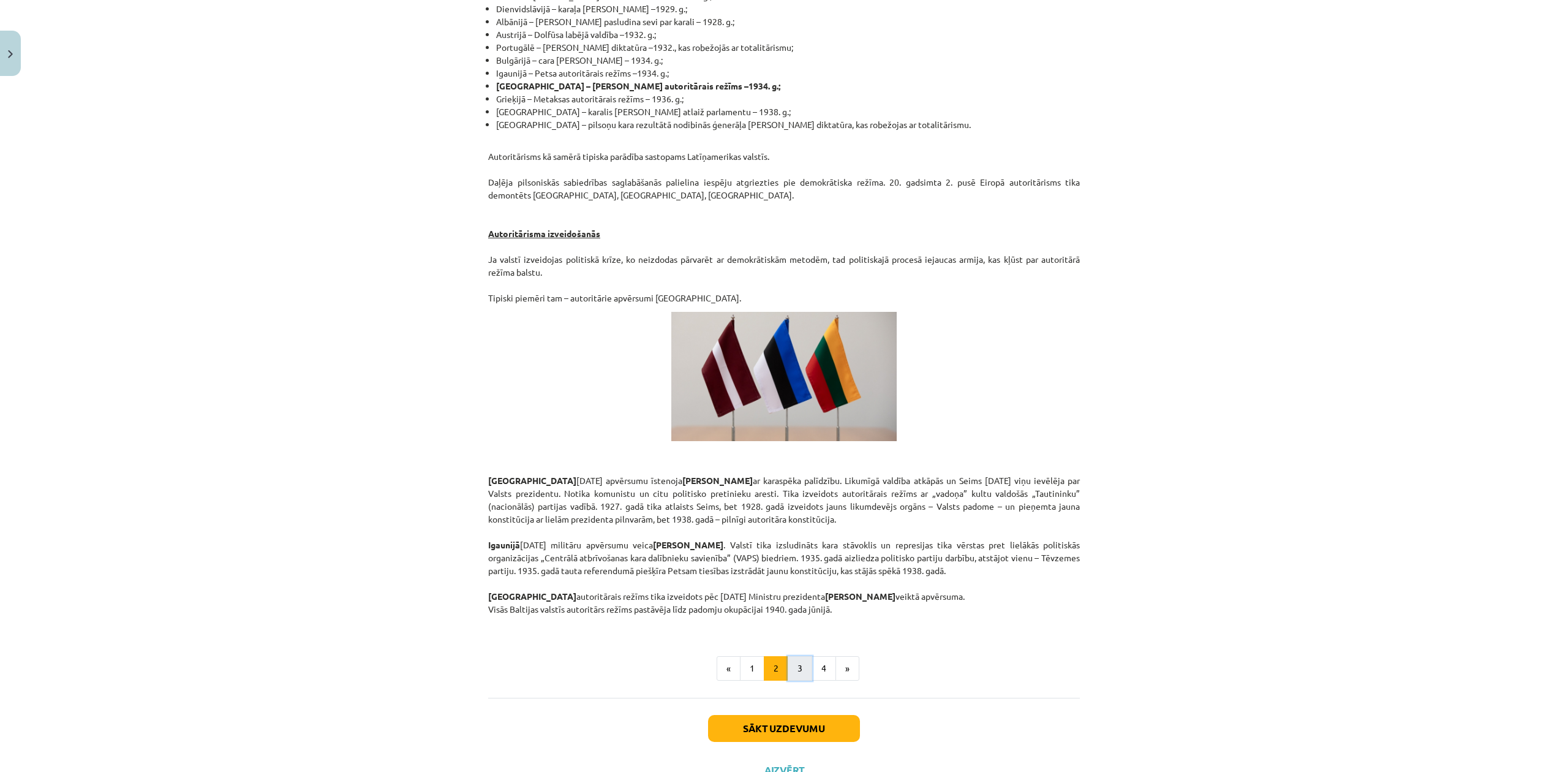
drag, startPoint x: 797, startPoint y: 623, endPoint x: 804, endPoint y: 627, distance: 8.1
click at [797, 656] on button "3" at bounding box center [800, 668] width 25 height 25
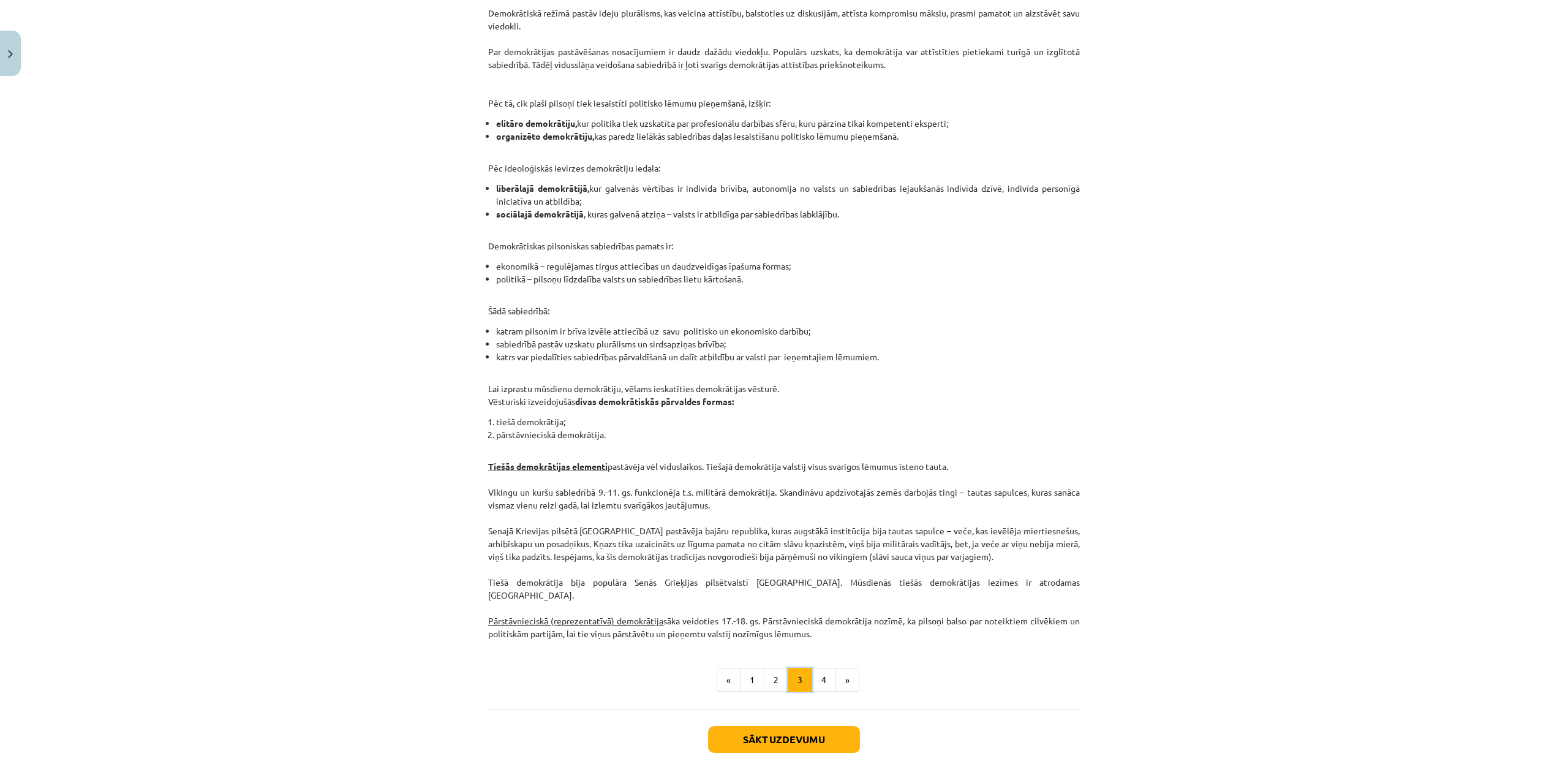
scroll to position [858, 0]
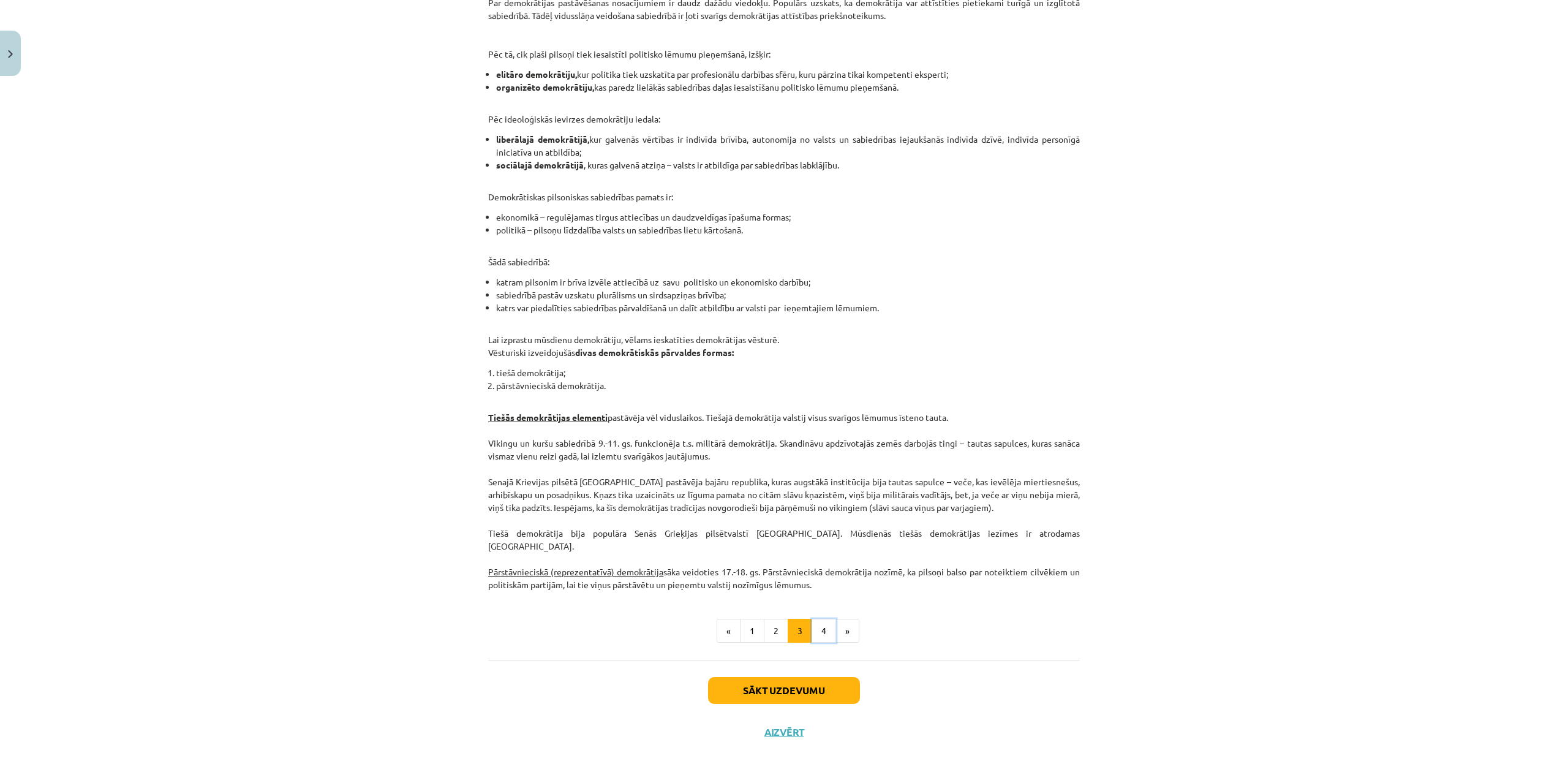
click at [823, 619] on button "4" at bounding box center [823, 631] width 25 height 25
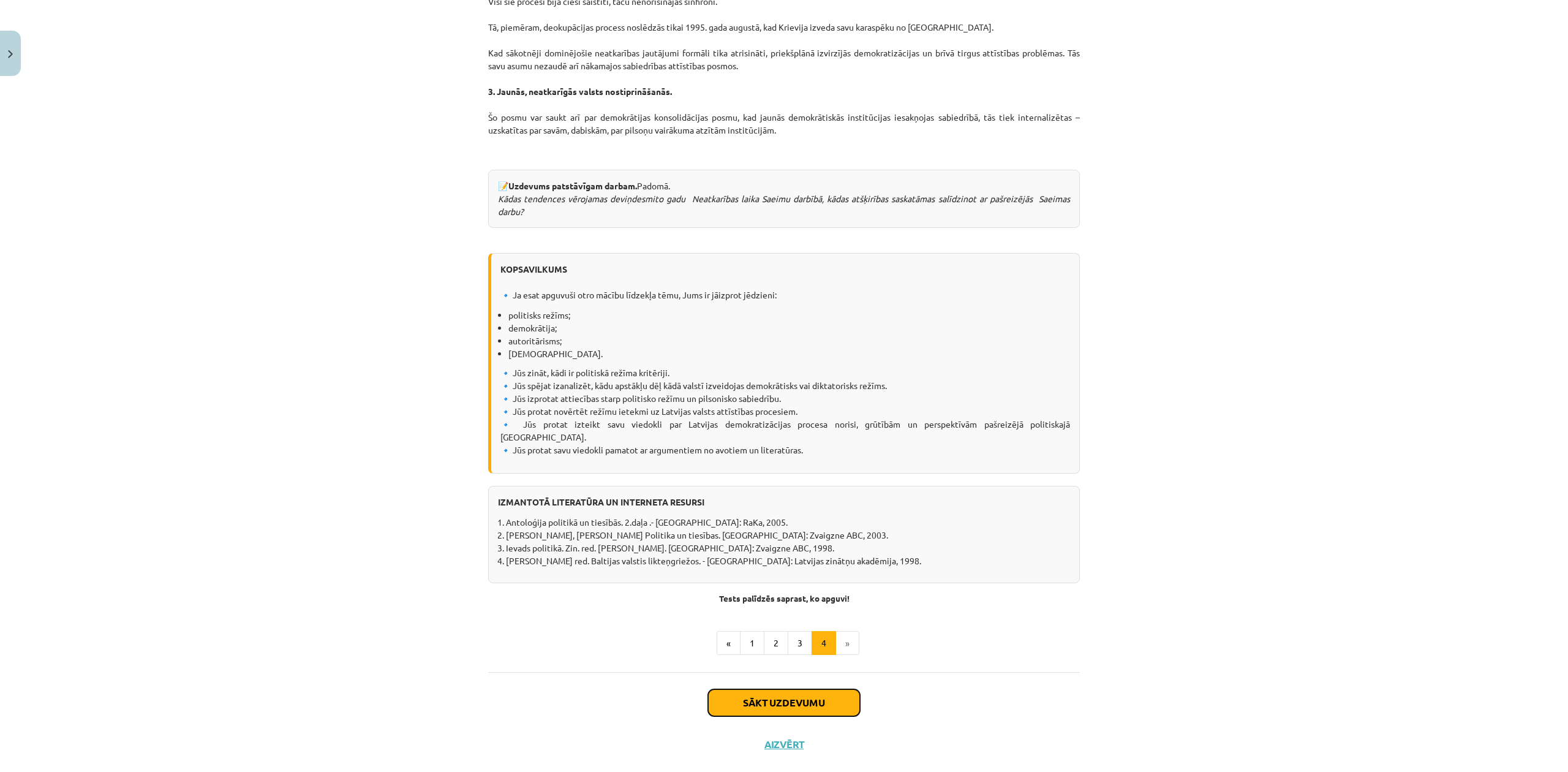
click at [767, 689] on button "Sākt uzdevumu" at bounding box center [784, 703] width 152 height 27
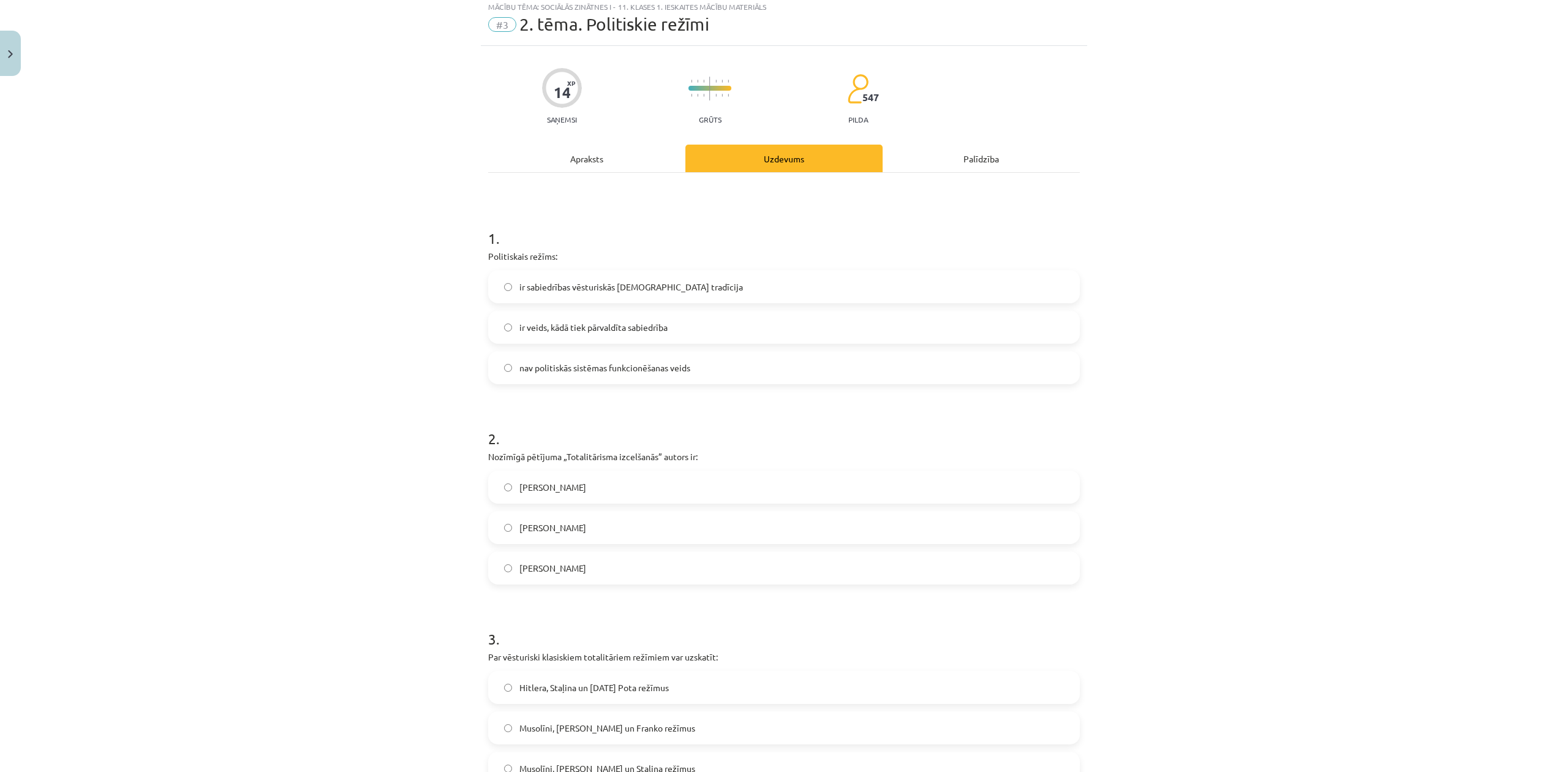
scroll to position [30, 0]
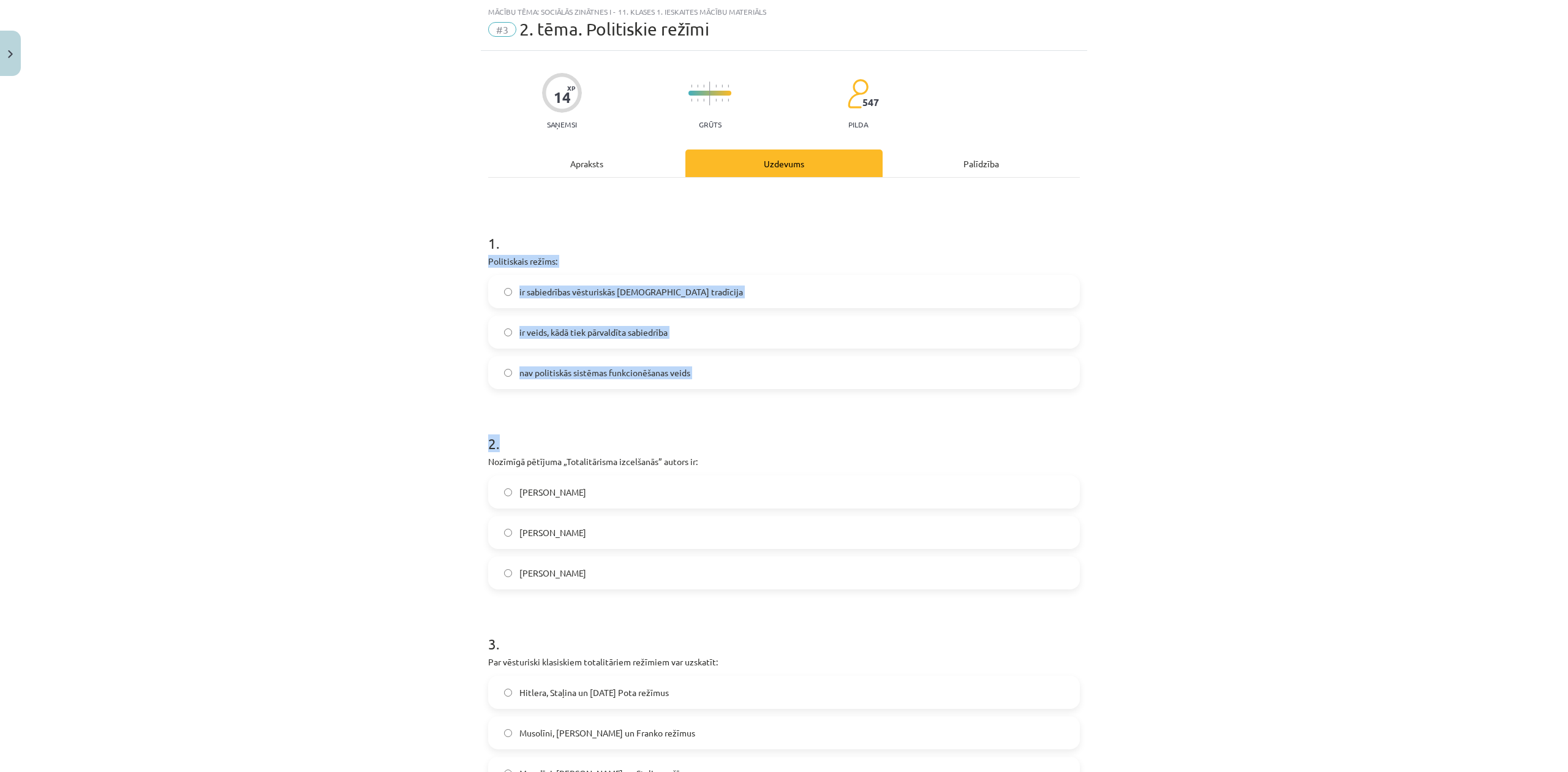
drag, startPoint x: 478, startPoint y: 269, endPoint x: 726, endPoint y: 395, distance: 278.2
click at [726, 395] on div "Mācību tēma: Sociālās zinātnes i - 11. klases 1. ieskaites mācību materiāls #3 …" at bounding box center [784, 386] width 1568 height 772
copy form "Politiskais režīms: ir sabiedrības vēsturiskās kopdzīves tradīcija ir veids, kā…"
click at [316, 338] on div "Mācību tēma: Sociālās zinātnes i - 11. klases 1. ieskaites mācību materiāls #3 …" at bounding box center [784, 386] width 1568 height 772
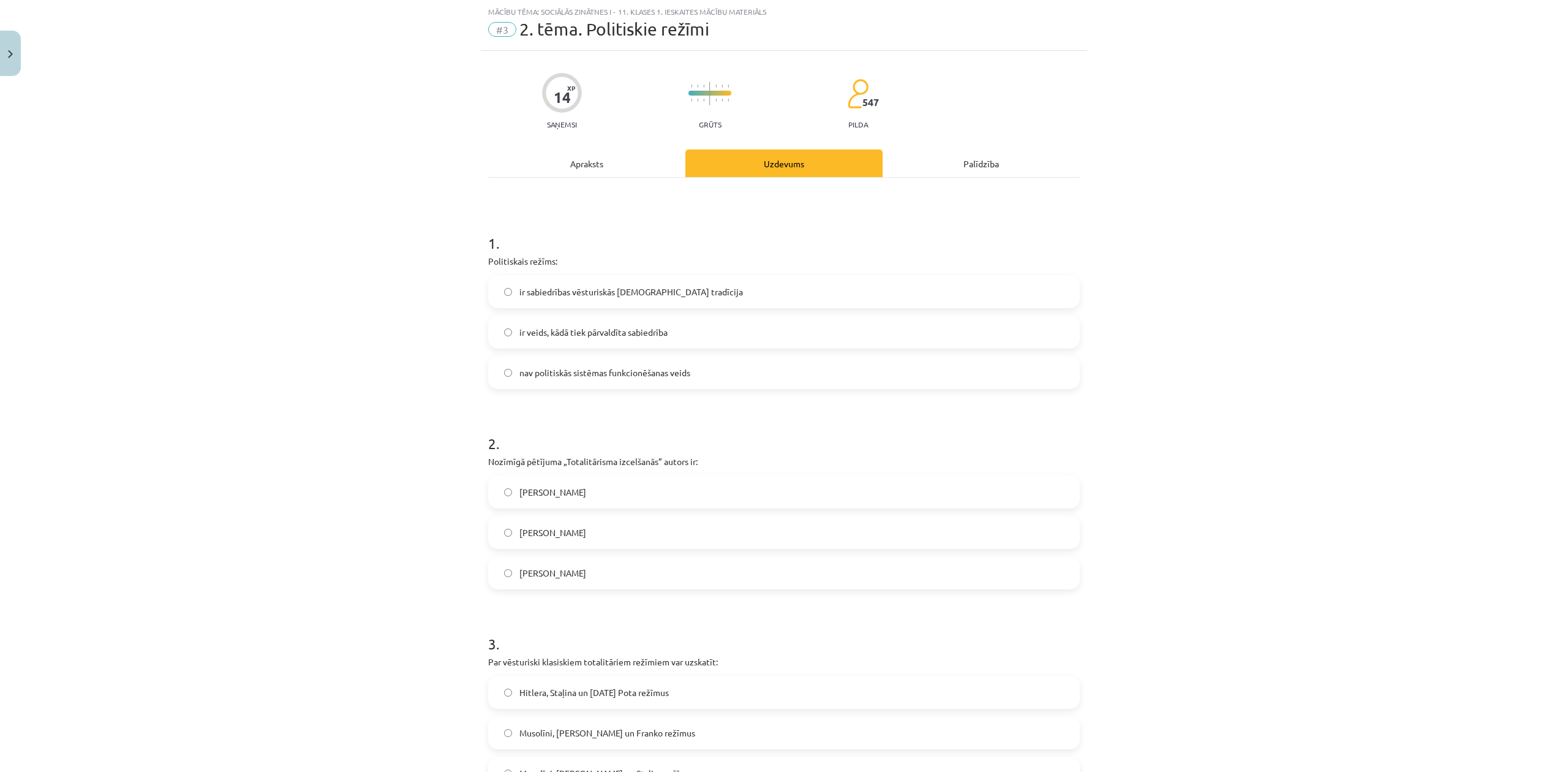
click at [495, 333] on label "ir veids, kādā tiek pārvaldīta sabiedrība" at bounding box center [784, 332] width 590 height 30
drag, startPoint x: 475, startPoint y: 447, endPoint x: 635, endPoint y: 591, distance: 215.3
drag, startPoint x: 549, startPoint y: 489, endPoint x: 380, endPoint y: 561, distance: 183.7
click at [380, 561] on div "Mācību tēma: Sociālās zinātnes i - 11. klases 1. ieskaites mācību materiāls #3 …" at bounding box center [784, 386] width 1568 height 772
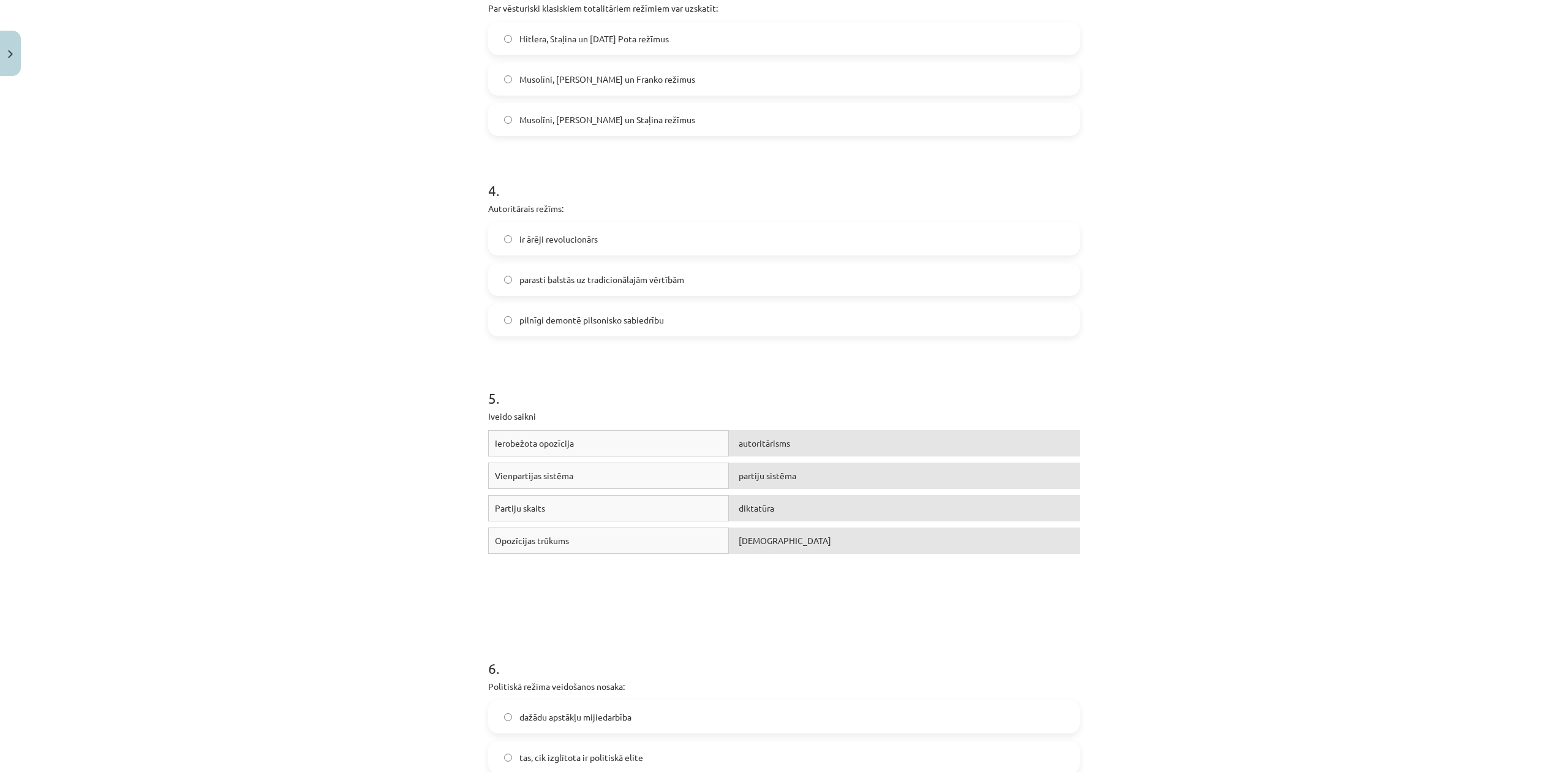
scroll to position [766, 0]
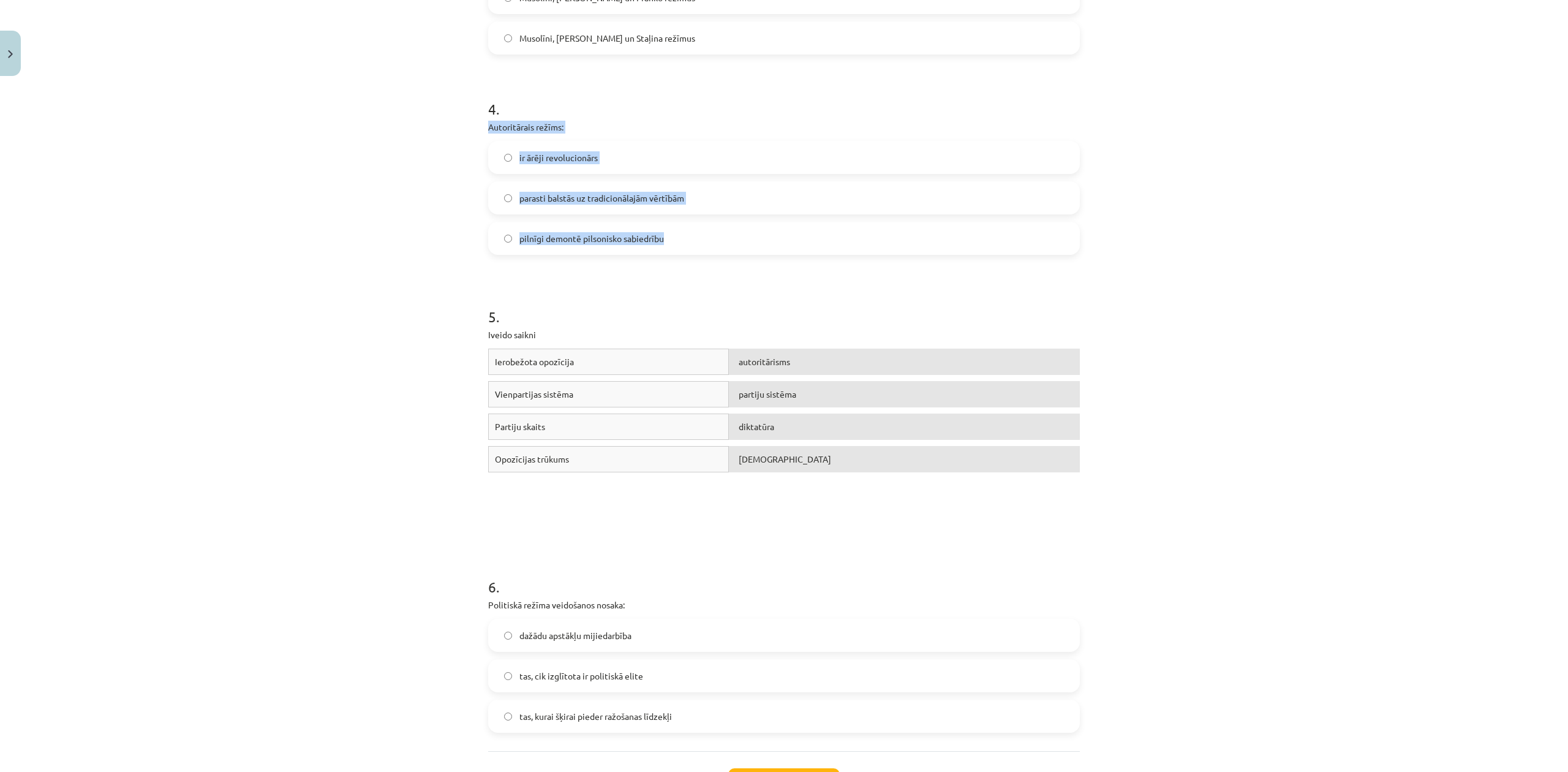
drag, startPoint x: 458, startPoint y: 118, endPoint x: 677, endPoint y: 249, distance: 255.2
click at [669, 249] on div "Mācību tēma: Sociālās zinātnes i - 11. klases 1. ieskaites mācību materiāls #3 …" at bounding box center [784, 386] width 1568 height 772
click at [687, 249] on label "pilnīgi demontē pilsonisko sabiedrību" at bounding box center [784, 238] width 590 height 30
copy div "Autoritārais režīms: ir ārēji revolucionārs parasti balstās uz tradicionālajām …"
click at [260, 391] on div "Mācību tēma: Sociālās zinātnes i - 11. klases 1. ieskaites mācību materiāls #3 …" at bounding box center [784, 386] width 1568 height 772
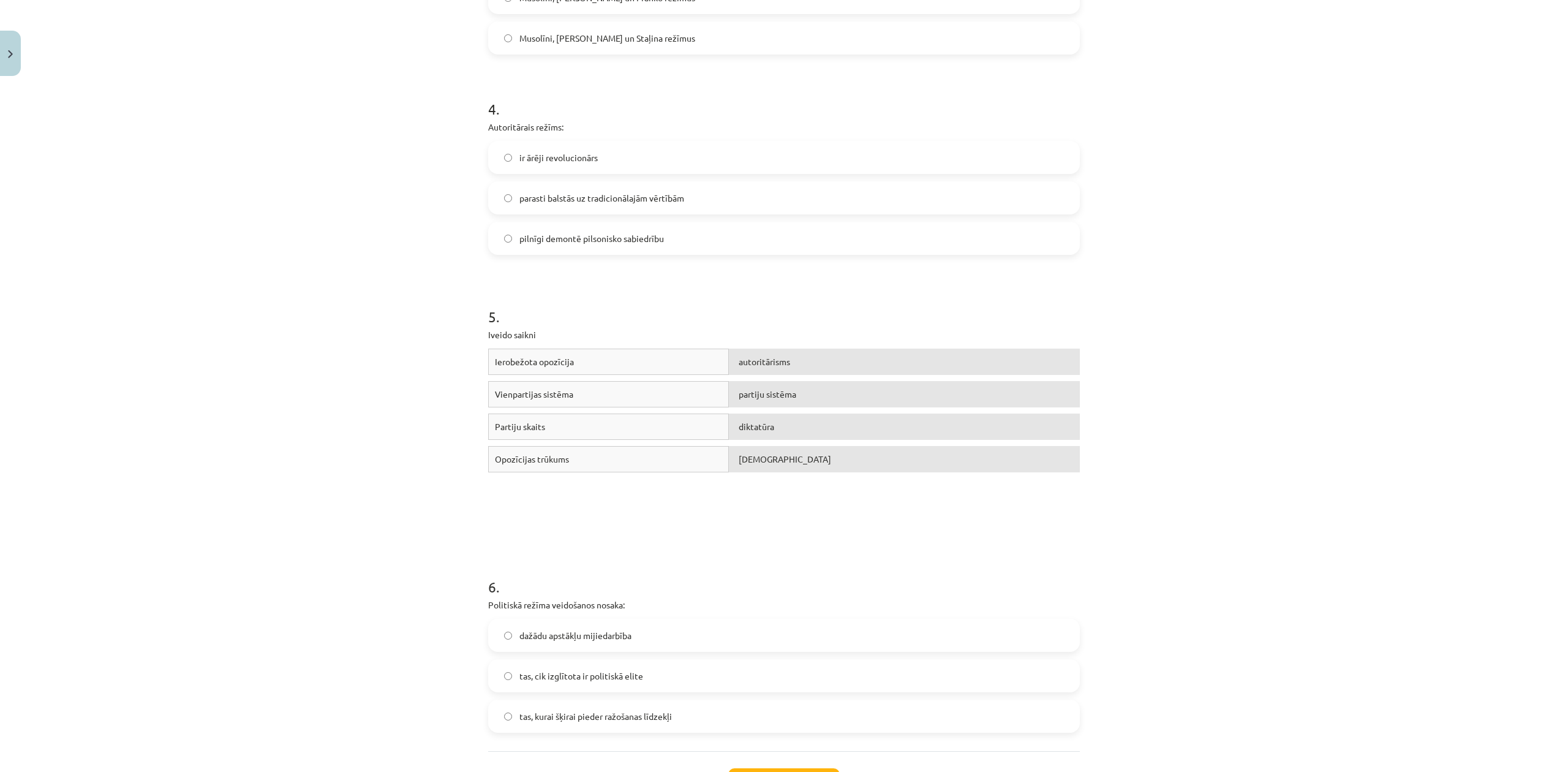
click at [491, 194] on label "parasti balstās uz tradicionālajām vērtībām" at bounding box center [784, 198] width 590 height 30
drag, startPoint x: 468, startPoint y: 329, endPoint x: 1068, endPoint y: 526, distance: 631.5
click at [1081, 527] on div "Mācību tēma: Sociālās zinātnes i - 11. klases 1. ieskaites mācību materiāls #3 …" at bounding box center [784, 386] width 1568 height 772
click at [763, 527] on div "Ierobežota opozīcija autoritārisms Vienpartijas sistēma partiju sistēma Partiju…" at bounding box center [784, 440] width 592 height 184
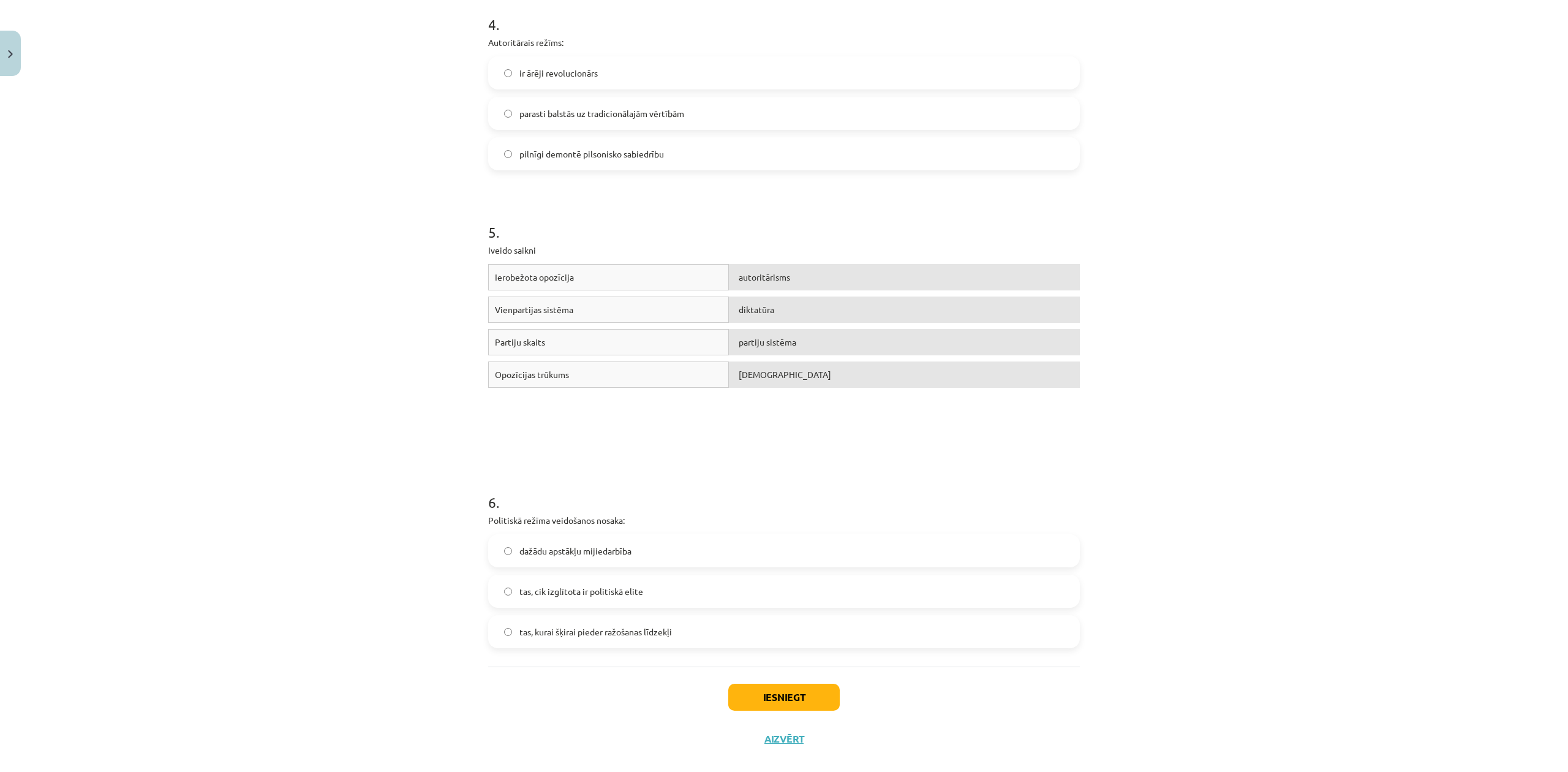
scroll to position [869, 0]
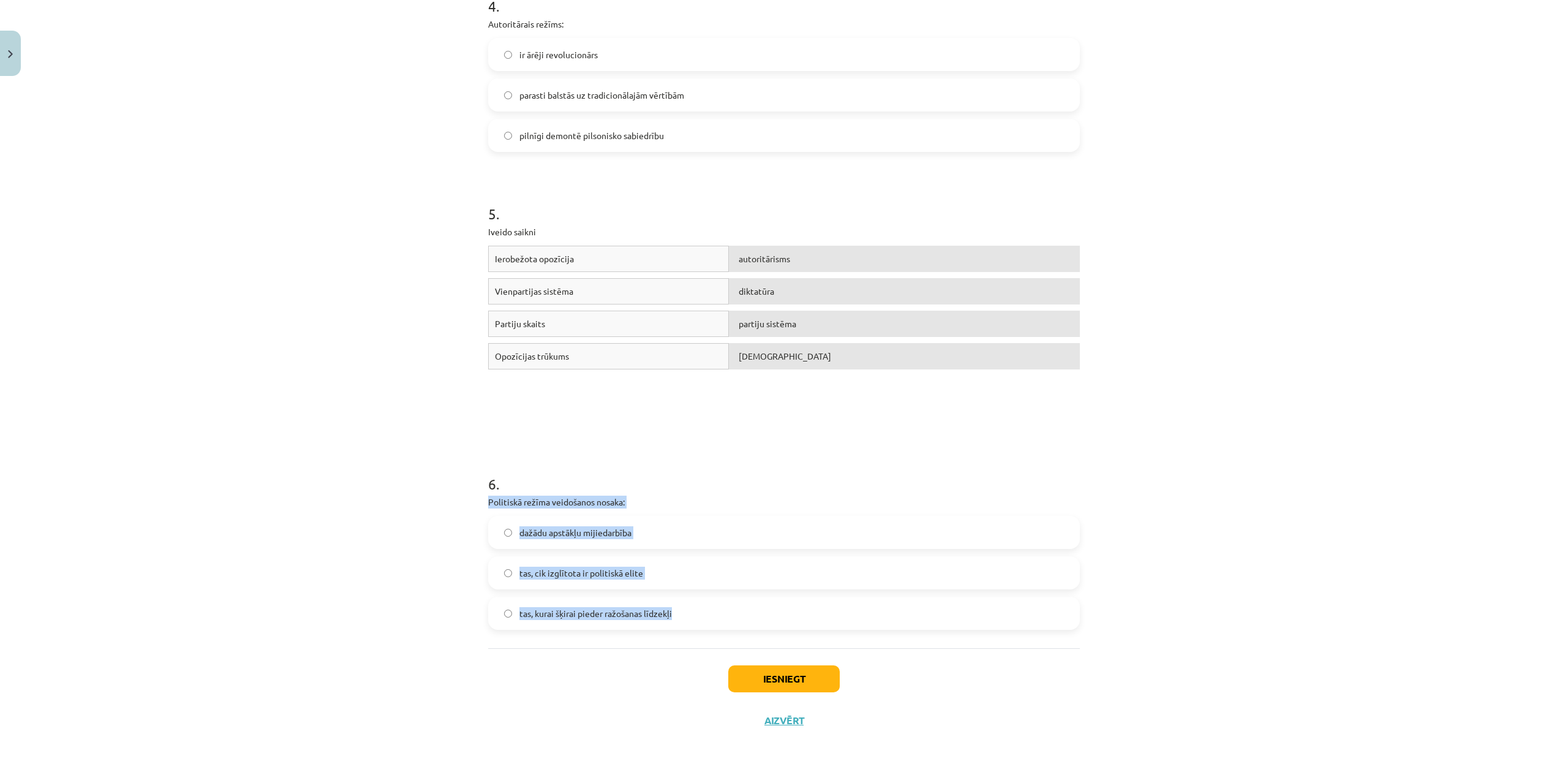
drag, startPoint x: 470, startPoint y: 500, endPoint x: 708, endPoint y: 642, distance: 277.1
click at [708, 642] on div "Mācību tēma: Sociālās zinātnes i - 11. klases 1. ieskaites mācību materiāls #3 …" at bounding box center [784, 386] width 1568 height 772
copy div "Politiskā režīma veidošanos nosaka: dažādu apstākļu mijiedarbība tas, cik izglī…"
click at [288, 405] on div "Mācību tēma: Sociālās zinātnes i - 11. klases 1. ieskaites mācību materiāls #3 …" at bounding box center [784, 386] width 1568 height 772
click at [498, 525] on label "dažādu apstākļu mijiedarbība" at bounding box center [784, 532] width 590 height 30
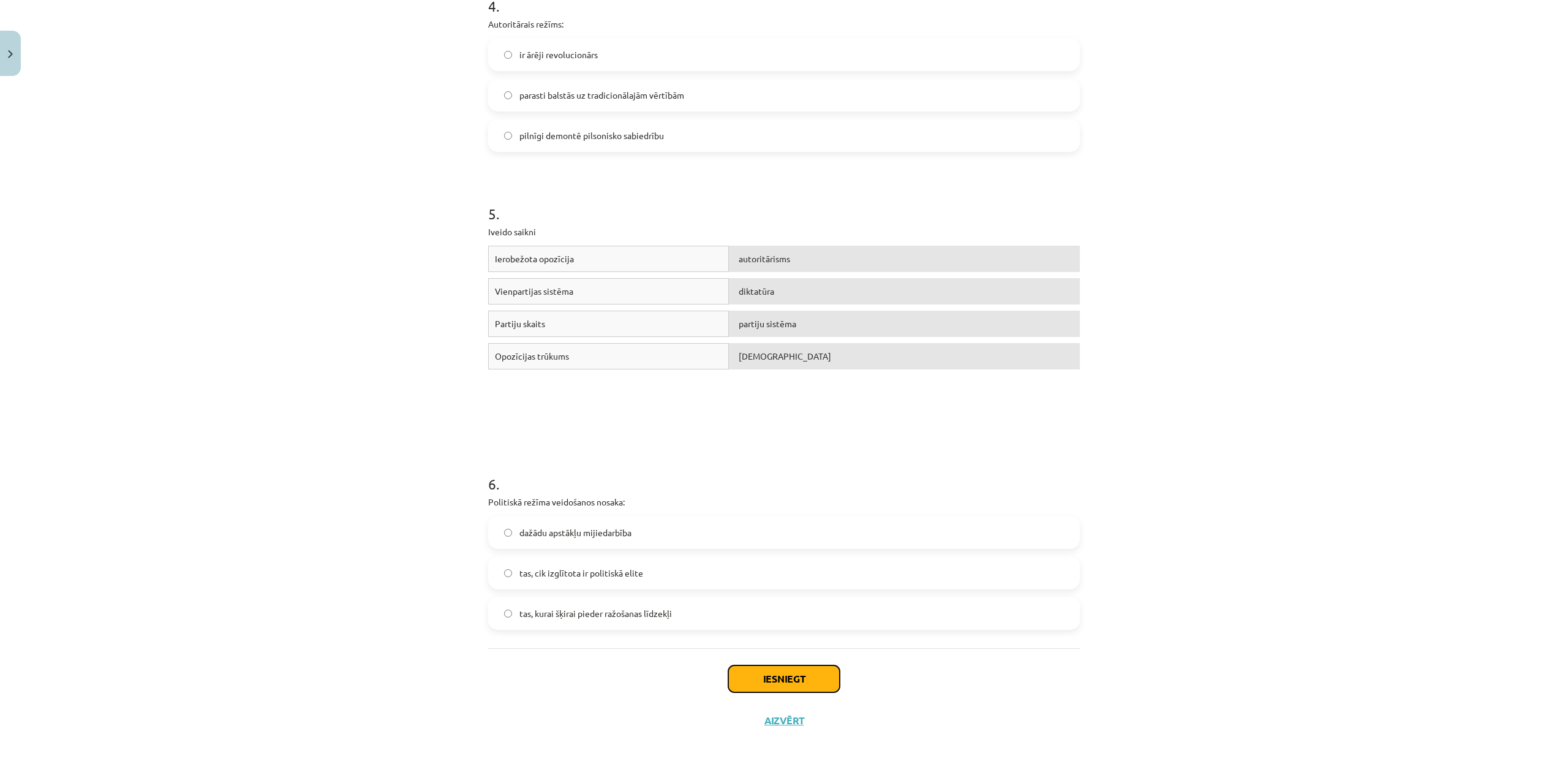
click at [766, 675] on button "Iesniegt" at bounding box center [784, 679] width 111 height 27
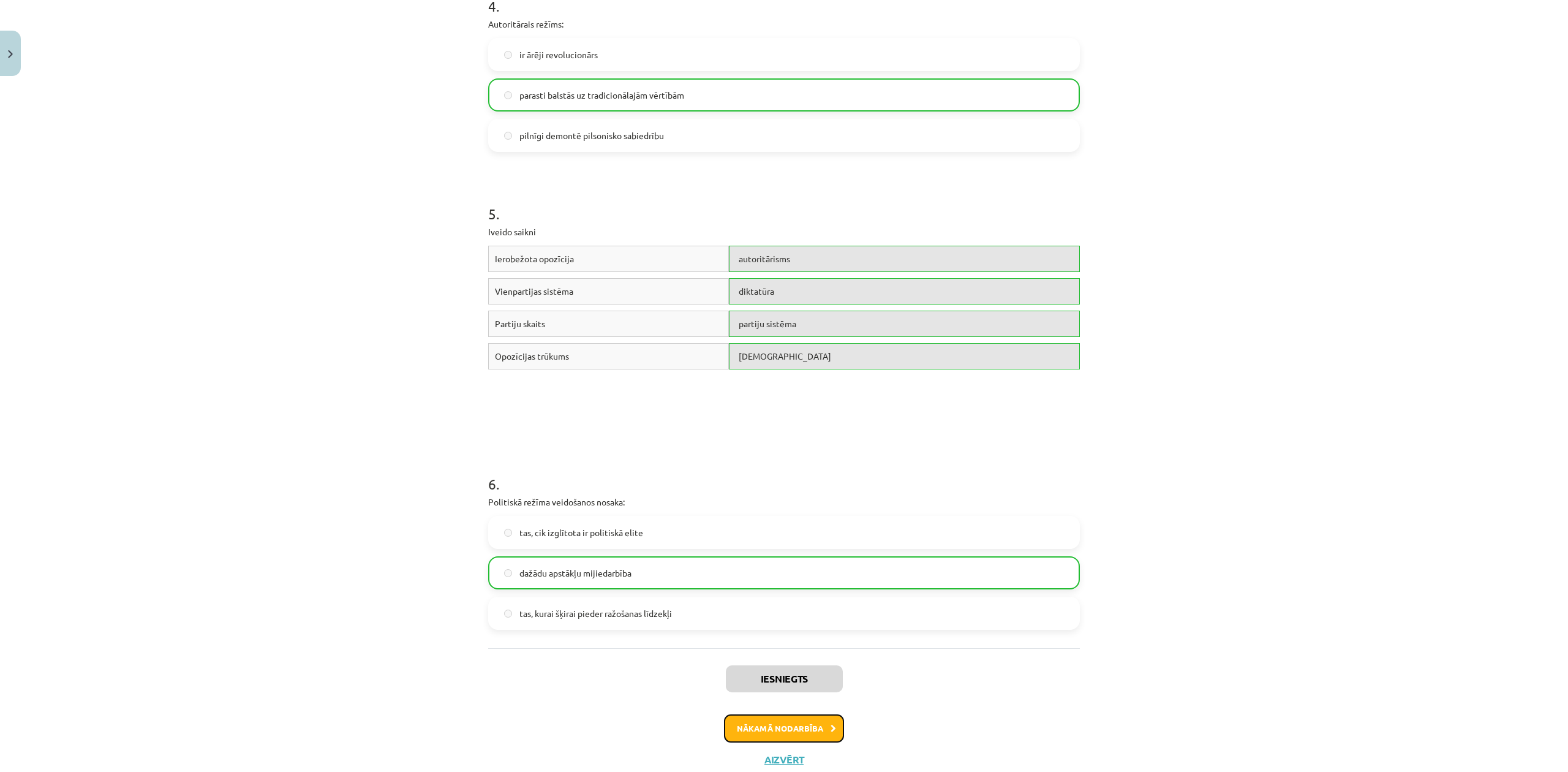
click at [802, 725] on button "Nākamā nodarbība" at bounding box center [784, 729] width 120 height 28
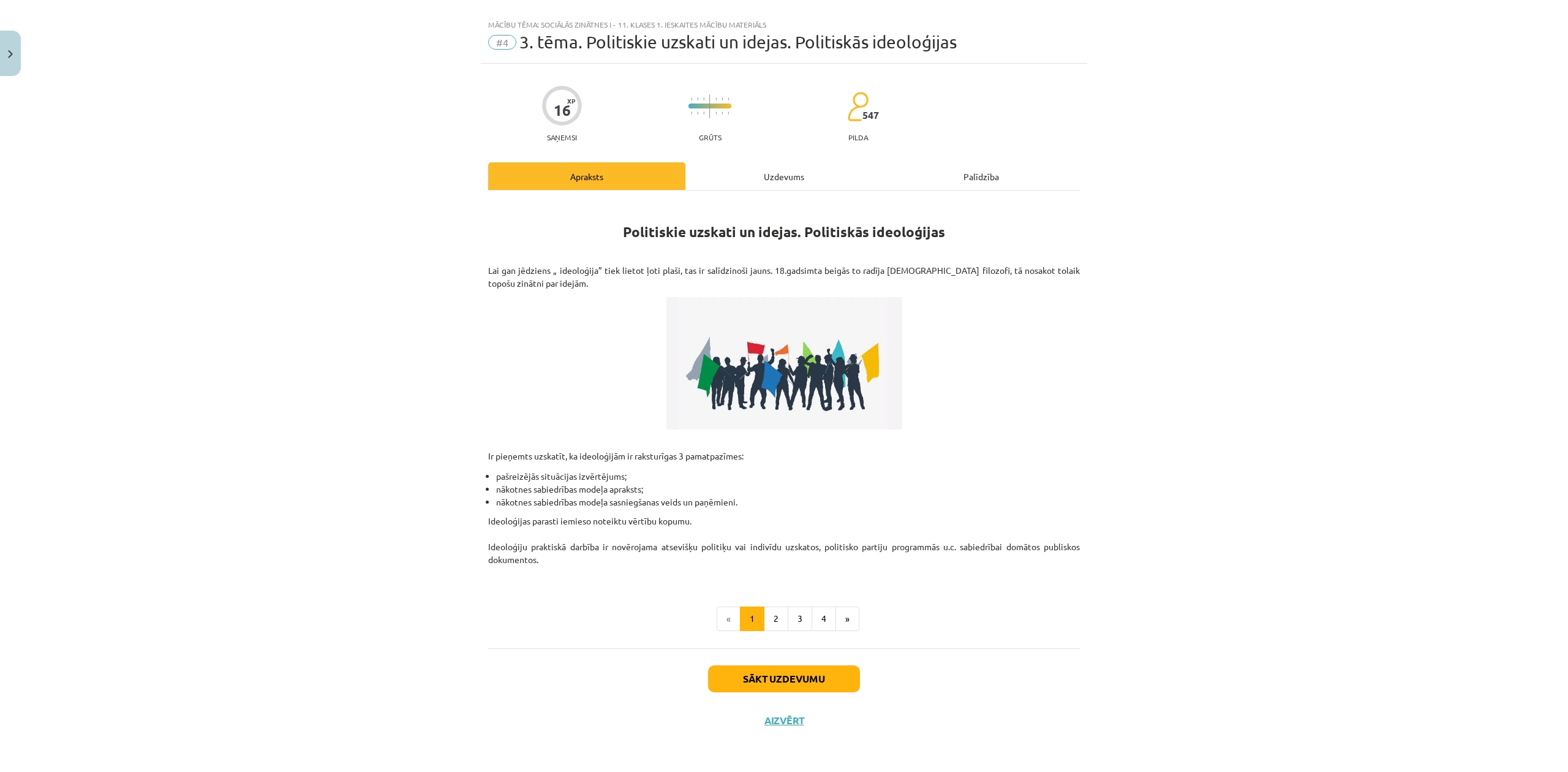
scroll to position [18, 0]
click at [779, 617] on button "2" at bounding box center [776, 619] width 25 height 25
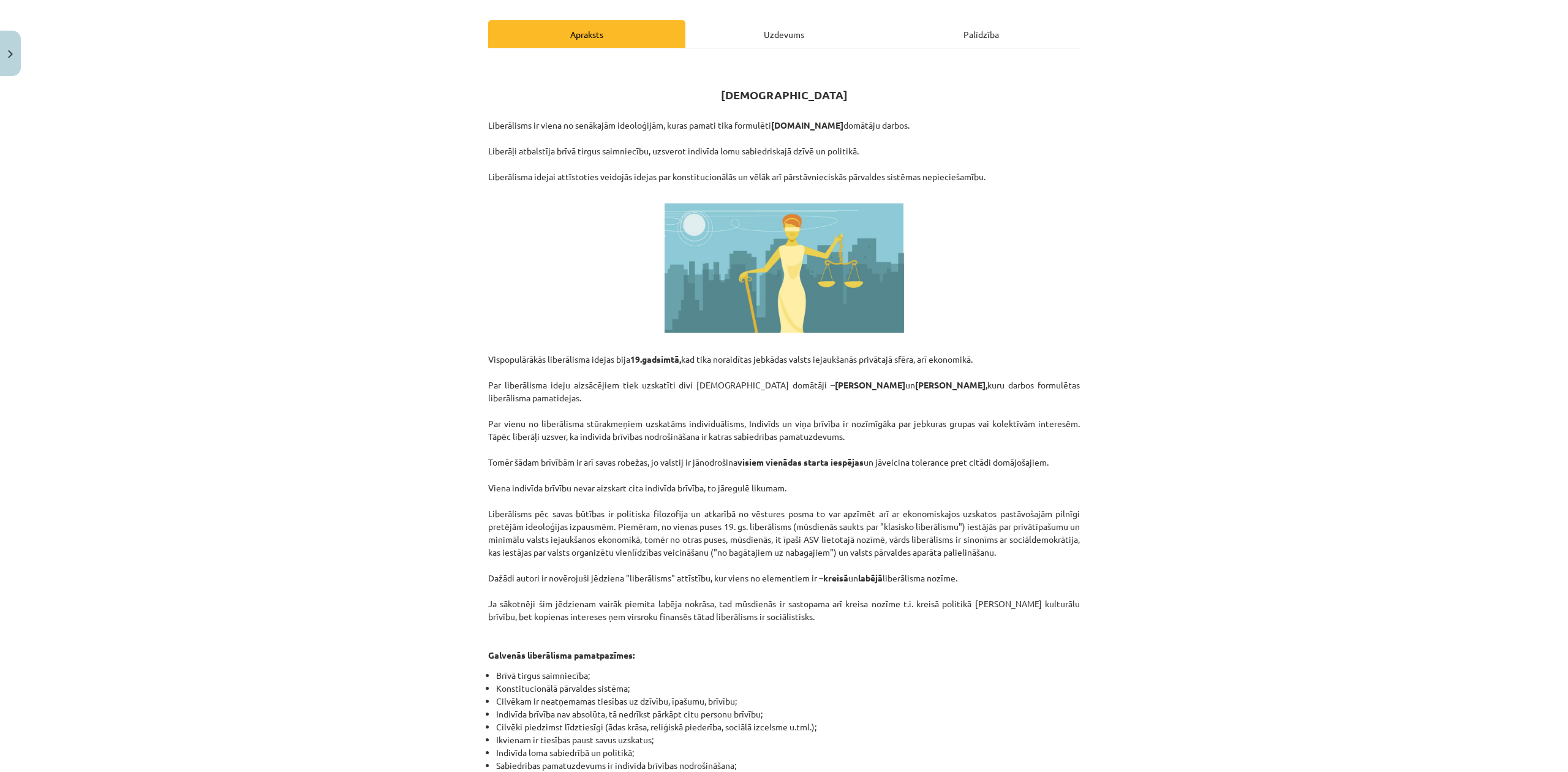
scroll to position [354, 0]
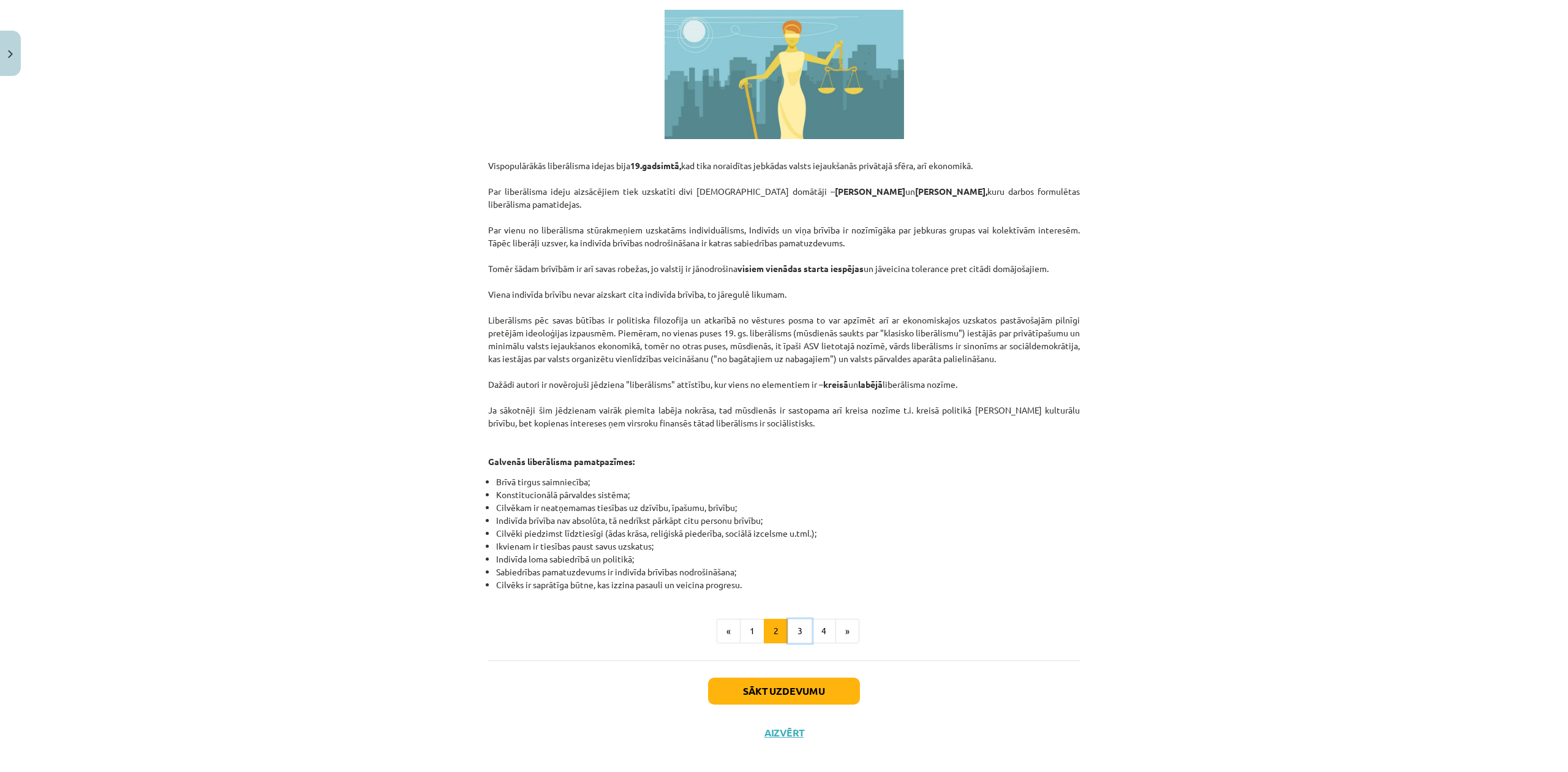
click at [799, 619] on button "3" at bounding box center [800, 631] width 25 height 25
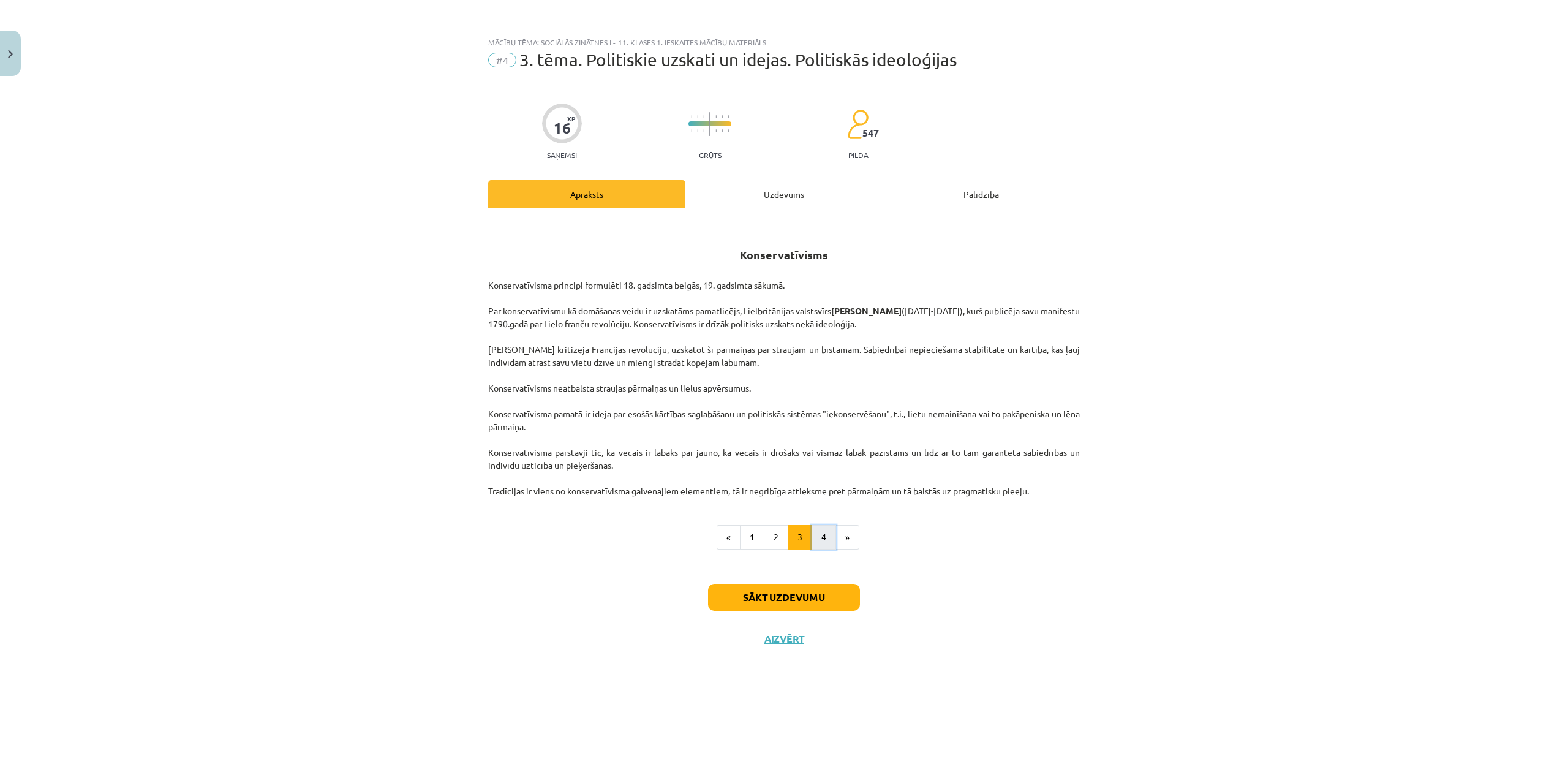
click at [829, 535] on button "4" at bounding box center [823, 537] width 25 height 25
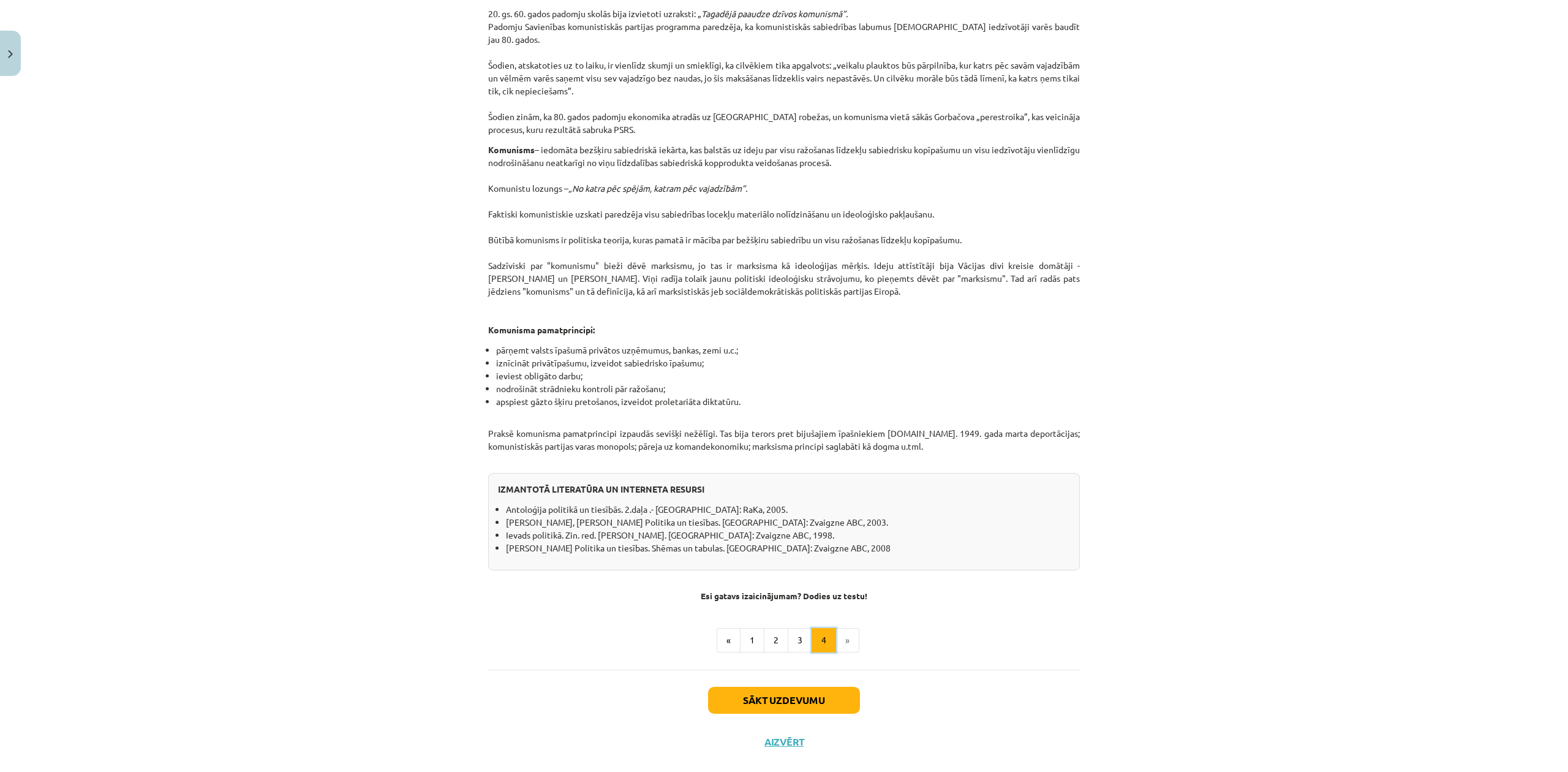
scroll to position [722, 0]
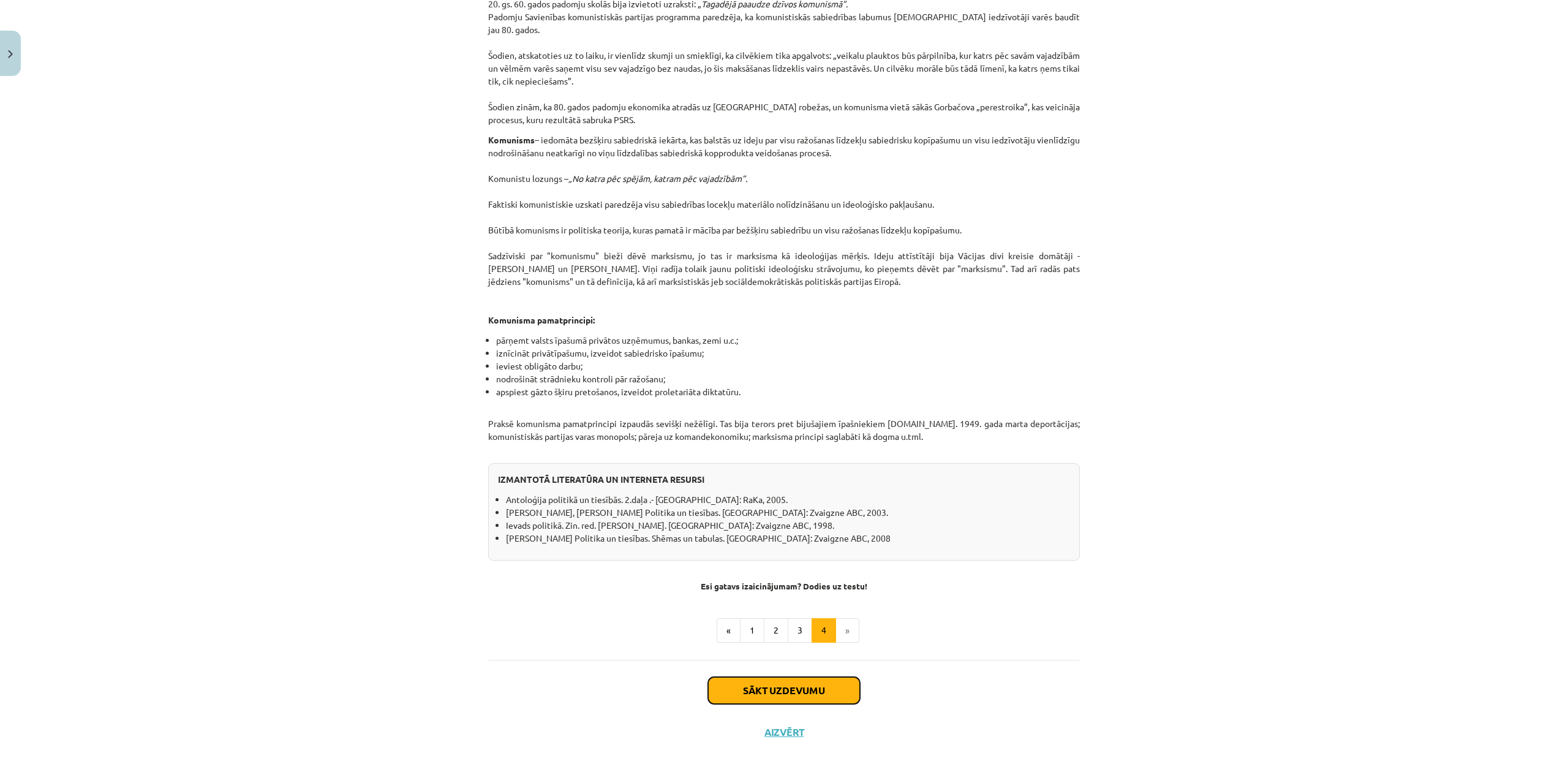
click at [772, 677] on button "Sākt uzdevumu" at bounding box center [784, 690] width 152 height 27
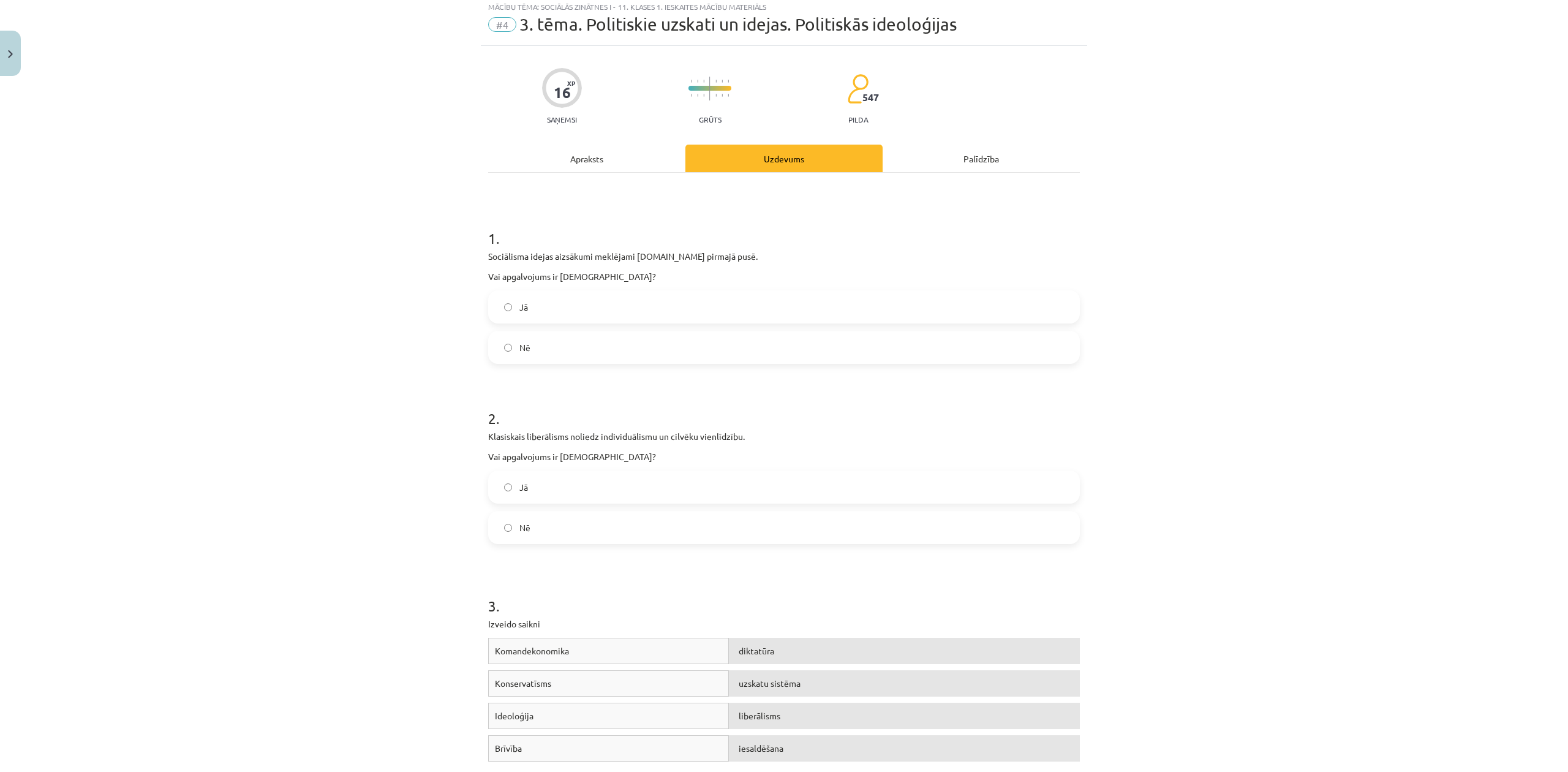
scroll to position [30, 0]
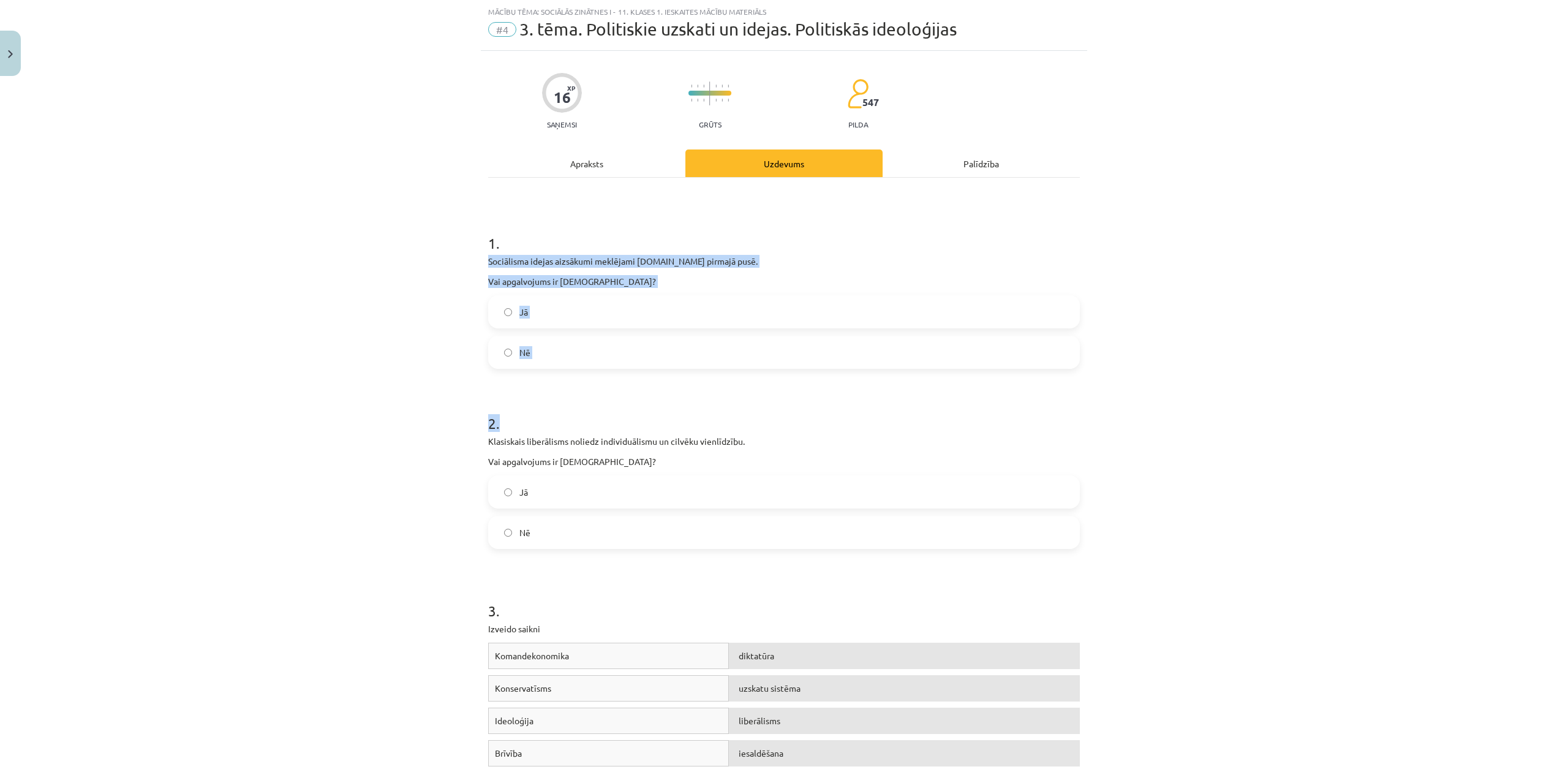
drag, startPoint x: 461, startPoint y: 256, endPoint x: 632, endPoint y: 371, distance: 206.1
click at [632, 374] on div "Mācību tēma: Sociālās zinātnes i - 11. klases 1. ieskaites mācību materiāls #4 …" at bounding box center [784, 386] width 1568 height 772
copy form "Sociālisma idejas aizsākumi meklējami 19.gs pirmajā pusē. Vai apgalvojums ir pa…"
click at [376, 449] on div "Mācību tēma: Sociālās zinātnes i - 11. klases 1. ieskaites mācību materiāls #4 …" at bounding box center [784, 386] width 1568 height 772
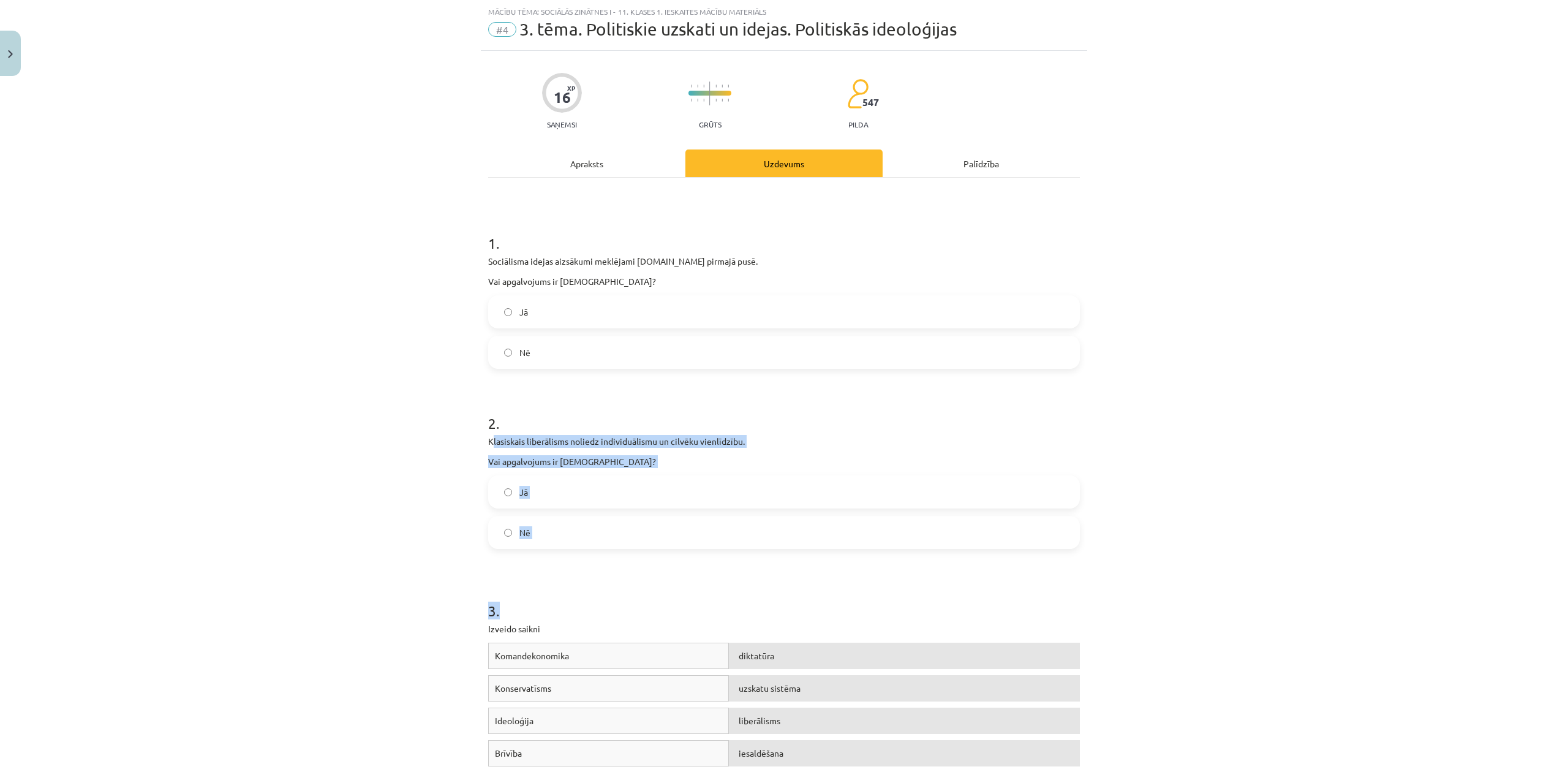
drag, startPoint x: 485, startPoint y: 437, endPoint x: 623, endPoint y: 479, distance: 144.2
copy form "lasiskais liberālisms noliedz individuālismu un cilvēku vienlīdzību. Vai apgalv…"
click at [339, 310] on div "Mācību tēma: Sociālās zinātnes i - 11. klases 1. ieskaites mācību materiāls #4 …" at bounding box center [784, 386] width 1568 height 772
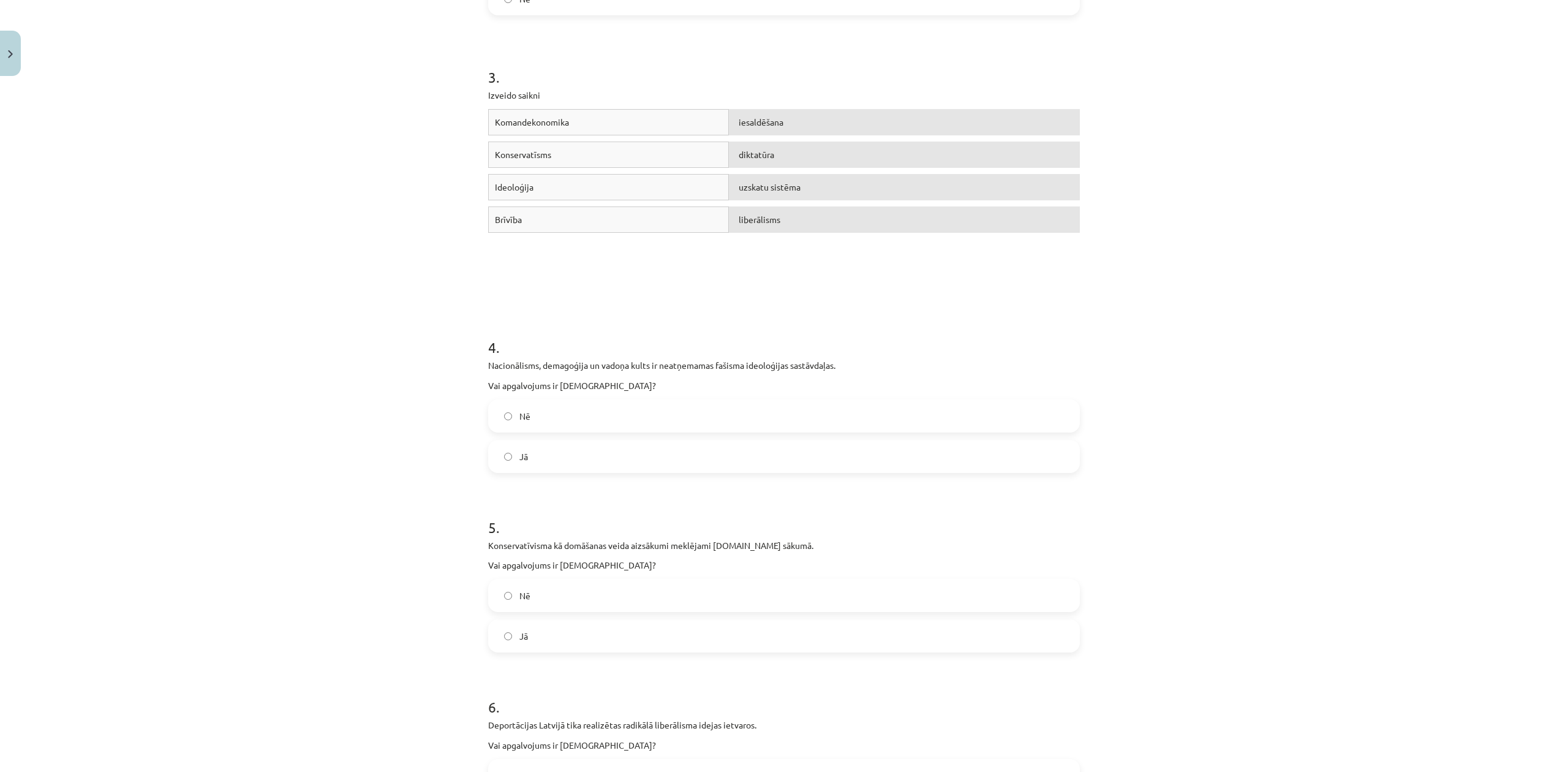
scroll to position [603, 0]
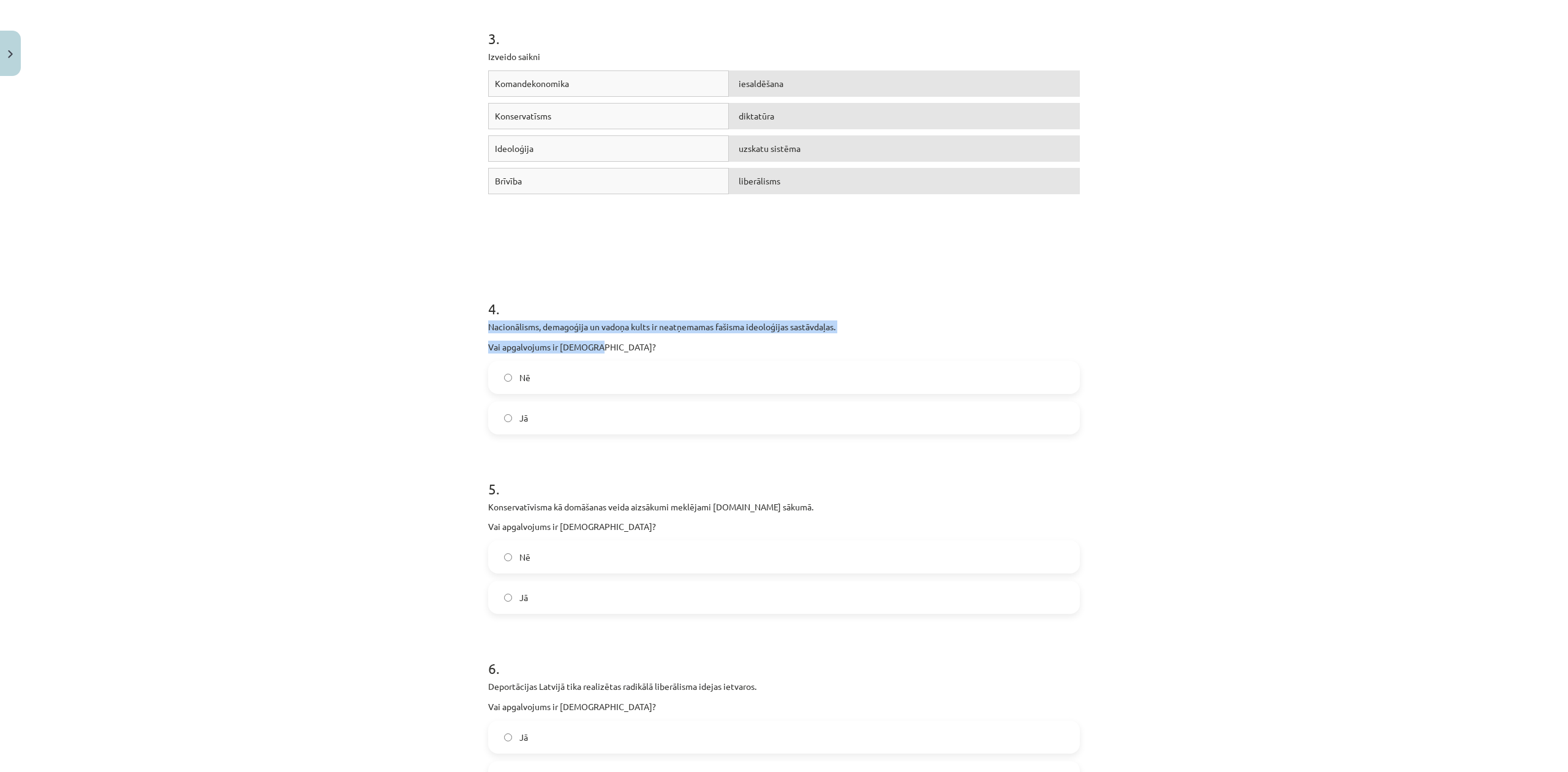
drag, startPoint x: 452, startPoint y: 324, endPoint x: 755, endPoint y: 349, distance: 304.0
click at [755, 349] on div "Mācību tēma: Sociālās zinātnes i - 11. klases 1. ieskaites mācību materiāls #4 …" at bounding box center [784, 386] width 1568 height 772
click at [286, 219] on div "Mācību tēma: Sociālās zinātnes i - 11. klases 1. ieskaites mācību materiāls #4 …" at bounding box center [784, 386] width 1568 height 772
click at [504, 423] on label "Jā" at bounding box center [784, 418] width 590 height 30
click at [390, 513] on div "Mācību tēma: Sociālās zinātnes i - 11. klases 1. ieskaites mācību materiāls #4 …" at bounding box center [784, 386] width 1568 height 772
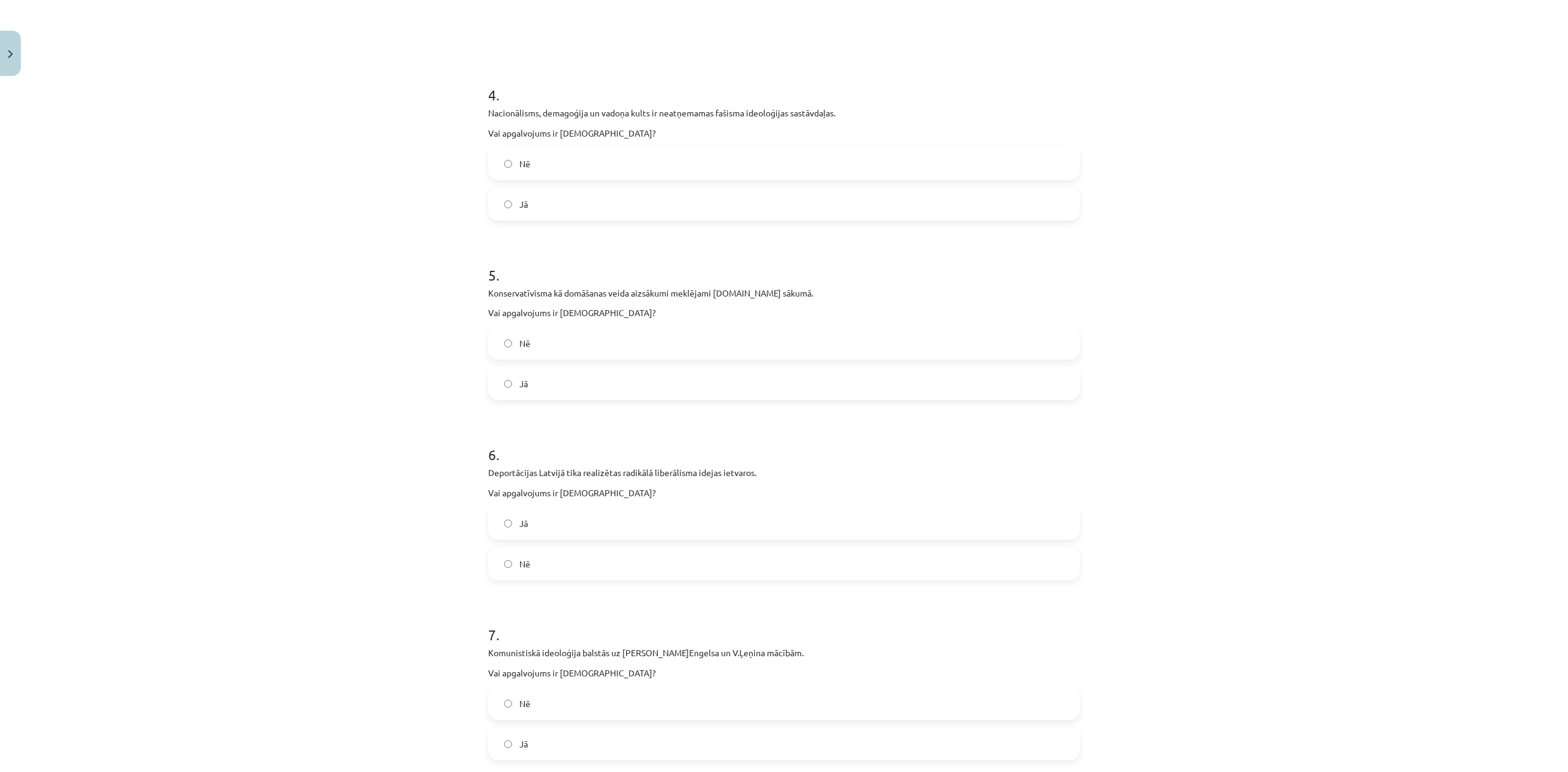
scroll to position [848, 0]
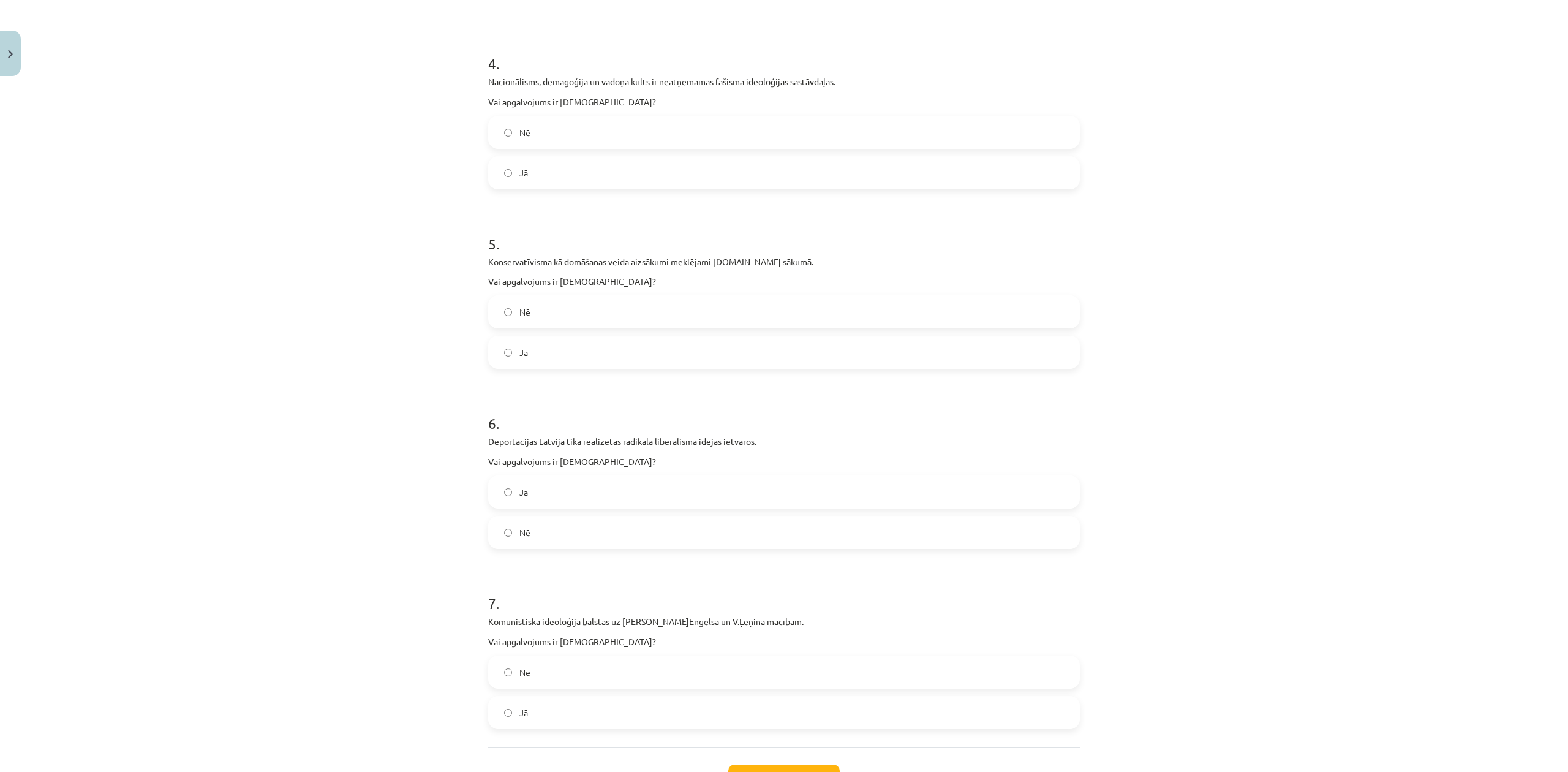
click at [504, 318] on label "Nē" at bounding box center [784, 311] width 590 height 30
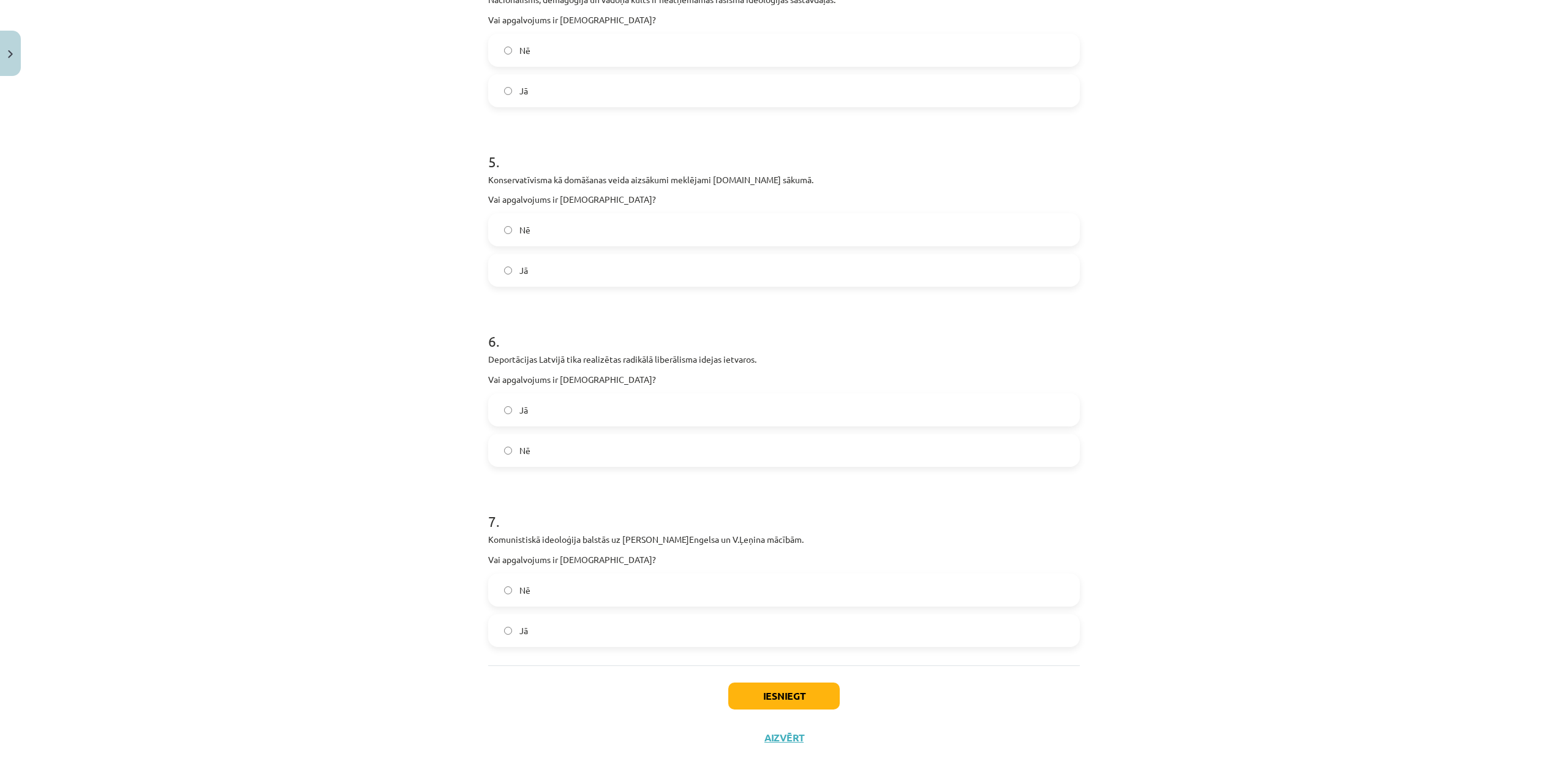
scroll to position [947, 0]
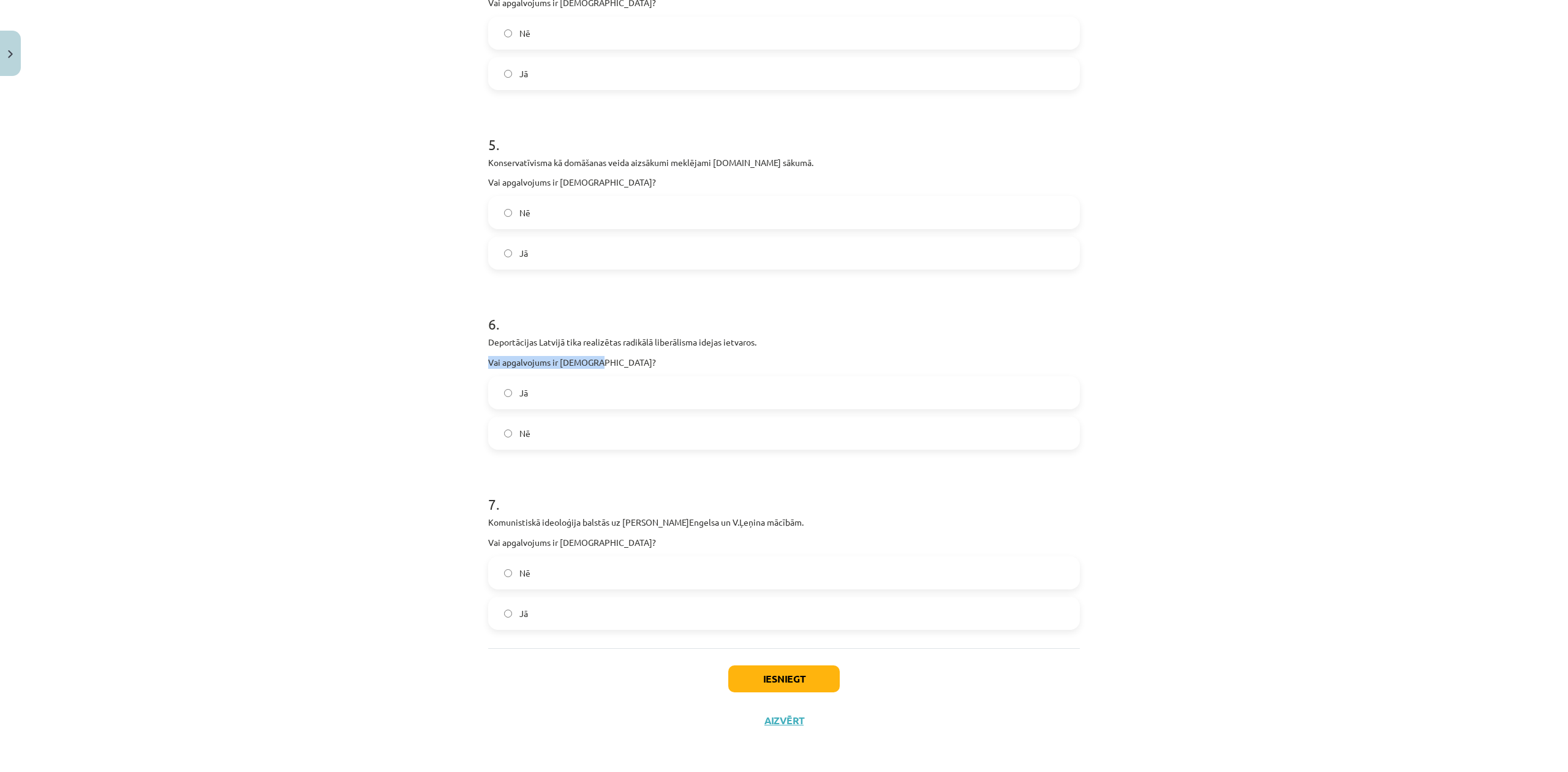
drag, startPoint x: 471, startPoint y: 349, endPoint x: 617, endPoint y: 361, distance: 146.5
click at [617, 361] on div "Mācību tēma: Sociālās zinātnes i - 11. klases 1. ieskaites mācību materiāls #4 …" at bounding box center [784, 386] width 1568 height 772
click at [623, 360] on p "Vai apgalvojums ir pareizs?" at bounding box center [784, 362] width 592 height 13
drag, startPoint x: 442, startPoint y: 325, endPoint x: 667, endPoint y: 385, distance: 232.9
click at [667, 385] on div "Mācību tēma: Sociālās zinātnes i - 11. klases 1. ieskaites mācību materiāls #4 …" at bounding box center [784, 386] width 1568 height 772
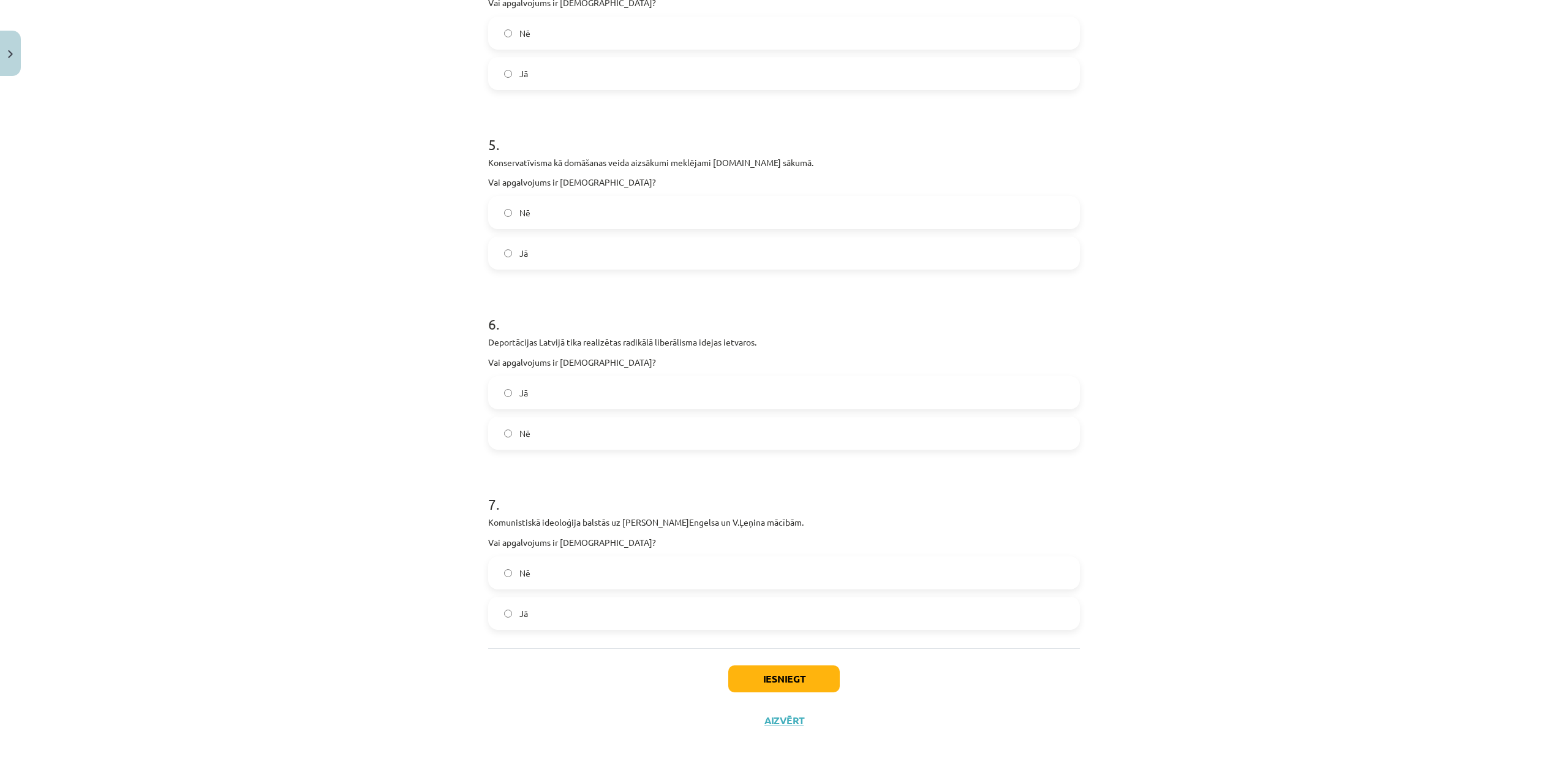
click at [263, 243] on div "Mācību tēma: Sociālās zinātnes i - 11. klases 1. ieskaites mācību materiāls #4 …" at bounding box center [784, 386] width 1568 height 772
click at [285, 609] on div "Mācību tēma: Sociālās zinātnes i - 11. klases 1. ieskaites mācību materiāls #4 …" at bounding box center [784, 386] width 1568 height 772
drag, startPoint x: 474, startPoint y: 523, endPoint x: 643, endPoint y: 563, distance: 173.7
click at [630, 547] on p "Vai apgalvojums ir pareizs?" at bounding box center [784, 542] width 592 height 13
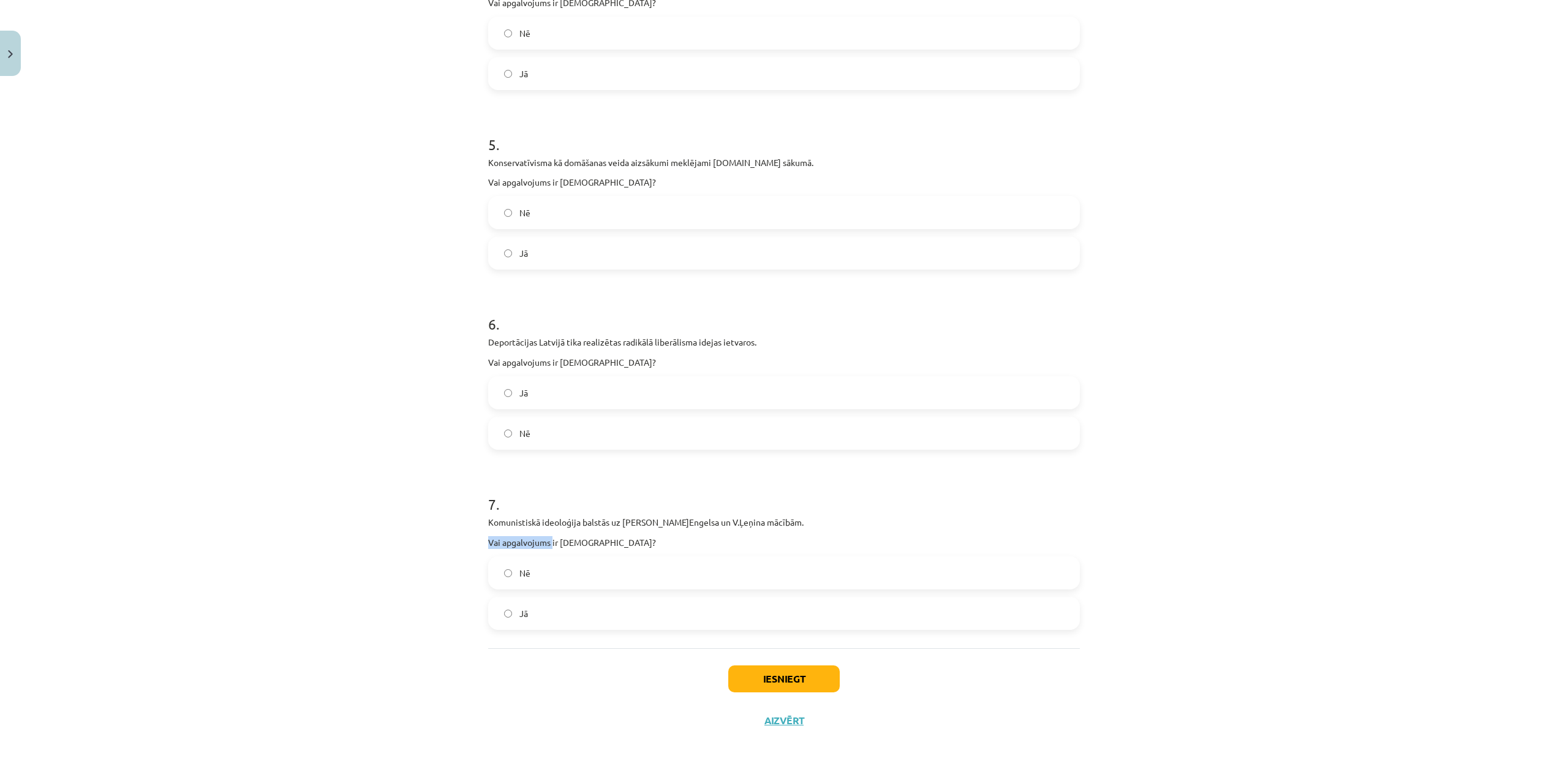
drag, startPoint x: 429, startPoint y: 528, endPoint x: 574, endPoint y: 542, distance: 145.7
click at [549, 537] on div "Mācību tēma: Sociālās zinātnes i - 11. klases 1. ieskaites mācību materiāls #4 …" at bounding box center [784, 386] width 1568 height 772
drag, startPoint x: 628, startPoint y: 545, endPoint x: 483, endPoint y: 522, distance: 146.8
click at [624, 545] on p "Vai apgalvojums ir pareizs?" at bounding box center [784, 542] width 592 height 13
drag, startPoint x: 454, startPoint y: 511, endPoint x: 692, endPoint y: 545, distance: 240.4
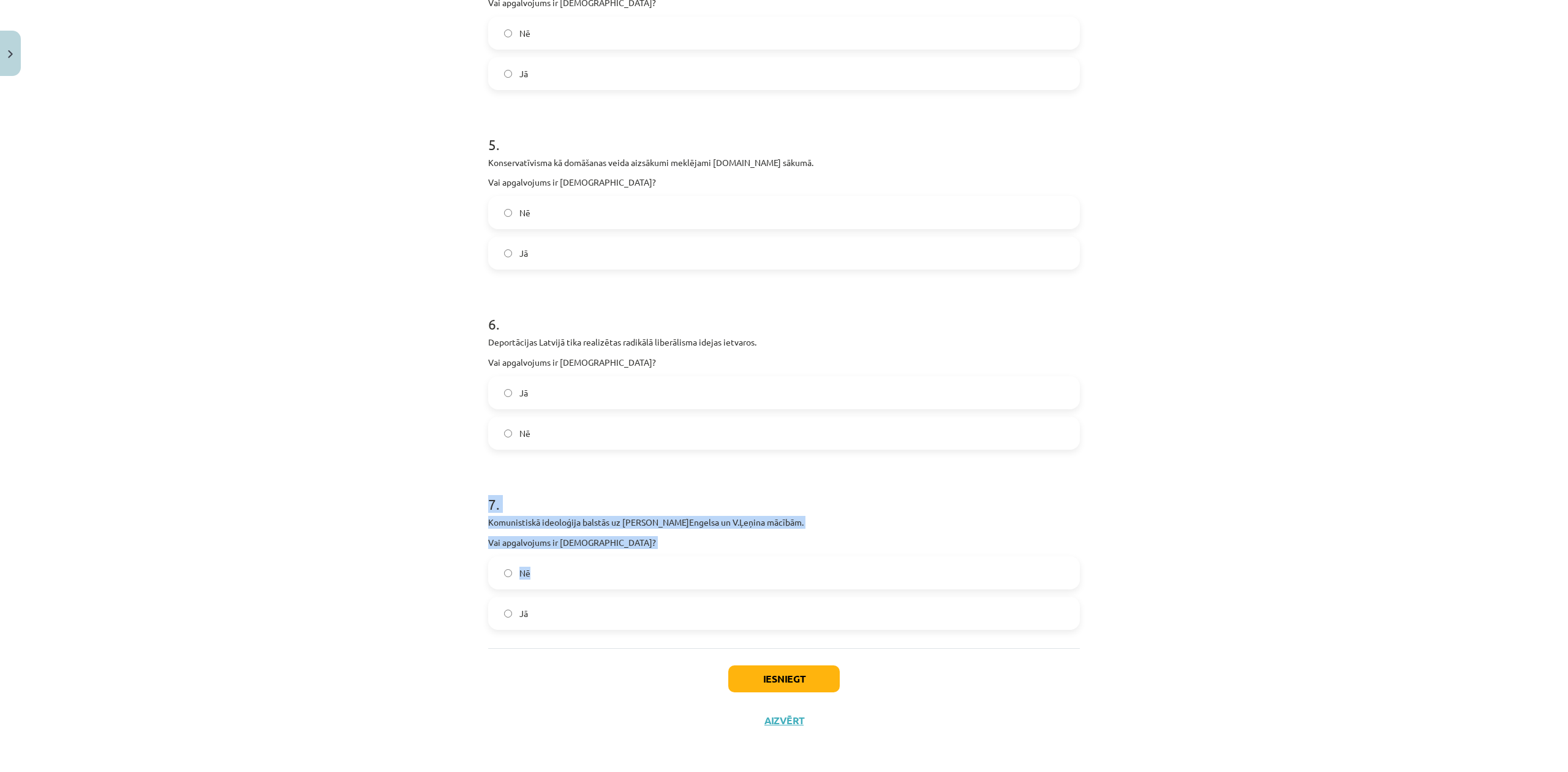
click at [682, 549] on div "Mācību tēma: Sociālās zinātnes i - 11. klases 1. ieskaites mācību materiāls #4 …" at bounding box center [784, 386] width 1568 height 772
click at [731, 552] on div "7 . Komunistiskā ideoloģija balstās uz K.Marksa, F.Engelsa un V.Ļeņina mācībām.…" at bounding box center [784, 552] width 592 height 156
drag, startPoint x: 522, startPoint y: 567, endPoint x: 653, endPoint y: 612, distance: 138.5
click at [523, 567] on span "Nē" at bounding box center [525, 574] width 11 height 13
click at [815, 682] on button "Iesniegt" at bounding box center [784, 679] width 111 height 27
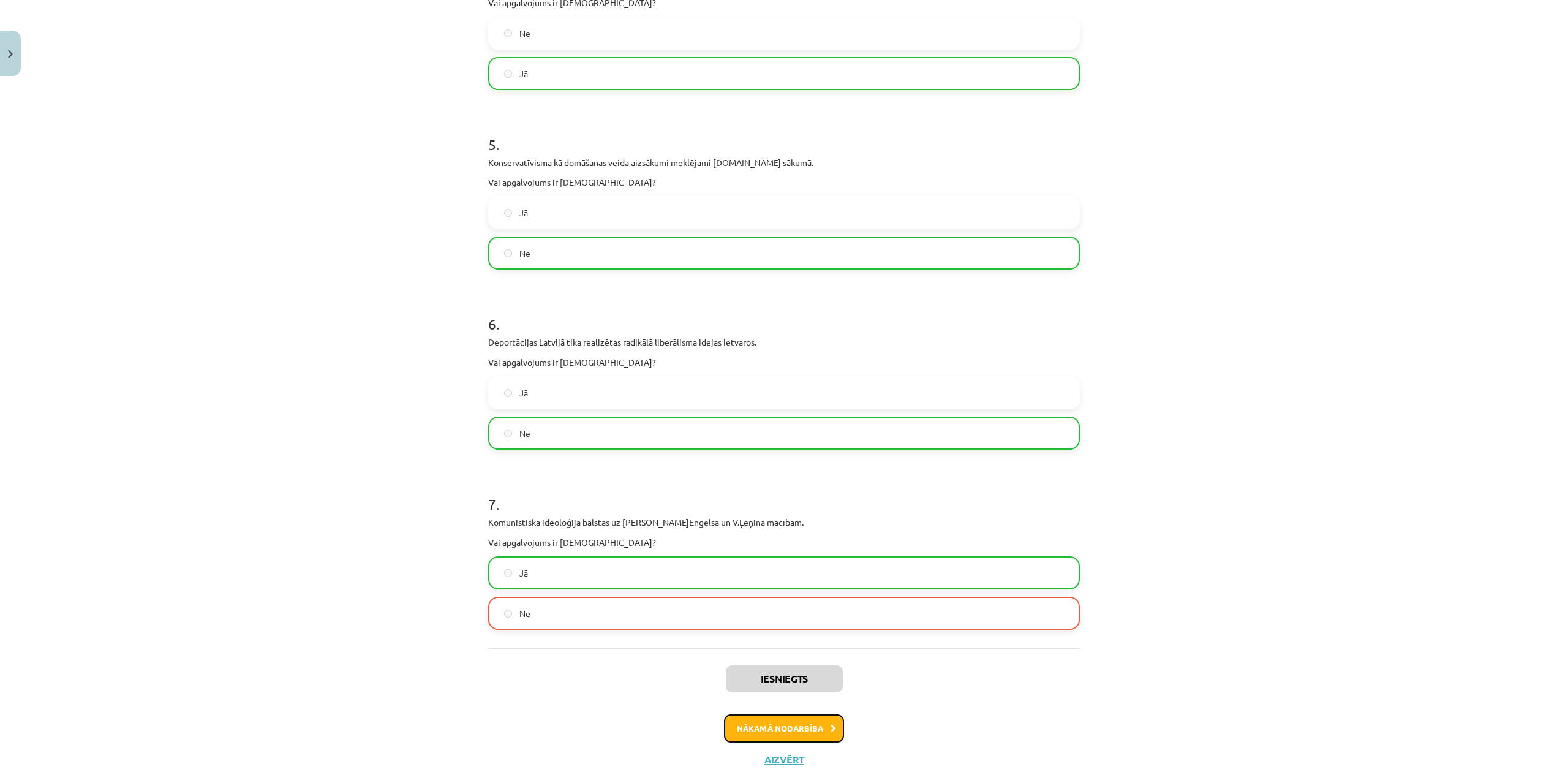
click at [818, 728] on button "Nākamā nodarbība" at bounding box center [784, 729] width 120 height 28
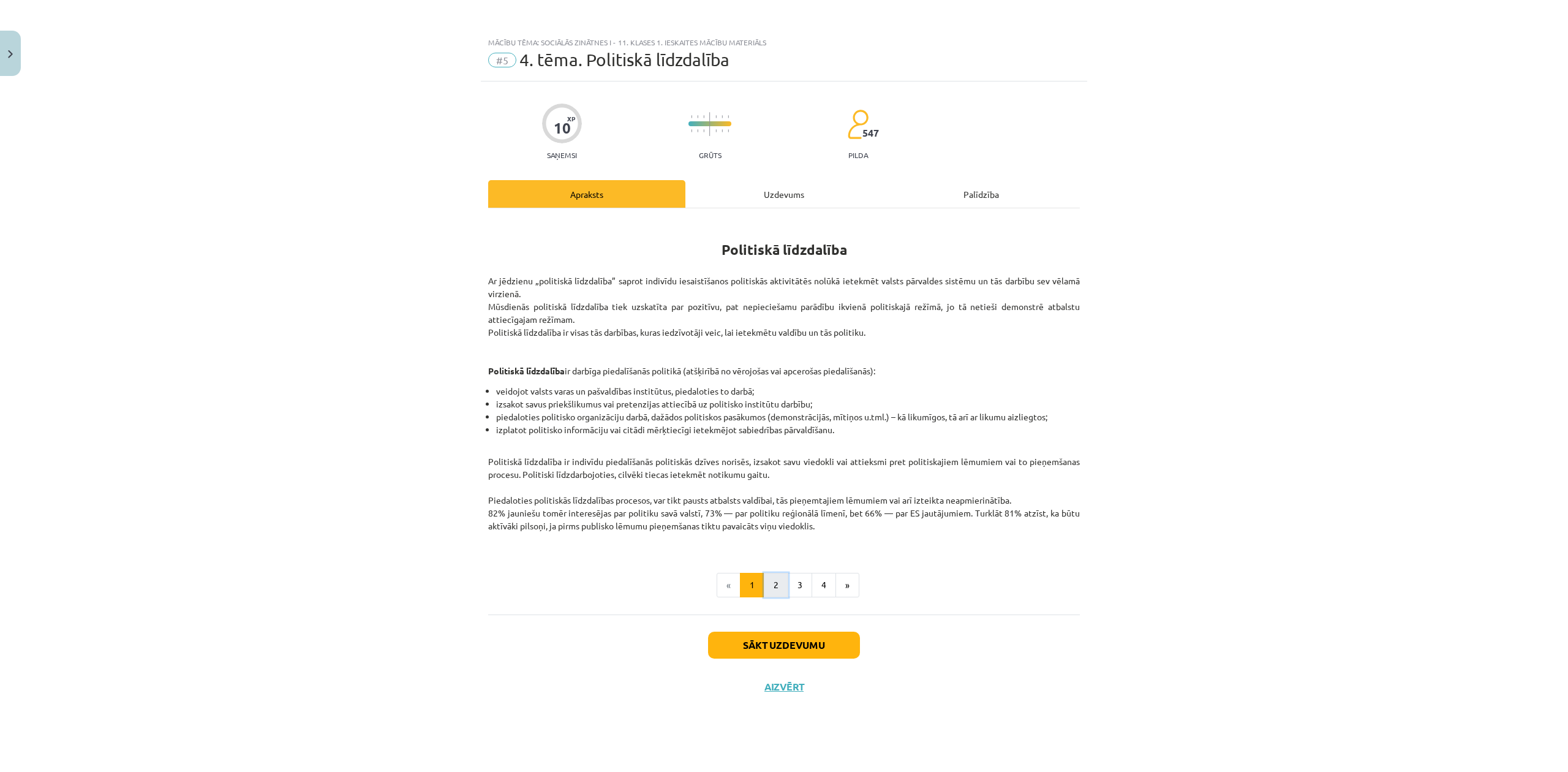
click at [784, 588] on button "2" at bounding box center [776, 585] width 25 height 25
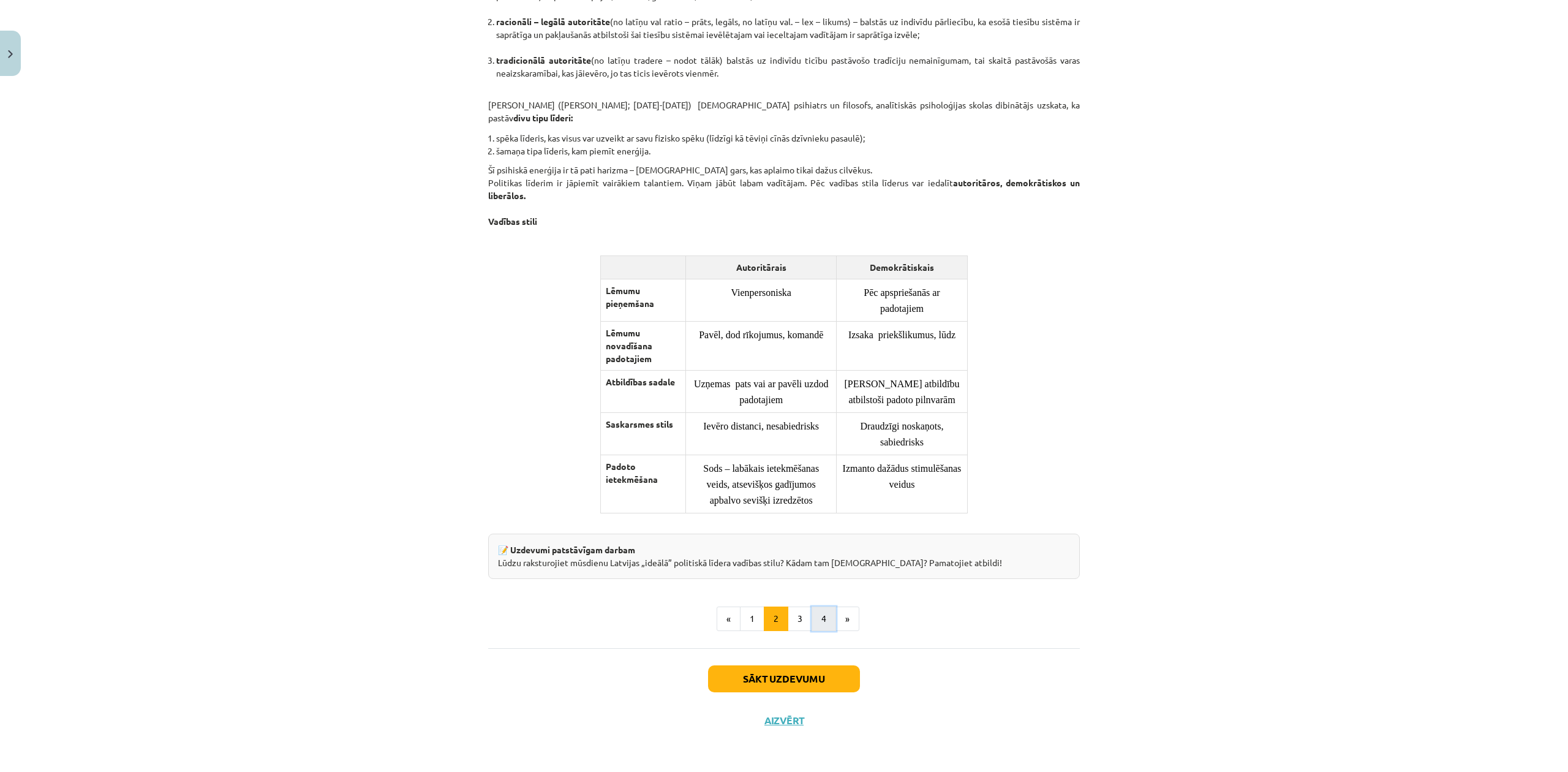
click at [811, 614] on button "4" at bounding box center [823, 619] width 25 height 25
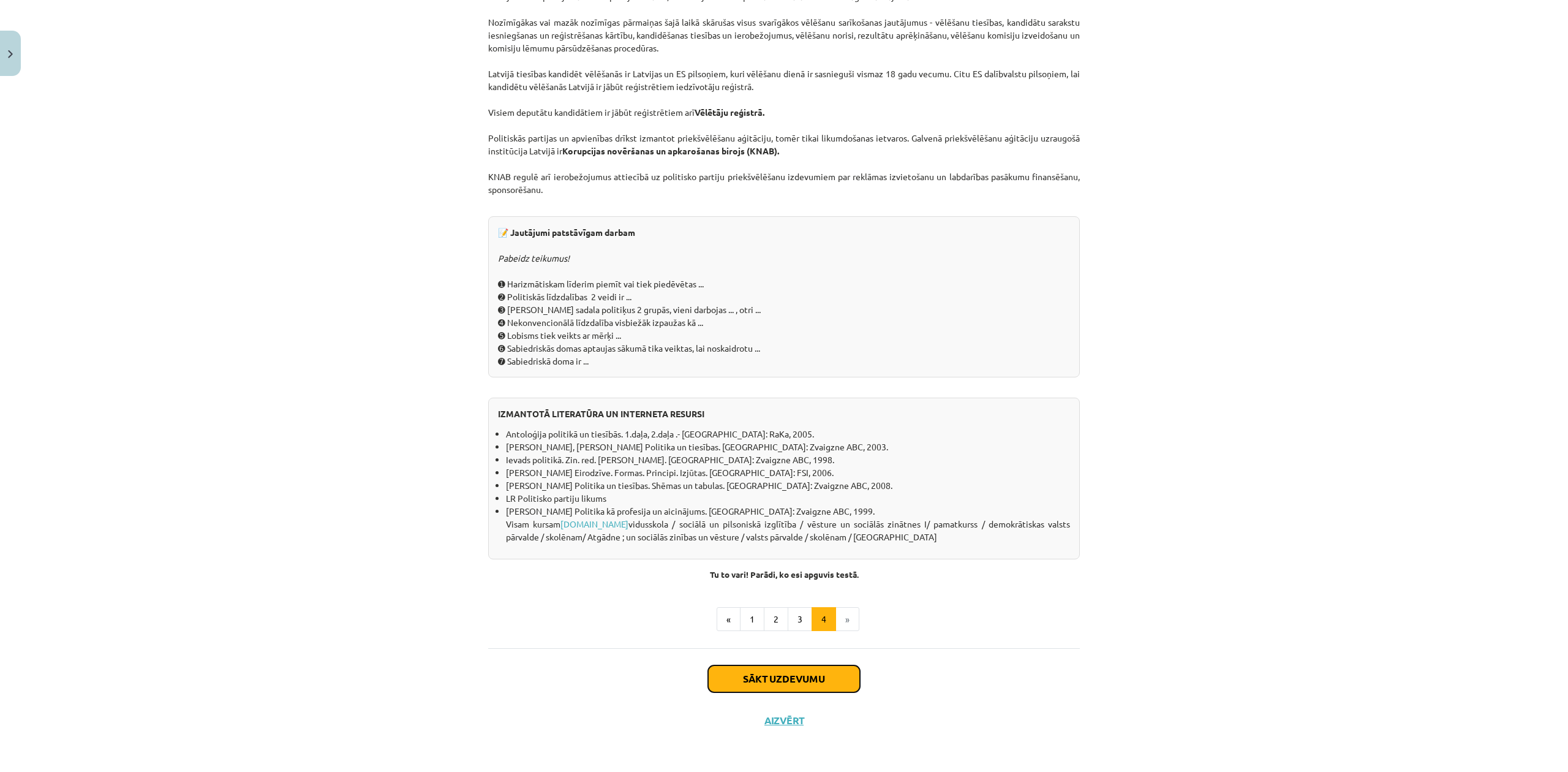
click at [793, 685] on button "Sākt uzdevumu" at bounding box center [784, 679] width 152 height 27
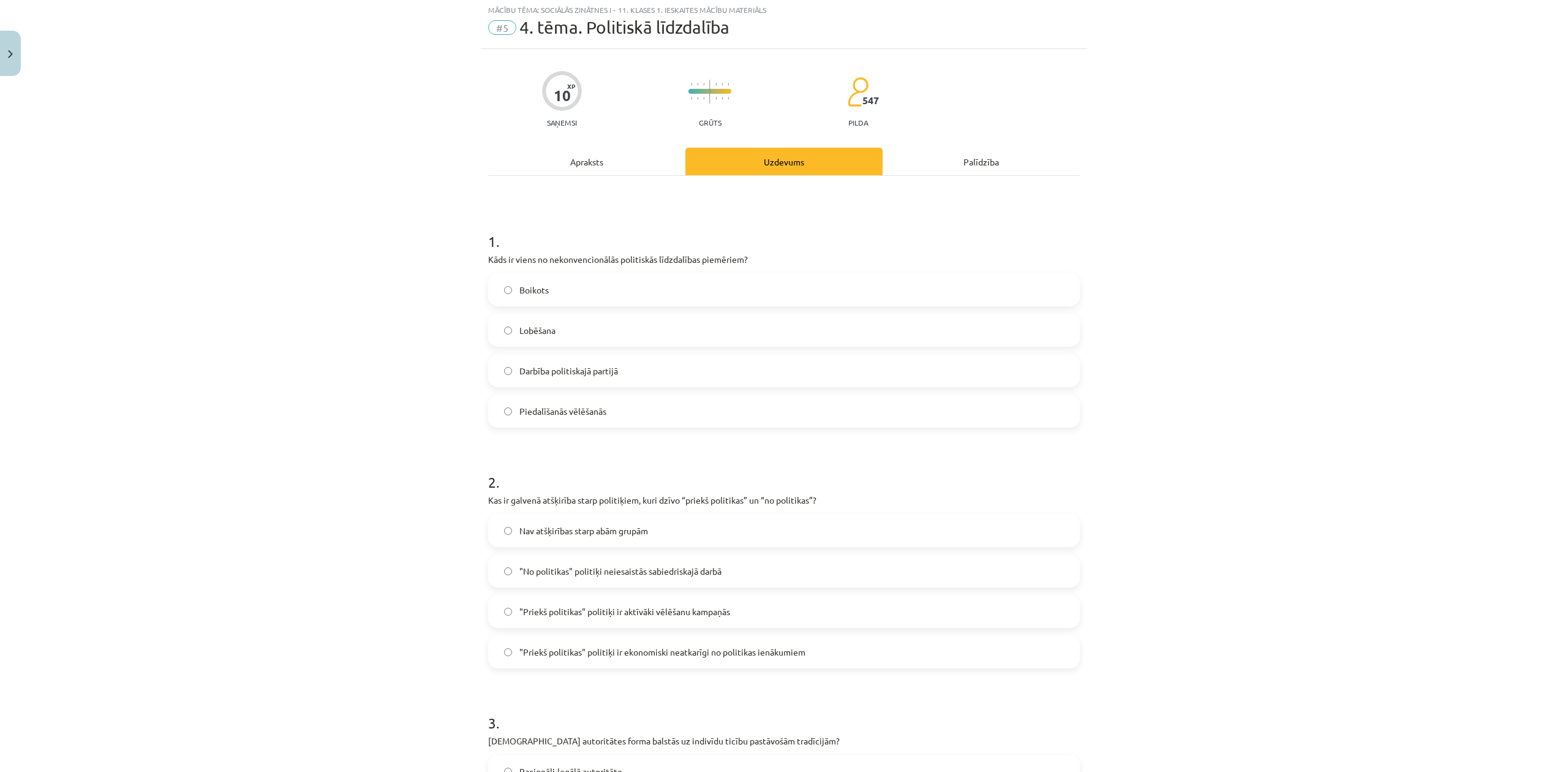
scroll to position [30, 0]
drag, startPoint x: 542, startPoint y: 294, endPoint x: 557, endPoint y: 291, distance: 15.3
click at [542, 294] on label "Boikots" at bounding box center [784, 291] width 590 height 30
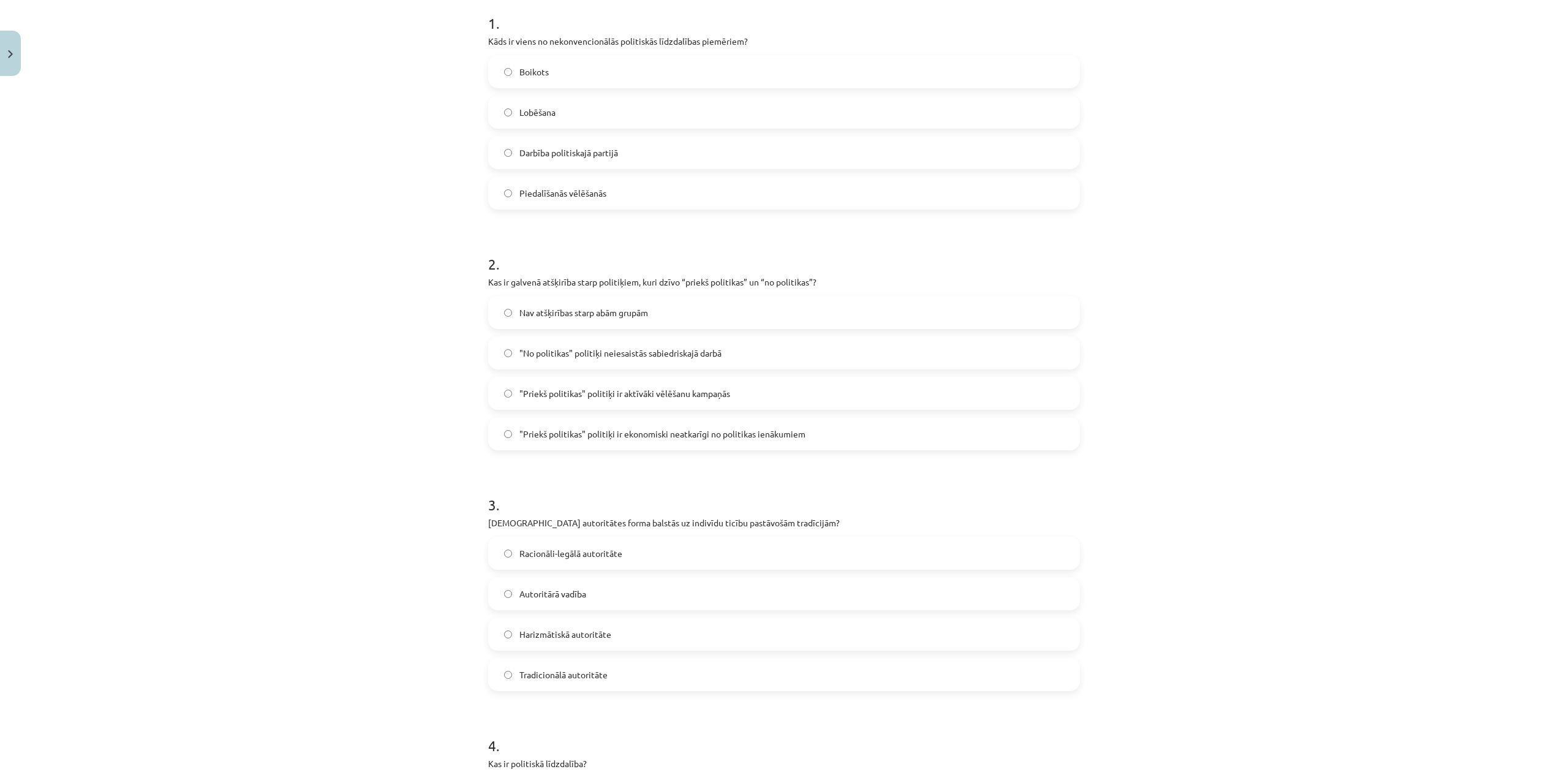
scroll to position [276, 0]
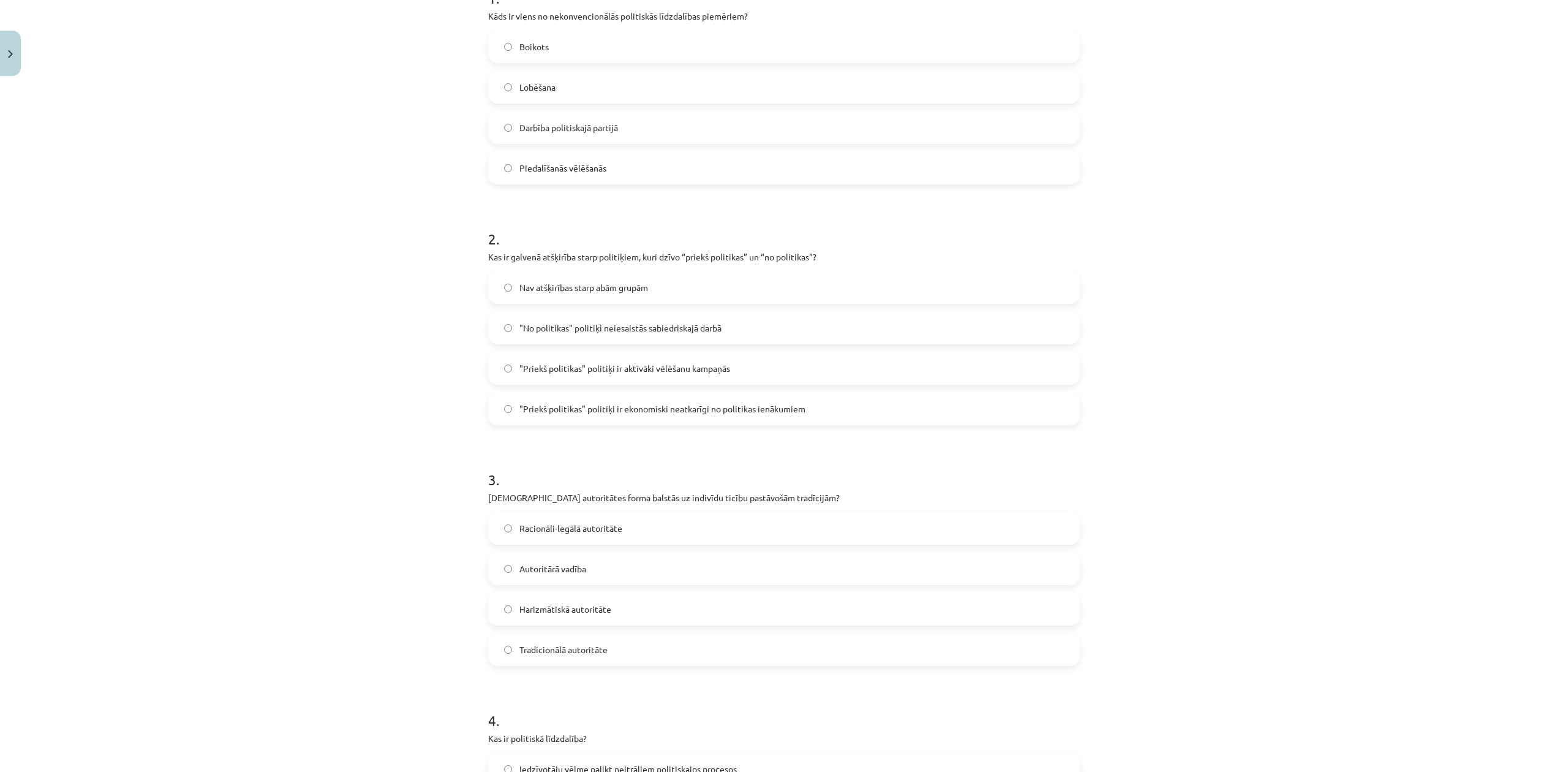
click at [471, 256] on div "Mācību tēma: Sociālās zinātnes i - 11. klases 1. ieskaites mācību materiāls #5 …" at bounding box center [784, 386] width 1568 height 772
click at [541, 295] on label "Nav atšķirības starp abām grupām" at bounding box center [784, 287] width 590 height 30
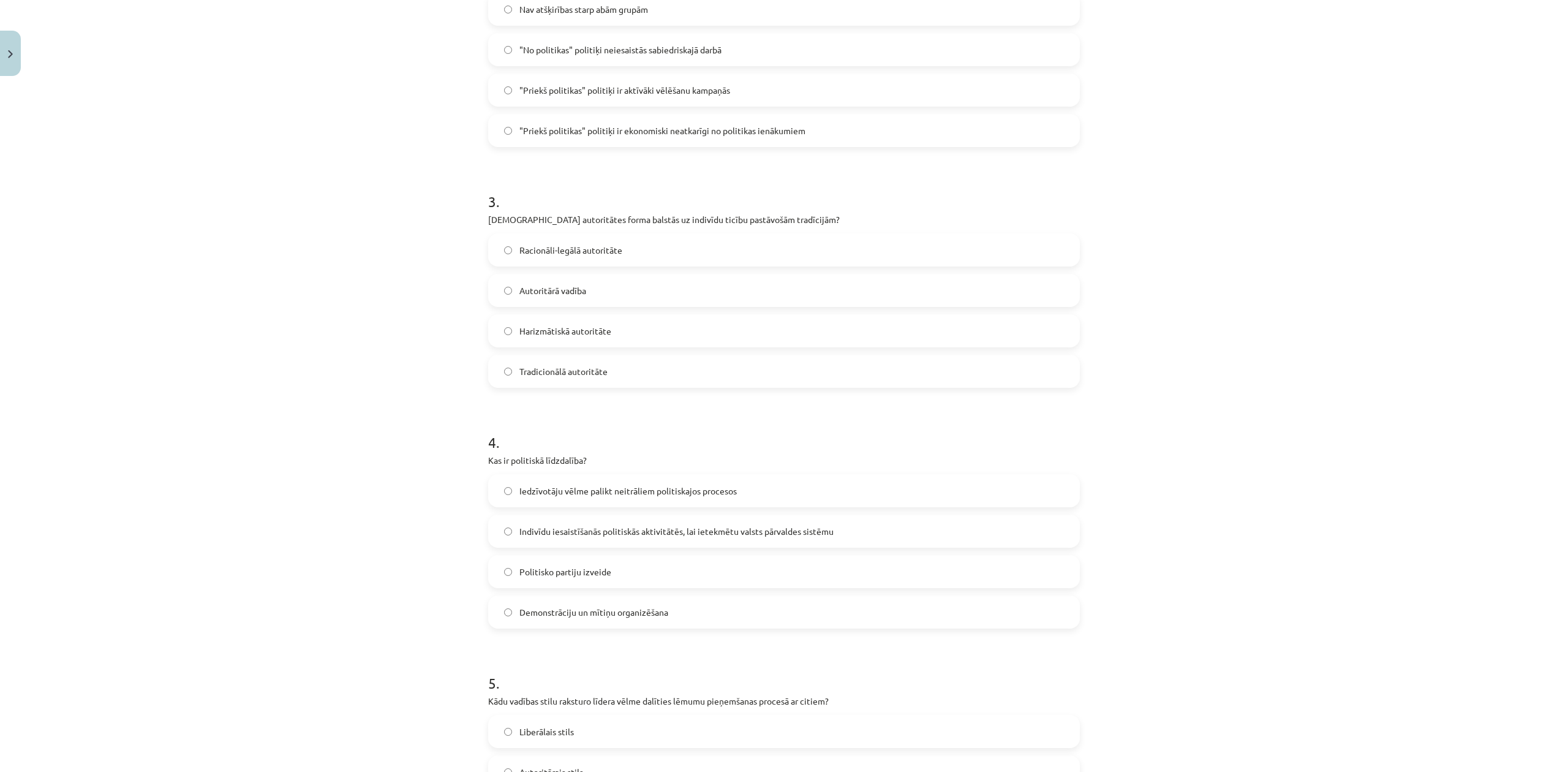
scroll to position [603, 0]
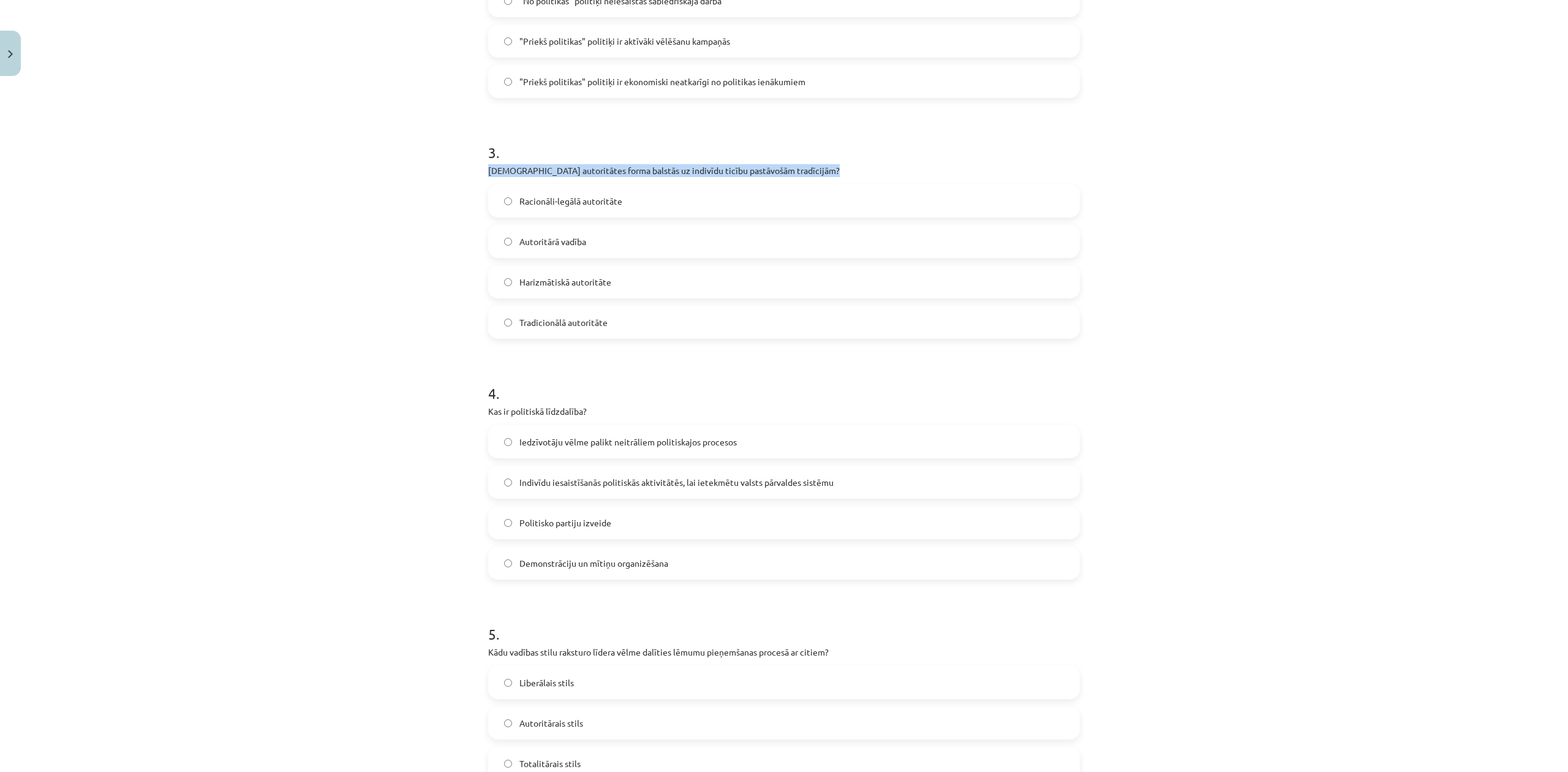
drag, startPoint x: 457, startPoint y: 177, endPoint x: 480, endPoint y: 184, distance: 24.0
click at [480, 184] on div "Mācību tēma: Sociālās zinātnes i - 11. klases 1. ieskaites mācību materiāls #5 …" at bounding box center [784, 386] width 1568 height 772
click at [532, 316] on span "Tradicionālā autoritāte" at bounding box center [563, 323] width 88 height 13
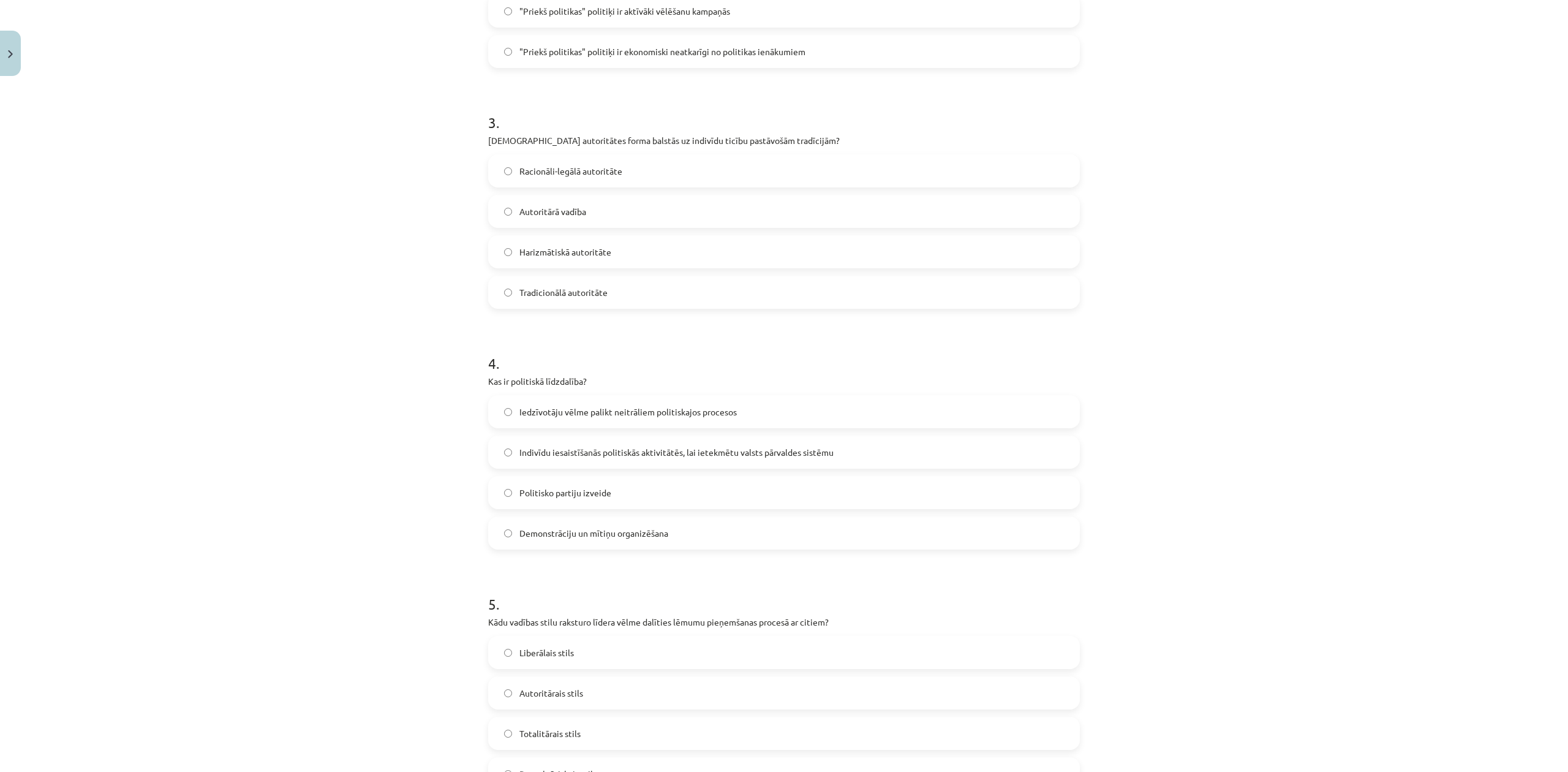
scroll to position [794, 0]
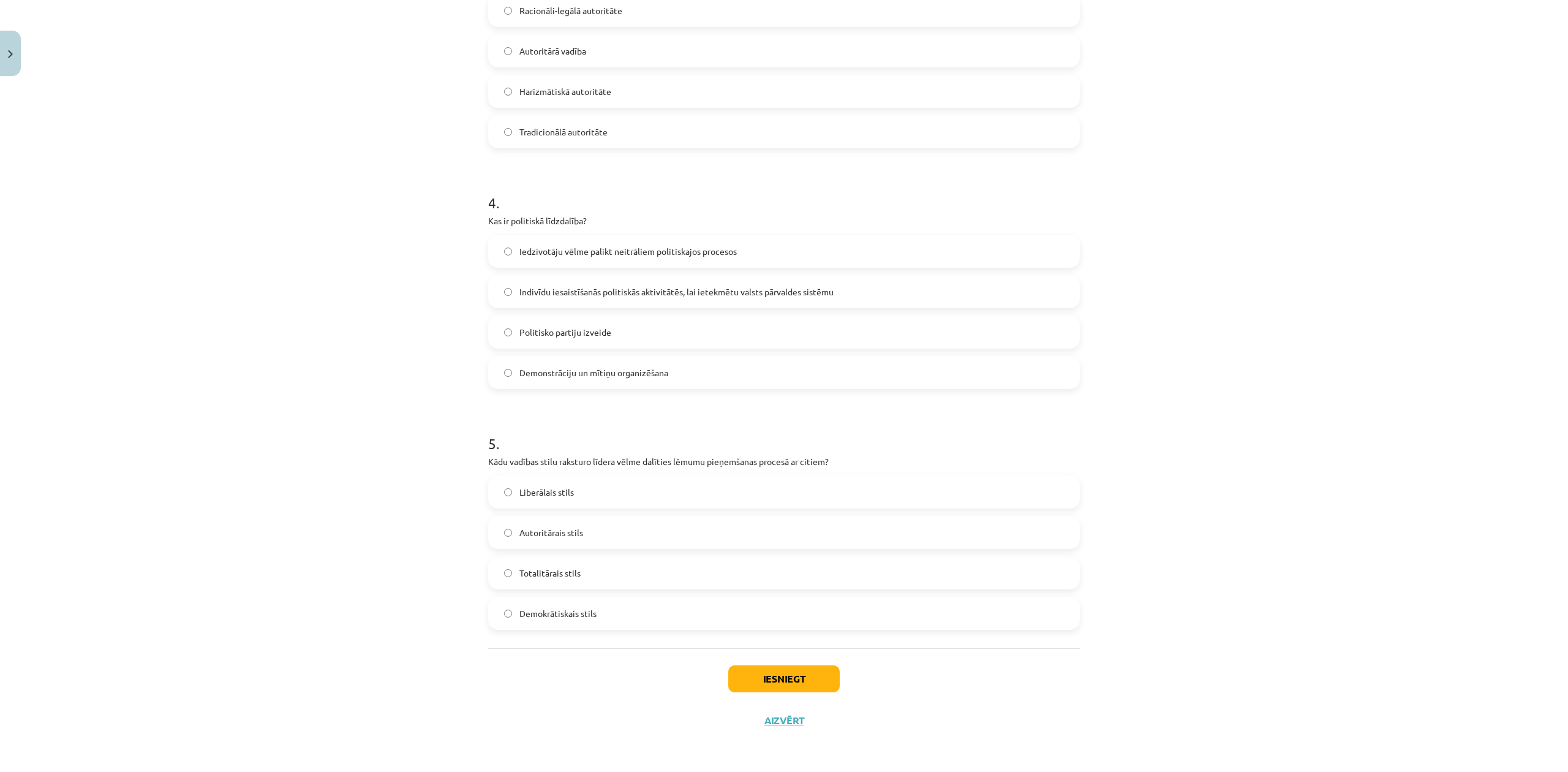
drag, startPoint x: 517, startPoint y: 330, endPoint x: 531, endPoint y: 336, distance: 15.2
click at [524, 333] on span "Politisko partiju izveide" at bounding box center [565, 332] width 92 height 13
click at [730, 291] on span "Indivīdu iesaistīšanās politiskās aktivitātēs, lai ietekmētu valsts pārvaldes s…" at bounding box center [676, 292] width 314 height 13
drag, startPoint x: 441, startPoint y: 478, endPoint x: 419, endPoint y: 449, distance: 36.4
click at [419, 449] on div "Mācību tēma: Sociālās zinātnes i - 11. klases 1. ieskaites mācību materiāls #5 …" at bounding box center [784, 386] width 1568 height 772
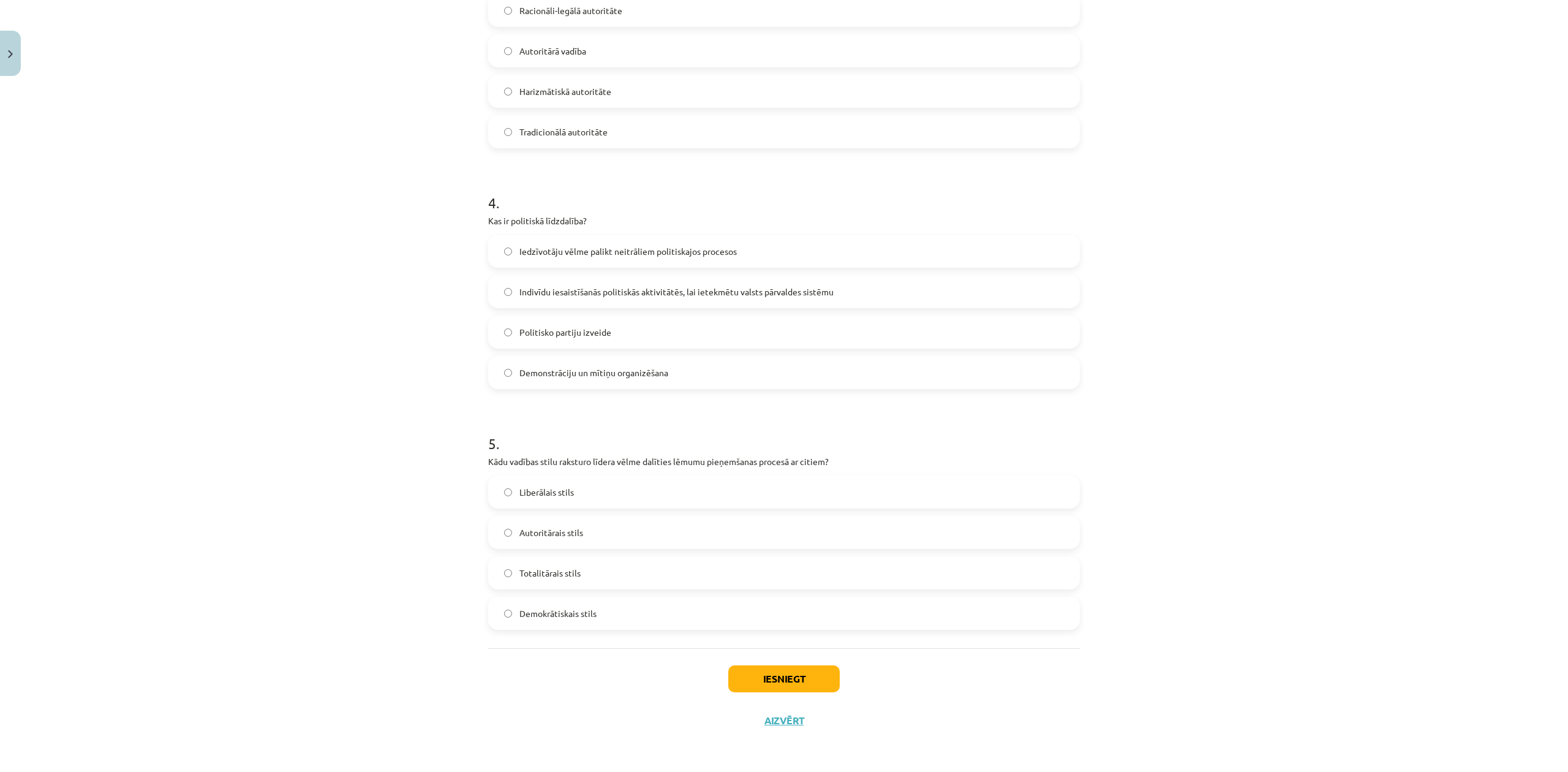
click at [270, 312] on div "Mācību tēma: Sociālās zinātnes i - 11. klases 1. ieskaites mācību materiāls #5 …" at bounding box center [784, 386] width 1568 height 772
click at [579, 615] on span "Demokrātiskais stils" at bounding box center [558, 614] width 77 height 13
drag, startPoint x: 795, startPoint y: 694, endPoint x: 806, endPoint y: 679, distance: 18.6
click at [797, 691] on div "Iesniegt Aizvērt" at bounding box center [784, 691] width 592 height 86
click at [806, 679] on button "Iesniegt" at bounding box center [784, 679] width 111 height 27
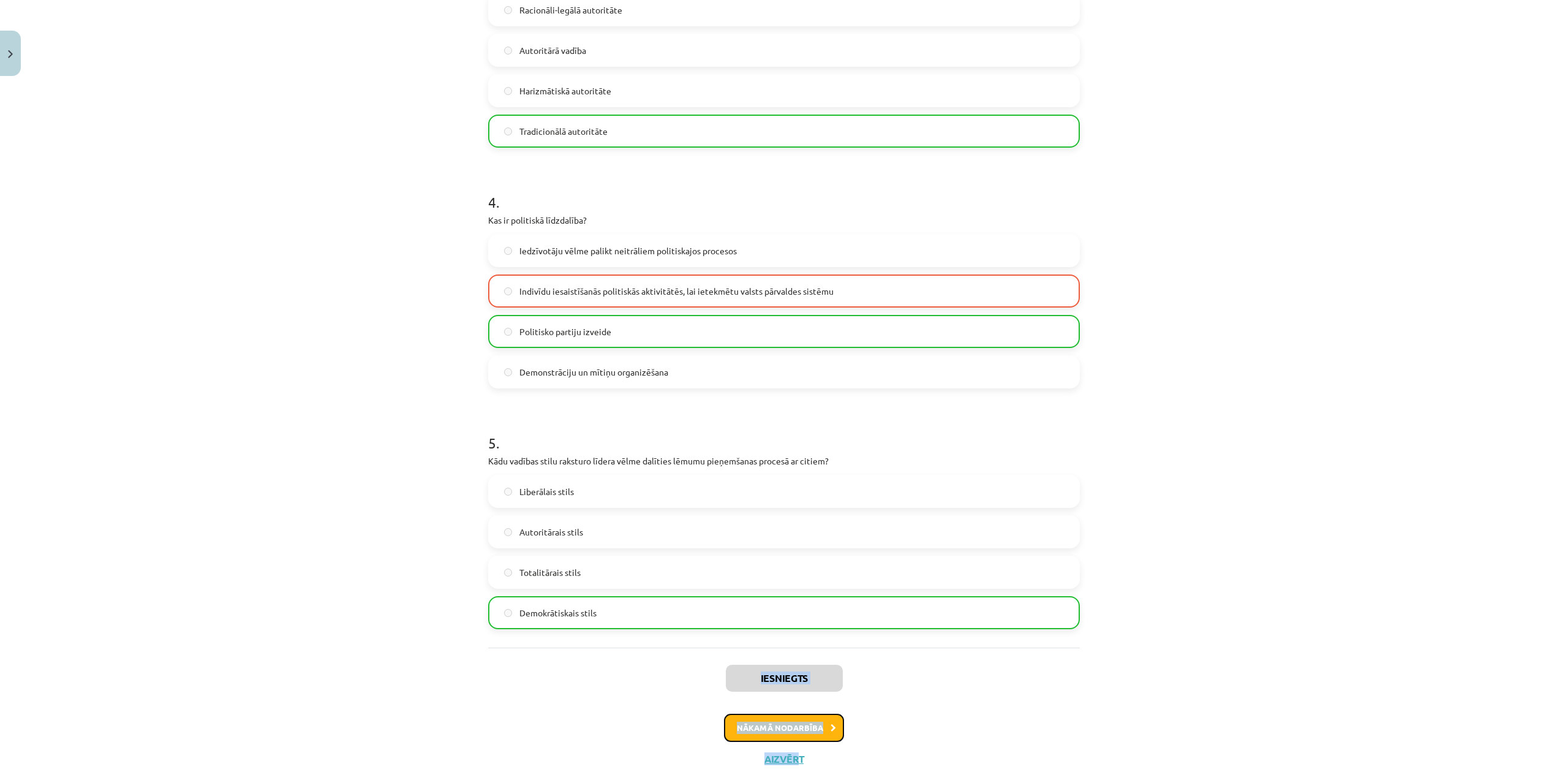
click at [823, 727] on button "Nākamā nodarbība" at bounding box center [784, 728] width 120 height 28
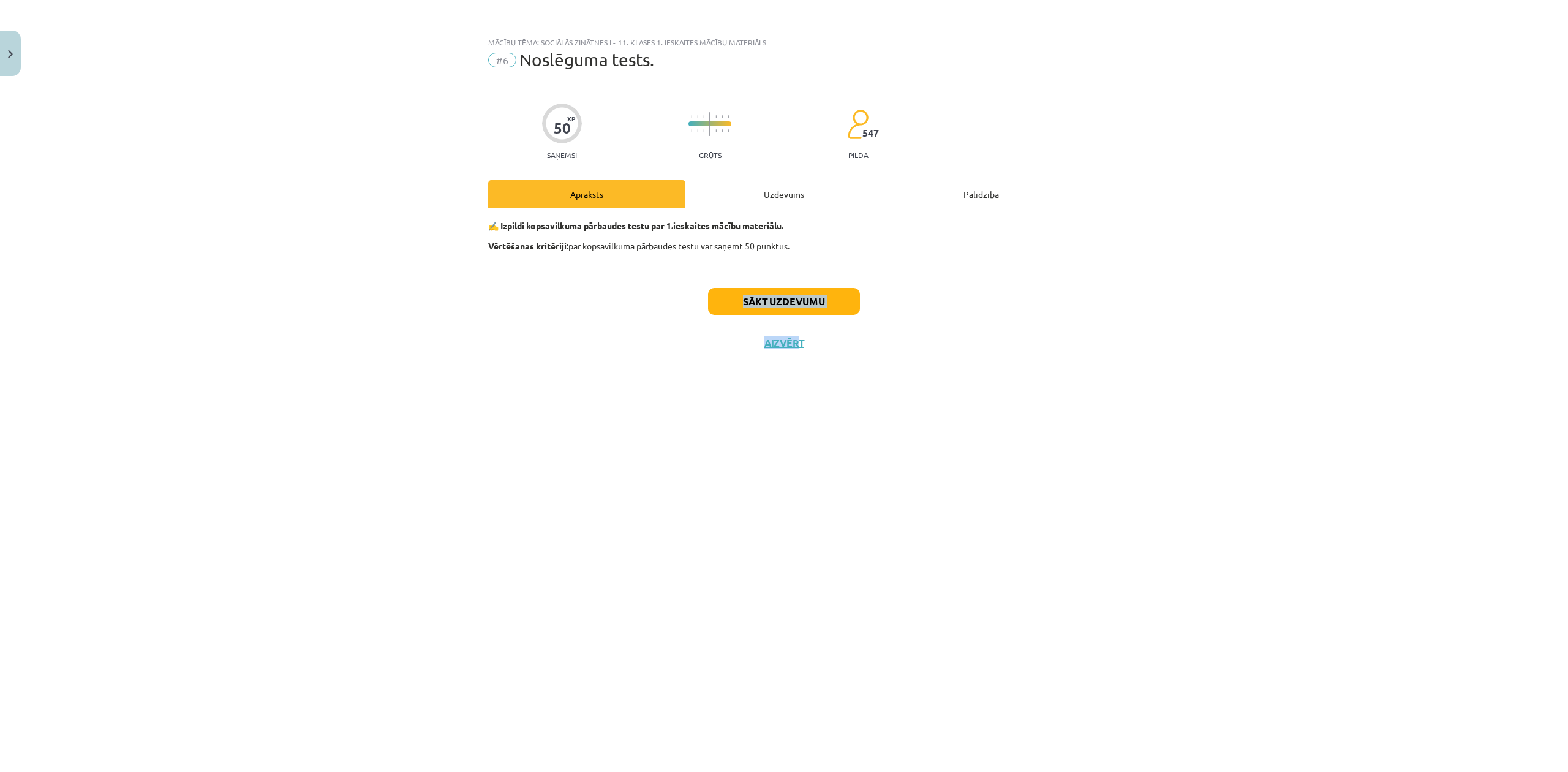
scroll to position [0, 0]
click at [762, 298] on button "Sākt uzdevumu" at bounding box center [784, 301] width 152 height 27
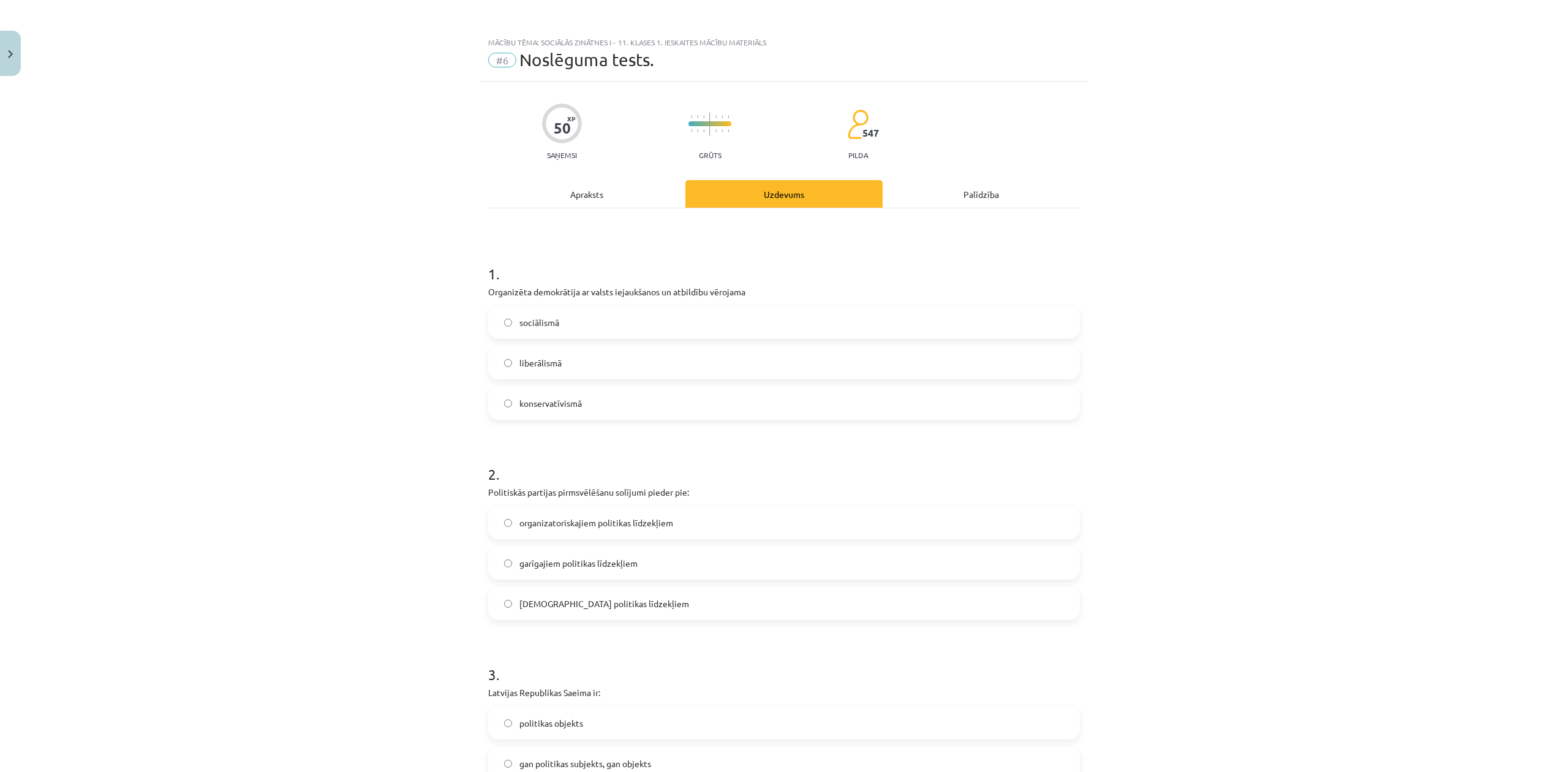
click at [533, 292] on p "Organizēta demokrātija ar valsts iejaukšanos un atbildību vērojama" at bounding box center [784, 292] width 592 height 13
click at [534, 292] on p "Organizēta demokrātija ar valsts iejaukšanos un atbildību vērojama" at bounding box center [784, 292] width 592 height 13
click at [306, 361] on div "Mācību tēma: Sociālās zinātnes i - 11. klases 1. ieskaites mācību materiāls #6 …" at bounding box center [784, 386] width 1568 height 772
click at [520, 320] on span "sociālismā" at bounding box center [539, 323] width 40 height 13
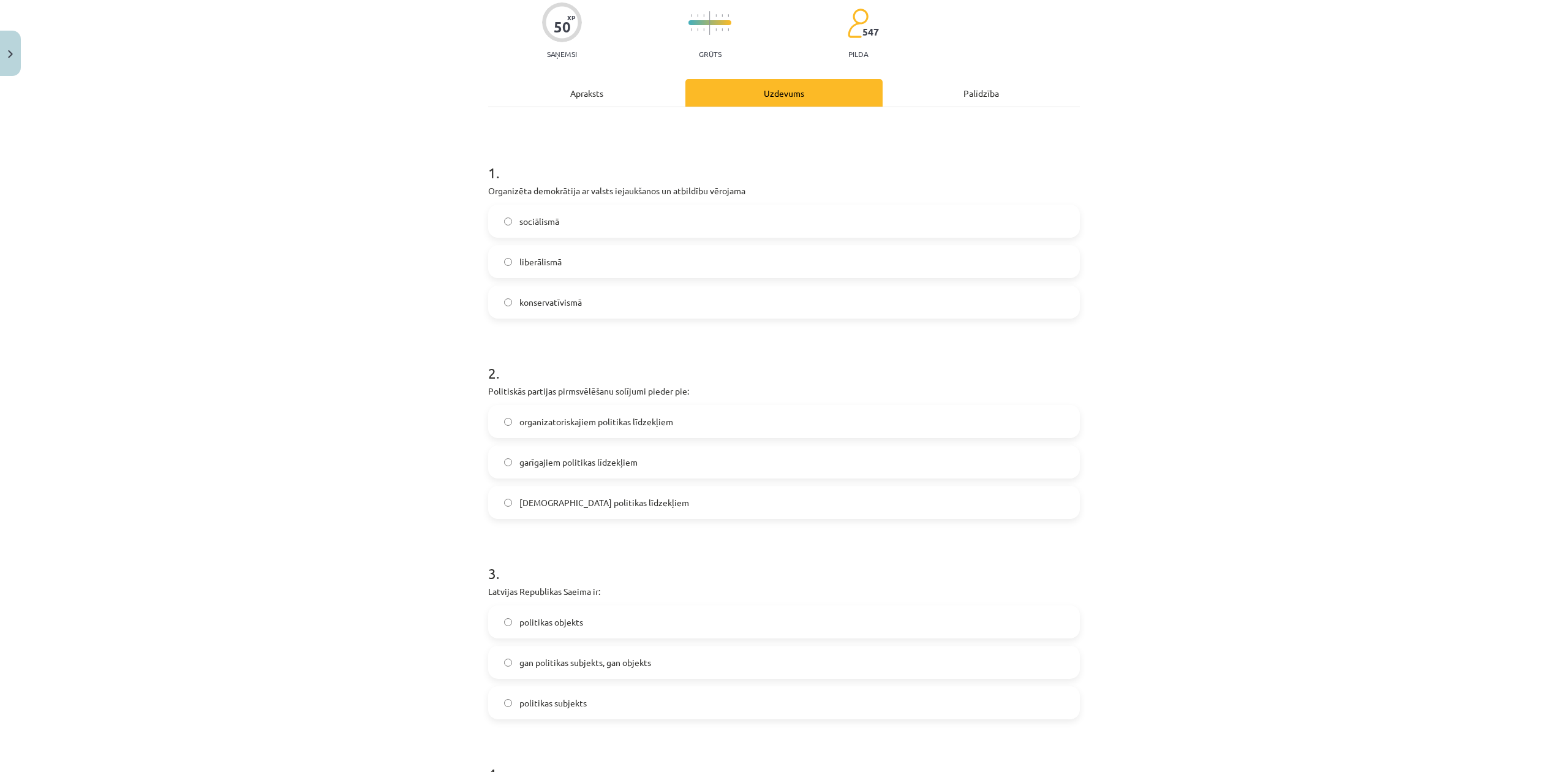
scroll to position [163, 0]
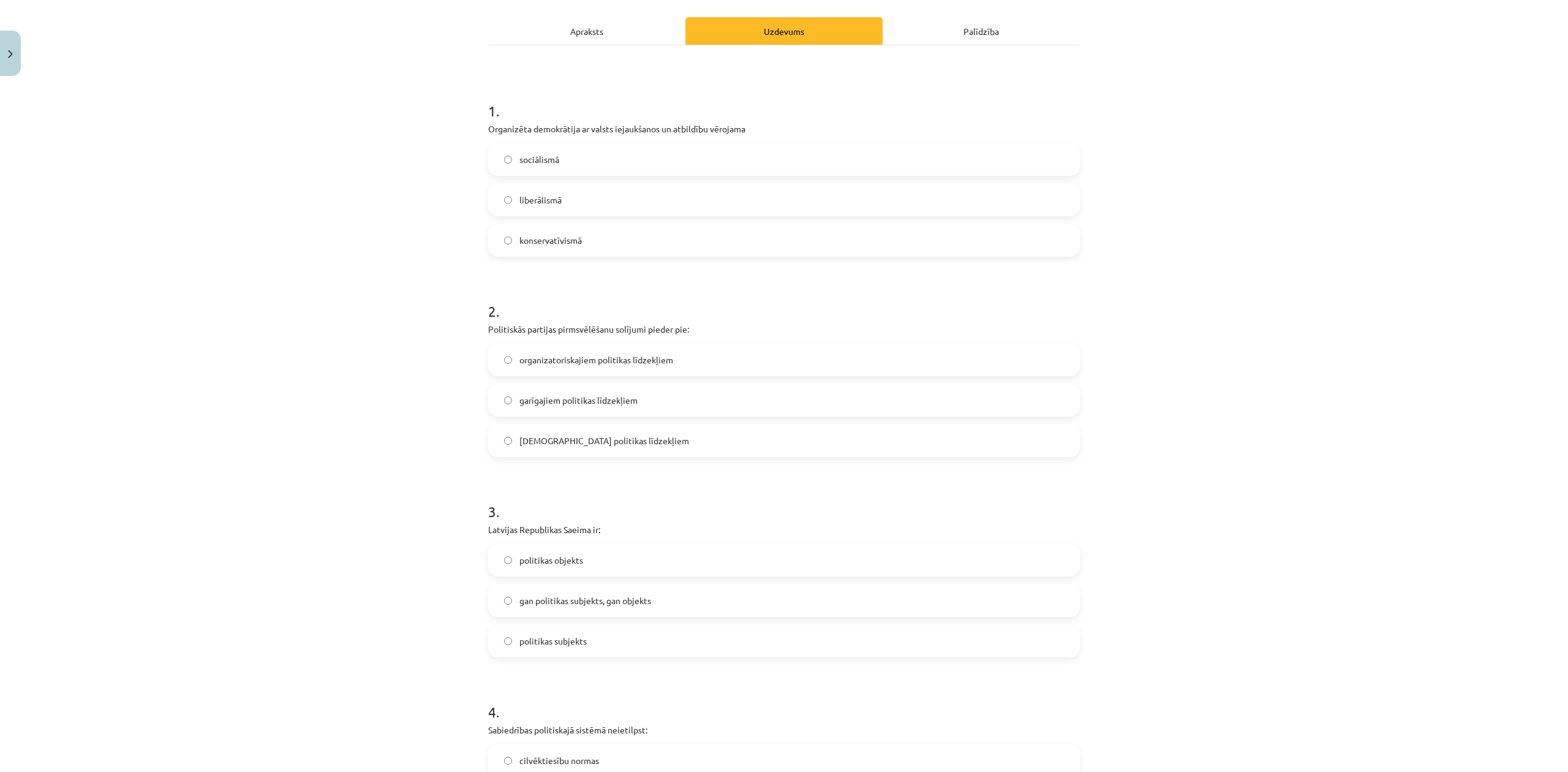
click at [671, 328] on p "Politiskās partijas pirmsvēlēšanu solījumi pieder pie:" at bounding box center [784, 330] width 592 height 13
click at [316, 358] on div "Mācību tēma: Sociālās zinātnes i - 11. klases 1. ieskaites mācību materiāls #6 …" at bounding box center [784, 386] width 1568 height 772
click at [285, 418] on div "Mācību tēma: Sociālās zinātnes i - 11. klases 1. ieskaites mācību materiāls #6 …" at bounding box center [784, 386] width 1568 height 772
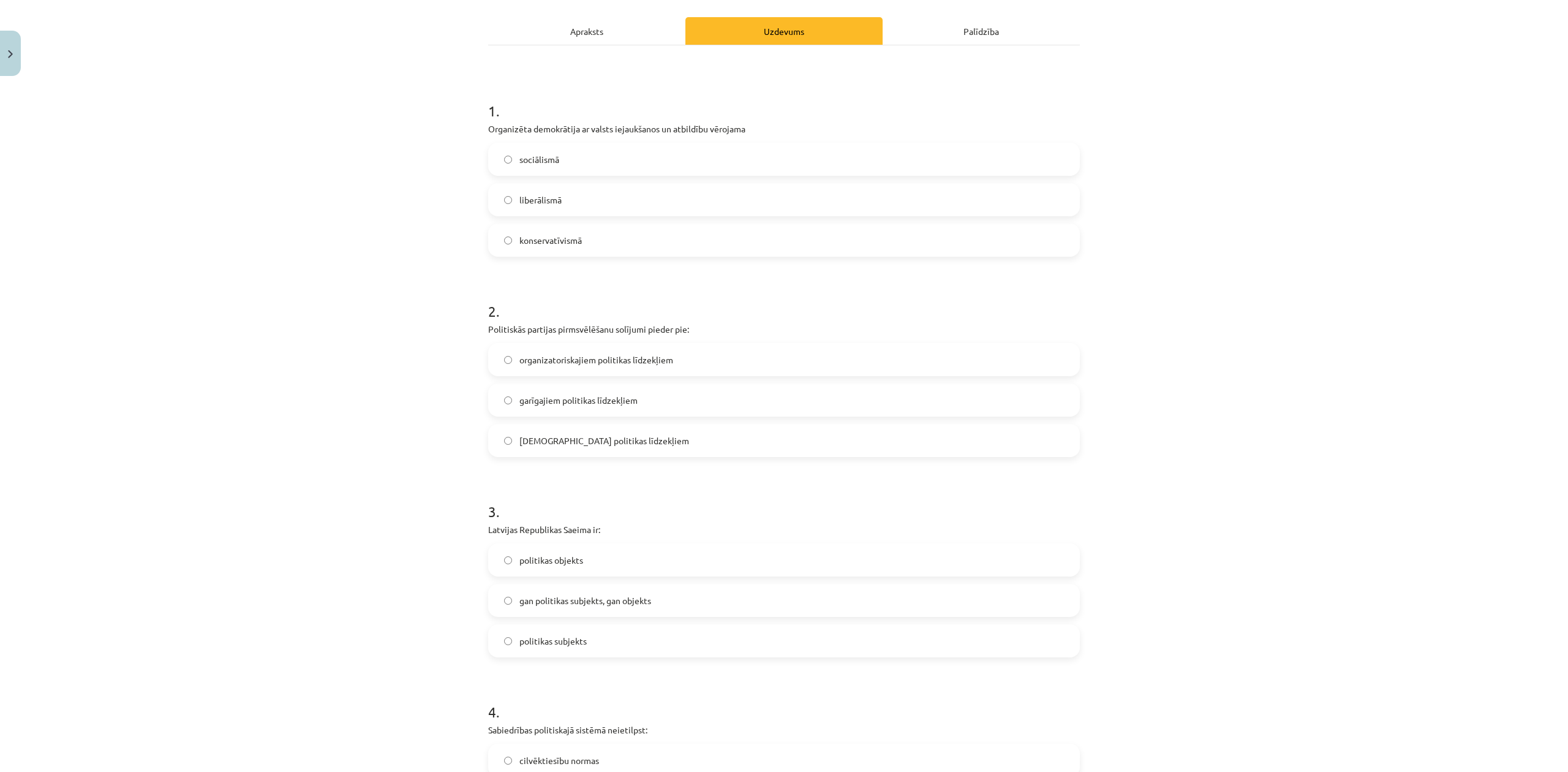
click at [689, 360] on label "organizatoriskajiem politikas līdzekļiem" at bounding box center [784, 359] width 590 height 30
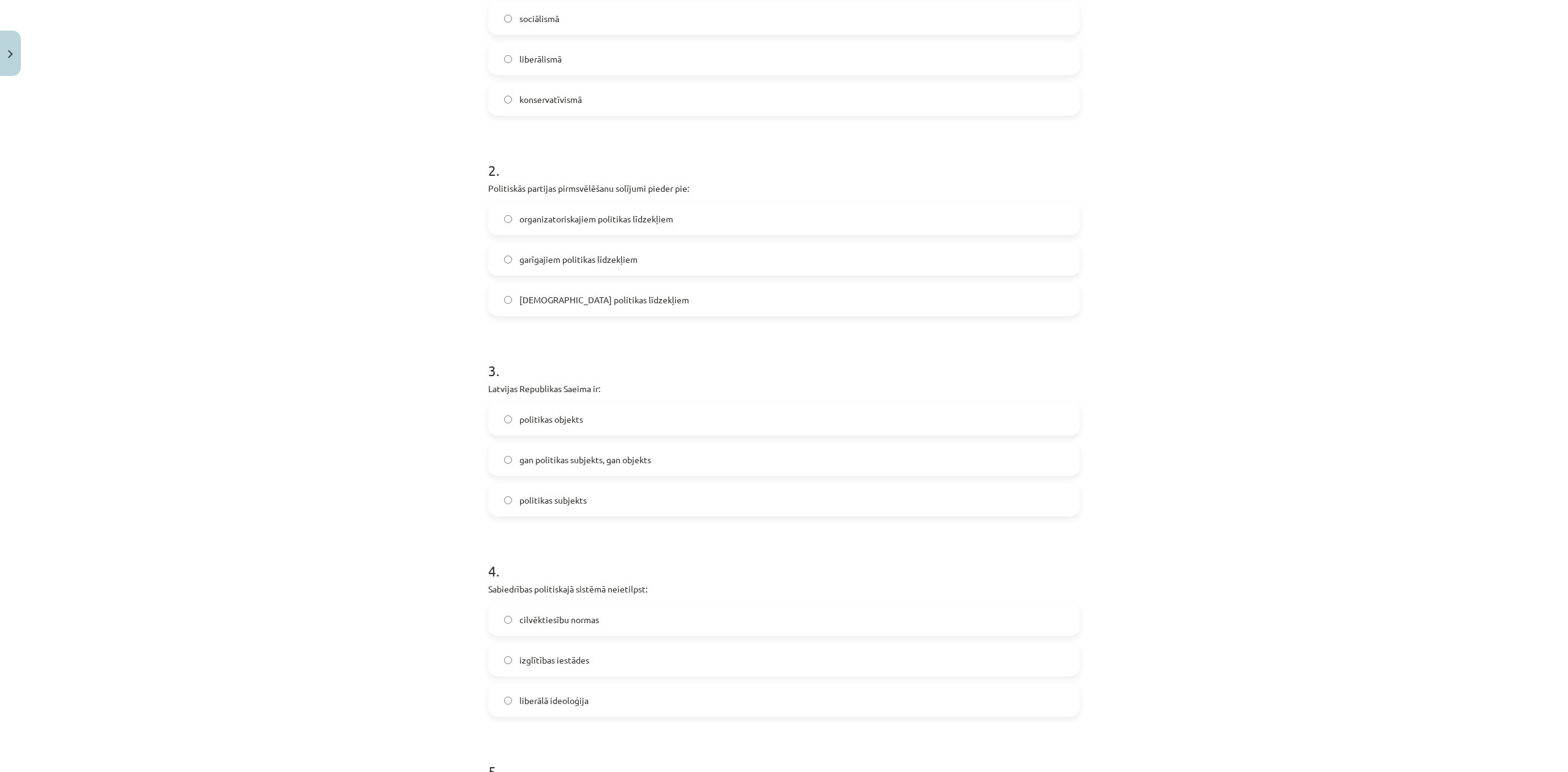
scroll to position [327, 0]
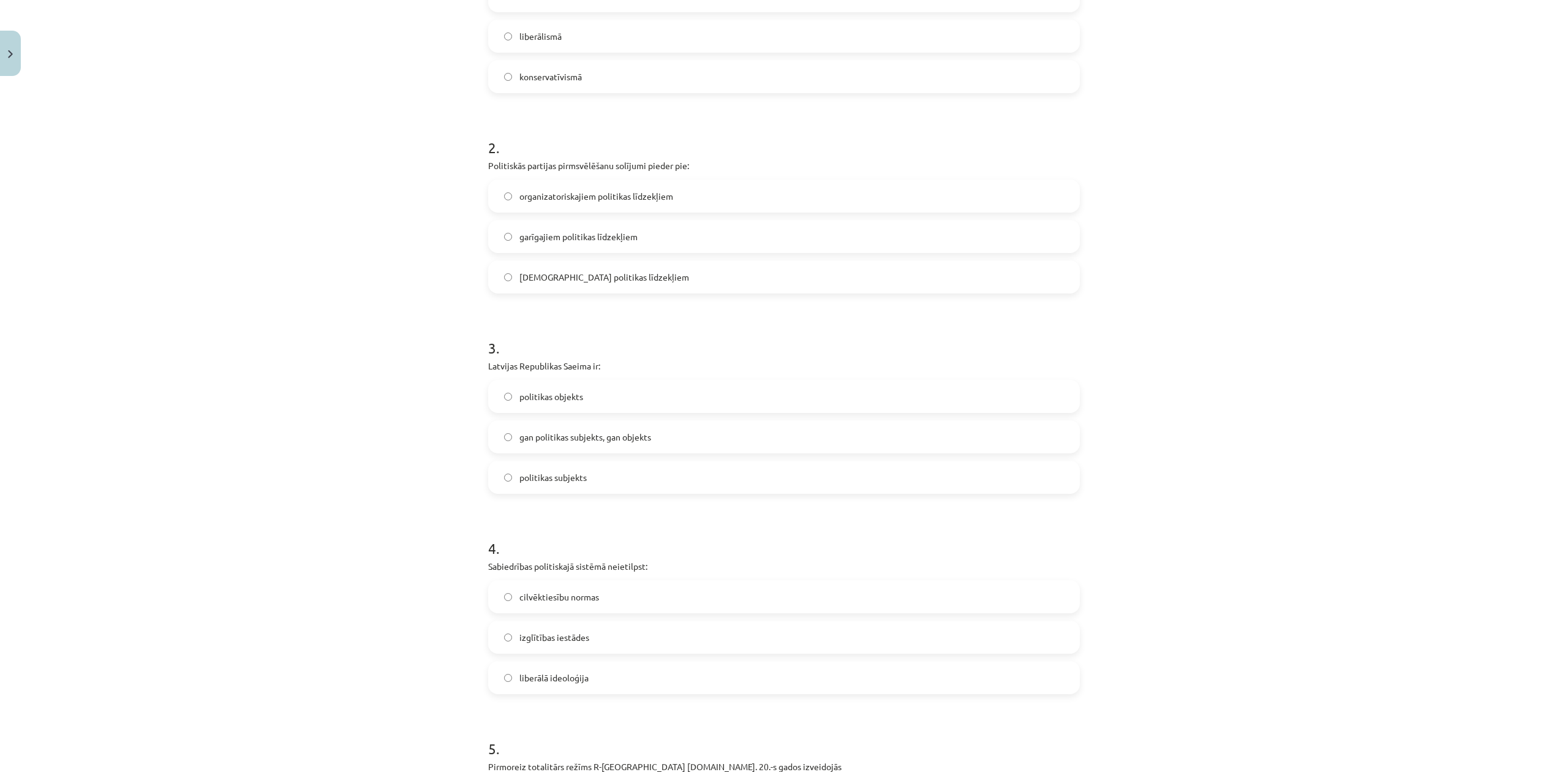
click at [621, 222] on label "garīgajiem politikas līdzekļiem" at bounding box center [784, 236] width 590 height 30
click at [551, 366] on p "Latvijas Republikas Saeima ir:" at bounding box center [784, 366] width 592 height 13
click at [553, 367] on p "Latvijas Republikas Saeima ir:" at bounding box center [784, 366] width 592 height 13
click at [553, 368] on p "Latvijas Republikas Saeima ir:" at bounding box center [784, 366] width 592 height 13
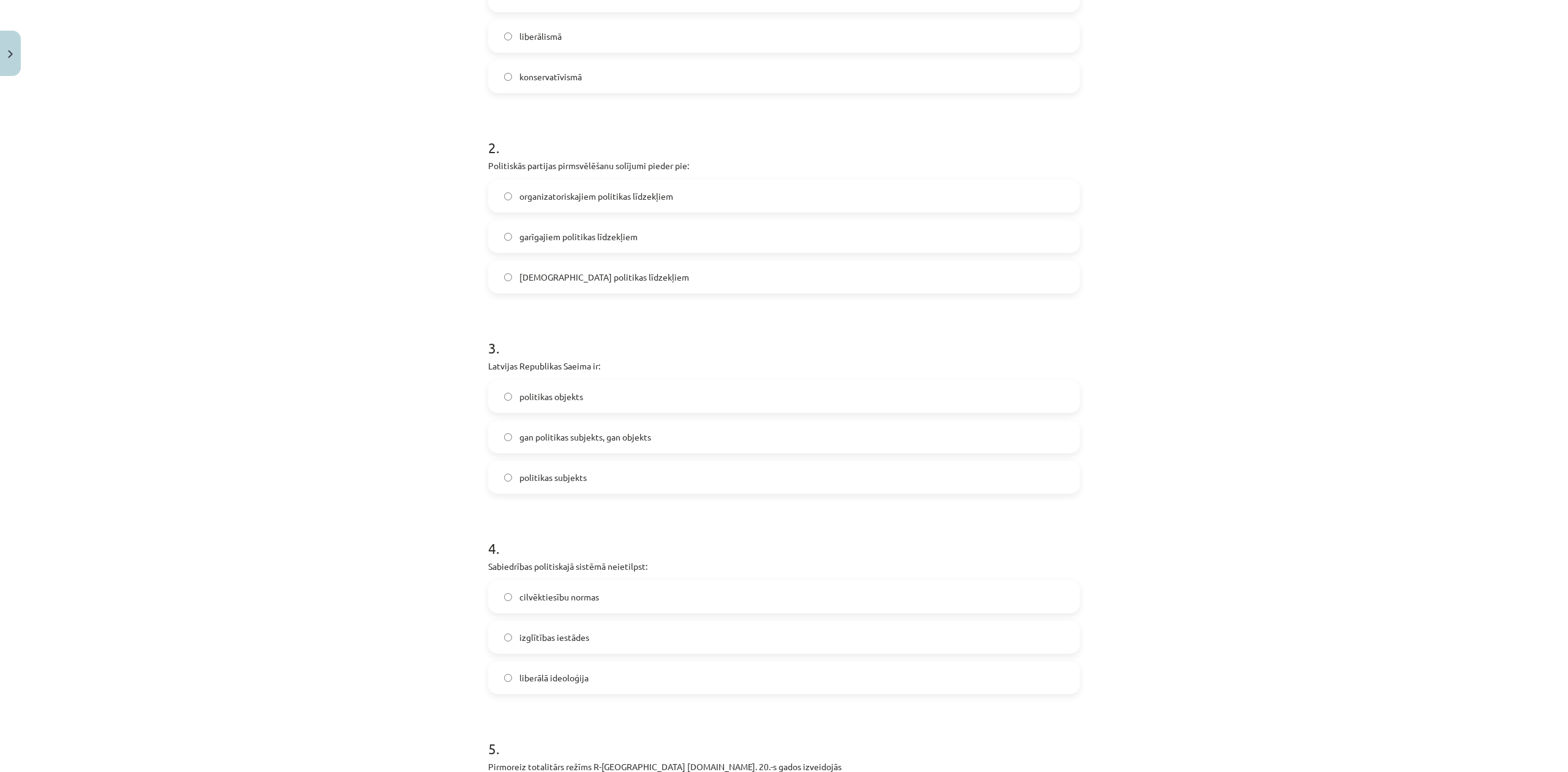
click at [425, 346] on div "Mācību tēma: Sociālās zinātnes i - 11. klases 1. ieskaites mācību materiāls #6 …" at bounding box center [784, 386] width 1568 height 772
drag, startPoint x: 432, startPoint y: 351, endPoint x: 626, endPoint y: 522, distance: 258.6
click at [626, 532] on div "Mācību tēma: Sociālās zinātnes i - 11. klases 1. ieskaites mācību materiāls #6 …" at bounding box center [784, 386] width 1568 height 772
click at [290, 294] on div "Mācību tēma: Sociālās zinātnes i - 11. klases 1. ieskaites mācību materiāls #6 …" at bounding box center [784, 386] width 1568 height 772
click at [566, 477] on span "politikas subjekts" at bounding box center [553, 478] width 67 height 13
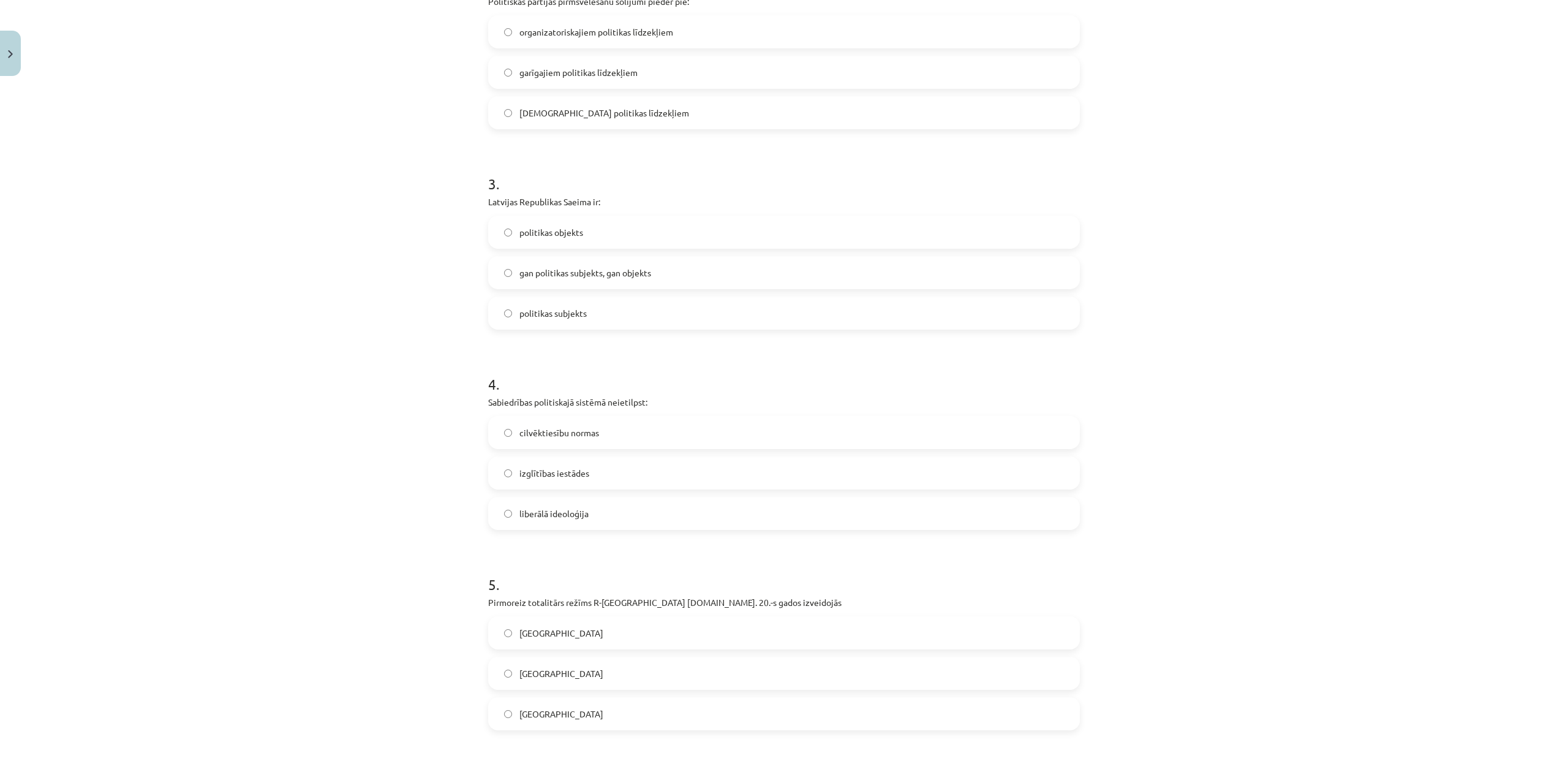
scroll to position [571, 0]
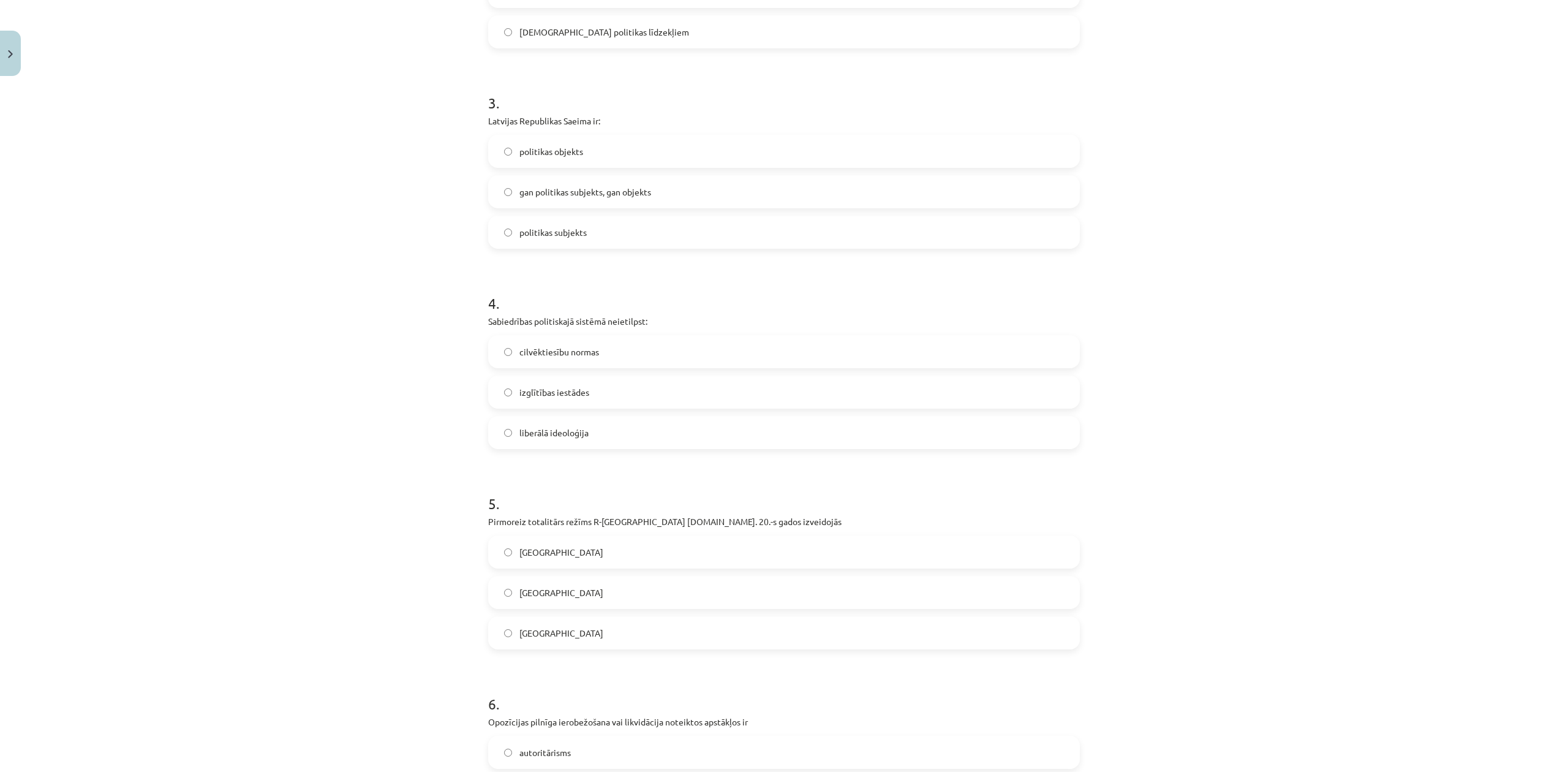
click at [589, 322] on p "Sabiedrības politiskajā sistēmā neietilpst:" at bounding box center [784, 321] width 592 height 13
click at [405, 306] on div "Mācību tēma: Sociālās zinātnes i - 11. klases 1. ieskaites mācību materiāls #6 …" at bounding box center [784, 386] width 1568 height 772
drag, startPoint x: 419, startPoint y: 304, endPoint x: 615, endPoint y: 459, distance: 249.9
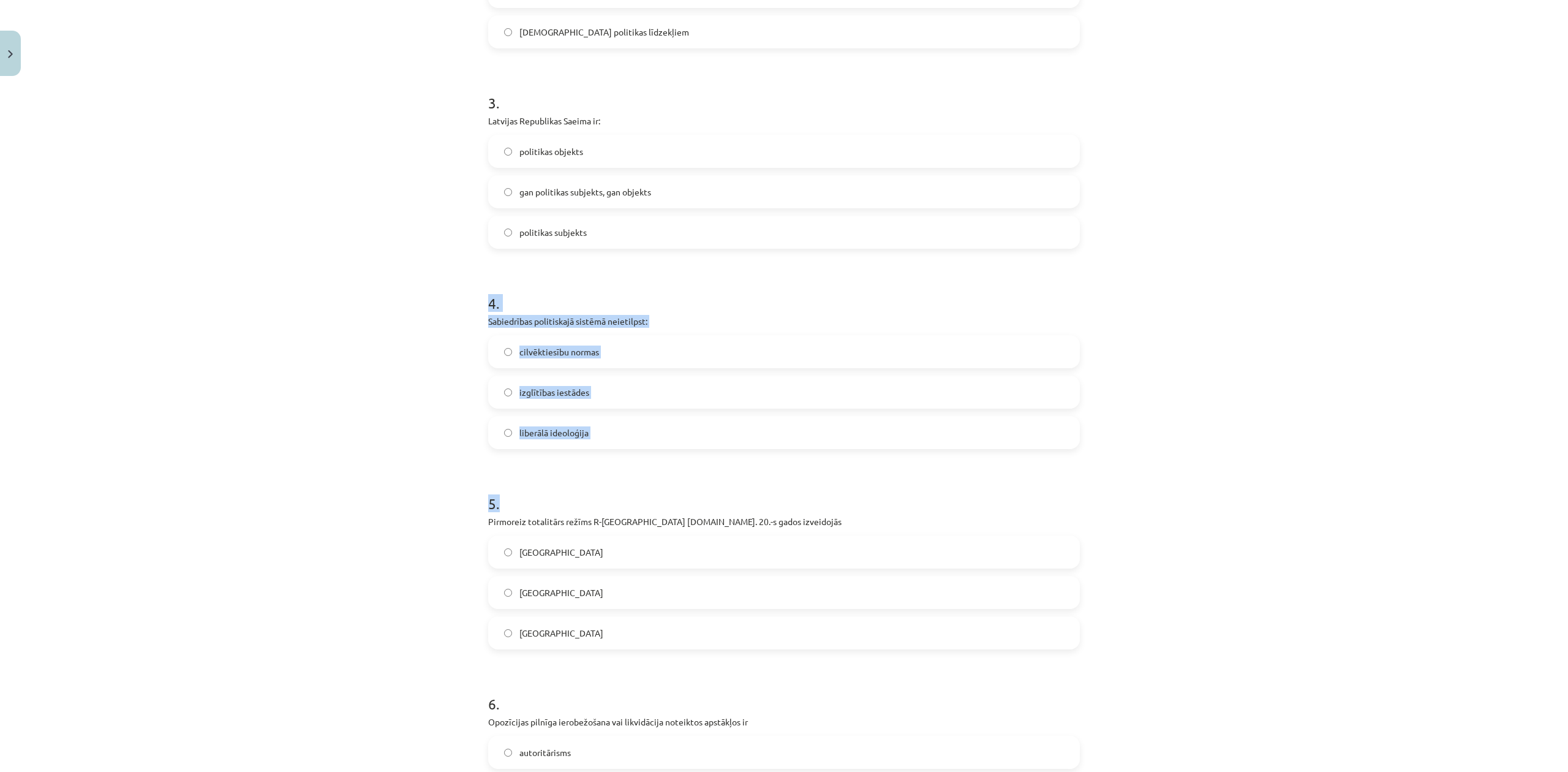
click at [615, 459] on div "Mācību tēma: Sociālās zinātnes i - 11. klases 1. ieskaites mācību materiāls #6 …" at bounding box center [784, 386] width 1568 height 772
click at [236, 322] on div "Mācību tēma: Sociālās zinātnes i - 11. klases 1. ieskaites mācību materiāls #6 …" at bounding box center [784, 386] width 1568 height 772
click at [519, 393] on span "izglītības iestādes" at bounding box center [554, 393] width 70 height 13
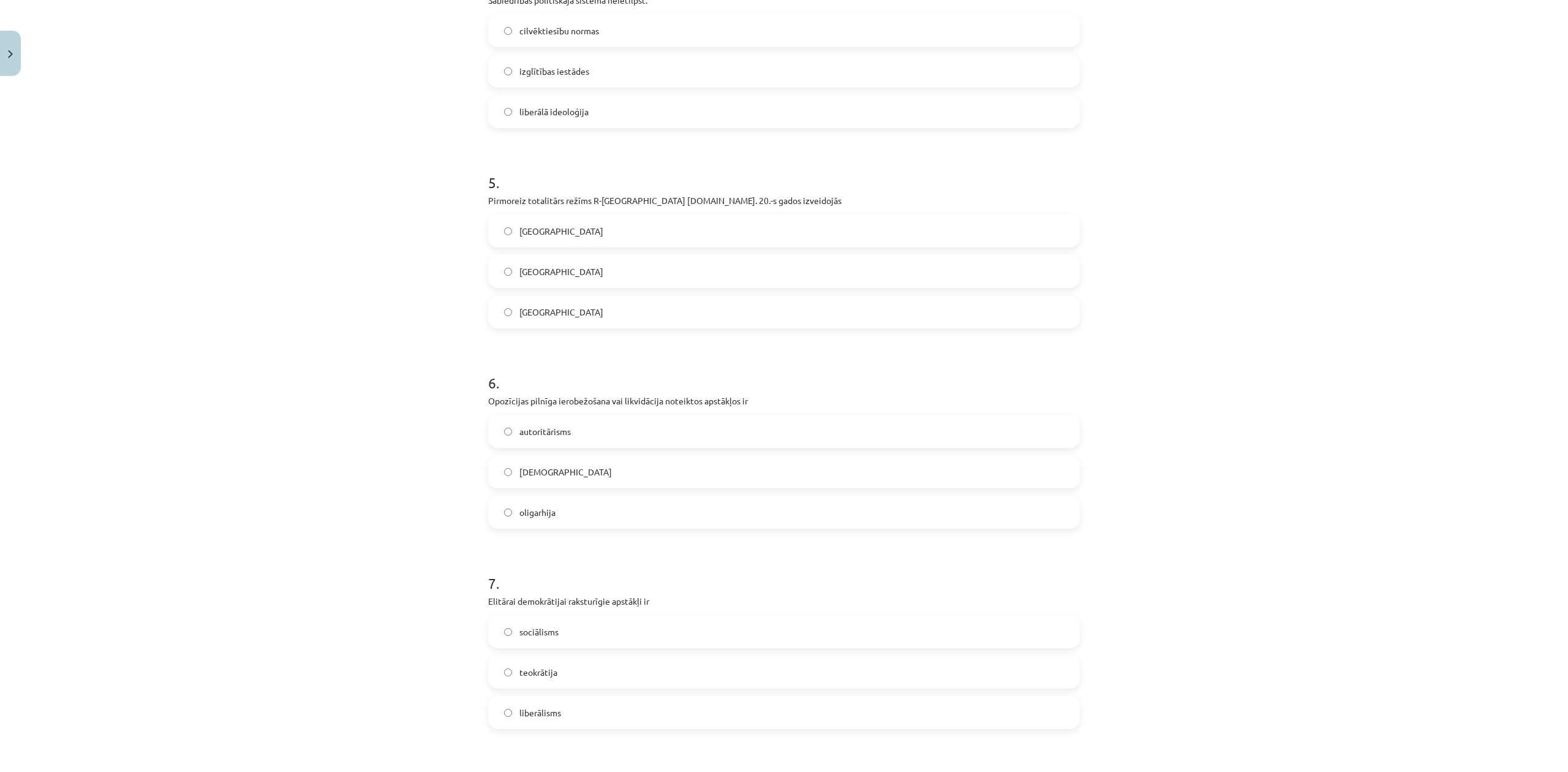
scroll to position [898, 0]
click at [540, 317] on label "Itālijā" at bounding box center [784, 306] width 590 height 30
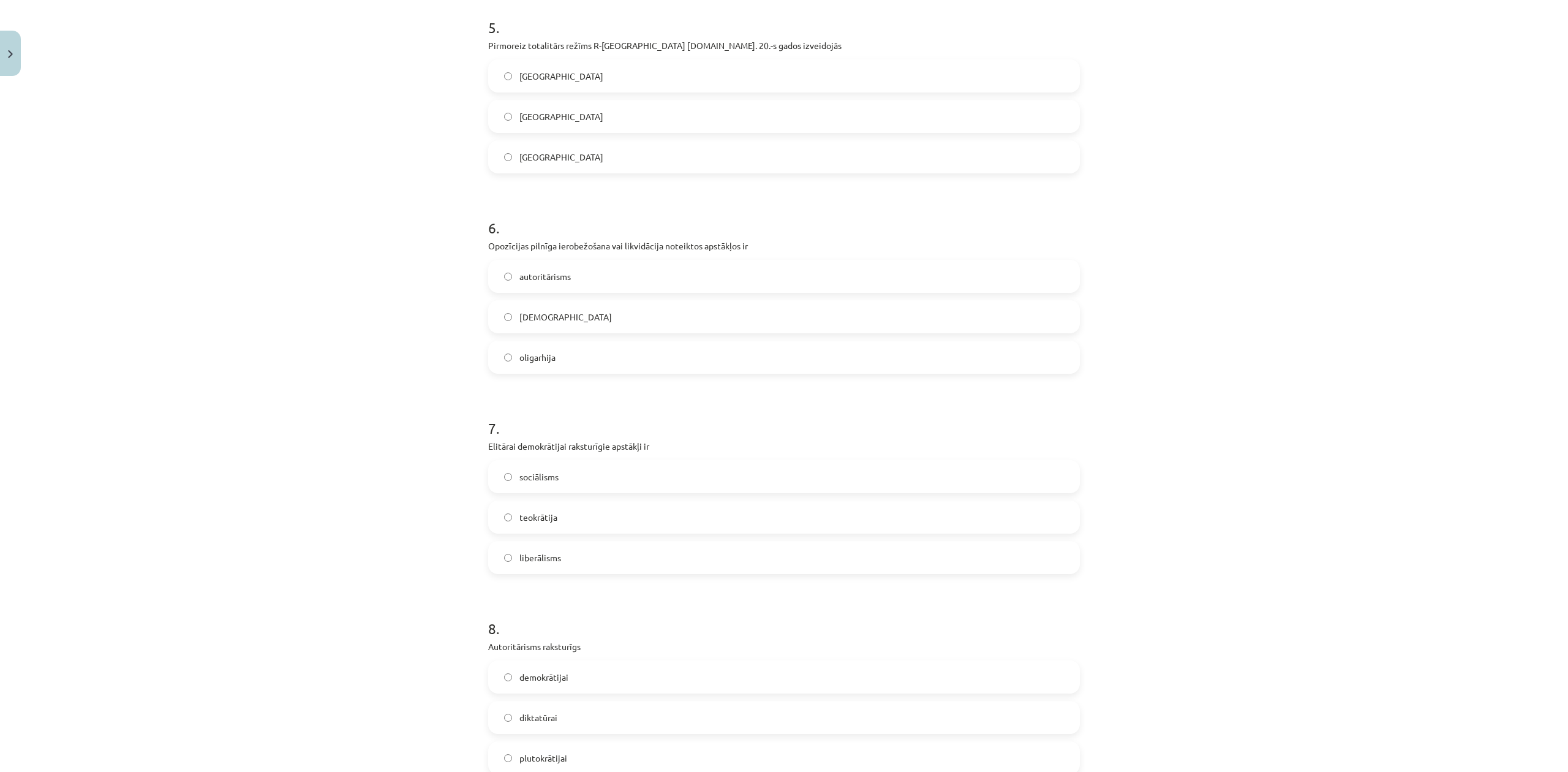
scroll to position [1062, 0]
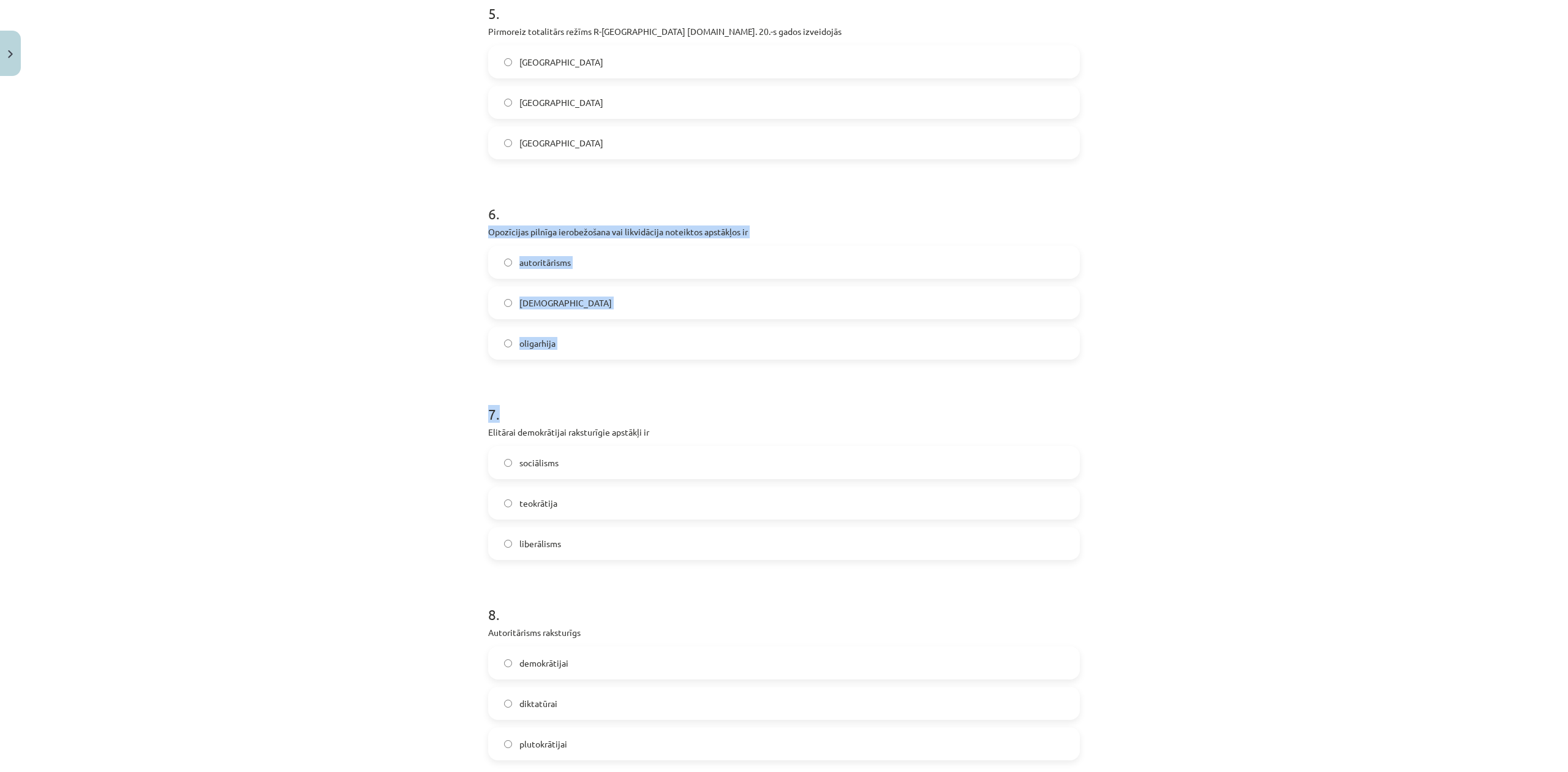
drag, startPoint x: 468, startPoint y: 224, endPoint x: 721, endPoint y: 391, distance: 303.1
click at [721, 391] on div "Mācību tēma: Sociālās zinātnes i - 11. klases 1. ieskaites mācību materiāls #6 …" at bounding box center [784, 386] width 1568 height 772
click at [300, 266] on div "Mācību tēma: Sociālās zinātnes i - 11. klases 1. ieskaites mācību materiāls #6 …" at bounding box center [784, 386] width 1568 height 772
click at [493, 305] on label "totalitārisms" at bounding box center [784, 302] width 590 height 30
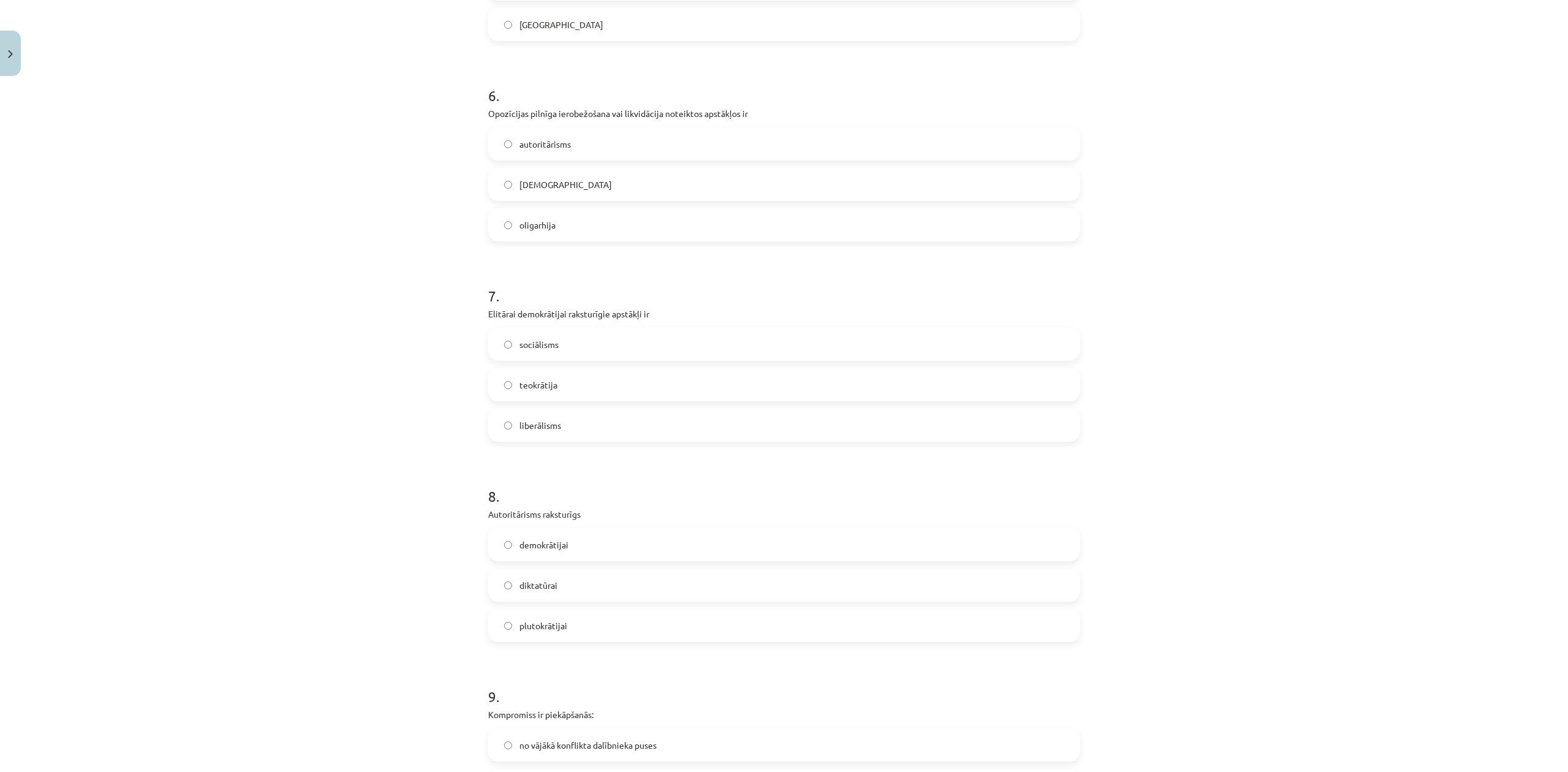
scroll to position [1226, 0]
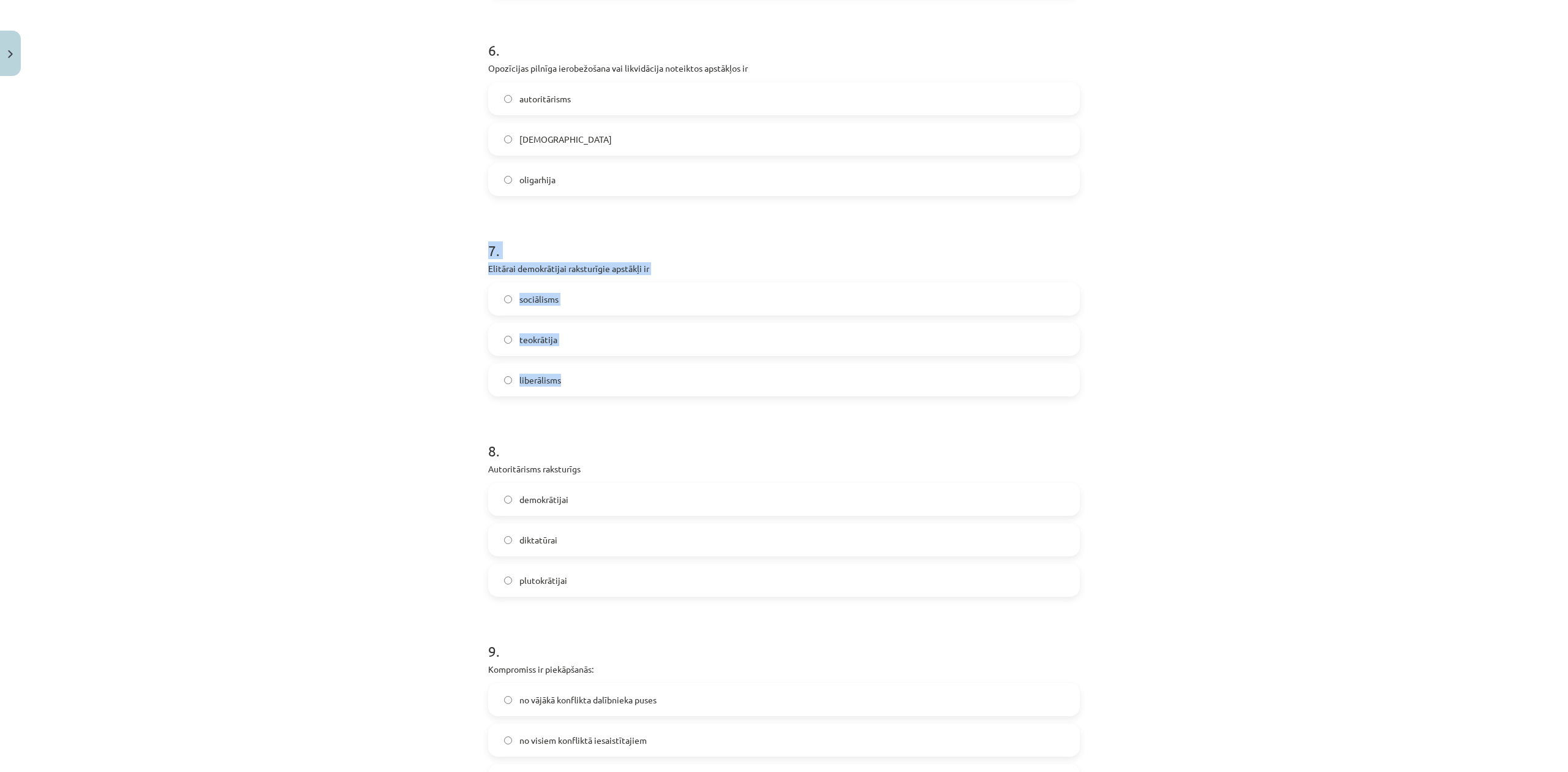
drag, startPoint x: 449, startPoint y: 265, endPoint x: 595, endPoint y: 396, distance: 196.2
click at [595, 396] on div "Mācību tēma: Sociālās zinātnes i - 11. klases 1. ieskaites mācību materiāls #6 …" at bounding box center [784, 386] width 1568 height 772
click at [309, 269] on div "Mācību tēma: Sociālās zinātnes i - 11. klases 1. ieskaites mācību materiāls #6 …" at bounding box center [784, 386] width 1568 height 772
click at [532, 385] on span "liberālisms" at bounding box center [540, 380] width 42 height 13
drag, startPoint x: 472, startPoint y: 471, endPoint x: 572, endPoint y: 594, distance: 158.5
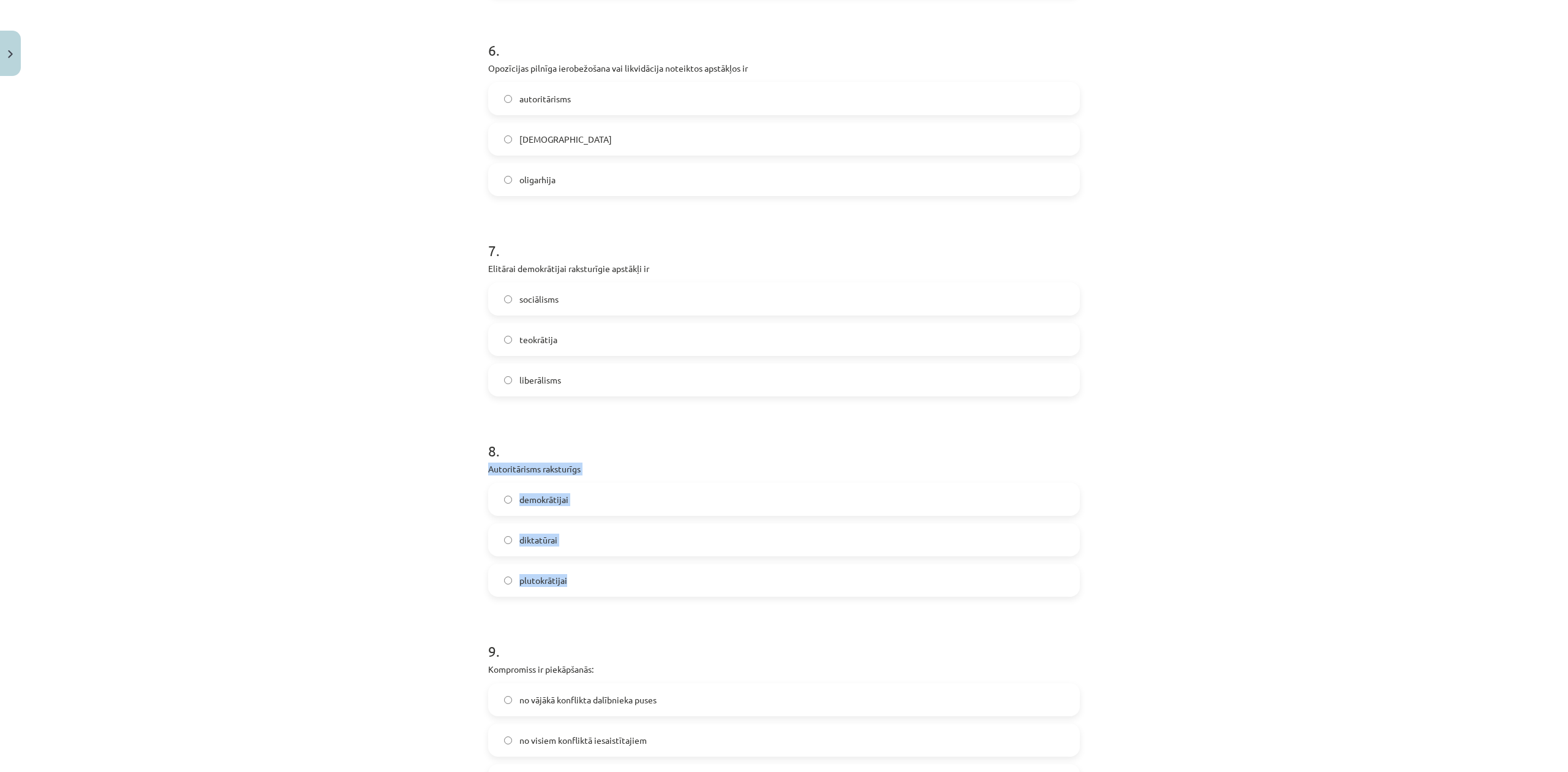
click at [572, 594] on div "Mācību tēma: Sociālās zinātnes i - 11. klases 1. ieskaites mācību materiāls #6 …" at bounding box center [784, 386] width 1568 height 772
click at [301, 304] on div "Mācību tēma: Sociālās zinātnes i - 11. klases 1. ieskaites mācību materiāls #6 …" at bounding box center [784, 386] width 1568 height 772
click at [534, 539] on span "diktatūrai" at bounding box center [538, 540] width 38 height 13
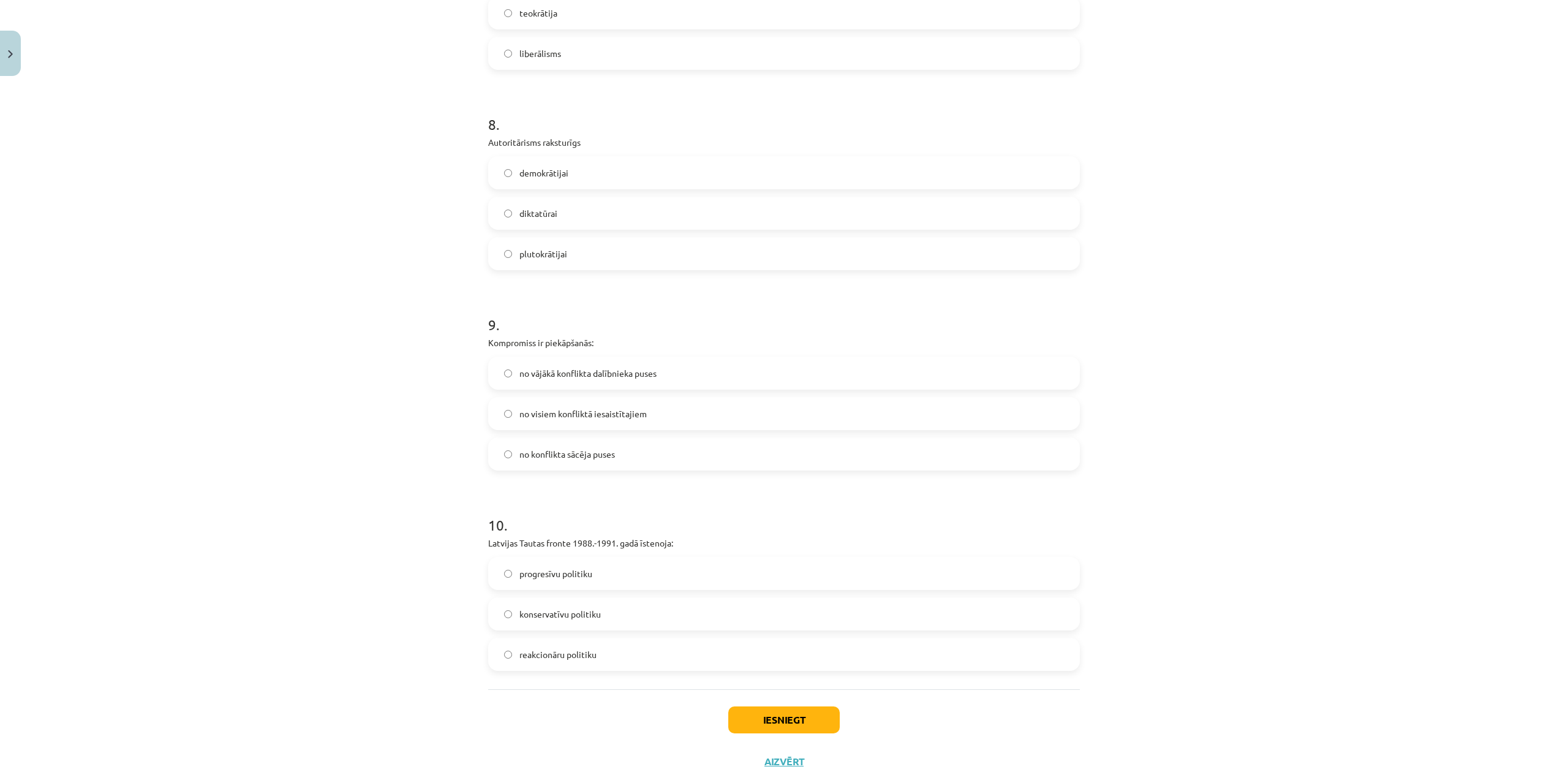
scroll to position [1594, 0]
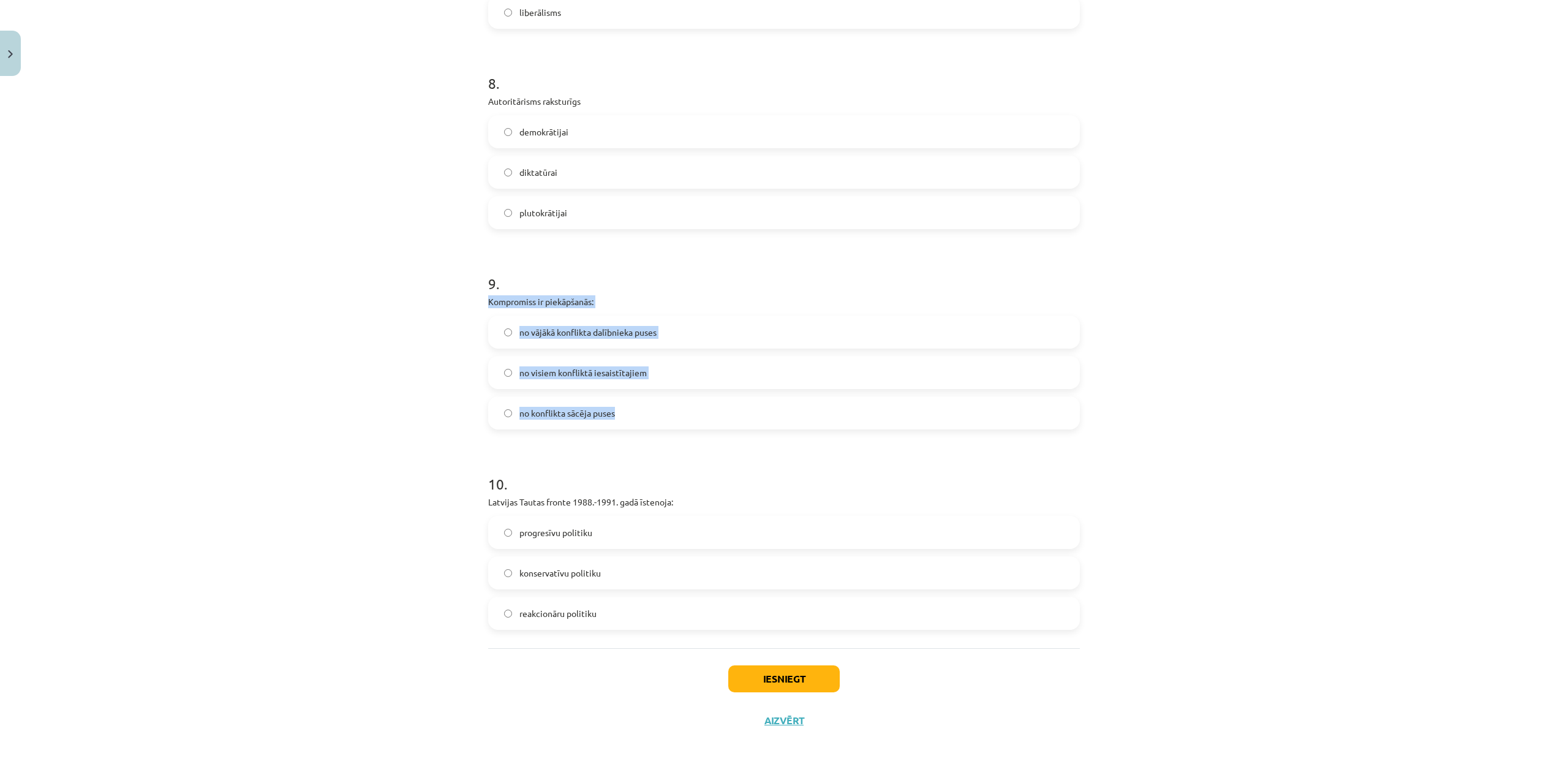
drag, startPoint x: 449, startPoint y: 296, endPoint x: 643, endPoint y: 427, distance: 234.1
click at [642, 425] on div "Mācību tēma: Sociālās zinātnes i - 11. klases 1. ieskaites mācību materiāls #6 …" at bounding box center [784, 386] width 1568 height 772
click at [655, 467] on h1 "10 ." at bounding box center [784, 474] width 592 height 38
click at [563, 364] on label "no visiem konfliktā iesaistītajiem" at bounding box center [784, 372] width 590 height 30
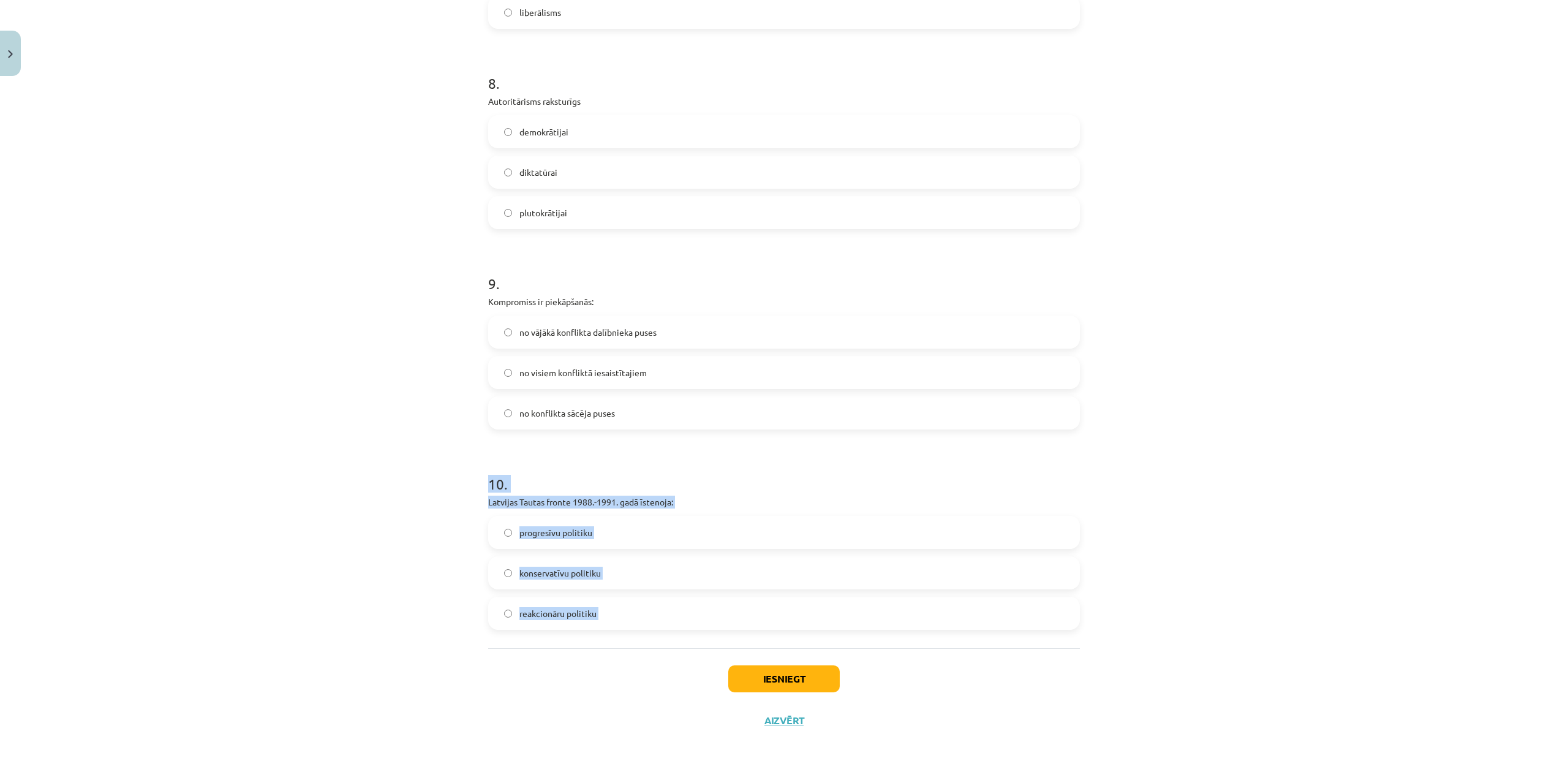
drag, startPoint x: 459, startPoint y: 481, endPoint x: 611, endPoint y: 654, distance: 230.3
click at [611, 654] on div "Mācību tēma: Sociālās zinātnes i - 11. klases 1. ieskaites mācību materiāls #6 …" at bounding box center [784, 386] width 1568 height 772
click at [346, 342] on div "Mācību tēma: Sociālās zinātnes i - 11. klases 1. ieskaites mācību materiāls #6 …" at bounding box center [784, 386] width 1568 height 772
click at [544, 535] on span "progresīvu politiku" at bounding box center [555, 533] width 73 height 13
click at [779, 680] on button "Iesniegt" at bounding box center [784, 679] width 111 height 27
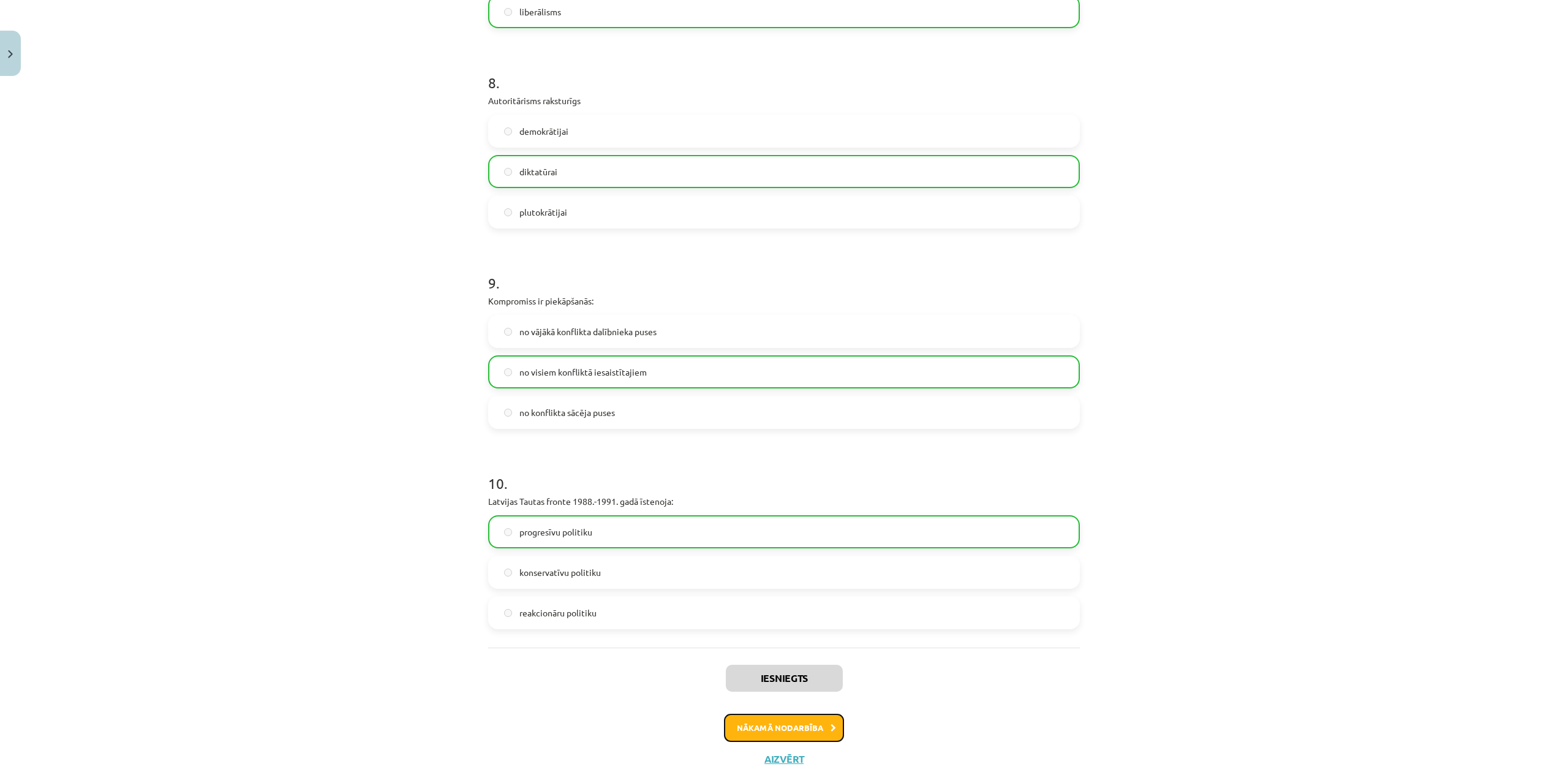
click at [806, 735] on button "Nākamā nodarbība" at bounding box center [784, 728] width 120 height 28
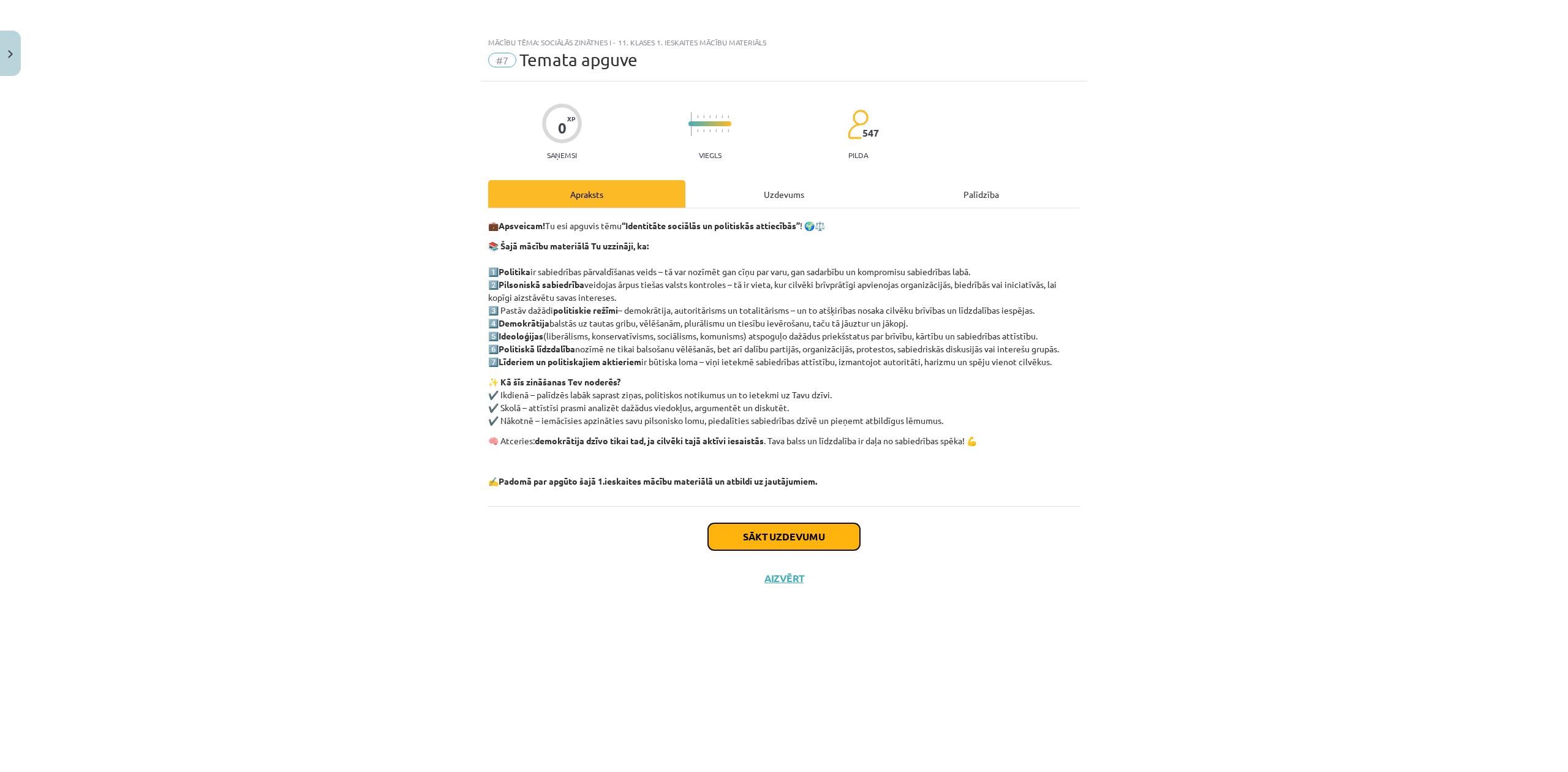
click at [797, 522] on div "Sākt uzdevumu Aizvērt" at bounding box center [784, 549] width 592 height 86
click at [840, 533] on button "Sākt uzdevumu" at bounding box center [784, 537] width 152 height 27
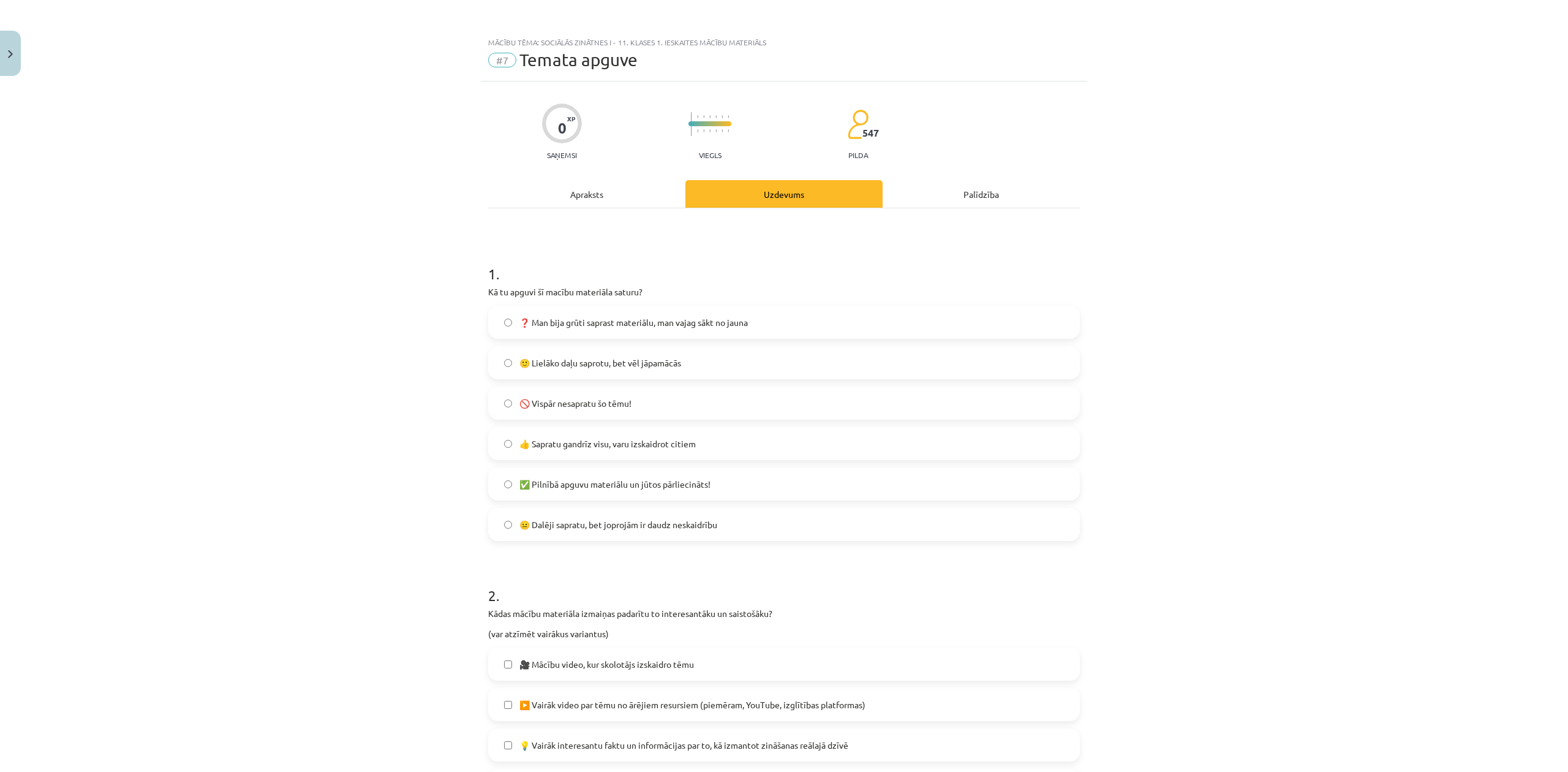
click at [598, 369] on span "🙂 Lielāko daļu saprotu, bet vēl jāpamācās" at bounding box center [600, 363] width 162 height 13
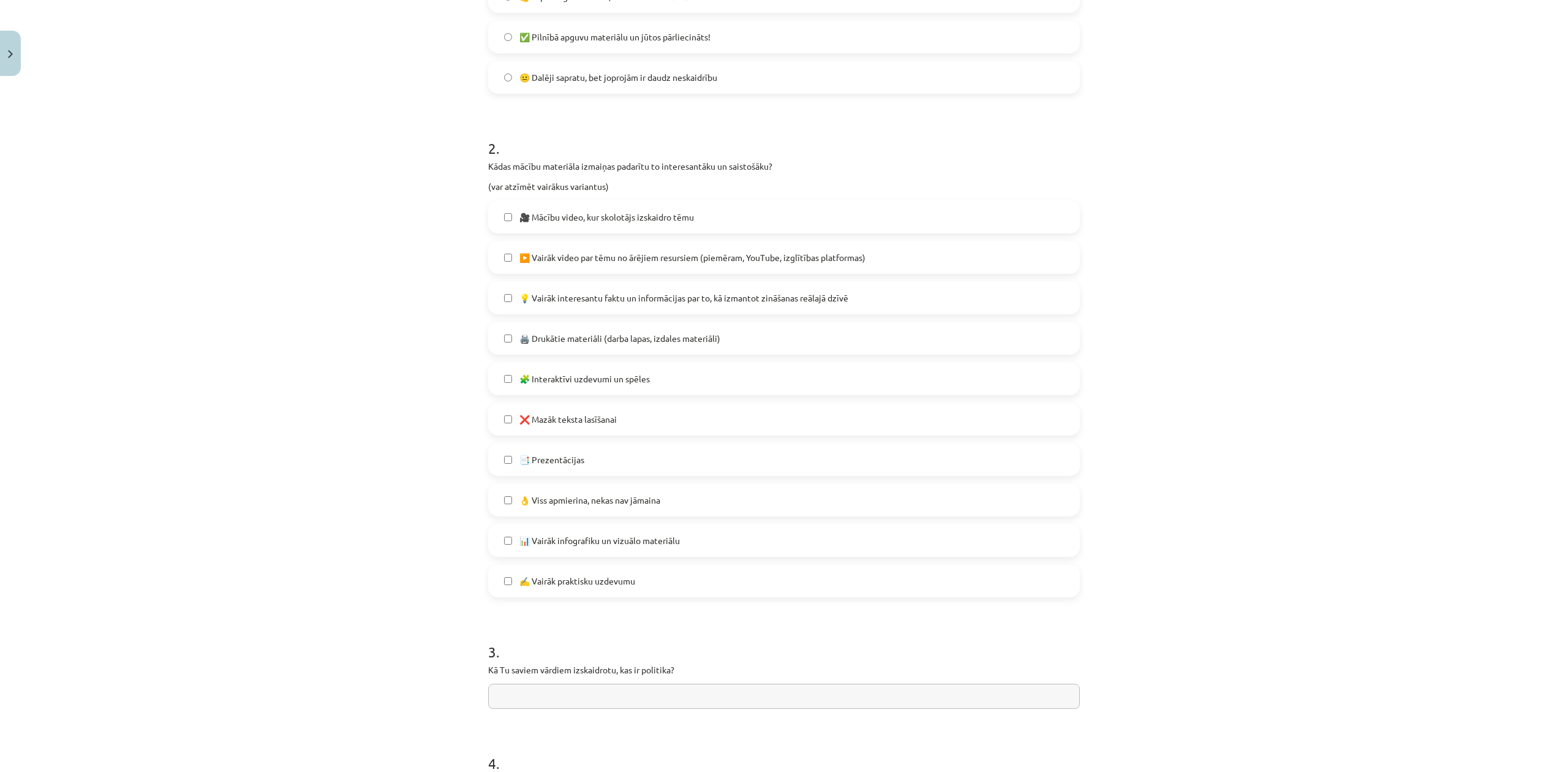
scroll to position [408, 0]
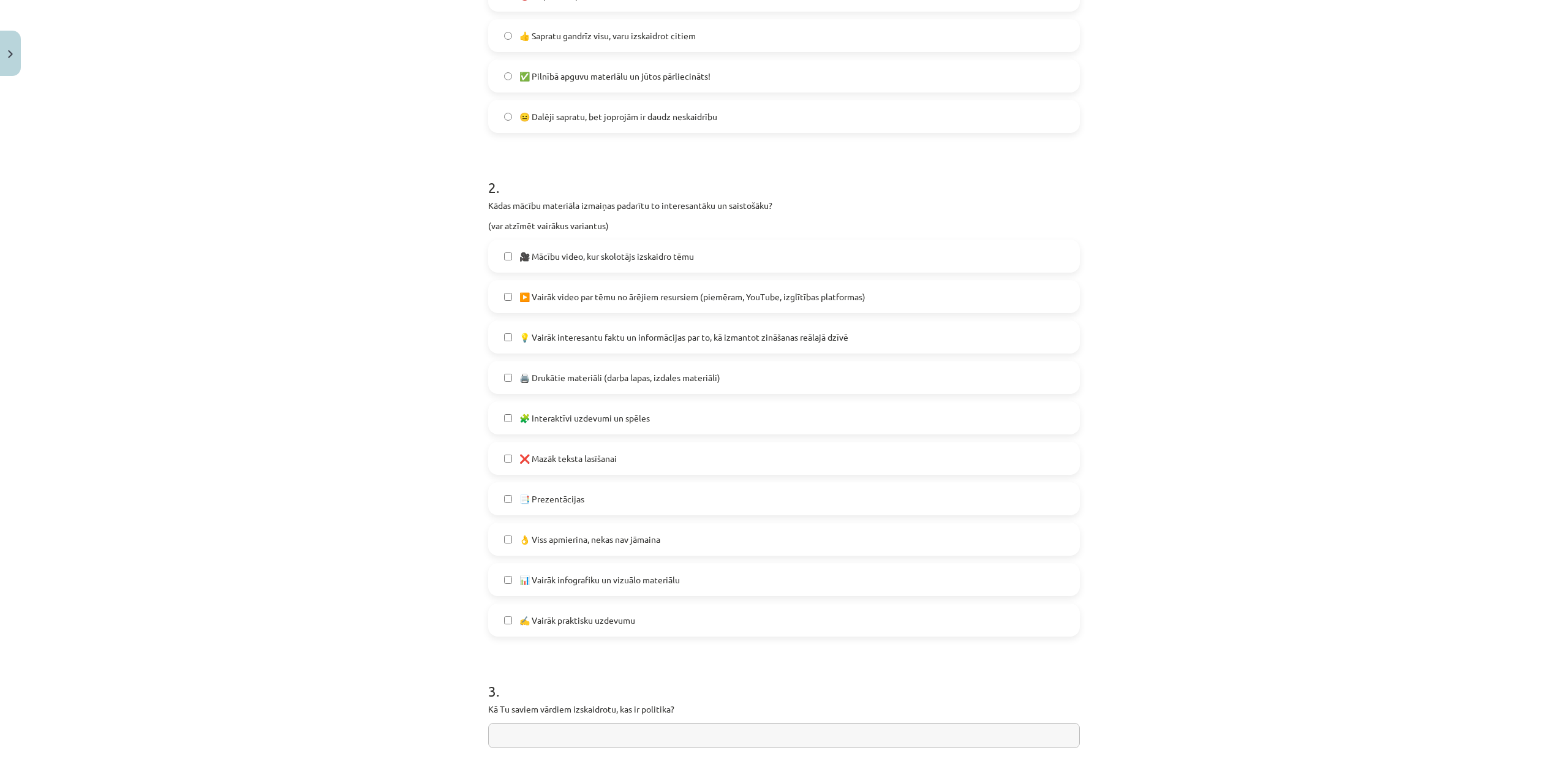
click at [689, 248] on label "🎥 Mācību video, kur skolotājs izskaidro tēmu" at bounding box center [784, 256] width 590 height 30
click at [596, 542] on span "👌 Viss apmierina, nekas nav jāmaina" at bounding box center [590, 539] width 141 height 13
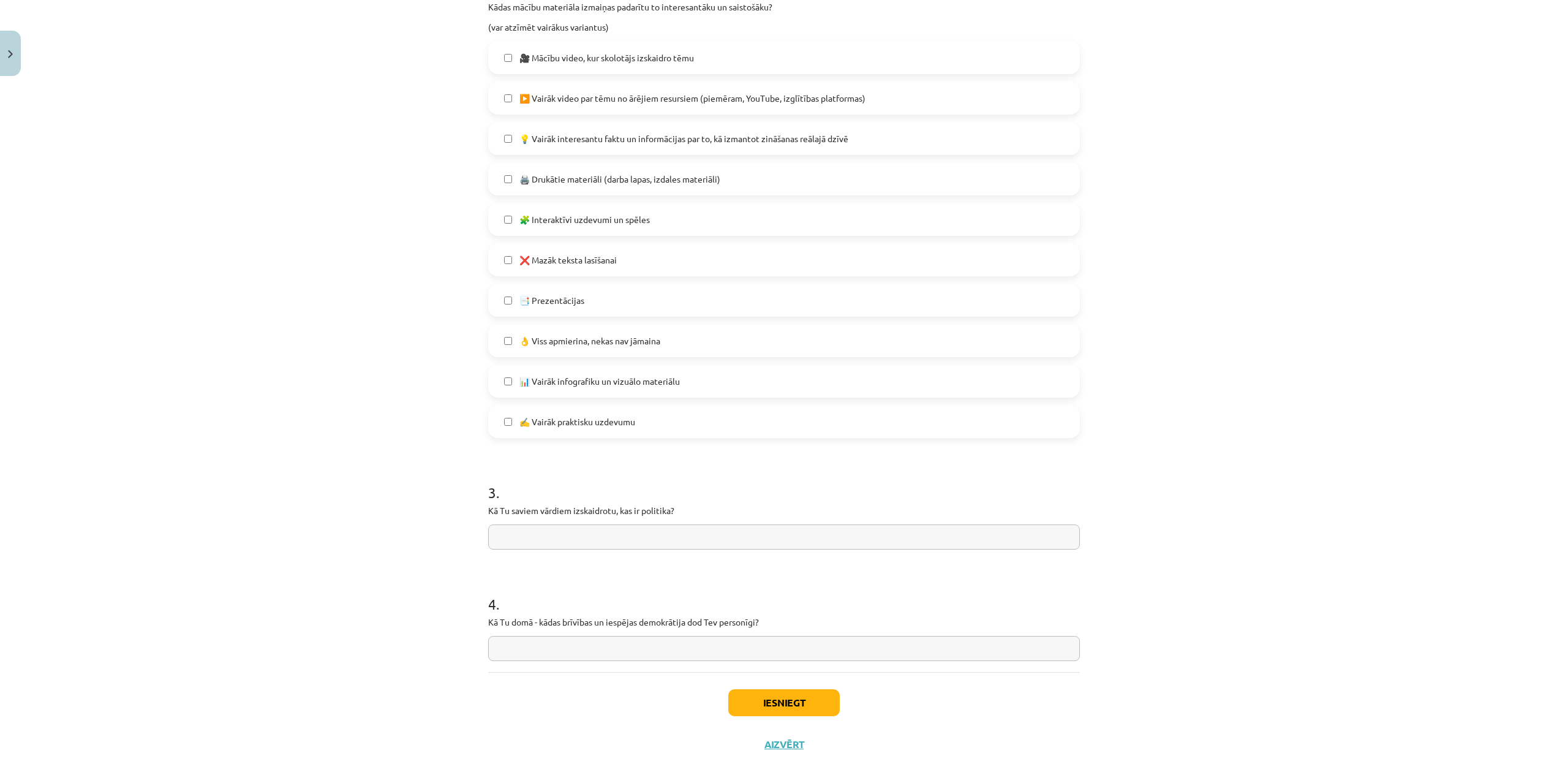
scroll to position [631, 0]
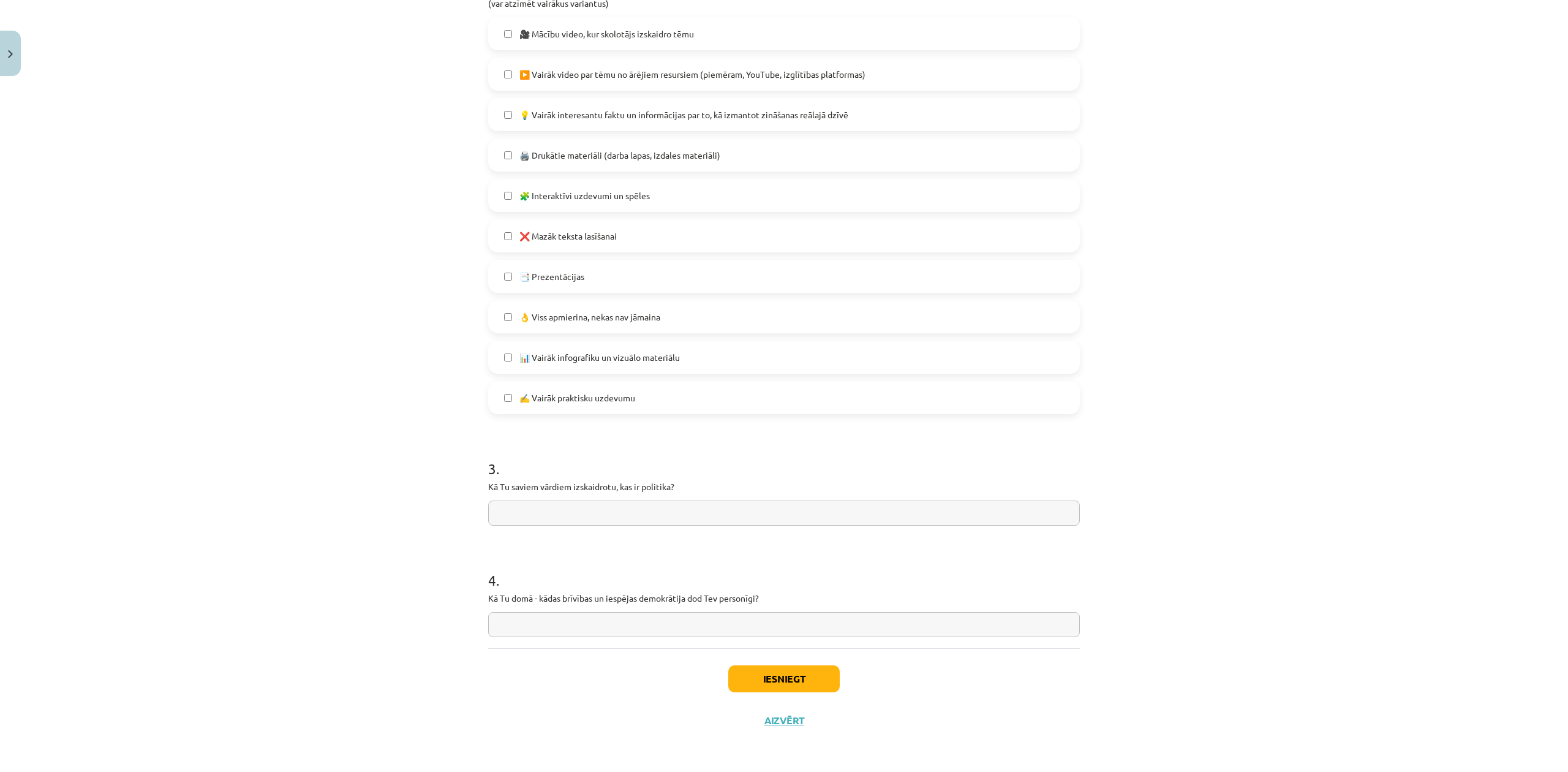
click at [561, 516] on input "text" at bounding box center [784, 513] width 592 height 25
drag, startPoint x: 485, startPoint y: 486, endPoint x: 677, endPoint y: 486, distance: 192.0
click at [677, 486] on p "Kā Tu saviem vārdiem izskaidrotu, kas ir politika?" at bounding box center [784, 487] width 592 height 13
paste input "**********"
click at [496, 511] on input "**********" at bounding box center [784, 513] width 592 height 25
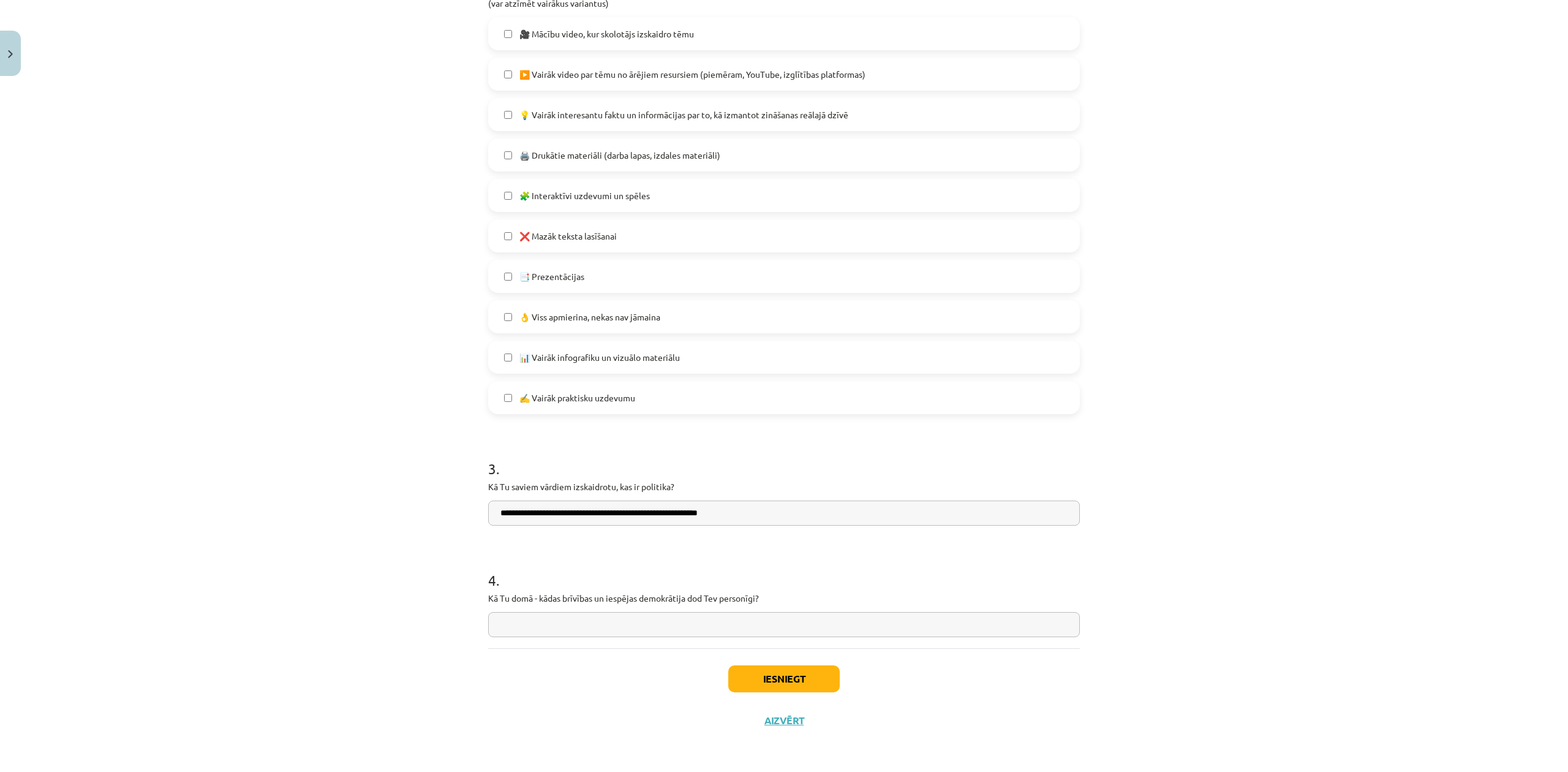
type input "**********"
click at [633, 543] on form "1 . Kā tu apguvi šī macību materiāla saturu? ❓ Man bija grūti saprast materiālu…" at bounding box center [784, 125] width 592 height 1024
click at [558, 629] on input "text" at bounding box center [784, 625] width 592 height 25
type input "**********"
click at [785, 678] on button "Iesniegt" at bounding box center [784, 679] width 111 height 27
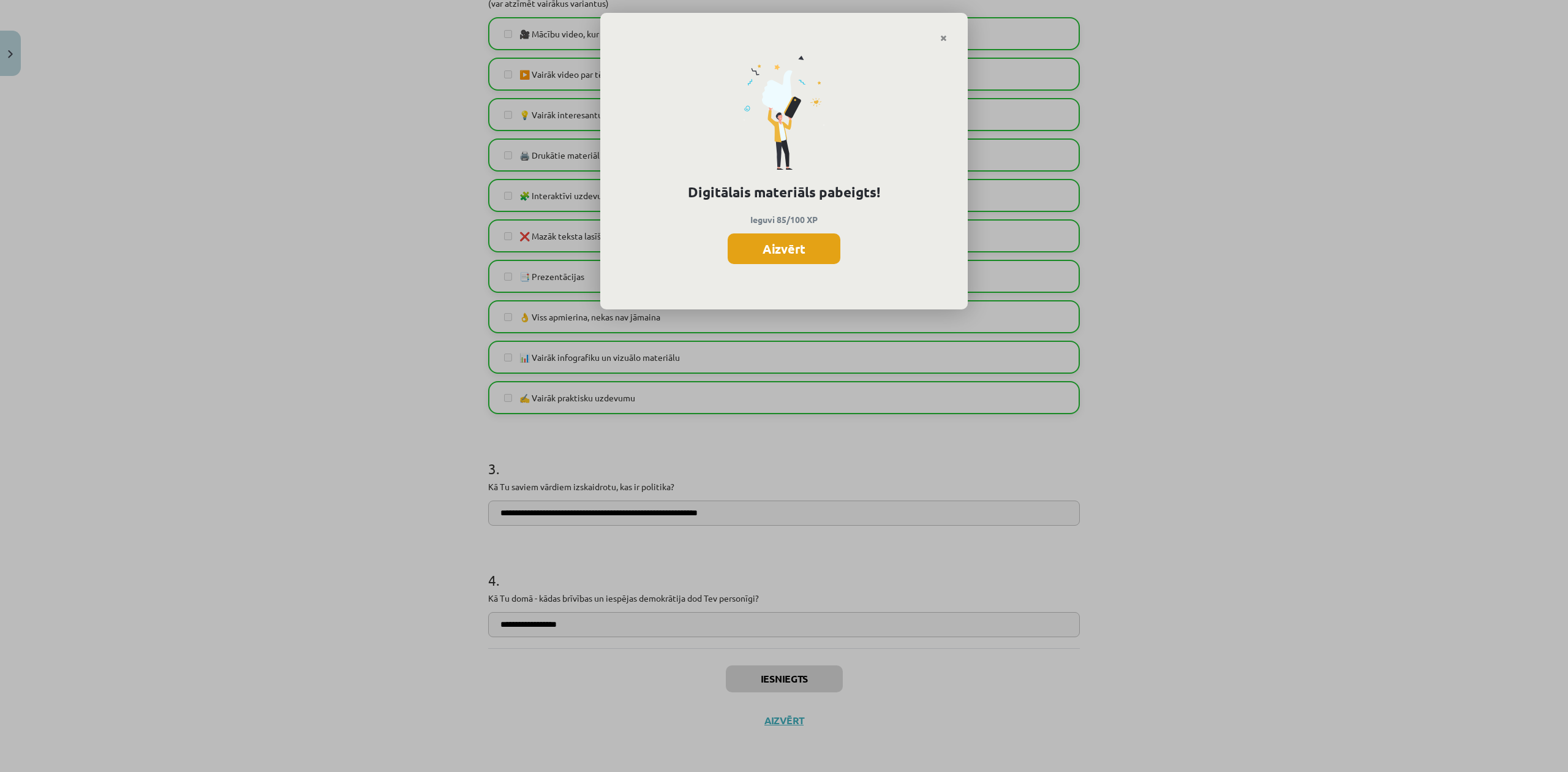
click at [804, 250] on button "Aizvērt" at bounding box center [784, 248] width 113 height 30
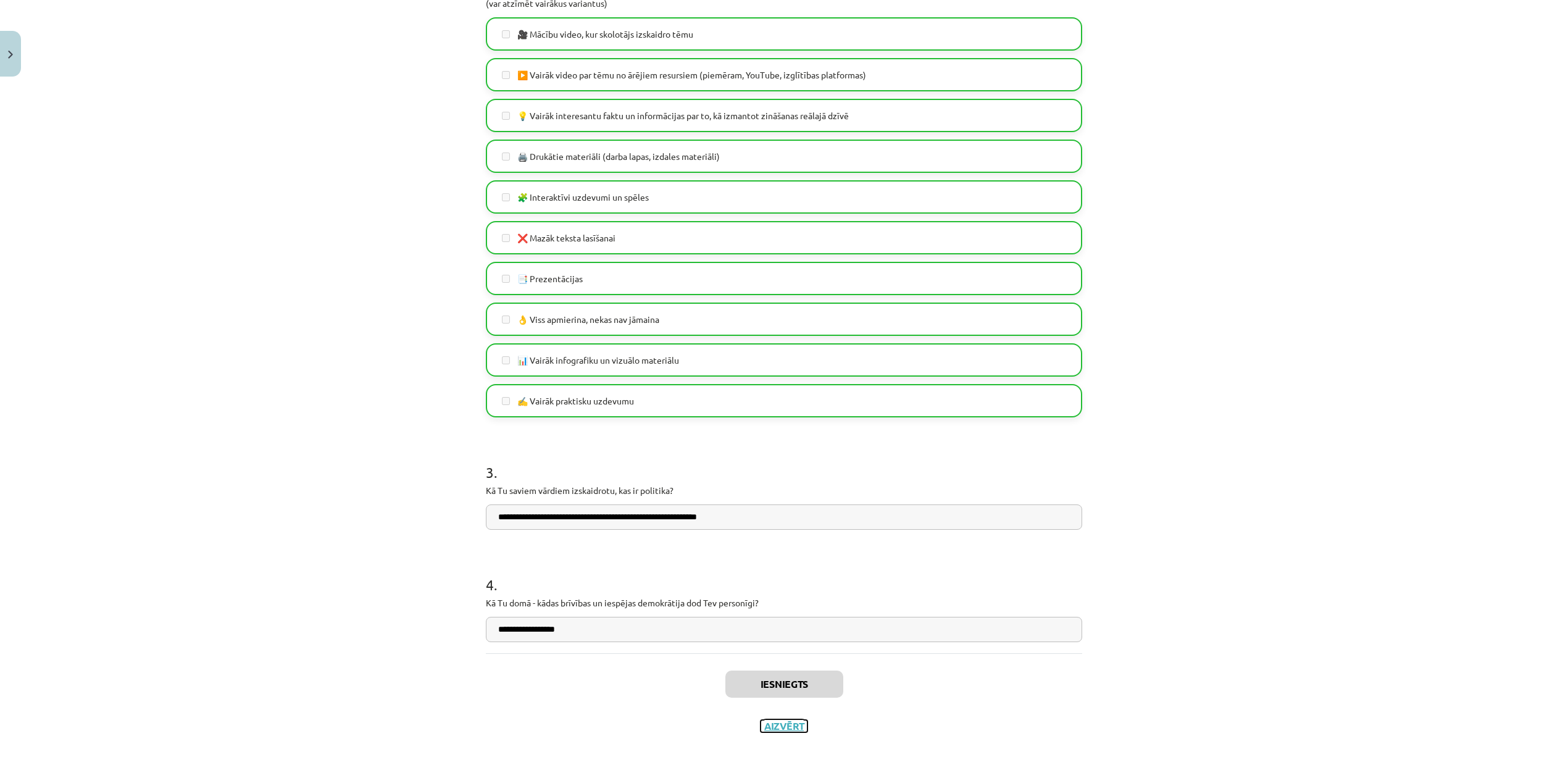
click at [776, 727] on button "Aizvērt" at bounding box center [784, 726] width 47 height 12
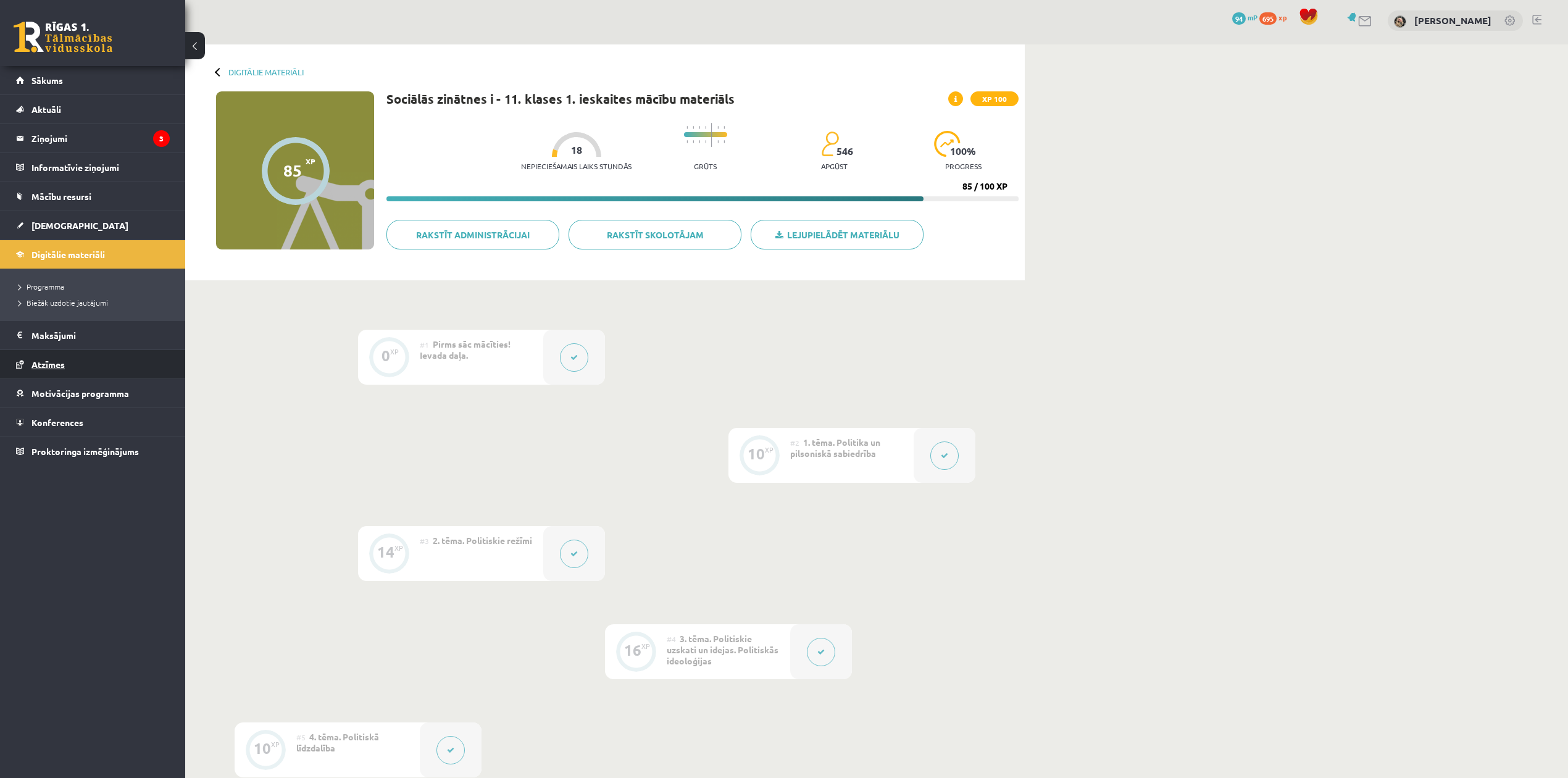
click at [33, 359] on link "Atzīmes" at bounding box center [92, 364] width 154 height 29
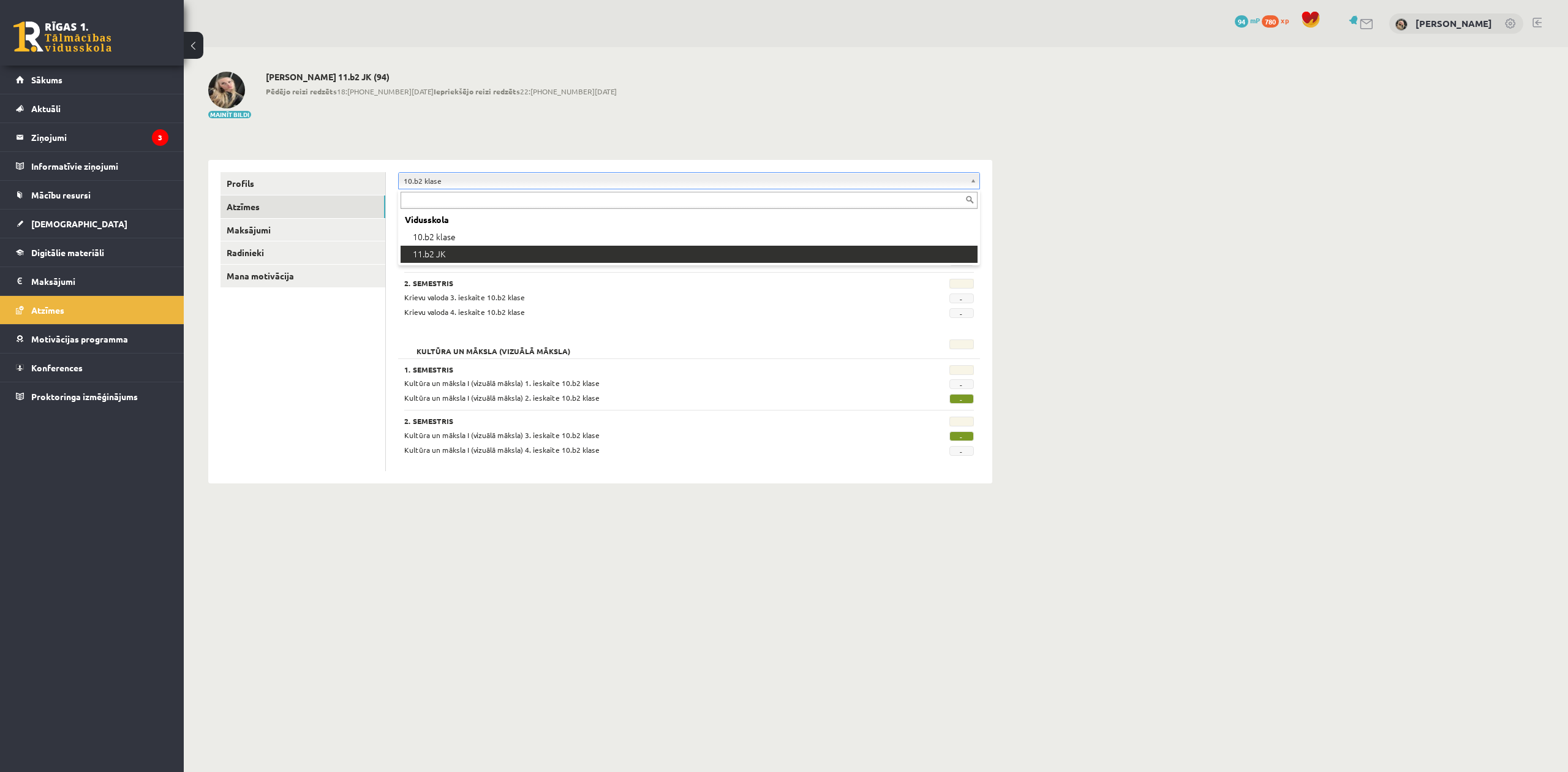
drag, startPoint x: 679, startPoint y: 251, endPoint x: 687, endPoint y: 254, distance: 8.5
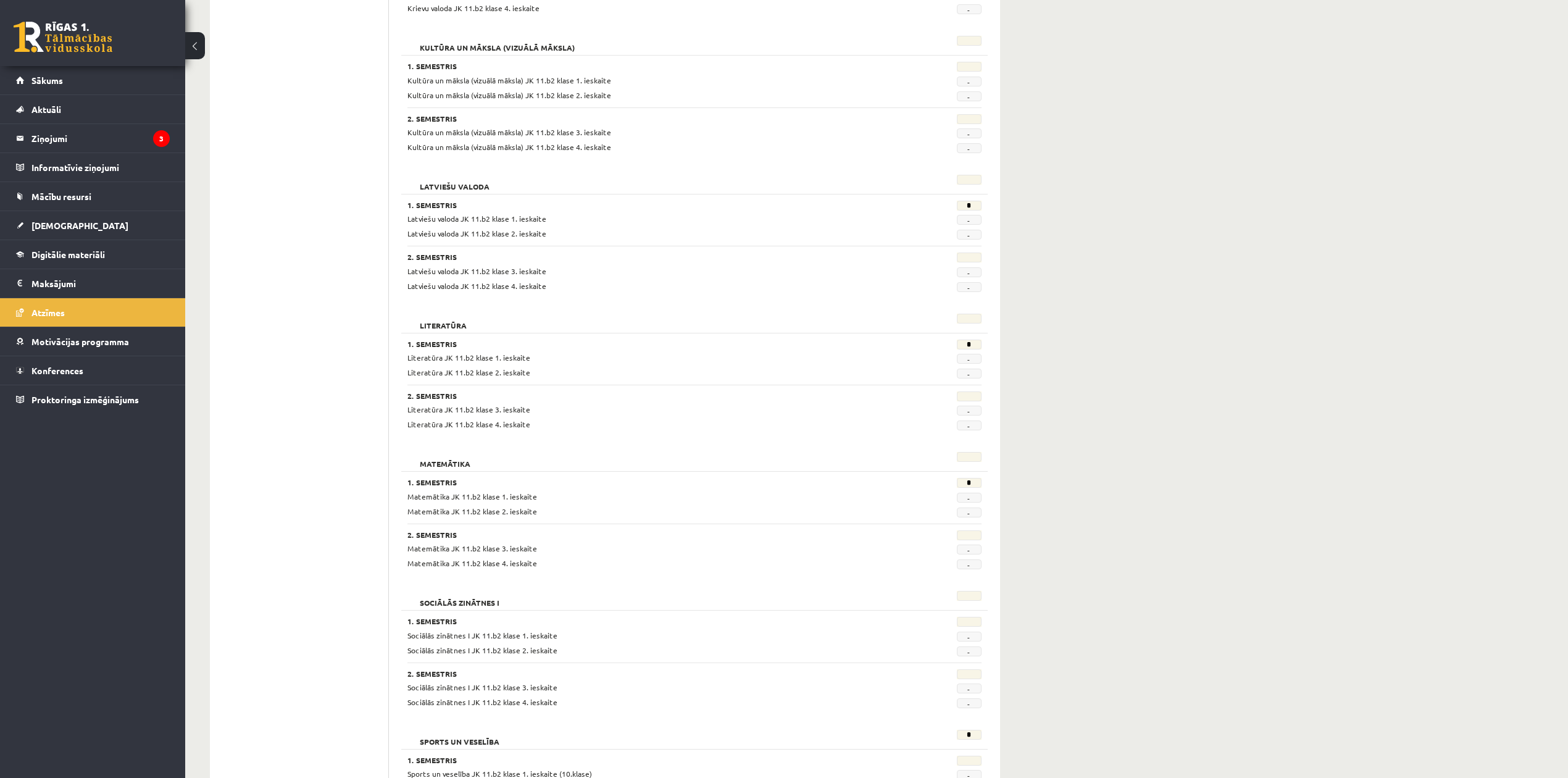
scroll to position [684, 0]
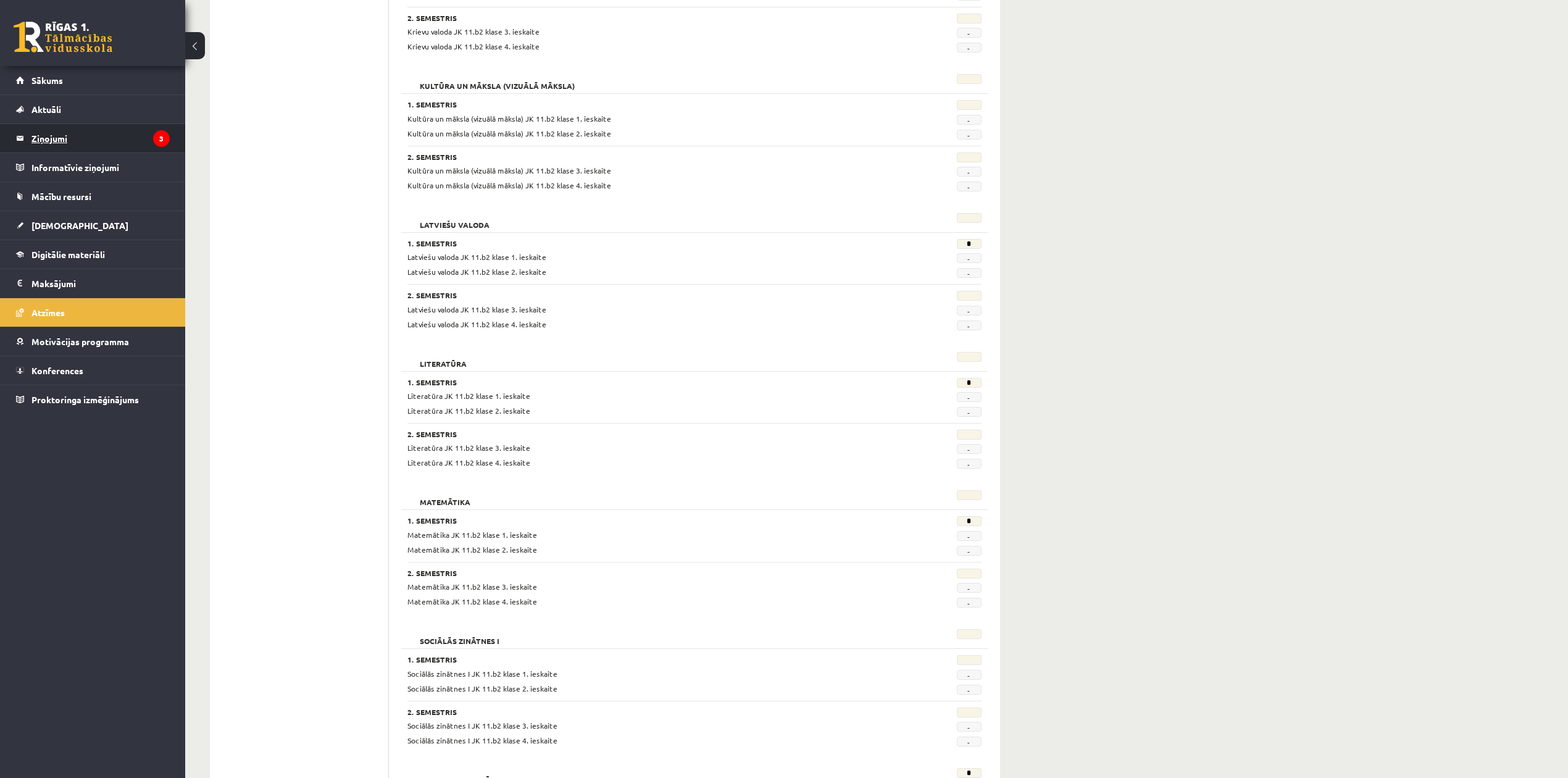
click at [75, 131] on legend "Ziņojumi 3" at bounding box center [101, 139] width 139 height 29
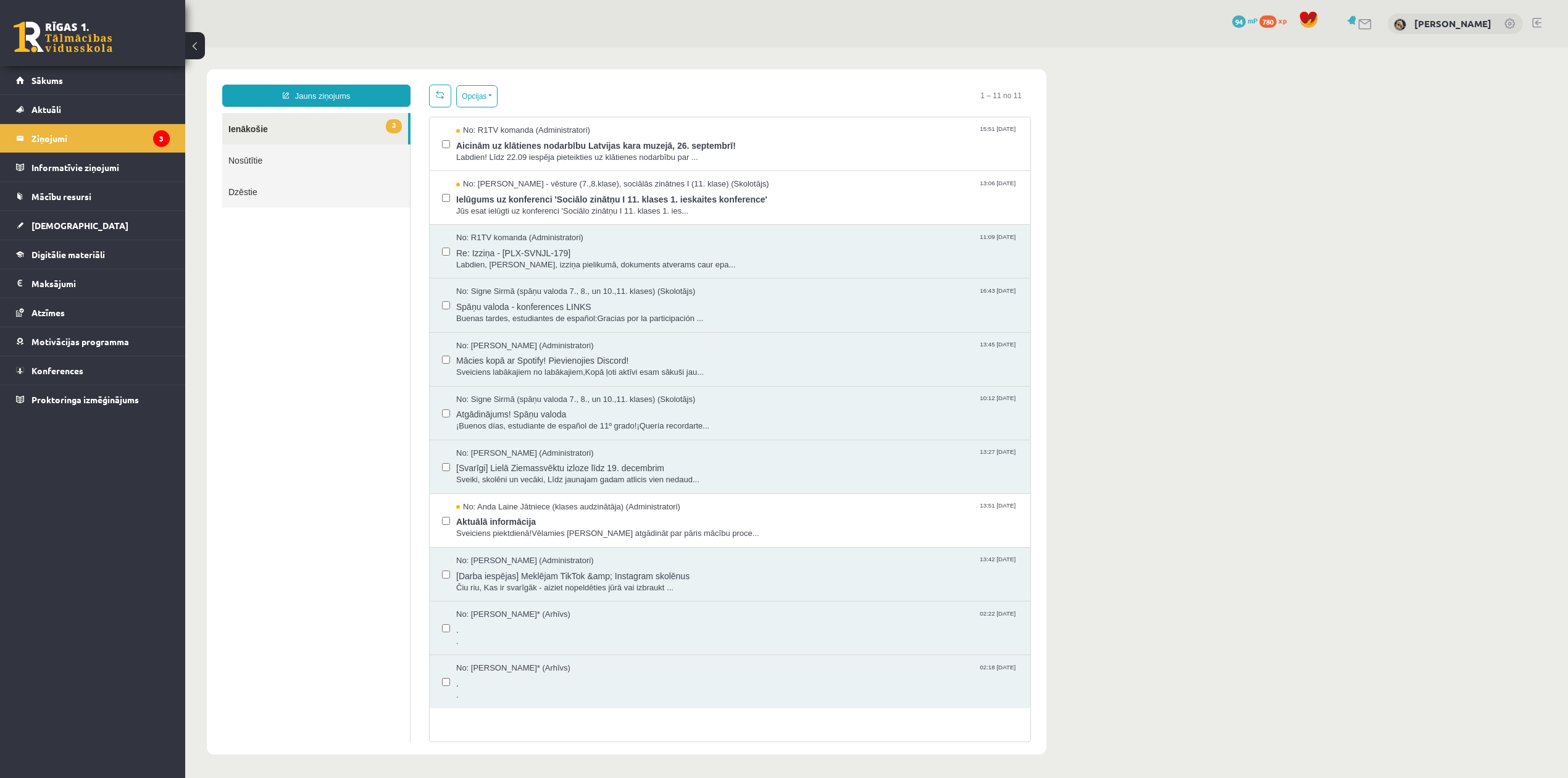
click at [288, 158] on link "Nosūtītie" at bounding box center [316, 160] width 188 height 31
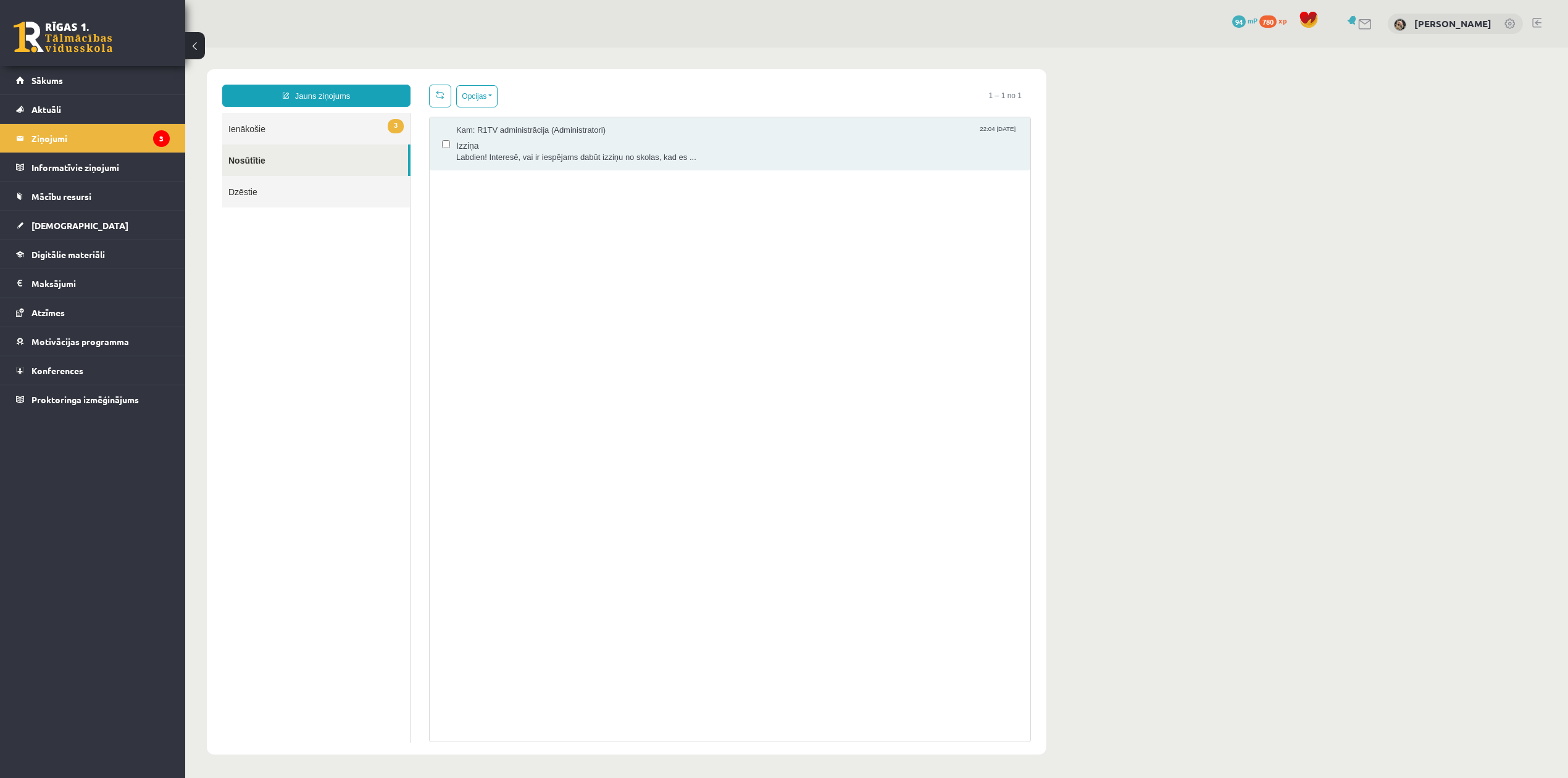
click at [289, 211] on ul "3 Ienākošie Nosūtītie Dzēstie" at bounding box center [316, 428] width 189 height 630
click at [283, 194] on link "Dzēstie" at bounding box center [316, 191] width 188 height 31
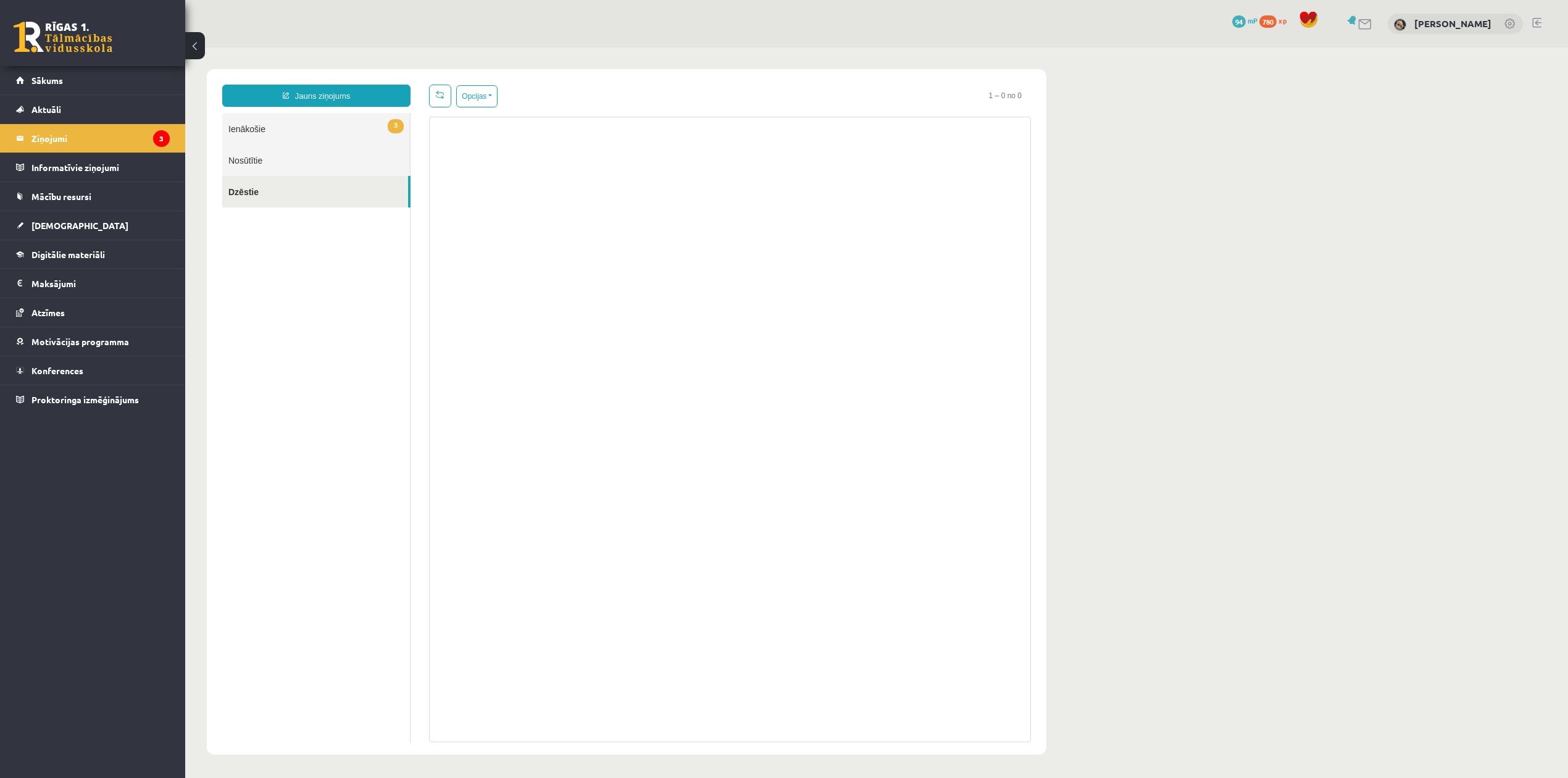
click at [277, 130] on link "3 Ienākošie" at bounding box center [316, 129] width 188 height 31
click at [70, 73] on link "Sākums" at bounding box center [92, 80] width 154 height 29
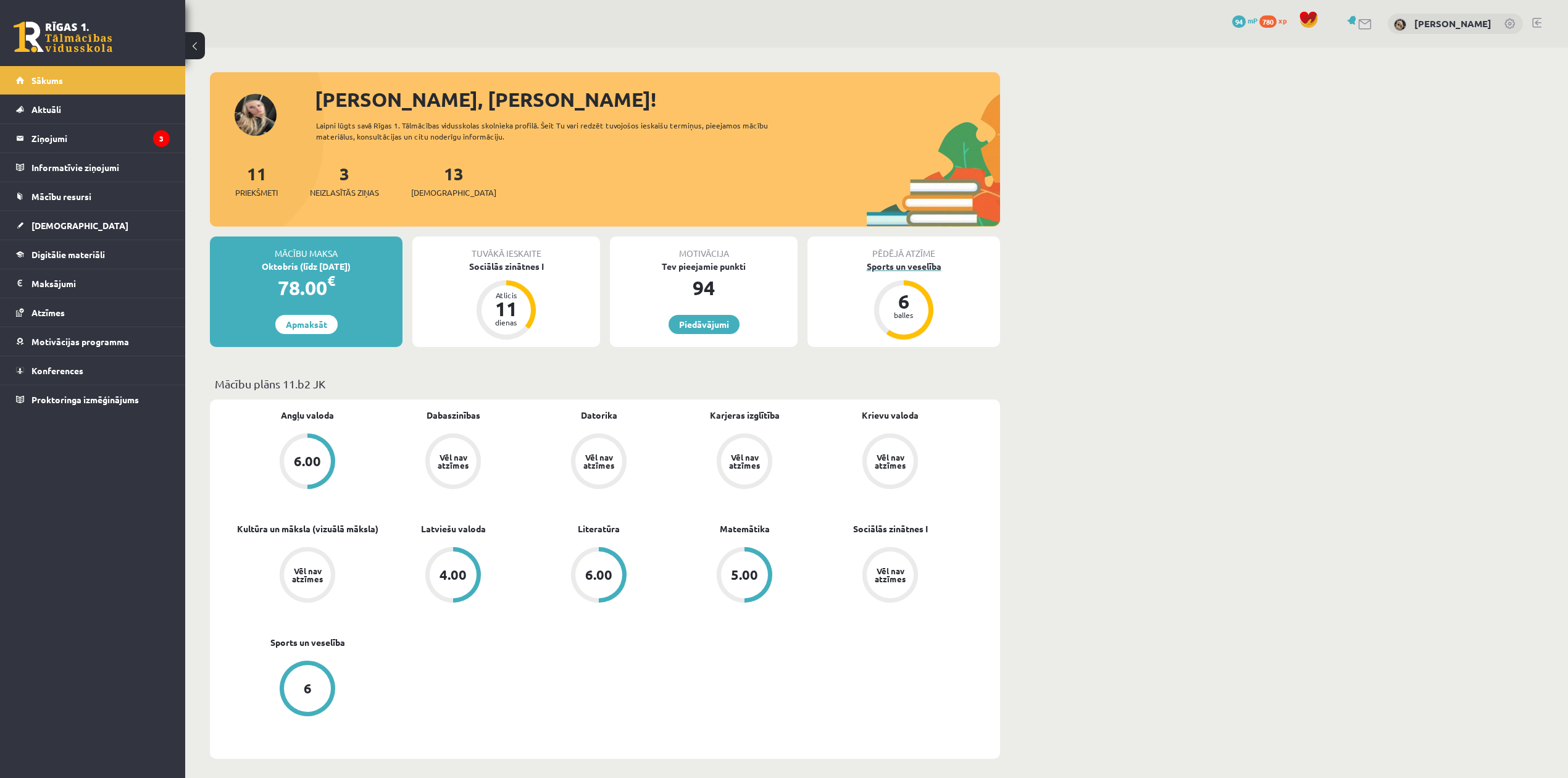
click at [896, 298] on div "6" at bounding box center [904, 301] width 37 height 20
click at [121, 136] on legend "Ziņojumi 3" at bounding box center [101, 139] width 139 height 29
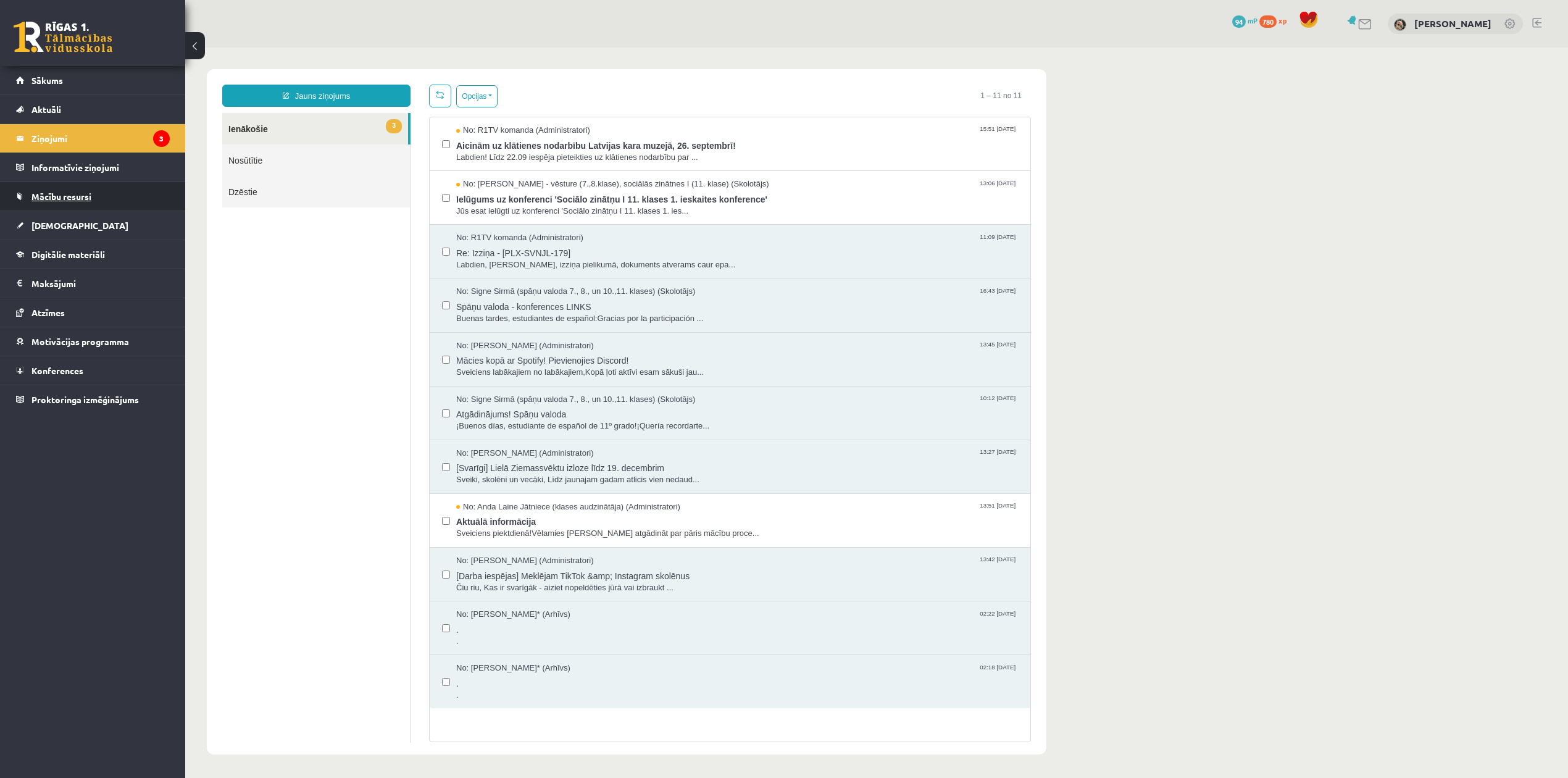
click at [91, 201] on span "Mācību resursi" at bounding box center [61, 196] width 60 height 11
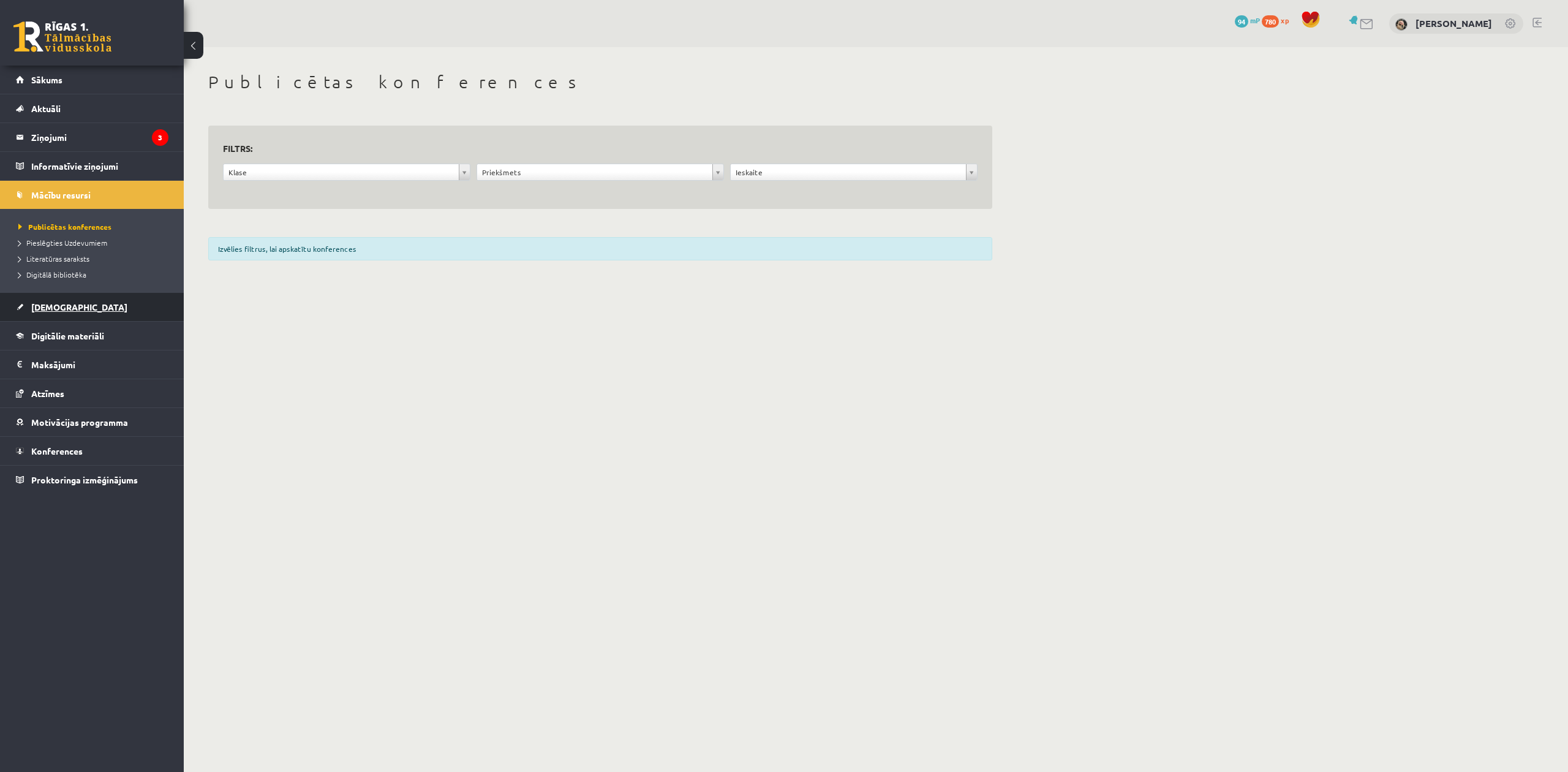
click at [92, 314] on link "[DEMOGRAPHIC_DATA]" at bounding box center [91, 307] width 152 height 28
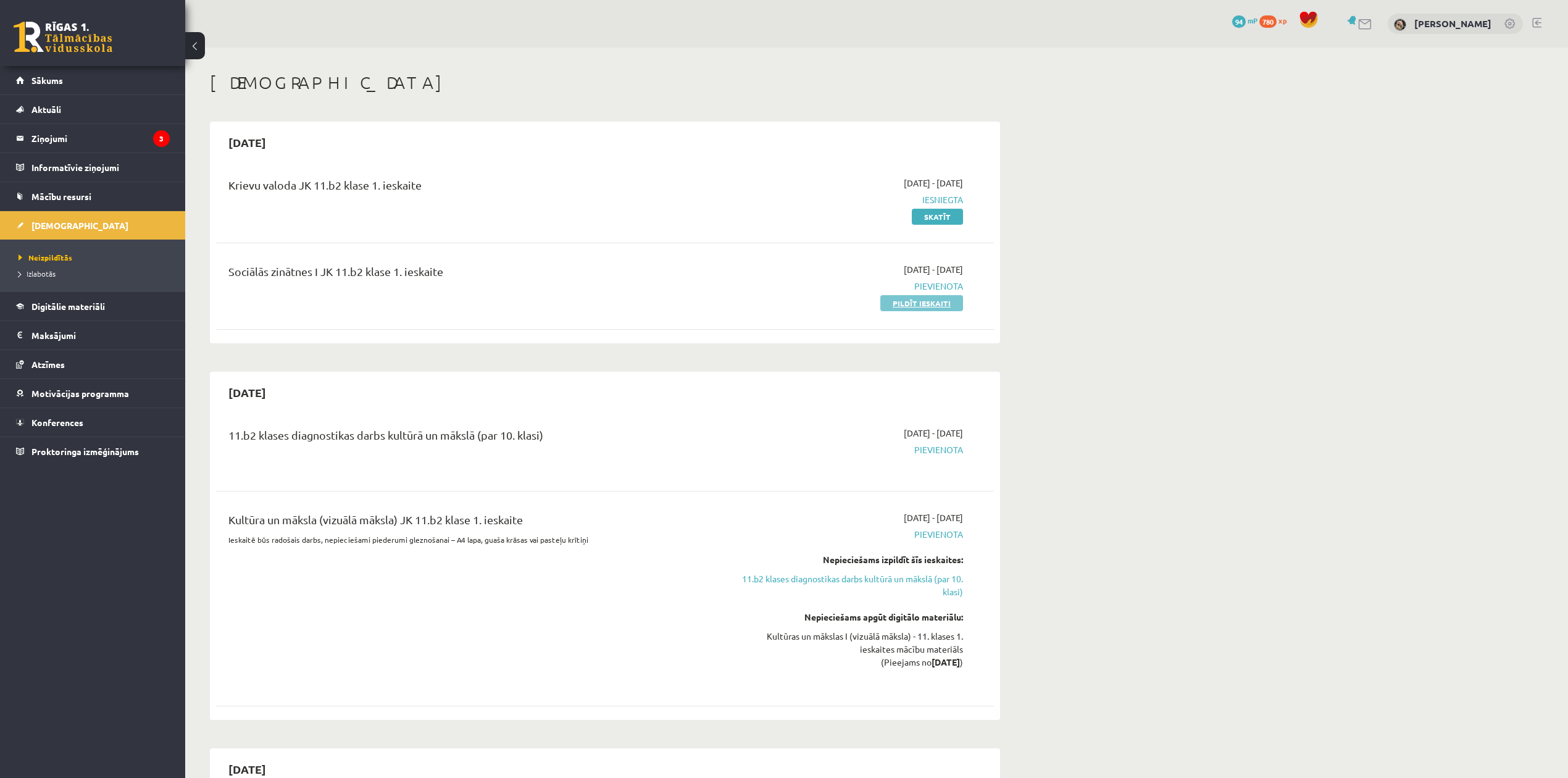
click at [943, 301] on link "Pildīt ieskaiti" at bounding box center [922, 303] width 83 height 16
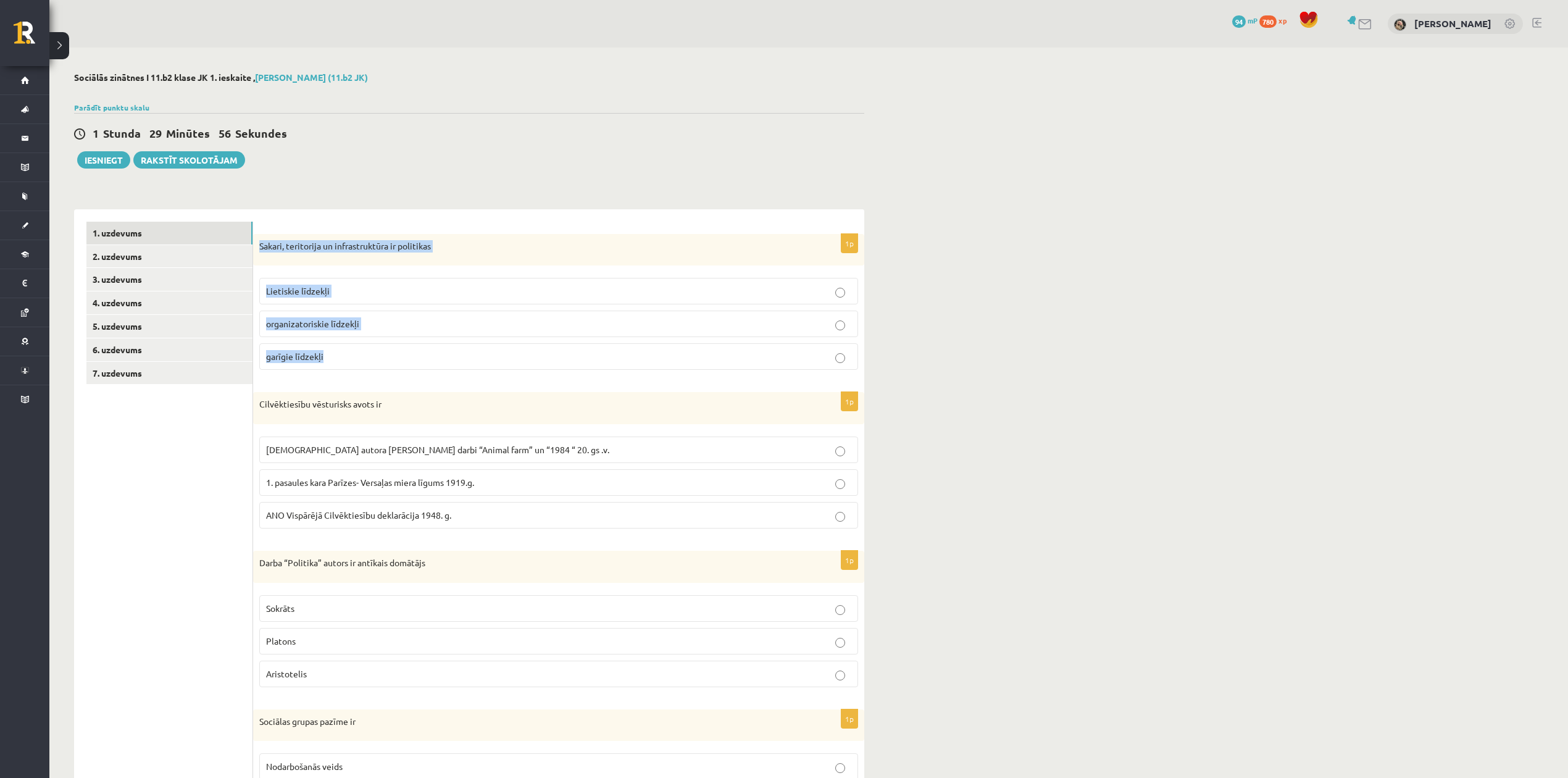
drag, startPoint x: 258, startPoint y: 240, endPoint x: 483, endPoint y: 378, distance: 263.9
click at [483, 378] on div "1p Sakari, teritorija un infrastruktūra ir politikas Lietiskie līdzekļi organiz…" at bounding box center [558, 307] width 611 height 146
copy div "Sakari, teritorija un infrastruktūra ir politikas Lietiskie līdzekļi organizato…"
drag, startPoint x: 1087, startPoint y: 275, endPoint x: 1060, endPoint y: 273, distance: 27.1
click at [1089, 276] on div "**********" at bounding box center [808, 549] width 1518 height 1004
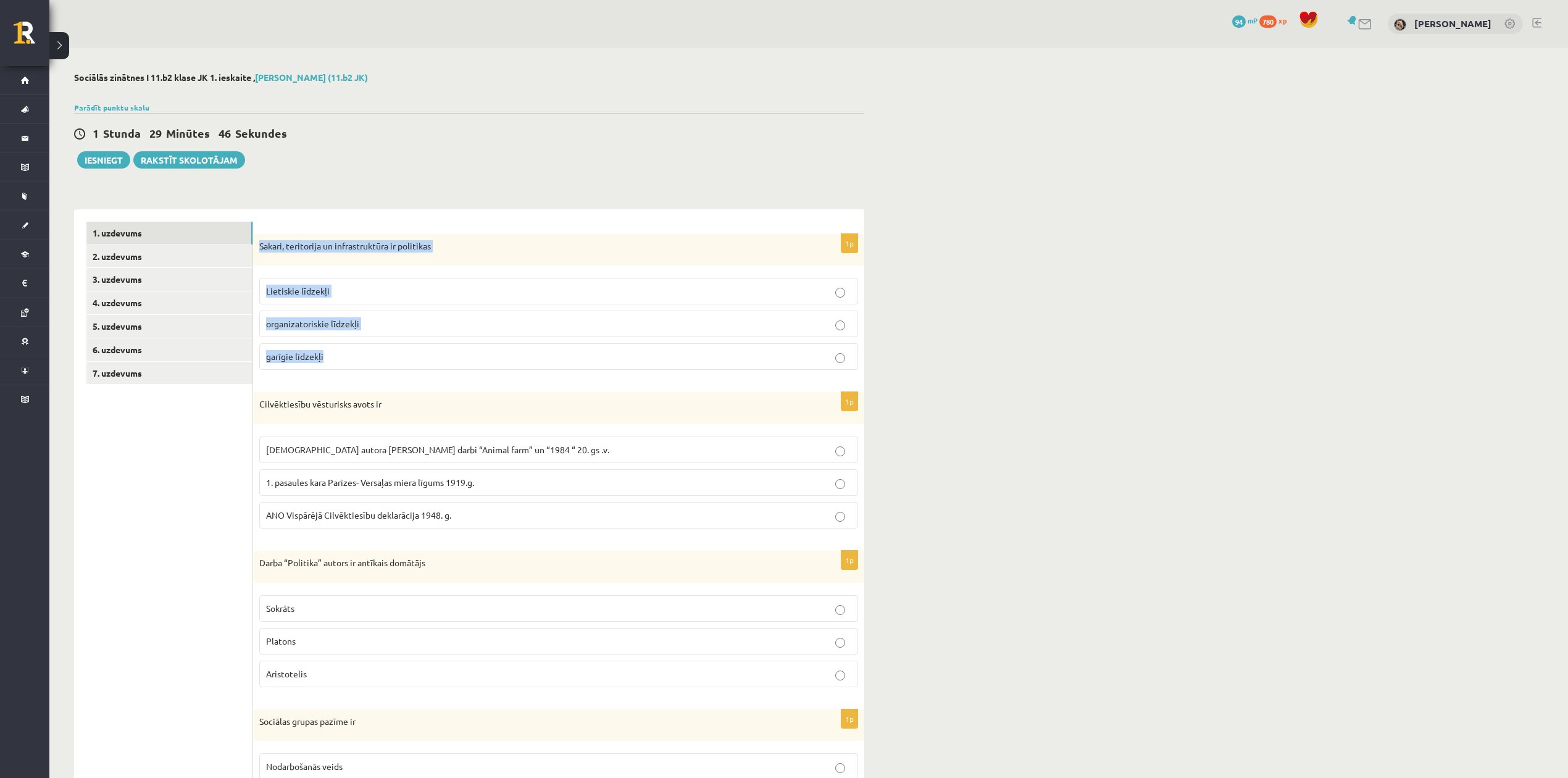
drag, startPoint x: 835, startPoint y: 299, endPoint x: 994, endPoint y: 311, distance: 159.5
click at [838, 299] on label "Lietiskie līdzekļi" at bounding box center [558, 291] width 598 height 26
drag, startPoint x: 1127, startPoint y: 349, endPoint x: 1136, endPoint y: 354, distance: 10.3
click at [1127, 349] on div "**********" at bounding box center [808, 549] width 1518 height 1004
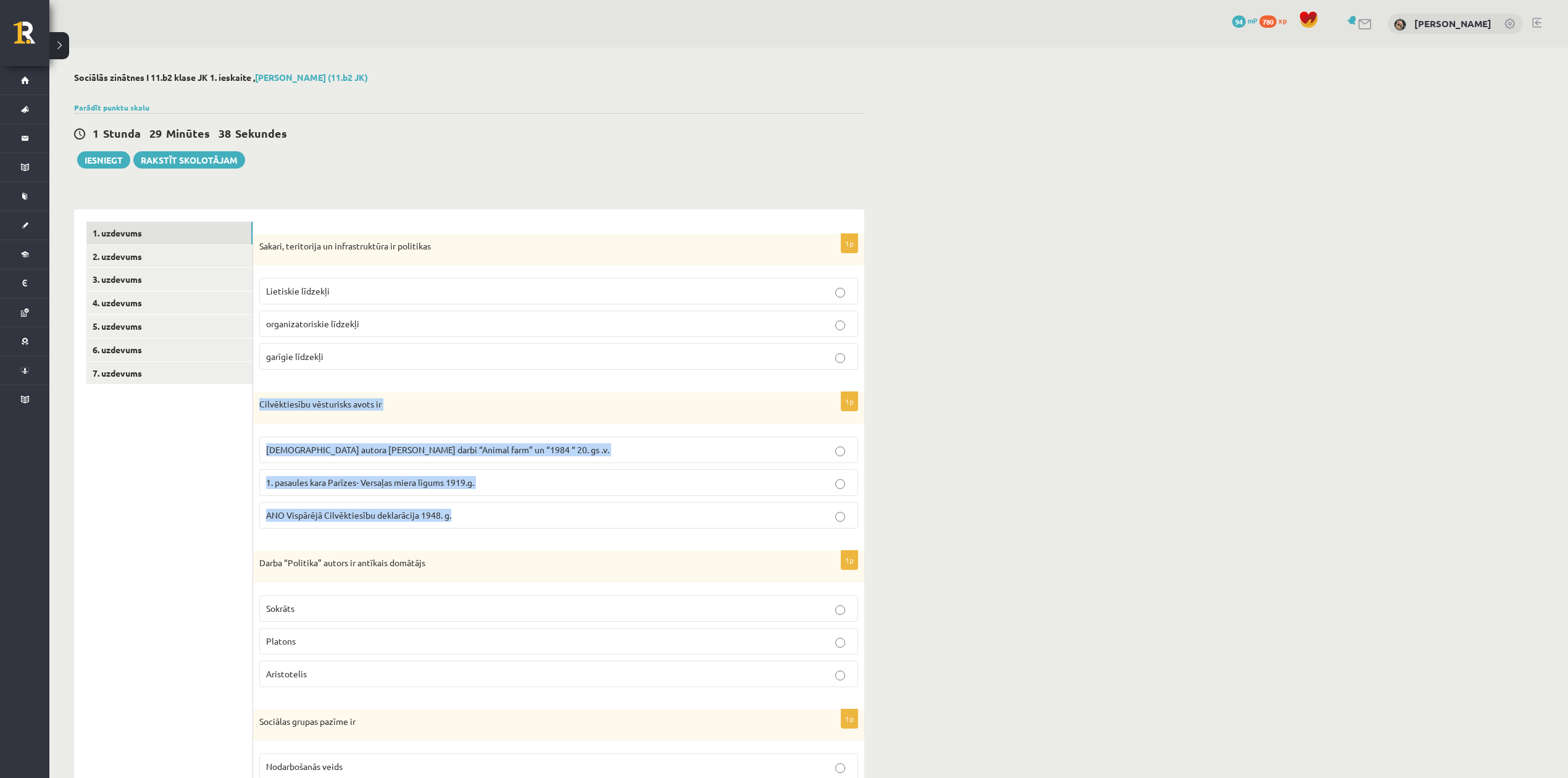
drag, startPoint x: 254, startPoint y: 402, endPoint x: 471, endPoint y: 524, distance: 248.9
click at [478, 539] on div "1p Cilvēktiesību vēsturisks avots ir Angļu autora George Orwell darbi “Animal f…" at bounding box center [558, 465] width 611 height 146
copy div "Cilvēktiesību vēsturisks avots ir Angļu autora George Orwell darbi “Animal farm…"
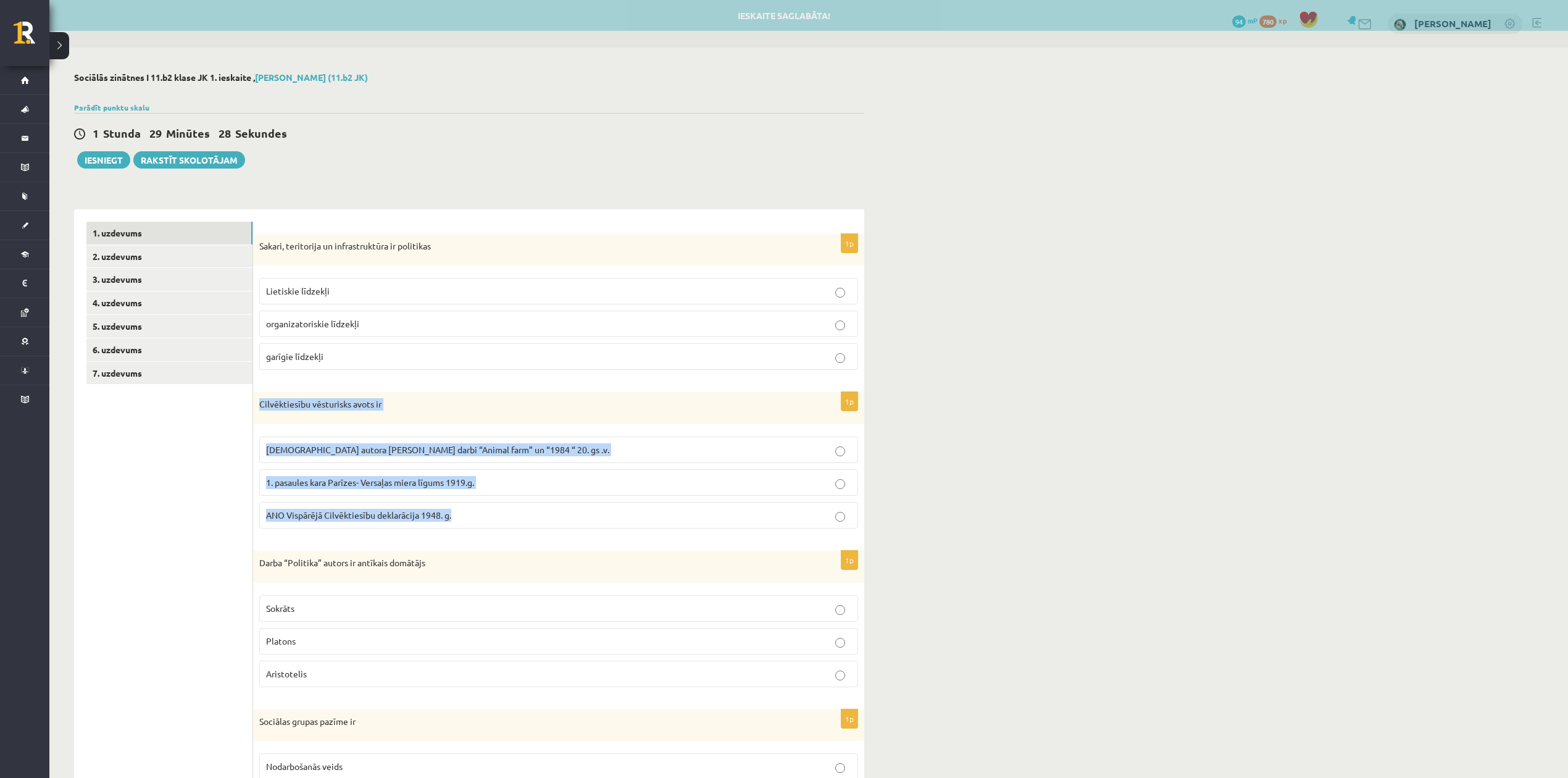
click at [494, 515] on p "ANO Vispārējā Cilvēktiesību deklarācija 1948. g." at bounding box center [558, 515] width 585 height 13
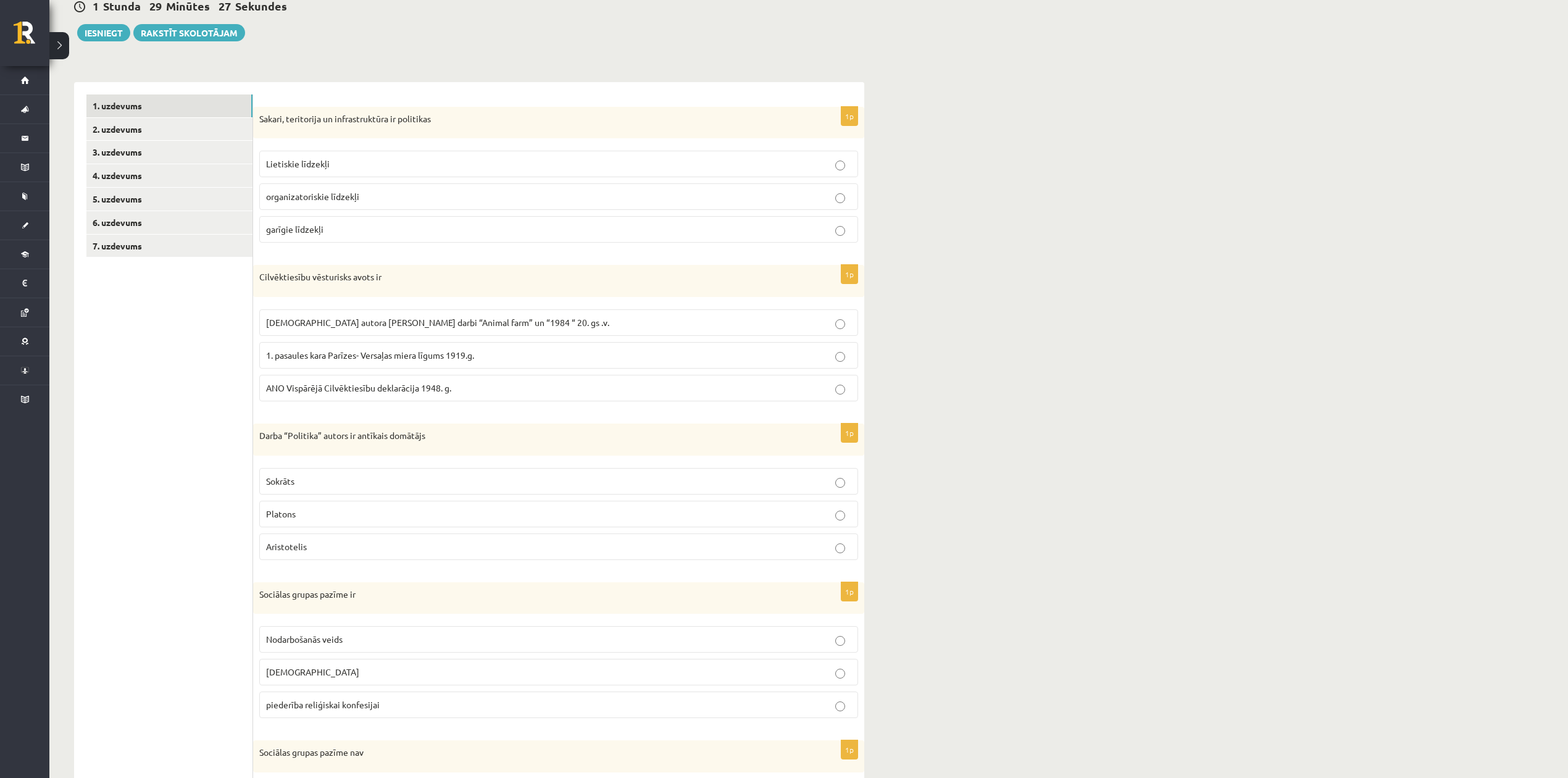
scroll to position [247, 0]
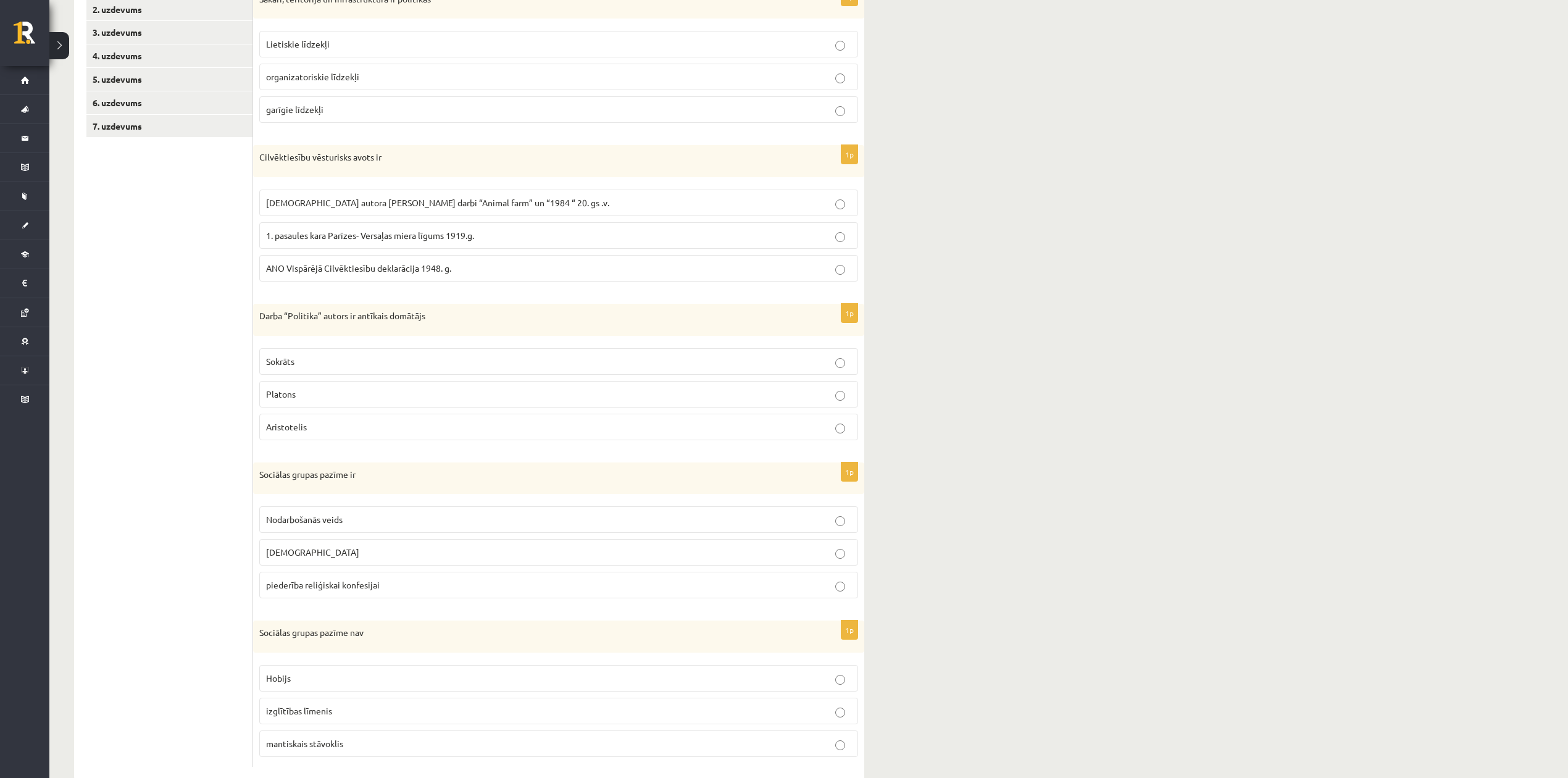
click at [336, 427] on p "Aristotelis" at bounding box center [558, 427] width 585 height 13
drag, startPoint x: 256, startPoint y: 304, endPoint x: 433, endPoint y: 445, distance: 226.3
click at [432, 447] on div "1p Sakari, teritorija un infrastruktūra ir politikas Lietiskie līdzekļi organiz…" at bounding box center [558, 371] width 611 height 817
copy div "Darba “Politika” autors ir antīkais domātājs Sokrāts Platons Aristotelis"
click at [986, 469] on div "**********" at bounding box center [808, 302] width 1518 height 1004
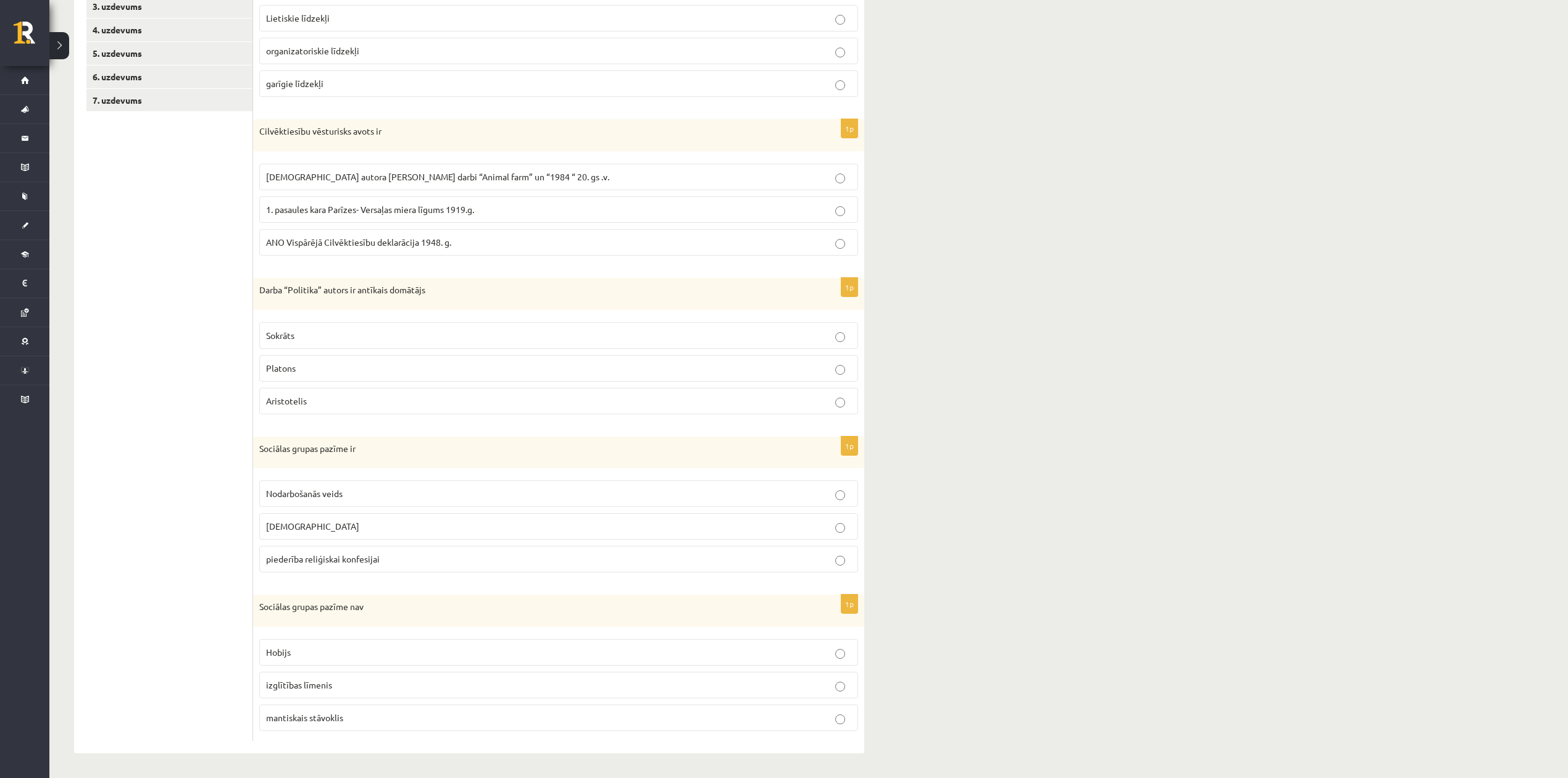
scroll to position [280, 0]
drag, startPoint x: 247, startPoint y: 433, endPoint x: 376, endPoint y: 544, distance: 170.2
click at [401, 569] on div "**********" at bounding box center [469, 345] width 790 height 817
drag, startPoint x: 184, startPoint y: 488, endPoint x: 240, endPoint y: 490, distance: 56.0
click at [185, 488] on ul "1. uzdevums 2. uzdevums 3. uzdevums 4. uzdevums 5. uzdevums 6. uzdevums 7. uzde…" at bounding box center [169, 344] width 166 height 792
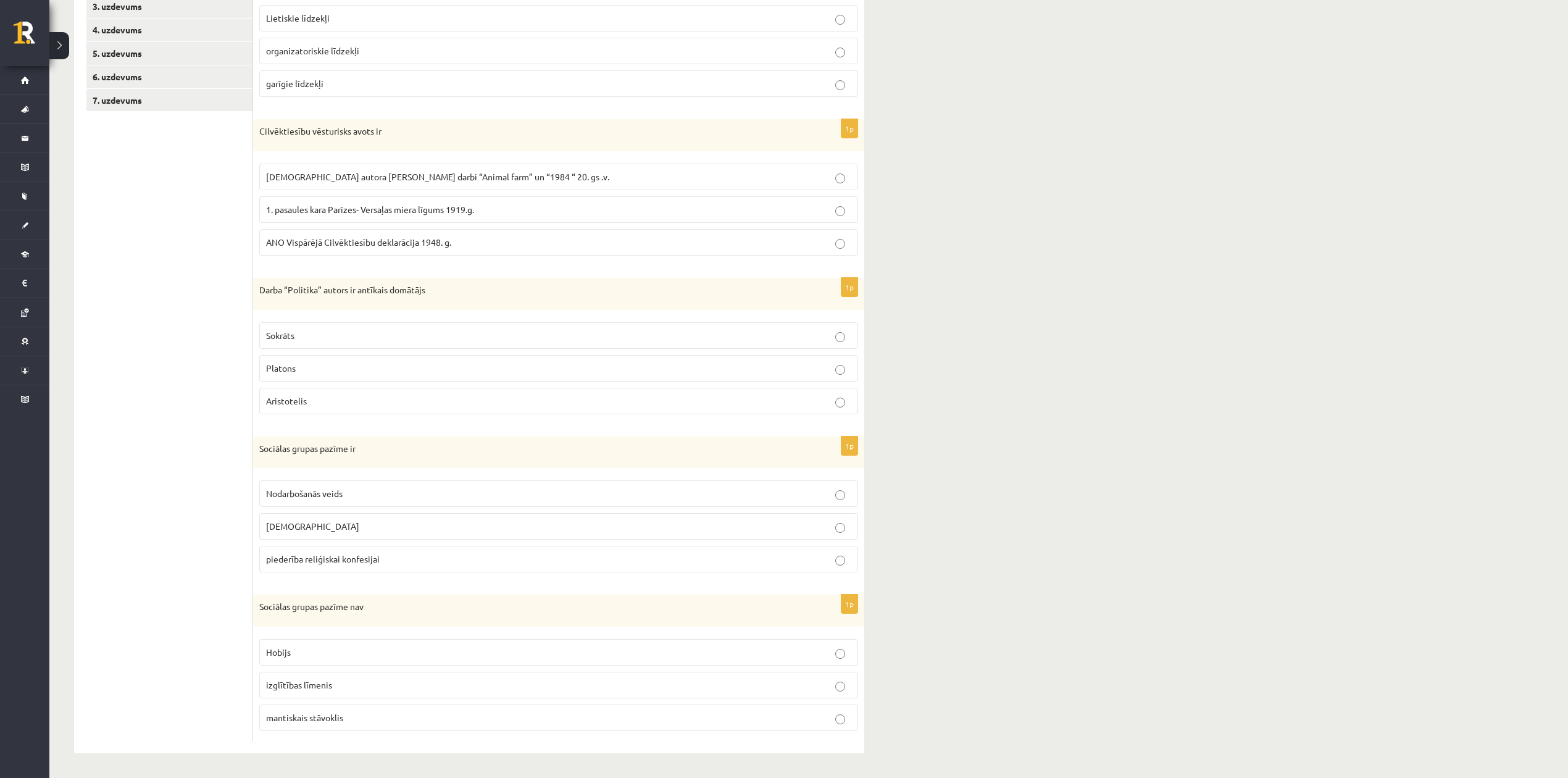
click at [253, 466] on div "1p Sociālas grupas pazīme ir Nodarbošanās veids individuālisms piederība reliģi…" at bounding box center [558, 509] width 611 height 146
click at [408, 462] on div "Sociālas grupas pazīme ir" at bounding box center [558, 452] width 611 height 32
drag, startPoint x: 257, startPoint y: 444, endPoint x: 383, endPoint y: 562, distance: 172.6
click at [383, 564] on div "1p Sociālas grupas pazīme ir Nodarbošanās veids individuālisms piederība reliģi…" at bounding box center [558, 509] width 611 height 146
copy div "Sociālas grupas pazīme ir Nodarbošanās veids individuālisms piederība reliģiska…"
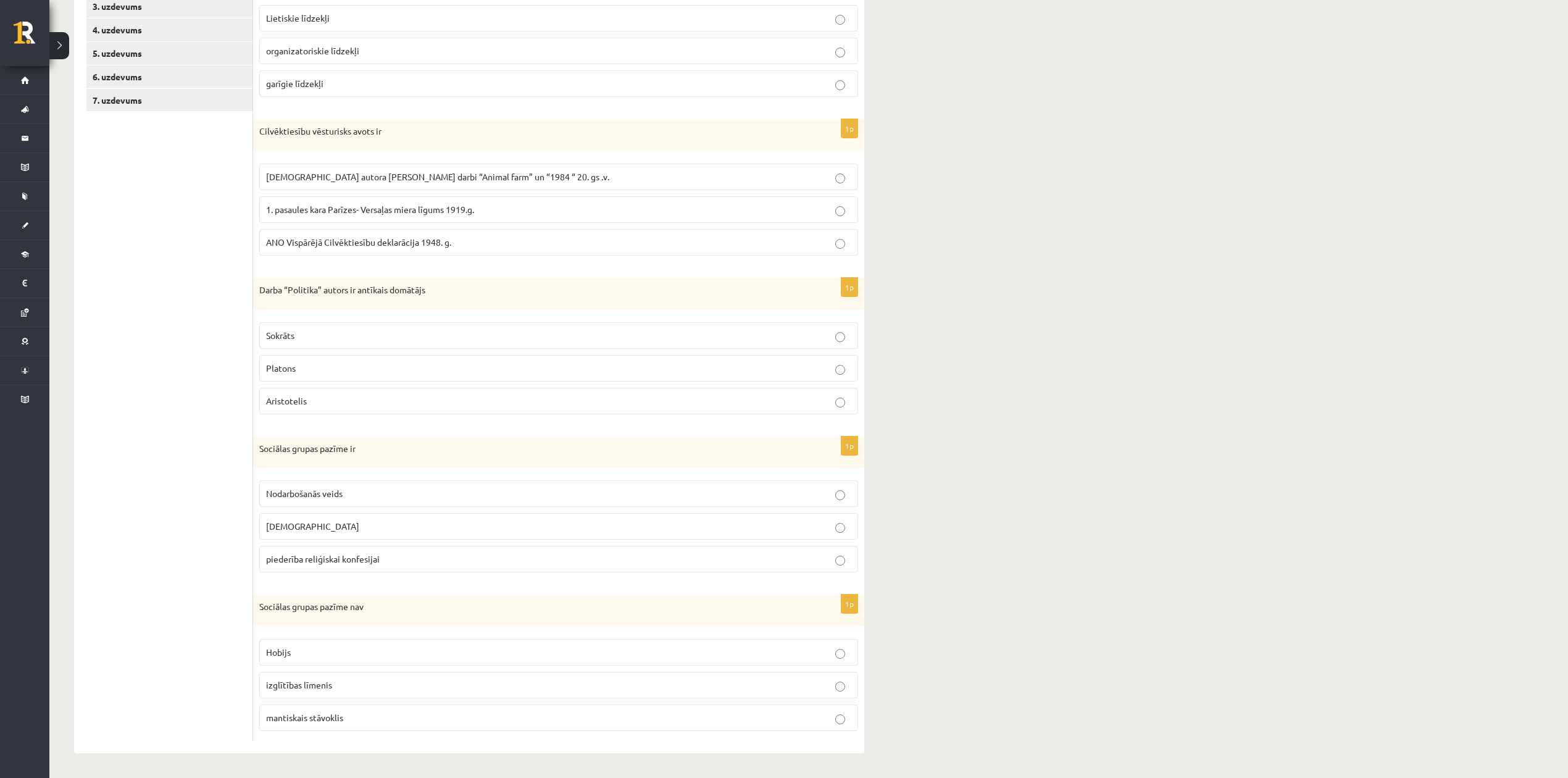
click at [174, 457] on ul "1. uzdevums 2. uzdevums 3. uzdevums 4. uzdevums 5. uzdevums 6. uzdevums 7. uzde…" at bounding box center [169, 344] width 166 height 792
click at [333, 481] on label "Nodarbošanās veids" at bounding box center [558, 494] width 598 height 26
drag, startPoint x: 253, startPoint y: 604, endPoint x: 416, endPoint y: 725, distance: 203.0
click at [416, 725] on div "1p Sociālas grupas pazīme nav Hobijs izglītības līmenis mantiskais stāvoklis" at bounding box center [558, 667] width 611 height 146
copy div "Sociālas grupas pazīme nav Hobijs izglītības līmenis mantiskais stāvoklis"
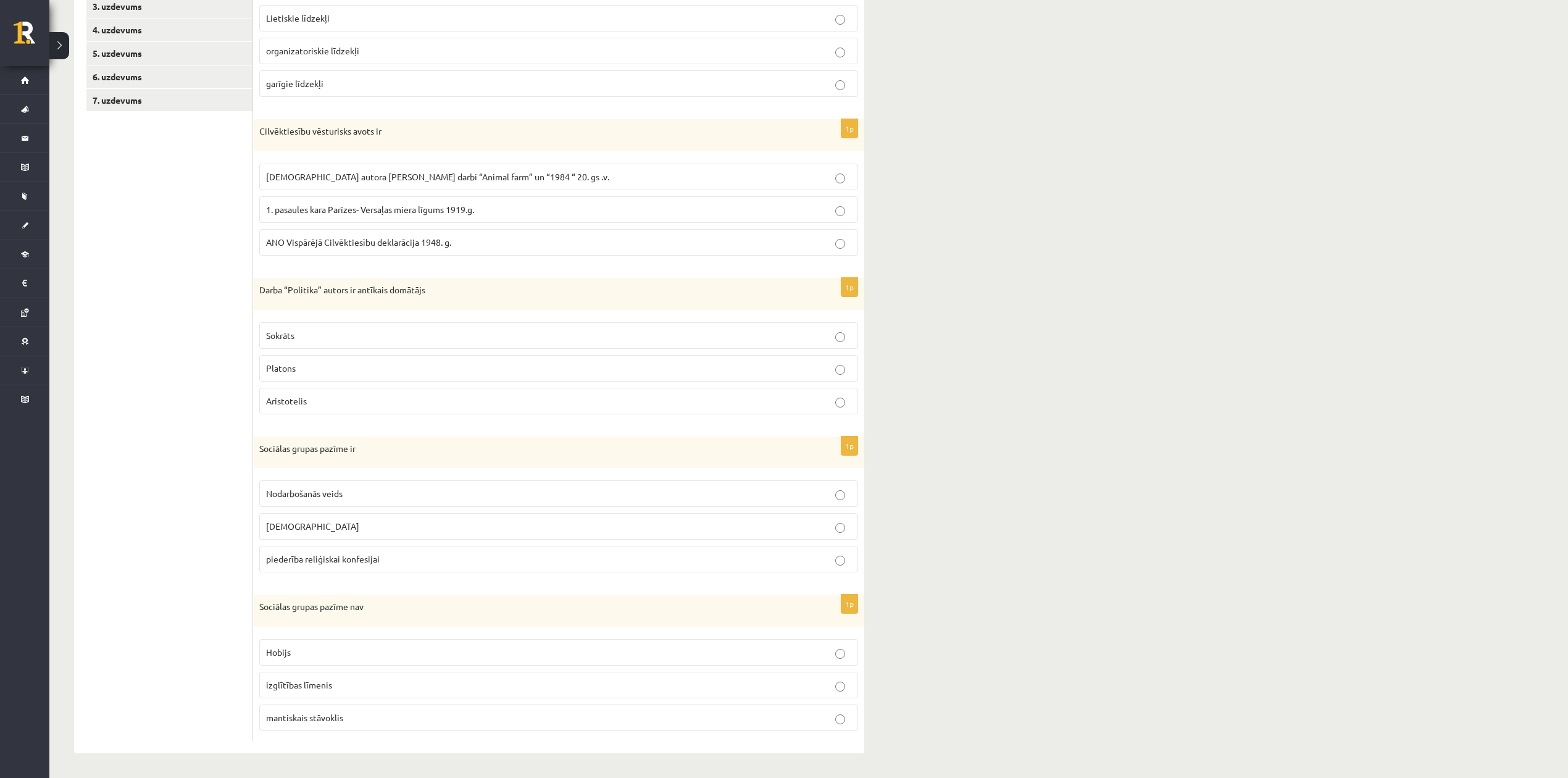
click at [180, 652] on ul "1. uzdevums 2. uzdevums 3. uzdevums 4. uzdevums 5. uzdevums 6. uzdevums 7. uzde…" at bounding box center [169, 344] width 166 height 792
drag, startPoint x: 312, startPoint y: 653, endPoint x: 322, endPoint y: 649, distance: 10.8
click at [312, 652] on p "Hobijs" at bounding box center [558, 652] width 585 height 13
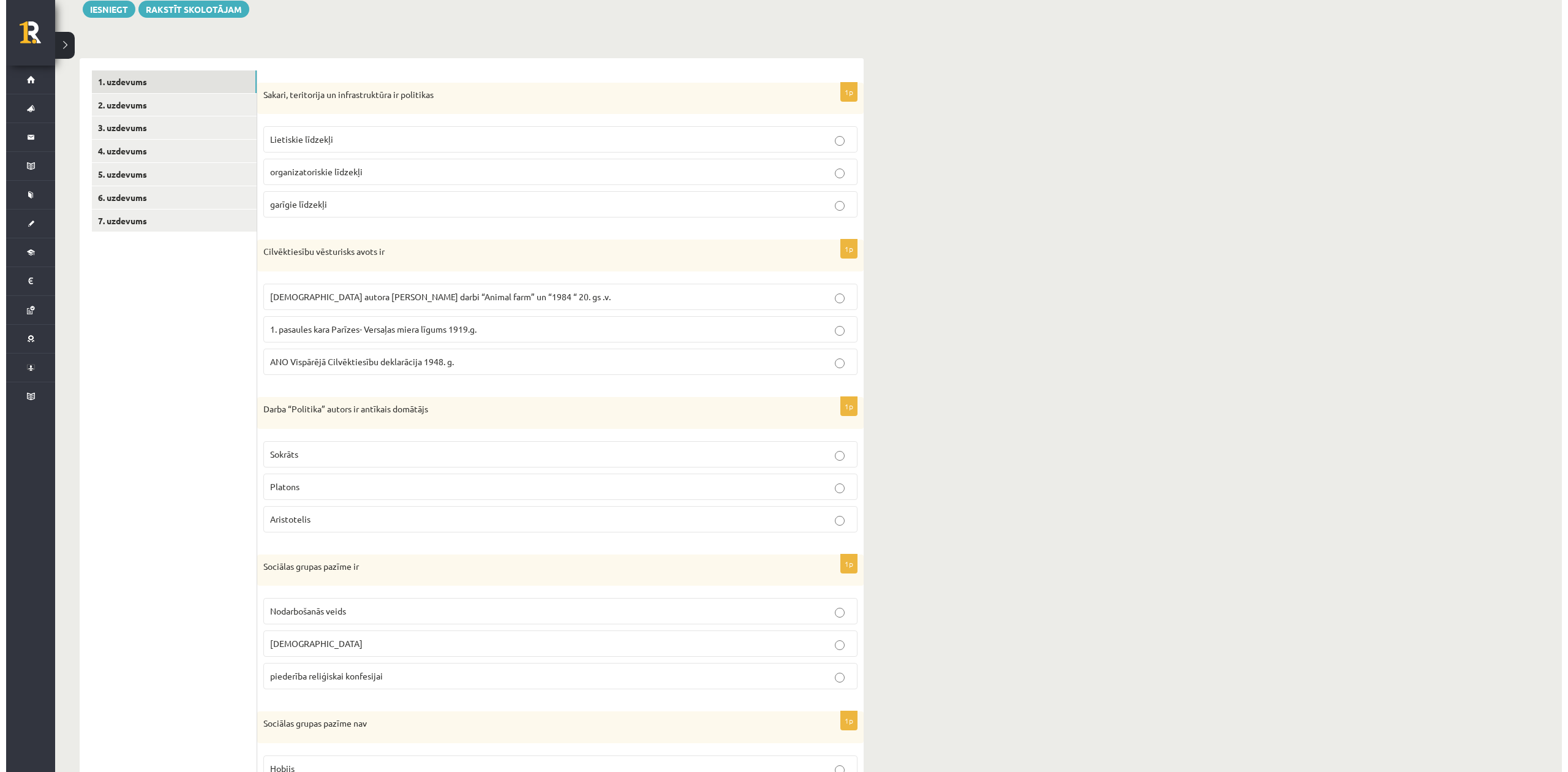
scroll to position [0, 0]
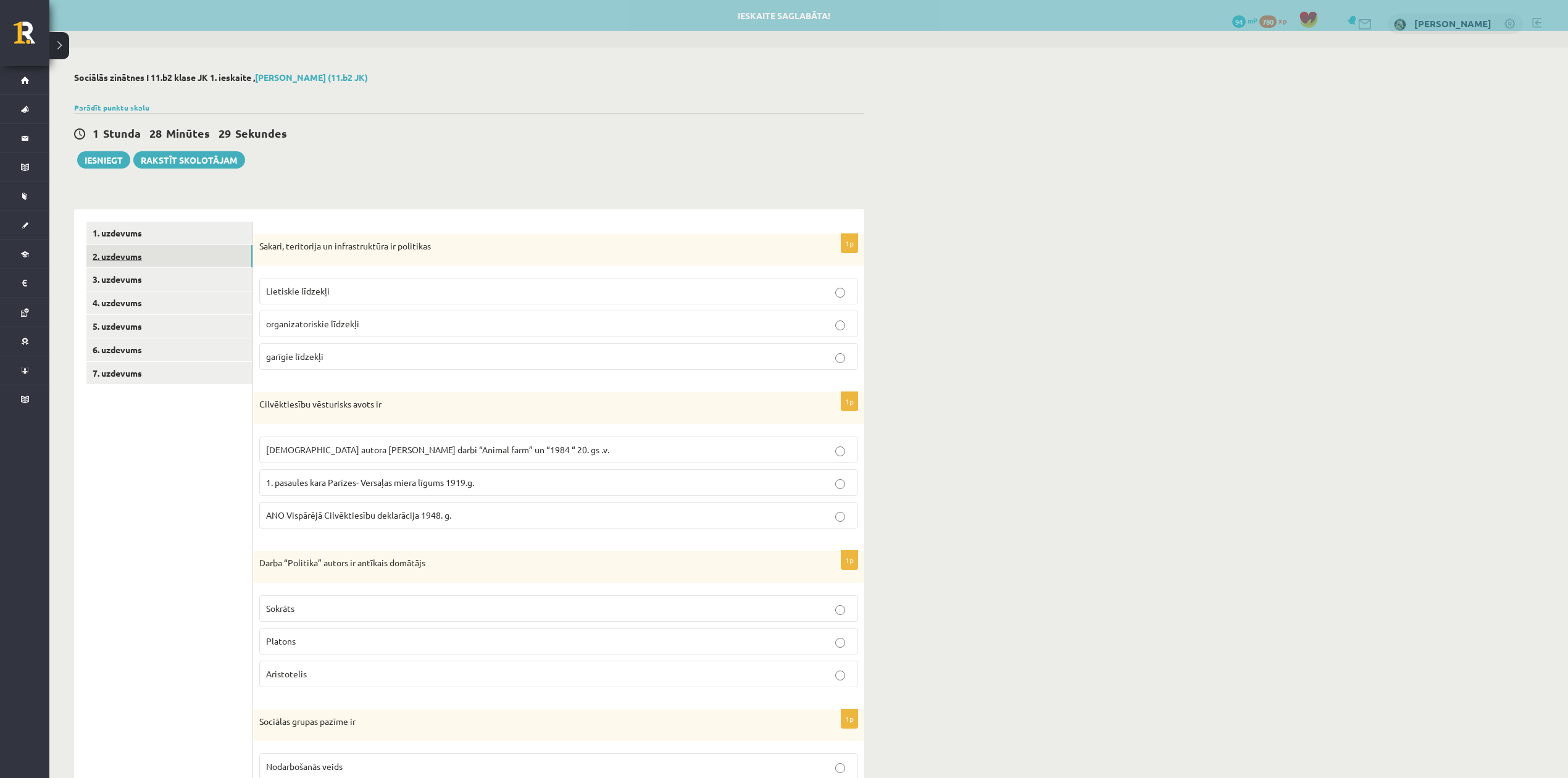
click at [121, 246] on link "2. uzdevums" at bounding box center [169, 256] width 166 height 23
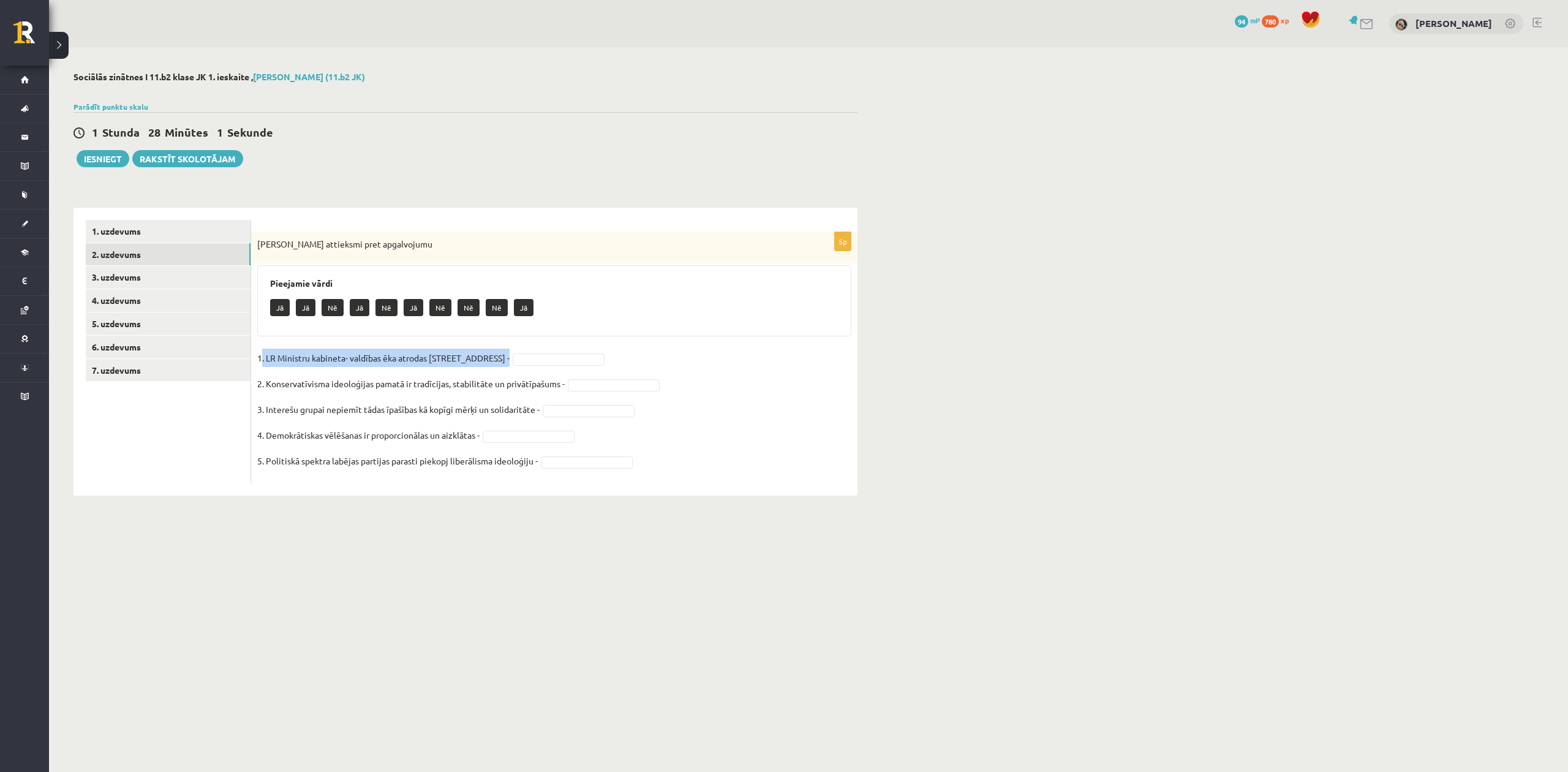
drag, startPoint x: 261, startPoint y: 359, endPoint x: 517, endPoint y: 358, distance: 256.0
click at [517, 358] on fieldset "1. LR Ministru kabineta- valdības ēka atrodas Rīgā, Jēkaba ielā 11 - 2. Konserv…" at bounding box center [554, 413] width 594 height 129
copy fieldset ". LR Ministru kabineta- valdības ēka atrodas Rīgā, Jēkaba ielā 11 -"
drag, startPoint x: 282, startPoint y: 302, endPoint x: 332, endPoint y: 310, distance: 50.6
click at [332, 310] on div "Jā Jā Nē Jā Nē Jā Nē Nē Nē Jā" at bounding box center [554, 309] width 568 height 29
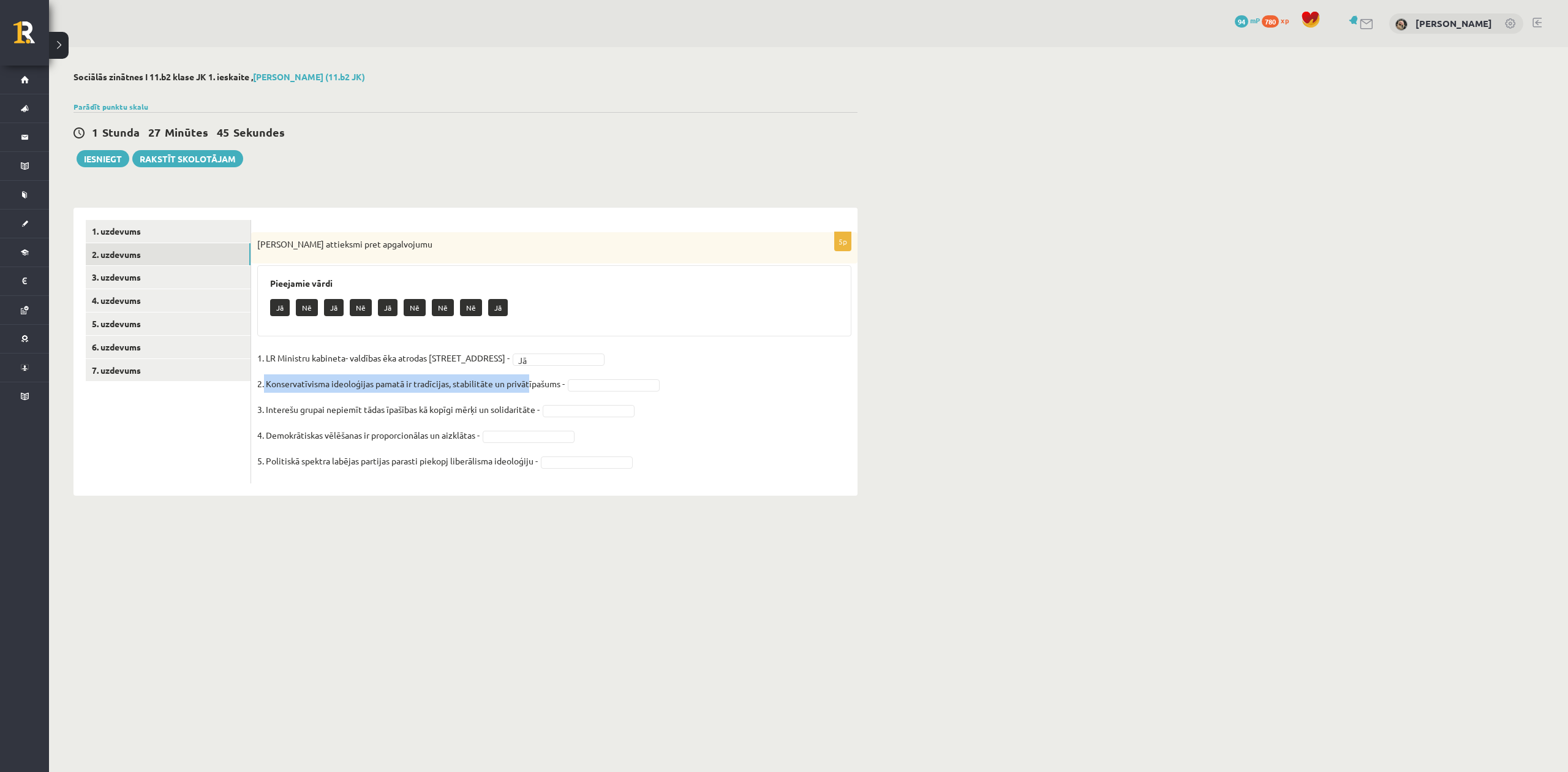
drag, startPoint x: 264, startPoint y: 381, endPoint x: 530, endPoint y: 393, distance: 266.3
click at [530, 393] on p "2. Konservatīvisma ideoloģijas pamatā ir tradīcijas, stabilitāte un privātīpašu…" at bounding box center [411, 384] width 308 height 18
copy p "Konservatīvisma ideoloģijas pamatā ir tradīcijas, stabilitāte un privāt"
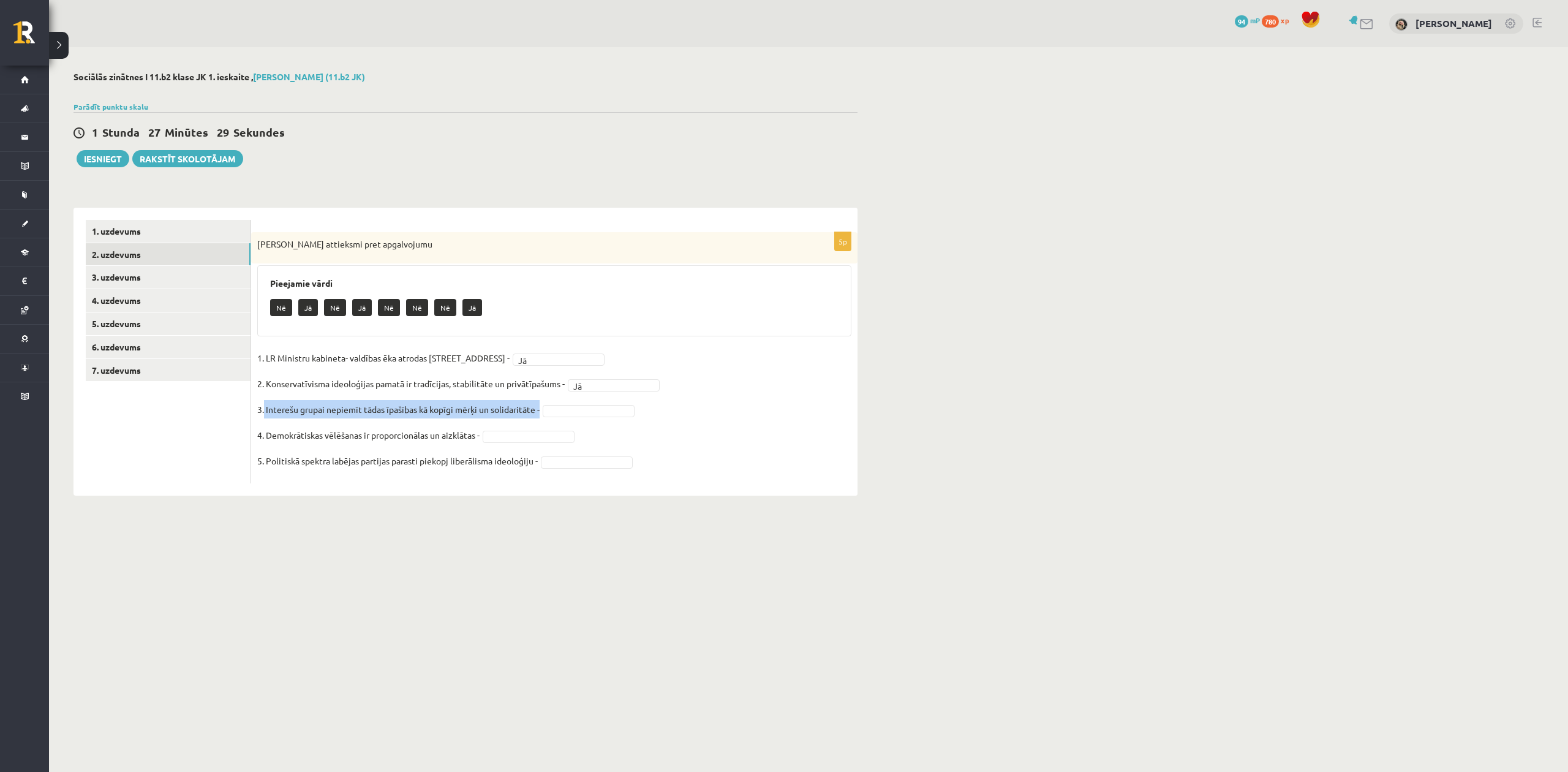
drag, startPoint x: 264, startPoint y: 410, endPoint x: 549, endPoint y: 415, distance: 285.0
click at [549, 415] on fieldset "1. LR Ministru kabineta- valdības ēka atrodas Rīgā, Jēkaba ielā 11 - Jā ** 2. K…" at bounding box center [554, 413] width 594 height 129
copy fieldset "Interešu grupai nepiemīt tādas īpašības kā kopīgi mērķi un solidaritāte -"
drag, startPoint x: 261, startPoint y: 434, endPoint x: 479, endPoint y: 432, distance: 218.0
click at [479, 432] on p "4. Demokrātiskas vēlēšanas ir proporcionālas un aizklātas -" at bounding box center [368, 435] width 222 height 18
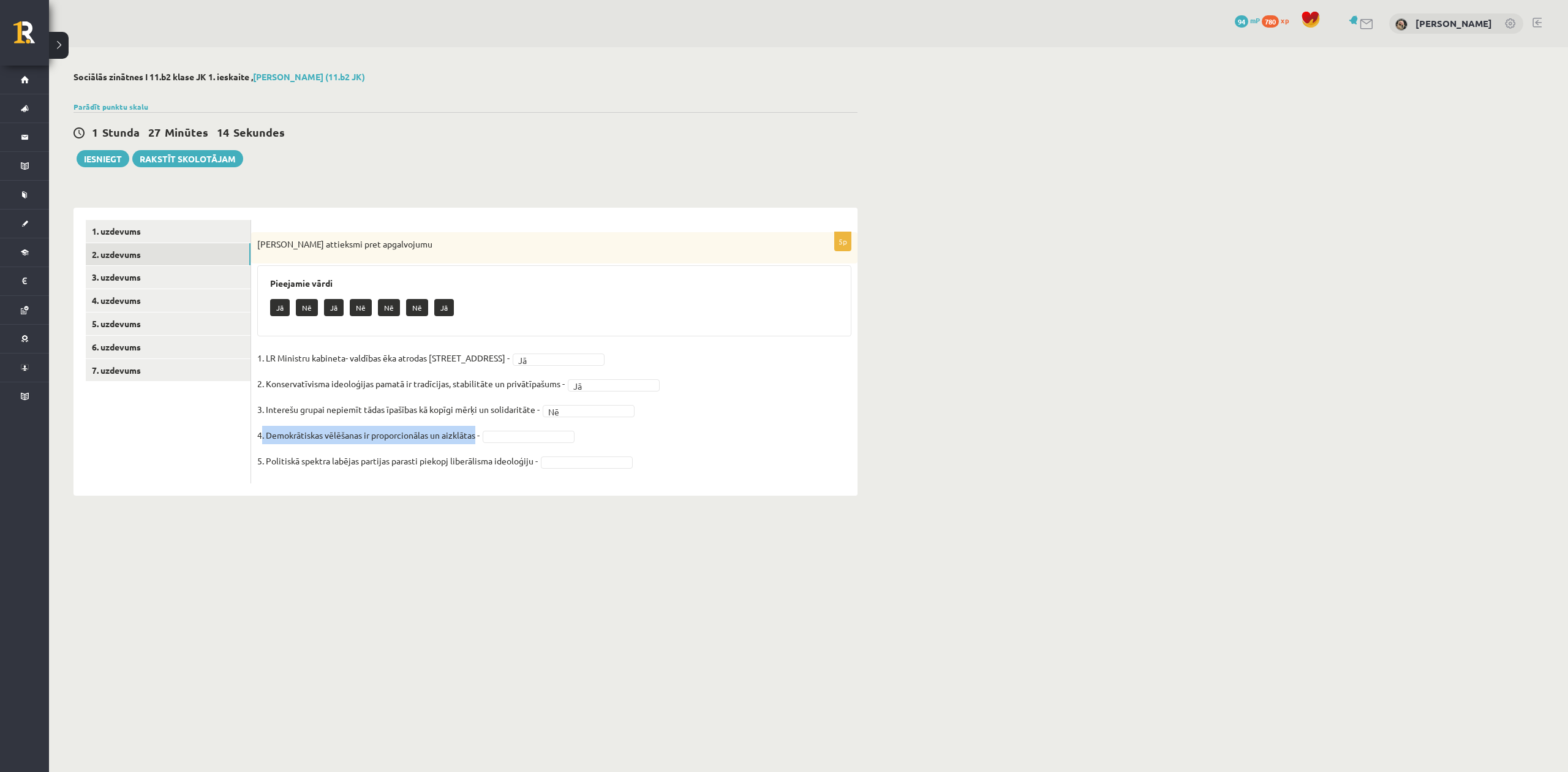
copy p ". Demokrātiskas vēlēšanas ir proporcionālas un aizklātas"
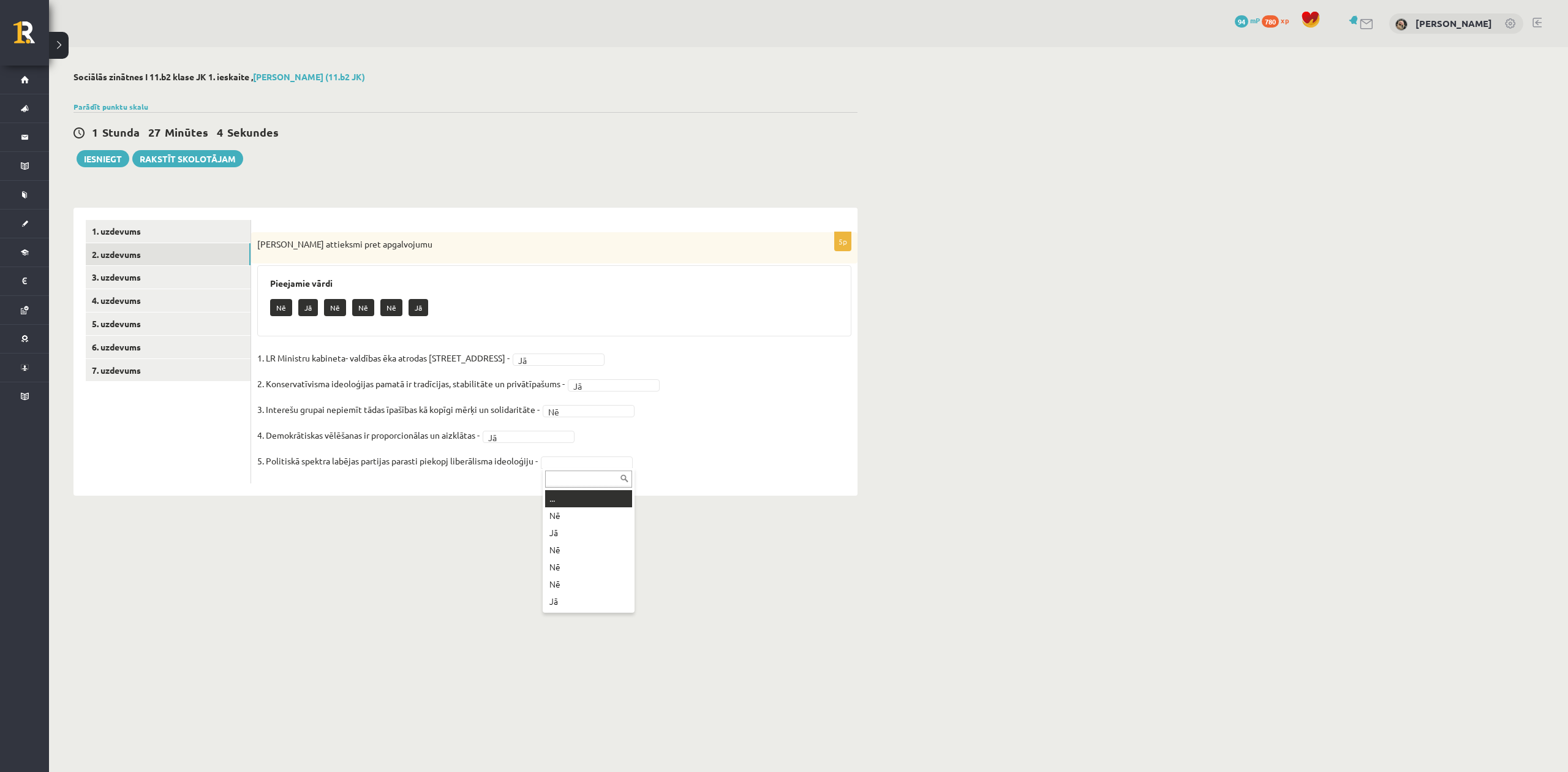
drag, startPoint x: 573, startPoint y: 464, endPoint x: 578, endPoint y: 469, distance: 7.1
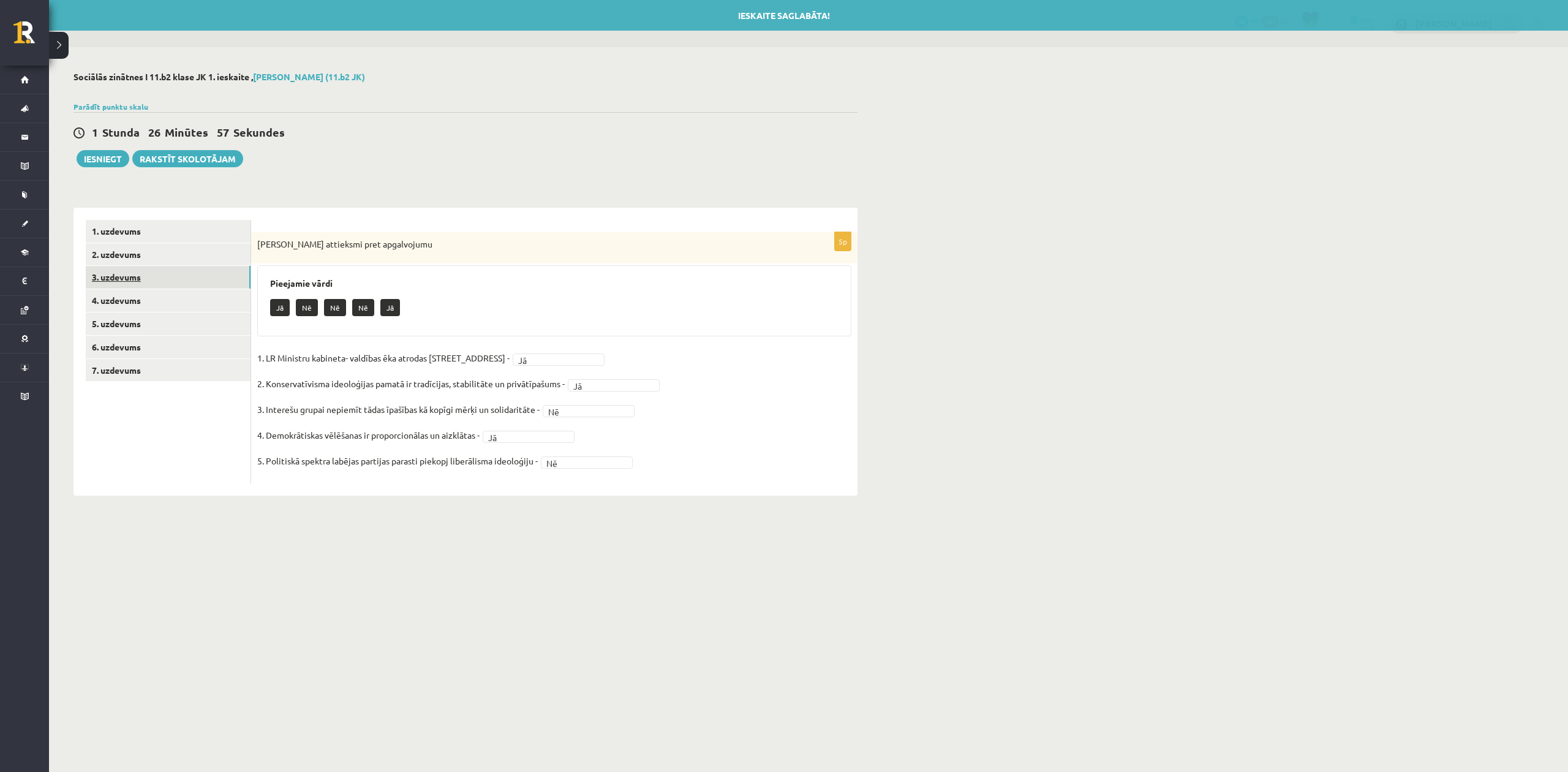
click at [108, 276] on link "3. uzdevums" at bounding box center [168, 277] width 165 height 23
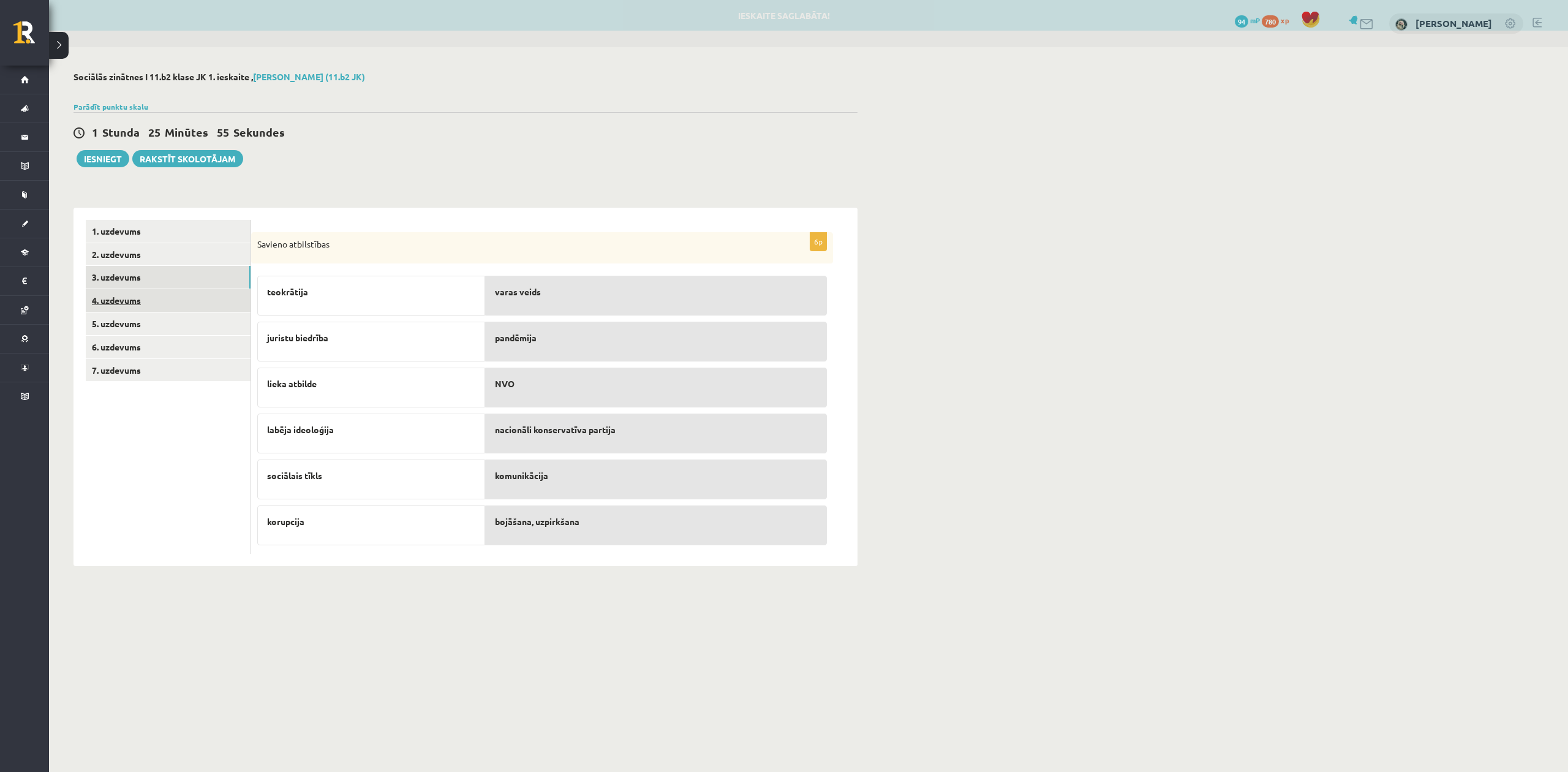
click at [188, 302] on link "4. uzdevums" at bounding box center [168, 301] width 165 height 23
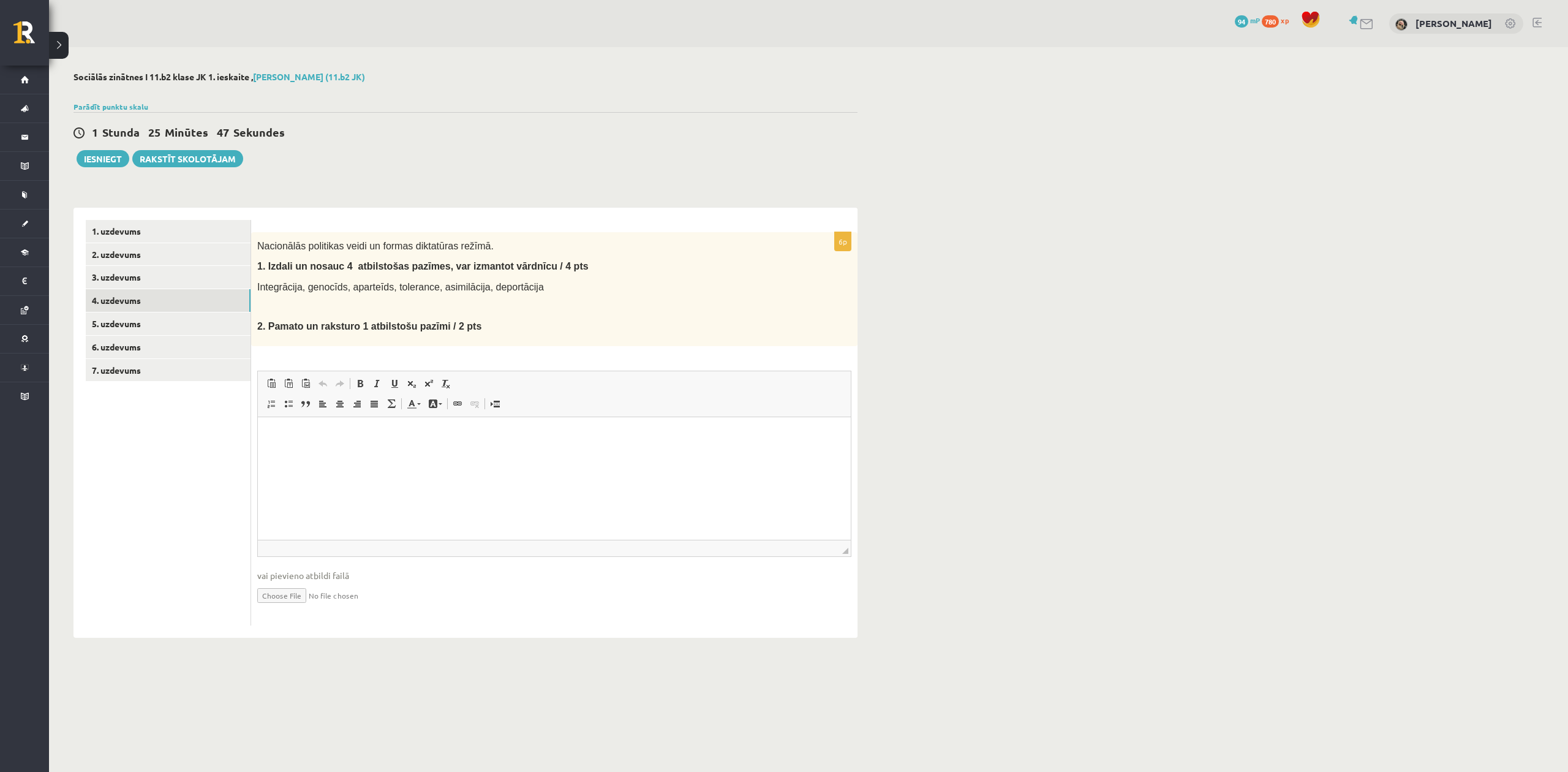
click at [310, 452] on html at bounding box center [554, 435] width 593 height 38
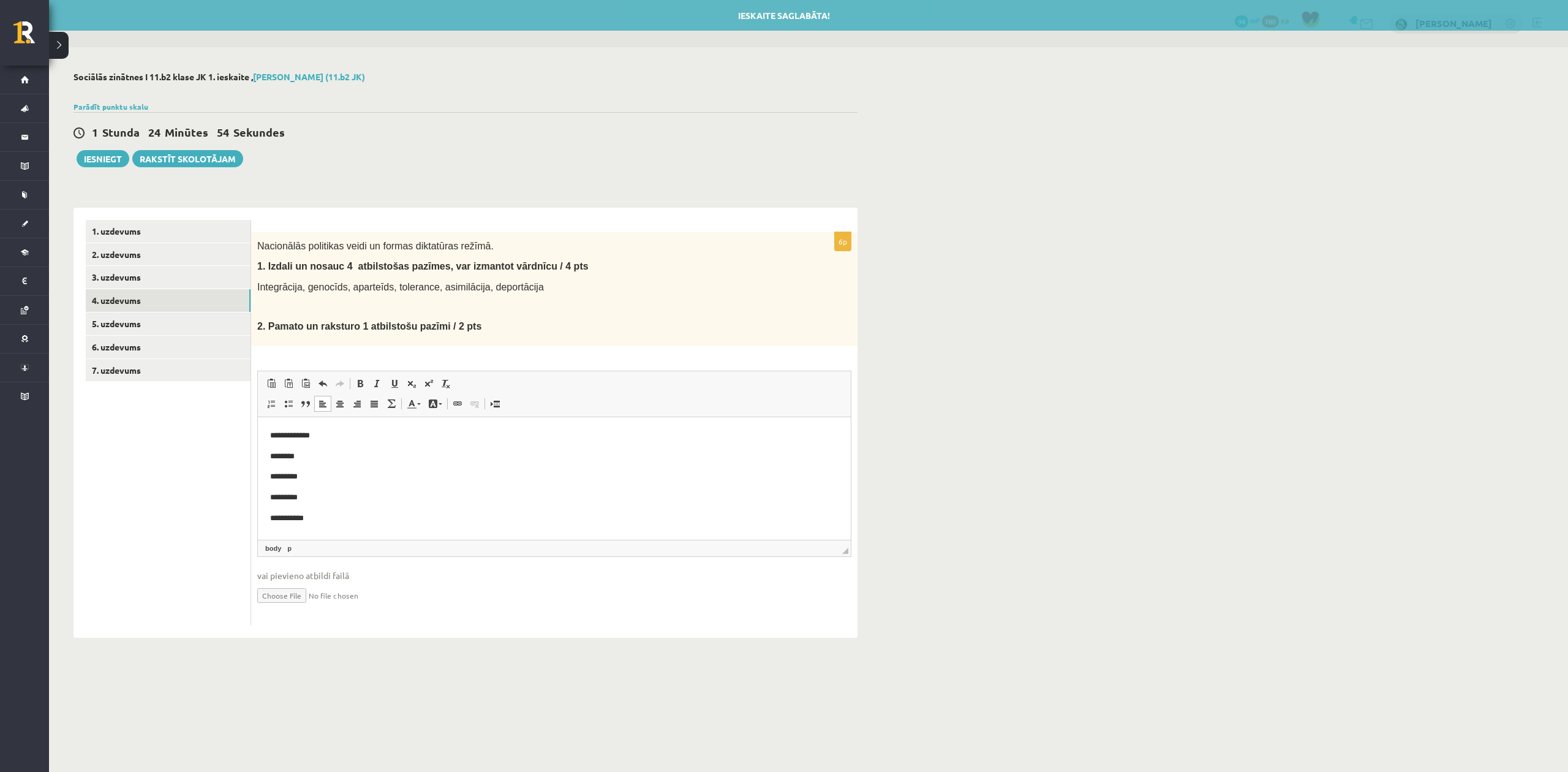
scroll to position [4, 0]
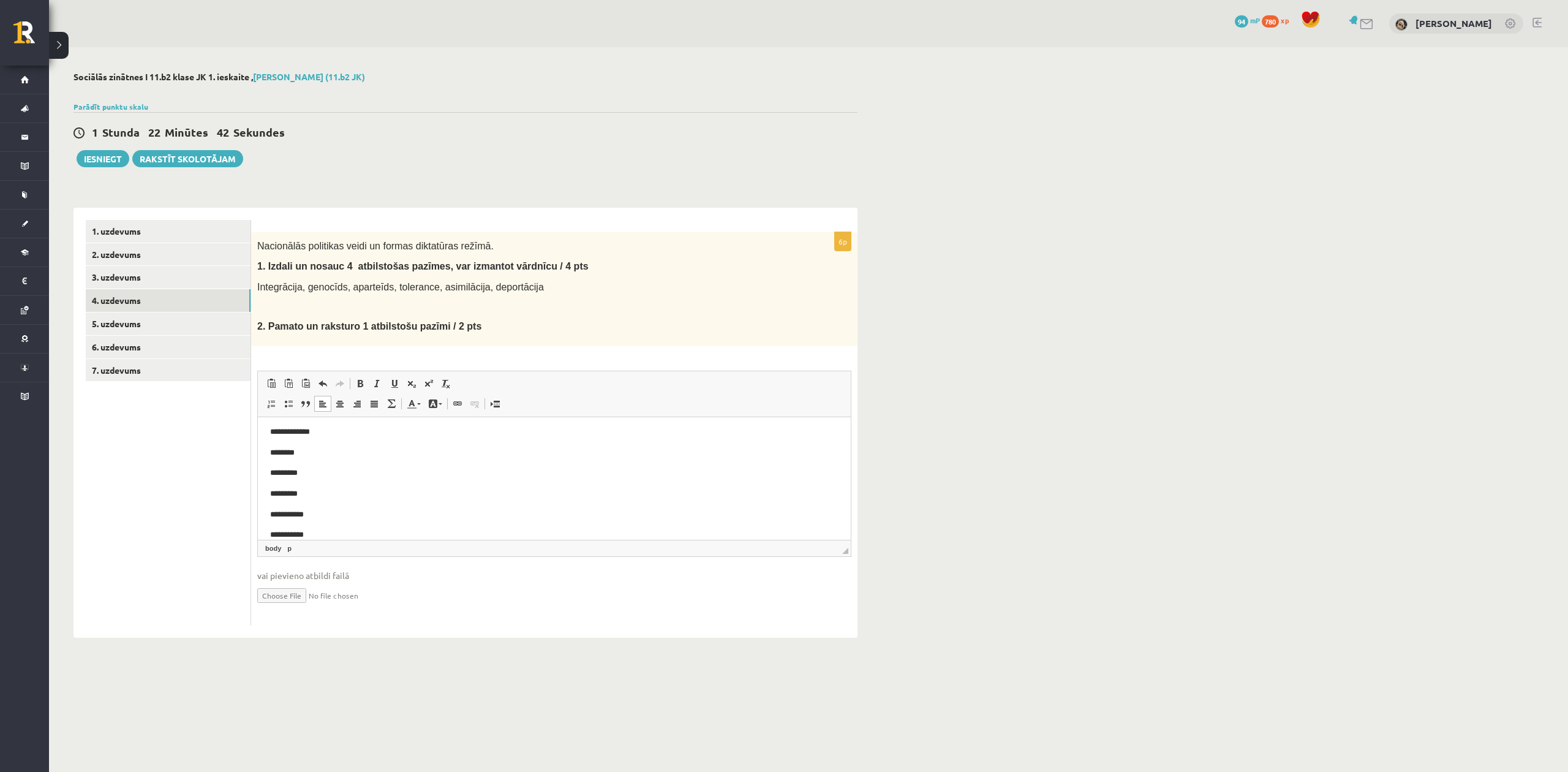
click at [325, 432] on p "**********" at bounding box center [548, 432] width 556 height 13
click at [323, 454] on p "********" at bounding box center [548, 452] width 556 height 13
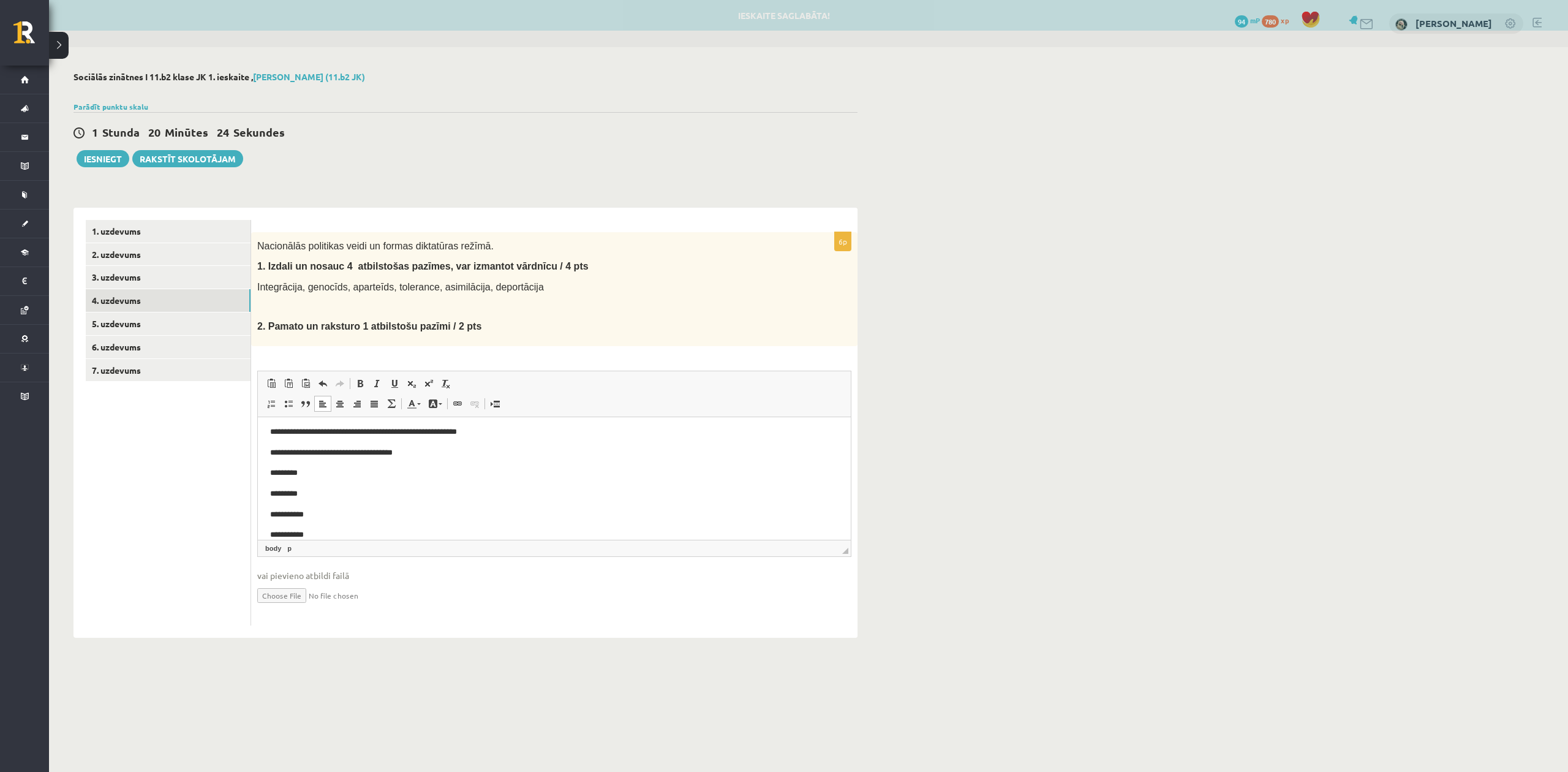
click at [327, 469] on p "*********" at bounding box center [548, 473] width 556 height 13
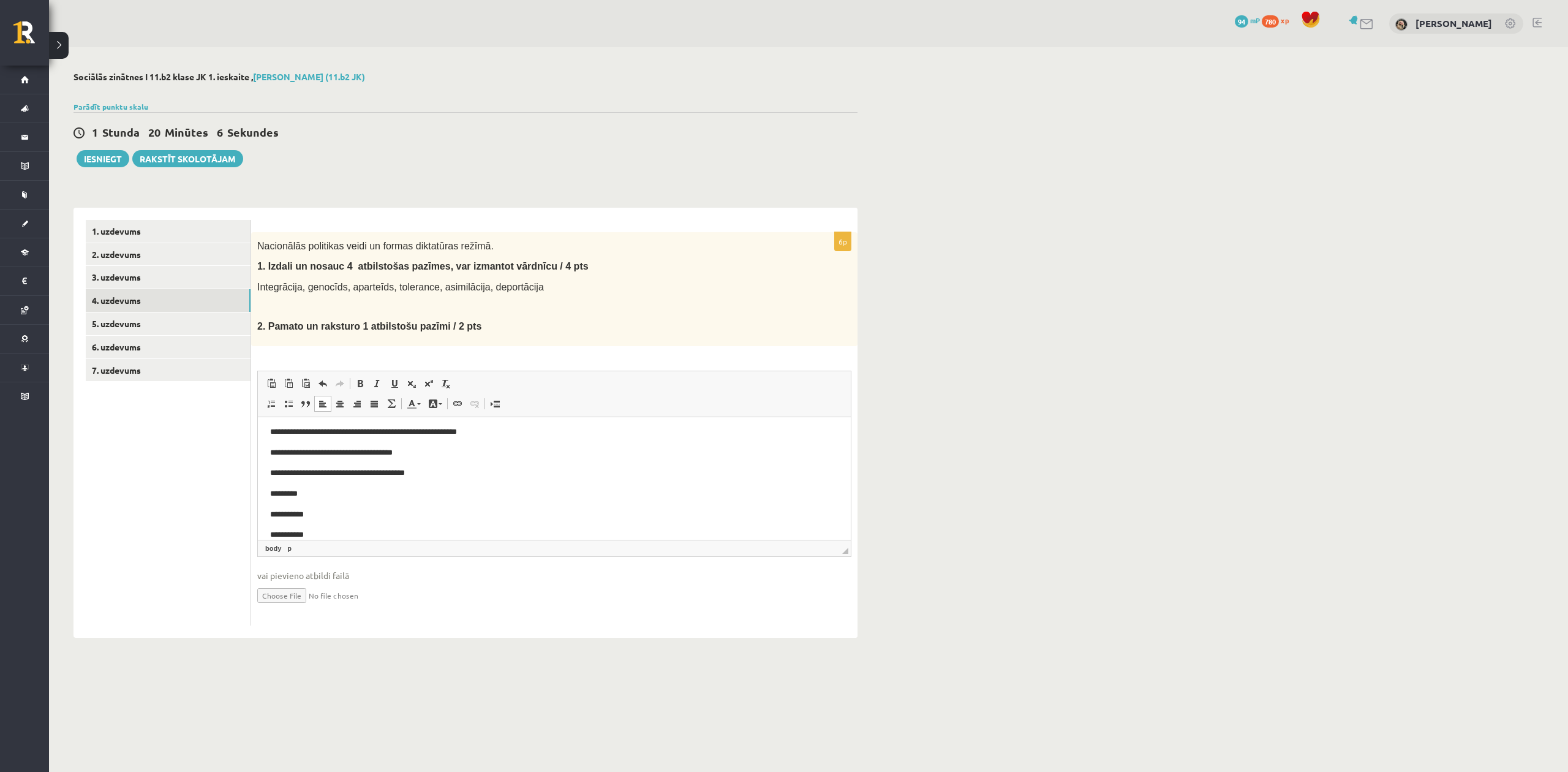
click at [320, 473] on p "**********" at bounding box center [548, 473] width 556 height 13
click at [433, 477] on p "**********" at bounding box center [548, 473] width 556 height 13
click at [325, 495] on p "*********" at bounding box center [548, 493] width 556 height 13
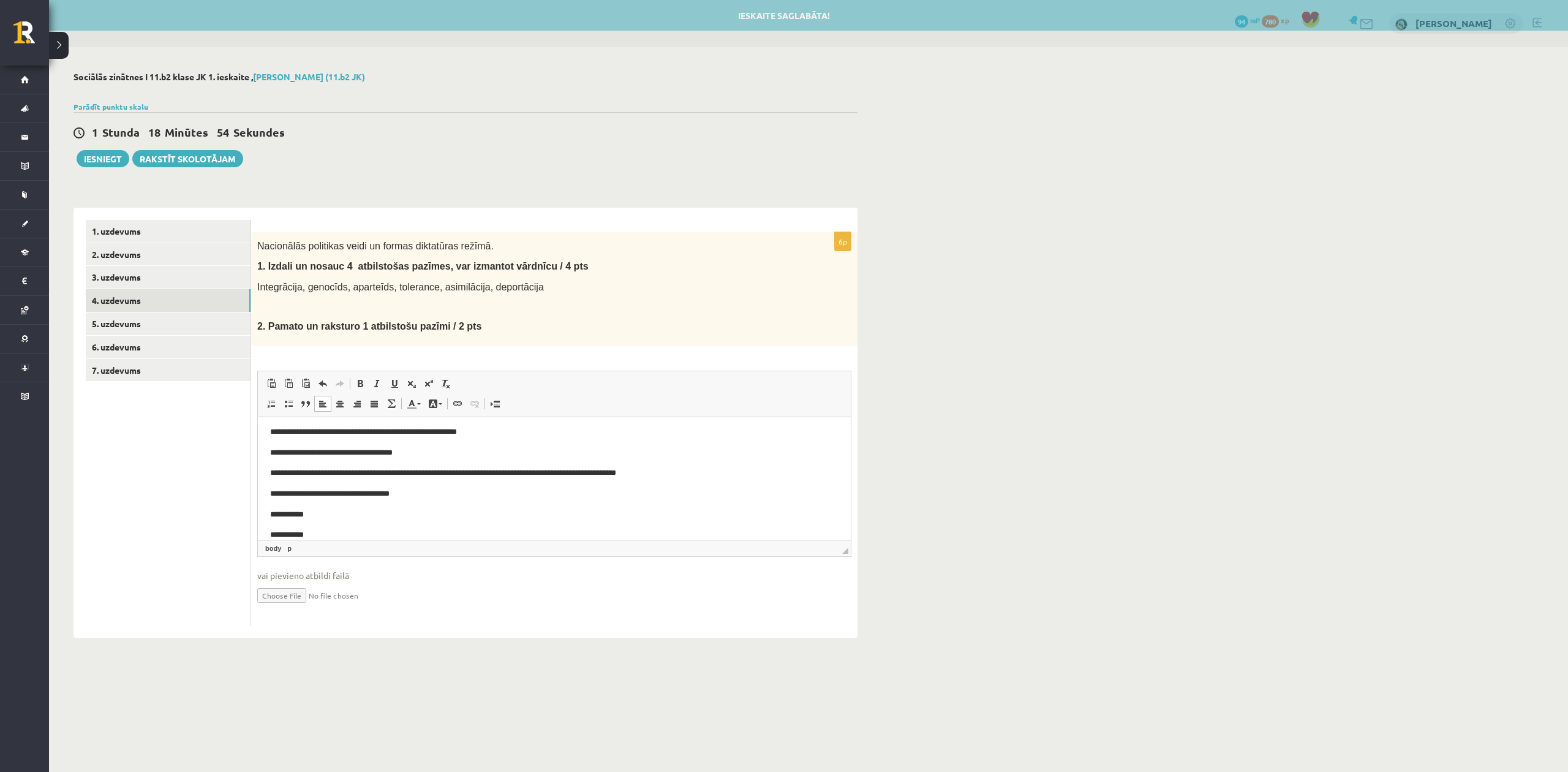
click at [341, 516] on p "**********" at bounding box center [548, 515] width 556 height 13
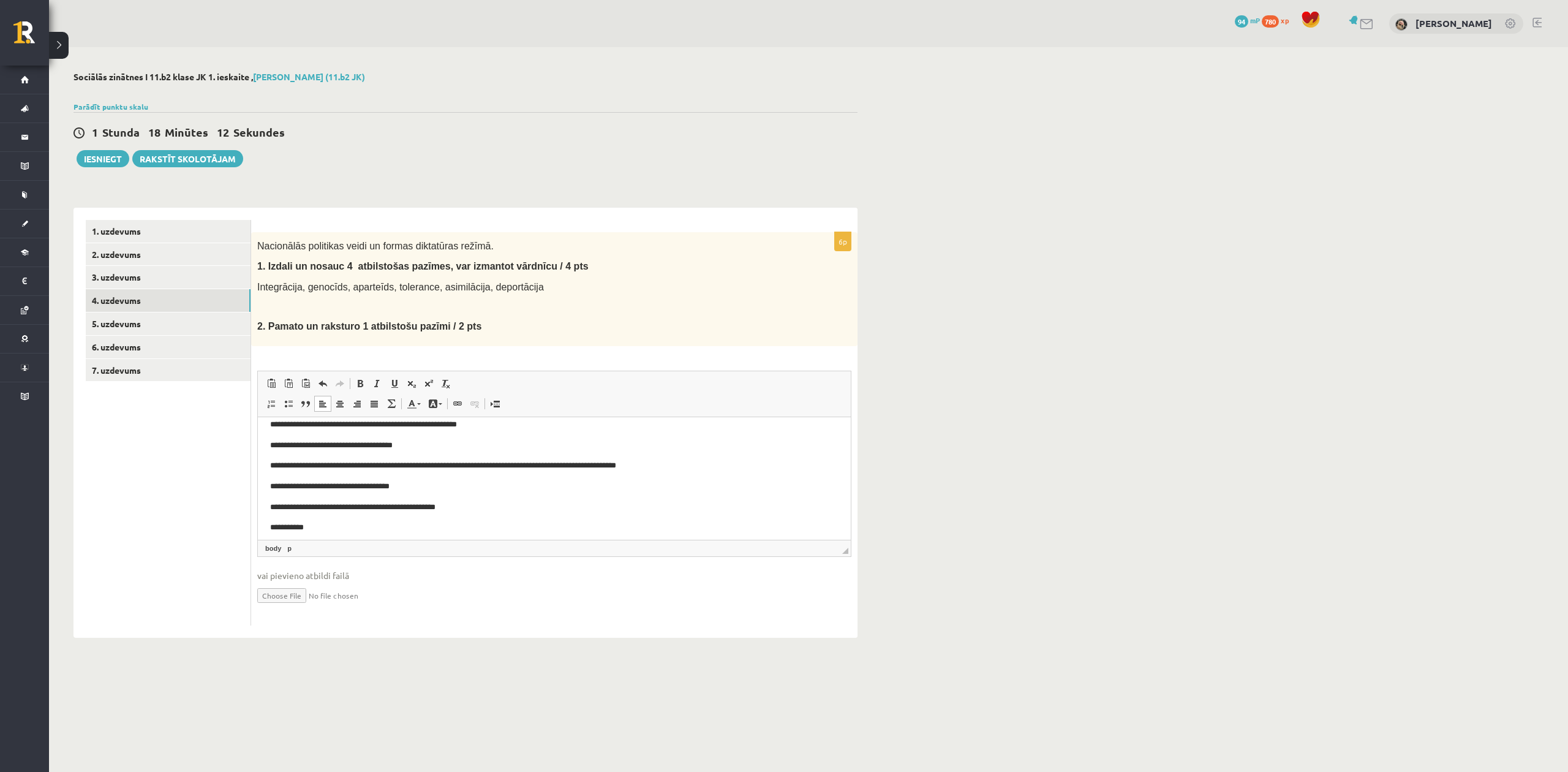
scroll to position [18, 0]
click at [337, 526] on p "**********" at bounding box center [548, 520] width 556 height 13
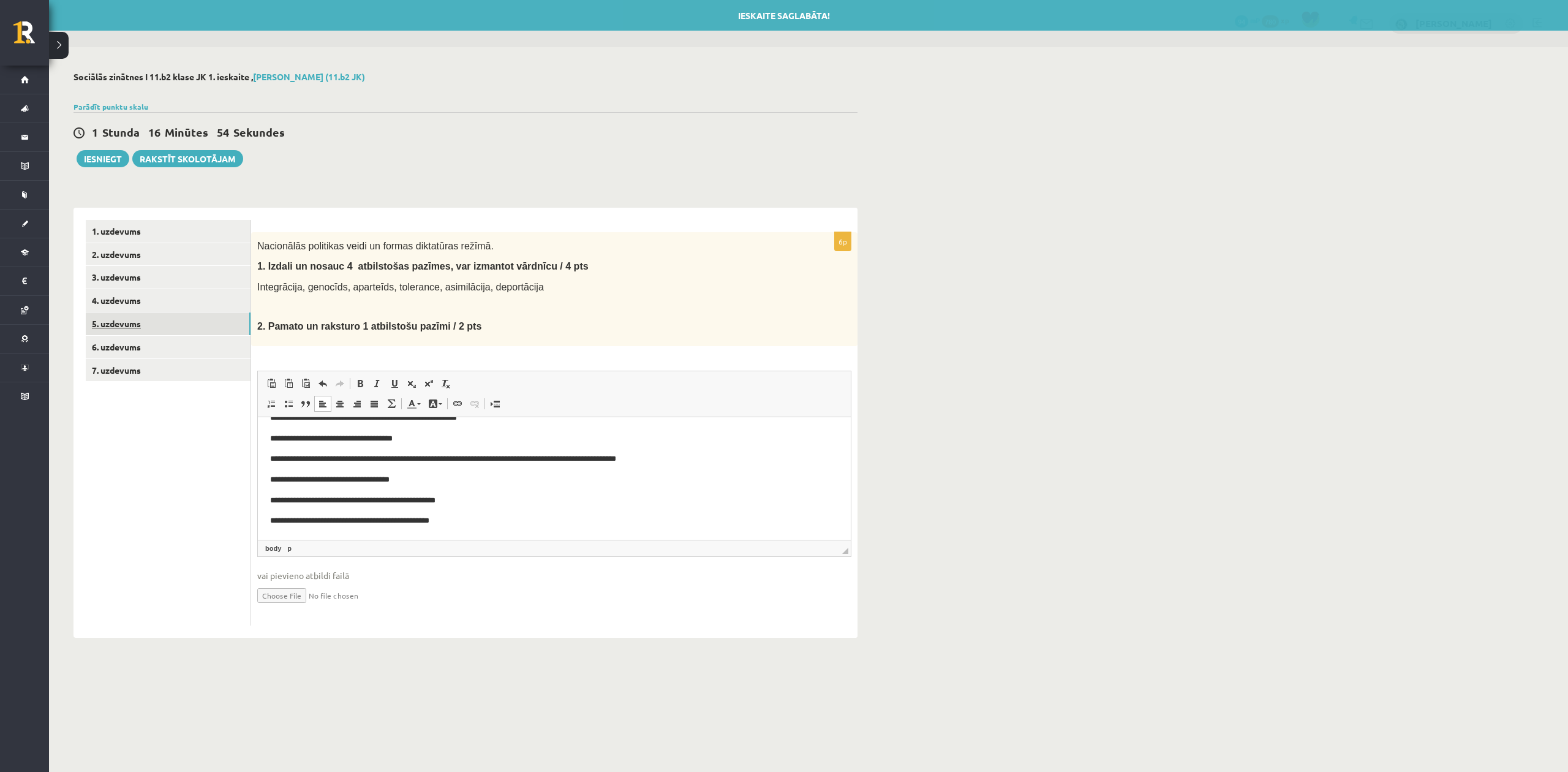
click at [123, 316] on link "5. uzdevums" at bounding box center [168, 324] width 165 height 23
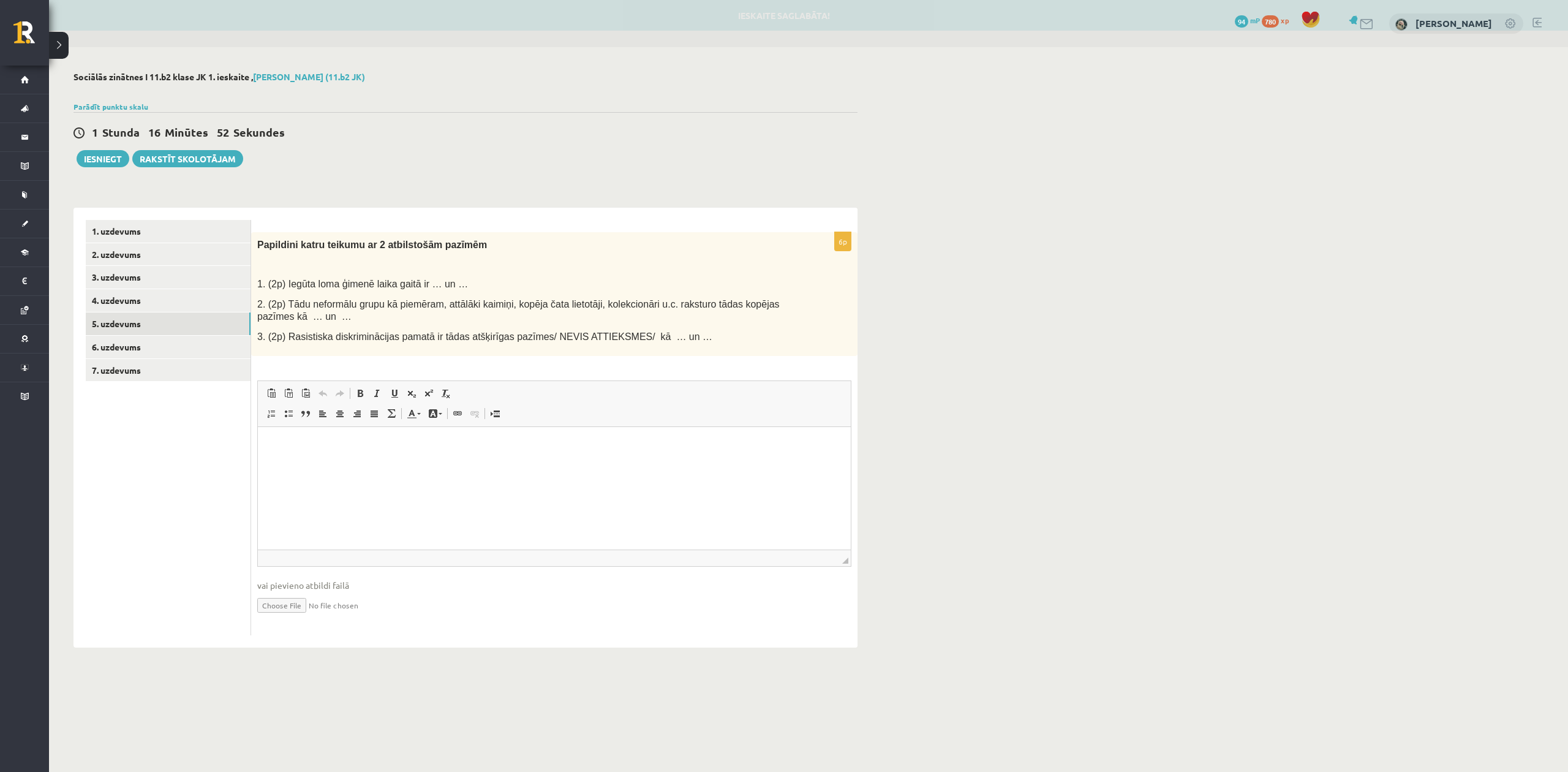
scroll to position [0, 0]
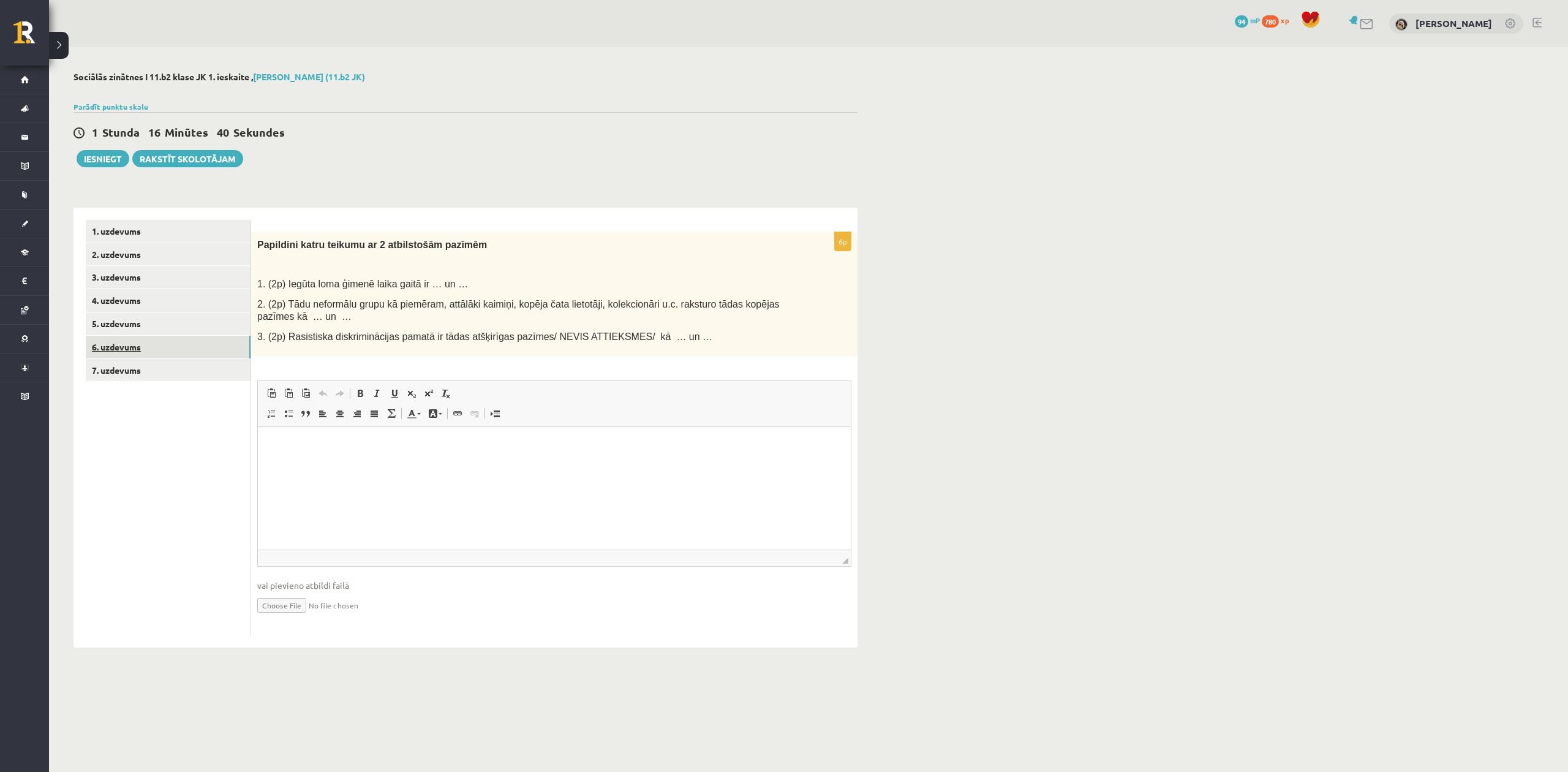
click at [115, 348] on link "6. uzdevums" at bounding box center [168, 347] width 165 height 23
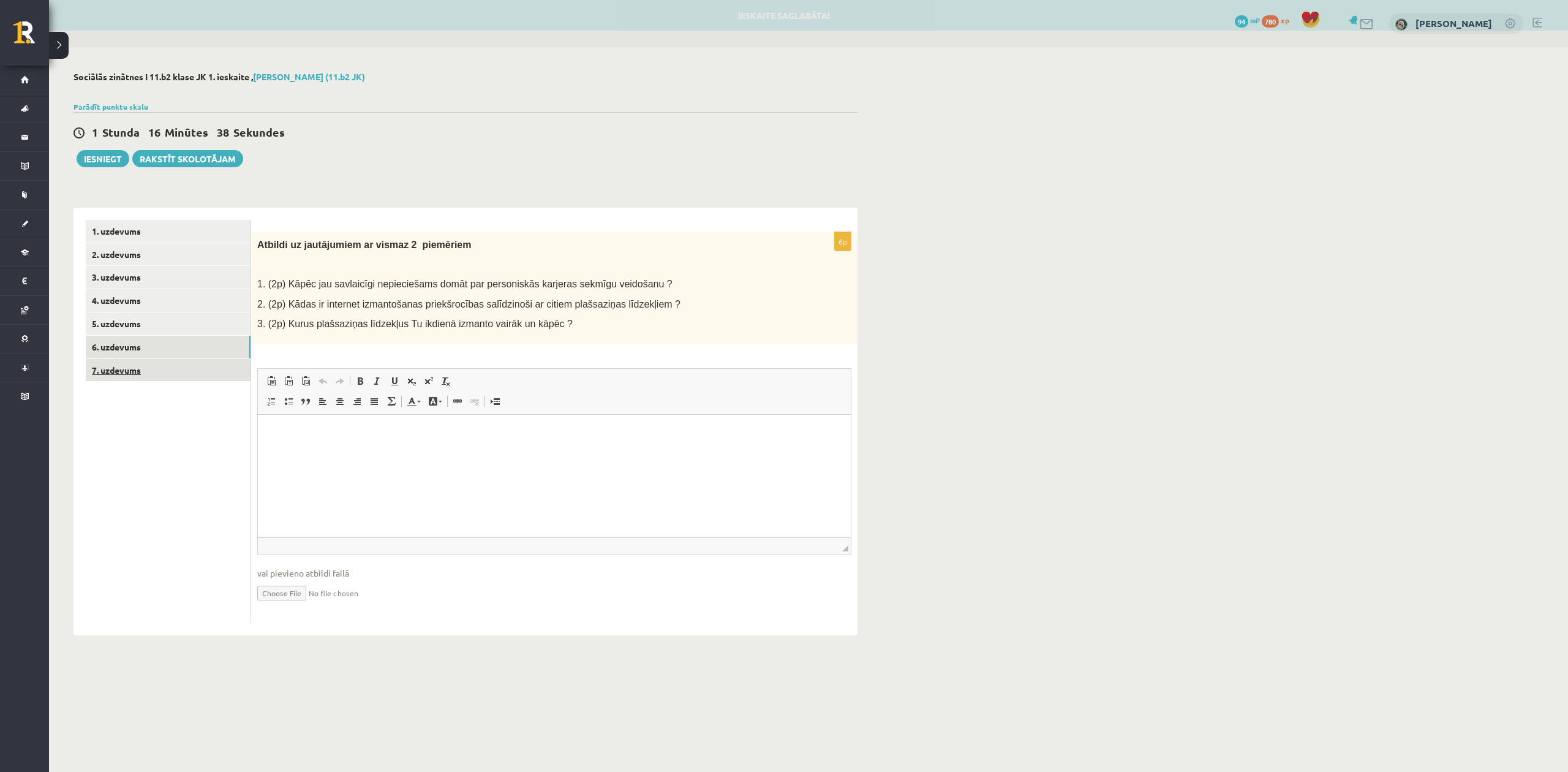
click at [106, 364] on link "7. uzdevums" at bounding box center [168, 371] width 165 height 23
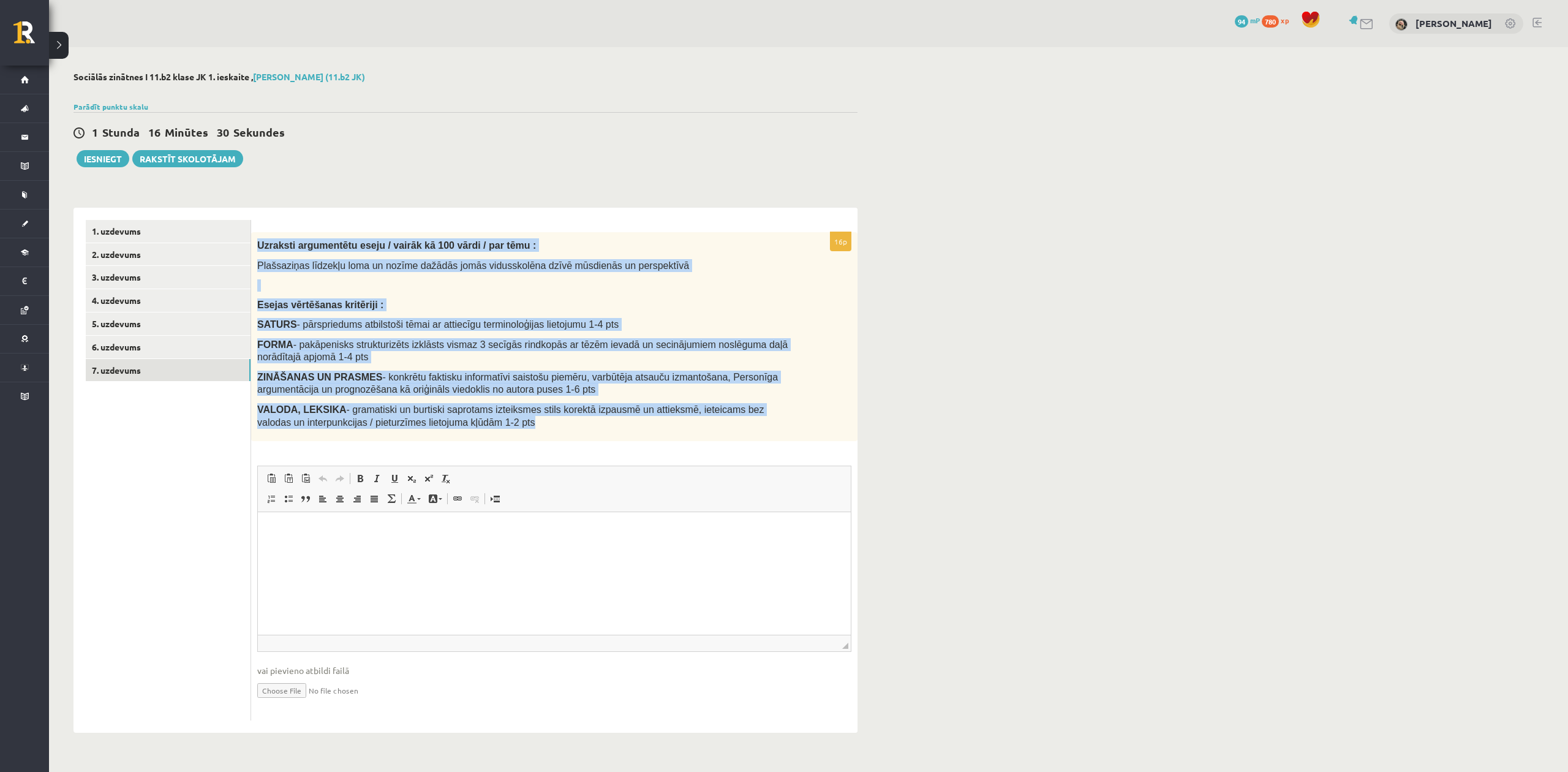
drag, startPoint x: 255, startPoint y: 240, endPoint x: 523, endPoint y: 423, distance: 324.5
click at [561, 432] on div "Uzraksti argumentētu eseju / vairāk kā 100 vārdi / par tēmu : Plašsaziņas līdze…" at bounding box center [554, 337] width 607 height 209
copy div "Uzraksti argumentētu eseju / vairāk kā 100 vārdi / par tēmu : Plašsaziņas līdze…"
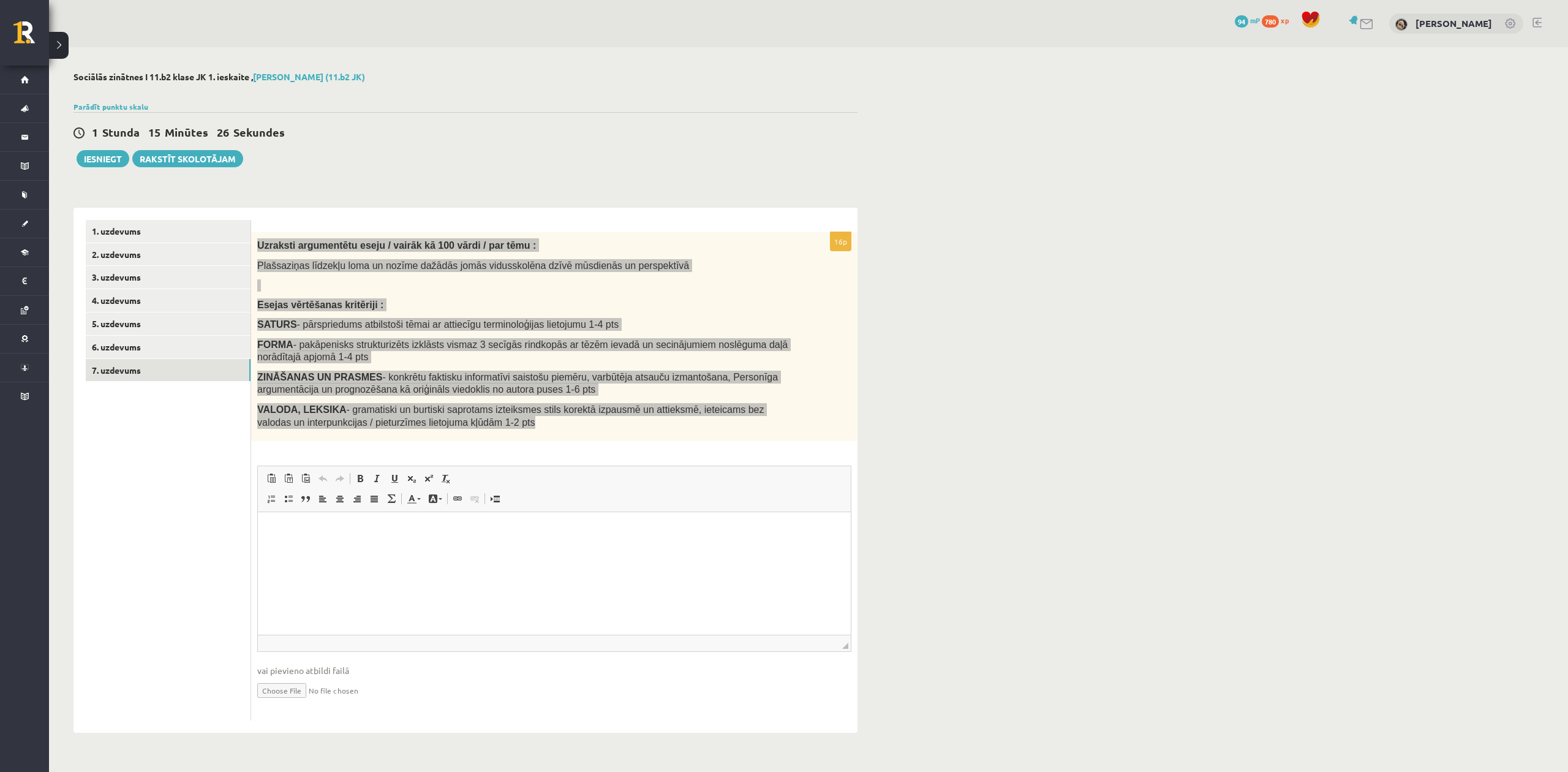
click at [332, 539] on html at bounding box center [554, 531] width 593 height 38
drag, startPoint x: 332, startPoint y: 538, endPoint x: 532, endPoint y: 587, distance: 205.9
click at [532, 549] on html at bounding box center [554, 531] width 593 height 38
drag, startPoint x: 531, startPoint y: 571, endPoint x: 384, endPoint y: 515, distance: 157.3
click at [384, 515] on html at bounding box center [554, 531] width 593 height 38
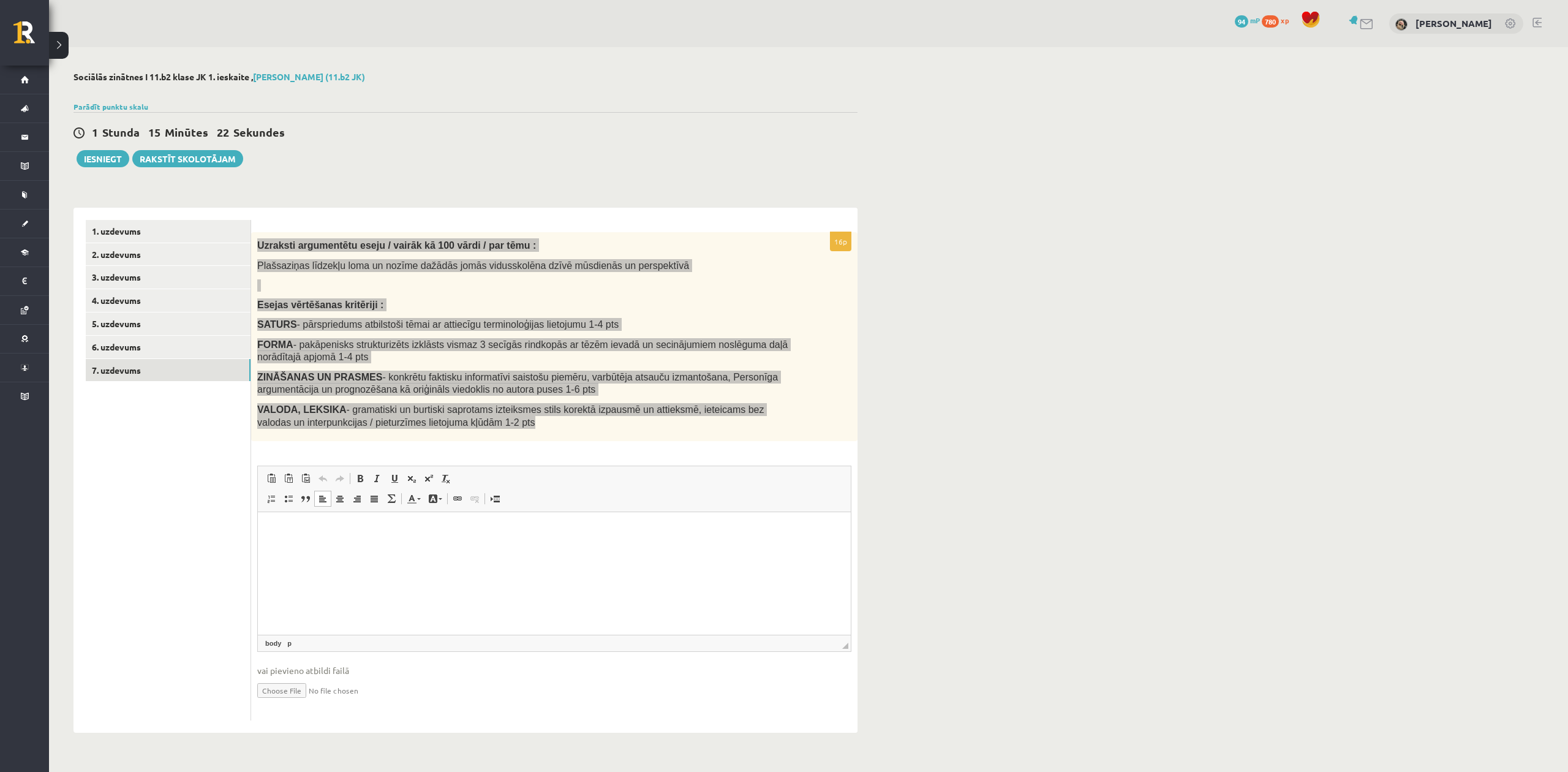
click at [298, 542] on html at bounding box center [554, 531] width 593 height 38
click at [449, 549] on html at bounding box center [554, 531] width 593 height 38
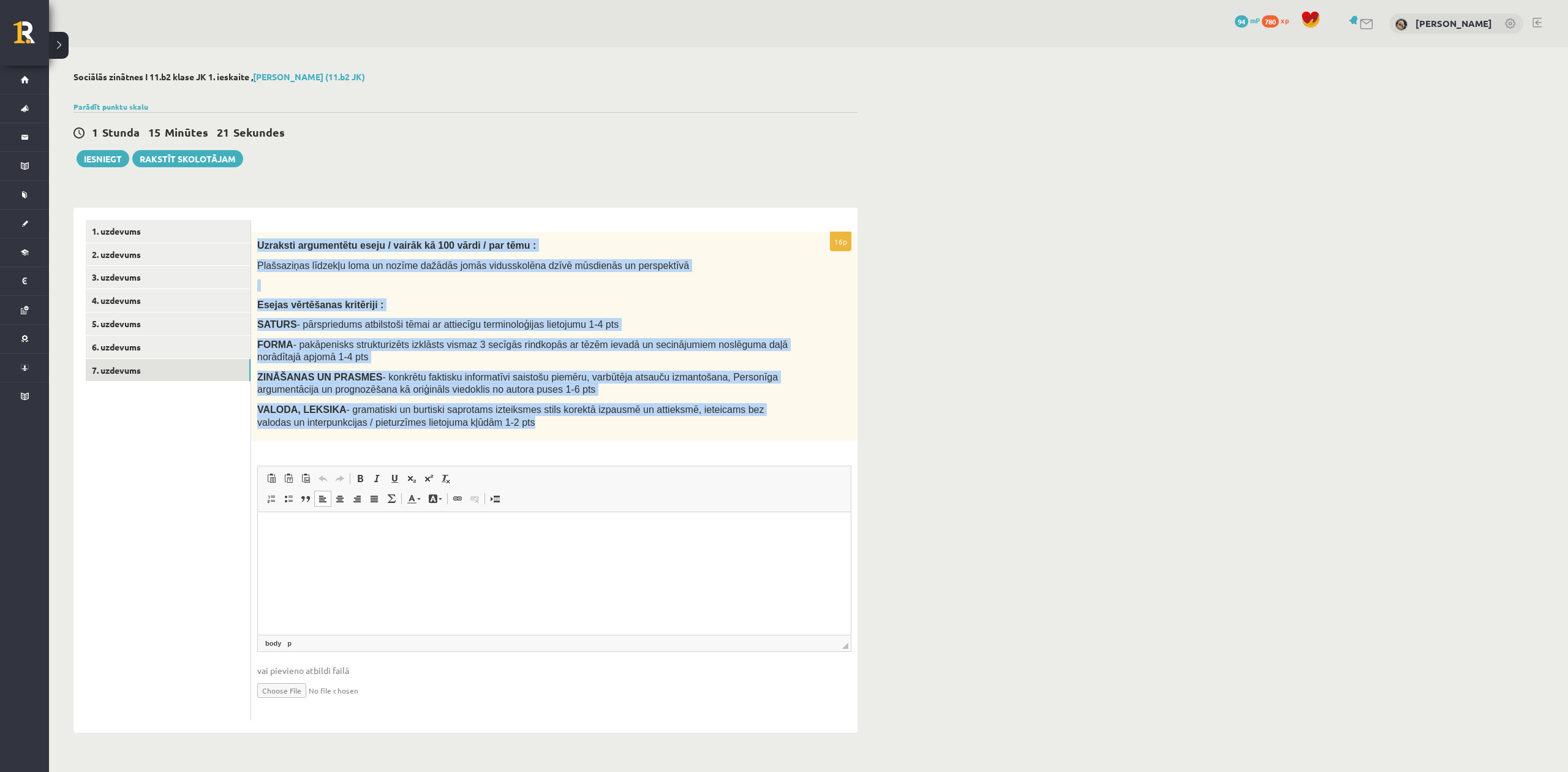
click at [689, 435] on div "Uzraksti argumentētu eseju / vairāk kā 100 vārdi / par tēmu : Plašsaziņas līdze…" at bounding box center [554, 337] width 607 height 209
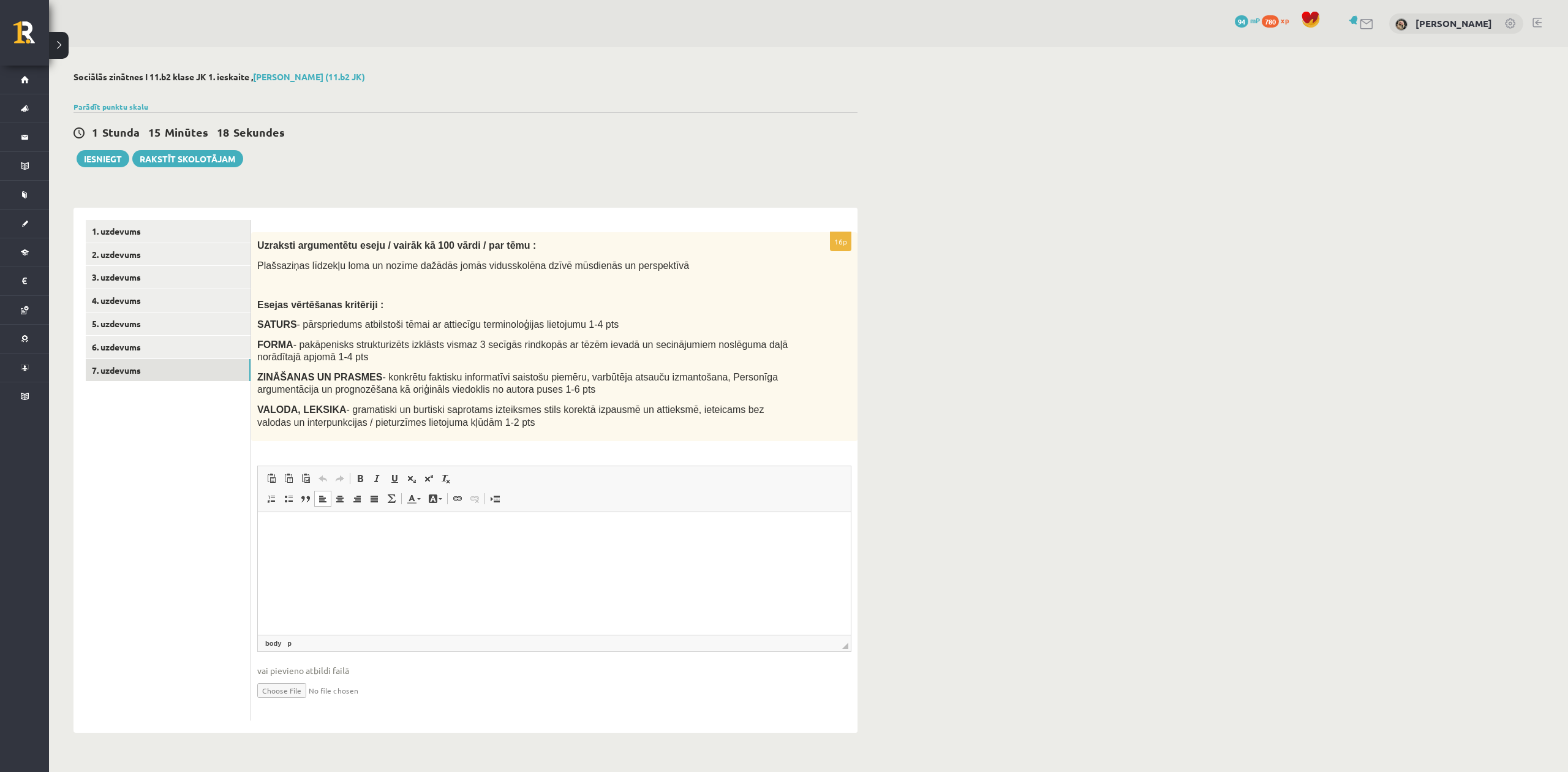
drag, startPoint x: 325, startPoint y: 546, endPoint x: 288, endPoint y: 518, distance: 46.4
click at [288, 521] on html at bounding box center [554, 531] width 593 height 38
click at [288, 517] on html at bounding box center [554, 531] width 593 height 38
drag, startPoint x: 287, startPoint y: 518, endPoint x: 327, endPoint y: 539, distance: 45.2
click at [327, 549] on html at bounding box center [554, 531] width 593 height 38
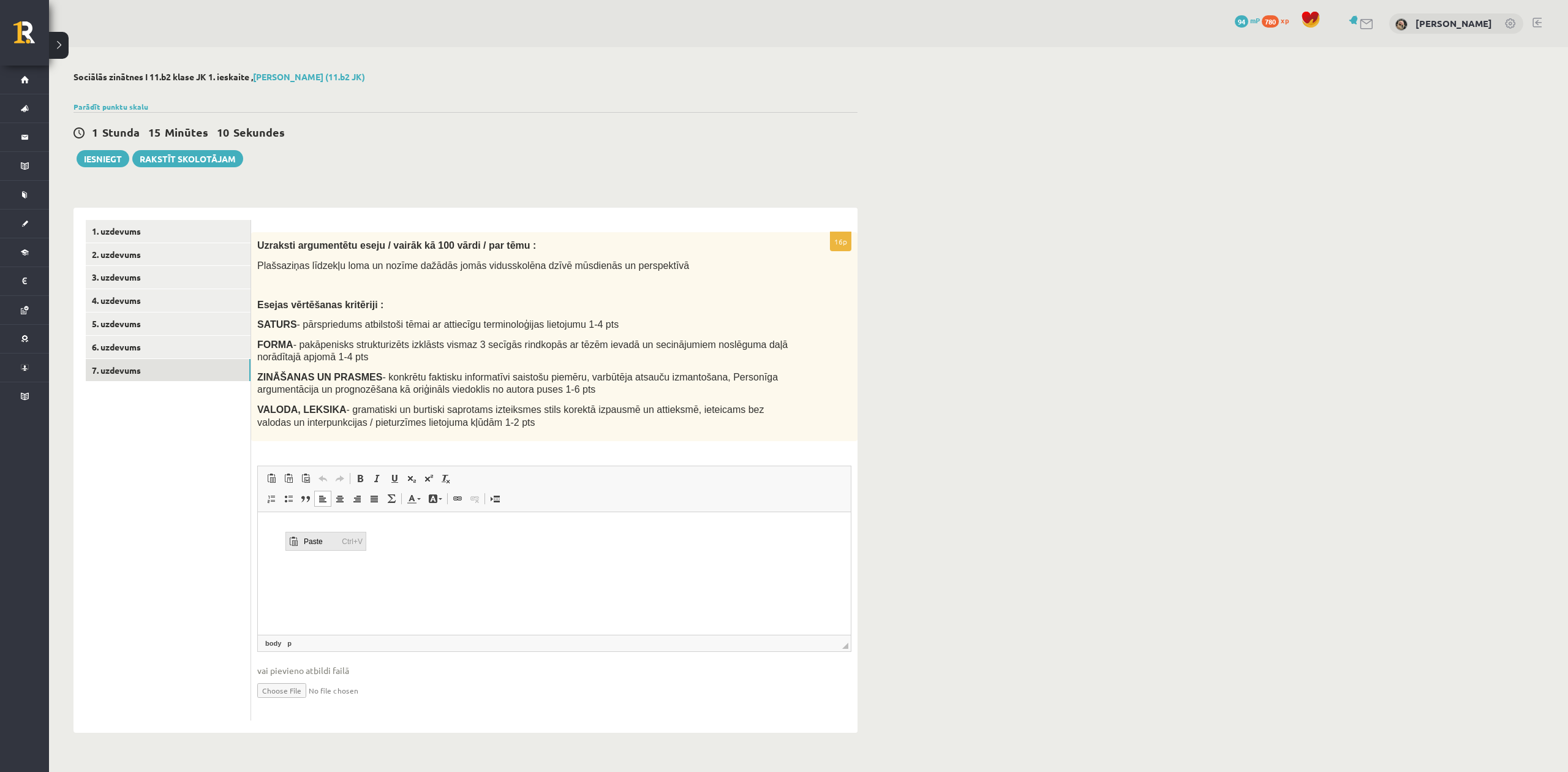
click at [310, 542] on span "Paste" at bounding box center [320, 540] width 38 height 18
drag, startPoint x: 283, startPoint y: 535, endPoint x: 540, endPoint y: 1047, distance: 572.9
drag, startPoint x: 417, startPoint y: 569, endPoint x: 401, endPoint y: 566, distance: 16.3
click at [415, 549] on html at bounding box center [554, 531] width 593 height 38
click at [320, 547] on html at bounding box center [554, 531] width 593 height 38
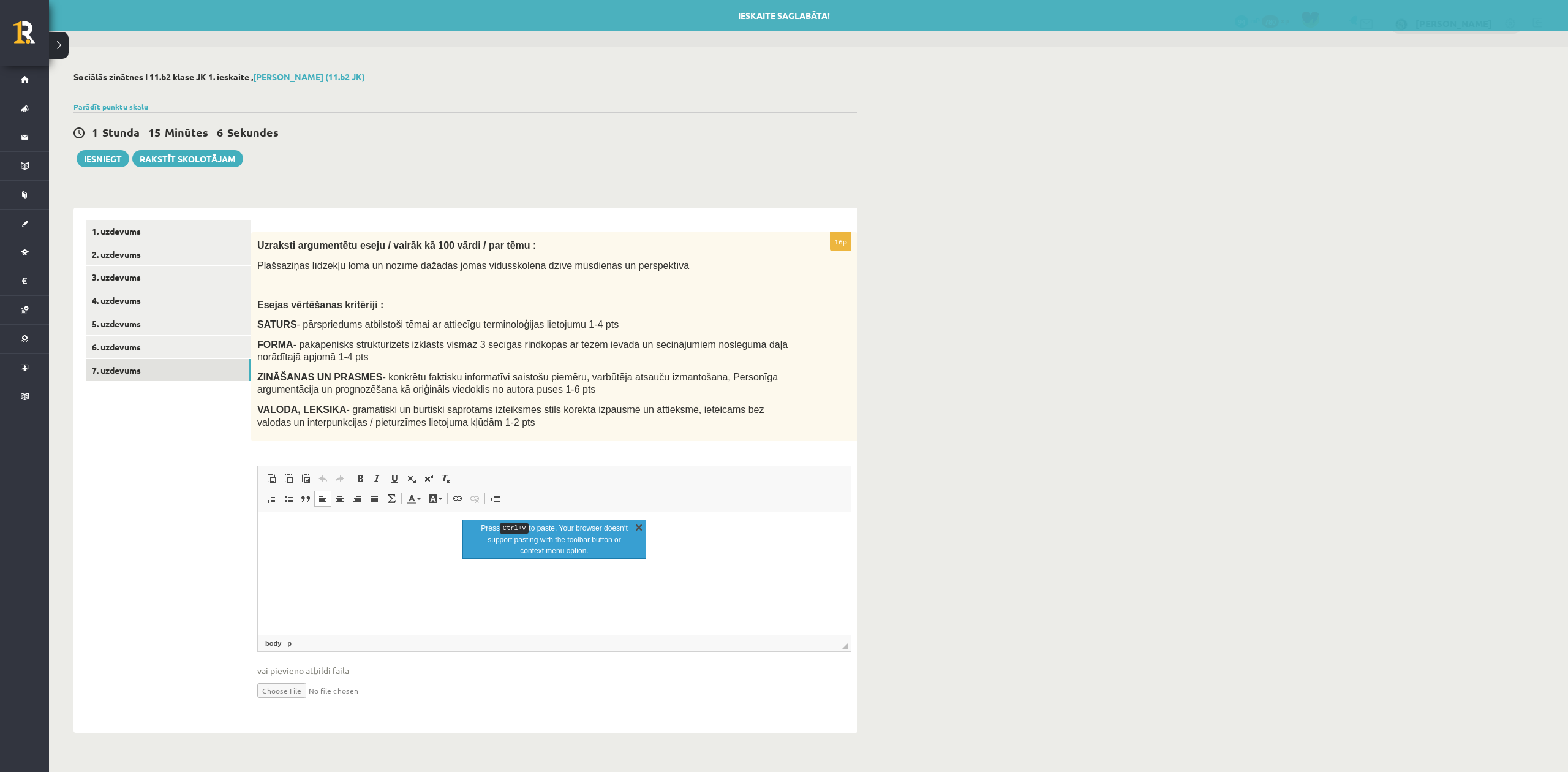
drag, startPoint x: 637, startPoint y: 522, endPoint x: 298, endPoint y: 27, distance: 600.0
click at [637, 522] on link "X" at bounding box center [638, 527] width 12 height 12
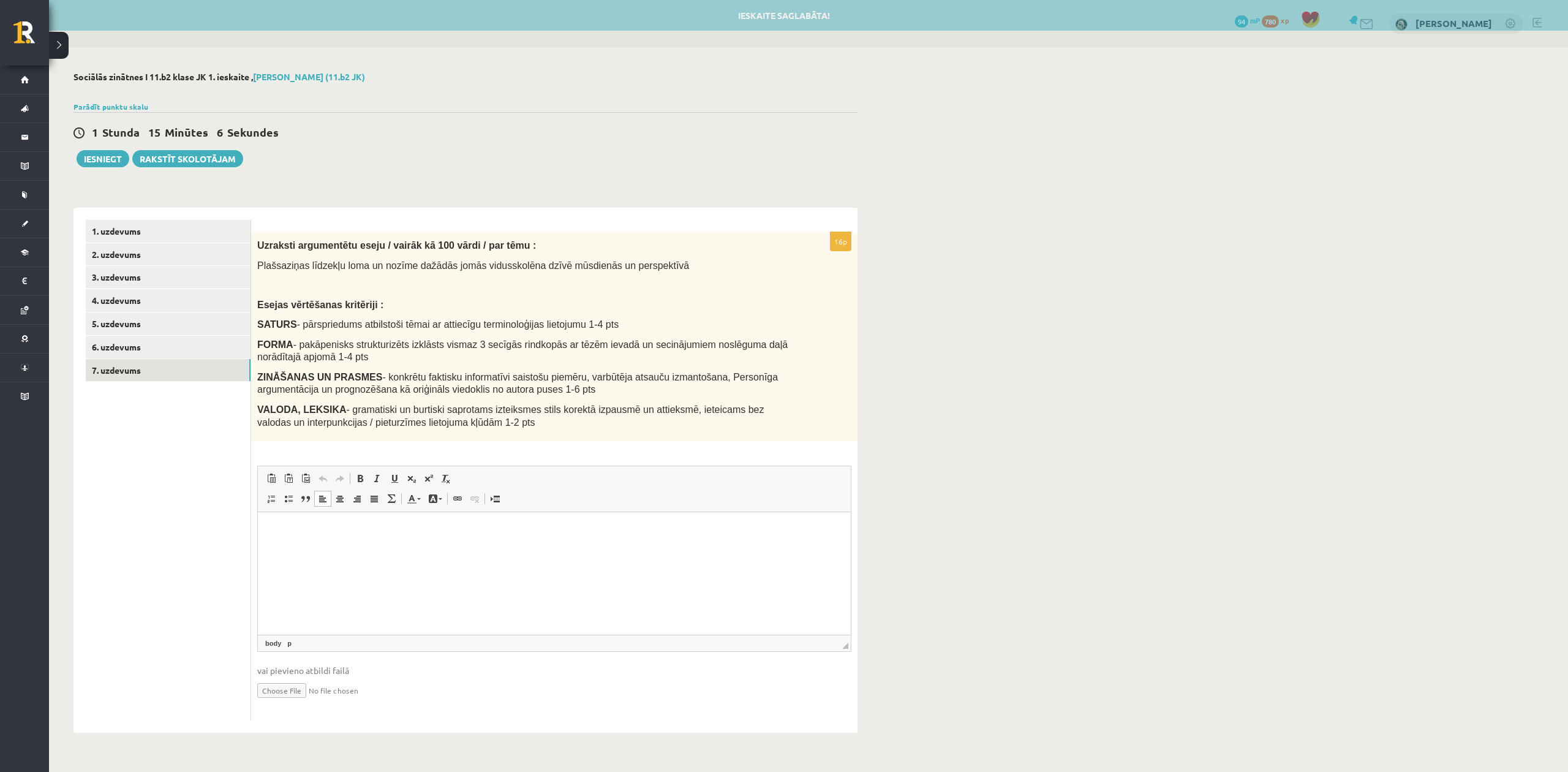
drag, startPoint x: 351, startPoint y: 527, endPoint x: 616, endPoint y: 1041, distance: 578.3
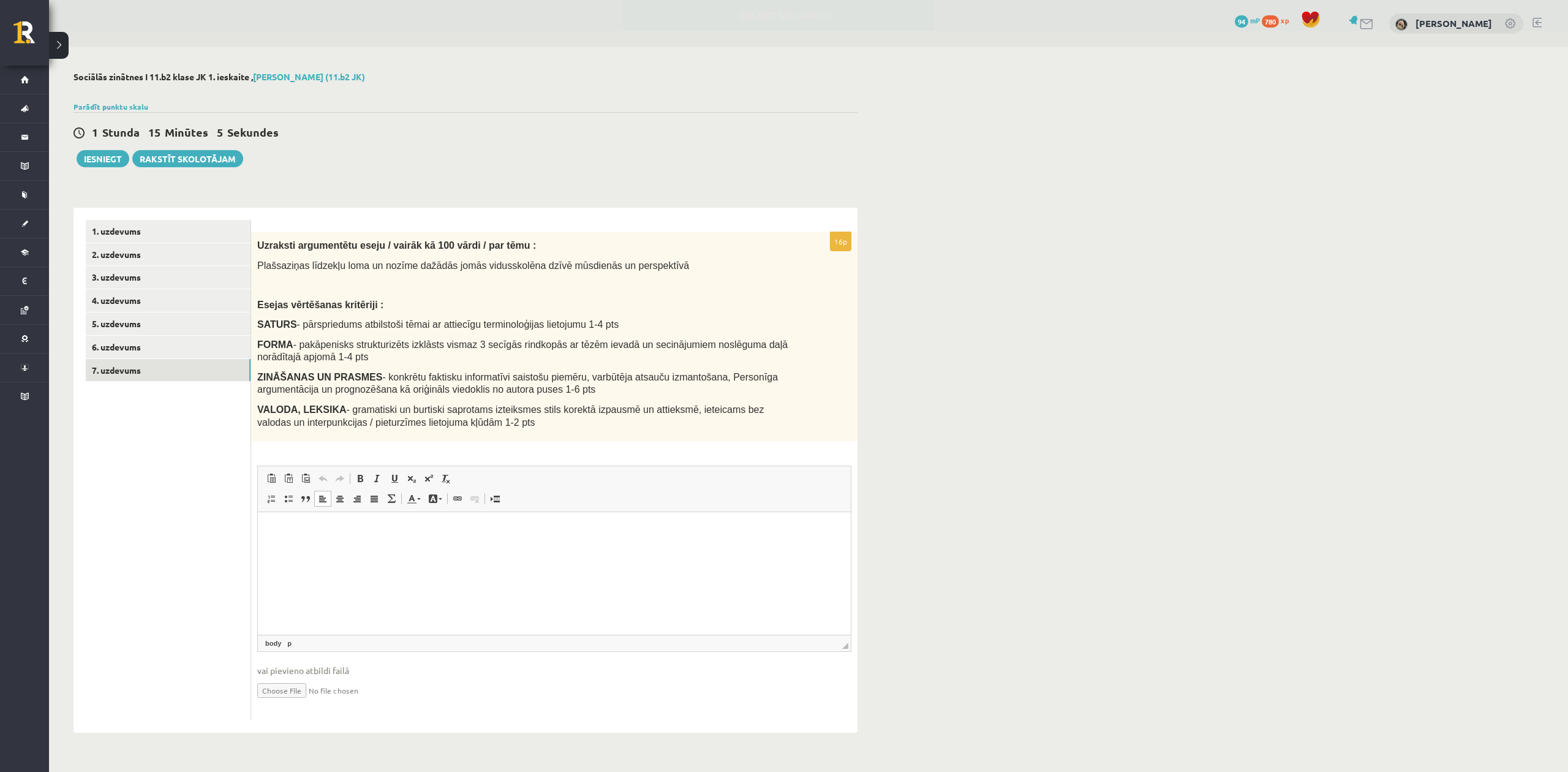
click at [385, 549] on html at bounding box center [554, 531] width 593 height 38
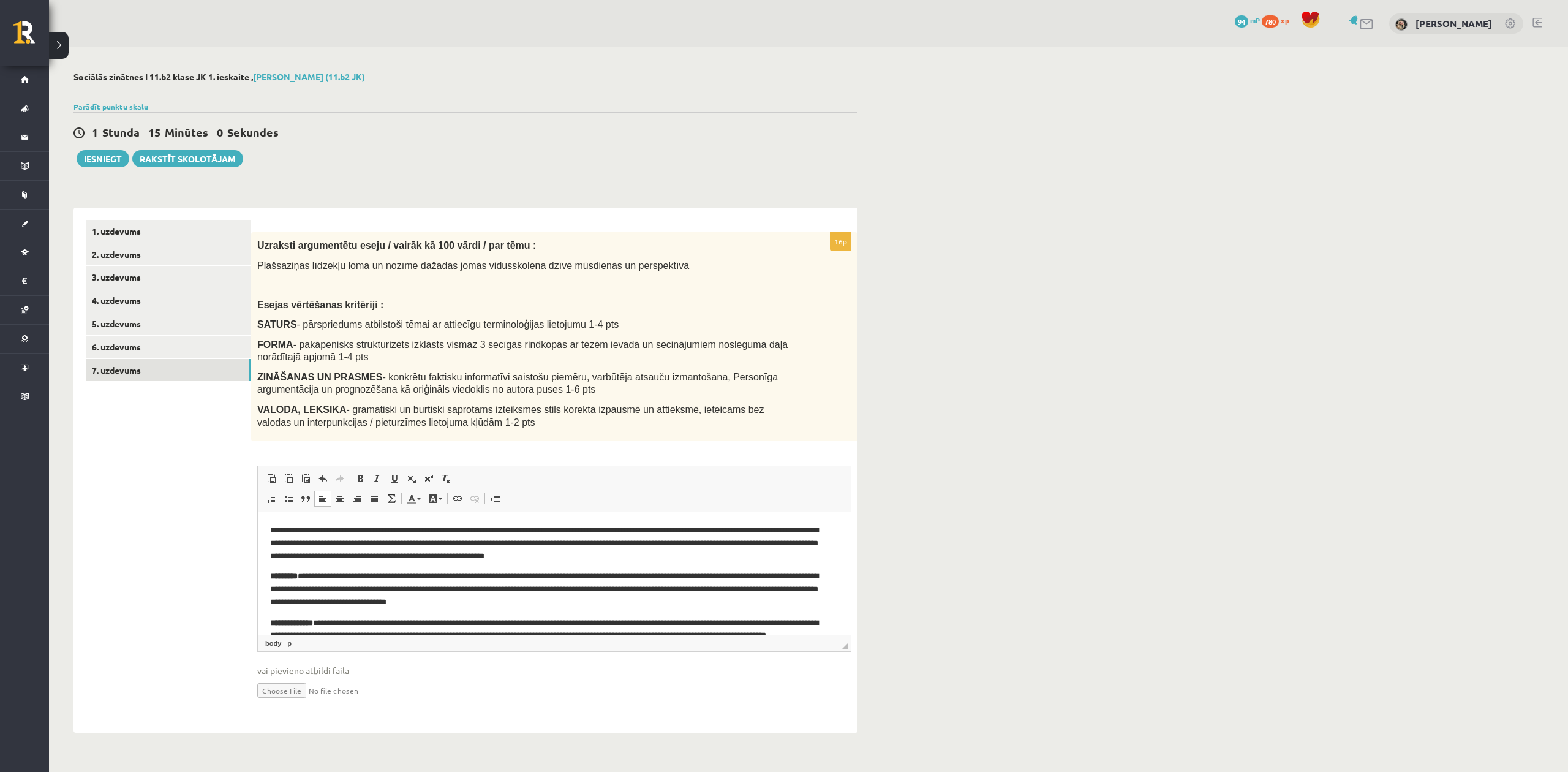
click at [300, 573] on p "**********" at bounding box center [548, 590] width 556 height 38
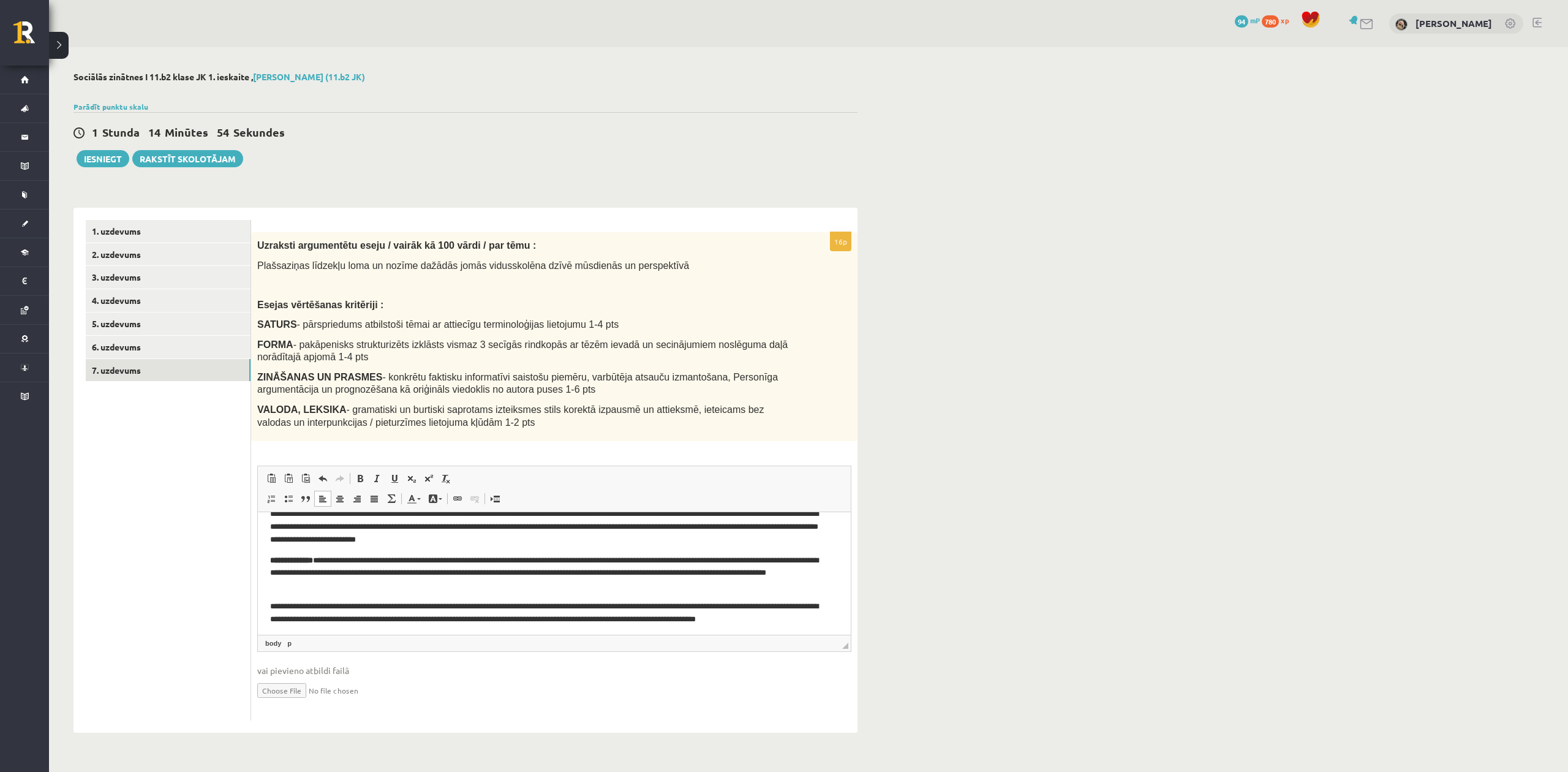
scroll to position [66, 0]
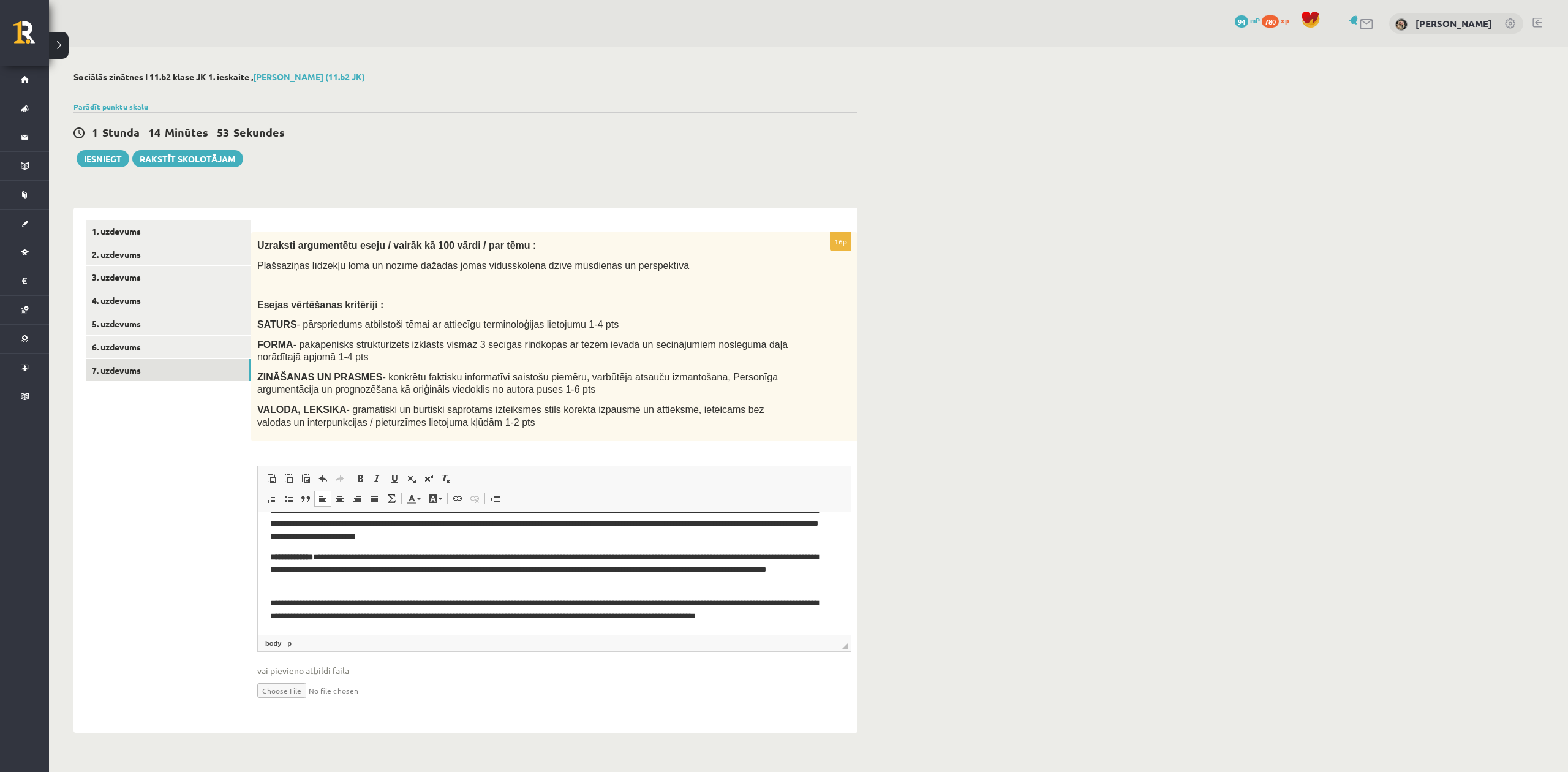
click at [313, 554] on strong "**********" at bounding box center [291, 557] width 43 height 8
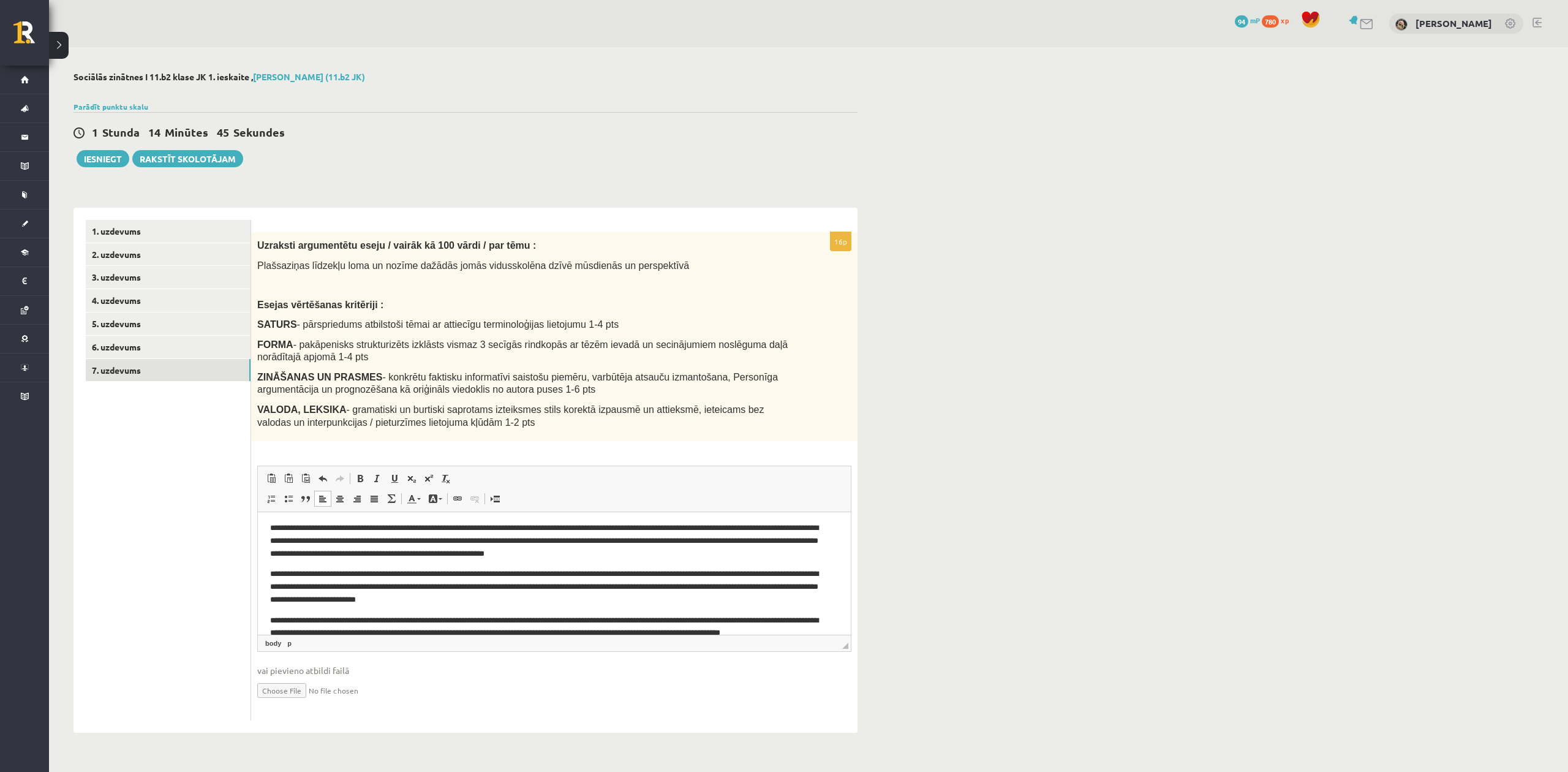
scroll to position [0, 0]
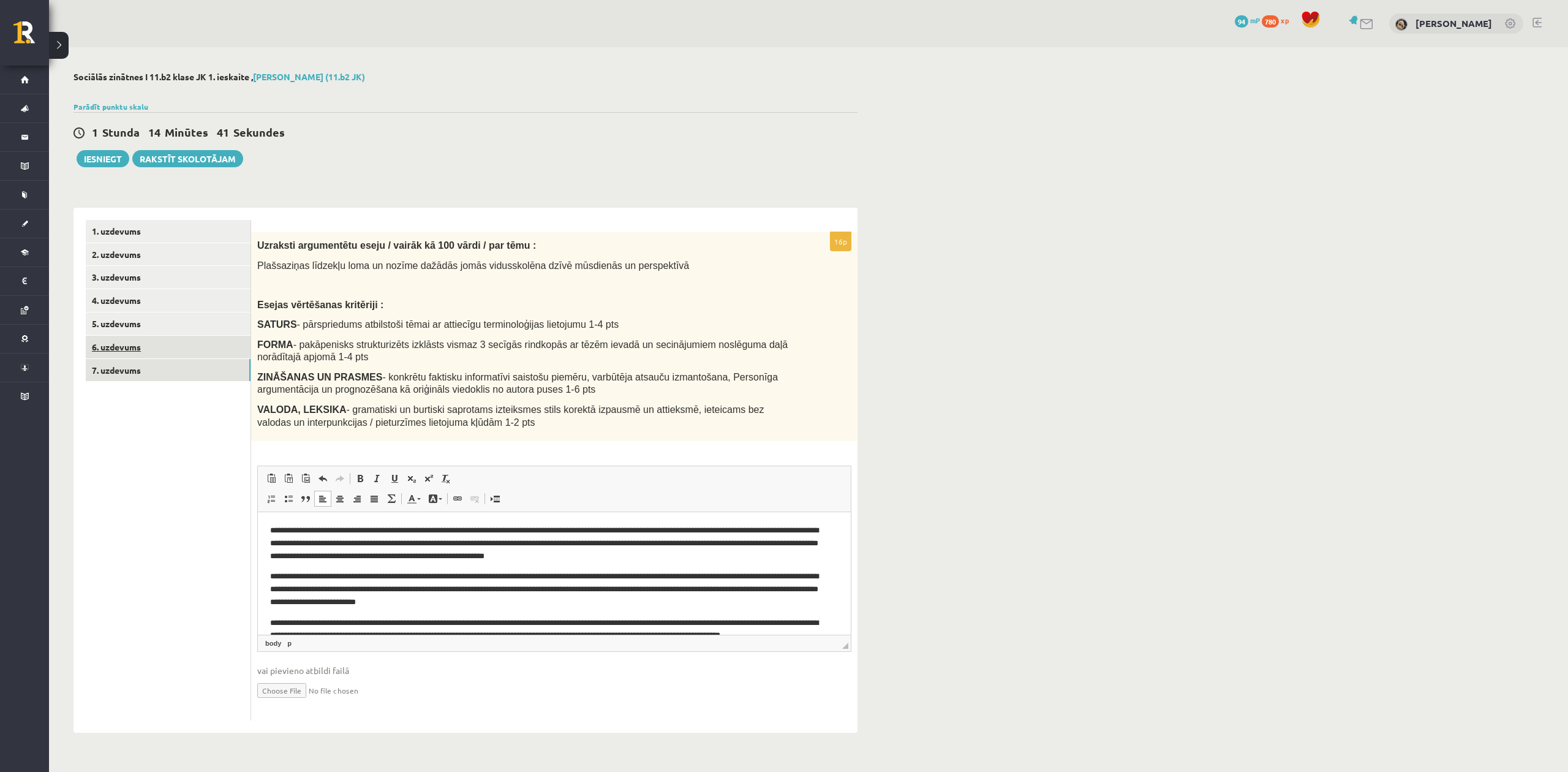
click at [162, 341] on link "6. uzdevums" at bounding box center [168, 347] width 165 height 23
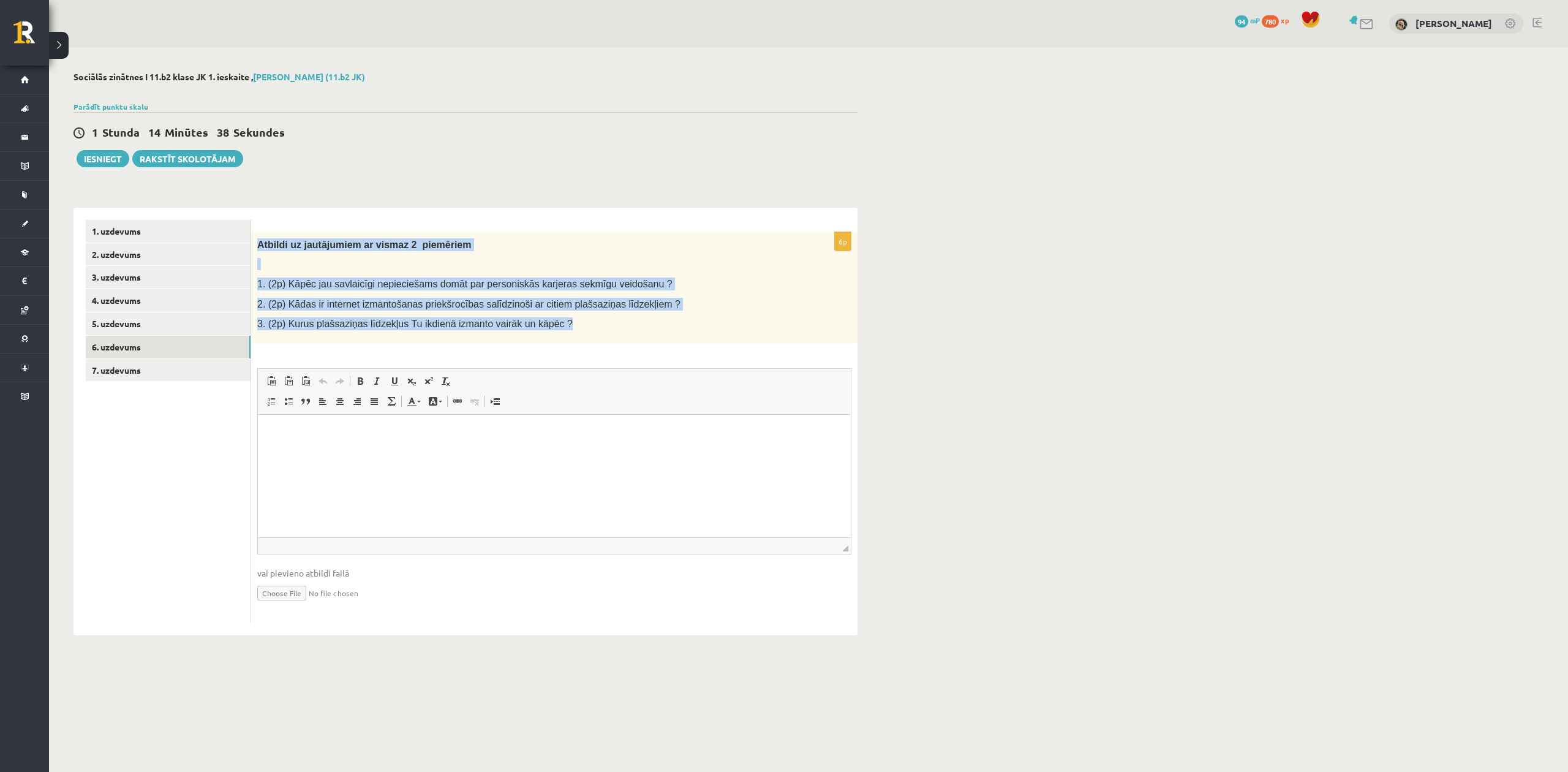
drag, startPoint x: 255, startPoint y: 237, endPoint x: 590, endPoint y: 337, distance: 349.6
click at [597, 343] on div "Atbildi uz jautājumiem ar vismaz 2 piemēriem 1. (2p) Kāpēc jau savlaicīgi nepie…" at bounding box center [554, 288] width 607 height 111
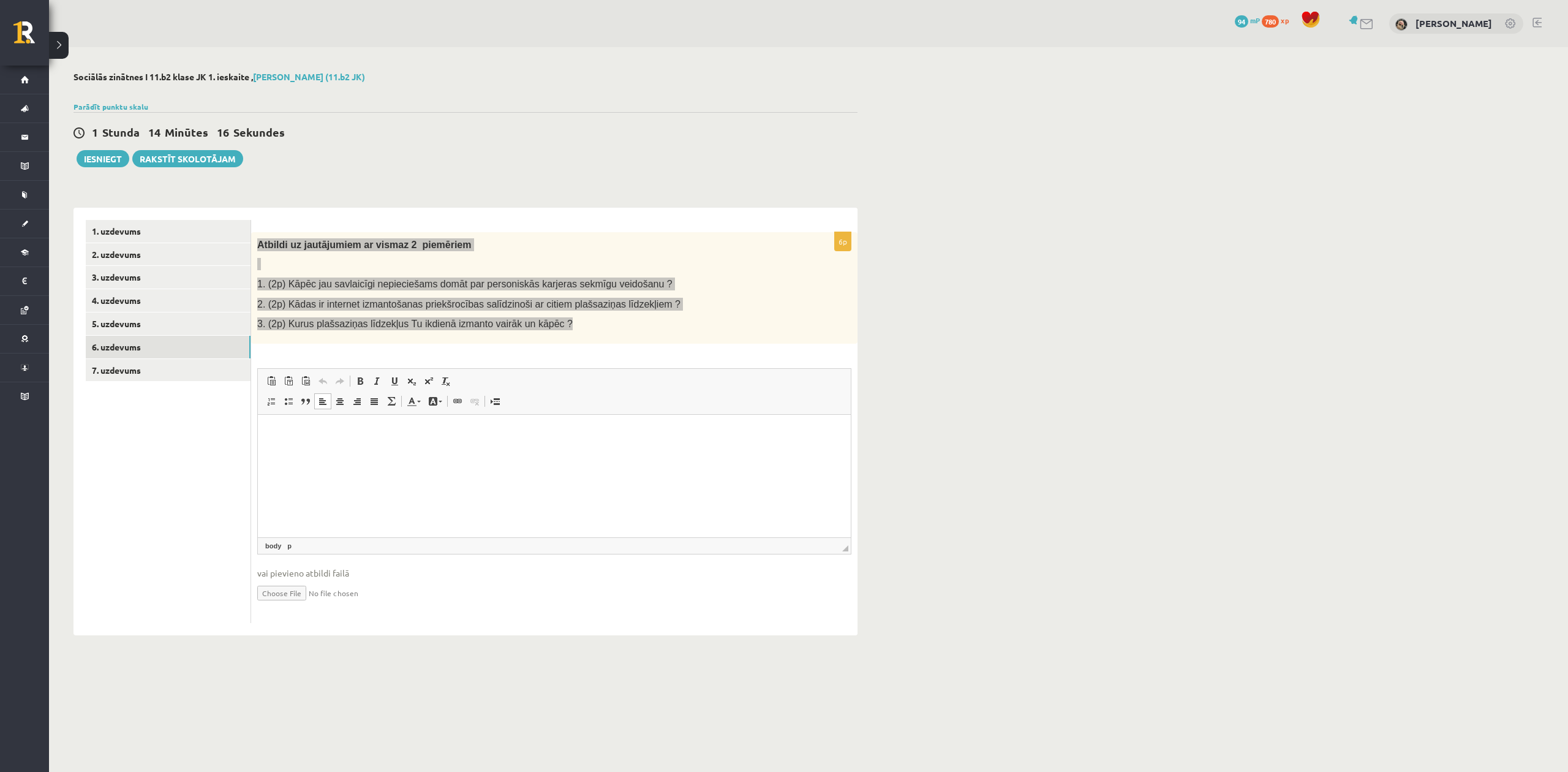
click at [300, 449] on html at bounding box center [554, 432] width 593 height 38
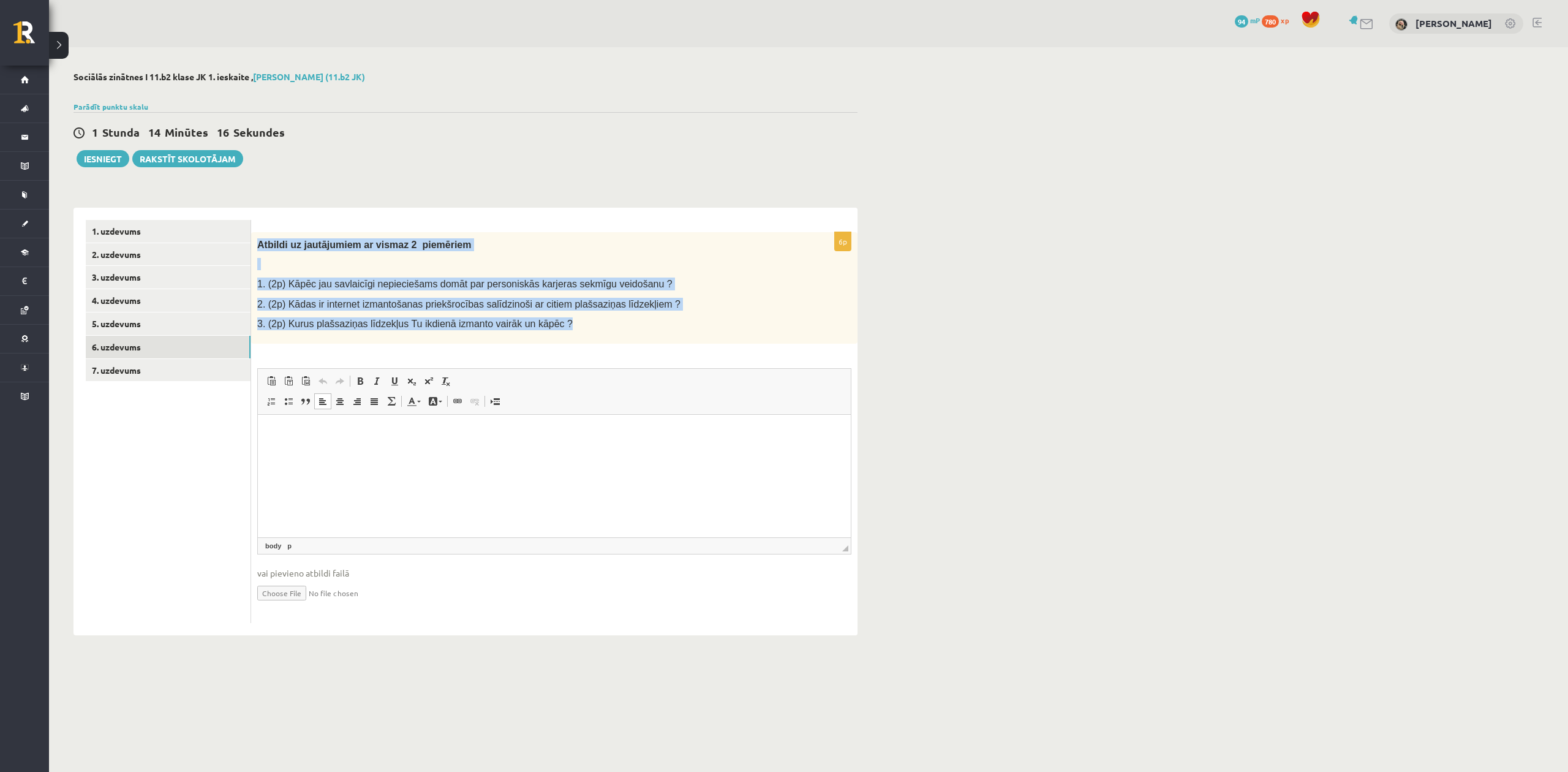
click at [585, 326] on p "3. (2p) Kurus plašsaziņas līdzekļus Tu ikdienā izmanto vairāk un kāpēc ?" at bounding box center [524, 324] width 533 height 13
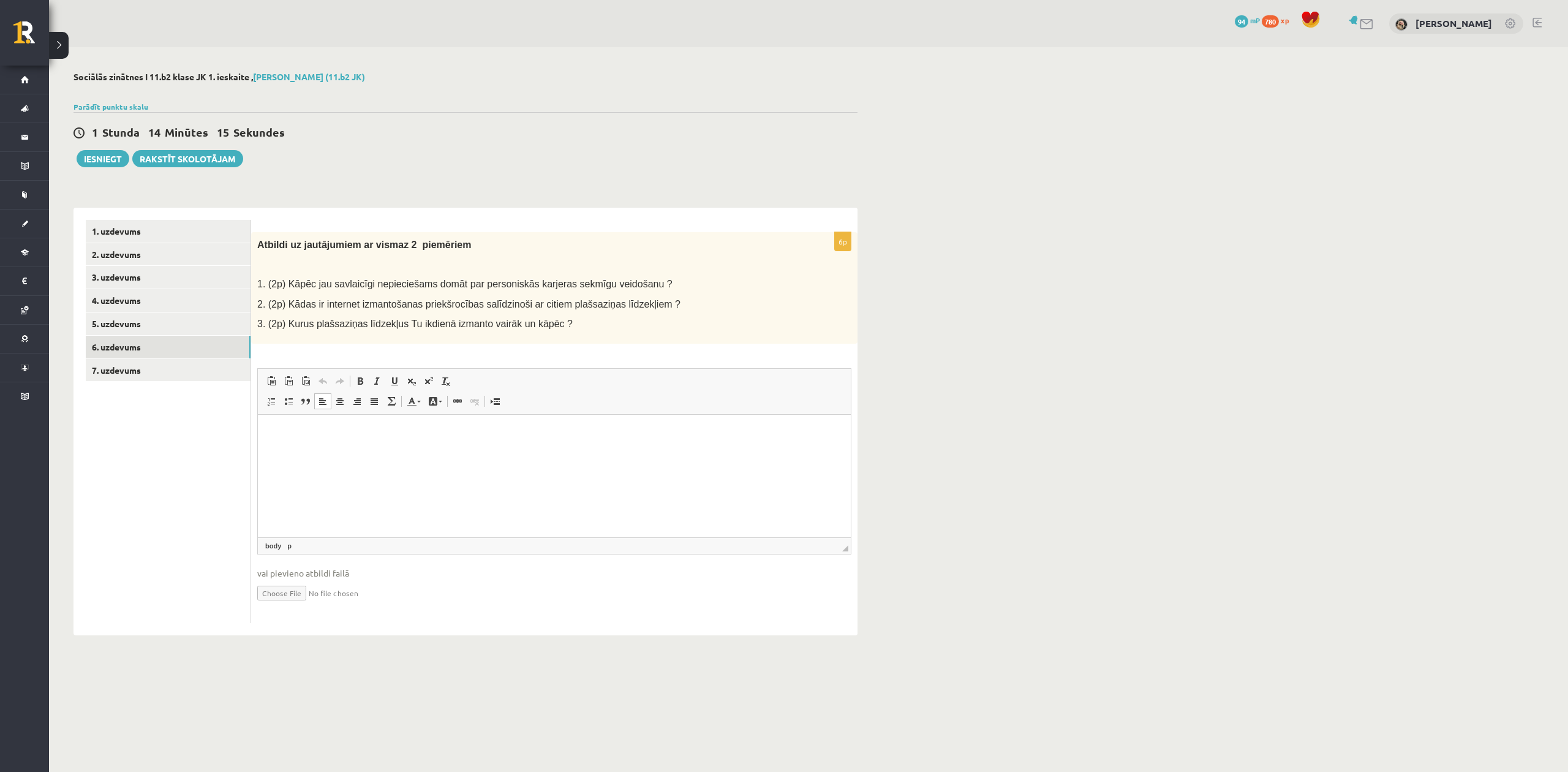
click at [273, 430] on p "Editor, wiswyg-editor-user-answer-47433847680500" at bounding box center [554, 433] width 568 height 13
drag, startPoint x: 273, startPoint y: 430, endPoint x: 537, endPoint y: 846, distance: 492.7
drag, startPoint x: 389, startPoint y: 475, endPoint x: 345, endPoint y: 445, distance: 53.3
click at [389, 452] on html at bounding box center [554, 432] width 593 height 38
click at [413, 498] on html "**********" at bounding box center [554, 456] width 593 height 84
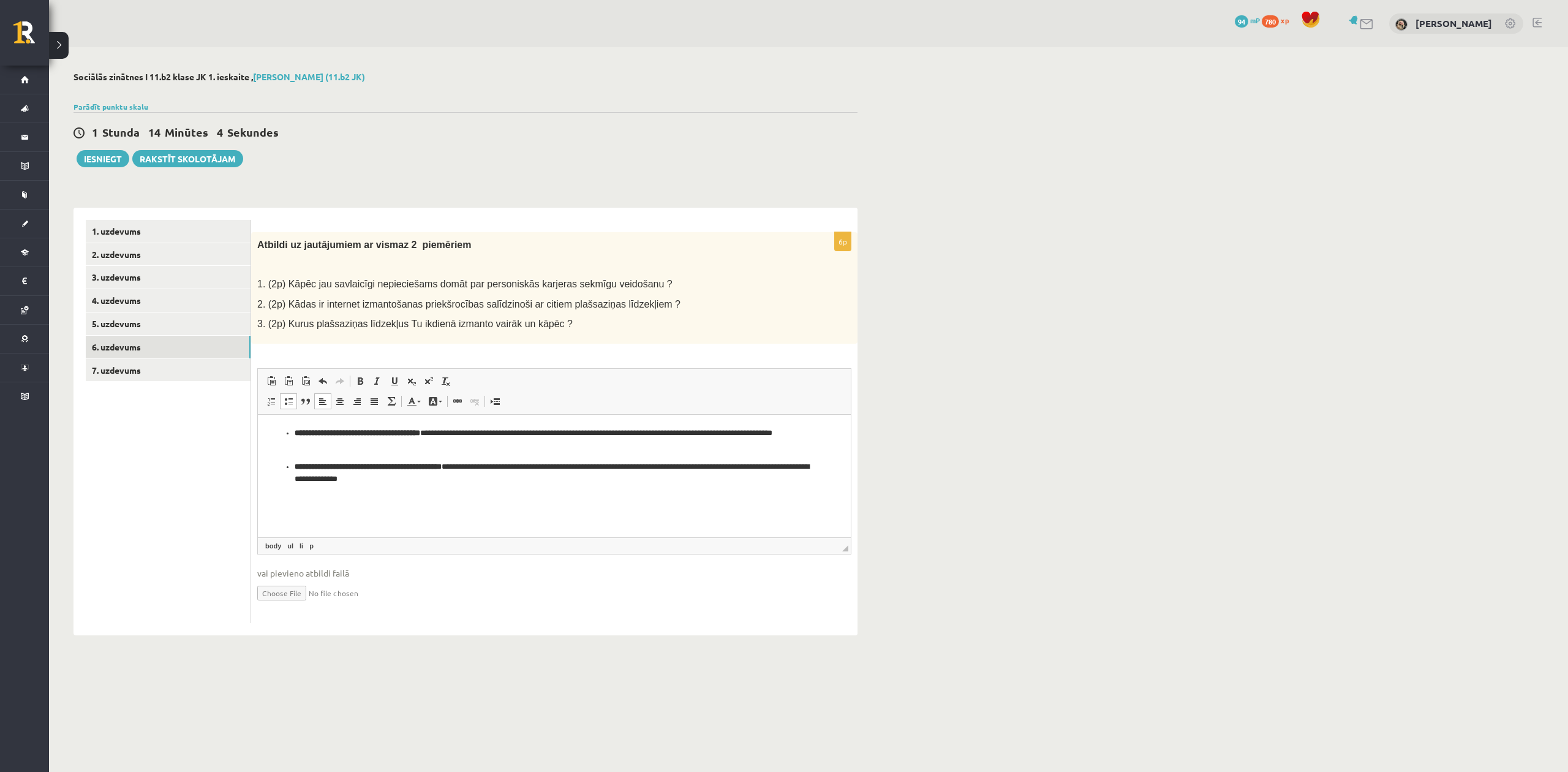
click at [378, 498] on html "**********" at bounding box center [554, 456] width 593 height 84
click at [327, 498] on html "**********" at bounding box center [554, 456] width 593 height 84
click at [487, 479] on p "**********" at bounding box center [554, 473] width 519 height 26
click at [547, 420] on html "**********" at bounding box center [554, 442] width 593 height 57
drag, startPoint x: 1276, startPoint y: 352, endPoint x: 1280, endPoint y: 371, distance: 19.4
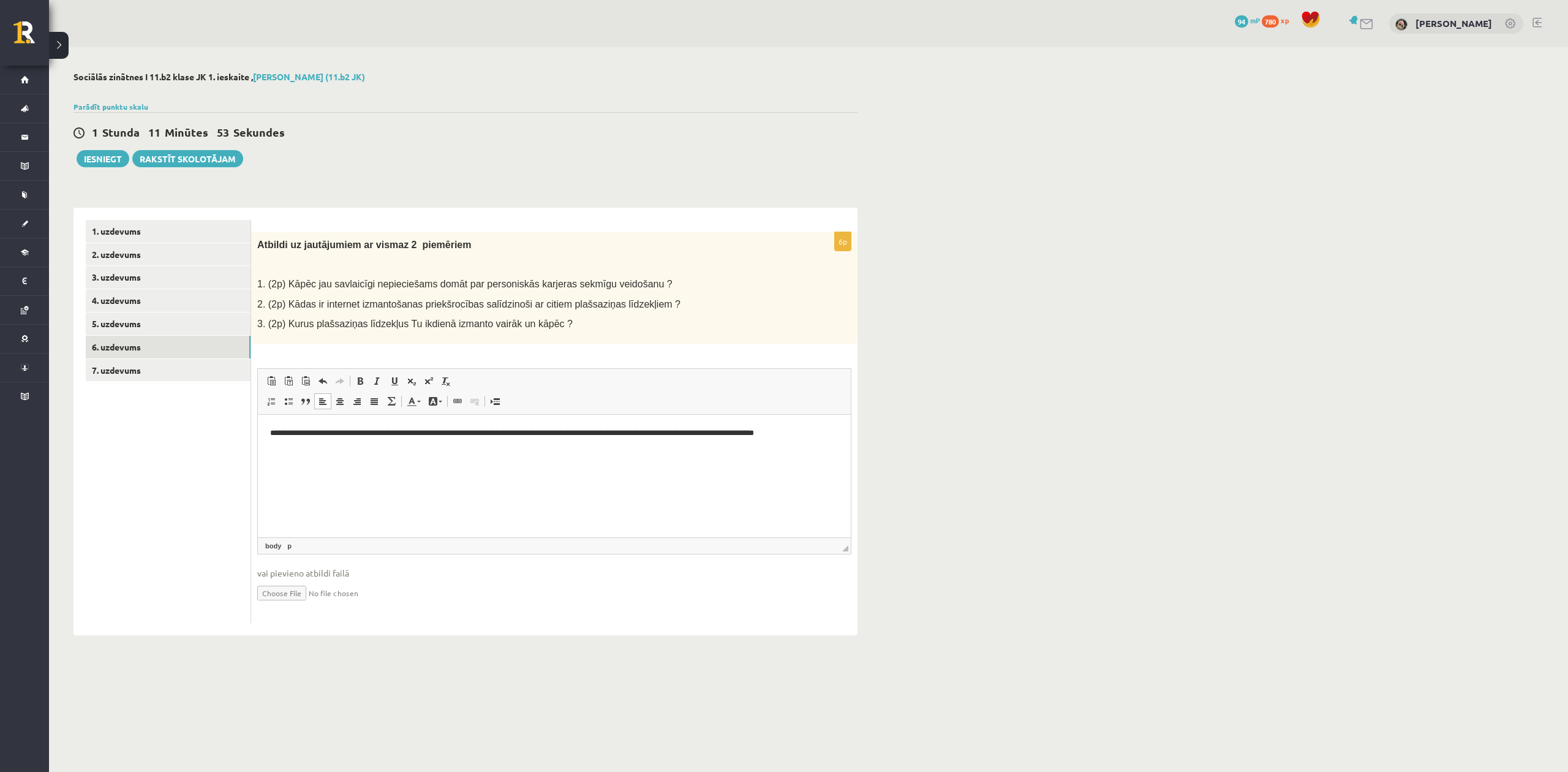
click at [1280, 373] on div "**********" at bounding box center [808, 354] width 1519 height 612
click at [838, 438] on html "**********" at bounding box center [554, 442] width 593 height 57
click at [1182, 671] on body "0 Dāvanas 94 mP 780 xp Krista Dalita Marka Sākums Aktuāli Kā mācīties eSKOLĀ Ko…" at bounding box center [784, 386] width 1568 height 772
click at [832, 437] on p "**********" at bounding box center [554, 433] width 568 height 13
drag, startPoint x: 667, startPoint y: 453, endPoint x: 653, endPoint y: 425, distance: 31.3
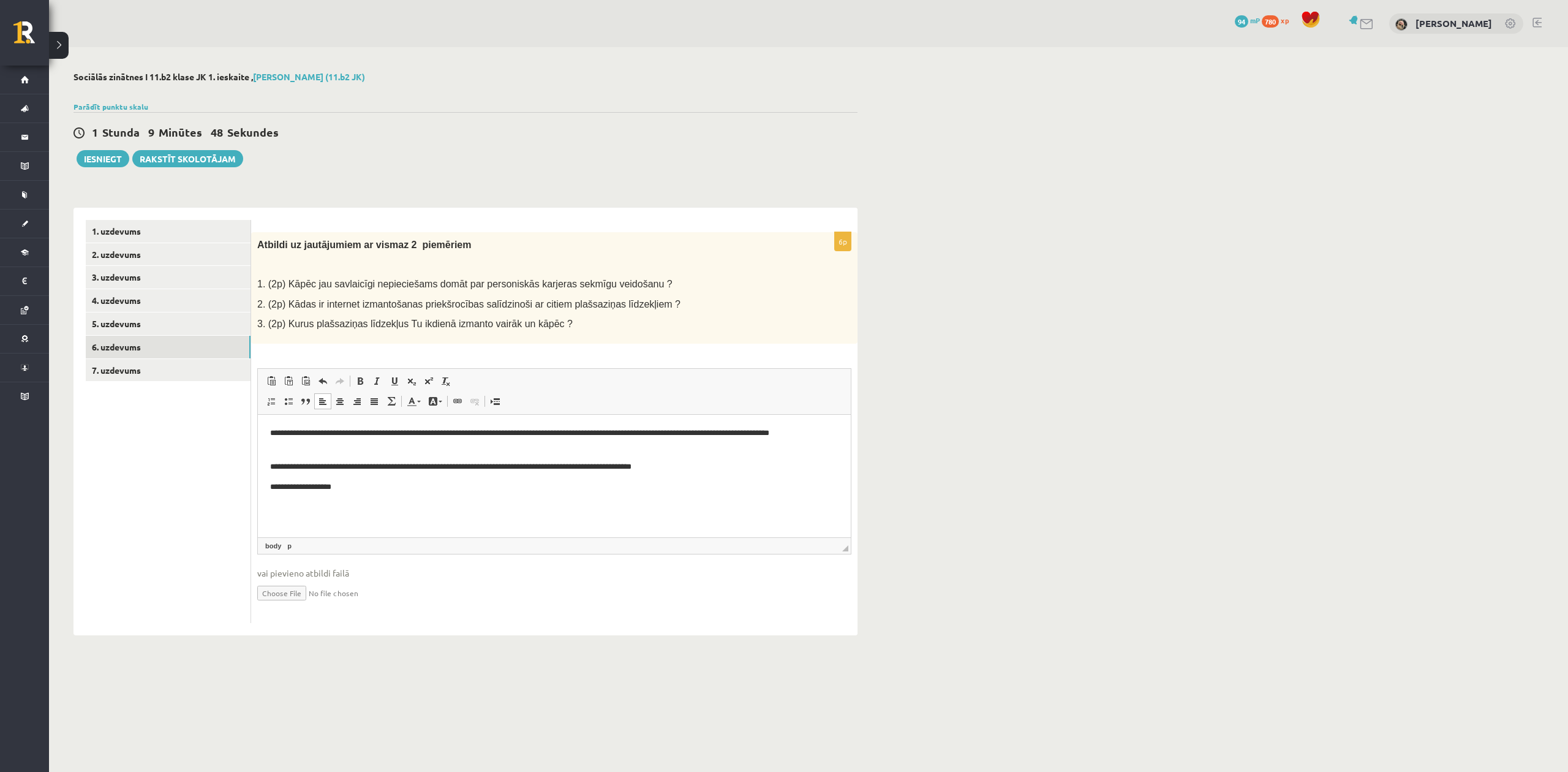
click at [362, 491] on p "**********" at bounding box center [554, 487] width 568 height 13
click at [151, 323] on link "5. uzdevums" at bounding box center [168, 324] width 165 height 23
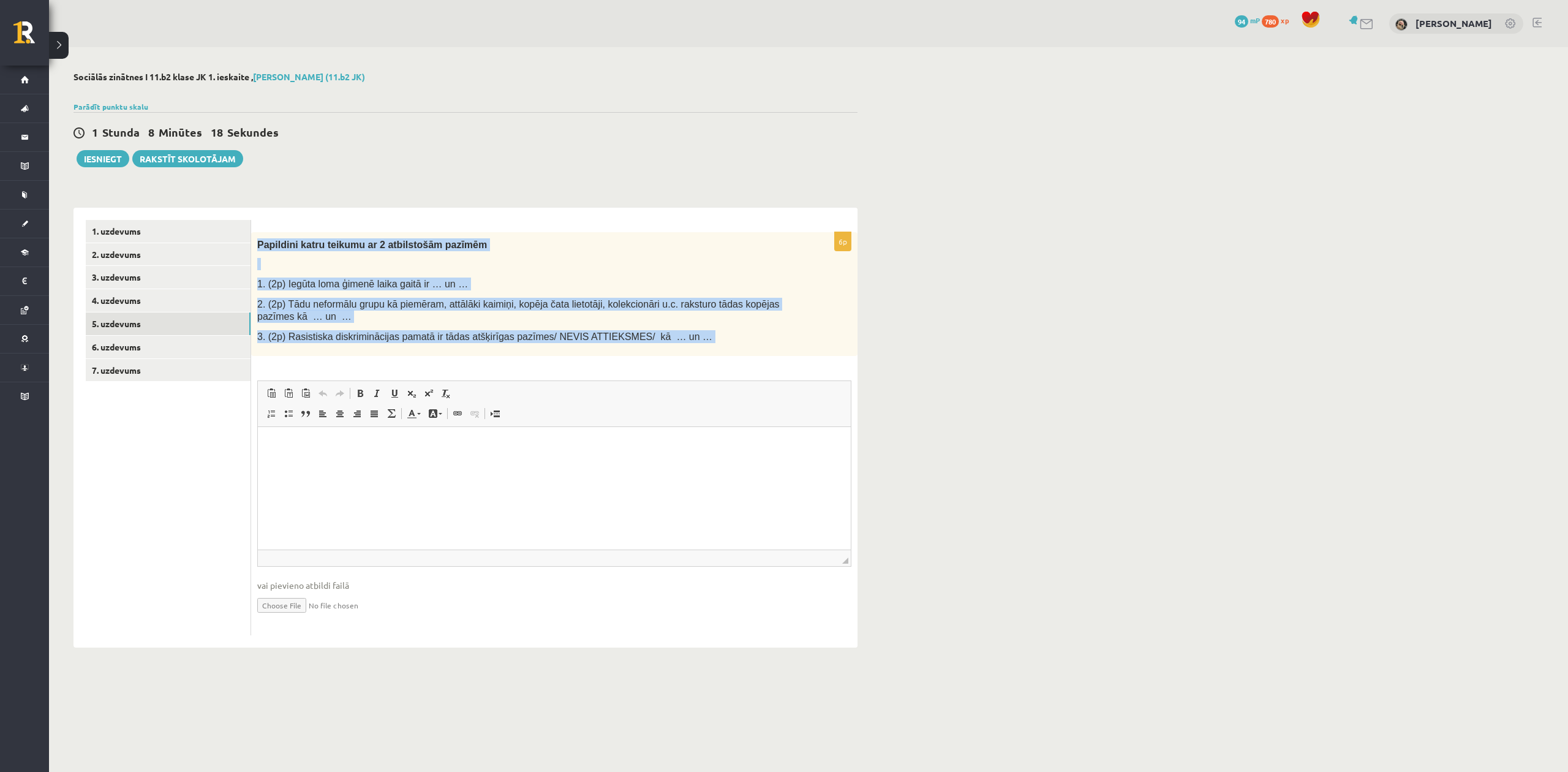
drag, startPoint x: 260, startPoint y: 240, endPoint x: 691, endPoint y: 360, distance: 447.4
click at [691, 360] on div "6p Papildini katru teikumu ar 2 atbilstošām pazīmēm 1. (2p) Iegūta loma ģimenē …" at bounding box center [554, 435] width 607 height 404
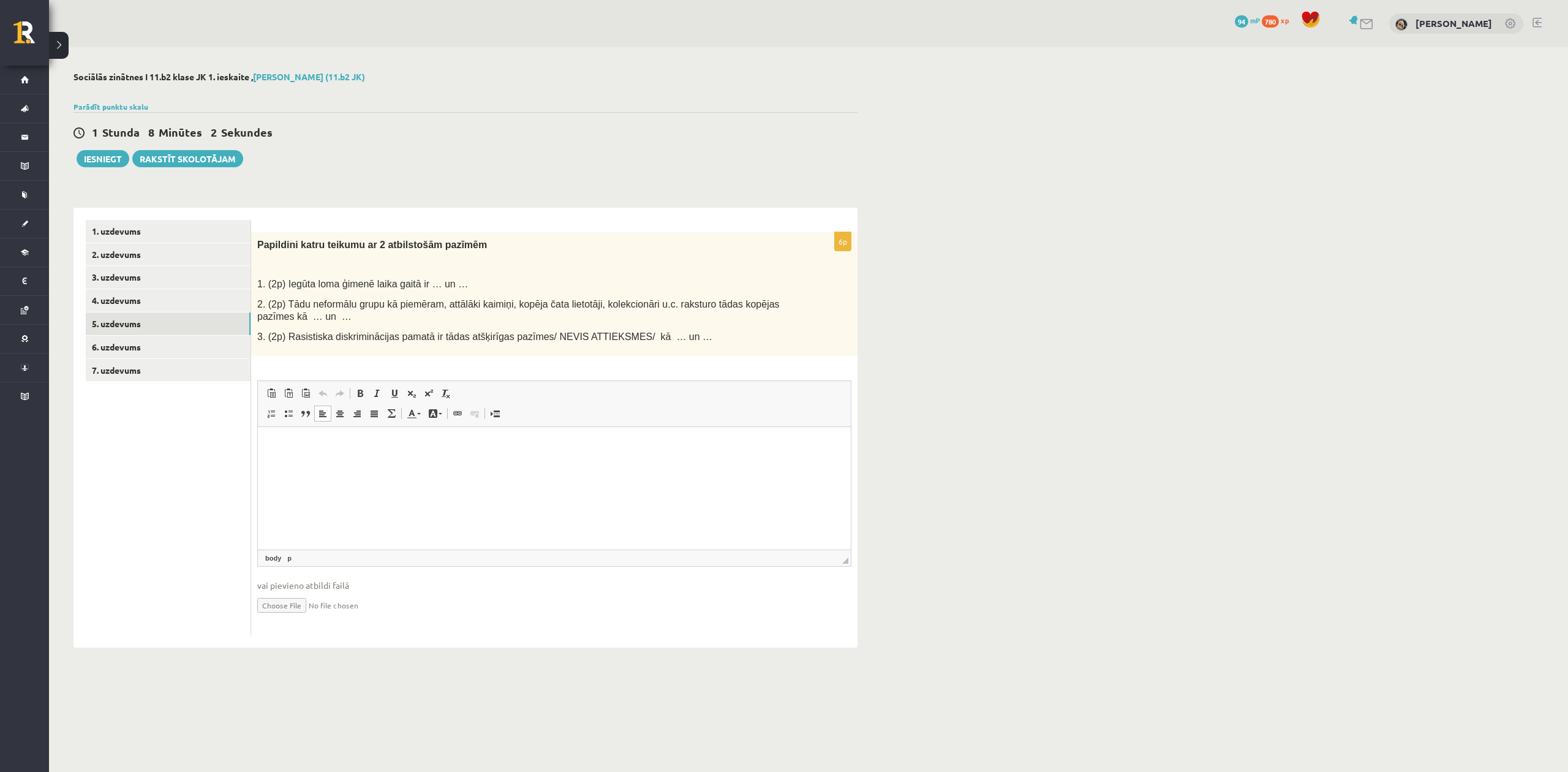
click at [334, 453] on html at bounding box center [554, 445] width 593 height 38
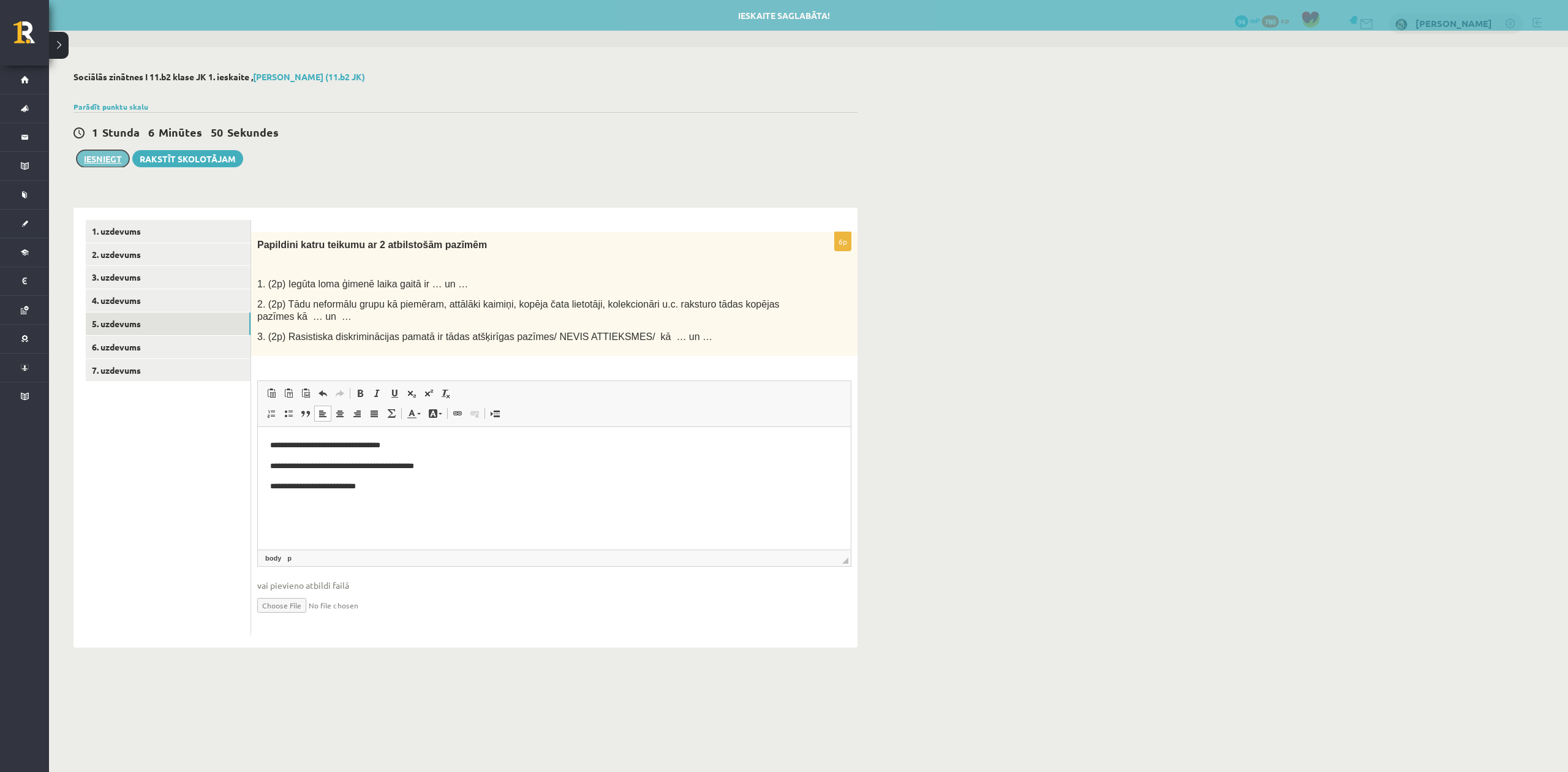
drag, startPoint x: 98, startPoint y: 156, endPoint x: 106, endPoint y: 152, distance: 8.9
click at [98, 156] on button "Iesniegt" at bounding box center [103, 159] width 52 height 17
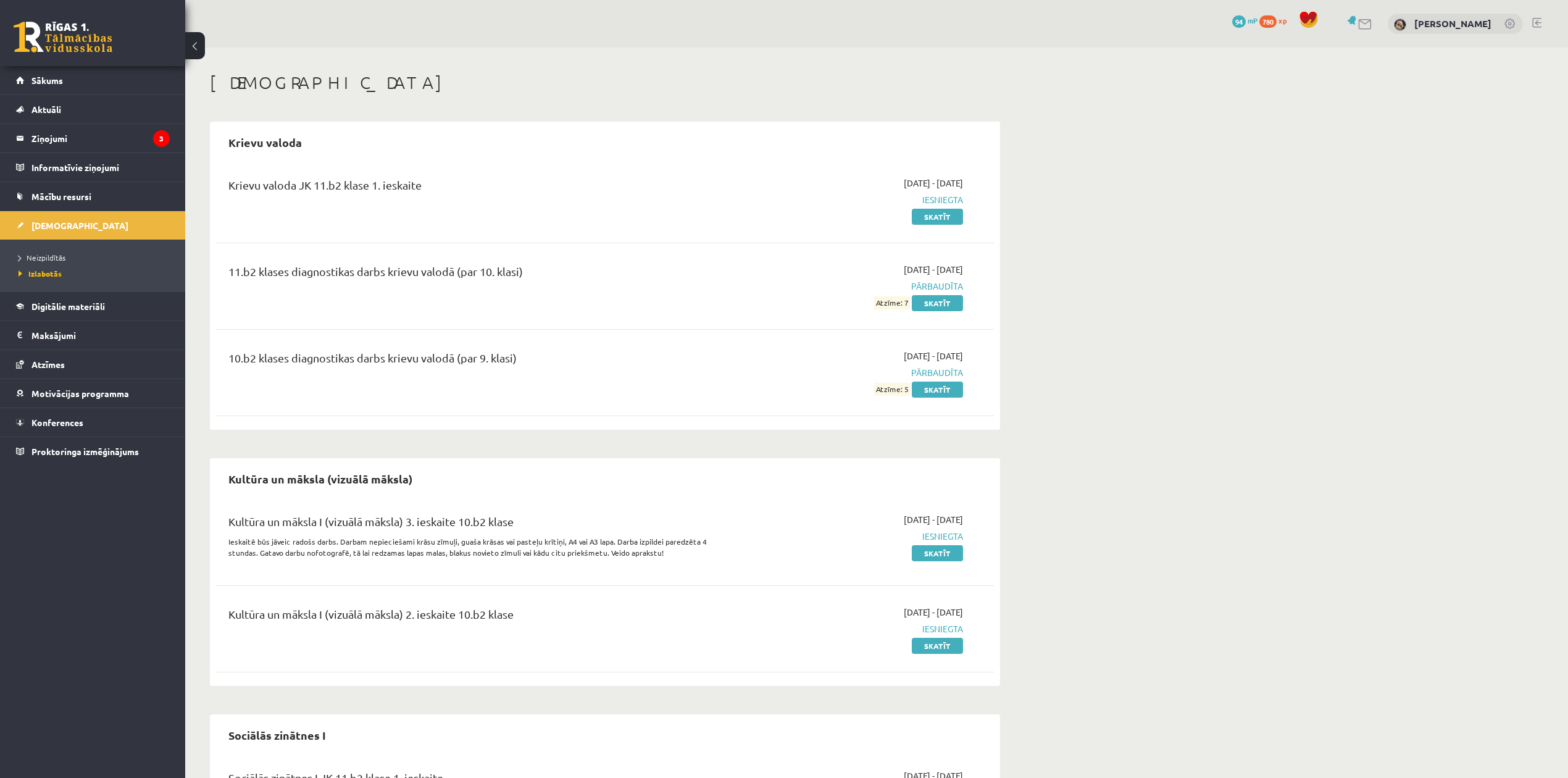
click at [203, 44] on button at bounding box center [195, 46] width 20 height 27
